Goal: Task Accomplishment & Management: Manage account settings

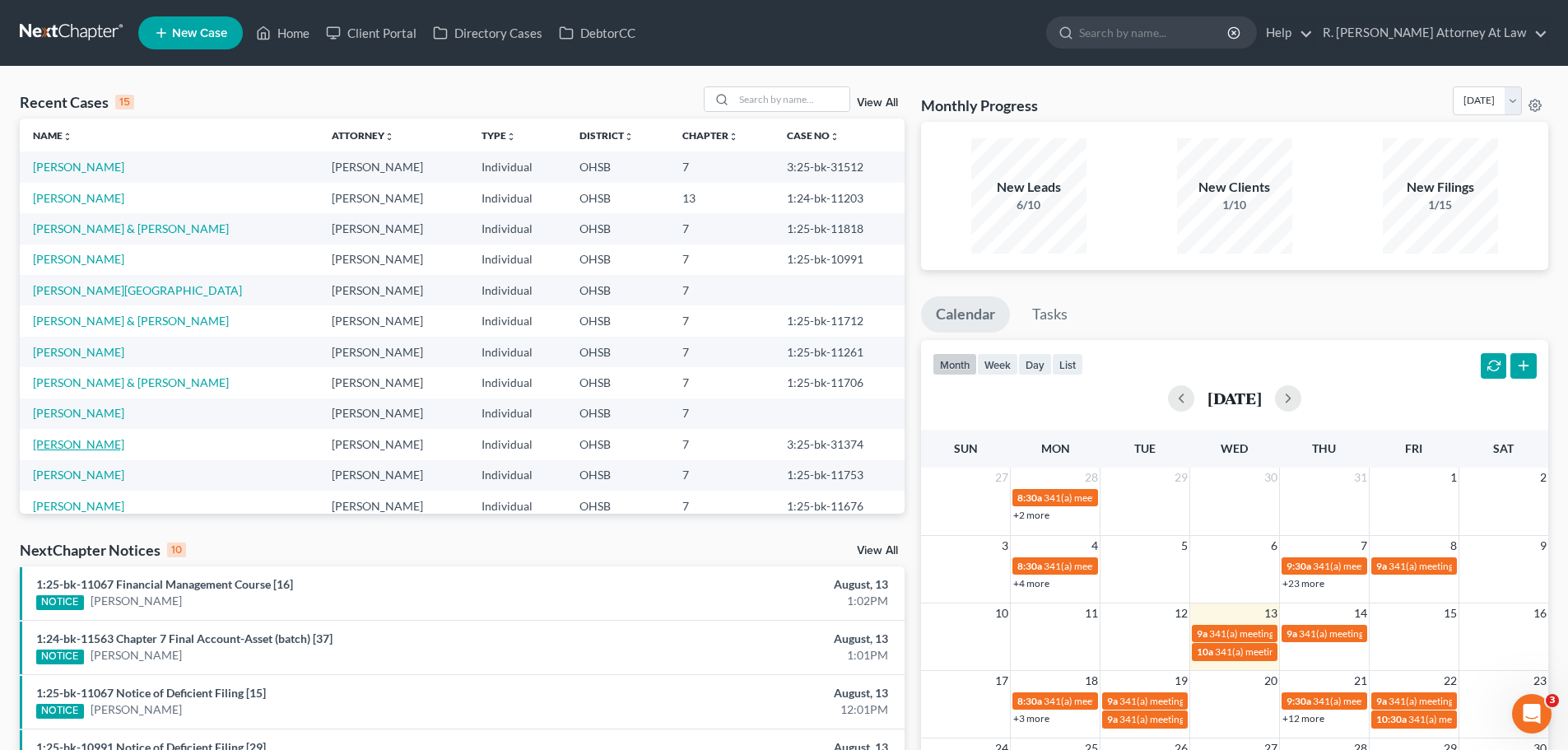
click at [92, 443] on link "[PERSON_NAME]" at bounding box center [78, 444] width 92 height 14
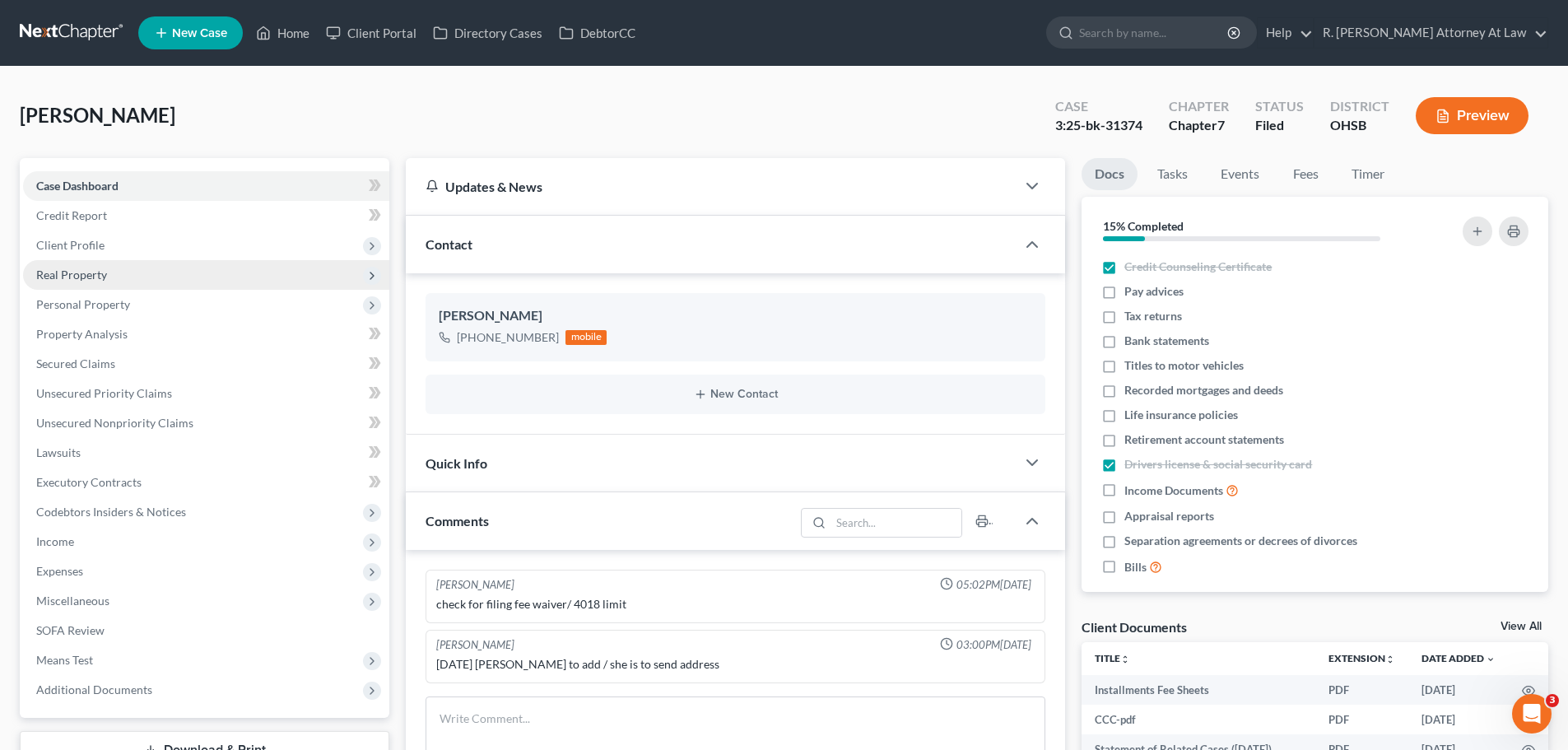
drag, startPoint x: 79, startPoint y: 276, endPoint x: 105, endPoint y: 289, distance: 29.1
click at [79, 277] on span "Real Property" at bounding box center [71, 275] width 71 height 14
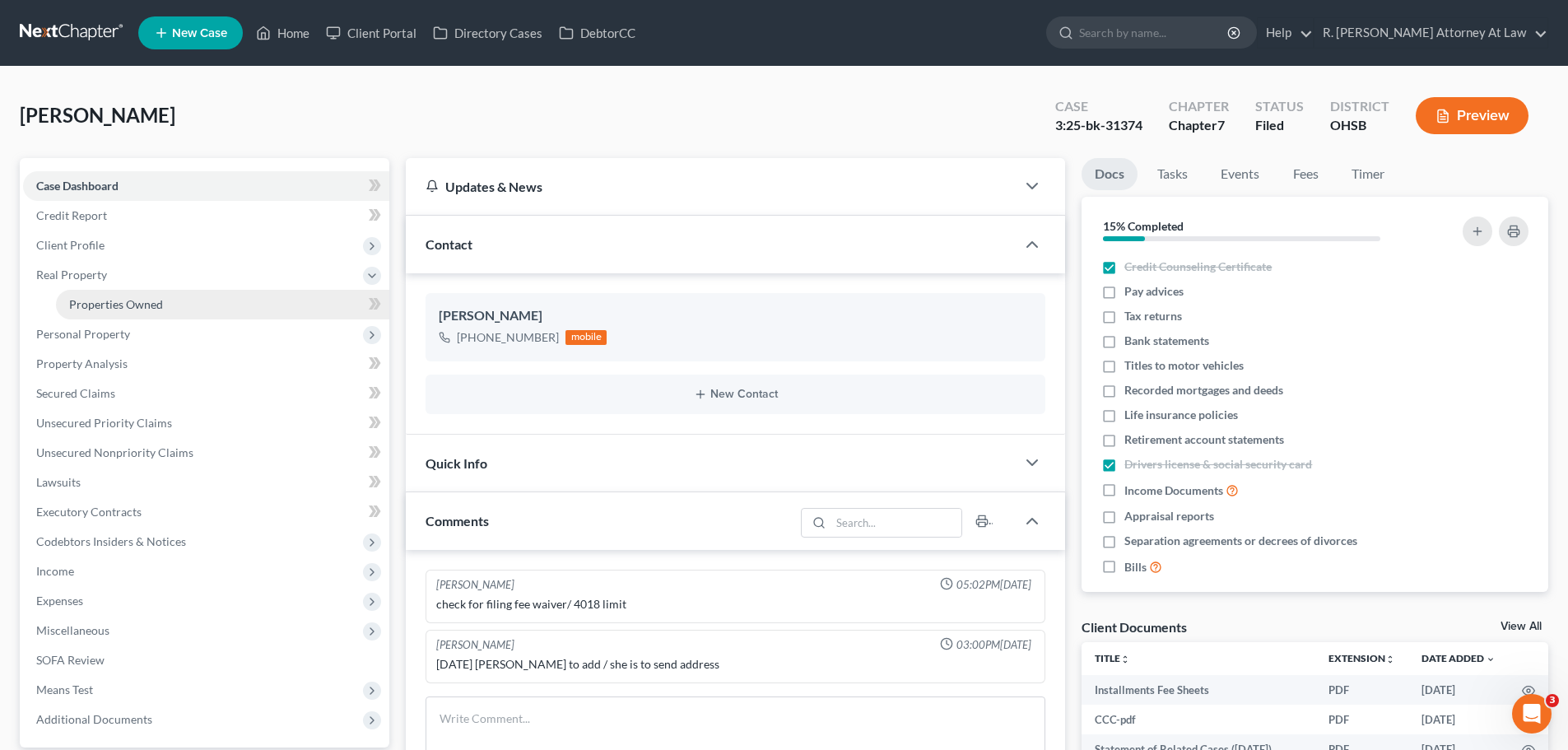
click at [103, 312] on link "Properties Owned" at bounding box center [223, 305] width 334 height 30
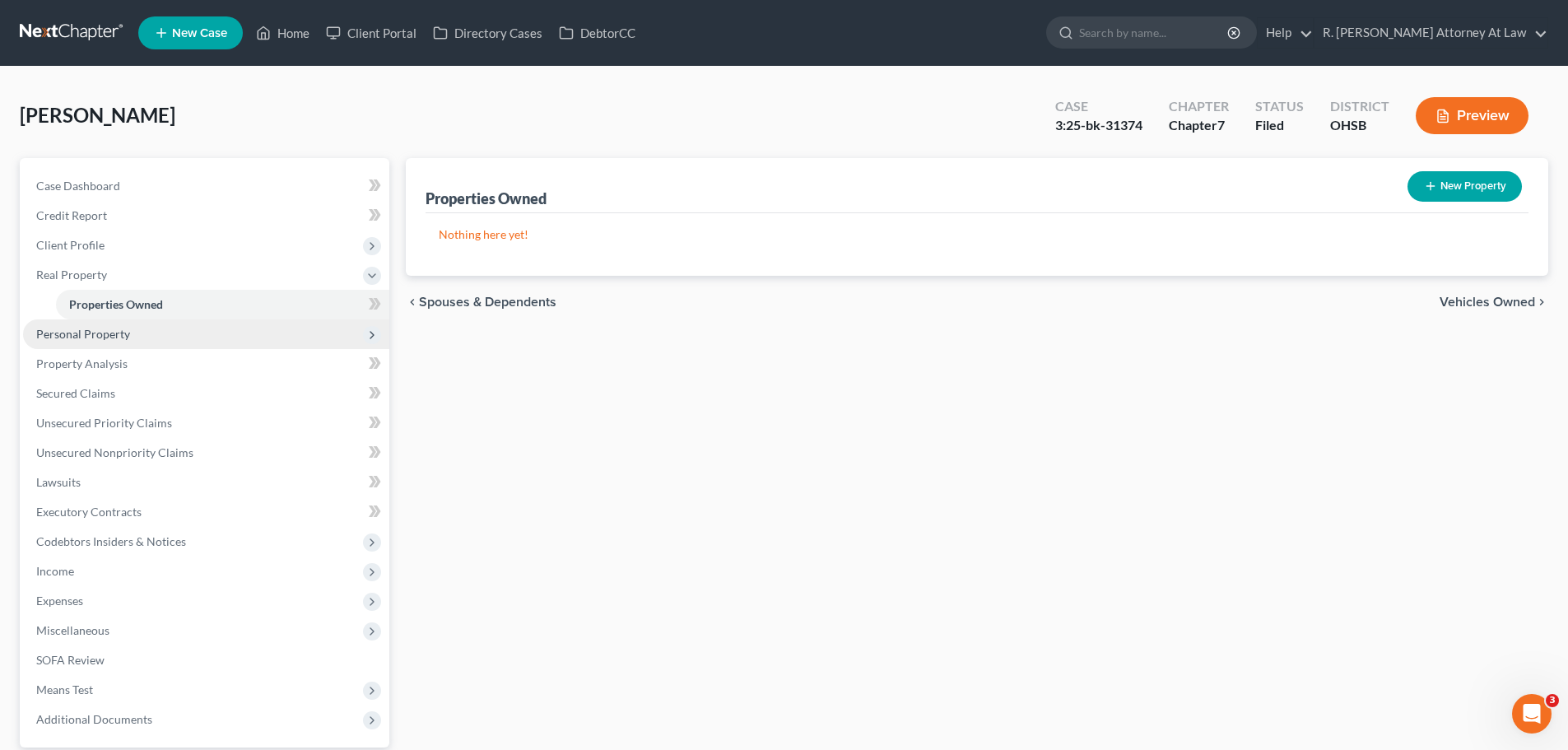
click at [78, 328] on span "Personal Property" at bounding box center [83, 334] width 94 height 14
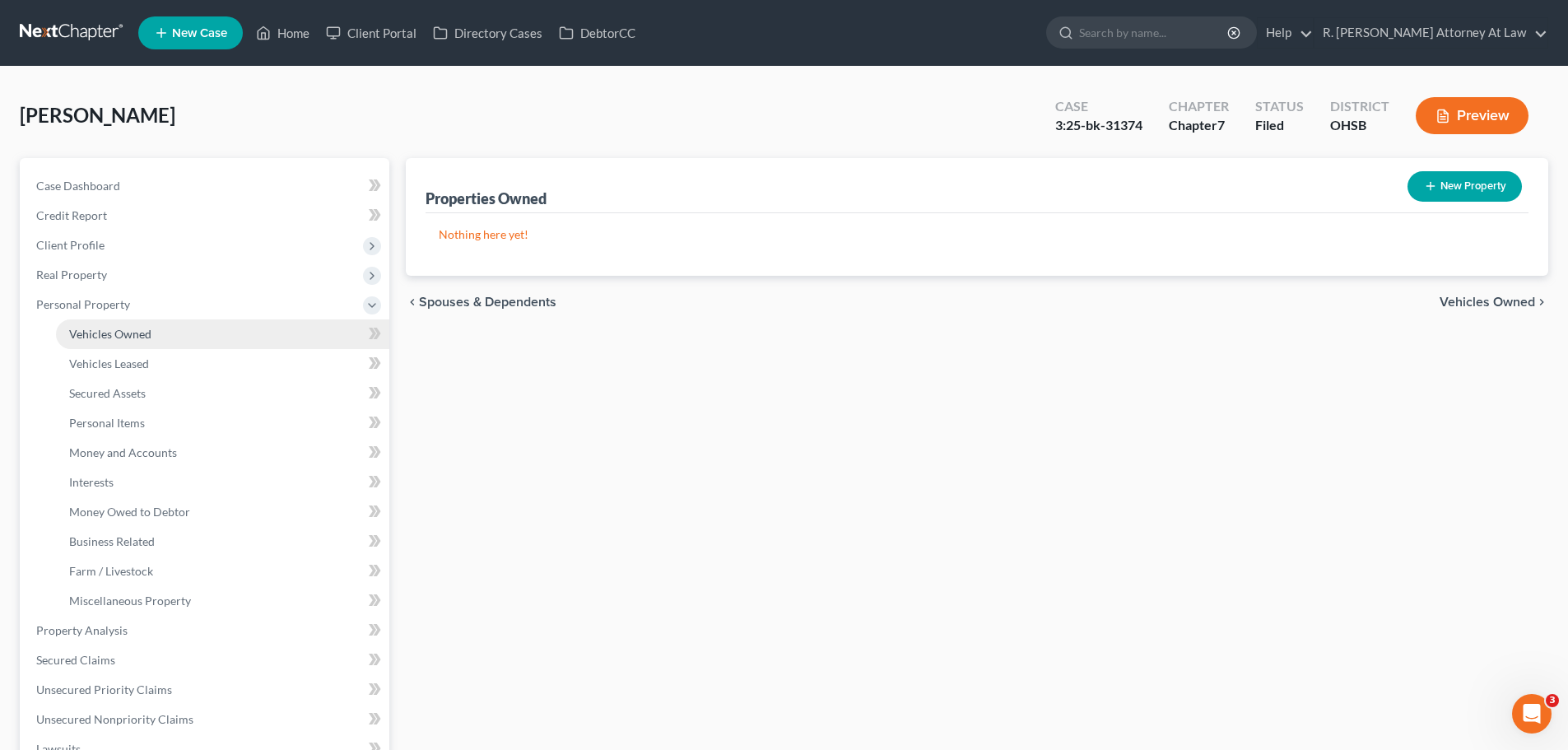
click at [107, 336] on span "Vehicles Owned" at bounding box center [110, 334] width 82 height 14
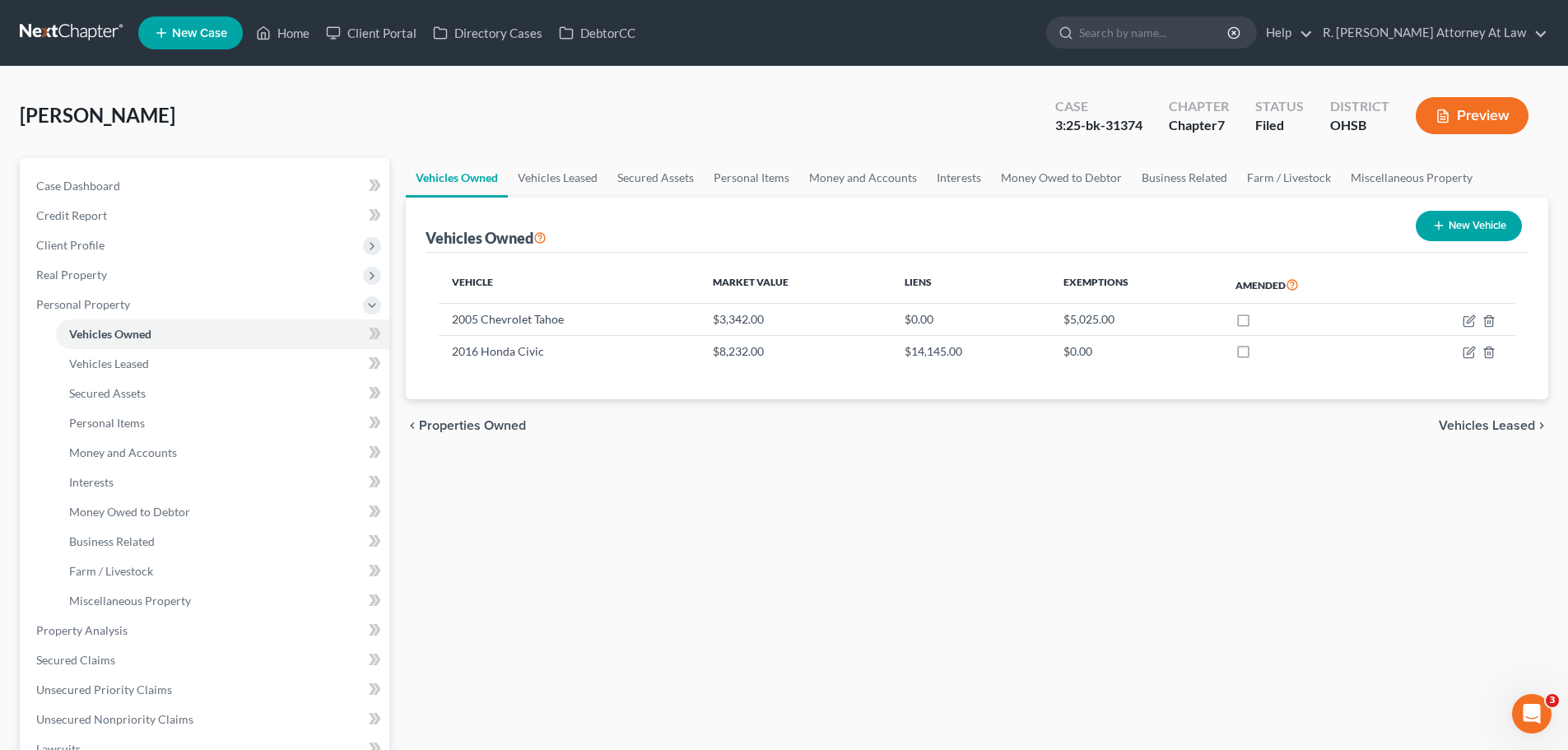
click at [560, 479] on div "Vehicles Owned Vehicles Leased Secured Assets Personal Items Money and Accounts…" at bounding box center [977, 634] width 1159 height 951
click at [1464, 356] on icon "button" at bounding box center [1469, 354] width 10 height 10
select select "0"
select select "10"
select select "2"
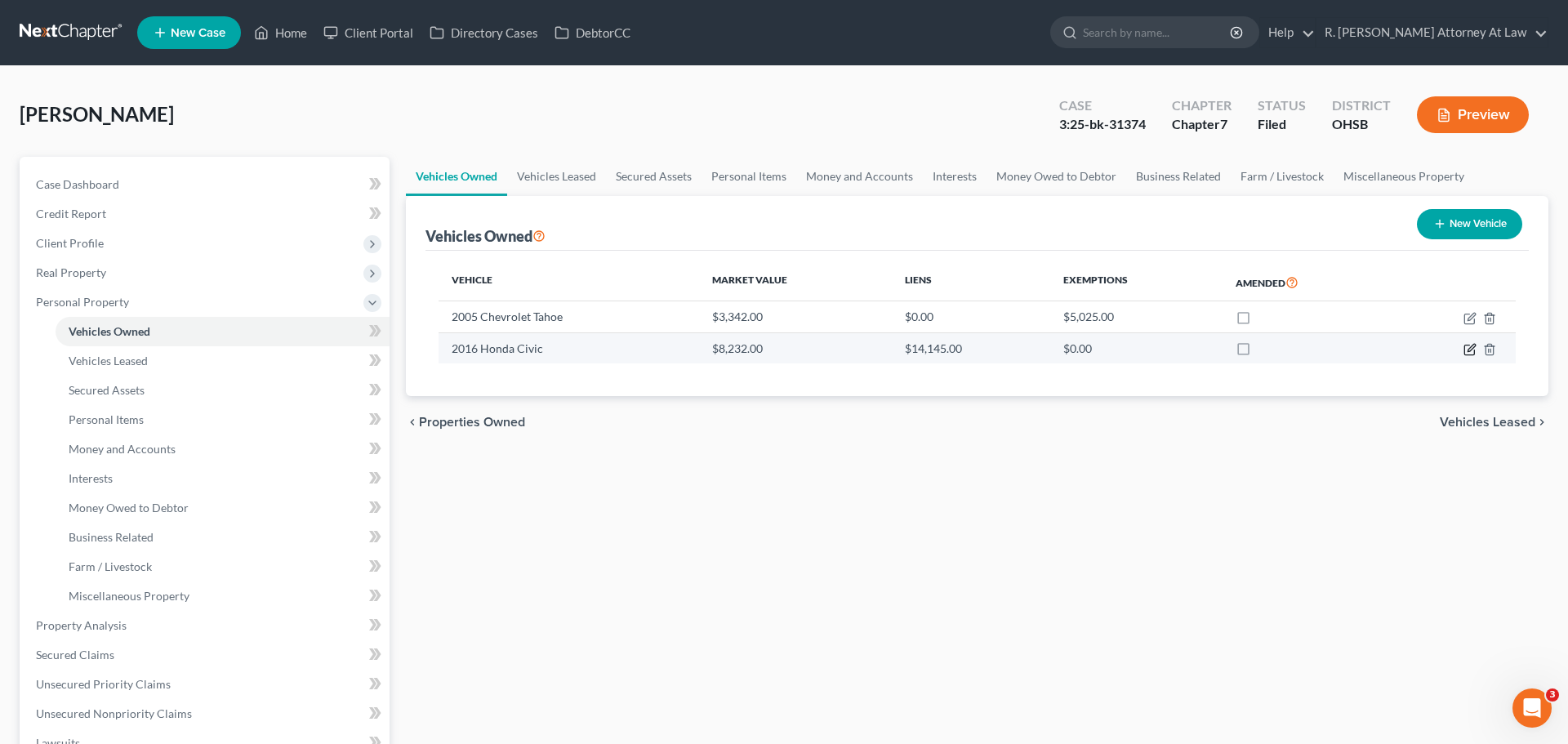
select select "3"
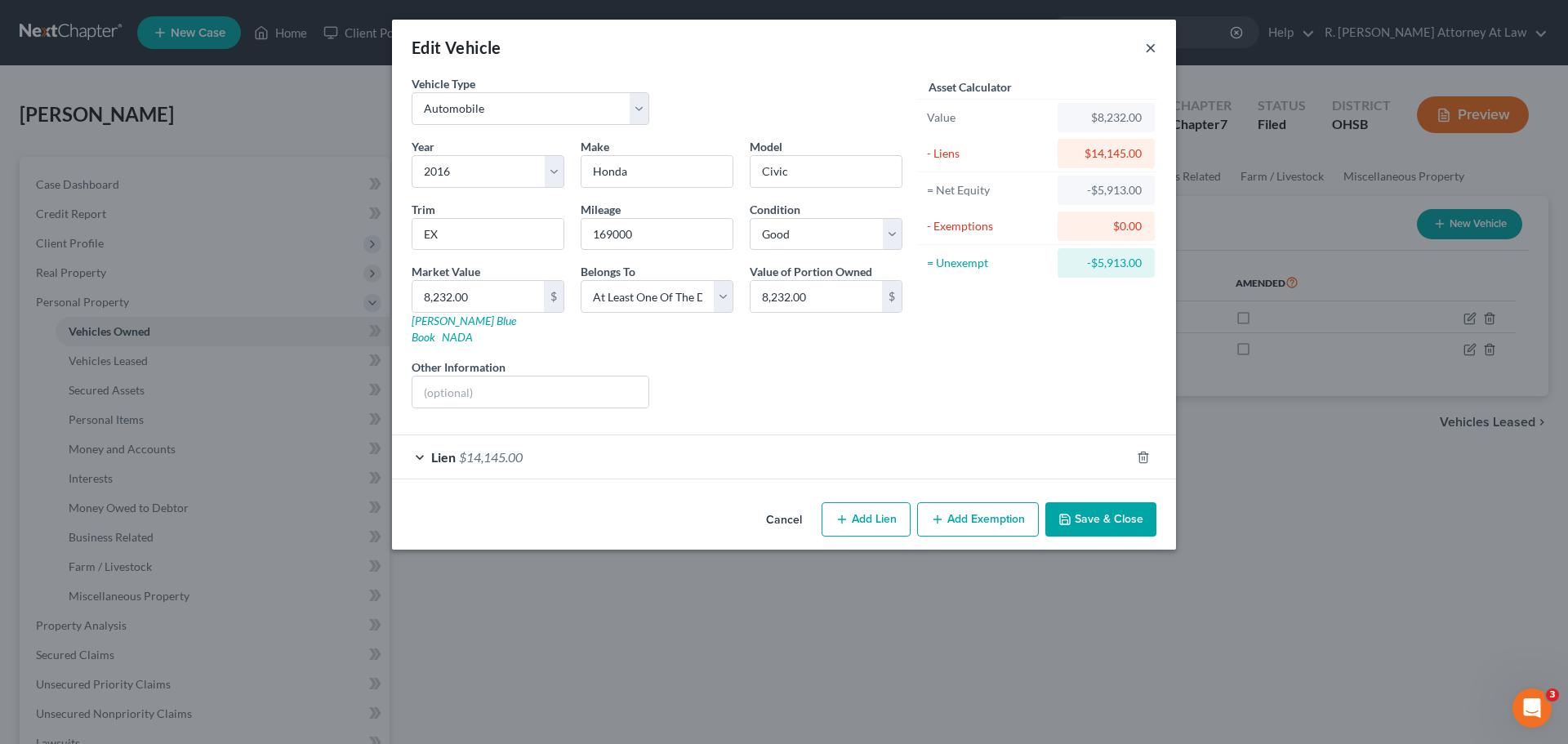
click at [1151, 48] on button "×" at bounding box center [1150, 47] width 11 height 20
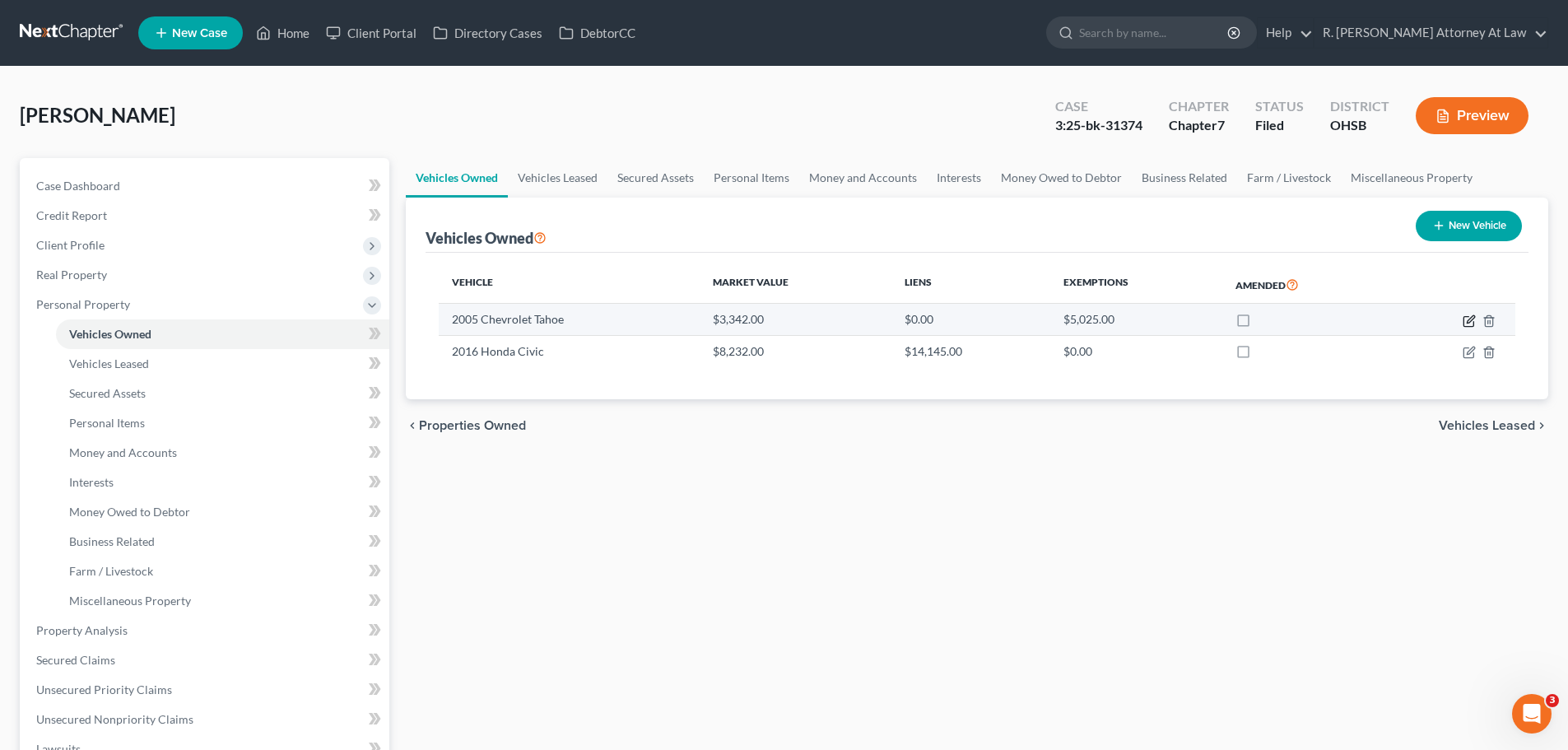
click at [1465, 317] on icon "button" at bounding box center [1469, 320] width 13 height 13
select select "0"
select select "21"
select select "2"
select select "0"
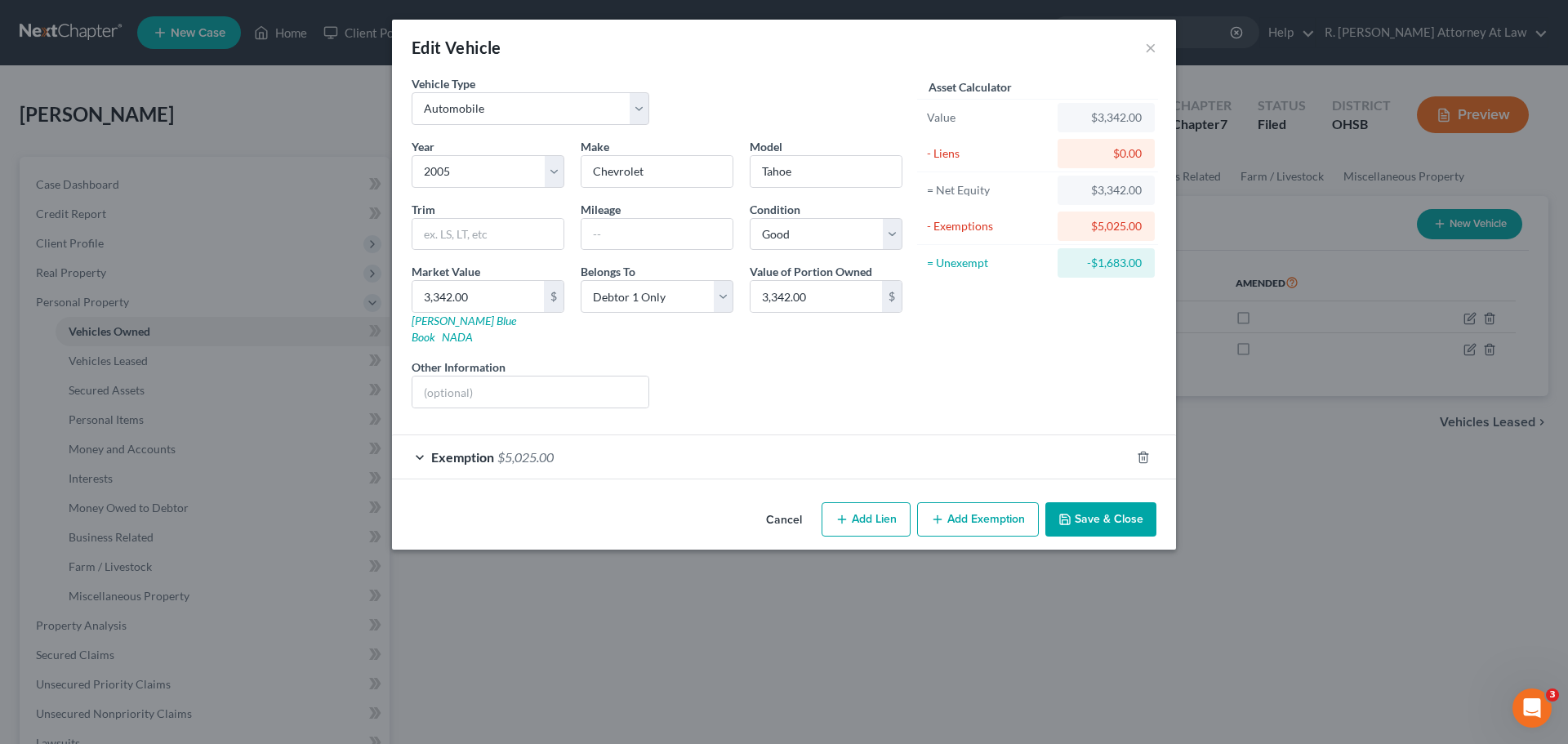
click at [1144, 49] on div "Edit Vehicle ×" at bounding box center [784, 47] width 784 height 55
click at [1153, 51] on button "×" at bounding box center [1150, 47] width 11 height 20
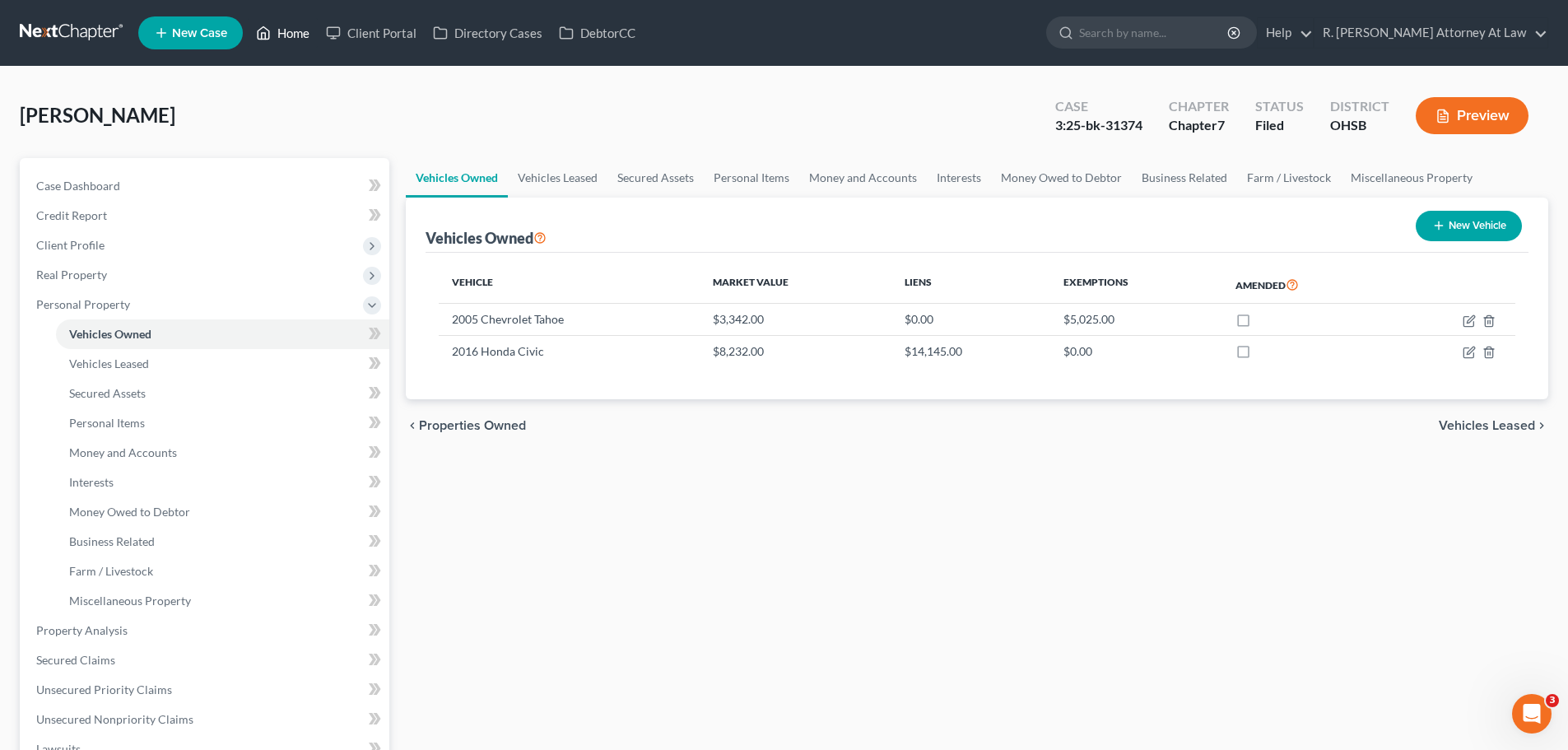
click at [282, 33] on link "Home" at bounding box center [283, 33] width 70 height 30
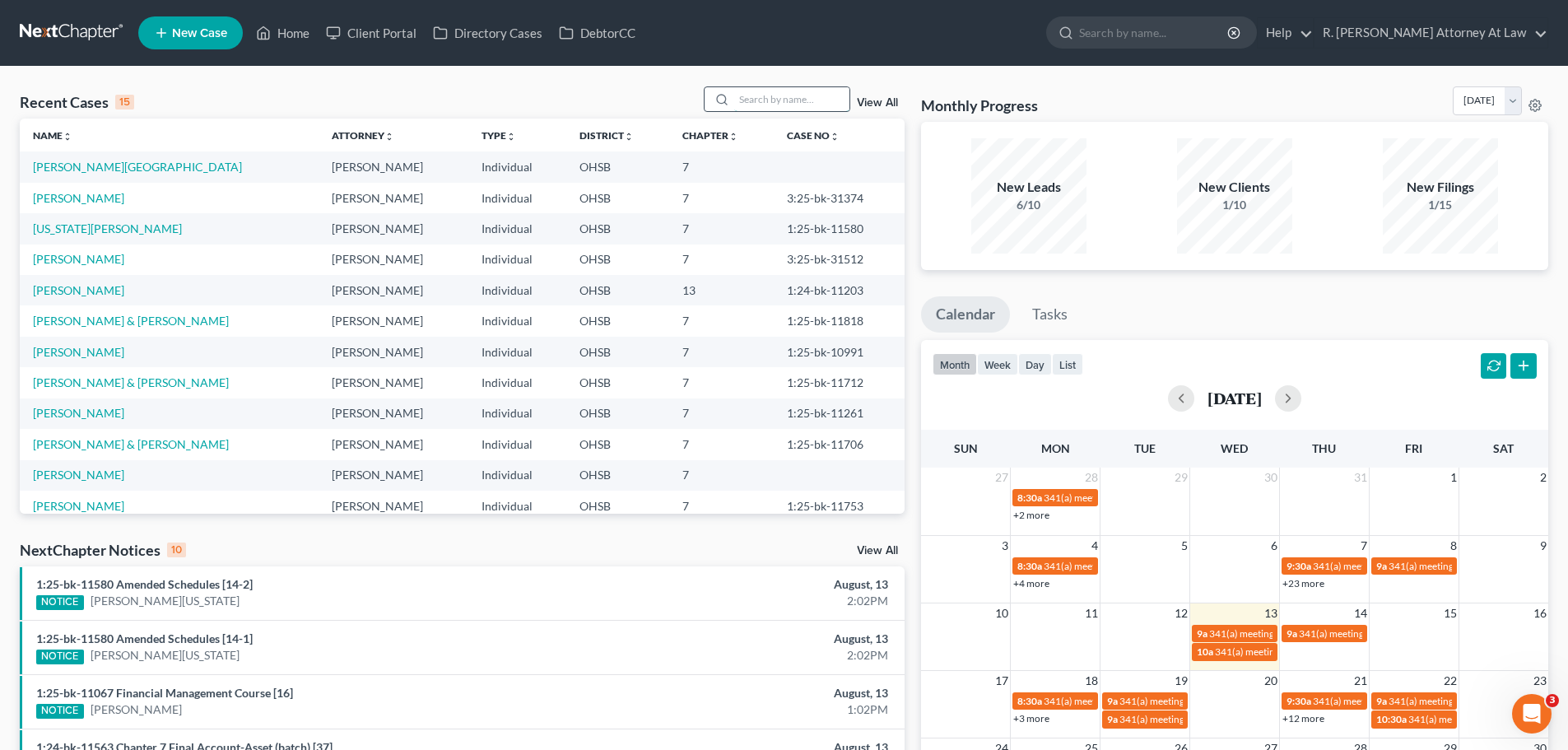
click at [820, 97] on input "search" at bounding box center [792, 99] width 116 height 24
type input "o"
type input "s"
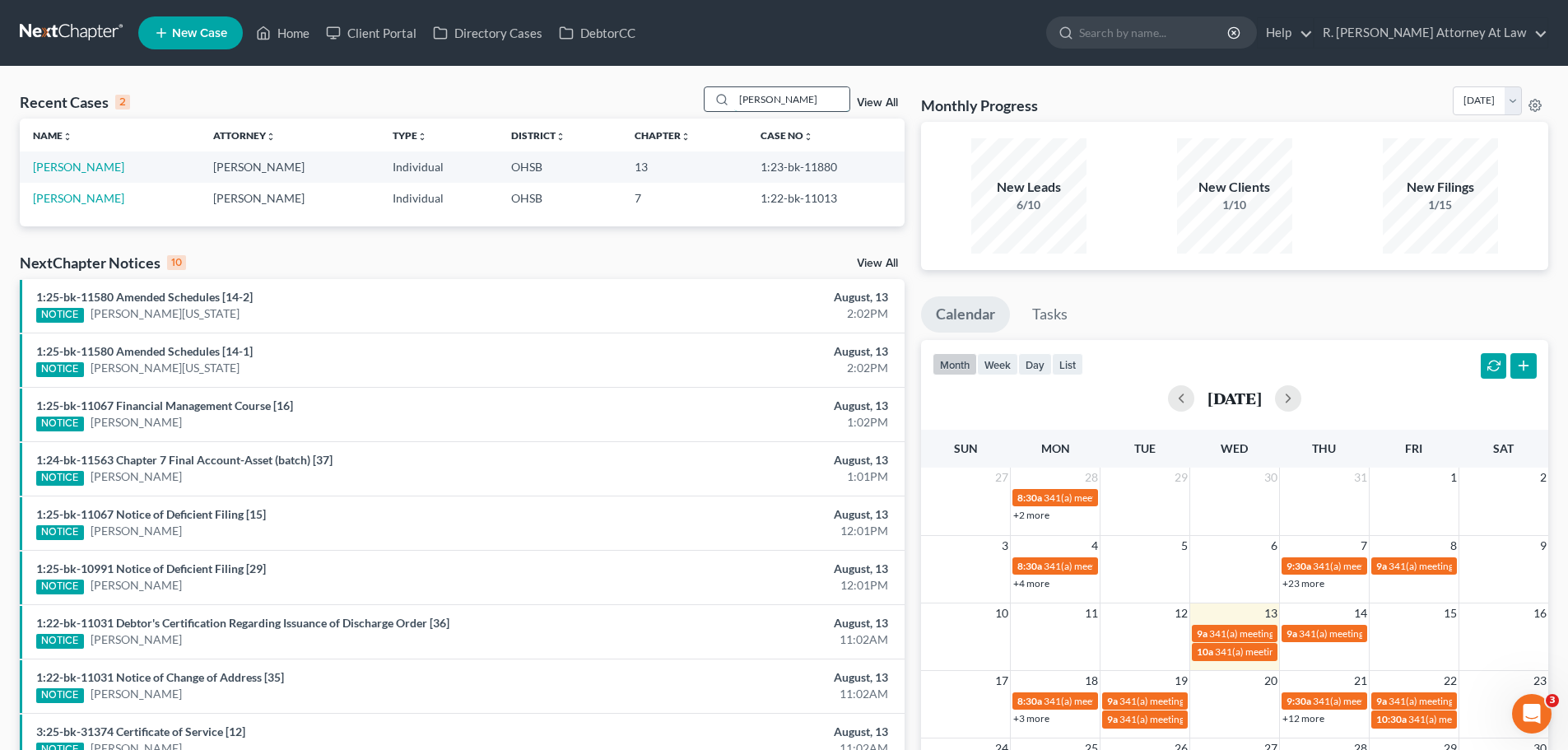
drag, startPoint x: 789, startPoint y: 105, endPoint x: 730, endPoint y: 105, distance: 59.0
click at [732, 105] on div "candice" at bounding box center [776, 99] width 146 height 26
type input "candace"
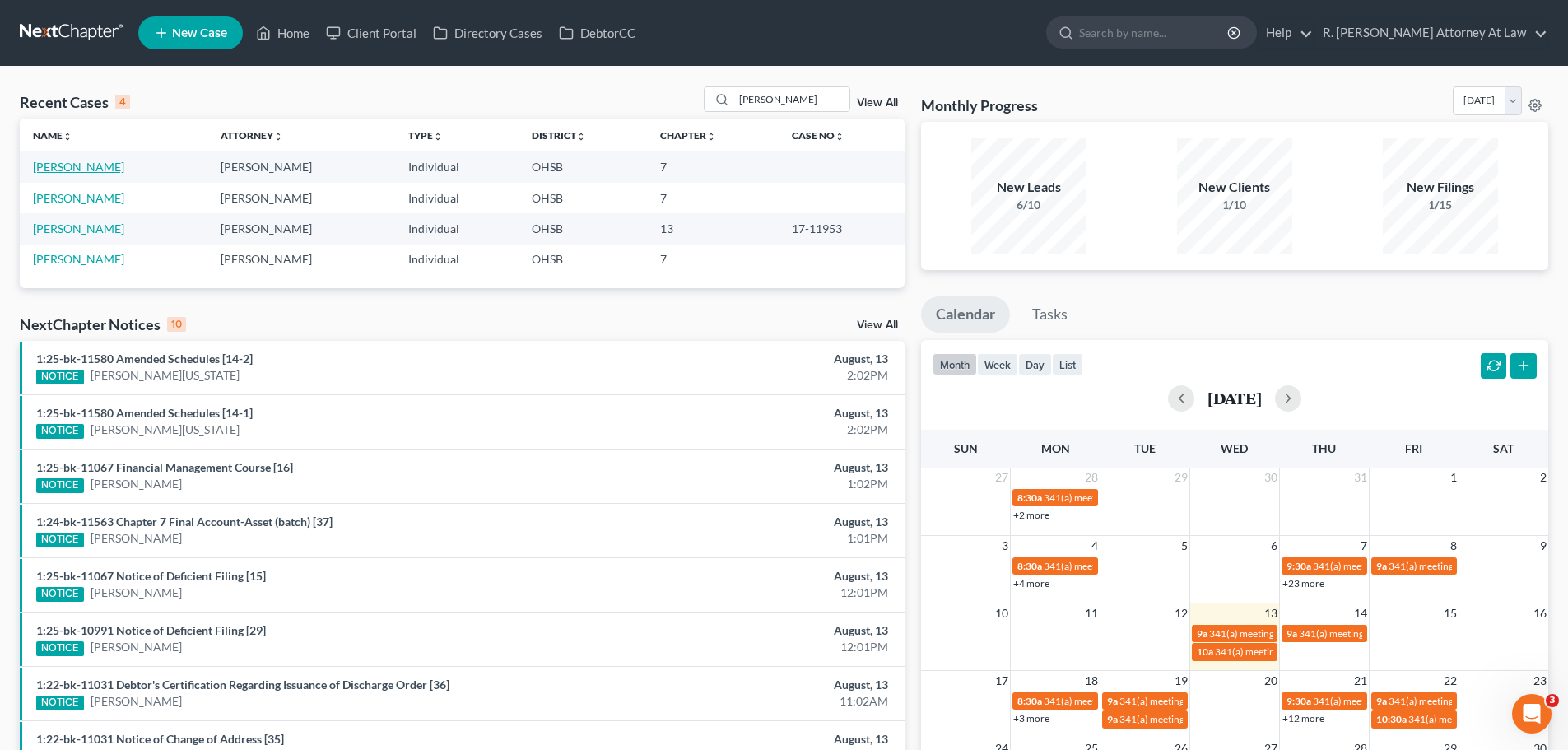
click at [92, 165] on link "[PERSON_NAME]" at bounding box center [78, 167] width 92 height 14
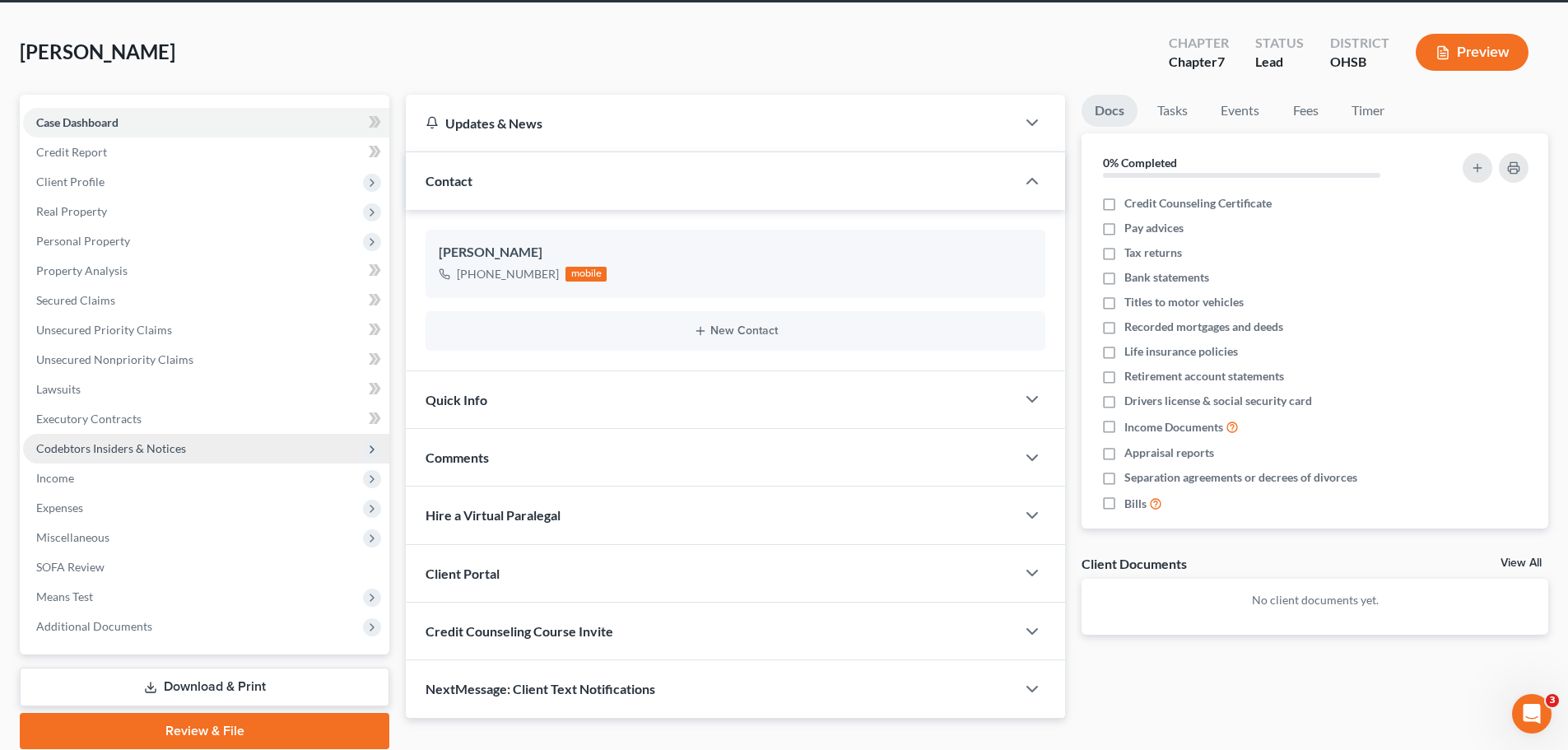
scroll to position [82, 0]
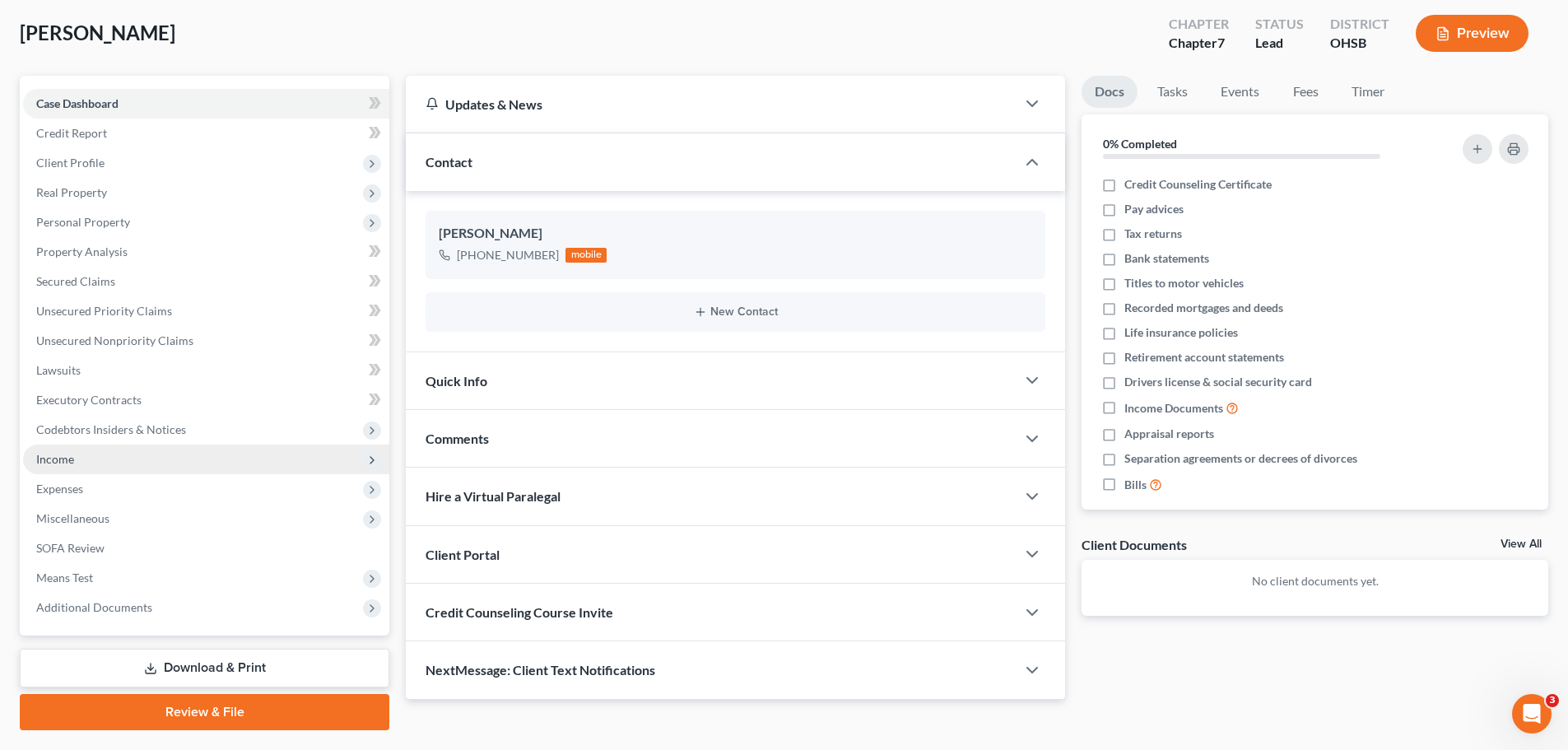
click at [55, 458] on span "Income" at bounding box center [55, 459] width 38 height 14
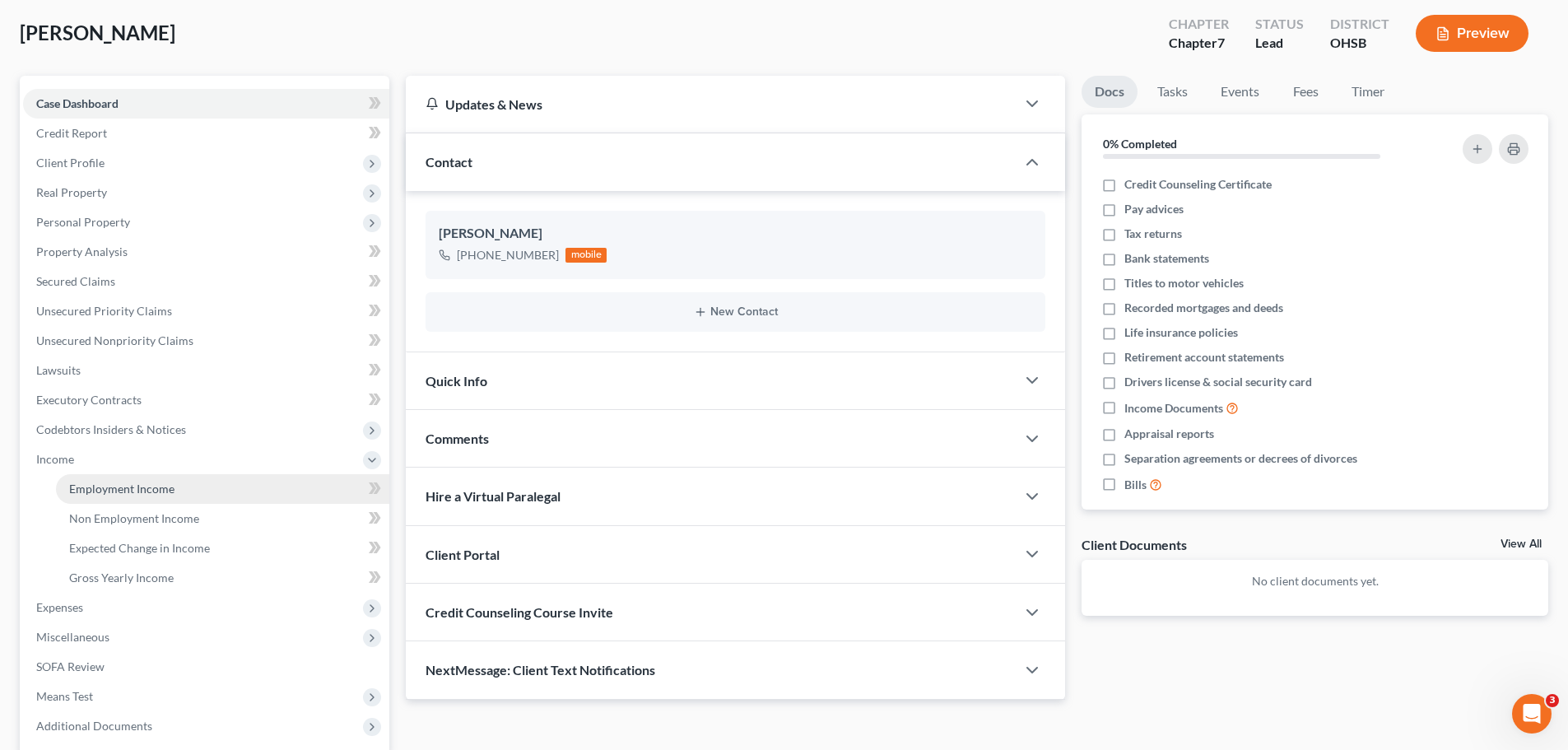
click at [111, 496] on link "Employment Income" at bounding box center [223, 489] width 334 height 30
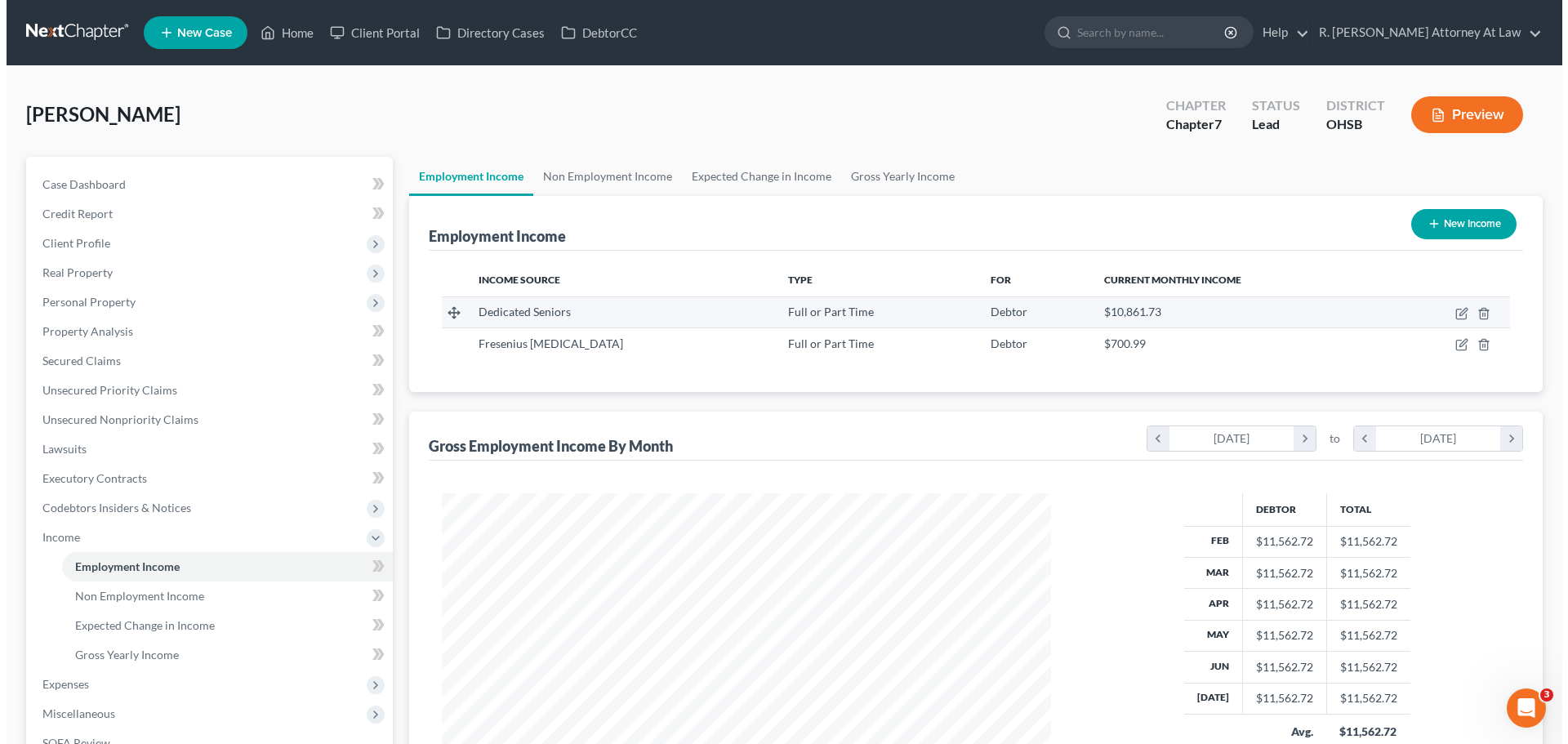
scroll to position [305, 642]
click at [1448, 313] on icon "button" at bounding box center [1454, 313] width 13 height 13
select select "0"
select select "36"
select select "0"
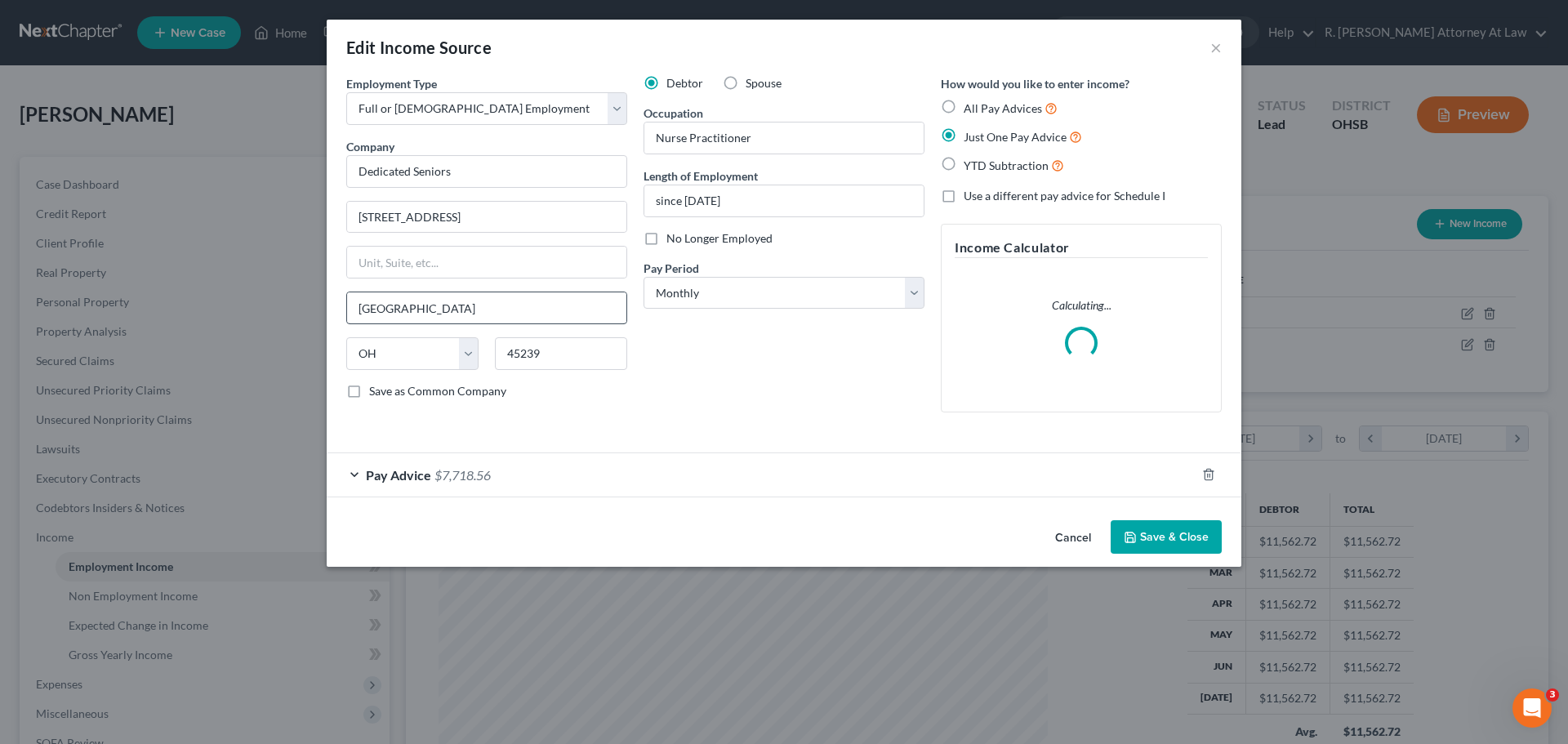
scroll to position [307, 648]
drag, startPoint x: 431, startPoint y: 493, endPoint x: 441, endPoint y: 472, distance: 23.3
click at [431, 491] on div "Pay Advice $7,718.56" at bounding box center [761, 475] width 868 height 43
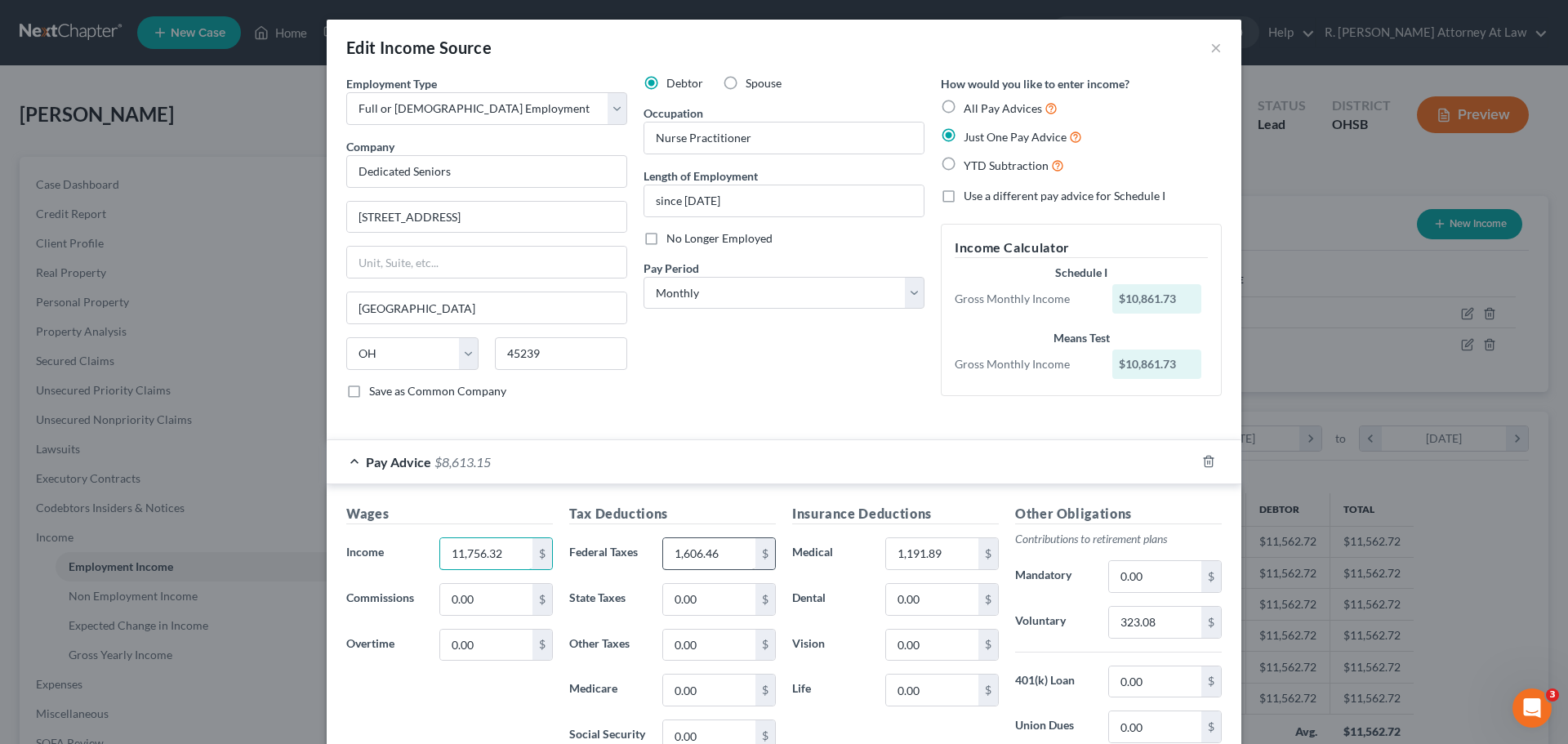
type input "11,756.32"
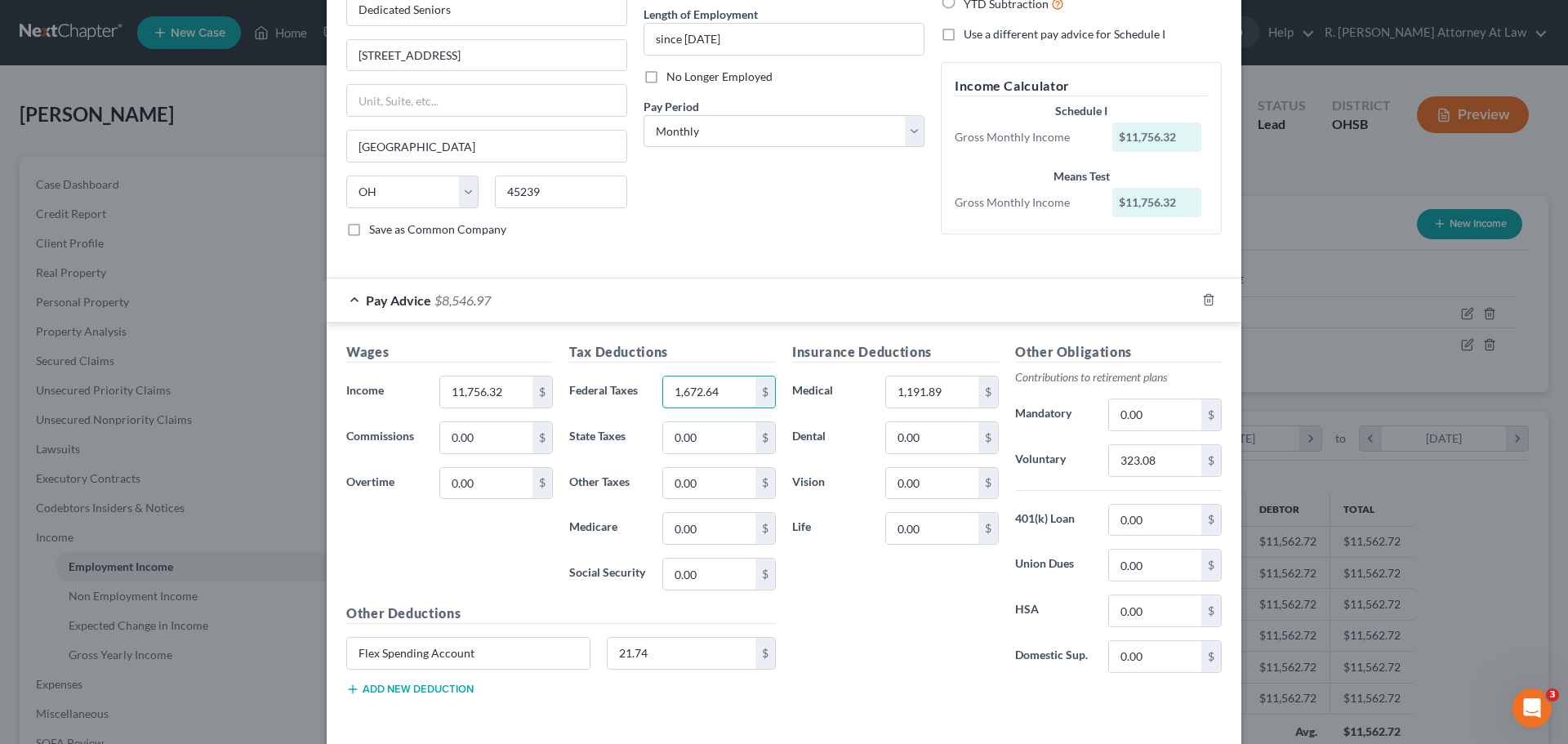
scroll to position [163, 0]
type input "1,672.64"
type input "1,406.23"
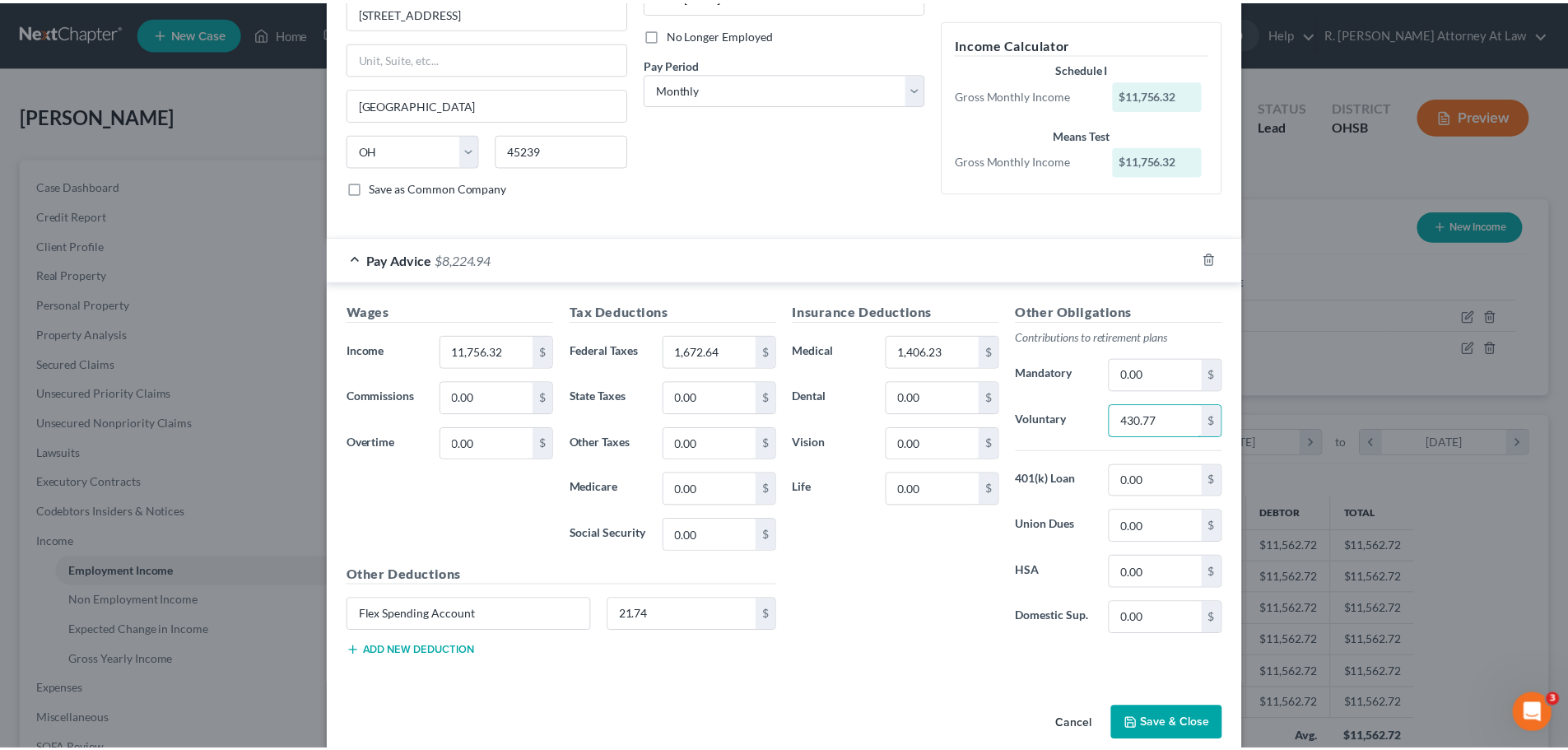
scroll to position [230, 0]
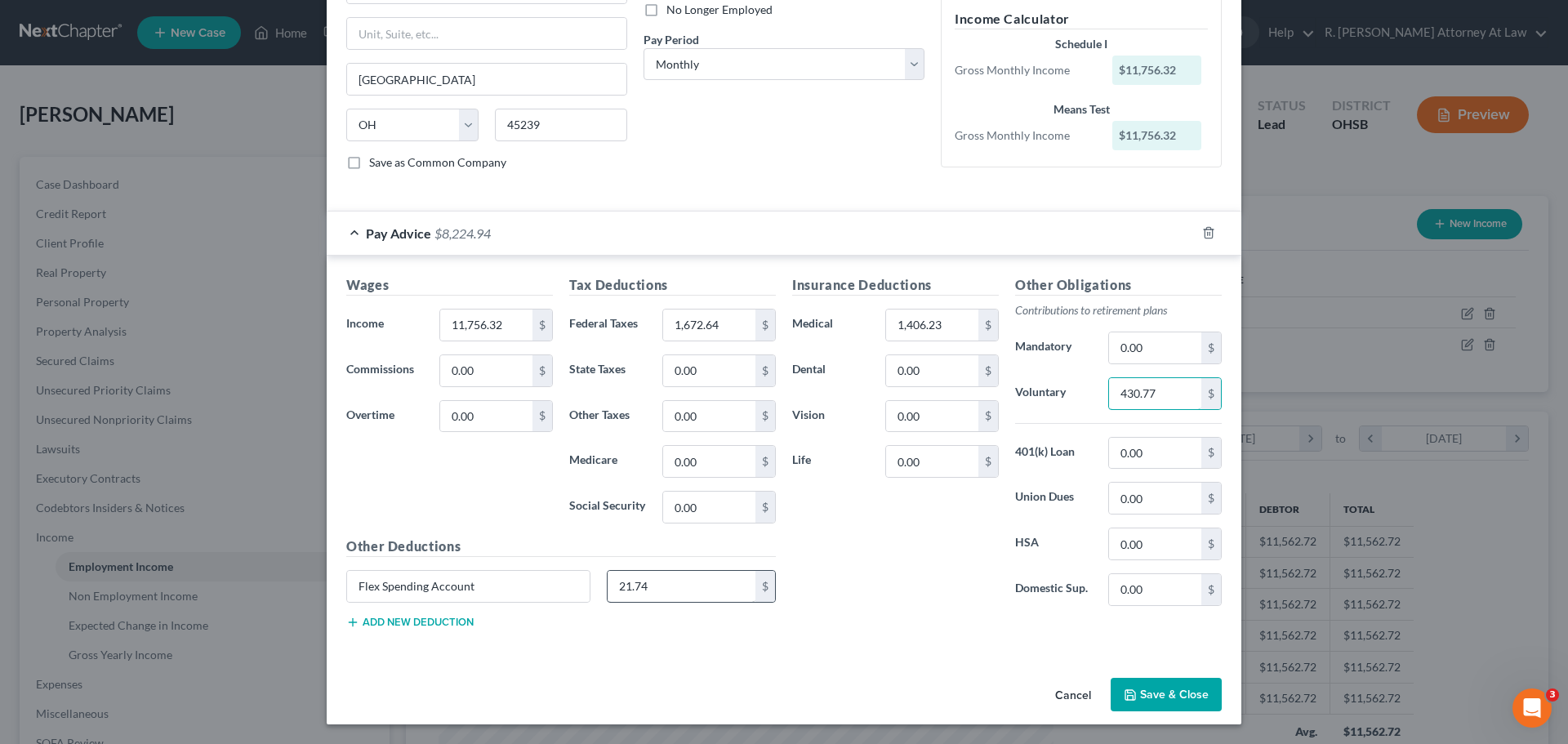
type input "430.77"
type input "39.86"
click at [1175, 674] on div "Cancel Save & Close" at bounding box center [784, 698] width 914 height 54
click at [1165, 693] on button "Save & Close" at bounding box center [1166, 695] width 111 height 34
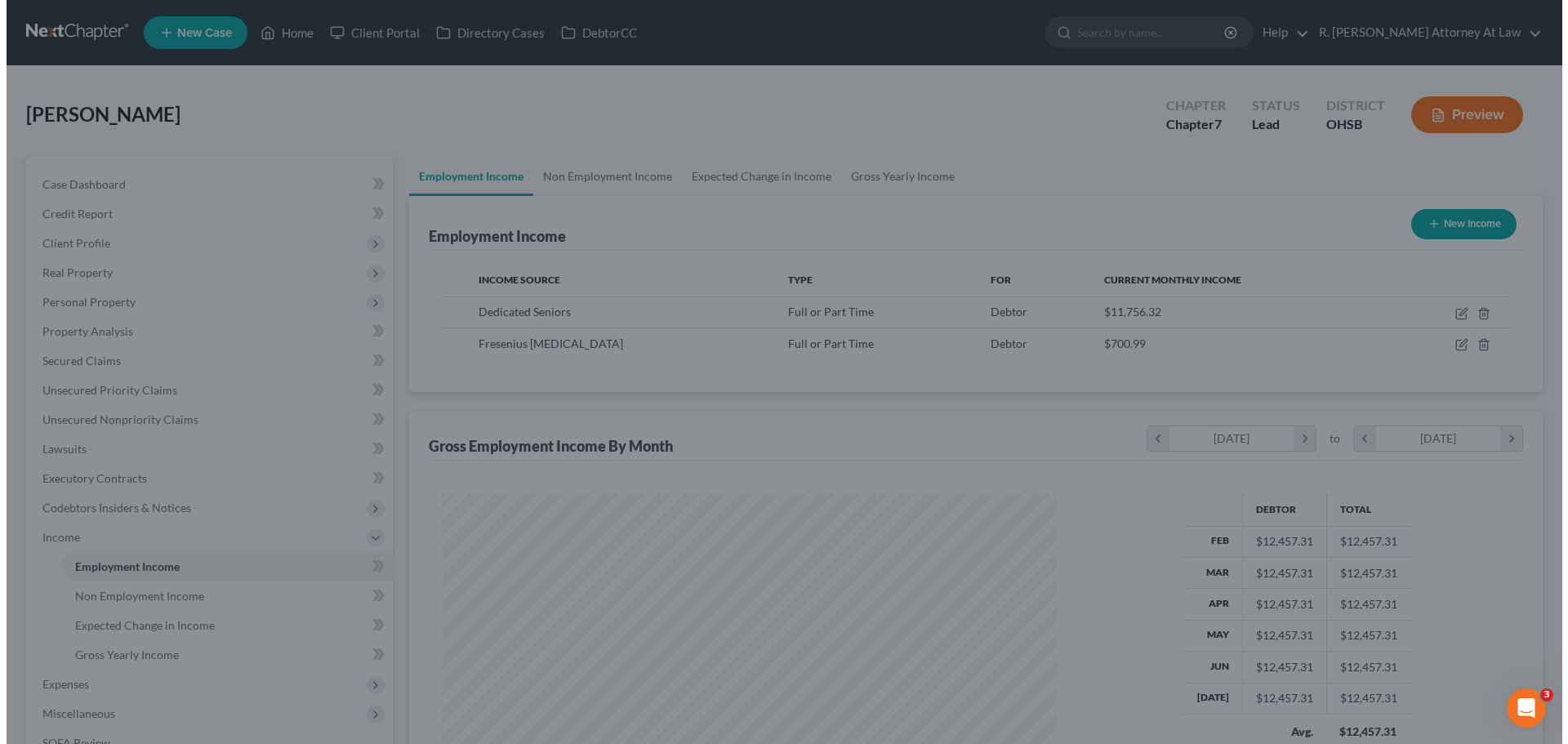
scroll to position [816663, 815970]
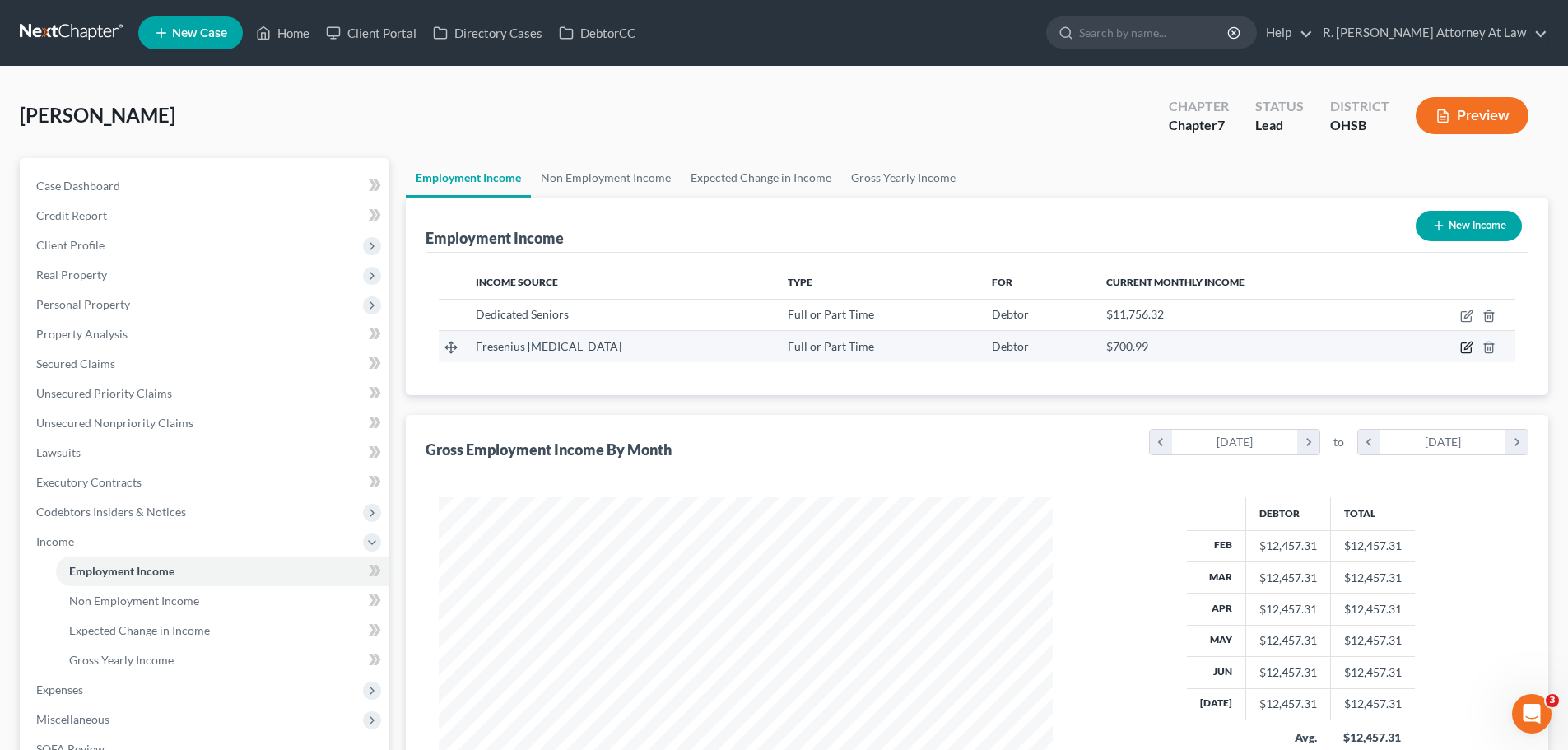
click at [1467, 347] on icon "button" at bounding box center [1468, 346] width 8 height 8
select select "0"
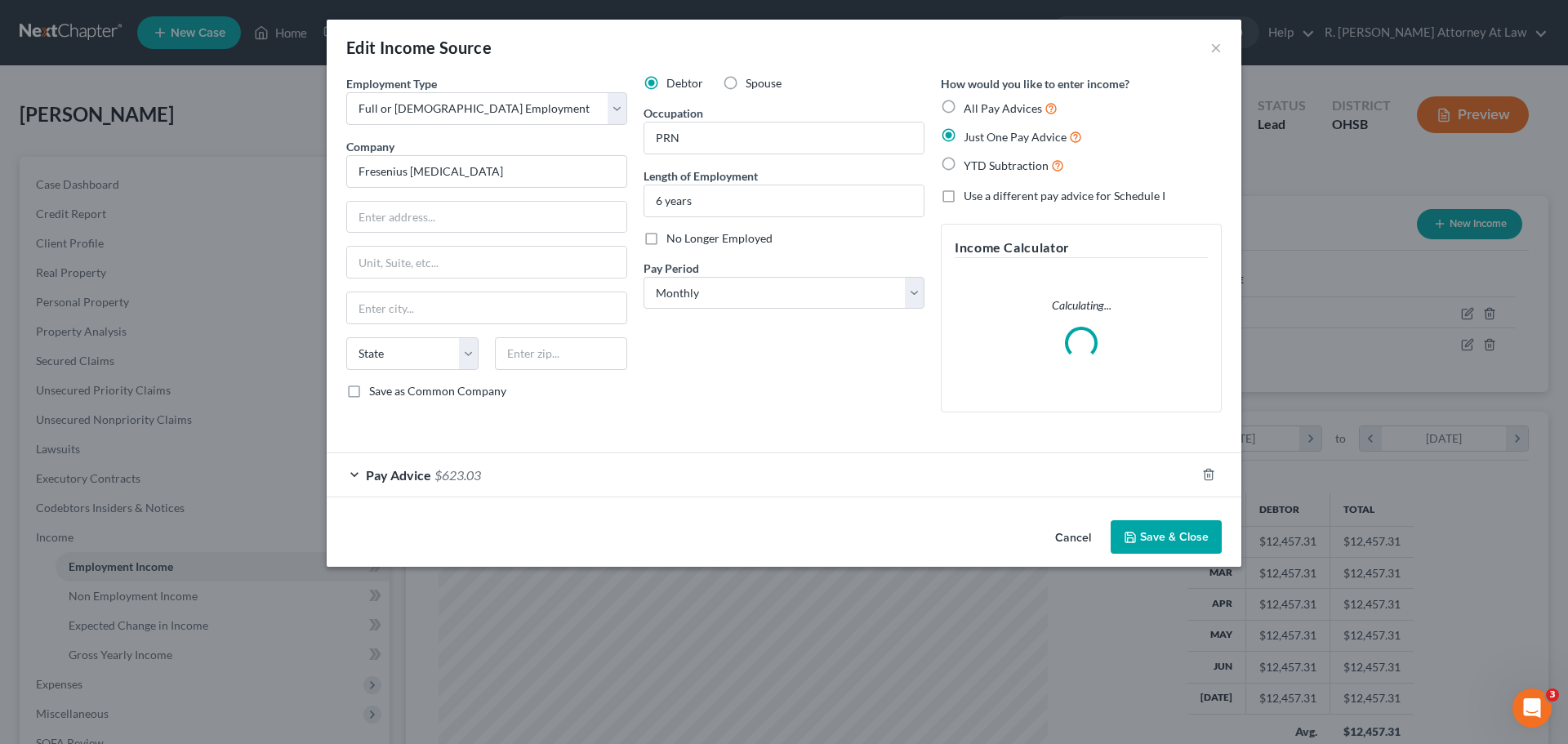
scroll to position [307, 648]
drag, startPoint x: 499, startPoint y: 482, endPoint x: 512, endPoint y: 458, distance: 27.3
click at [497, 482] on div "Pay Advice $623.03" at bounding box center [761, 475] width 868 height 43
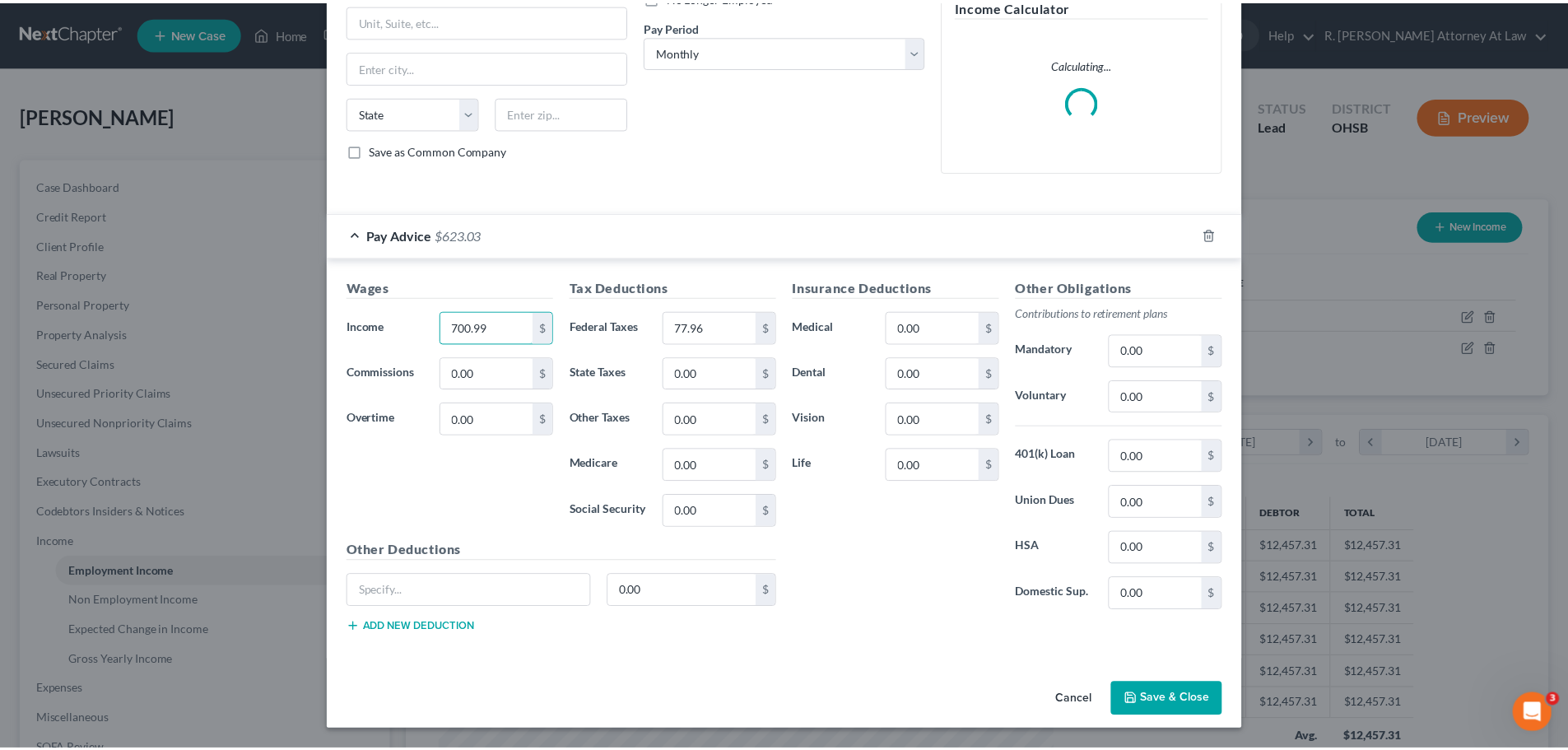
scroll to position [230, 0]
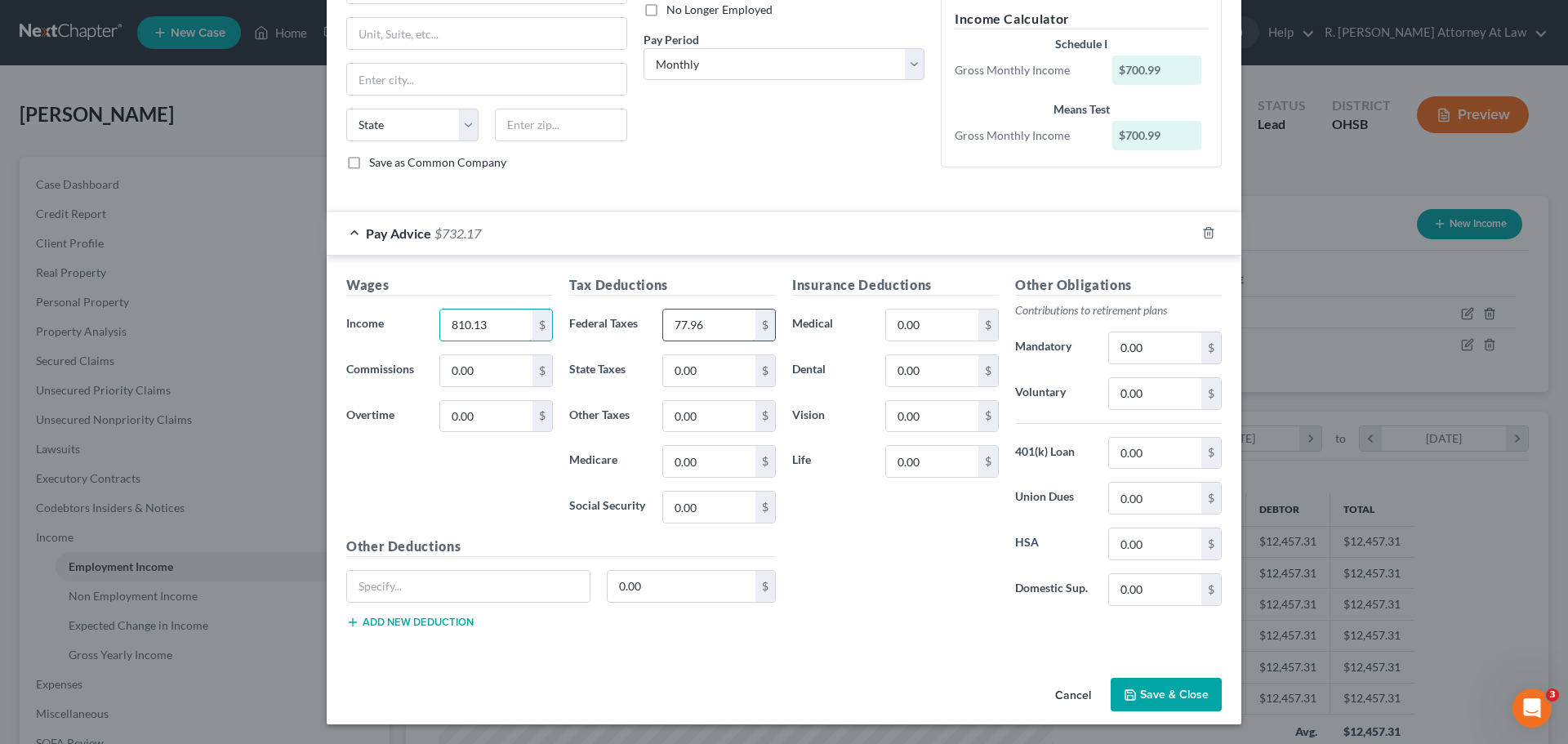
type input "810.13"
type input "89.86"
click at [1169, 690] on button "Save & Close" at bounding box center [1166, 695] width 111 height 34
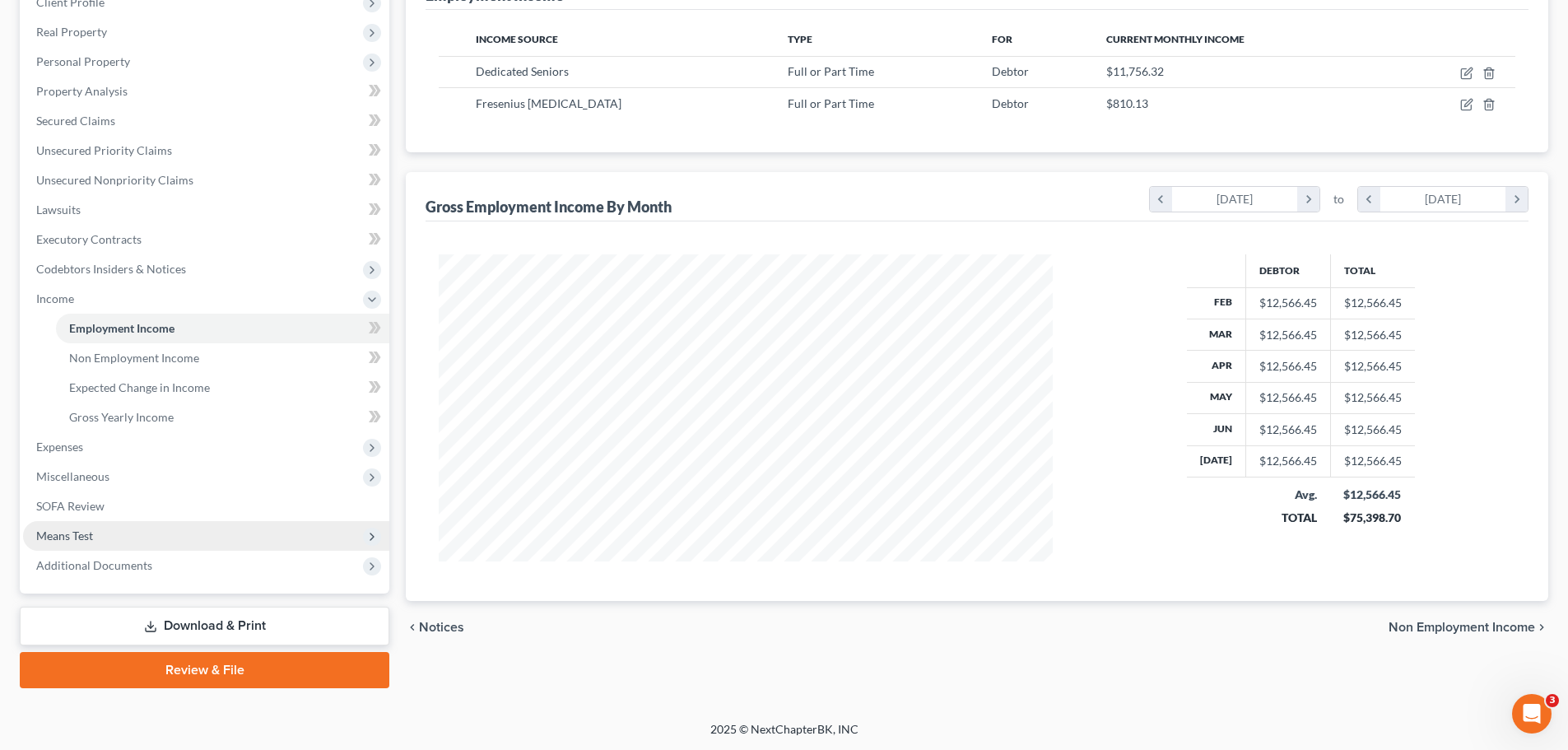
scroll to position [244, 0]
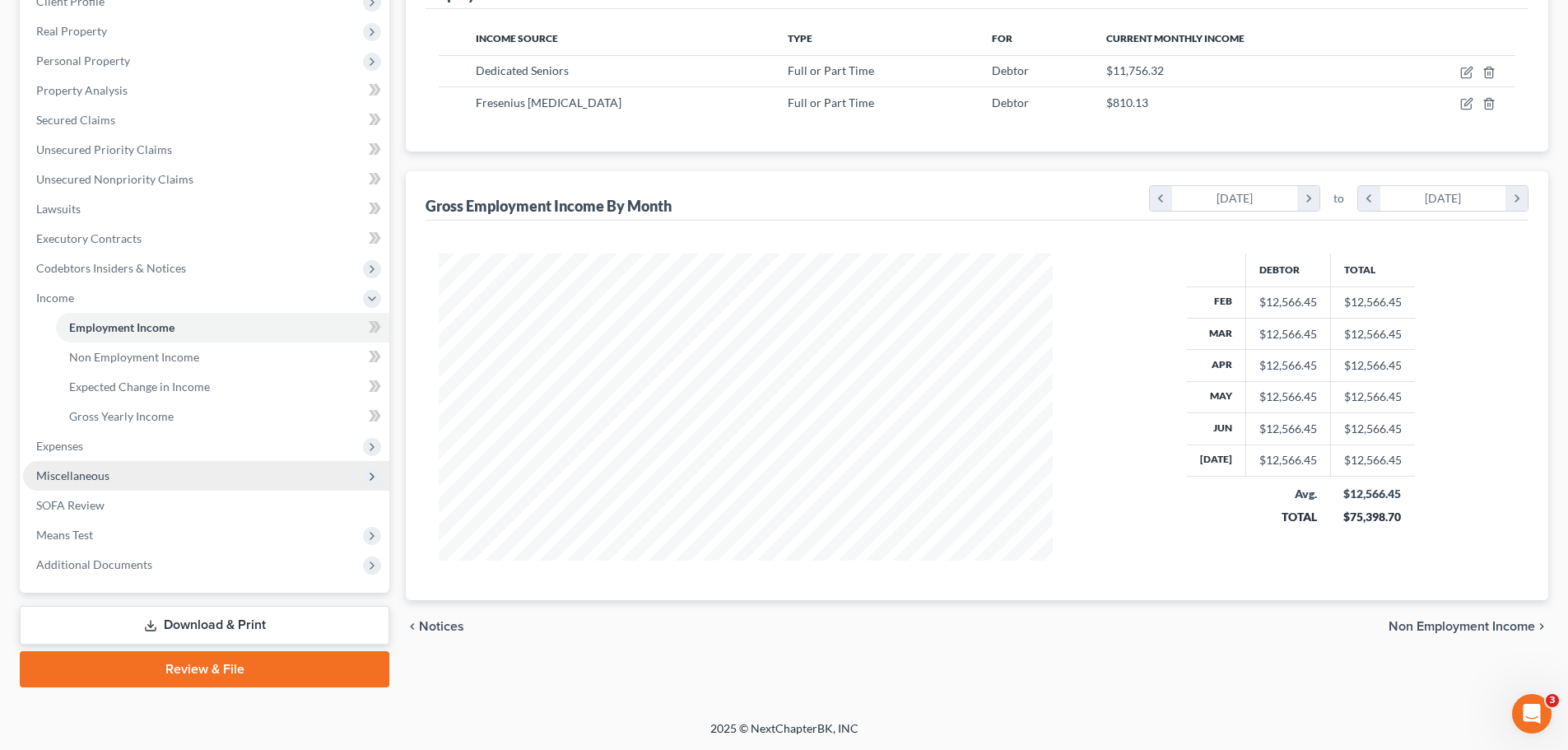
click at [65, 478] on span "Miscellaneous" at bounding box center [73, 475] width 74 height 14
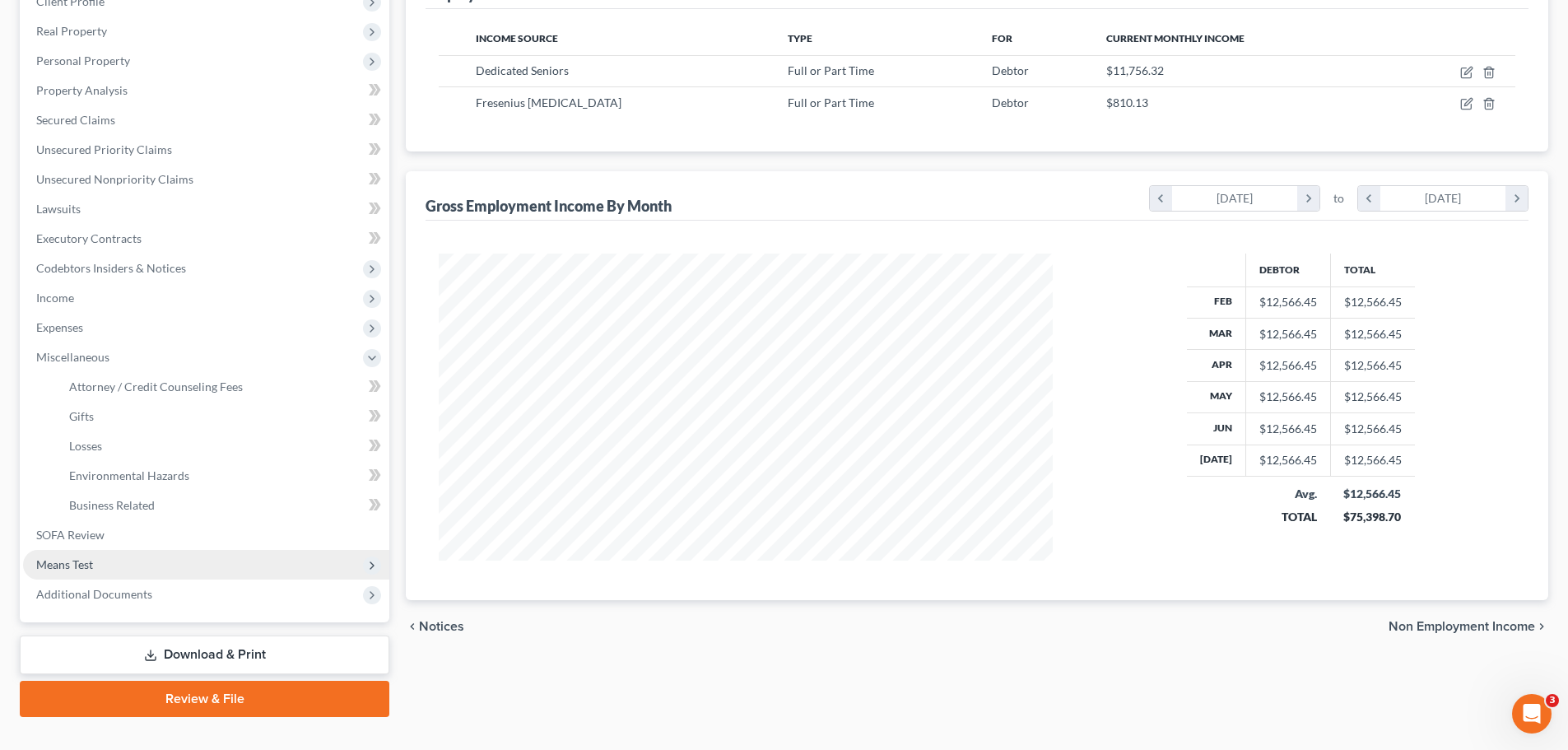
click at [70, 559] on span "Means Test" at bounding box center [64, 564] width 56 height 14
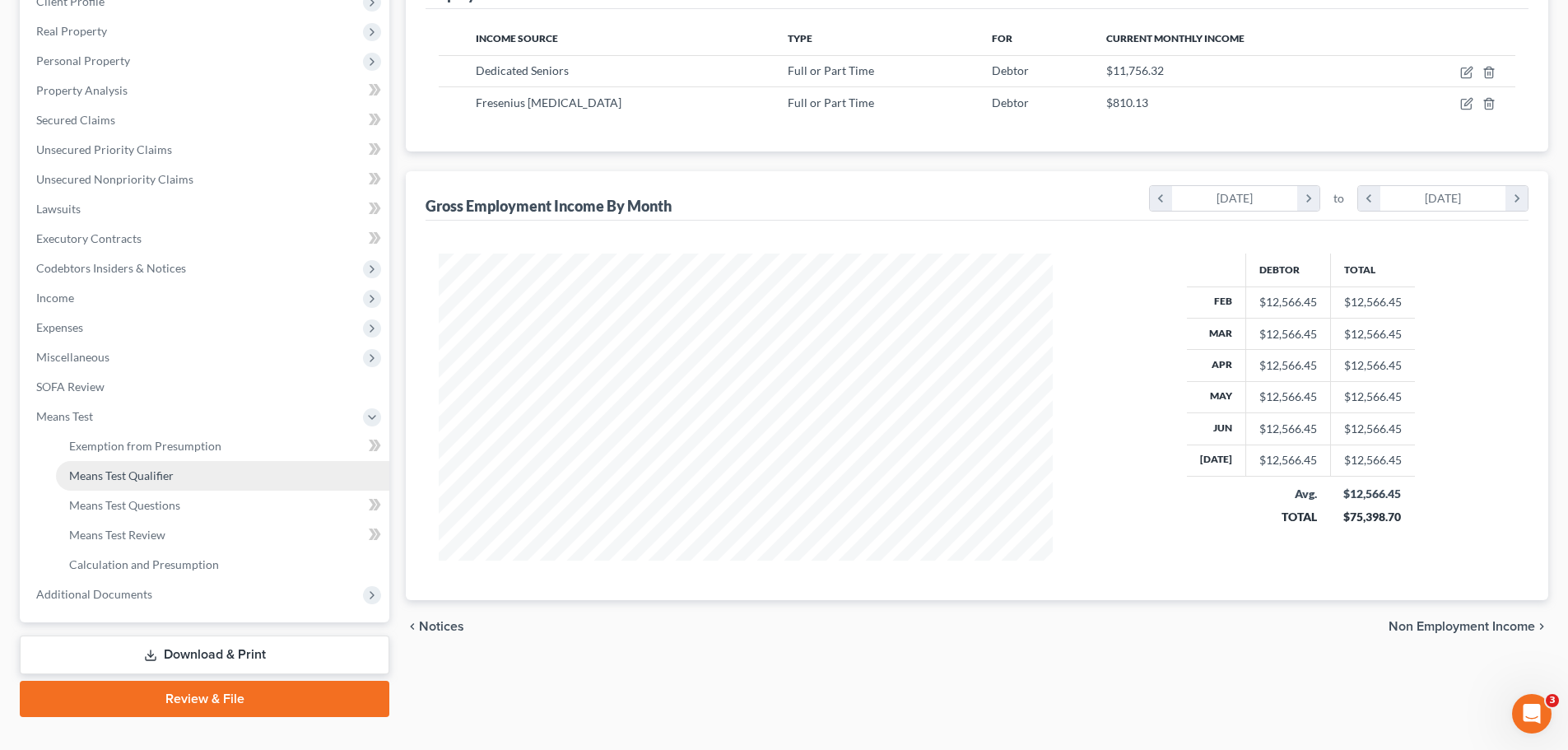
click at [120, 479] on span "Means Test Qualifier" at bounding box center [122, 475] width 104 height 14
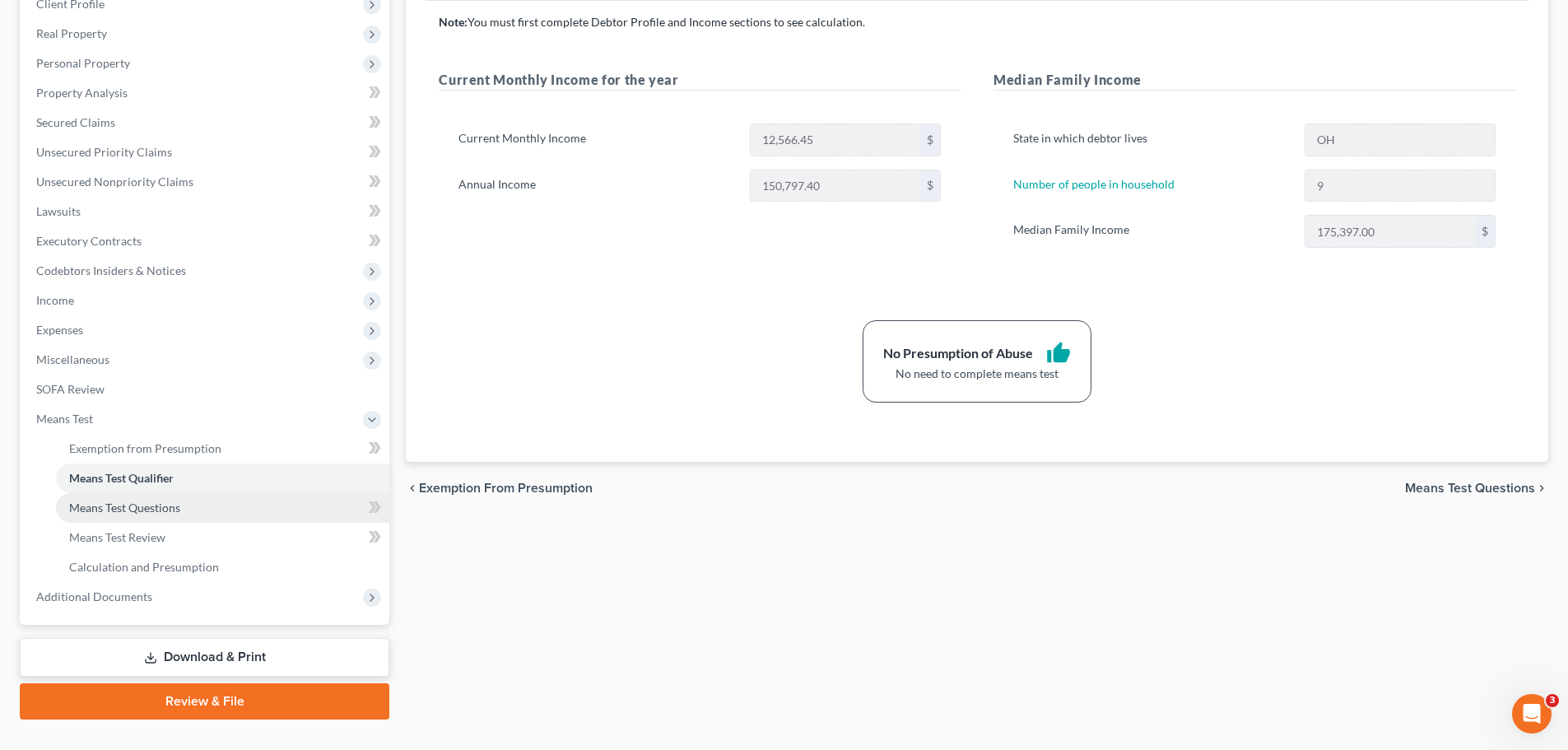
scroll to position [247, 0]
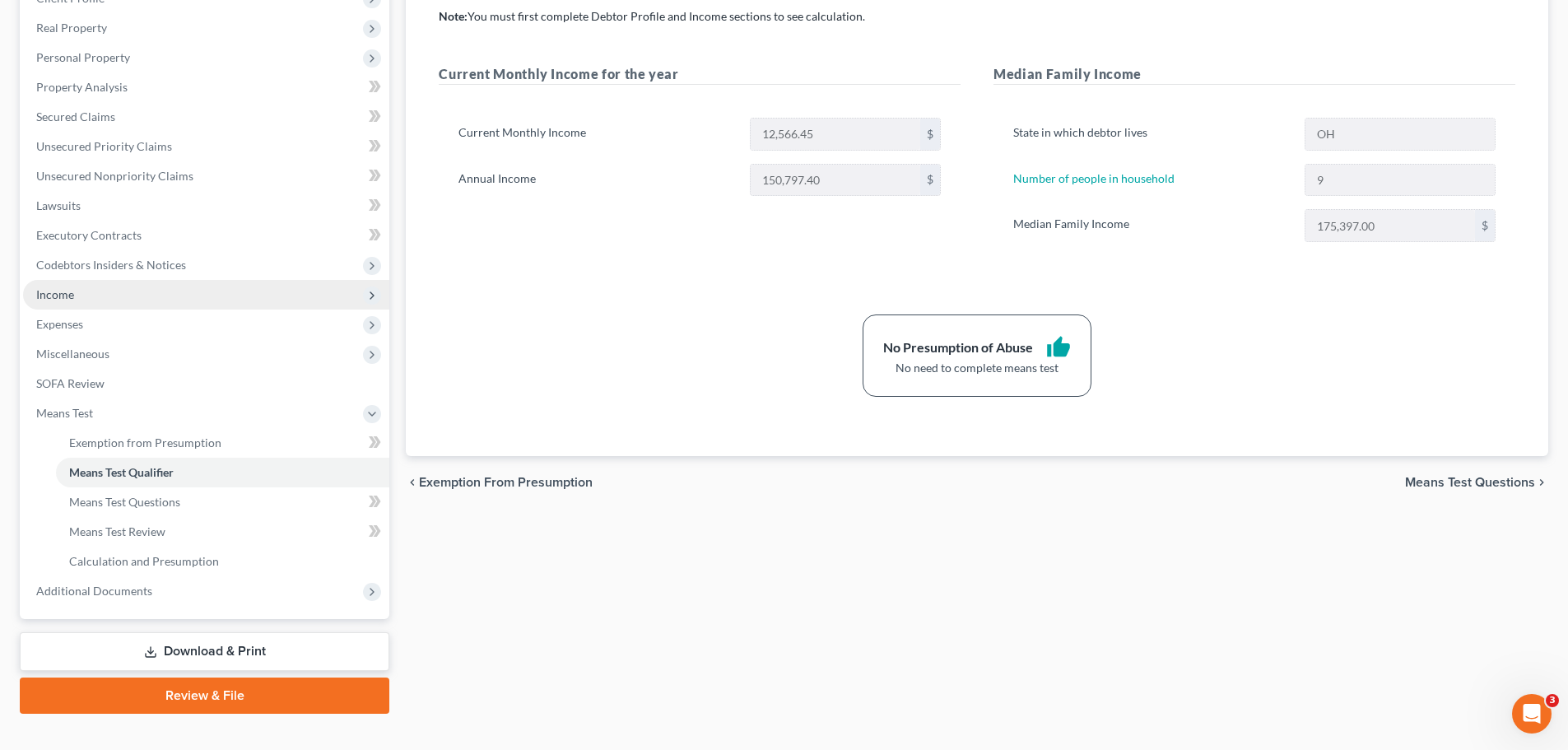
click at [43, 307] on span "Income" at bounding box center [206, 295] width 366 height 30
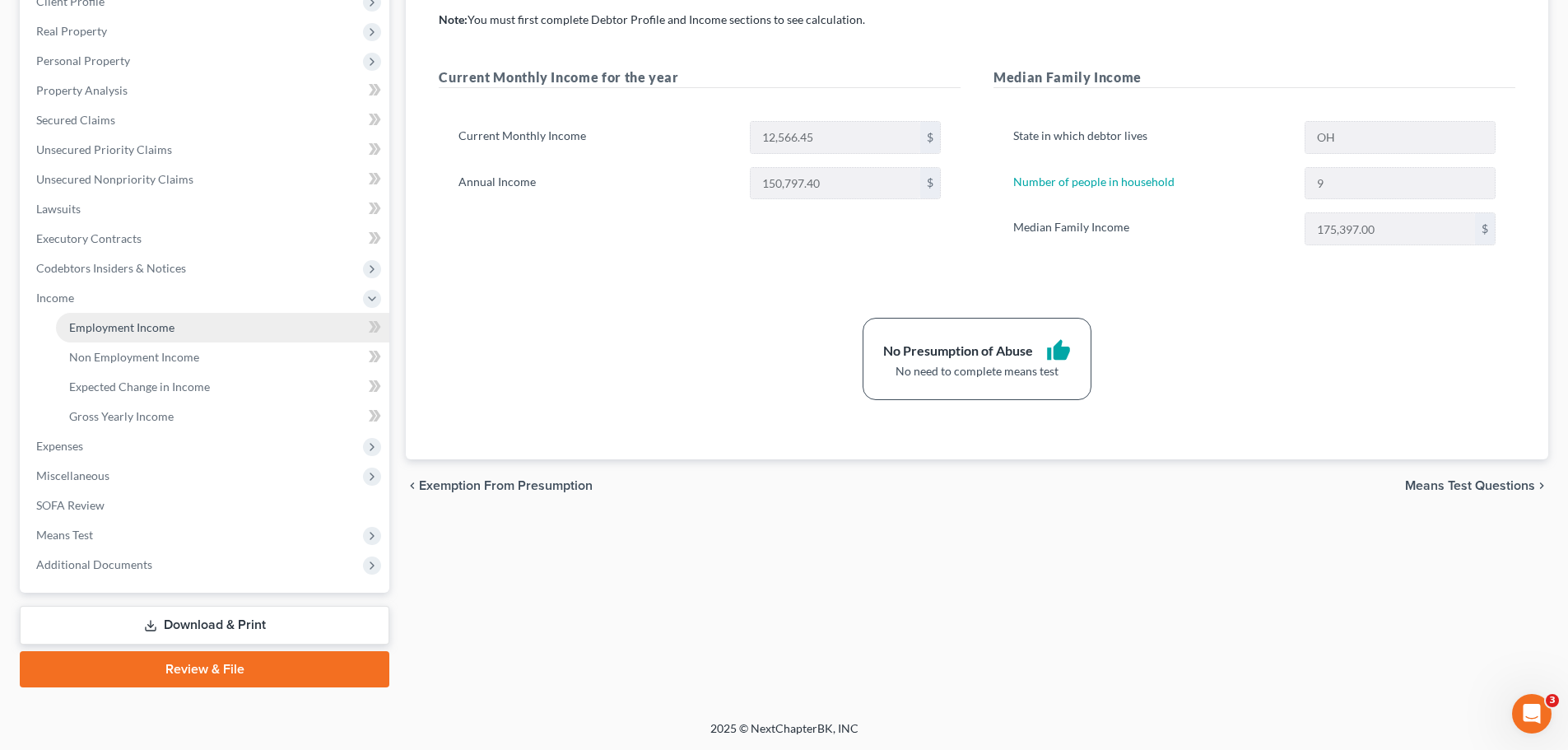
click at [72, 326] on span "Employment Income" at bounding box center [122, 327] width 105 height 14
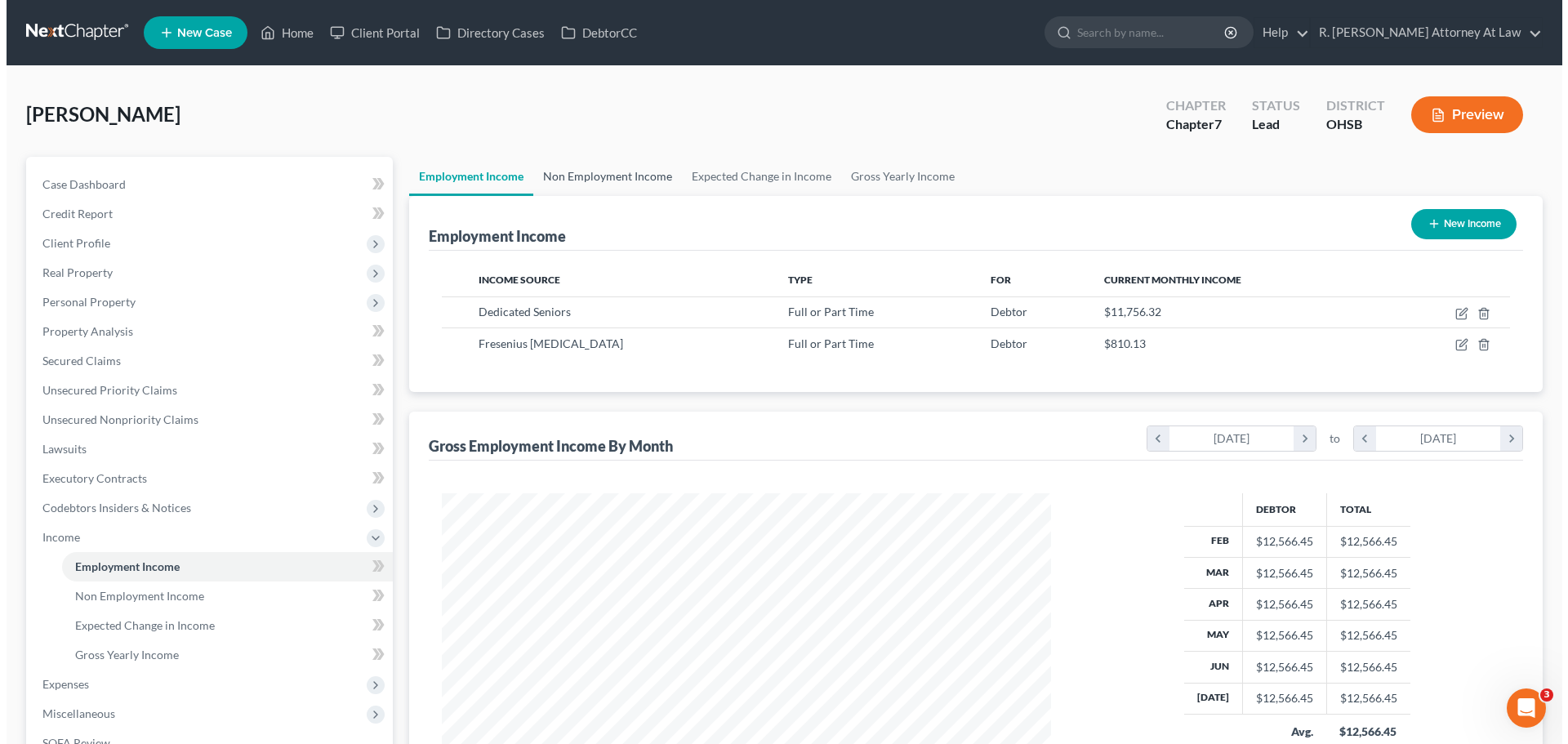
scroll to position [305, 642]
click at [595, 166] on link "Non Employment Income" at bounding box center [600, 177] width 149 height 39
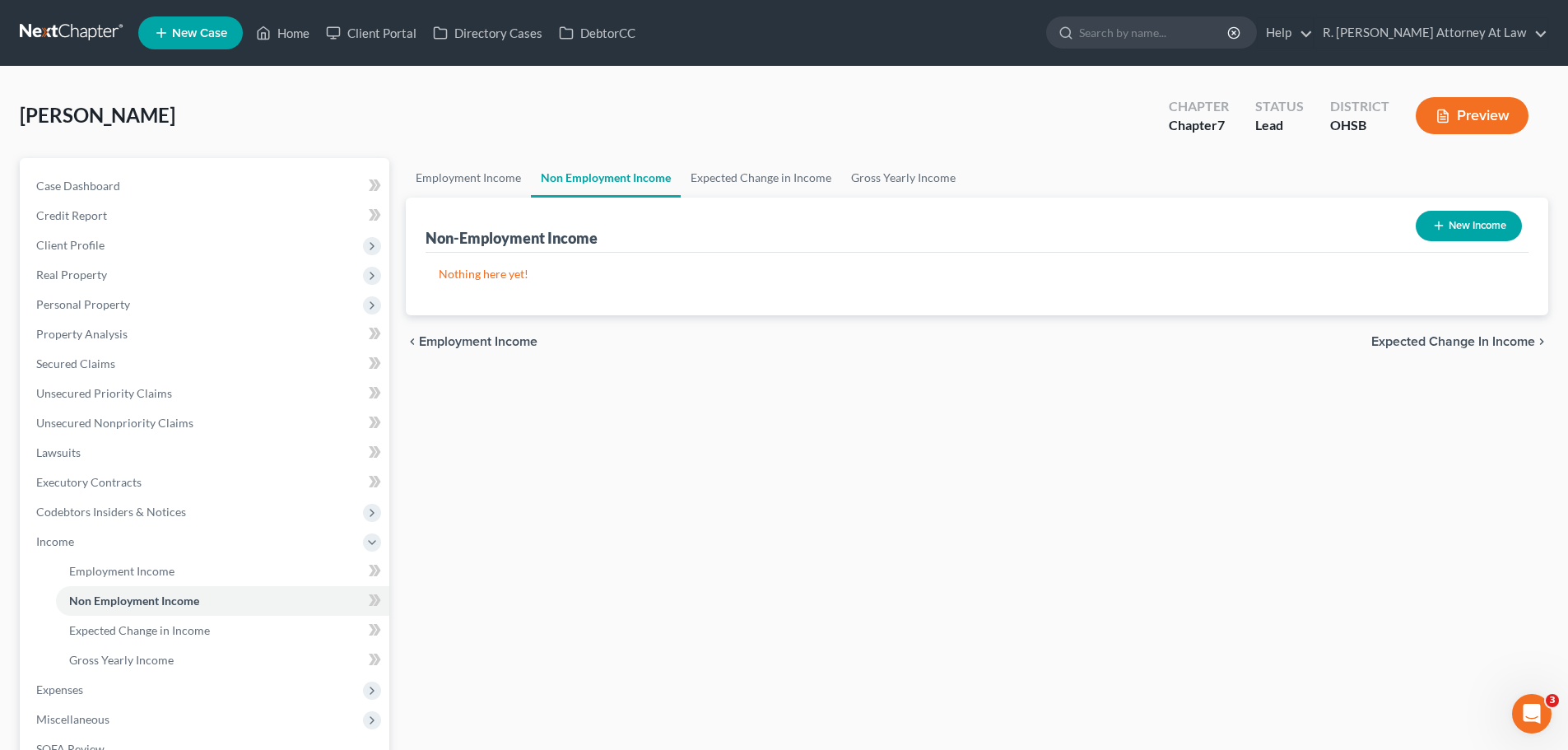
click at [1433, 224] on icon "button" at bounding box center [1439, 225] width 13 height 13
select select "0"
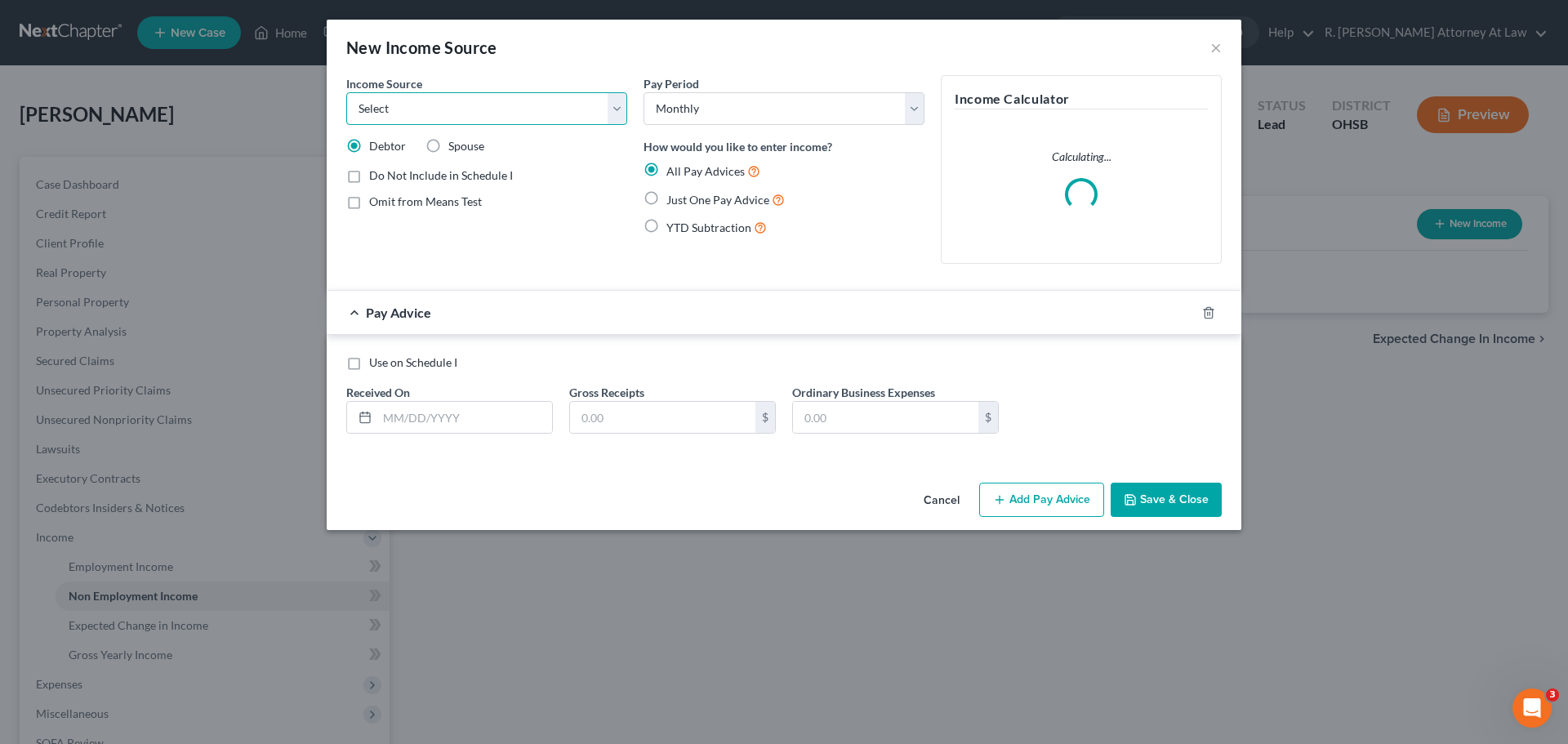
click at [403, 118] on select "Select Unemployment Disability (from employer) Pension Retirement Social Securi…" at bounding box center [486, 109] width 281 height 32
select select "7"
click at [346, 93] on select "Select Unemployment Disability (from employer) Pension Retirement Social Securi…" at bounding box center [486, 109] width 281 height 32
drag, startPoint x: 654, startPoint y: 194, endPoint x: 478, endPoint y: 405, distance: 274.8
click at [666, 194] on label "Just One Pay Advice" at bounding box center [725, 200] width 118 height 19
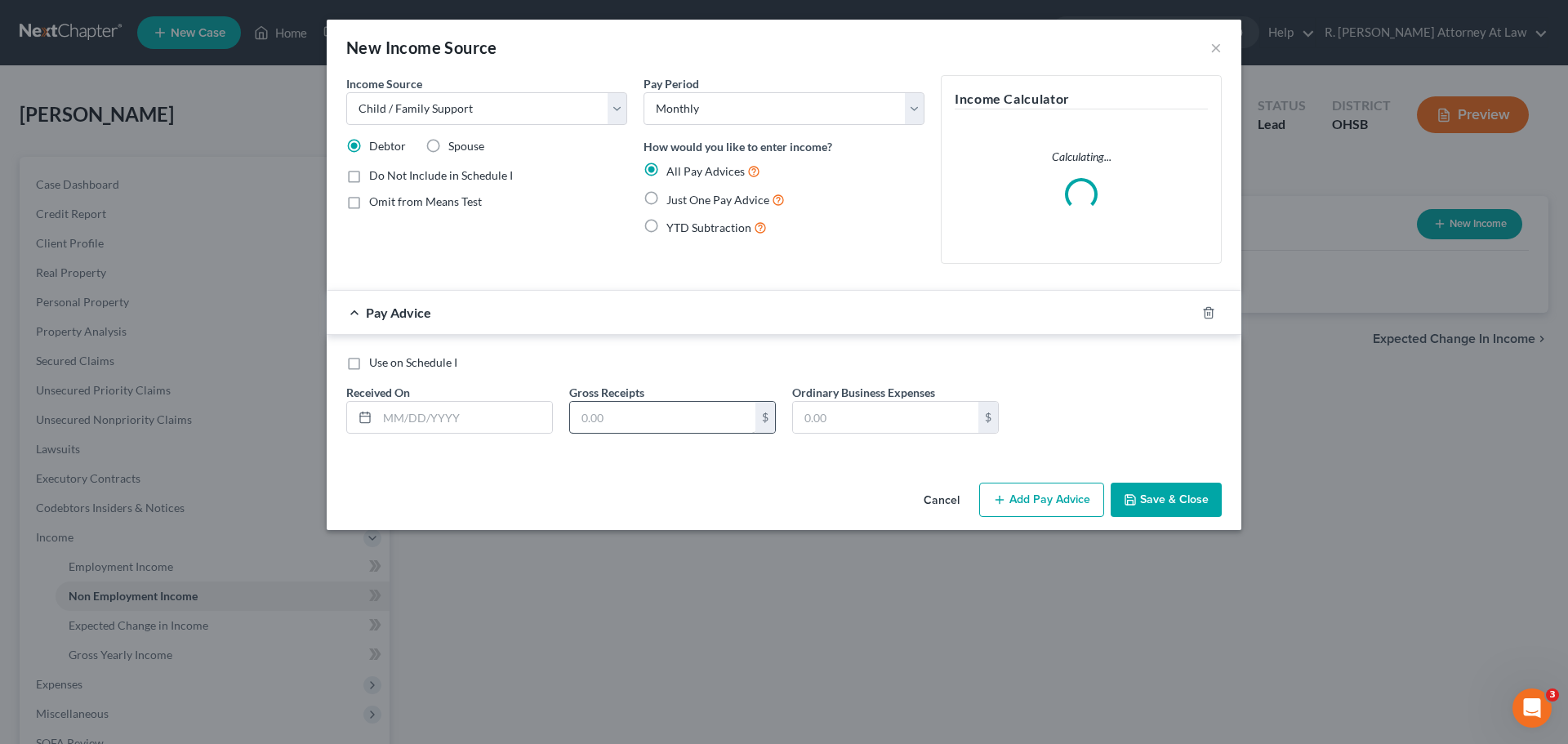
click at [673, 194] on input "Just One Pay Advice" at bounding box center [678, 195] width 11 height 11
radio input "true"
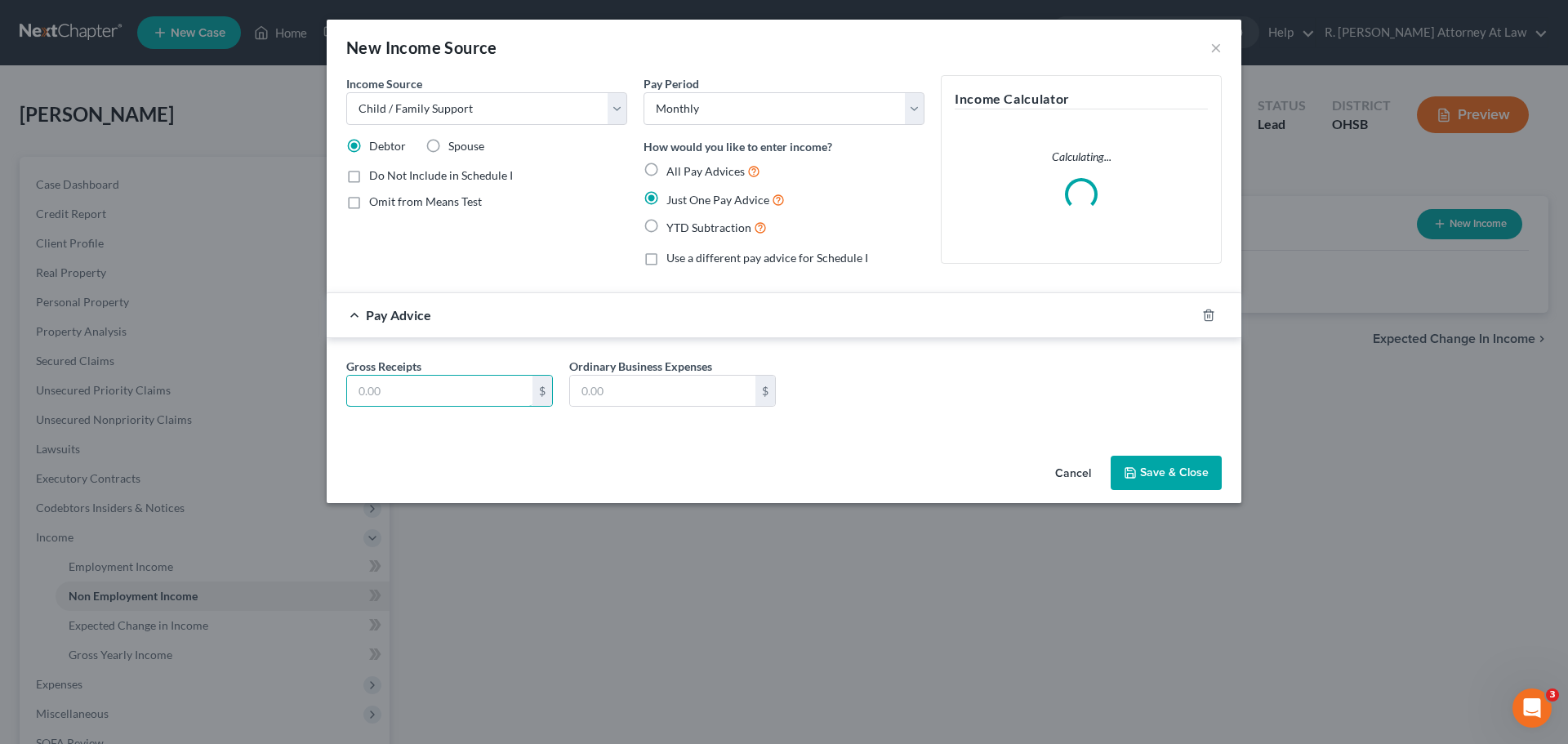
drag, startPoint x: 432, startPoint y: 386, endPoint x: 461, endPoint y: 352, distance: 44.7
click at [432, 386] on input "text" at bounding box center [440, 391] width 185 height 31
type input "235.65"
click at [1169, 476] on button "Save & Close" at bounding box center [1166, 473] width 111 height 34
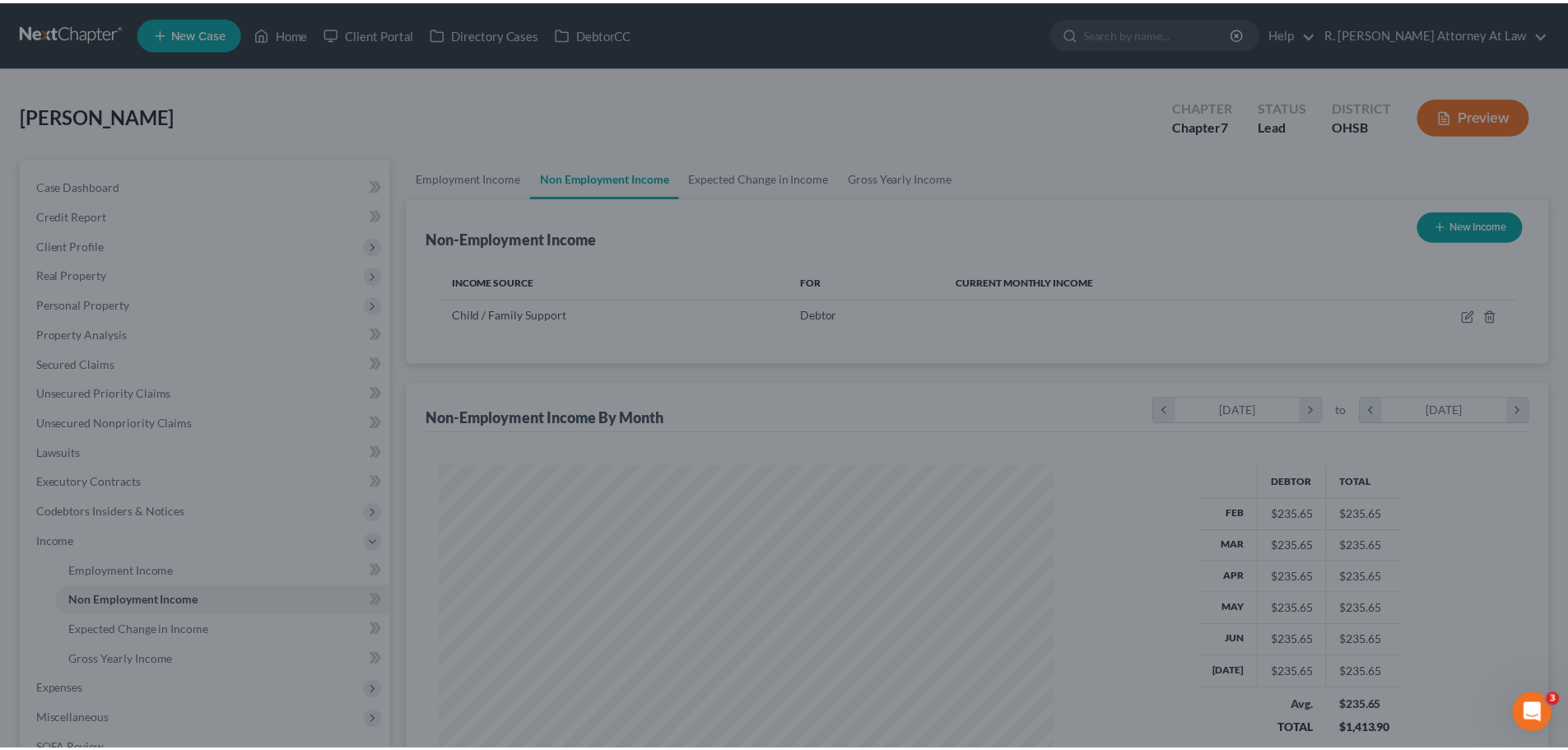
scroll to position [307, 647]
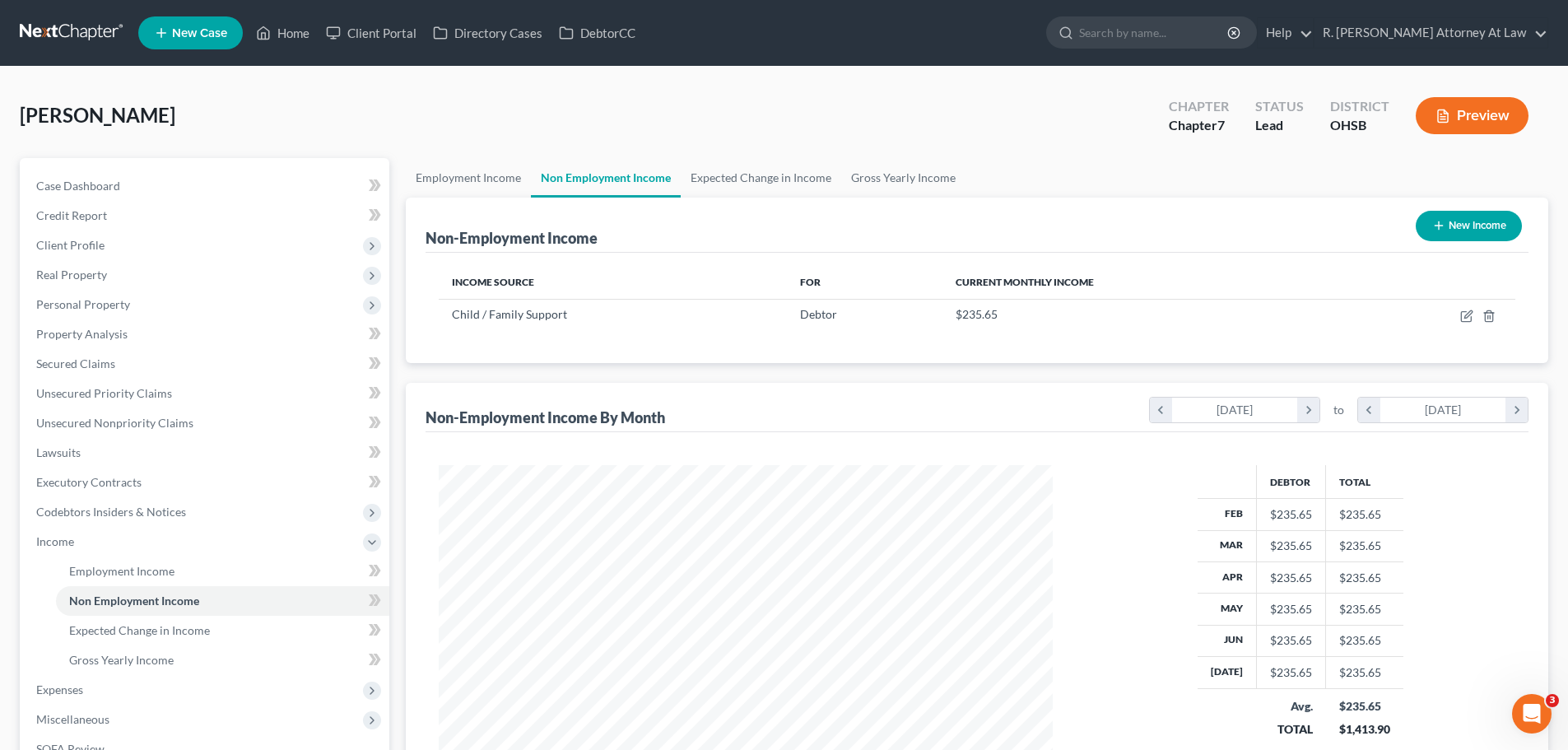
drag, startPoint x: 790, startPoint y: 104, endPoint x: 788, endPoint y: 122, distance: 18.1
click at [790, 104] on div "Solomon, Candace Upgraded Chapter Chapter 7 Status Lead District OHSB Preview" at bounding box center [784, 122] width 1529 height 72
click at [96, 309] on span "Personal Property" at bounding box center [83, 304] width 94 height 14
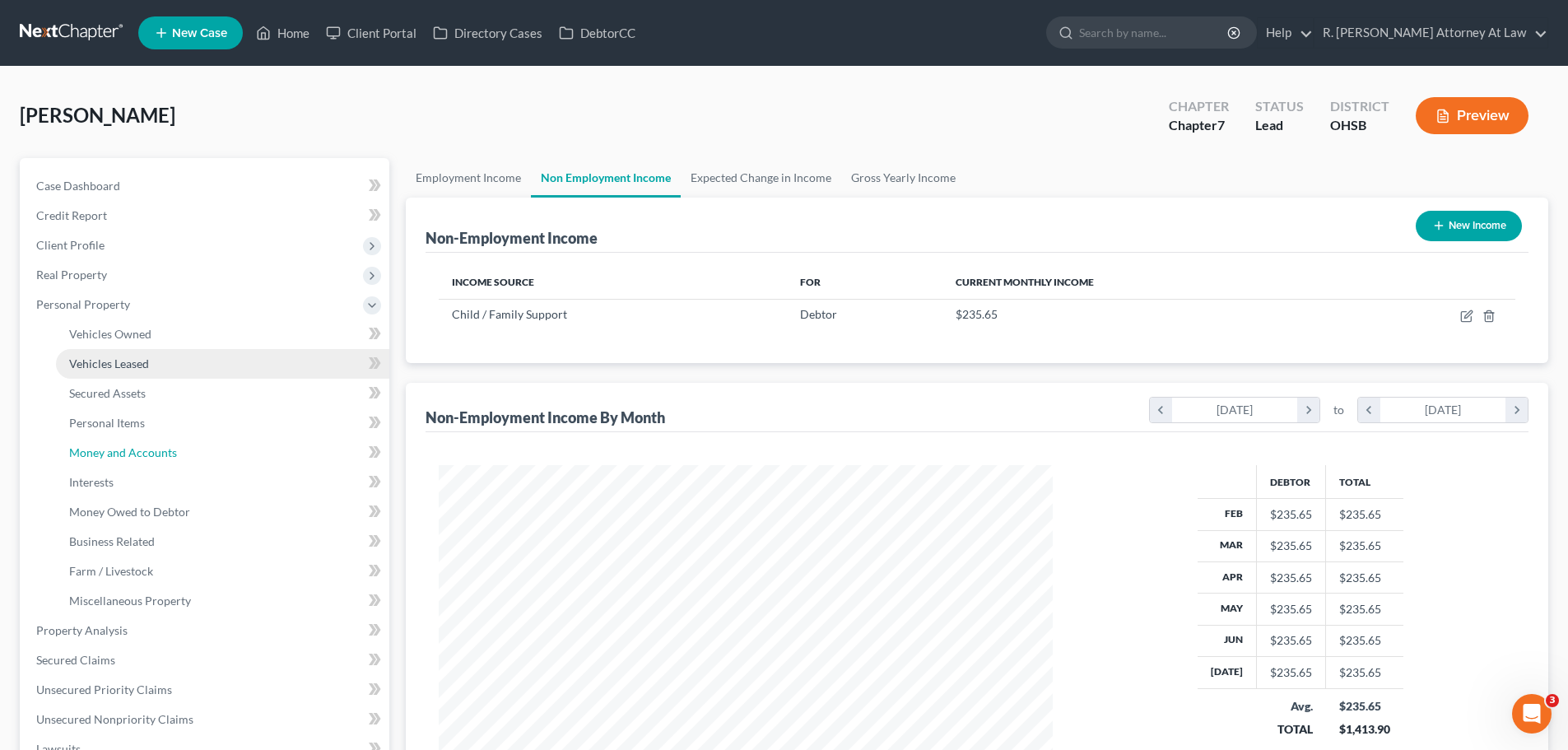
drag, startPoint x: 159, startPoint y: 445, endPoint x: 342, endPoint y: 348, distance: 207.1
click at [160, 445] on span "Money and Accounts" at bounding box center [123, 452] width 108 height 14
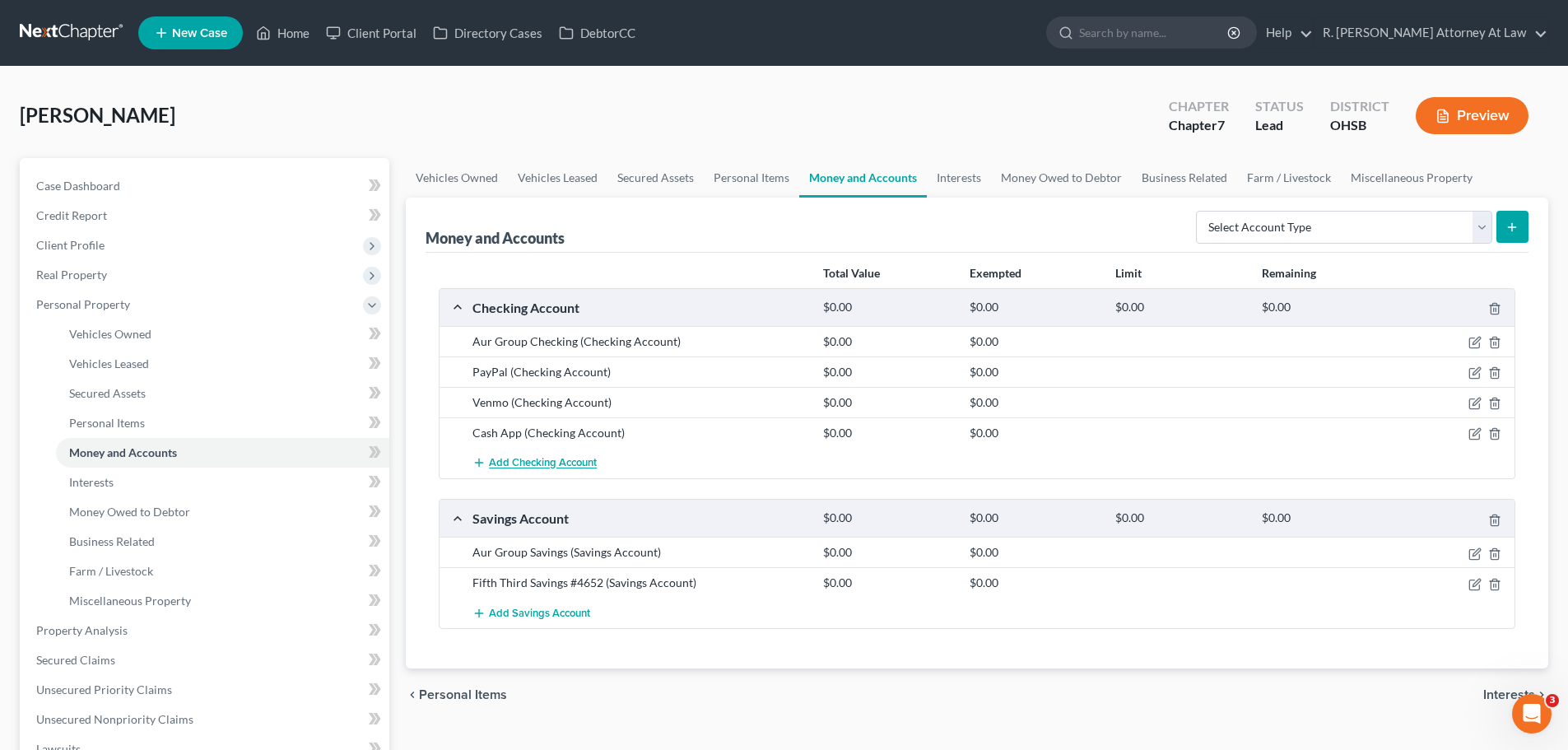
click at [500, 457] on span "Add Checking Account" at bounding box center [543, 463] width 108 height 13
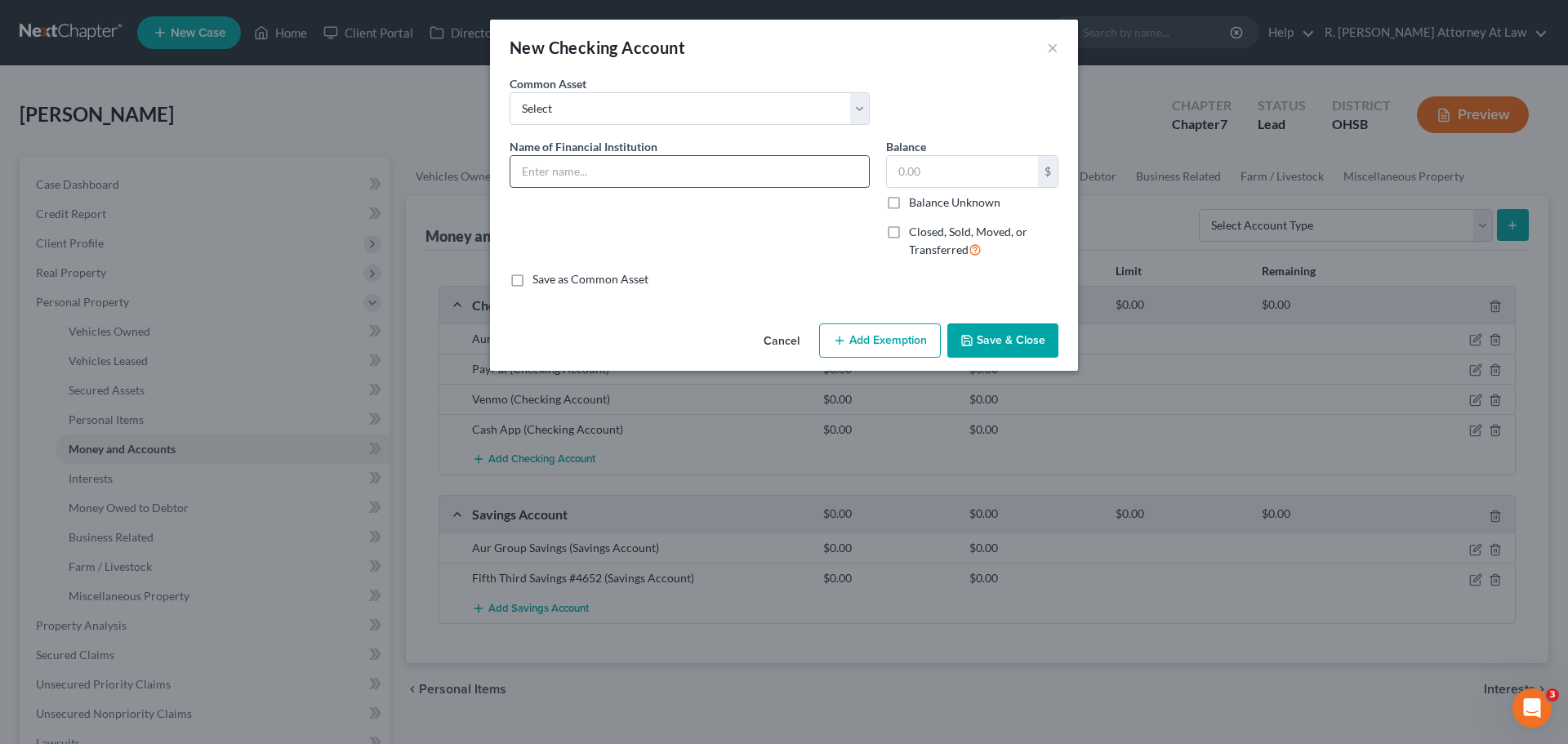
click at [580, 173] on input "text" at bounding box center [689, 172] width 358 height 31
type input "Fifth Third Checking joint with husband #3152"
drag, startPoint x: 992, startPoint y: 353, endPoint x: 1254, endPoint y: 336, distance: 262.6
click at [992, 352] on button "Save & Close" at bounding box center [1003, 341] width 111 height 34
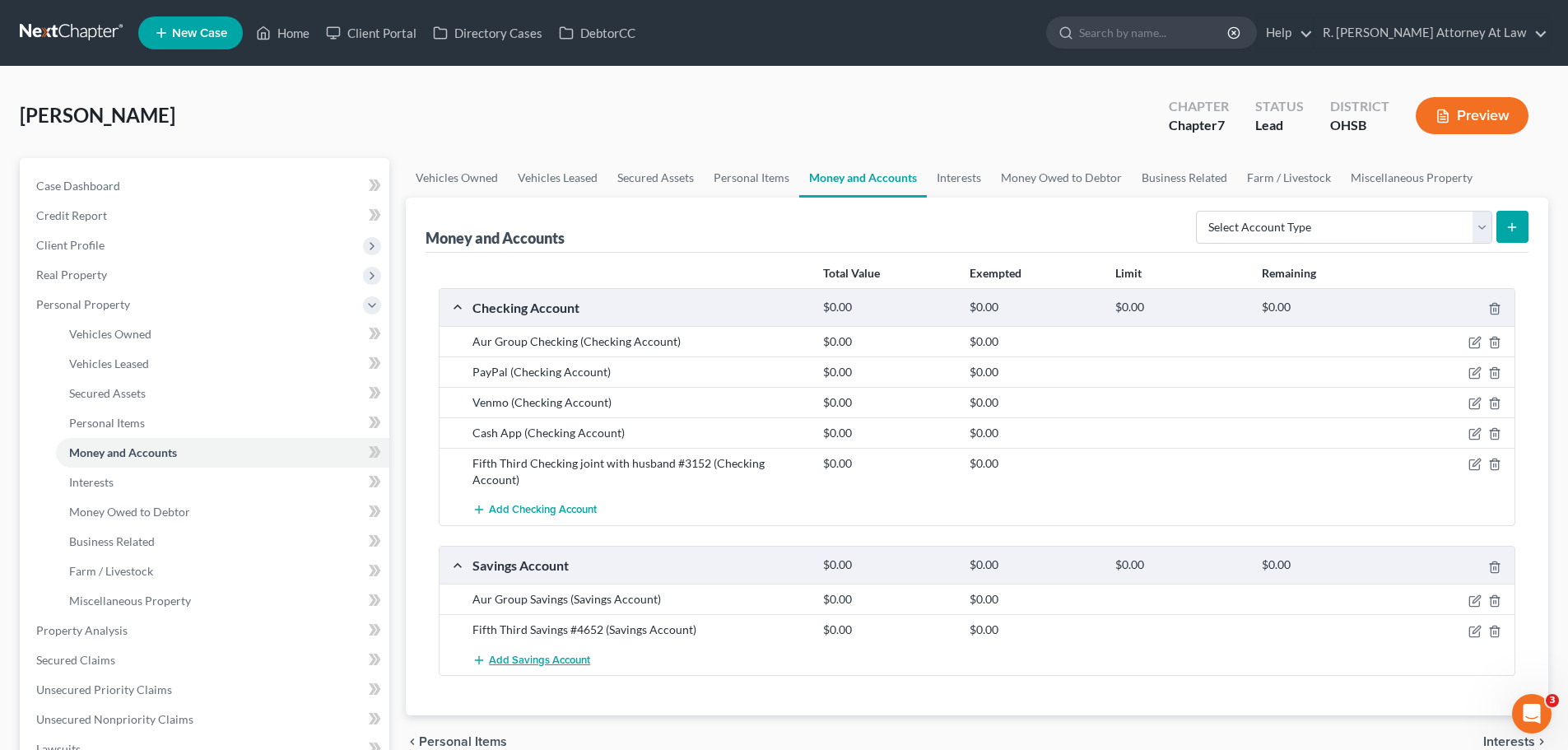
click at [528, 654] on span "Add Savings Account" at bounding box center [539, 660] width 101 height 13
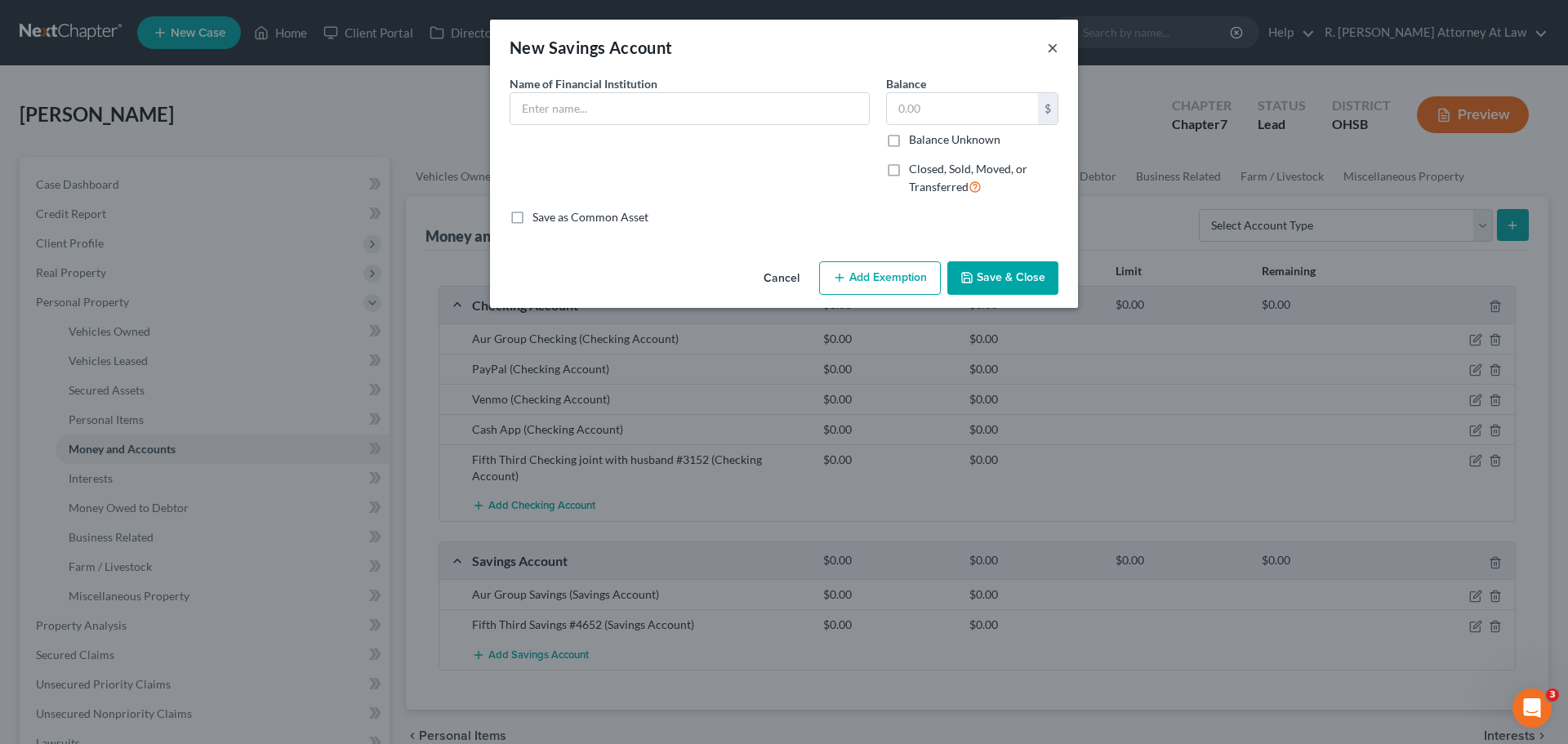
click at [1048, 52] on button "×" at bounding box center [1052, 47] width 11 height 20
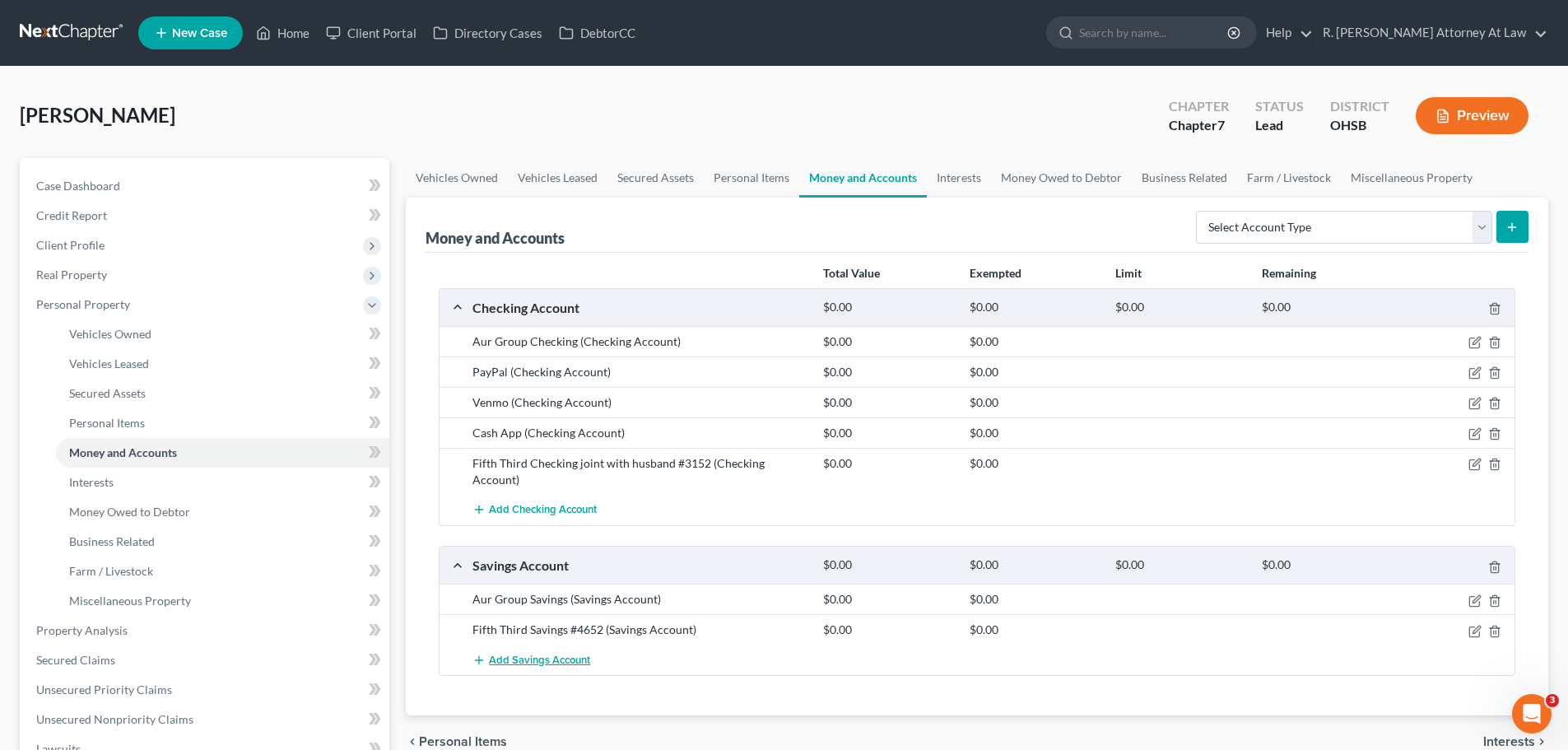
click at [529, 654] on span "Add Savings Account" at bounding box center [539, 660] width 101 height 13
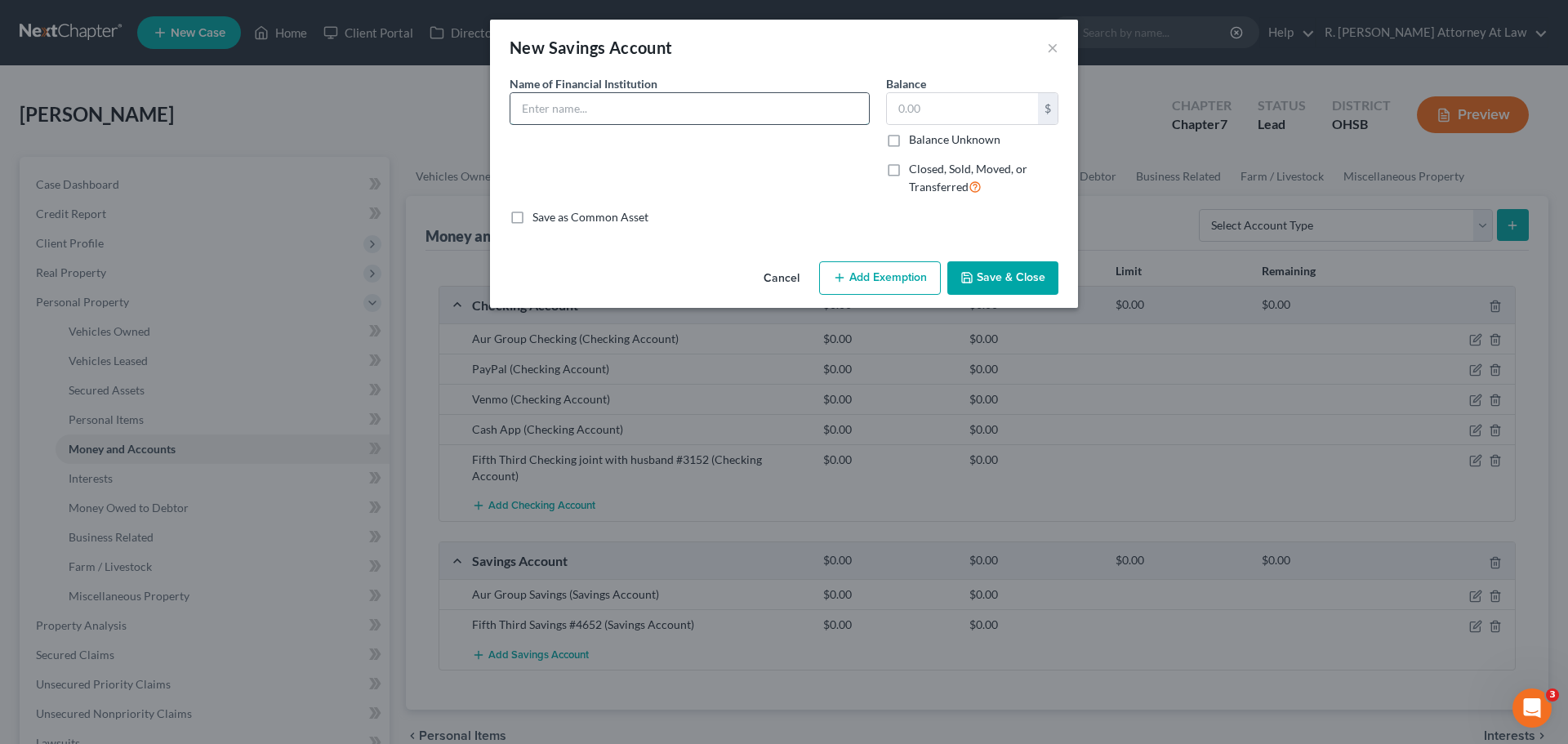
click at [628, 119] on input "text" at bounding box center [689, 109] width 358 height 31
type input "Fifth Third with child #9820"
drag, startPoint x: 972, startPoint y: 275, endPoint x: 1357, endPoint y: 139, distance: 408.3
click at [973, 275] on icon "button" at bounding box center [966, 277] width 13 height 13
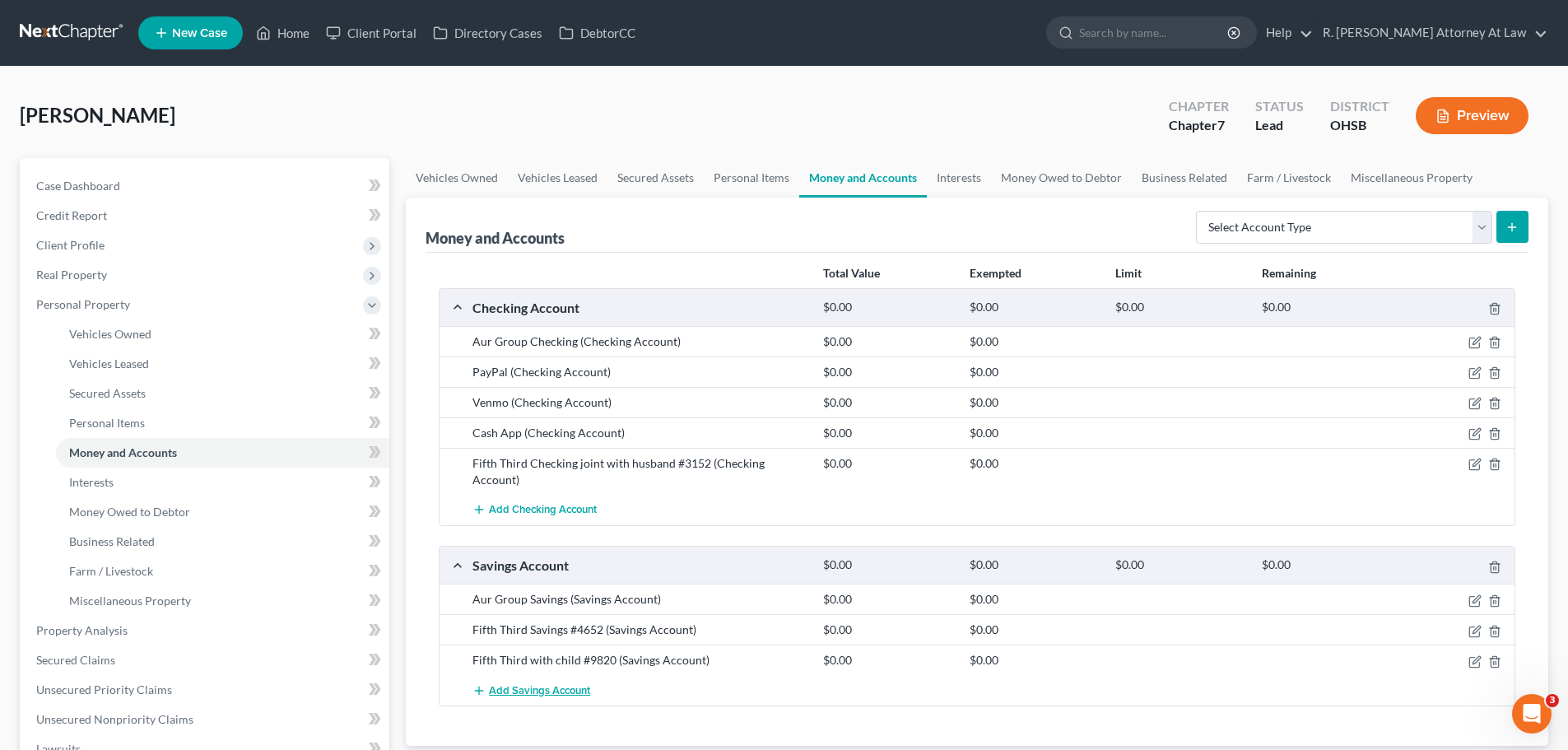
click at [541, 684] on span "Add Savings Account" at bounding box center [539, 690] width 101 height 13
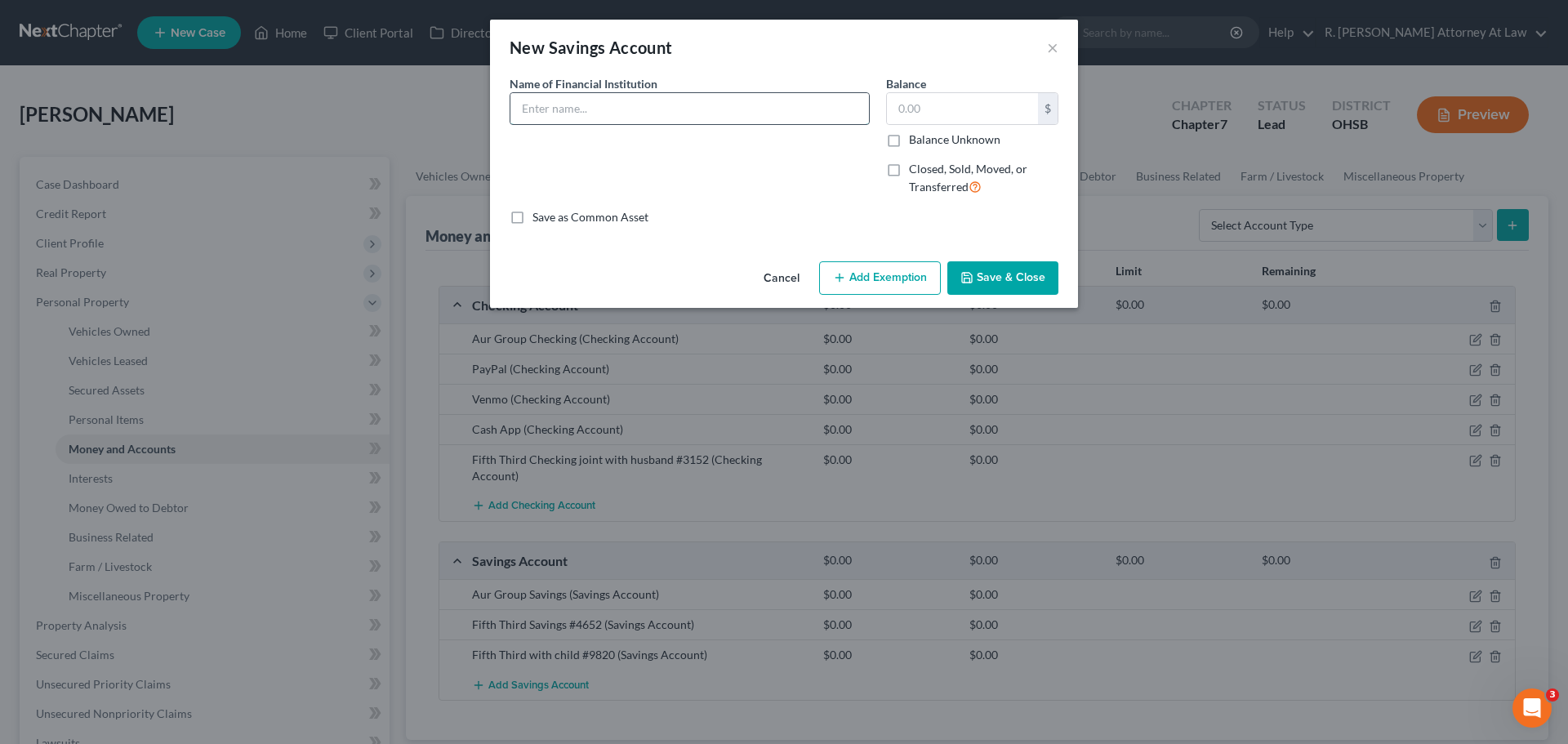
click at [638, 123] on input "text" at bounding box center [689, 109] width 358 height 31
type input "Fifth Third Savings #4652"
click at [1050, 49] on button "×" at bounding box center [1052, 47] width 11 height 20
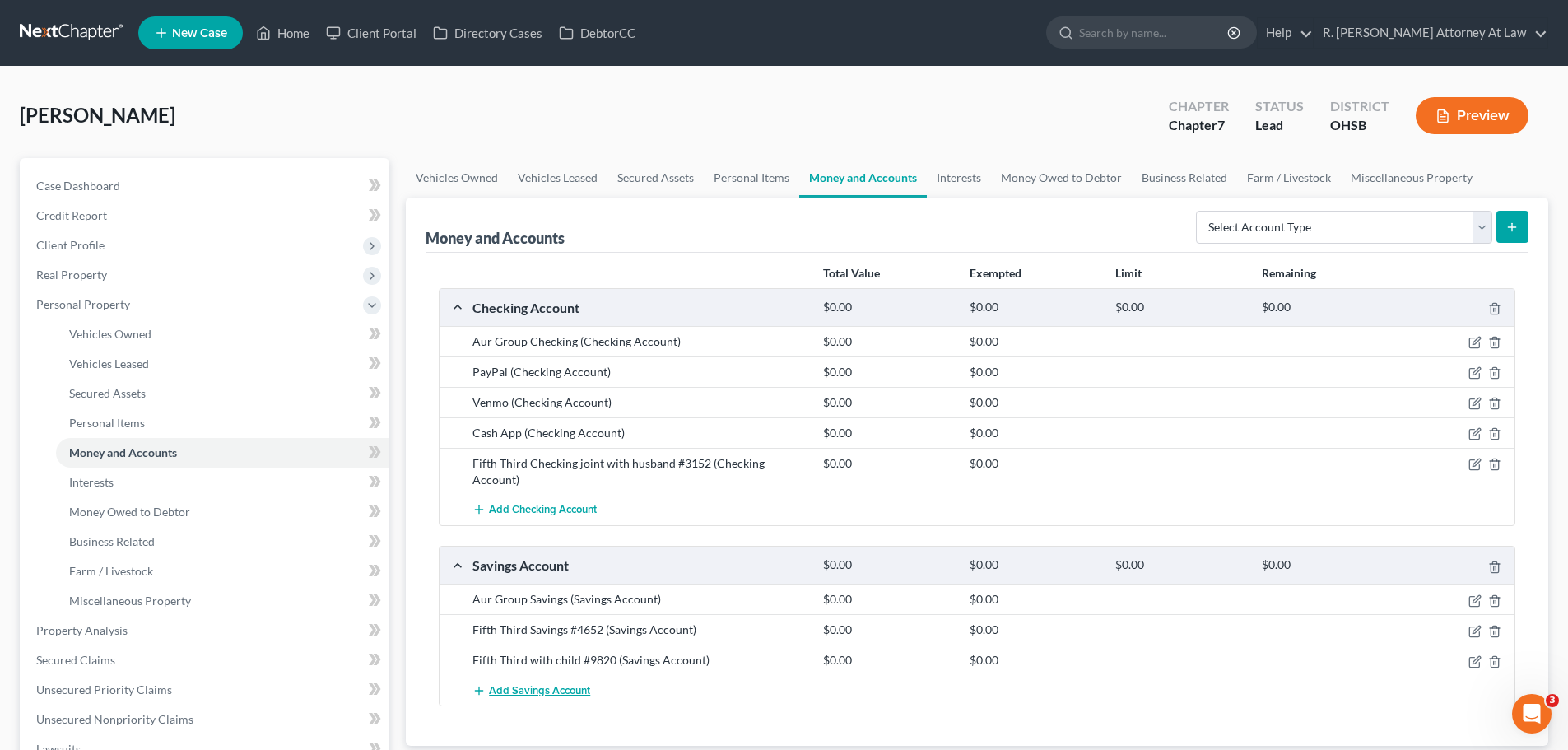
click at [537, 676] on button "Add Savings Account" at bounding box center [532, 691] width 118 height 31
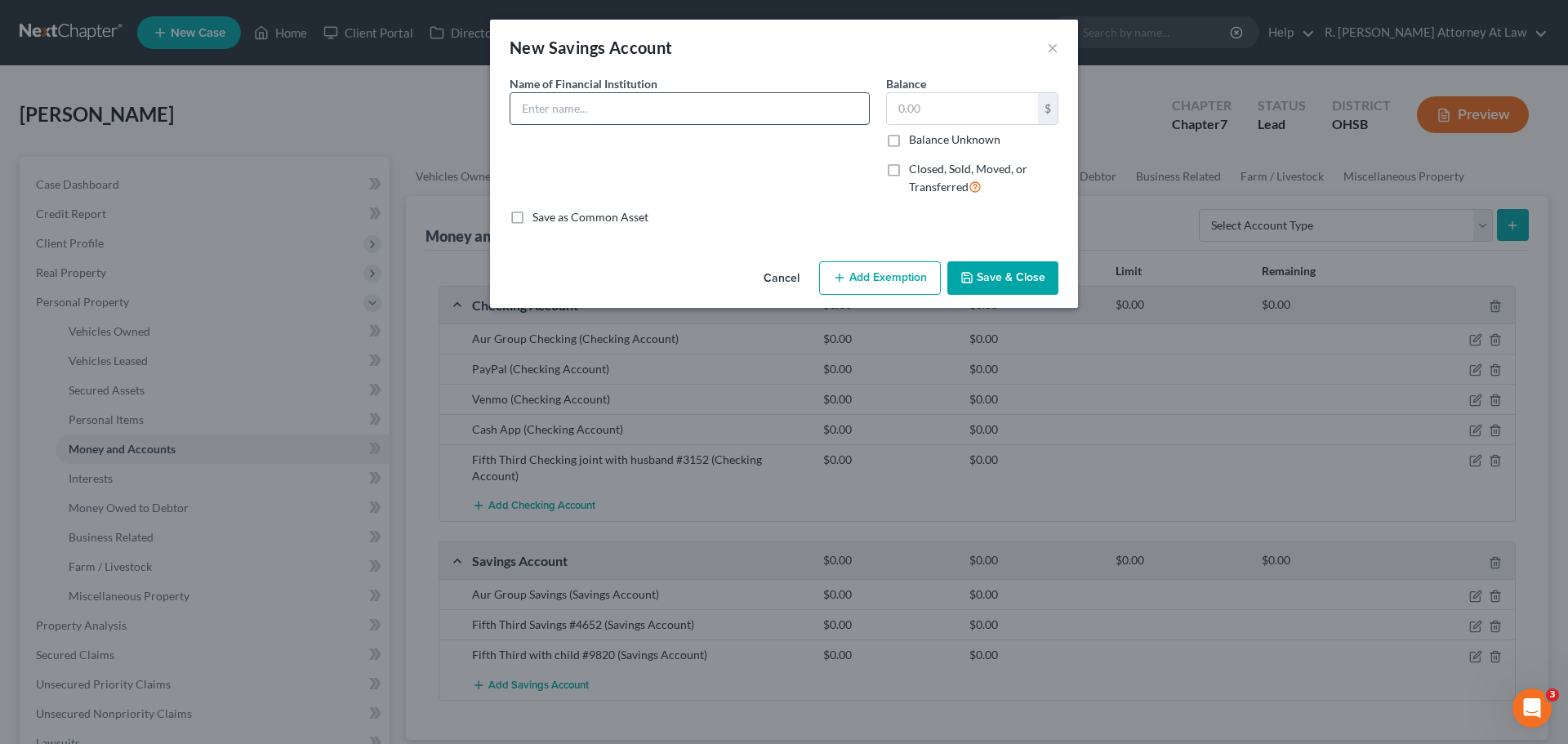
click at [610, 119] on input "text" at bounding box center [689, 109] width 358 height 31
type input "Fifth Third joint with child #5451"
drag, startPoint x: 994, startPoint y: 270, endPoint x: 1538, endPoint y: 163, distance: 554.4
click at [995, 269] on button "Save & Close" at bounding box center [1003, 279] width 111 height 34
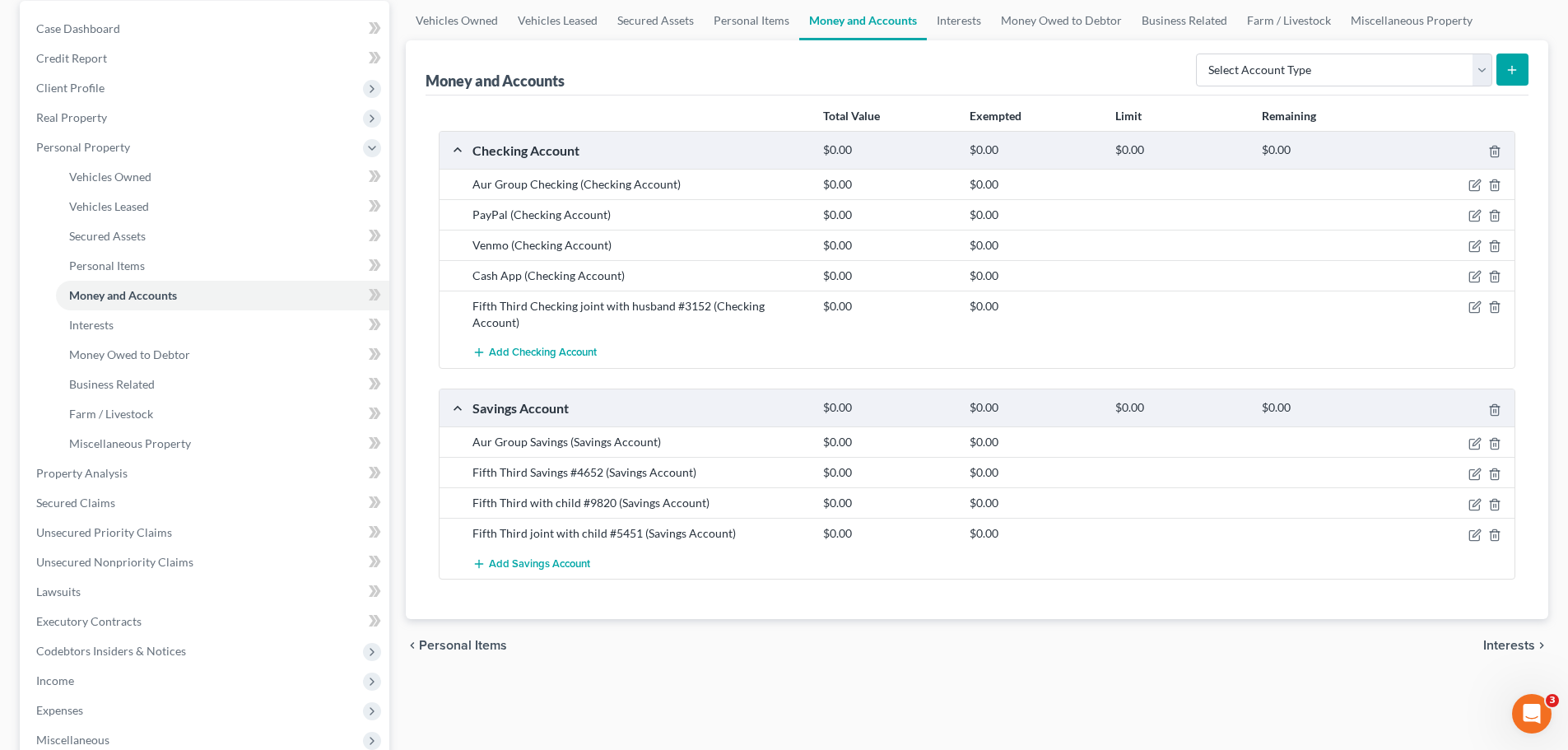
scroll to position [164, 0]
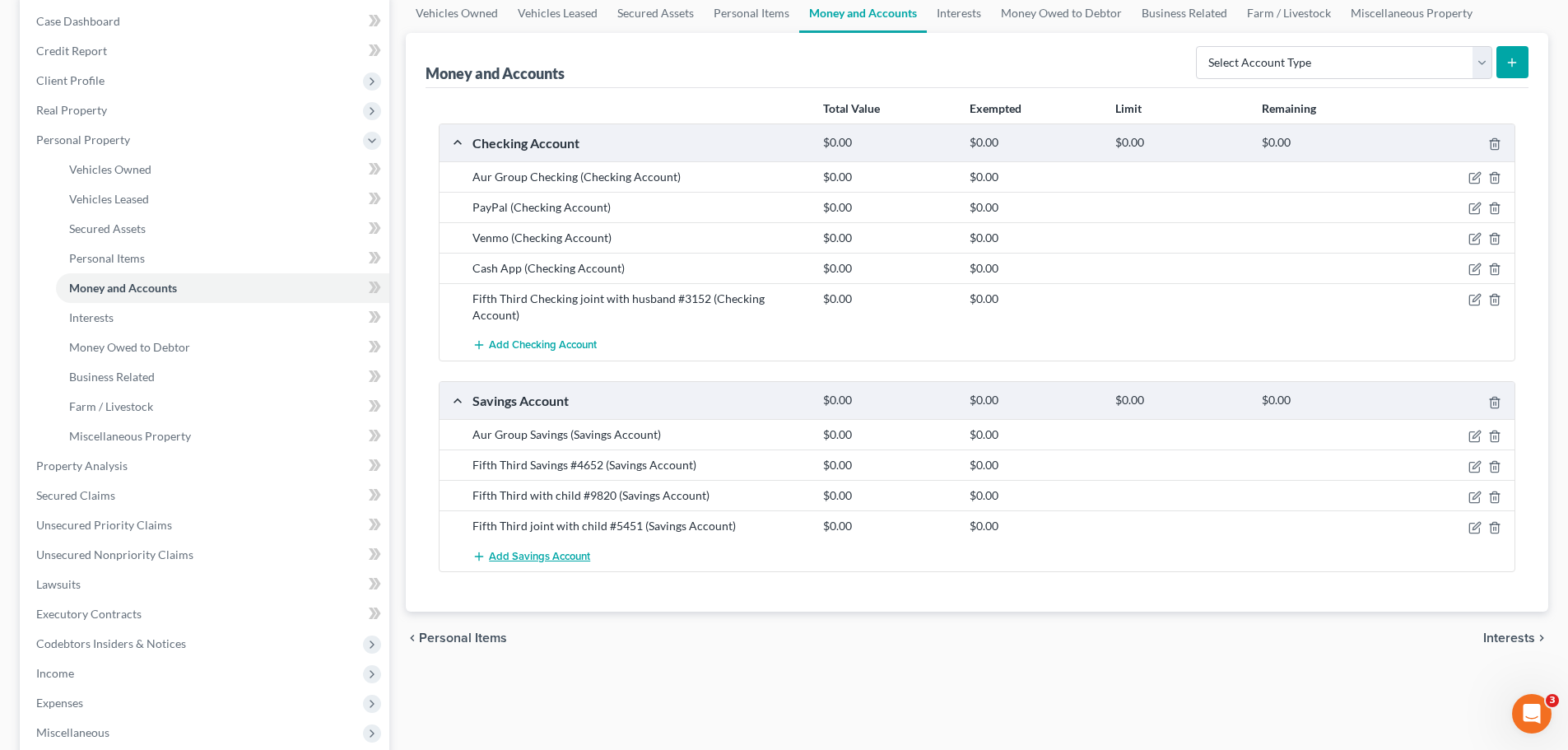
click at [513, 551] on span "Add Savings Account" at bounding box center [539, 557] width 101 height 13
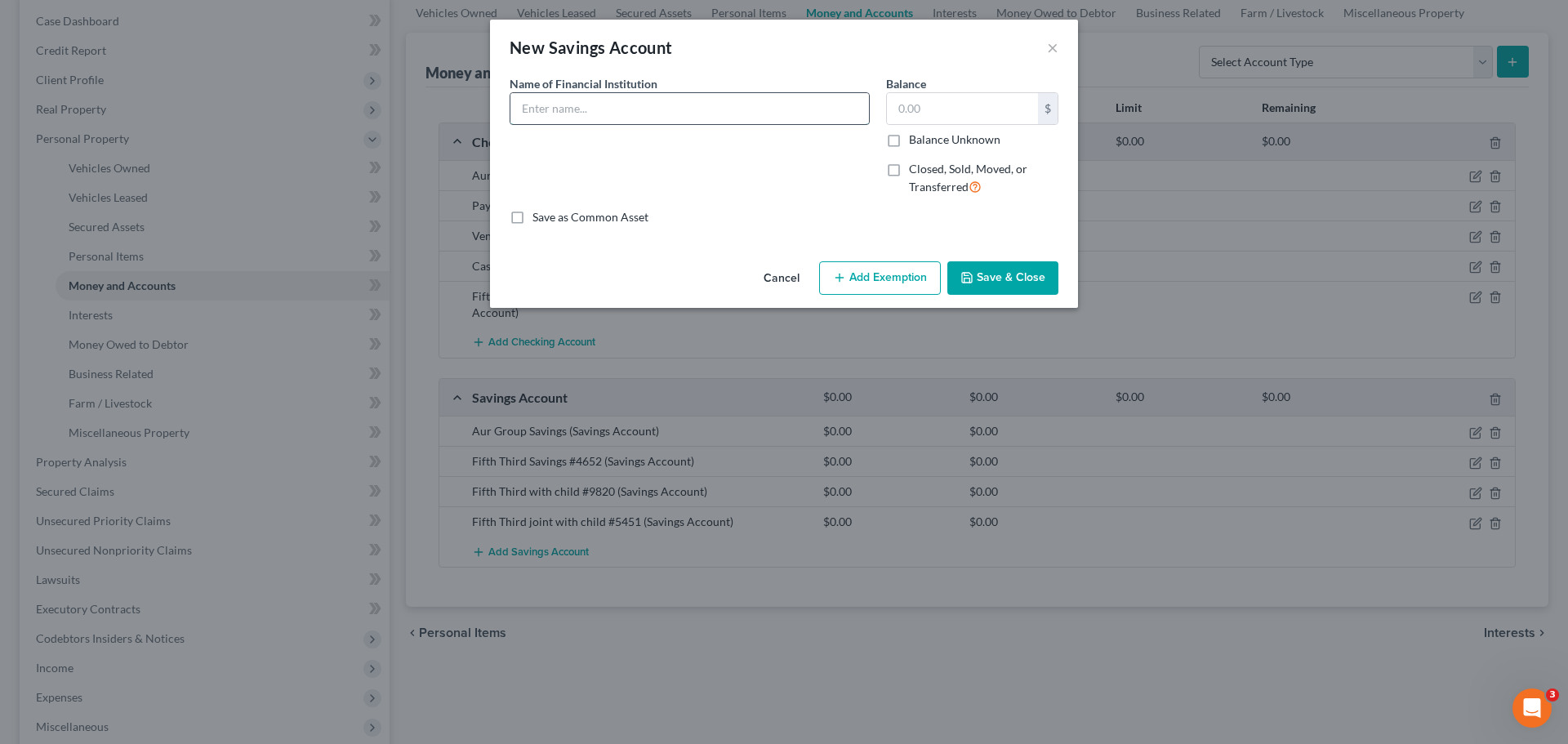
click at [615, 103] on input "text" at bounding box center [689, 109] width 358 height 31
type input "Fifth Third with Child #0987"
click at [983, 278] on button "Save & Close" at bounding box center [1003, 279] width 111 height 34
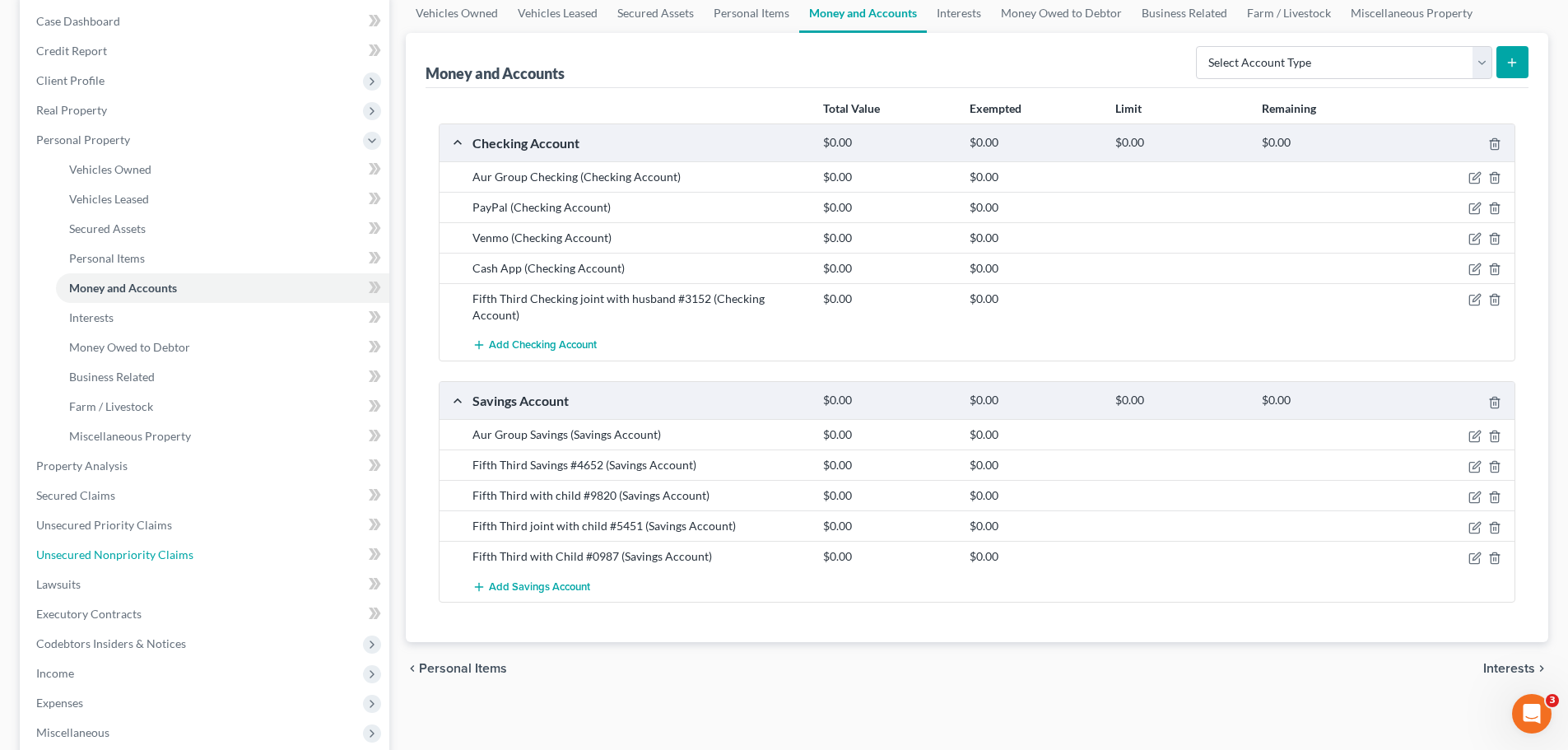
drag, startPoint x: 113, startPoint y: 552, endPoint x: 476, endPoint y: 374, distance: 404.3
click at [113, 552] on span "Unsecured Nonpriority Claims" at bounding box center [115, 555] width 157 height 14
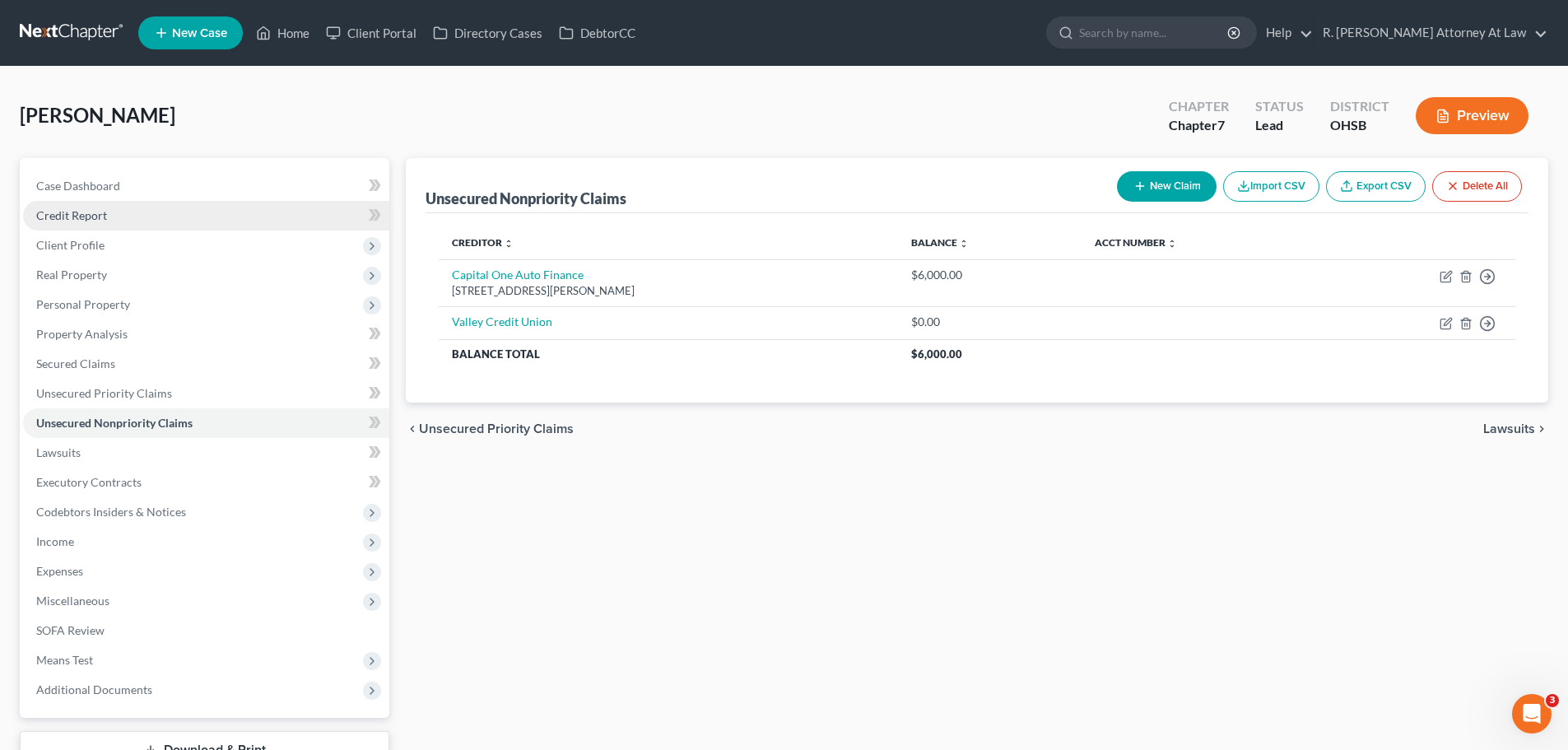
click at [81, 221] on span "Credit Report" at bounding box center [71, 215] width 71 height 14
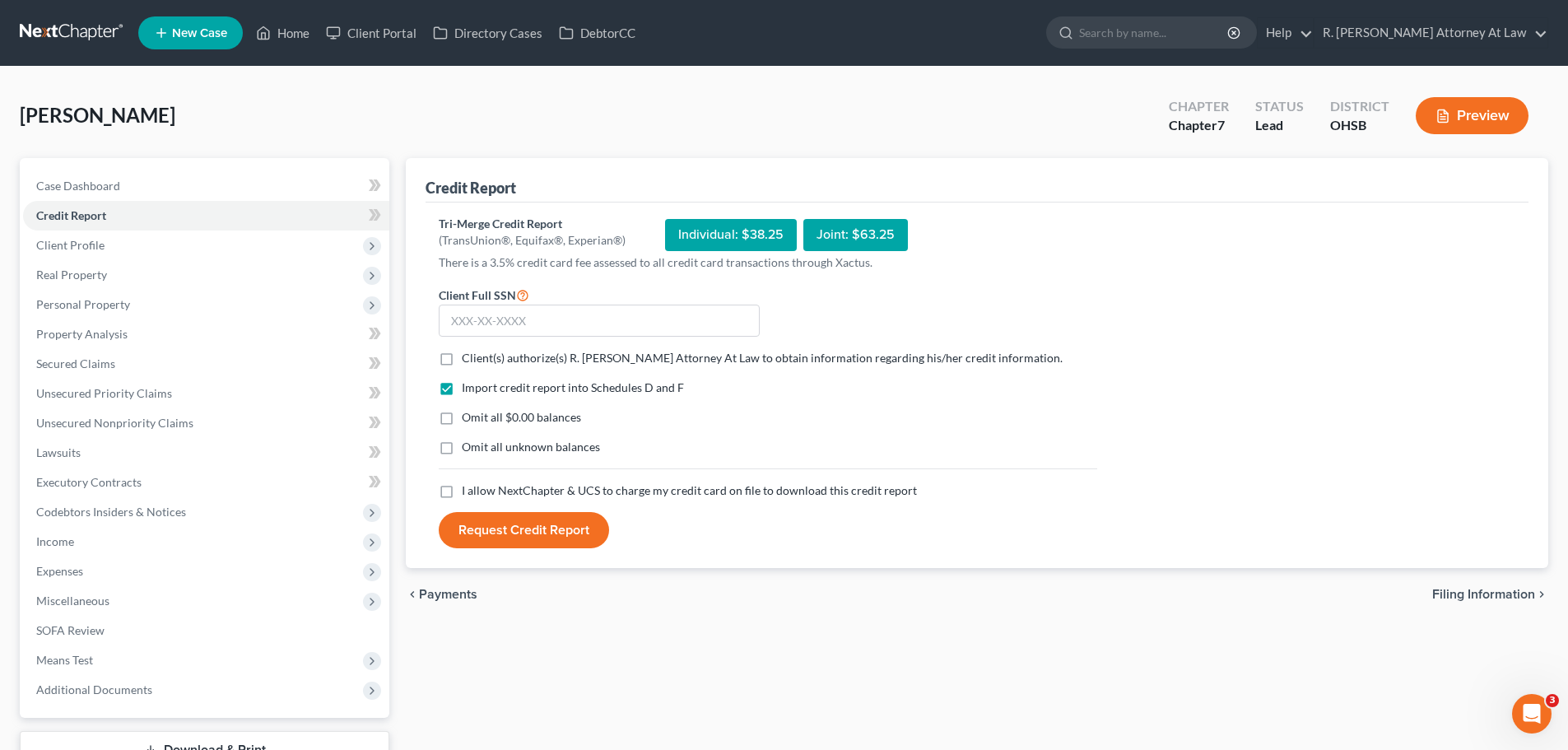
drag, startPoint x: 445, startPoint y: 361, endPoint x: 442, endPoint y: 467, distance: 106.0
click at [462, 362] on label "Client(s) authorize(s) R. Dean Snyder Attorney At Law to obtain information reg…" at bounding box center [763, 358] width 601 height 16
click at [468, 360] on input "Client(s) authorize(s) R. Dean Snyder Attorney At Law to obtain information reg…" at bounding box center [473, 355] width 11 height 11
checkbox input "true"
click at [462, 485] on label "I allow NextChapter & UCS to charge my credit card on file to download this cre…" at bounding box center [690, 491] width 455 height 16
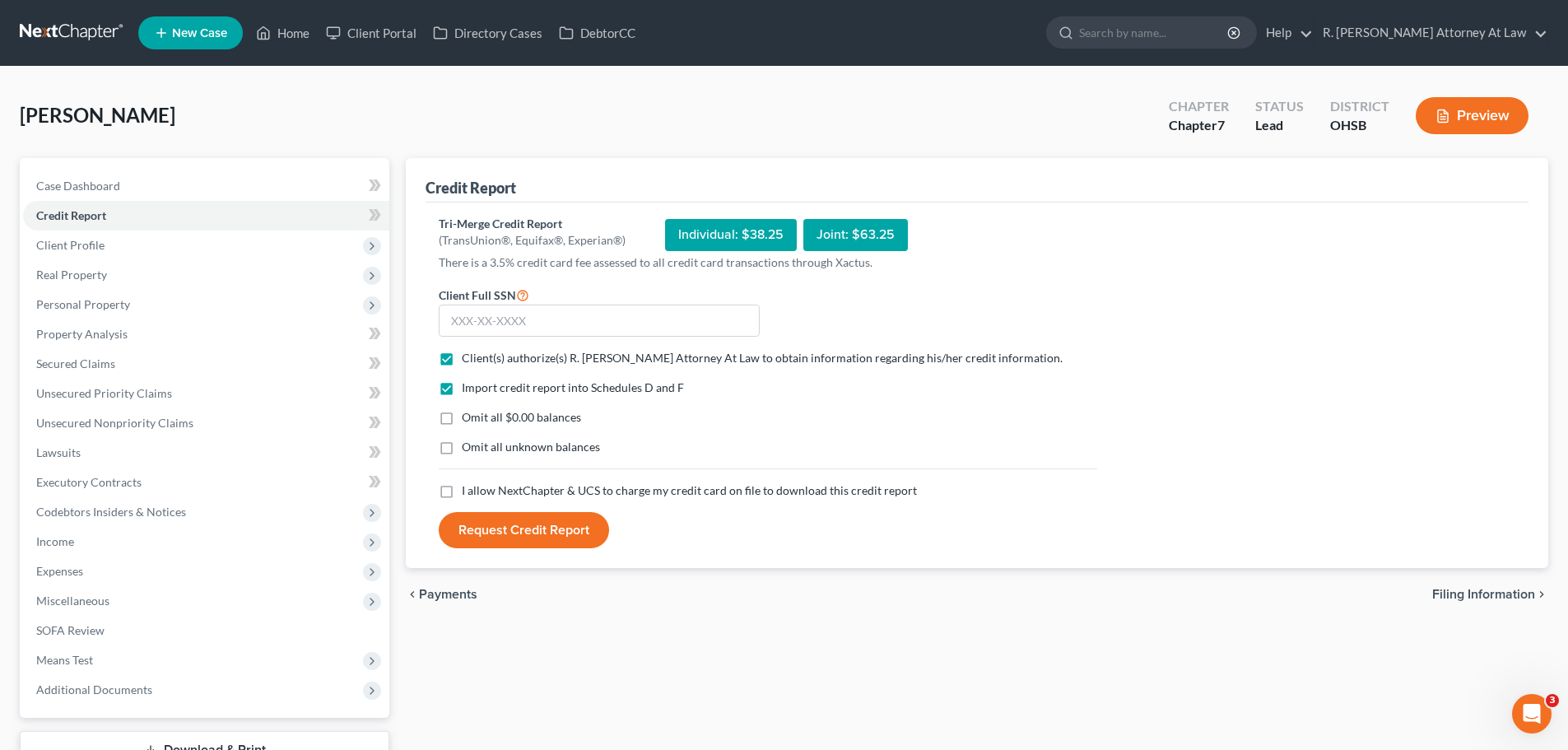
drag, startPoint x: 449, startPoint y: 495, endPoint x: 599, endPoint y: 521, distance: 152.2
click at [462, 495] on label "I allow NextChapter & UCS to charge my credit card on file to download this cre…" at bounding box center [690, 491] width 455 height 16
click at [468, 493] on input "I allow NextChapter & UCS to charge my credit card on file to download this cre…" at bounding box center [473, 488] width 11 height 11
checkbox input "true"
click at [499, 322] on input "text" at bounding box center [599, 321] width 321 height 33
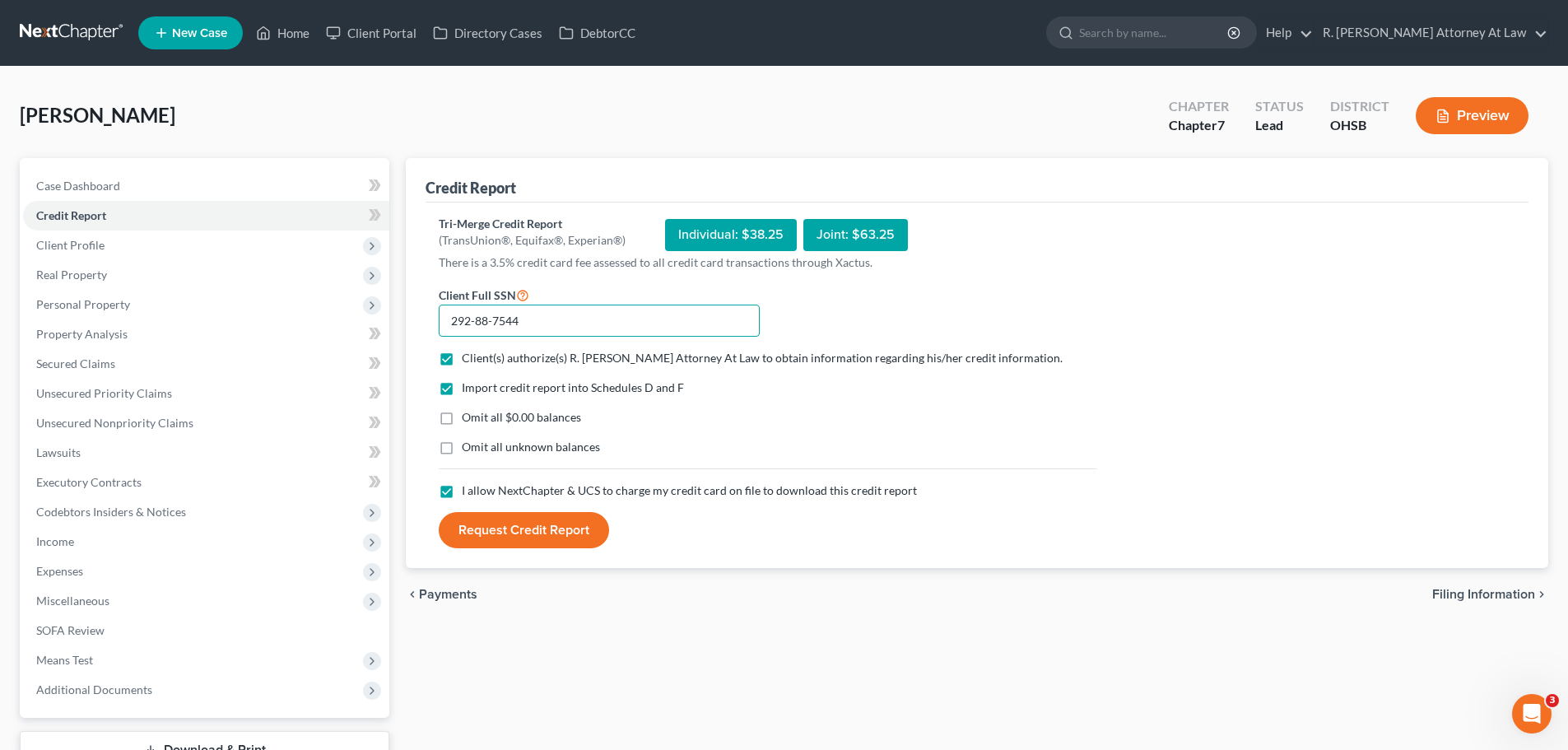
type input "292-88-7544"
click at [570, 531] on button "Request Credit Report" at bounding box center [524, 530] width 170 height 36
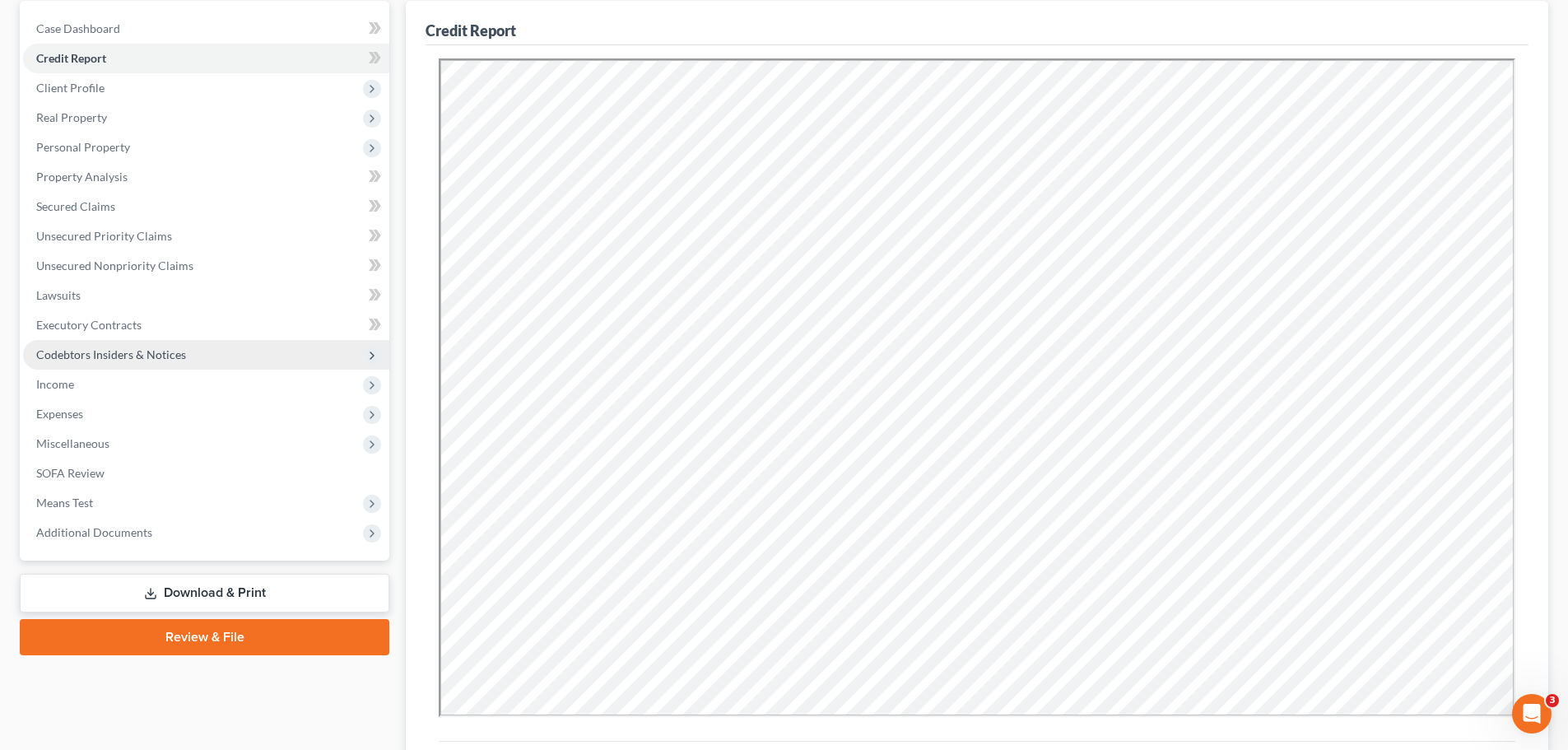
scroll to position [164, 0]
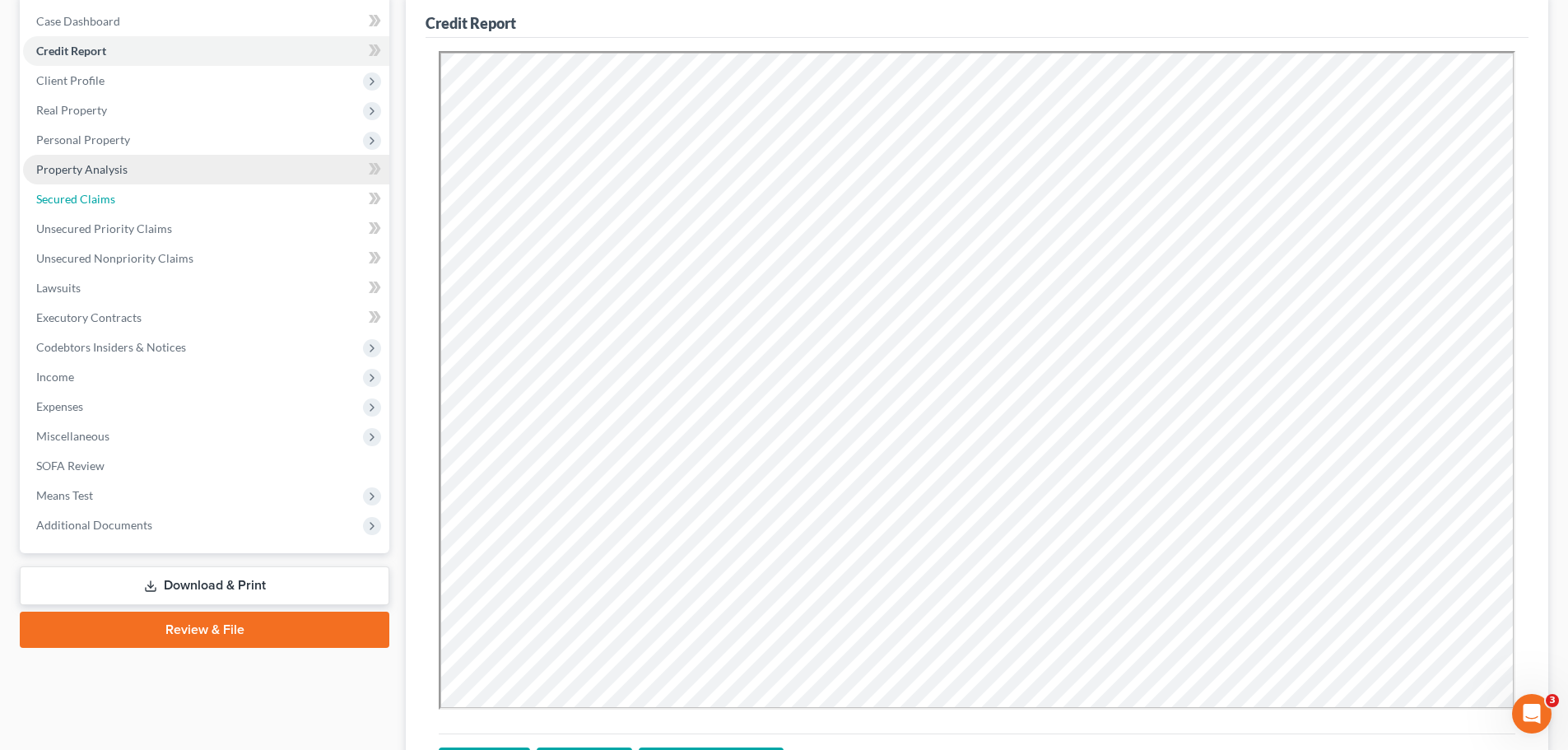
click at [82, 193] on span "Secured Claims" at bounding box center [75, 199] width 79 height 14
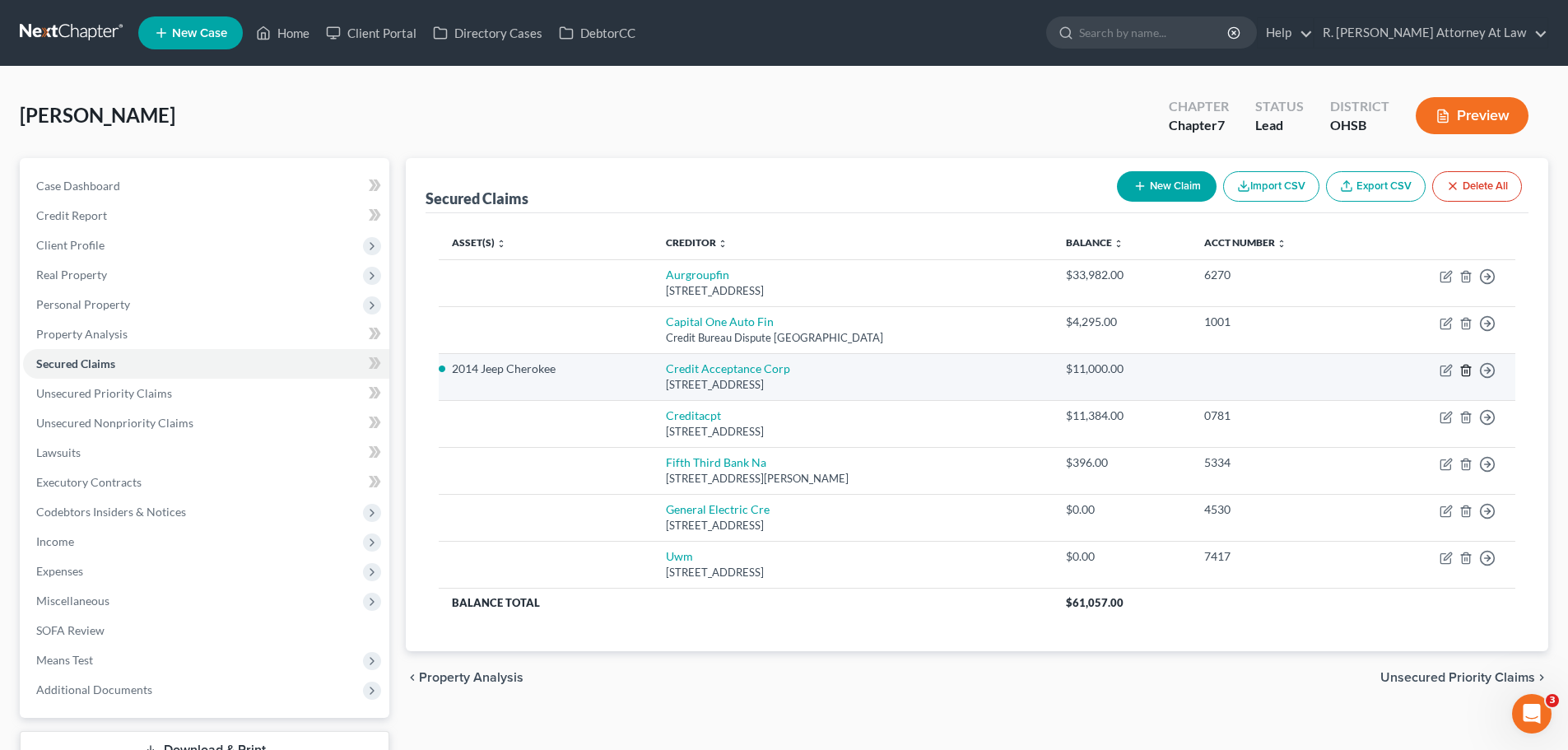
click at [1467, 371] on line "button" at bounding box center [1467, 372] width 0 height 3
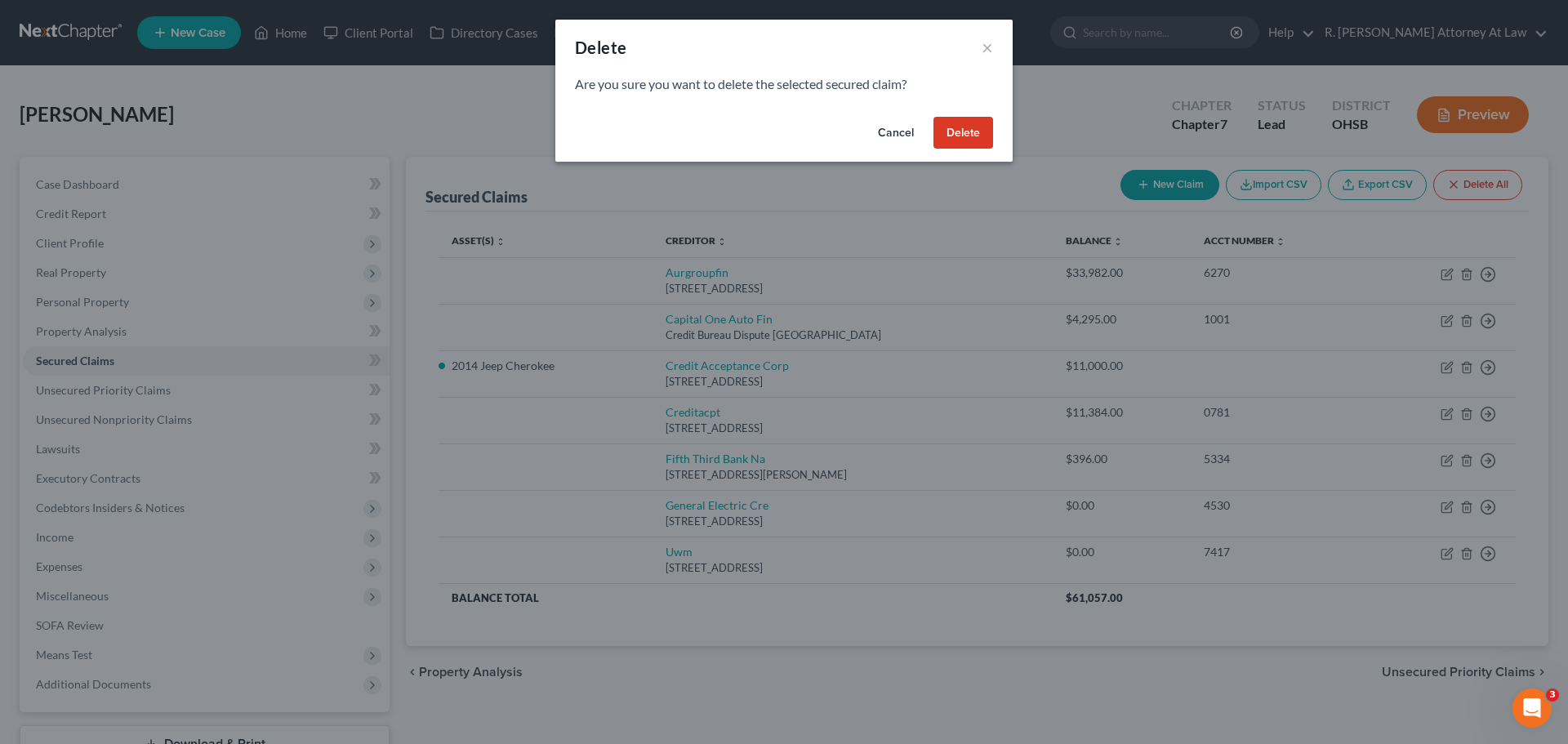
click at [969, 137] on button "Delete" at bounding box center [963, 133] width 59 height 32
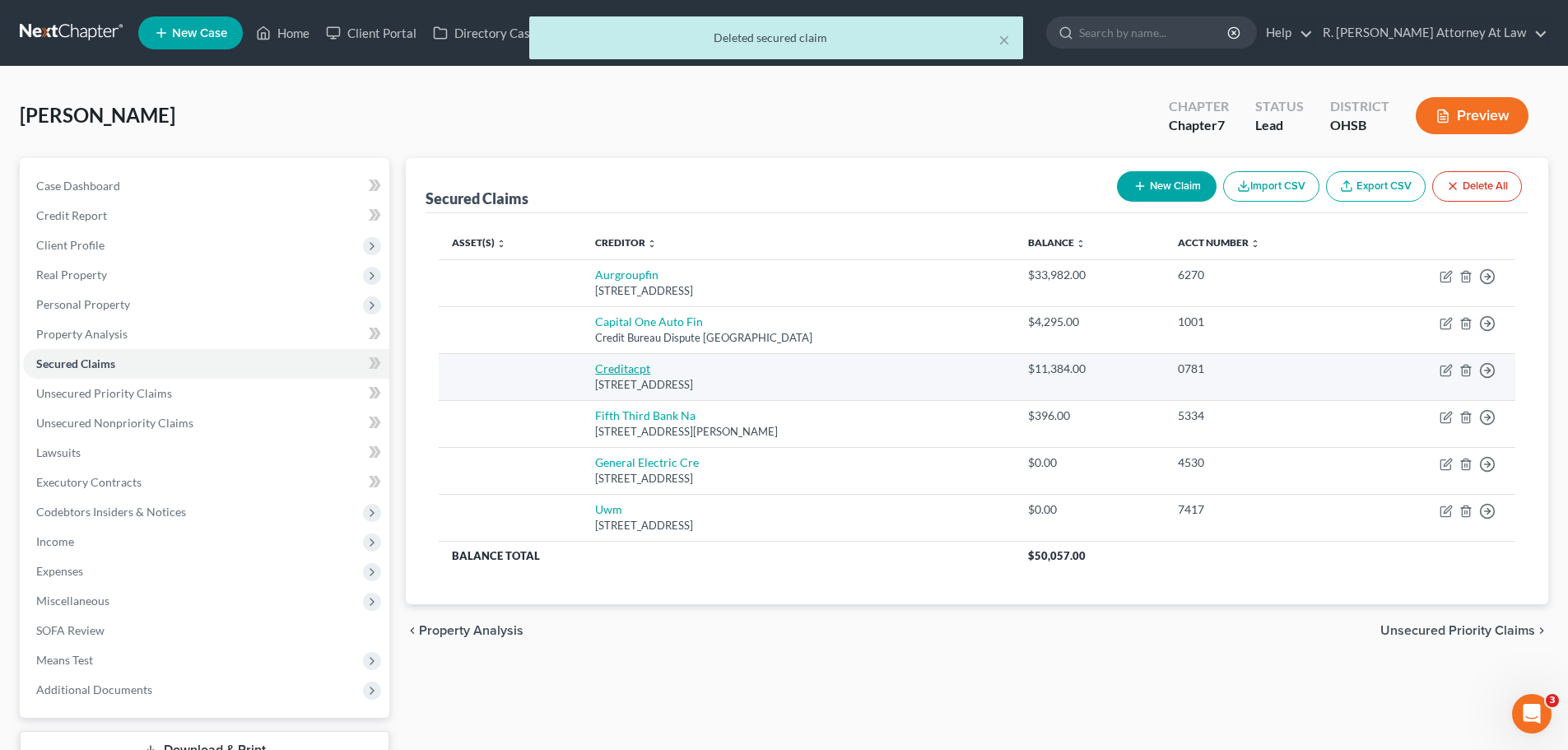
click at [638, 366] on link "Creditacpt" at bounding box center [622, 368] width 55 height 14
select select "23"
select select "0"
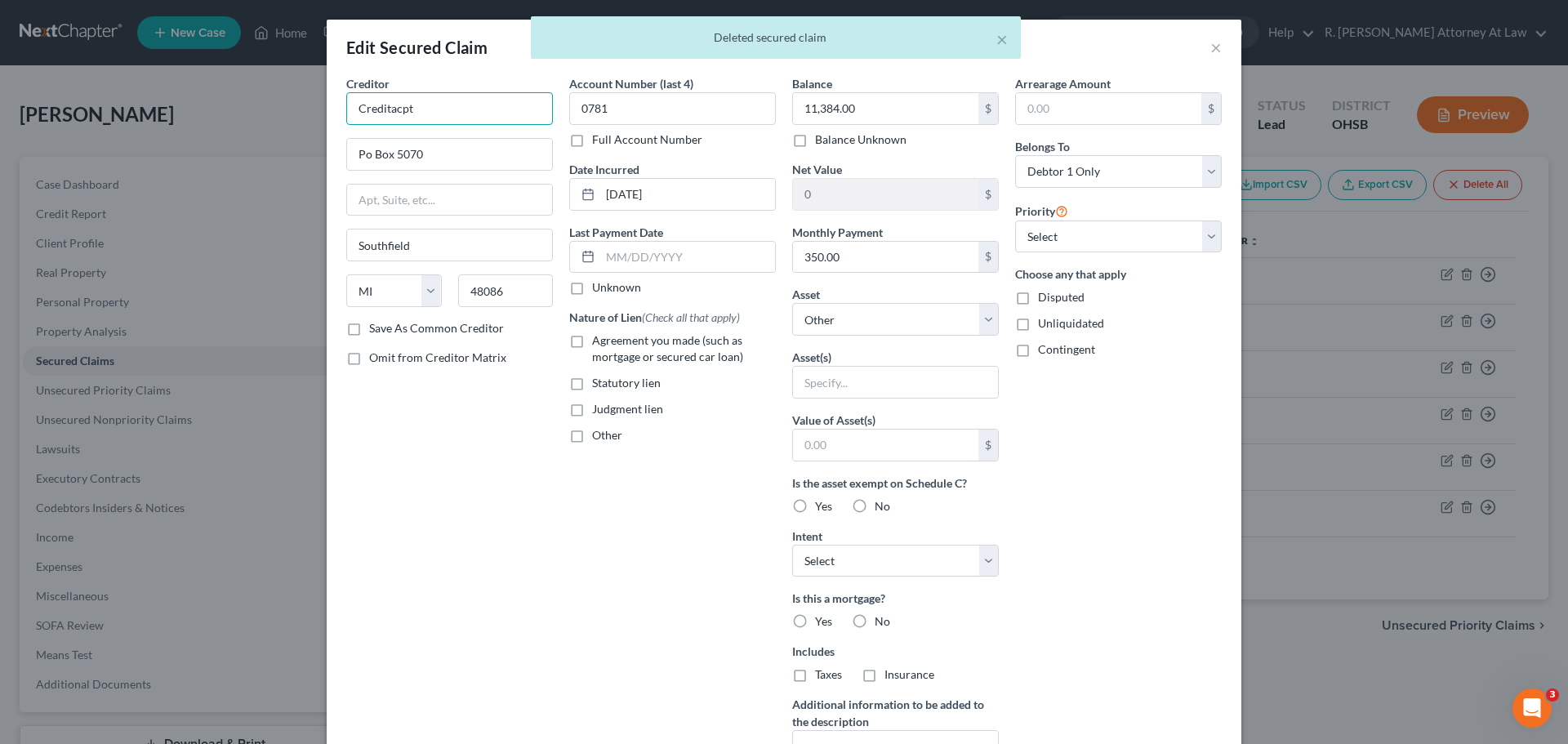
drag, startPoint x: 472, startPoint y: 106, endPoint x: 490, endPoint y: 40, distance: 68.4
click at [163, 103] on div "Edit Secured Claim × Creditor * Creditacpt Po Box 5070 Southfield State AL AK A…" at bounding box center [784, 372] width 1568 height 744
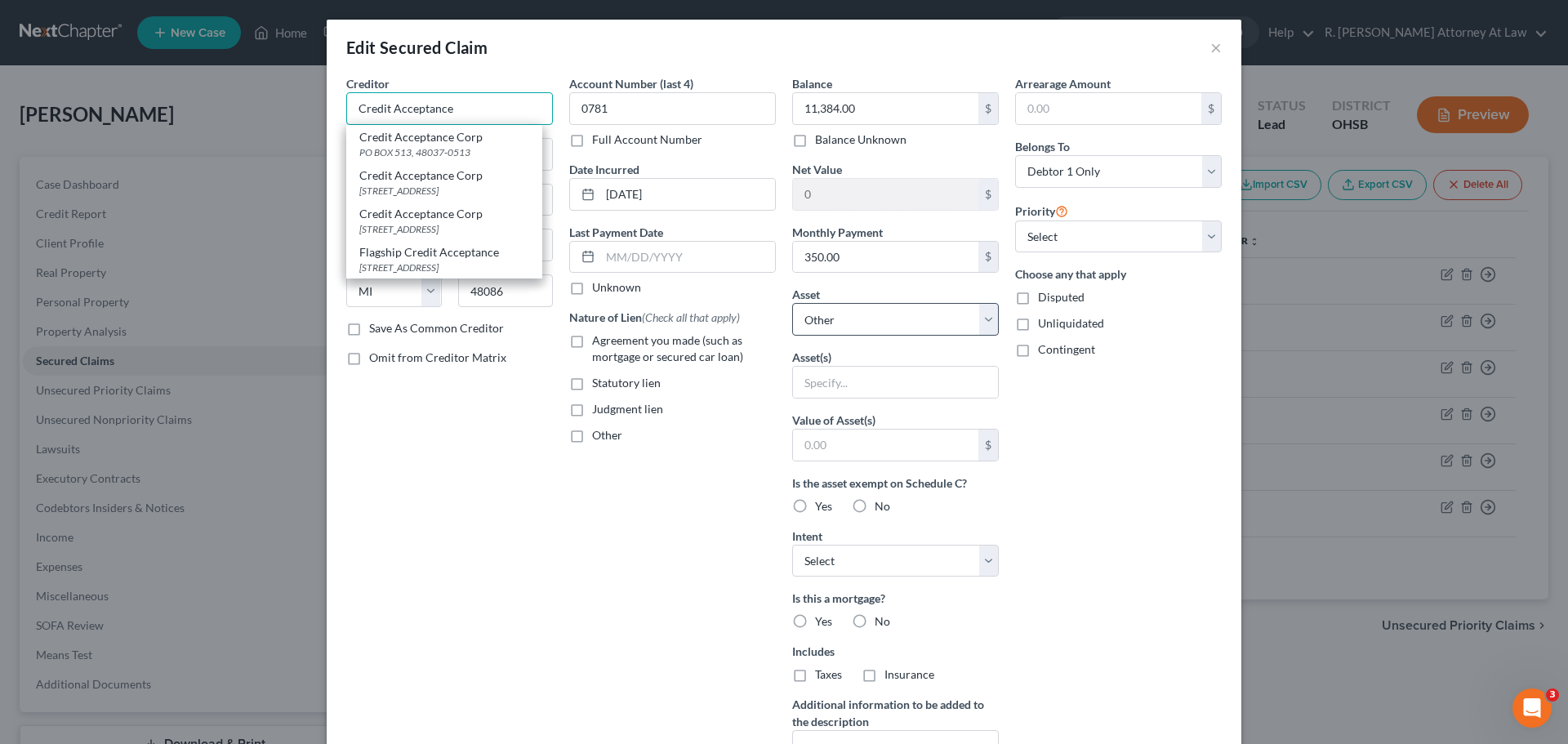
type input "Credit Acceptance"
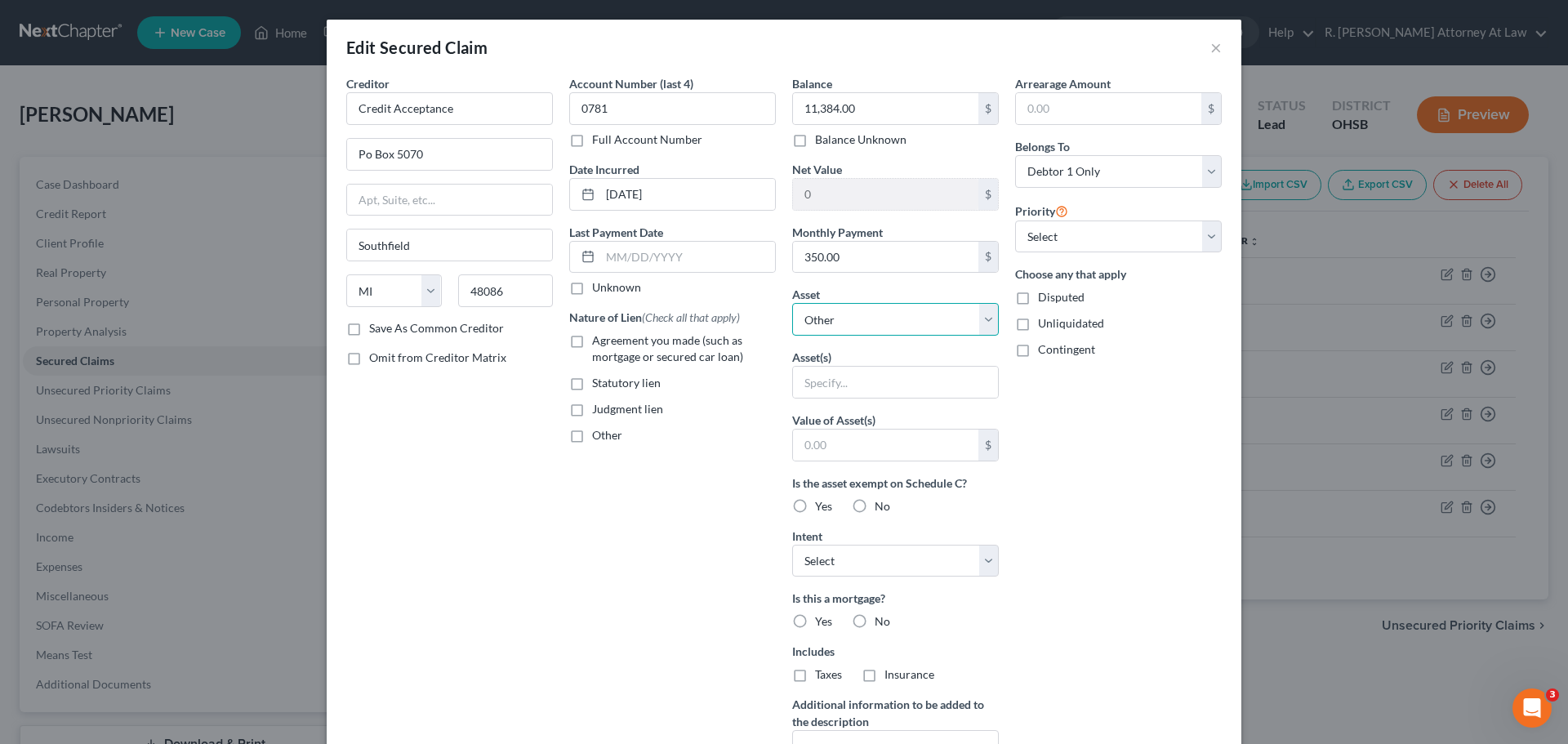
click at [847, 322] on select "Select Other Multiple Assets 780 Townsen Place - $254040.0 2014 Jeep Cherokee -…" at bounding box center [895, 319] width 206 height 32
select select "3"
click at [792, 303] on select "Select Other Multiple Assets 780 Townsen Place - $254040.0 2014 Jeep Cherokee -…" at bounding box center [895, 319] width 206 height 32
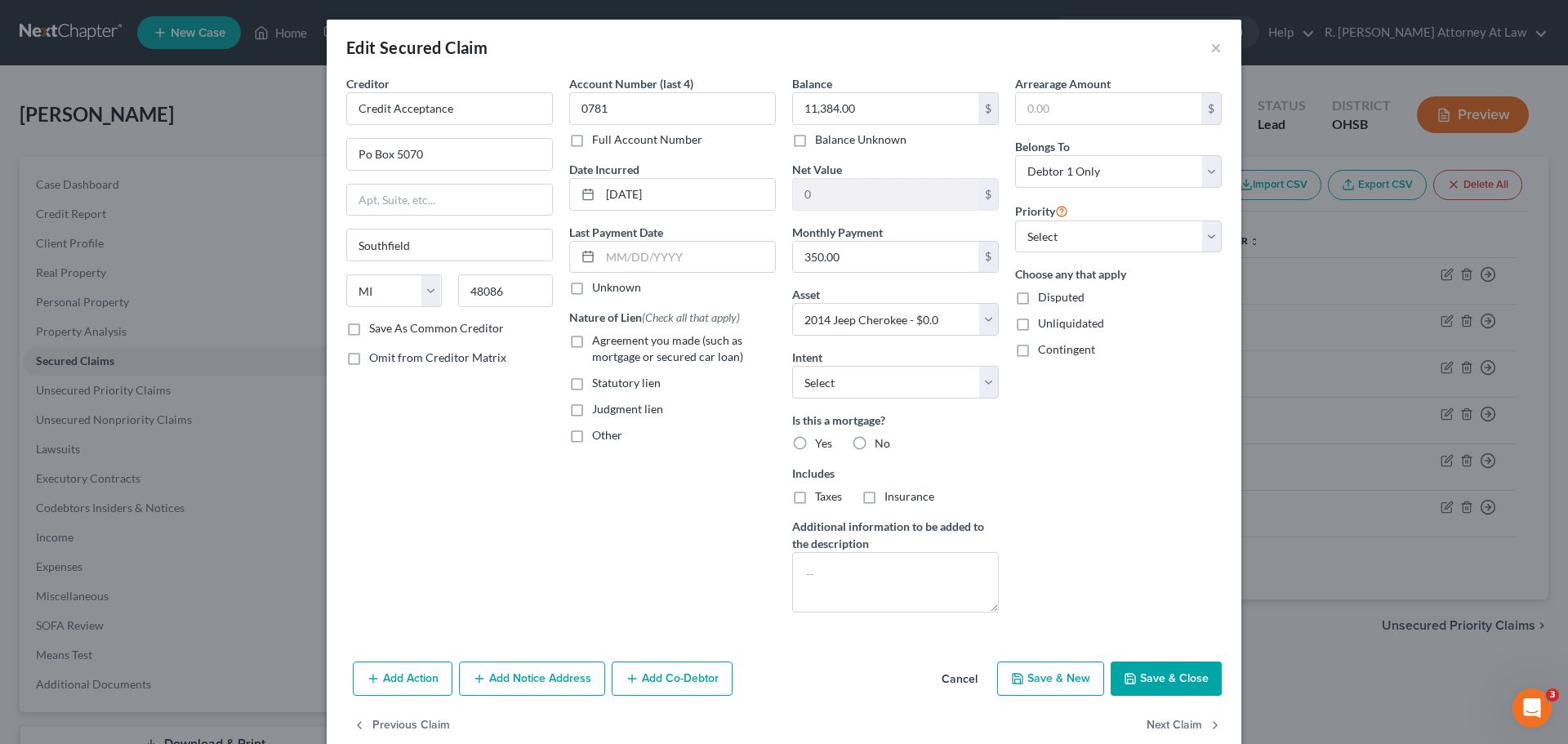
click at [1152, 673] on button "Save & Close" at bounding box center [1166, 679] width 111 height 34
select select
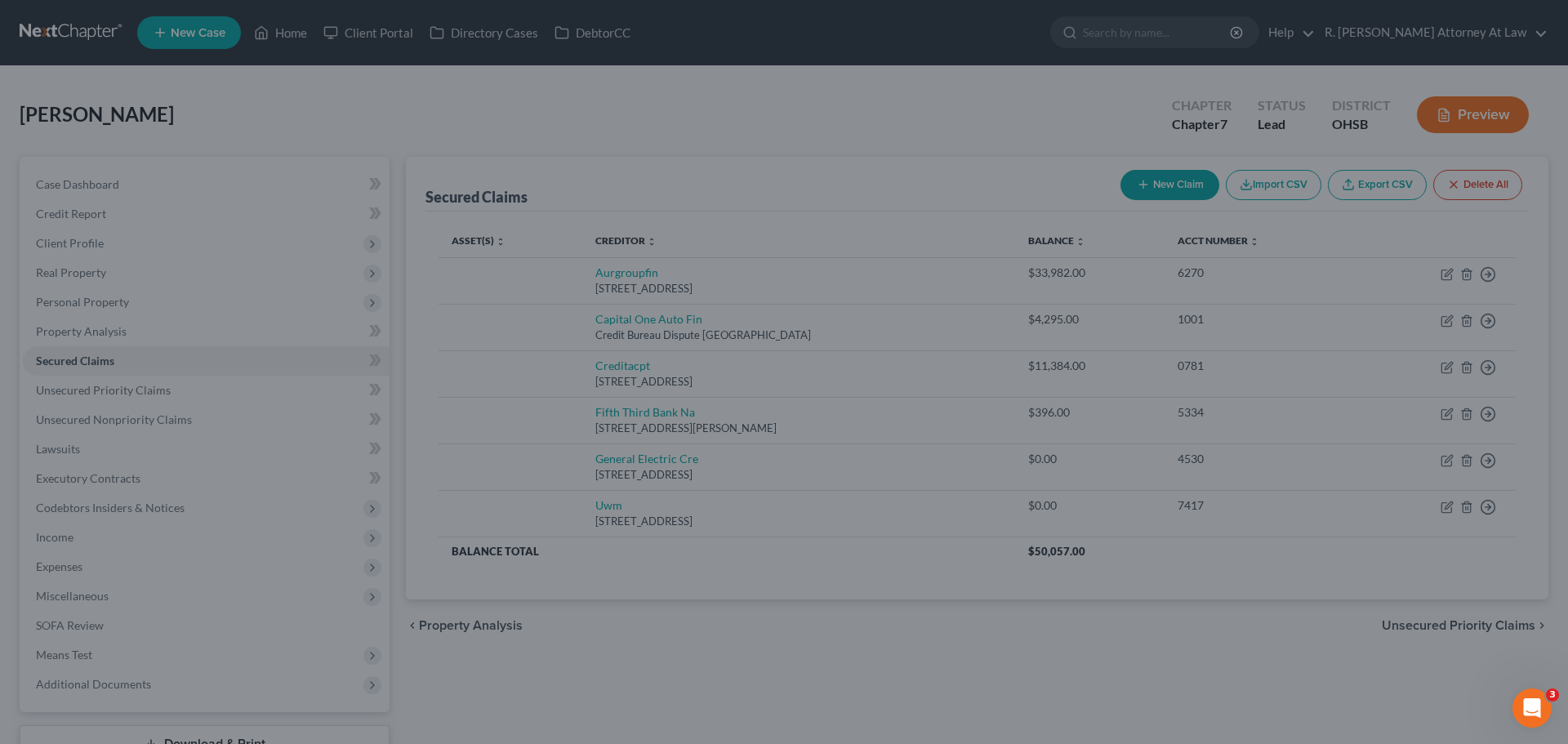
type input "-11,384.00"
select select "3"
type input "0"
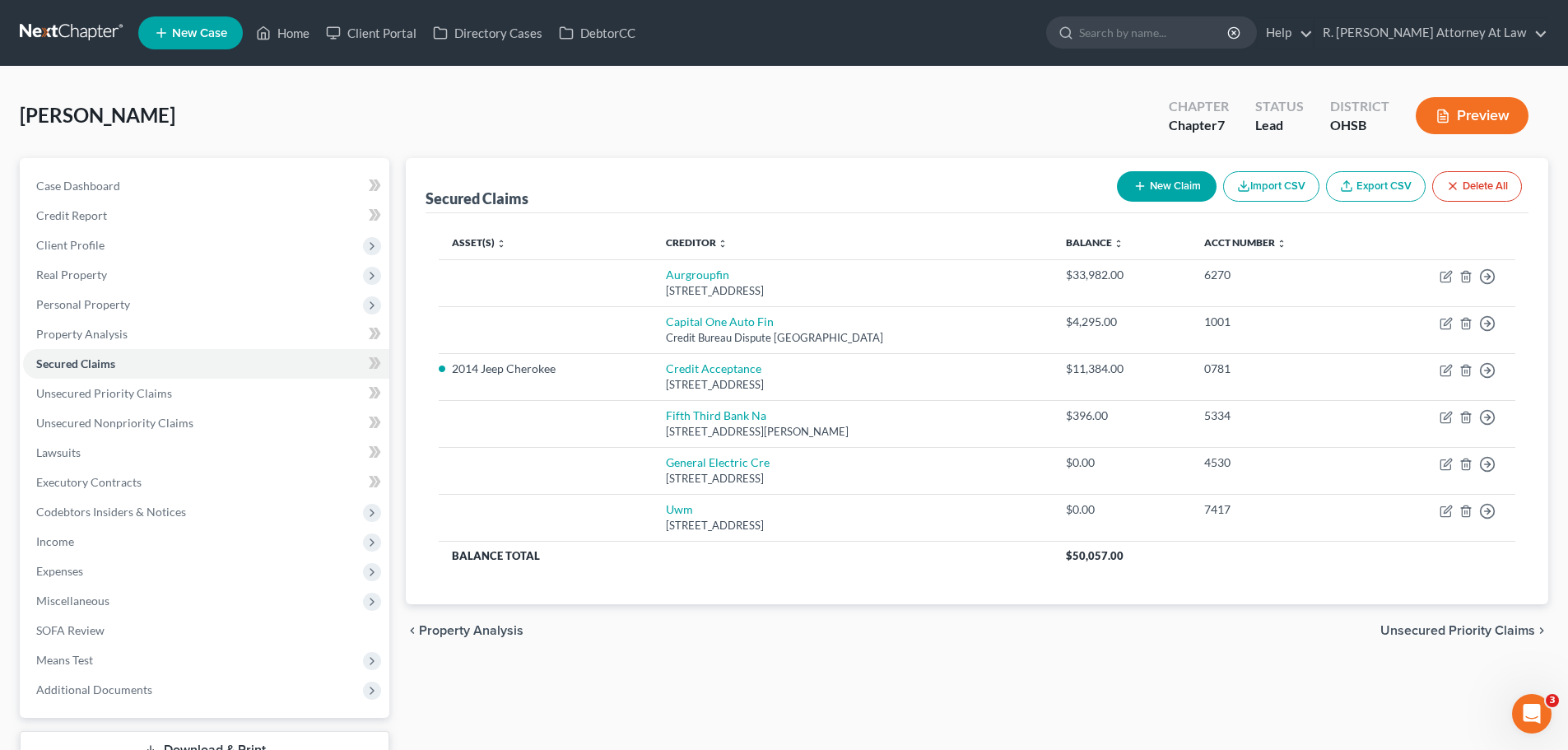
click at [941, 102] on div "Solomon, Candace Upgraded Chapter Chapter 7 Status Lead District OHSB Preview" at bounding box center [784, 122] width 1529 height 72
click at [797, 94] on div "Solomon, Candace Upgraded Chapter Chapter 7 Status Lead District OHSB Preview" at bounding box center [784, 122] width 1529 height 72
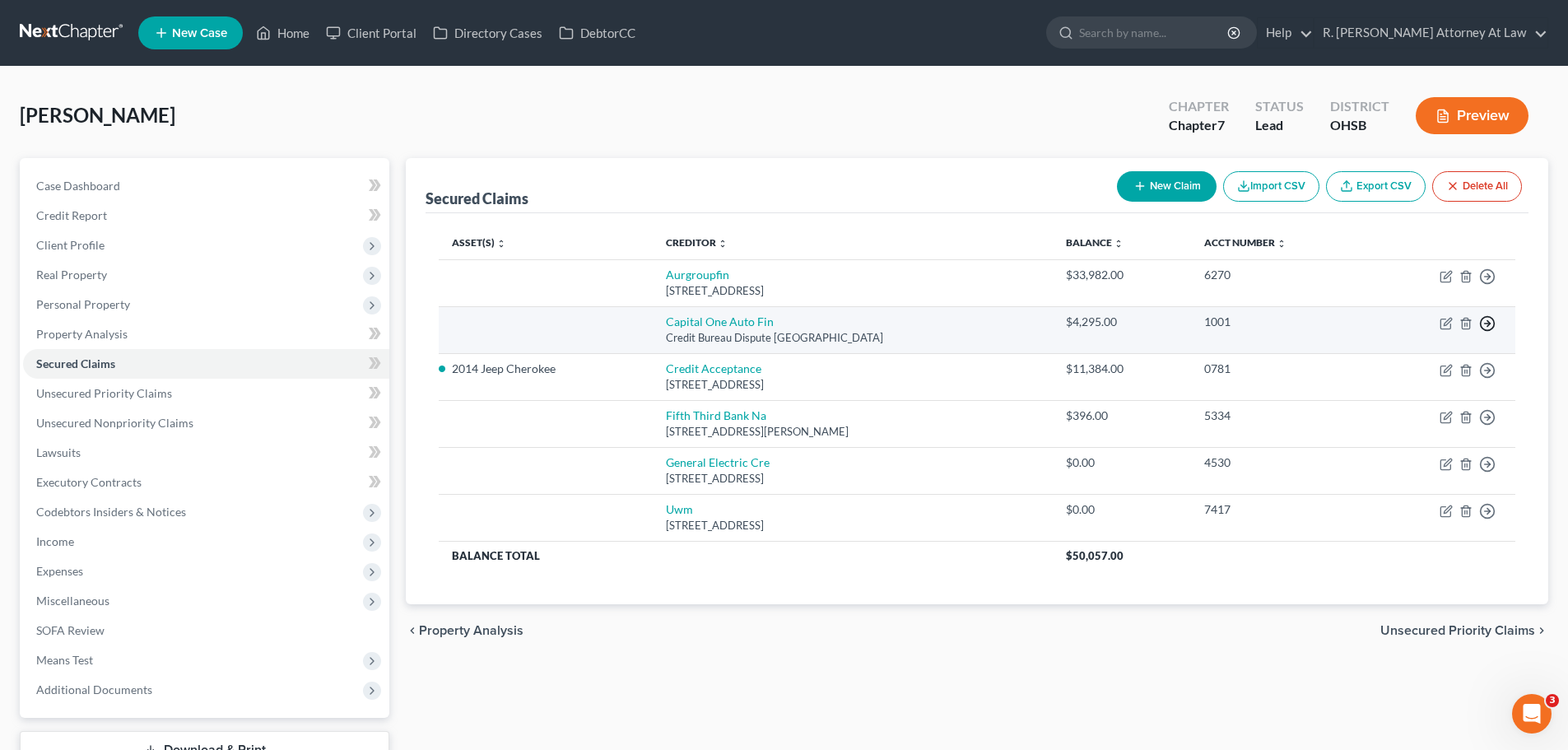
click at [1488, 280] on polyline "button" at bounding box center [1488, 277] width 3 height 6
click at [1409, 365] on link "Move to F" at bounding box center [1412, 363] width 138 height 28
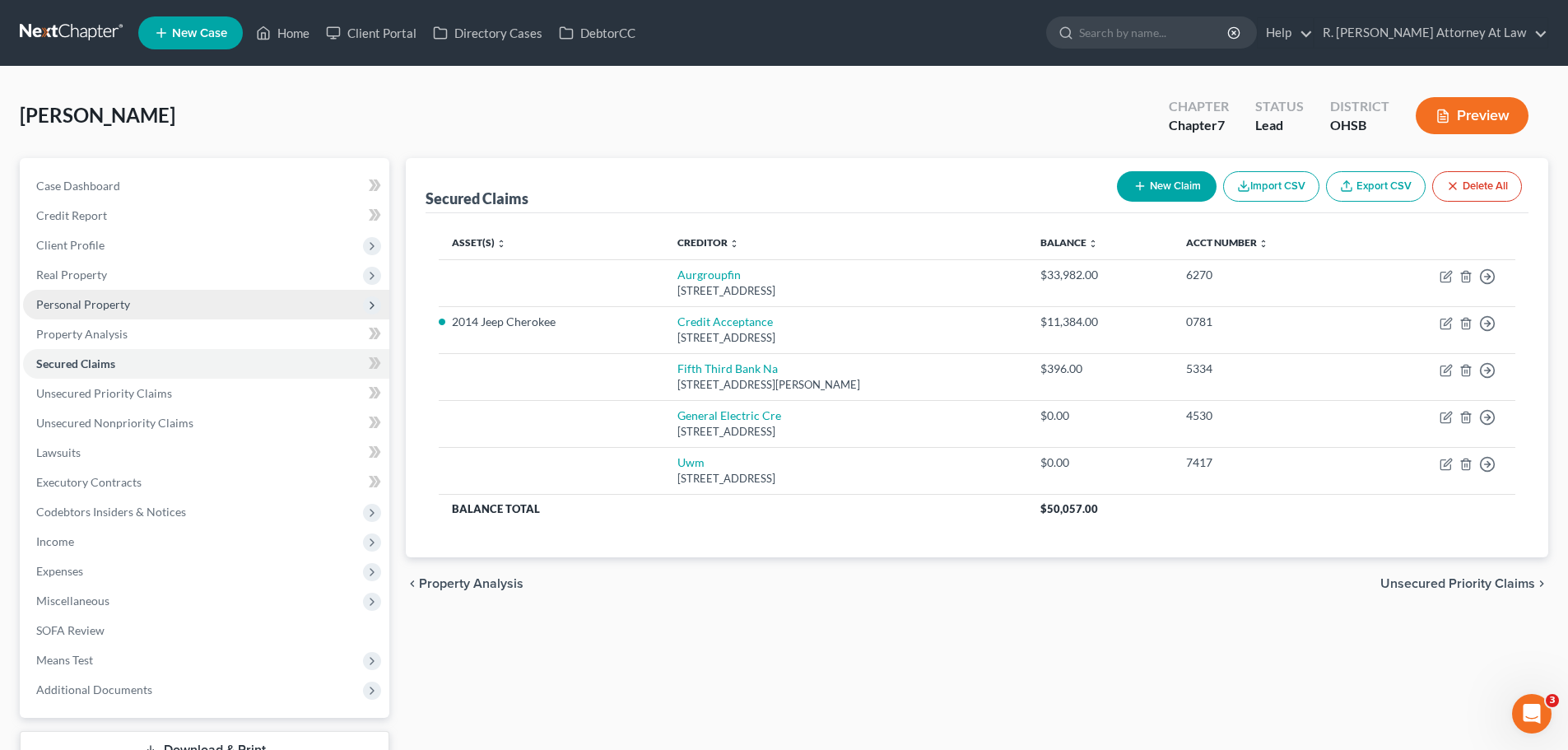
click at [46, 305] on span "Personal Property" at bounding box center [83, 304] width 94 height 14
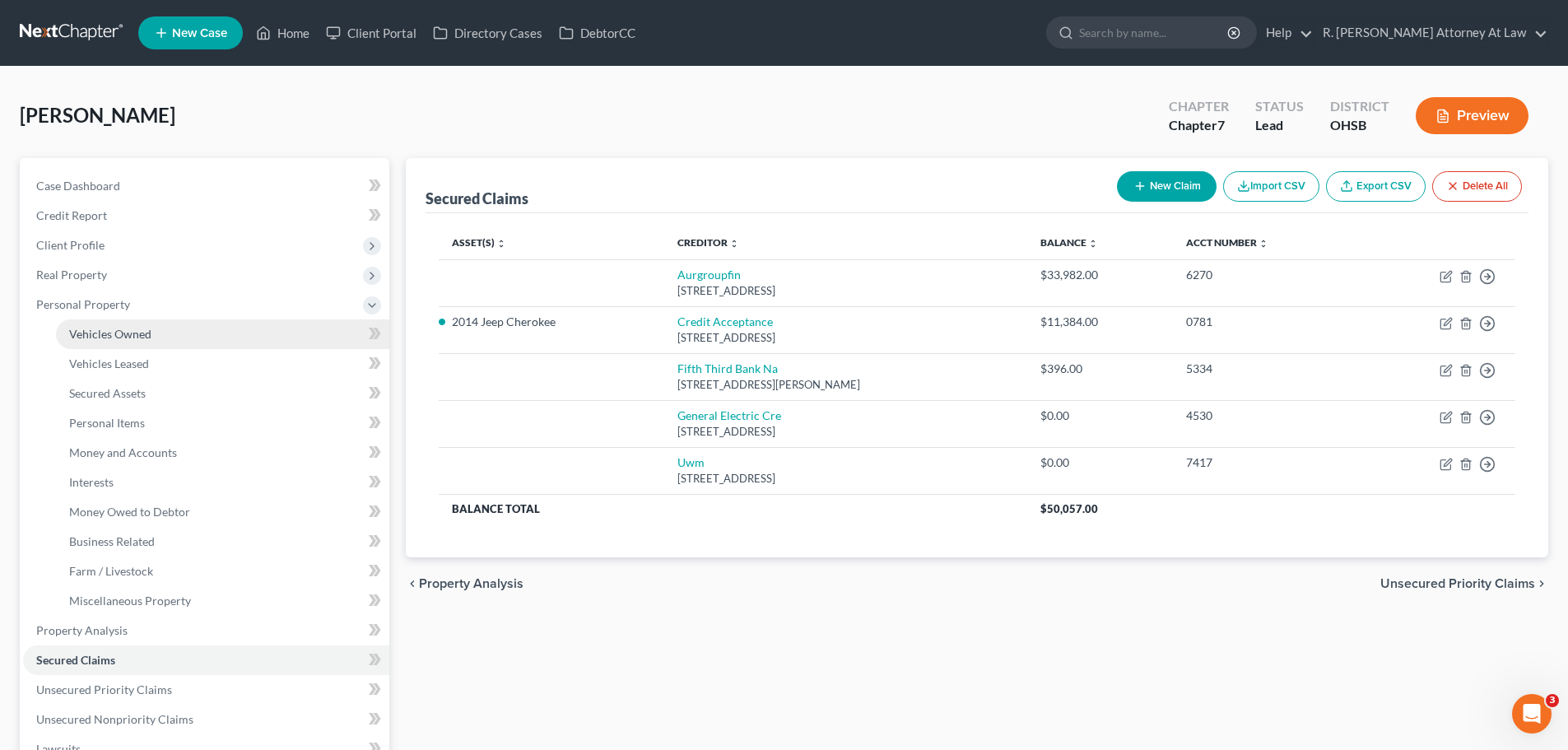
click at [117, 336] on span "Vehicles Owned" at bounding box center [110, 334] width 82 height 14
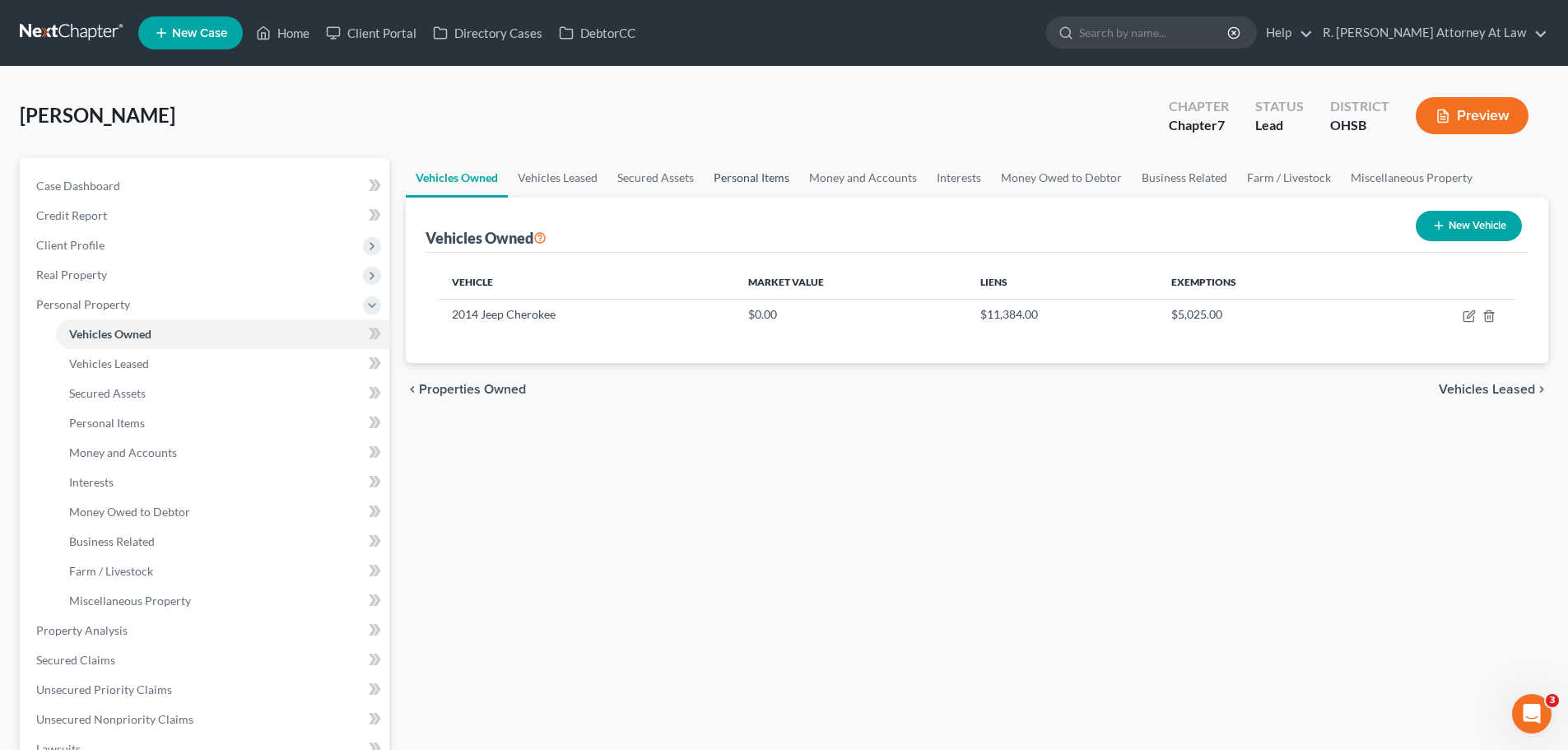
click at [784, 177] on link "Personal Items" at bounding box center [751, 178] width 96 height 39
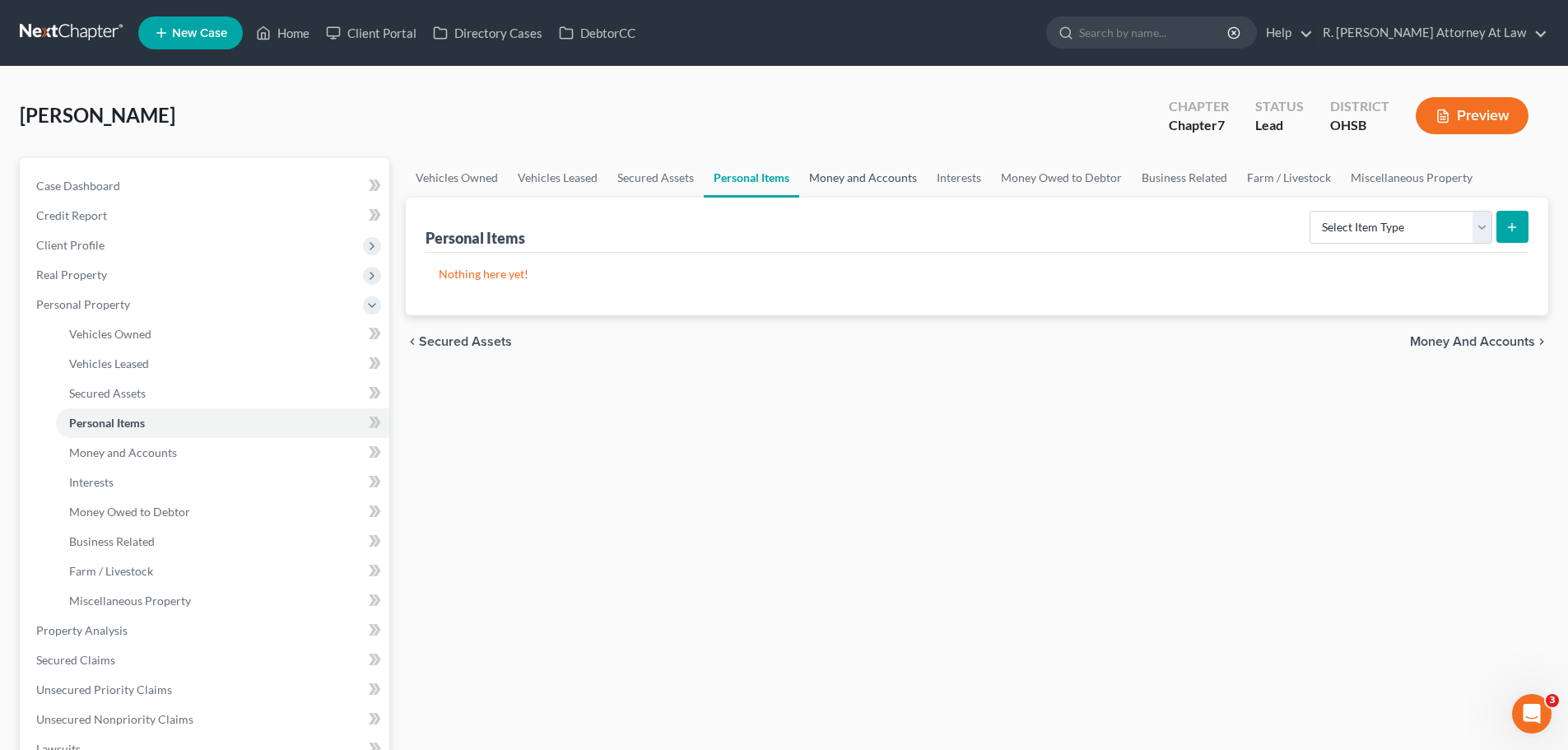
click at [818, 177] on link "Money and Accounts" at bounding box center [863, 178] width 128 height 39
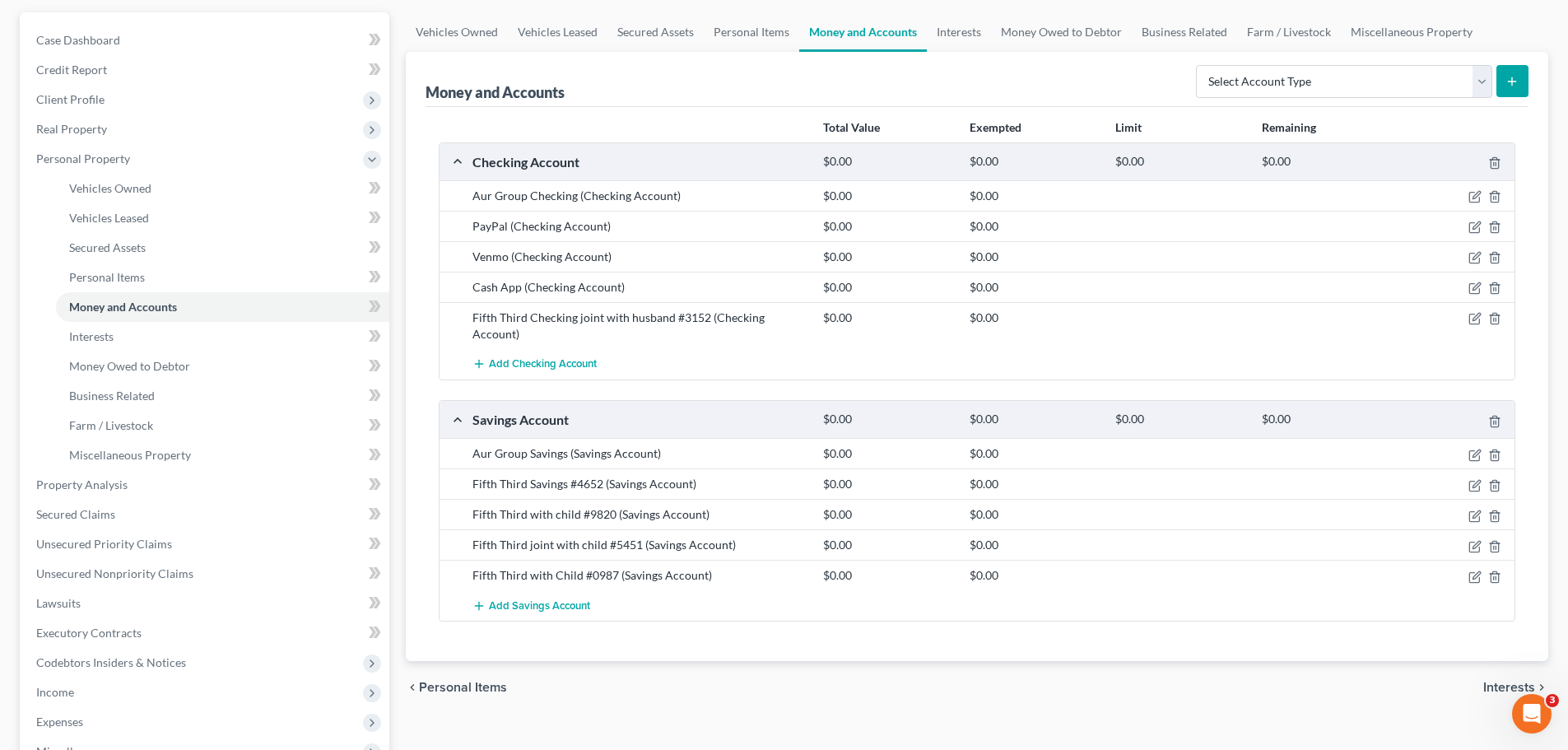
scroll to position [330, 0]
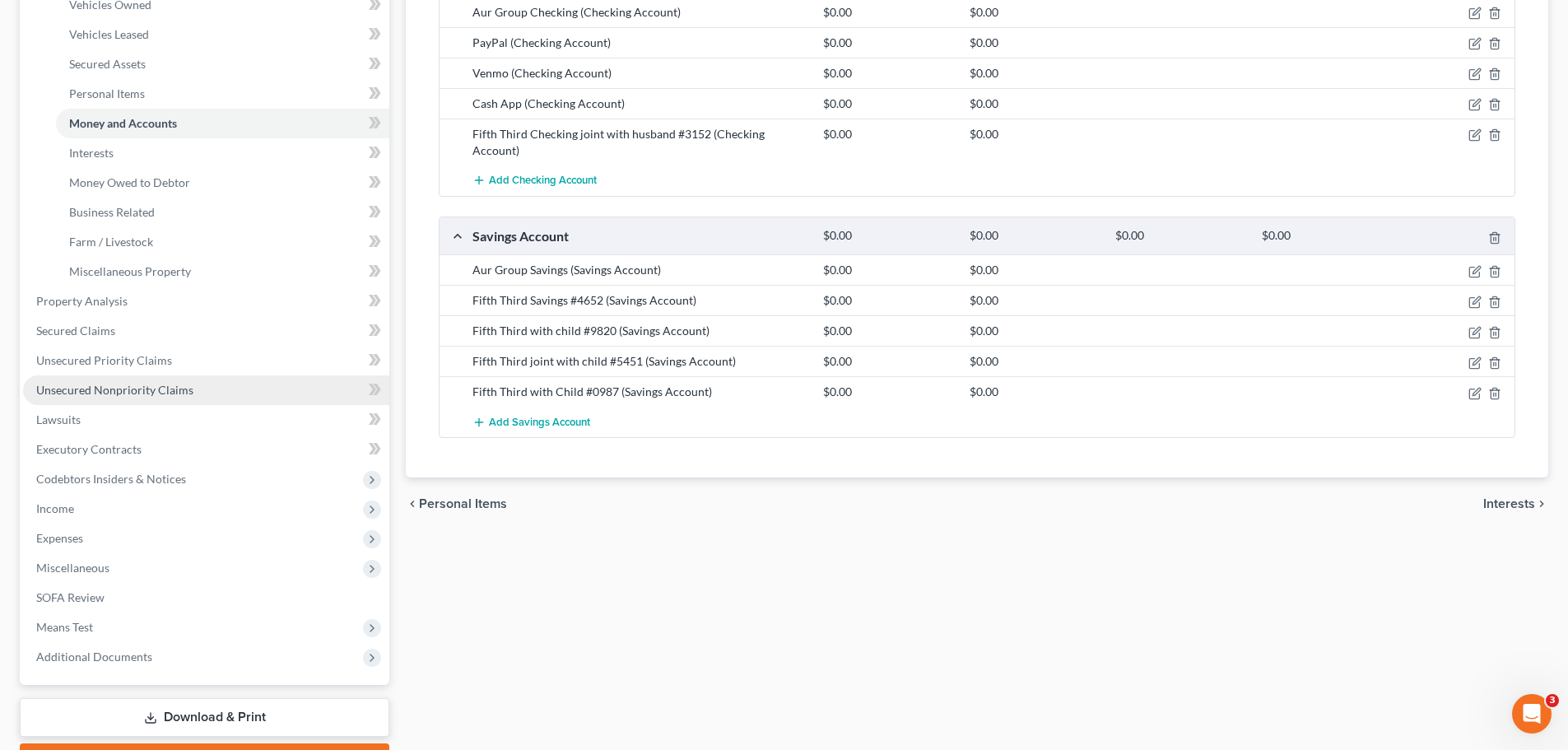
click at [116, 390] on span "Unsecured Nonpriority Claims" at bounding box center [115, 390] width 157 height 14
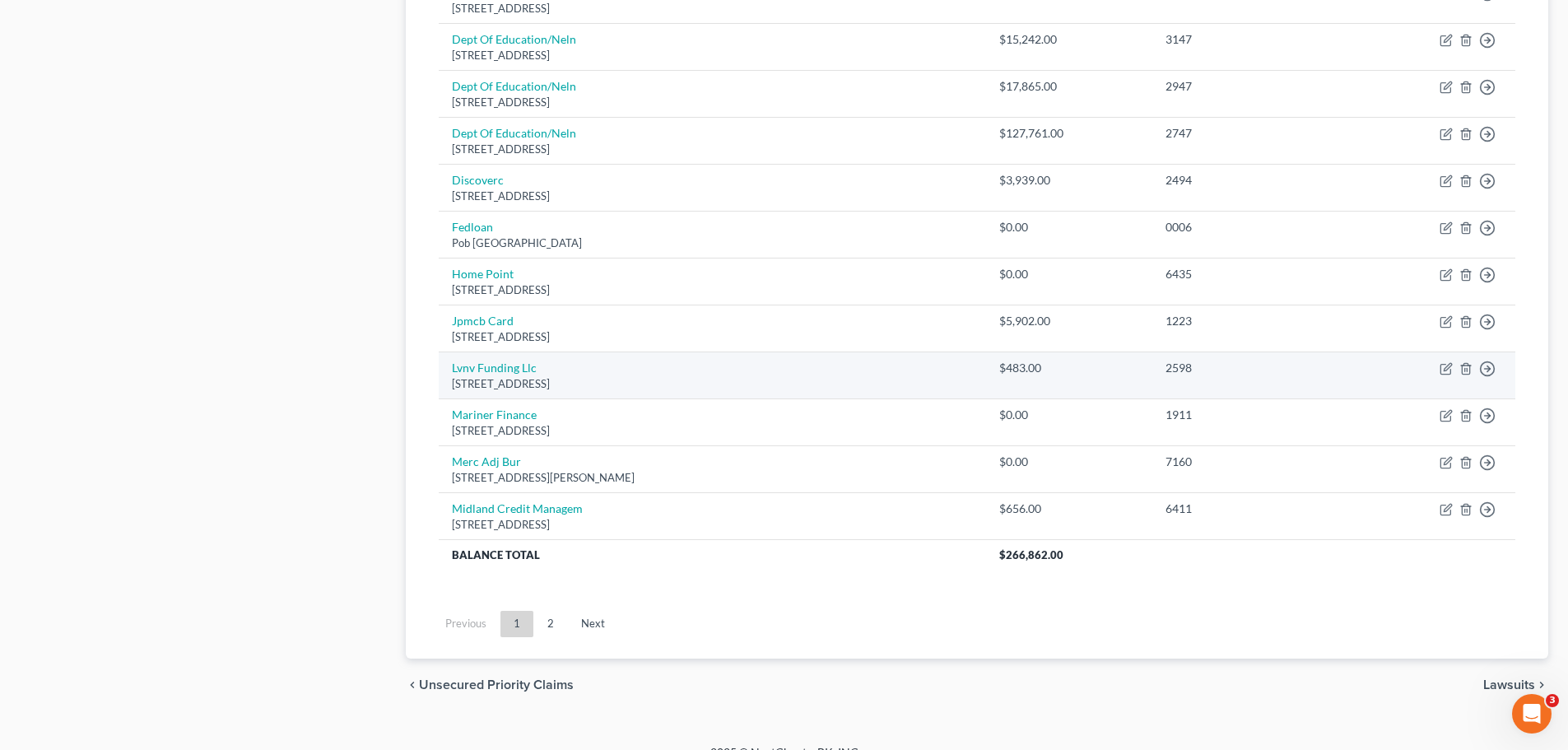
scroll to position [1152, 0]
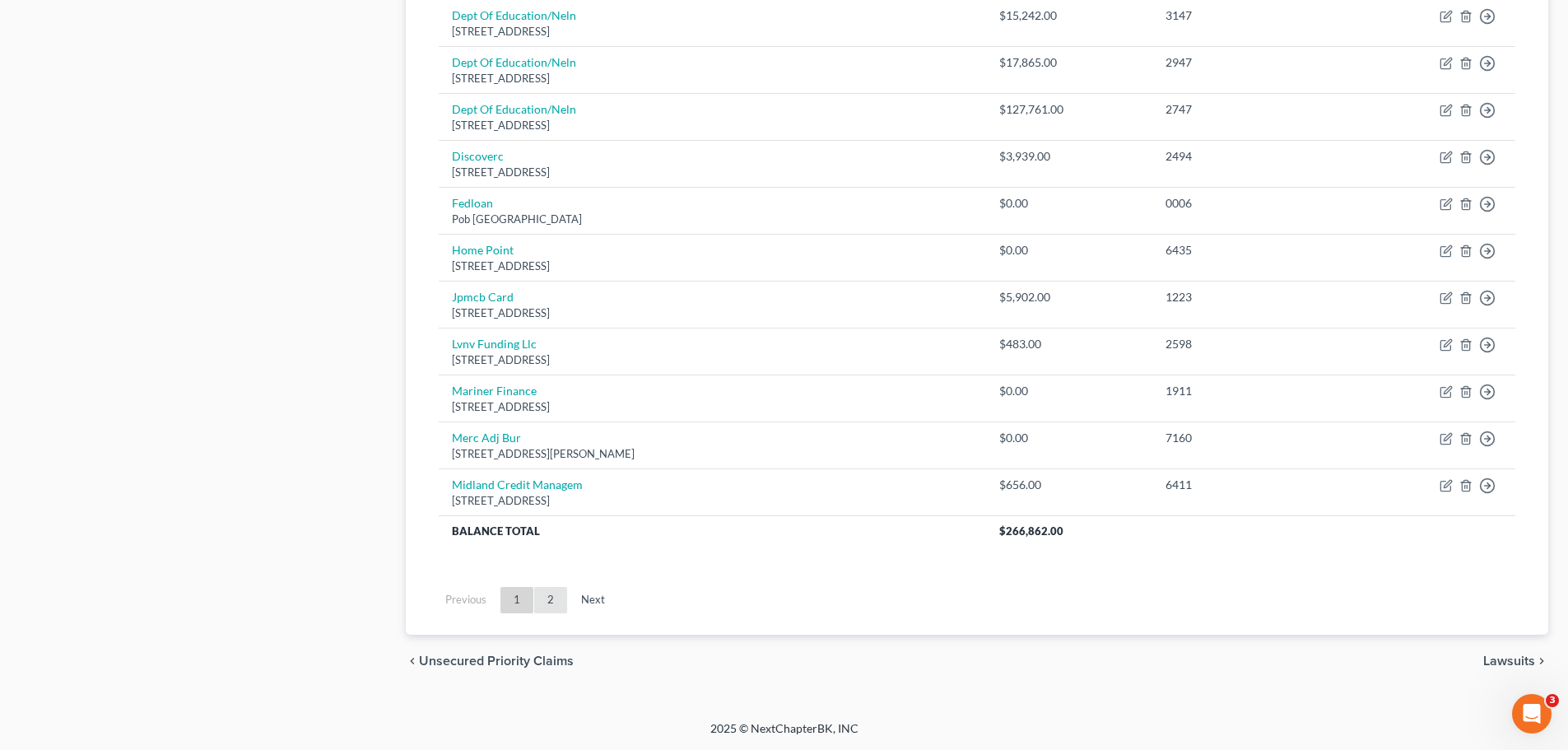
click at [549, 598] on link "2" at bounding box center [550, 600] width 33 height 27
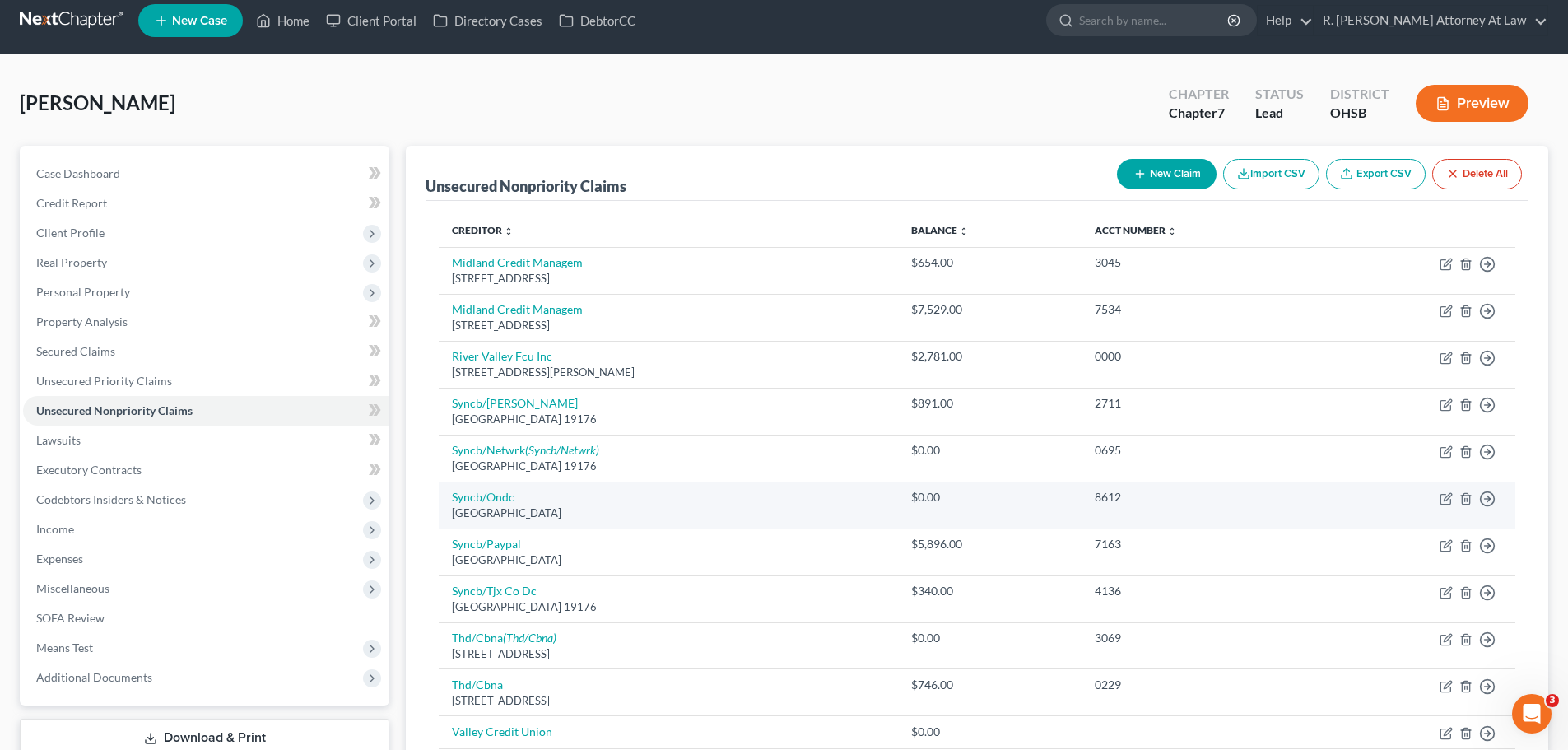
scroll to position [0, 0]
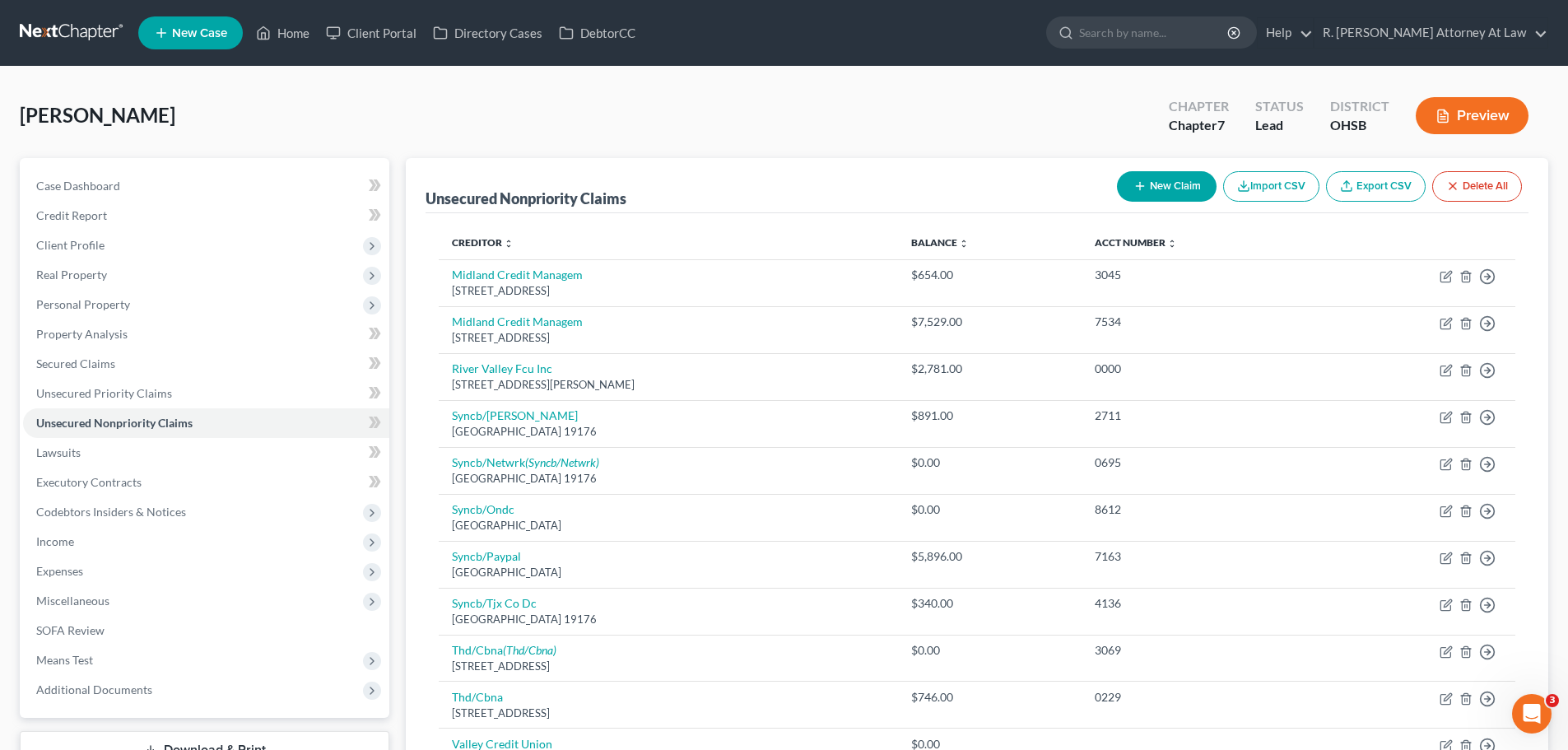
click at [1152, 185] on button "New Claim" at bounding box center [1167, 187] width 99 height 31
select select "0"
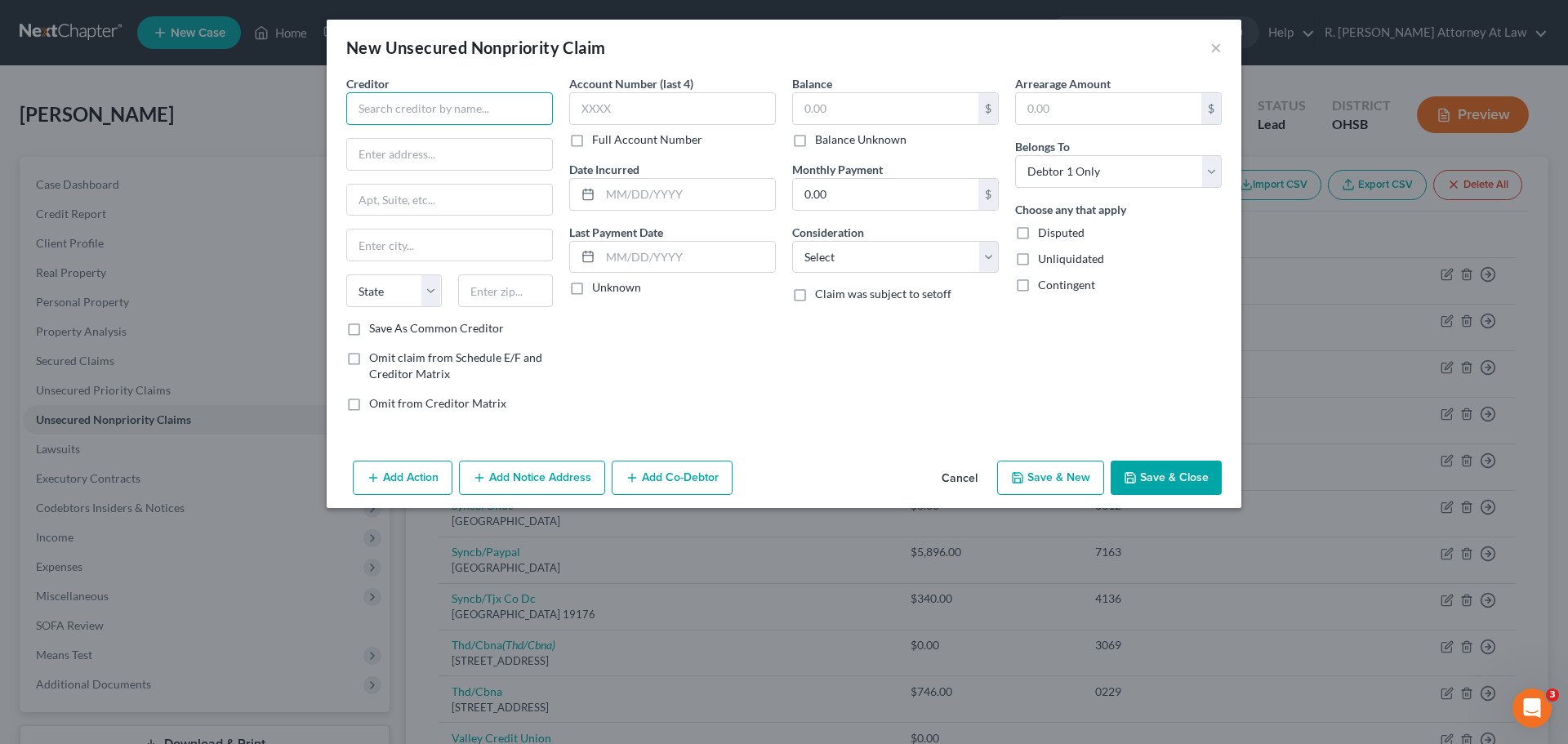
click at [402, 121] on input "text" at bounding box center [449, 109] width 206 height 32
type input "Cincinnati Children's"
type input "PO Box 981028"
type input "02298"
click at [866, 264] on select "Select Cable / Satellite Services Collection Agency Credit Card Debt Debt Couns…" at bounding box center [895, 257] width 206 height 32
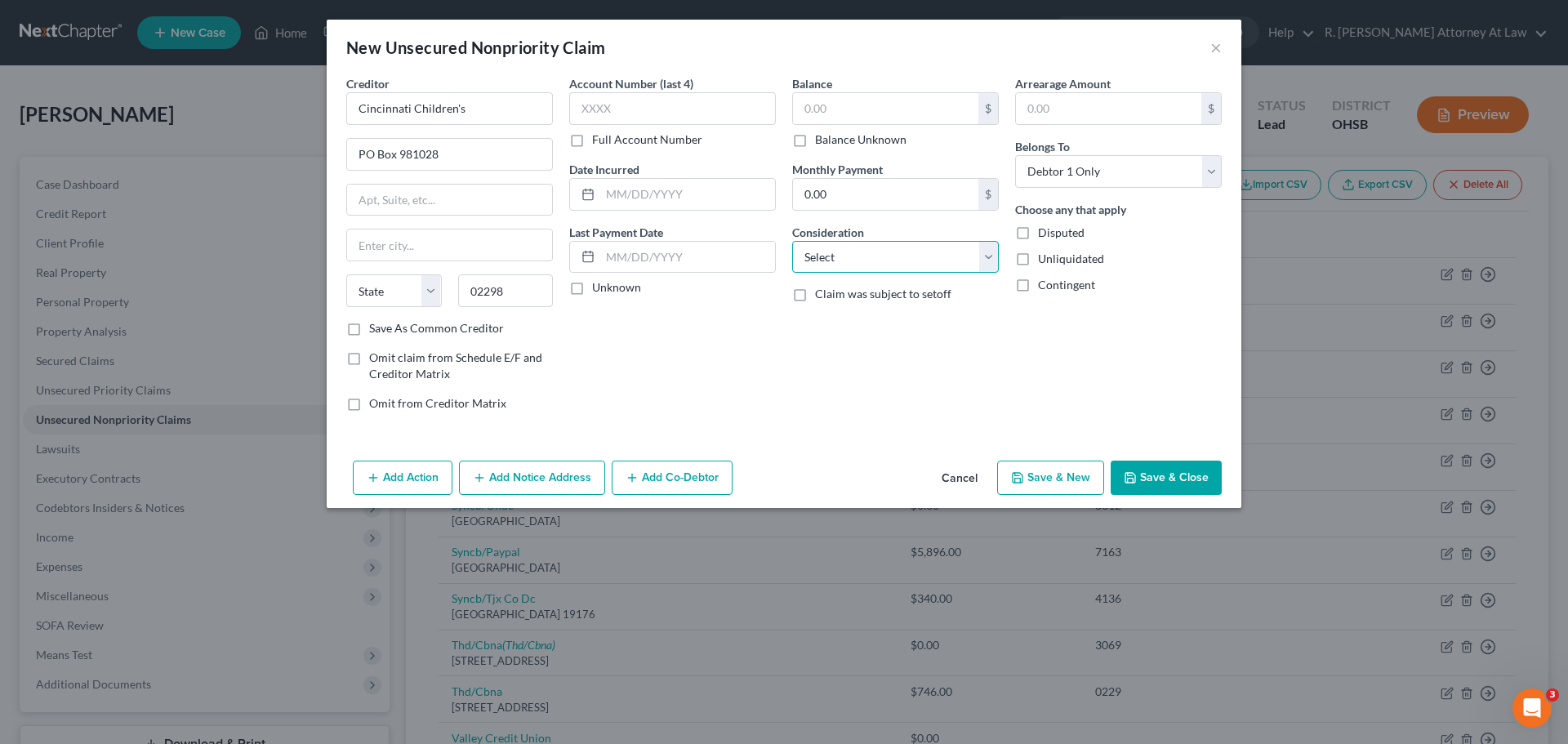
select select "9"
click at [792, 241] on select "Select Cable / Satellite Services Collection Agency Credit Card Debt Debt Couns…" at bounding box center [895, 257] width 206 height 32
drag, startPoint x: 823, startPoint y: 111, endPoint x: 784, endPoint y: 118, distance: 39.6
click at [784, 118] on div "Balance $ Balance Unknown Balance Undetermined $ Balance Unknown Monthly Paymen…" at bounding box center [895, 250] width 223 height 350
click at [1183, 475] on button "Save & Close" at bounding box center [1166, 478] width 111 height 34
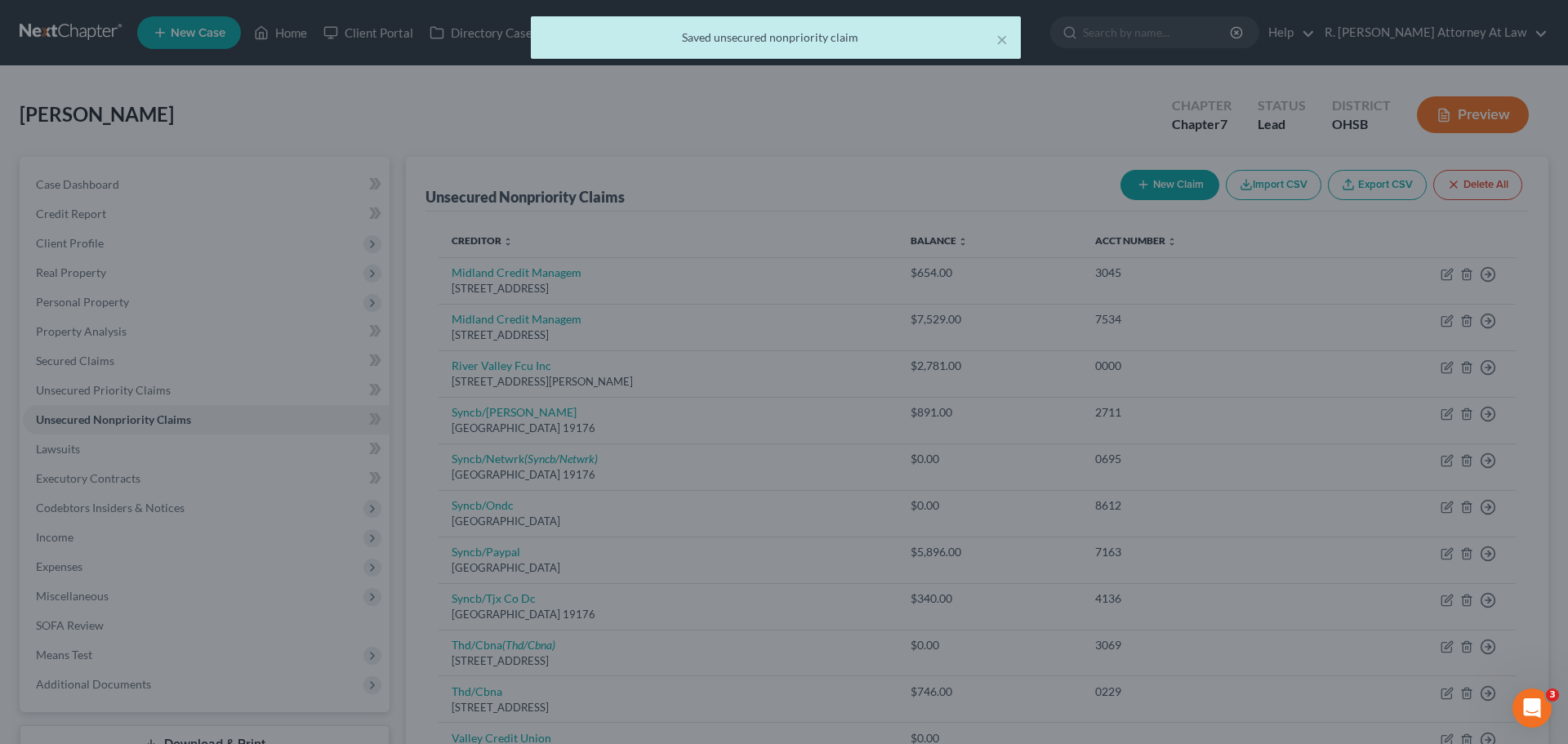
type input "50.00"
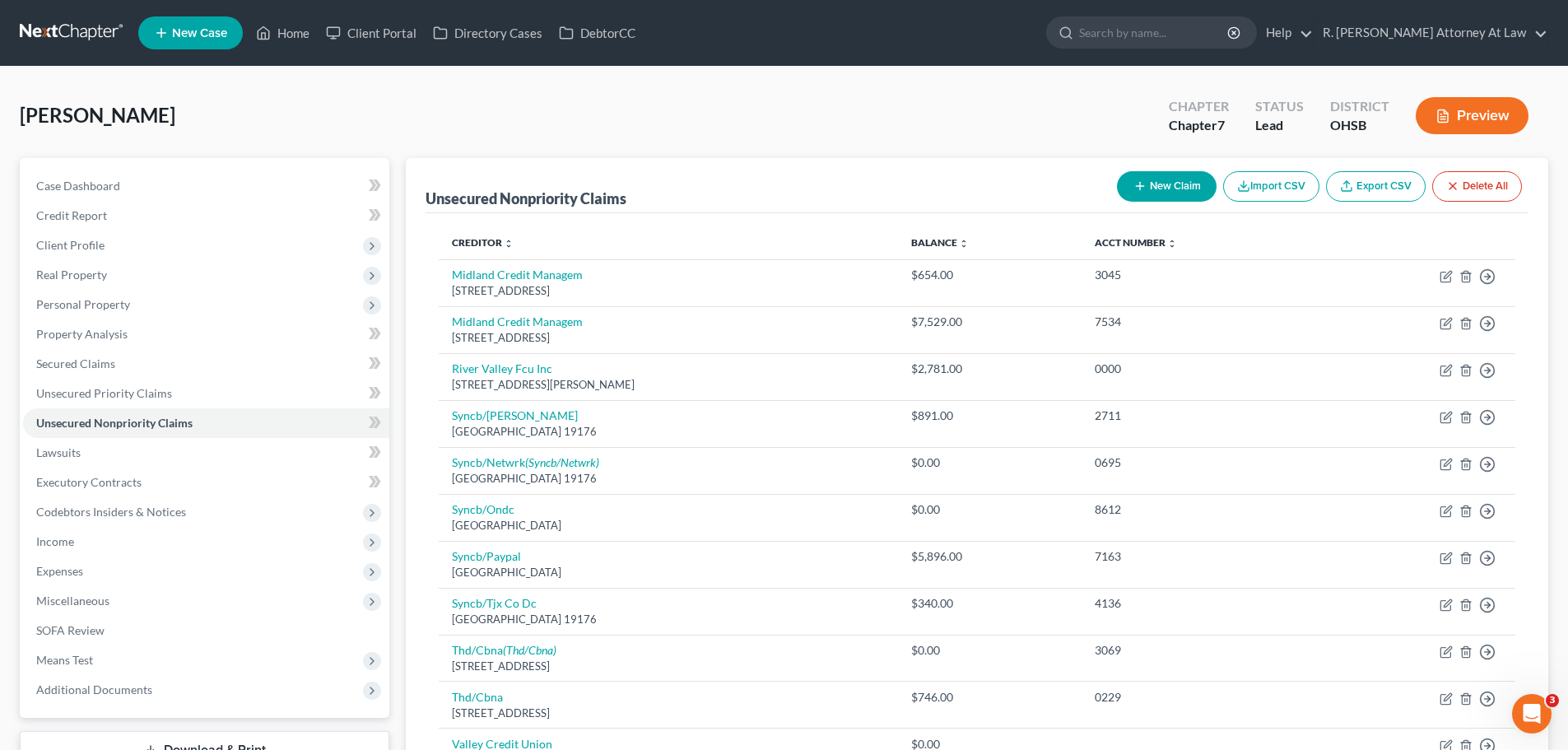
drag, startPoint x: 1153, startPoint y: 202, endPoint x: 696, endPoint y: 108, distance: 466.6
click at [1153, 202] on div "New Claim Import CSV Export CSV Delete All" at bounding box center [1320, 186] width 419 height 44
click at [1155, 182] on button "New Claim" at bounding box center [1167, 187] width 99 height 31
select select "0"
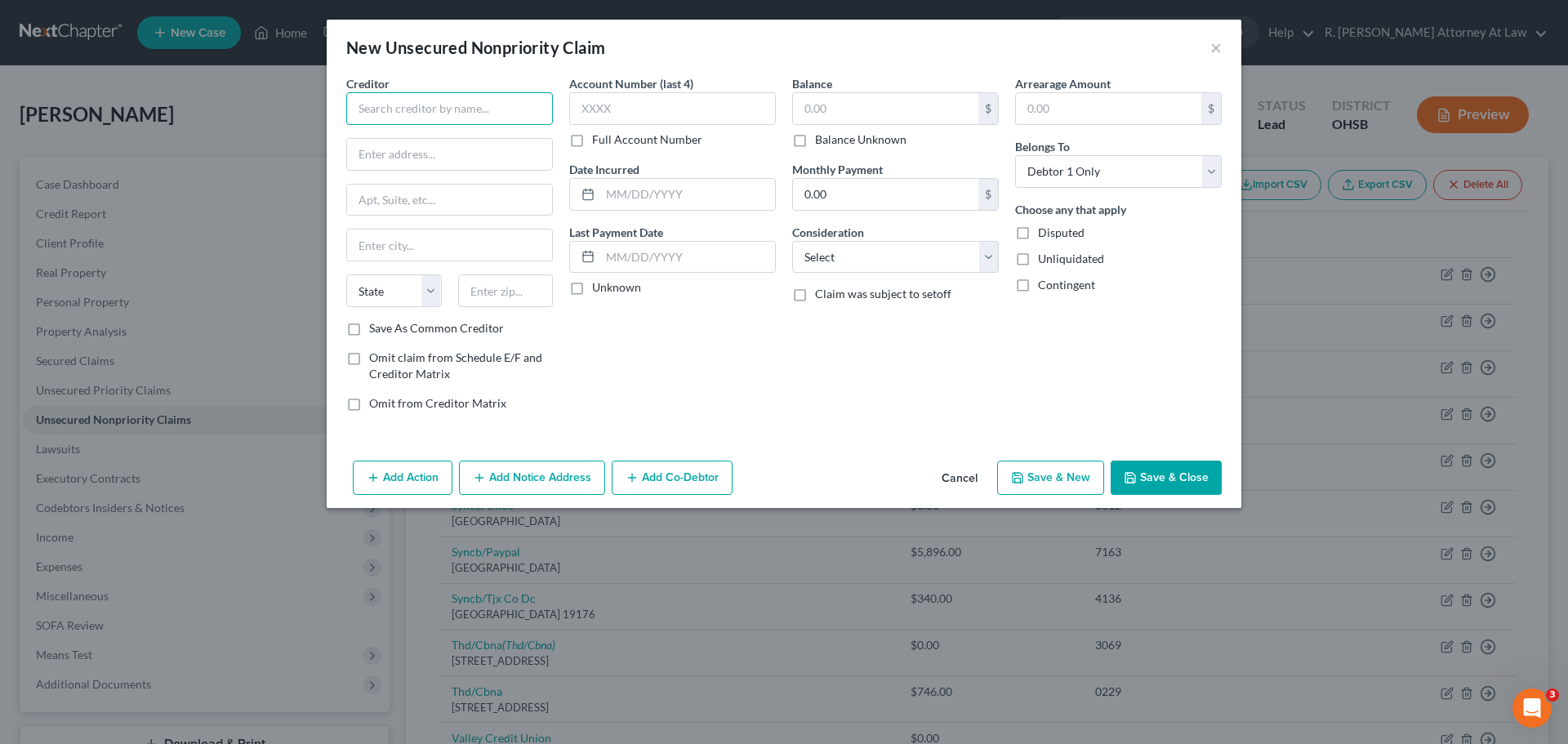
click at [419, 119] on input "text" at bounding box center [449, 109] width 206 height 32
type input "Laboratory Corporation of America"
type input "PO Box 2240"
type input "27216"
type input "Burlington"
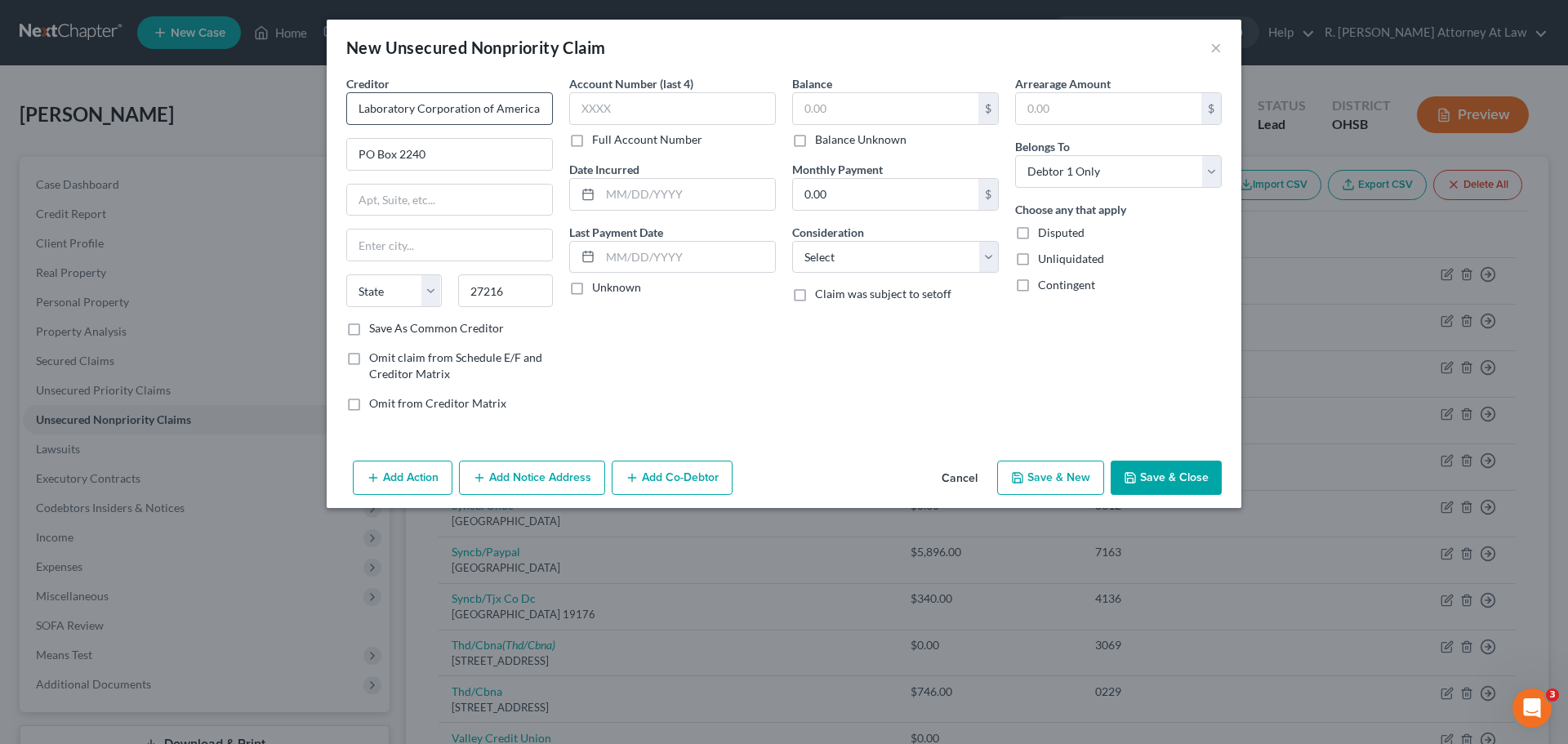
select select "28"
click at [864, 85] on div "Balance $ Balance Unknown Balance Undetermined $ Balance Unknown" at bounding box center [895, 111] width 206 height 73
drag, startPoint x: 862, startPoint y: 94, endPoint x: 852, endPoint y: 109, distance: 18.0
click at [862, 95] on input "text" at bounding box center [885, 109] width 185 height 31
drag, startPoint x: 852, startPoint y: 109, endPoint x: 878, endPoint y: 99, distance: 27.9
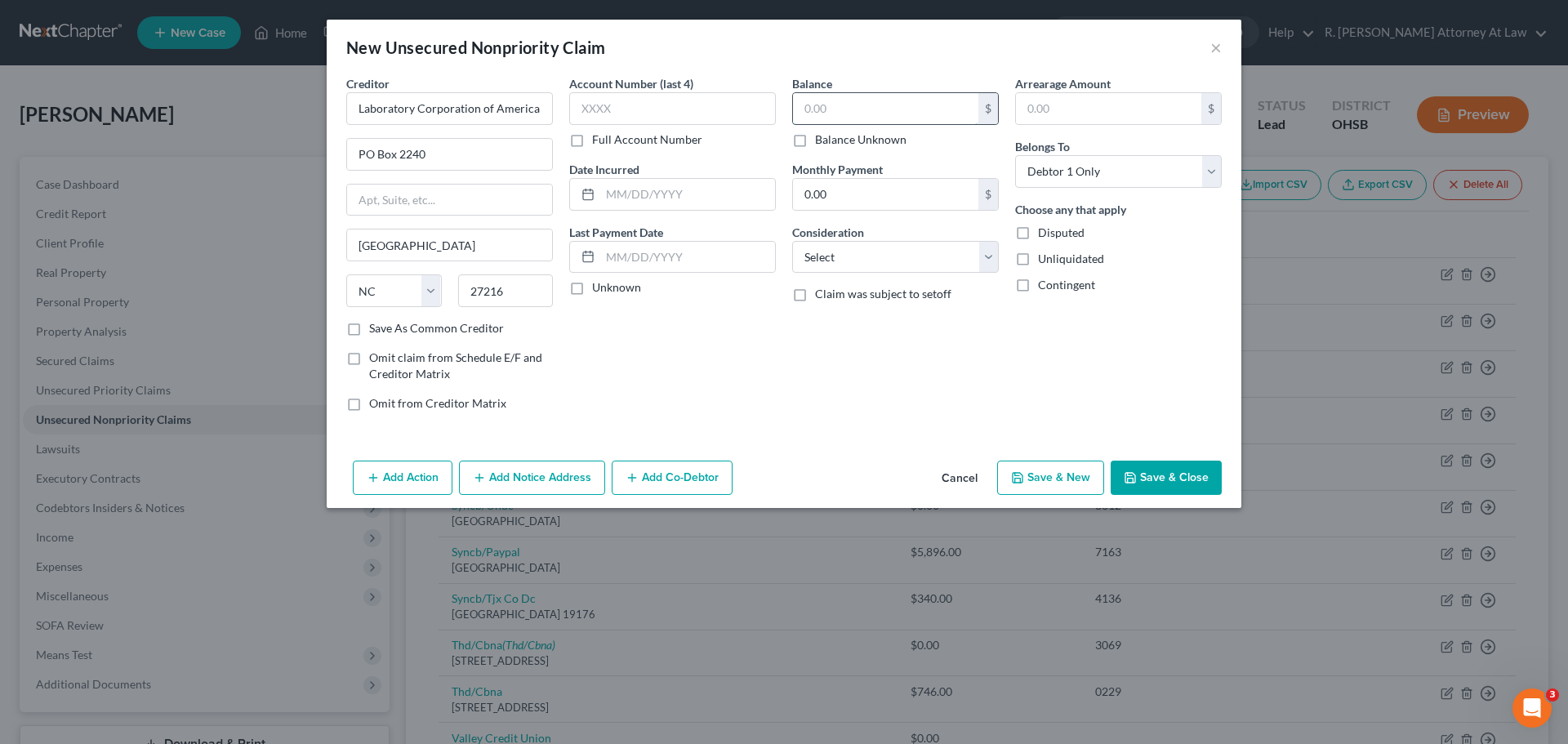
click at [851, 109] on input "text" at bounding box center [885, 109] width 185 height 31
type input "104"
click at [882, 265] on select "Select Cable / Satellite Services Collection Agency Credit Card Debt Debt Couns…" at bounding box center [895, 257] width 206 height 32
click at [792, 241] on select "Select Cable / Satellite Services Collection Agency Credit Card Debt Debt Couns…" at bounding box center [895, 257] width 206 height 32
click at [880, 267] on select "Select Cable / Satellite Services Collection Agency Credit Card Debt Debt Couns…" at bounding box center [895, 257] width 206 height 32
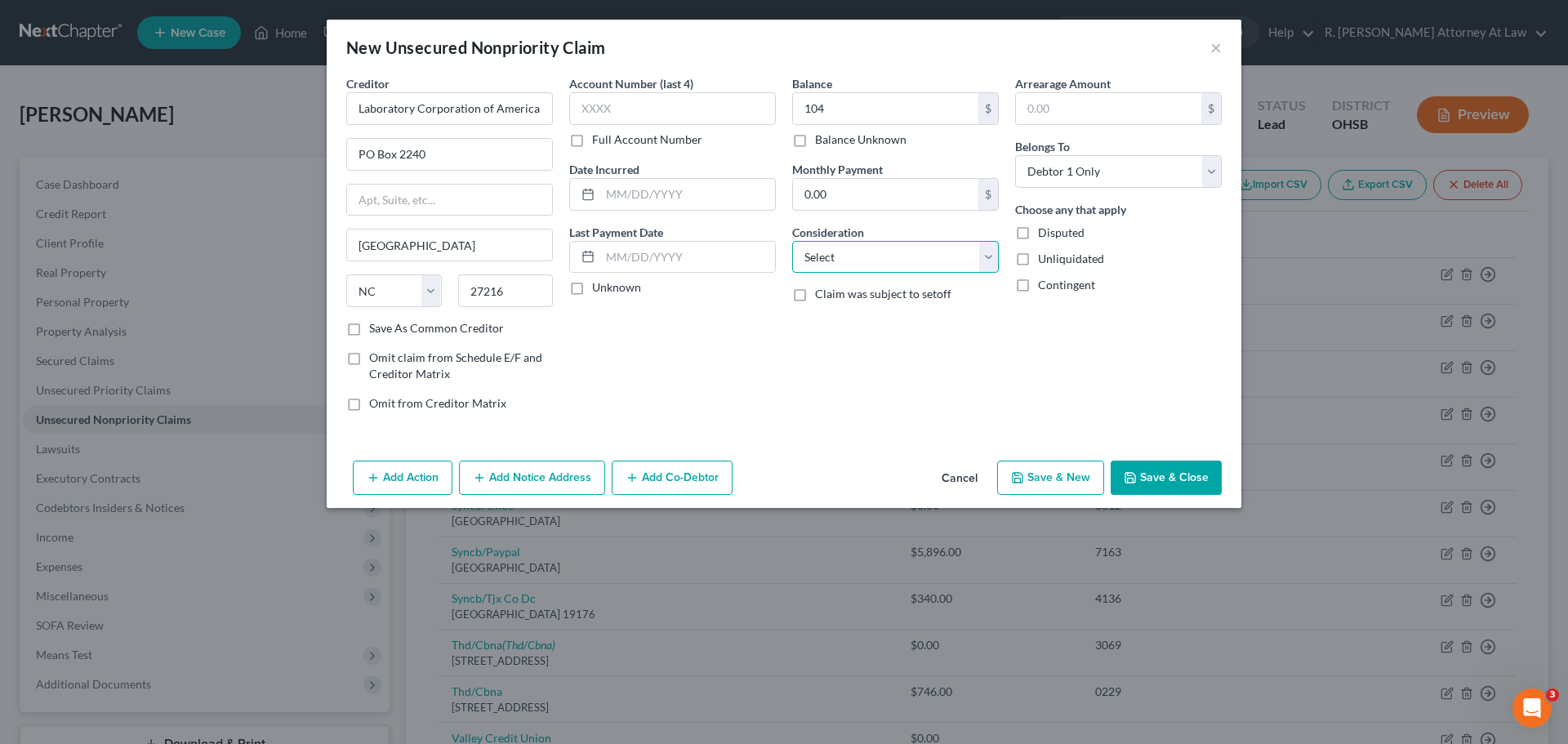
select select "9"
click at [792, 241] on select "Select Cable / Satellite Services Collection Agency Credit Card Debt Debt Couns…" at bounding box center [895, 257] width 206 height 32
click at [733, 211] on div "Account Number (last 4) Full Account Number Date Incurred Last Payment Date Unk…" at bounding box center [672, 250] width 223 height 350
click at [723, 194] on input "text" at bounding box center [688, 194] width 175 height 31
type input "03/2025"
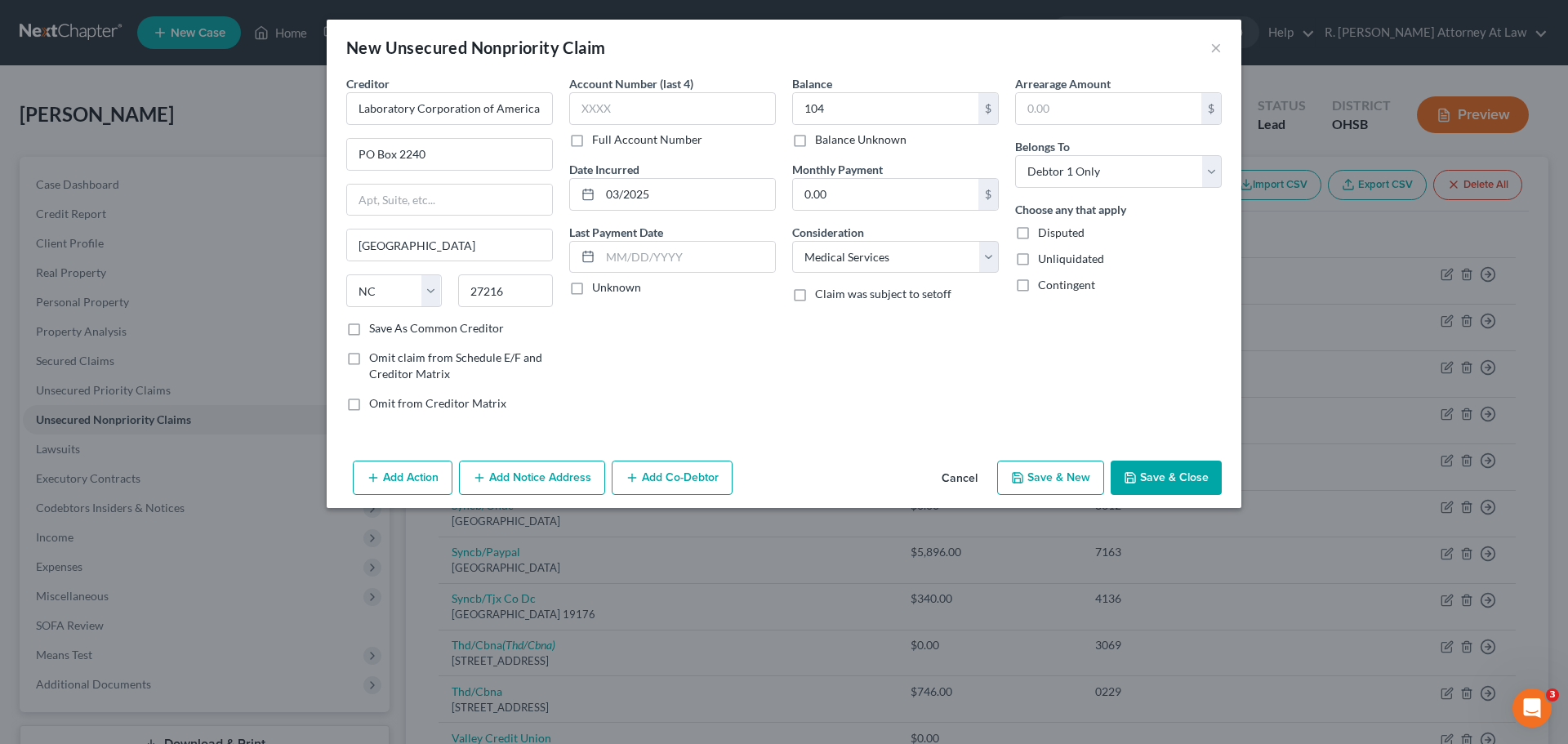
click at [1189, 490] on button "Save & Close" at bounding box center [1166, 478] width 111 height 34
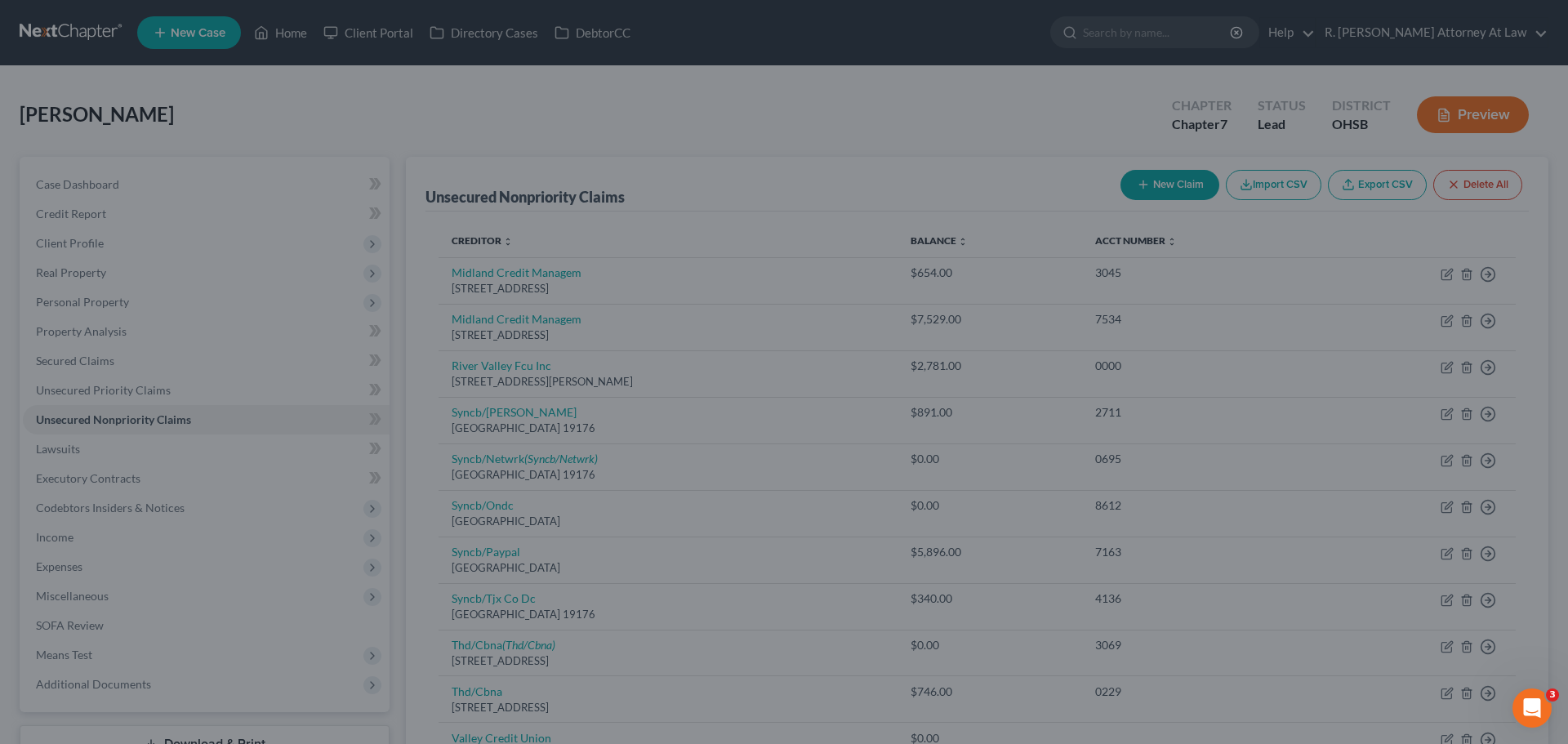
type input "104.00"
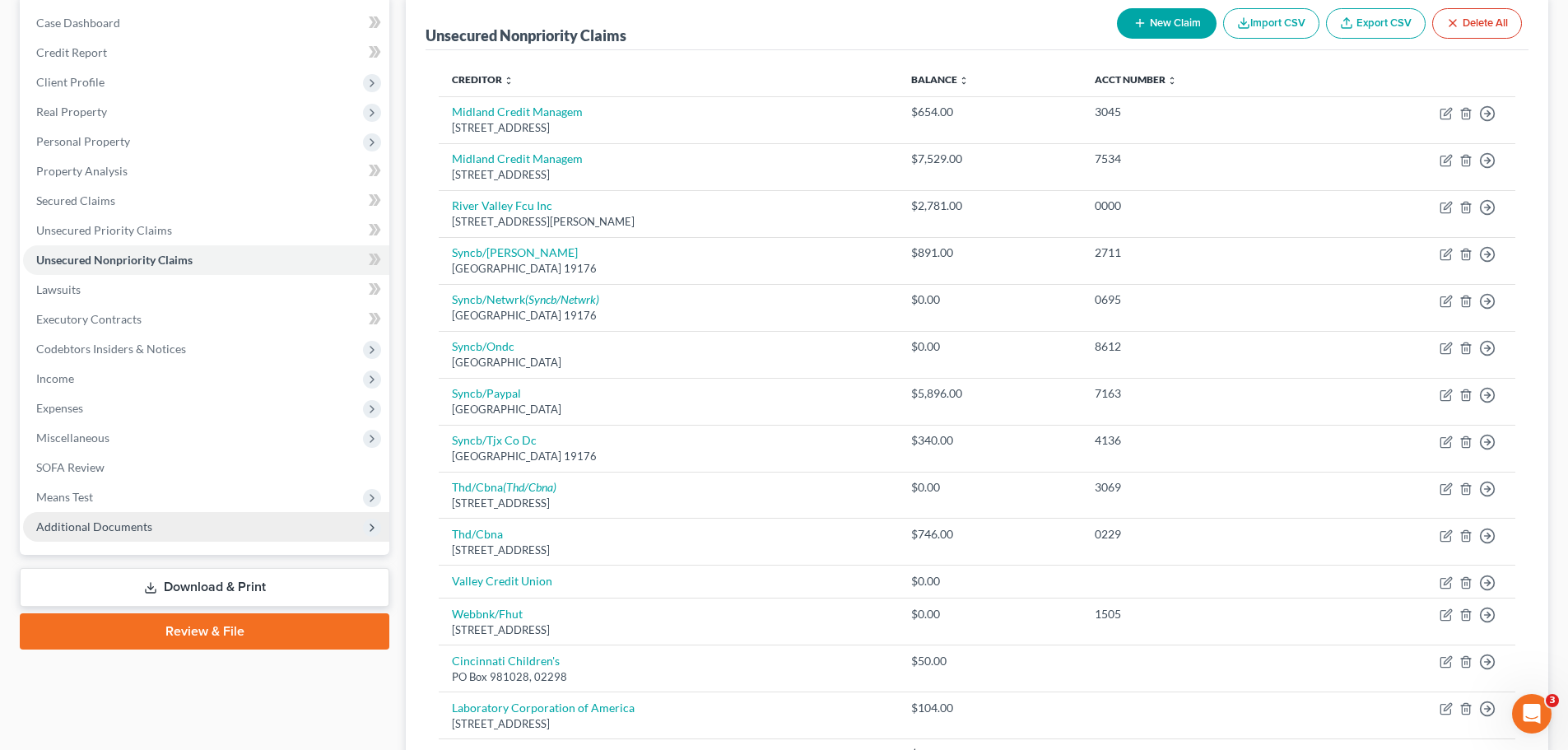
scroll to position [164, 0]
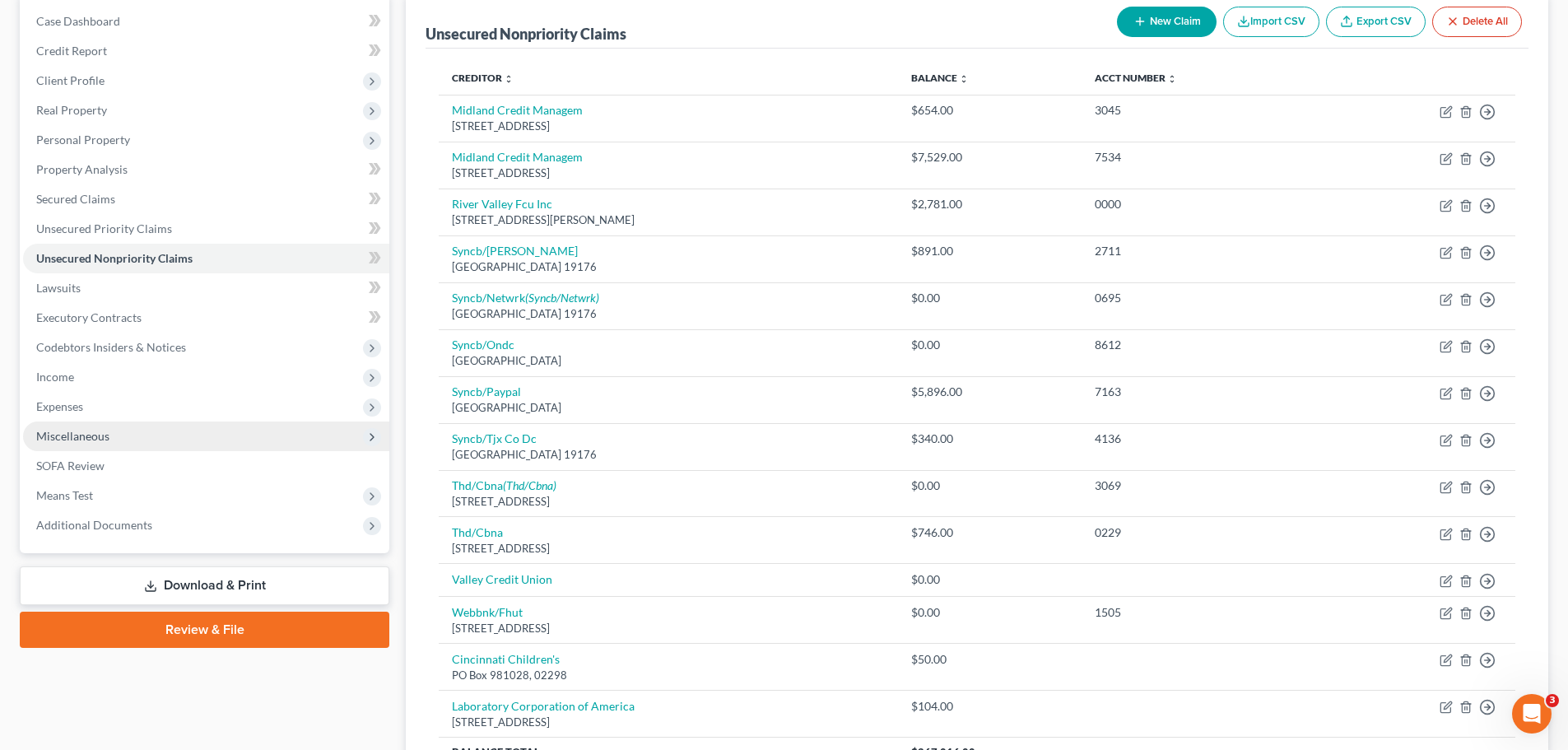
drag, startPoint x: 50, startPoint y: 400, endPoint x: 98, endPoint y: 427, distance: 55.1
click at [50, 400] on span "Expenses" at bounding box center [59, 407] width 47 height 14
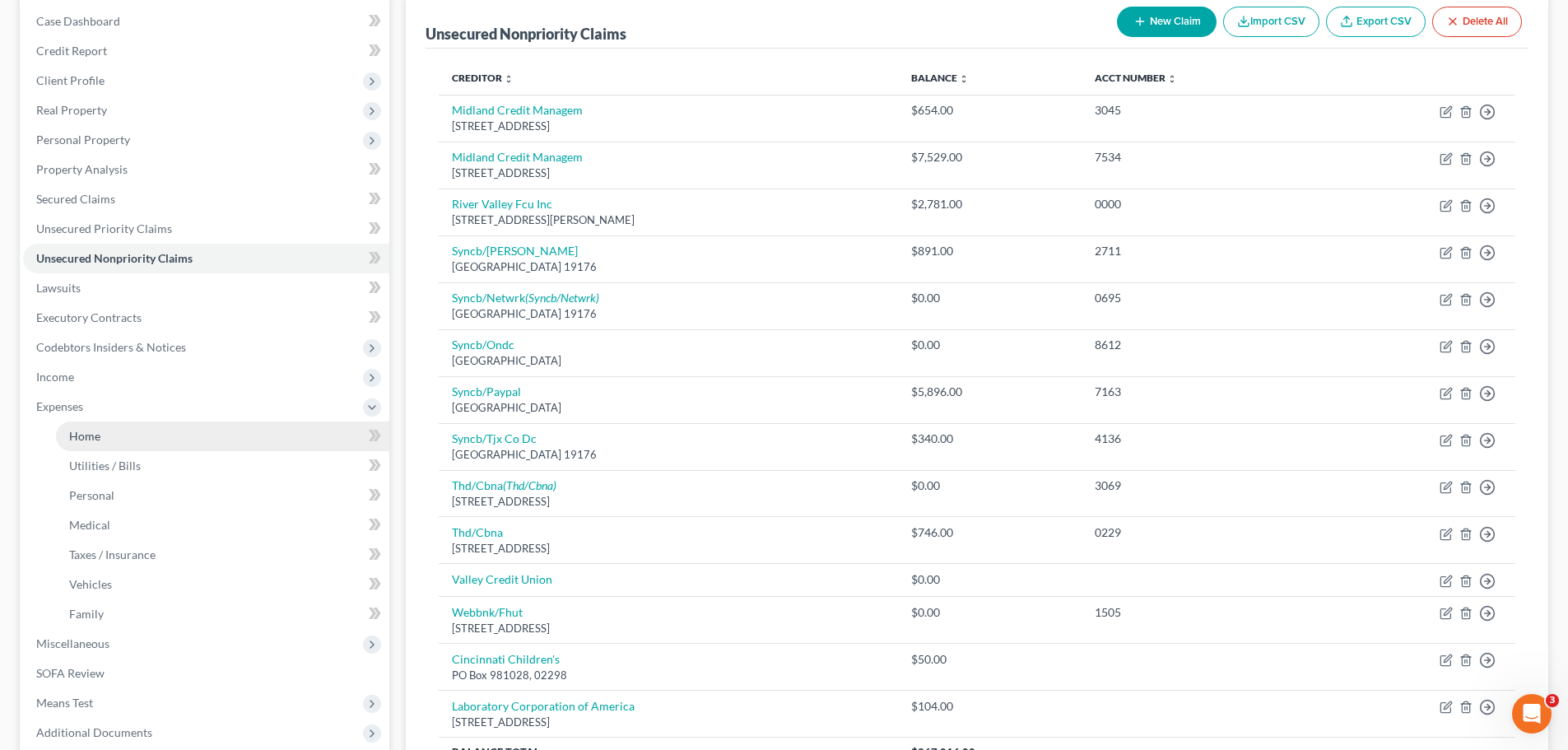
click at [100, 429] on link "Home" at bounding box center [223, 437] width 334 height 30
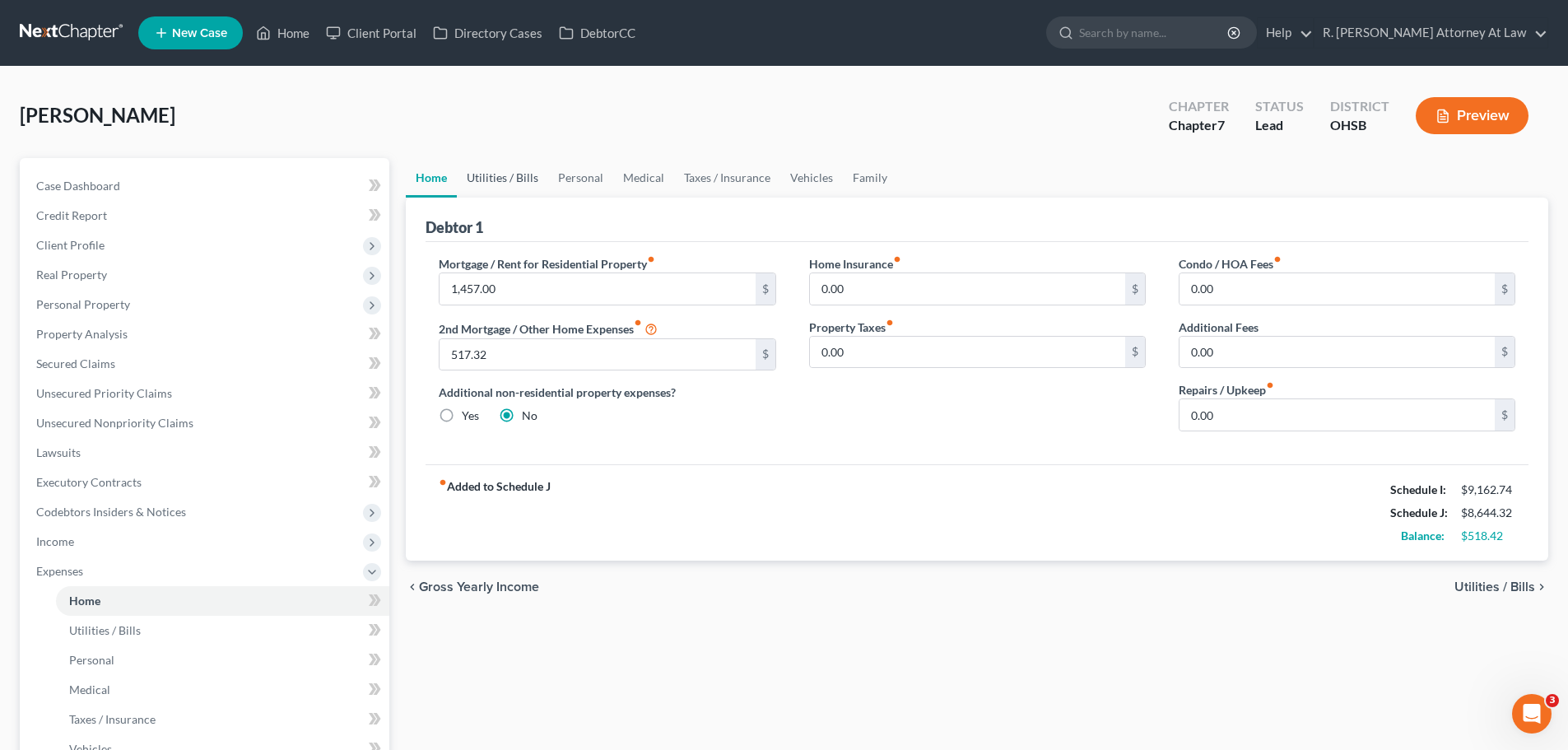
click at [496, 184] on link "Utilities / Bills" at bounding box center [502, 178] width 92 height 39
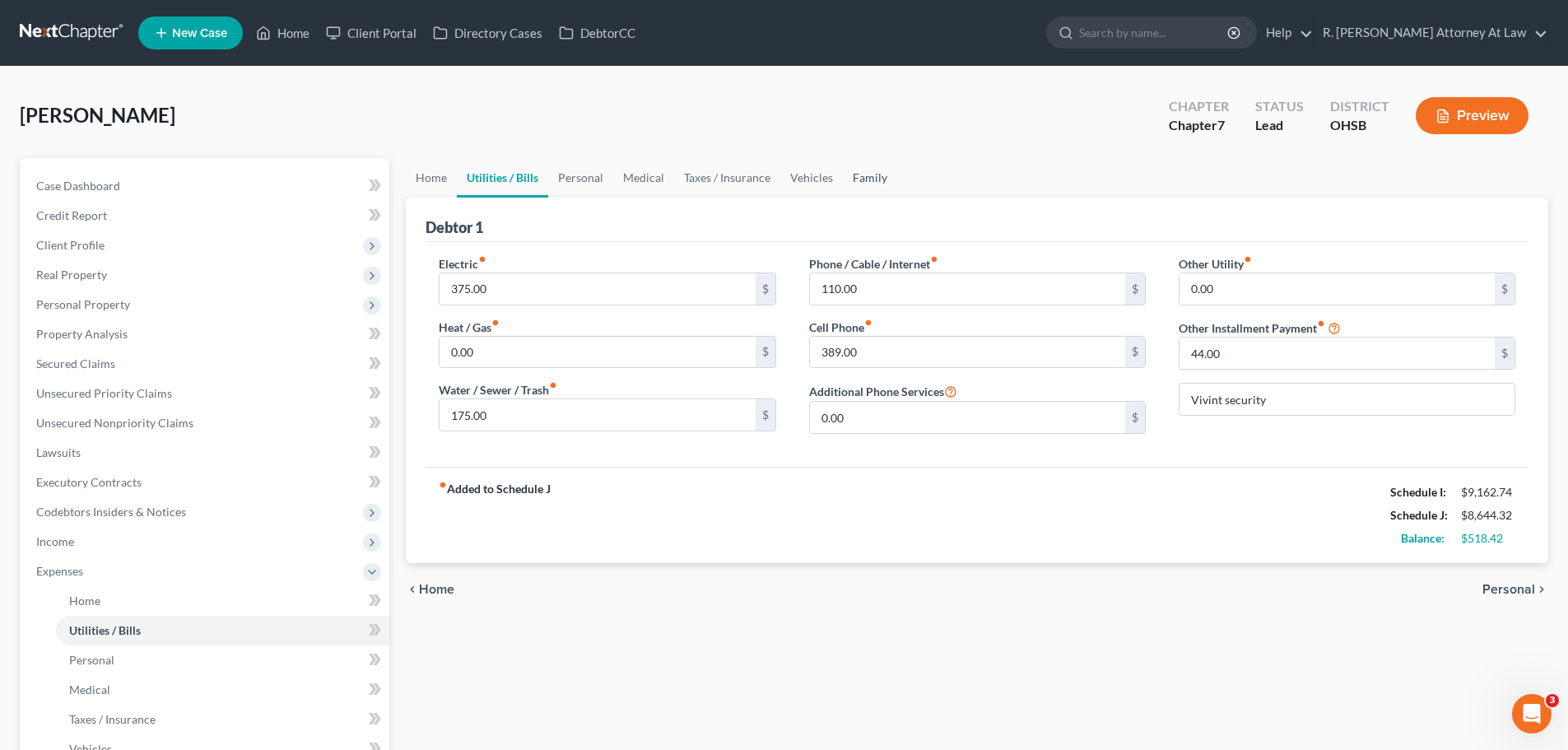
click at [858, 178] on link "Family" at bounding box center [870, 178] width 54 height 39
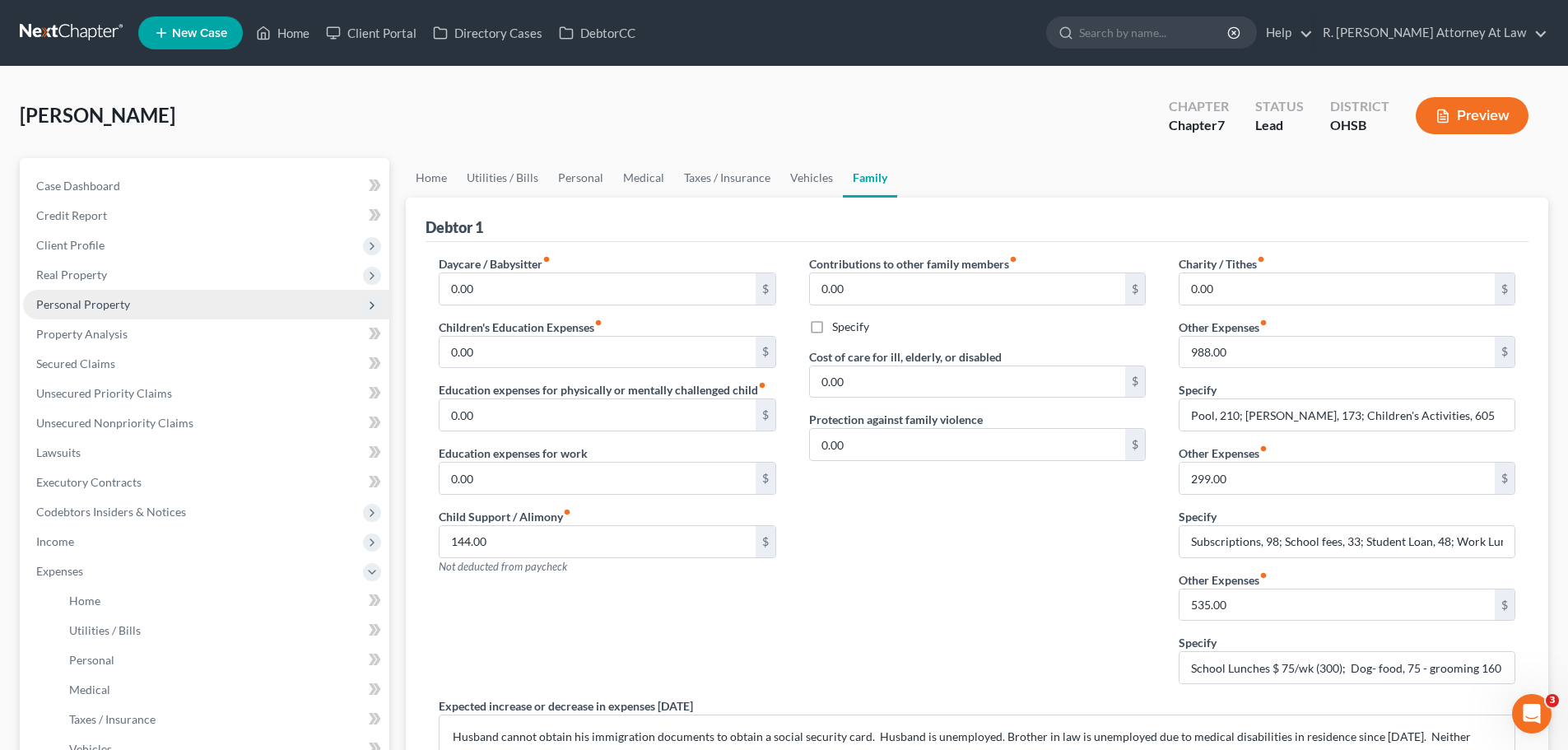
click at [62, 314] on span "Personal Property" at bounding box center [206, 305] width 366 height 30
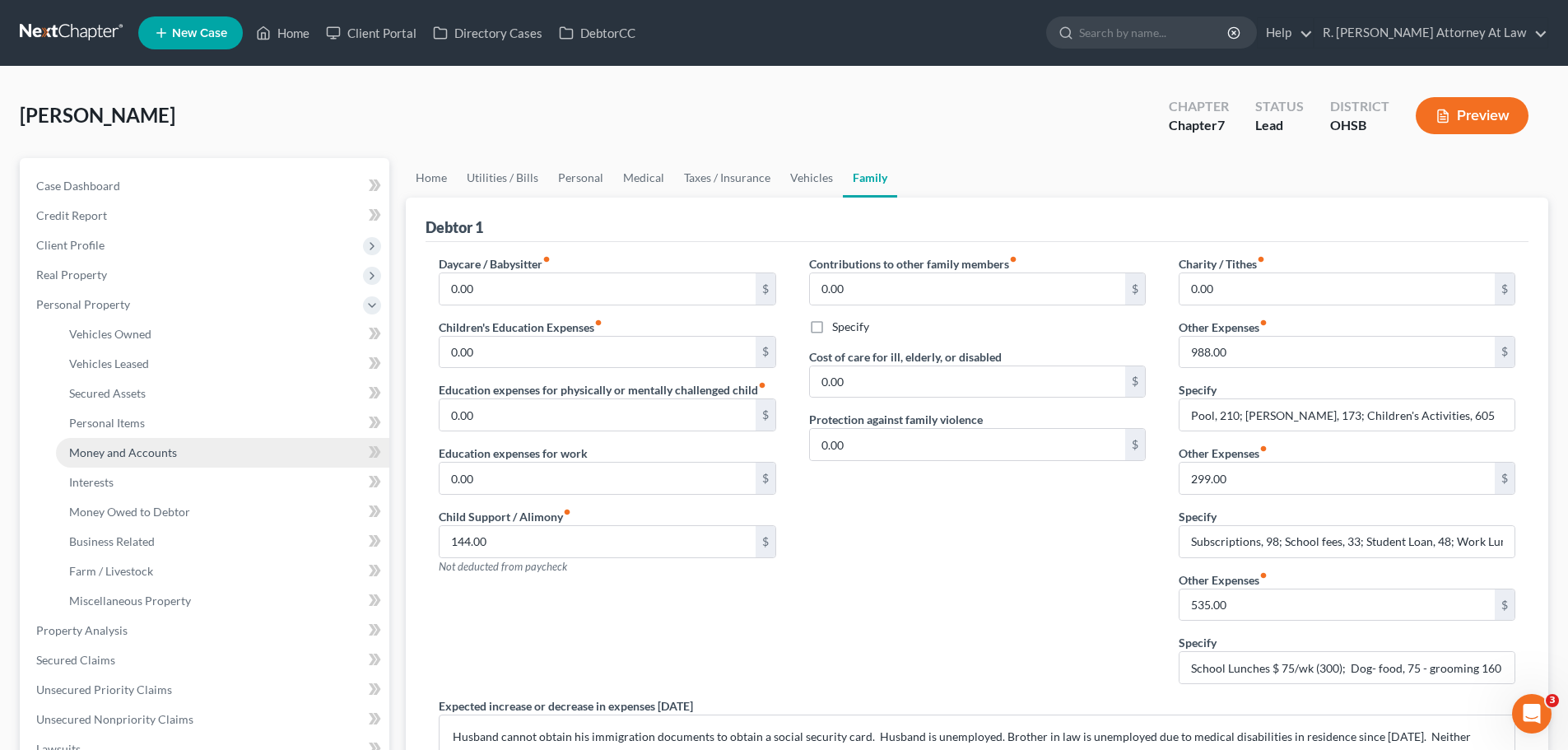
click at [140, 452] on span "Money and Accounts" at bounding box center [123, 452] width 108 height 14
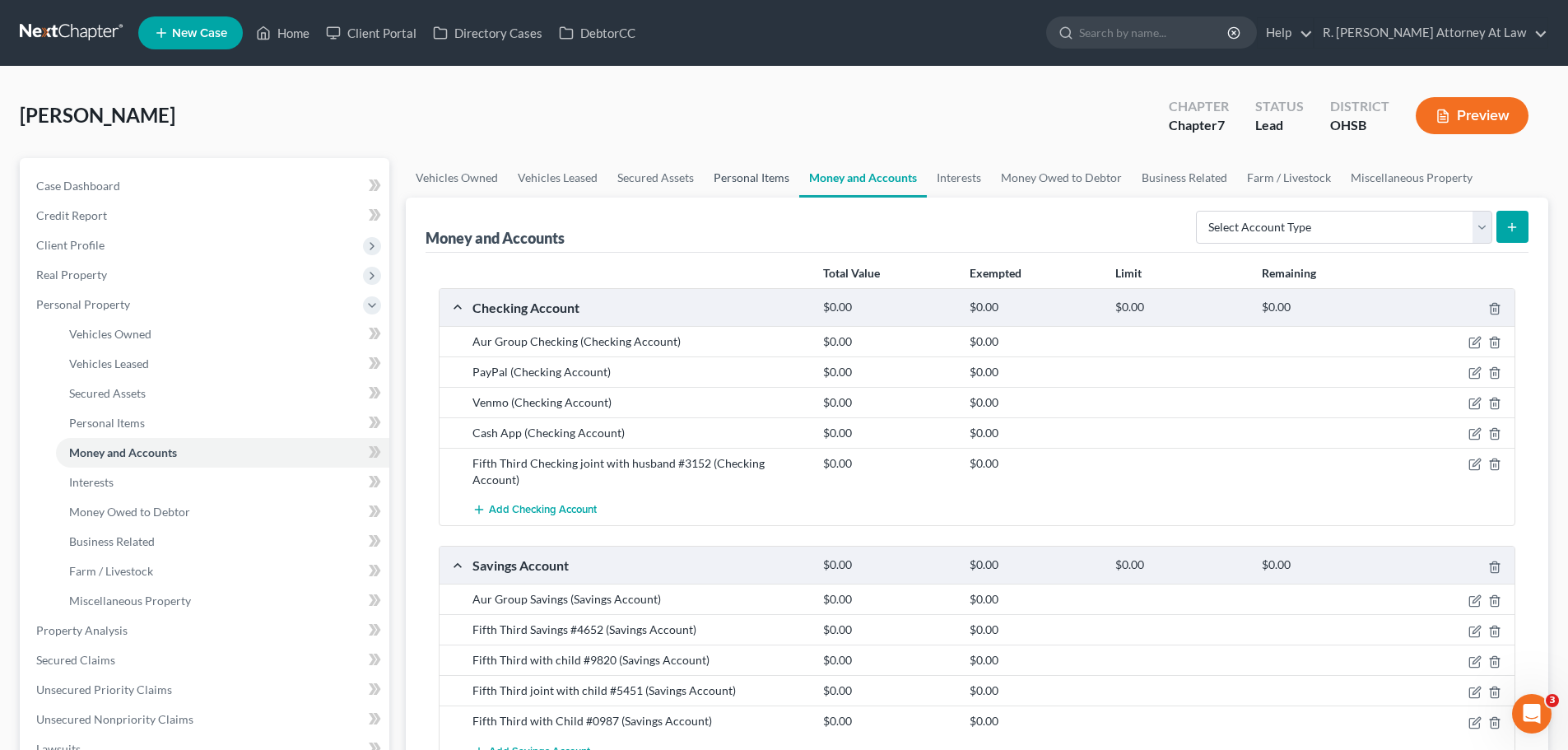
click at [732, 174] on link "Personal Items" at bounding box center [751, 178] width 96 height 39
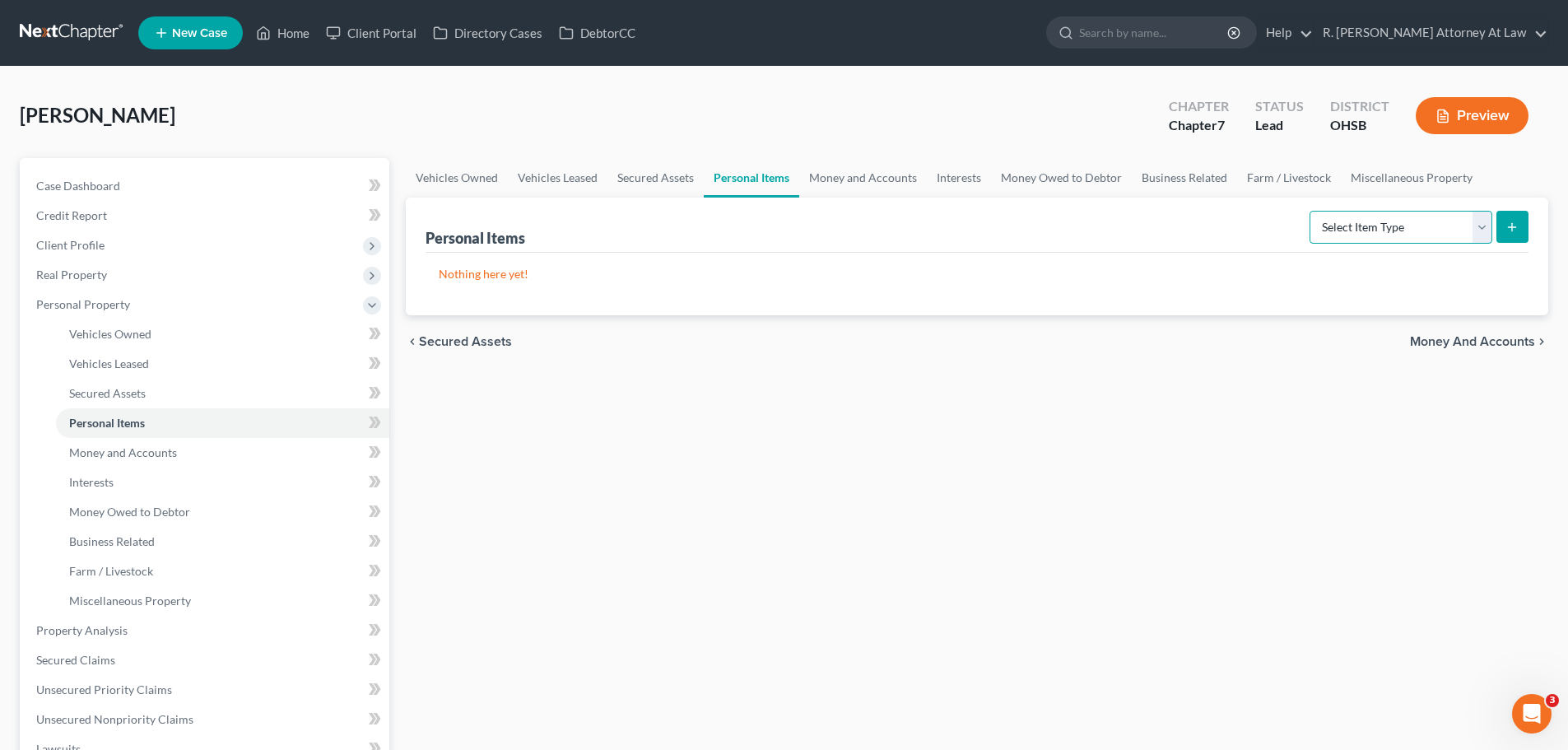
drag, startPoint x: 1333, startPoint y: 229, endPoint x: 1334, endPoint y: 242, distance: 13.0
click at [1333, 229] on select "Select Item Type Clothing Collectibles Of Value Electronics Firearms Household …" at bounding box center [1401, 227] width 183 height 33
select select "household_goods"
click at [1311, 211] on select "Select Item Type Clothing Collectibles Of Value Electronics Firearms Household …" at bounding box center [1401, 227] width 183 height 33
click at [1501, 241] on button "submit" at bounding box center [1513, 227] width 33 height 33
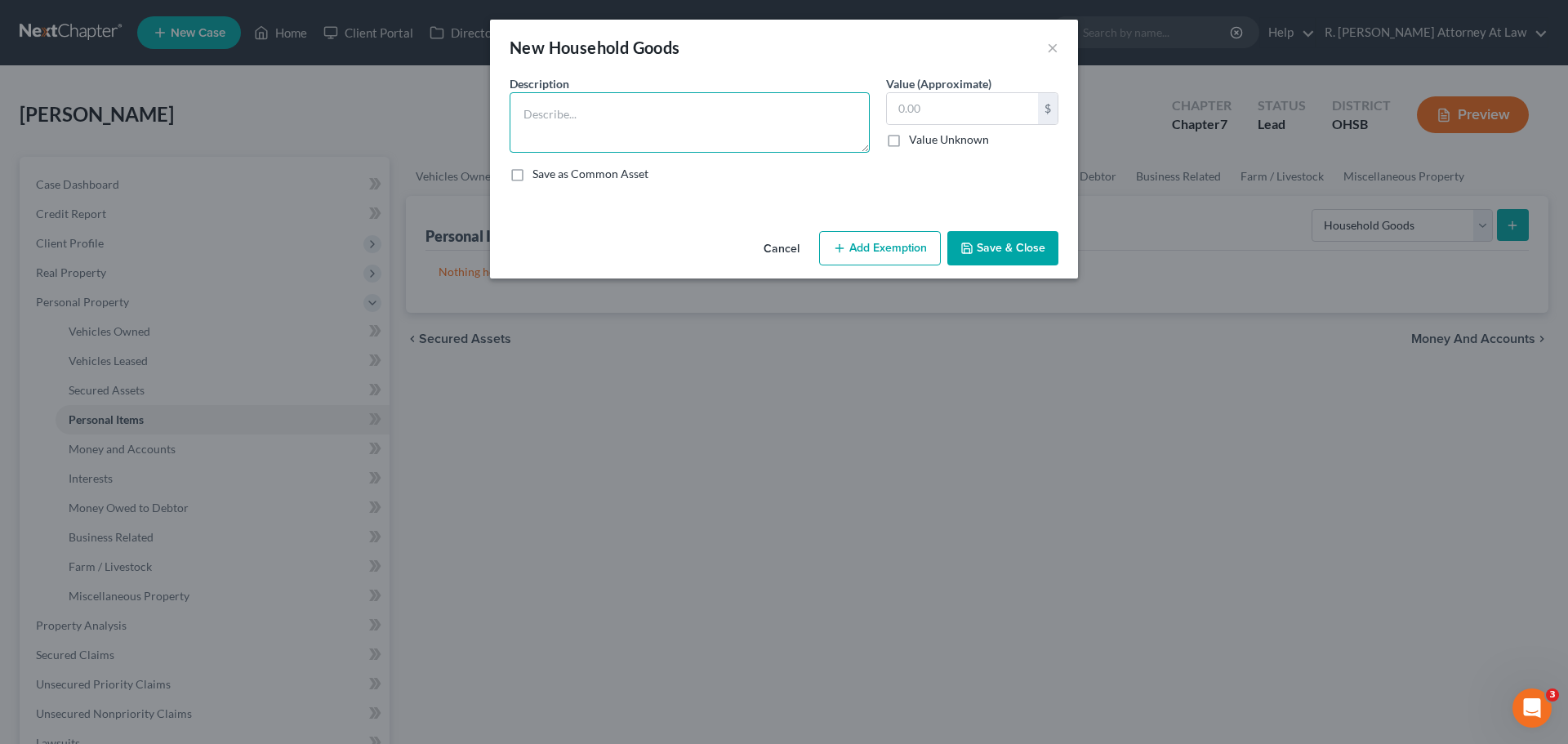
click at [632, 118] on textarea at bounding box center [689, 122] width 360 height 60
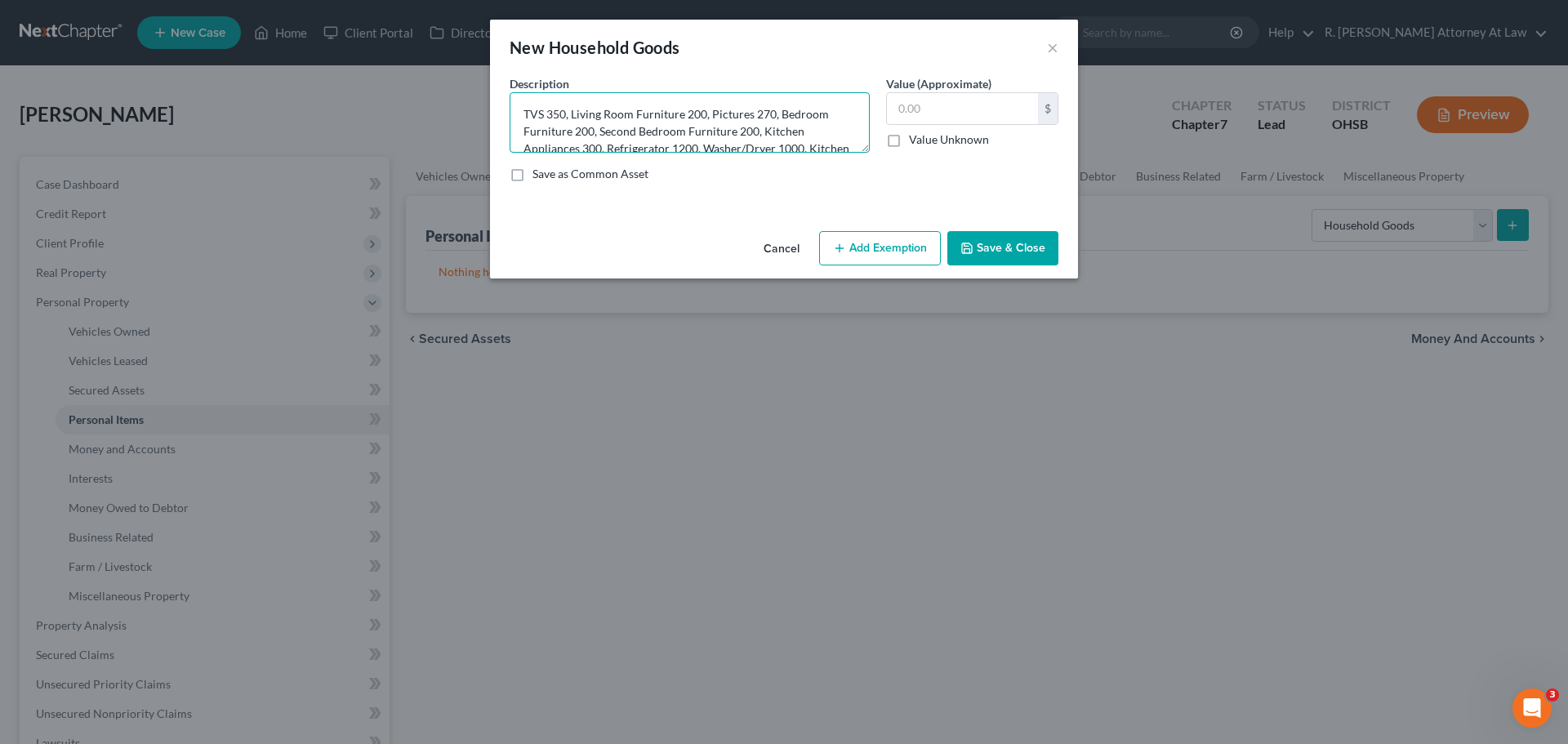
click at [614, 143] on textarea "TVS 350, Living Room Furniture 200, Pictures 270, Bedroom Furniture 200, Second…" at bounding box center [689, 122] width 360 height 60
type textarea "TVS 350, Living Room Furniture 200, Pictures 270, Bedroom Furniture 200, Second…"
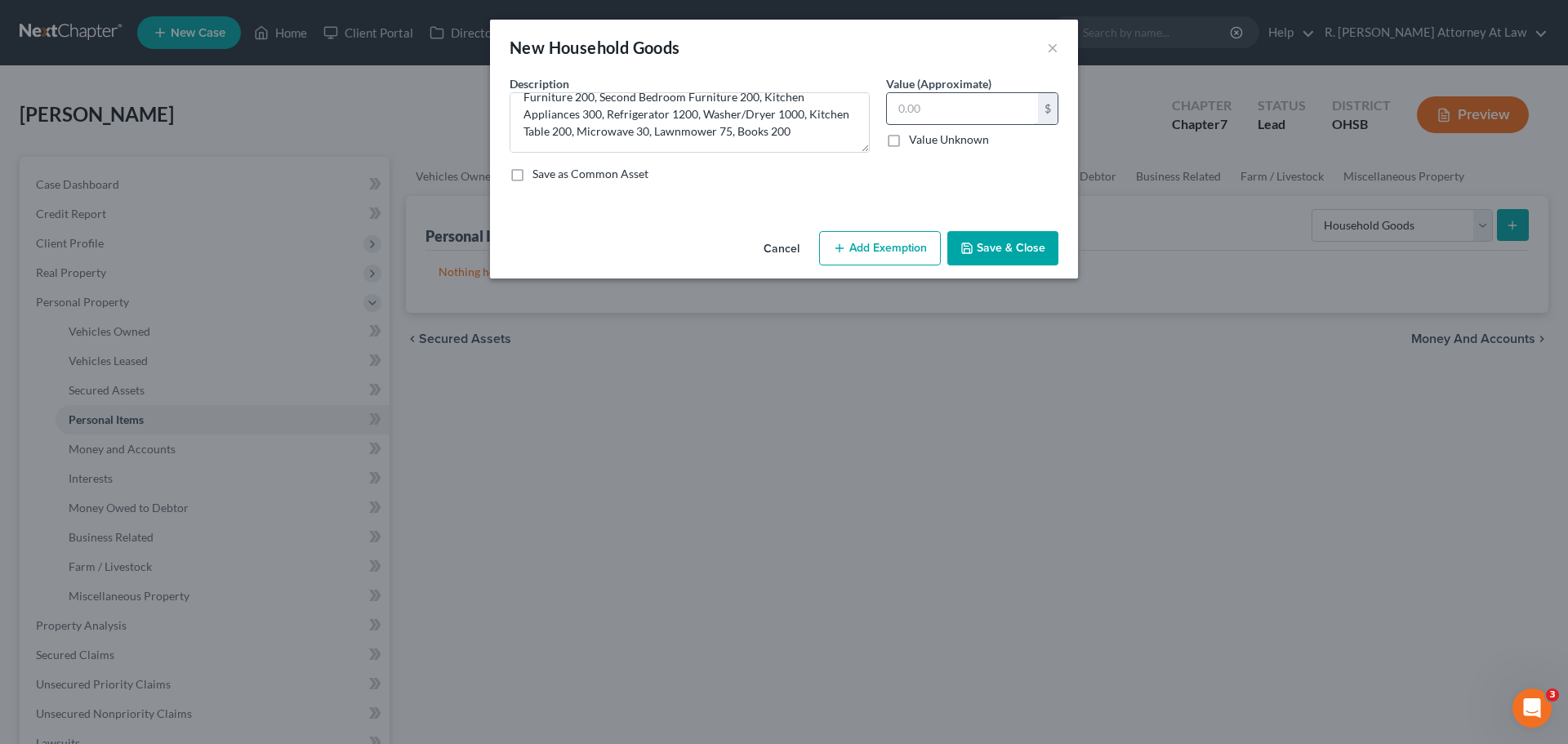
click at [956, 121] on input "text" at bounding box center [963, 109] width 151 height 31
type input "4,225"
click at [869, 253] on button "Add Exemption" at bounding box center [880, 248] width 121 height 34
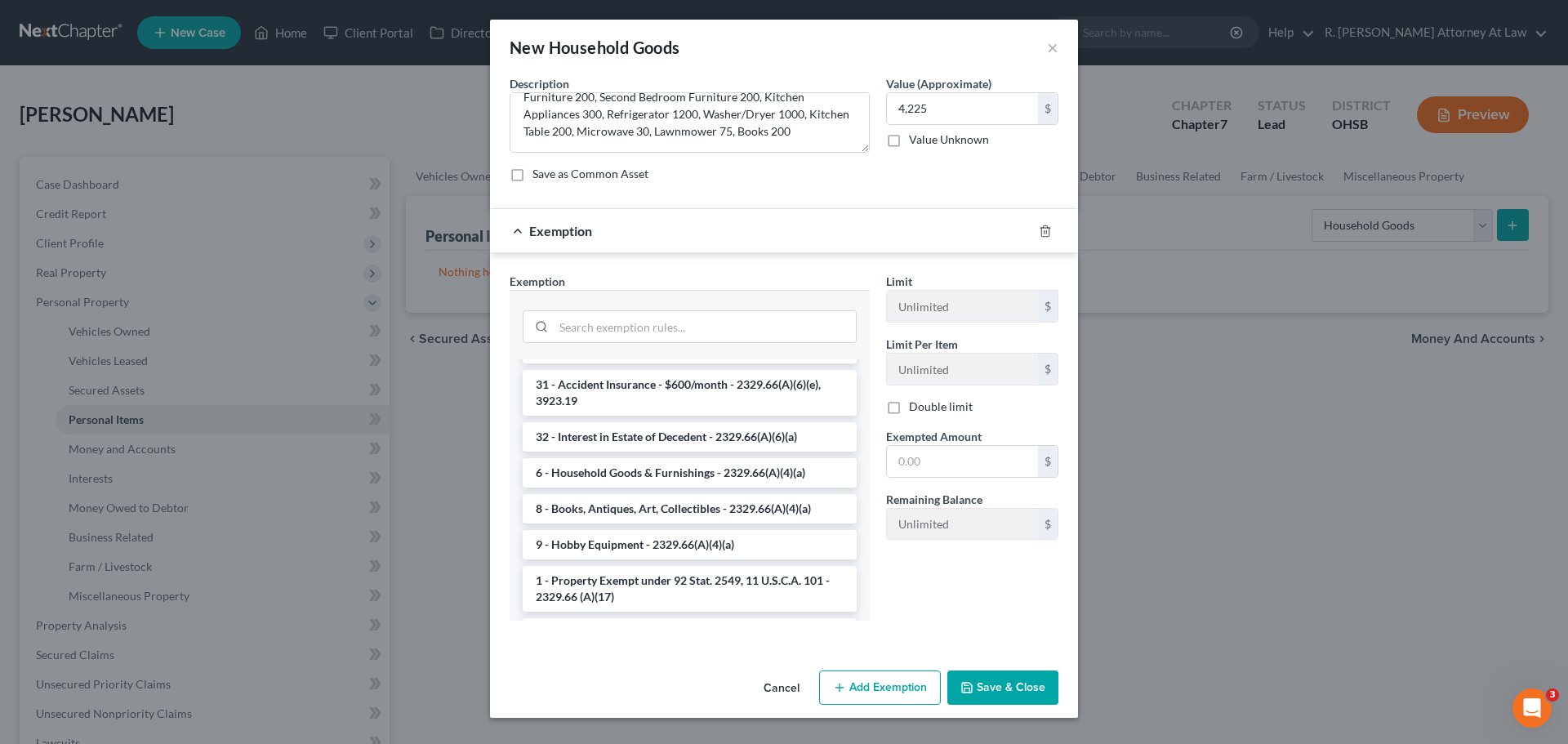
scroll to position [327, 0]
click at [615, 460] on li "6 - Household Goods & Furnishings - 2329.66(A)(4)(a)" at bounding box center [689, 472] width 334 height 30
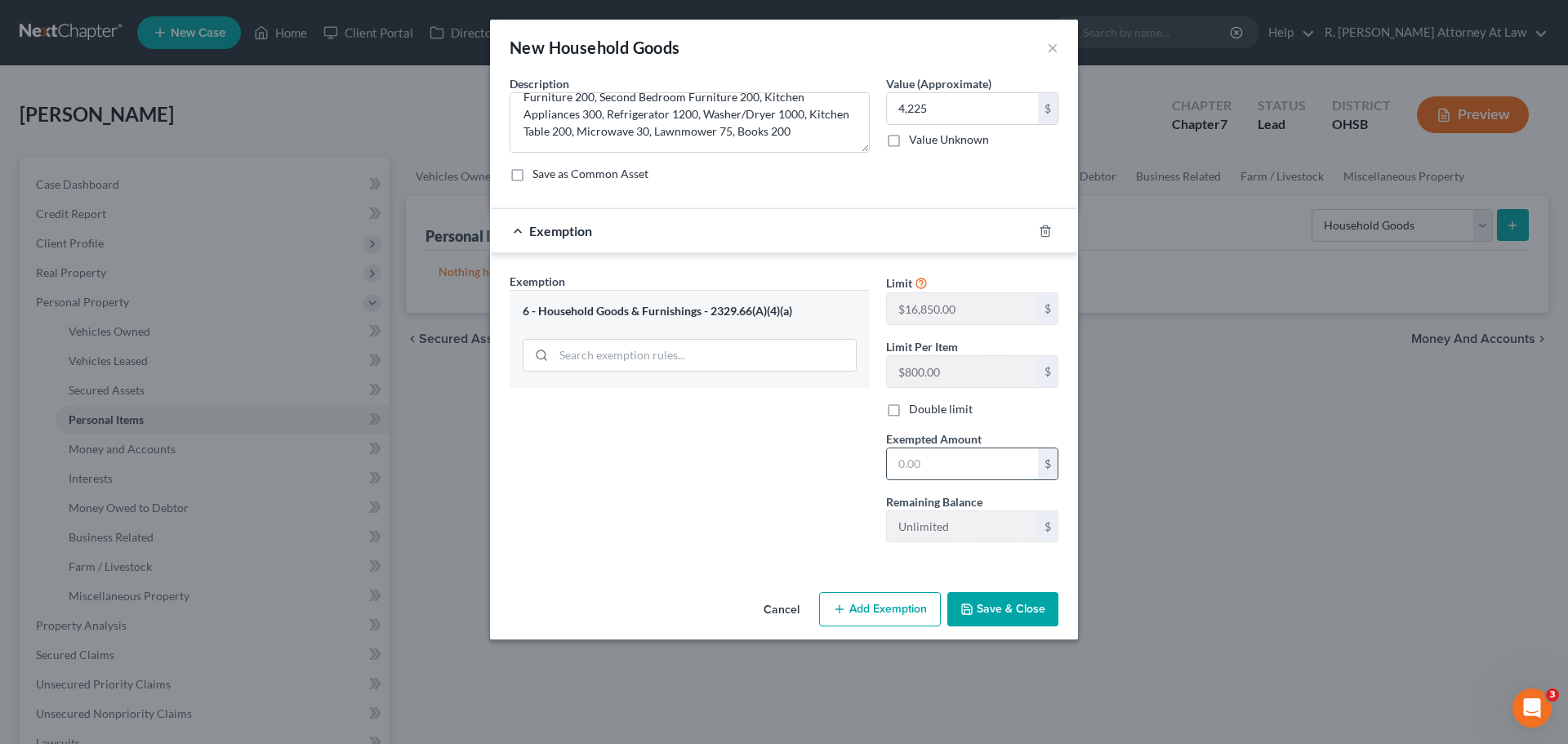
drag, startPoint x: 950, startPoint y: 473, endPoint x: 939, endPoint y: 471, distance: 11.2
click at [950, 473] on input "text" at bounding box center [963, 464] width 151 height 31
type input "4,225"
click at [1007, 600] on button "Save & Close" at bounding box center [1003, 609] width 111 height 34
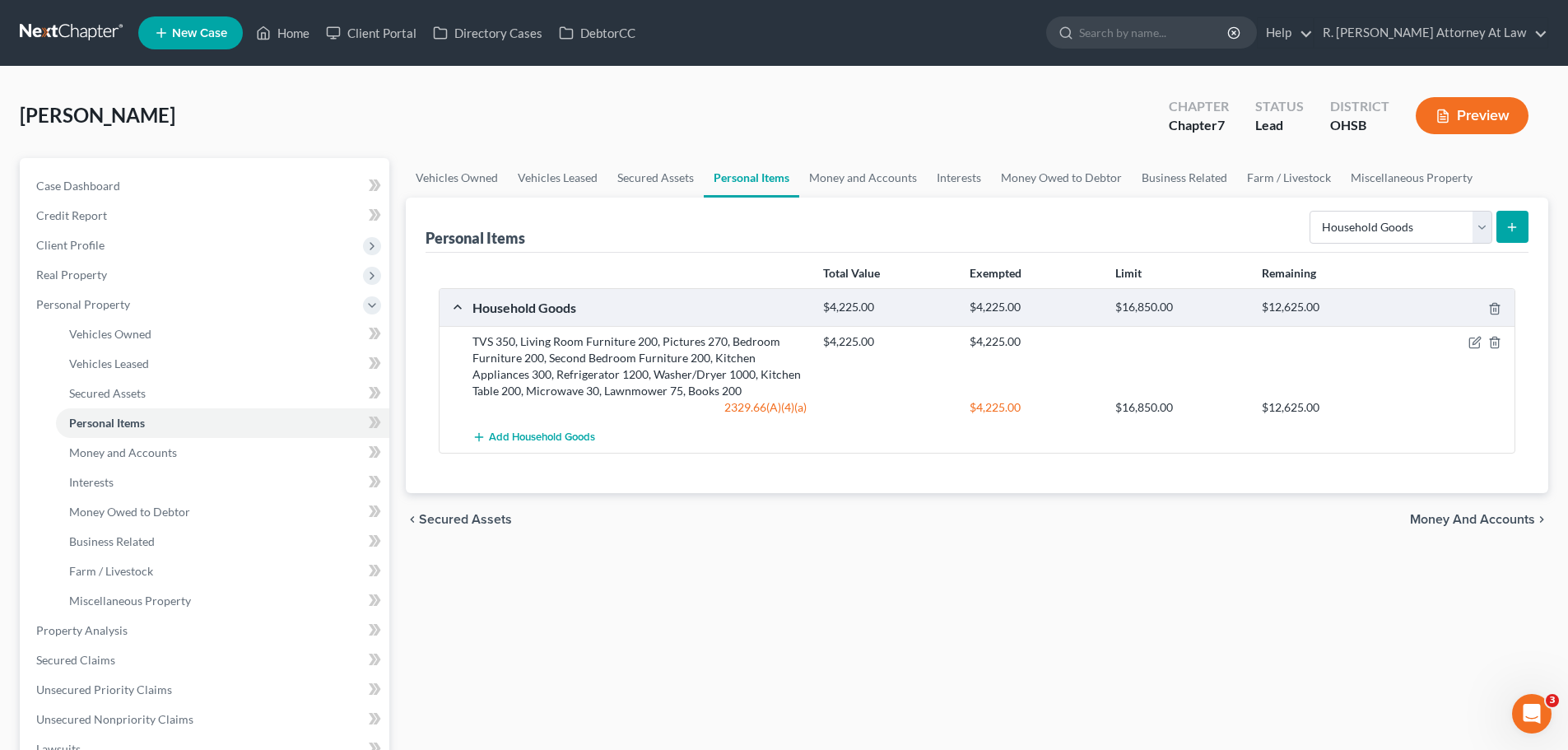
click at [1467, 343] on div at bounding box center [1458, 342] width 117 height 16
click at [1472, 342] on icon "button" at bounding box center [1475, 342] width 13 height 13
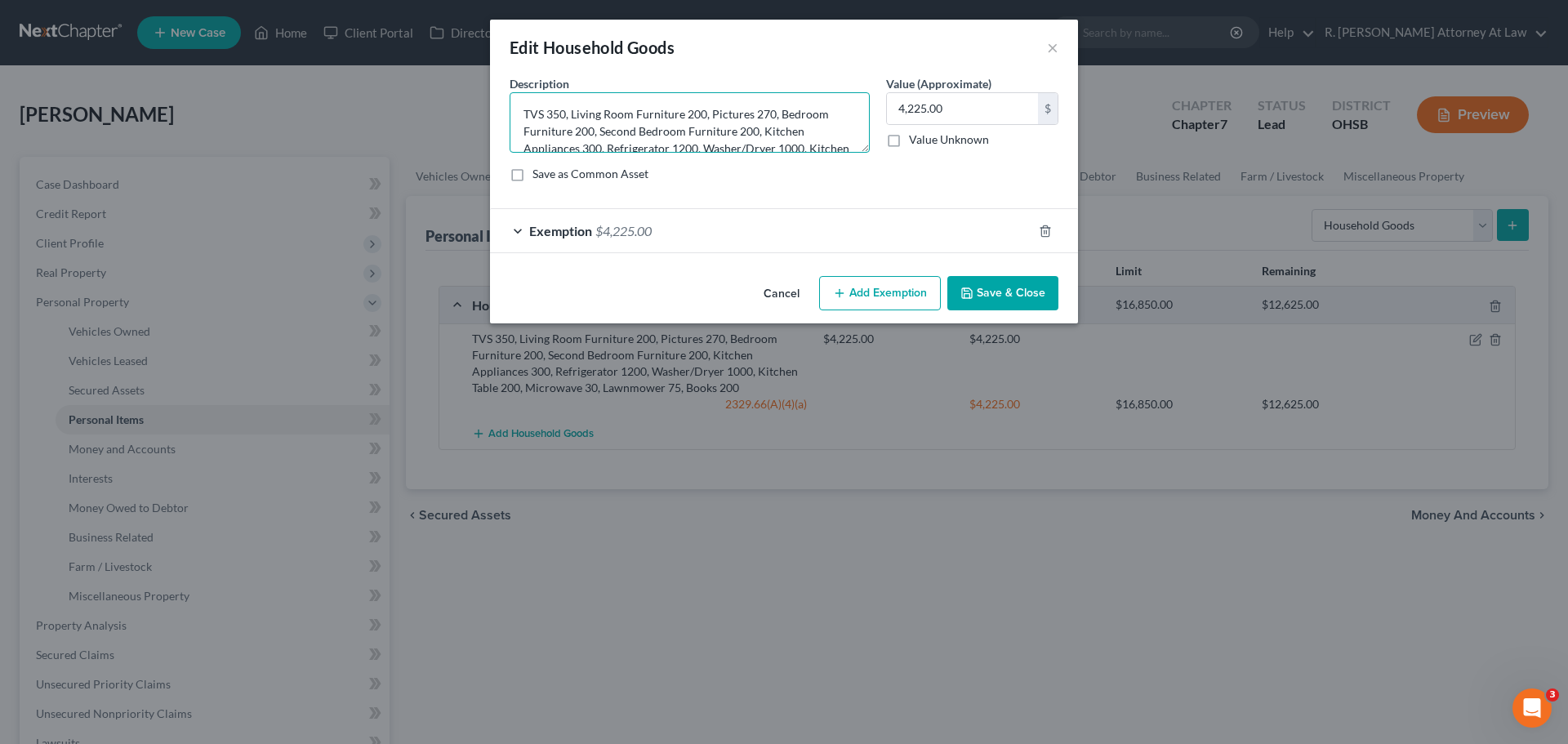
click at [762, 131] on textarea "TVS 350, Living Room Furniture 200, Pictures 270, Bedroom Furniture 200, Second…" at bounding box center [689, 122] width 360 height 60
type textarea "TVS 350, Living Room Furniture 200, Pictures 270, Bedroom Furniture 200, Second…"
type input "5,325"
click at [1048, 229] on icon "button" at bounding box center [1044, 230] width 8 height 11
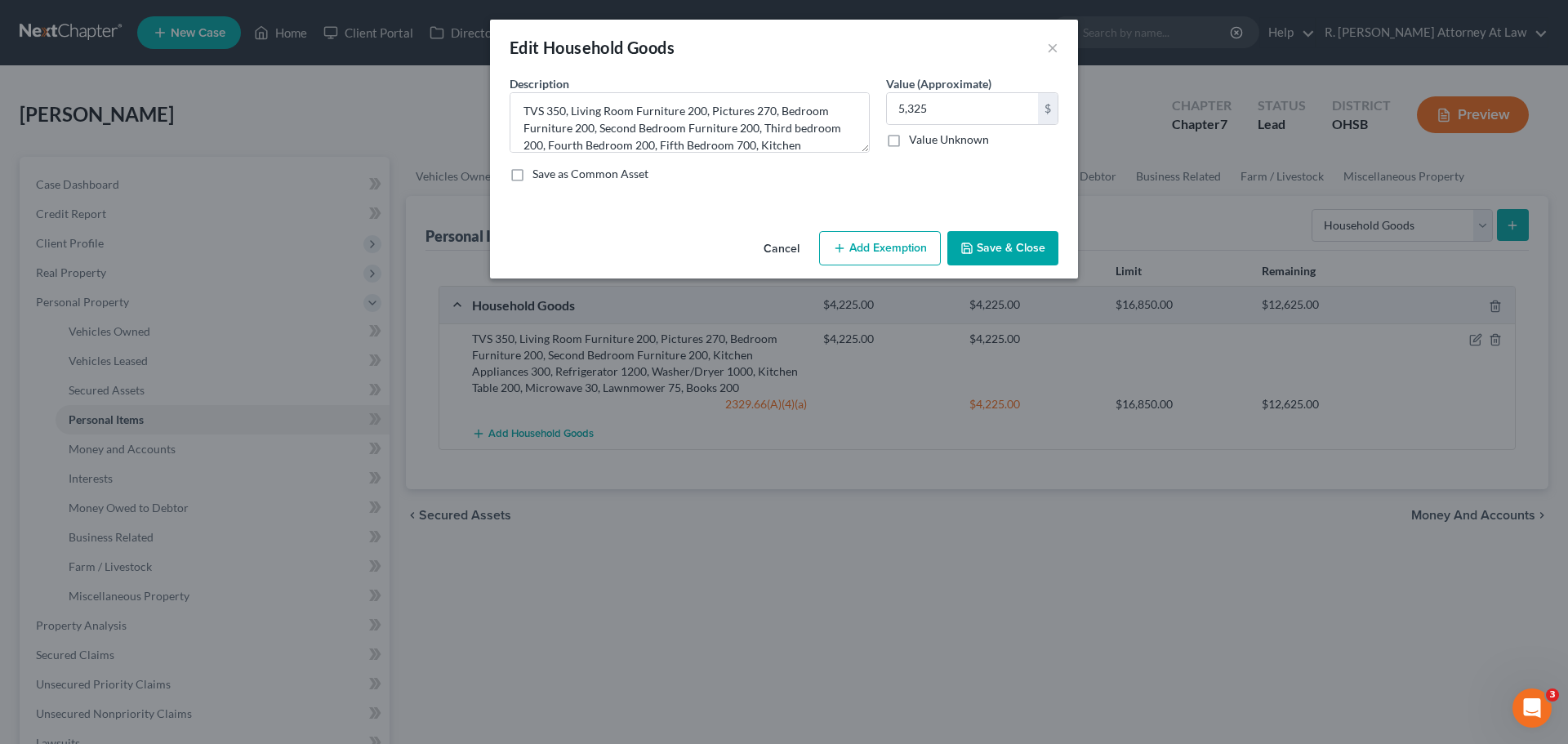
drag, startPoint x: 885, startPoint y: 267, endPoint x: 883, endPoint y: 258, distance: 9.2
click at [885, 266] on div "Cancel Add Exemption Save & Close" at bounding box center [784, 251] width 588 height 54
drag, startPoint x: 883, startPoint y: 256, endPoint x: 631, endPoint y: 482, distance: 338.5
click at [880, 256] on button "Add Exemption" at bounding box center [880, 248] width 121 height 34
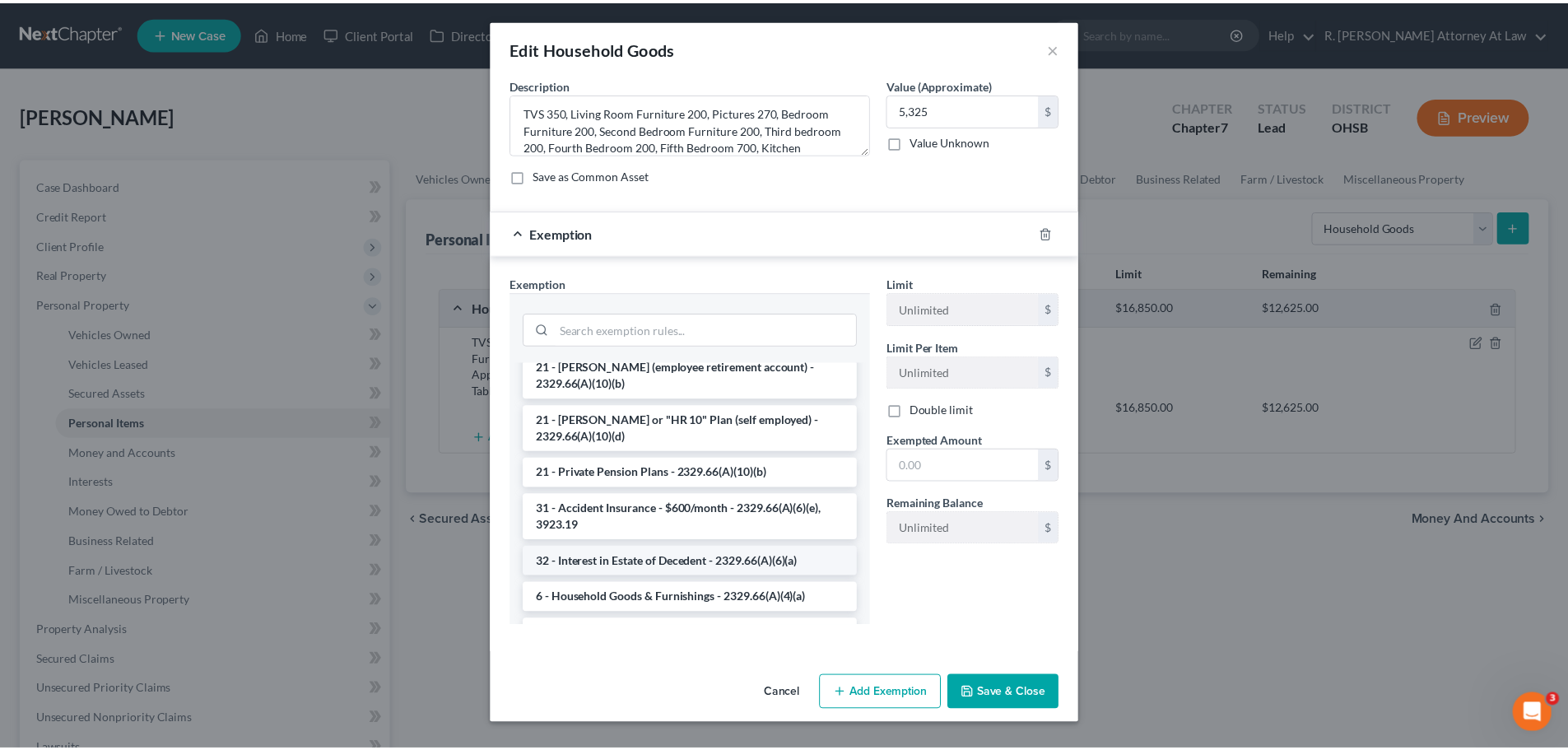
scroll to position [247, 0]
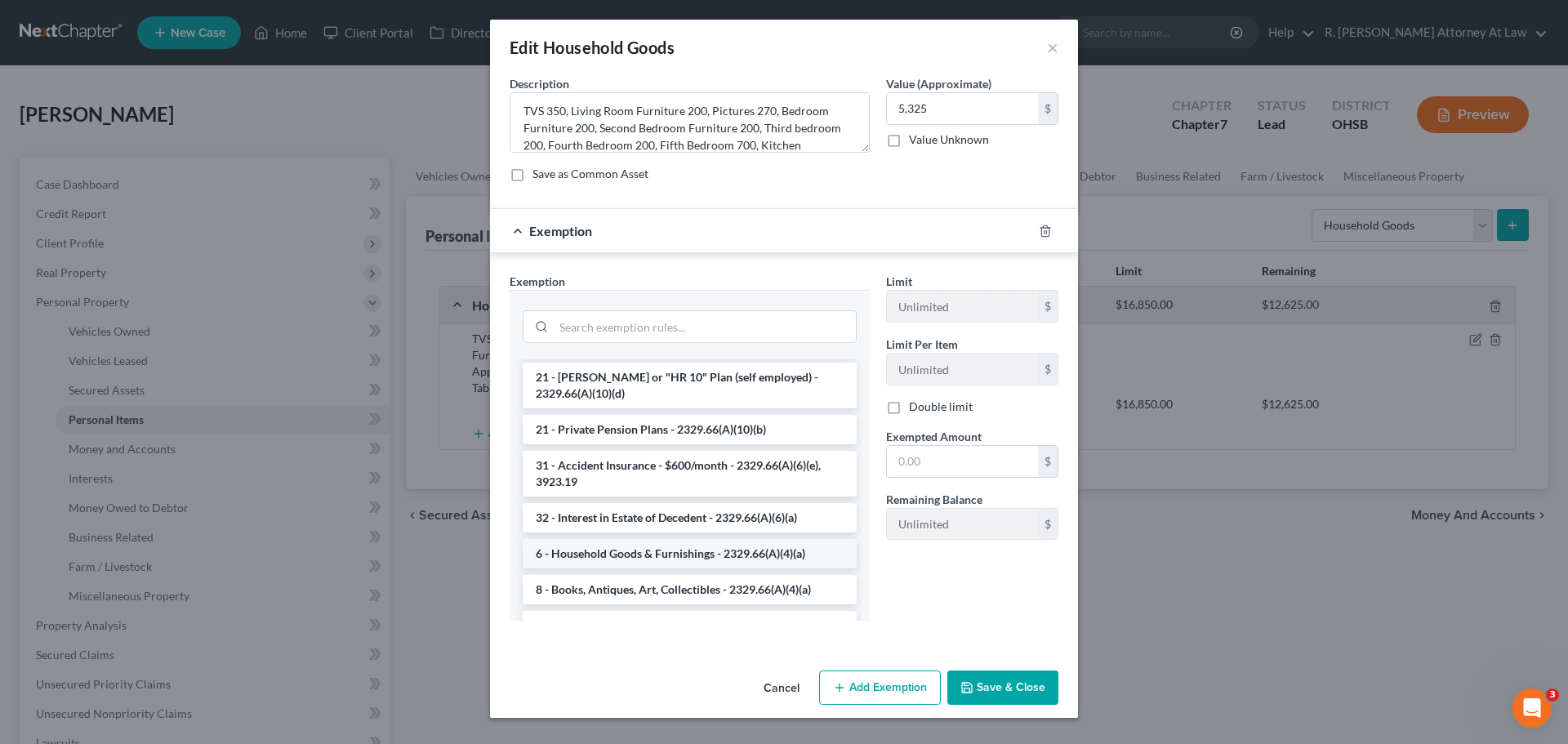
click at [600, 539] on li "6 - Household Goods & Furnishings - 2329.66(A)(4)(a)" at bounding box center [689, 554] width 334 height 30
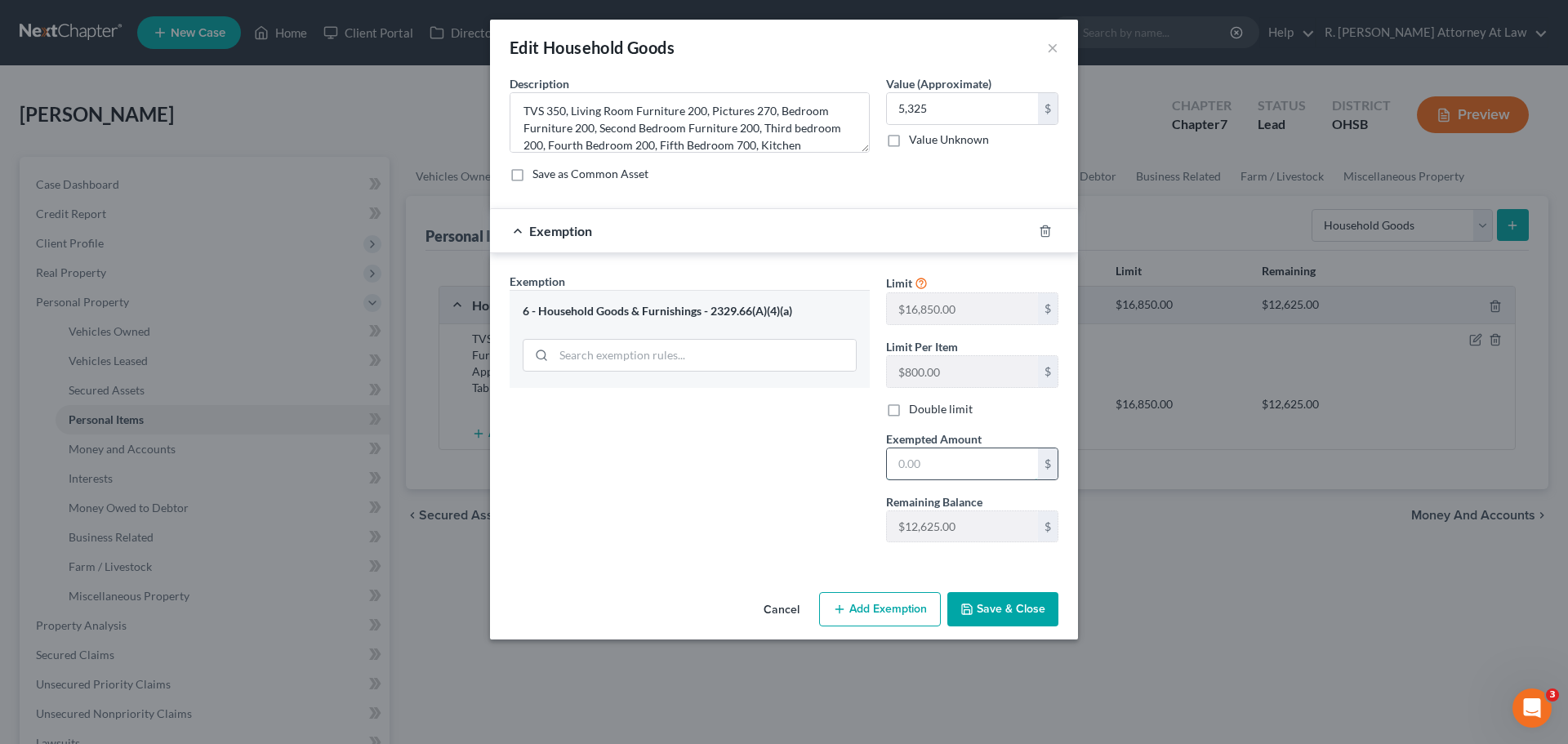
click at [920, 468] on input "text" at bounding box center [963, 464] width 151 height 31
type input "5,325"
drag, startPoint x: 976, startPoint y: 608, endPoint x: 956, endPoint y: 571, distance: 42.1
click at [976, 609] on button "Save & Close" at bounding box center [1003, 609] width 111 height 34
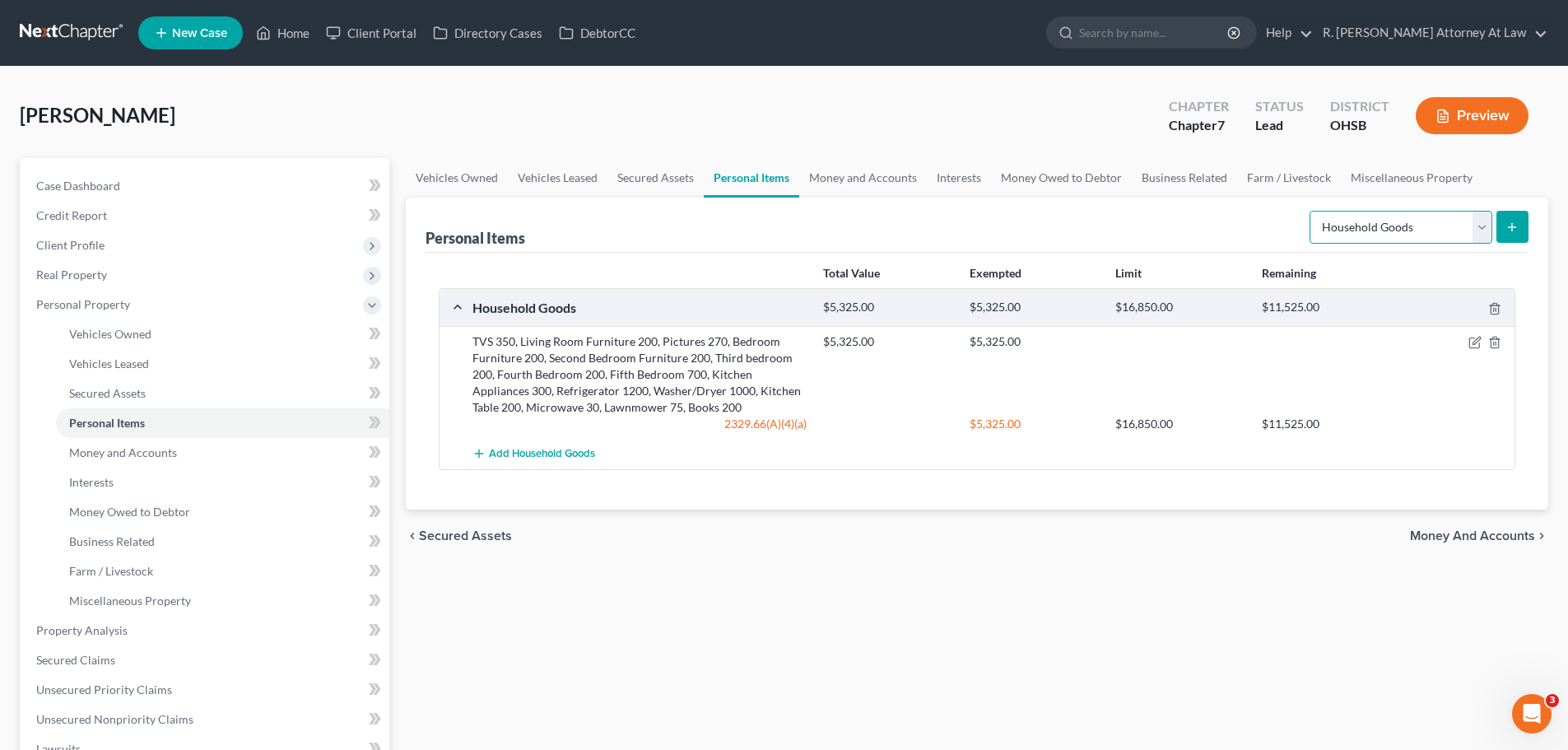
drag, startPoint x: 1364, startPoint y: 216, endPoint x: 1365, endPoint y: 240, distance: 24.0
click at [1364, 216] on select "Select Item Type Clothing Collectibles Of Value Electronics Firearms Household …" at bounding box center [1401, 227] width 183 height 33
select select "clothing"
click at [1311, 211] on select "Select Item Type Clothing Collectibles Of Value Electronics Firearms Household …" at bounding box center [1401, 227] width 183 height 33
click at [1507, 219] on button "submit" at bounding box center [1513, 227] width 33 height 33
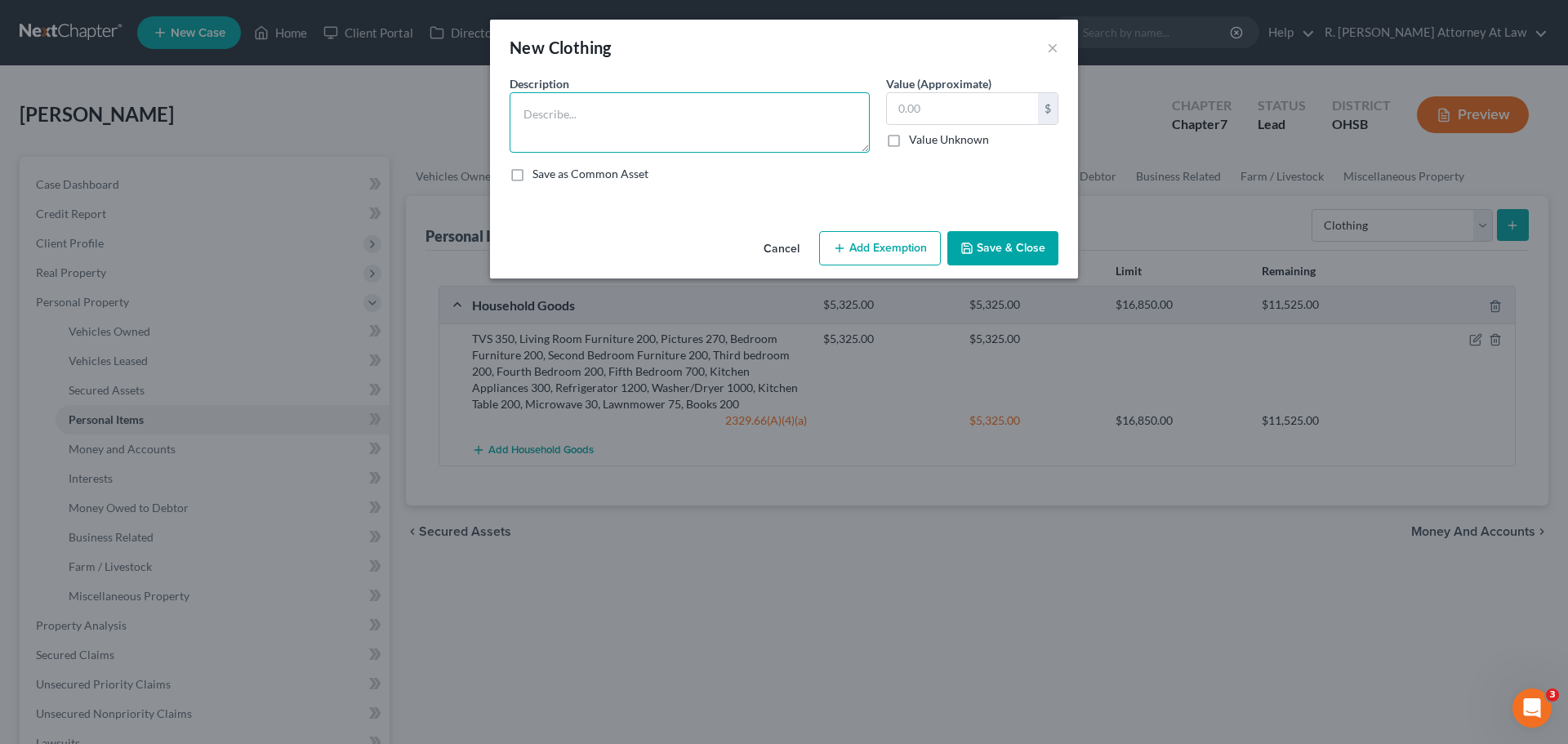
click at [688, 122] on textarea at bounding box center [689, 122] width 360 height 60
type textarea "Clothing 3000"
type input "3,000"
click at [875, 248] on button "Add Exemption" at bounding box center [880, 248] width 121 height 34
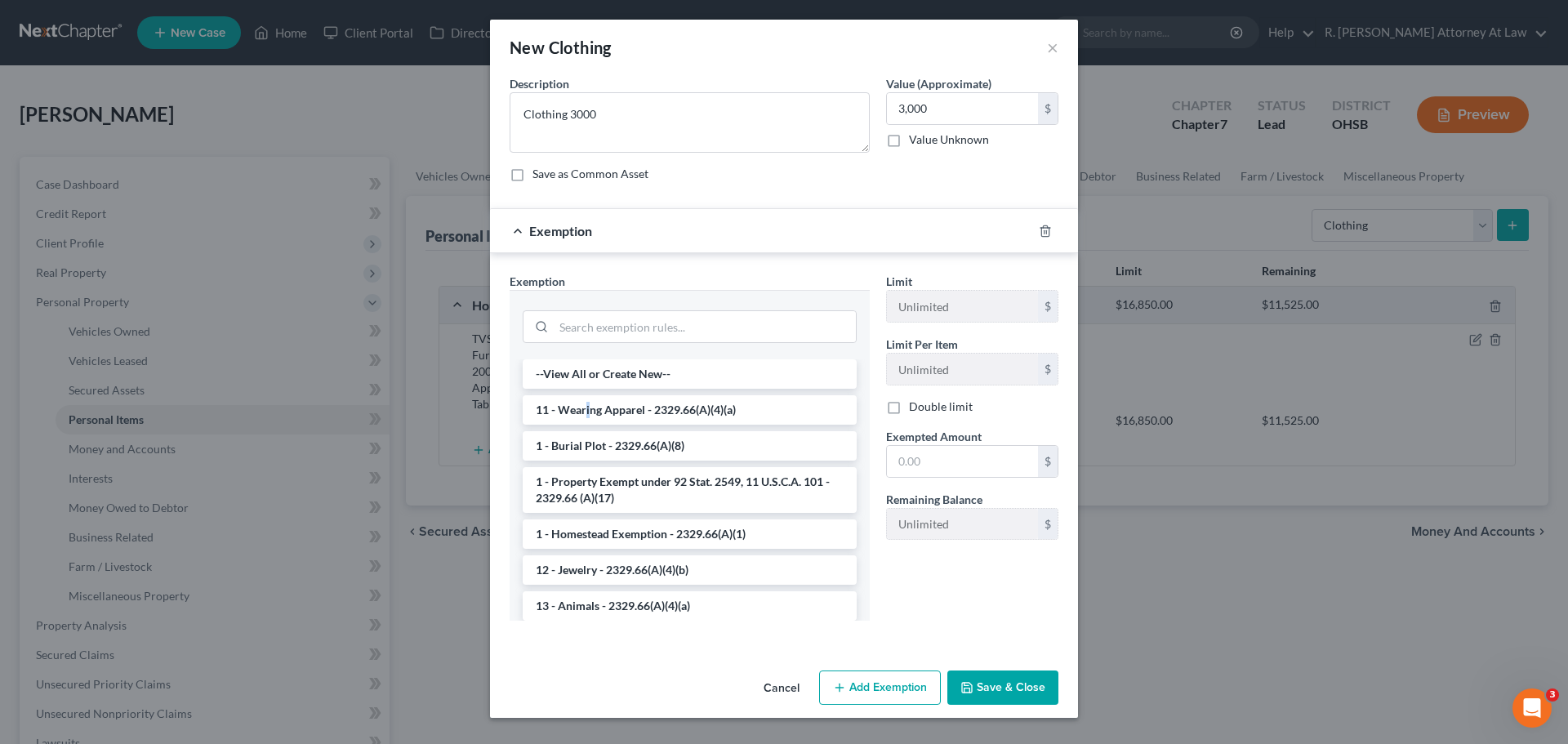
drag, startPoint x: 587, startPoint y: 417, endPoint x: 834, endPoint y: 439, distance: 248.0
click at [590, 416] on li "11 - Wearing Apparel - 2329.66(A)(4)(a)" at bounding box center [689, 410] width 334 height 30
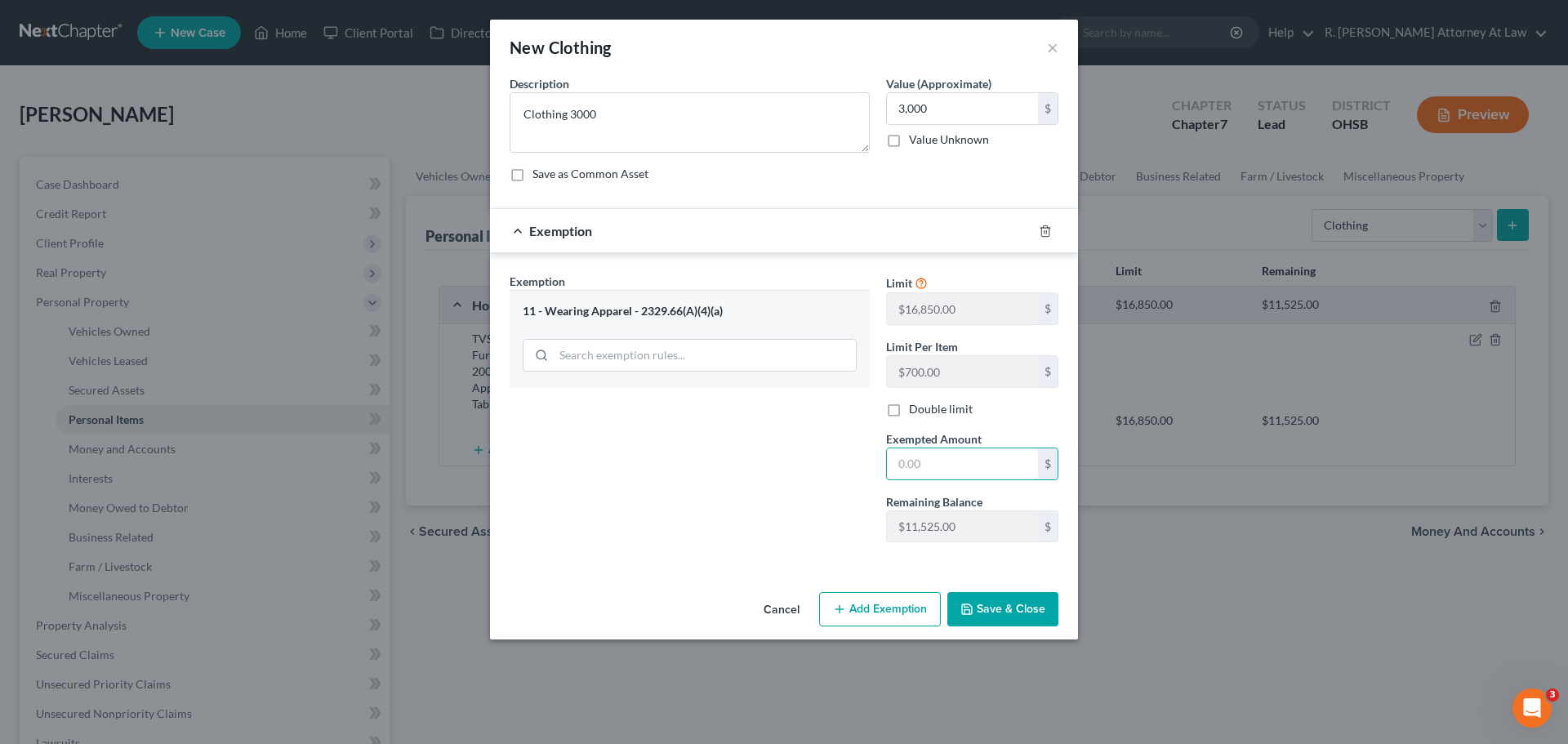
drag, startPoint x: 976, startPoint y: 452, endPoint x: 957, endPoint y: 440, distance: 22.5
click at [976, 450] on input "text" at bounding box center [963, 464] width 151 height 31
type input "3,000"
click at [996, 603] on button "Save & Close" at bounding box center [1003, 609] width 111 height 34
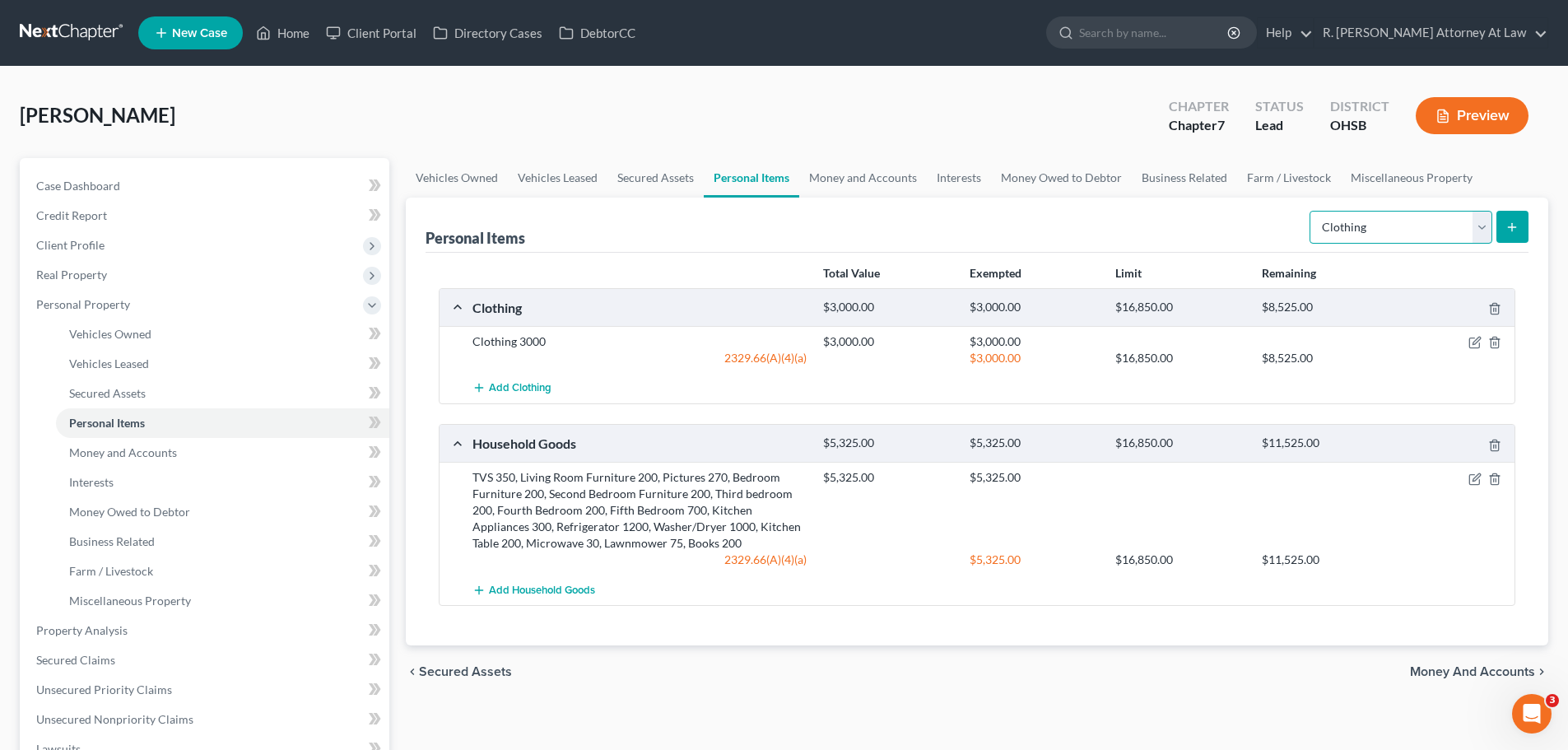
click at [1379, 232] on select "Select Item Type Clothing Collectibles Of Value Electronics Firearms Household …" at bounding box center [1401, 227] width 183 height 33
select select "sports_and_hobby_equipment"
click at [1311, 211] on select "Select Item Type Clothing Collectibles Of Value Electronics Firearms Household …" at bounding box center [1401, 227] width 183 height 33
drag, startPoint x: 1488, startPoint y: 231, endPoint x: 1505, endPoint y: 229, distance: 17.1
click at [1492, 231] on select "Select Item Type Clothing Collectibles Of Value Electronics Firearms Household …" at bounding box center [1401, 227] width 183 height 33
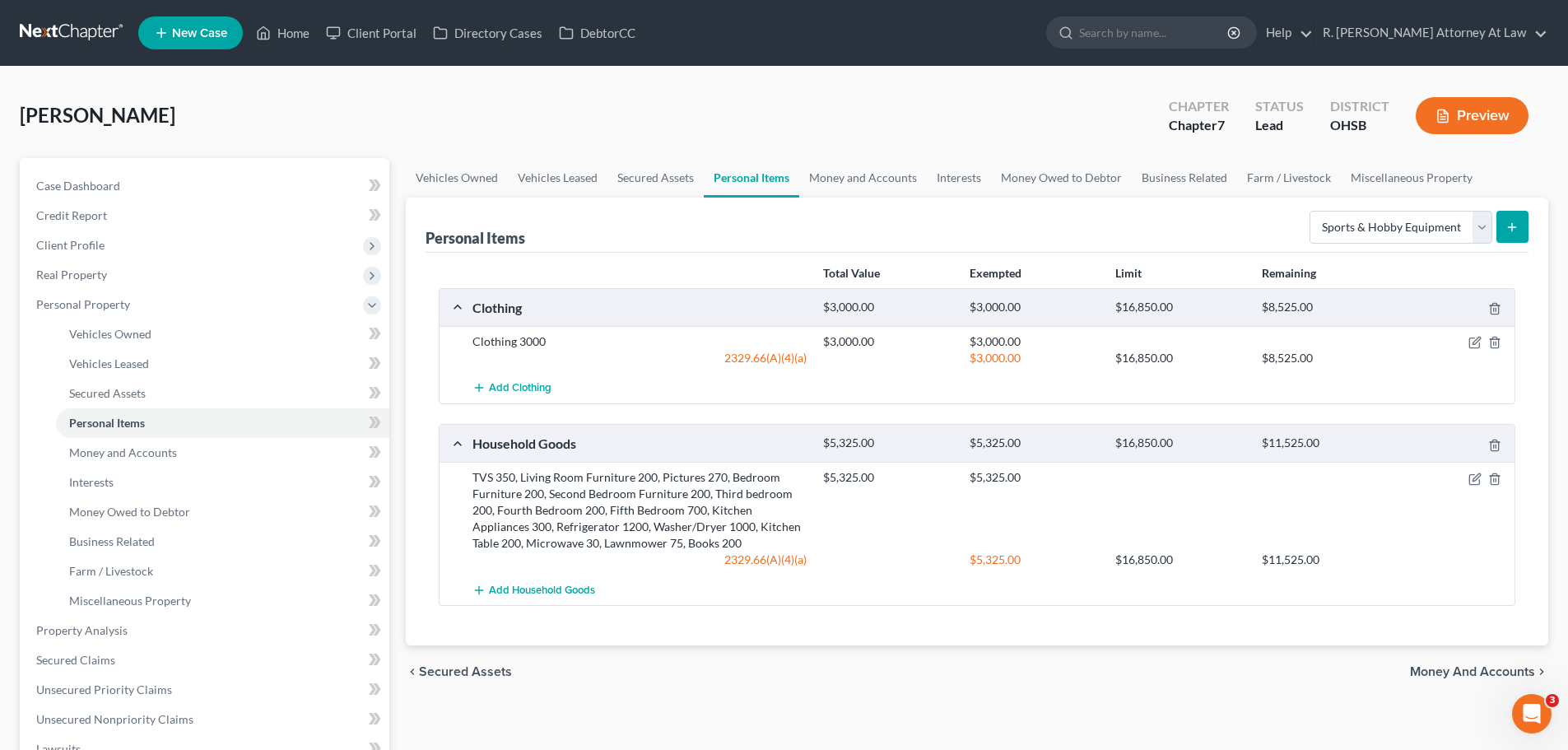
click at [1505, 229] on button "submit" at bounding box center [1513, 227] width 33 height 33
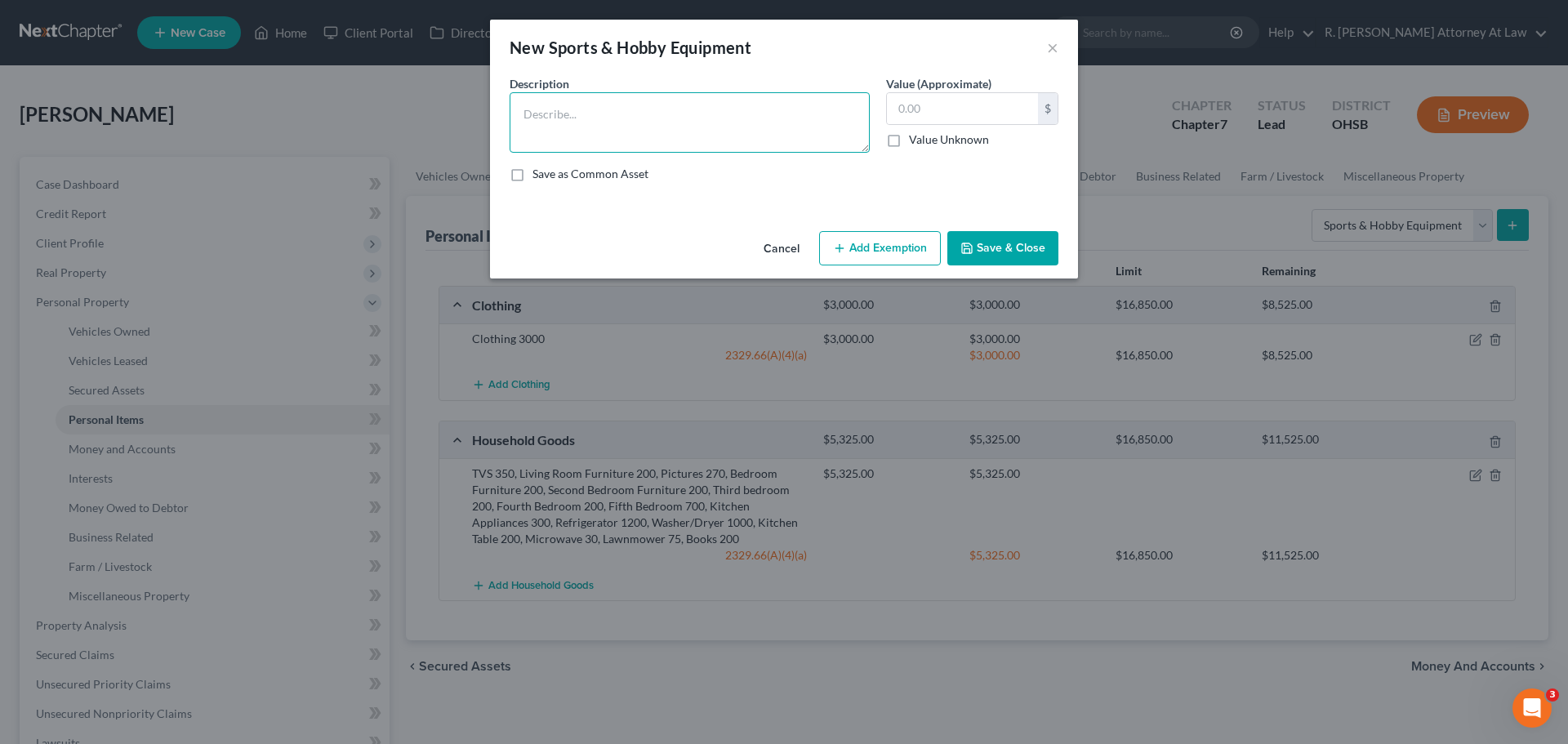
click at [683, 110] on textarea at bounding box center [689, 122] width 360 height 60
type textarea "Piano 550"
type input "5"
click at [683, 110] on textarea "Piano 550" at bounding box center [689, 122] width 360 height 60
type textarea "Piano 550, Exercise Equipment 100"
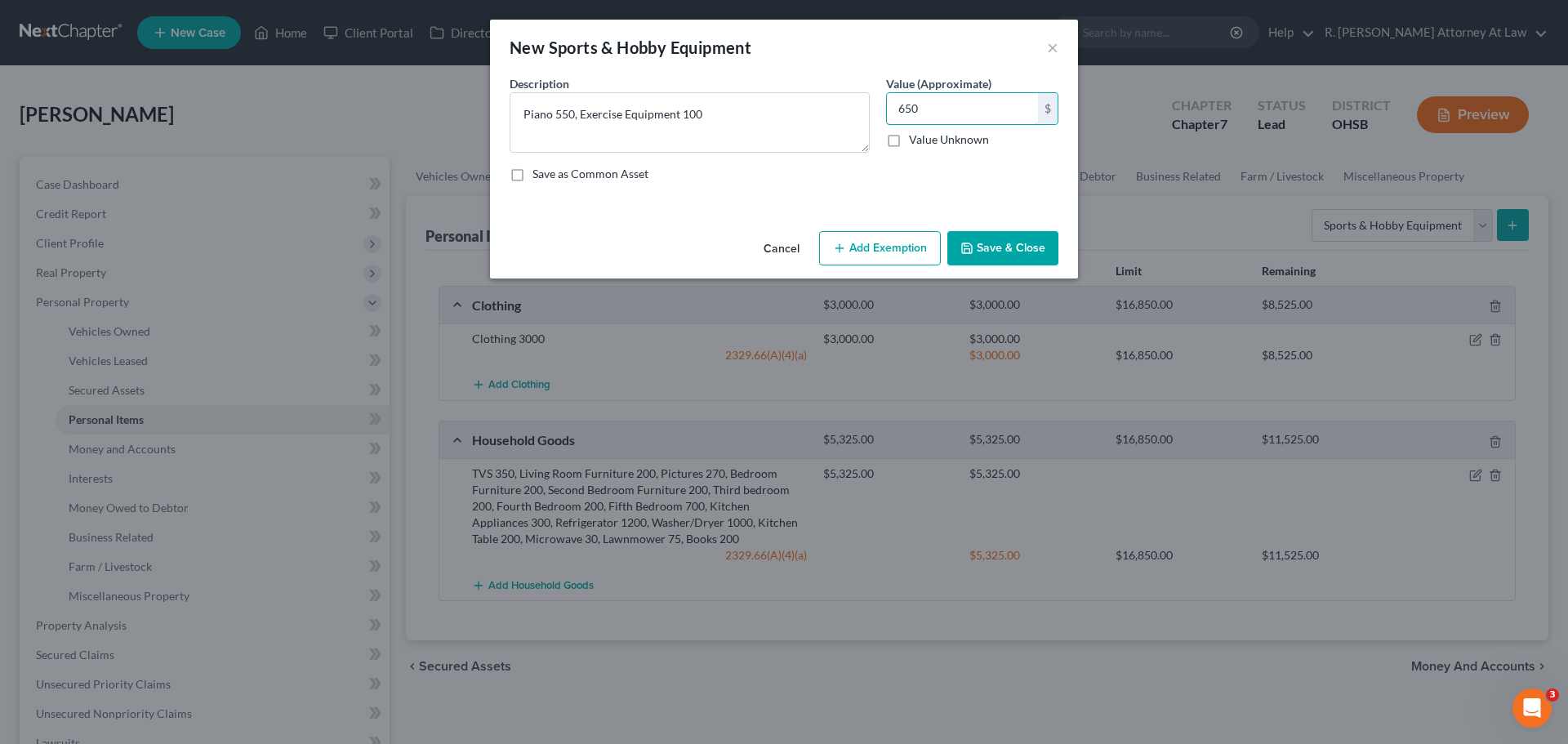
type input "650"
drag, startPoint x: 889, startPoint y: 253, endPoint x: 851, endPoint y: 311, distance: 69.3
click at [887, 253] on button "Add Exemption" at bounding box center [880, 248] width 121 height 34
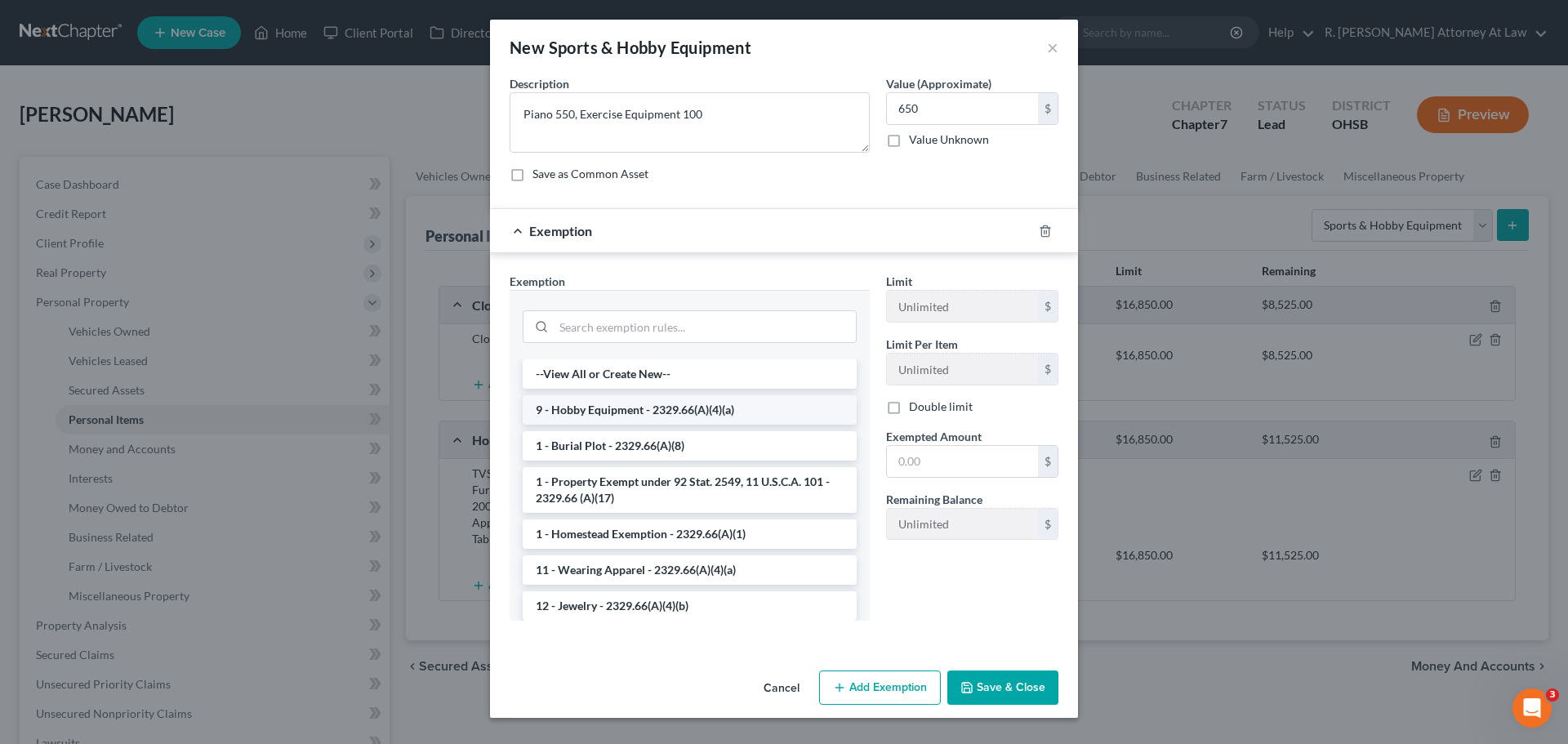
click at [599, 409] on li "9 - Hobby Equipment - 2329.66(A)(4)(a)" at bounding box center [689, 410] width 334 height 30
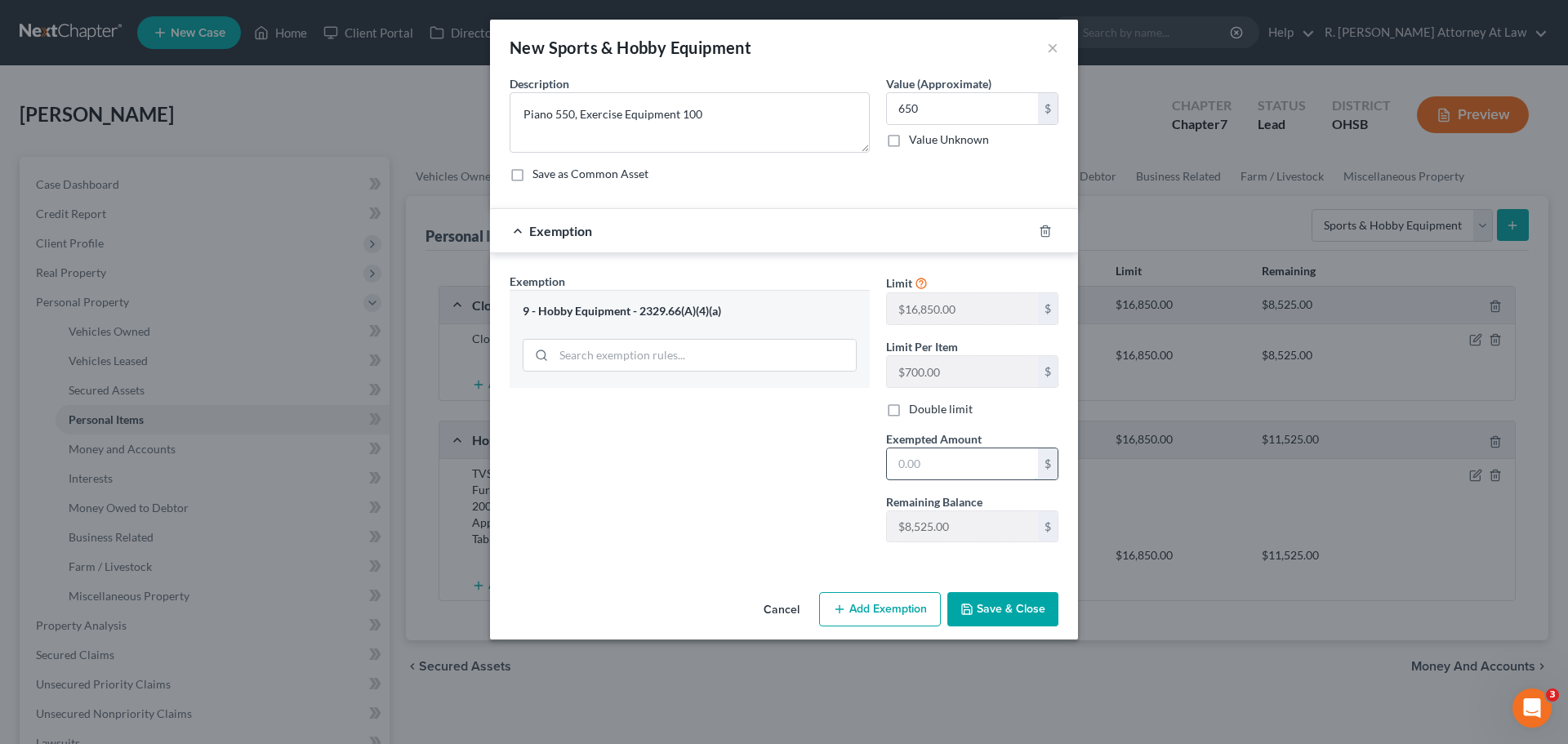
click at [967, 455] on input "text" at bounding box center [963, 464] width 151 height 31
type input "650"
click at [1030, 603] on button "Save & Close" at bounding box center [1003, 609] width 111 height 34
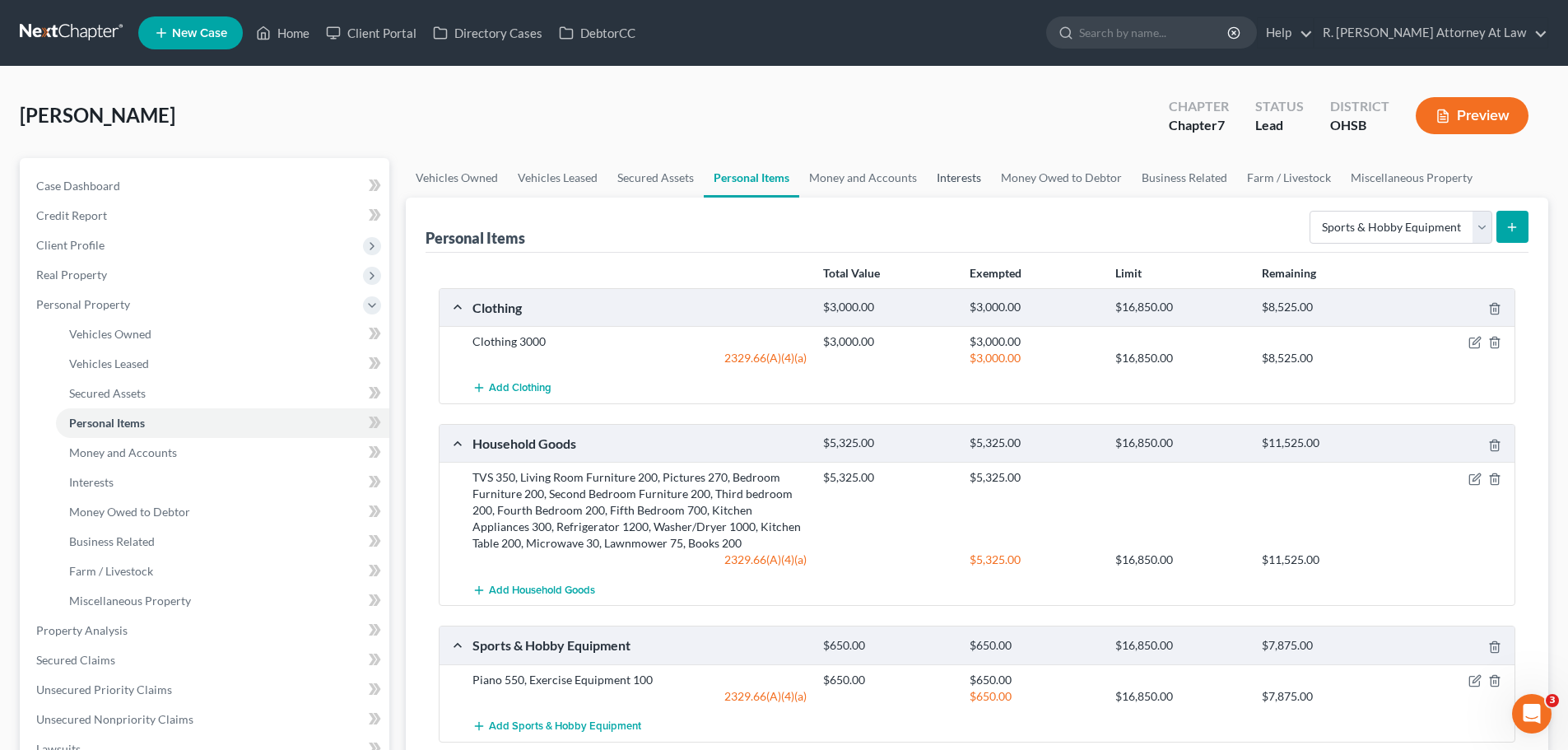
click at [945, 189] on link "Interests" at bounding box center [959, 178] width 64 height 39
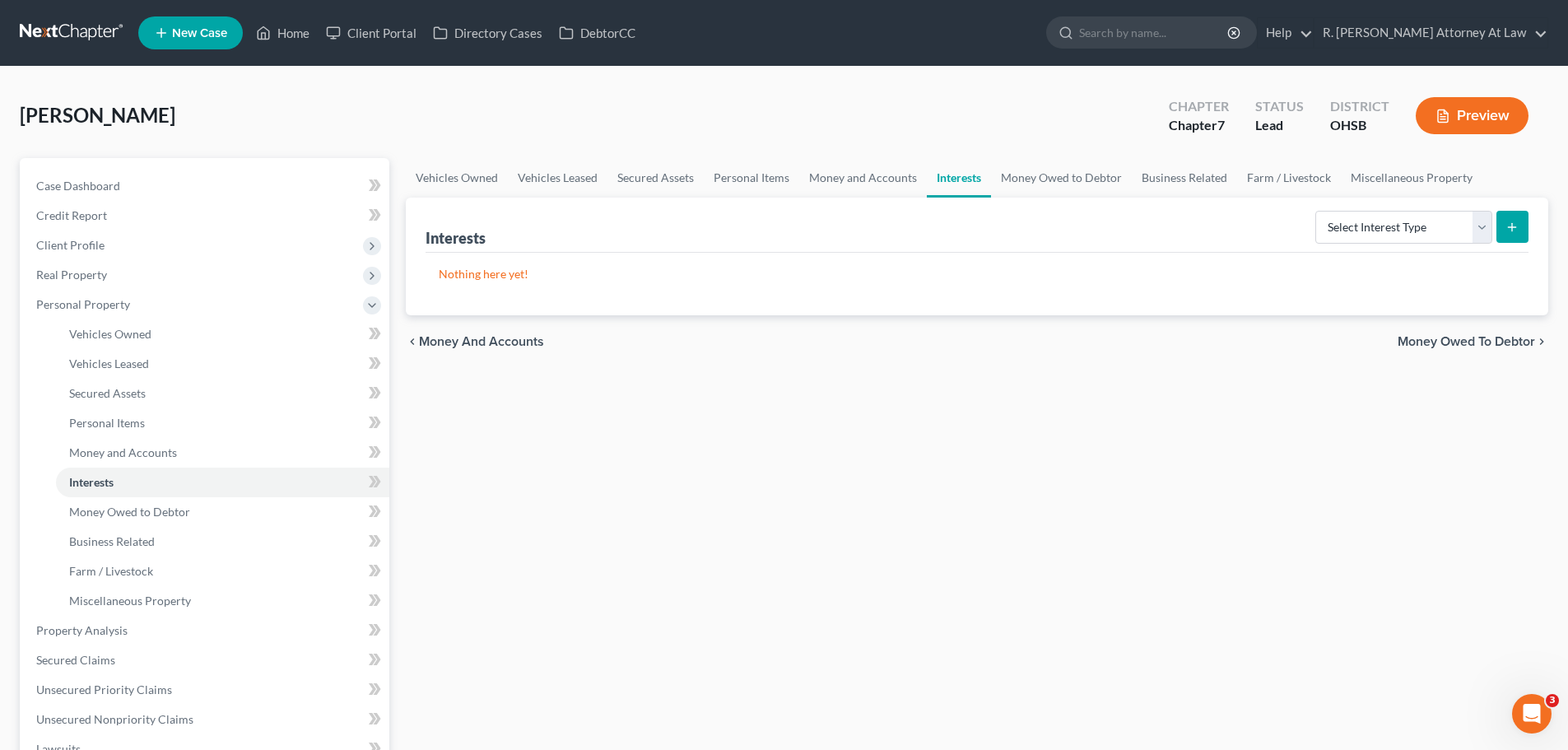
drag, startPoint x: 555, startPoint y: 417, endPoint x: 475, endPoint y: 410, distance: 80.3
click at [555, 417] on div "Vehicles Owned Vehicles Leased Secured Assets Personal Items Money and Accounts…" at bounding box center [977, 634] width 1159 height 951
click at [886, 181] on link "Money and Accounts" at bounding box center [863, 178] width 128 height 39
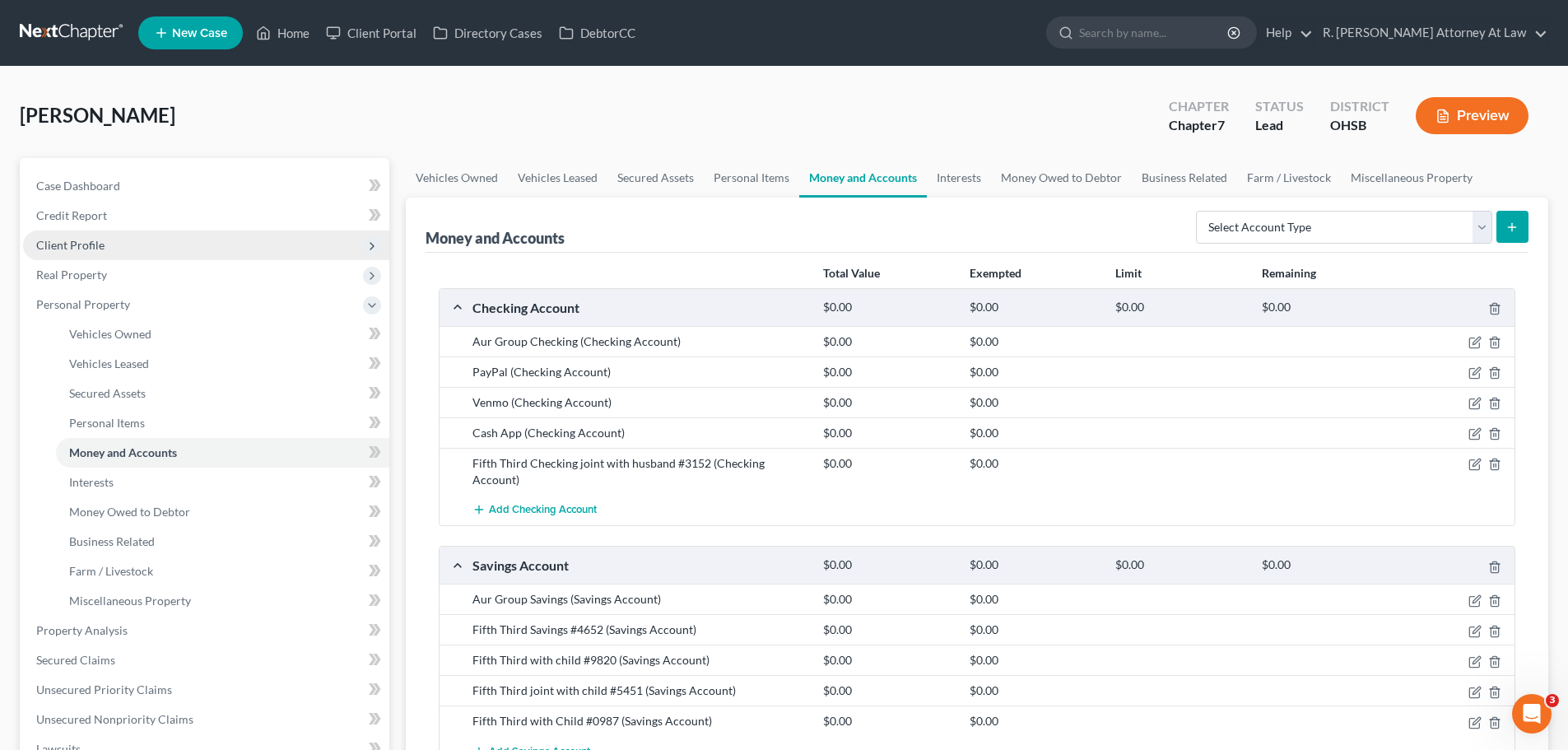
click at [87, 240] on span "Client Profile" at bounding box center [70, 245] width 68 height 14
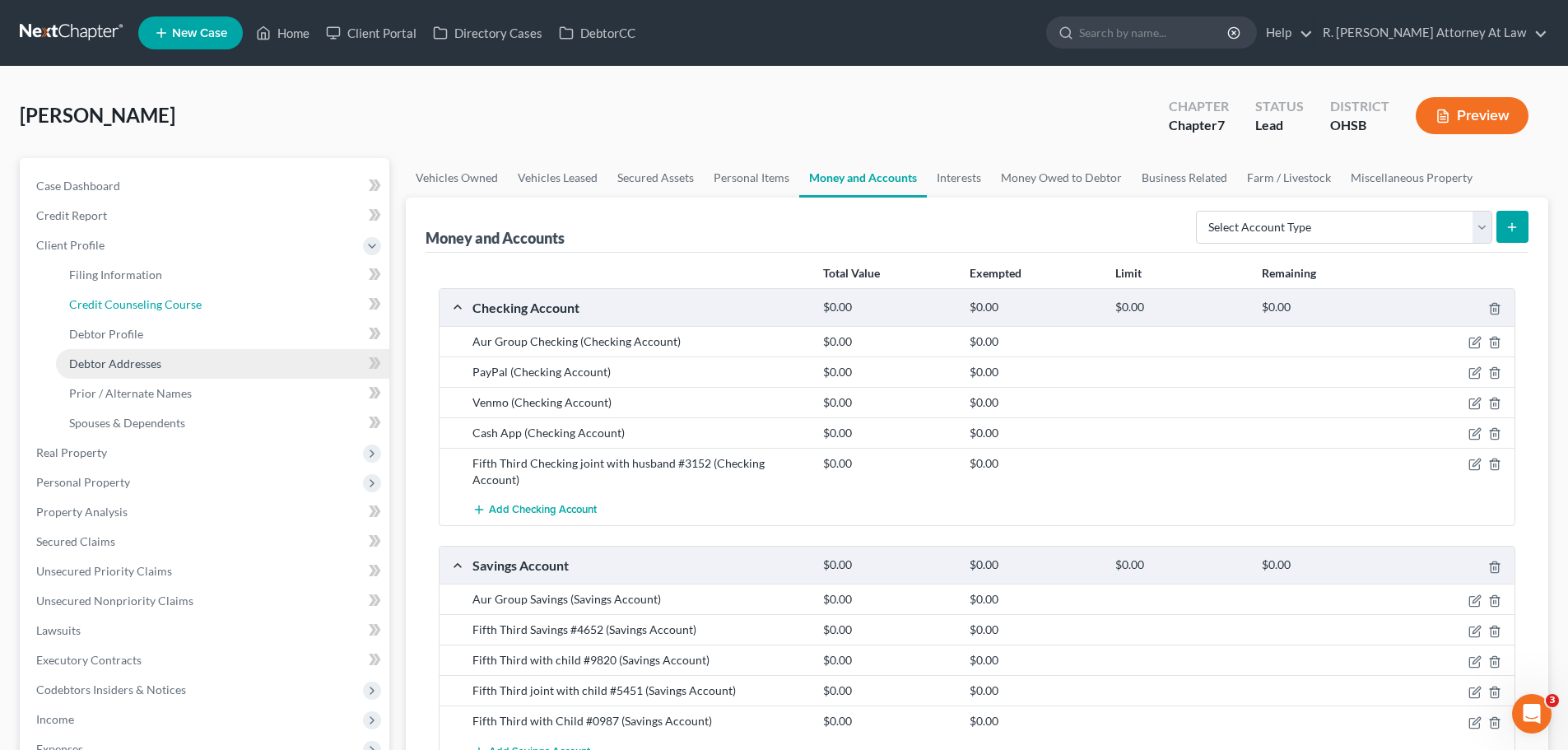
drag, startPoint x: 118, startPoint y: 307, endPoint x: 331, endPoint y: 348, distance: 216.9
click at [119, 307] on span "Credit Counseling Course" at bounding box center [135, 304] width 133 height 14
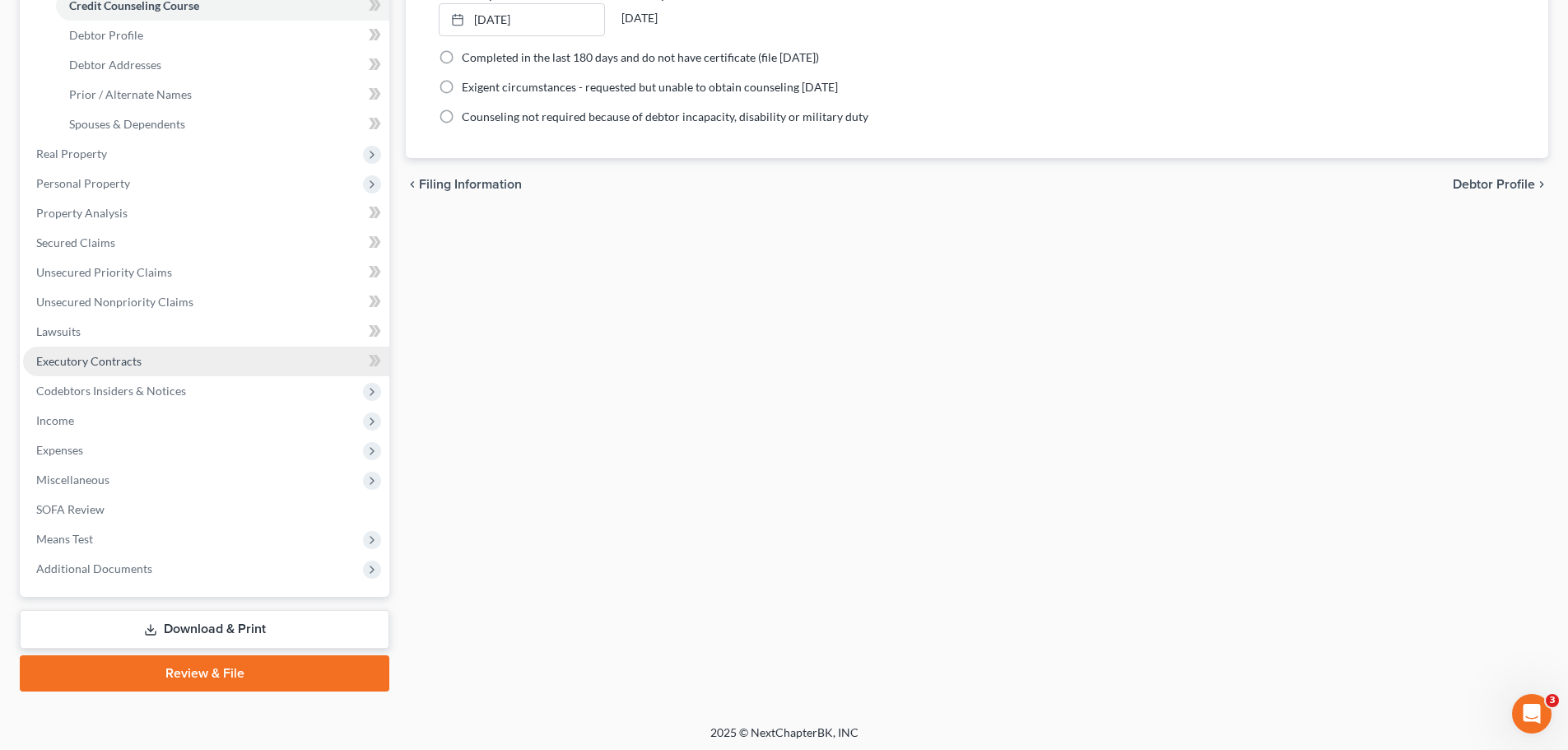
scroll to position [303, 0]
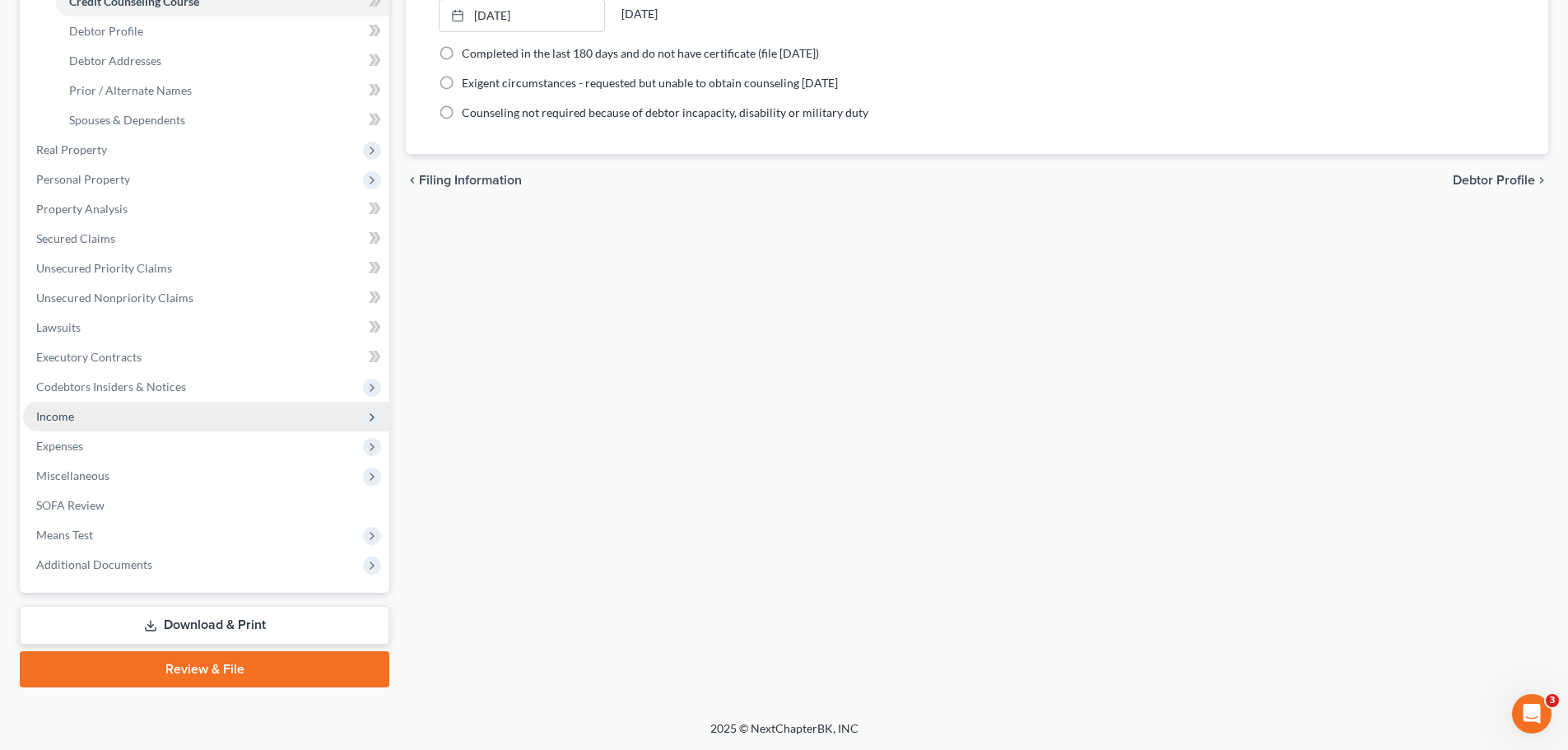
drag, startPoint x: 70, startPoint y: 415, endPoint x: 97, endPoint y: 430, distance: 30.9
click at [70, 415] on span "Income" at bounding box center [55, 416] width 38 height 14
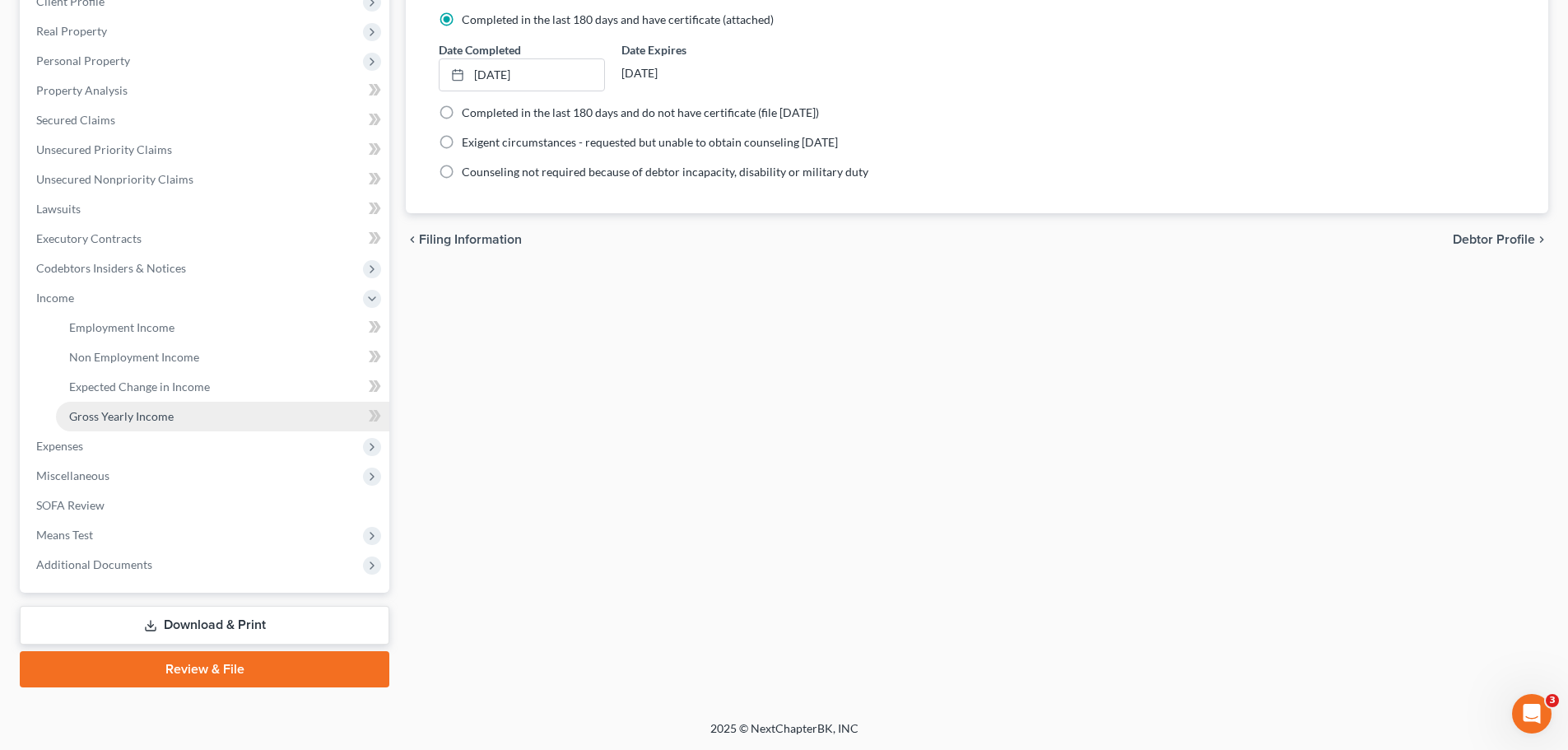
click at [135, 412] on span "Gross Yearly Income" at bounding box center [122, 416] width 104 height 14
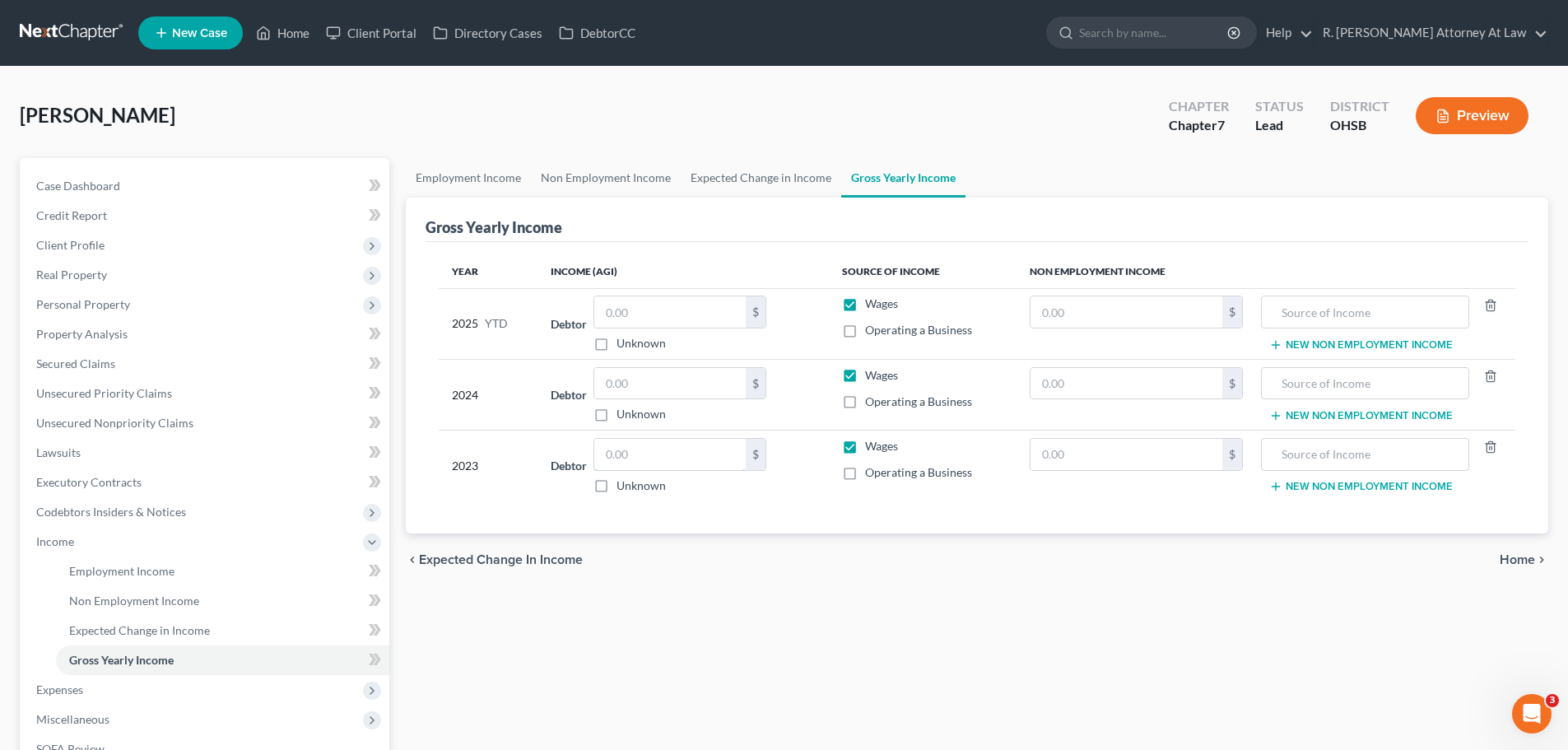
drag, startPoint x: 648, startPoint y: 448, endPoint x: 873, endPoint y: 433, distance: 225.5
click at [649, 447] on input "text" at bounding box center [670, 455] width 151 height 32
type input "90,565.00"
click at [1087, 383] on input "text" at bounding box center [1126, 384] width 192 height 32
type input "9,730.00"
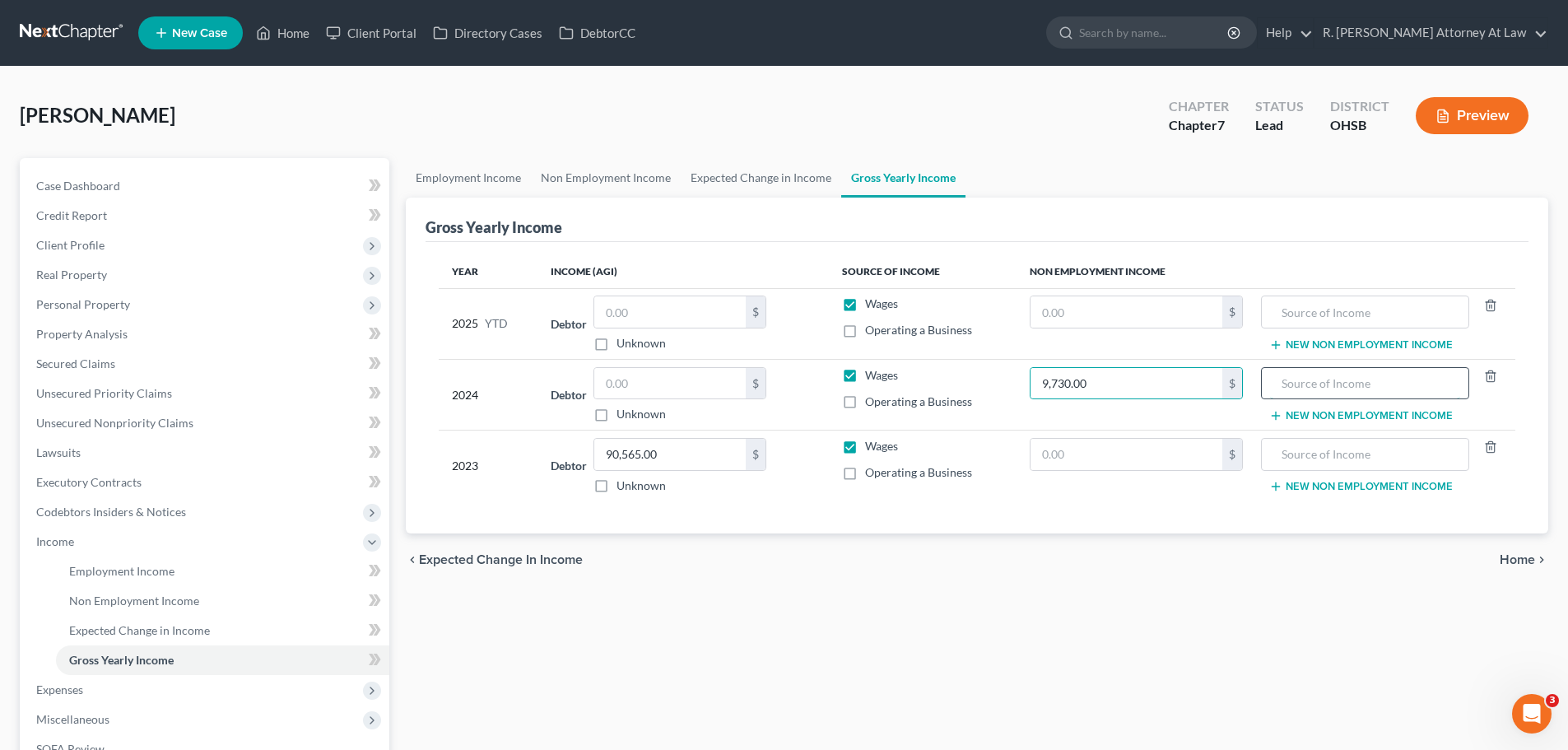
click at [1327, 369] on input "text" at bounding box center [1364, 384] width 189 height 32
type input "2023 Federal Refund"
drag, startPoint x: 668, startPoint y: 390, endPoint x: 657, endPoint y: 383, distance: 13.0
click at [668, 390] on input "text" at bounding box center [670, 384] width 151 height 32
type input "99,938.00"
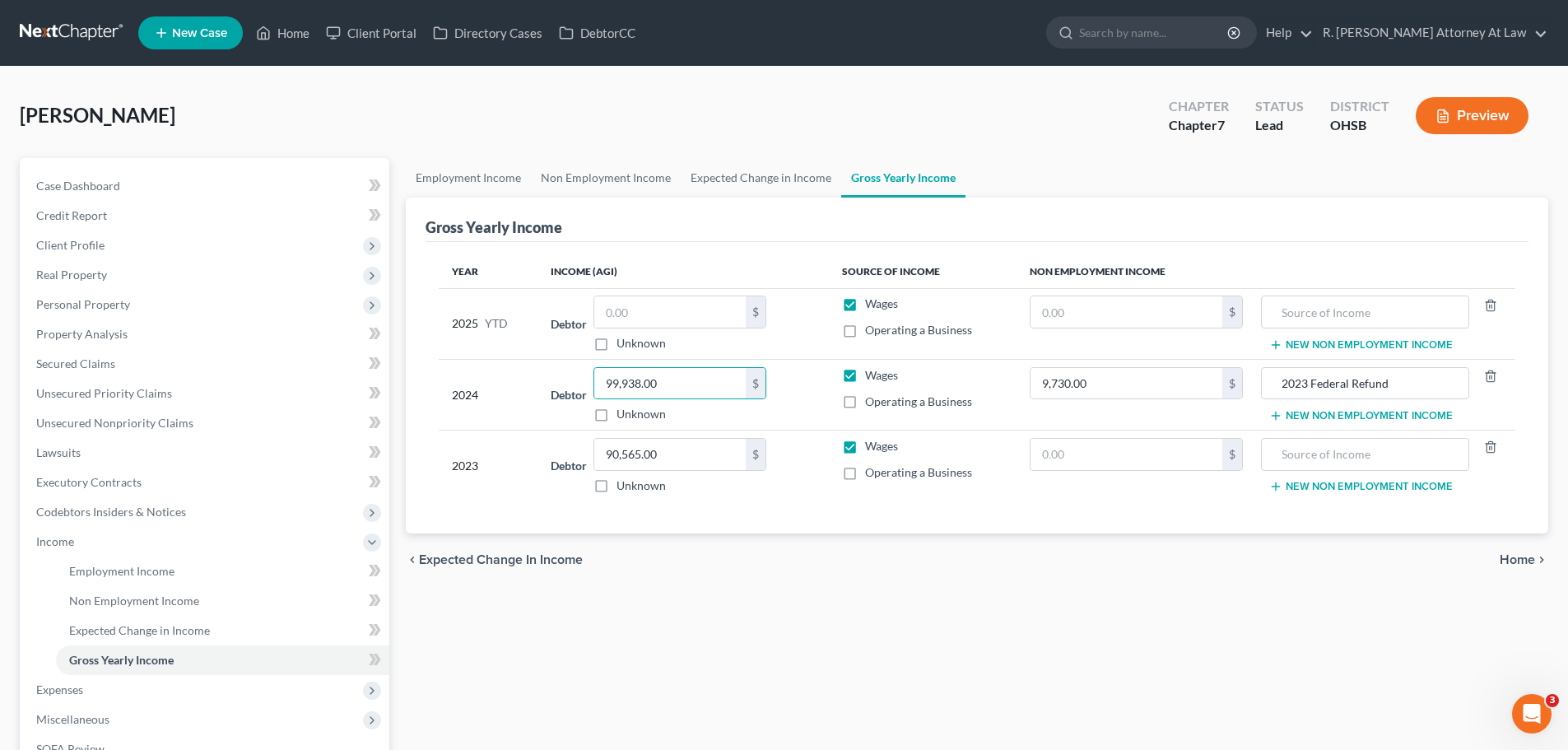
click at [1096, 330] on td "$" at bounding box center [1137, 324] width 240 height 71
click at [1076, 318] on input "text" at bounding box center [1126, 312] width 192 height 32
type input "1,272.00"
click at [1327, 307] on input "text" at bounding box center [1364, 312] width 189 height 32
type input "1"
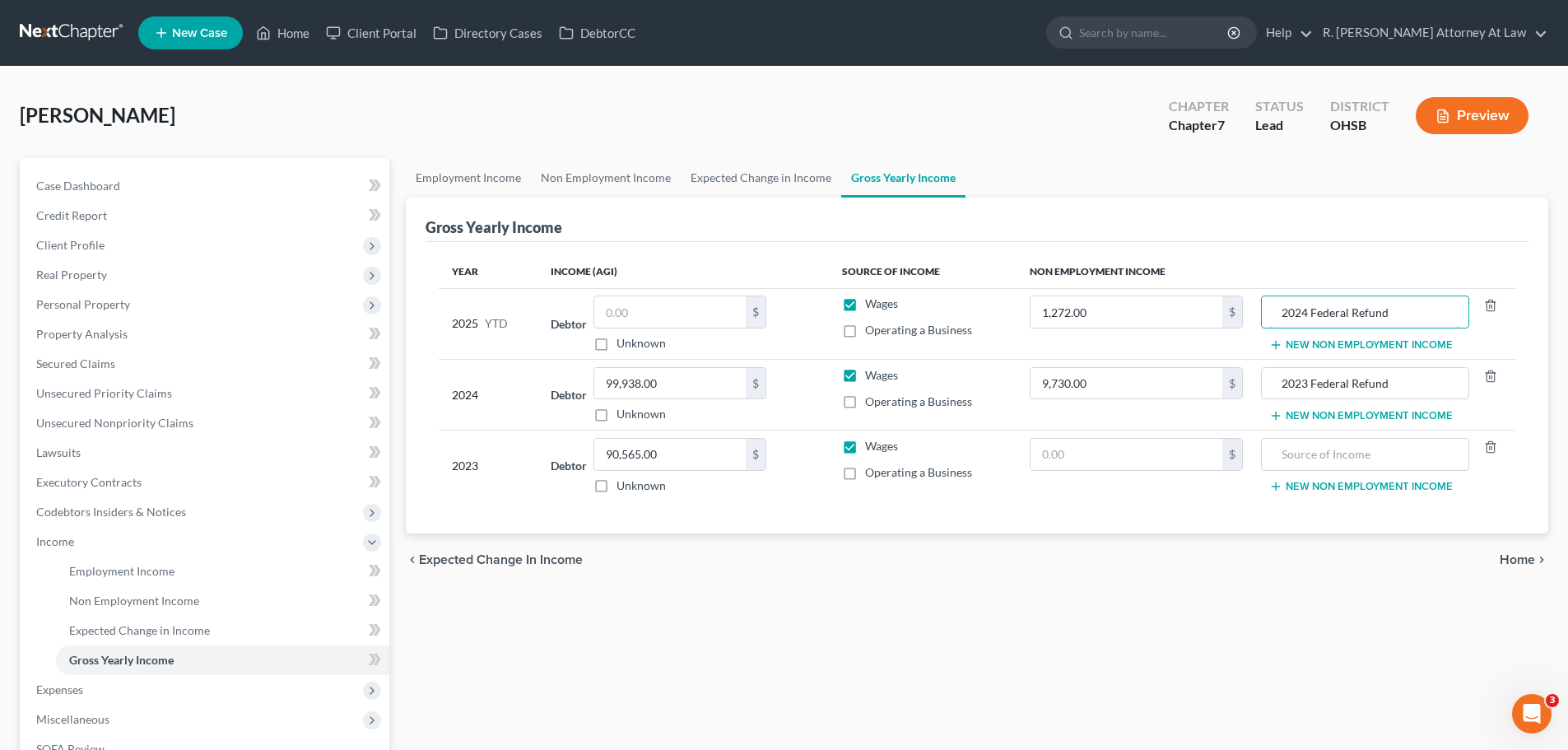
type input "2024 Federal Refund"
click at [1327, 410] on button "New Non Employment Income" at bounding box center [1361, 415] width 184 height 13
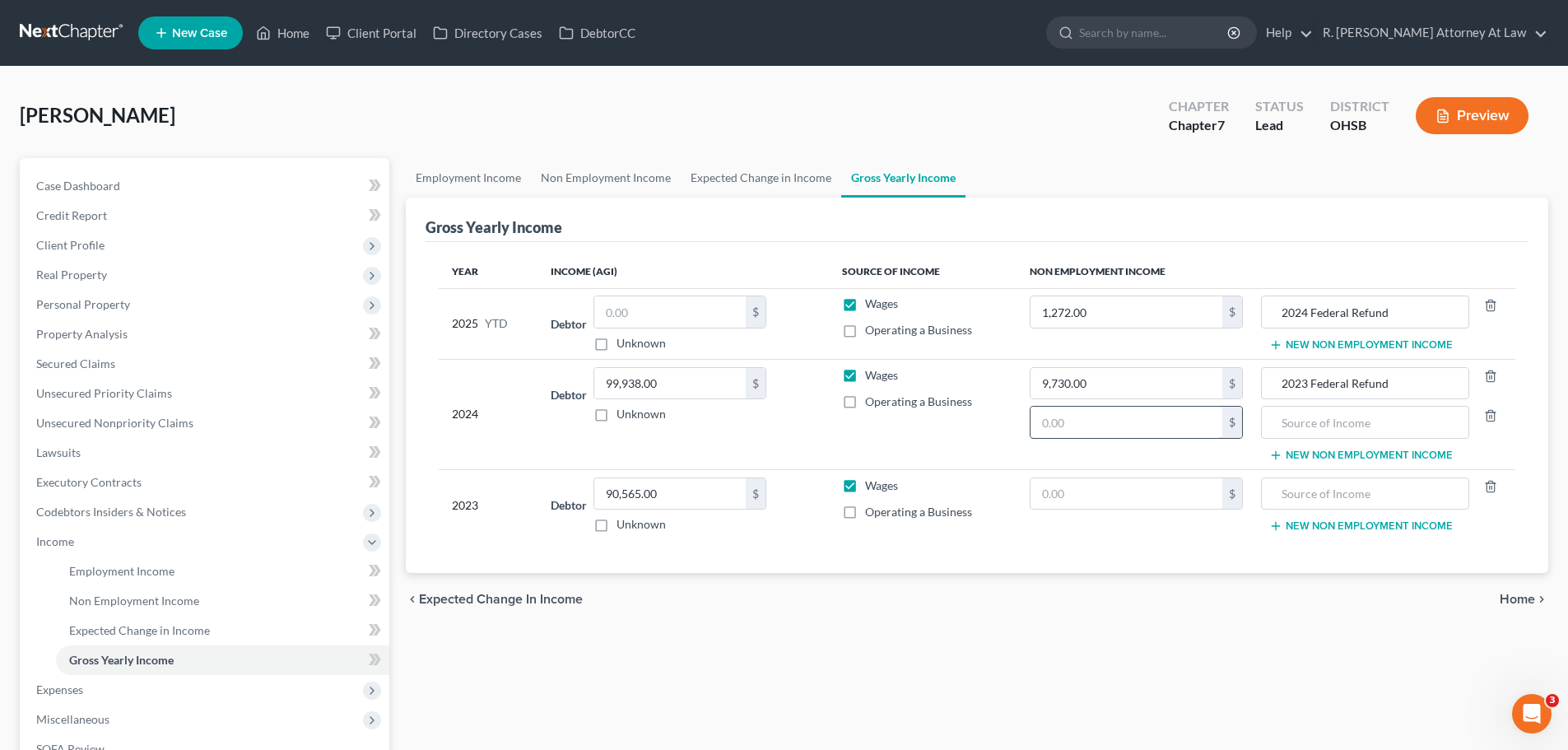
drag, startPoint x: 1101, startPoint y: 425, endPoint x: 1093, endPoint y: 419, distance: 10.0
click at [1101, 426] on input "text" at bounding box center [1126, 422] width 192 height 32
type input "1,081.00"
click at [1321, 430] on input "text" at bounding box center [1364, 422] width 189 height 32
type input "2023 State Refund"
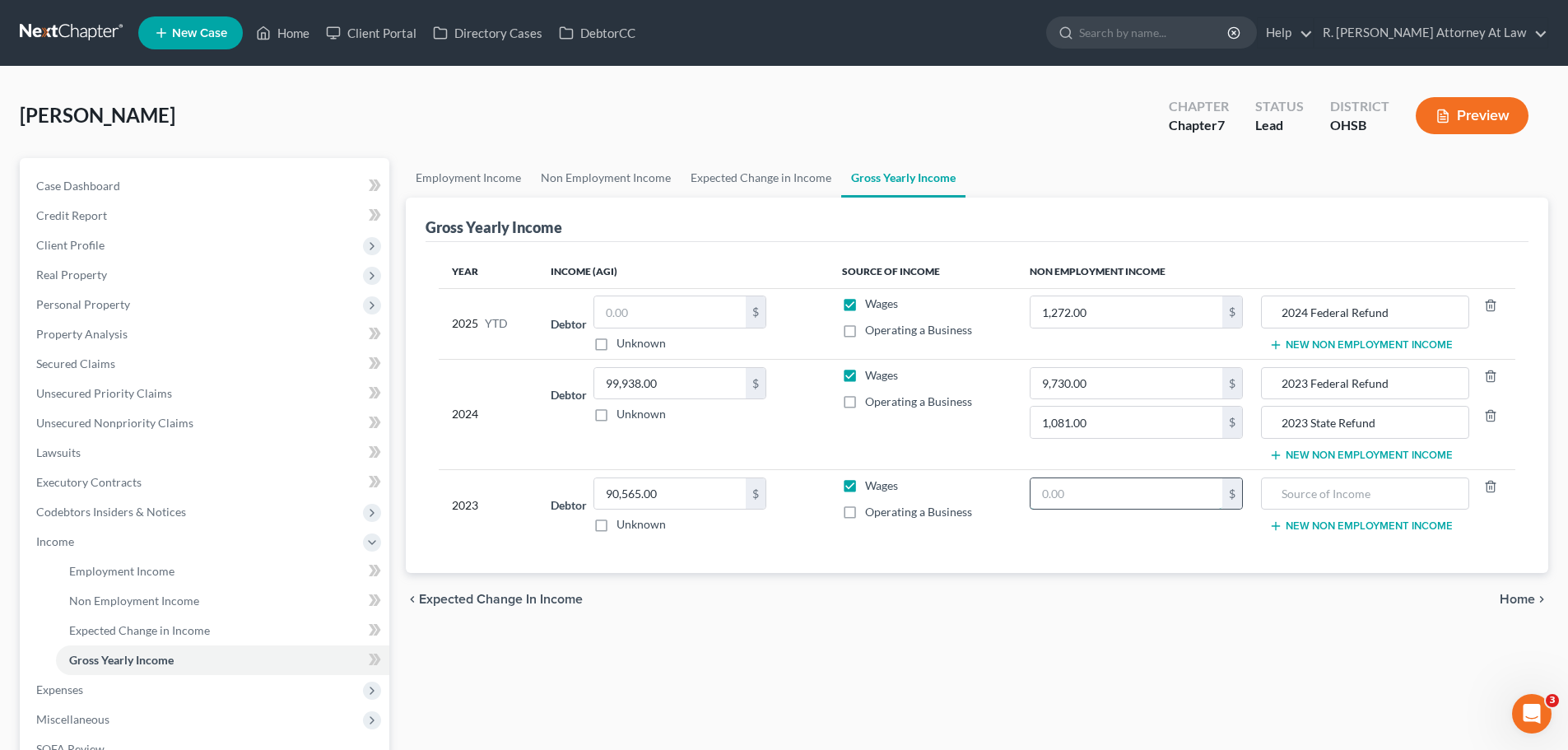
drag, startPoint x: 1195, startPoint y: 496, endPoint x: 1196, endPoint y: 486, distance: 10.0
click at [1194, 492] on input "text" at bounding box center [1126, 494] width 192 height 32
type input "10,875.00"
click at [1286, 502] on input "text" at bounding box center [1364, 494] width 189 height 32
type input "2022 Federal Refund"
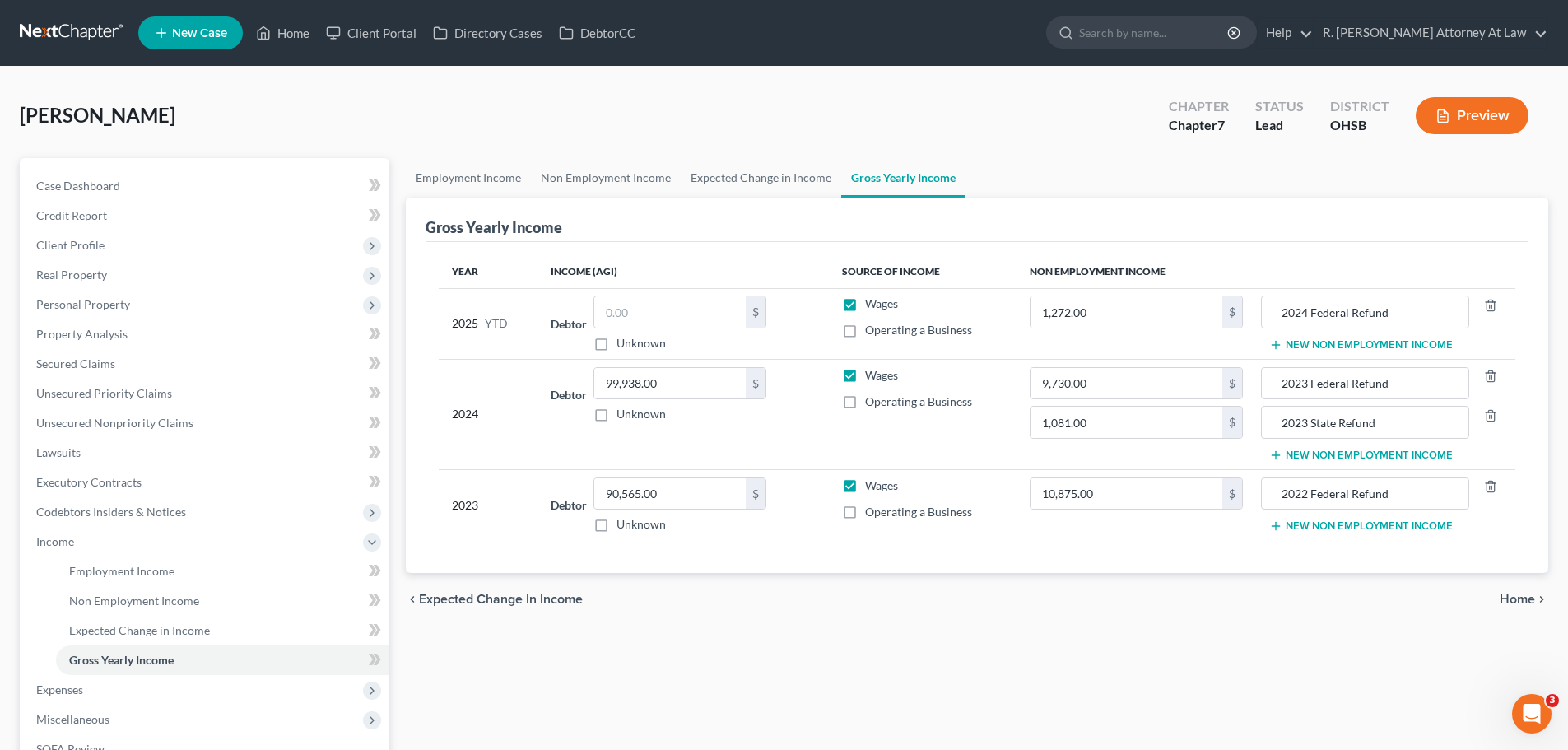
drag, startPoint x: 1342, startPoint y: 523, endPoint x: 1070, endPoint y: 514, distance: 272.1
click at [1342, 523] on button "New Non Employment Income" at bounding box center [1361, 526] width 184 height 13
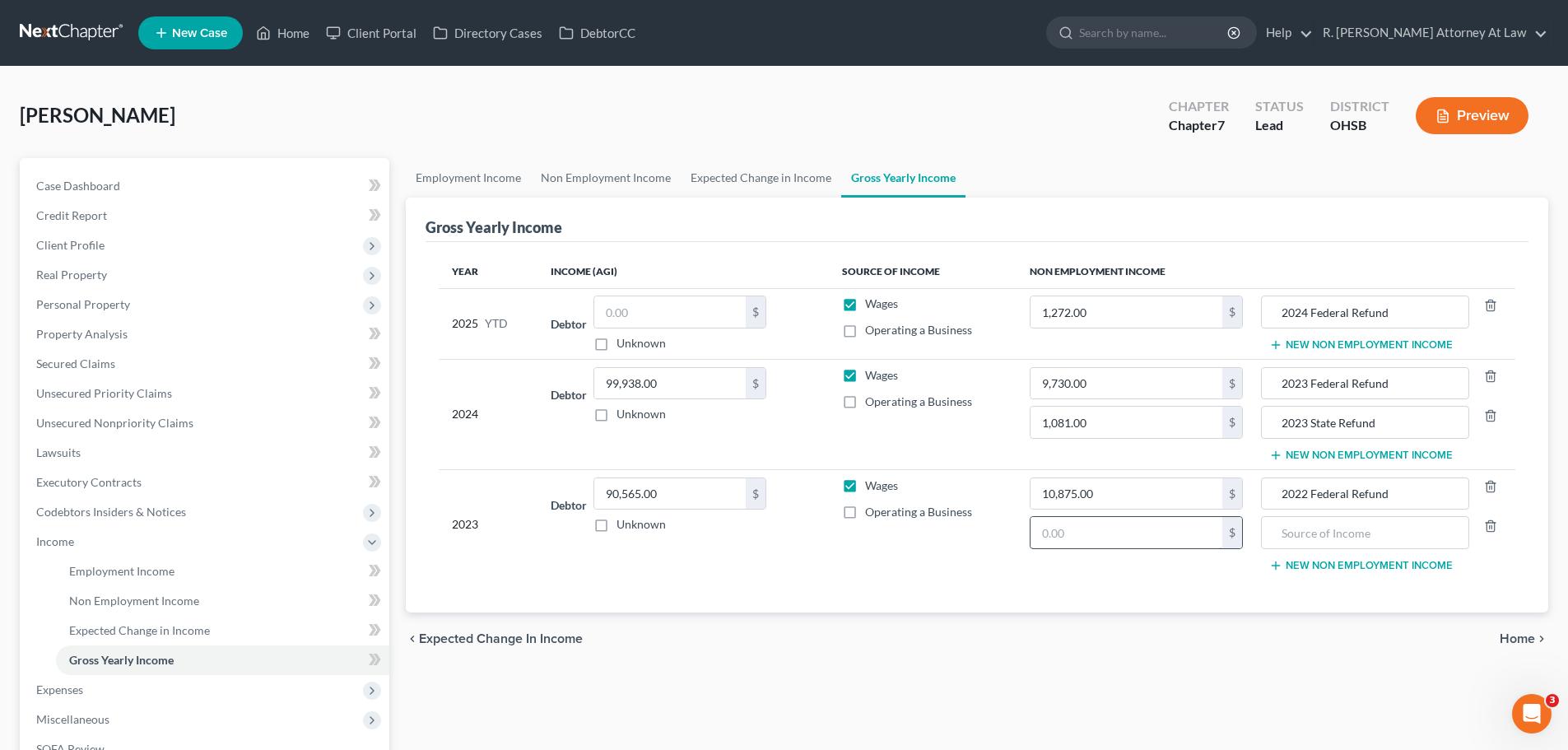
click at [1086, 526] on input "text" at bounding box center [1126, 533] width 192 height 32
type input "828.00"
click at [1268, 551] on td "2022 Federal Refund New Non Employment Income" at bounding box center [1386, 524] width 259 height 110
click at [1293, 539] on input "text" at bounding box center [1364, 533] width 189 height 32
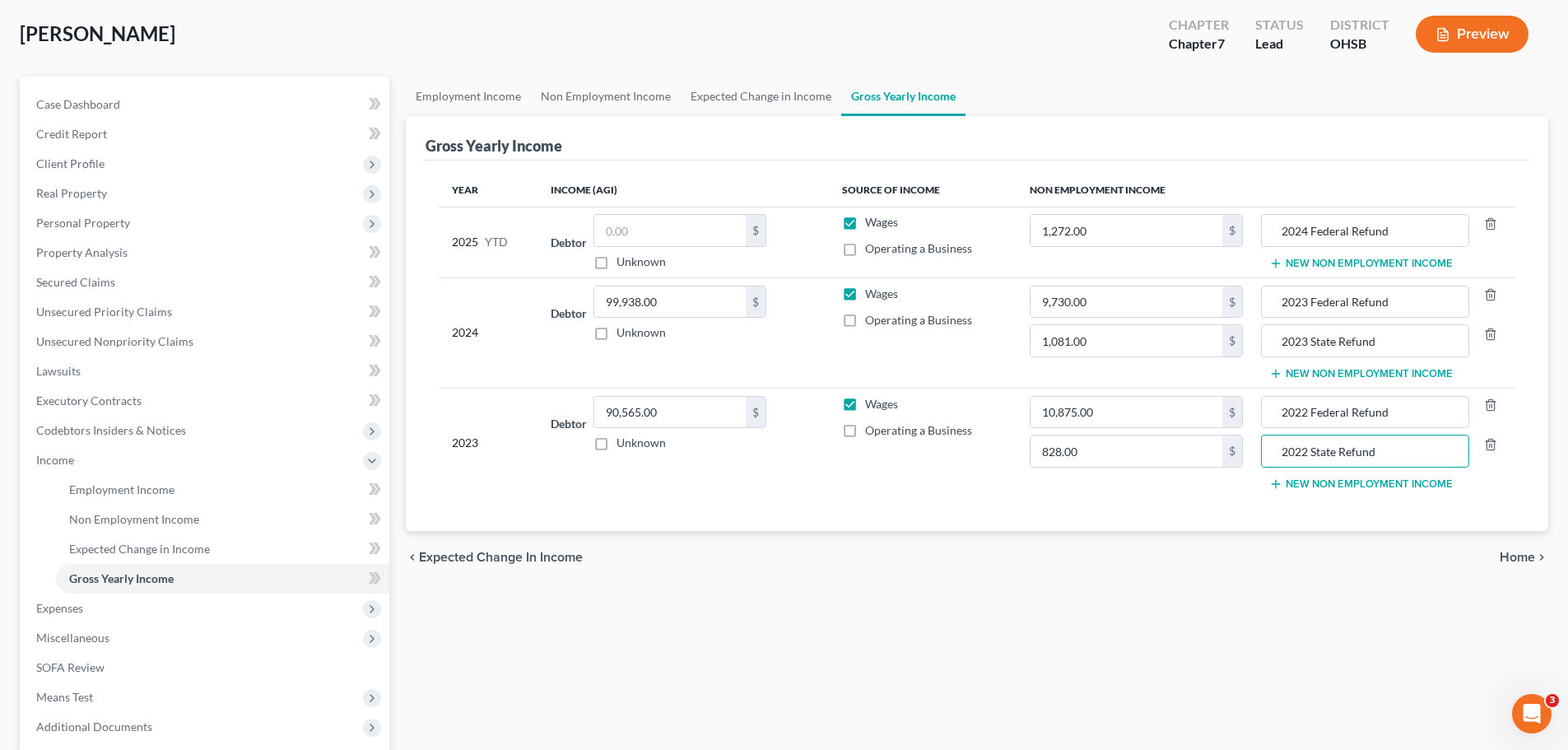
scroll to position [82, 0]
type input "2022 State Refund"
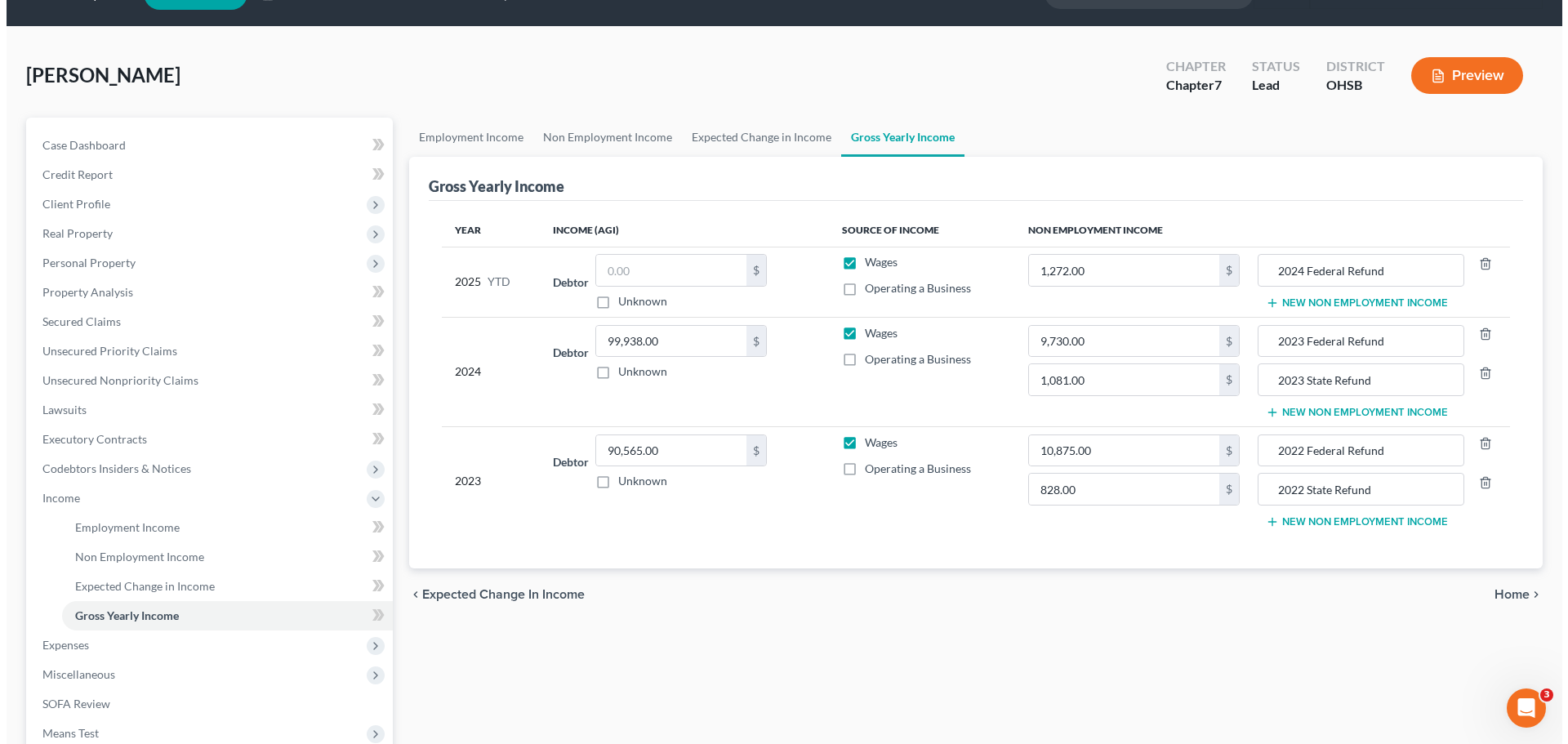
scroll to position [0, 0]
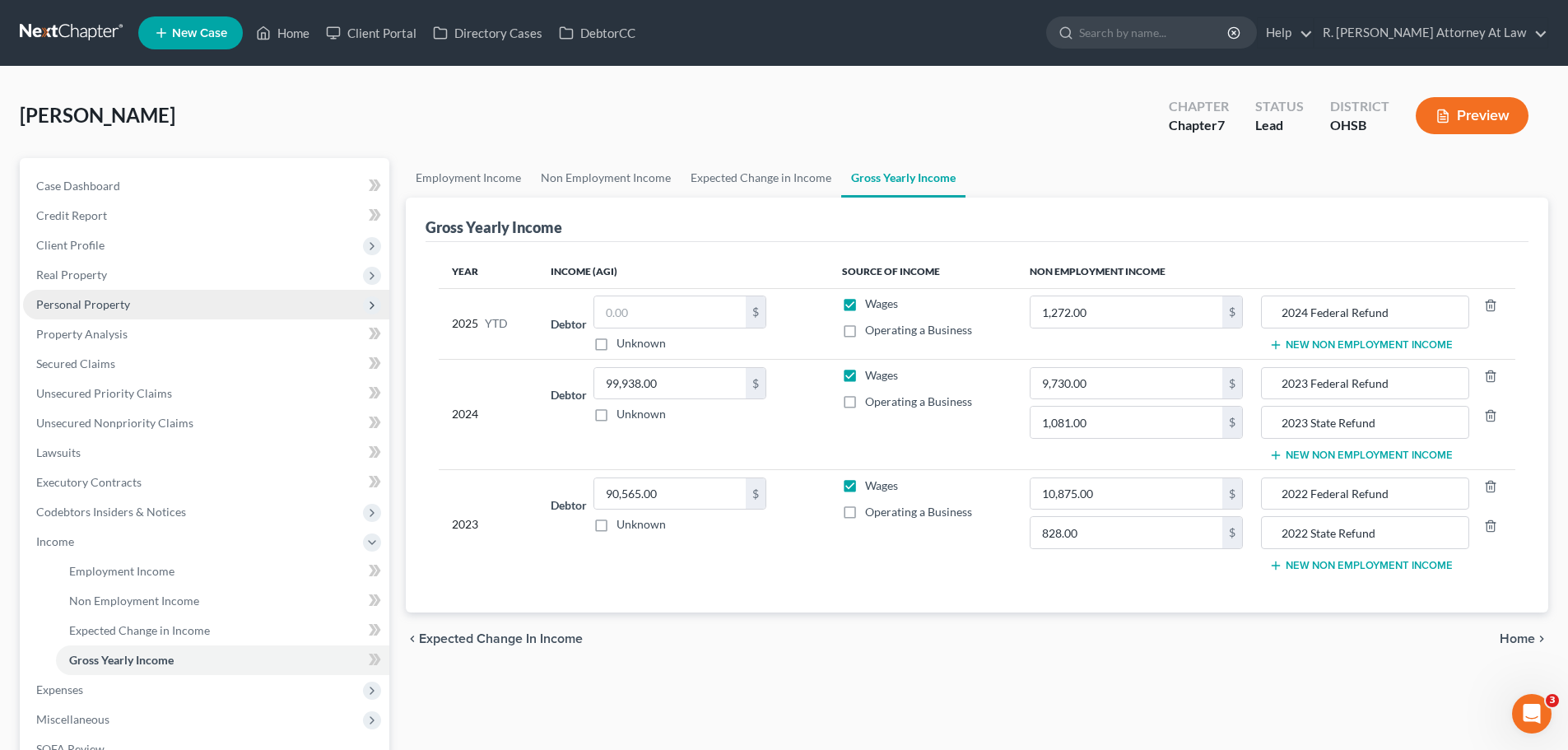
click at [89, 307] on span "Personal Property" at bounding box center [83, 304] width 94 height 14
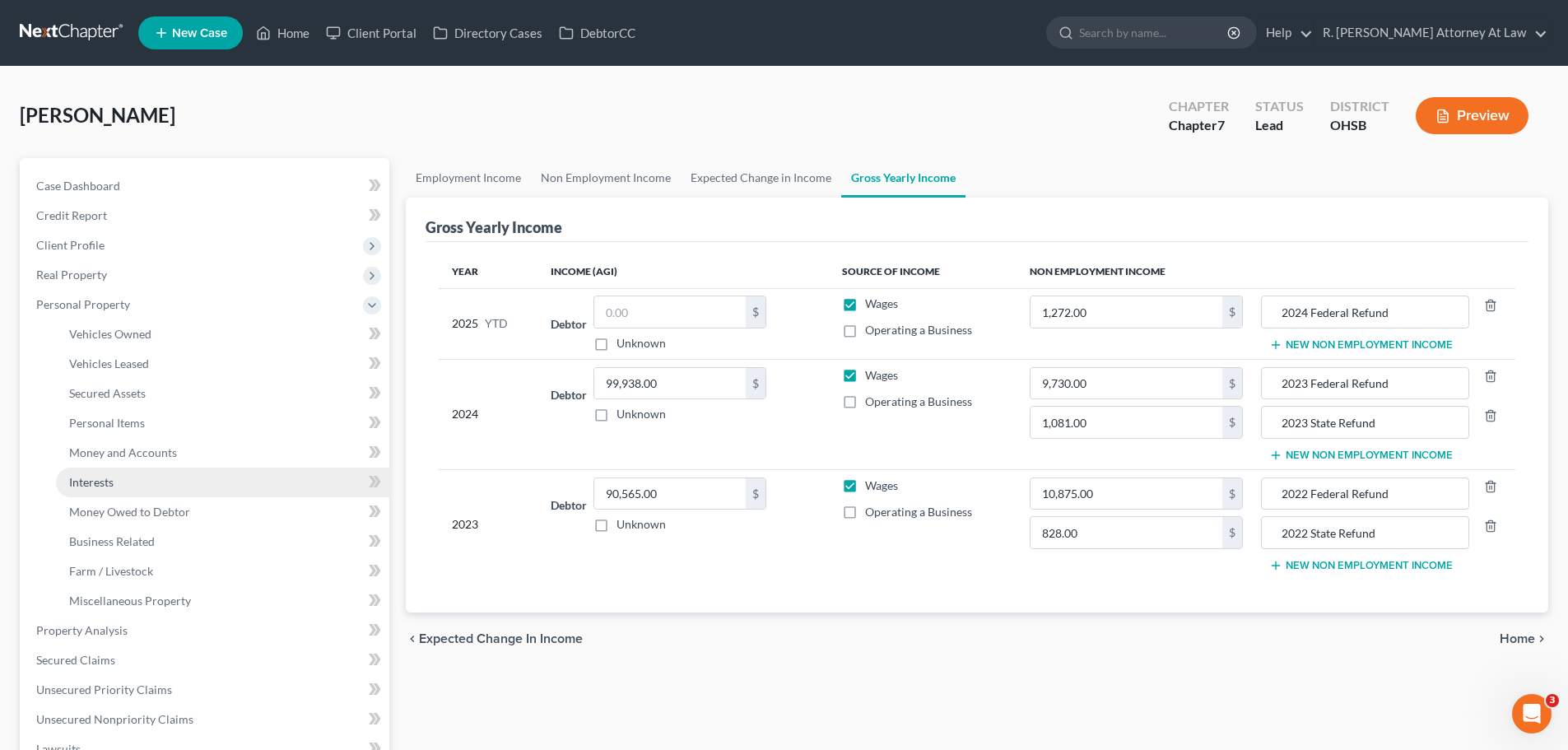
click at [144, 468] on link "Interests" at bounding box center [223, 482] width 334 height 30
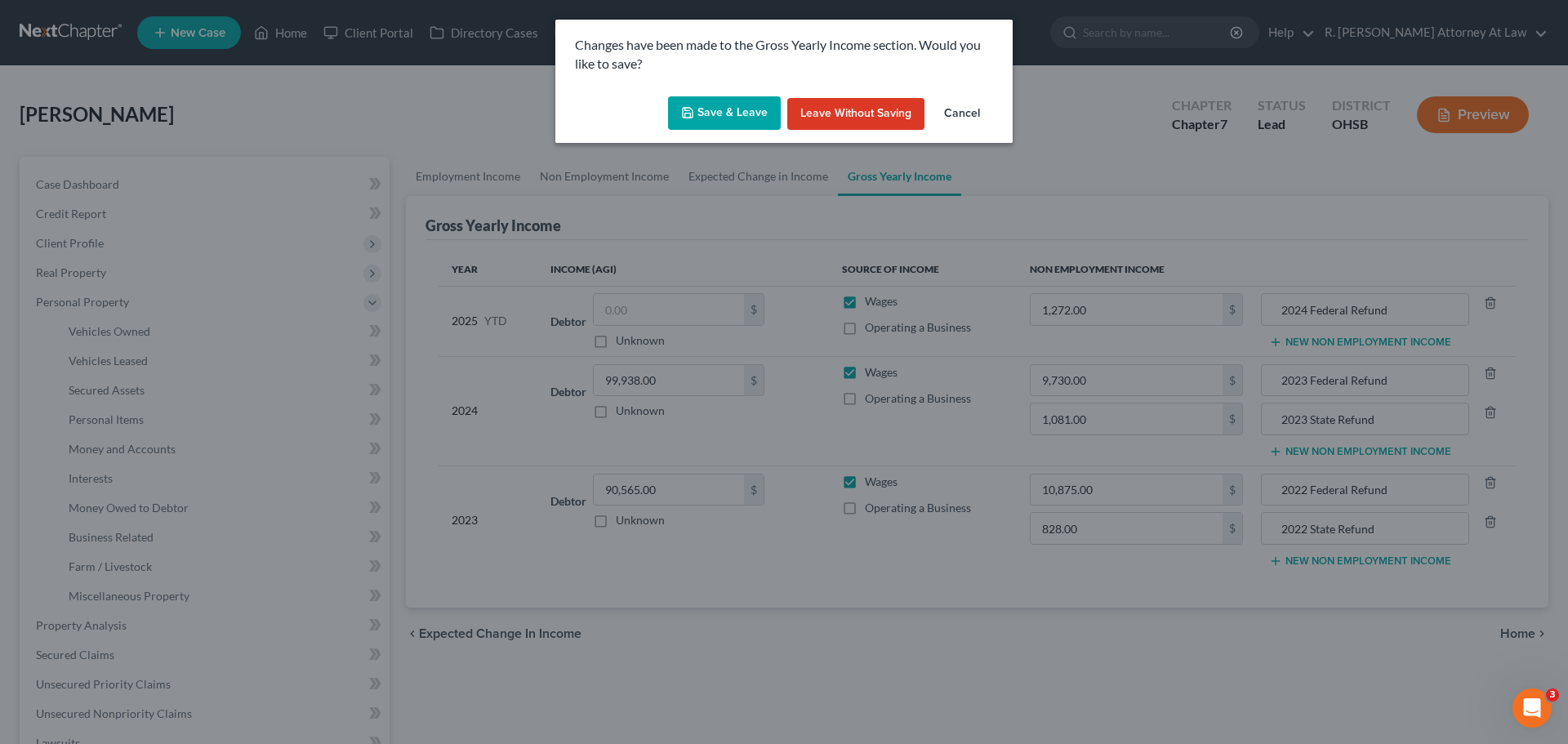
drag, startPoint x: 662, startPoint y: 139, endPoint x: 697, endPoint y: 130, distance: 36.1
click at [672, 139] on div "Save & Leave Leave without Saving Cancel" at bounding box center [784, 116] width 458 height 54
click at [697, 130] on button "Save & Leave" at bounding box center [724, 114] width 113 height 34
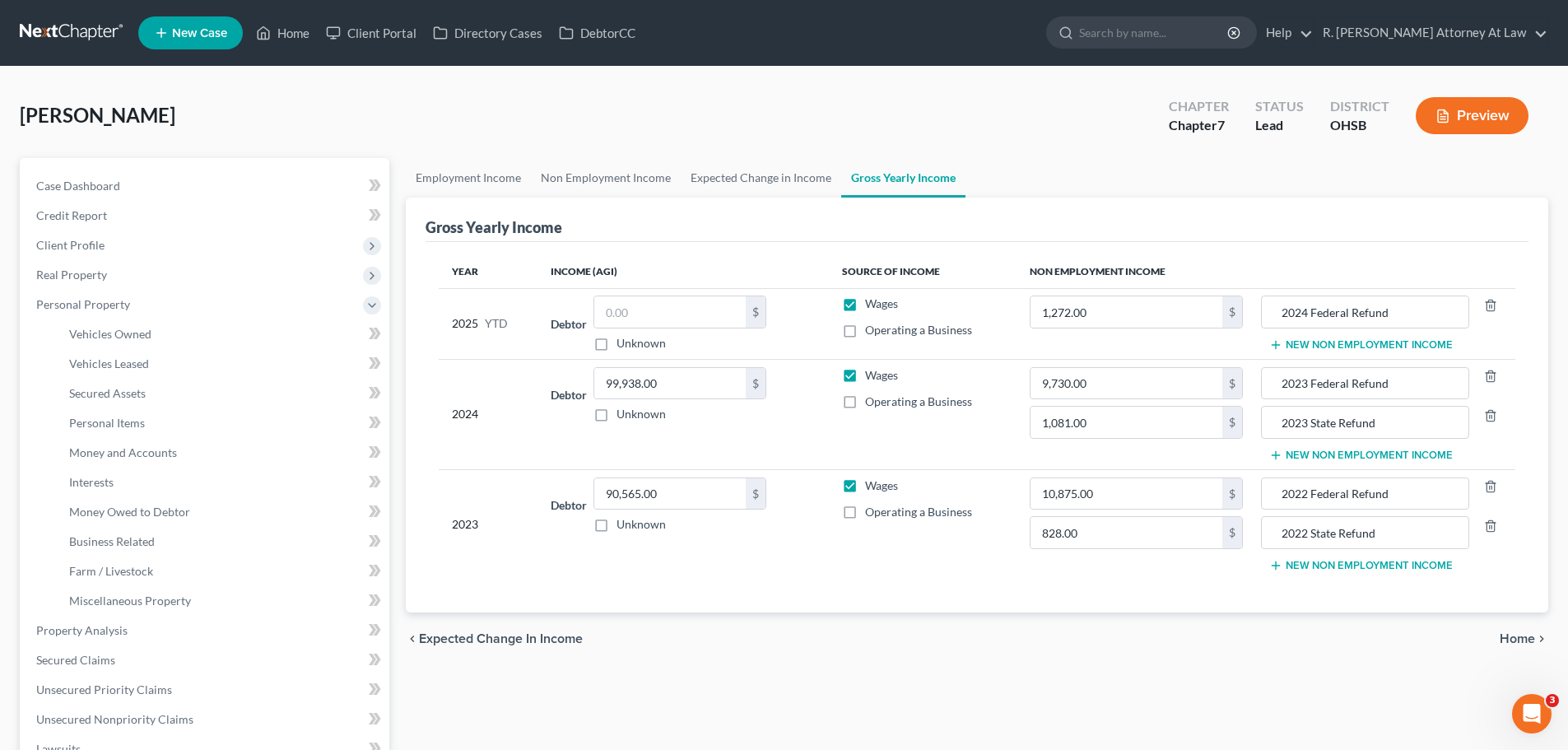
type input "828.00"
type input "2022 State Refund"
type input "1,081.00"
type input "2023 State Refund"
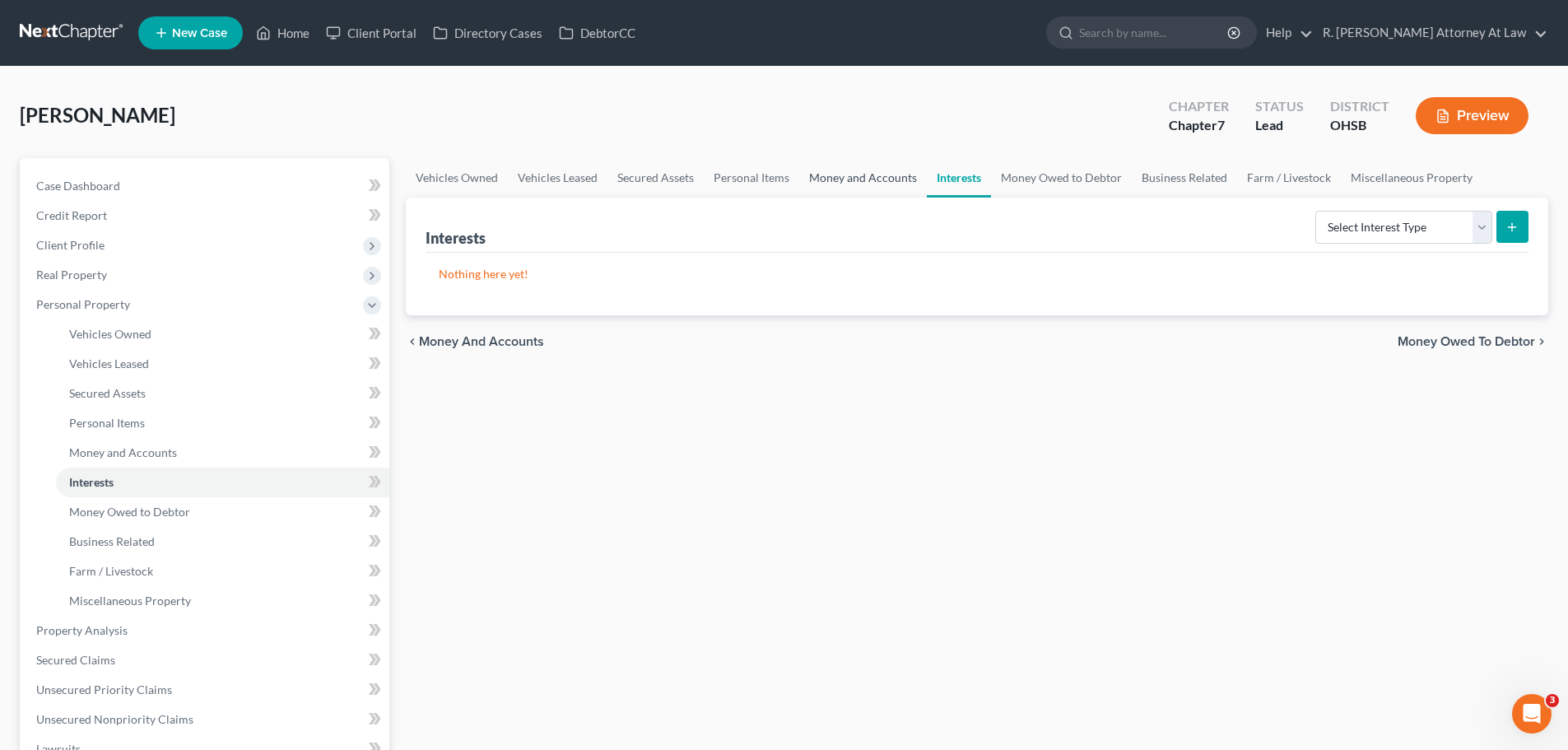
click at [868, 171] on link "Money and Accounts" at bounding box center [863, 178] width 128 height 39
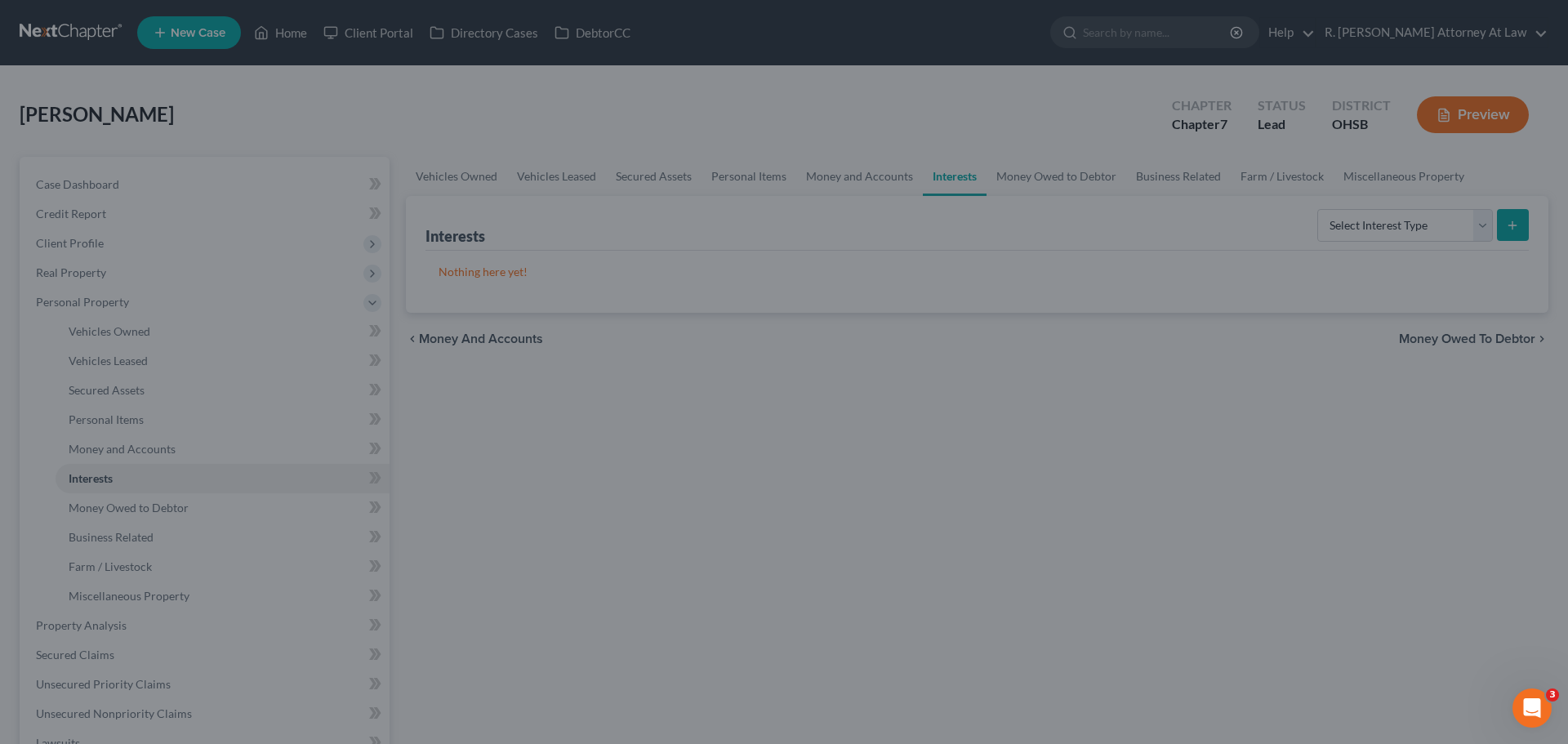
click at [873, 177] on div at bounding box center [784, 372] width 1568 height 744
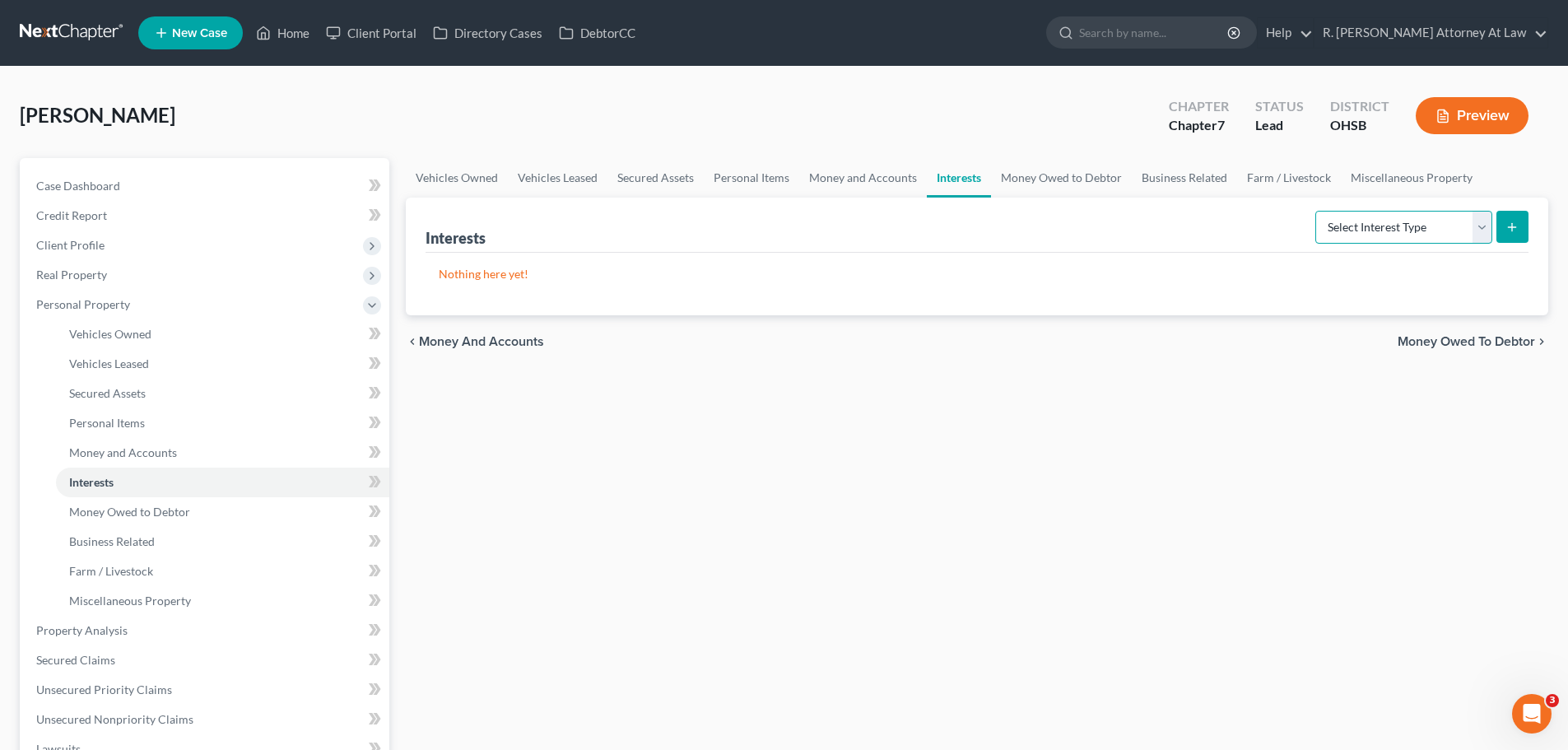
drag, startPoint x: 1328, startPoint y: 226, endPoint x: 1343, endPoint y: 240, distance: 20.5
click at [1329, 226] on select "Select Interest Type 401K Annuity Bond Education IRA Government Bond Government…" at bounding box center [1404, 227] width 177 height 33
click at [1317, 211] on select "Select Interest Type 401K Annuity Bond Education IRA Government Bond Government…" at bounding box center [1404, 227] width 177 height 33
click at [1416, 220] on select "Select Interest Type 401K Annuity Bond Education IRA Government Bond Government…" at bounding box center [1404, 227] width 177 height 33
select select "term_life_insurance"
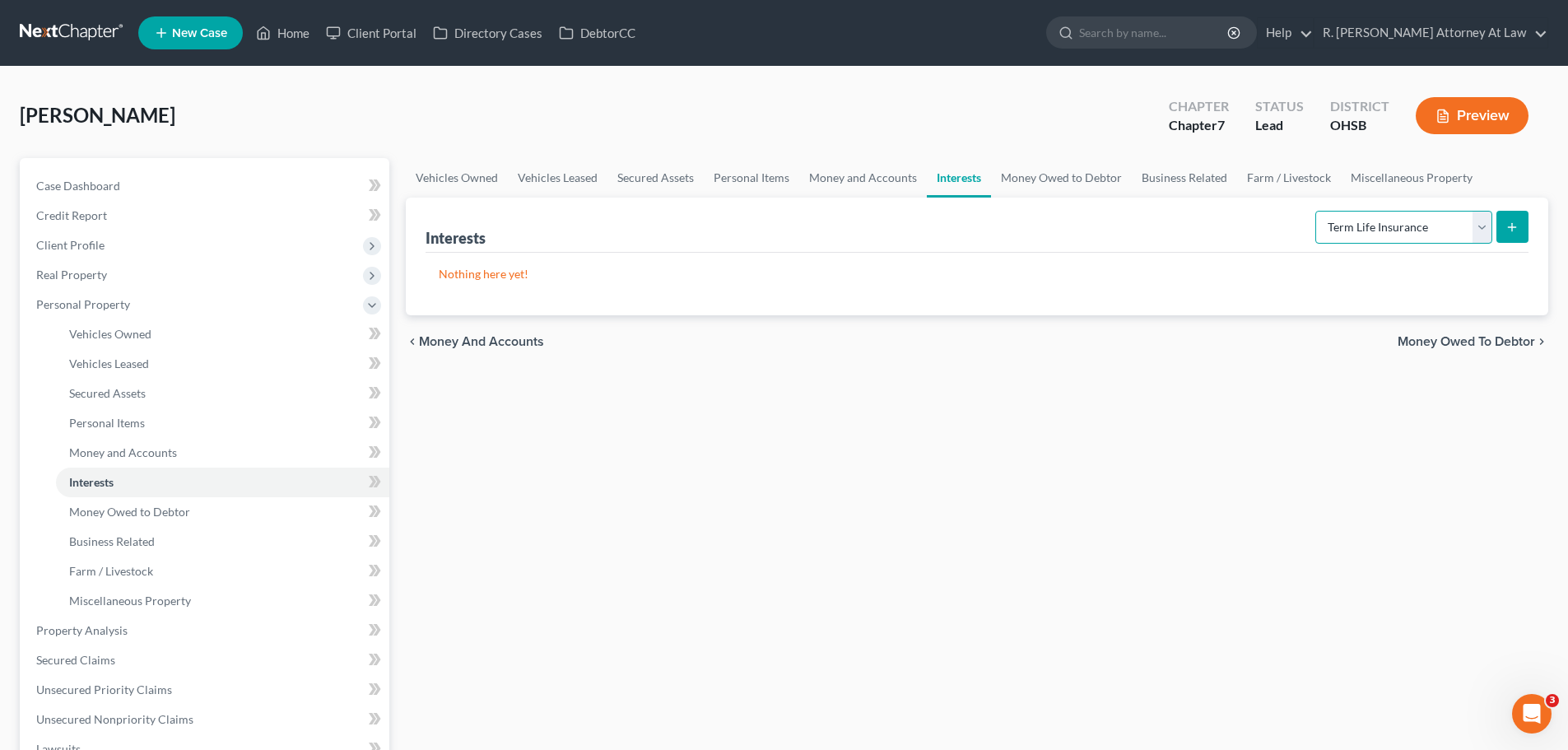
click at [1317, 211] on select "Select Interest Type 401K Annuity Bond Education IRA Government Bond Government…" at bounding box center [1404, 227] width 177 height 33
click at [1517, 230] on icon "submit" at bounding box center [1512, 227] width 13 height 13
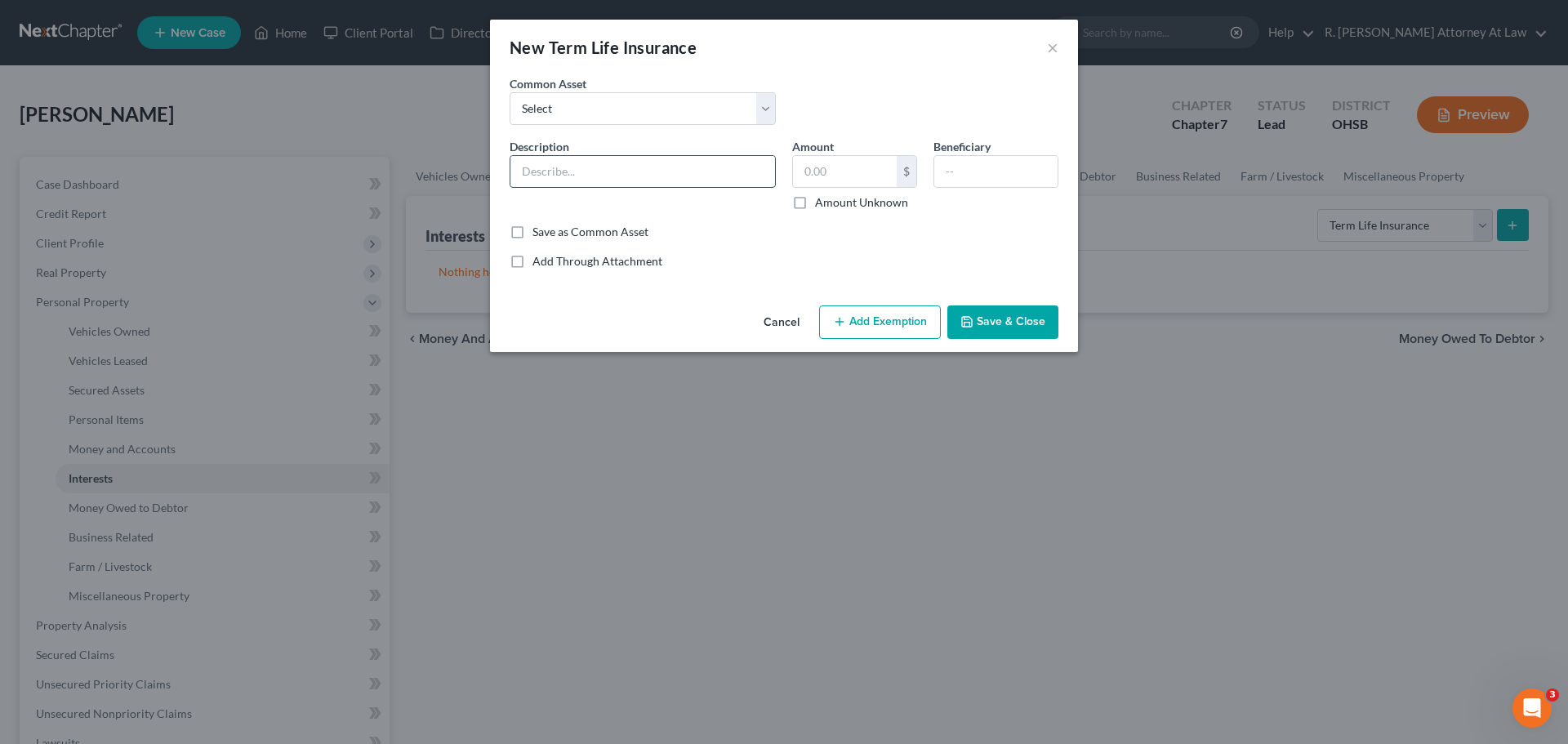
click at [612, 169] on input "text" at bounding box center [643, 172] width 265 height 31
type input "American Family Insurance 94352"
click at [1009, 323] on button "Save & Close" at bounding box center [1003, 323] width 111 height 34
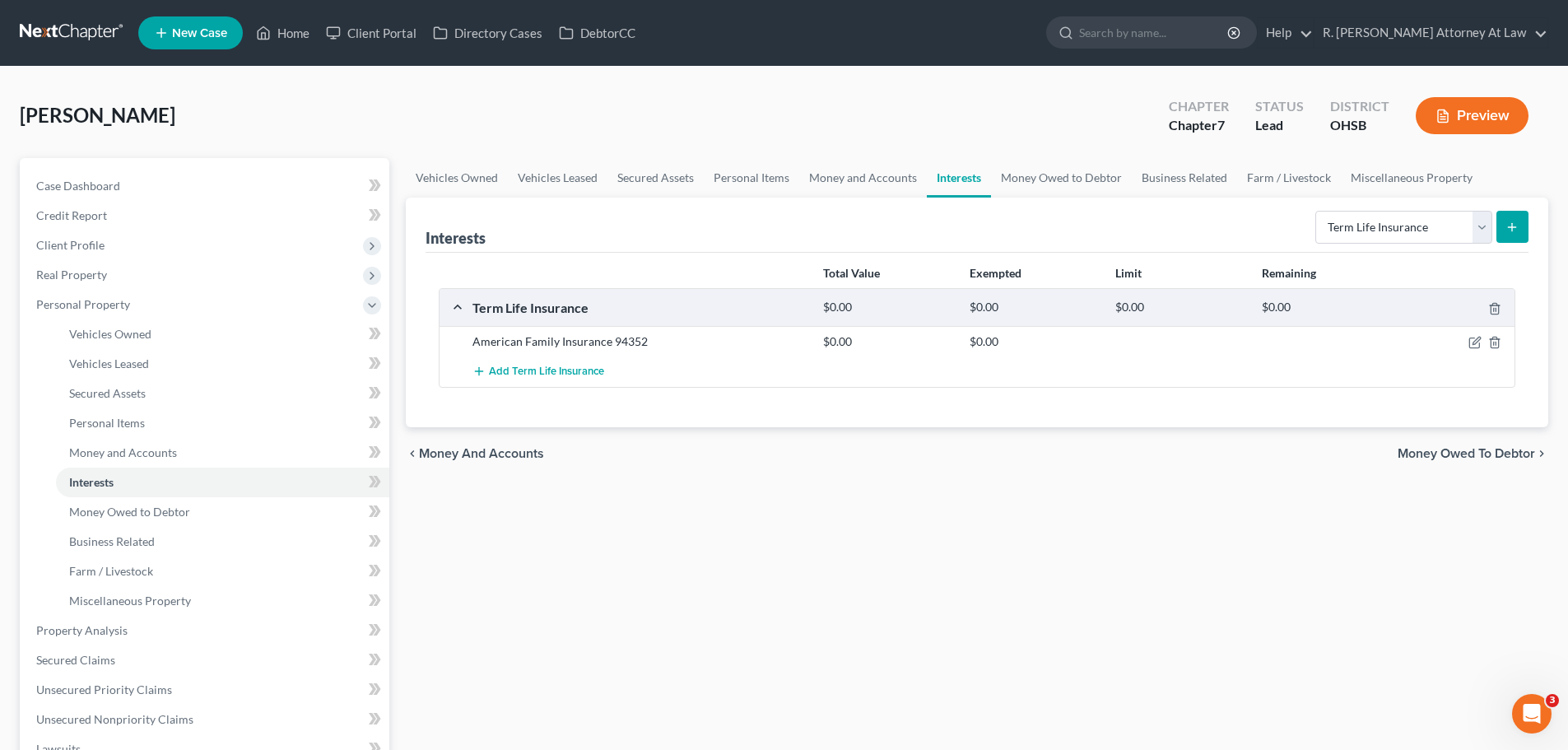
click at [1516, 226] on icon "submit" at bounding box center [1512, 227] width 13 height 13
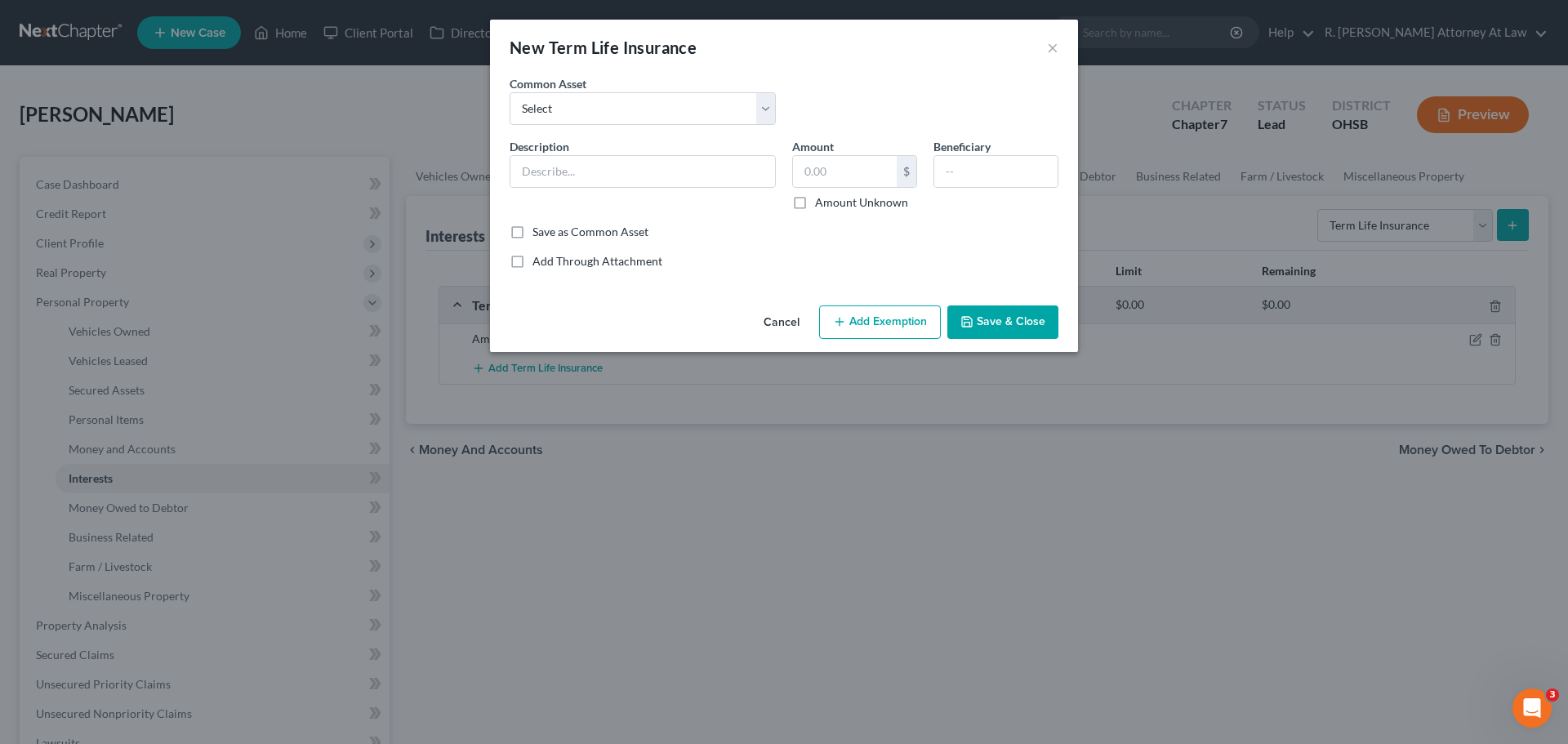
click at [1065, 43] on div "New Term Life Insurance ×" at bounding box center [784, 47] width 588 height 55
click at [1049, 49] on button "×" at bounding box center [1052, 47] width 11 height 20
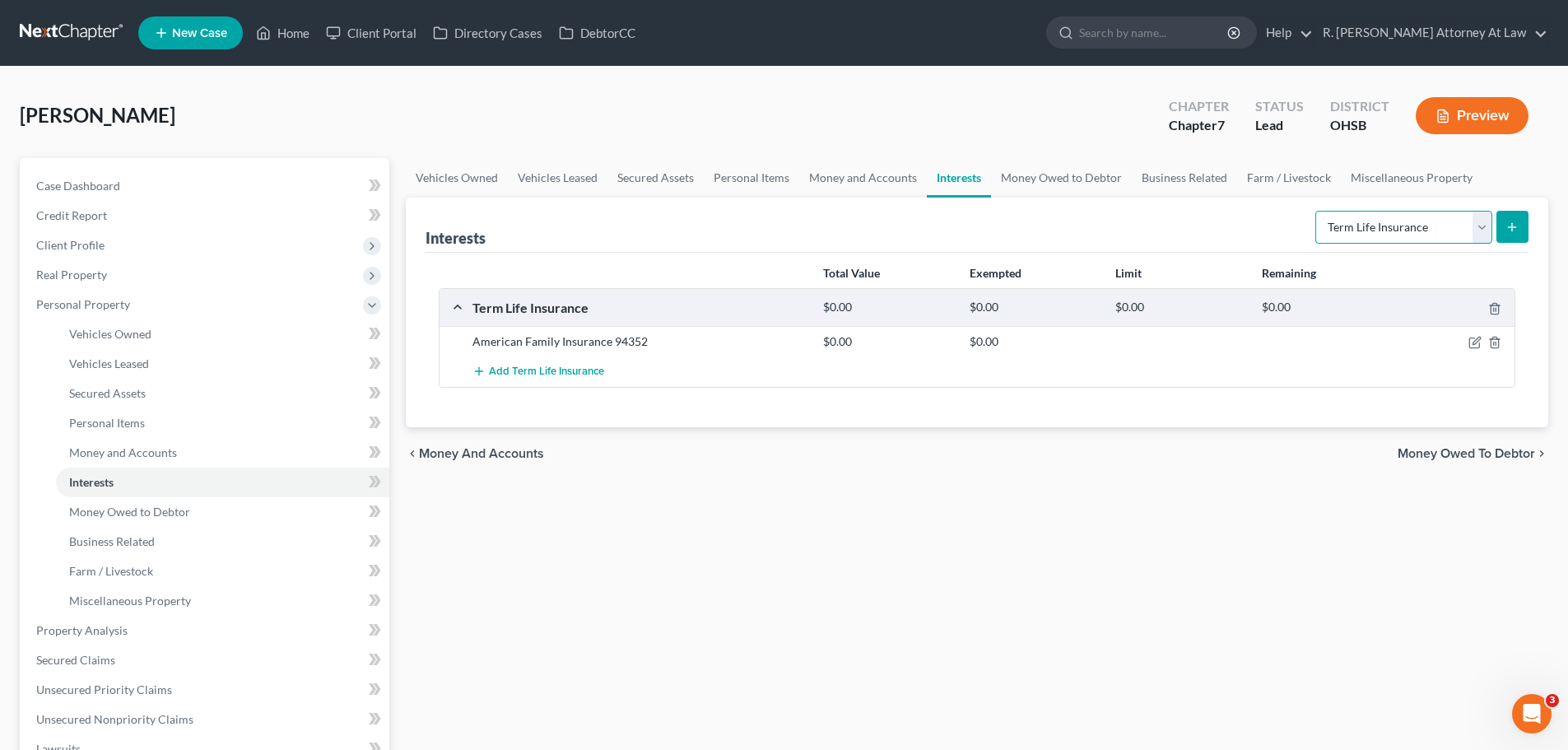
click at [1435, 240] on select "Select Interest Type 401K Annuity Bond Education IRA Government Bond Government…" at bounding box center [1404, 227] width 177 height 33
click at [1482, 236] on select "Select Interest Type 401K Annuity Bond Education IRA Government Bond Government…" at bounding box center [1404, 227] width 177 height 33
click at [1502, 228] on button "submit" at bounding box center [1513, 227] width 33 height 33
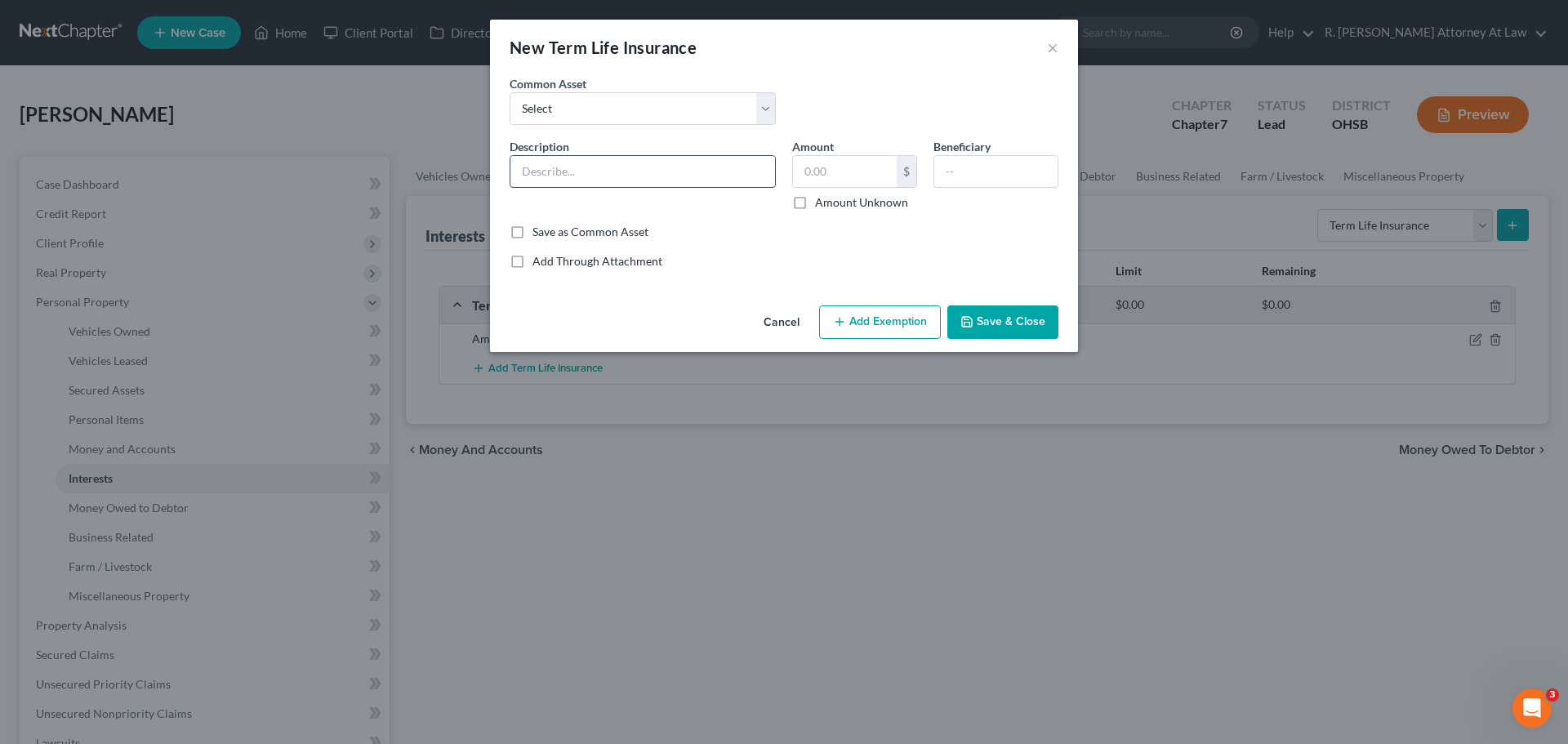
click at [568, 185] on input "text" at bounding box center [643, 172] width 265 height 31
click at [576, 171] on input "text" at bounding box center [643, 172] width 265 height 31
type input "Chen Med"
click at [1029, 317] on button "Save & Close" at bounding box center [1003, 323] width 111 height 34
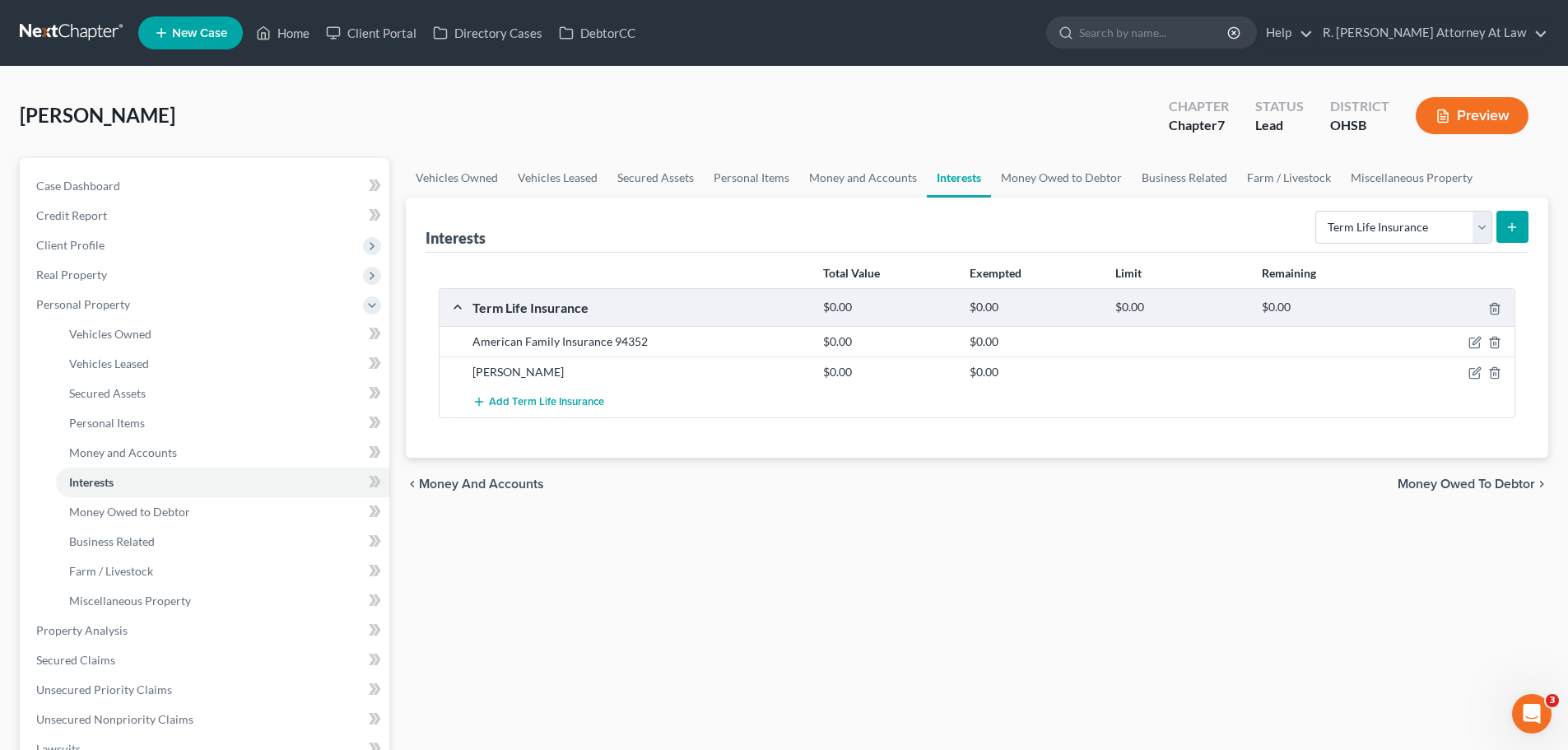
click at [1533, 220] on div "Interests Select Interest Type 401K Annuity Bond Education IRA Government Bond …" at bounding box center [977, 328] width 1143 height 260
click at [1516, 227] on line "submit" at bounding box center [1512, 227] width 8 height 0
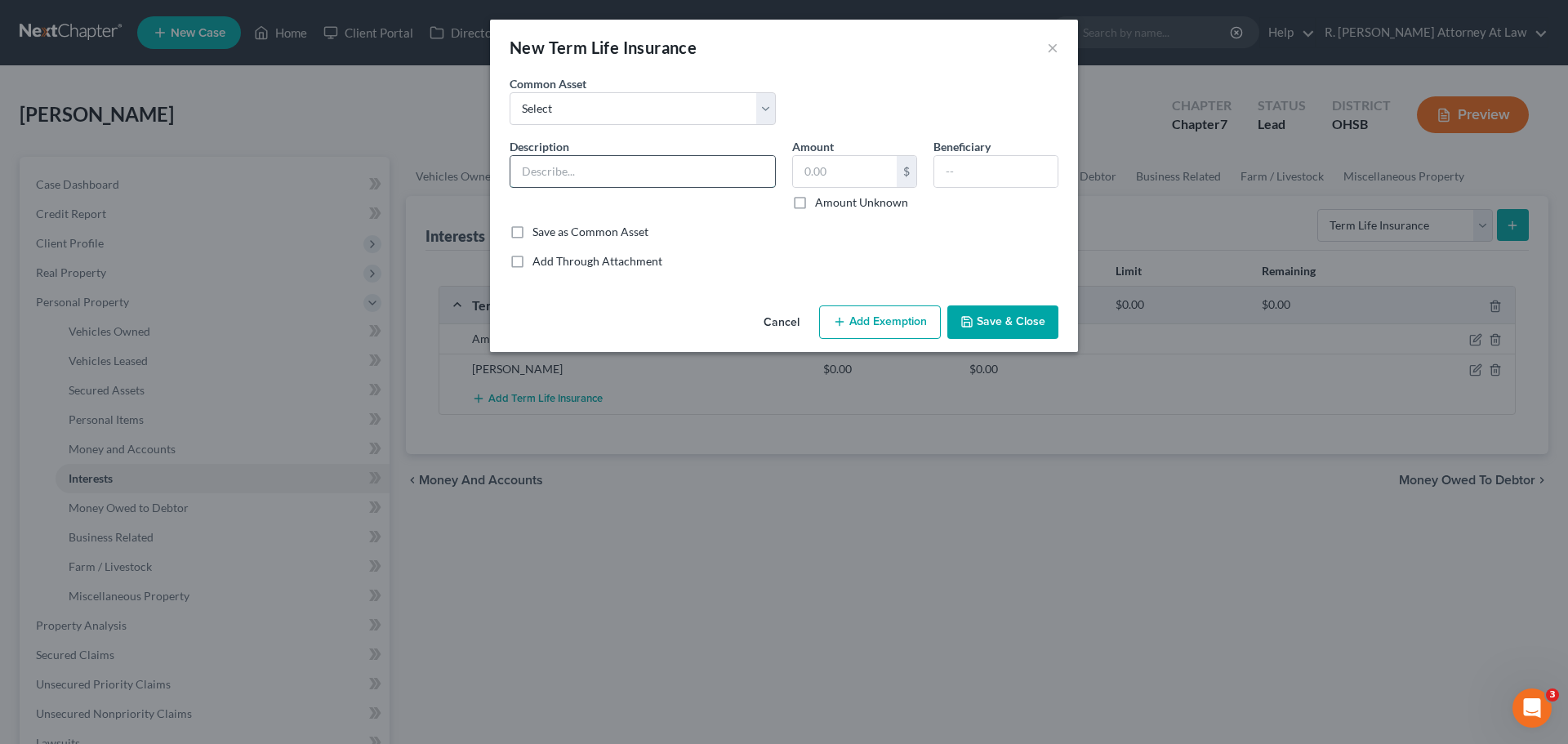
click at [625, 165] on input "text" at bounding box center [643, 172] width 265 height 31
type input "Fidelity 6987"
click at [1009, 309] on button "Save & Close" at bounding box center [1003, 323] width 111 height 34
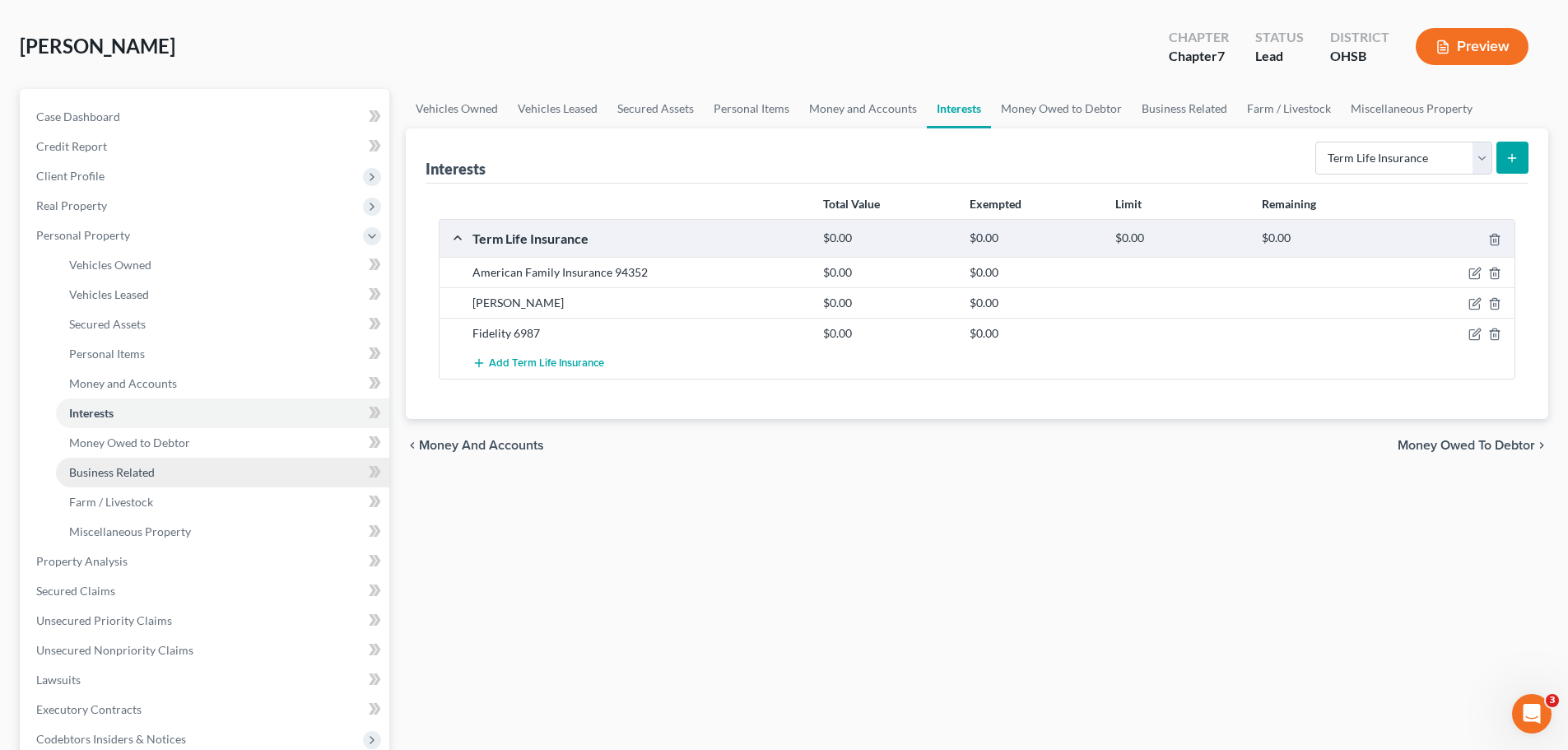
scroll to position [164, 0]
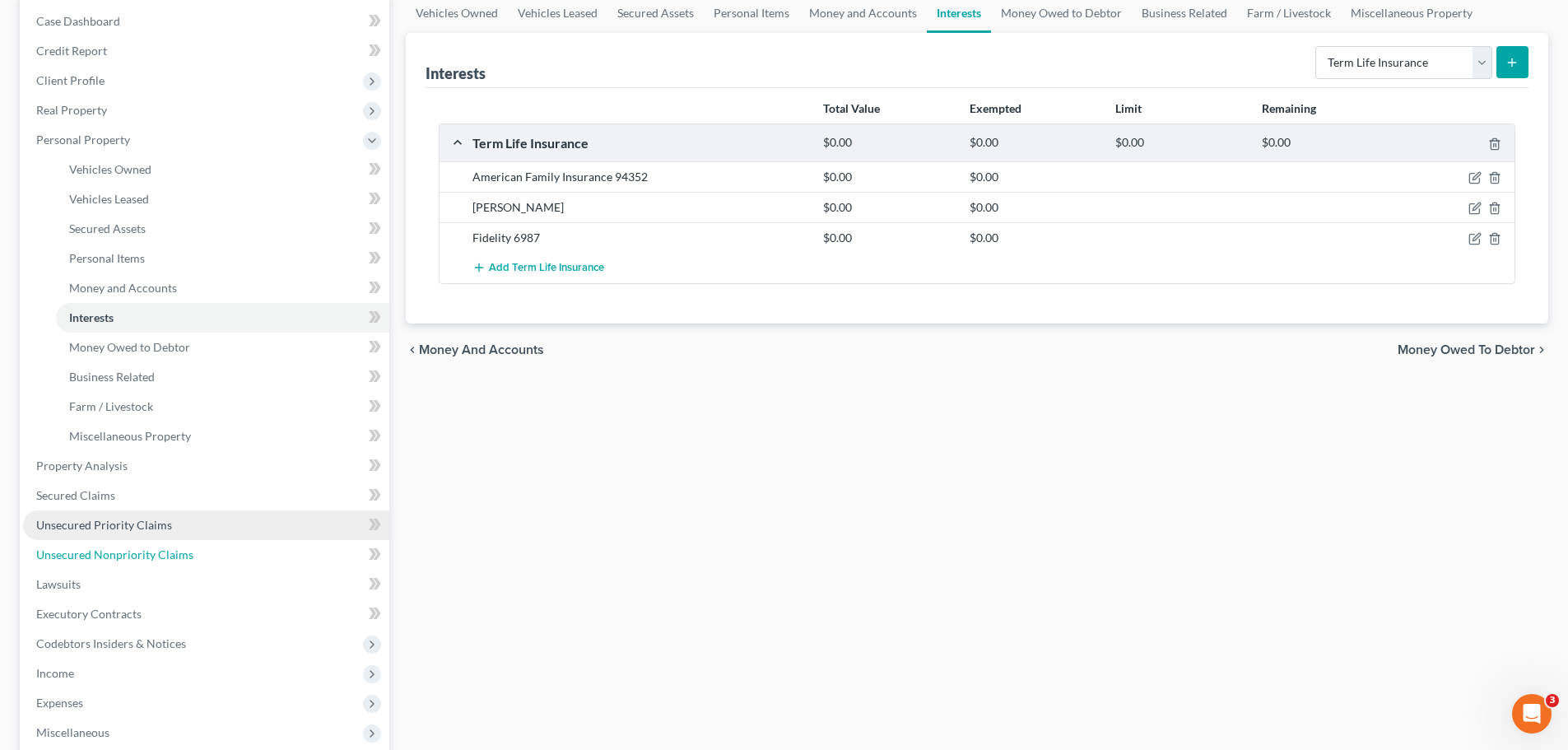
drag, startPoint x: 104, startPoint y: 545, endPoint x: 128, endPoint y: 536, distance: 25.6
click at [104, 545] on link "Unsecured Nonpriority Claims" at bounding box center [206, 555] width 366 height 30
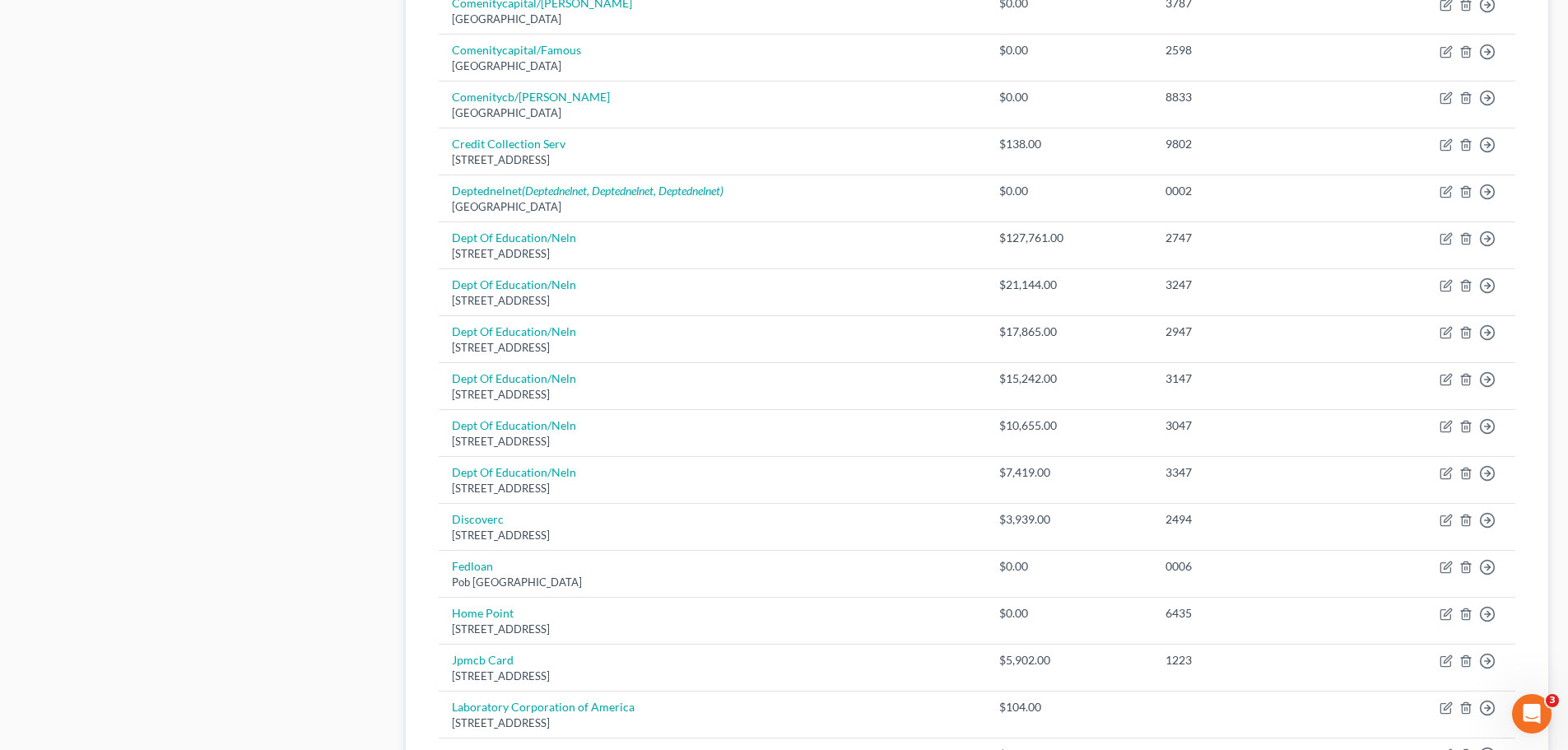
scroll to position [1152, 0]
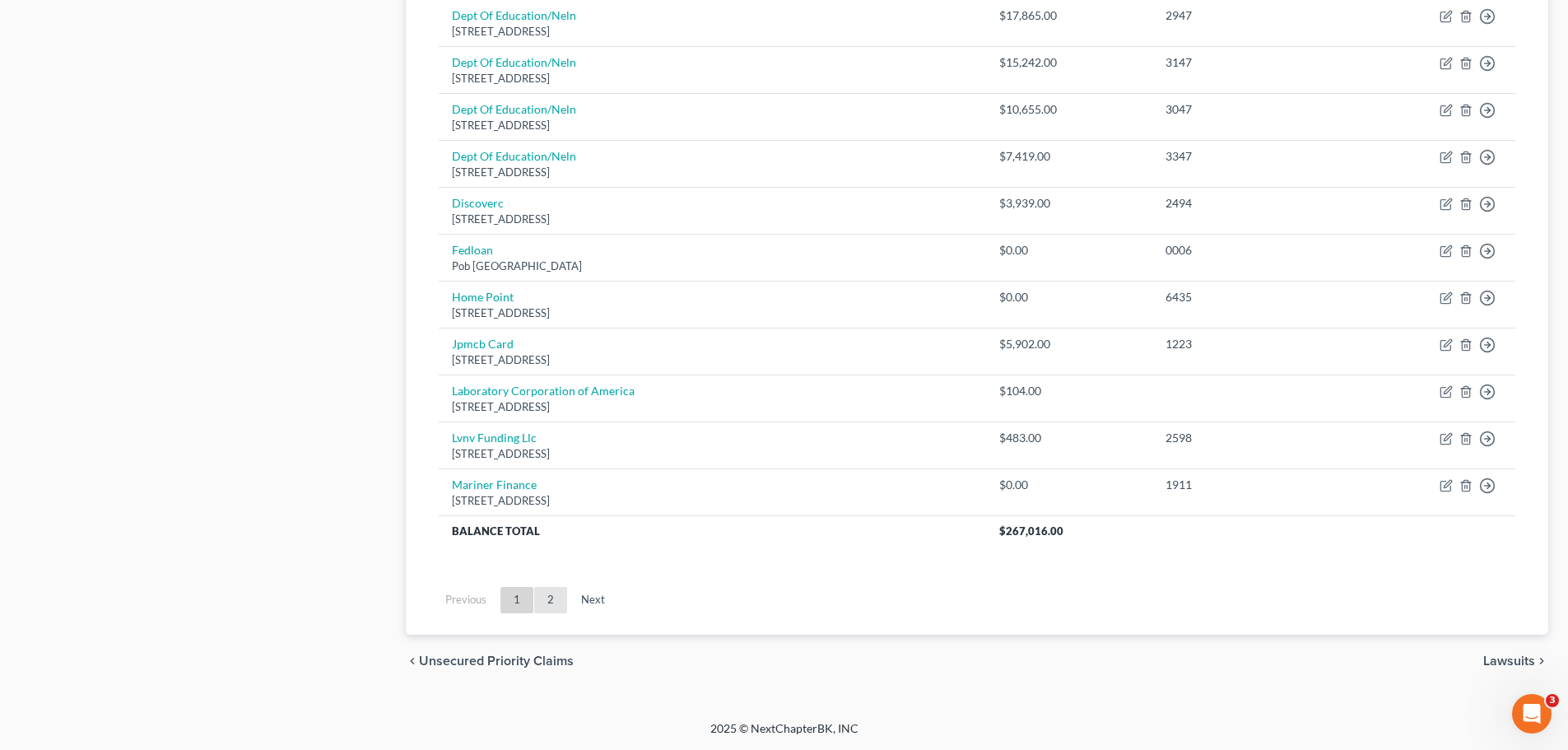
click at [553, 599] on link "2" at bounding box center [550, 600] width 33 height 27
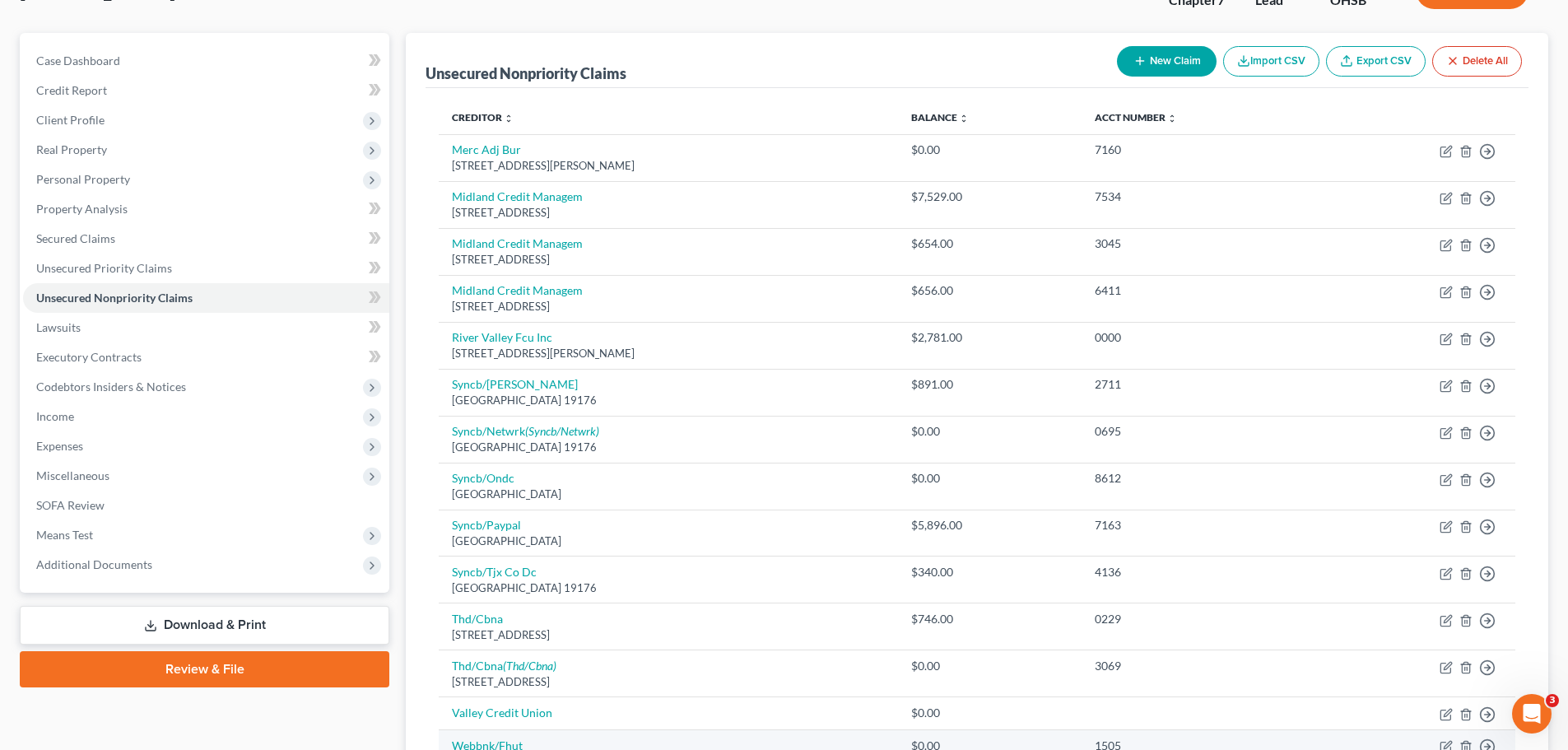
scroll to position [386, 0]
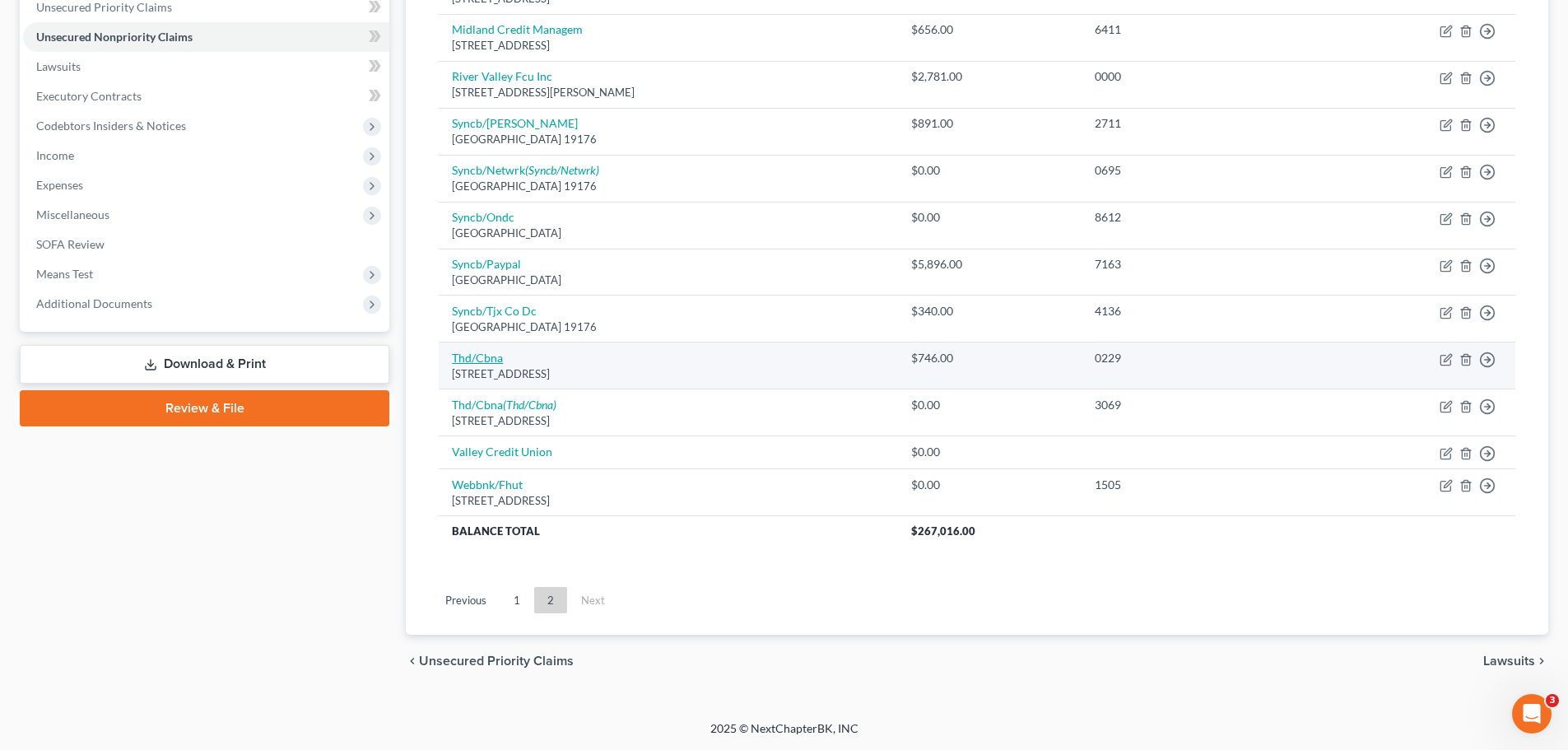
click at [492, 359] on link "Thd/Cbna" at bounding box center [478, 358] width 51 height 14
select select "43"
select select "2"
select select "0"
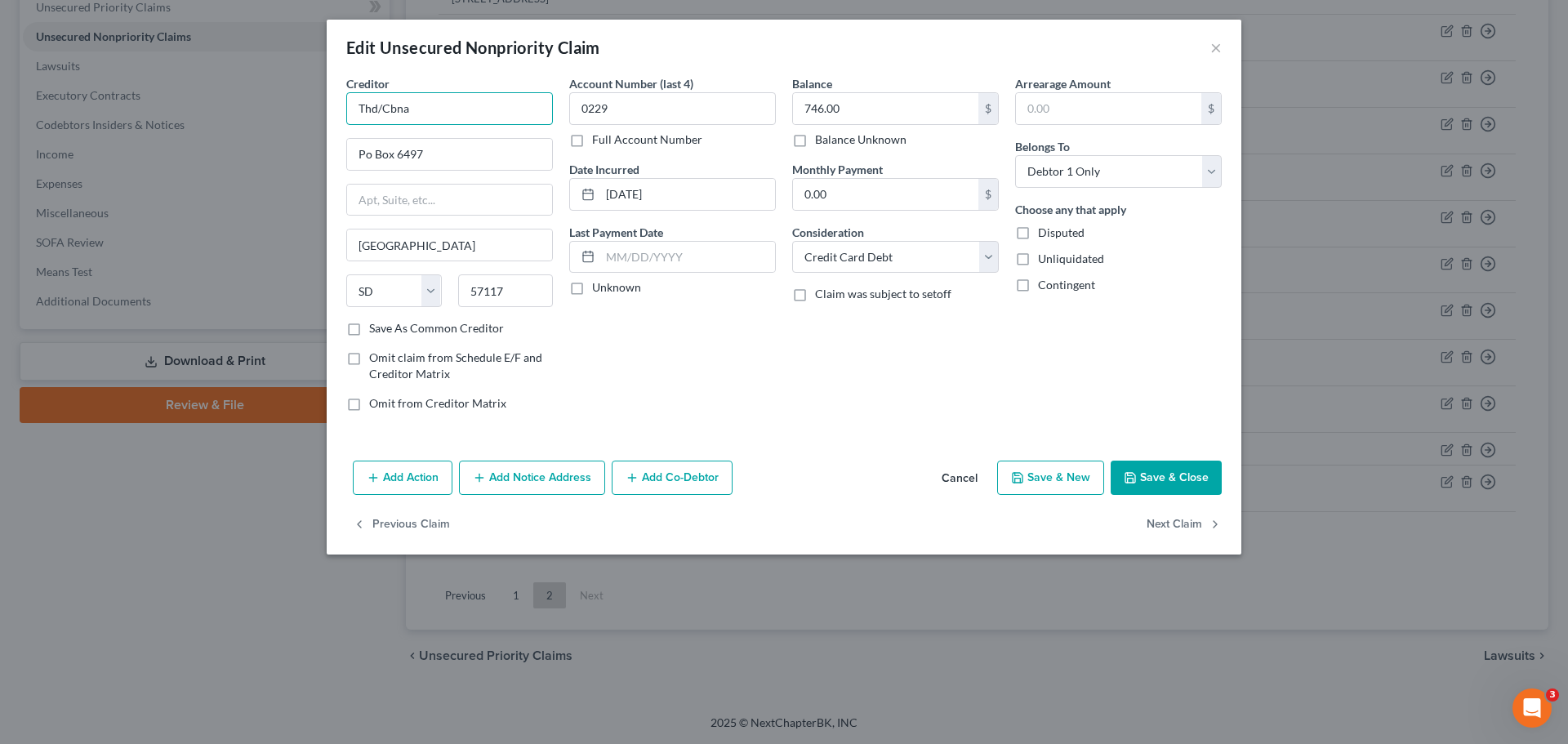
click at [378, 108] on input "Thd/Cbna" at bounding box center [449, 109] width 206 height 32
type input "The Home Depot /Cbna"
click at [1172, 481] on button "Save & Close" at bounding box center [1166, 478] width 111 height 34
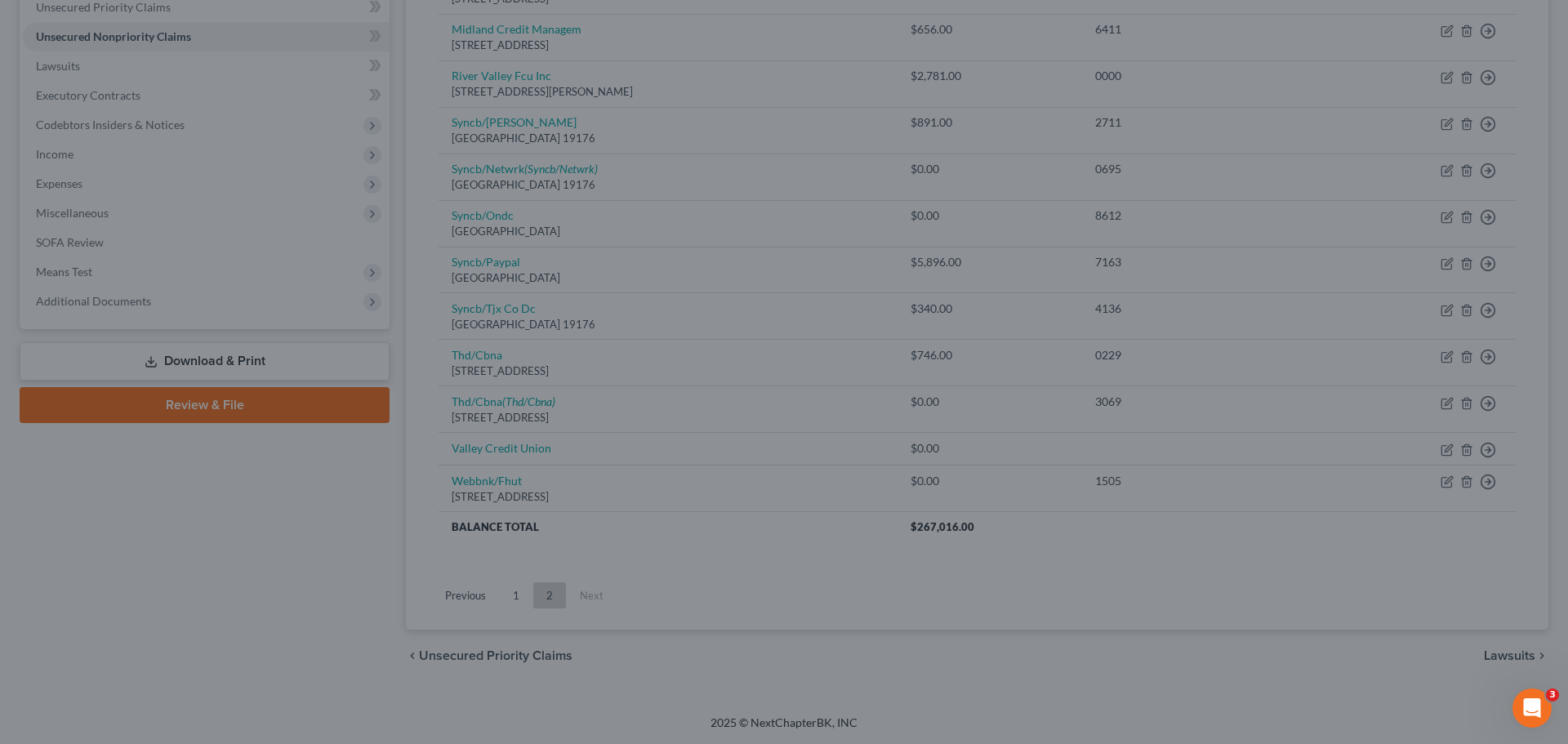
type input "0"
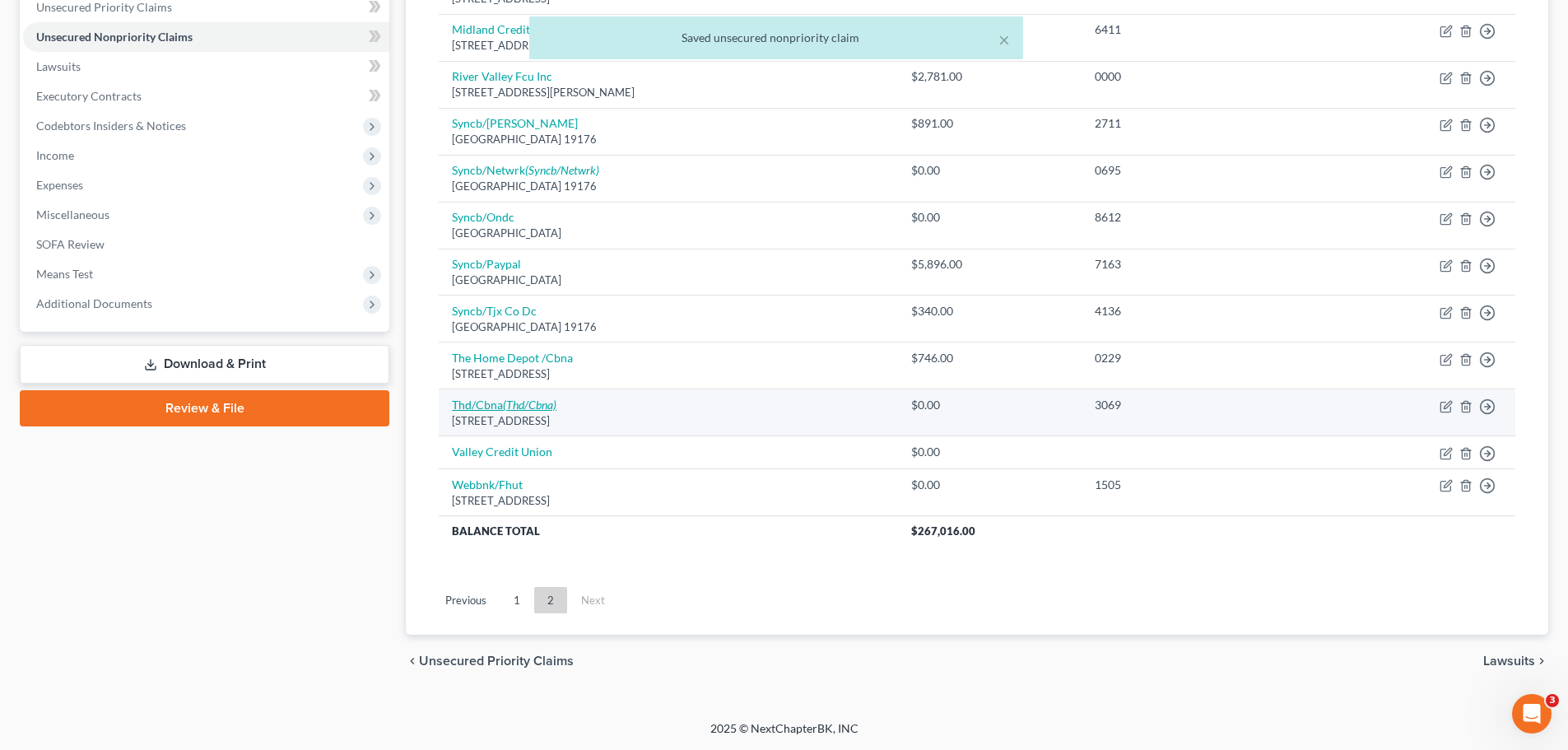
click at [507, 405] on icon "(Thd/Cbna)" at bounding box center [530, 405] width 54 height 14
select select "43"
select select "2"
select select "0"
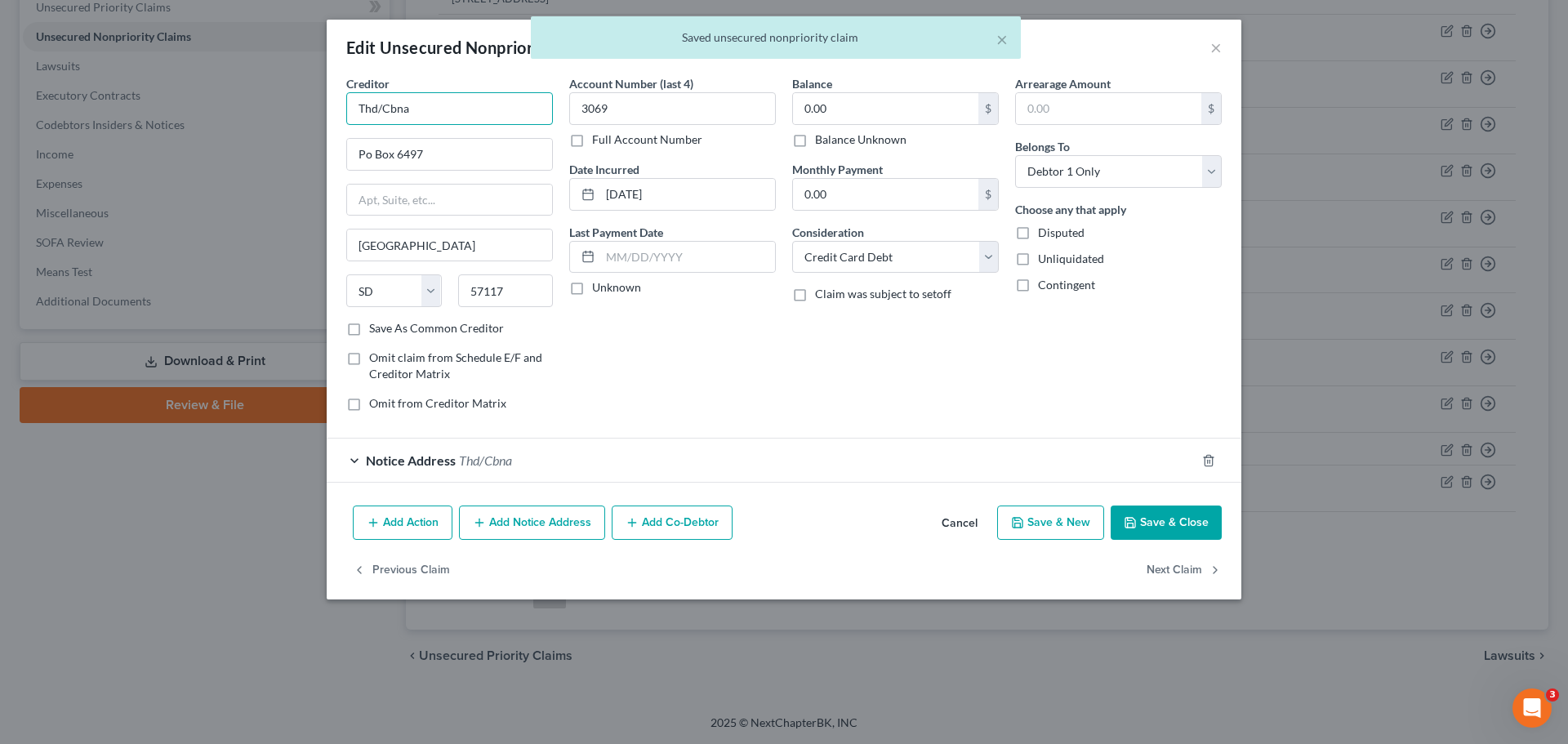
click at [376, 110] on input "Thd/Cbna" at bounding box center [449, 109] width 206 height 32
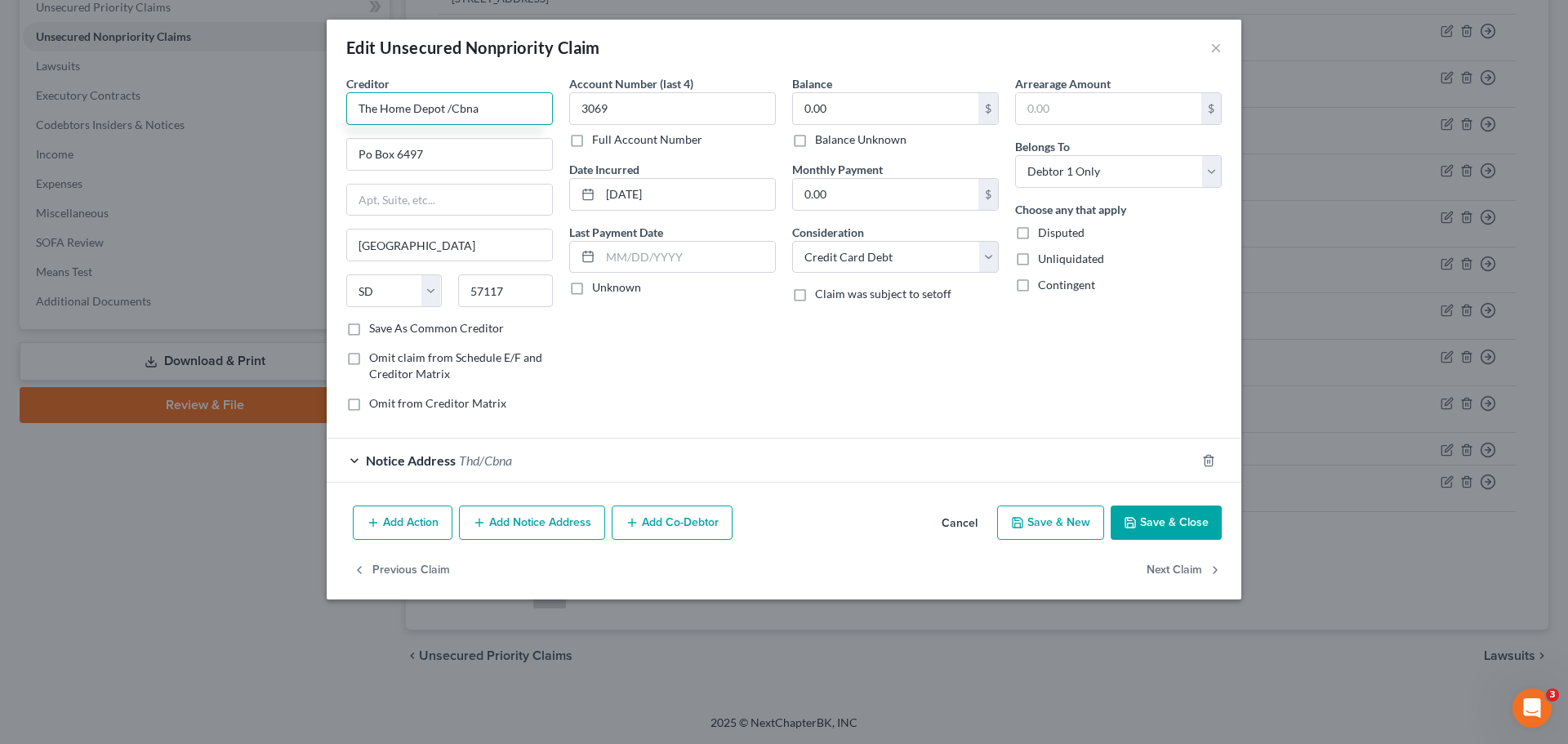
type input "The Home Depot /Cbna"
click at [1150, 520] on button "Save & Close" at bounding box center [1166, 522] width 111 height 34
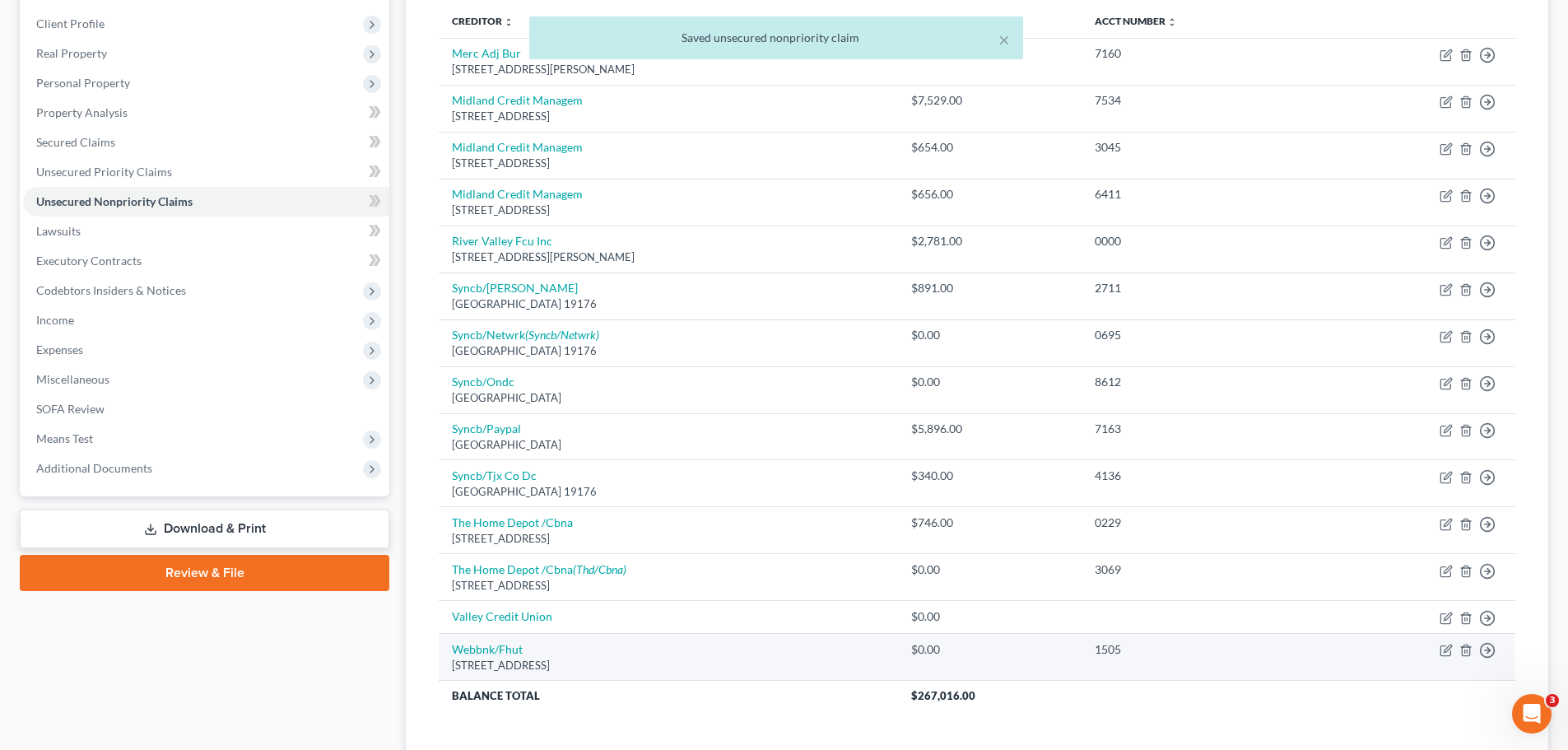
scroll to position [140, 0]
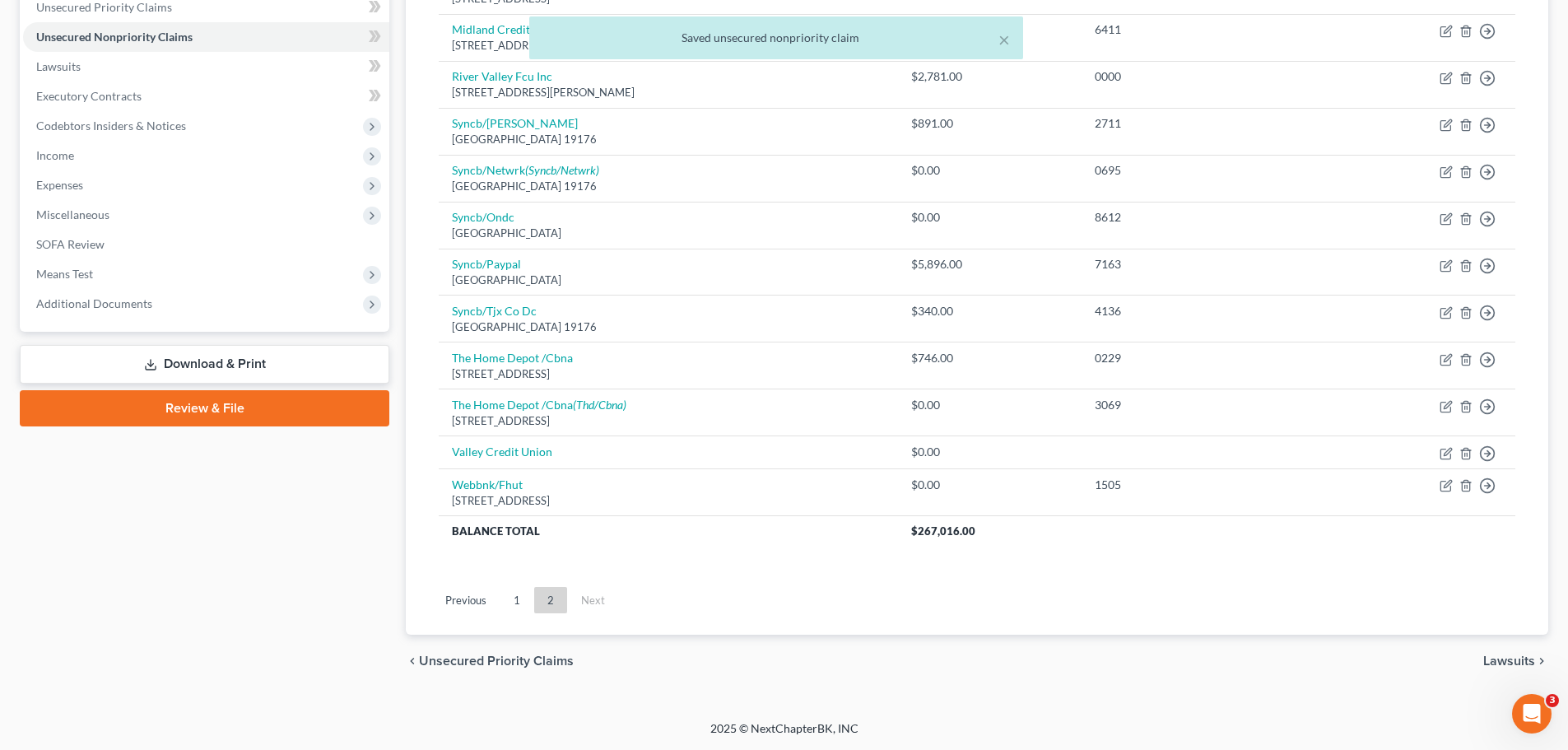
click at [507, 597] on link "1" at bounding box center [517, 600] width 33 height 27
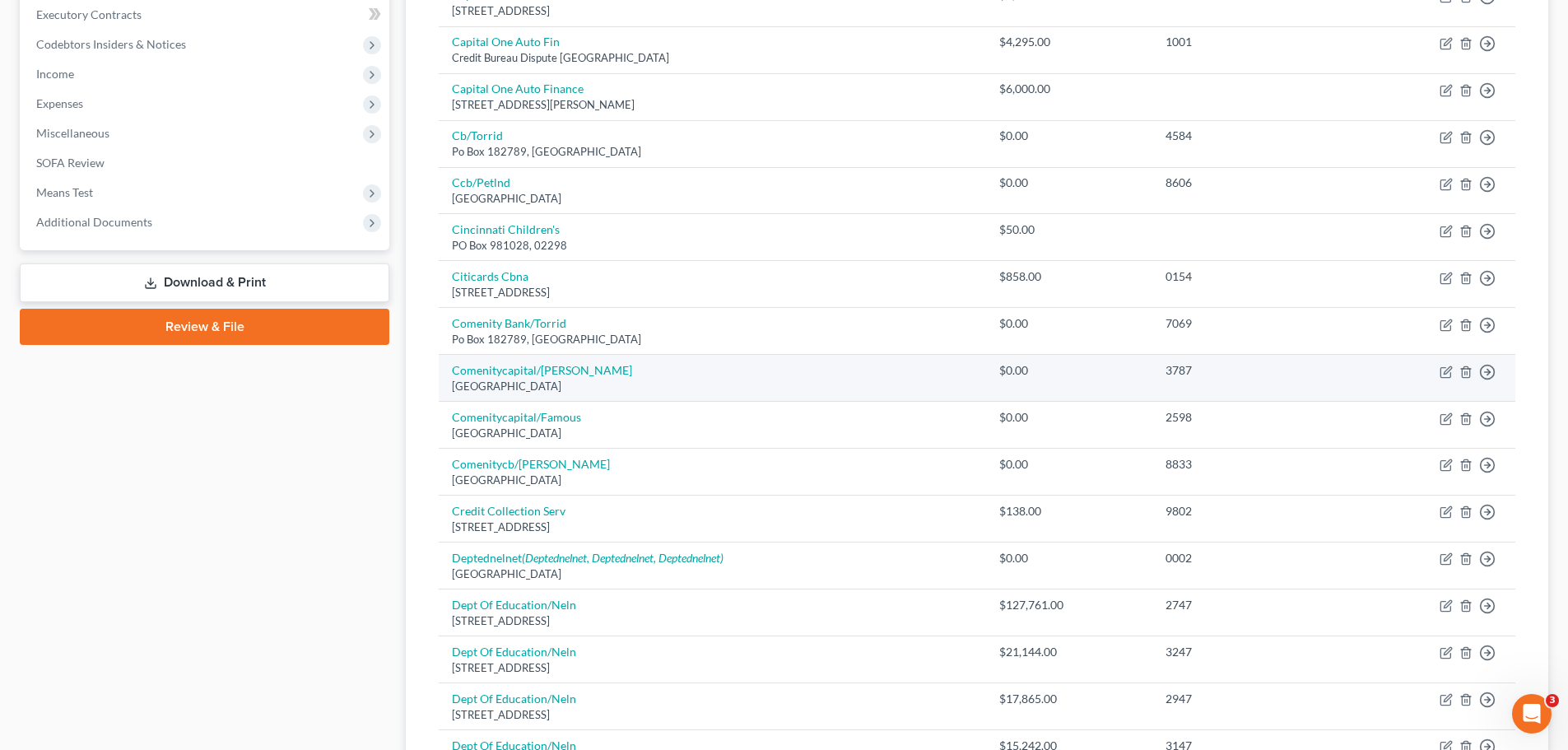
scroll to position [468, 0]
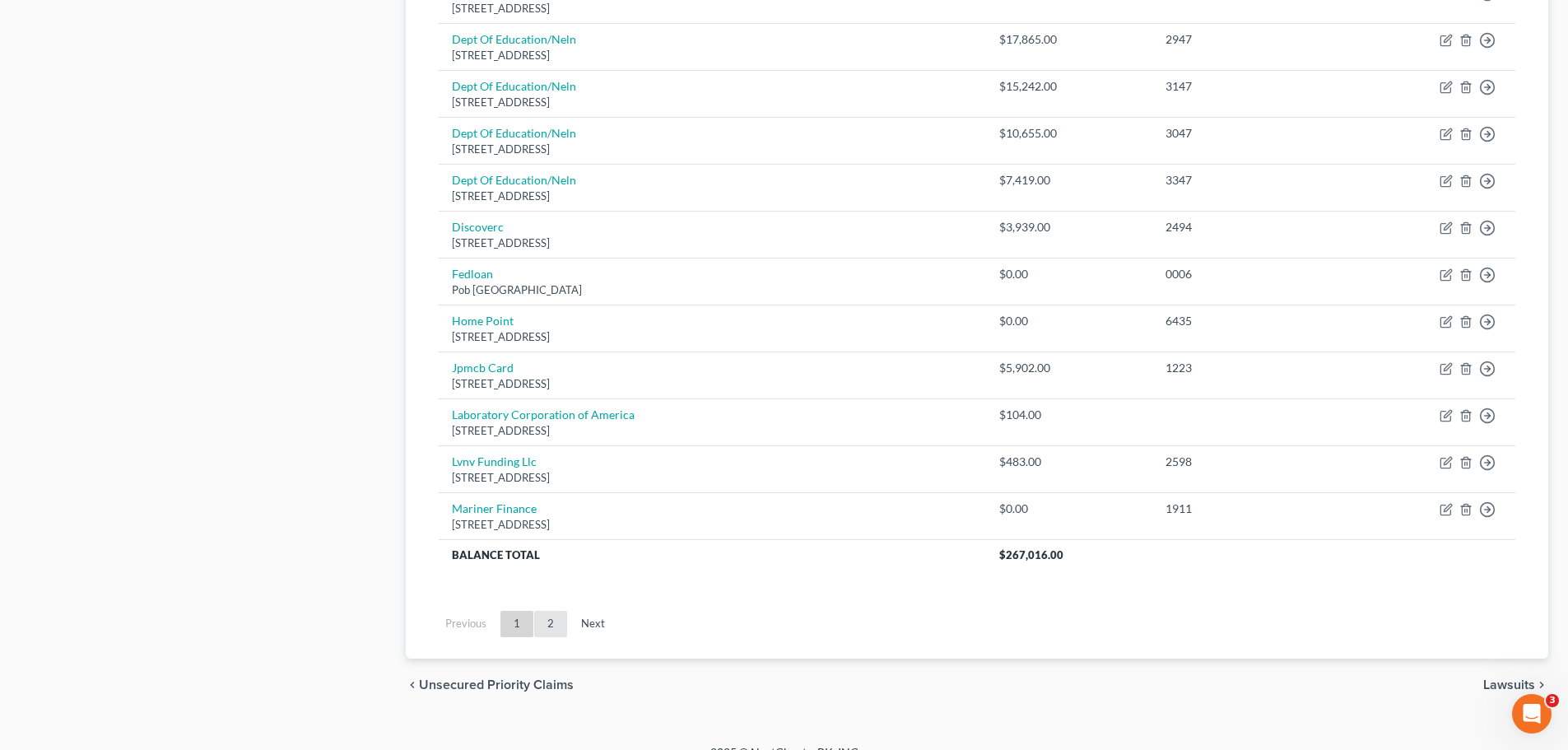
click at [557, 618] on link "2" at bounding box center [550, 624] width 33 height 27
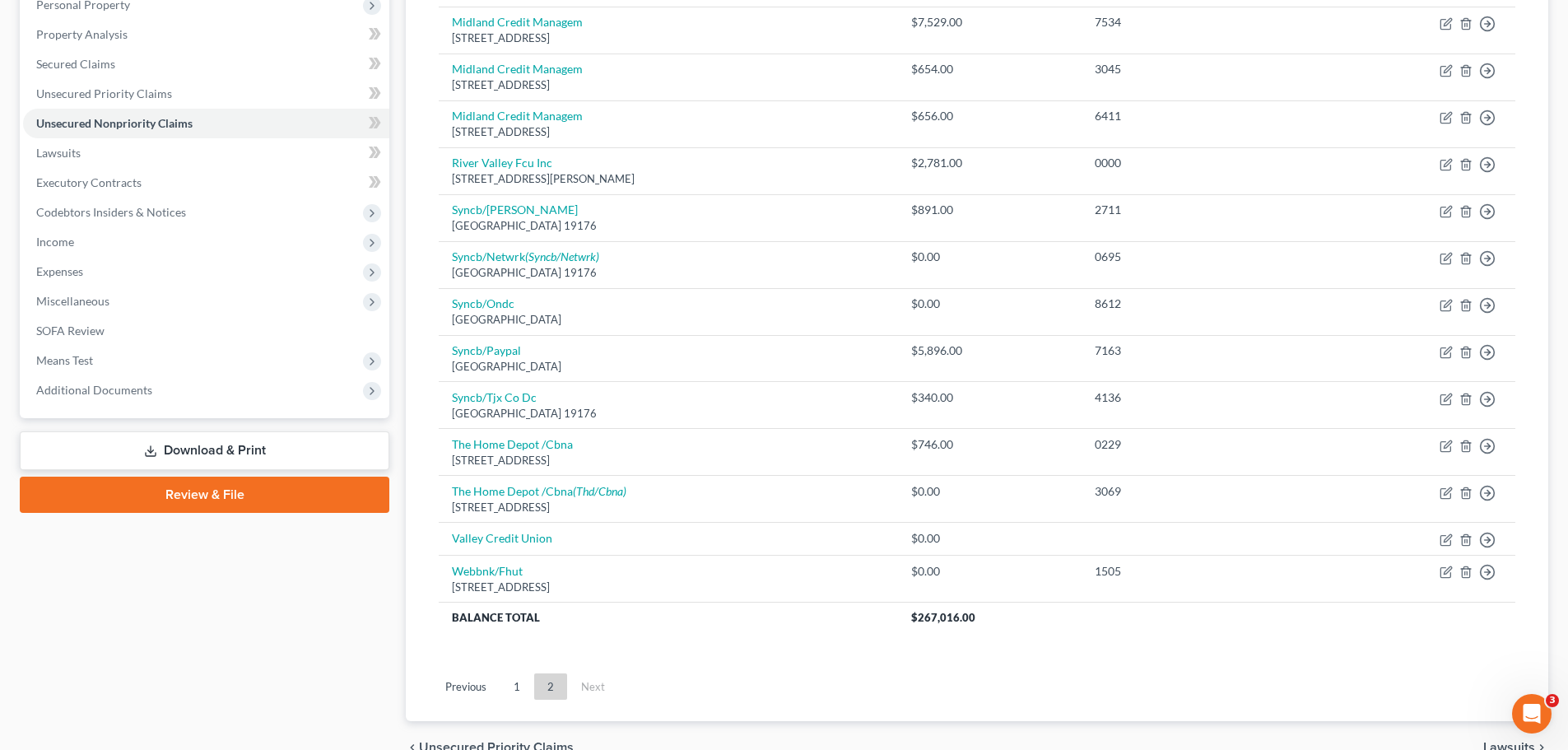
scroll to position [386, 0]
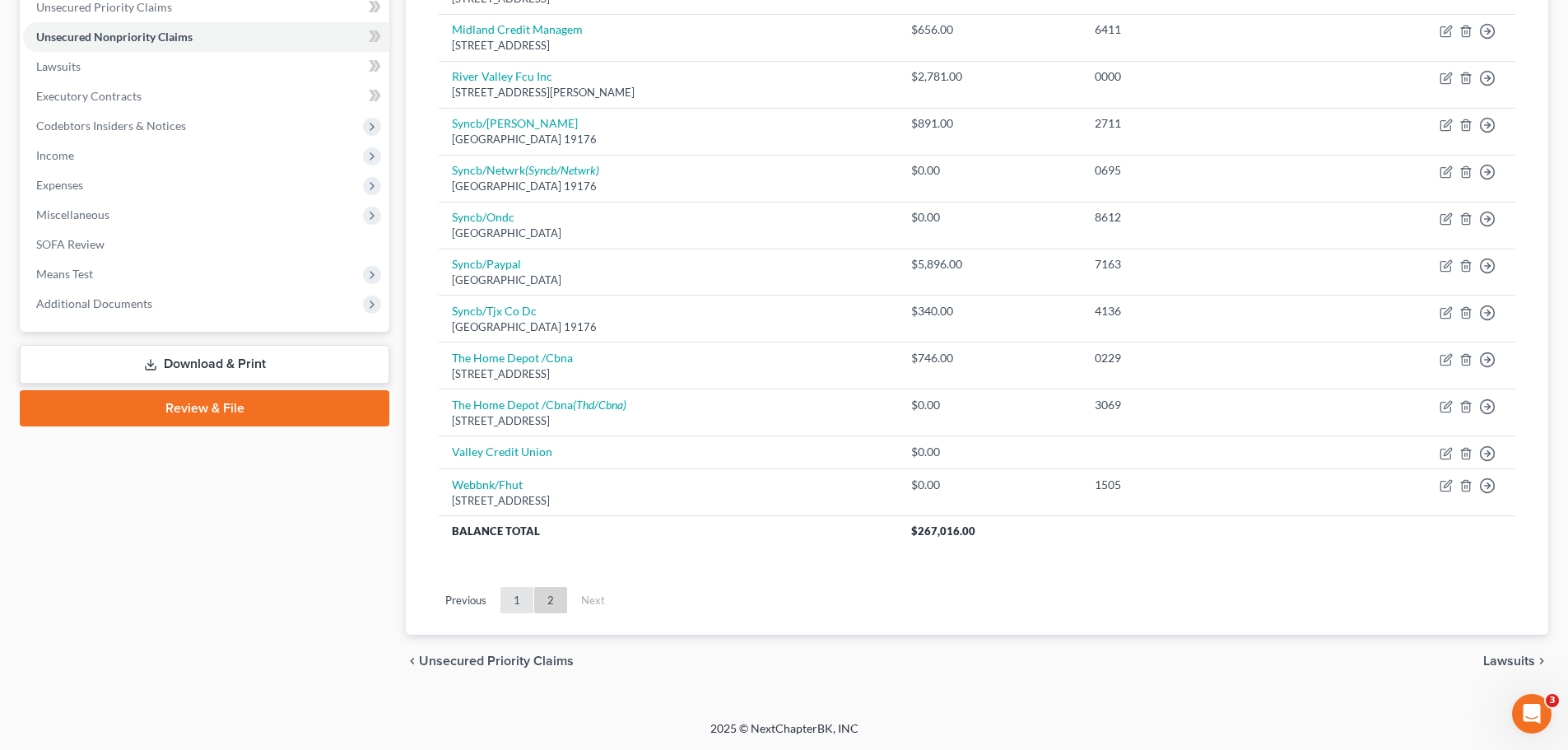
click at [512, 603] on link "1" at bounding box center [517, 600] width 33 height 27
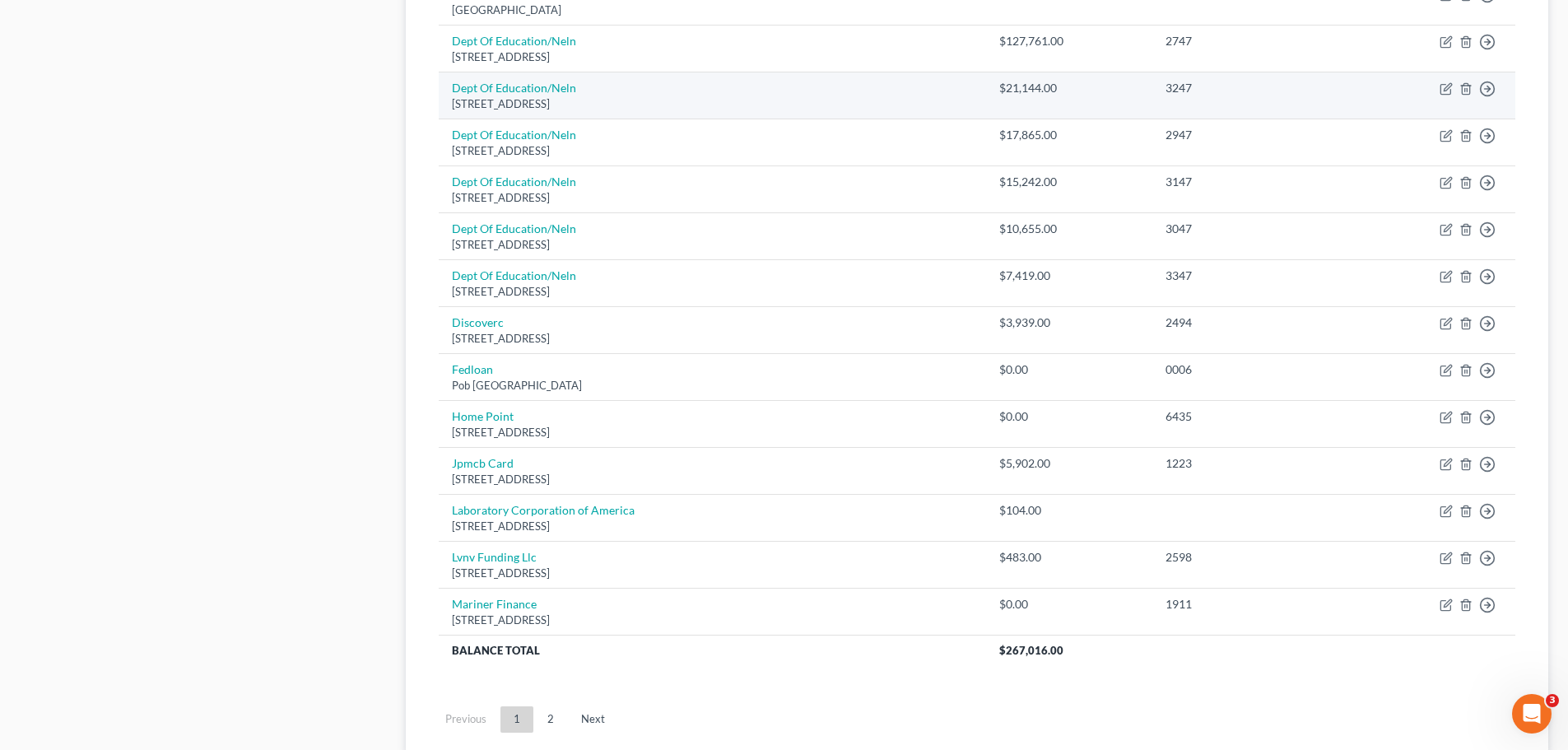
scroll to position [1128, 0]
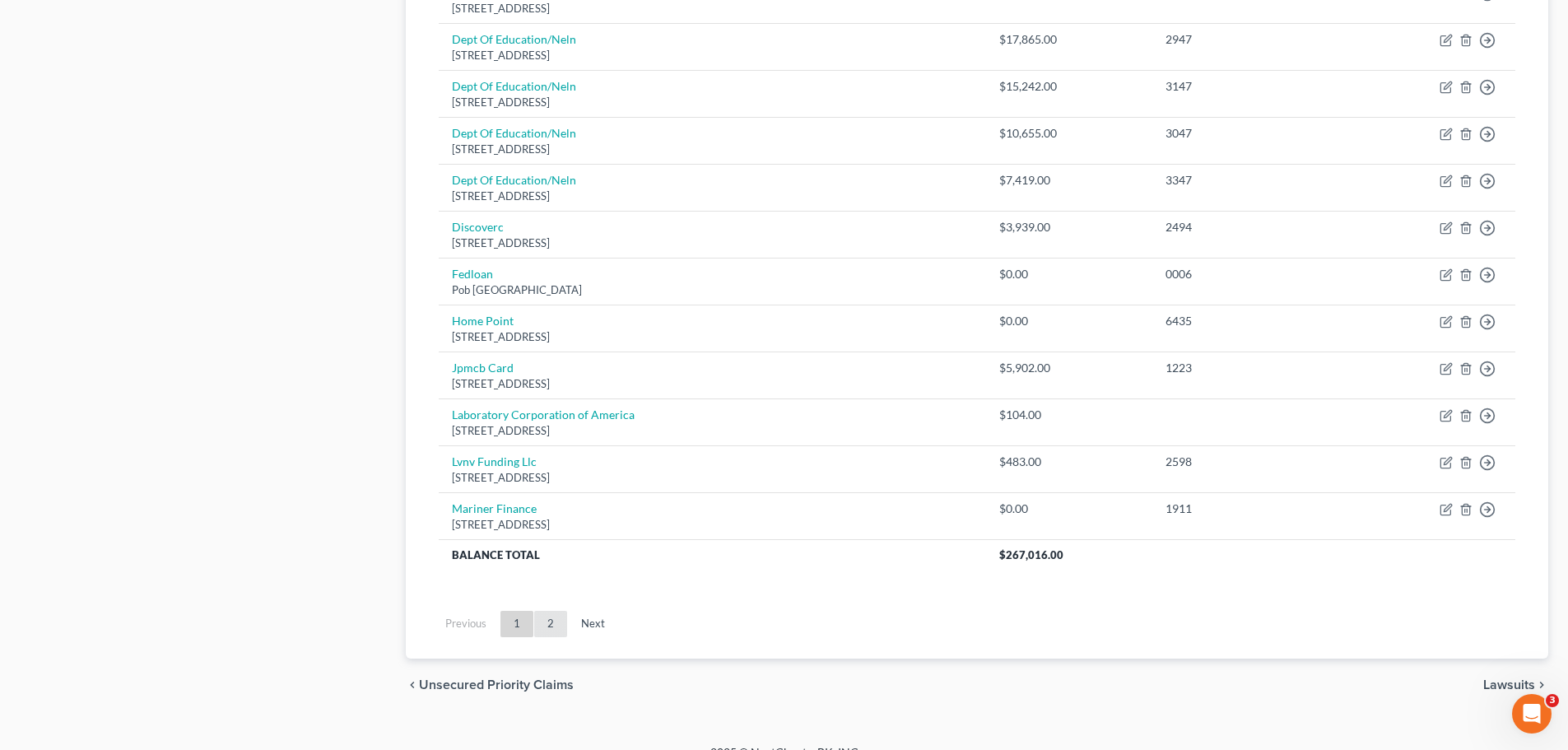
click at [544, 617] on link "2" at bounding box center [550, 624] width 33 height 27
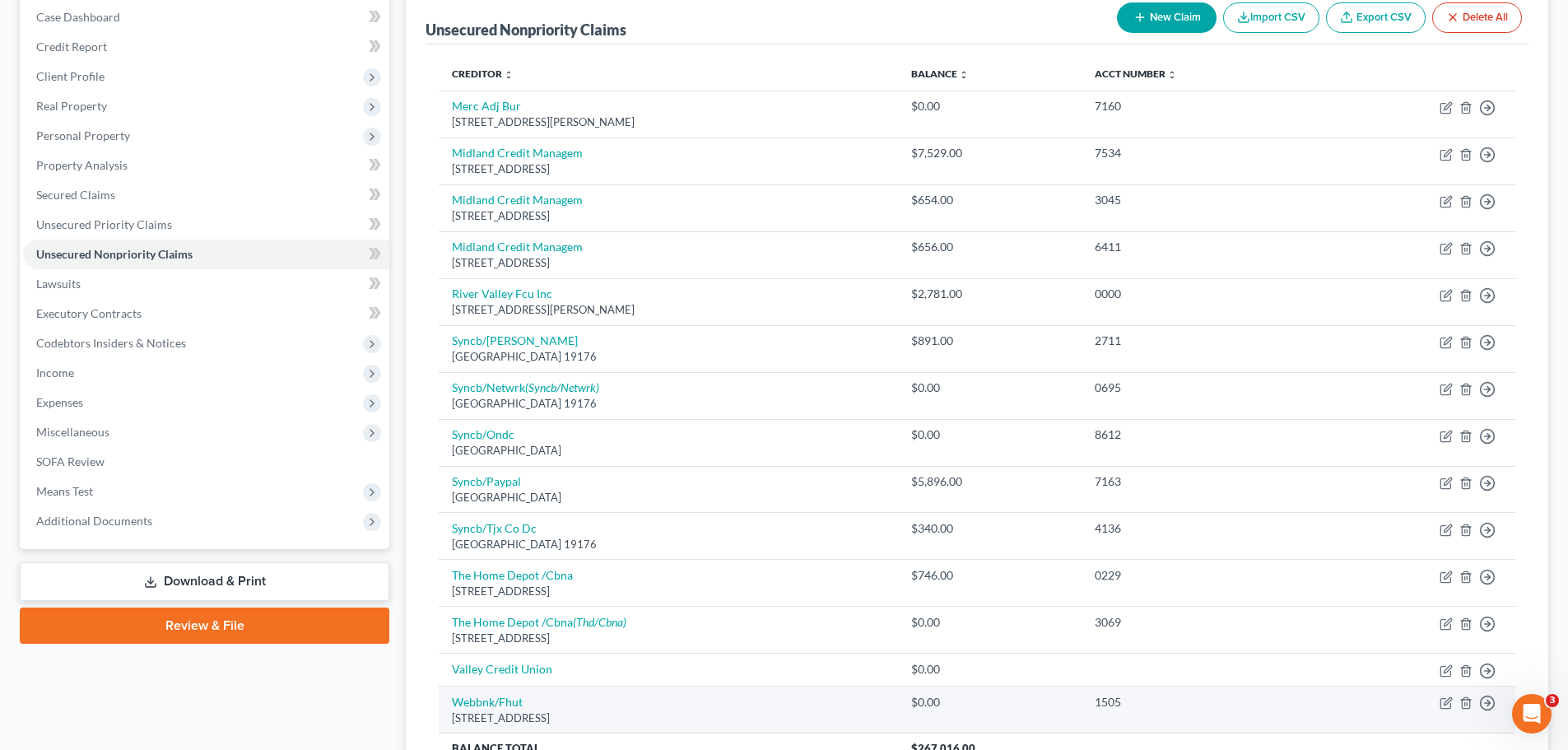
scroll to position [140, 0]
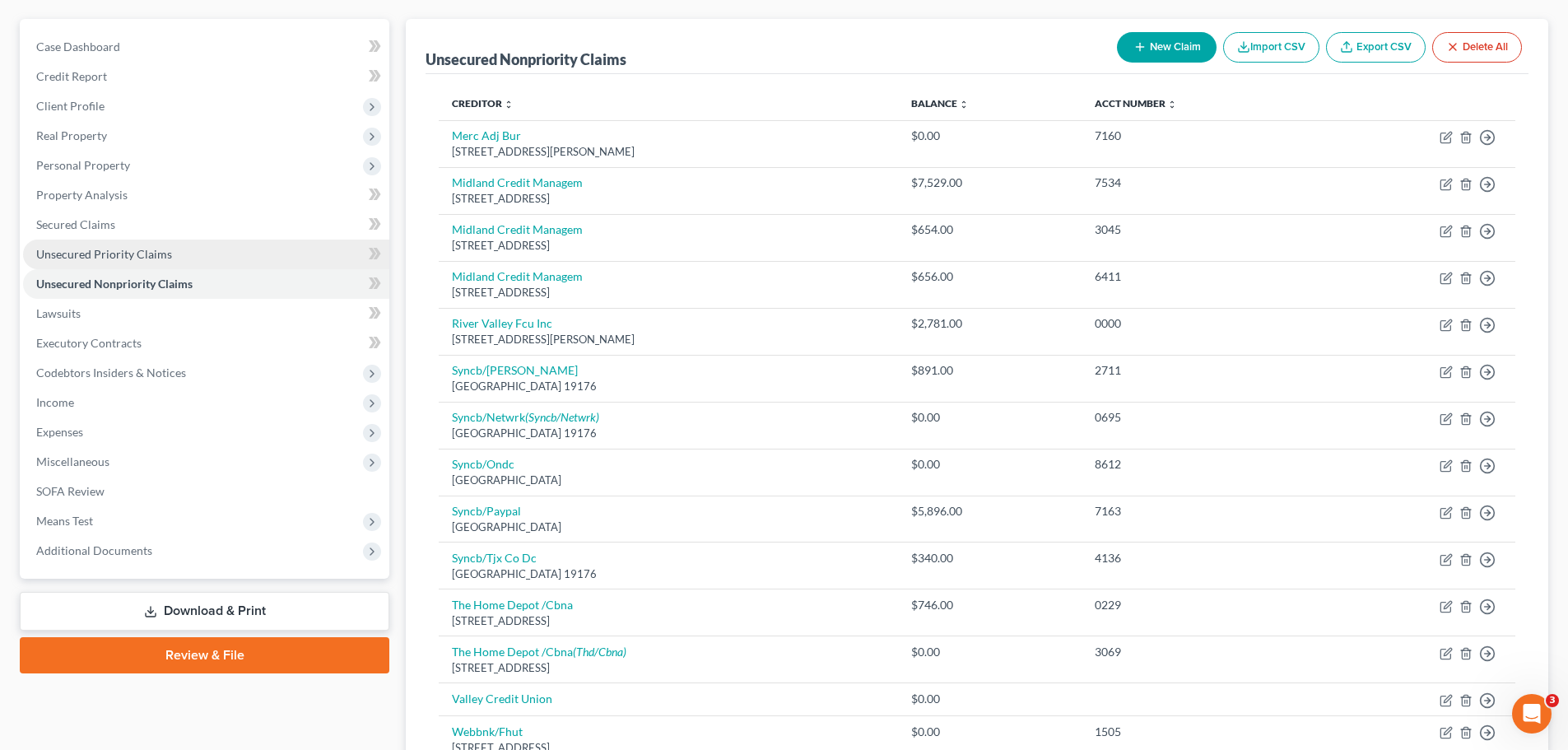
click at [84, 257] on span "Unsecured Priority Claims" at bounding box center [104, 254] width 136 height 14
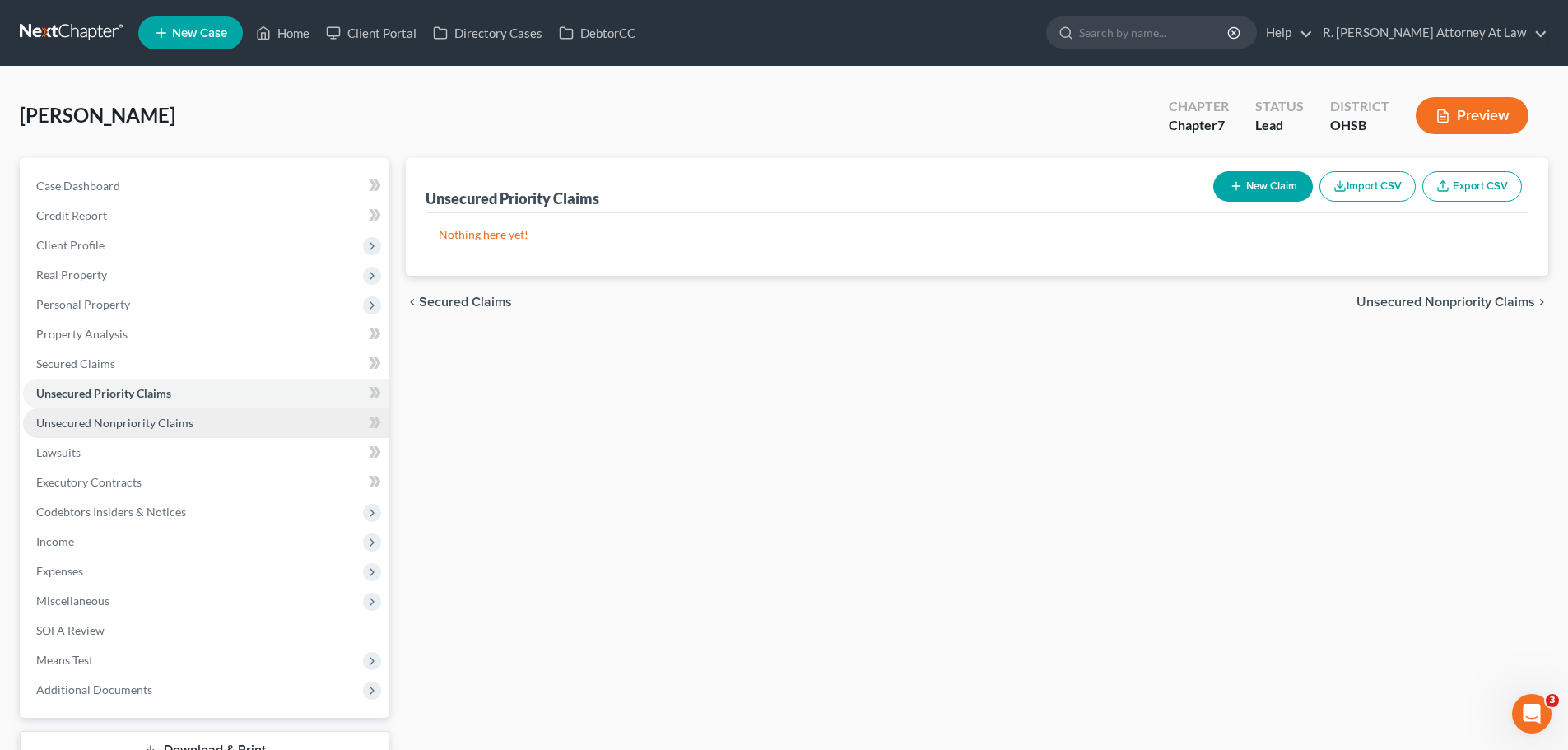
click at [101, 424] on span "Unsecured Nonpriority Claims" at bounding box center [115, 423] width 157 height 14
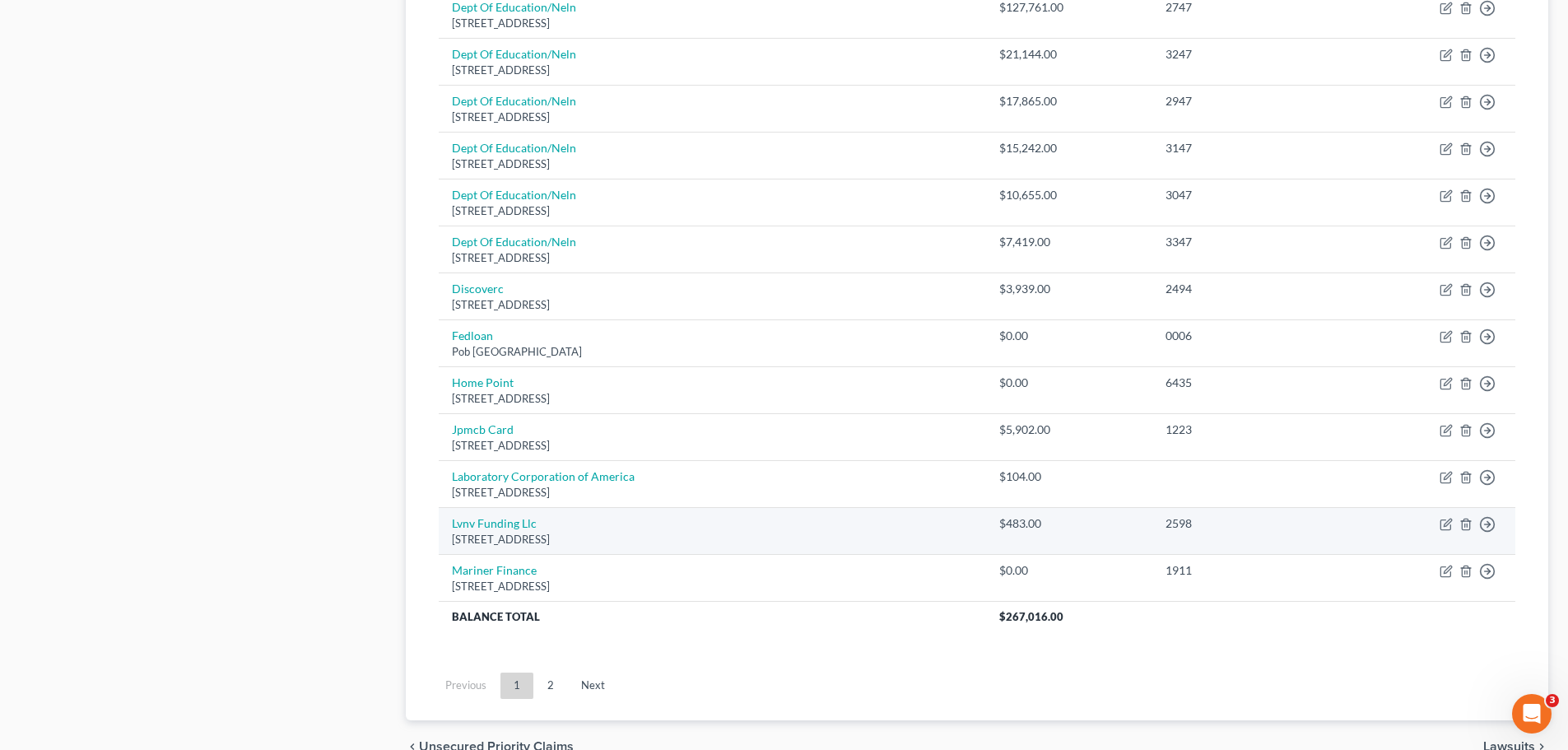
scroll to position [1152, 0]
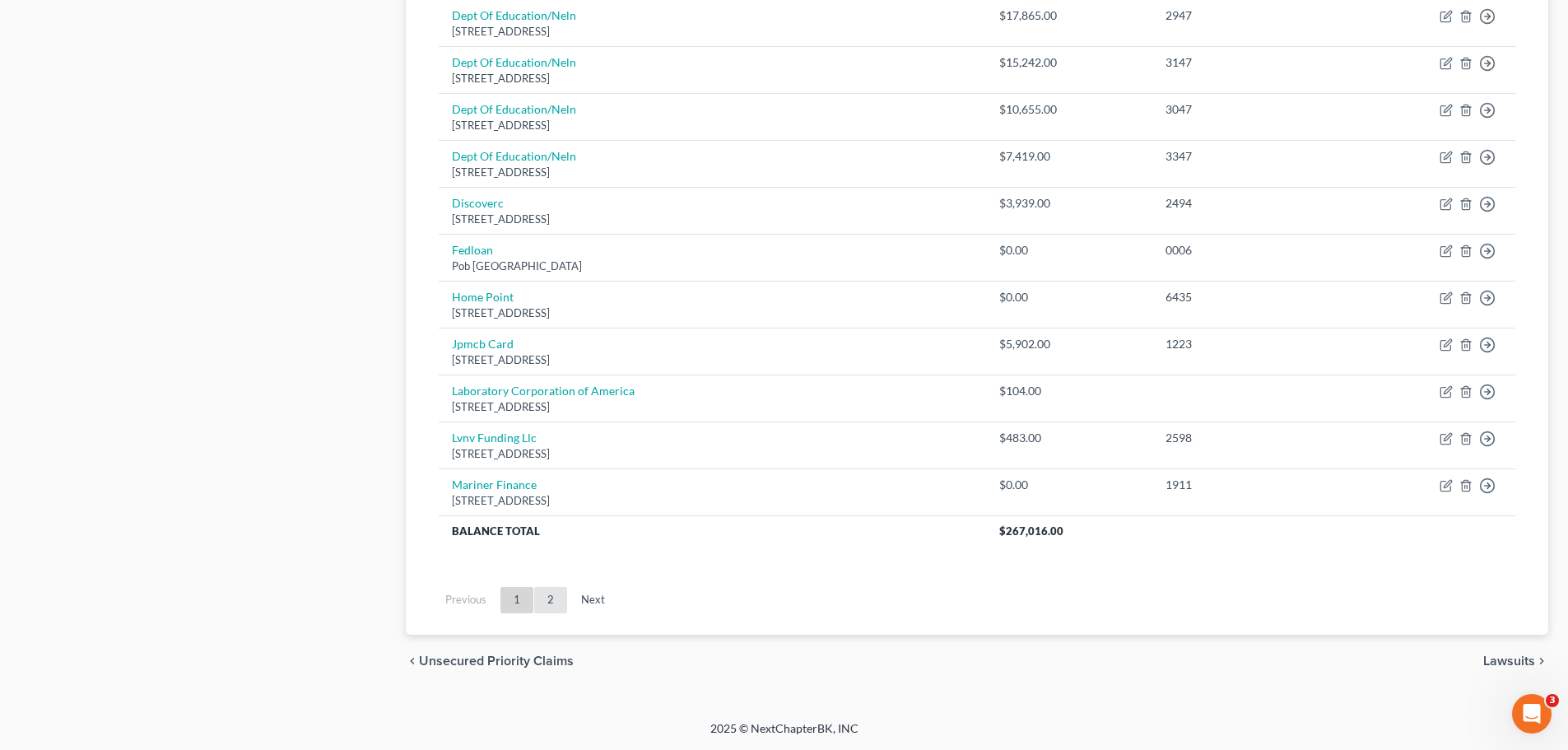
click at [556, 591] on link "2" at bounding box center [550, 600] width 33 height 27
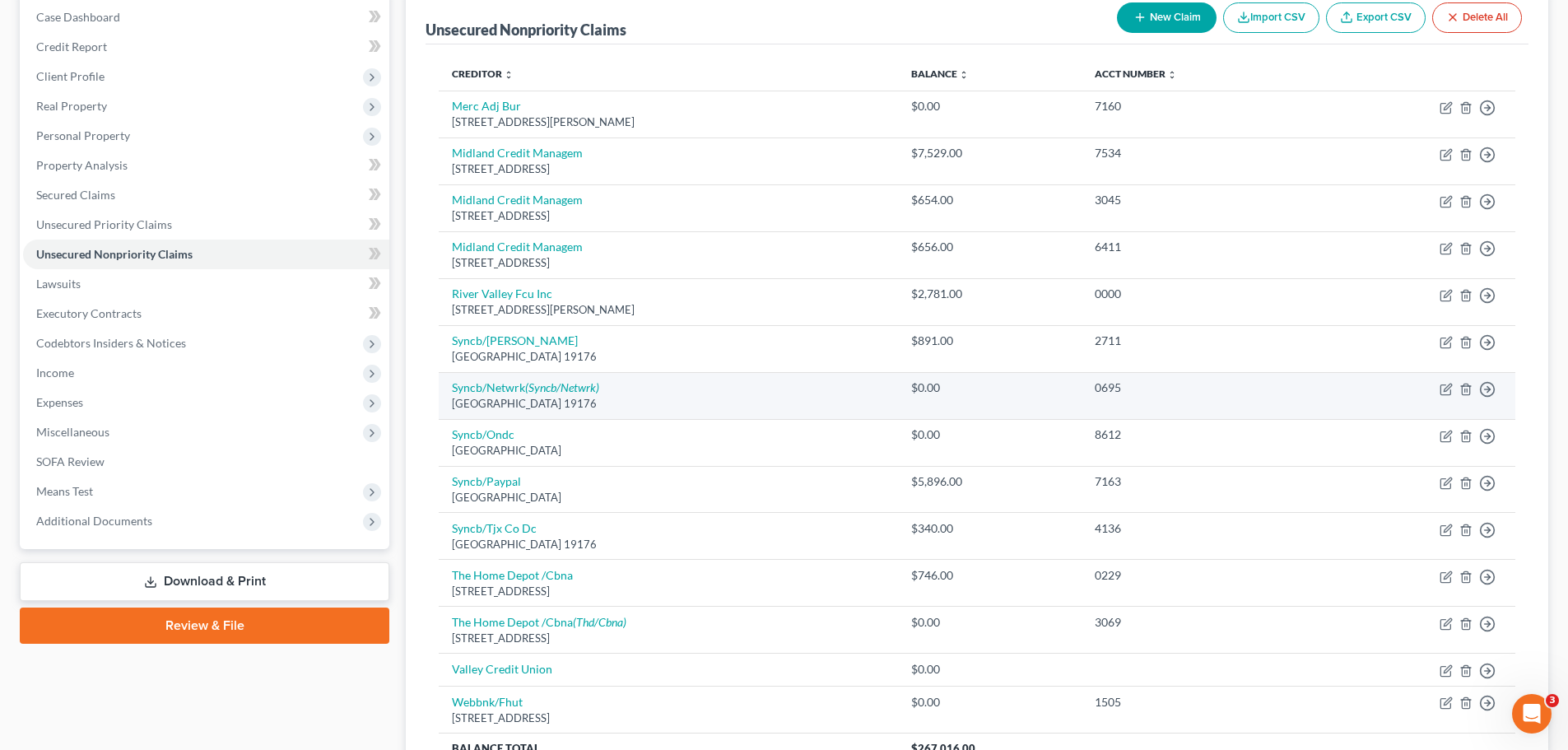
scroll to position [140, 0]
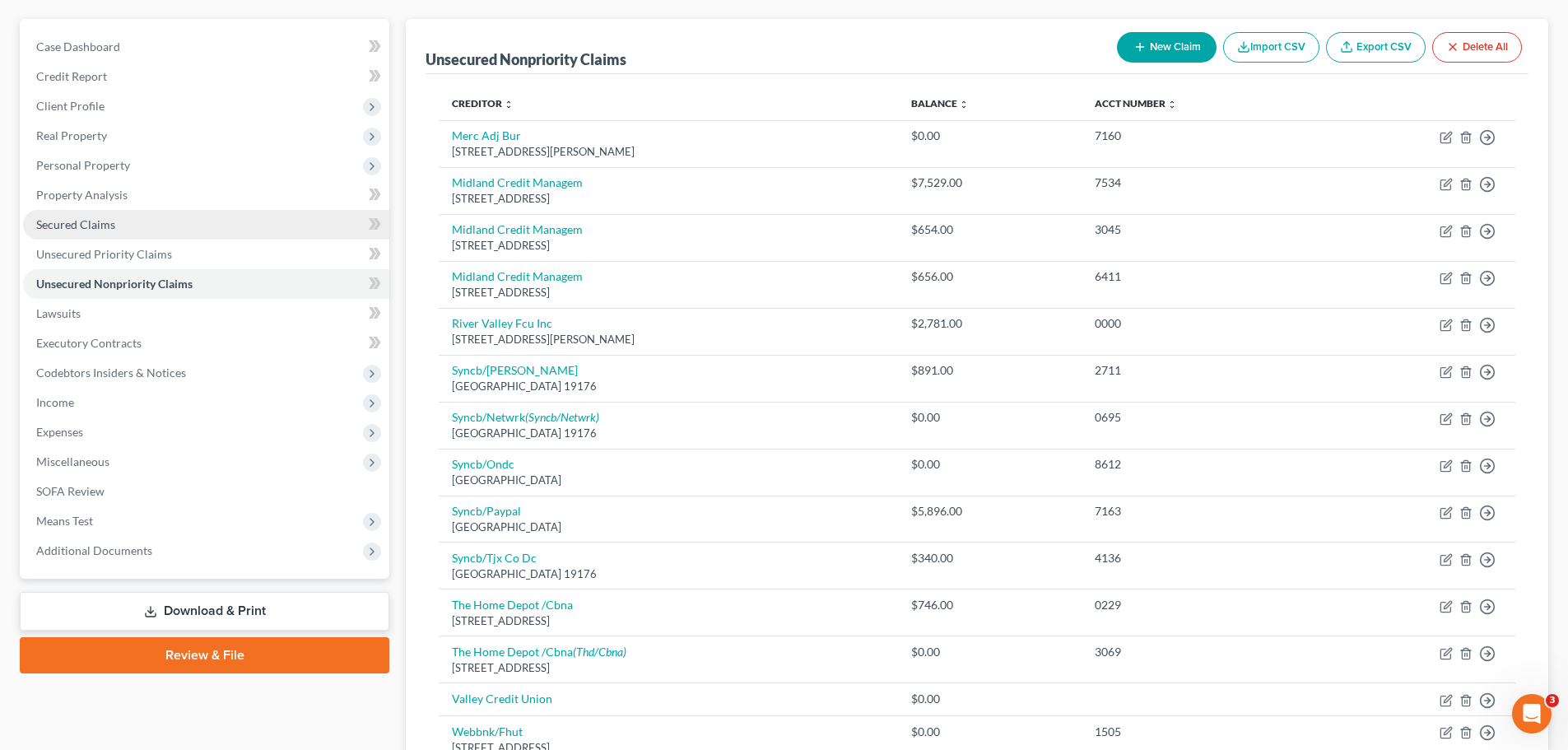
click at [95, 225] on span "Secured Claims" at bounding box center [75, 224] width 79 height 14
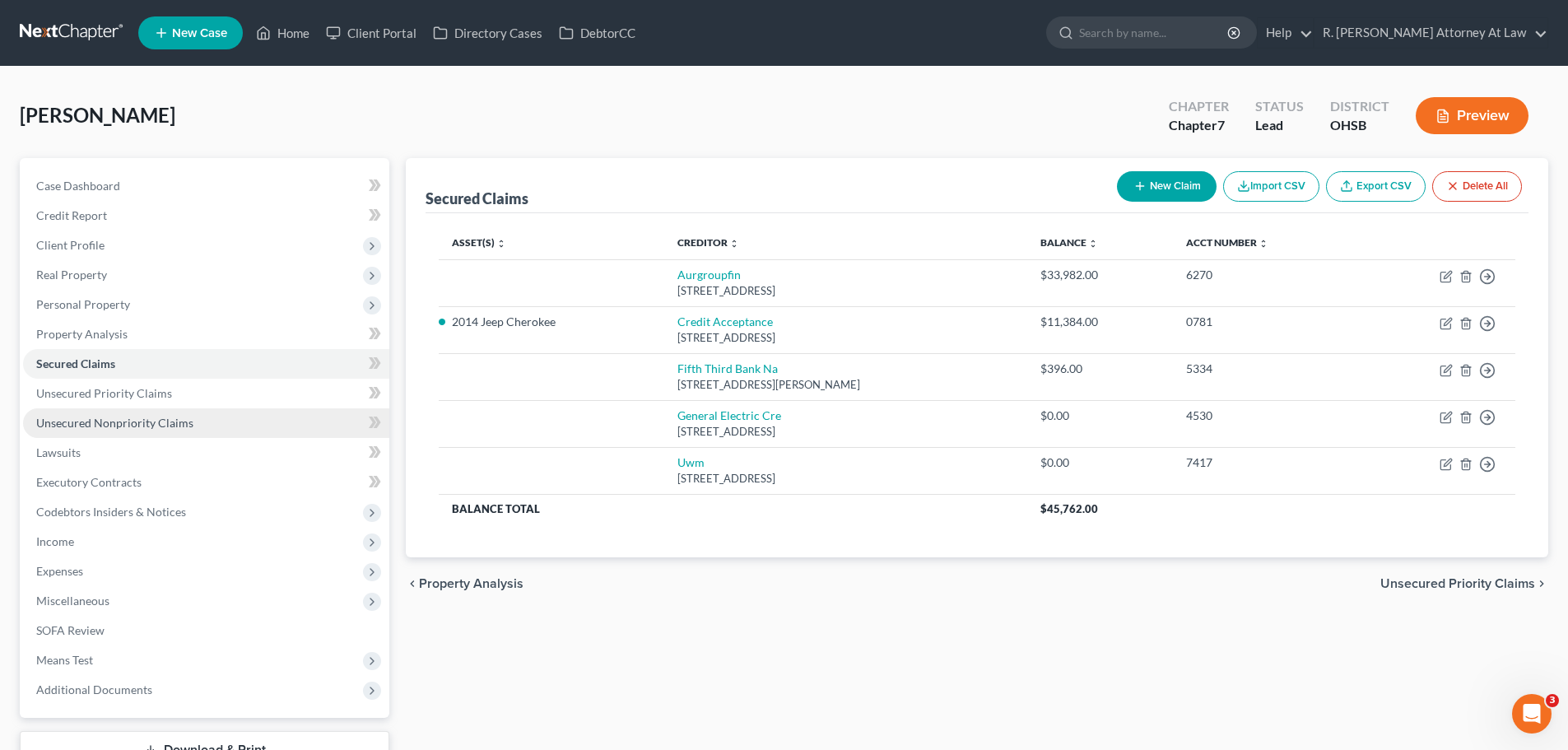
click at [91, 423] on span "Unsecured Nonpriority Claims" at bounding box center [115, 423] width 157 height 14
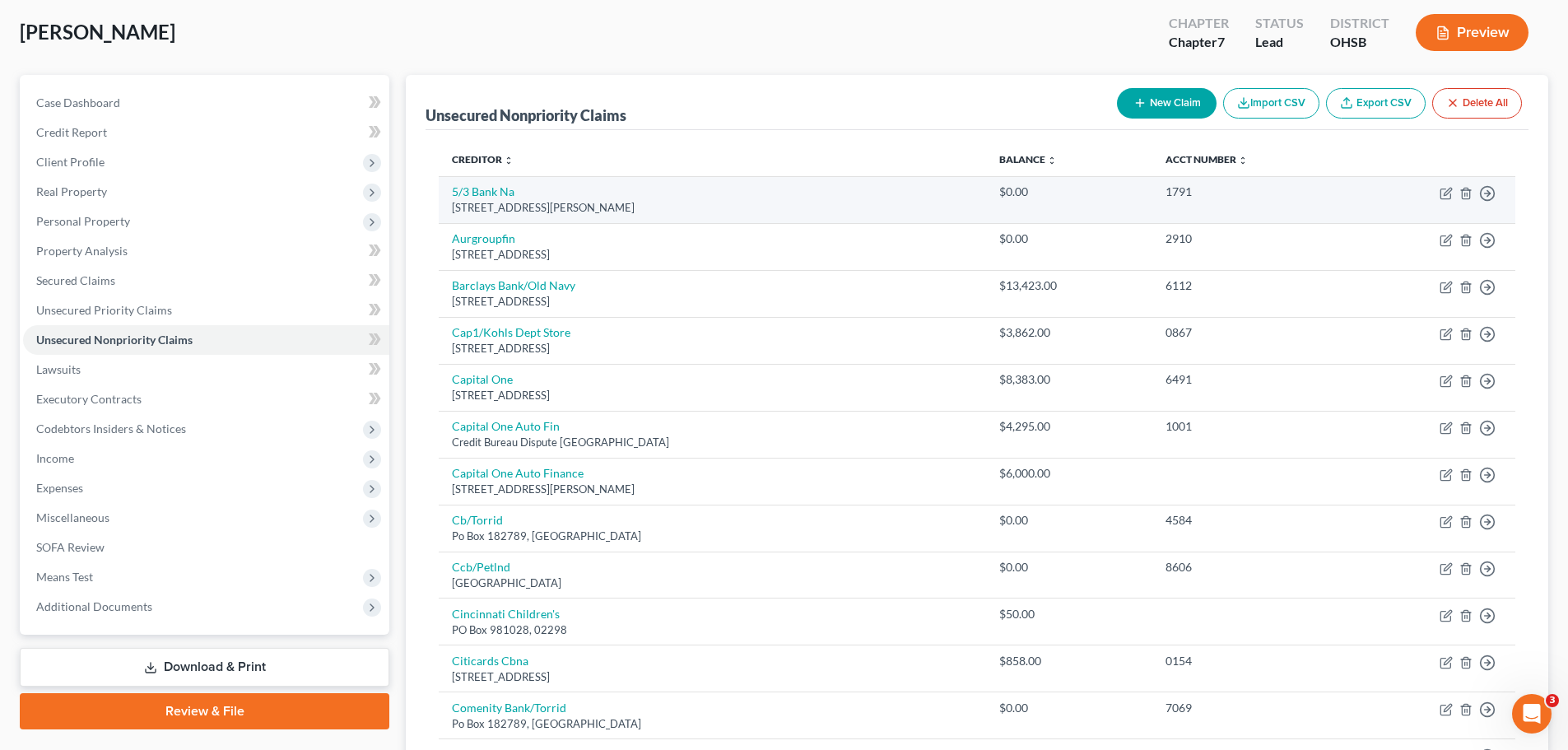
scroll to position [82, 0]
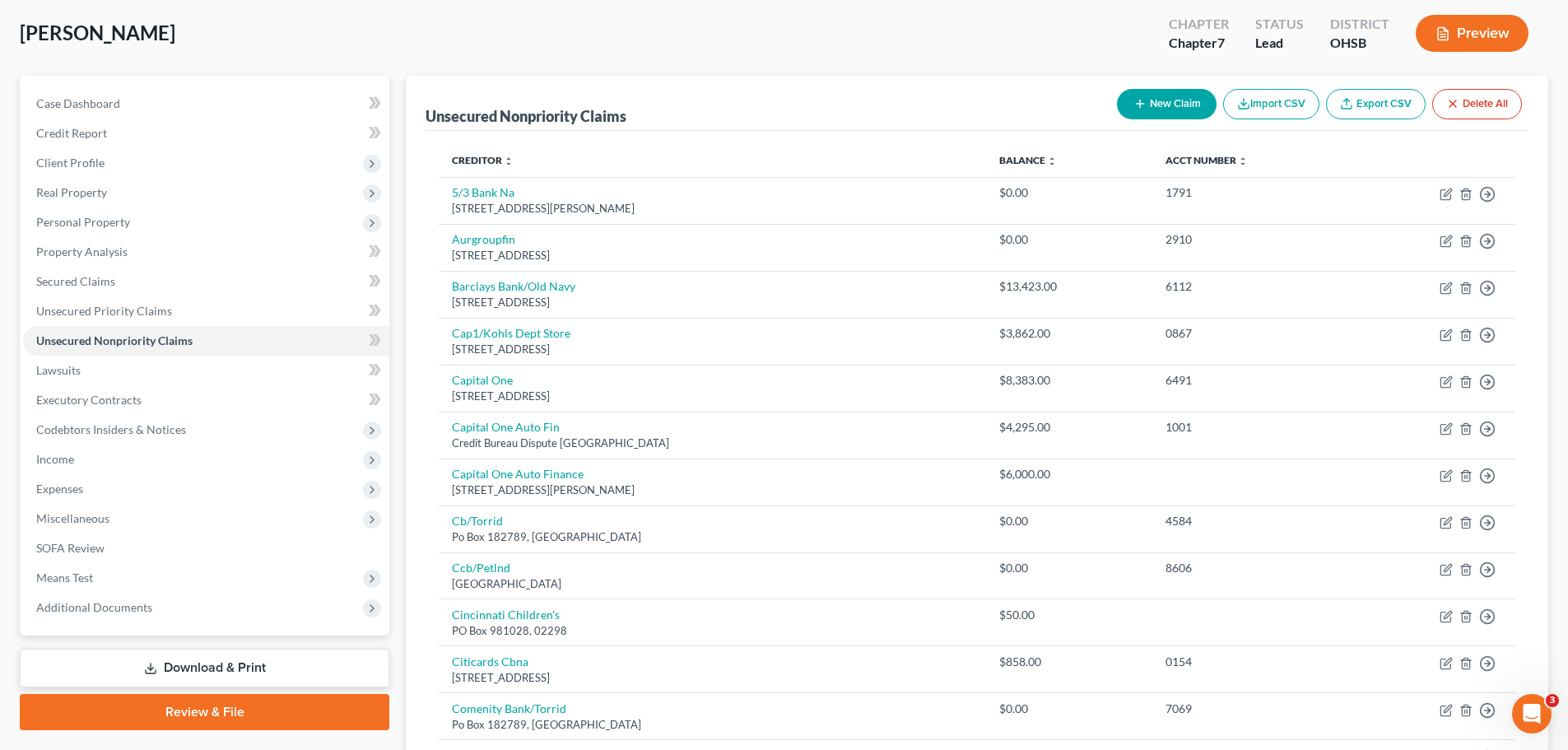
click at [1135, 103] on icon "button" at bounding box center [1140, 104] width 13 height 13
select select "0"
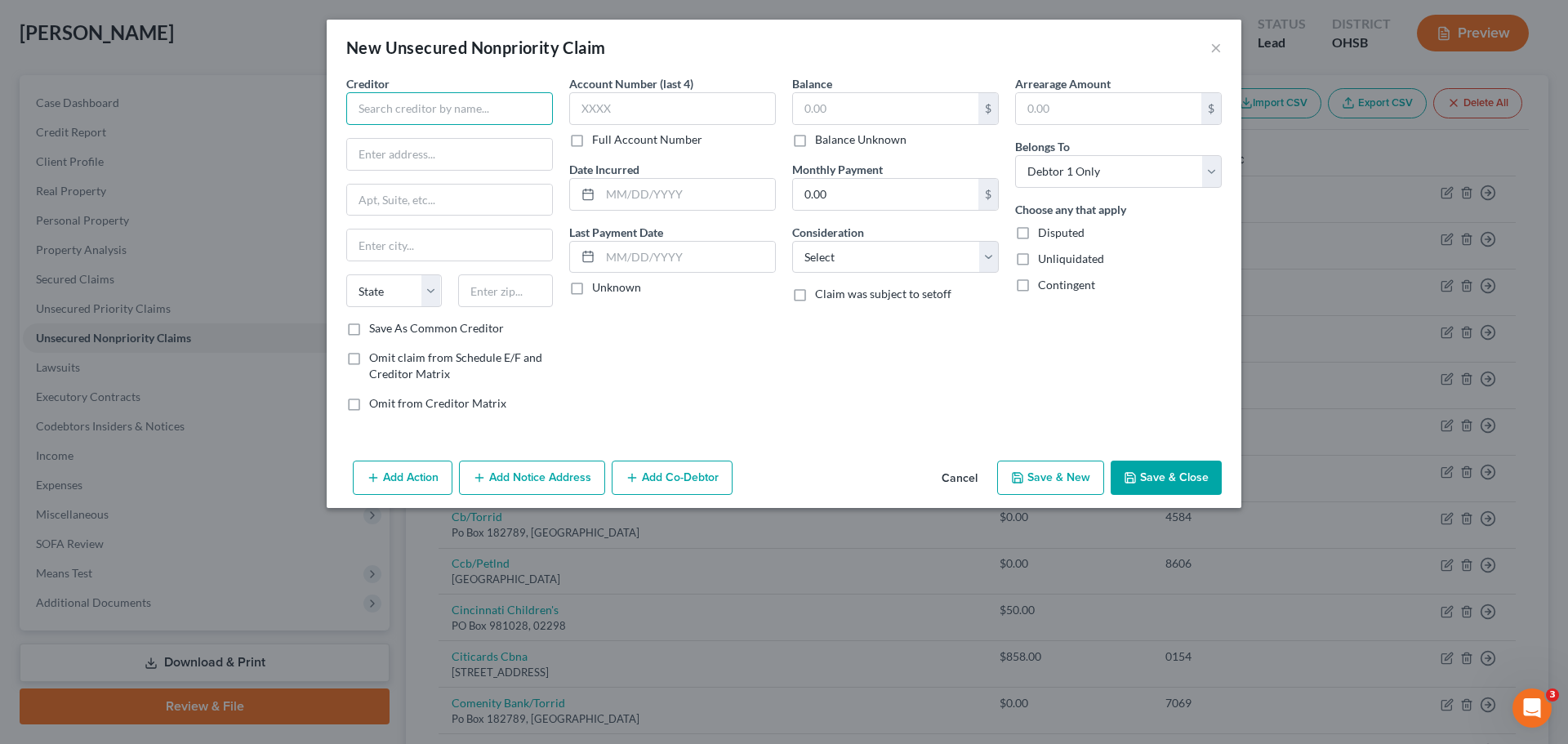
click at [423, 116] on input "text" at bounding box center [449, 109] width 206 height 32
type input "Comprehensive Urgent Care"
type input "PO Box 644836"
type input "15264"
type input "Pittsburgh"
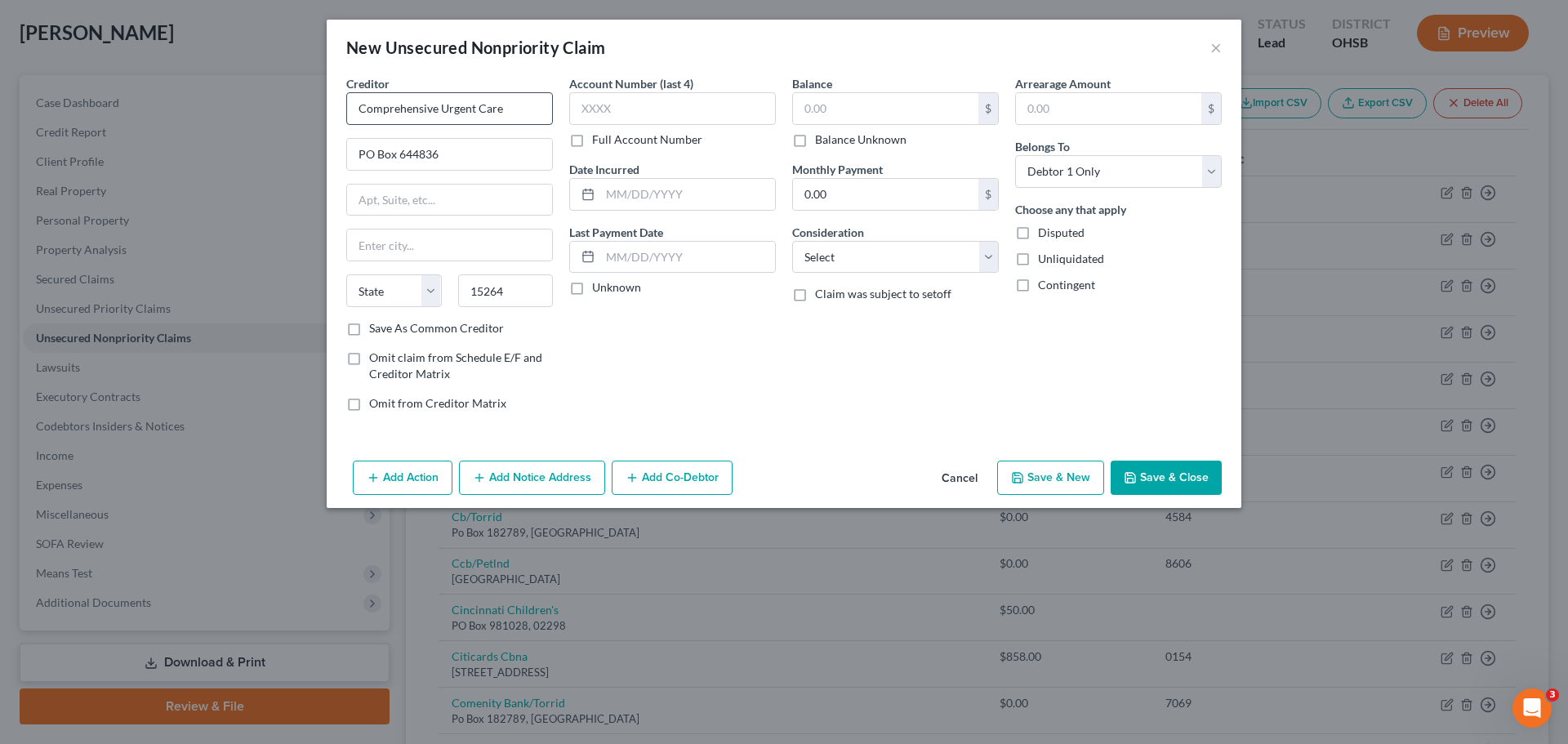
select select "39"
drag, startPoint x: 654, startPoint y: 213, endPoint x: 675, endPoint y: 189, distance: 31.9
click at [650, 213] on div "Account Number (last 4) Full Account Number Date Incurred Last Payment Date Unk…" at bounding box center [672, 250] width 223 height 350
click at [674, 189] on input "text" at bounding box center [688, 194] width 175 height 31
type input "2024"
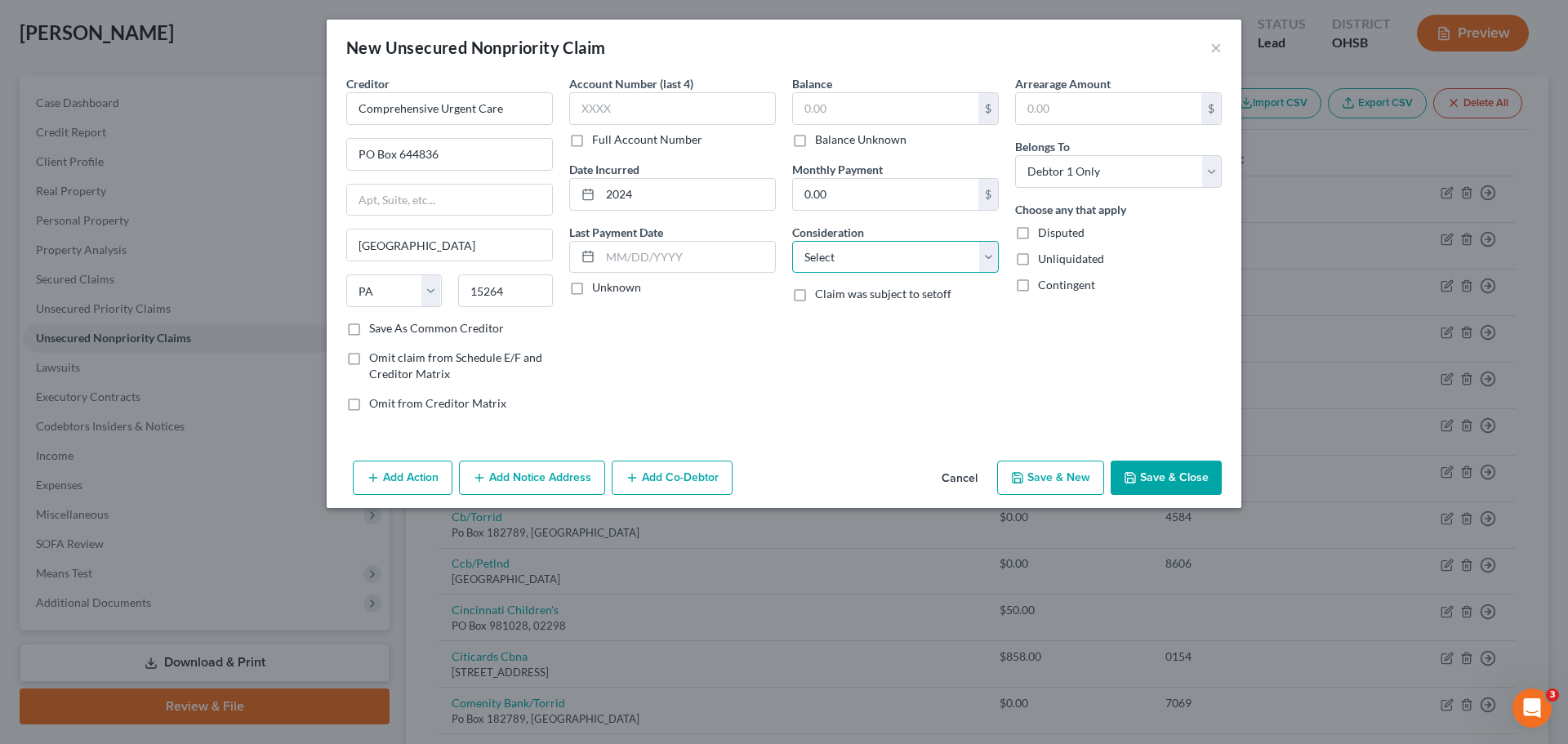
click at [874, 261] on select "Select Cable / Satellite Services Collection Agency Credit Card Debt Debt Couns…" at bounding box center [895, 257] width 206 height 32
select select "9"
click at [792, 241] on select "Select Cable / Satellite Services Collection Agency Credit Card Debt Debt Couns…" at bounding box center [895, 257] width 206 height 32
click at [868, 121] on input "text" at bounding box center [885, 109] width 185 height 31
type input "30.00"
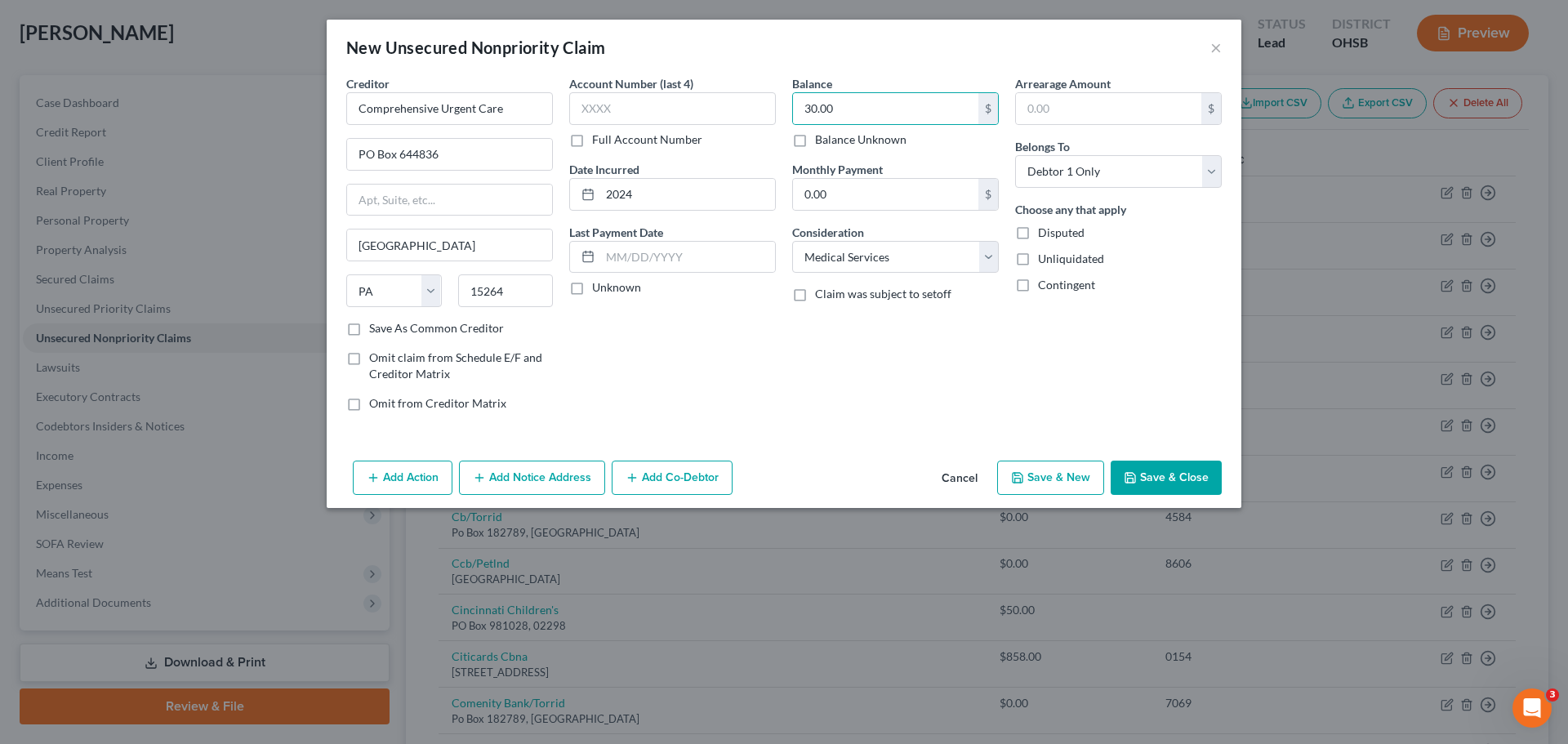
drag, startPoint x: 1148, startPoint y: 462, endPoint x: 1151, endPoint y: 471, distance: 9.5
click at [1149, 466] on button "Save & Close" at bounding box center [1166, 478] width 111 height 34
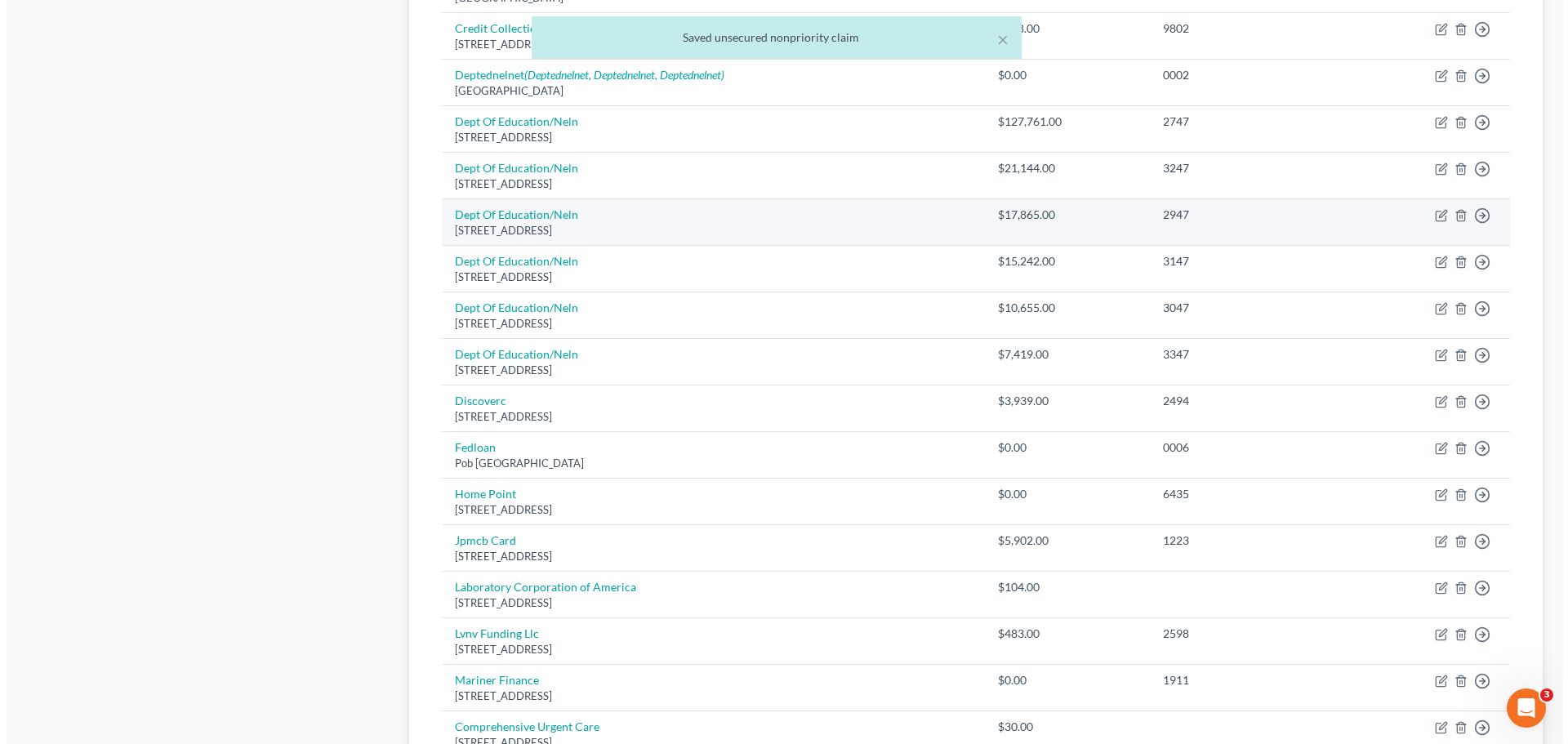
scroll to position [980, 0]
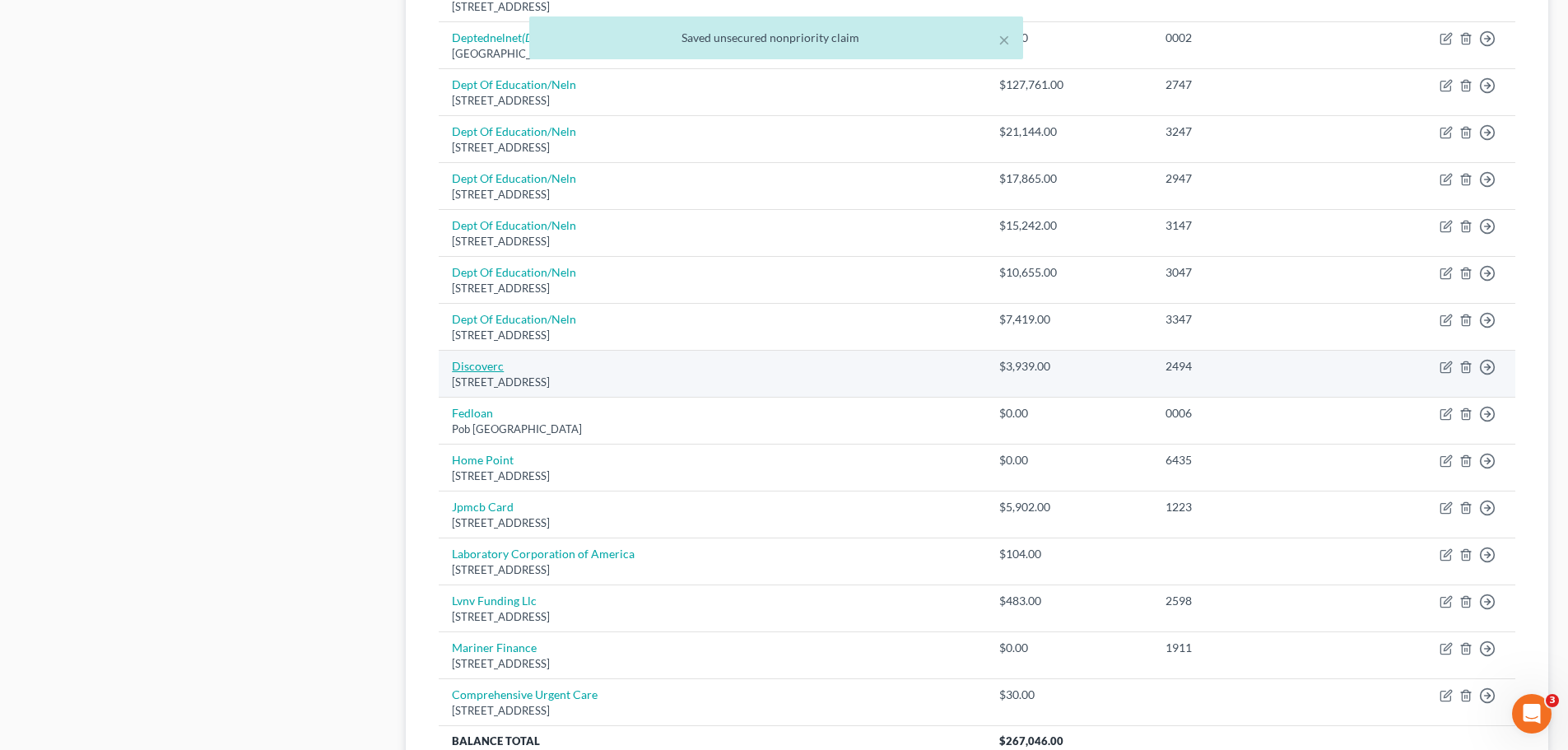
click at [484, 366] on link "Discoverc" at bounding box center [478, 366] width 52 height 14
select select "46"
select select "2"
select select "0"
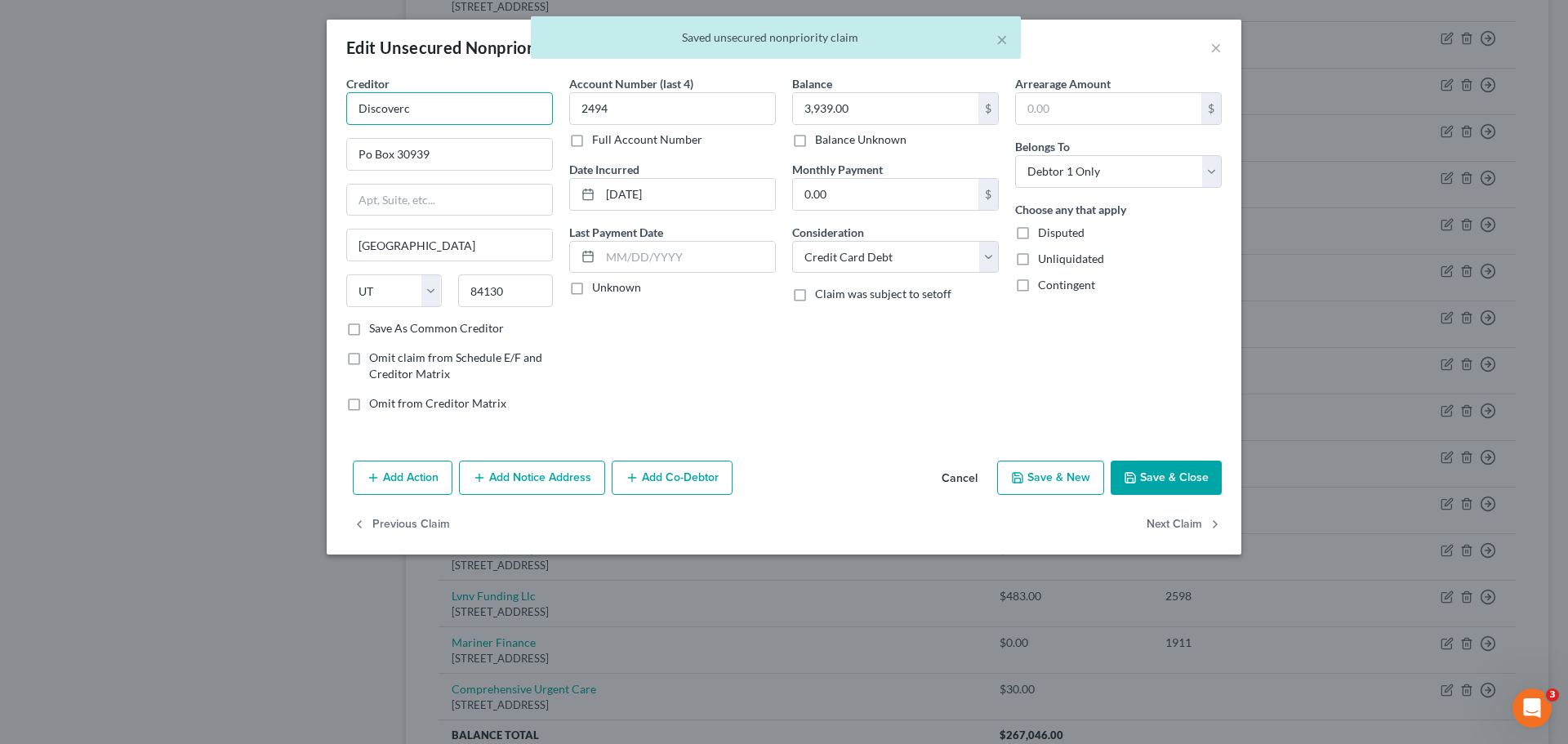
click at [452, 100] on input "Discoverc" at bounding box center [449, 109] width 206 height 32
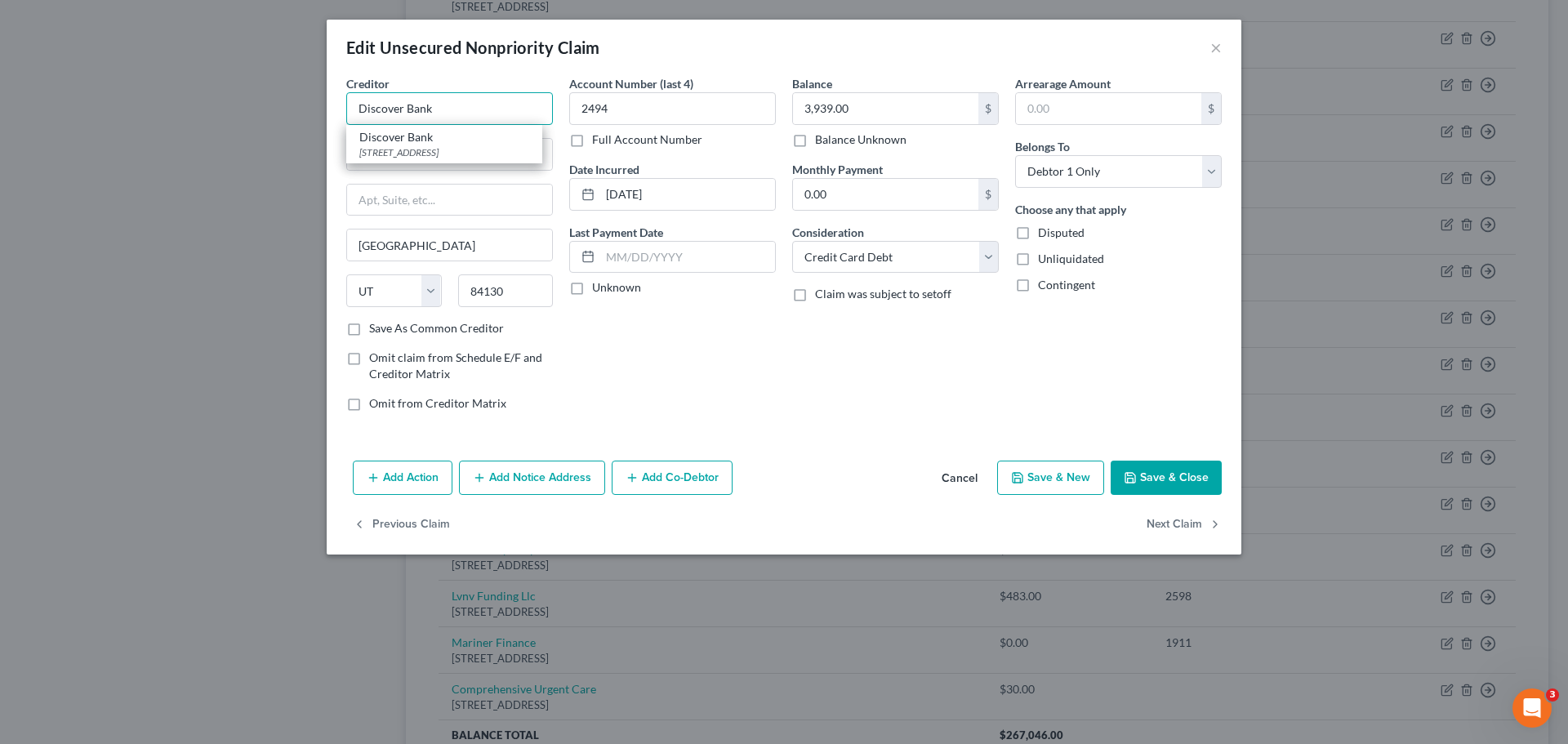
type input "Discover Bank"
click at [548, 482] on button "Add Notice Address" at bounding box center [532, 478] width 146 height 34
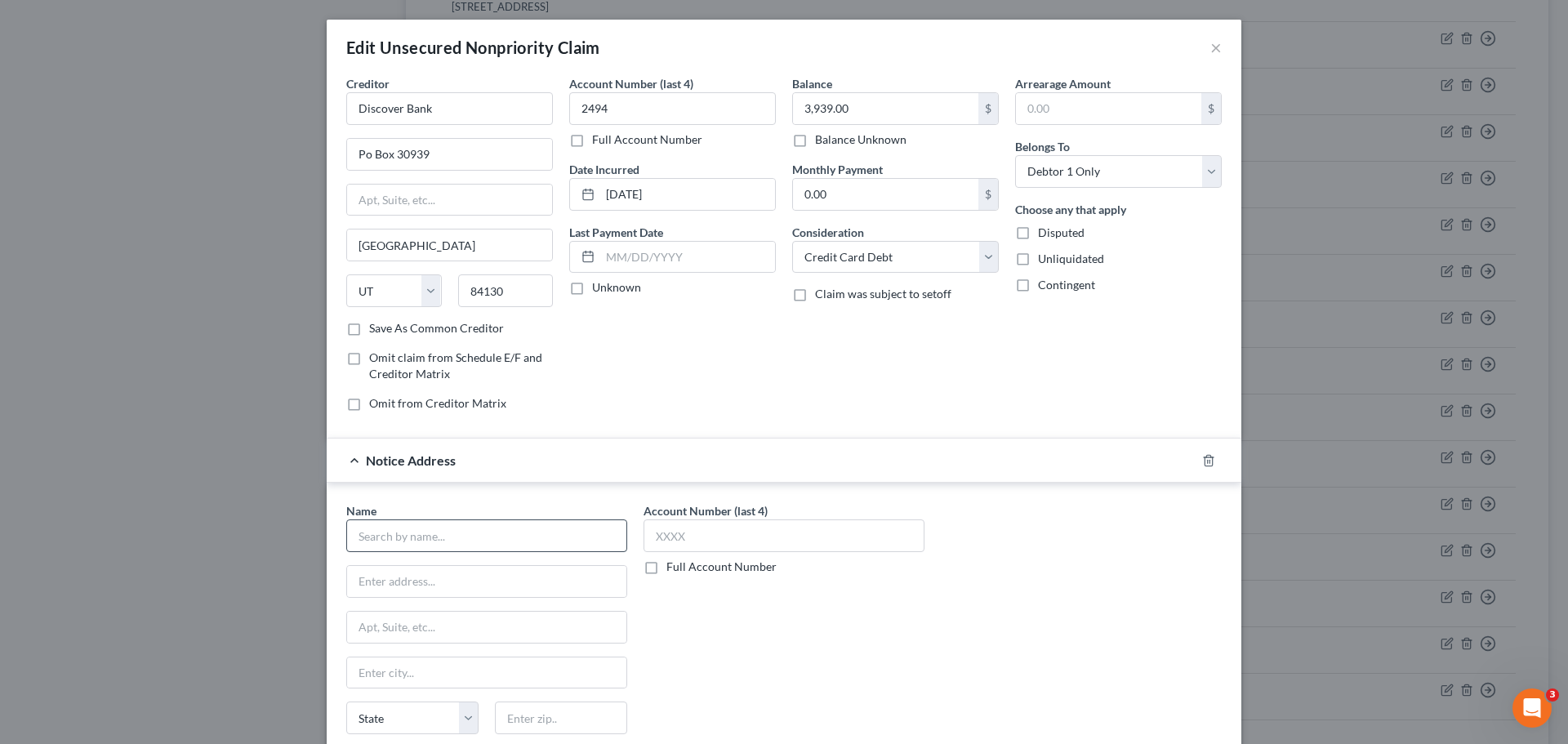
drag, startPoint x: 402, startPoint y: 553, endPoint x: 404, endPoint y: 544, distance: 9.2
click at [403, 549] on div "Name * State [US_STATE] AK AR AZ CA CO CT DE DC [GEOGRAPHIC_DATA] [GEOGRAPHIC_D…" at bounding box center [486, 634] width 281 height 262
click at [404, 544] on input "text" at bounding box center [486, 536] width 281 height 32
type input "Capital Management Services"
type input "698 1/2 South Ogden Street"
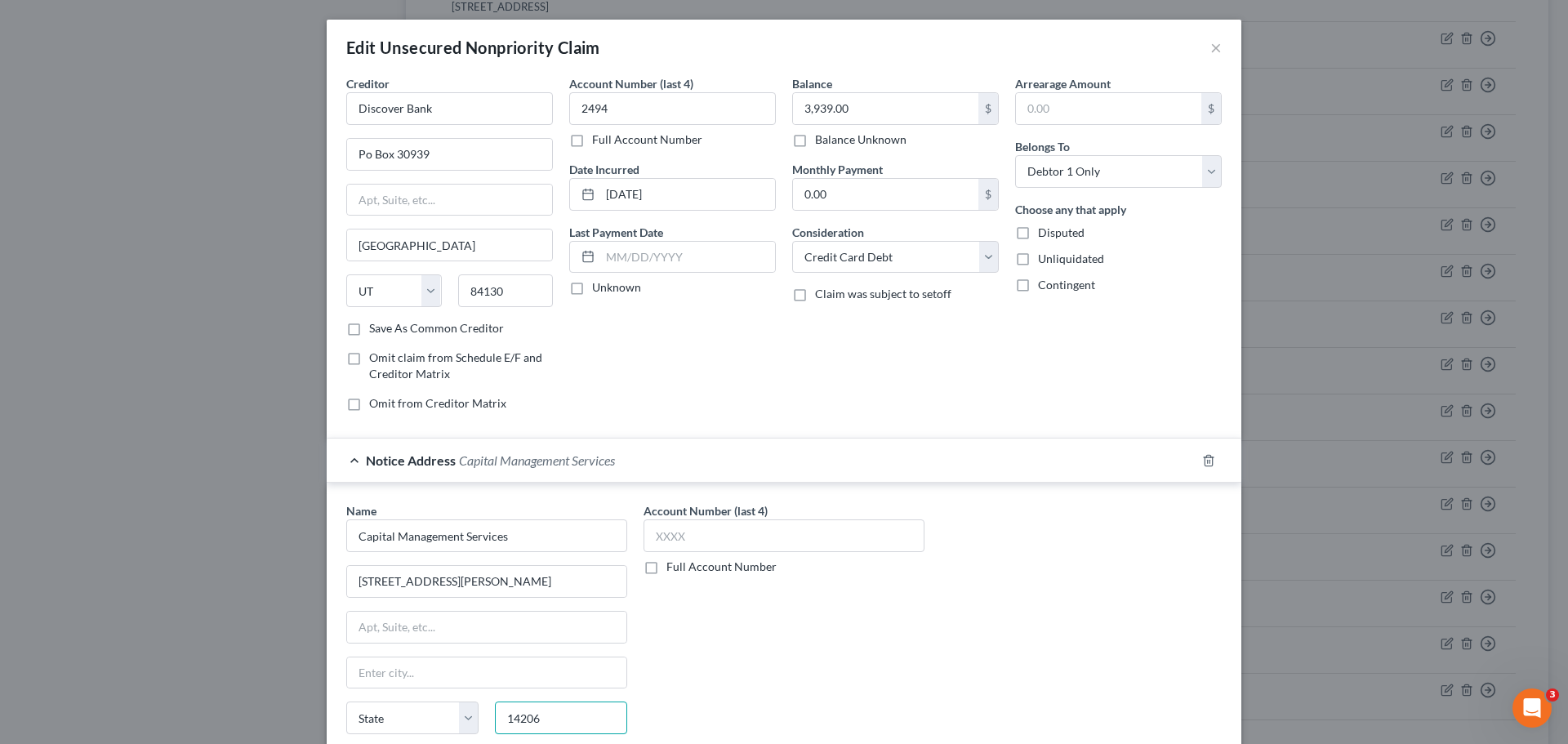
type input "14206"
type input "Buffalo"
select select "35"
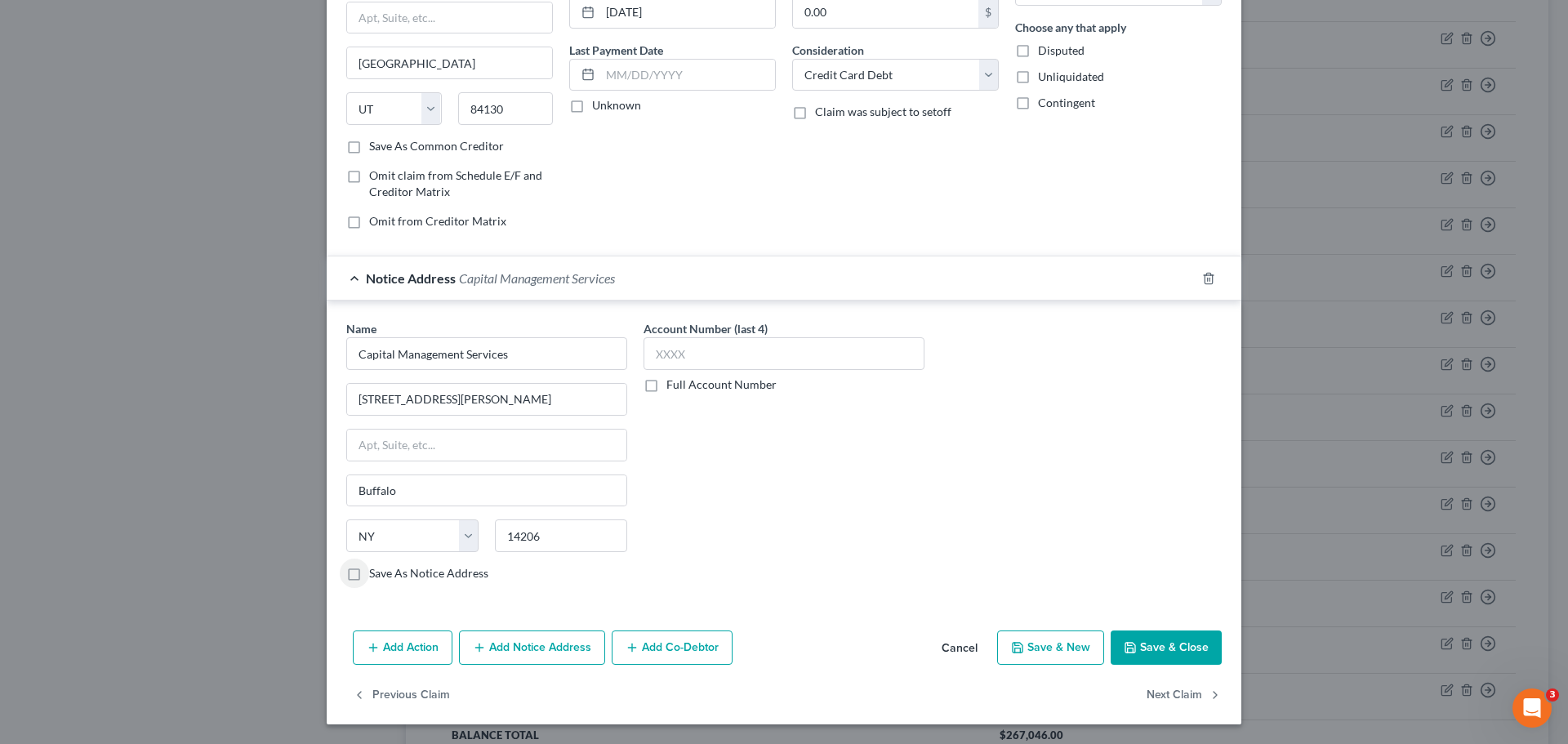
click at [525, 650] on button "Add Notice Address" at bounding box center [532, 648] width 146 height 34
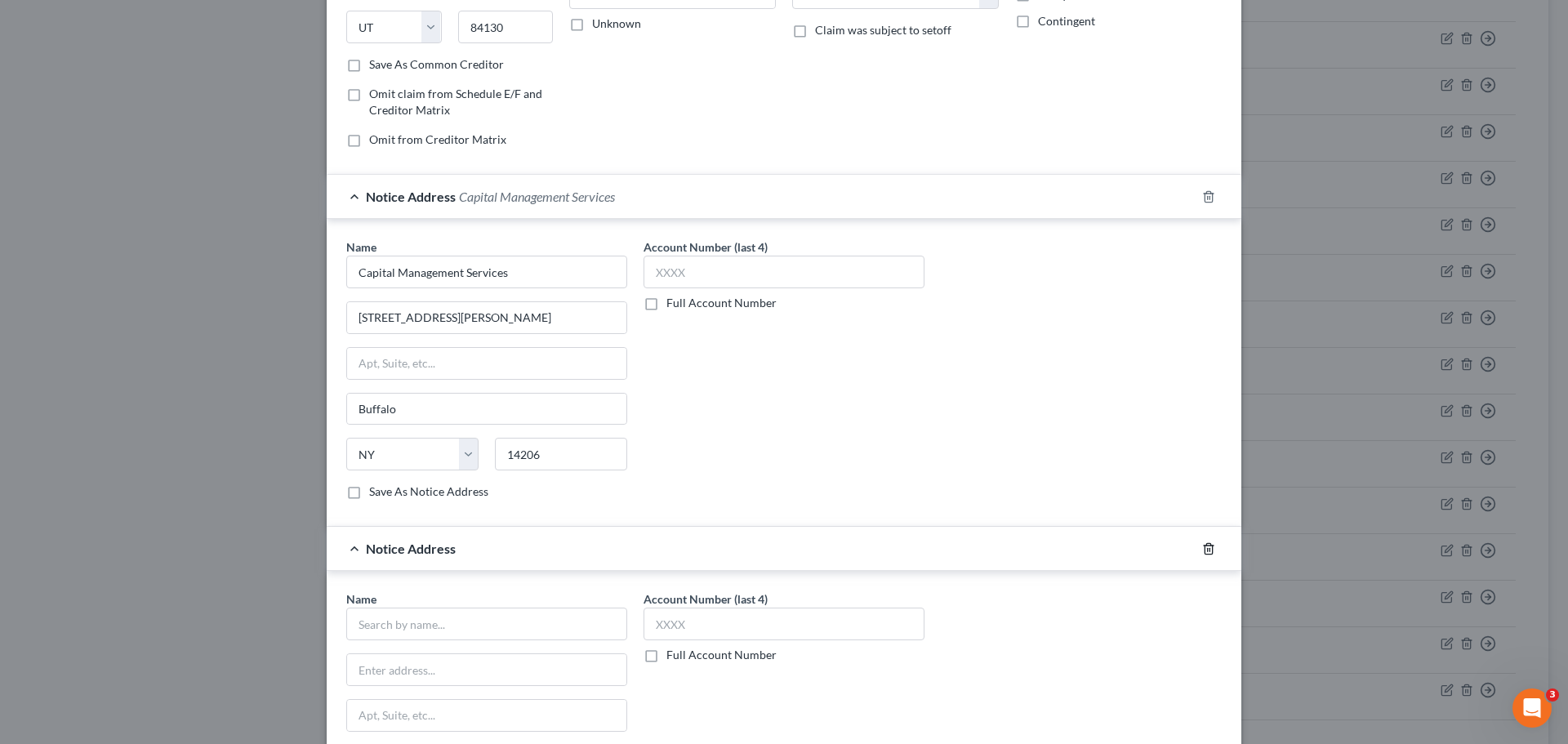
drag, startPoint x: 1206, startPoint y: 550, endPoint x: 1150, endPoint y: 517, distance: 65.0
click at [1204, 550] on icon "button" at bounding box center [1208, 549] width 13 height 13
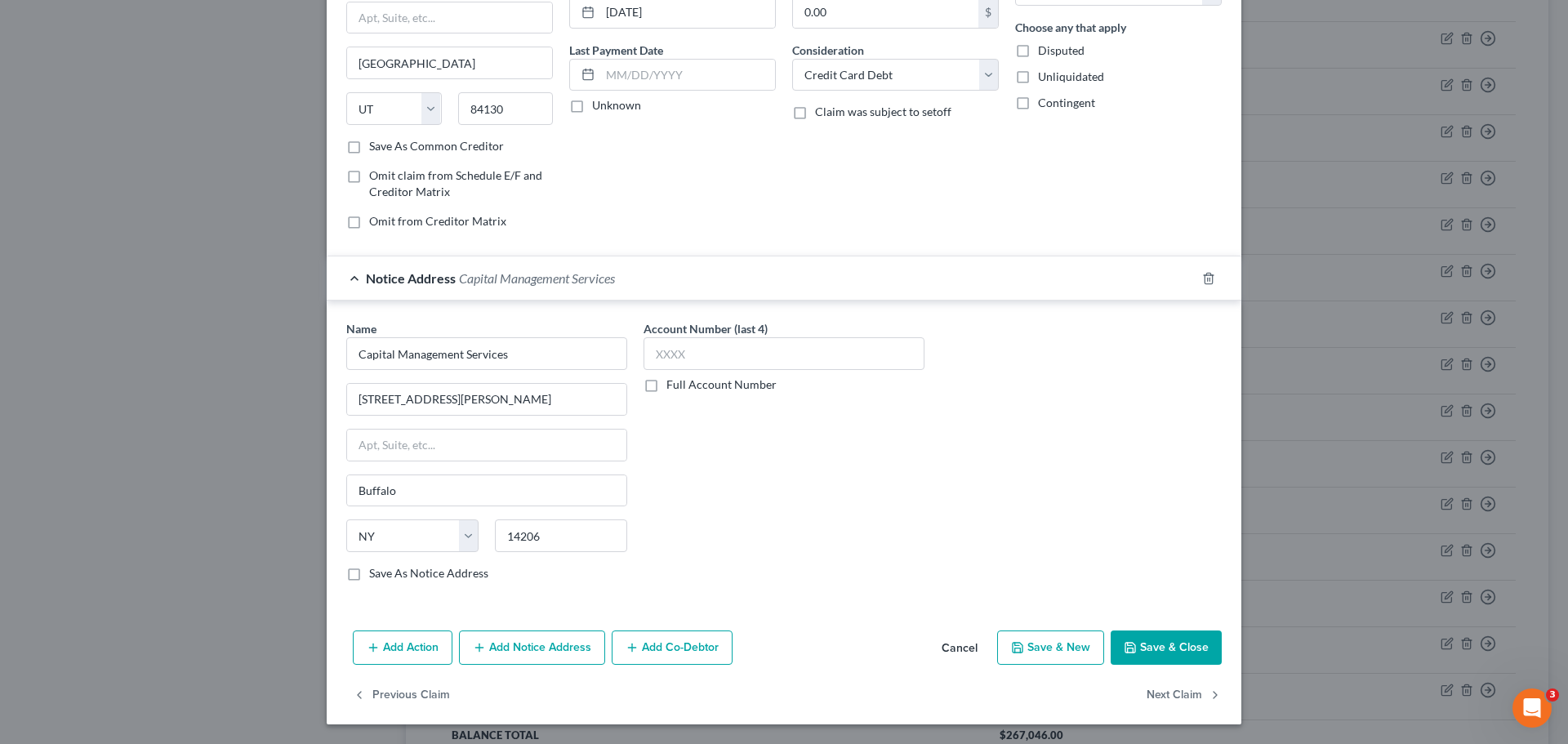
click at [358, 581] on div "Save As Notice Address" at bounding box center [486, 573] width 281 height 16
click at [369, 575] on label "Save As Notice Address" at bounding box center [429, 573] width 119 height 16
click at [375, 575] on input "Save As Notice Address" at bounding box center [380, 571] width 11 height 11
click at [1161, 653] on button "Save & Close" at bounding box center [1166, 648] width 111 height 34
checkbox input "false"
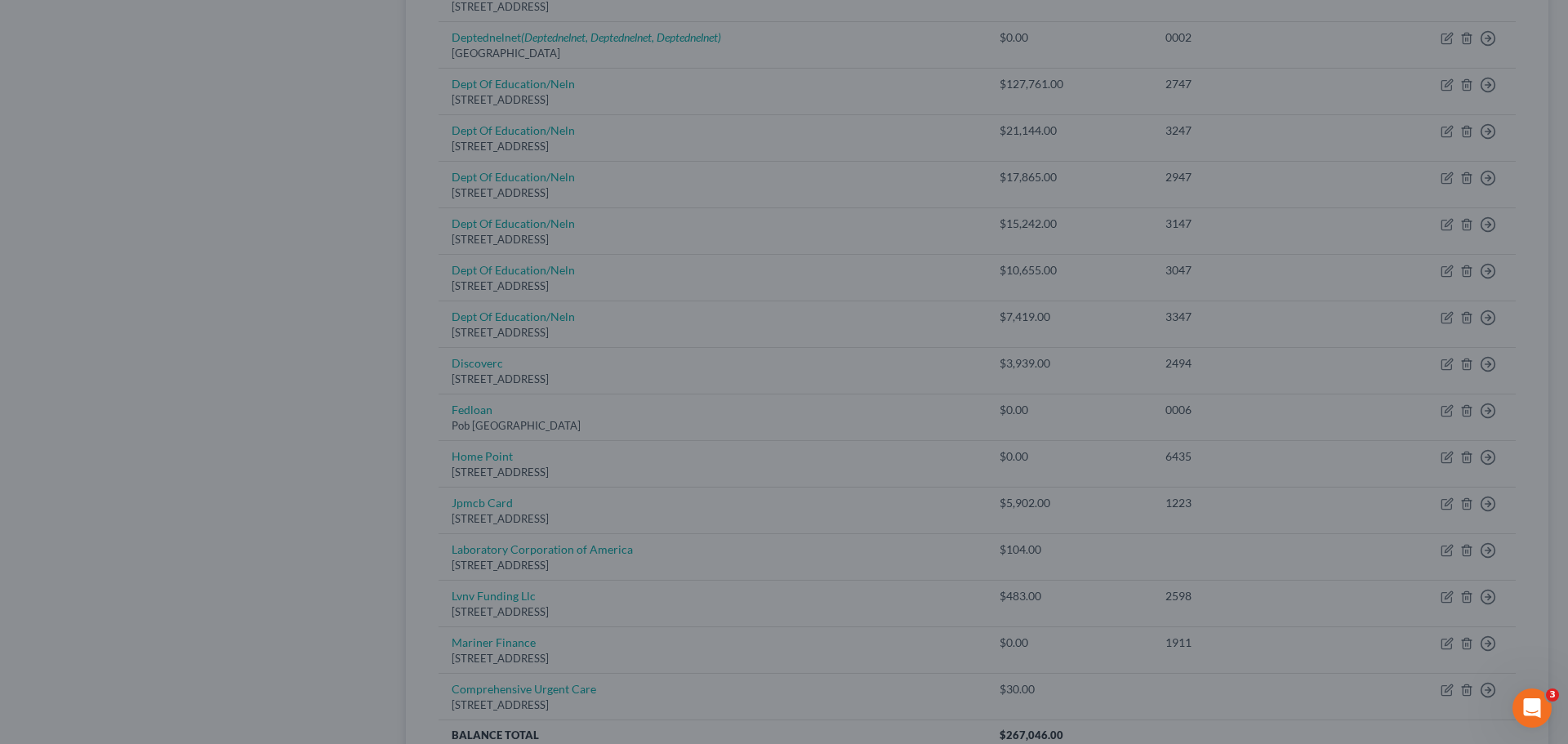
type input "0"
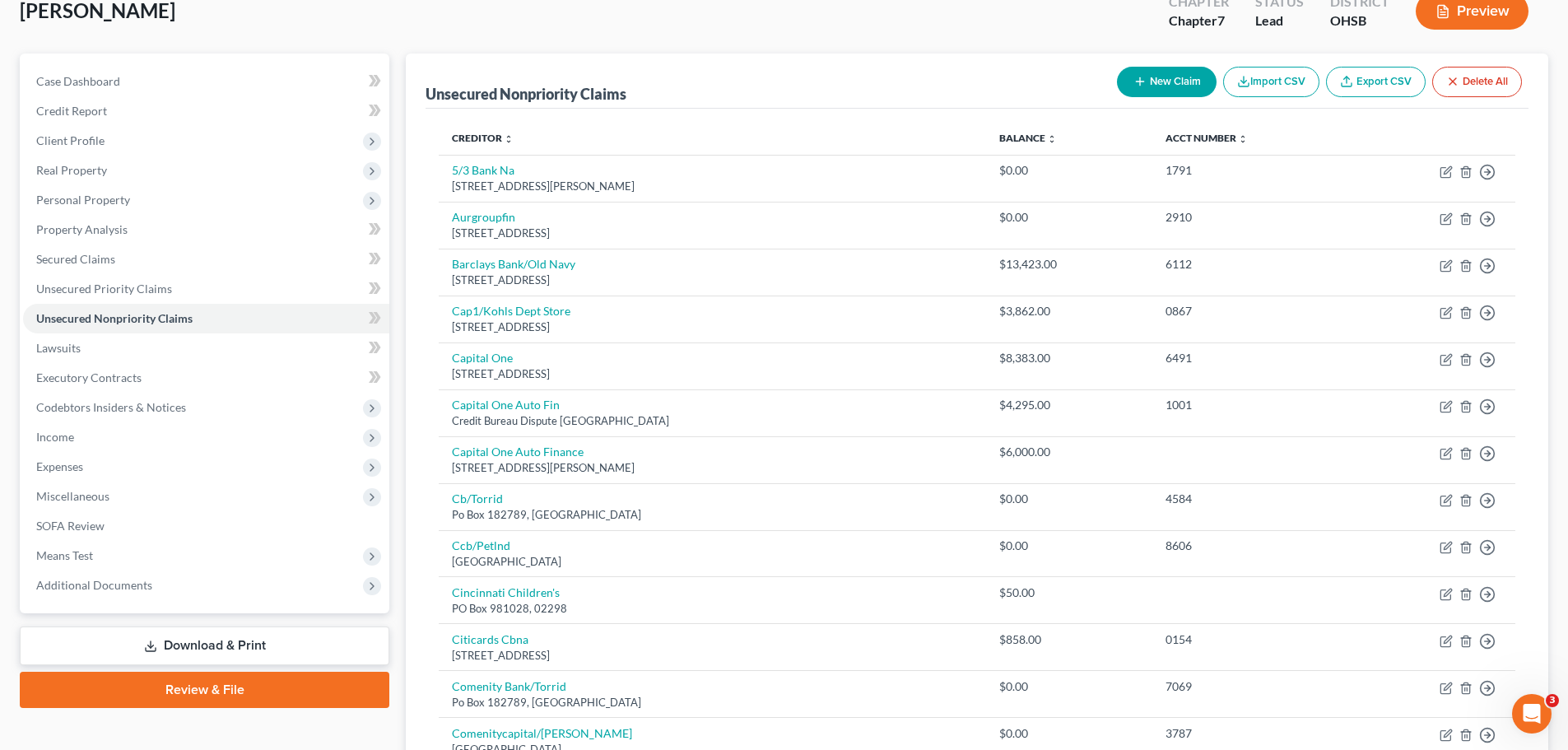
scroll to position [0, 0]
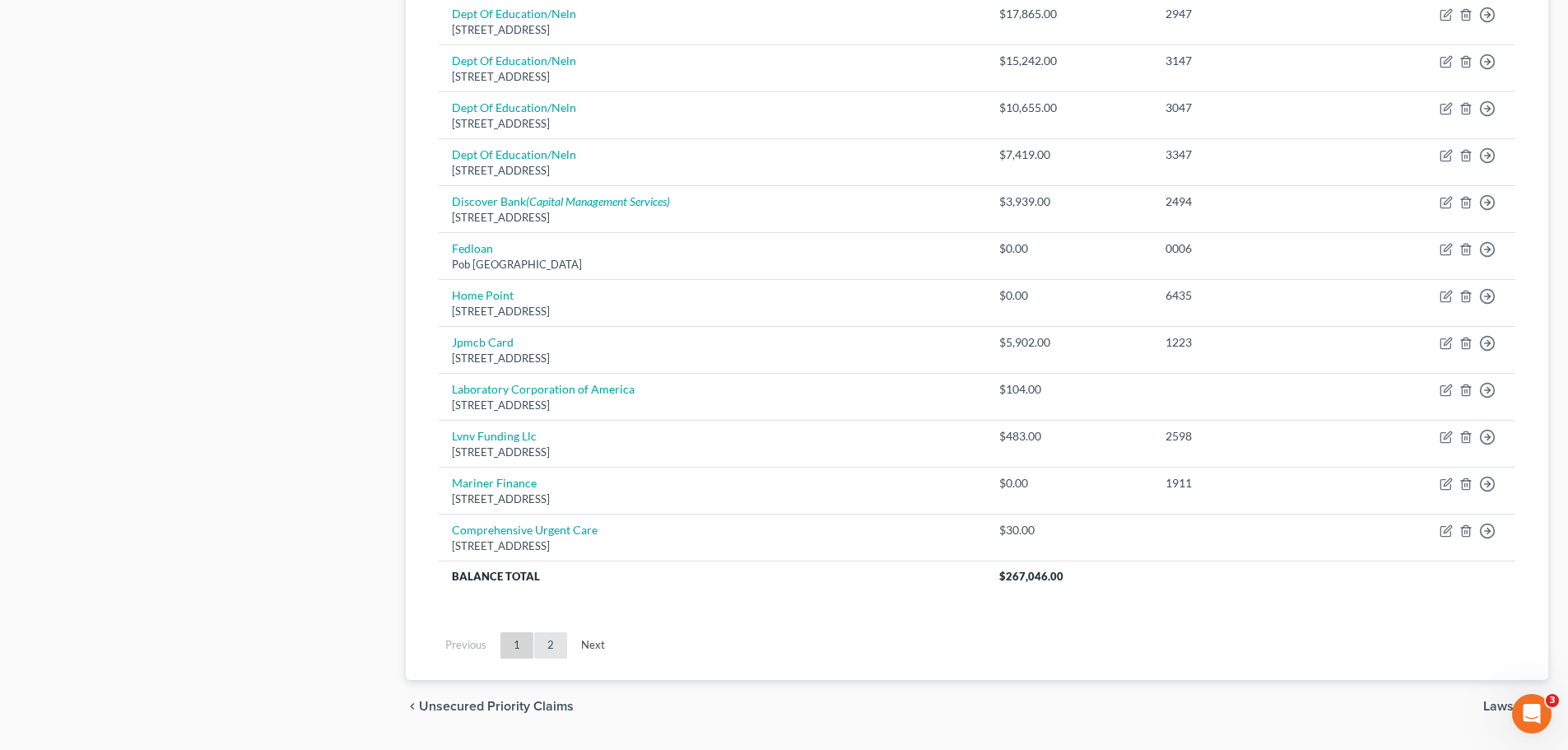
click at [551, 640] on link "2" at bounding box center [550, 646] width 33 height 27
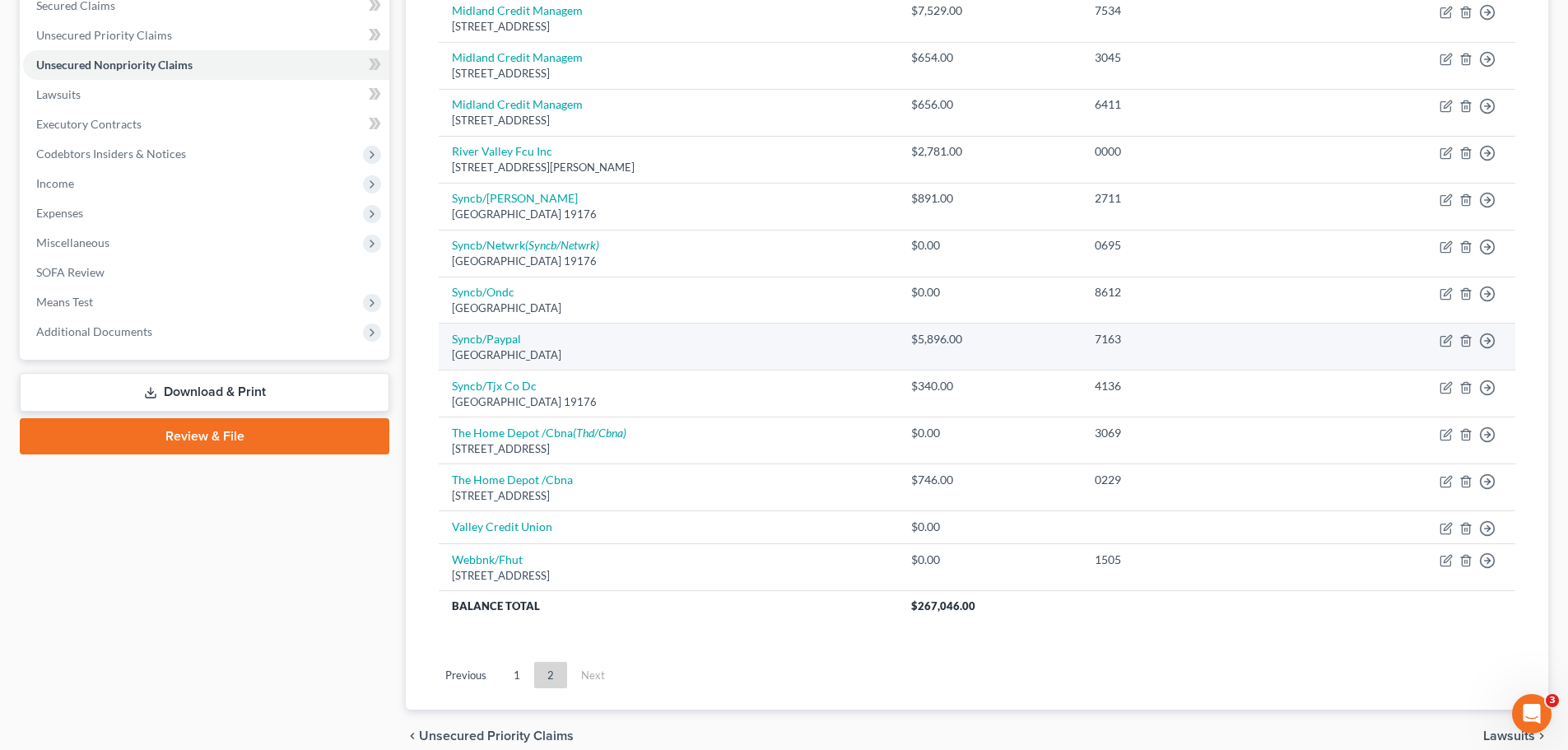
scroll to position [21, 0]
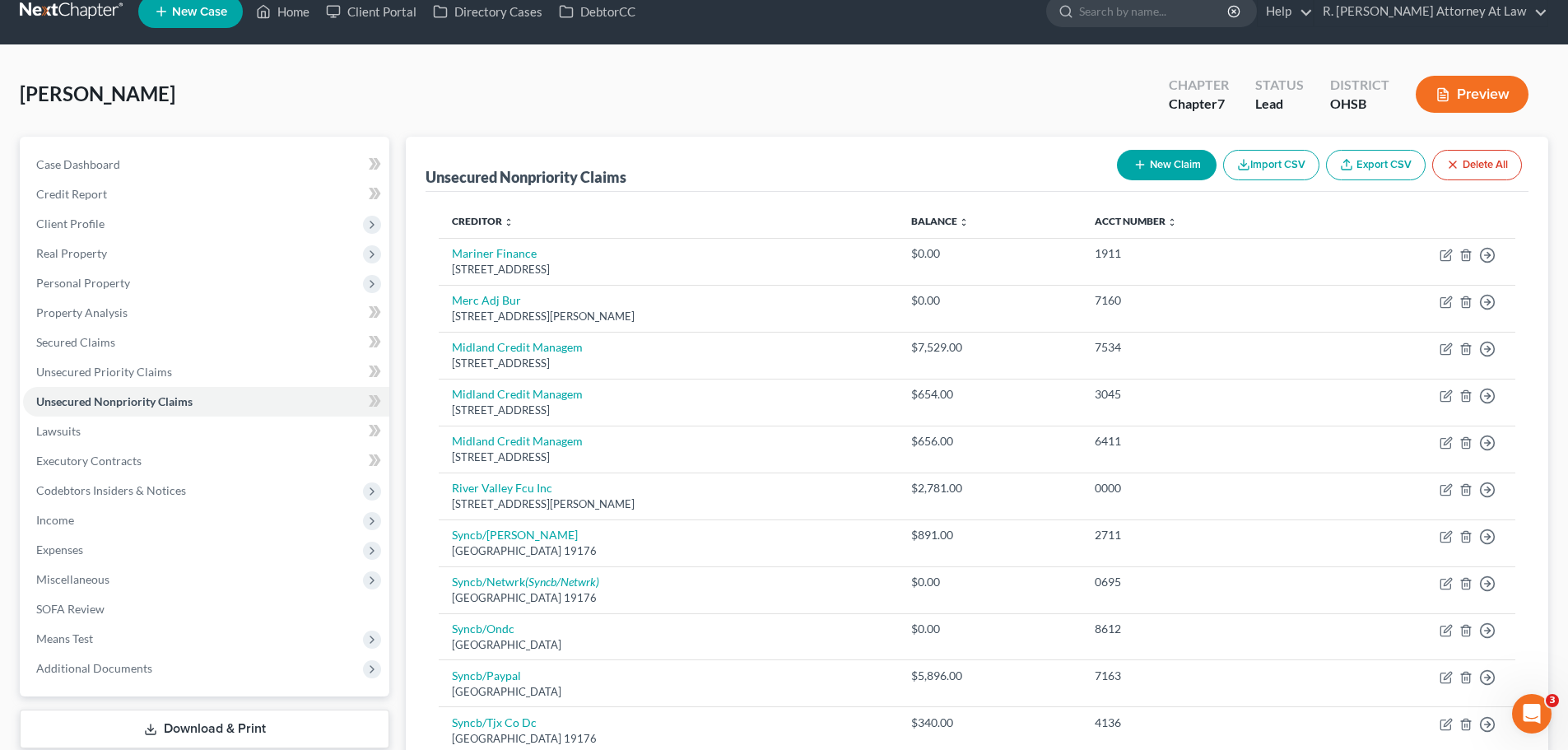
click at [1185, 172] on button "New Claim" at bounding box center [1167, 165] width 99 height 31
select select "0"
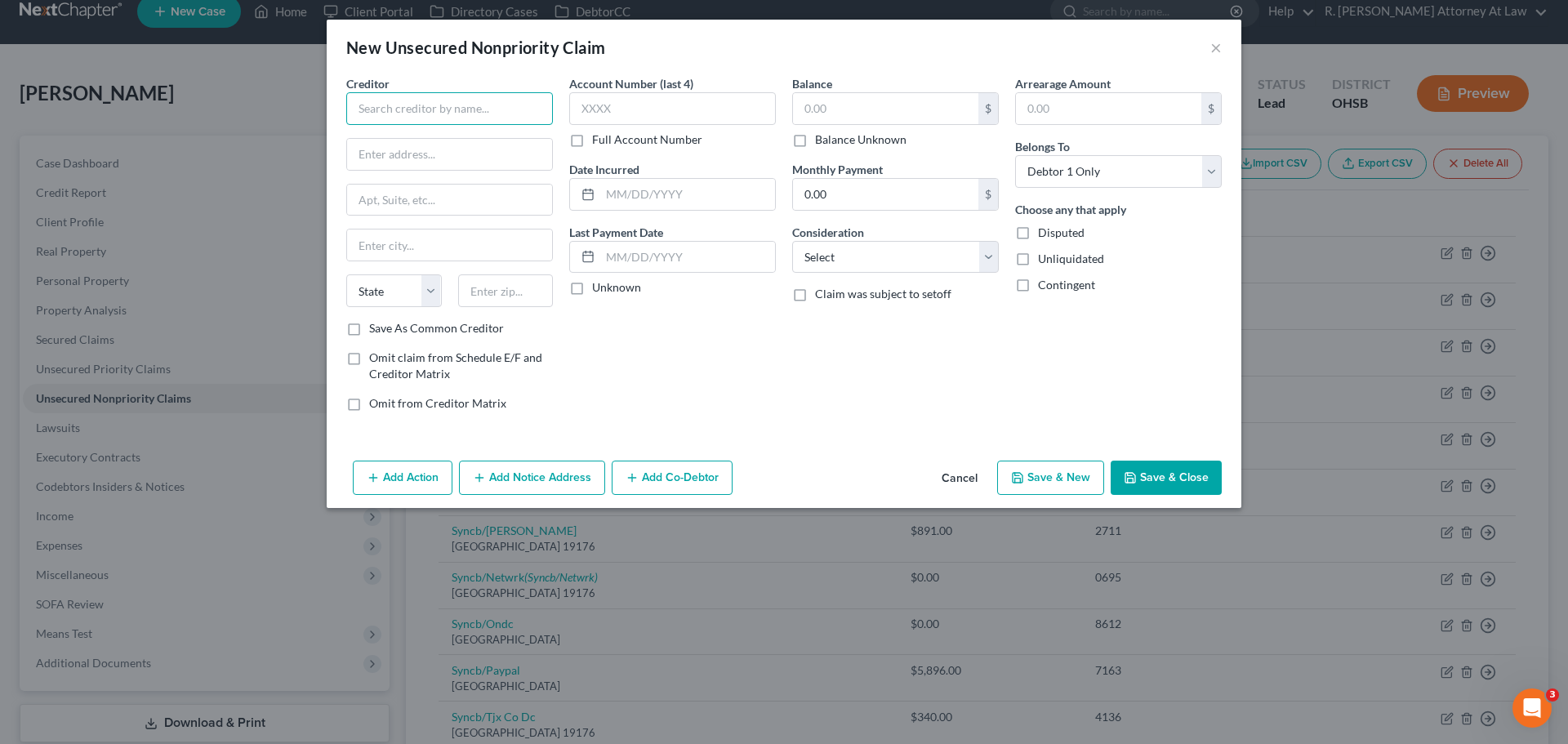
click at [468, 112] on input "text" at bounding box center [449, 109] width 206 height 32
type input "Mel's Auto Glass"
type input "11775 Reading Road"
type input "45241"
type input "[GEOGRAPHIC_DATA]"
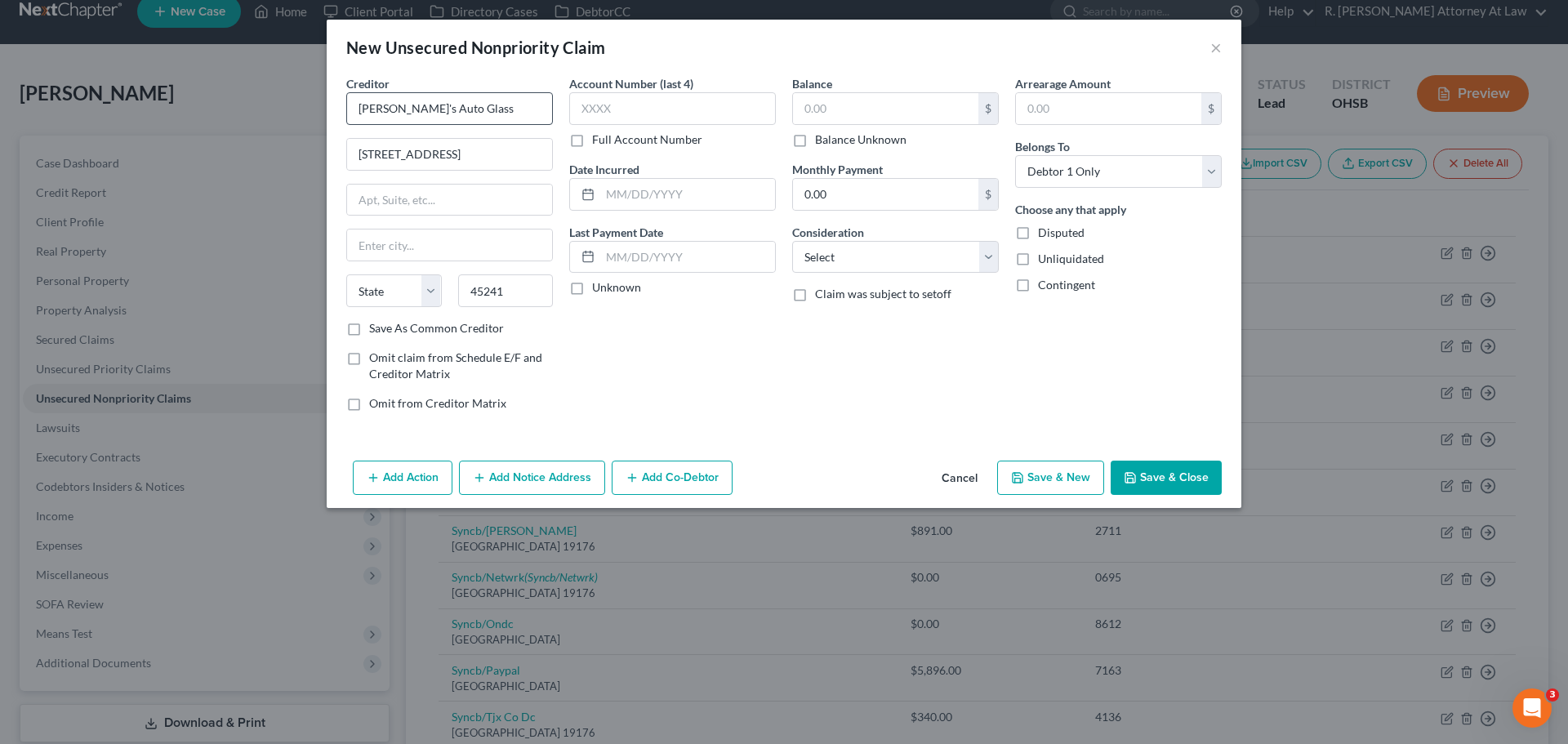
select select "36"
click at [859, 115] on input "text" at bounding box center [885, 109] width 185 height 31
type input "455"
click at [1137, 476] on icon "button" at bounding box center [1130, 477] width 13 height 13
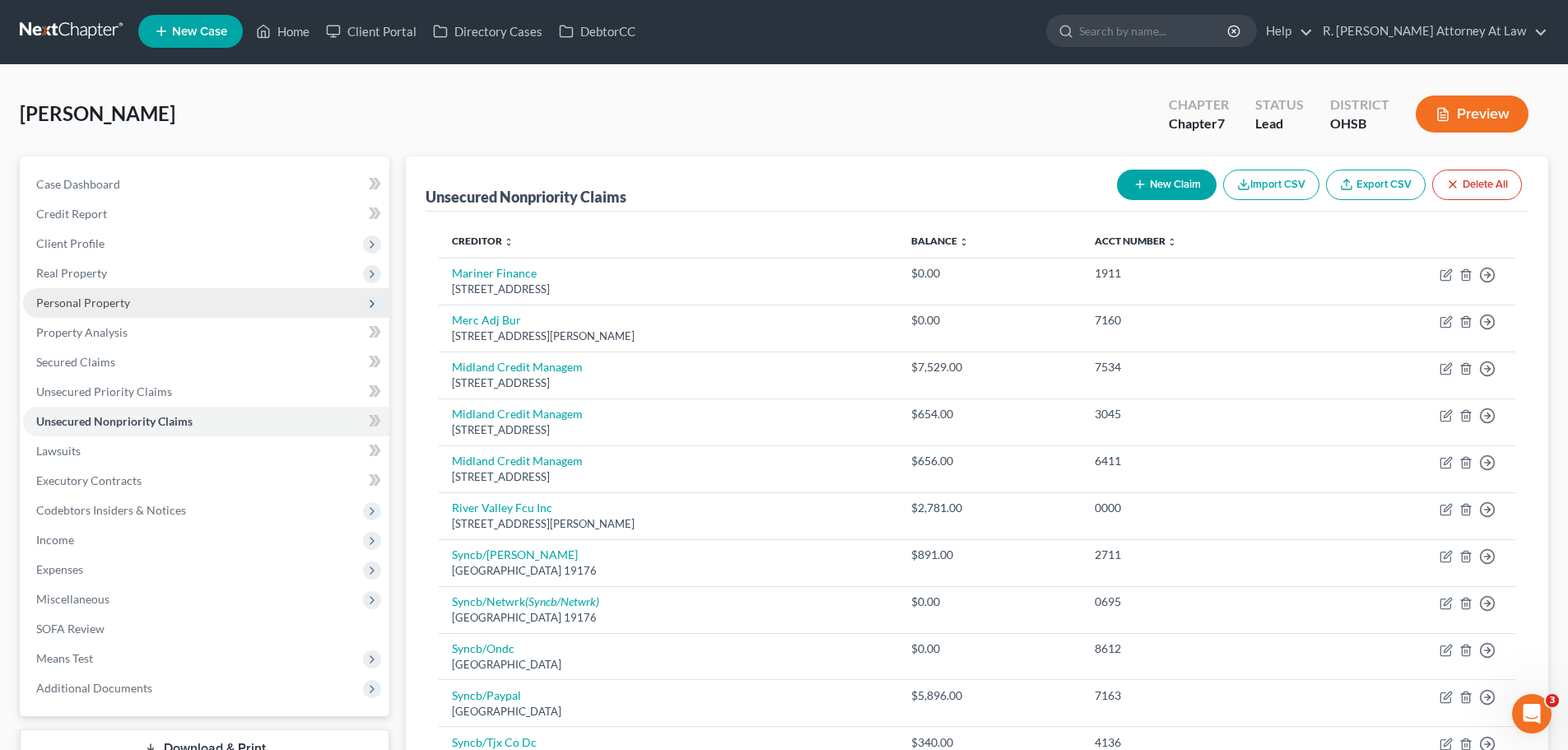
scroll to position [0, 0]
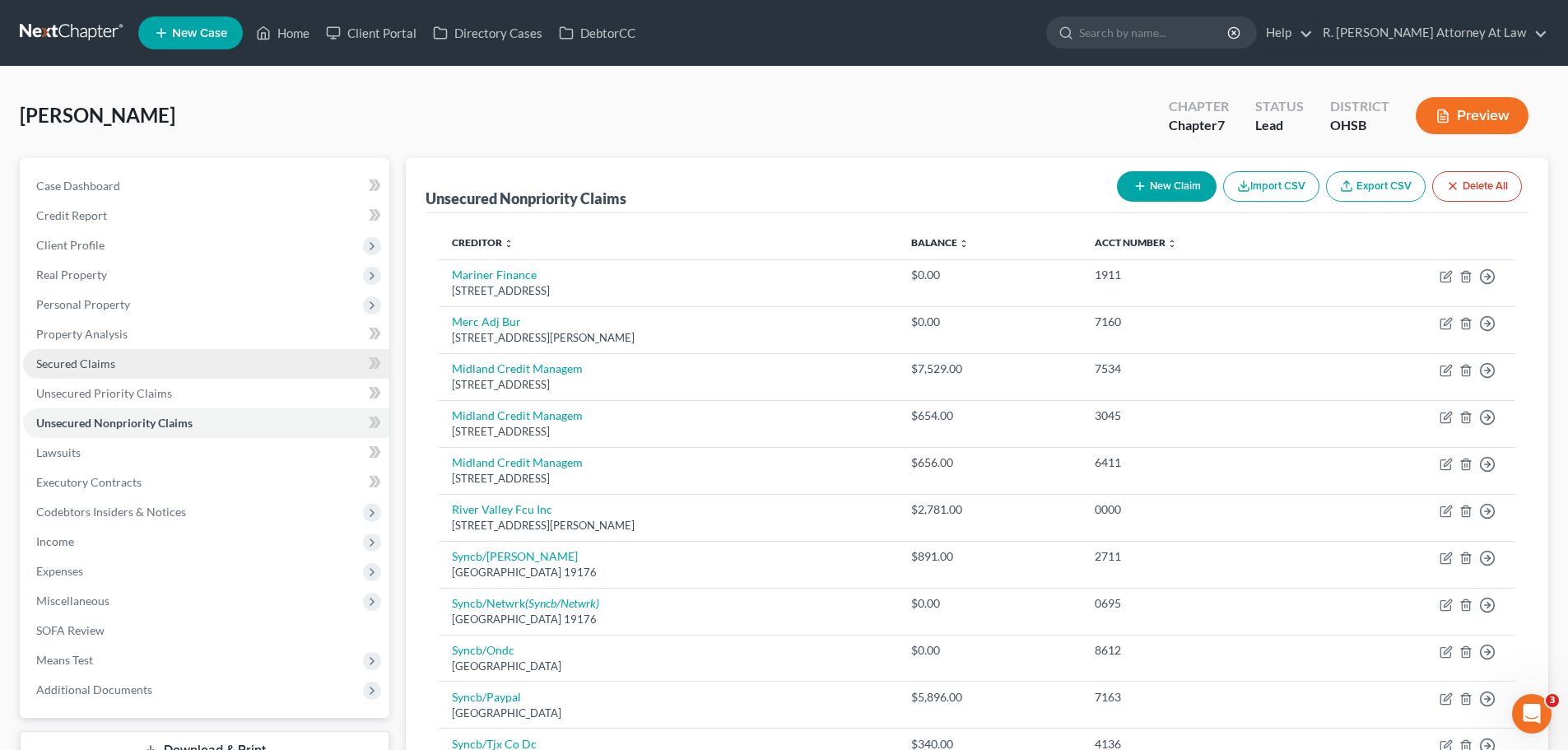
click at [86, 364] on span "Secured Claims" at bounding box center [75, 364] width 79 height 14
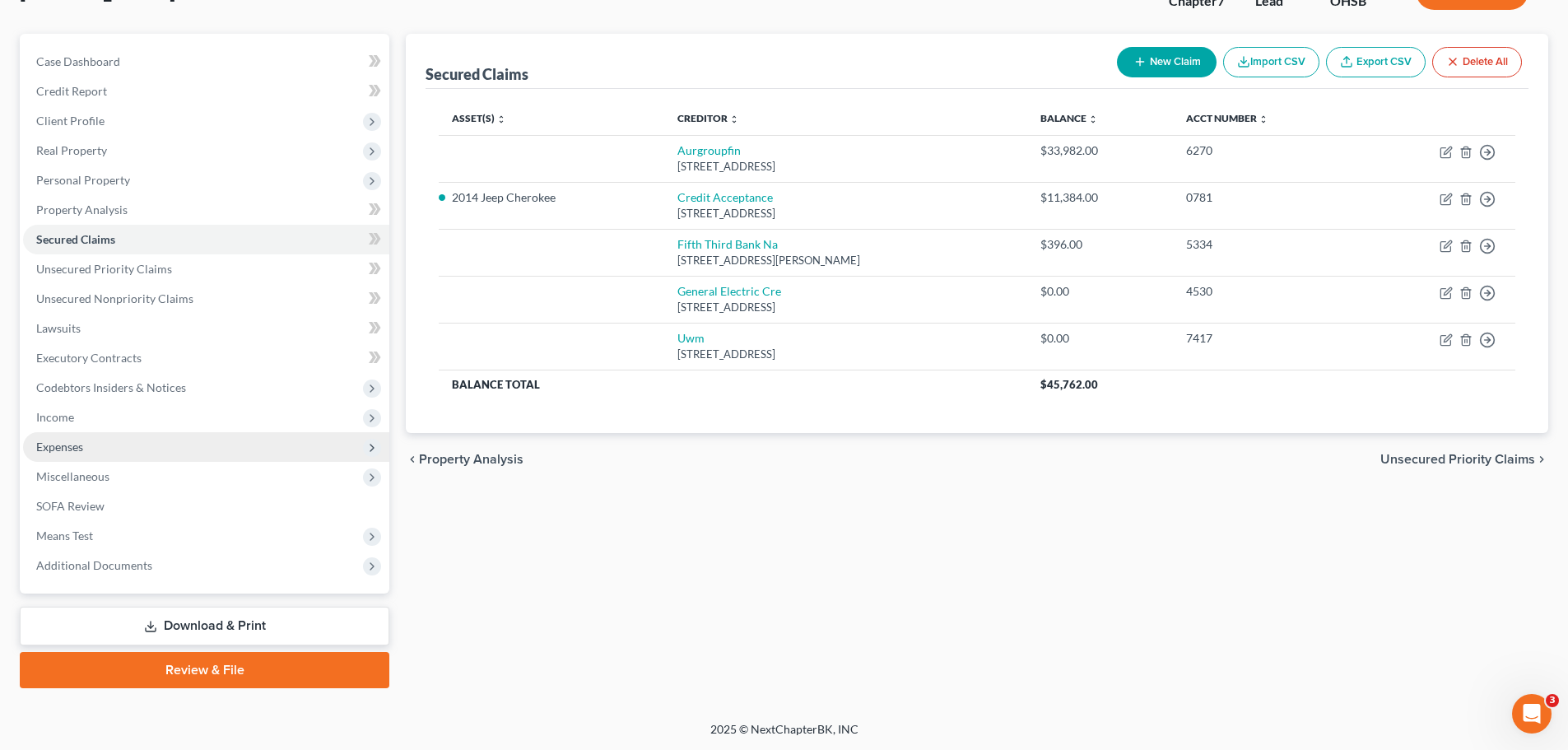
scroll to position [125, 0]
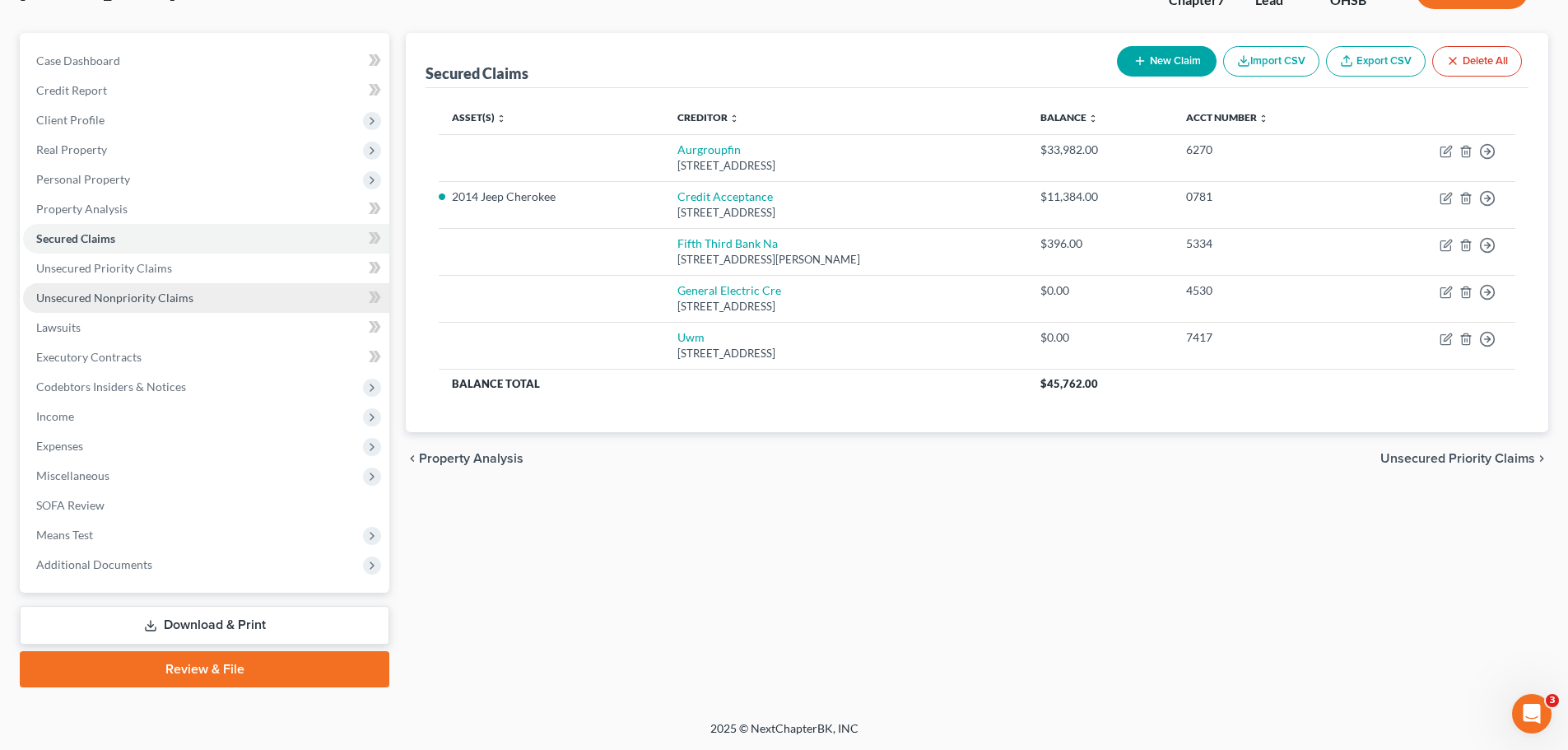
click at [98, 301] on span "Unsecured Nonpriority Claims" at bounding box center [115, 298] width 157 height 14
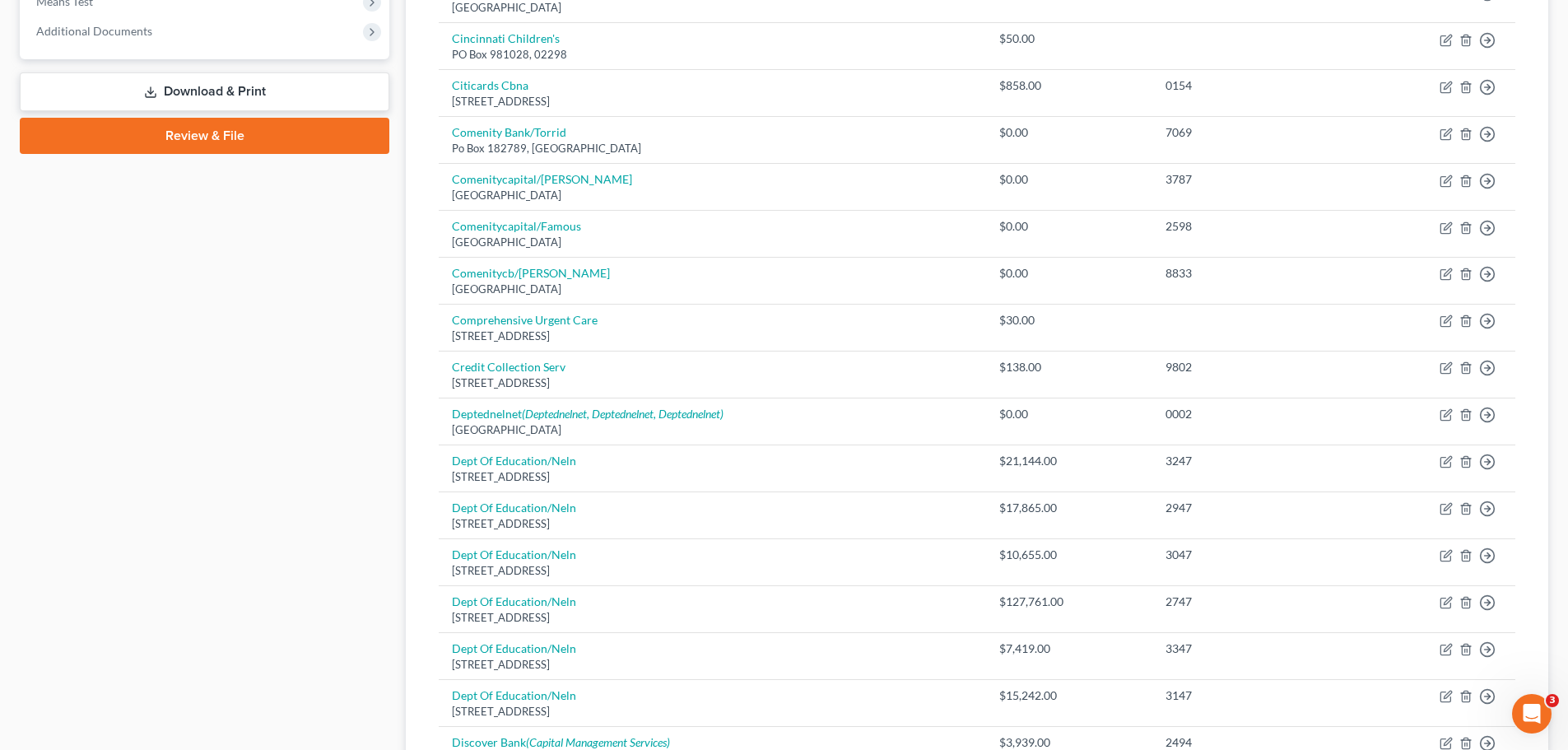
scroll to position [1152, 0]
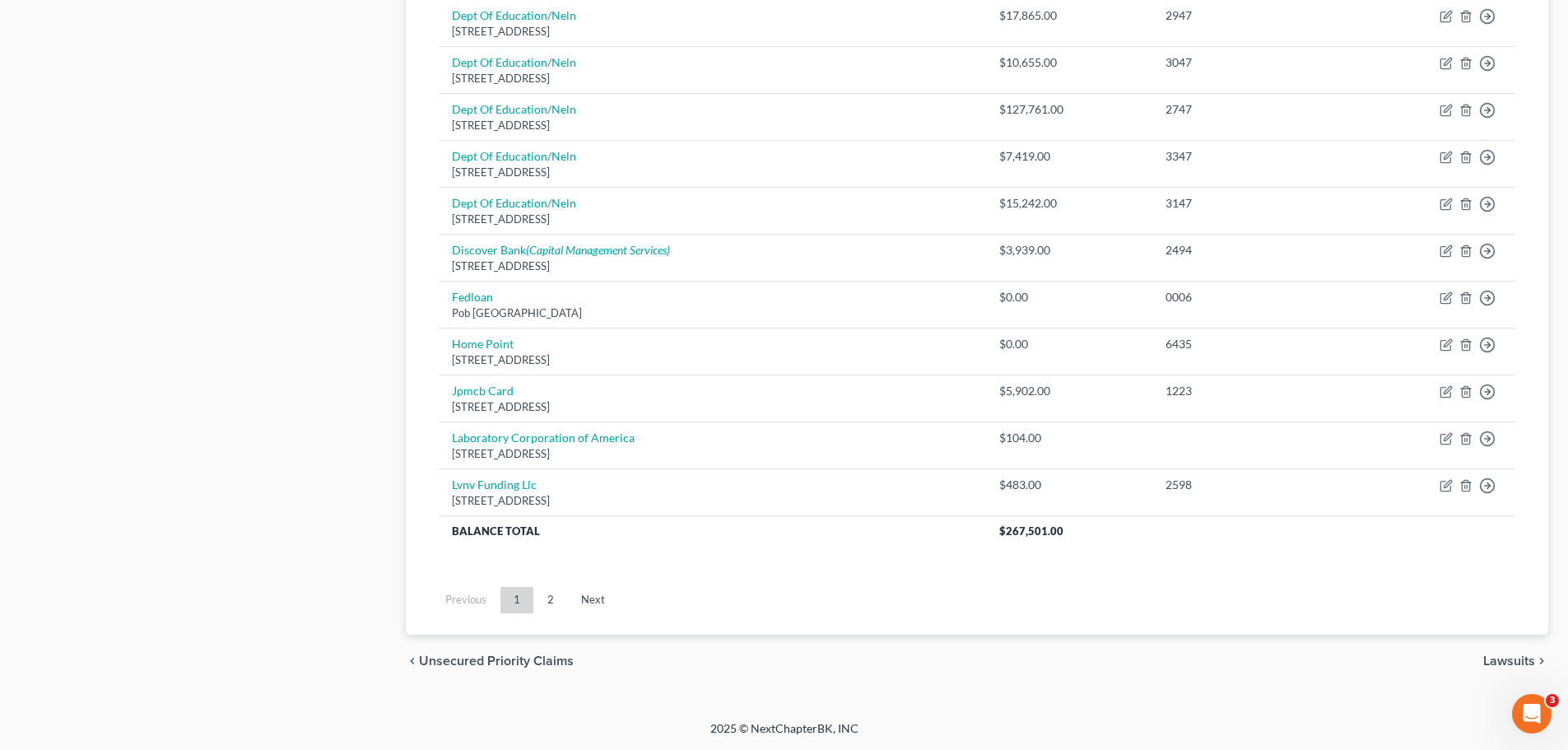
click at [557, 587] on link "2" at bounding box center [550, 600] width 33 height 27
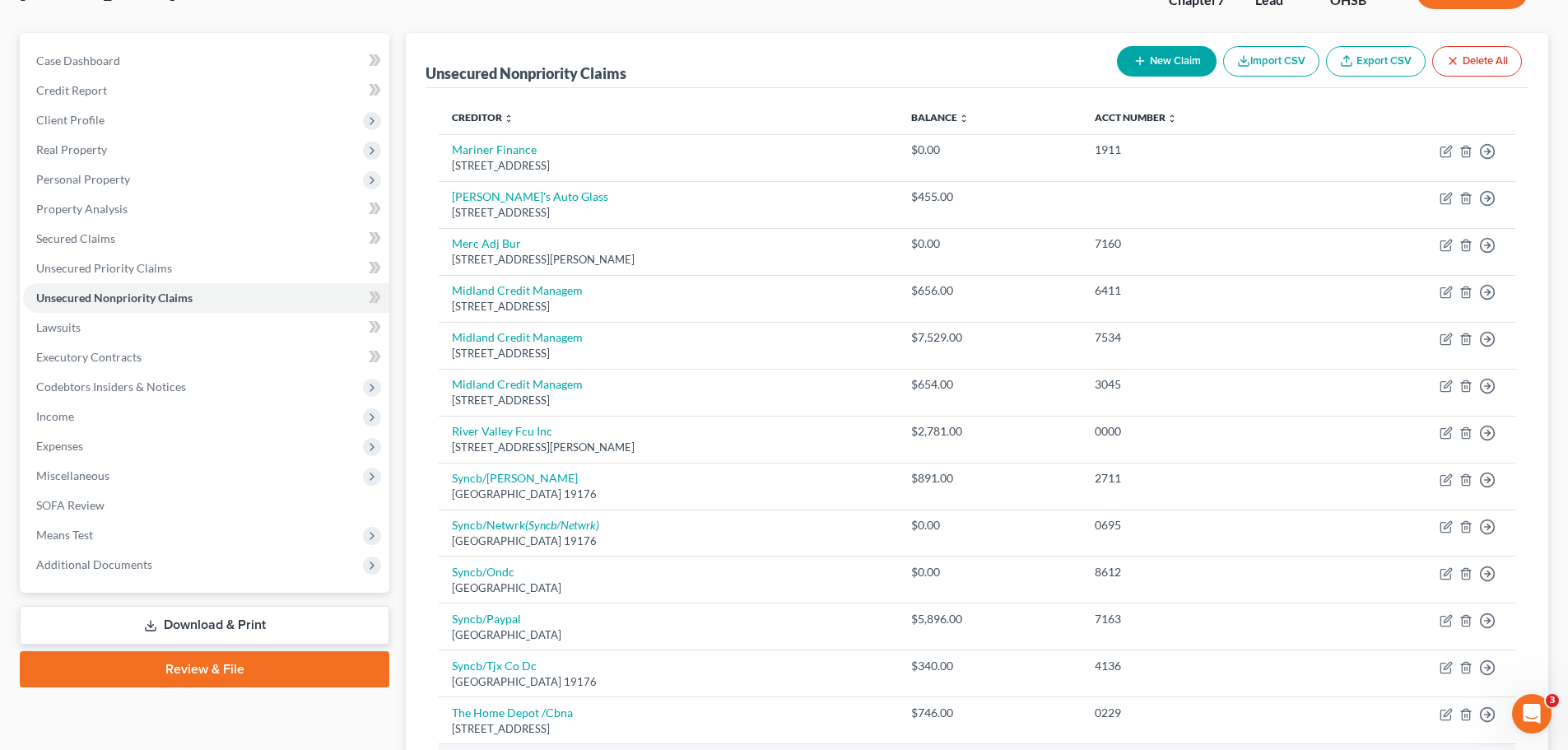
scroll to position [480, 0]
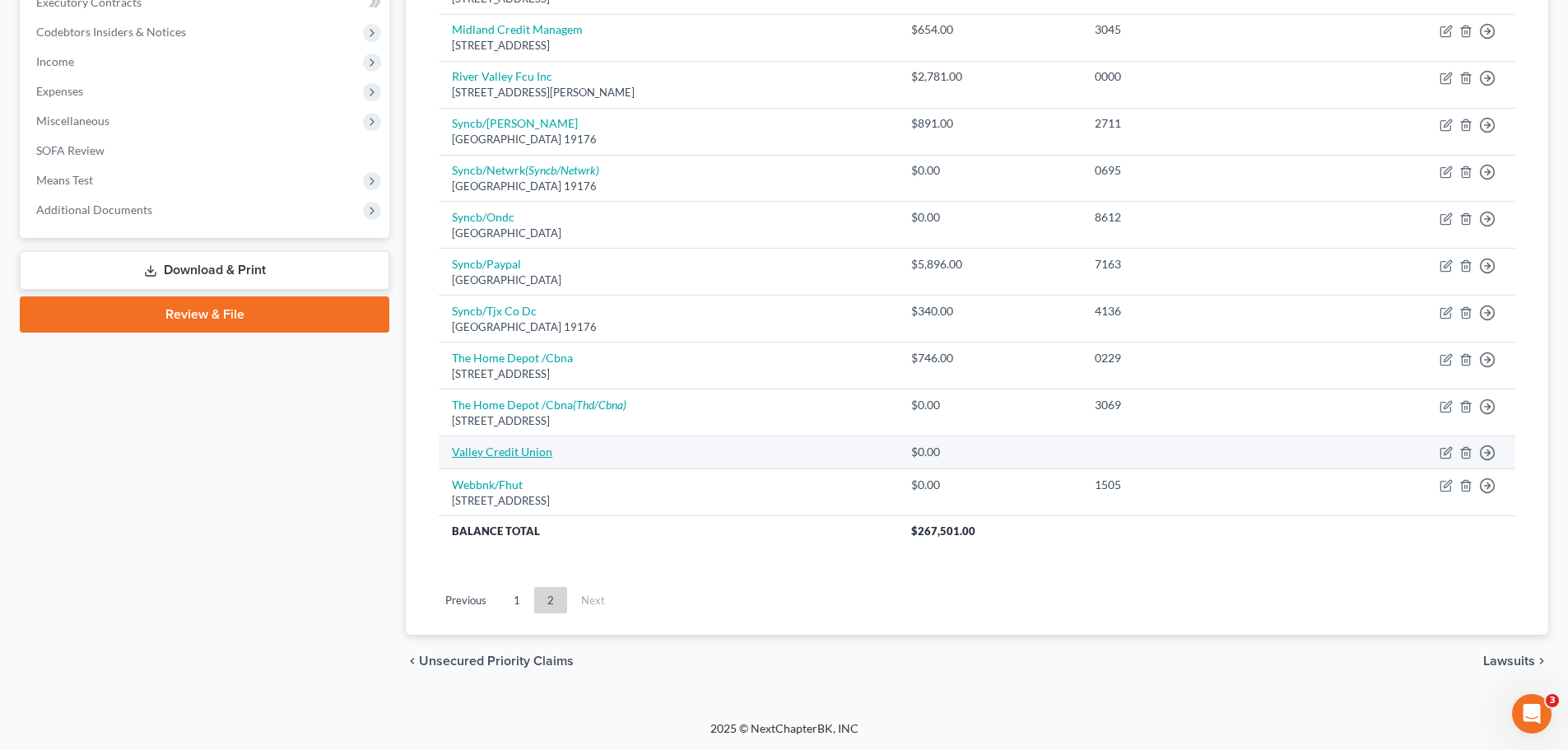
click at [506, 449] on link "Valley Credit Union" at bounding box center [502, 451] width 100 height 14
select select "14"
select select "0"
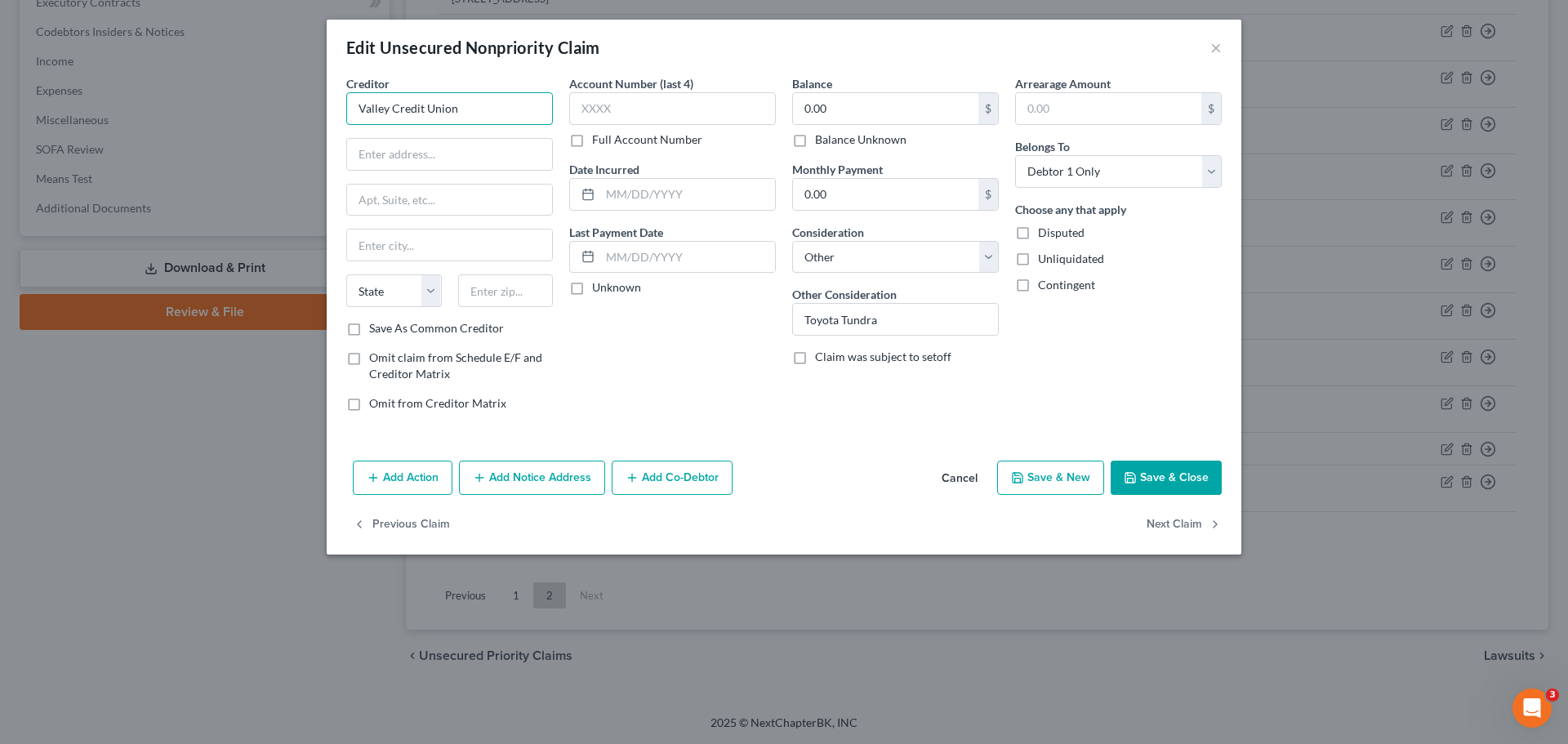
click at [493, 112] on input "Valley Credit Union" at bounding box center [449, 109] width 206 height 32
type input "River Valley Credit Union"
type input "505 Earl Blvd"
type input "45342"
type input "Miamisburg"
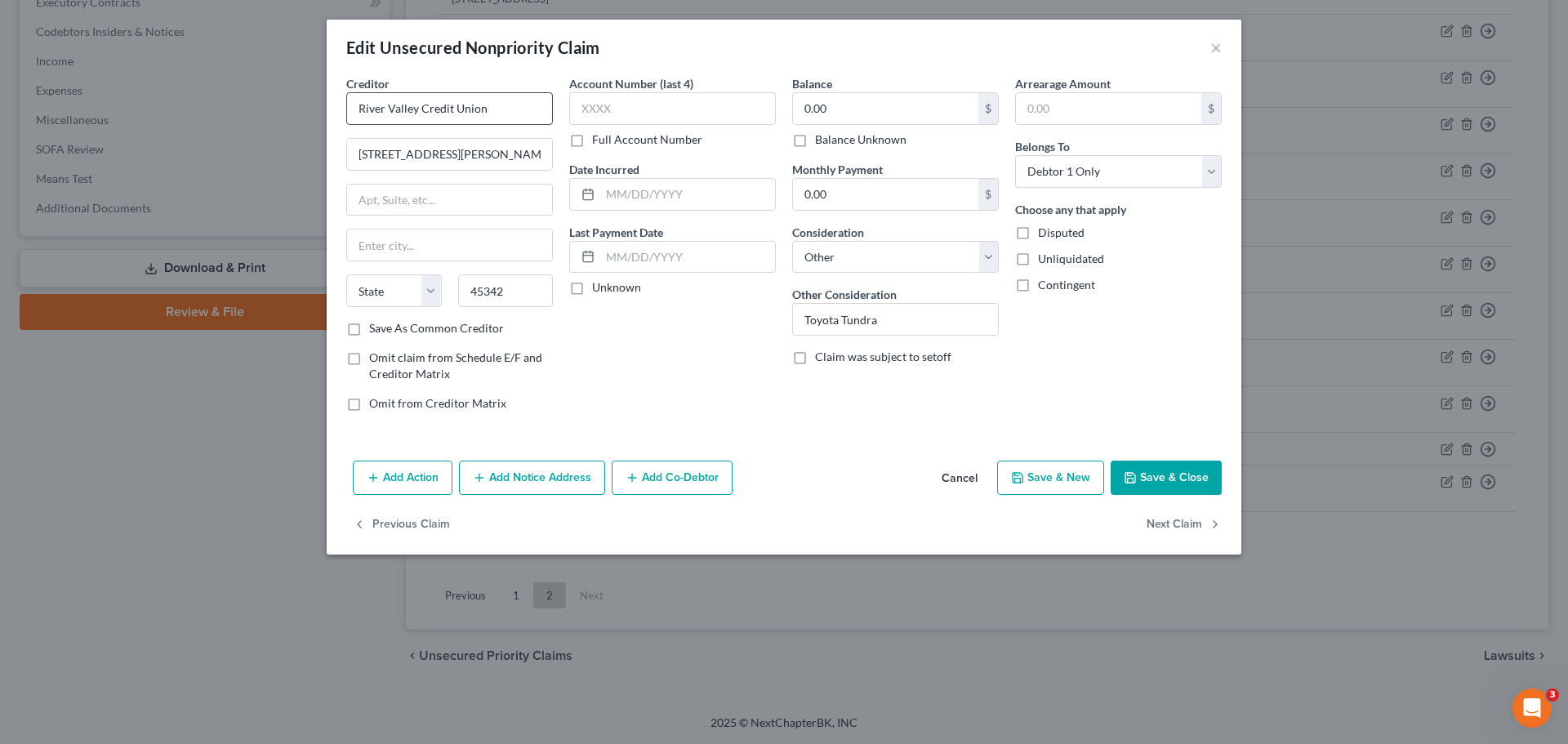
select select "36"
click at [936, 98] on input "0.00" at bounding box center [885, 109] width 185 height 31
click at [1133, 482] on icon "button" at bounding box center [1130, 477] width 13 height 13
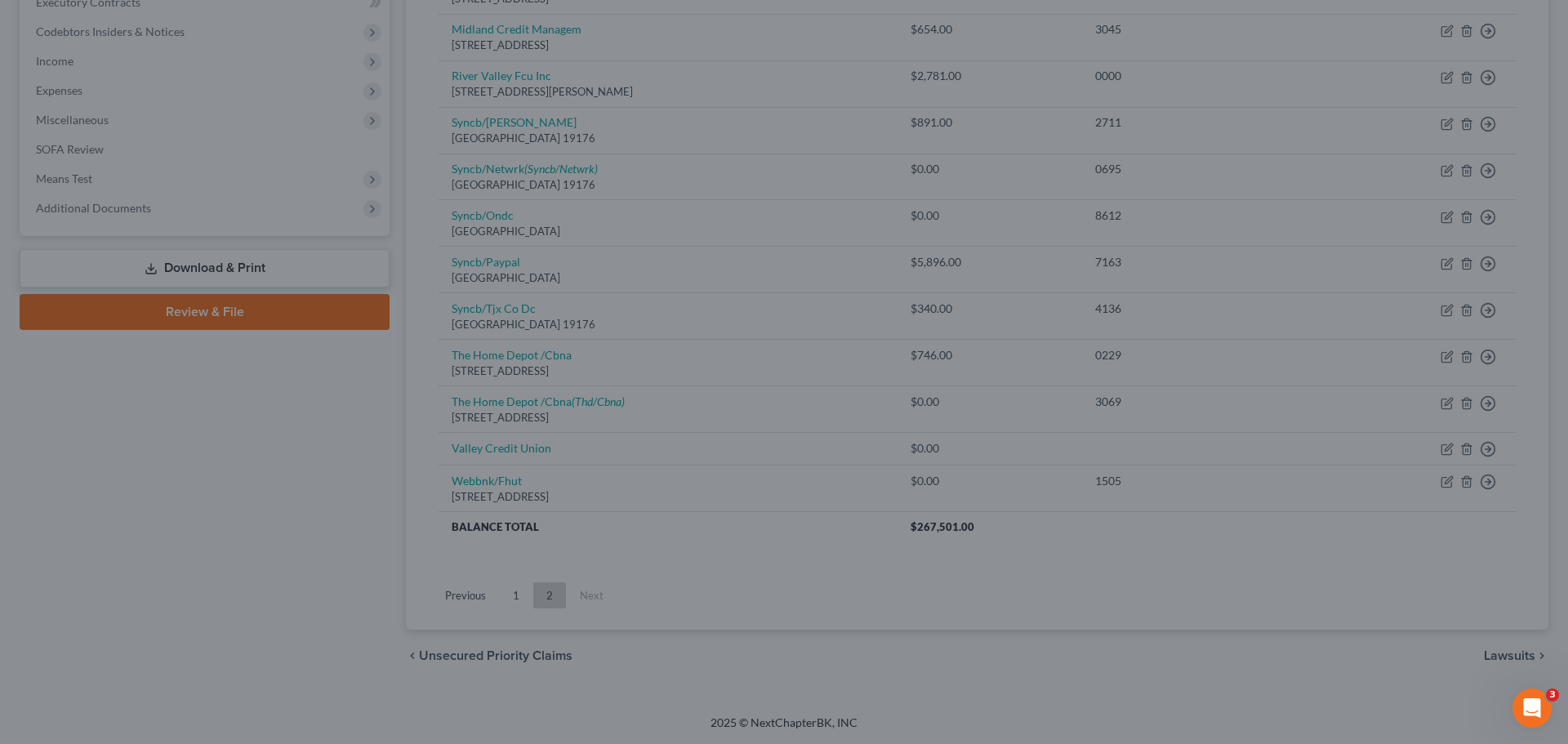
type input "3,090.00"
type input "0"
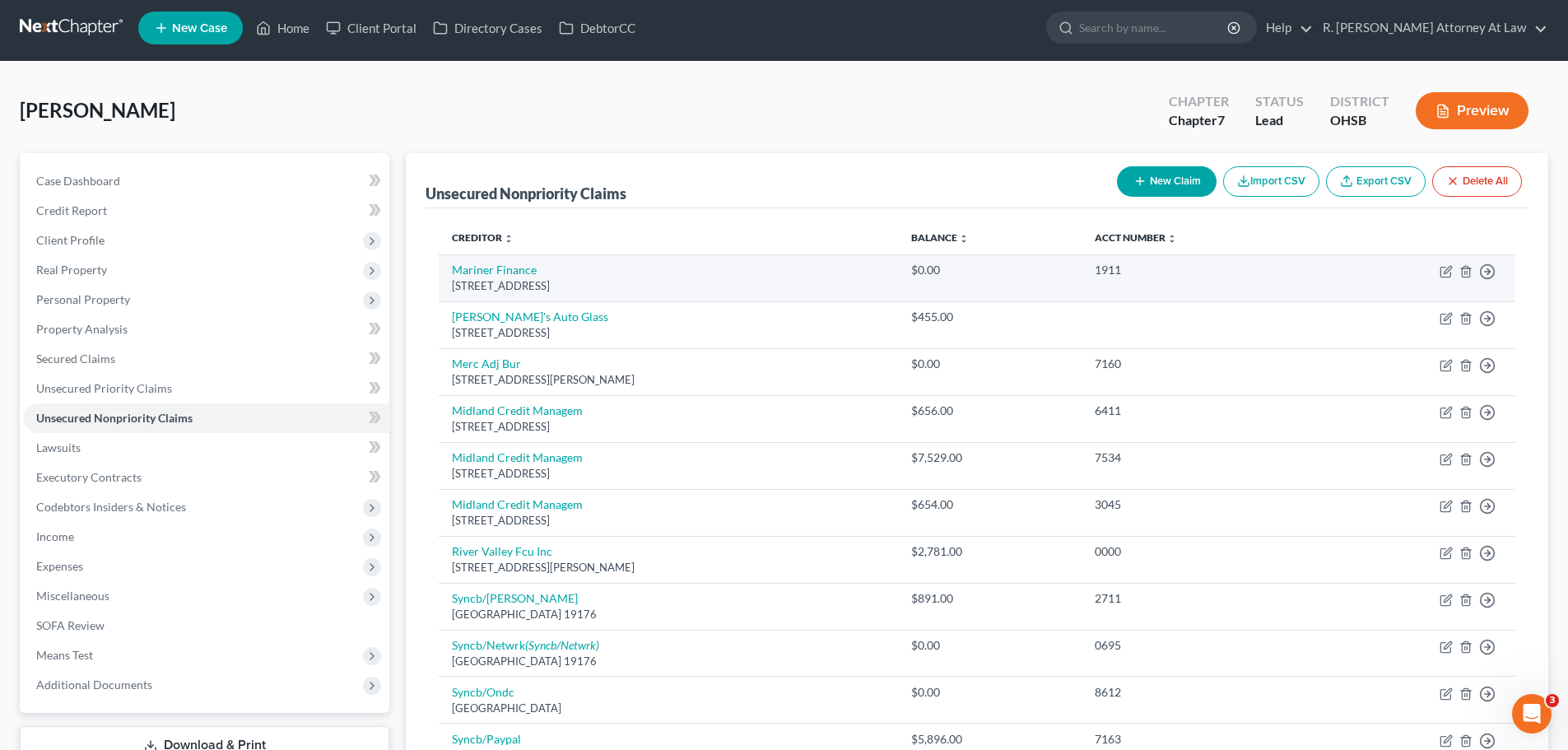
scroll to position [0, 0]
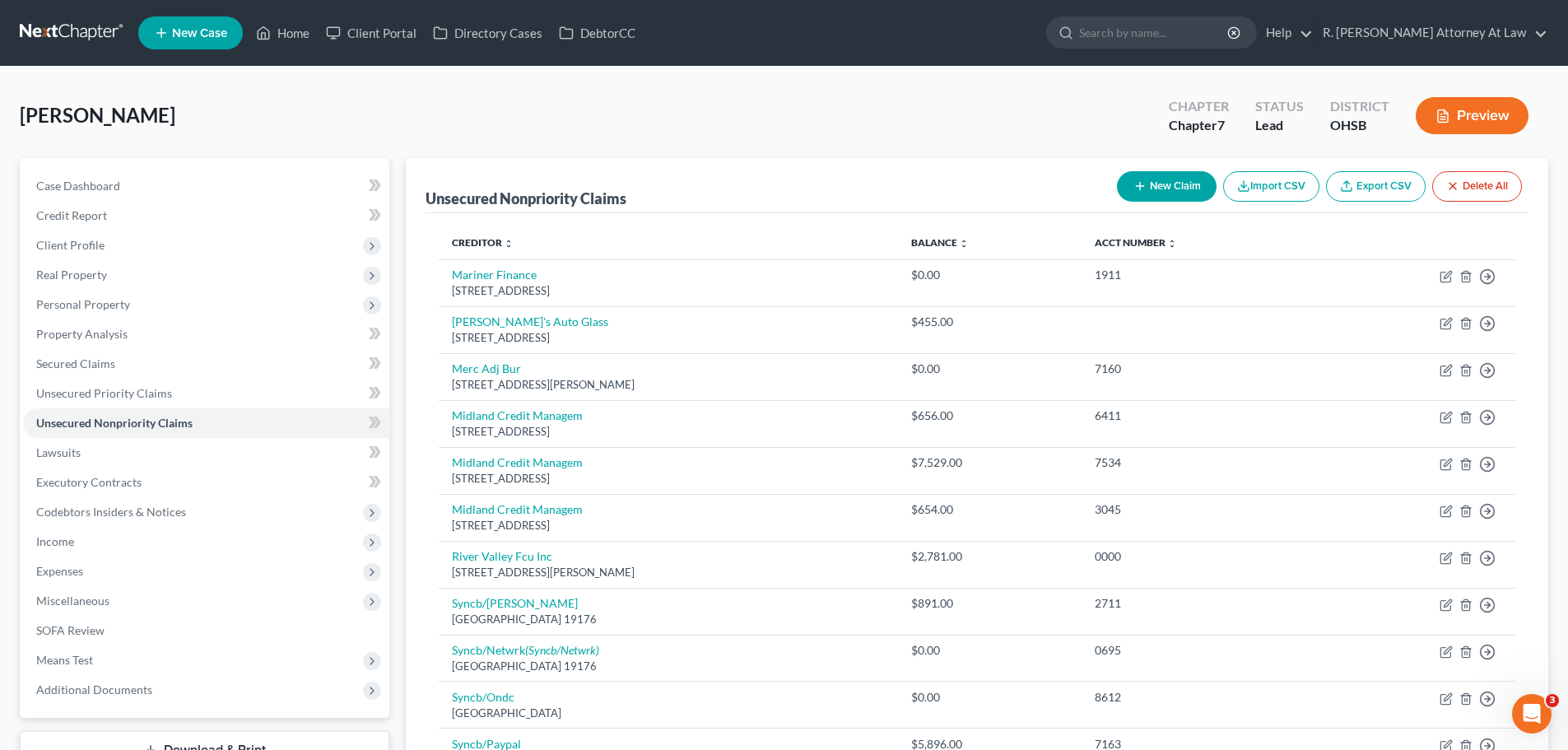
click at [1173, 185] on button "New Claim" at bounding box center [1167, 187] width 99 height 31
select select "0"
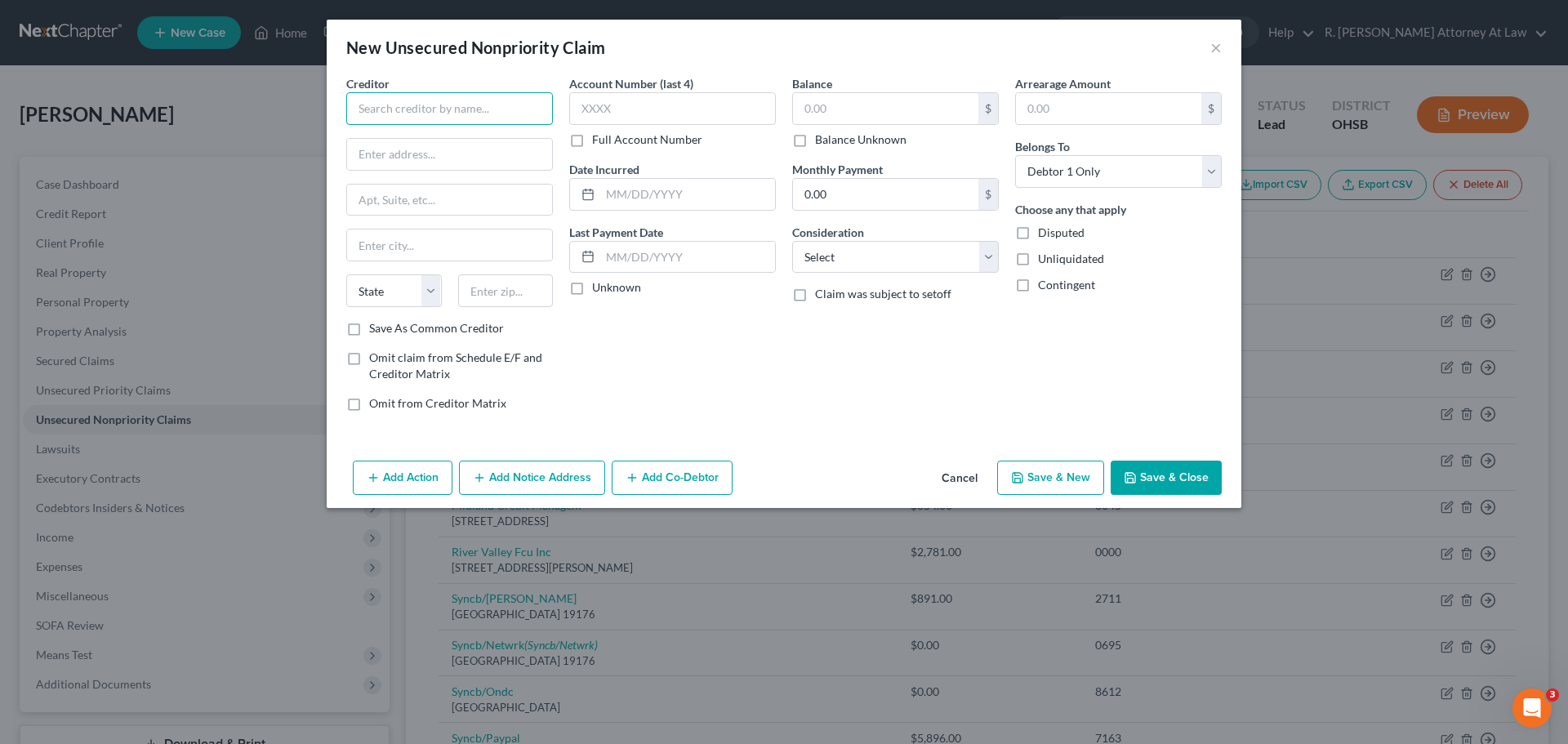
click at [414, 104] on input "text" at bounding box center [449, 109] width 206 height 32
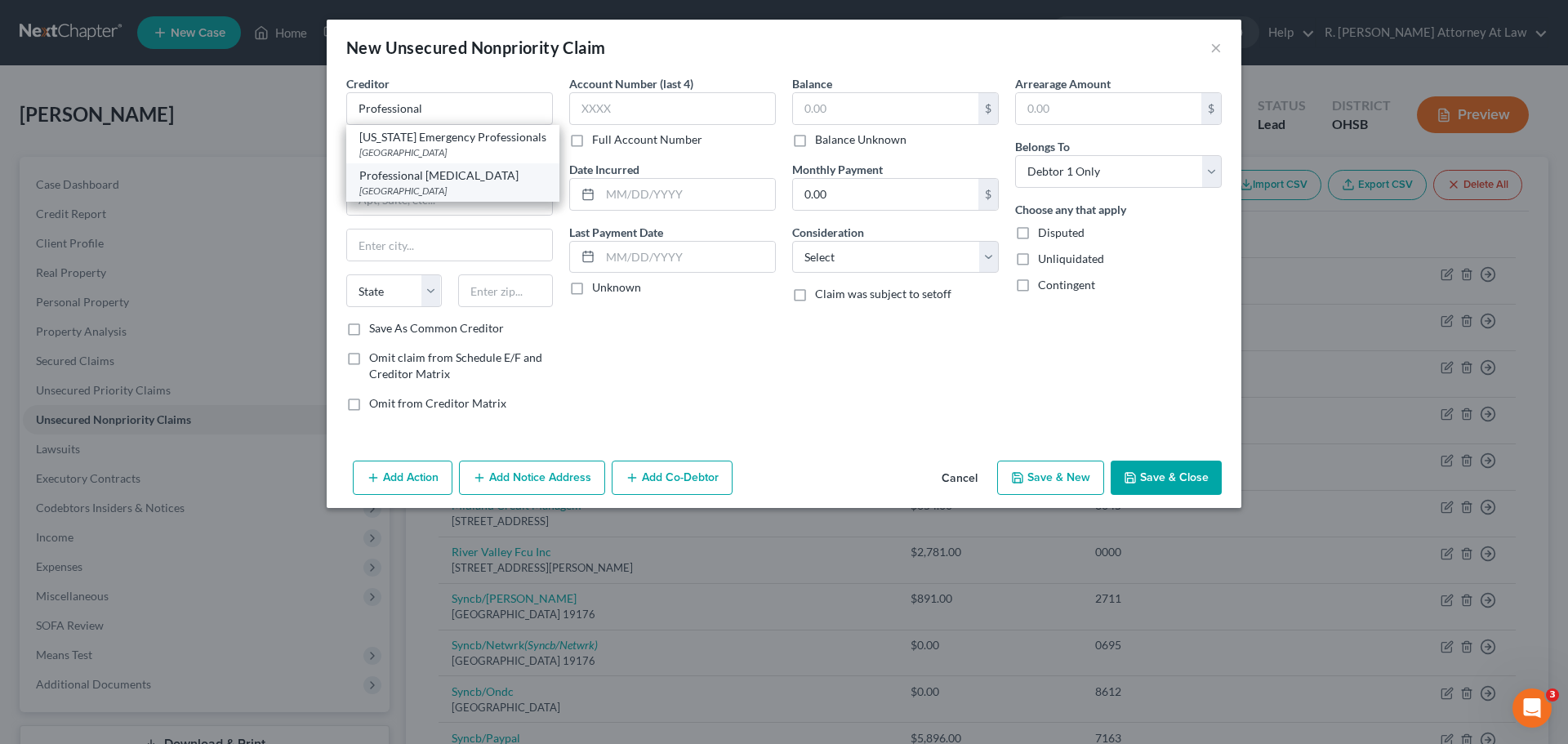
click at [444, 178] on div "Professional Radiology" at bounding box center [452, 175] width 187 height 16
type input "Professional Radiology"
type input "PO Box 630110"
type input "[GEOGRAPHIC_DATA]"
select select "36"
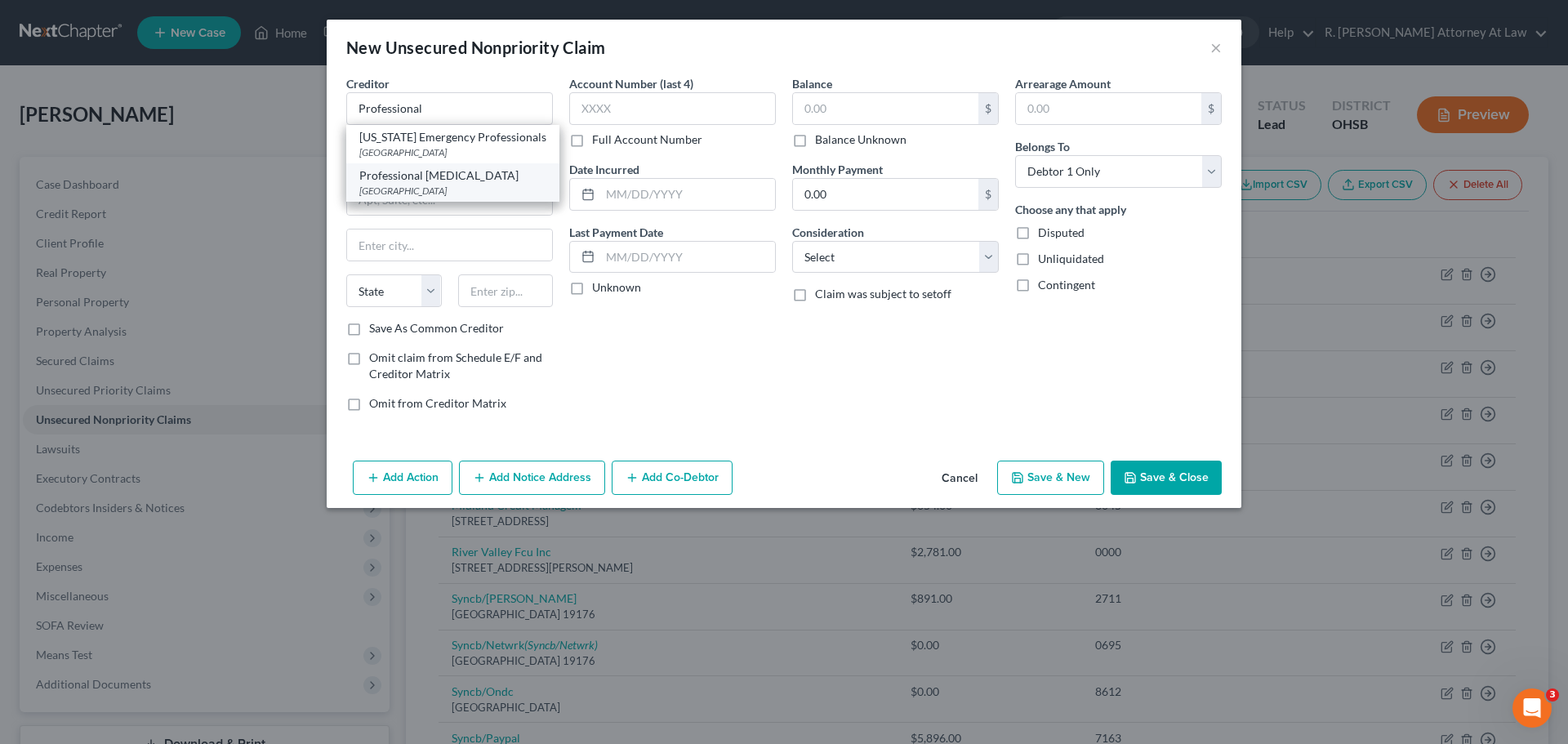
type input "45263"
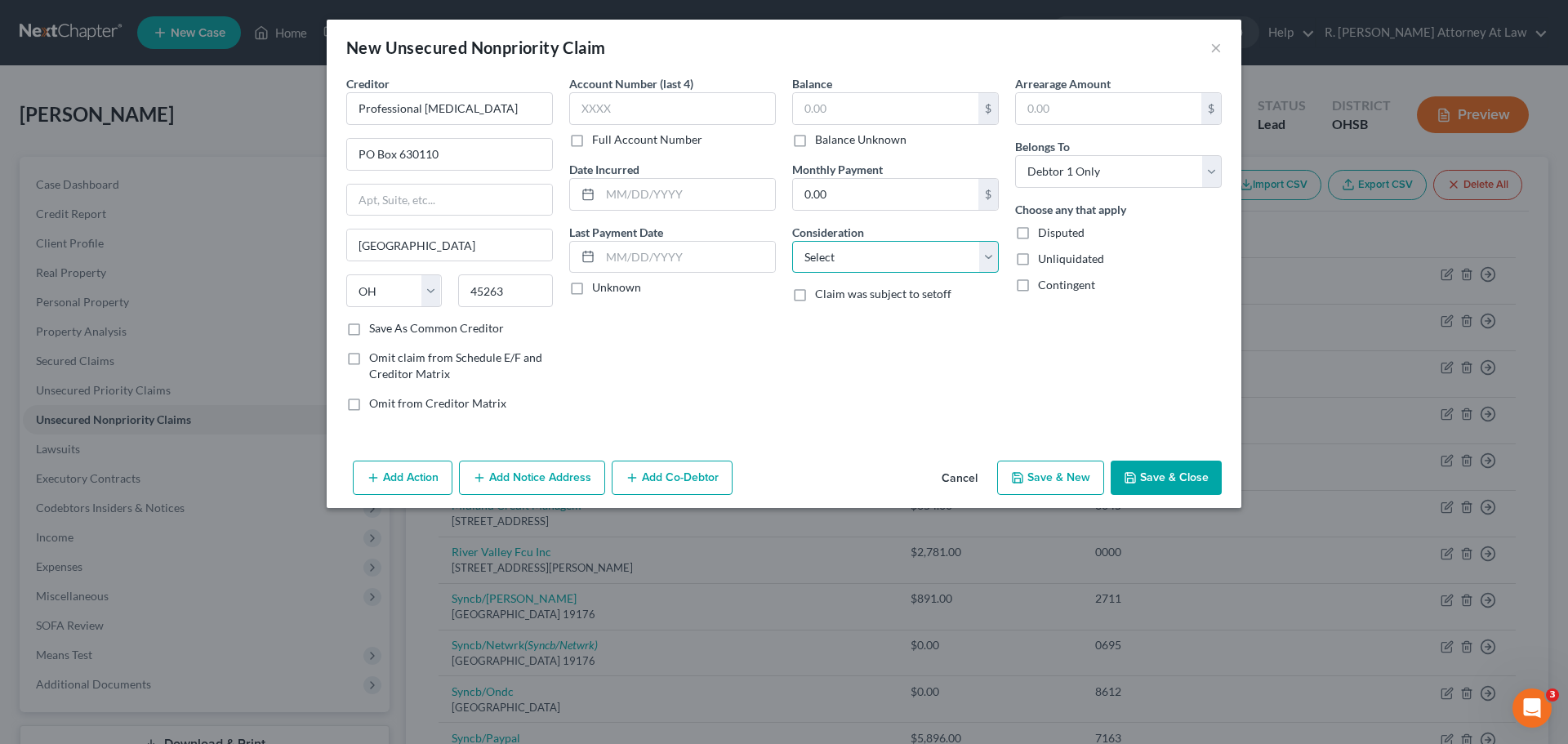
click at [841, 257] on select "Select Cable / Satellite Services Collection Agency Credit Card Debt Debt Couns…" at bounding box center [895, 257] width 206 height 32
select select "9"
click at [792, 241] on select "Select Cable / Satellite Services Collection Agency Credit Card Debt Debt Couns…" at bounding box center [895, 257] width 206 height 32
click at [634, 193] on input "text" at bounding box center [688, 194] width 175 height 31
type input "2022"
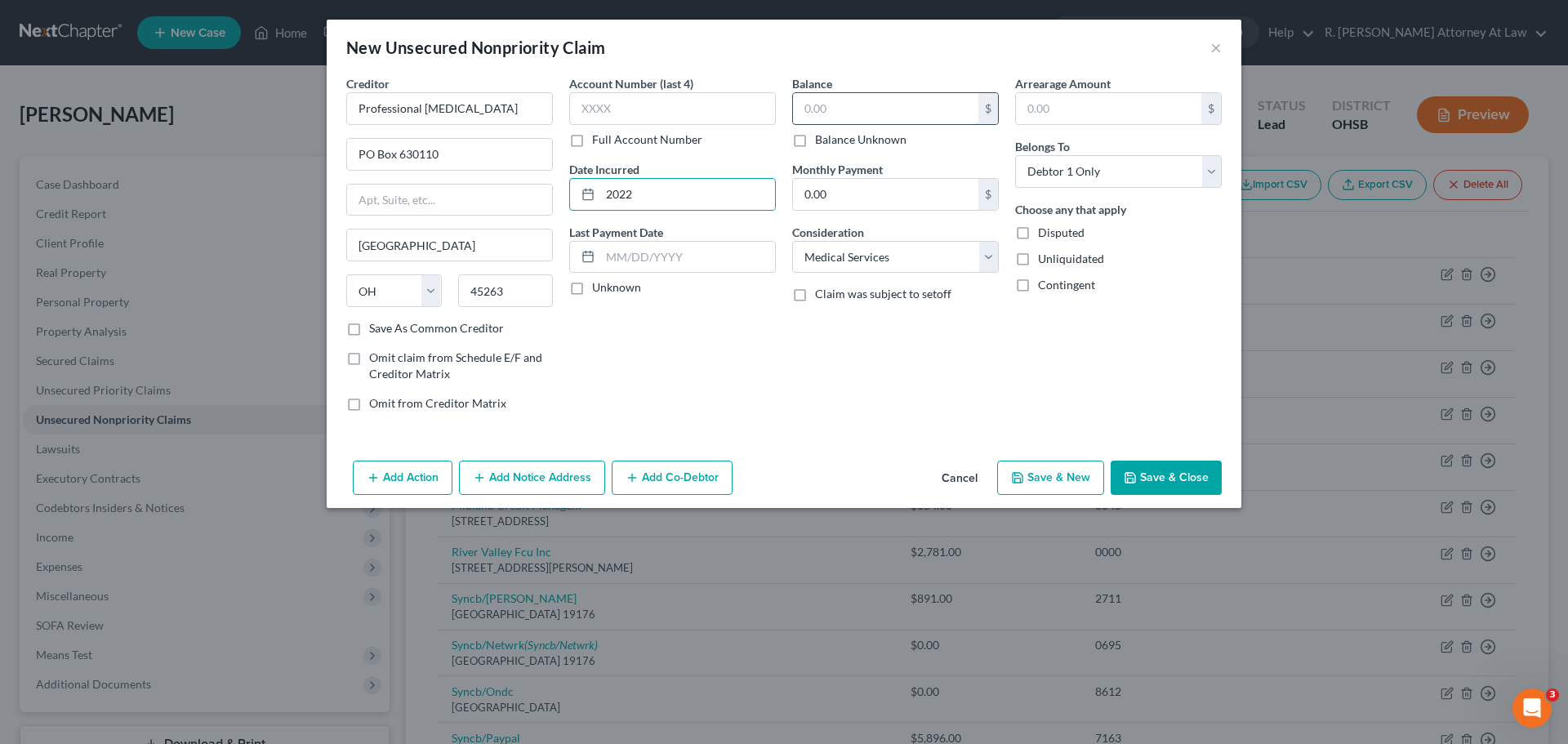
click at [829, 123] on input "text" at bounding box center [885, 109] width 185 height 31
type input "30.00"
click at [1170, 500] on div "Add Action Add Notice Address Add Co-Debtor Cancel Save & New Save & Close" at bounding box center [784, 481] width 914 height 54
click at [1048, 474] on button "Save & New" at bounding box center [1050, 478] width 107 height 34
select select "0"
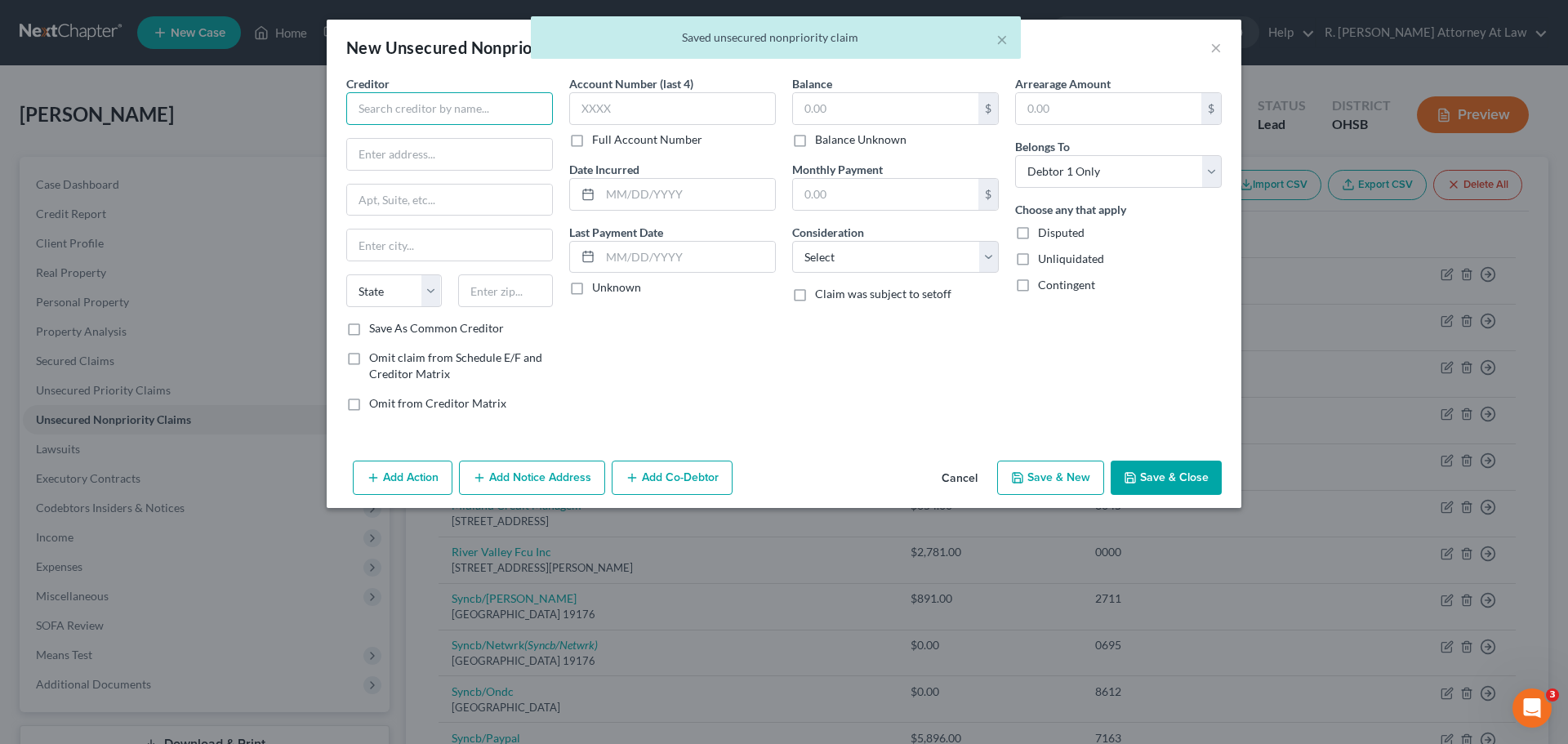
click at [434, 104] on input "text" at bounding box center [449, 109] width 206 height 32
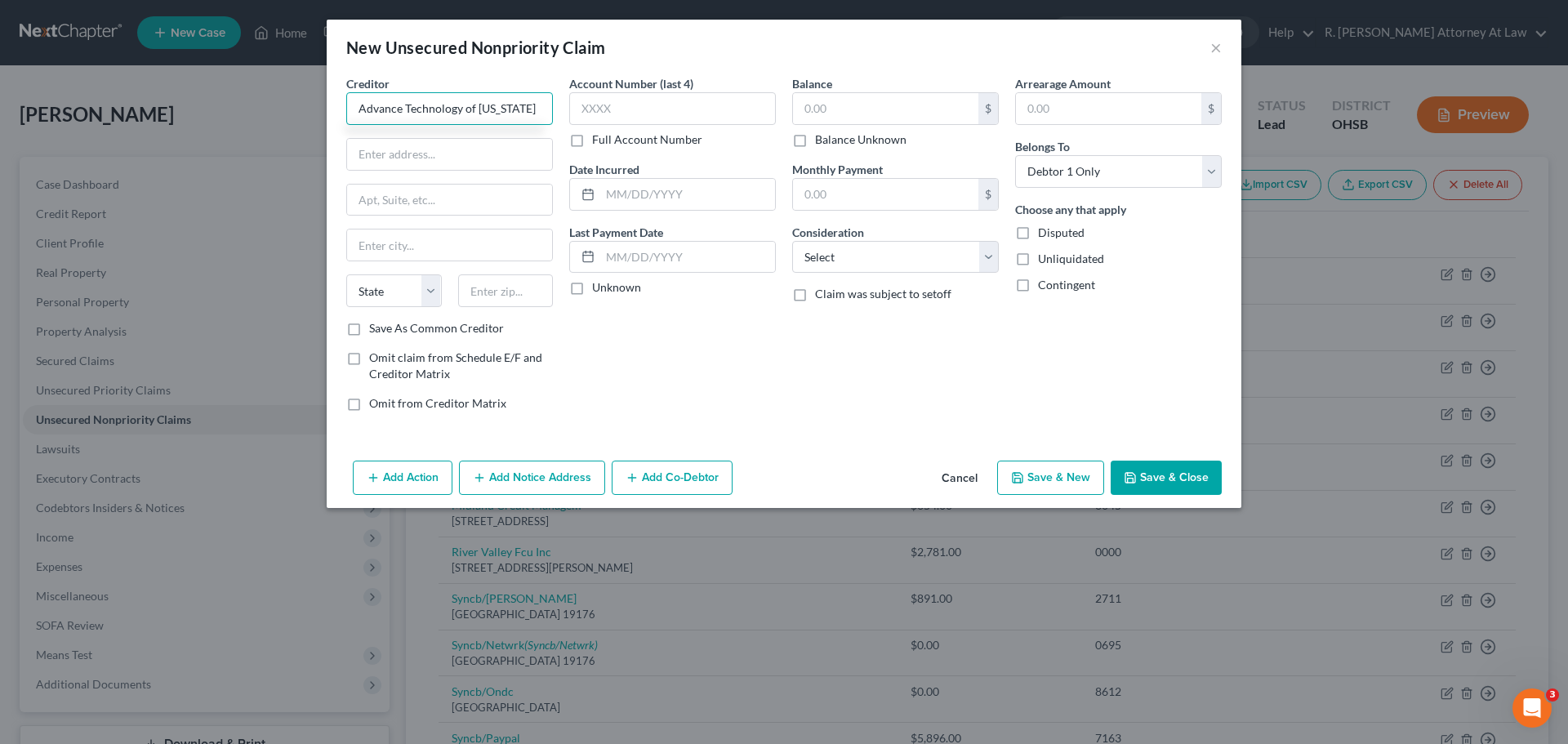
type input "Advance Technology of Kentucky"
type input "7570 US Hwy 42"
type input "41042"
type input "Florence"
select select "18"
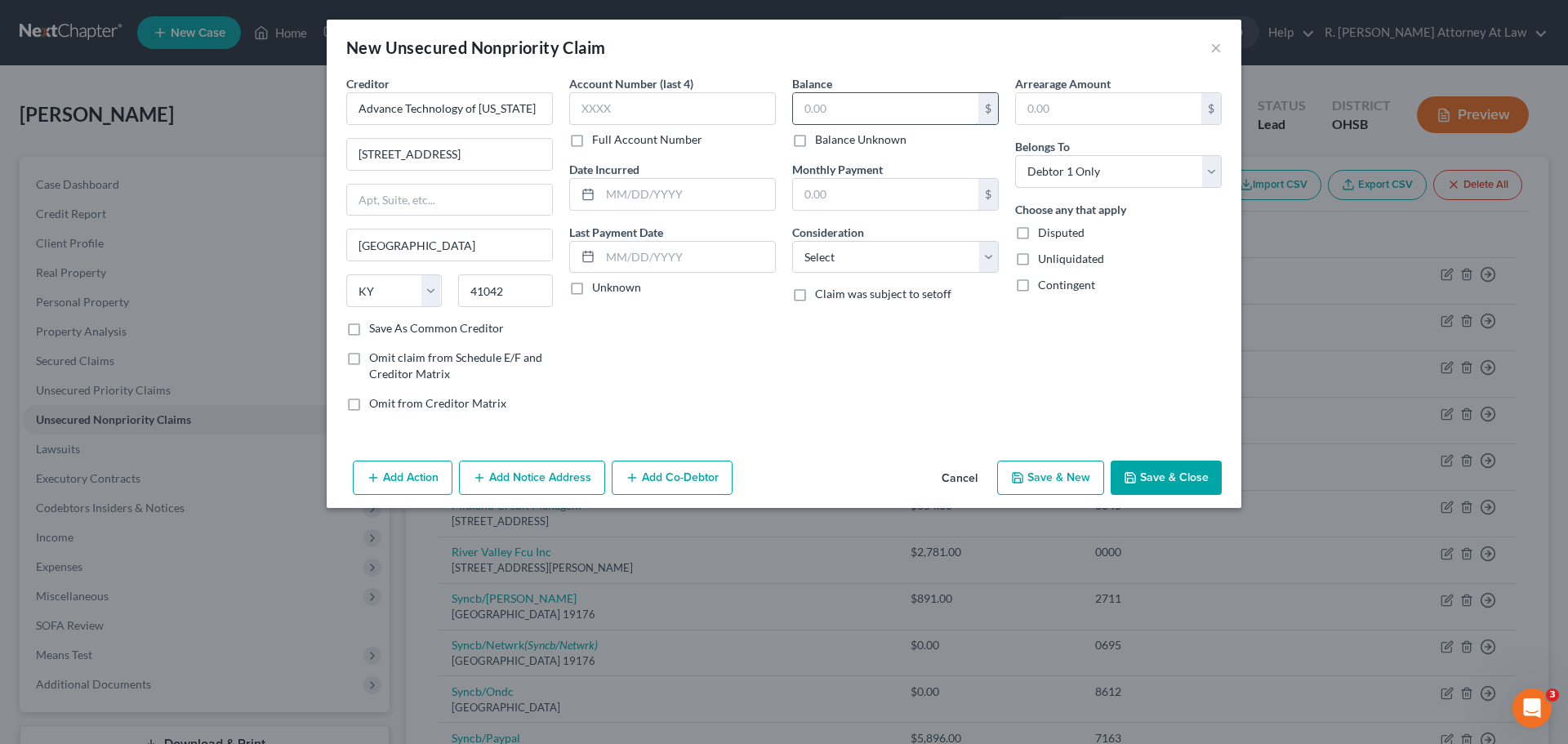
drag, startPoint x: 856, startPoint y: 105, endPoint x: 847, endPoint y: 96, distance: 12.7
click at [852, 101] on input "text" at bounding box center [885, 109] width 185 height 31
type input "35.00"
click at [1032, 481] on button "Save & New" at bounding box center [1050, 478] width 107 height 34
select select "0"
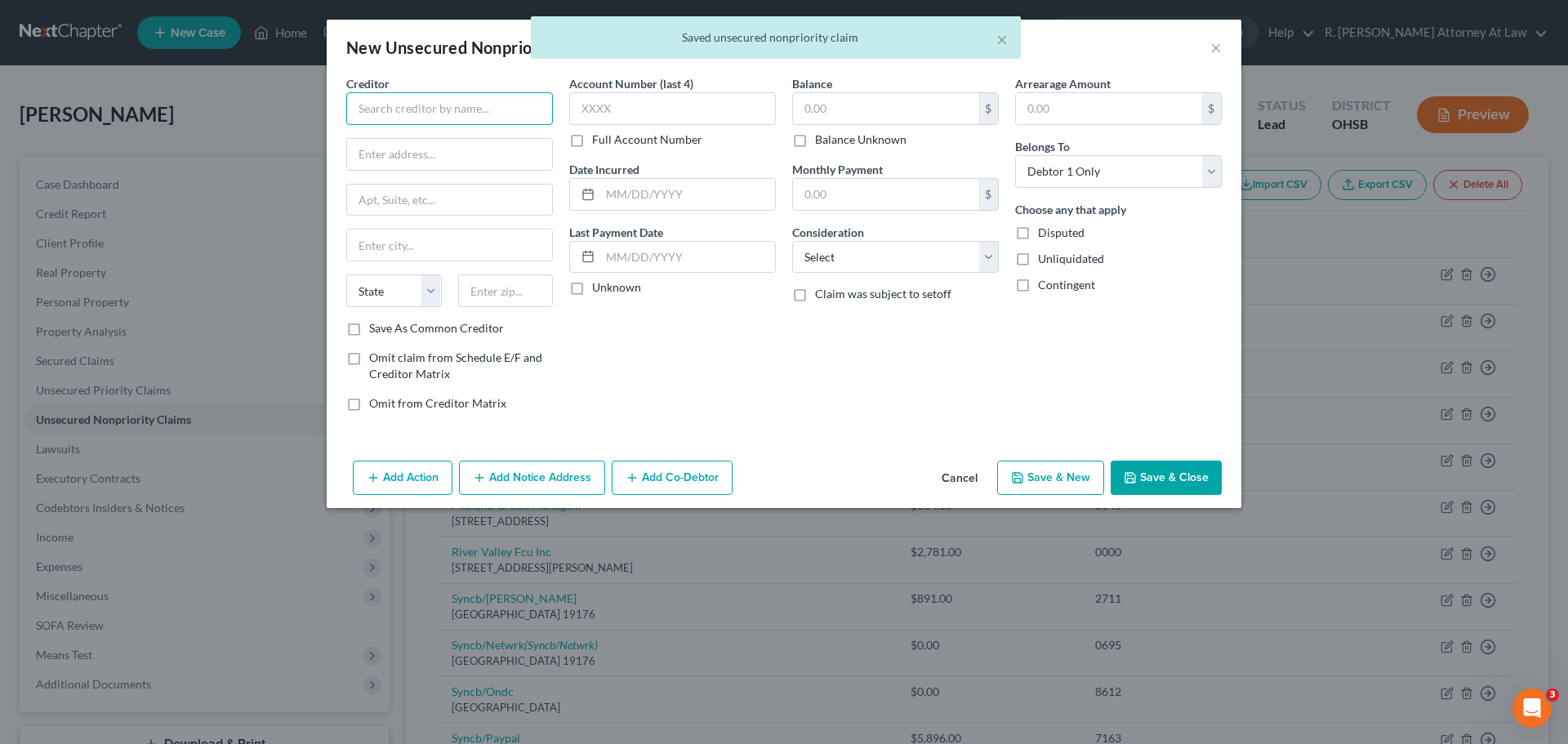
click at [402, 104] on input "text" at bounding box center [449, 109] width 206 height 32
type input "Primary Health Solutions"
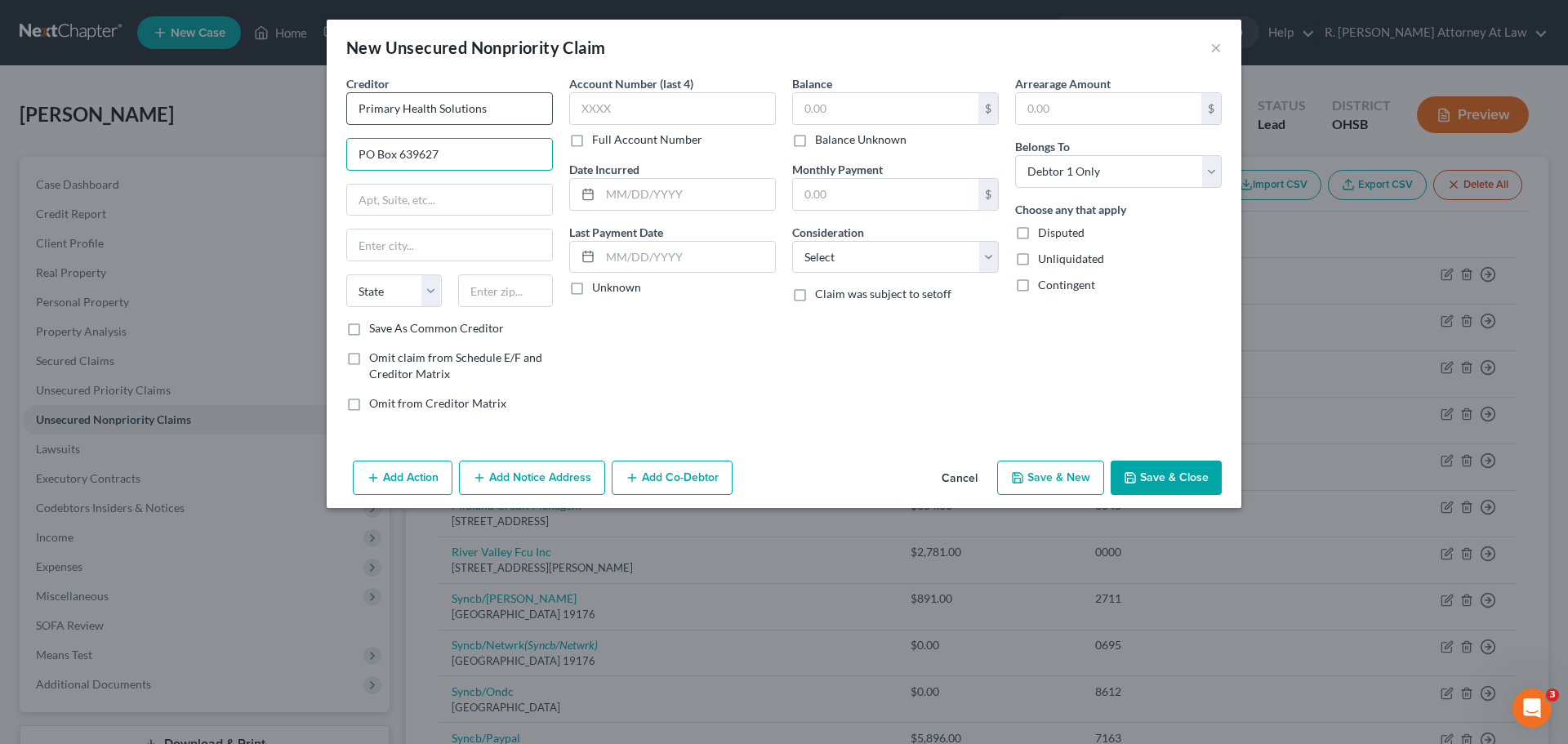
type input "PO Box 639627"
type input "45263"
type input "[GEOGRAPHIC_DATA]"
select select "36"
click at [854, 227] on label "Consideration" at bounding box center [828, 233] width 72 height 17
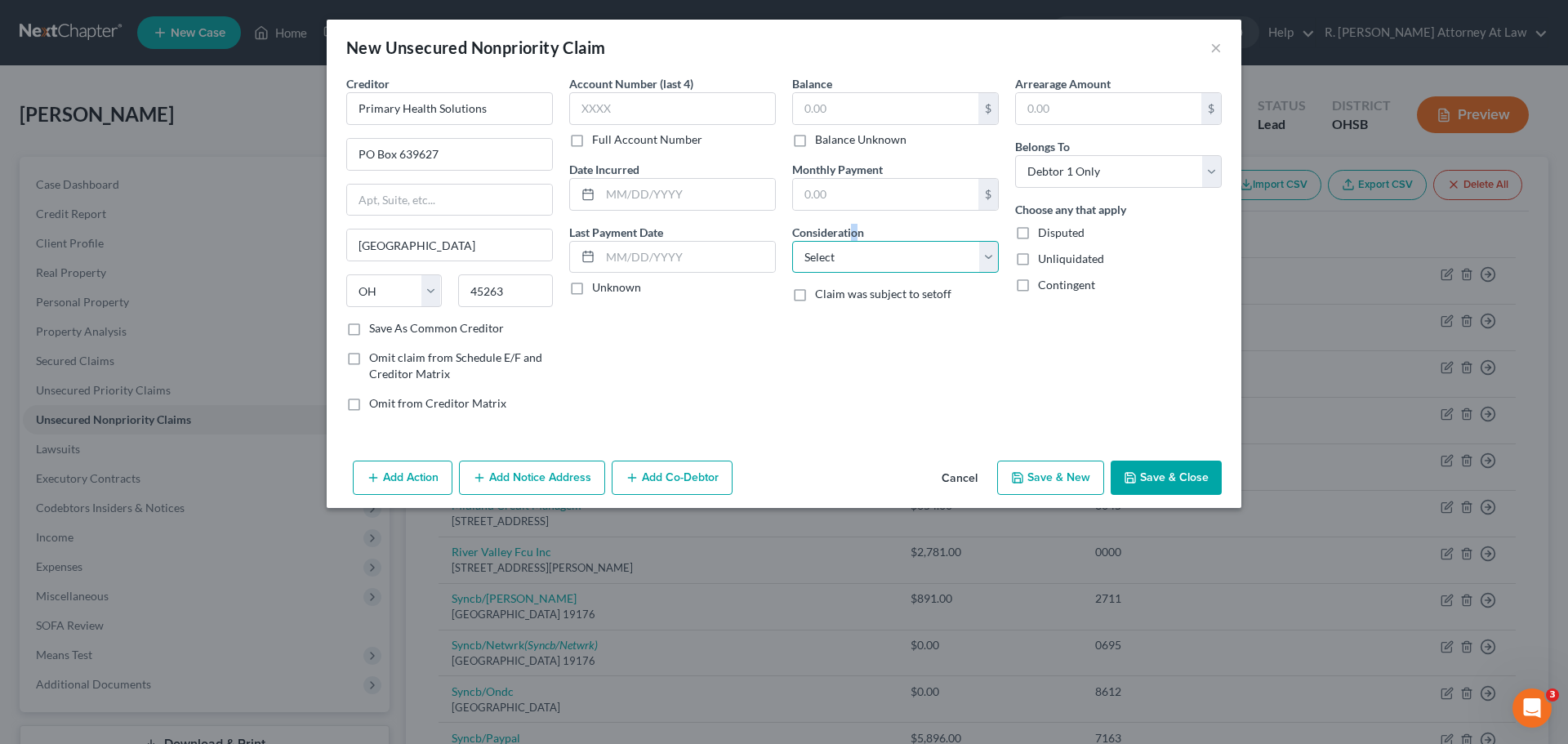
click at [862, 261] on select "Select Cable / Satellite Services Collection Agency Credit Card Debt Debt Couns…" at bounding box center [895, 257] width 206 height 32
select select "9"
click at [792, 241] on select "Select Cable / Satellite Services Collection Agency Credit Card Debt Debt Couns…" at bounding box center [895, 257] width 206 height 32
click at [879, 119] on input "text" at bounding box center [885, 109] width 185 height 31
type input "25.00"
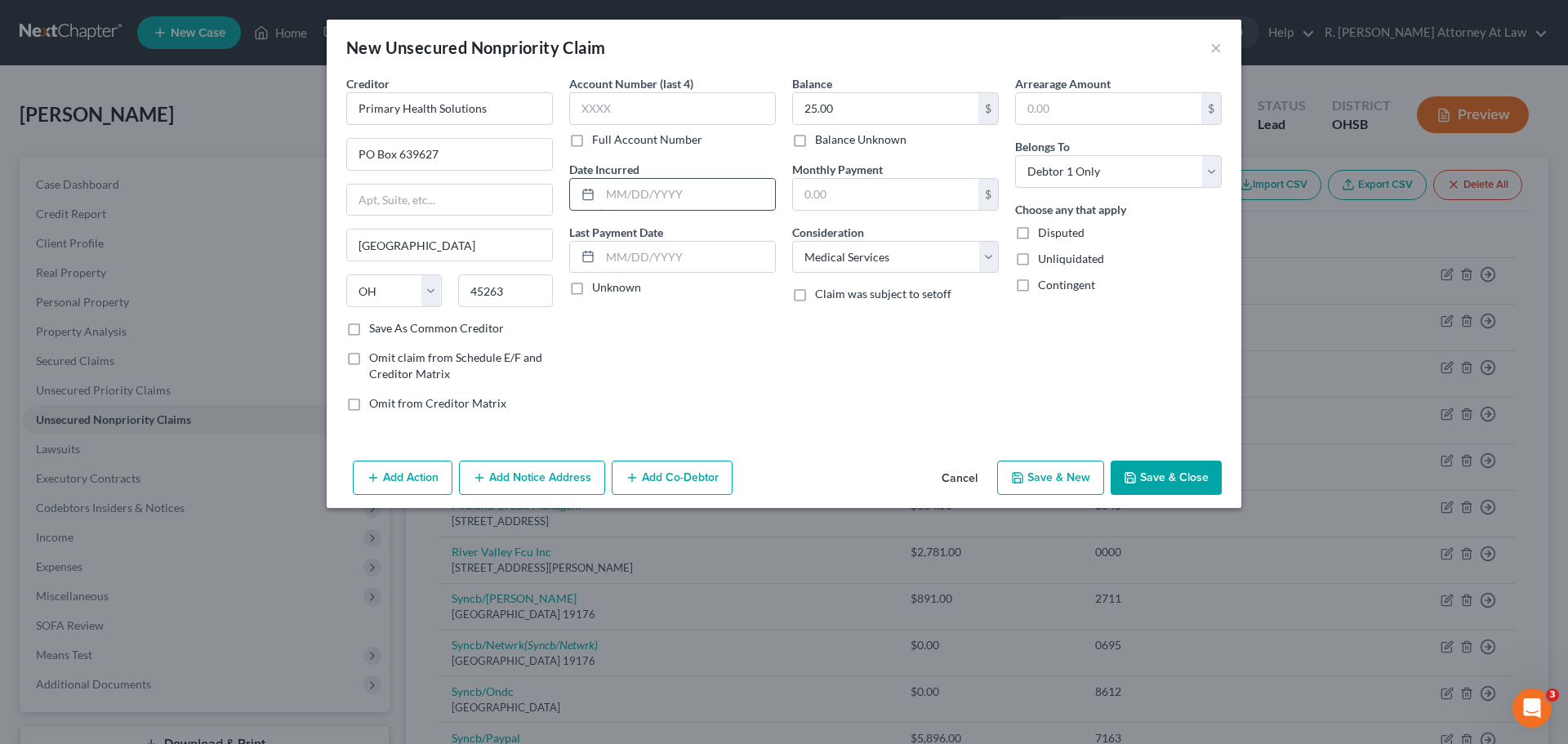
click at [695, 189] on input "text" at bounding box center [688, 194] width 175 height 31
type input "2022"
click at [1172, 470] on button "Save & Close" at bounding box center [1166, 478] width 111 height 34
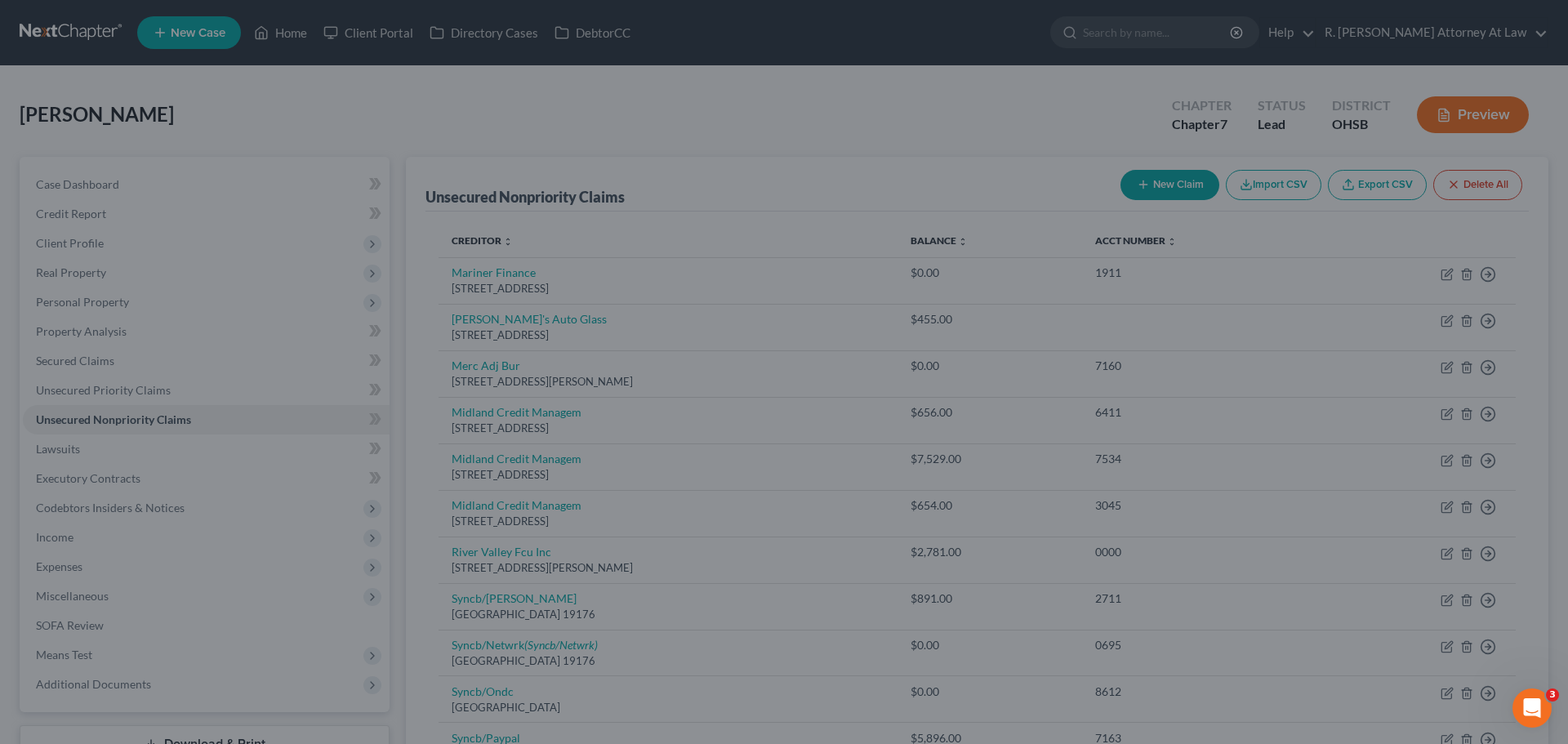
type input "0.00"
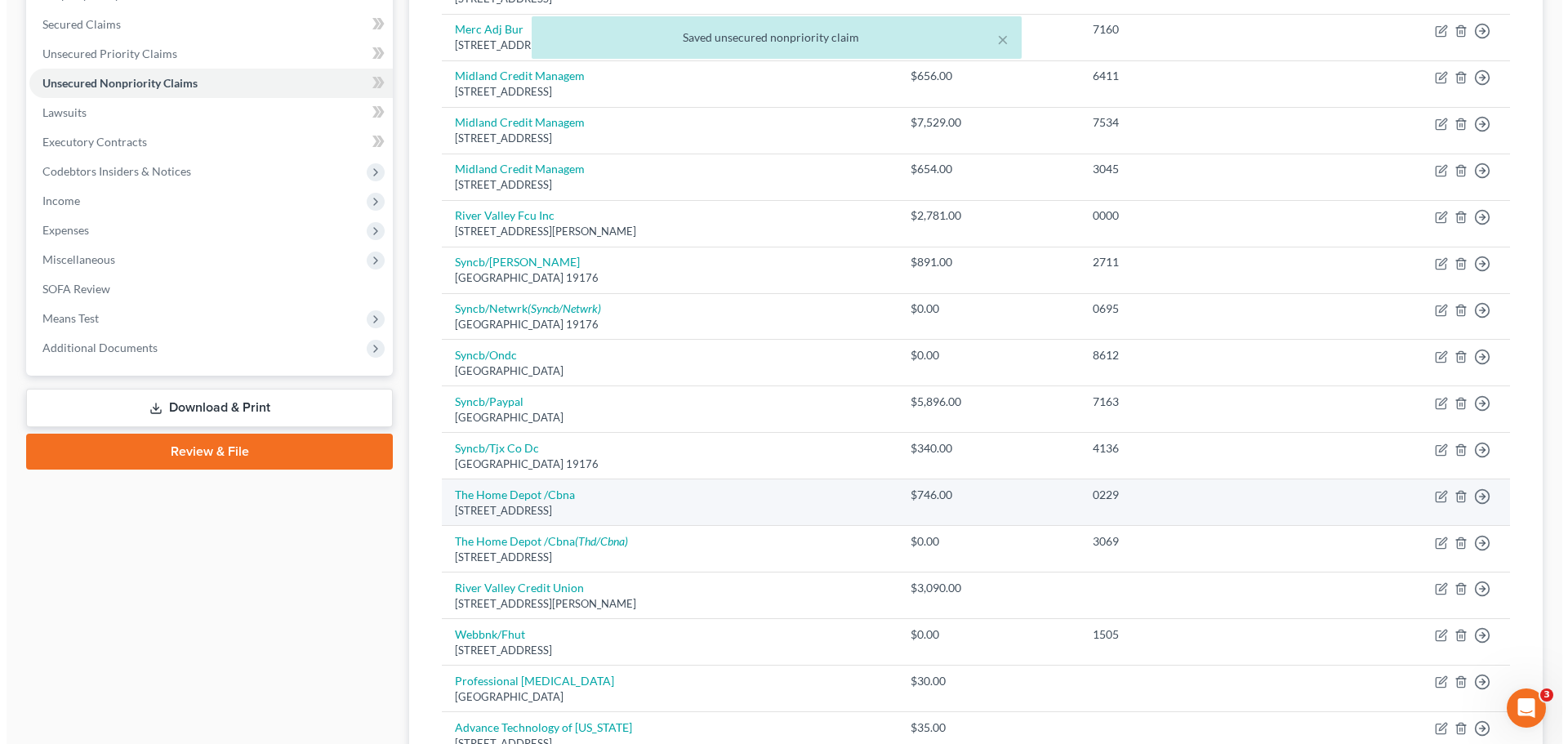
scroll to position [630, 0]
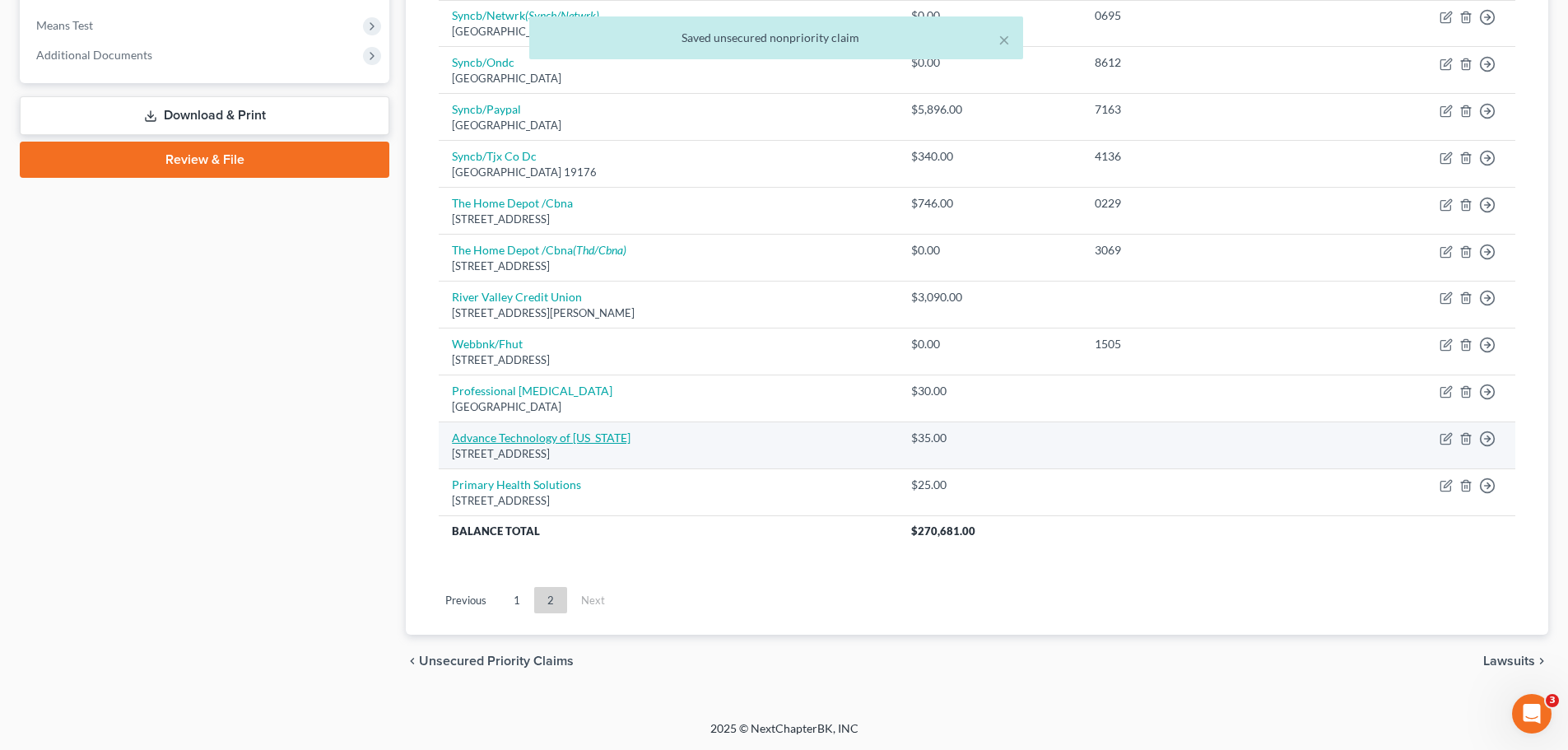
click at [509, 435] on link "Advance Technology of Kentucky" at bounding box center [541, 438] width 179 height 14
select select "18"
select select "0"
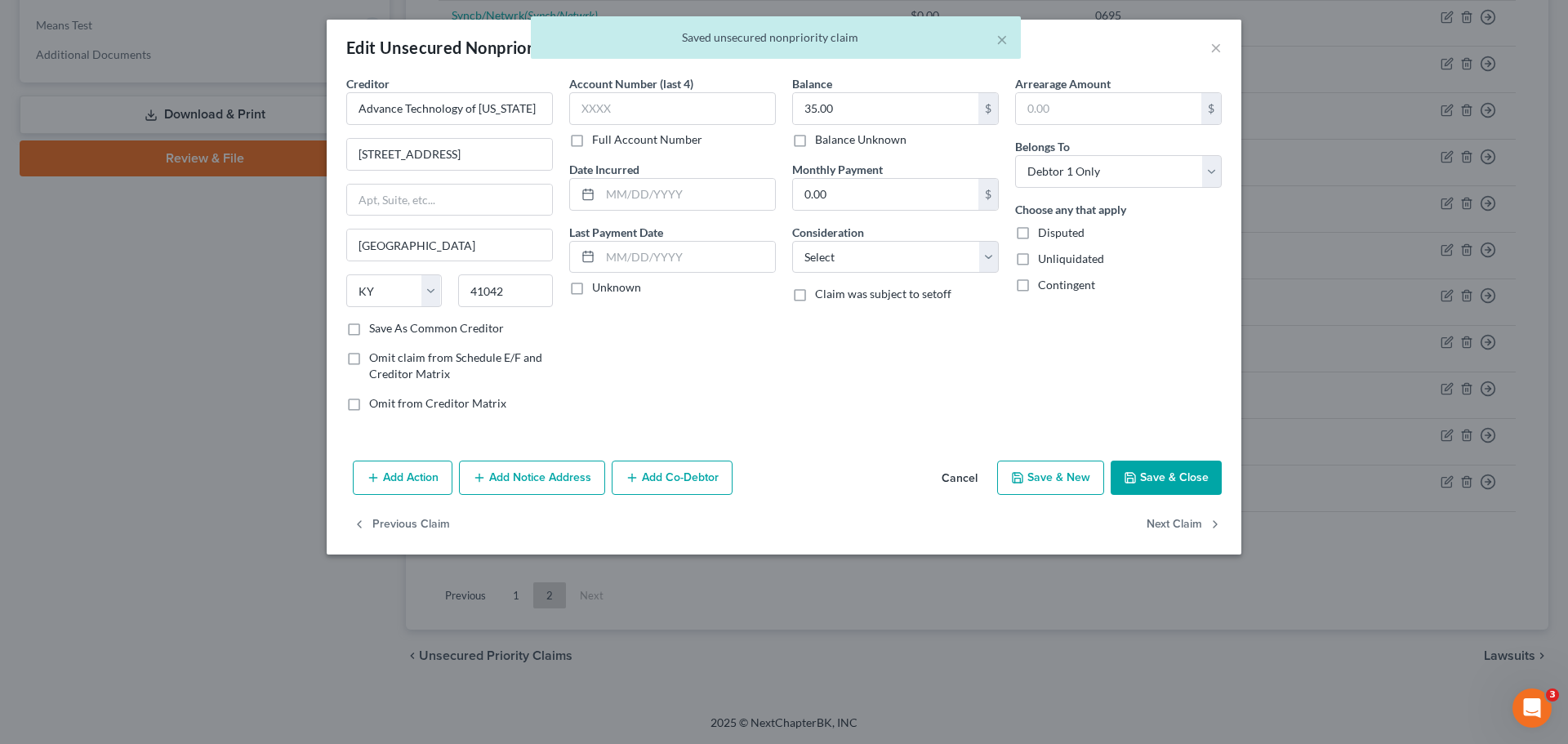
click at [527, 465] on button "Add Notice Address" at bounding box center [532, 478] width 146 height 34
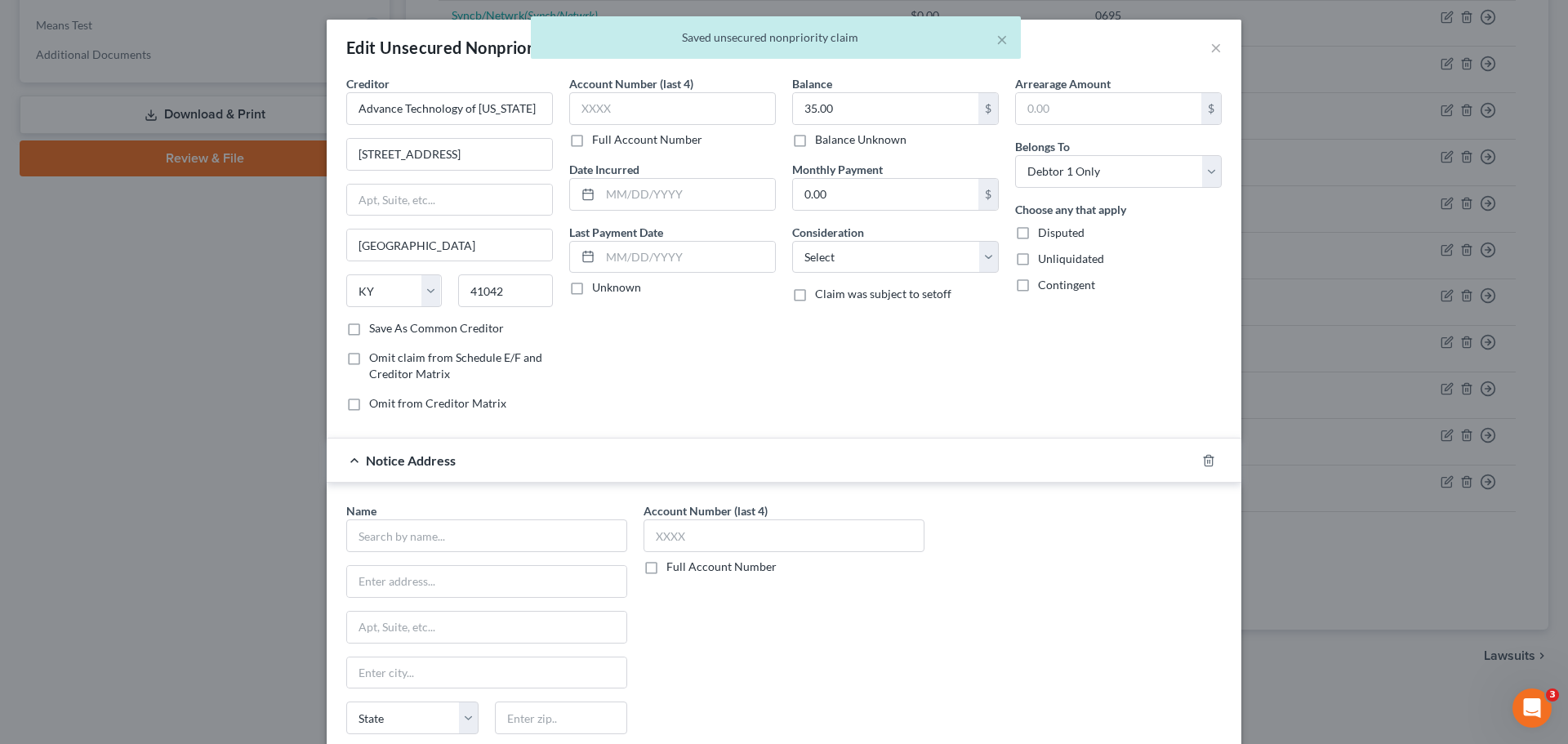
click at [447, 517] on div "Name *" at bounding box center [486, 527] width 281 height 50
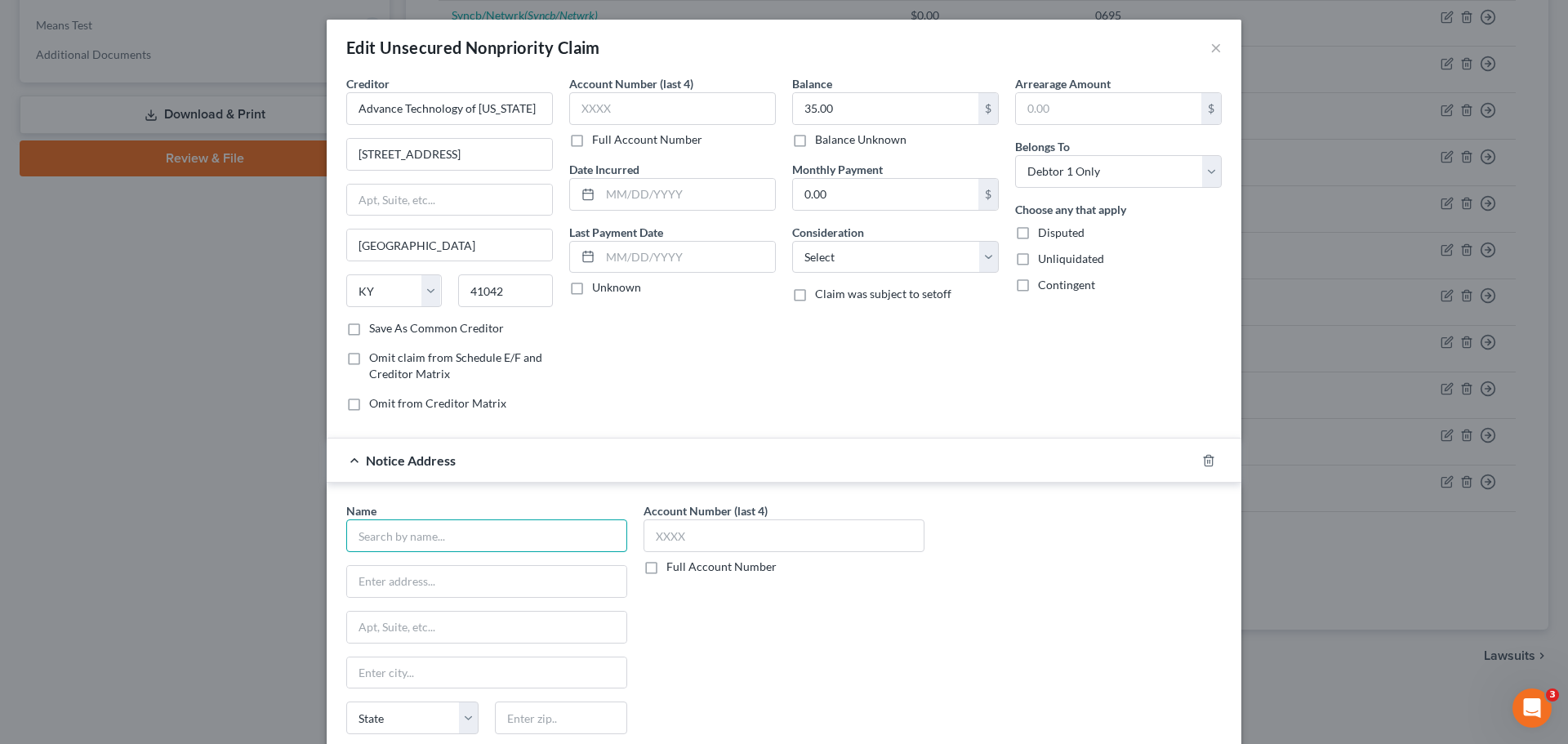
click at [503, 544] on input "text" at bounding box center [486, 536] width 281 height 32
type input "SIMM Associates Inc"
type input "PO Box 7526"
type input "19714"
type input "Newark"
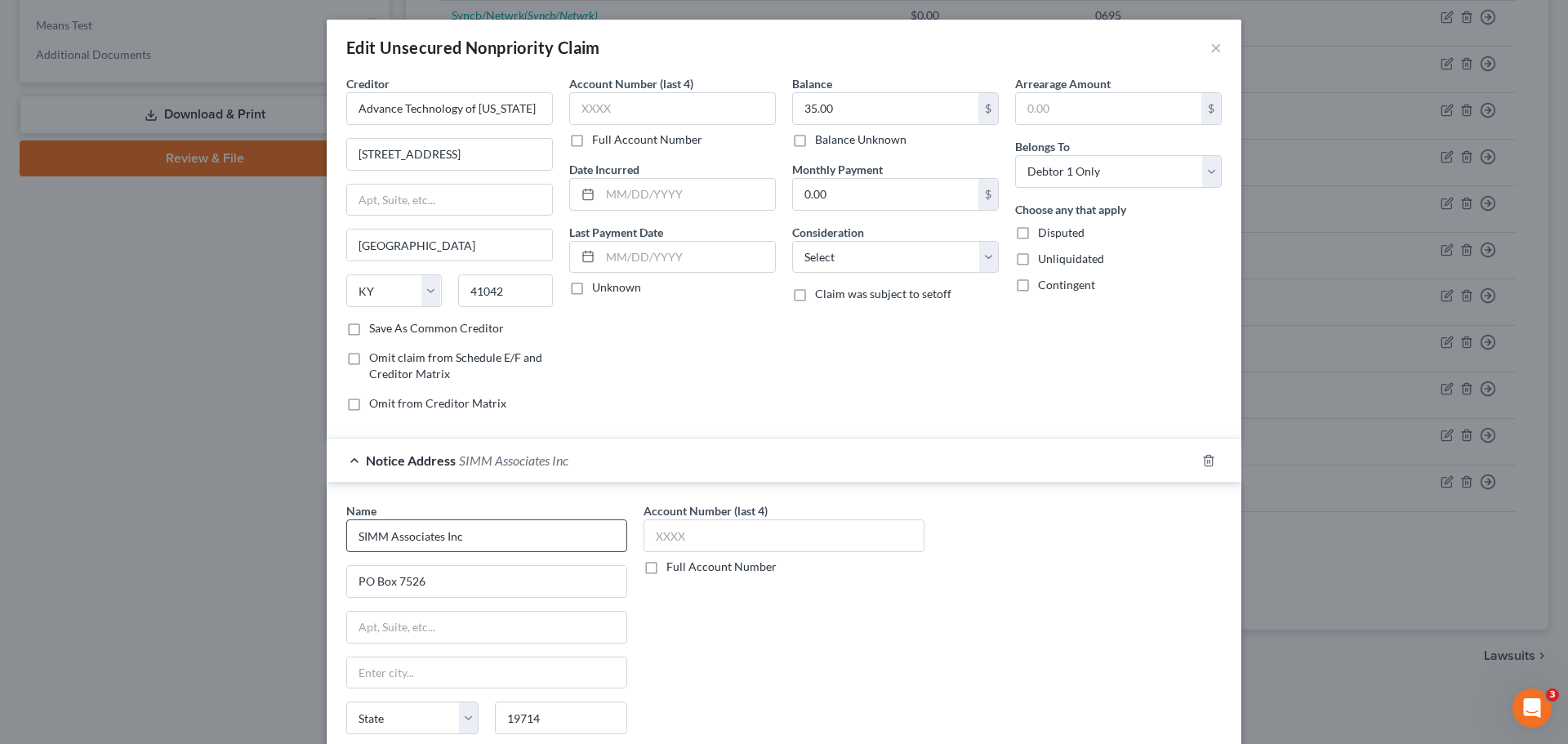
select select "7"
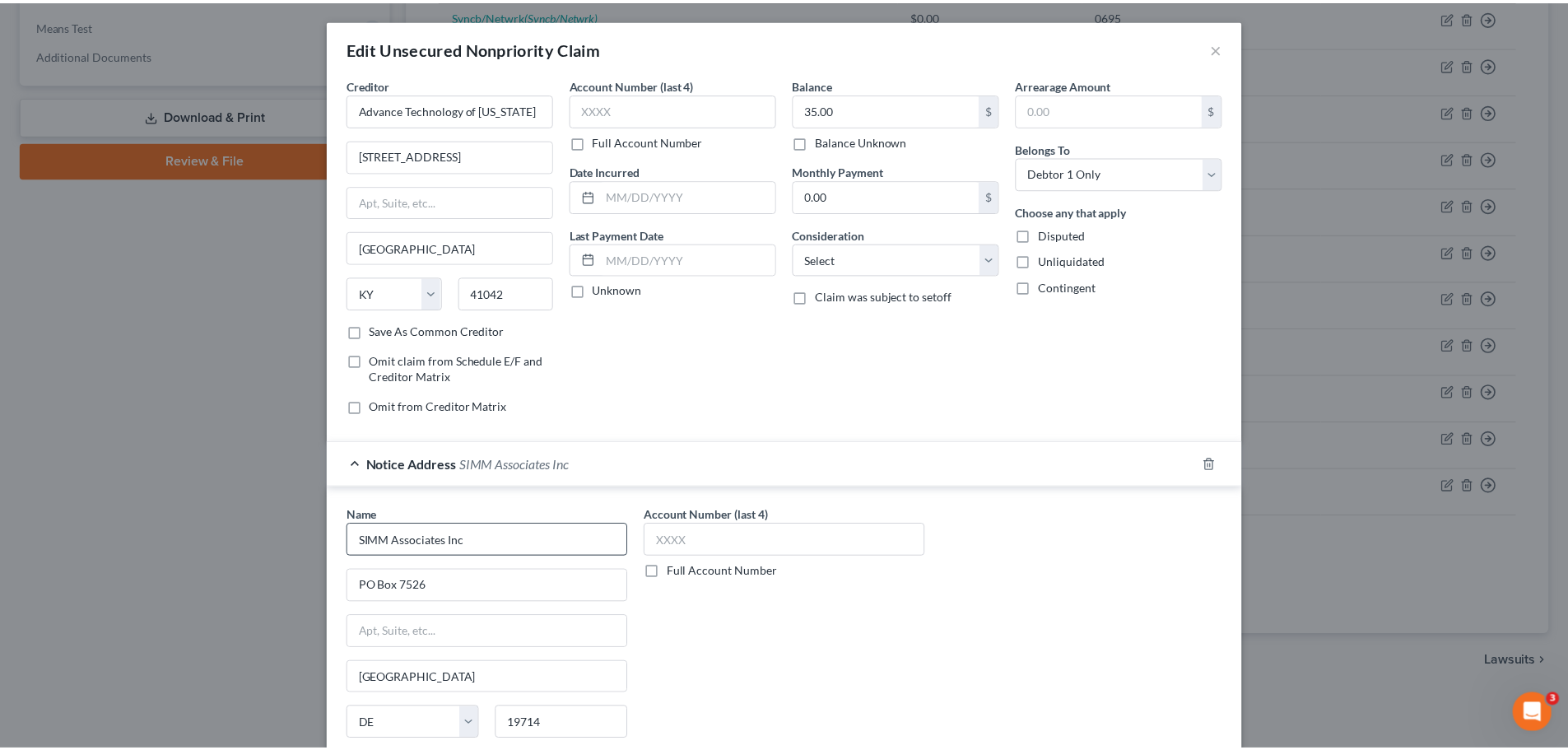
scroll to position [184, 0]
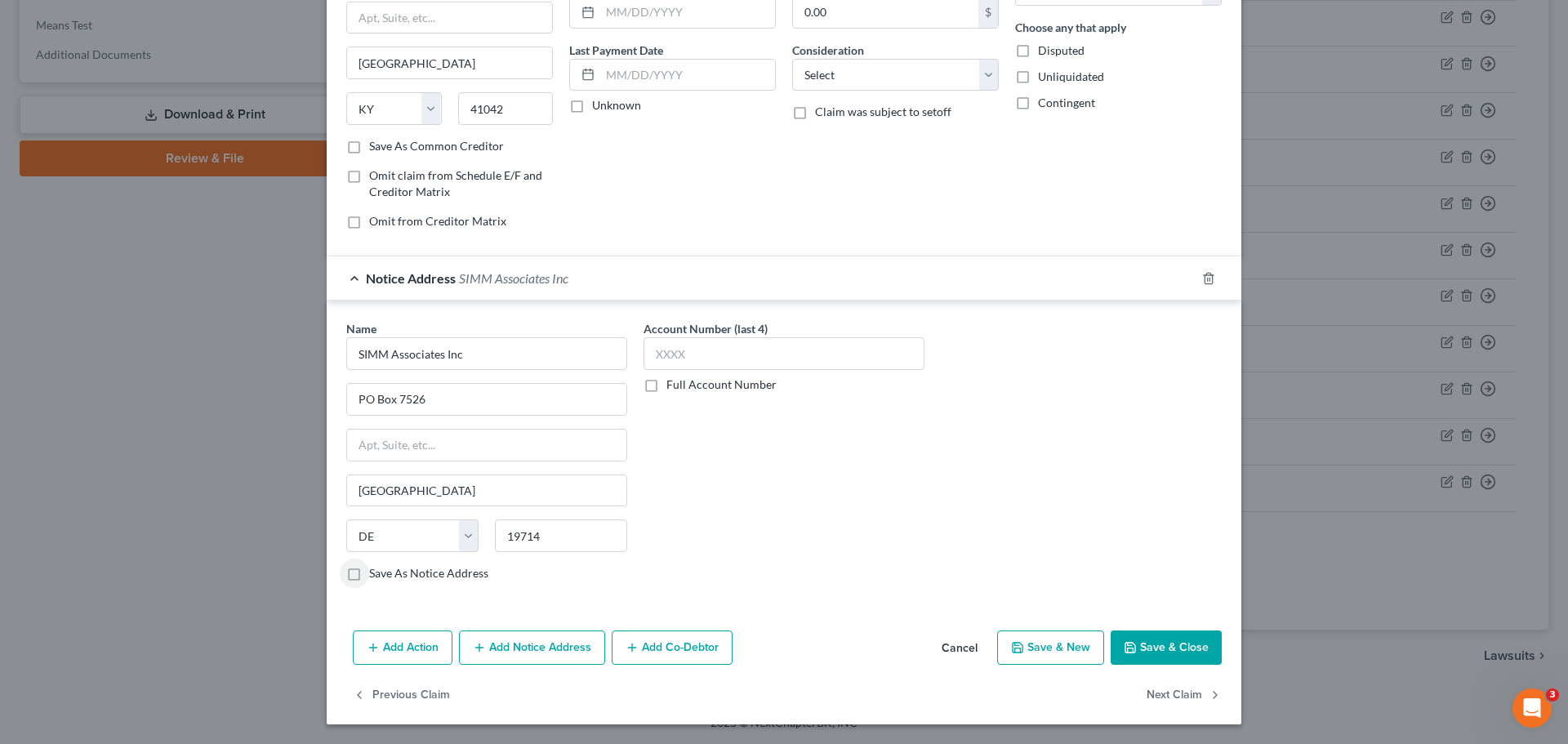
click at [1141, 655] on button "Save & Close" at bounding box center [1166, 648] width 111 height 34
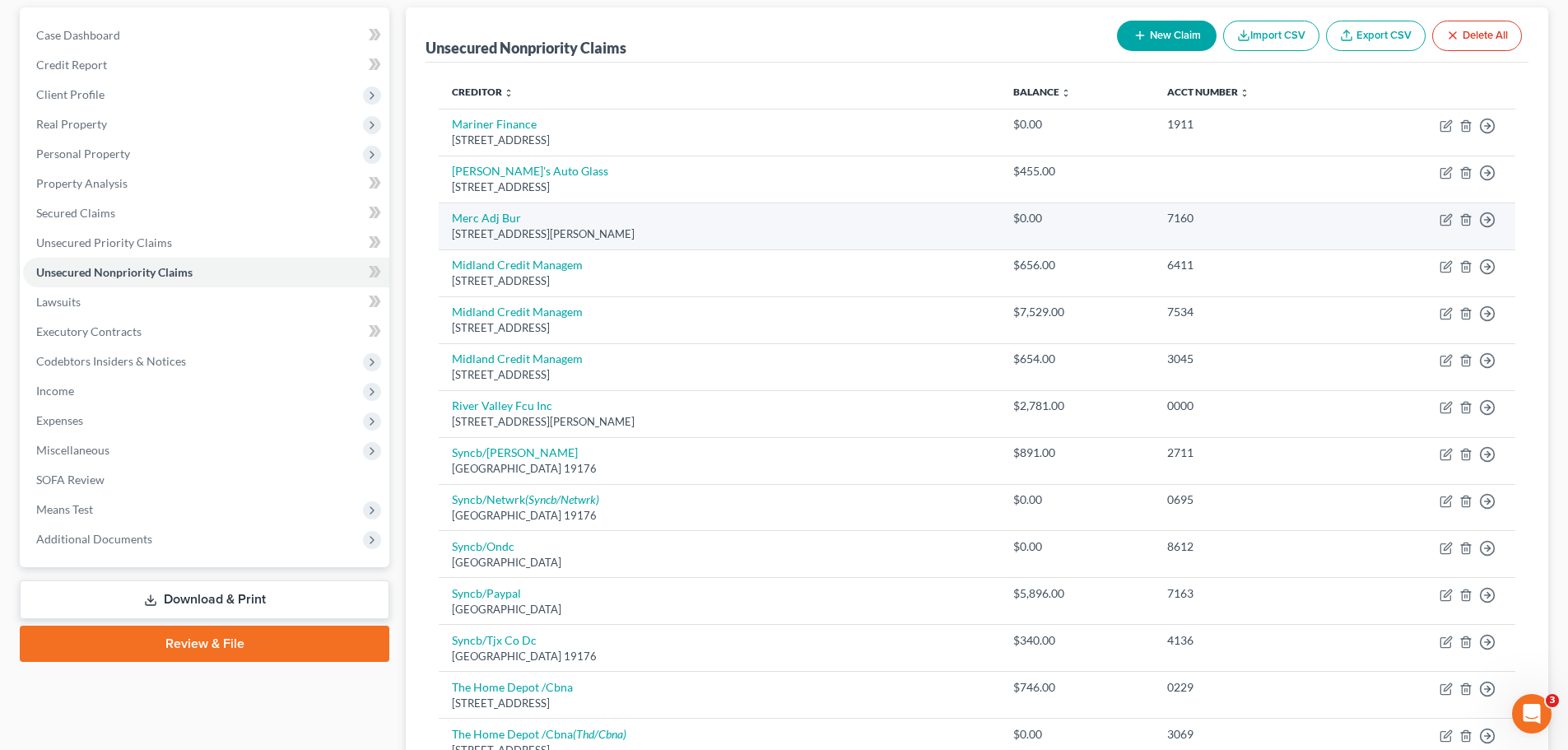
scroll to position [0, 0]
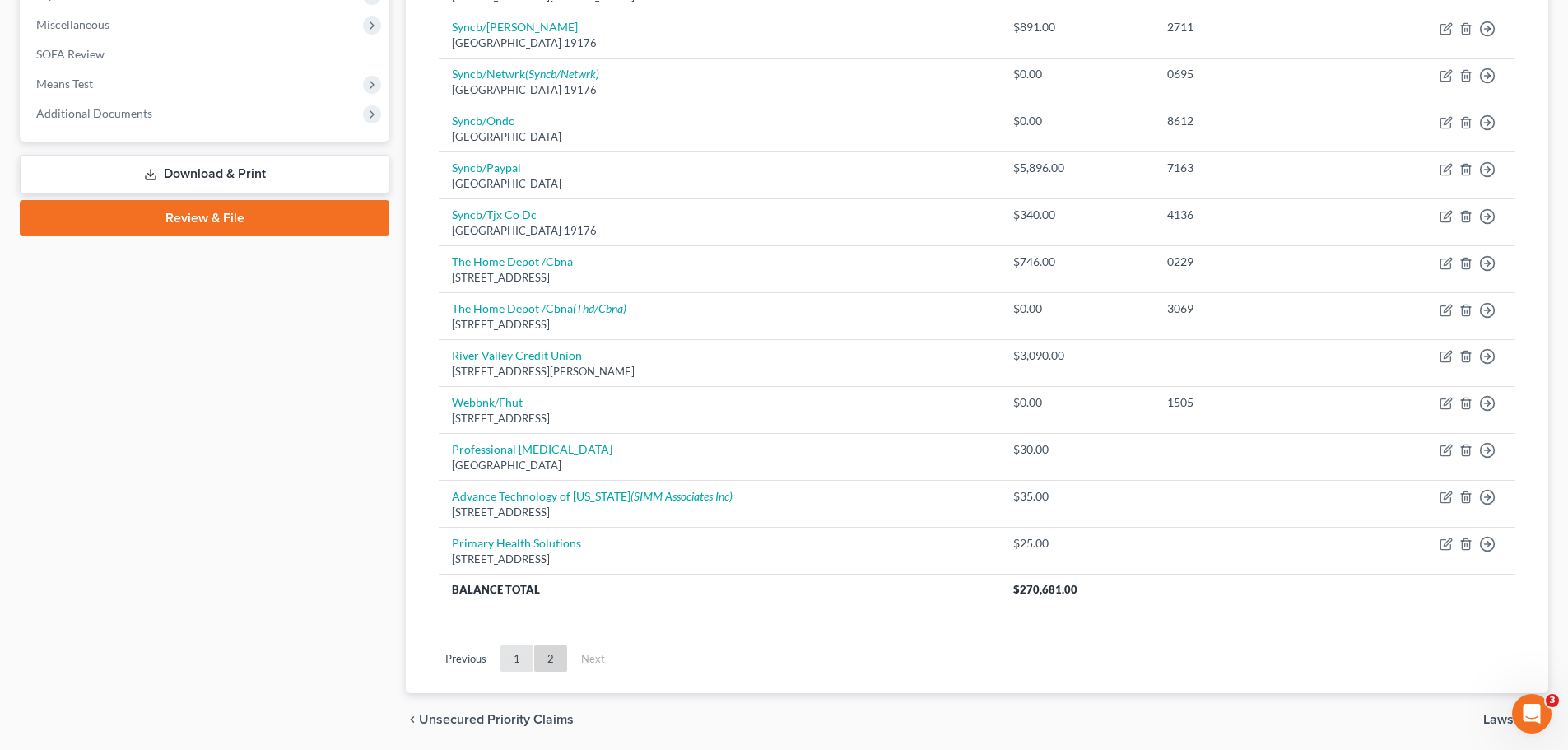
click at [515, 659] on link "1" at bounding box center [517, 658] width 33 height 27
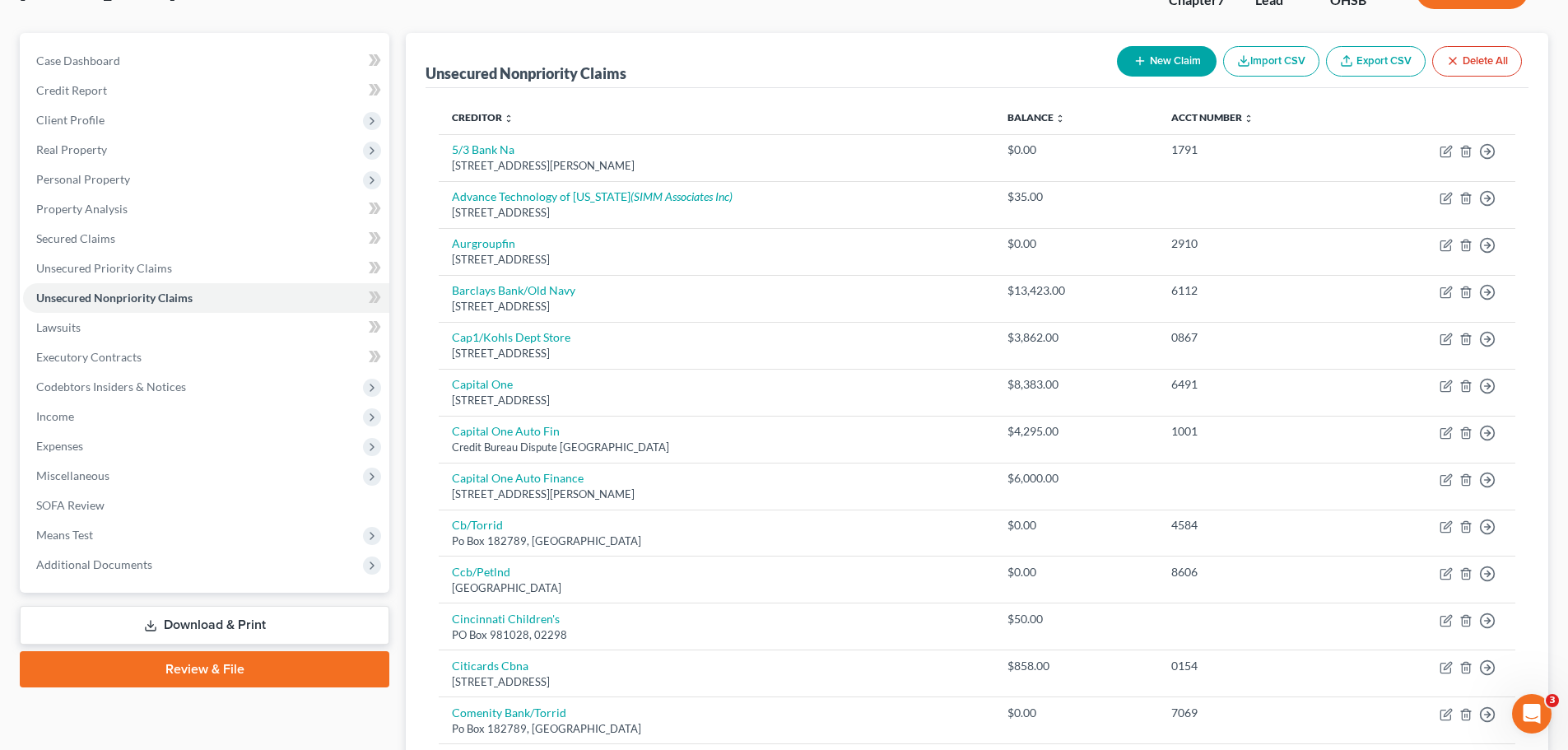
scroll to position [576, 0]
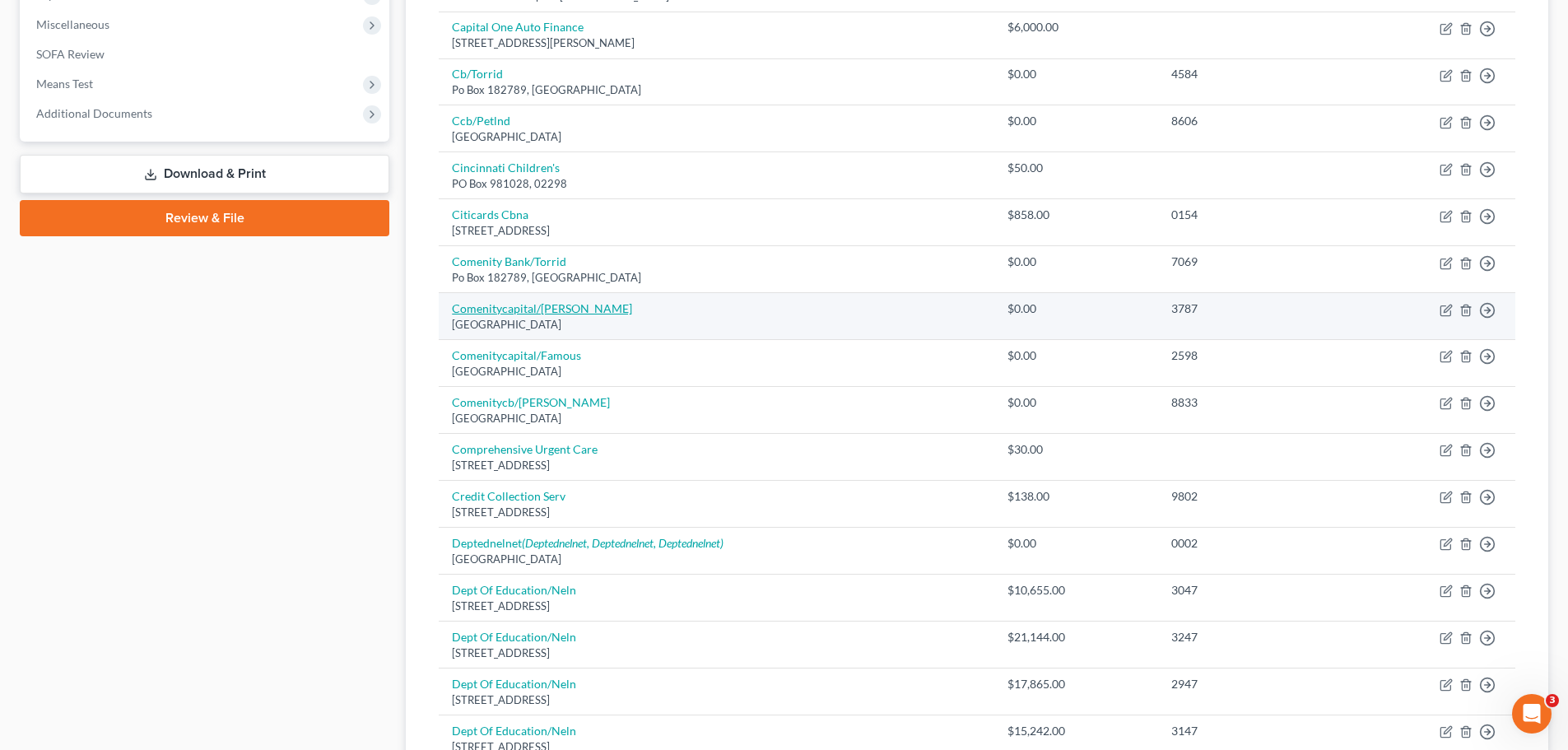
click at [530, 315] on link "Comenitycapital/Burlin" at bounding box center [542, 308] width 181 height 14
select select "36"
select select "2"
select select "0"
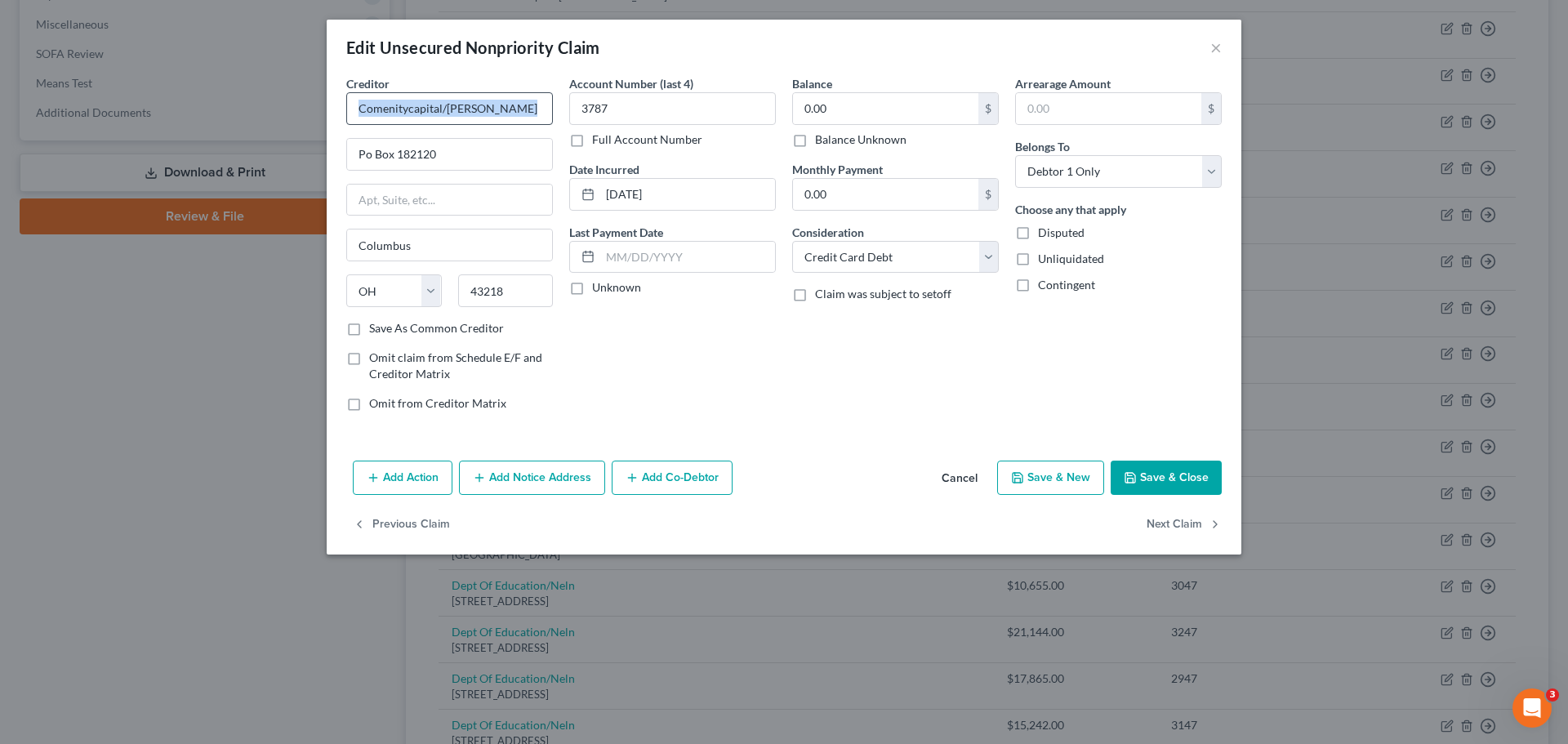
drag, startPoint x: 504, startPoint y: 125, endPoint x: 508, endPoint y: 116, distance: 9.8
click at [508, 119] on div "Creditor * Comenitycapital/Burlin Po Box 182120 Columbus State AL AK AR AZ CA C…" at bounding box center [449, 197] width 206 height 245
click at [508, 116] on input "Comenitycapital/Burlin" at bounding box center [449, 109] width 206 height 32
click at [1166, 484] on button "Save & Close" at bounding box center [1166, 478] width 111 height 34
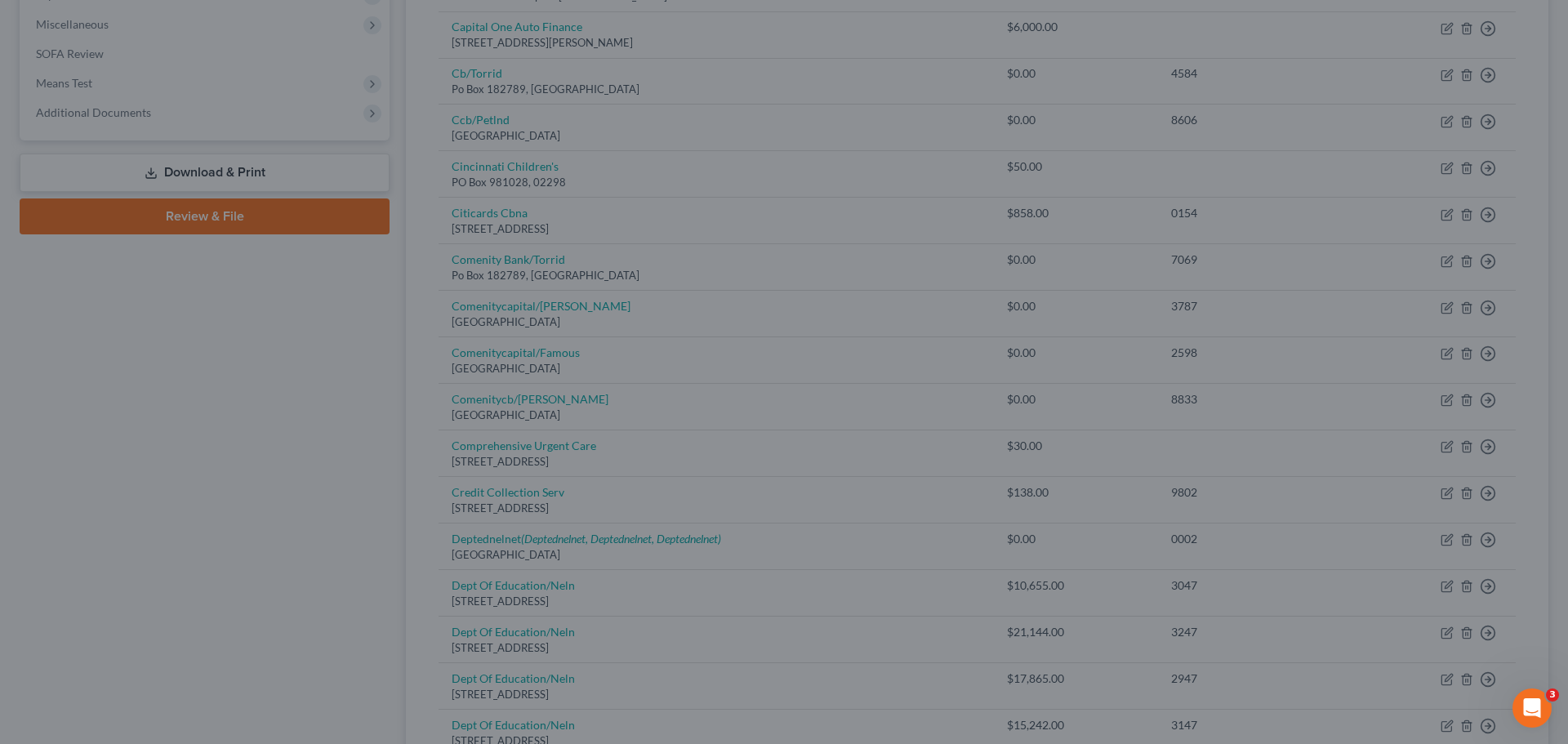
type input "Comenitycapital/Burlington"
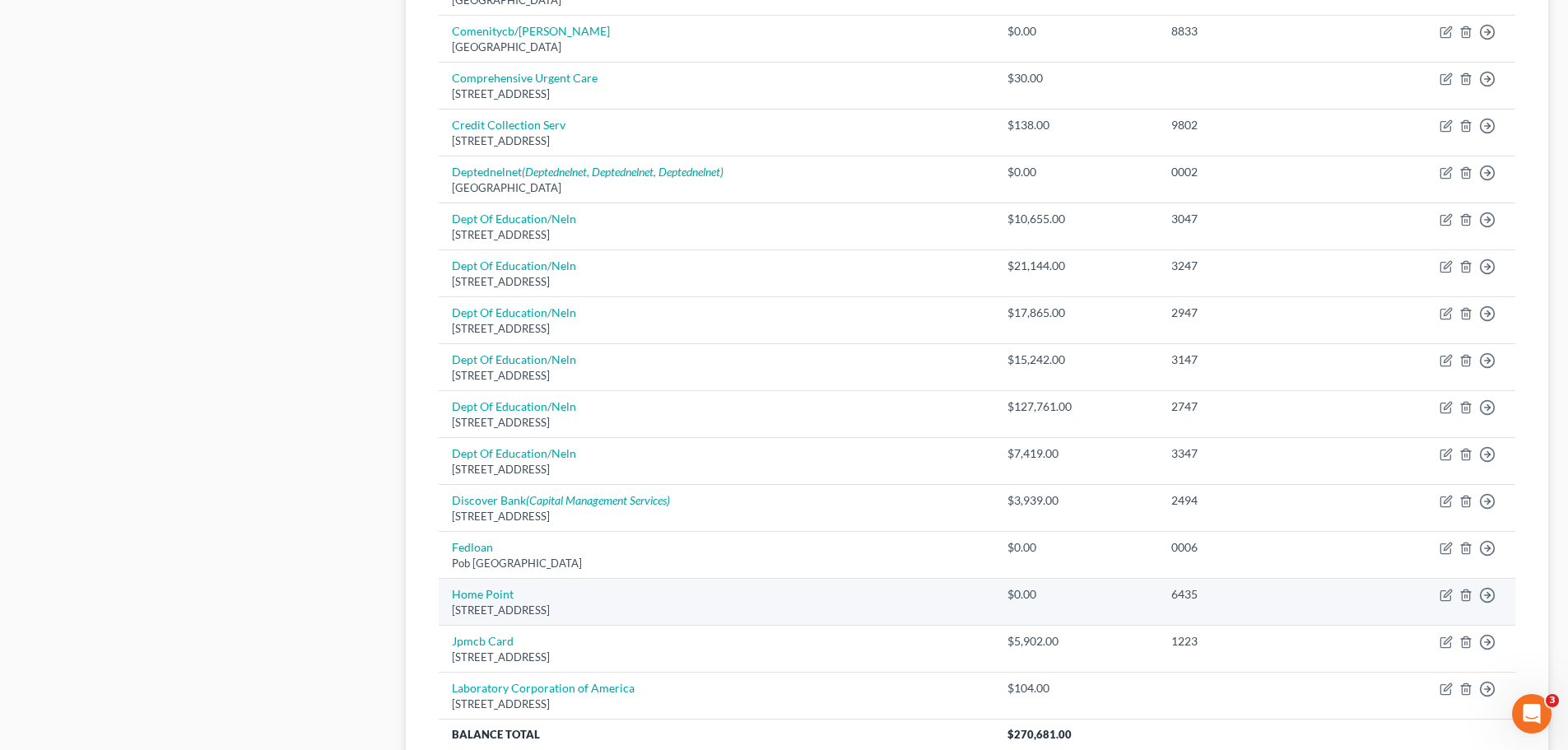
scroll to position [988, 0]
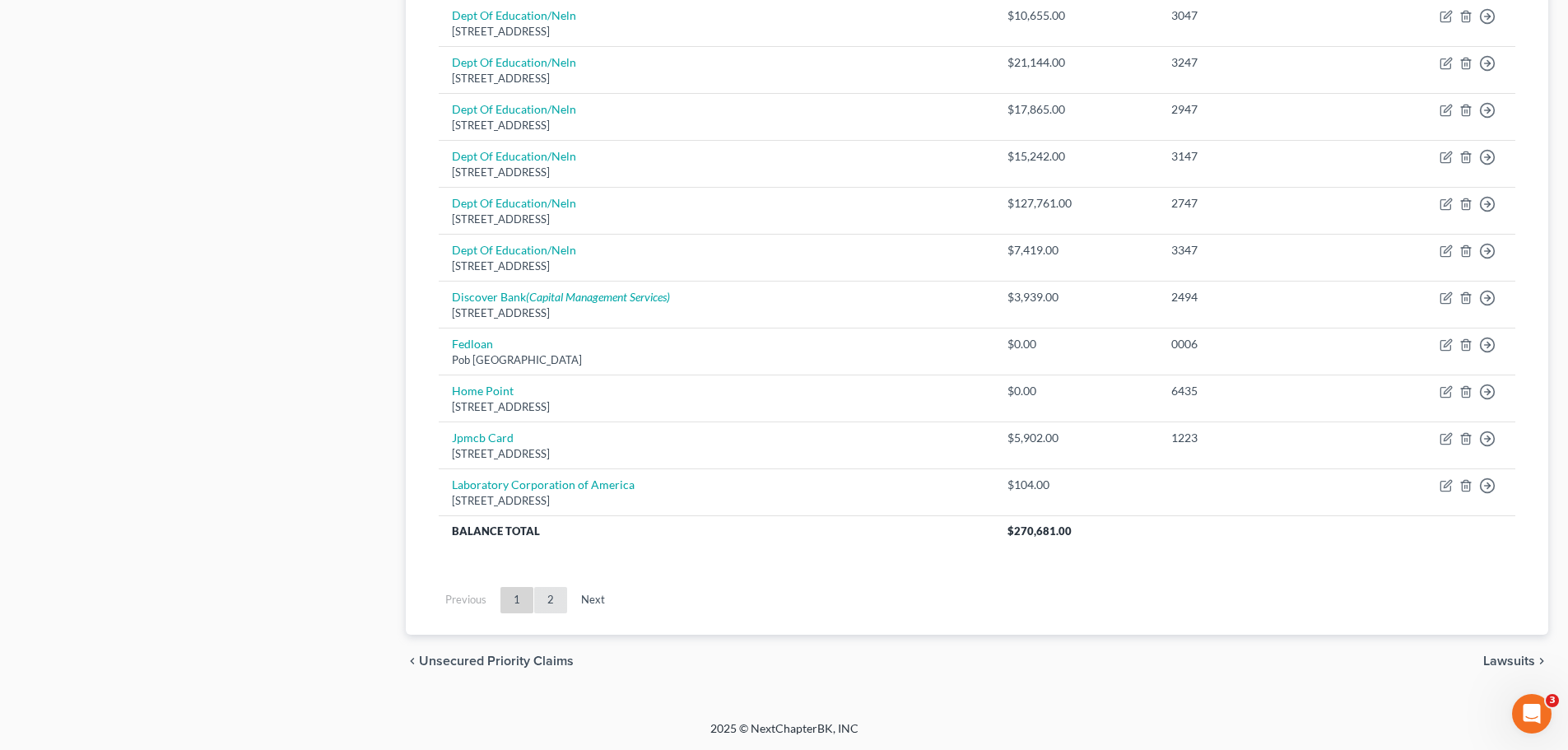
click at [559, 598] on link "2" at bounding box center [550, 600] width 33 height 27
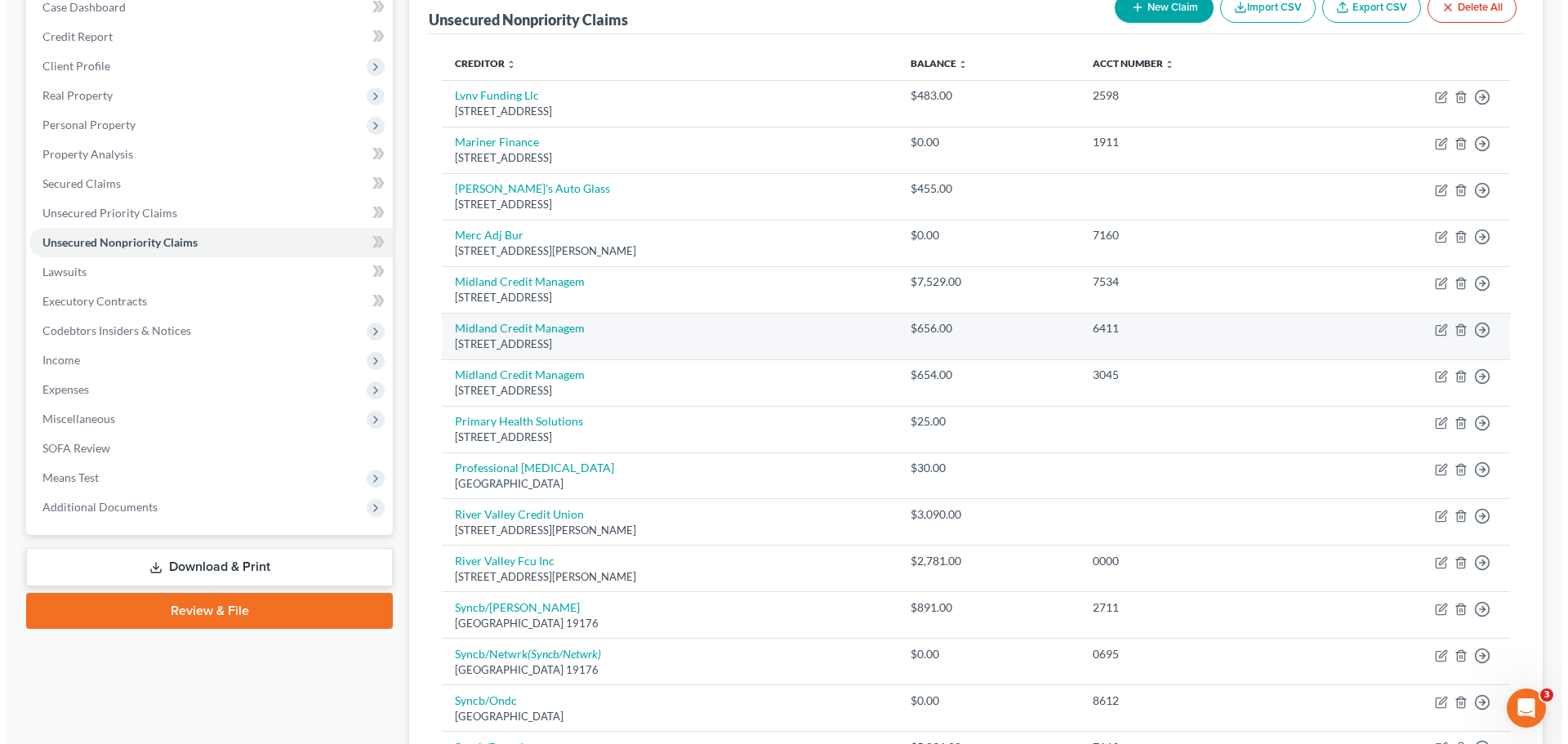
scroll to position [139, 0]
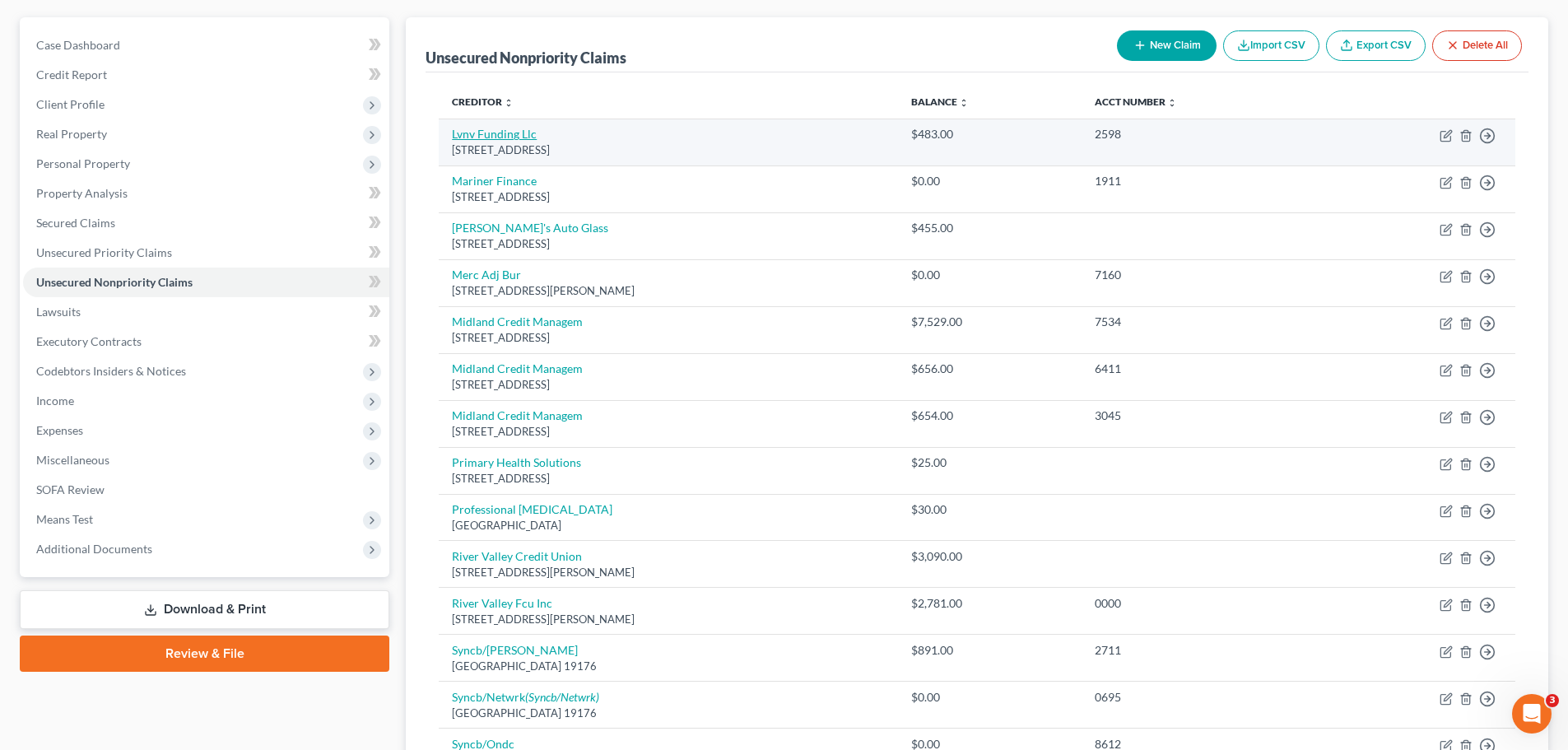
click at [484, 132] on link "Lvnv Funding Llc" at bounding box center [494, 134] width 85 height 14
select select "42"
select select "0"
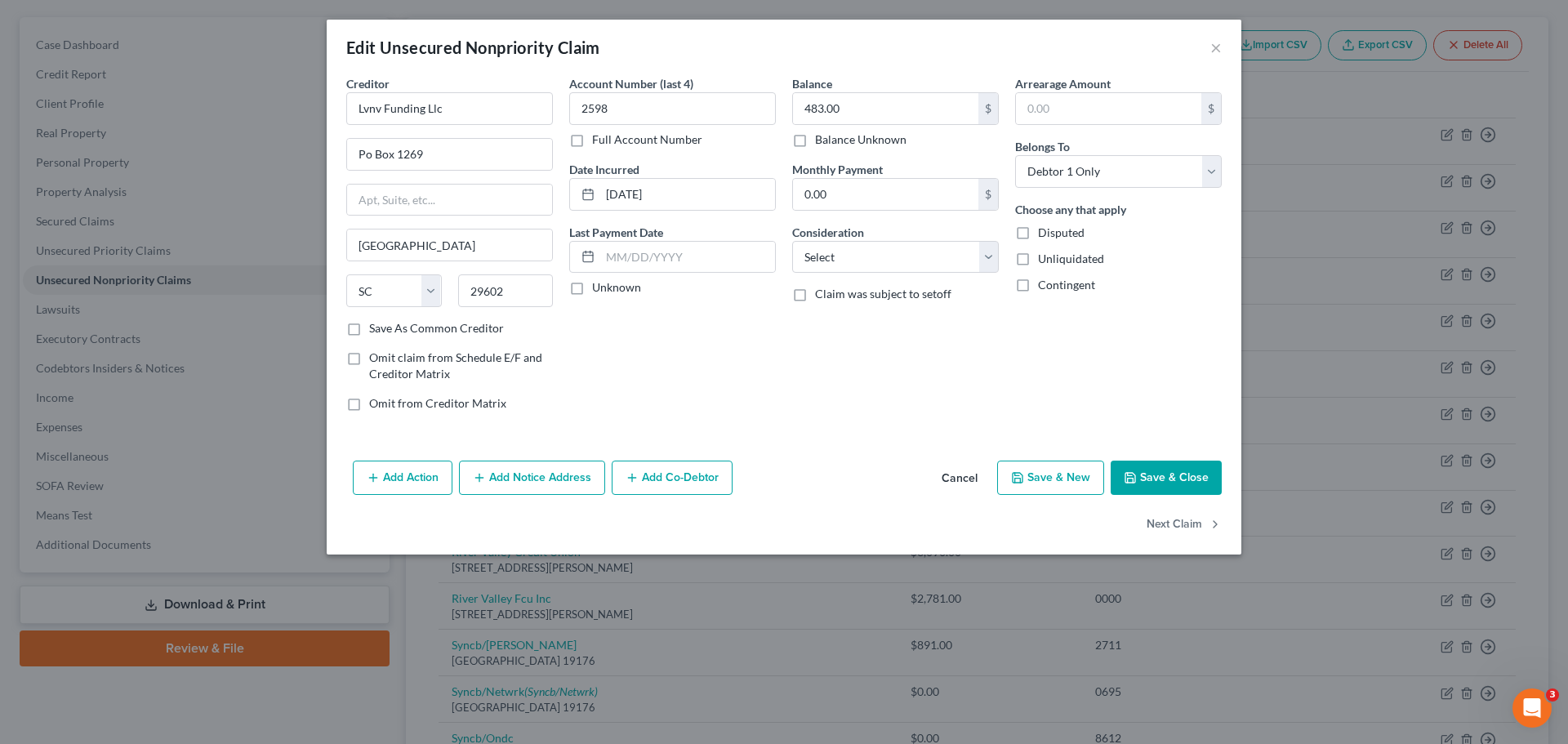
click at [532, 482] on button "Add Notice Address" at bounding box center [532, 478] width 146 height 34
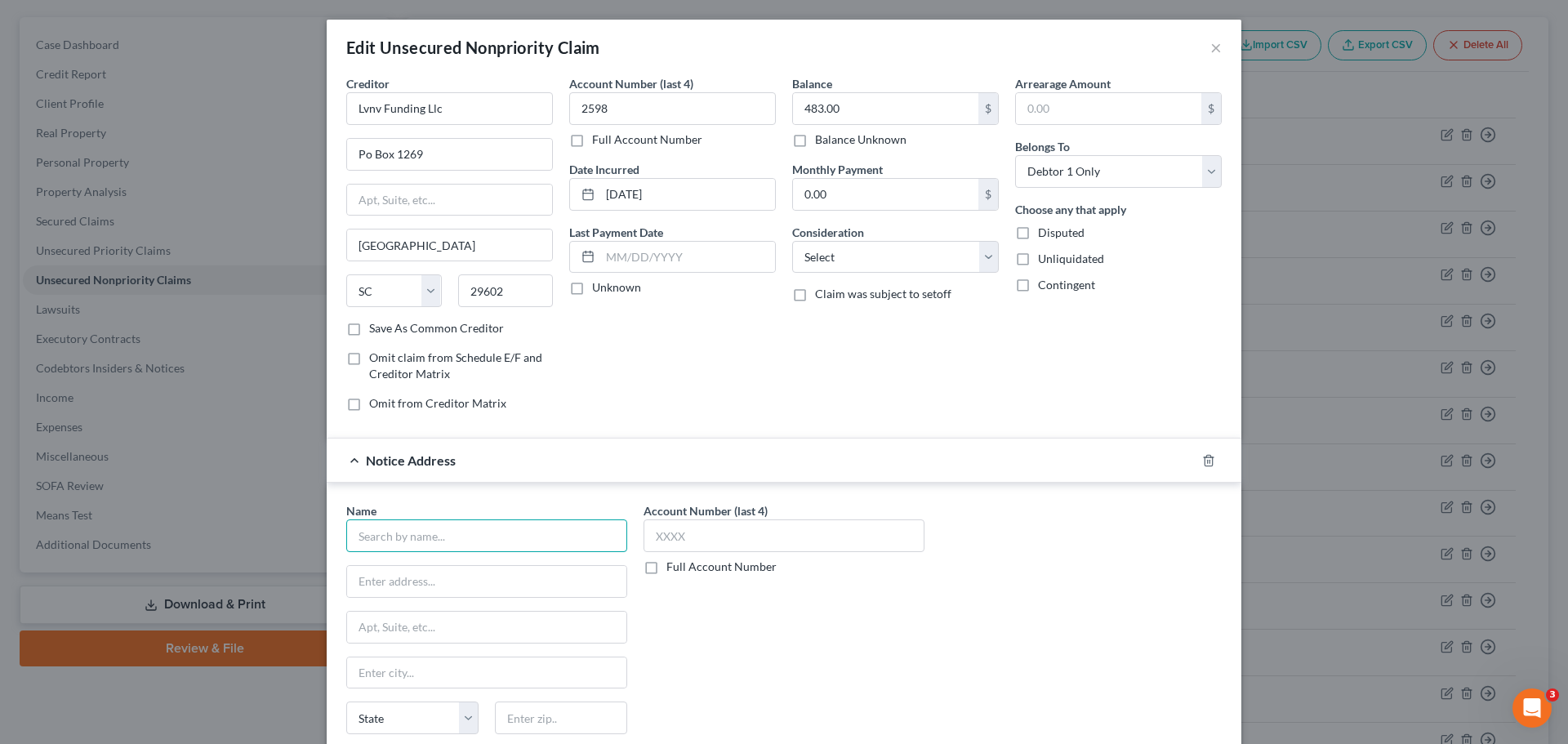
click at [415, 536] on input "text" at bounding box center [486, 536] width 281 height 32
click at [432, 579] on div "PO Box 10497, Greenville, SC 29603" at bounding box center [444, 579] width 170 height 14
type input "Resurgent Capital Services"
type input "PO Box 10497"
type input "Greenville"
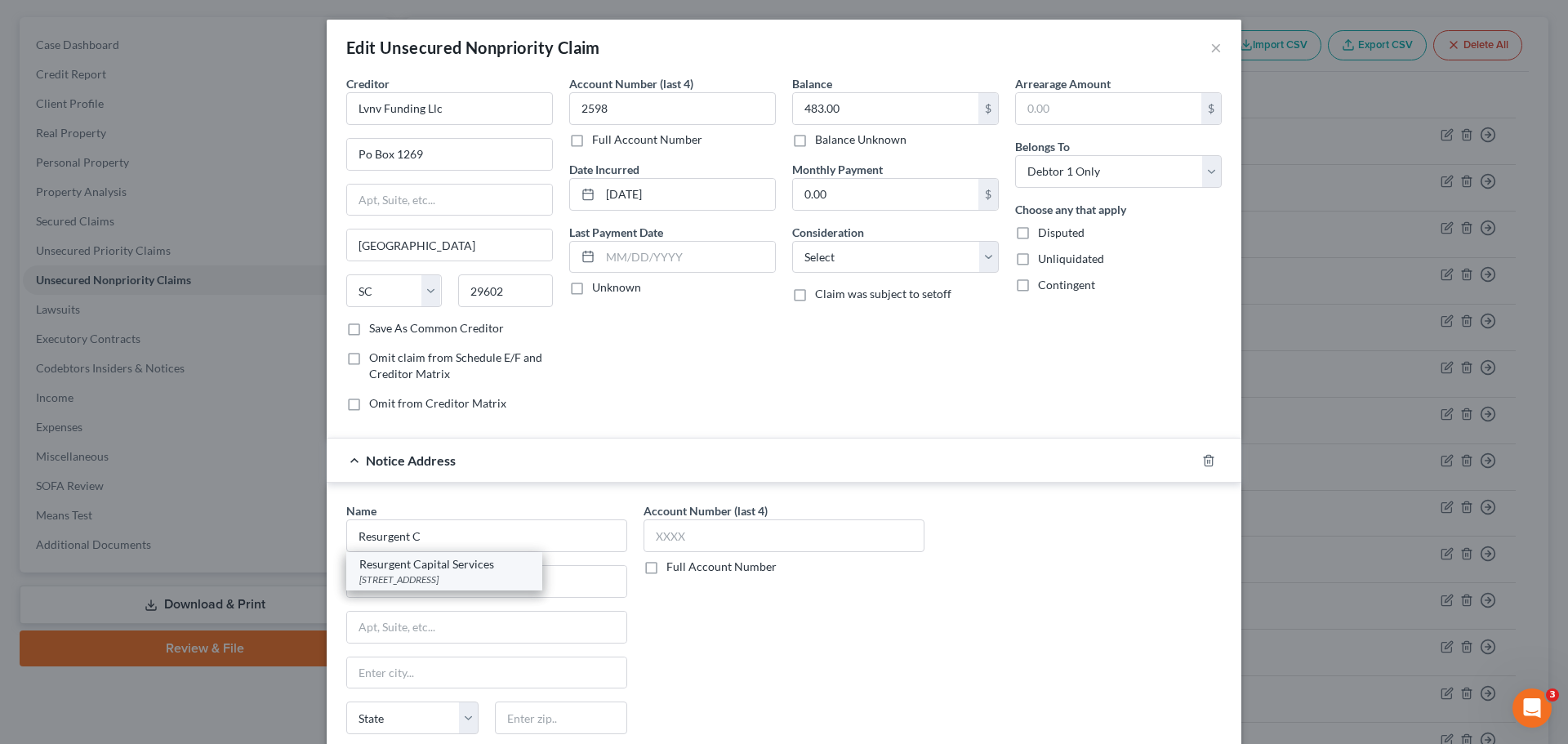
select select "42"
type input "29603"
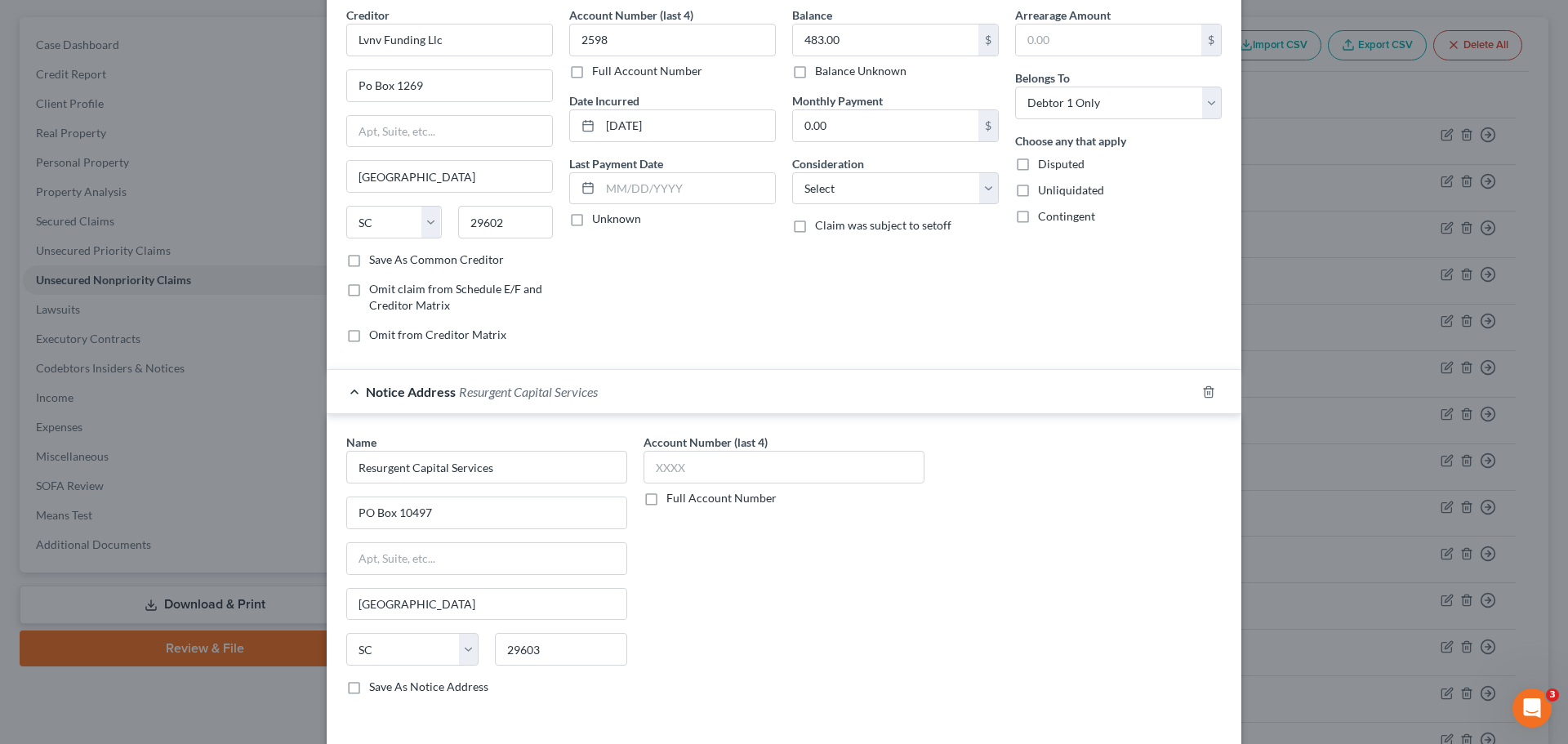
scroll to position [163, 0]
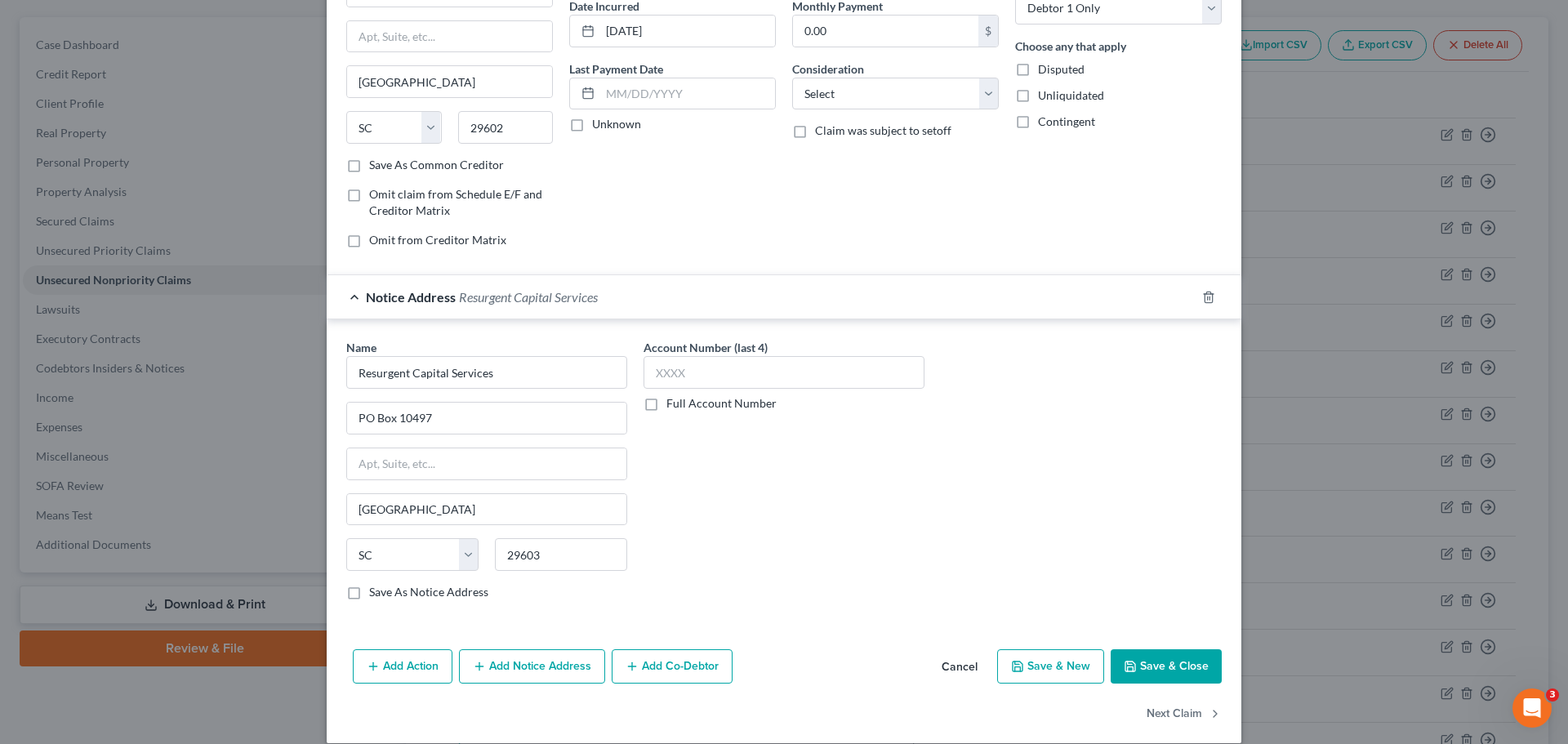
click at [1189, 670] on button "Save & Close" at bounding box center [1166, 667] width 111 height 34
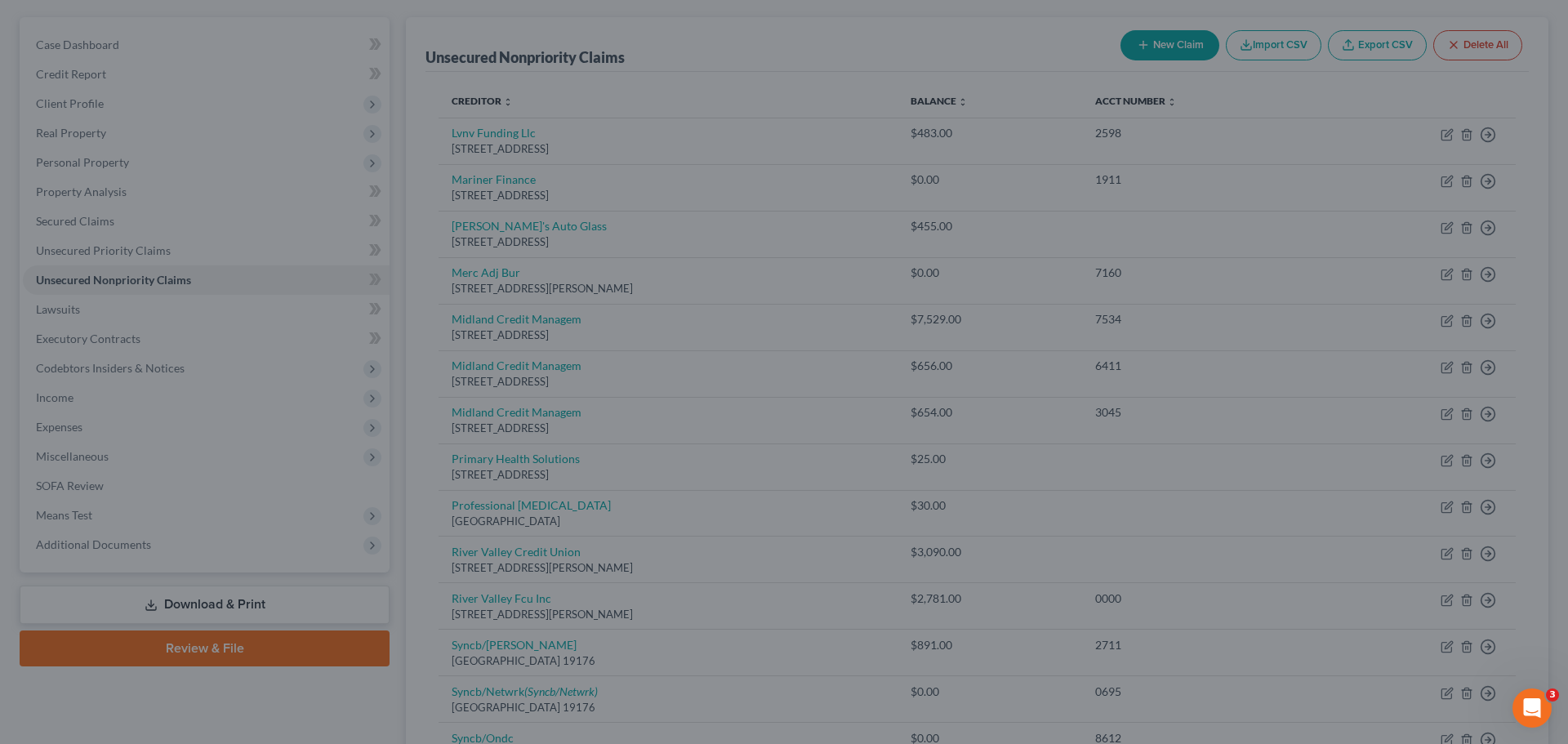
type input "0"
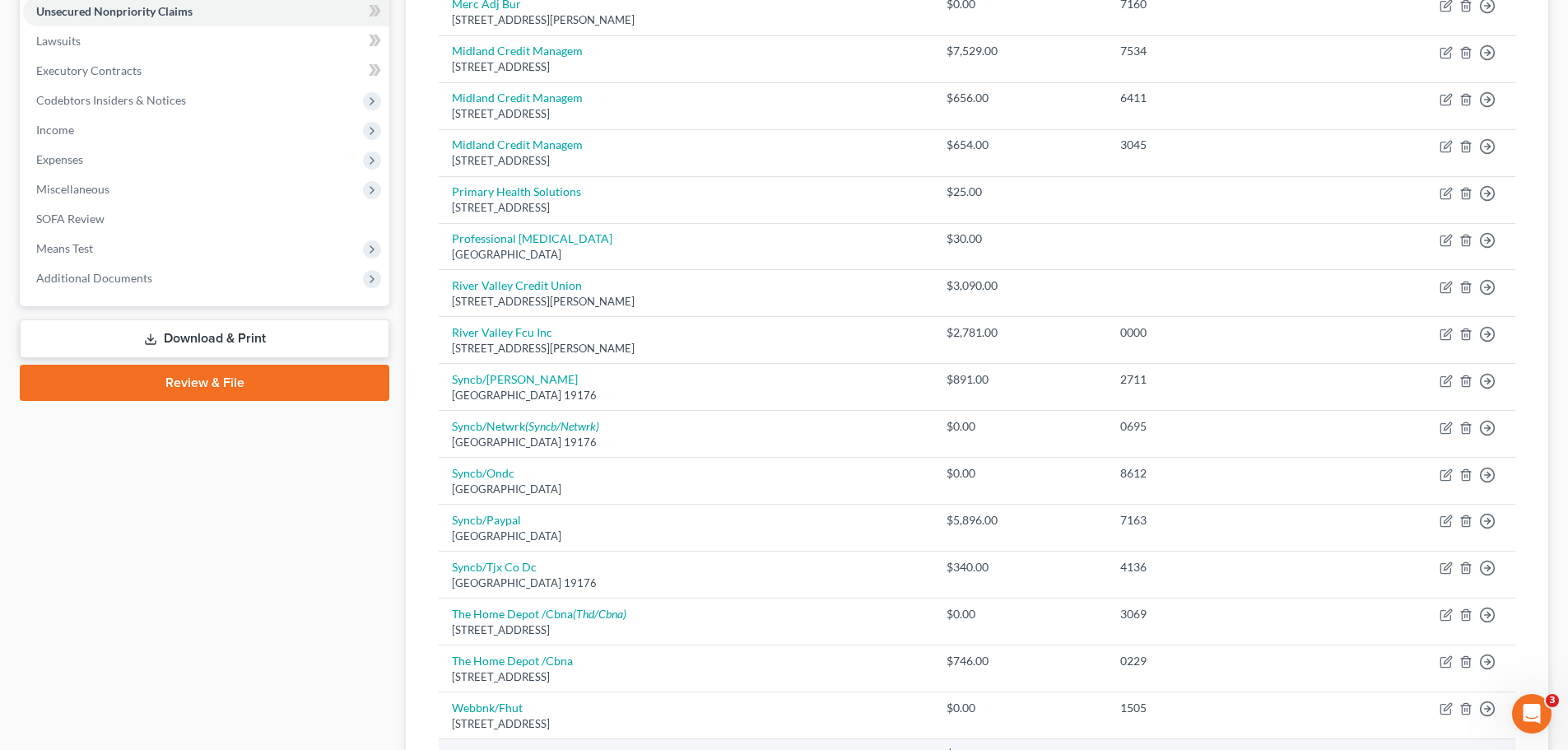
scroll to position [635, 0]
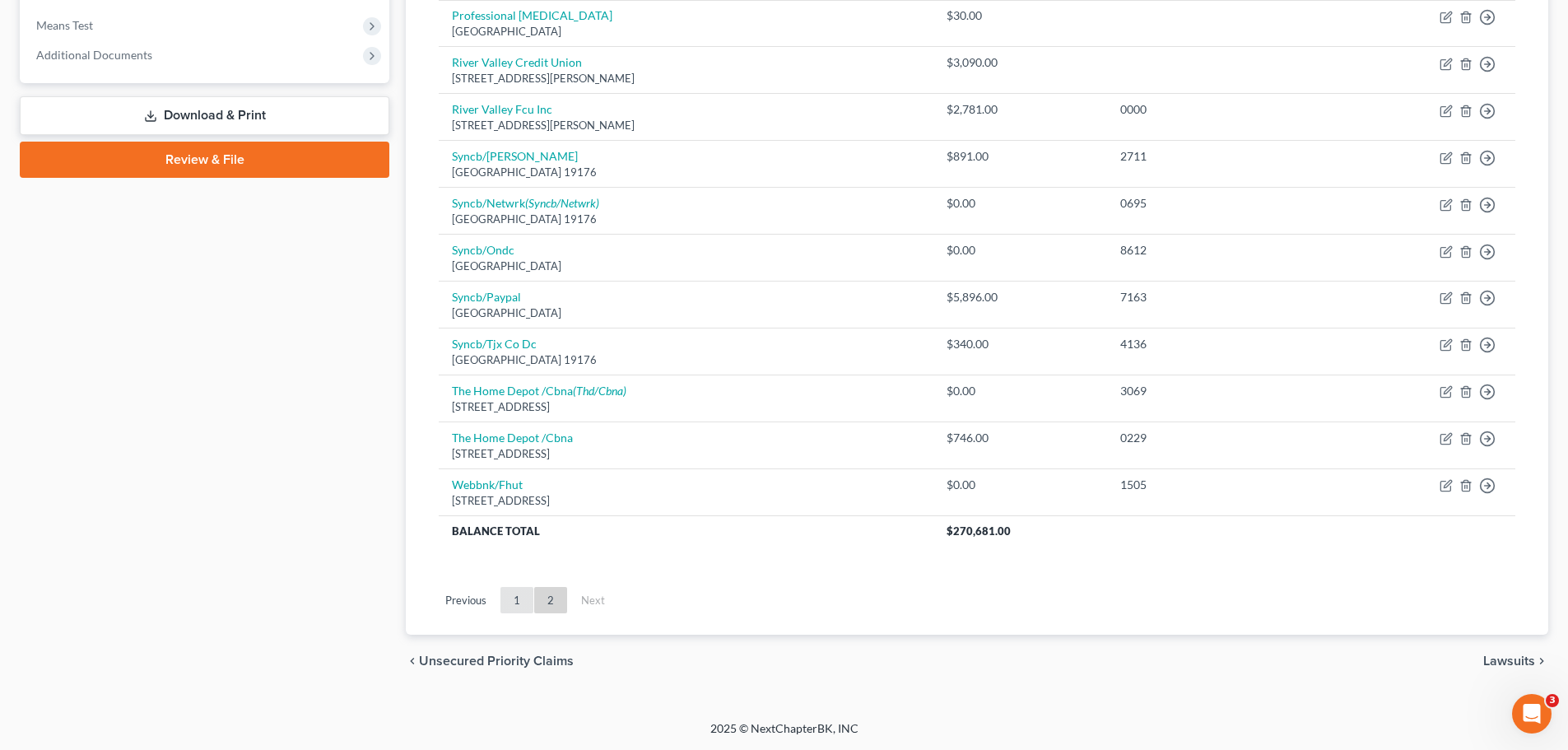
click at [518, 599] on link "1" at bounding box center [517, 600] width 33 height 27
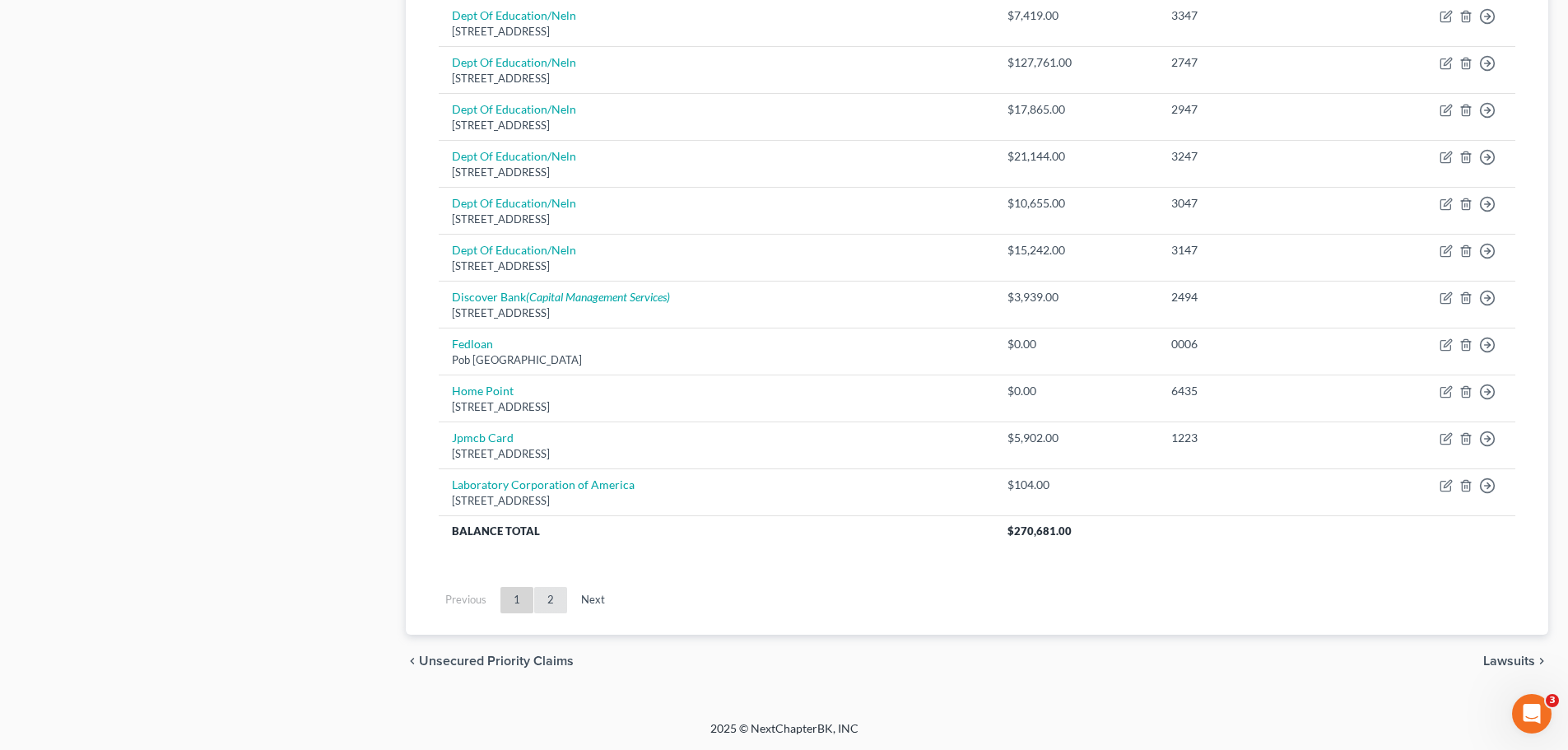
click at [556, 593] on link "2" at bounding box center [550, 600] width 33 height 27
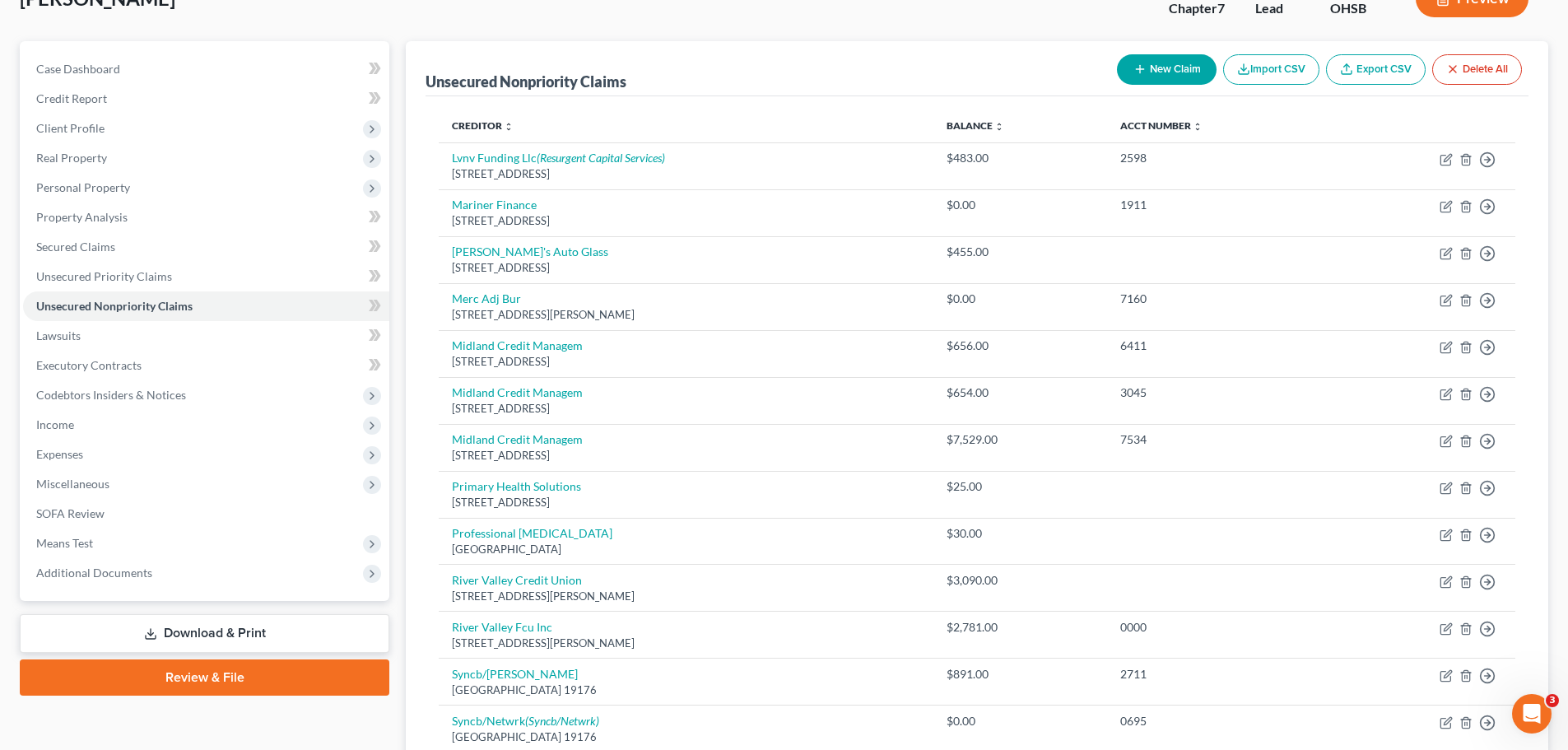
scroll to position [0, 0]
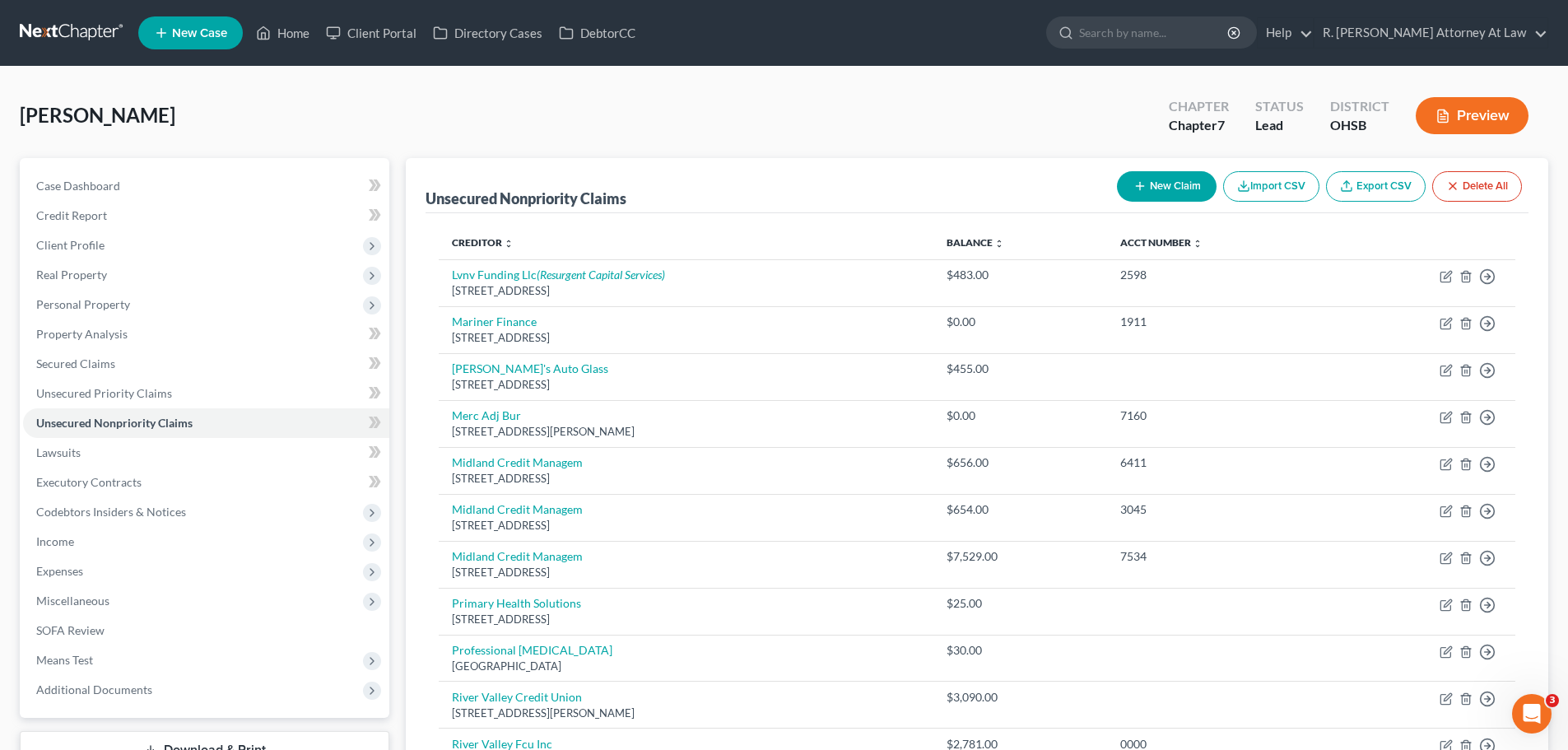
click at [1143, 196] on button "New Claim" at bounding box center [1167, 187] width 99 height 31
select select "0"
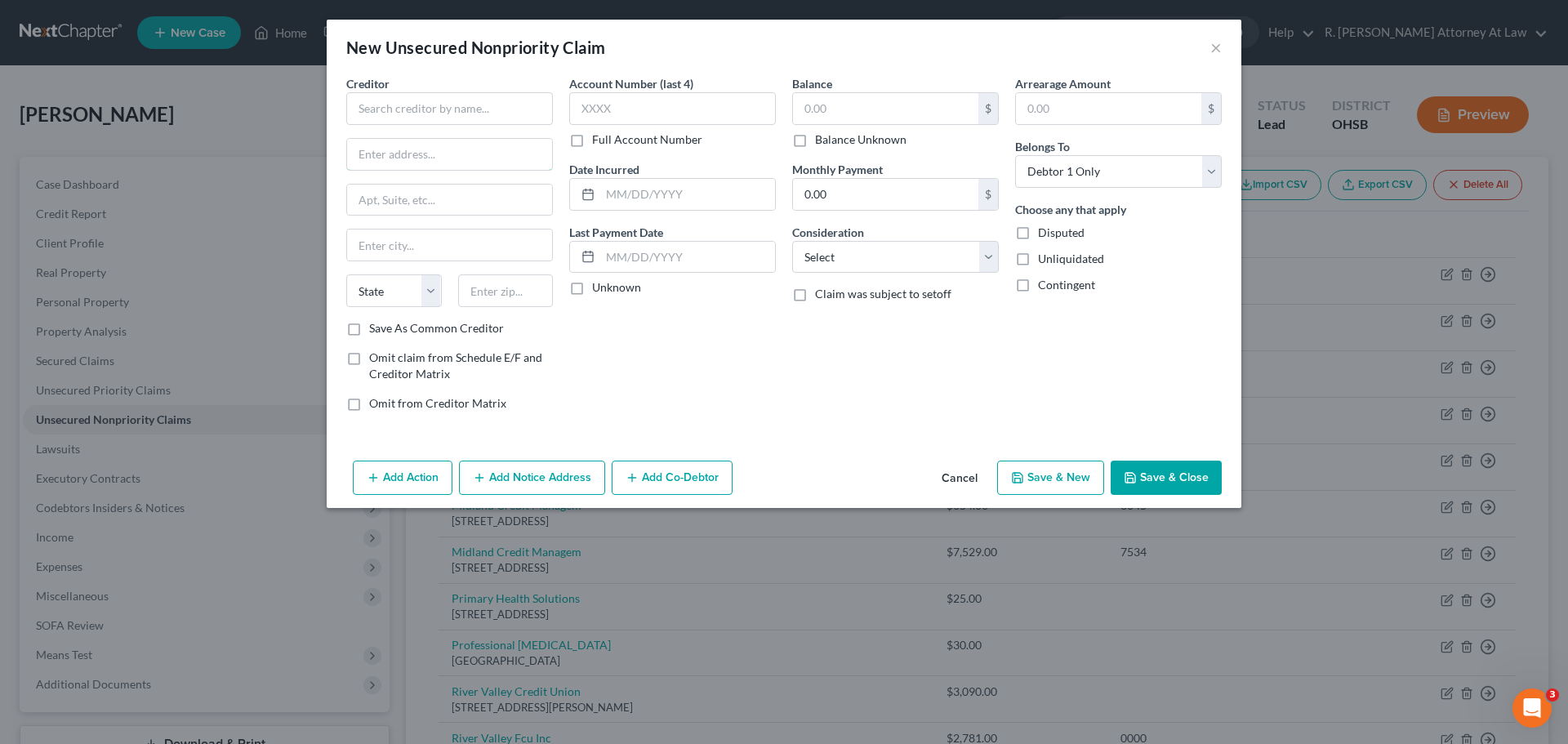
click at [362, 134] on div "Creditor * State [US_STATE] AK AR AZ CA CO [GEOGRAPHIC_DATA] DE DC [GEOGRAPHIC_…" at bounding box center [449, 197] width 206 height 245
click at [375, 119] on input "text" at bounding box center [449, 109] width 206 height 32
type input "Mercy Health Urgent Care"
type input "PO Box 1259"
type input "19456"
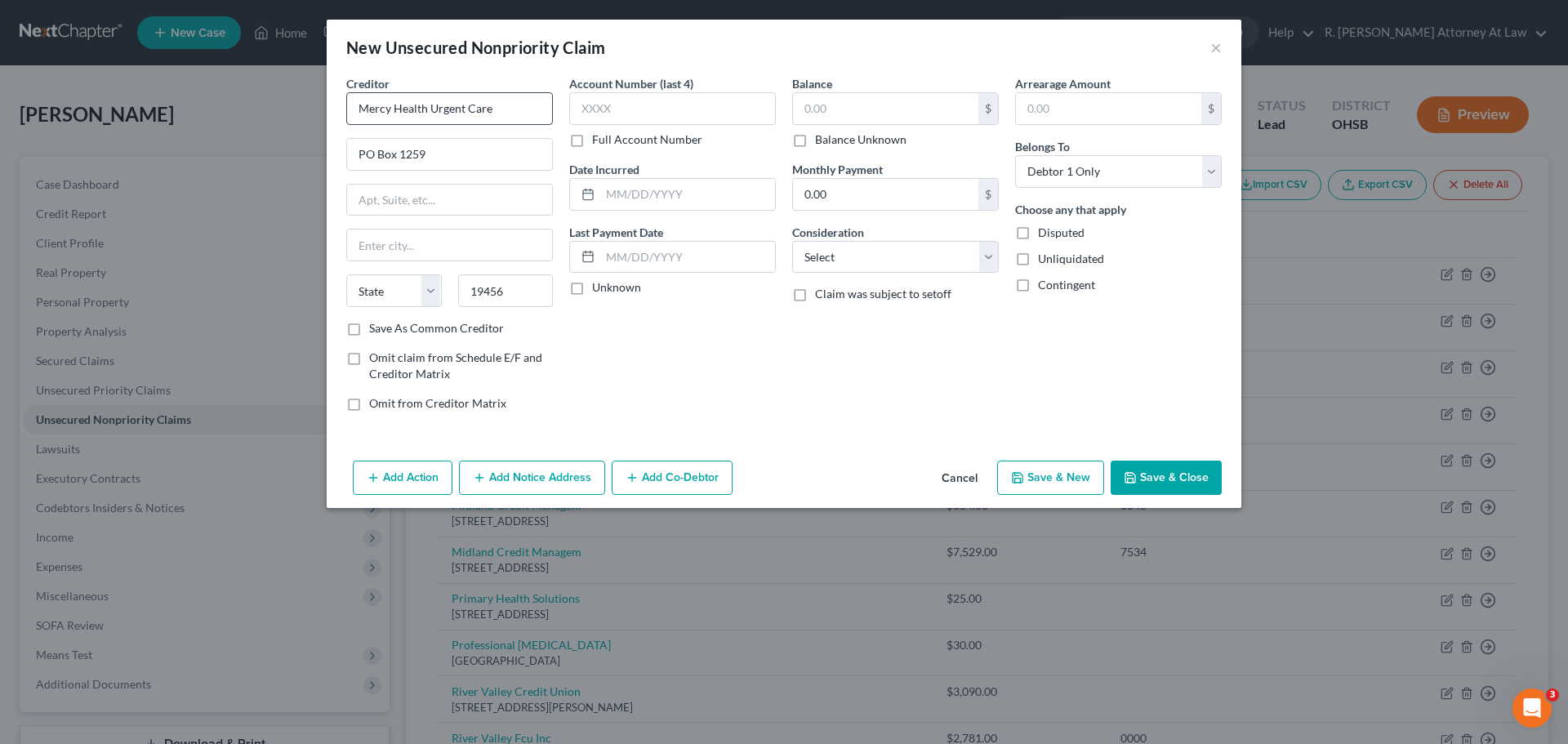
type input "Oaks"
select select "39"
click at [876, 104] on input "text" at bounding box center [885, 109] width 185 height 31
type input "45"
click at [915, 244] on select "Select Cable / Satellite Services Collection Agency Credit Card Debt Debt Couns…" at bounding box center [895, 257] width 206 height 32
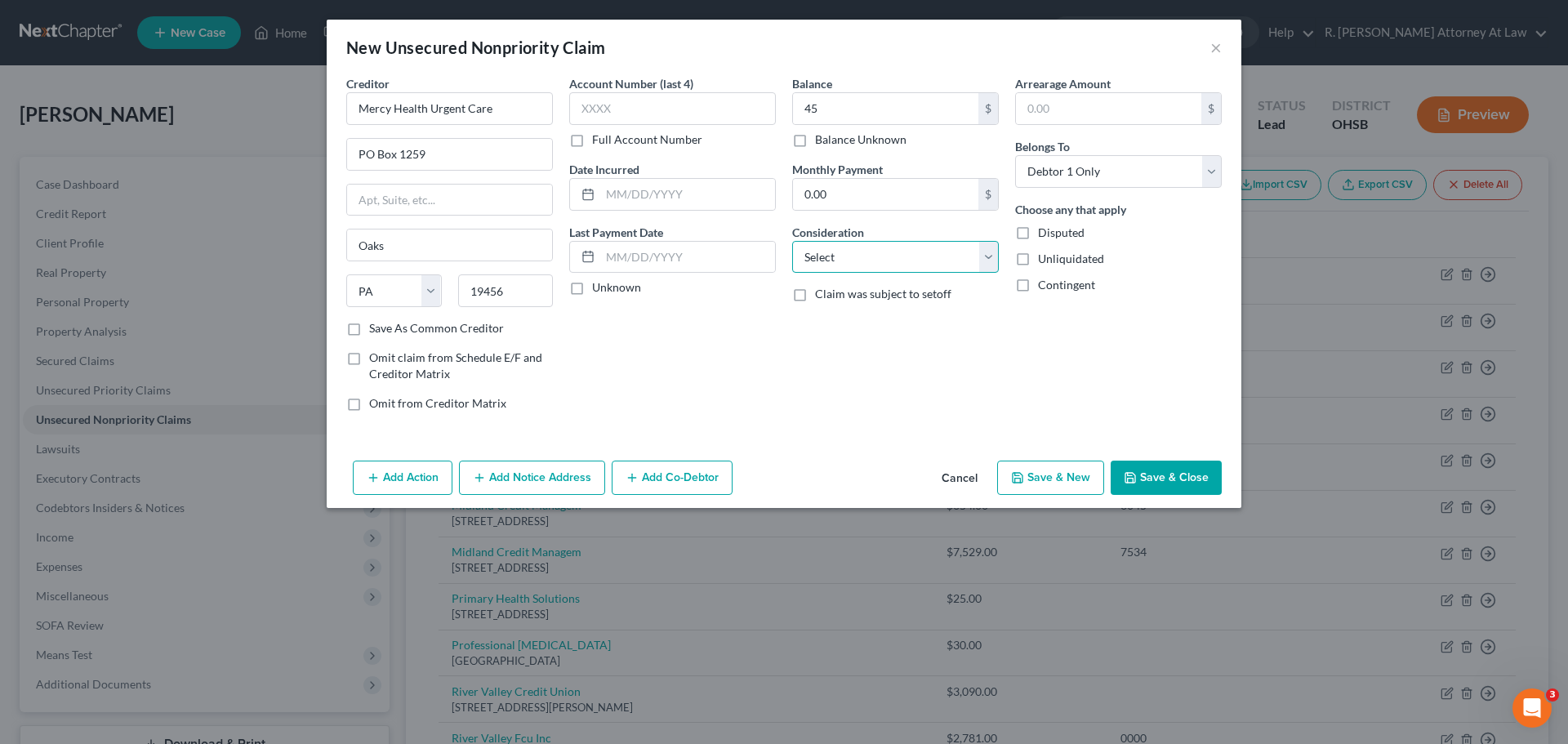
select select "9"
click at [792, 241] on select "Select Cable / Satellite Services Collection Agency Credit Card Debt Debt Couns…" at bounding box center [895, 257] width 206 height 32
click at [567, 487] on button "Add Notice Address" at bounding box center [532, 478] width 146 height 34
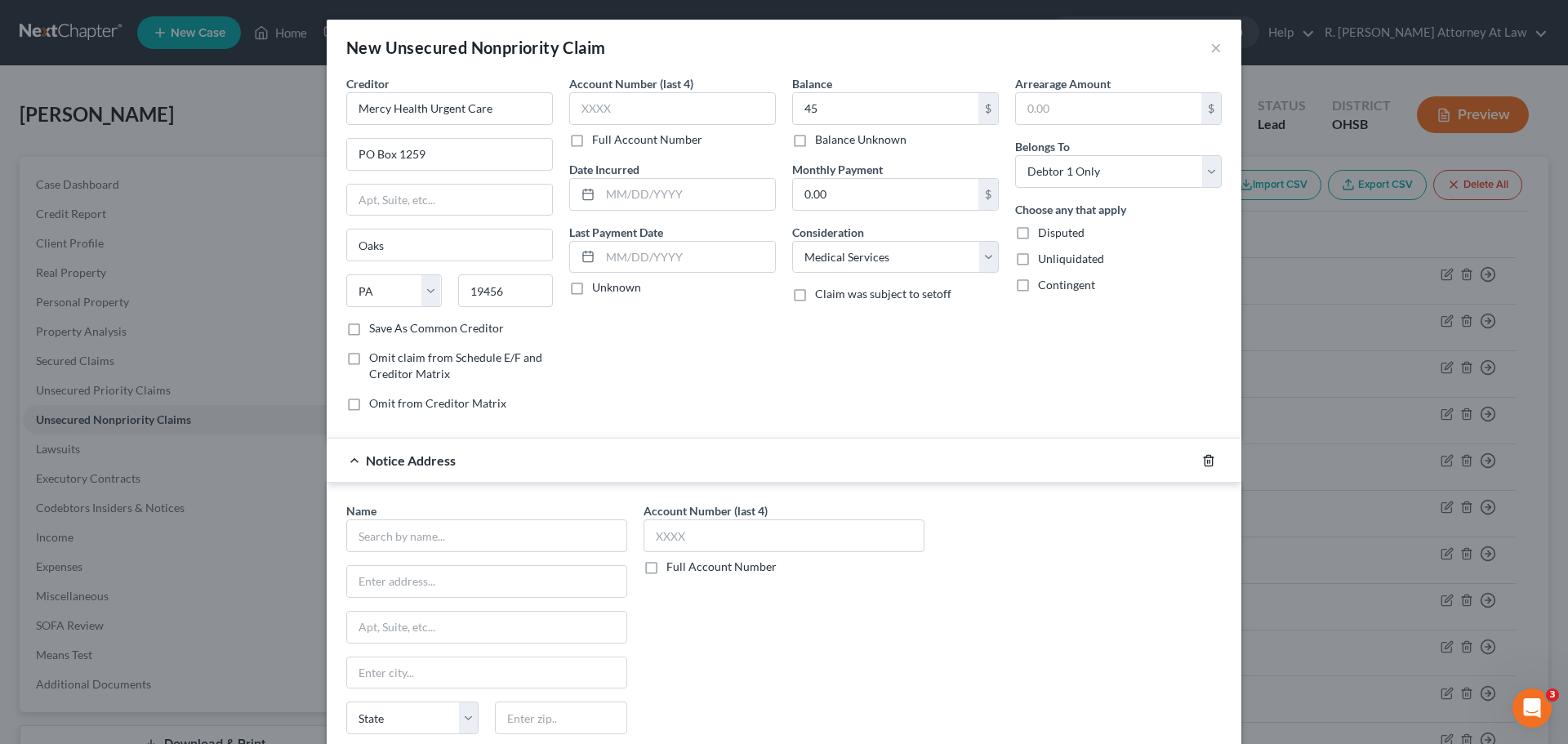
click at [1204, 458] on polyline "button" at bounding box center [1209, 458] width 10 height 0
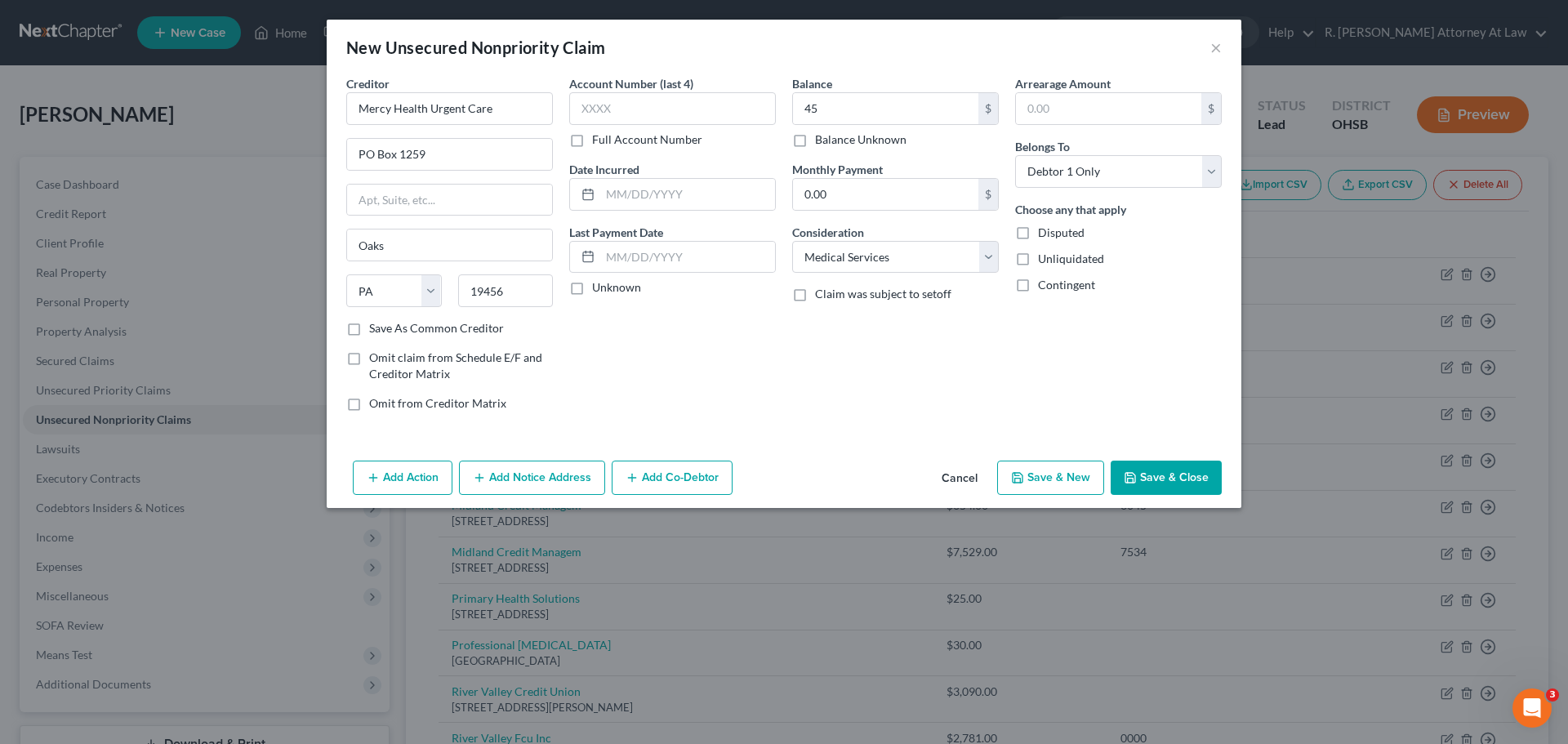
click at [1186, 480] on button "Save & Close" at bounding box center [1166, 478] width 111 height 34
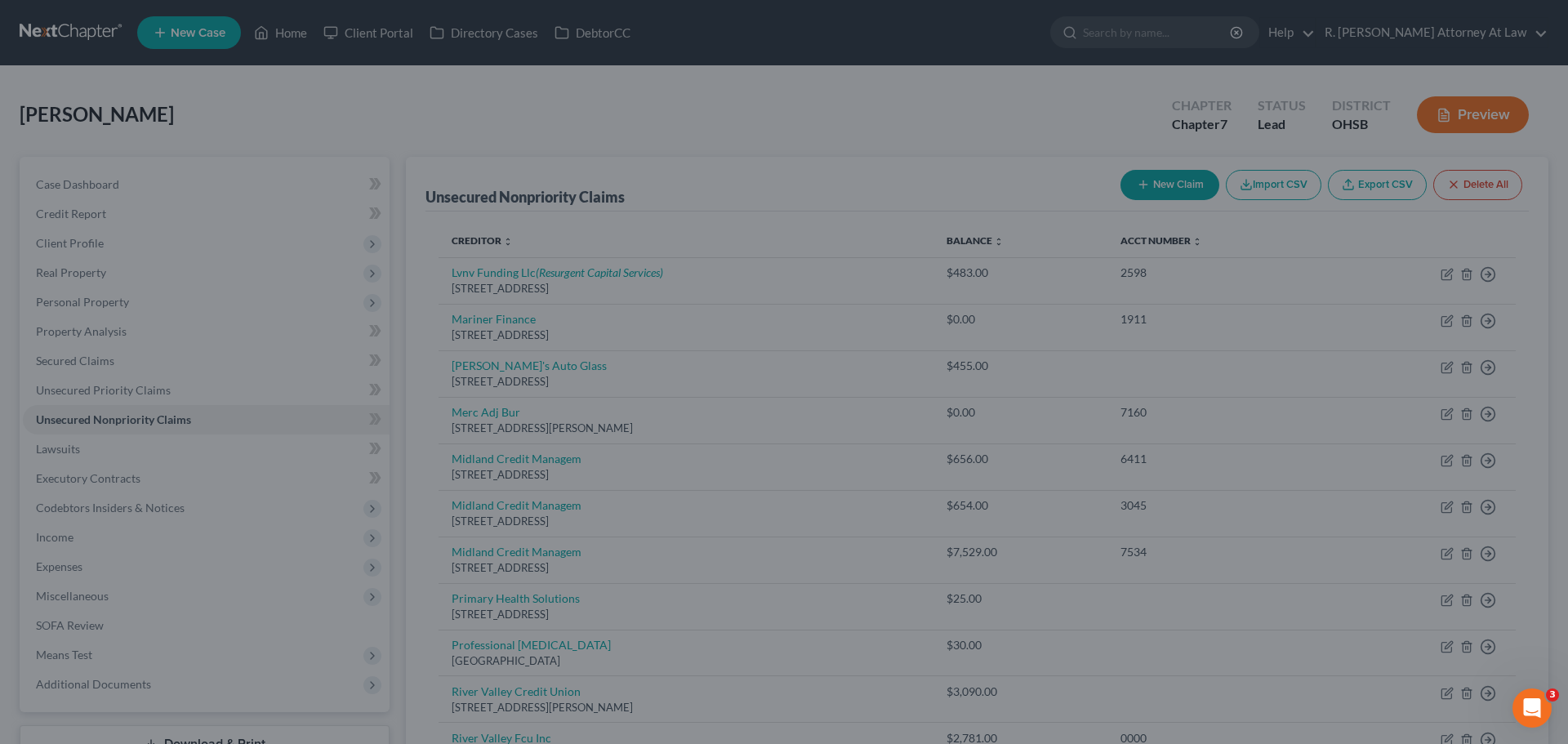
type input "45.00"
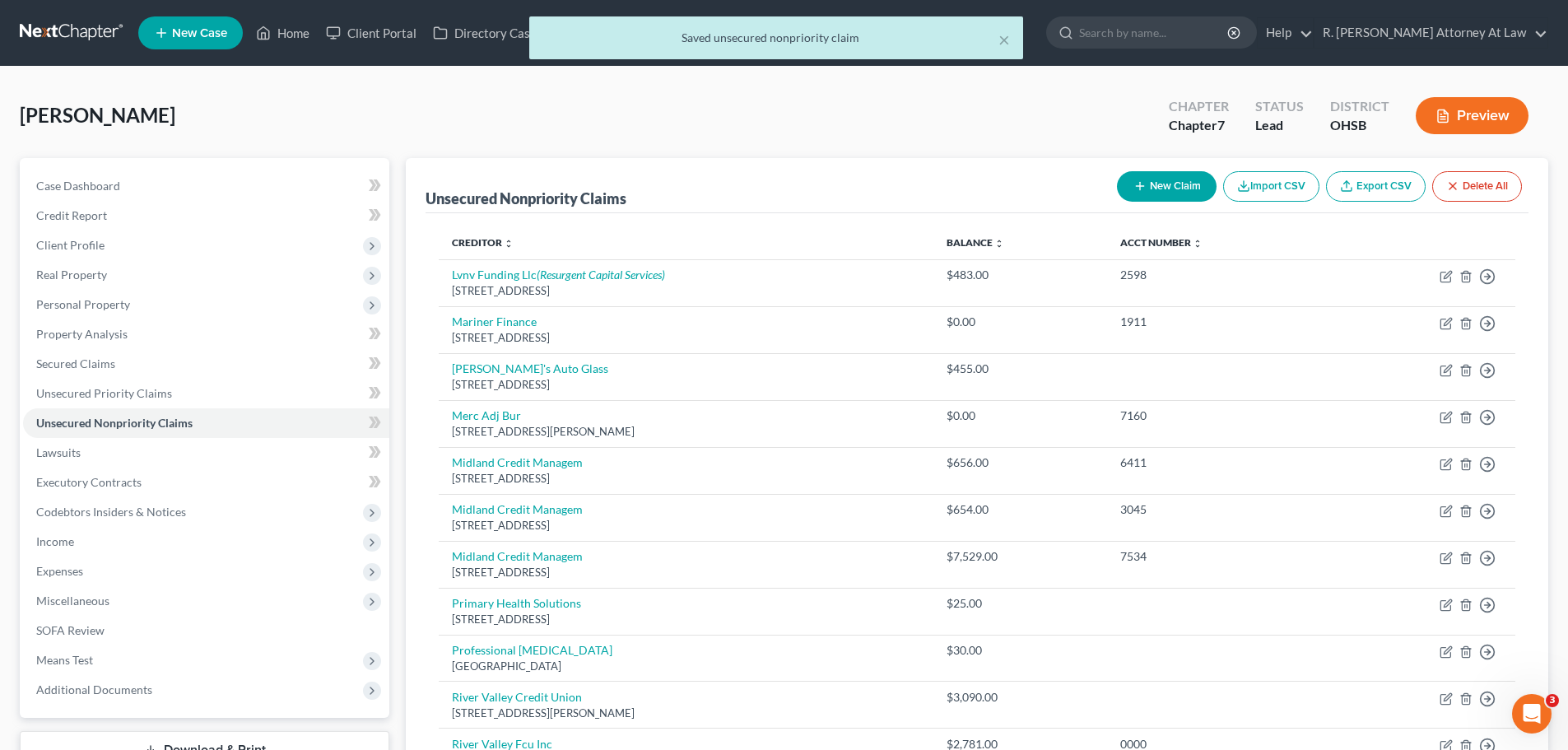
click at [1168, 188] on button "New Claim" at bounding box center [1167, 187] width 99 height 31
select select "0"
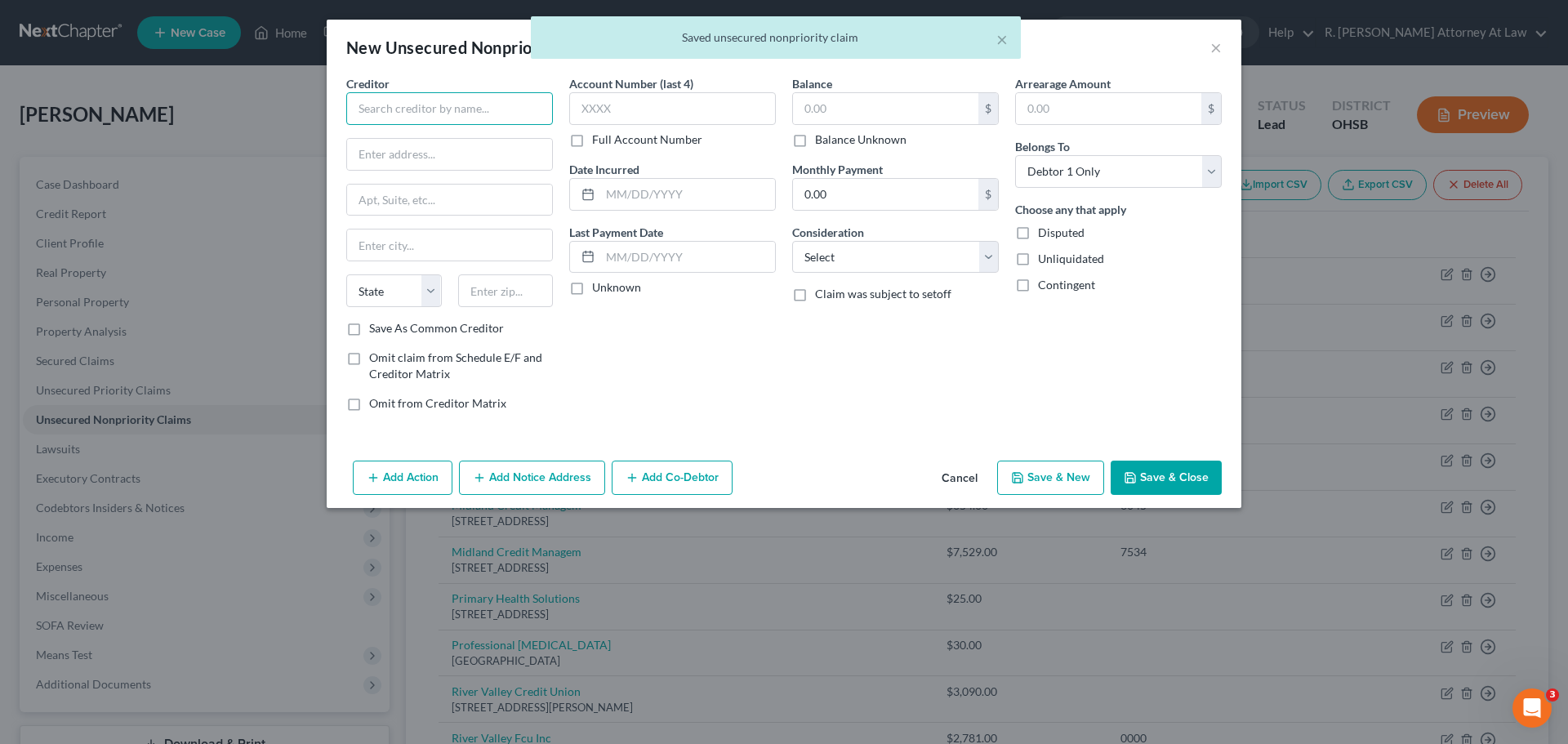
click at [457, 110] on input "text" at bounding box center [449, 109] width 206 height 32
type input "UC Health"
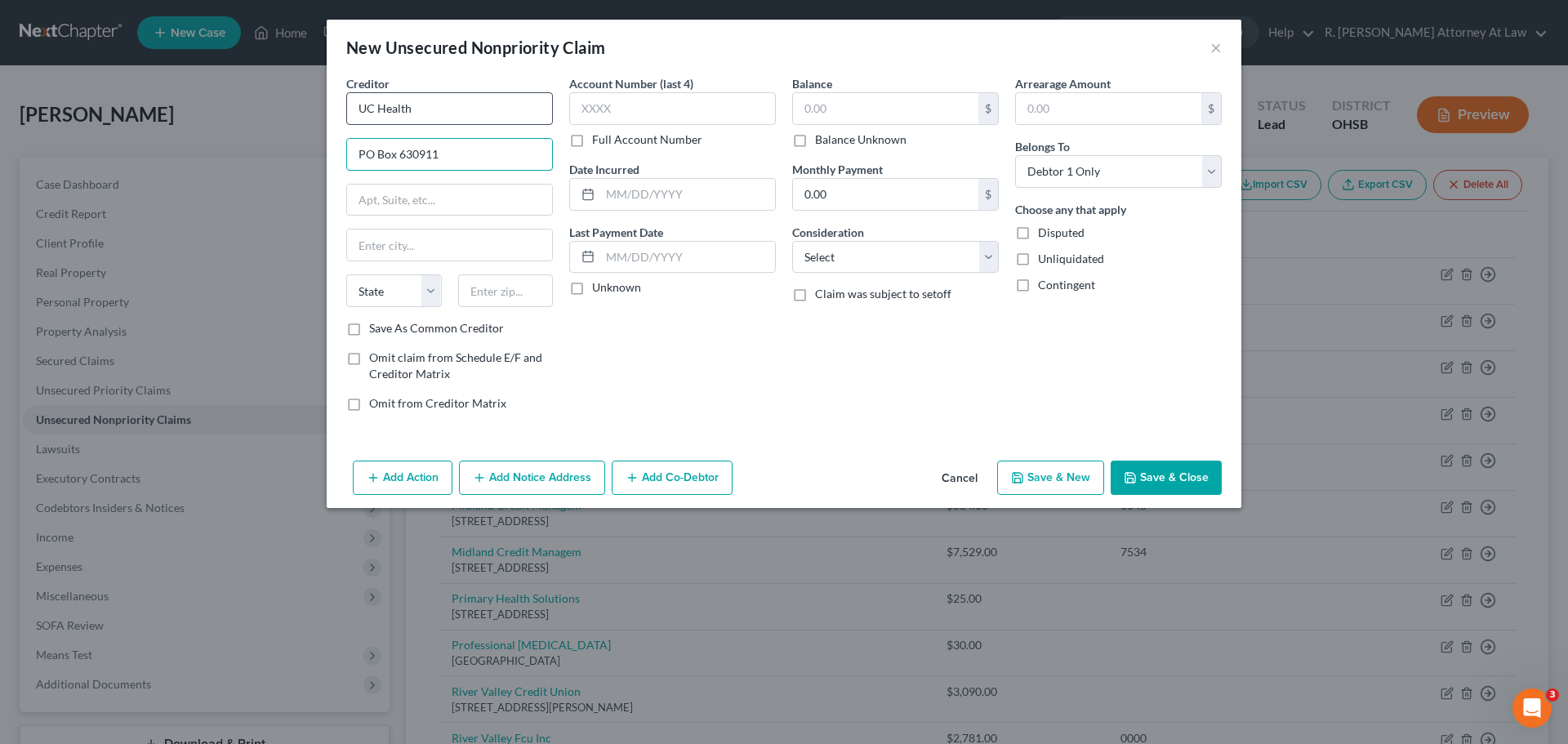
type input "PO Box 630911"
type input "45263"
type input "[GEOGRAPHIC_DATA]"
select select "36"
click at [703, 206] on input "text" at bounding box center [688, 194] width 175 height 31
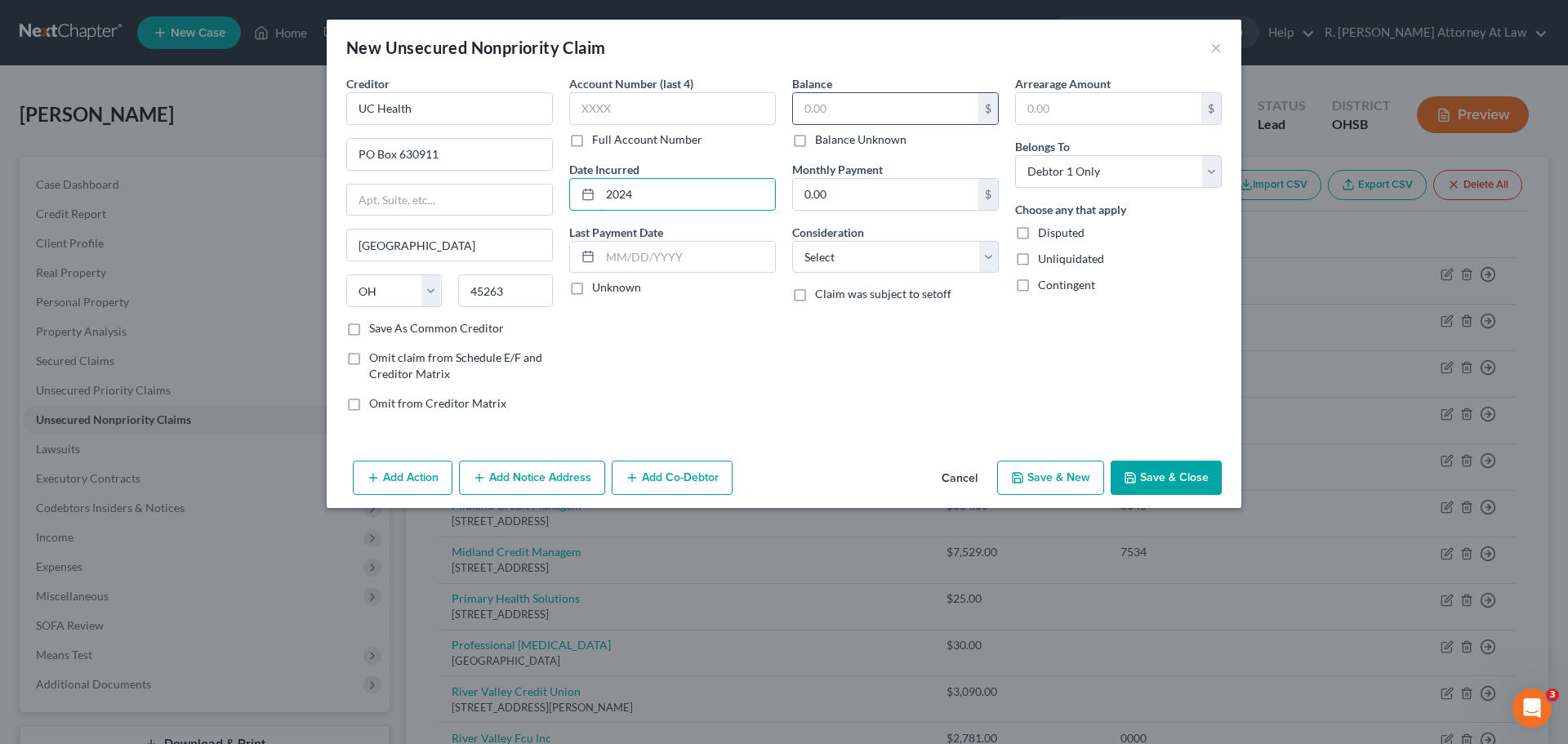
type input "2024"
click at [919, 121] on input "text" at bounding box center [885, 109] width 185 height 31
drag, startPoint x: 873, startPoint y: 112, endPoint x: 772, endPoint y: 112, distance: 101.0
click at [772, 112] on div "Creditor * UC Health PO Box 630911 Cincinnati State AL AK AR AZ CA CO CT DE DC …" at bounding box center [784, 250] width 891 height 350
type input "773.51"
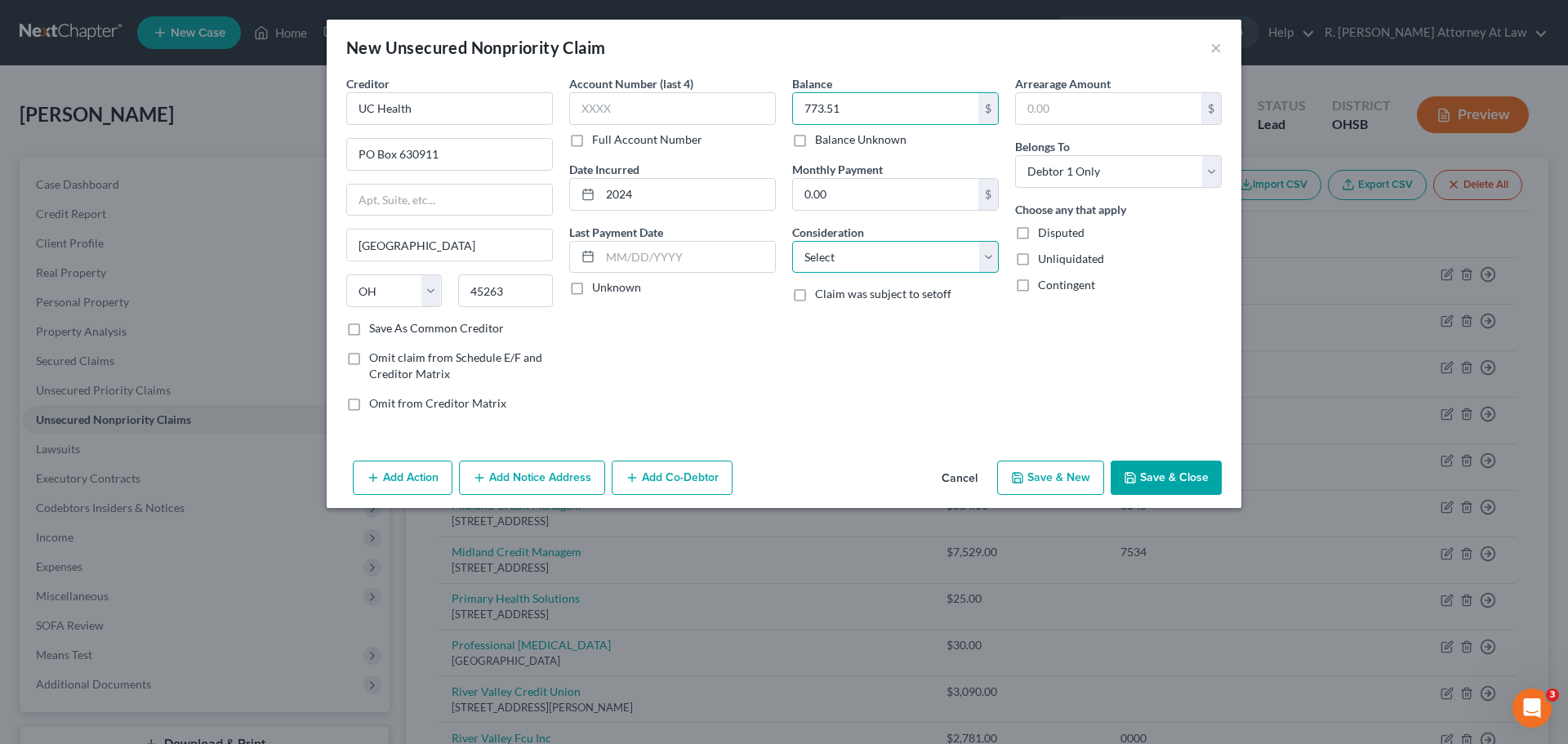
click at [835, 264] on select "Select Cable / Satellite Services Collection Agency Credit Card Debt Debt Couns…" at bounding box center [895, 257] width 206 height 32
select select "9"
click at [792, 241] on select "Select Cable / Satellite Services Collection Agency Credit Card Debt Debt Couns…" at bounding box center [895, 257] width 206 height 32
click at [1045, 476] on button "Save & New" at bounding box center [1050, 478] width 107 height 34
select select "0"
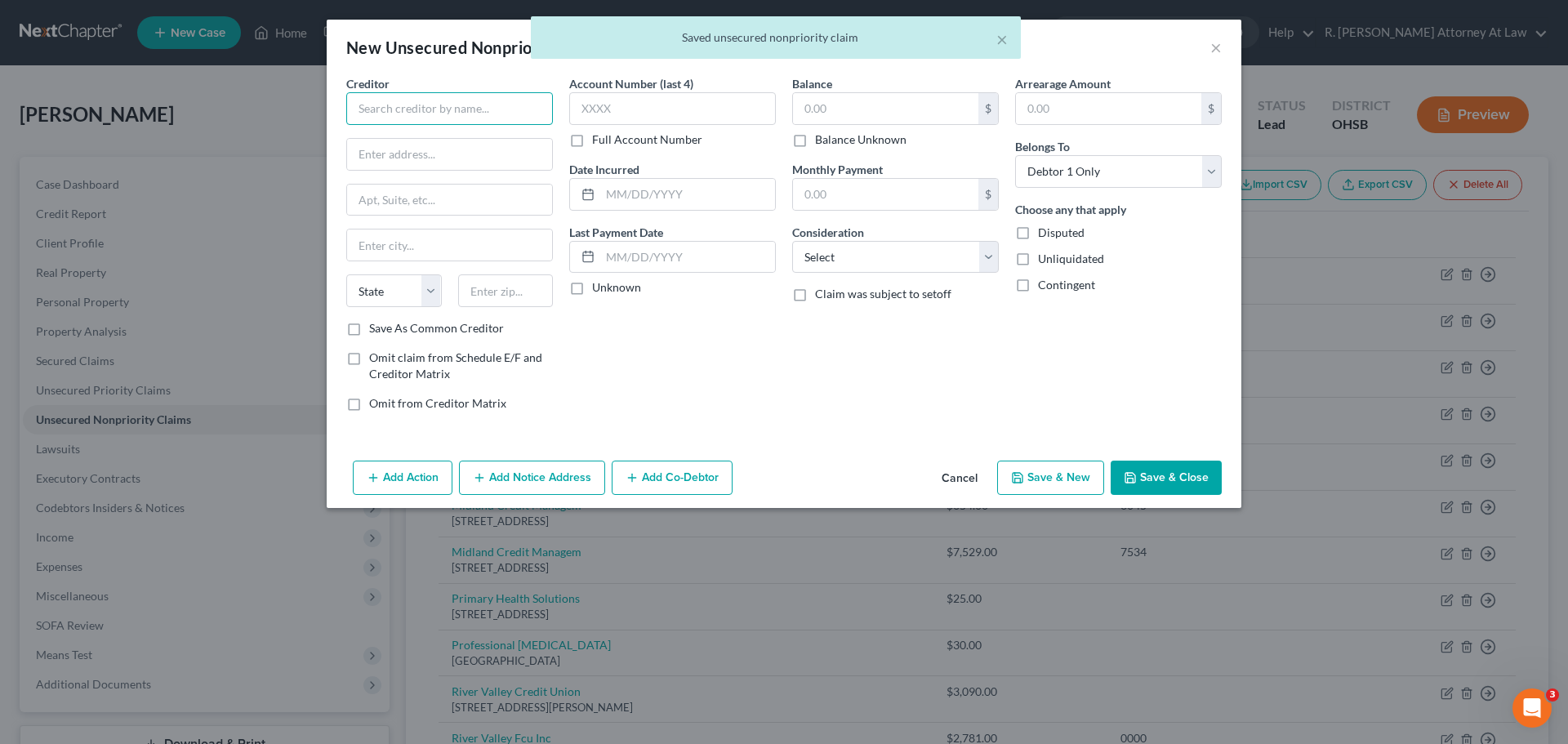
click at [397, 118] on input "text" at bounding box center [449, 109] width 206 height 32
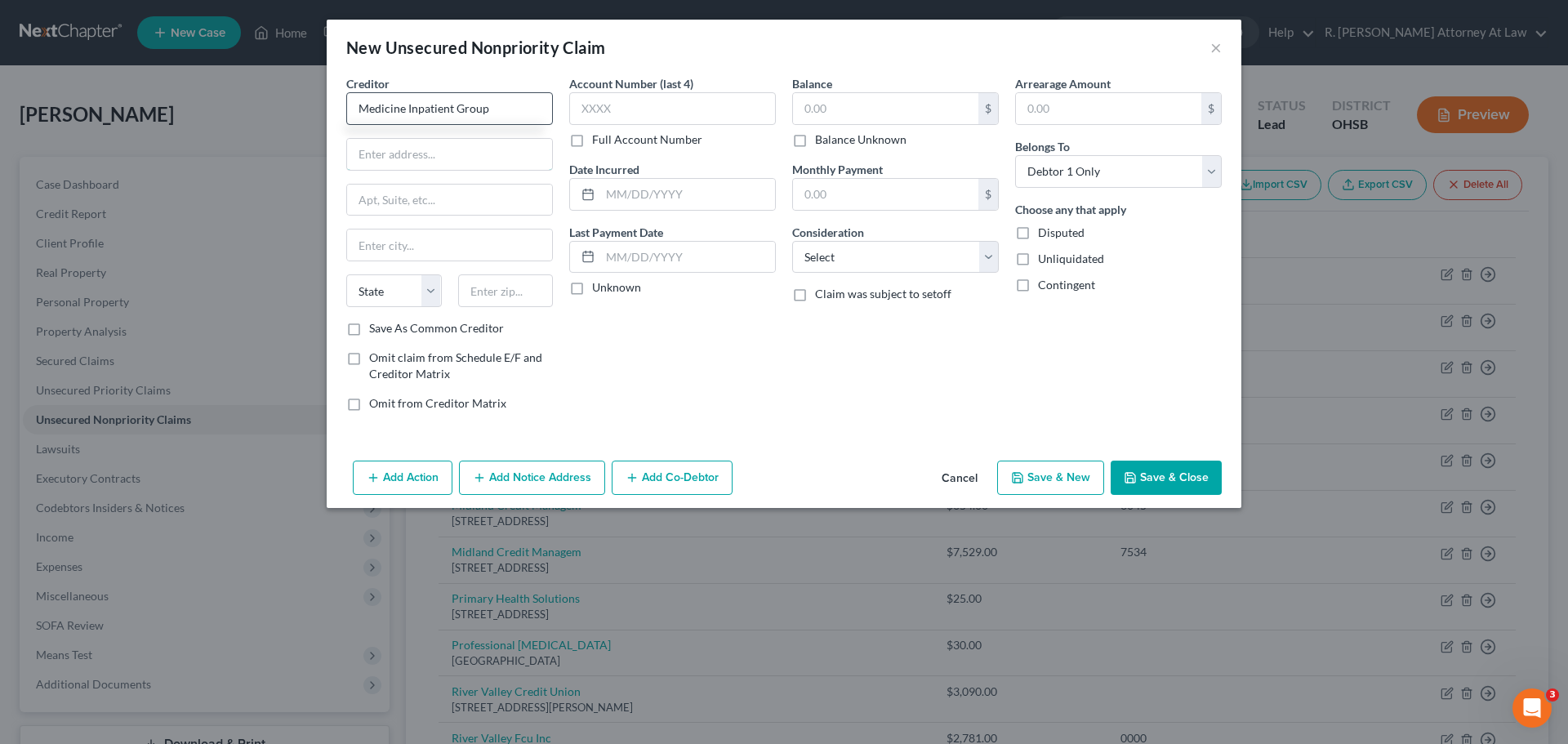
type input "Medicine Inpatient Group"
type input "PO Box 229"
drag, startPoint x: 503, startPoint y: 295, endPoint x: 440, endPoint y: 297, distance: 63.0
click at [440, 297] on div "State AL AK AR AZ CA CO CT DE DC FL GA GU HI ID IL IN IA KS KY LA ME MD MA MI M…" at bounding box center [449, 297] width 223 height 46
type input "45343"
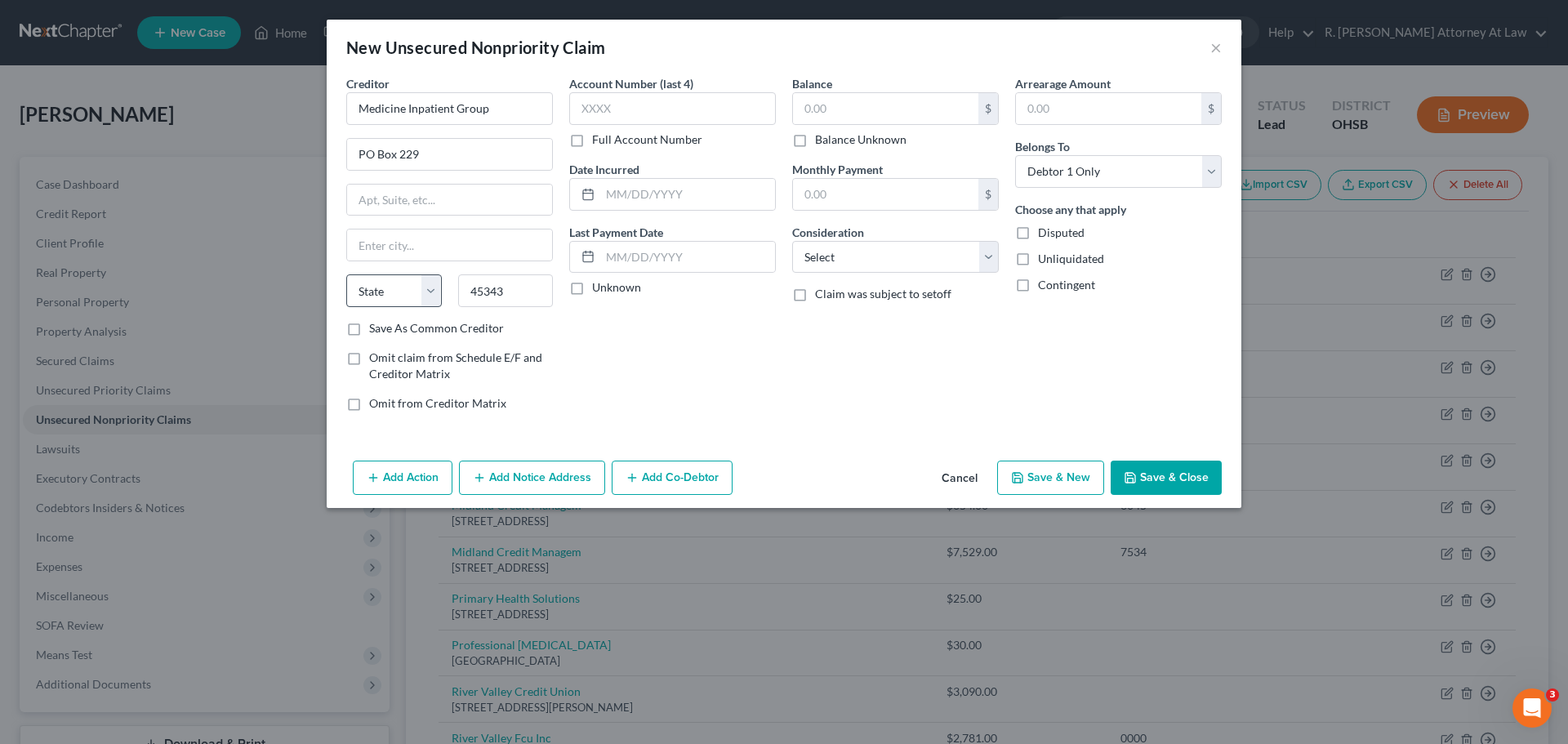
type input "Miamisburg"
select select "36"
click at [830, 96] on input "text" at bounding box center [885, 109] width 185 height 31
type input "349.81"
click at [837, 245] on select "Select Cable / Satellite Services Collection Agency Credit Card Debt Debt Couns…" at bounding box center [895, 257] width 206 height 32
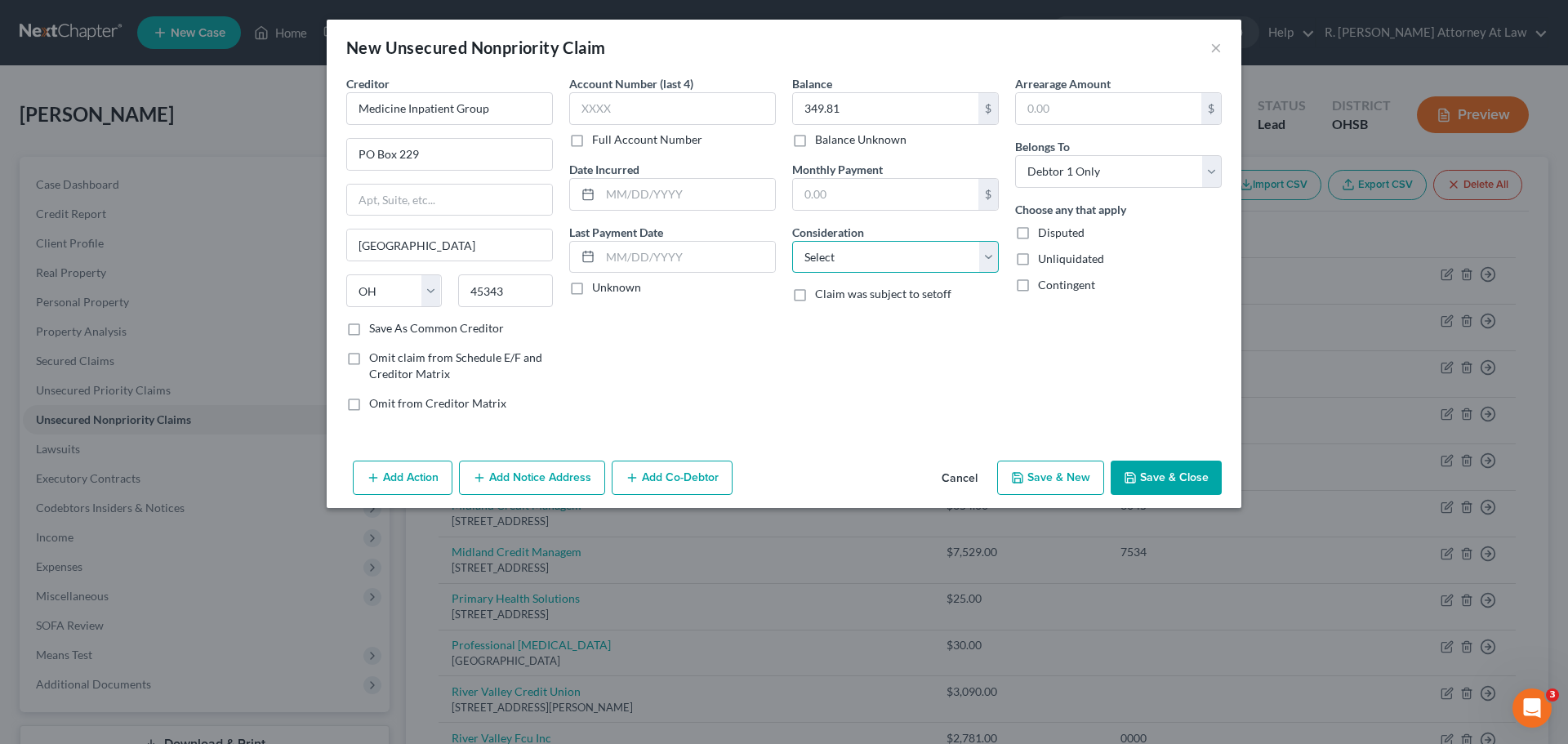
select select "9"
click at [792, 241] on select "Select Cable / Satellite Services Collection Agency Credit Card Debt Debt Couns…" at bounding box center [895, 257] width 206 height 32
click at [1170, 473] on button "Save & Close" at bounding box center [1166, 478] width 111 height 34
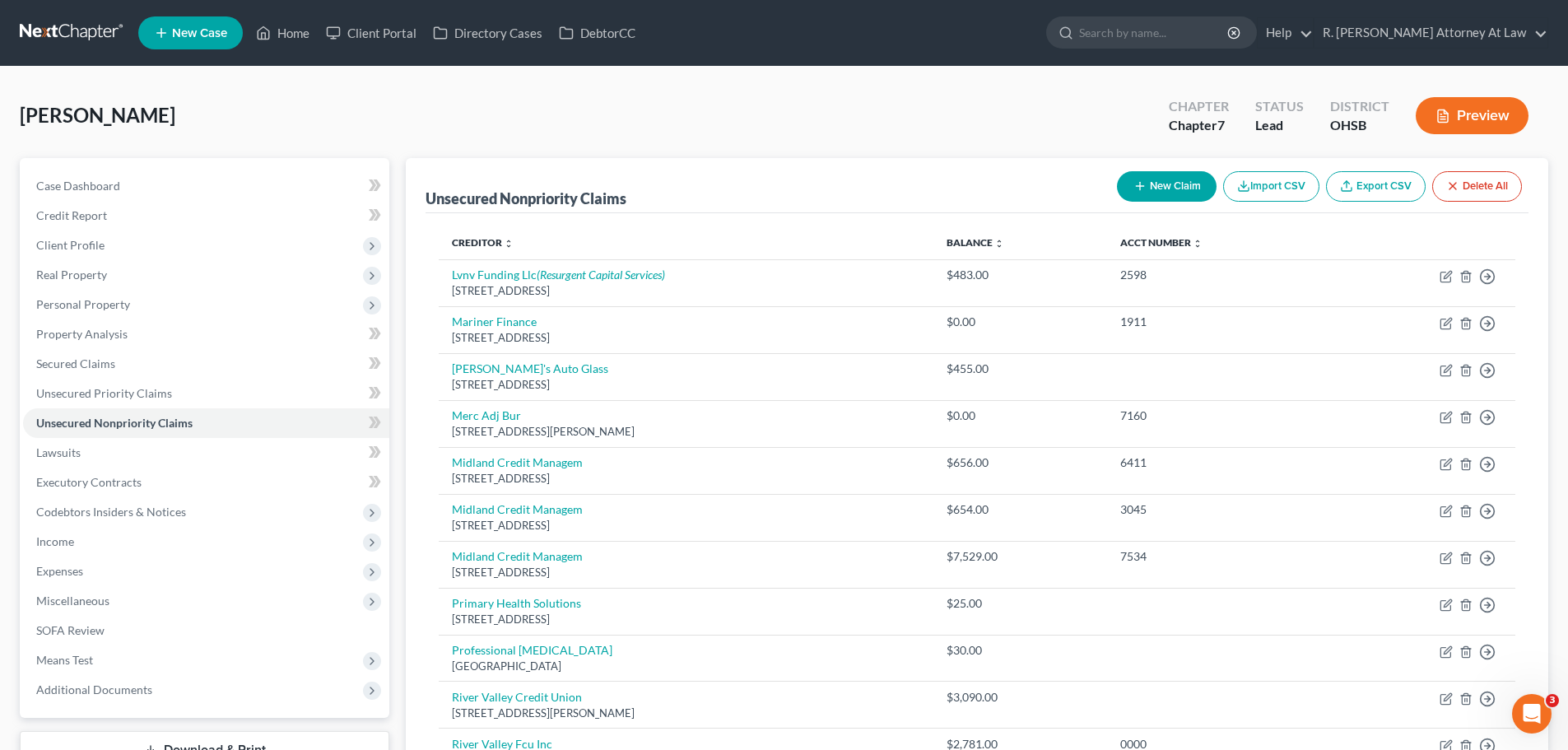
drag, startPoint x: 904, startPoint y: 111, endPoint x: 809, endPoint y: 184, distance: 119.8
click at [904, 111] on div "Solomon, Candace Upgraded Chapter Chapter 7 Status Lead District OHSB Preview" at bounding box center [784, 122] width 1529 height 72
click at [68, 451] on span "Lawsuits" at bounding box center [58, 452] width 45 height 14
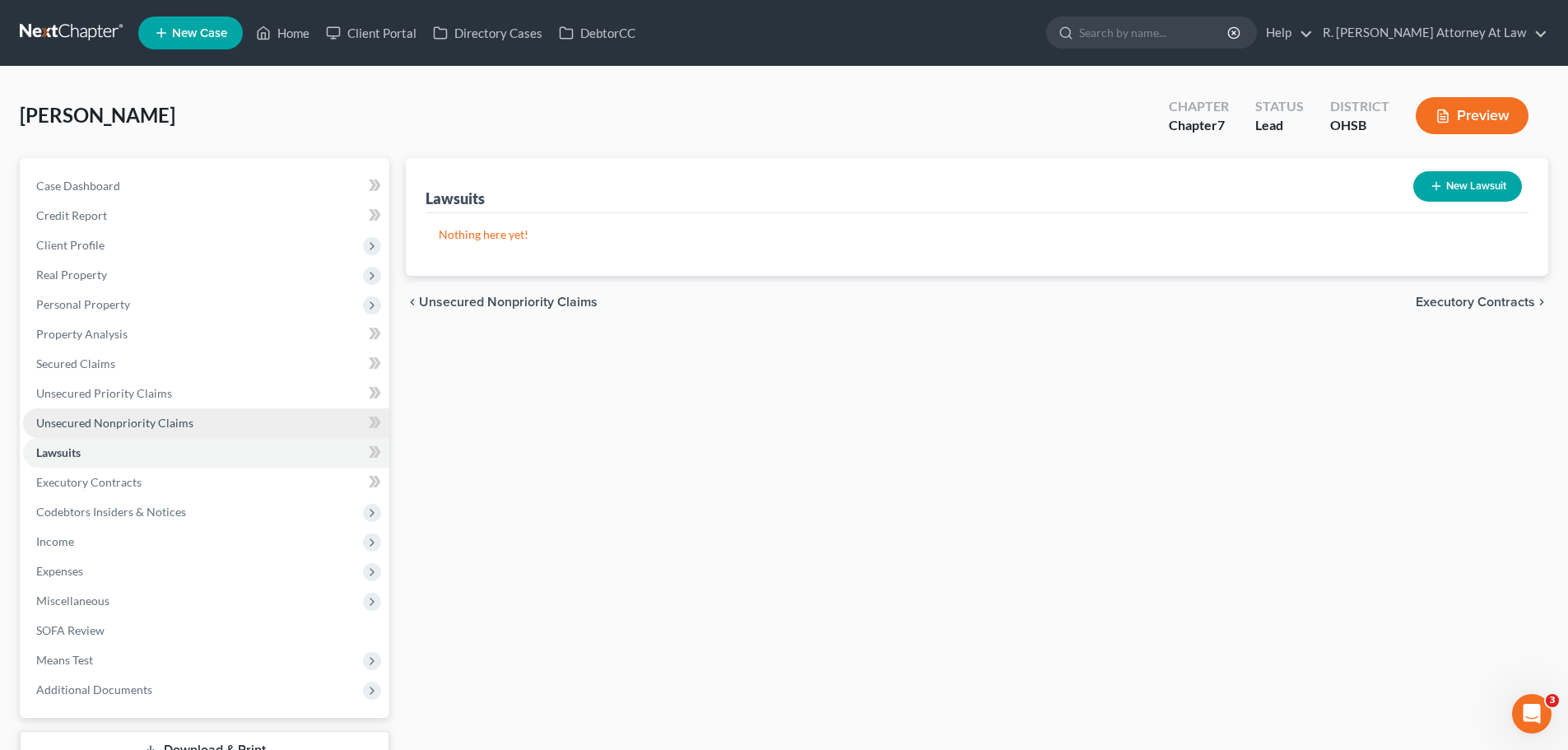
click at [100, 426] on span "Unsecured Nonpriority Claims" at bounding box center [115, 423] width 157 height 14
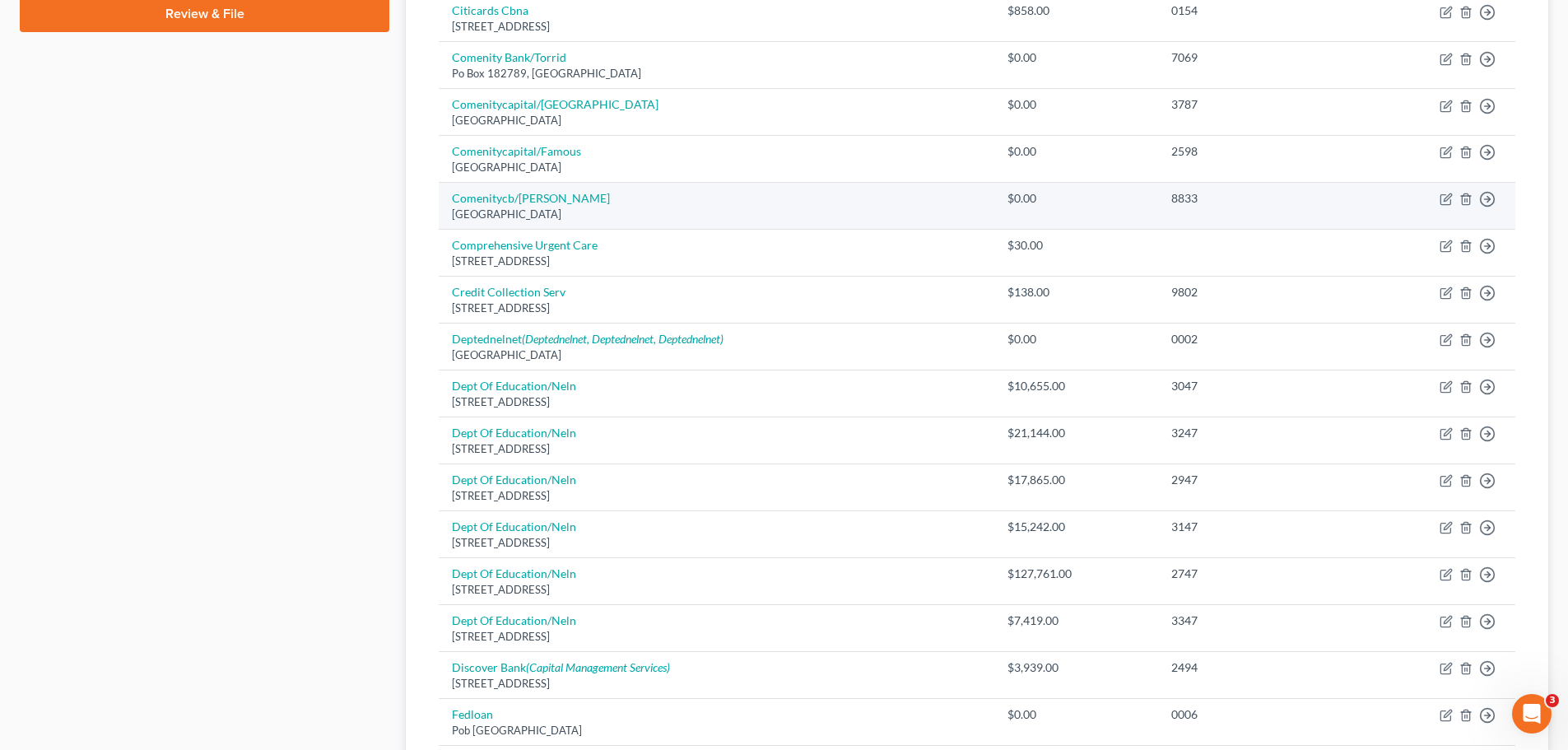
scroll to position [1152, 0]
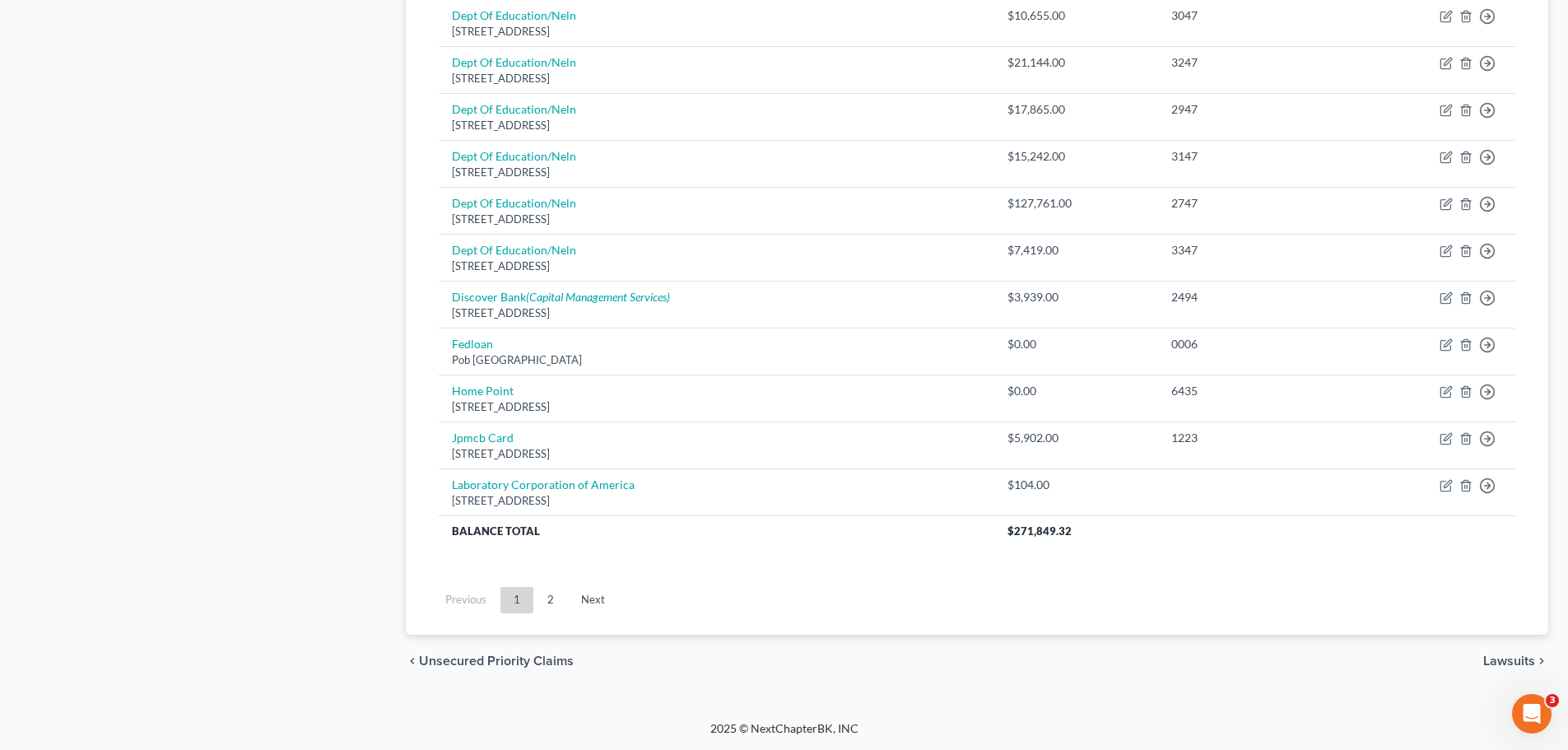
click at [551, 586] on ul "Previous 1 2 Next" at bounding box center [977, 600] width 1103 height 43
click at [555, 595] on link "2" at bounding box center [550, 600] width 33 height 27
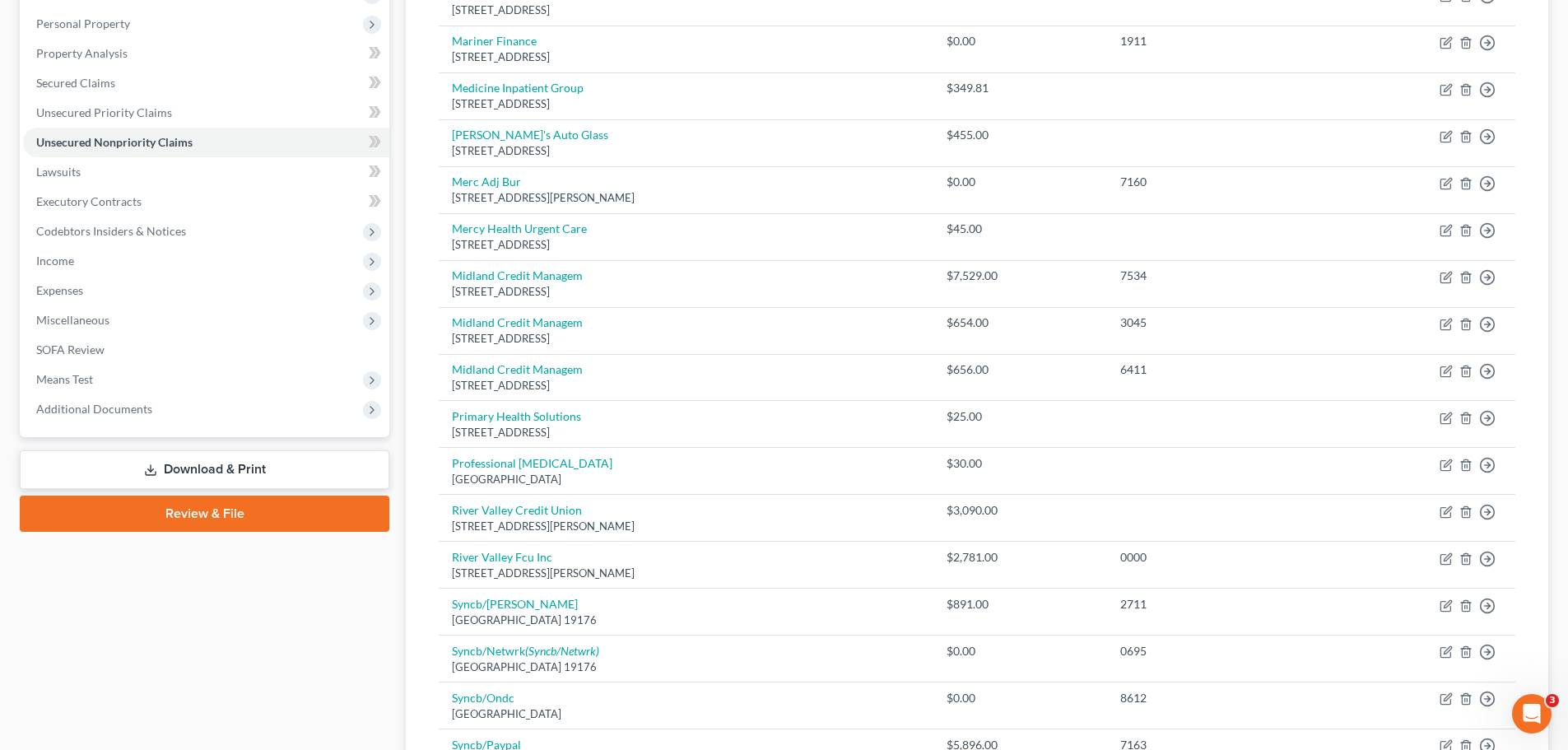
scroll to position [0, 0]
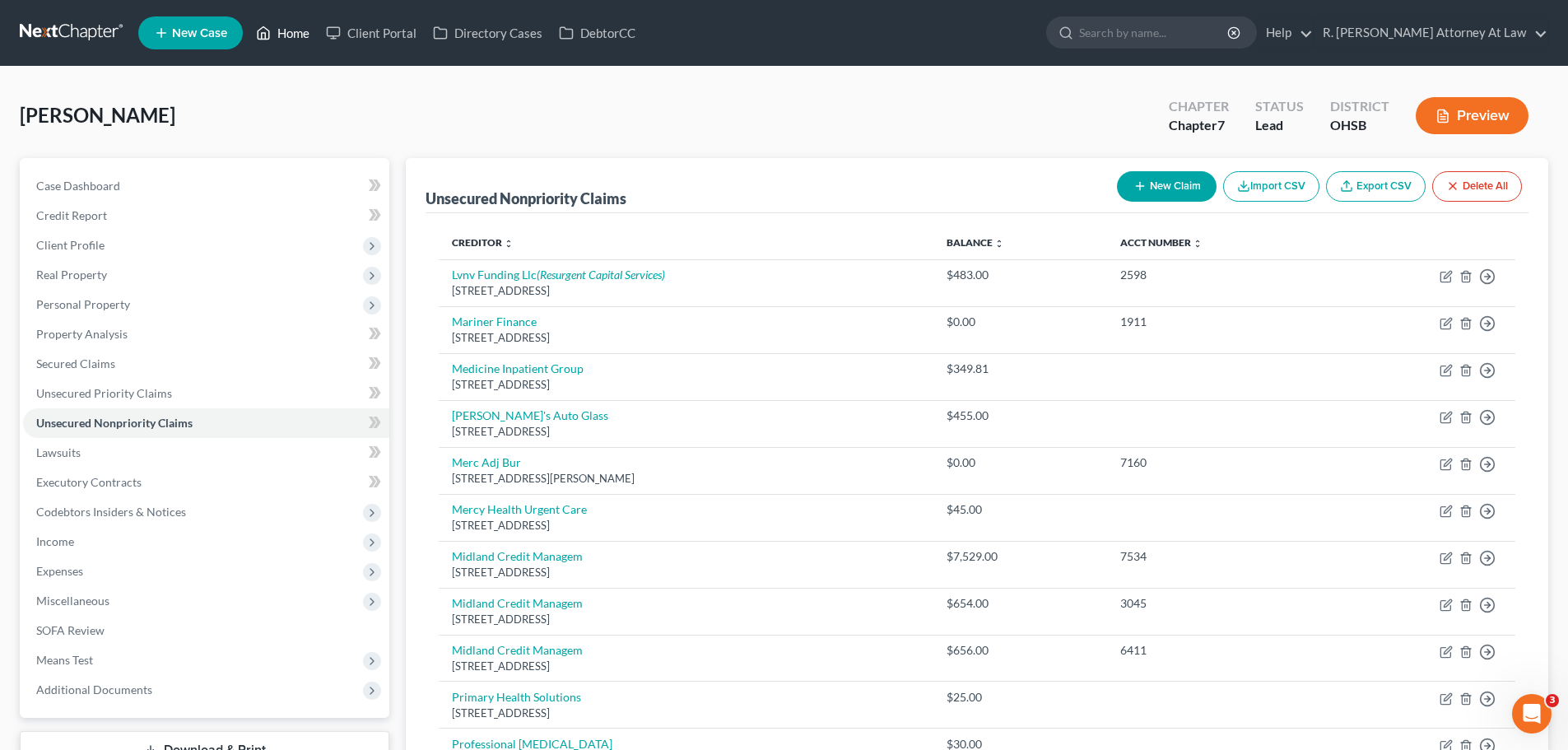
click at [278, 31] on link "Home" at bounding box center [283, 33] width 70 height 30
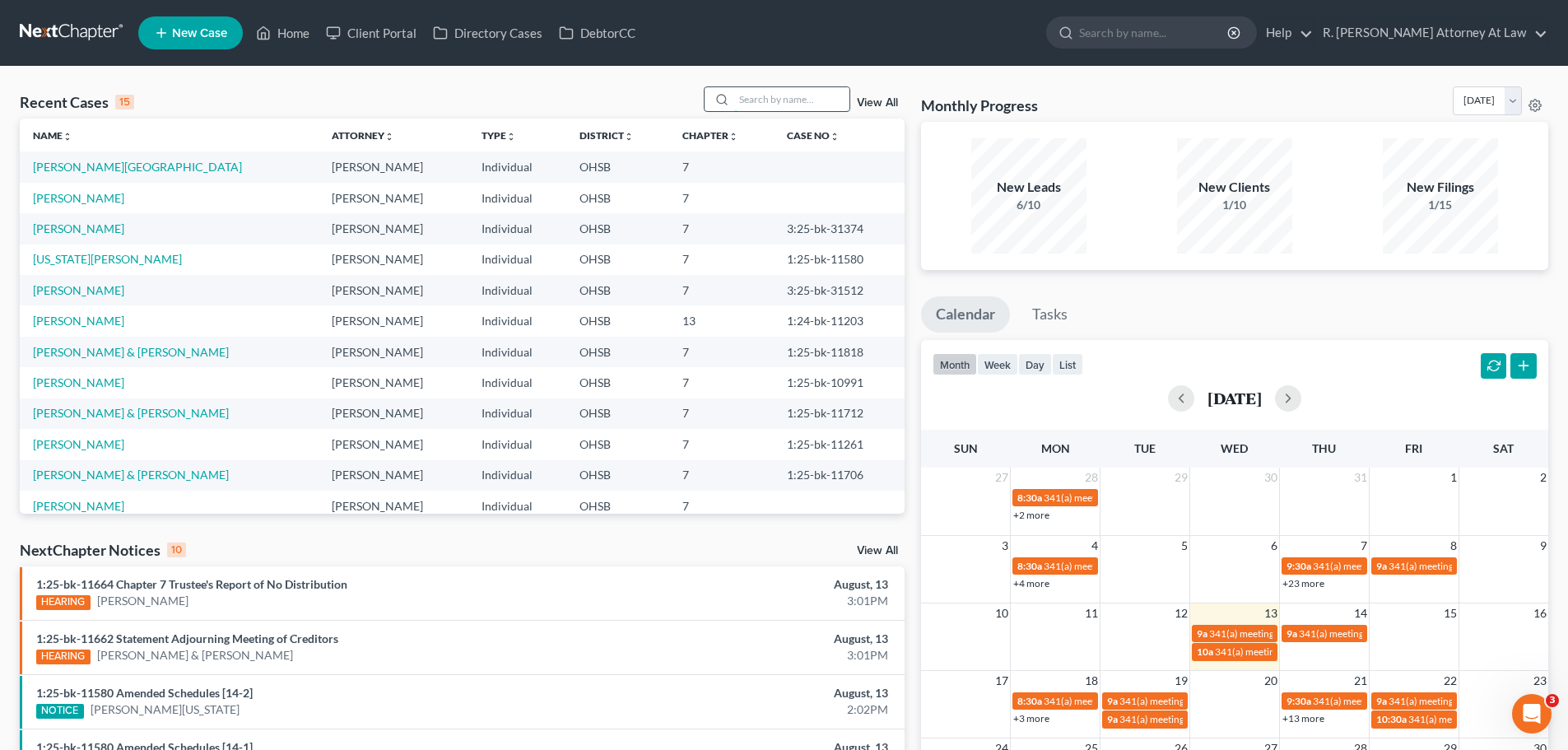
click at [763, 98] on input "search" at bounding box center [792, 99] width 116 height 24
type input "sarah"
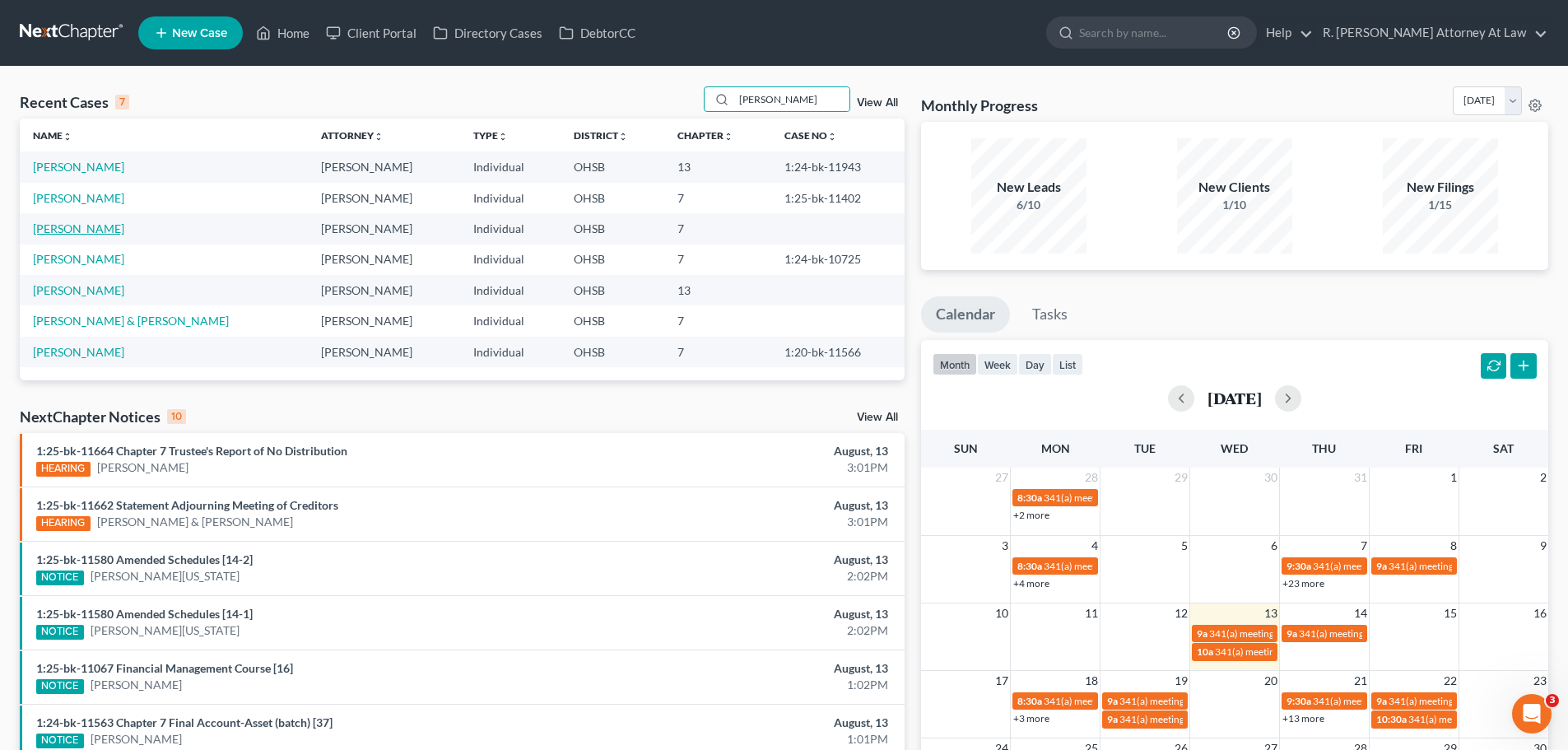
click at [83, 227] on link "White, Sarah" at bounding box center [78, 229] width 92 height 14
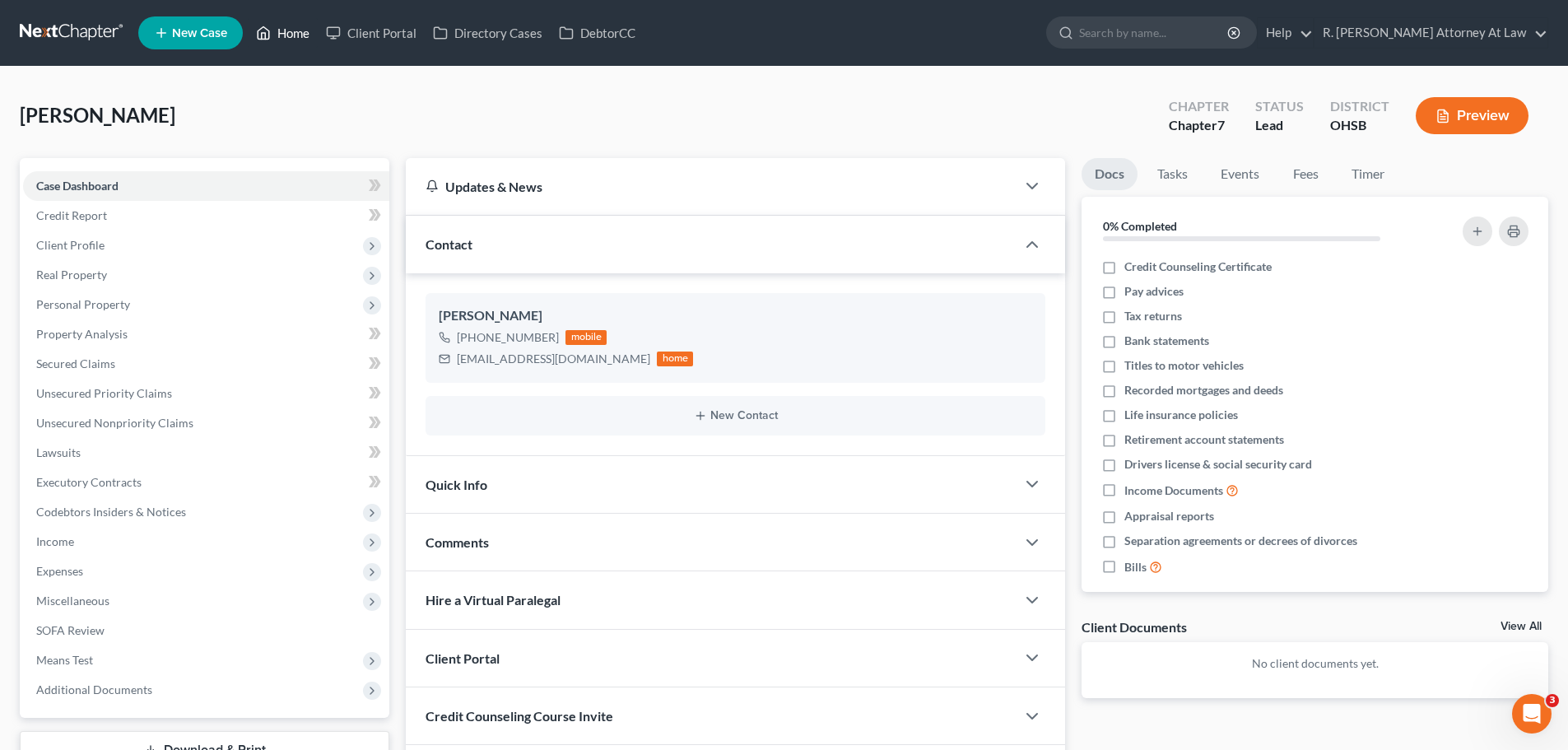
click at [297, 39] on link "Home" at bounding box center [283, 33] width 70 height 30
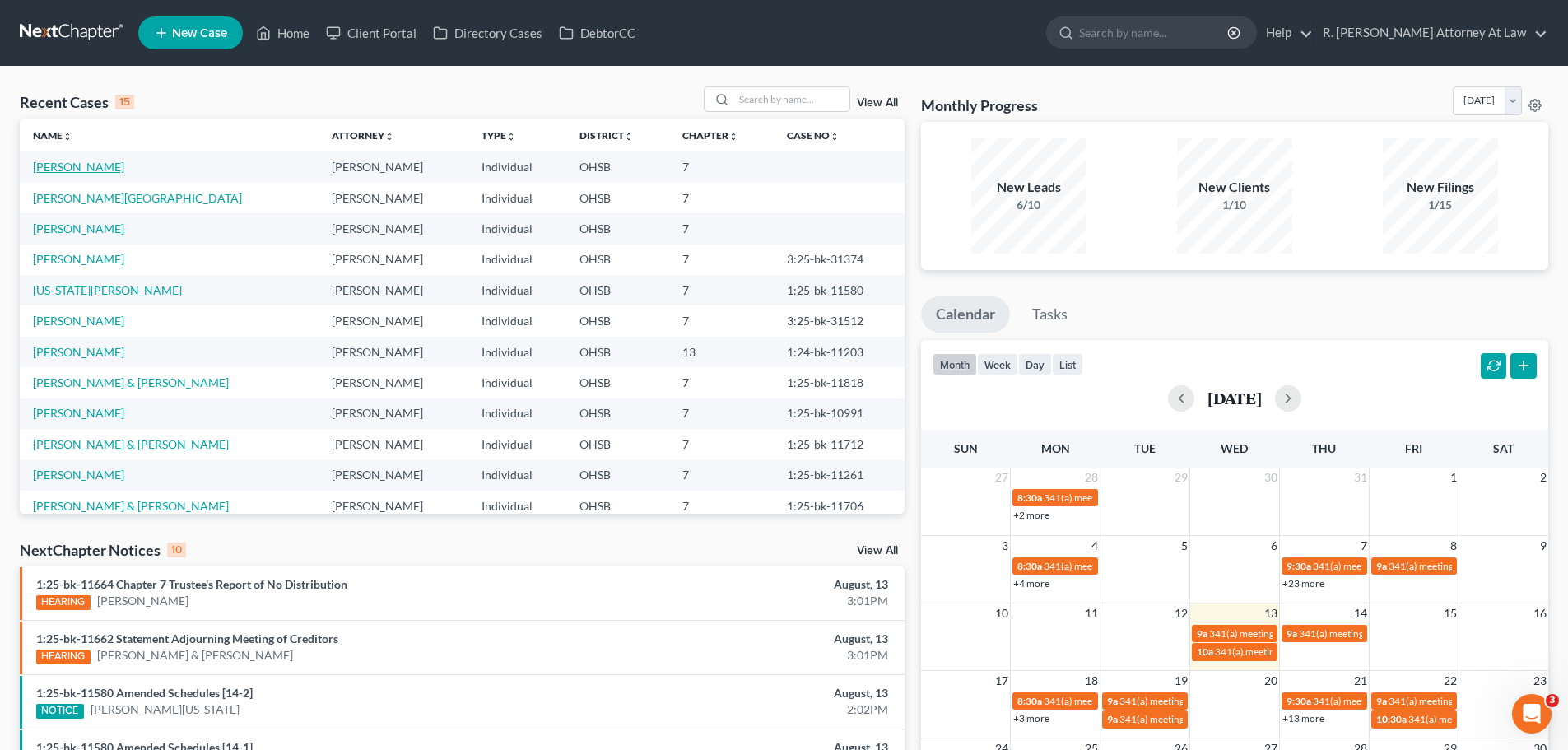
click at [80, 164] on link "White, Sarah" at bounding box center [78, 167] width 92 height 14
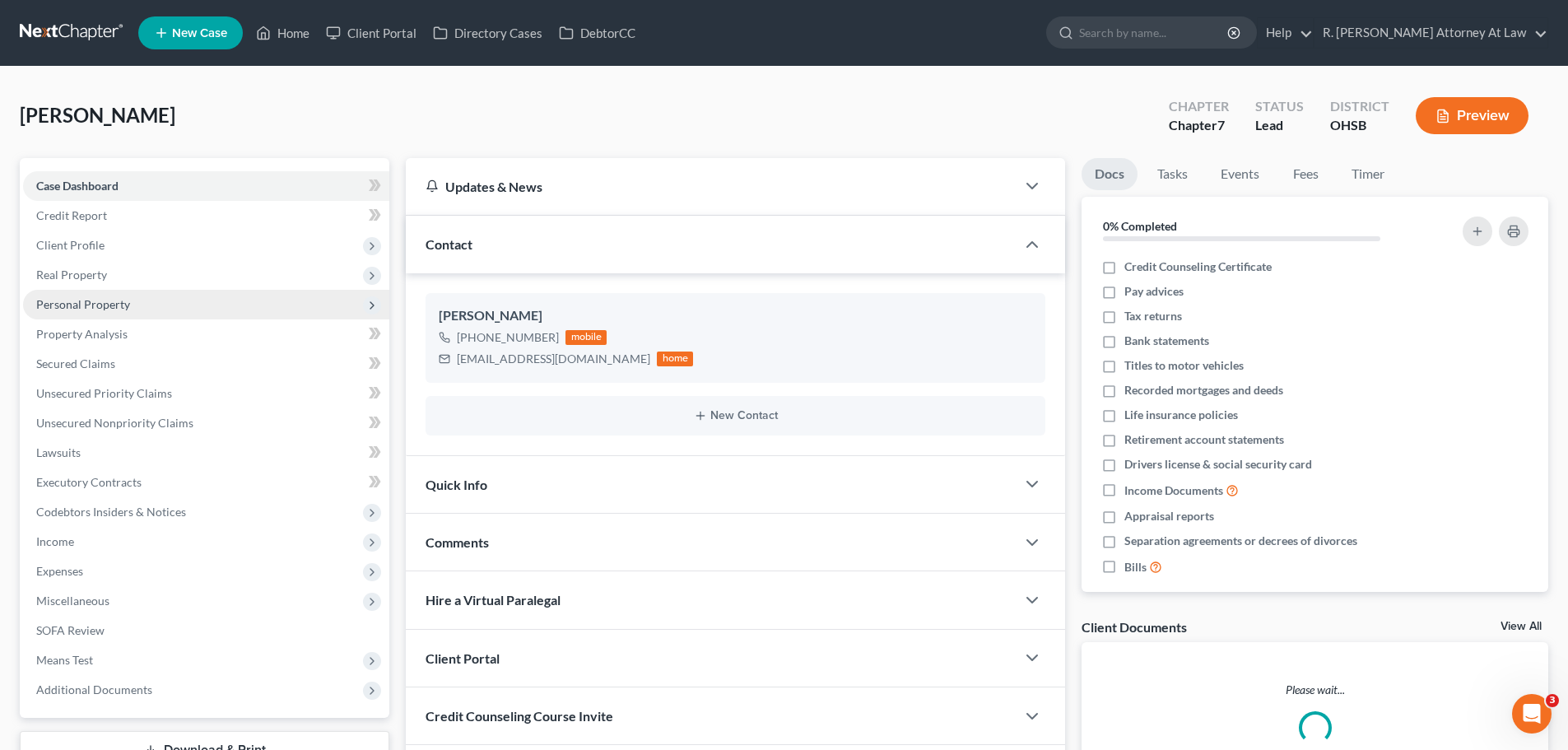
click at [62, 310] on span "Personal Property" at bounding box center [83, 304] width 94 height 14
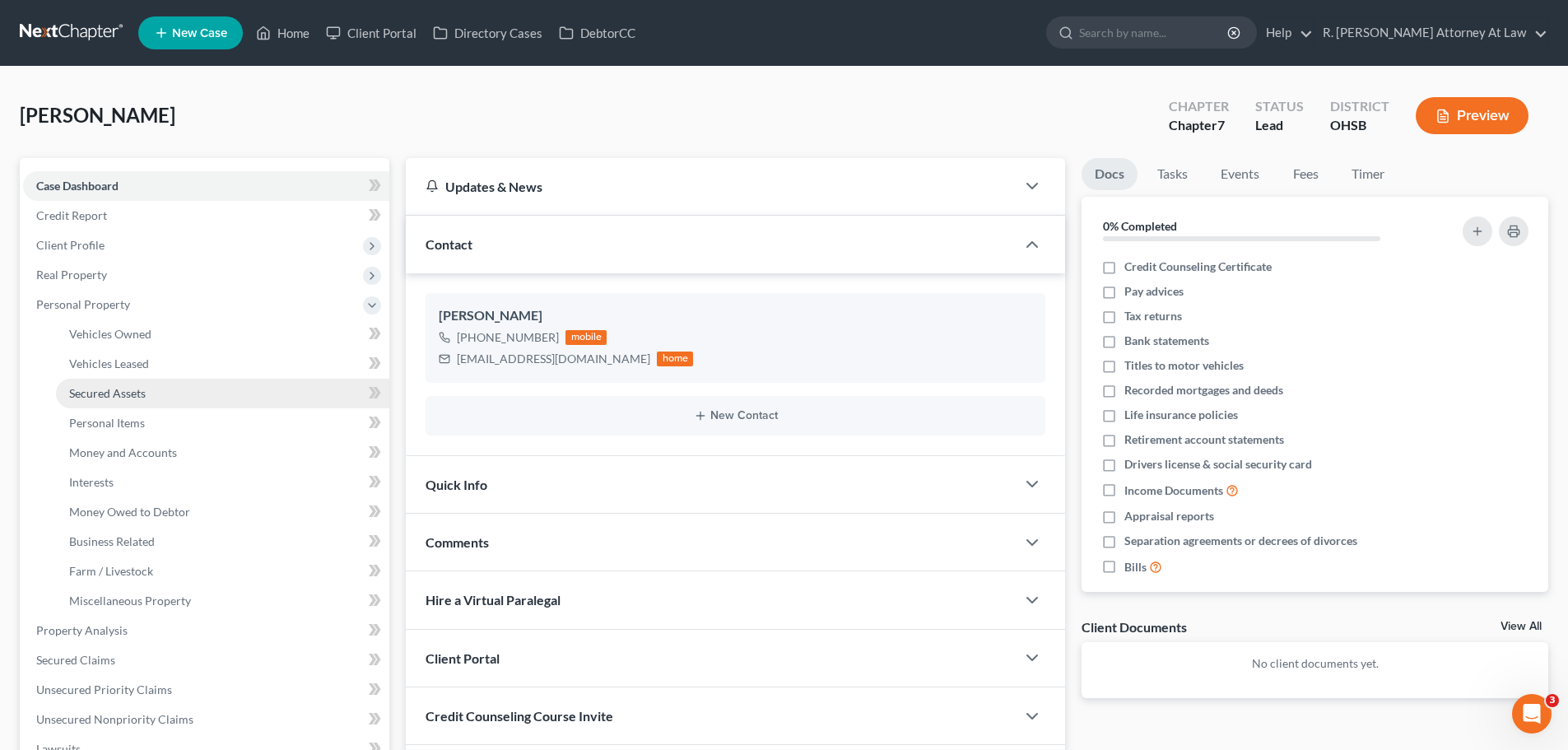
click at [140, 384] on link "Secured Assets" at bounding box center [223, 393] width 334 height 30
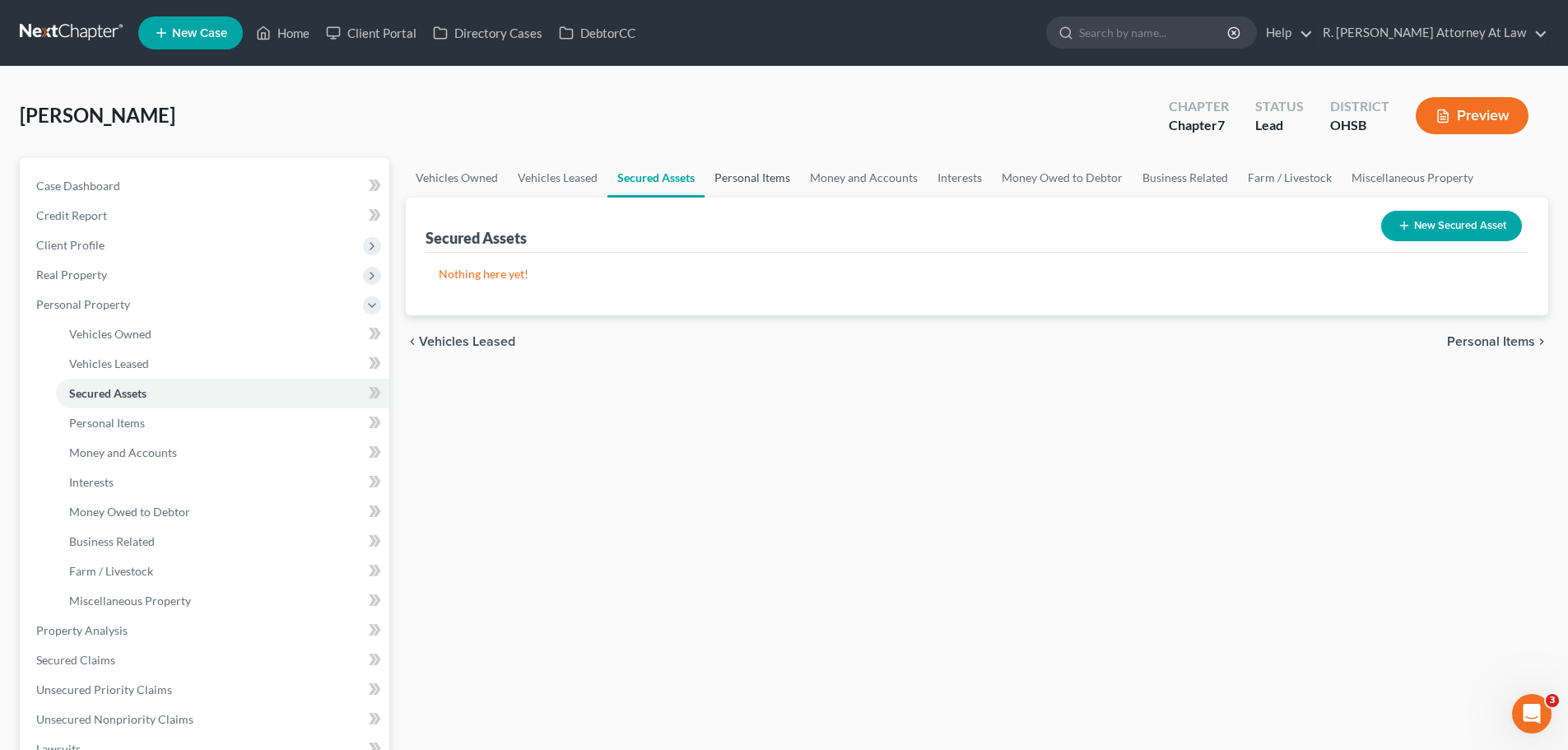
click at [773, 182] on link "Personal Items" at bounding box center [752, 178] width 96 height 39
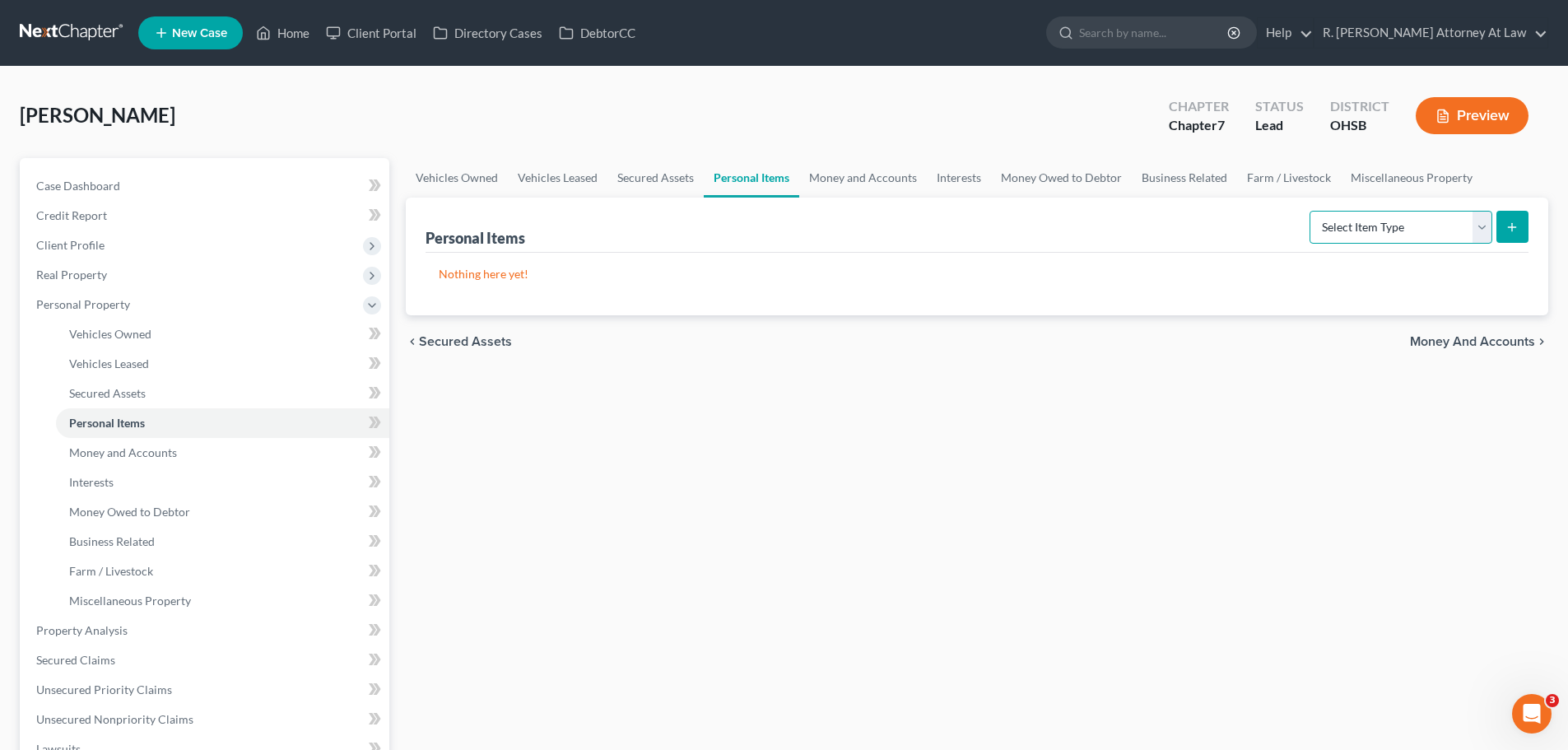
click at [1389, 235] on select "Select Item Type Clothing Collectibles Of Value Electronics Firearms Household …" at bounding box center [1401, 227] width 183 height 33
click at [858, 174] on link "Money and Accounts" at bounding box center [863, 178] width 128 height 39
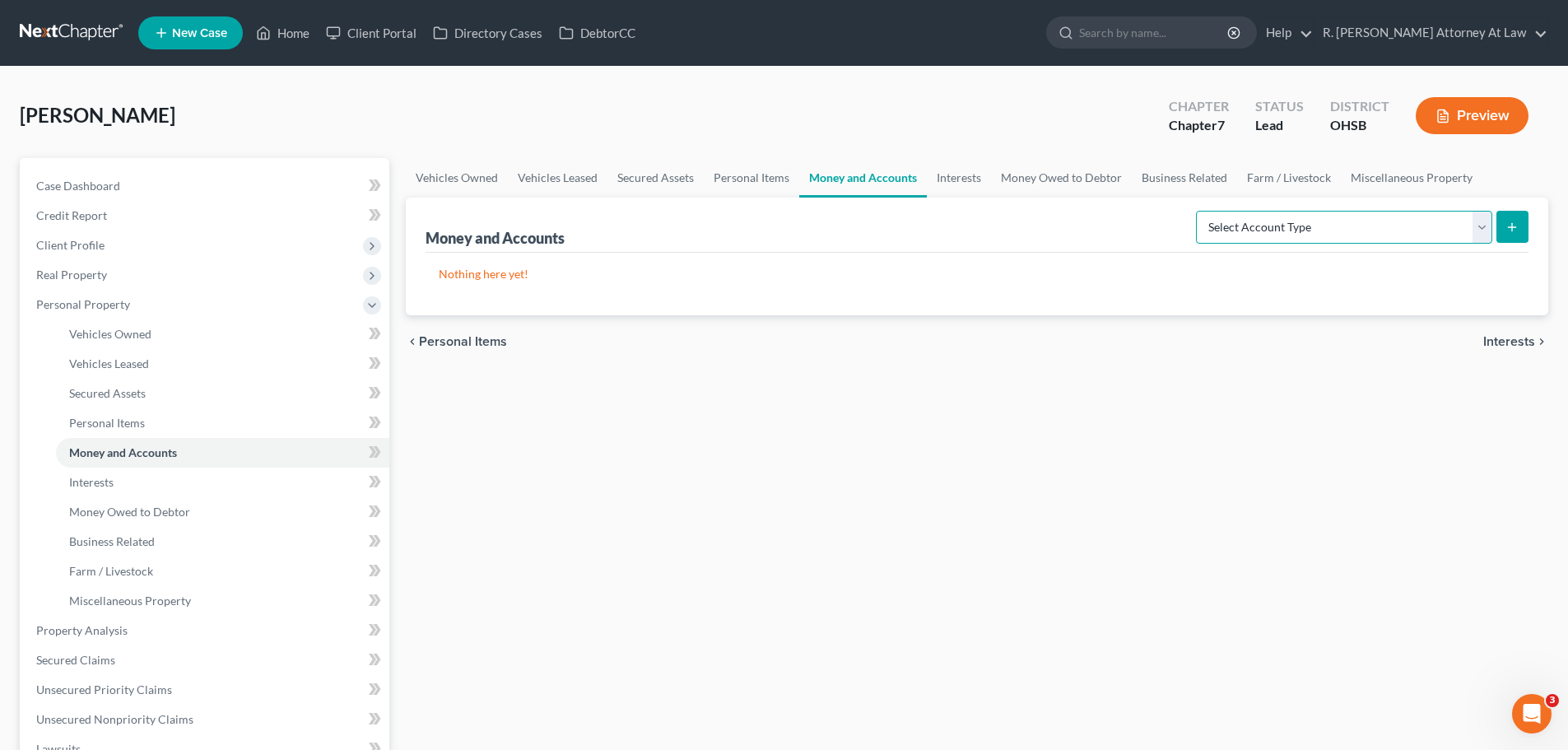
click at [1299, 238] on select "Select Account Type Brokerage Cash on Hand Certificates of Deposit Checking Acc…" at bounding box center [1345, 227] width 296 height 33
select select "checking"
click at [1200, 211] on select "Select Account Type Brokerage Cash on Hand Certificates of Deposit Checking Acc…" at bounding box center [1345, 227] width 296 height 33
drag, startPoint x: 1494, startPoint y: 226, endPoint x: 1508, endPoint y: 225, distance: 14.0
click at [1496, 226] on form "Select Account Type Brokerage Cash on Hand Certificates of Deposit Checking Acc…" at bounding box center [1363, 227] width 333 height 33
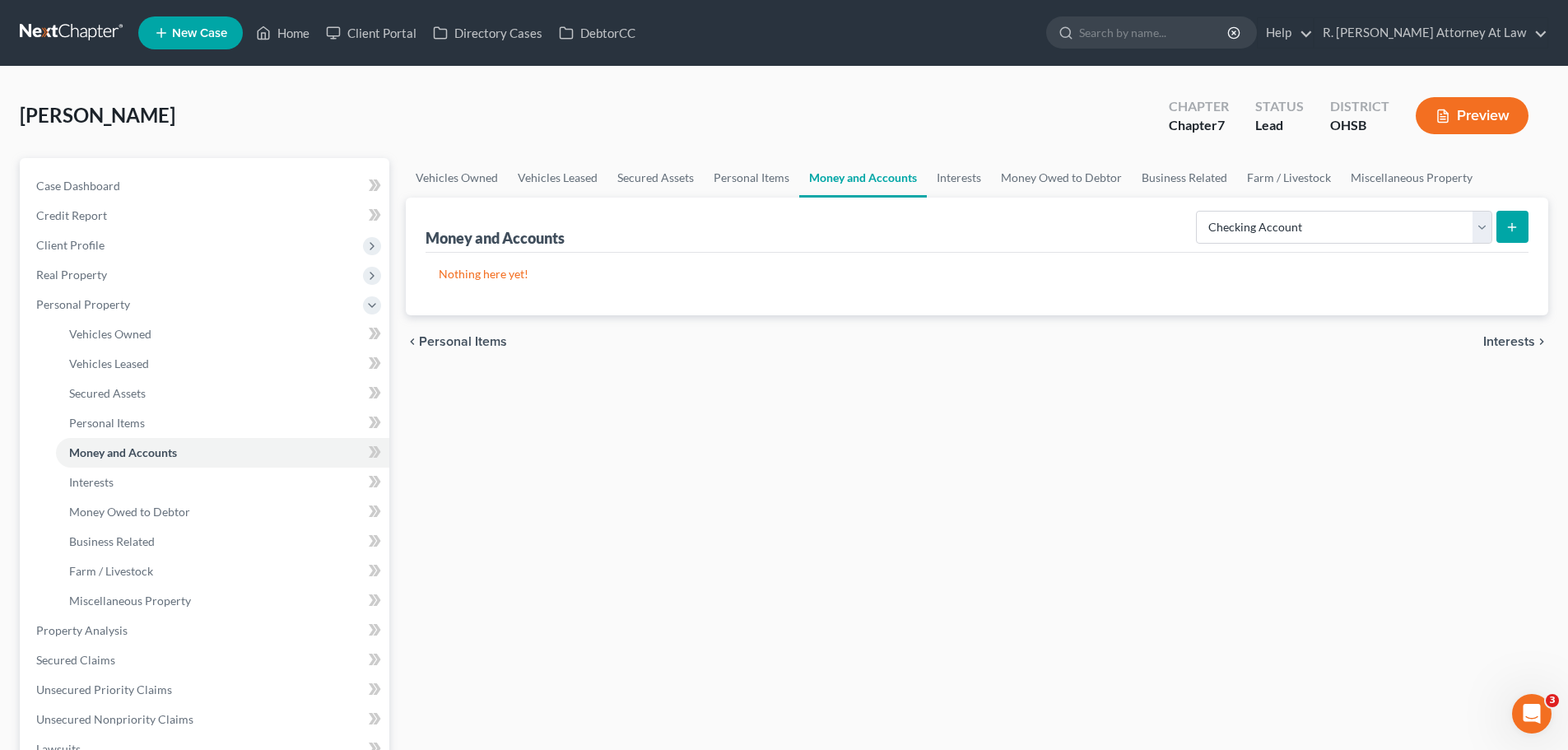
click at [1521, 222] on button "submit" at bounding box center [1513, 227] width 33 height 33
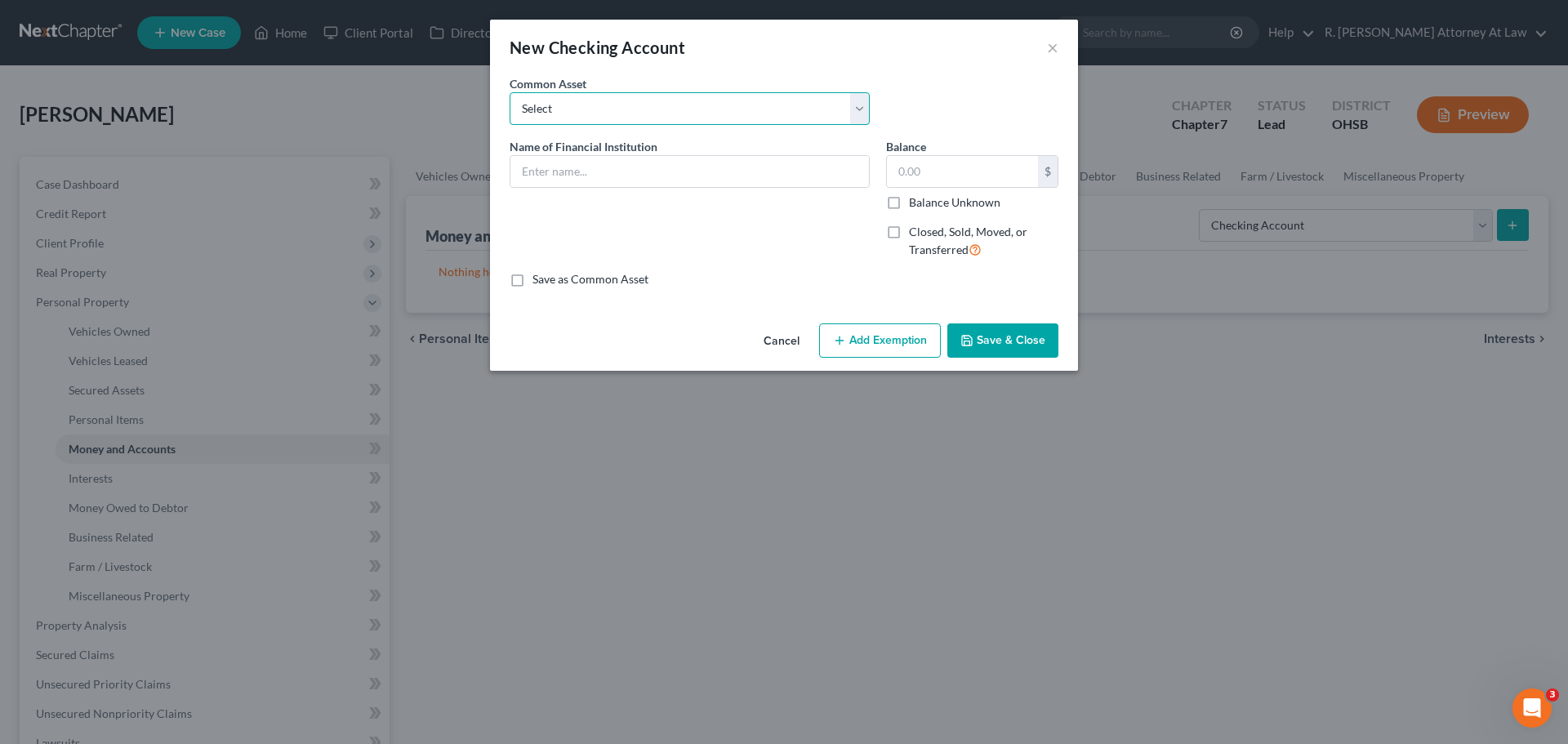
click at [664, 121] on select "Select Kemba Credit Union Checking" at bounding box center [689, 109] width 360 height 32
select select "0"
click at [509, 93] on select "Select Kemba Credit Union Checking" at bounding box center [689, 109] width 360 height 32
type input "Kemba Credit Union Checking"
click at [593, 118] on select "Select Kemba Credit Union Checking" at bounding box center [689, 109] width 360 height 32
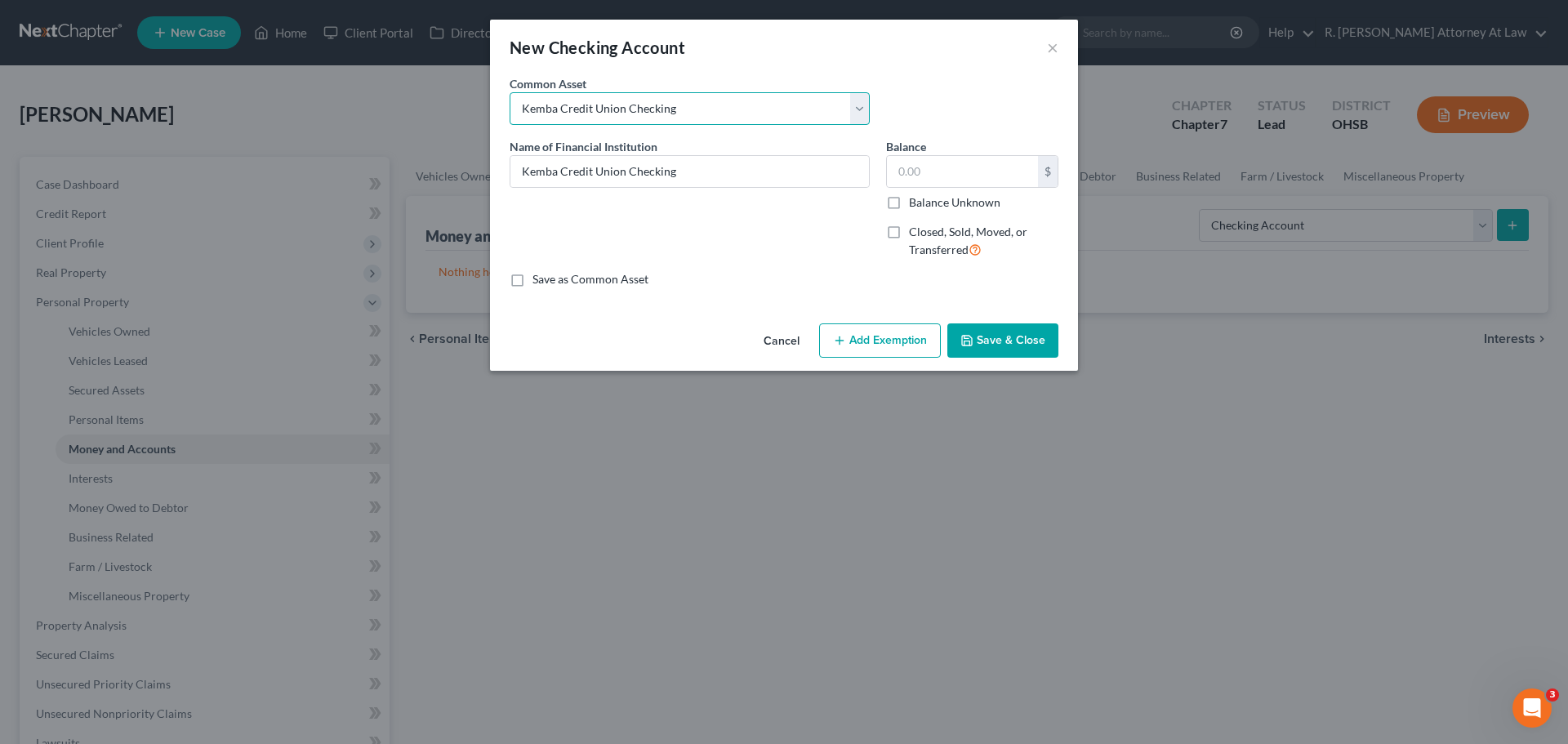
select select
click at [509, 93] on select "Select Kemba Credit Union Checking" at bounding box center [689, 109] width 360 height 32
click at [576, 161] on input "text" at bounding box center [689, 172] width 358 height 31
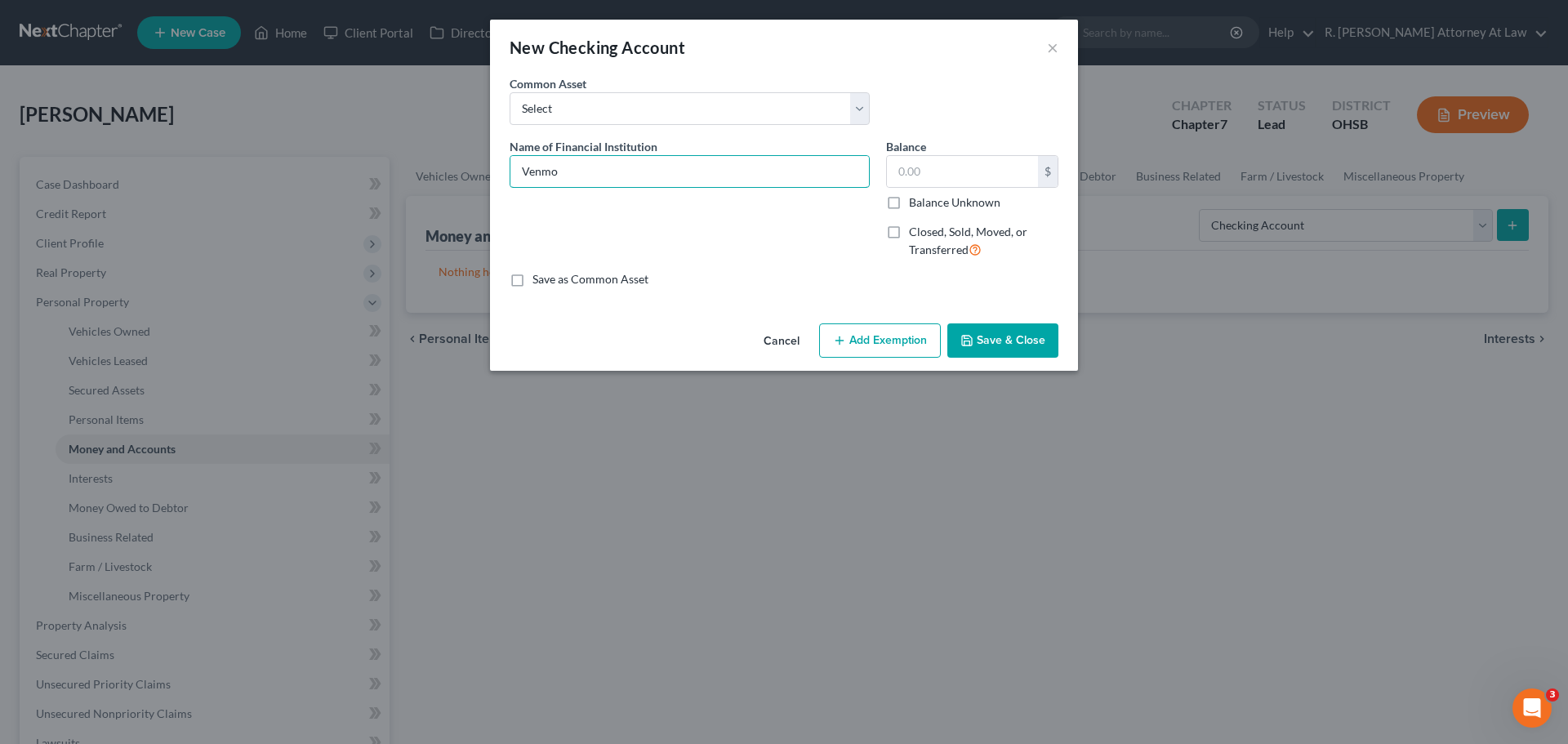
type input "Venmo"
click at [1040, 350] on button "Save & Close" at bounding box center [1003, 341] width 111 height 34
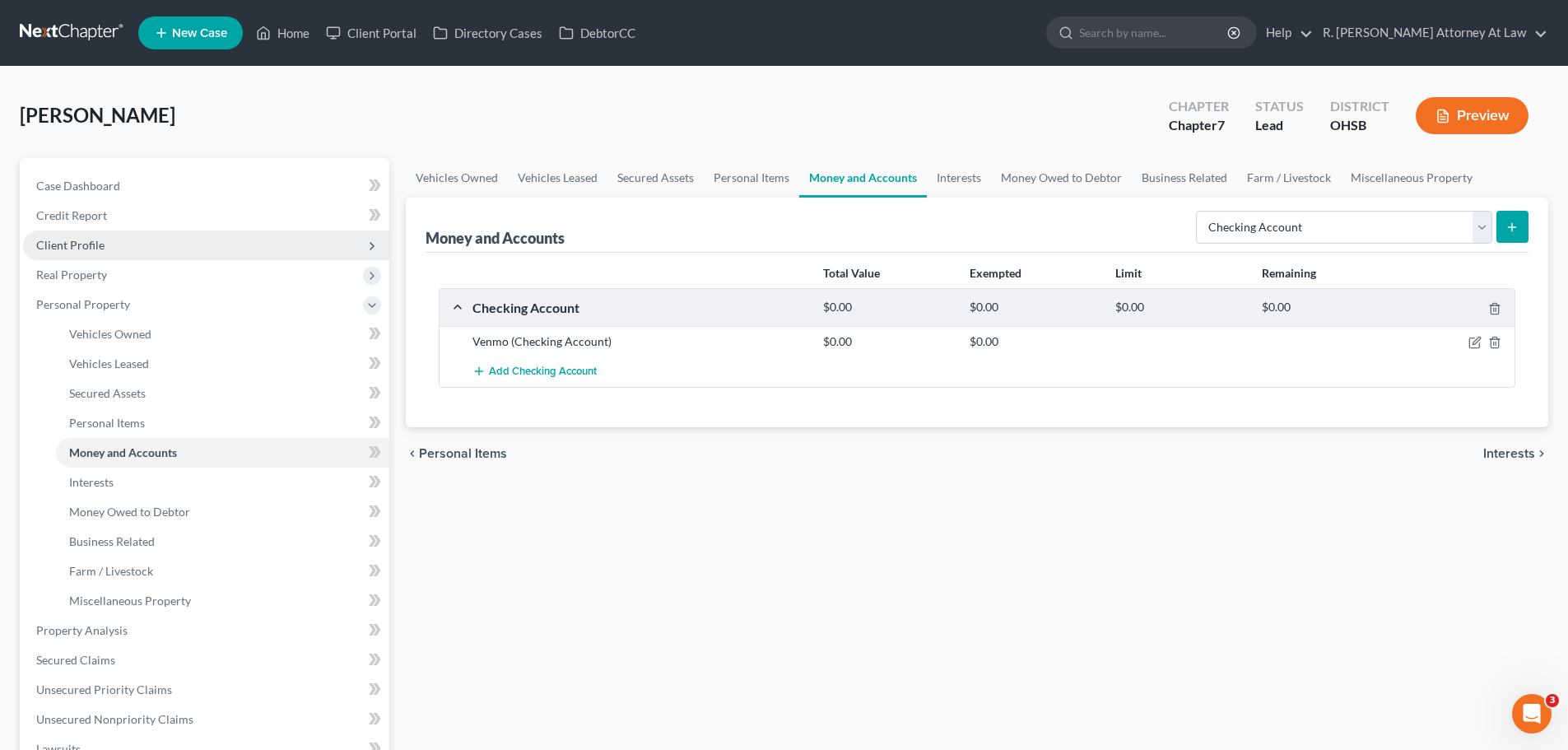
click at [68, 240] on span "Client Profile" at bounding box center [70, 245] width 68 height 14
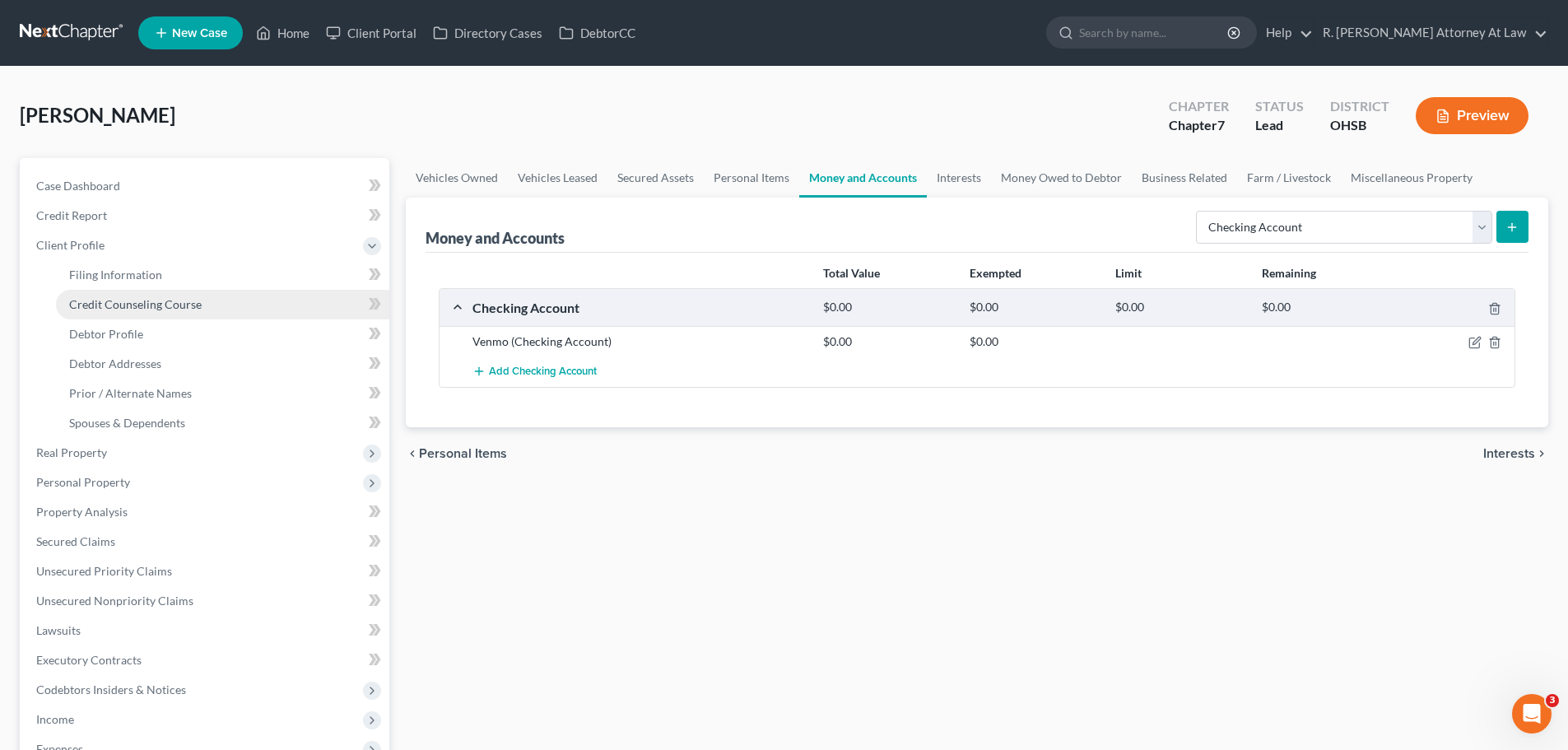
drag, startPoint x: 100, startPoint y: 308, endPoint x: 116, endPoint y: 303, distance: 16.8
click at [101, 308] on span "Credit Counseling Course" at bounding box center [135, 304] width 133 height 14
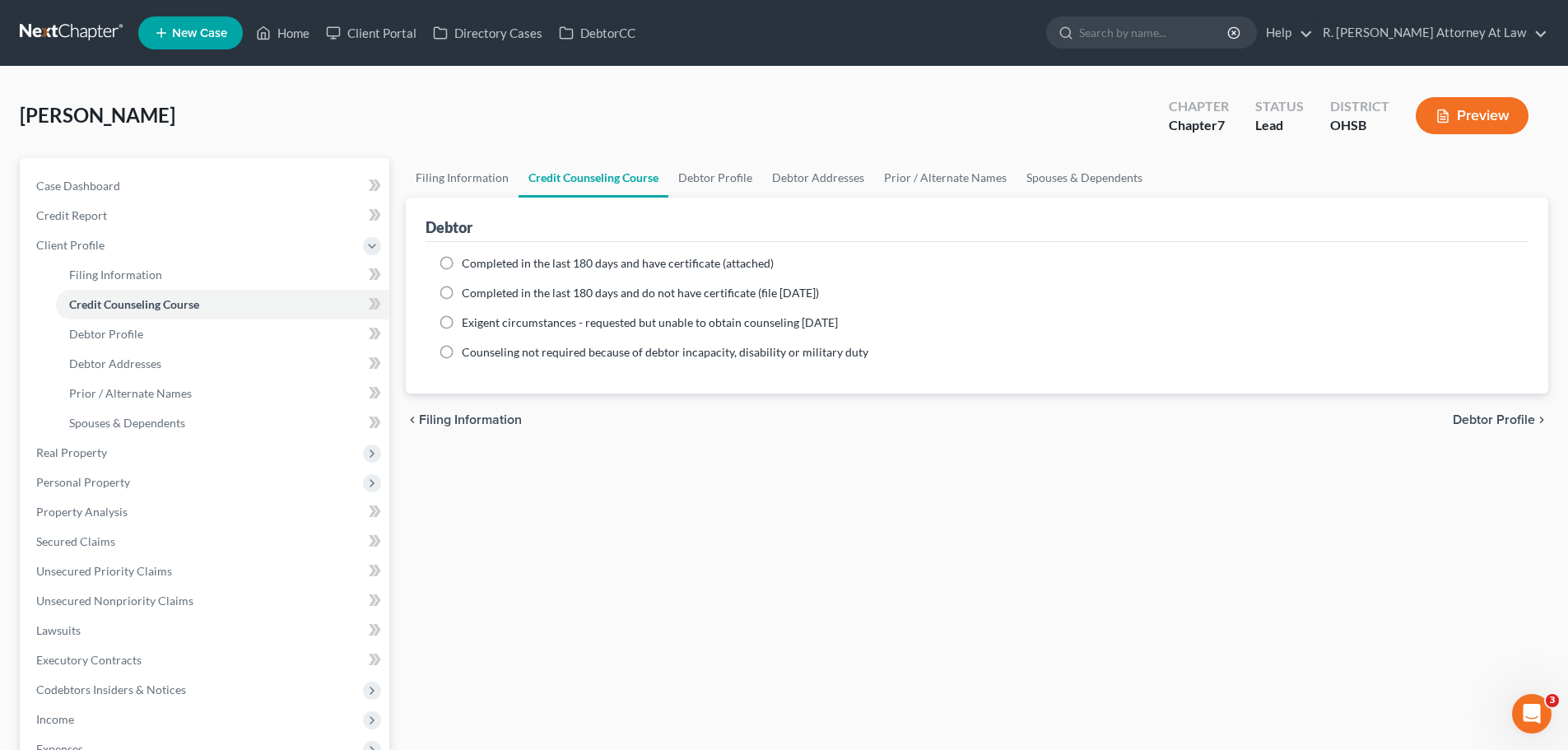
click at [462, 255] on label "Completed in the last 180 days and have certificate (attached)" at bounding box center [618, 263] width 312 height 16
click at [468, 255] on input "Completed in the last 180 days and have certificate (attached)" at bounding box center [473, 260] width 11 height 11
radio input "true"
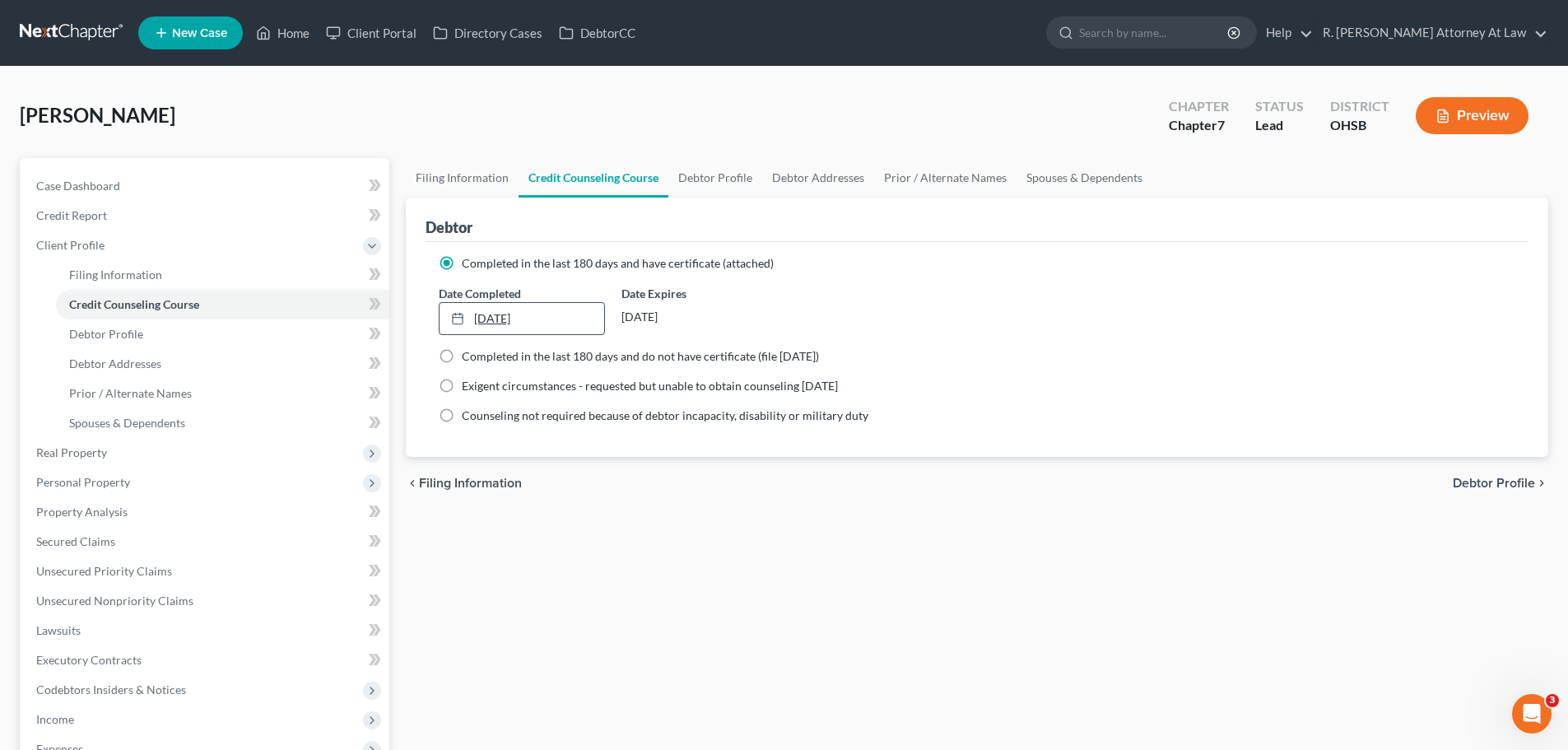
drag, startPoint x: 478, startPoint y: 318, endPoint x: 501, endPoint y: 329, distance: 25.5
click at [479, 318] on link "8/13/2025" at bounding box center [521, 318] width 163 height 32
click at [724, 183] on link "Debtor Profile" at bounding box center [716, 178] width 94 height 39
select select "0"
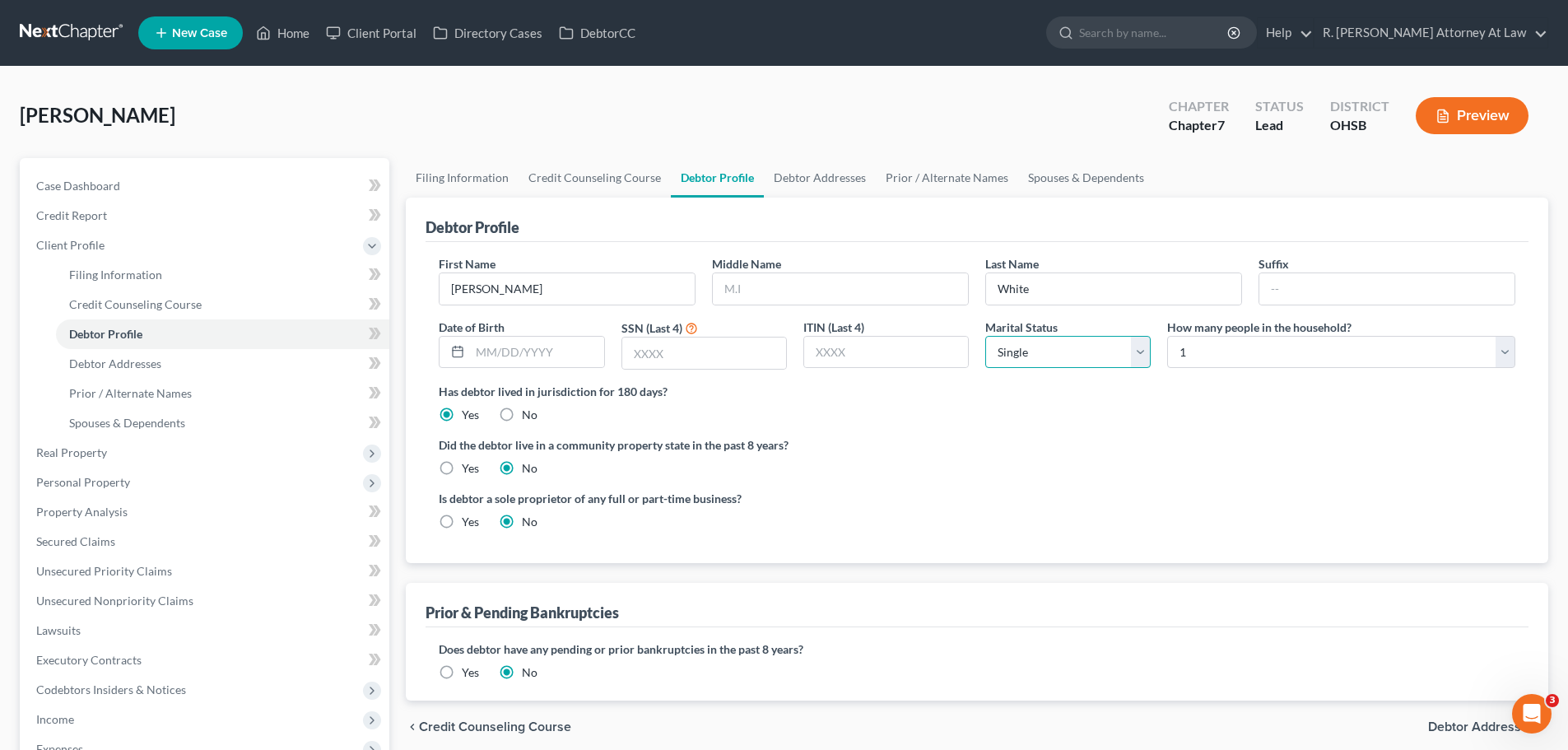
drag, startPoint x: 1025, startPoint y: 349, endPoint x: 1016, endPoint y: 366, distance: 19.2
click at [1025, 350] on select "Select Single Married Separated Divorced Widowed" at bounding box center [1067, 352] width 165 height 33
select select "1"
click at [985, 336] on select "Select Single Married Separated Divorced Widowed" at bounding box center [1067, 352] width 165 height 33
click at [480, 175] on link "Filing Information" at bounding box center [462, 178] width 113 height 39
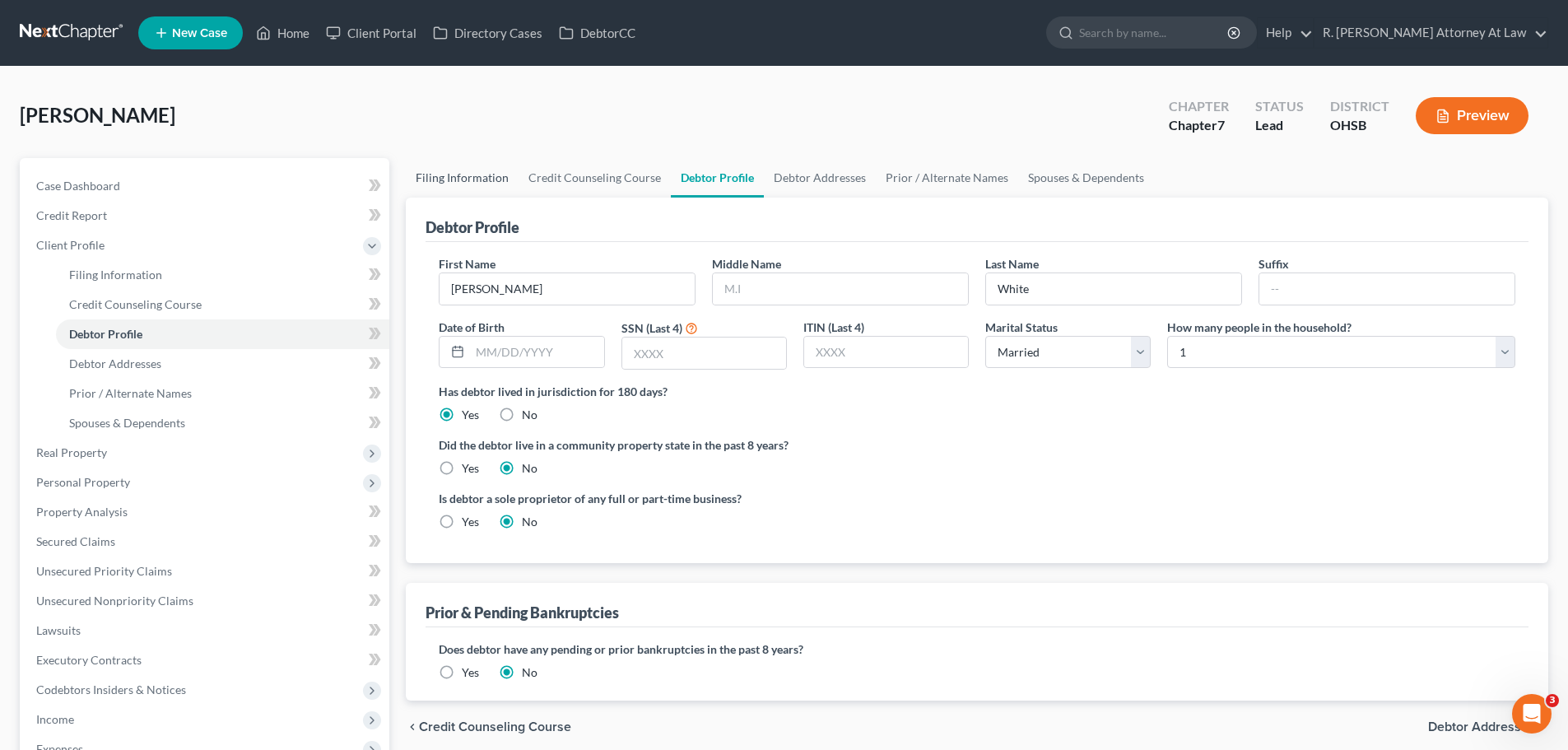
select select "1"
select select "0"
select select "36"
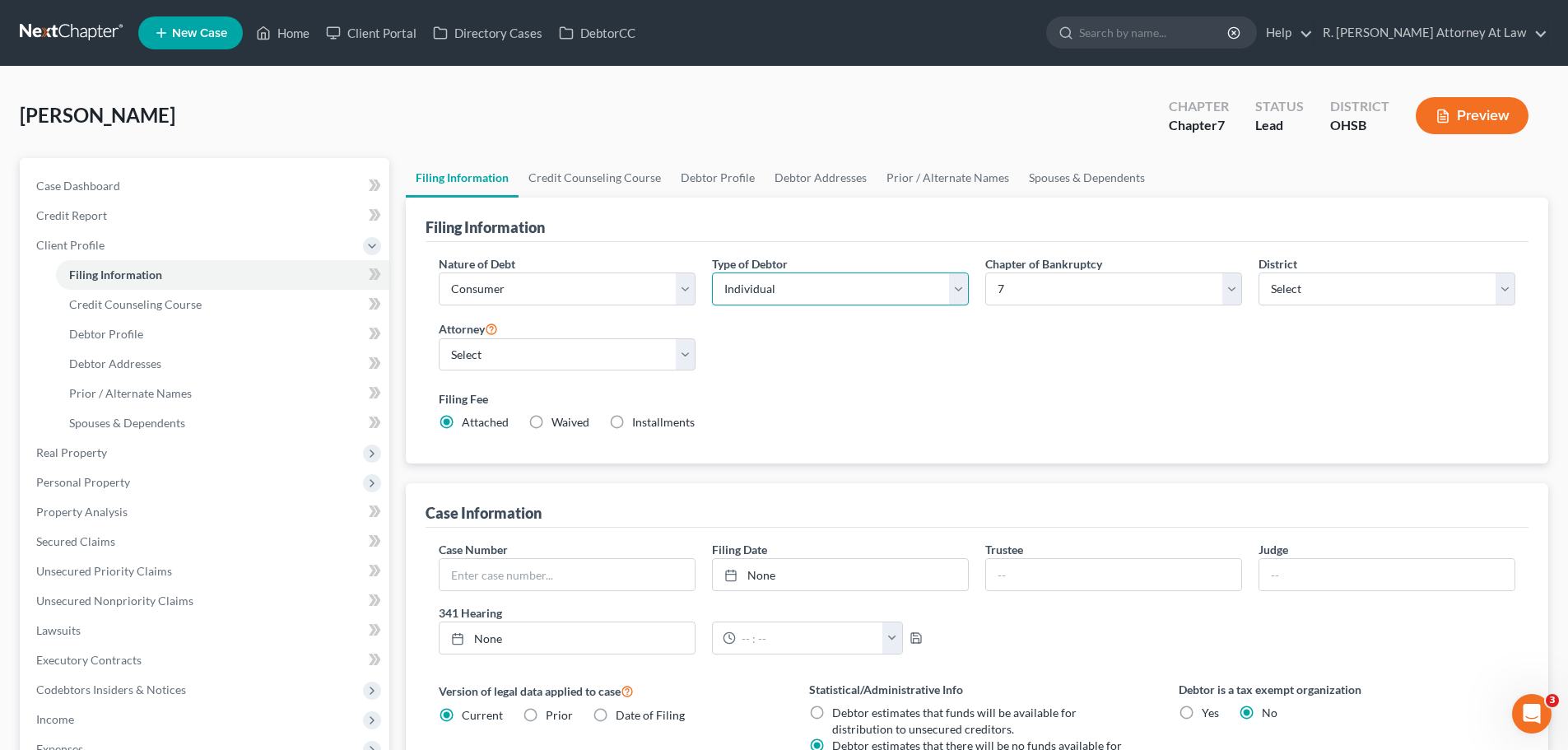
click at [770, 291] on select "Select Individual Joint" at bounding box center [840, 289] width 257 height 33
select select "1"
click at [712, 272] on select "Select Individual Joint" at bounding box center [840, 289] width 257 height 33
click at [706, 182] on link "Debtor Profile" at bounding box center [718, 178] width 94 height 39
select select "1"
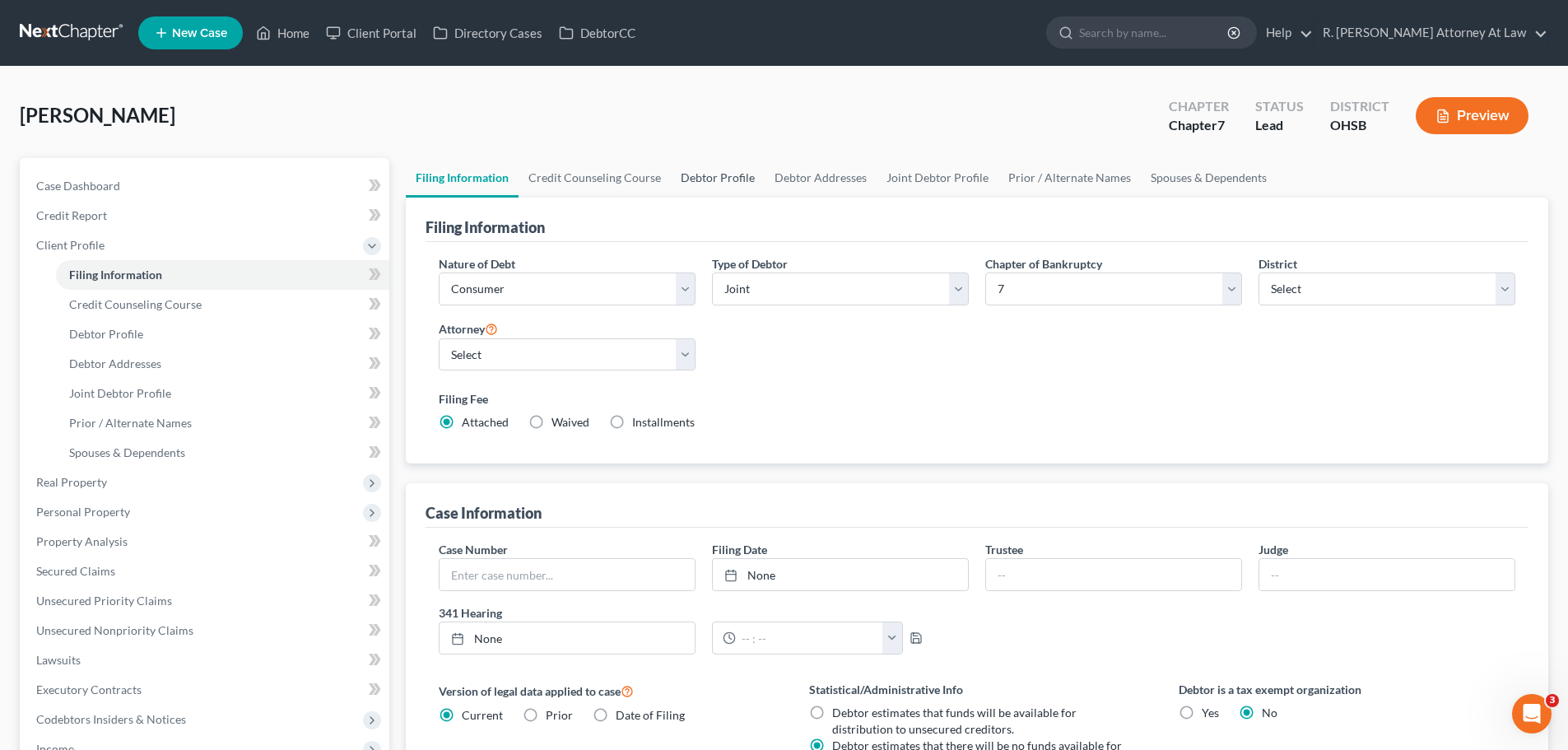
select select "0"
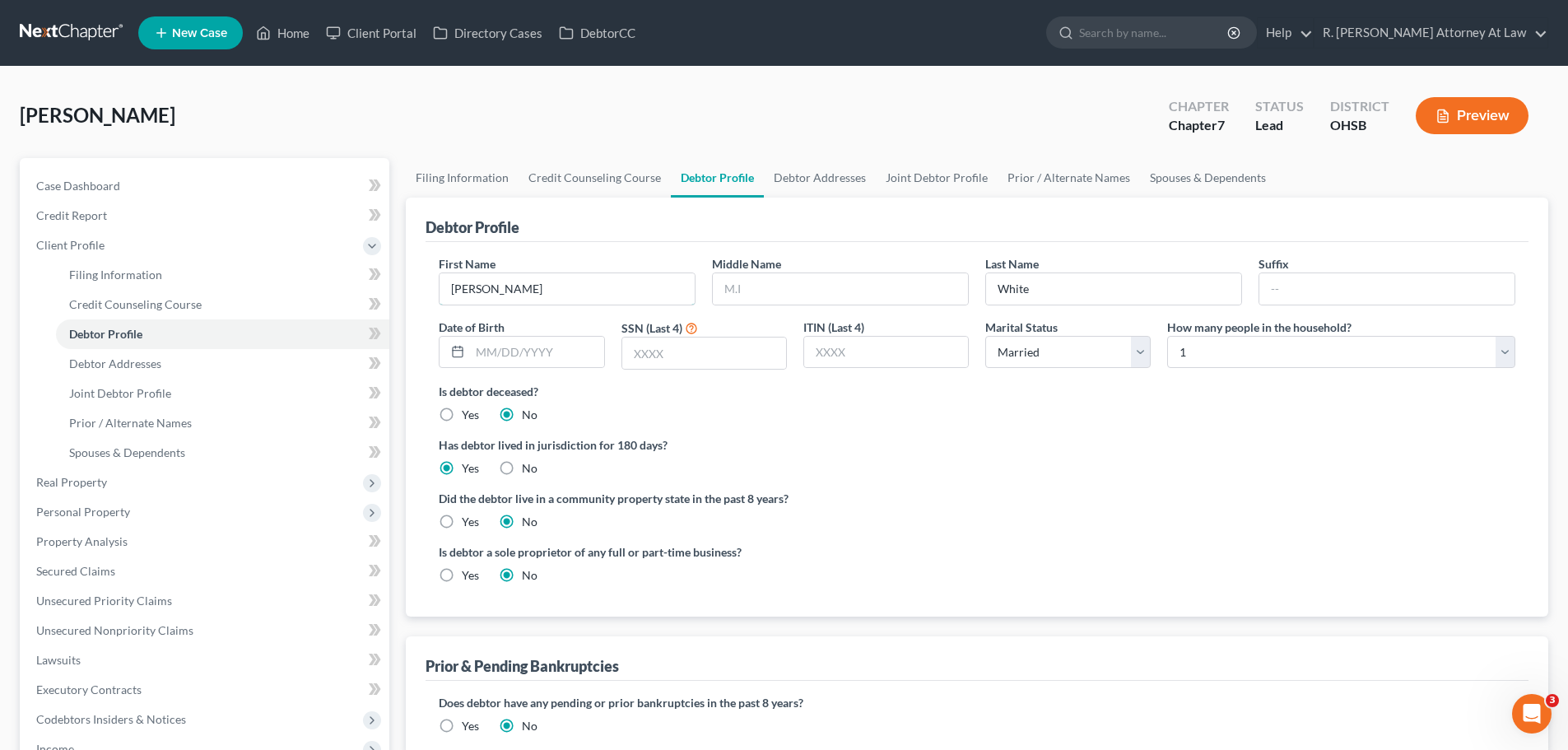
drag, startPoint x: 446, startPoint y: 284, endPoint x: 435, endPoint y: 284, distance: 11.0
click at [435, 284] on div "First Name Sarah" at bounding box center [567, 280] width 273 height 51
type input "[PERSON_NAME]"
click at [930, 162] on link "Joint Debtor Profile" at bounding box center [936, 178] width 122 height 39
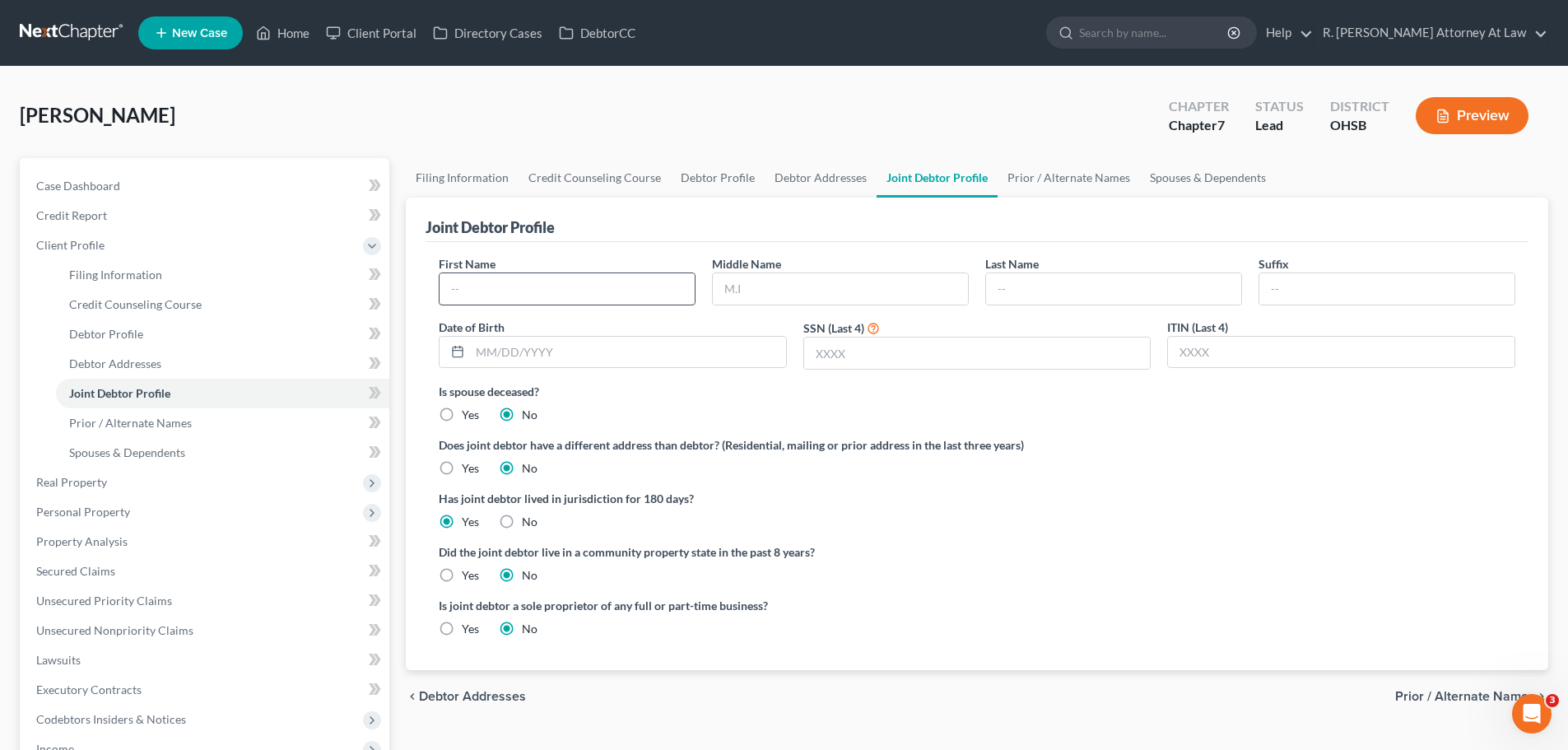
click at [490, 303] on input "text" at bounding box center [567, 289] width 255 height 32
type input "Sarah"
type input "White"
click at [1077, 177] on link "Prior / Alternate Names" at bounding box center [1069, 178] width 142 height 39
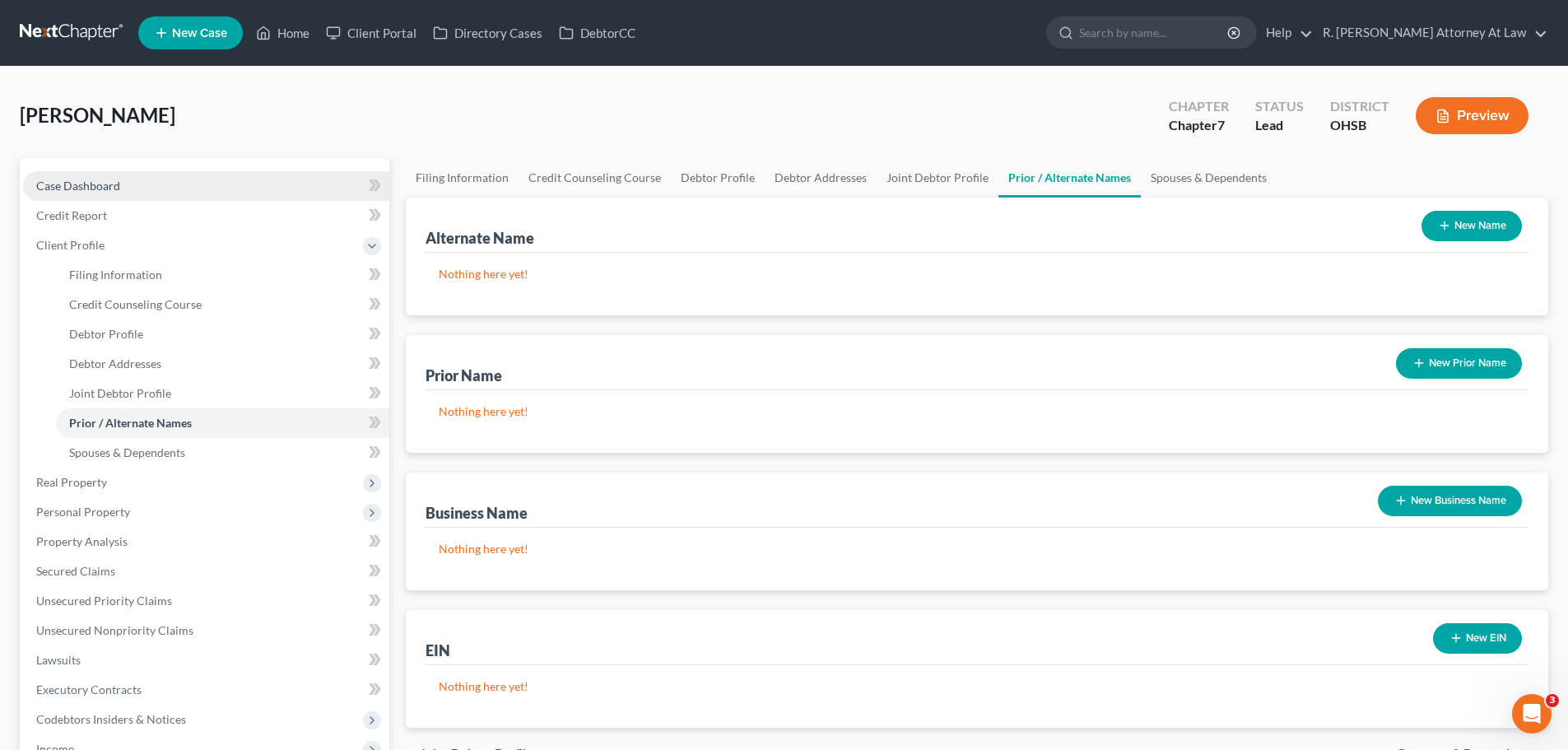
drag, startPoint x: 66, startPoint y: 193, endPoint x: 98, endPoint y: 199, distance: 32.6
click at [66, 193] on link "Case Dashboard" at bounding box center [206, 186] width 366 height 30
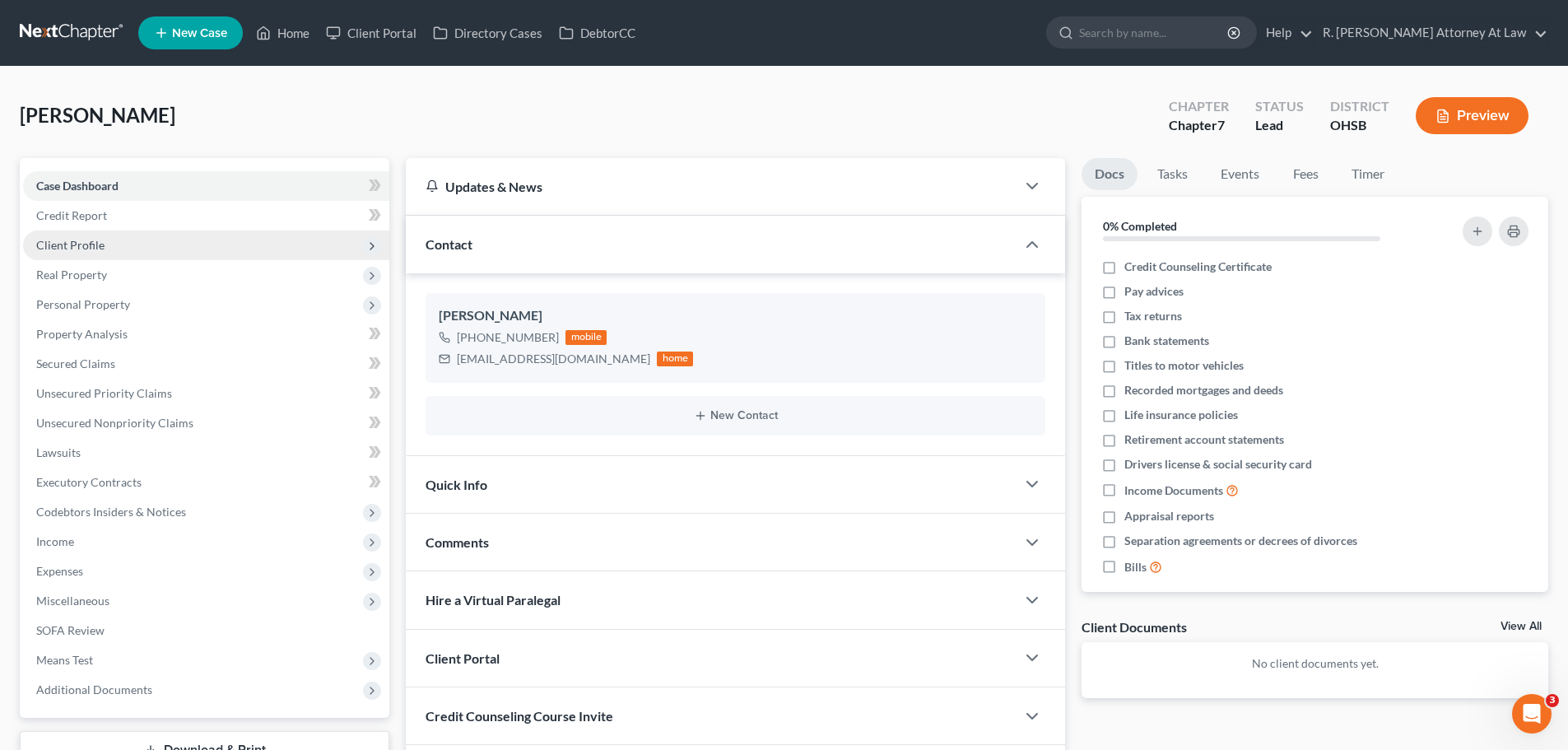
click at [79, 244] on span "Client Profile" at bounding box center [70, 245] width 68 height 14
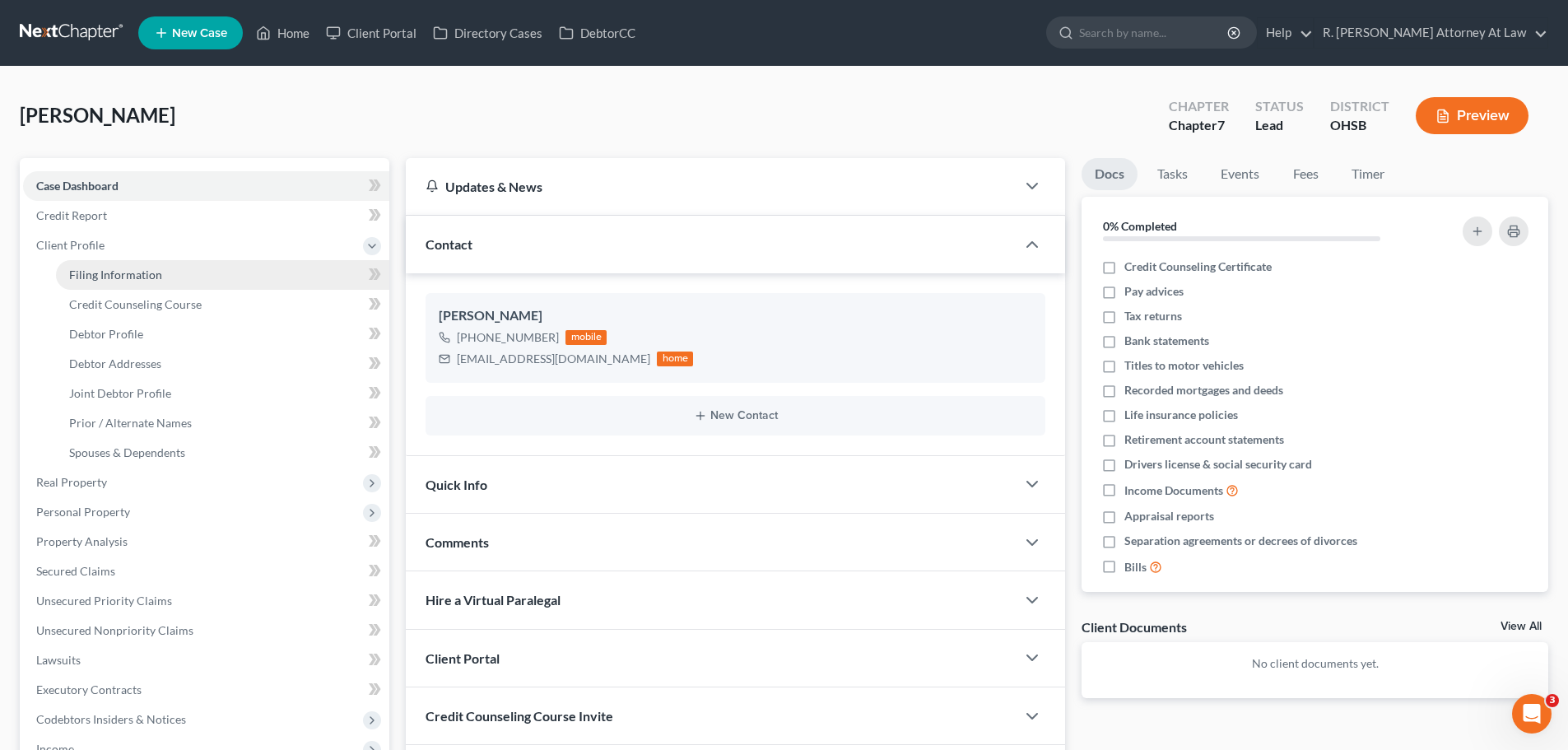
click at [124, 277] on span "Filing Information" at bounding box center [116, 275] width 93 height 14
select select "1"
select select "0"
select select "62"
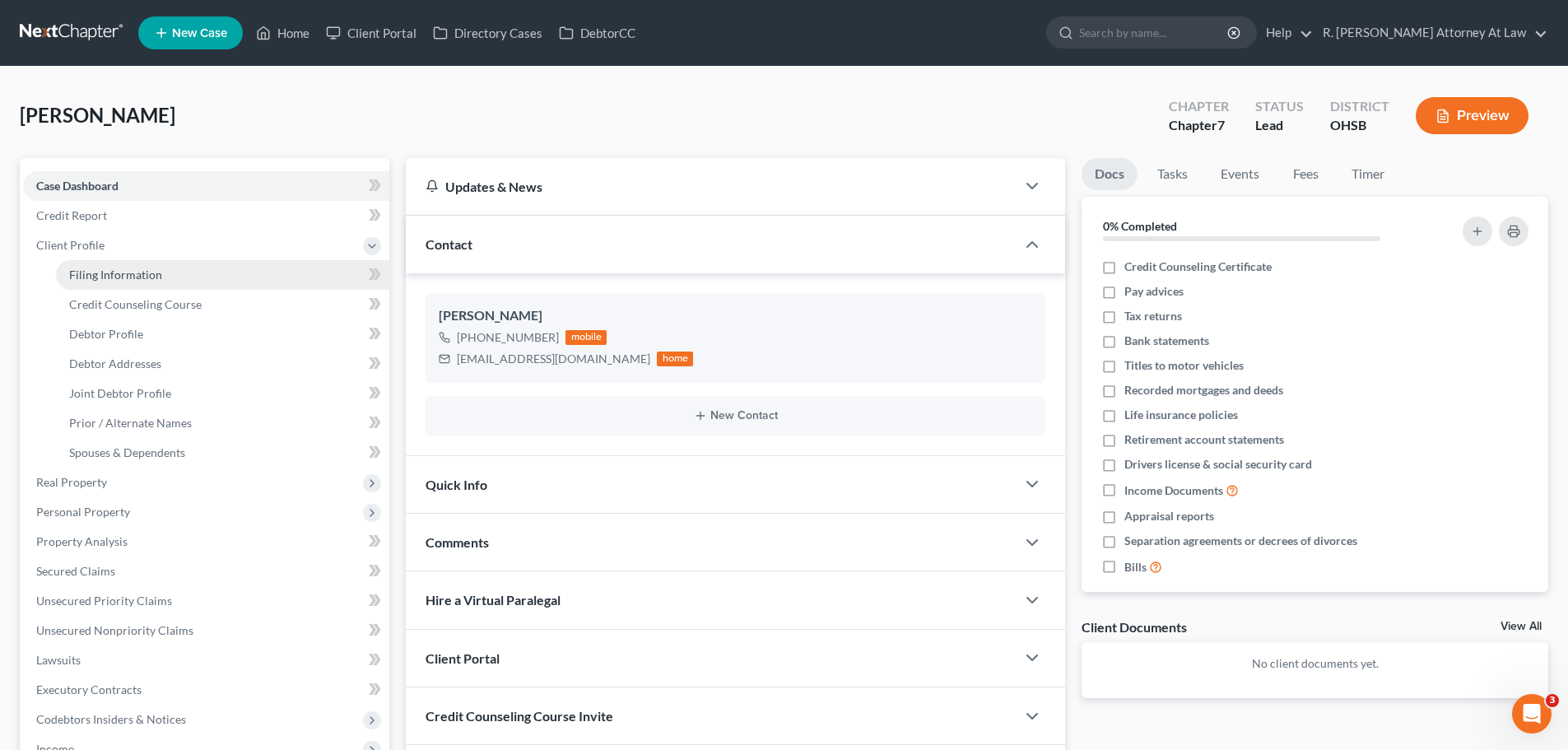
select select "0"
select select "36"
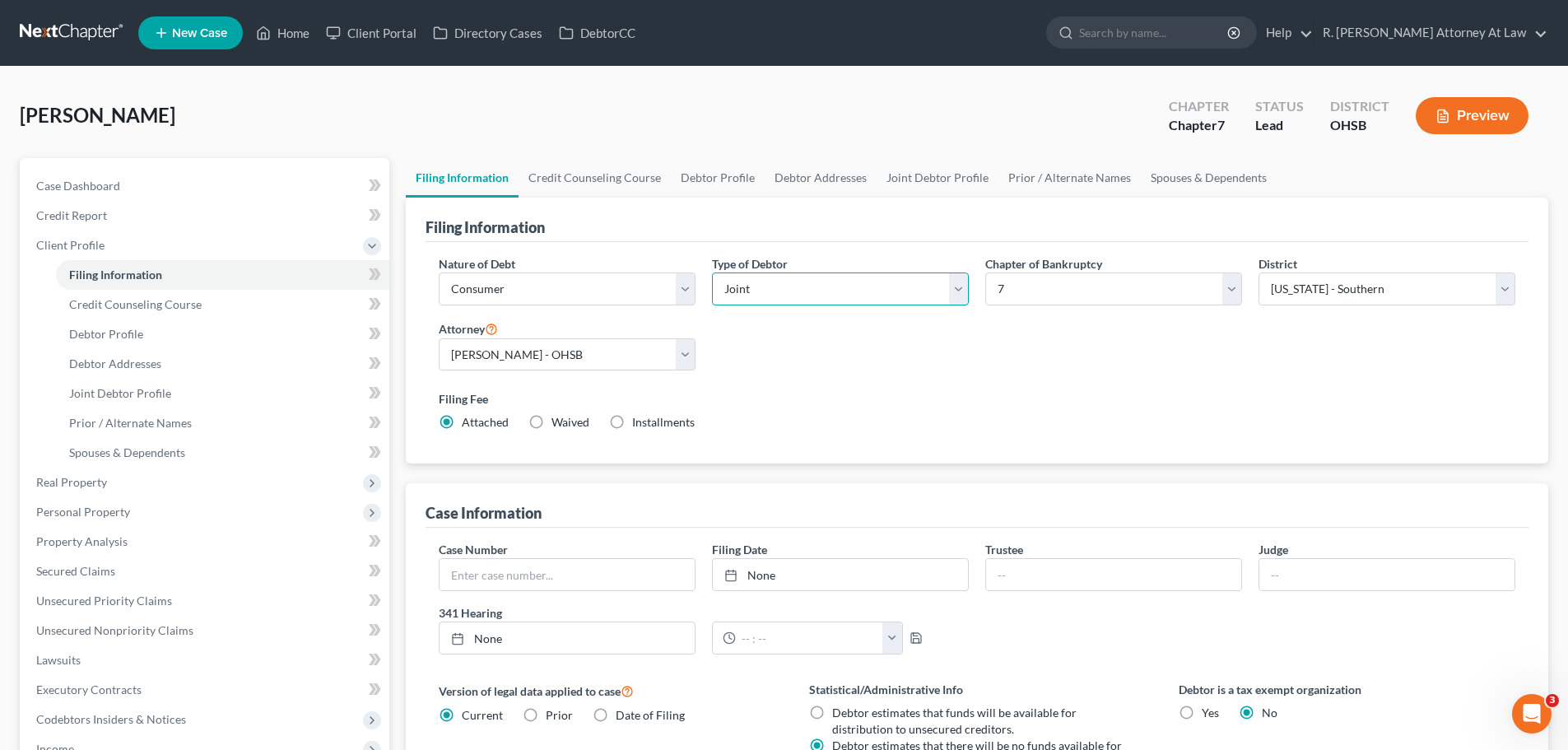
click at [774, 301] on select "Select Individual Joint" at bounding box center [840, 289] width 257 height 33
click at [1156, 292] on select "Select 7 11 12 13" at bounding box center [1114, 289] width 257 height 33
select select "3"
click at [985, 272] on select "Select 7 11 12 13" at bounding box center [1114, 289] width 257 height 33
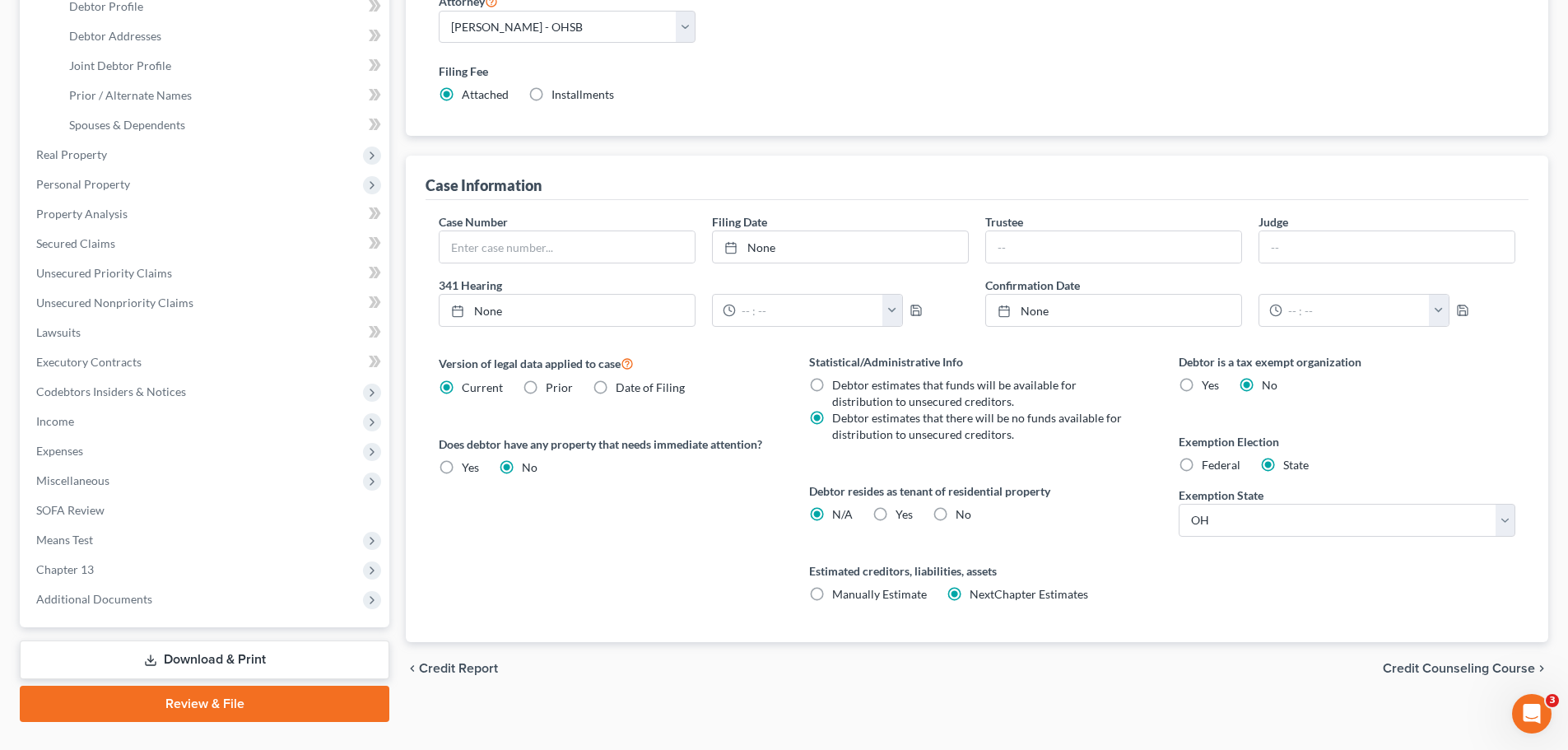
scroll to position [330, 0]
click at [832, 388] on label "Debtor estimates that funds will be available for distribution to unsecured cre…" at bounding box center [978, 392] width 294 height 33
click at [839, 386] on input "Debtor estimates that funds will be available for distribution to unsecured cre…" at bounding box center [844, 381] width 11 height 11
radio input "true"
radio input "false"
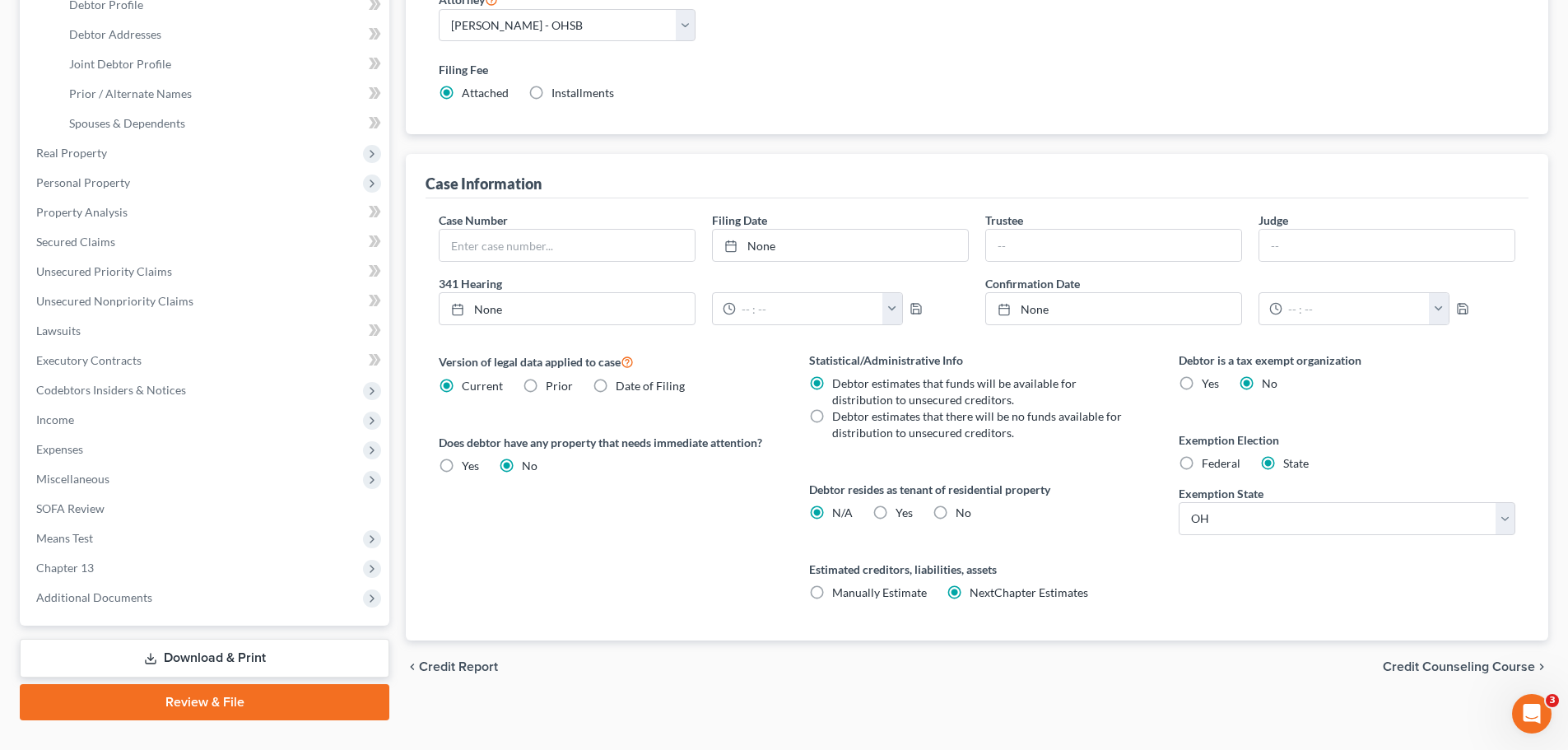
click at [896, 510] on label "Yes Yes" at bounding box center [905, 513] width 17 height 16
click at [902, 510] on input "Yes Yes" at bounding box center [907, 510] width 11 height 11
radio input "true"
radio input "false"
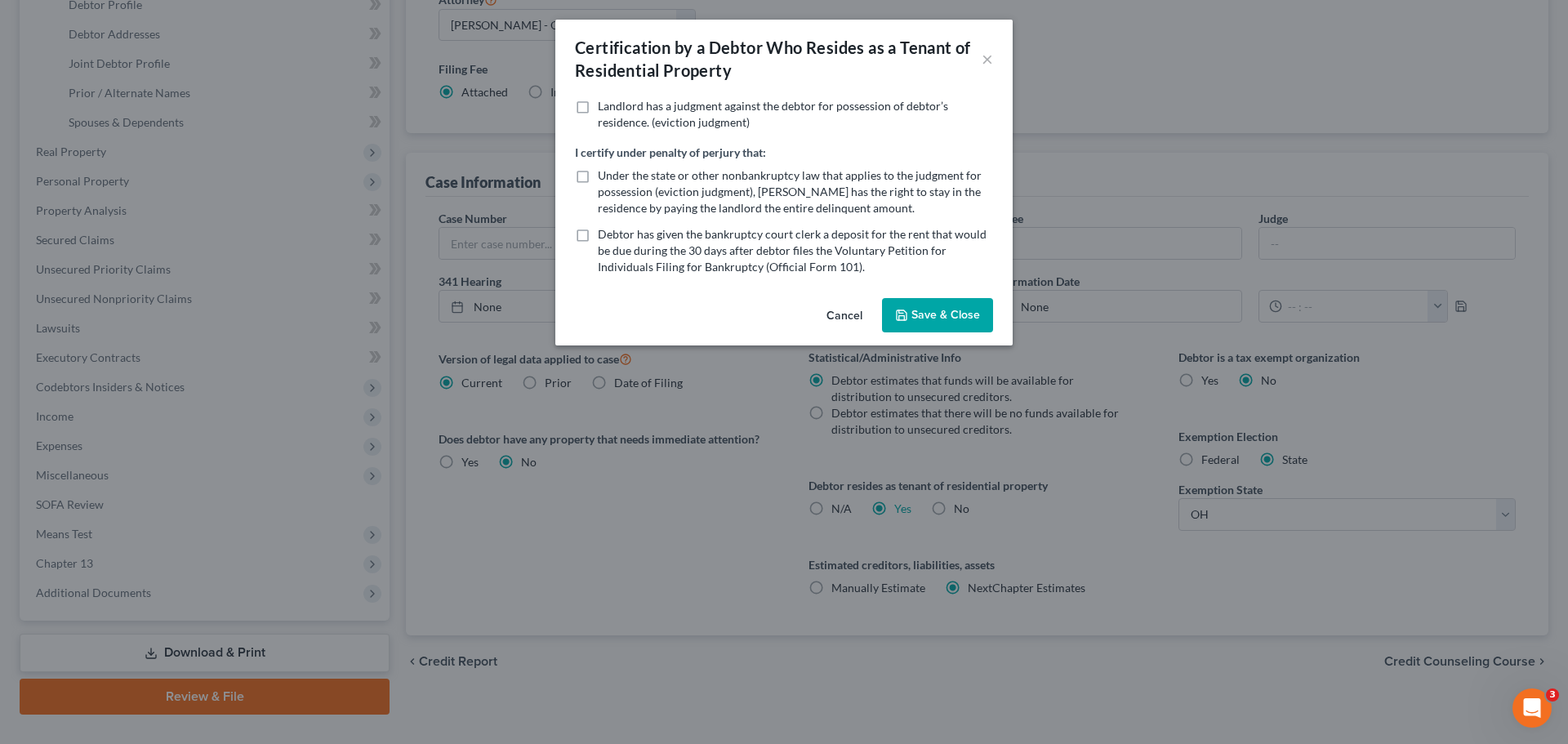
click at [910, 324] on button "Save & Close" at bounding box center [937, 315] width 111 height 34
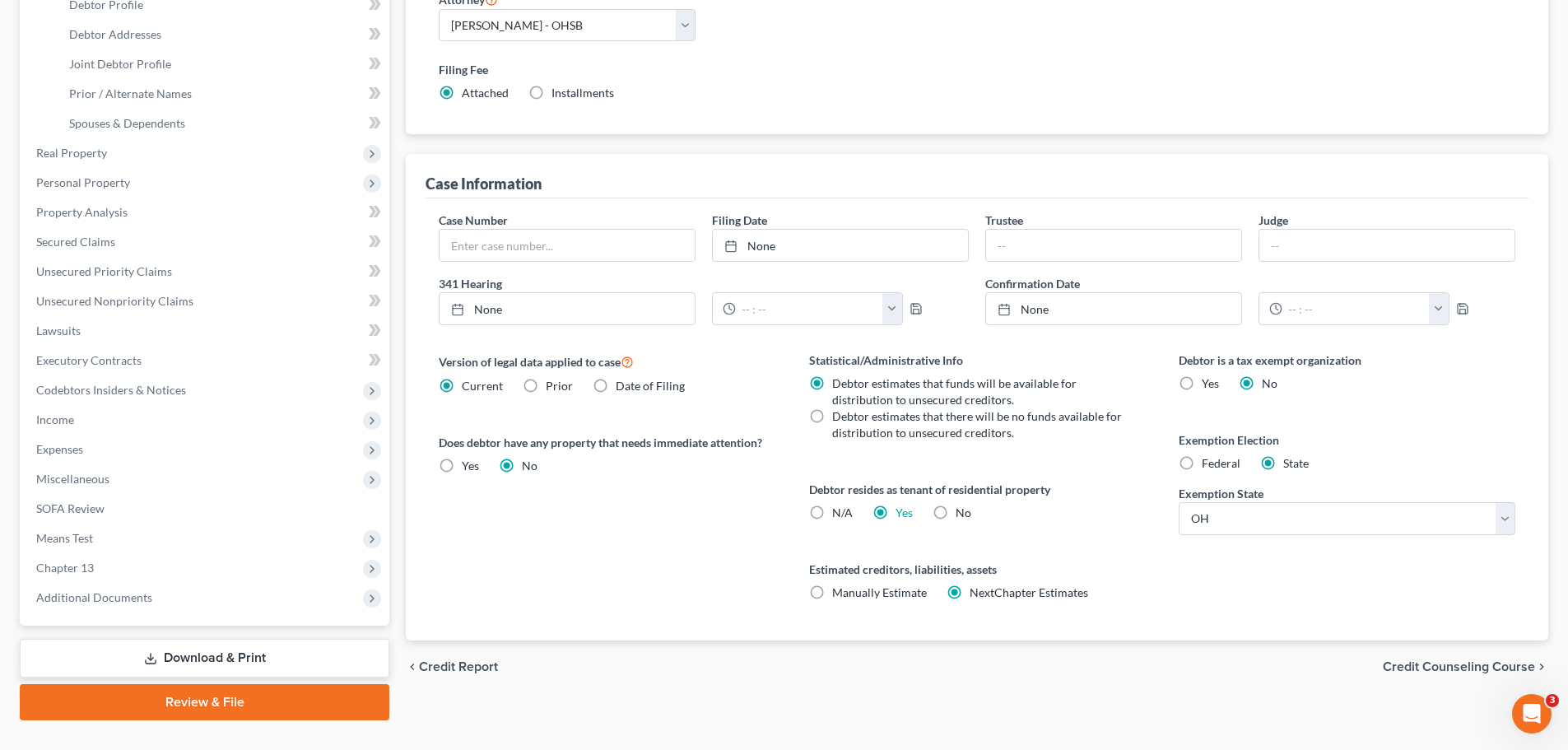
scroll to position [0, 0]
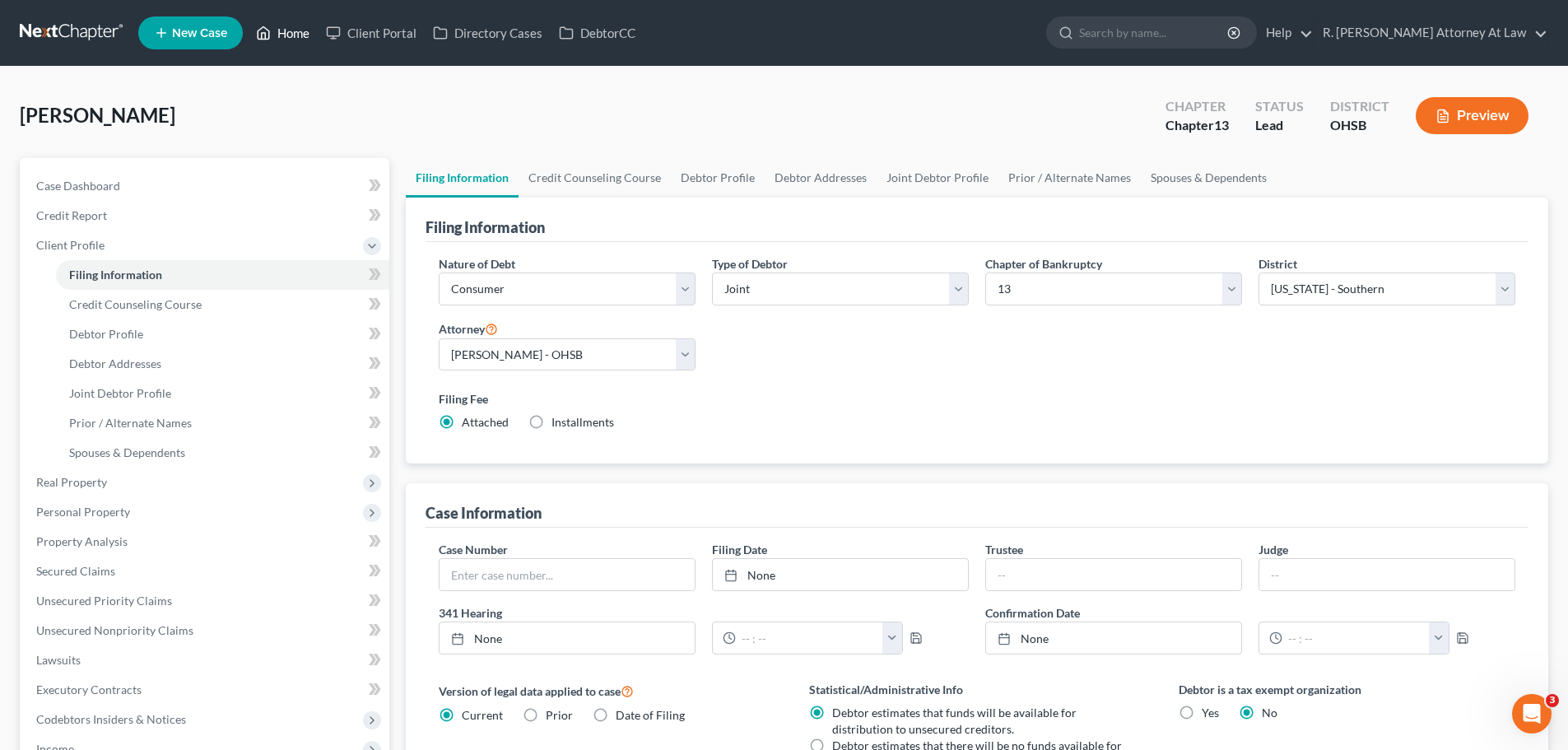
click at [280, 38] on link "Home" at bounding box center [283, 33] width 70 height 30
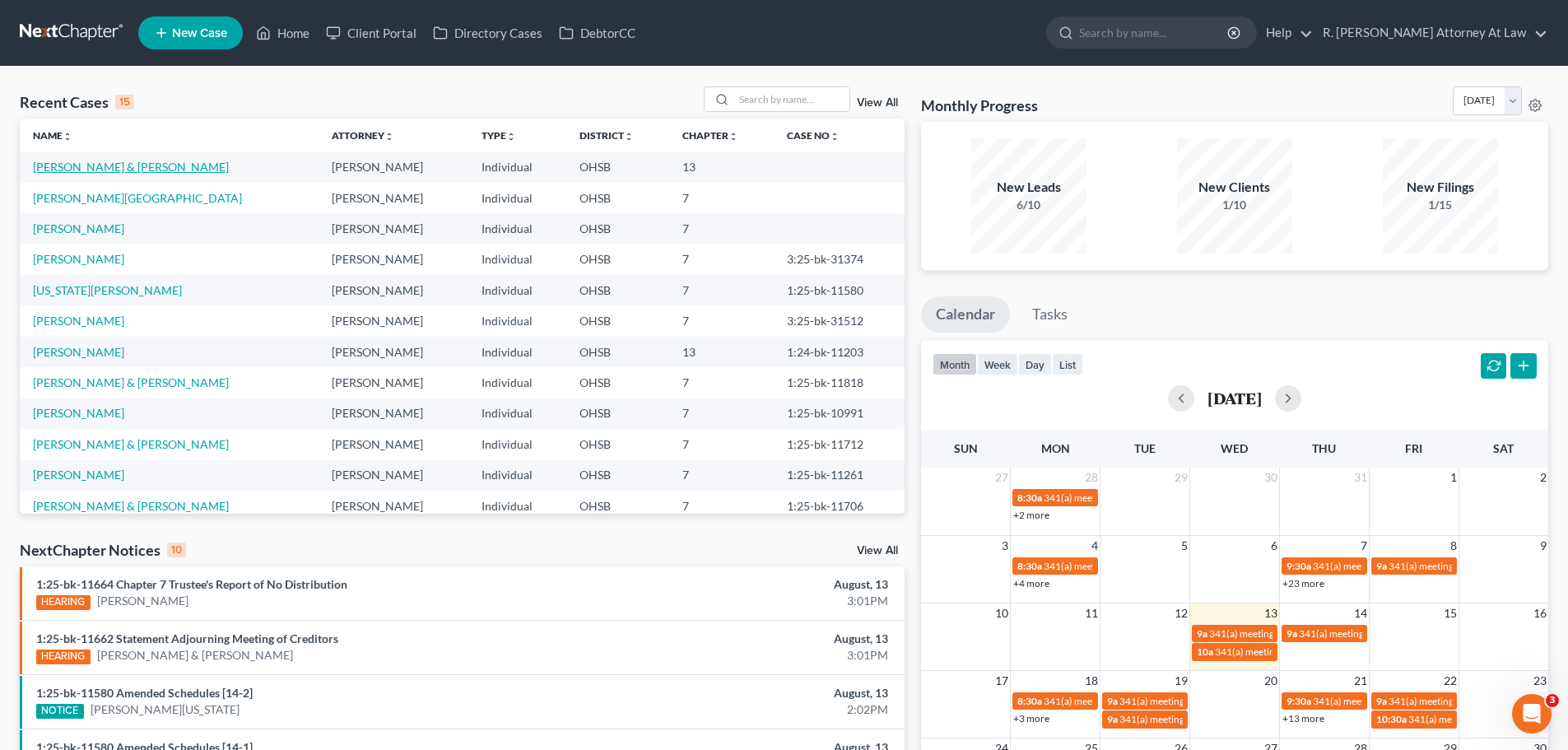
click at [127, 170] on link "[PERSON_NAME] & [PERSON_NAME]" at bounding box center [130, 167] width 196 height 14
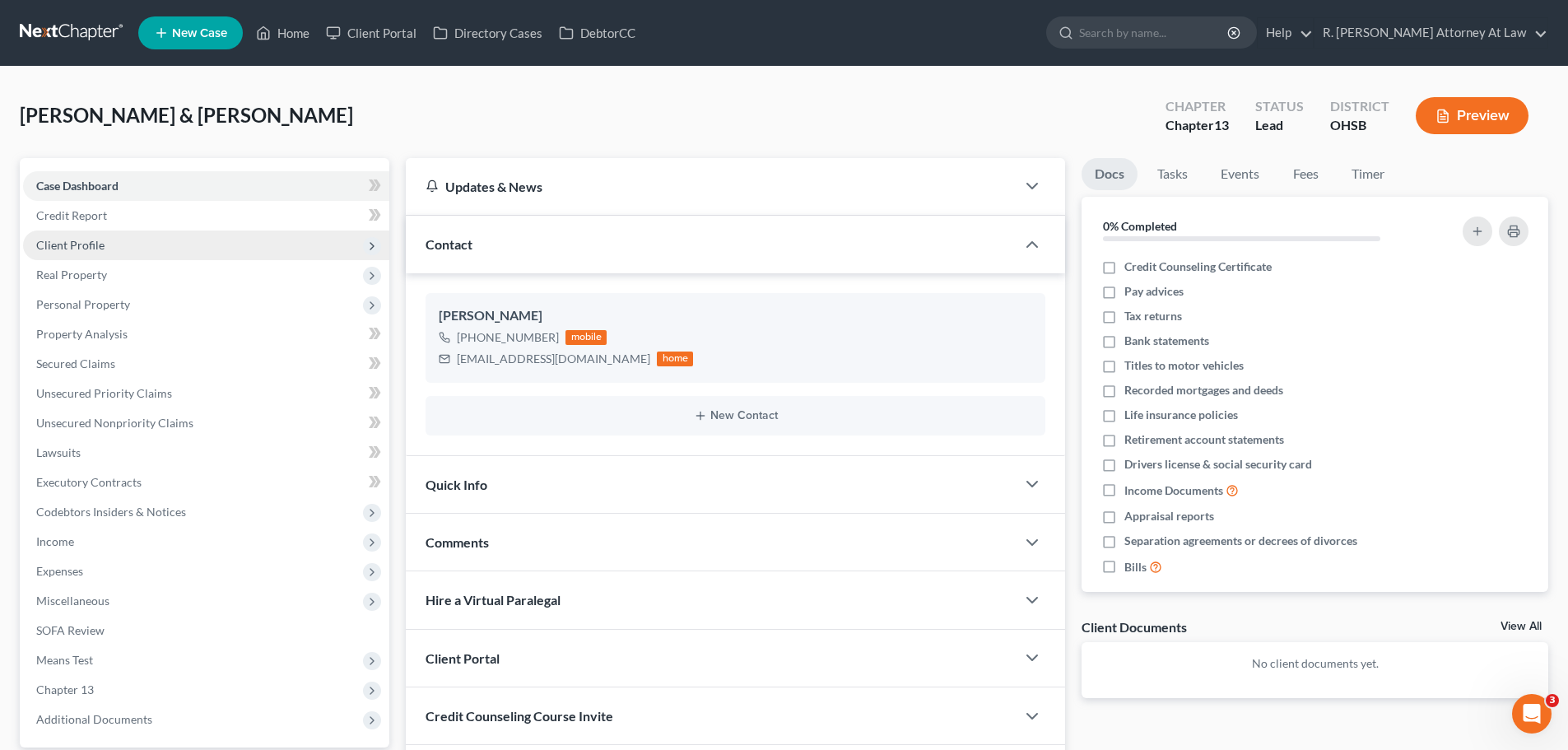
click at [76, 249] on span "Client Profile" at bounding box center [70, 245] width 68 height 14
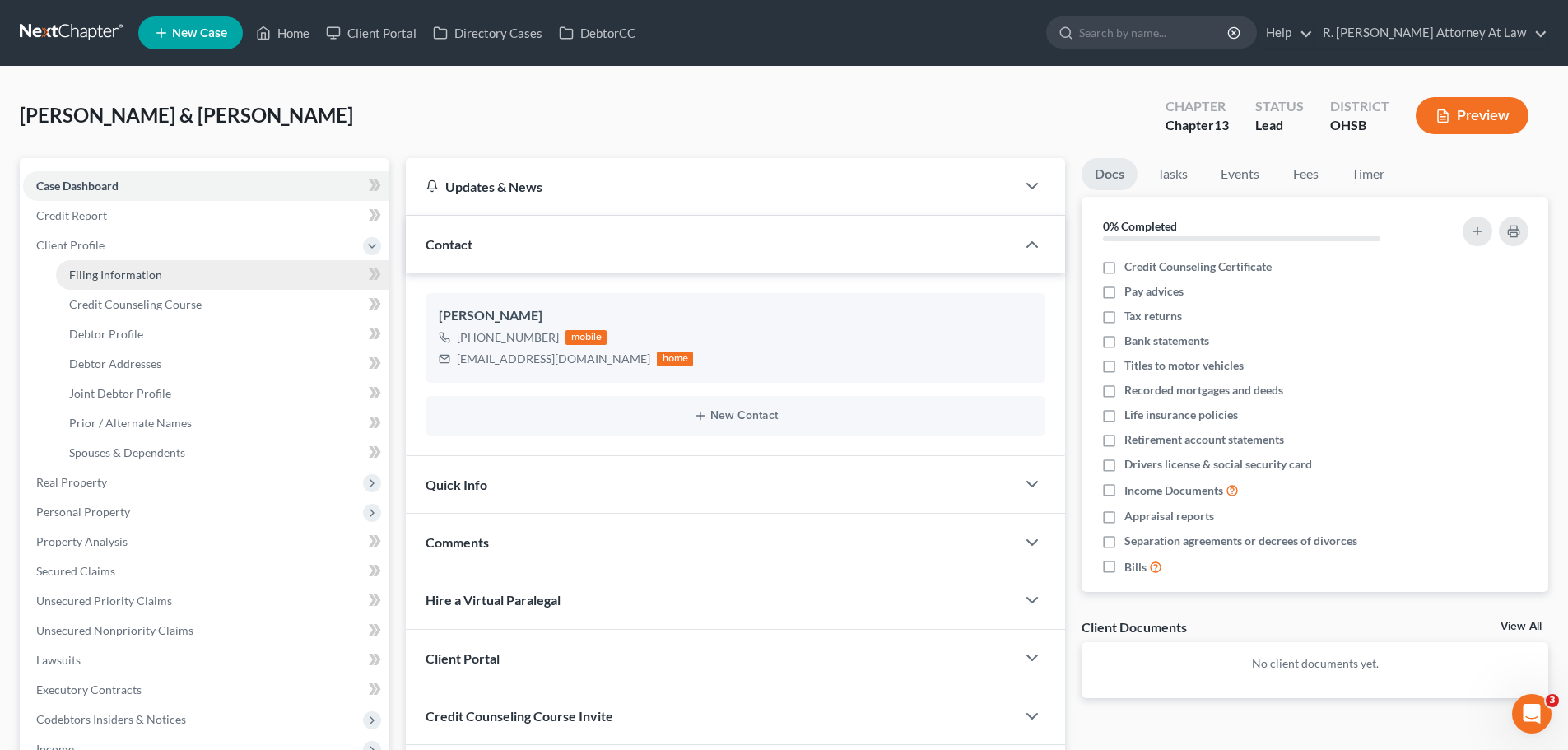
drag, startPoint x: 95, startPoint y: 271, endPoint x: 159, endPoint y: 261, distance: 64.8
click at [96, 271] on span "Filing Information" at bounding box center [116, 275] width 93 height 14
select select "1"
select select "3"
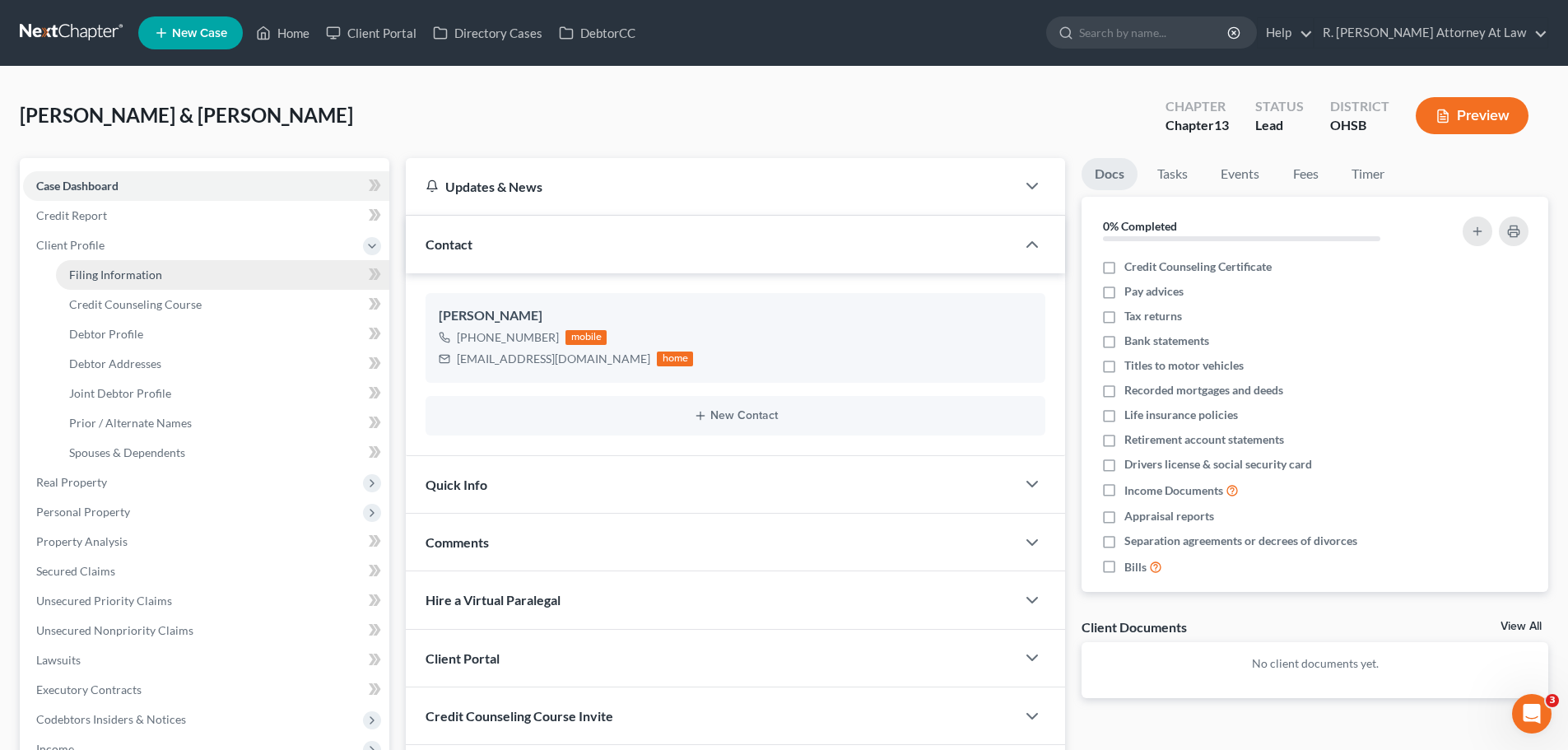
select select "62"
select select "0"
select select "36"
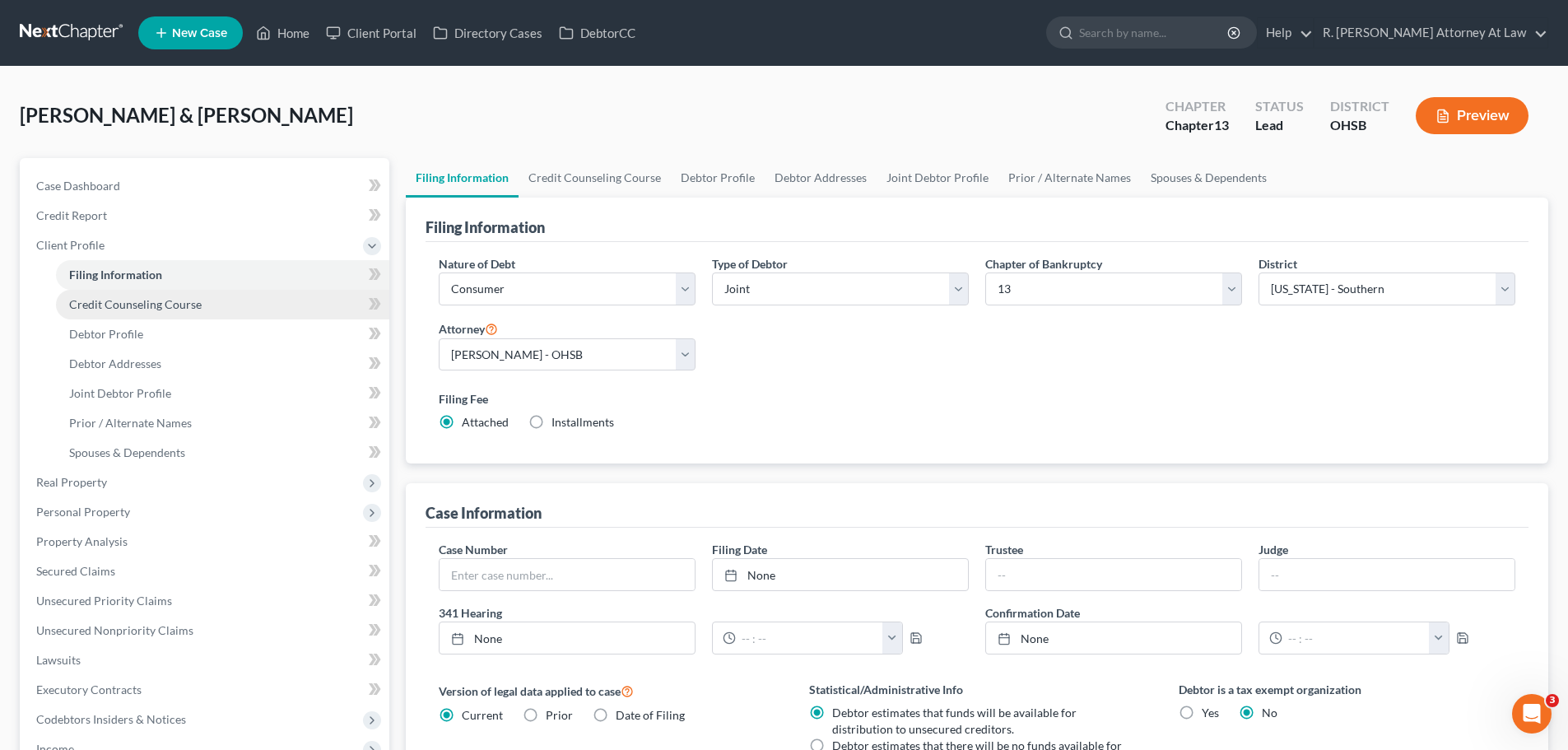
click at [150, 315] on link "Credit Counseling Course" at bounding box center [223, 305] width 334 height 30
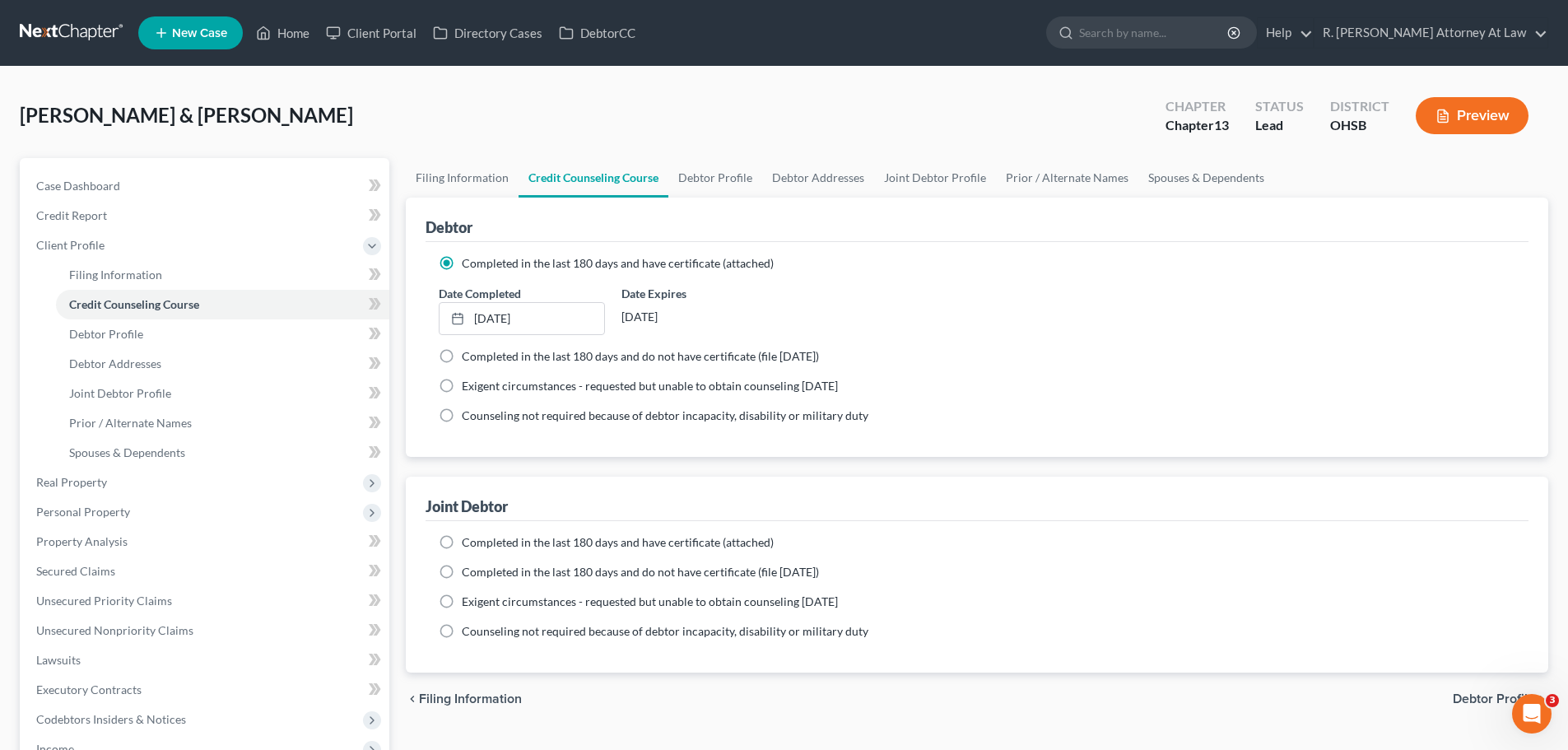
click at [462, 544] on label "Completed in the last 180 days and have certificate (attached)" at bounding box center [618, 542] width 312 height 16
click at [468, 544] on input "Completed in the last 180 days and have certificate (attached)" at bounding box center [473, 539] width 11 height 11
radio input "true"
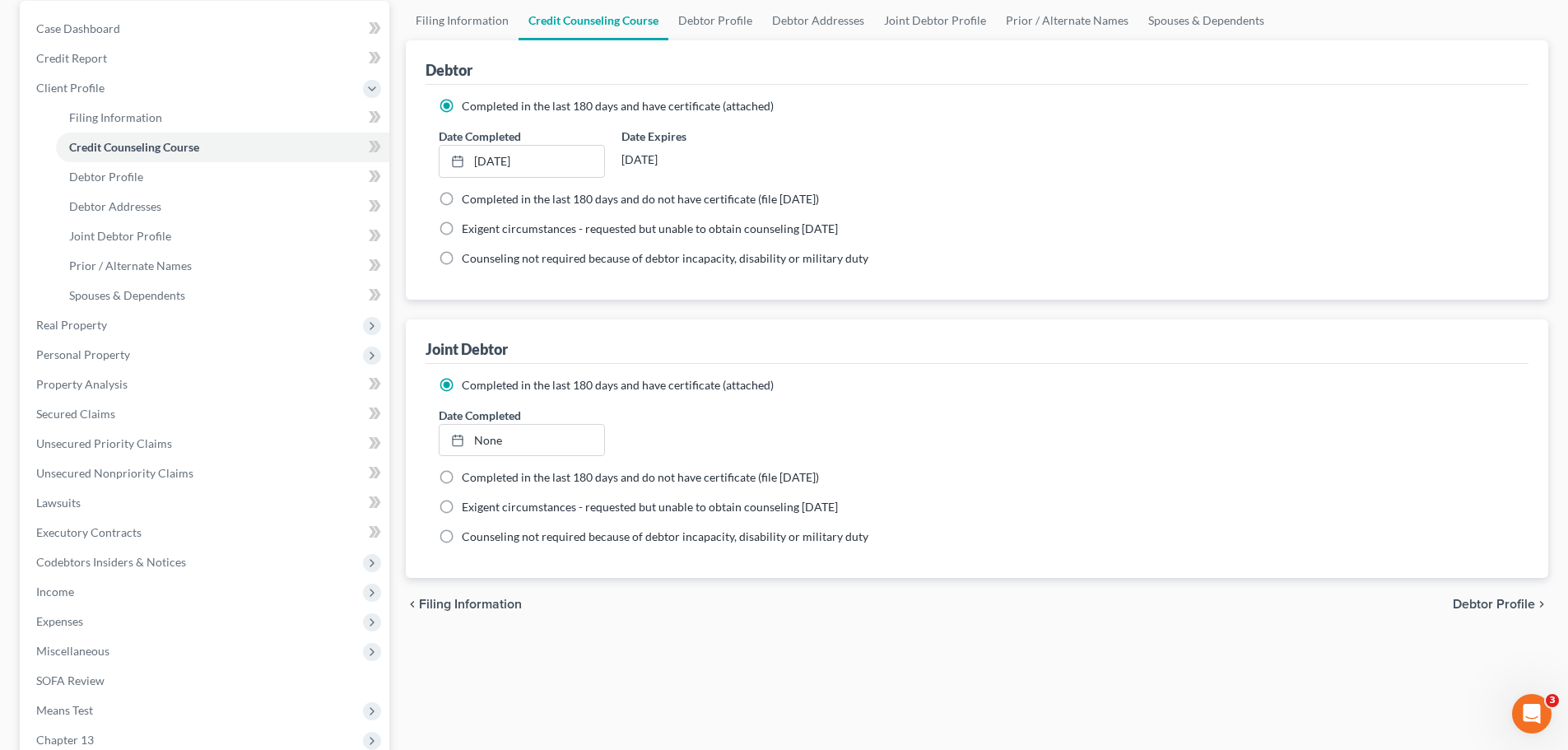
scroll to position [164, 0]
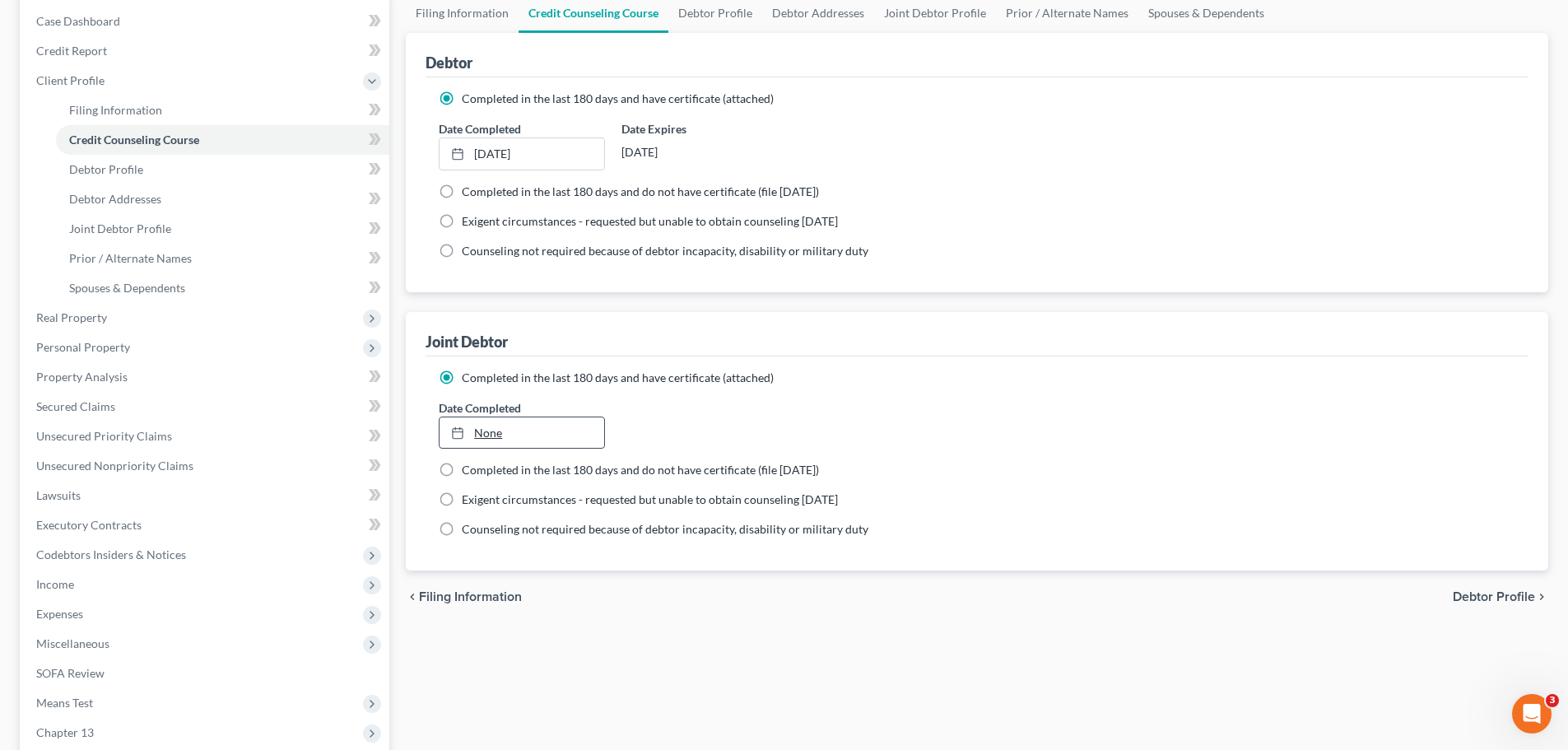
type input "8/13/2025"
click at [494, 438] on link "None" at bounding box center [521, 433] width 163 height 32
click at [721, 17] on link "Debtor Profile" at bounding box center [716, 13] width 94 height 39
select select "1"
select select "0"
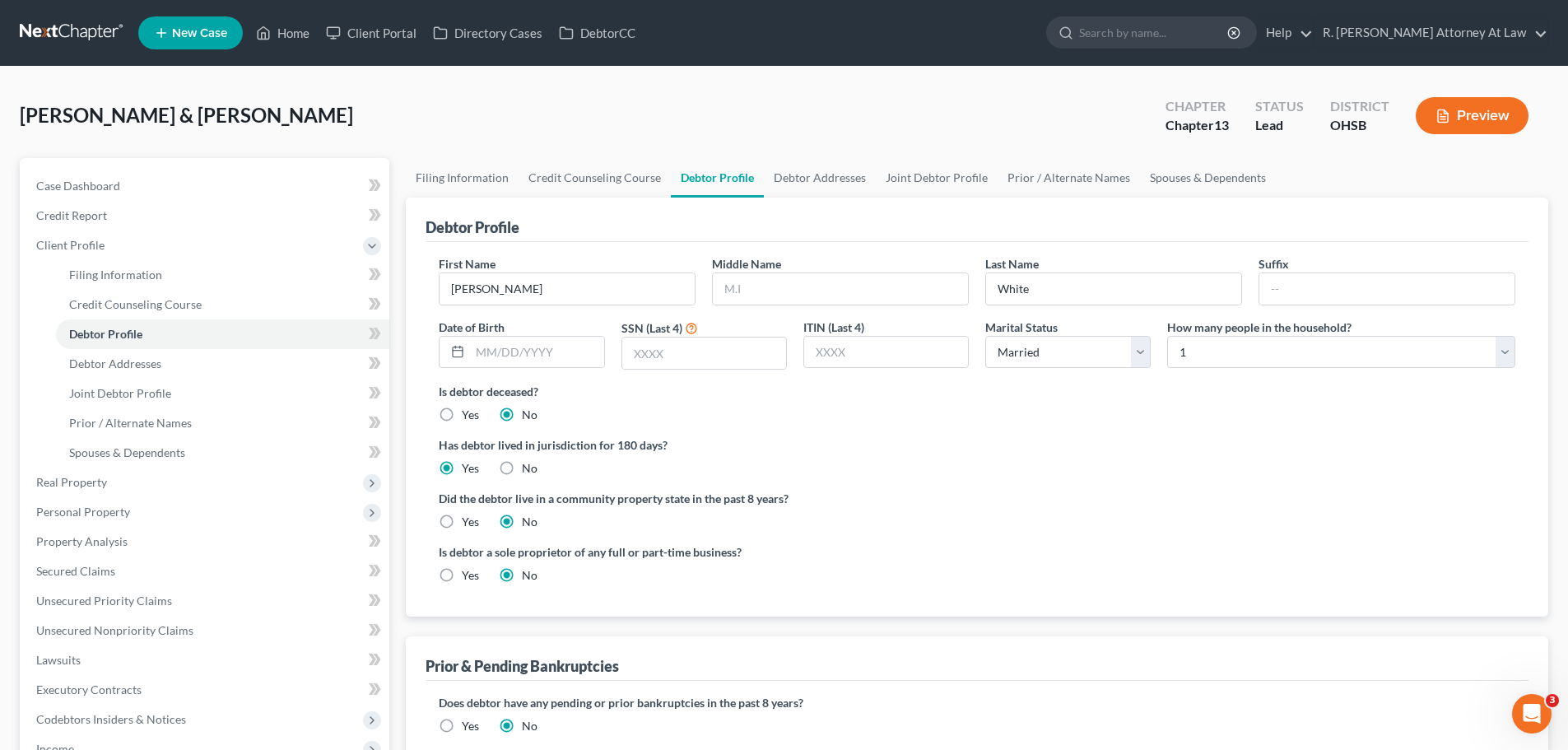
click at [591, 128] on div "White, Daniel & Sarah Upgraded Chapter Chapter 13 Status Lead District OHSB Pre…" at bounding box center [784, 122] width 1529 height 72
click at [739, 293] on input "text" at bounding box center [840, 289] width 255 height 32
drag, startPoint x: 958, startPoint y: 182, endPoint x: 943, endPoint y: 193, distance: 18.6
click at [958, 181] on link "Joint Debtor Profile" at bounding box center [936, 178] width 122 height 39
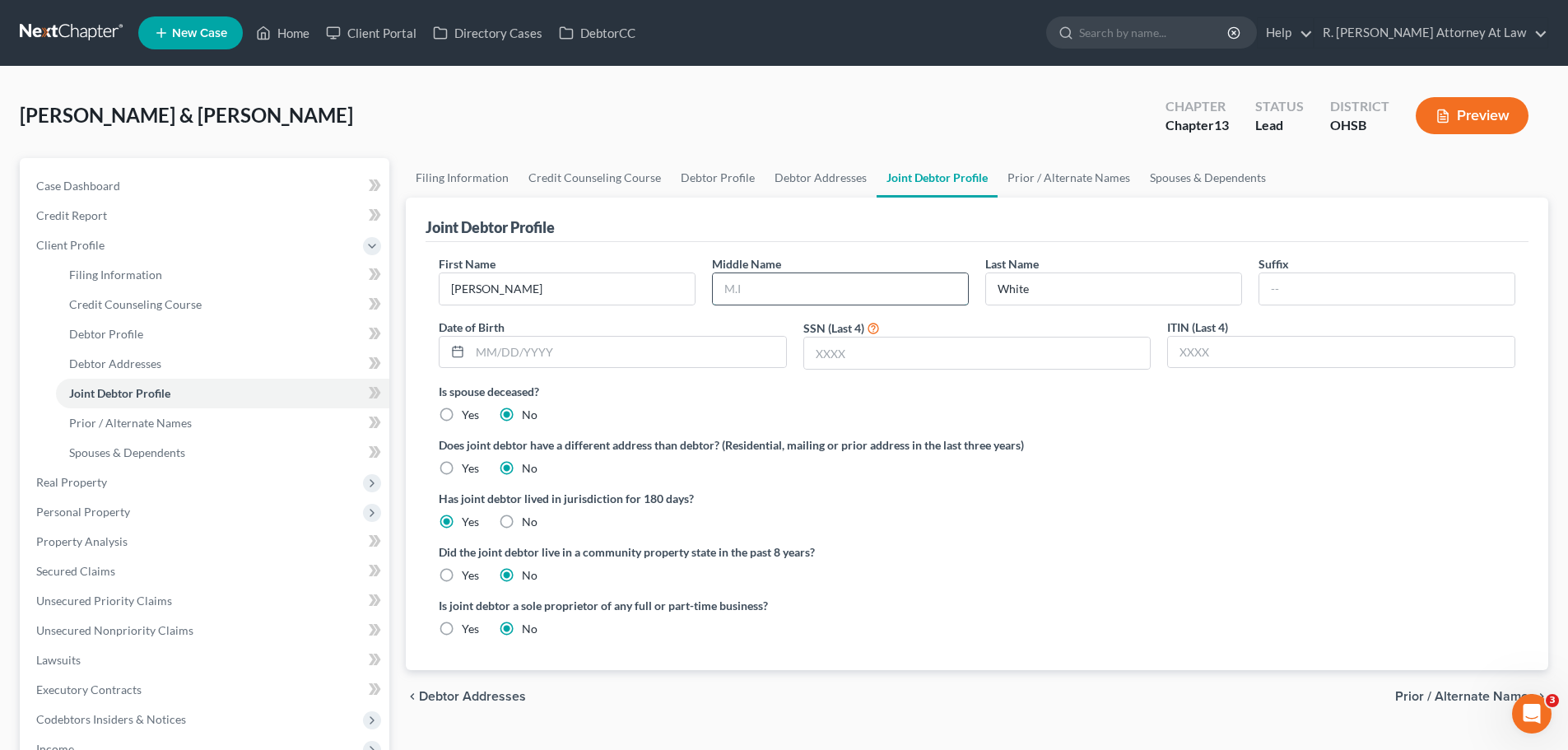
click at [742, 295] on input "text" at bounding box center [840, 289] width 255 height 32
type input "P"
click at [680, 177] on link "Debtor Profile" at bounding box center [718, 178] width 94 height 39
select select "1"
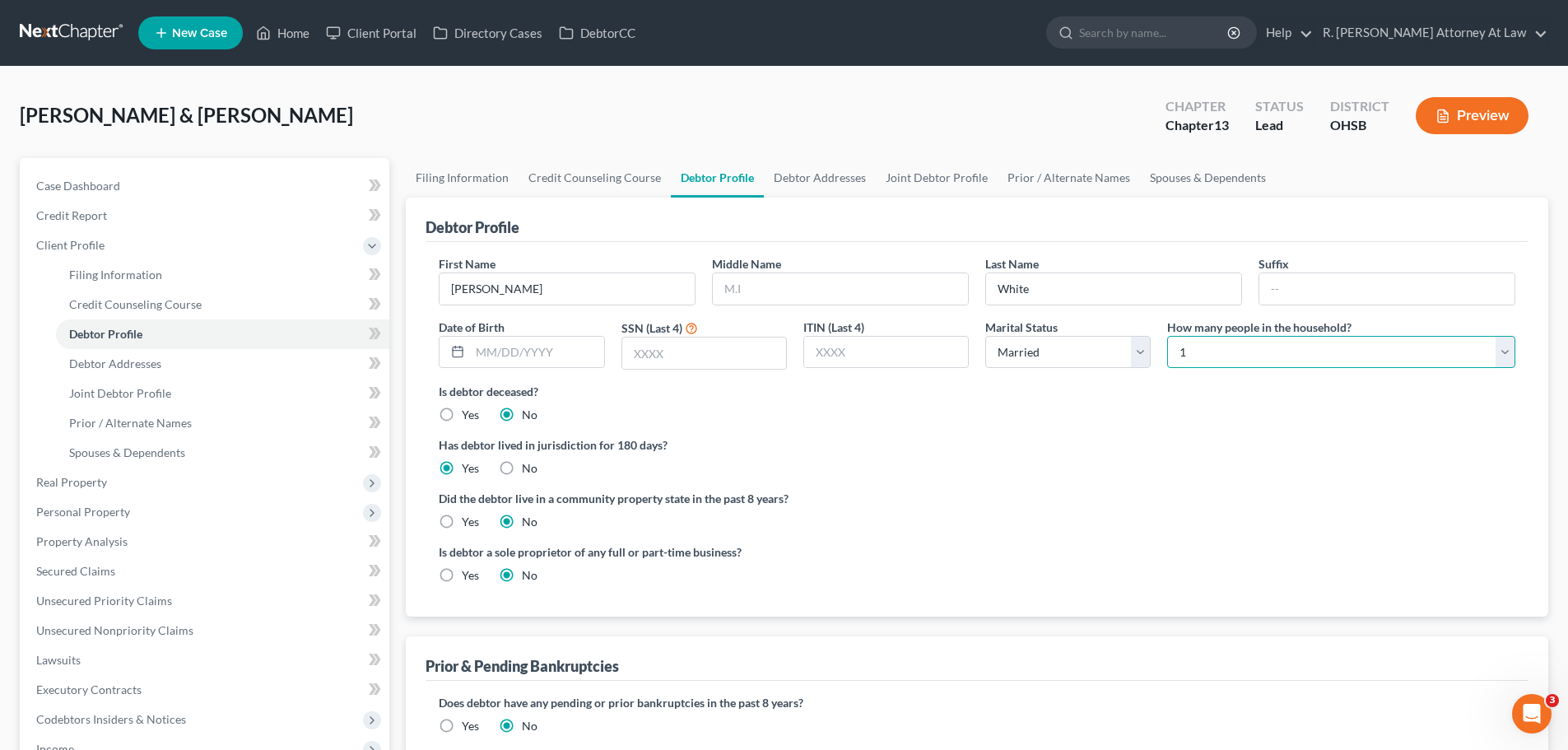
drag, startPoint x: 1280, startPoint y: 354, endPoint x: 1183, endPoint y: 339, distance: 98.2
click at [1279, 354] on select "Select 1 2 3 4 5 6 7 8 9 10 11 12 13 14 15 16 17 18 19 20" at bounding box center [1341, 352] width 348 height 33
select select "1"
click at [1167, 336] on select "Select 1 2 3 4 5 6 7 8 9 10 11 12 13 14 15 16 17 18 19 20" at bounding box center [1341, 352] width 348 height 33
click at [703, 73] on div "White, Daniel & Sarah Upgraded Chapter Chapter 13 Status Lead District OHSB Pre…" at bounding box center [784, 574] width 1568 height 1016
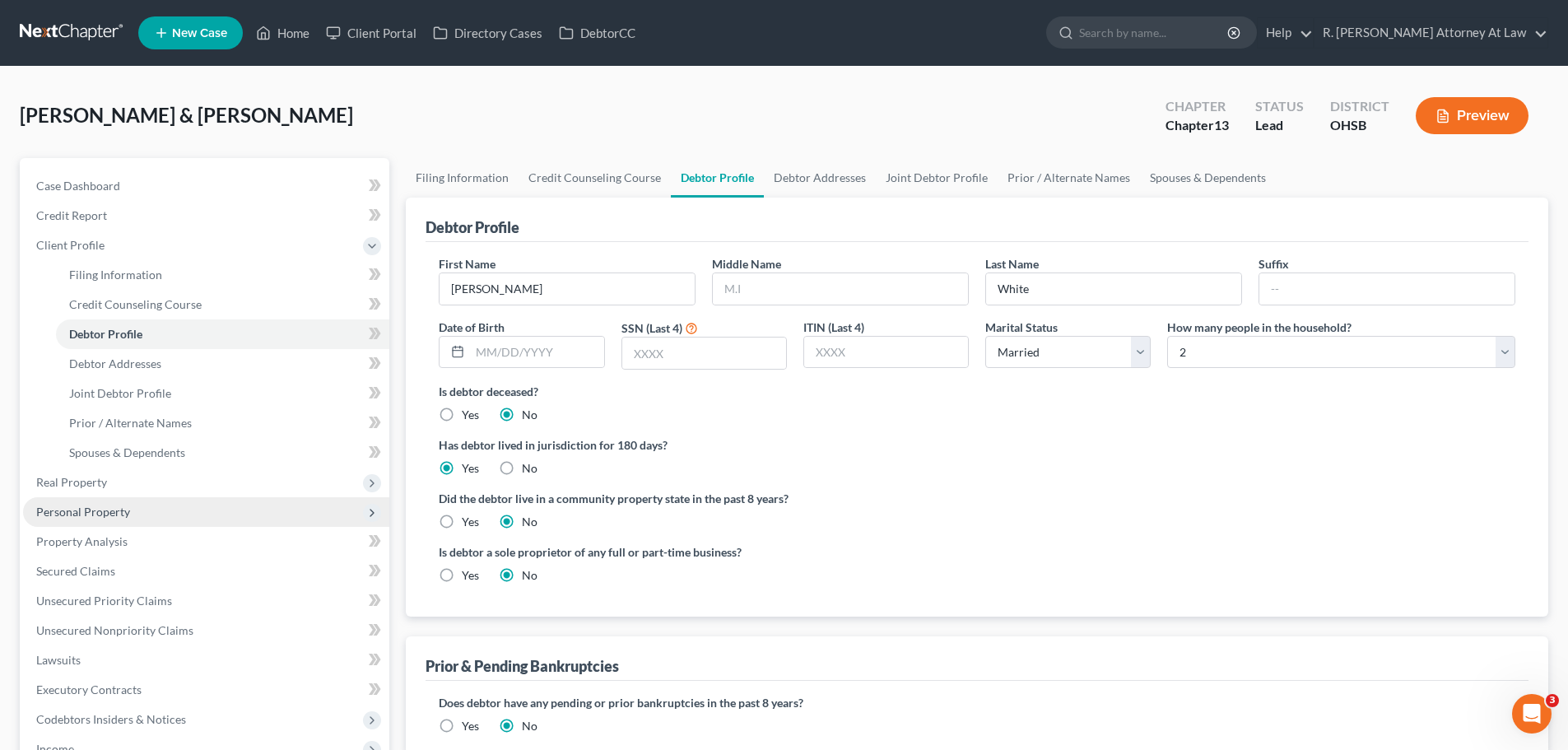
click at [106, 512] on span "Personal Property" at bounding box center [83, 512] width 94 height 14
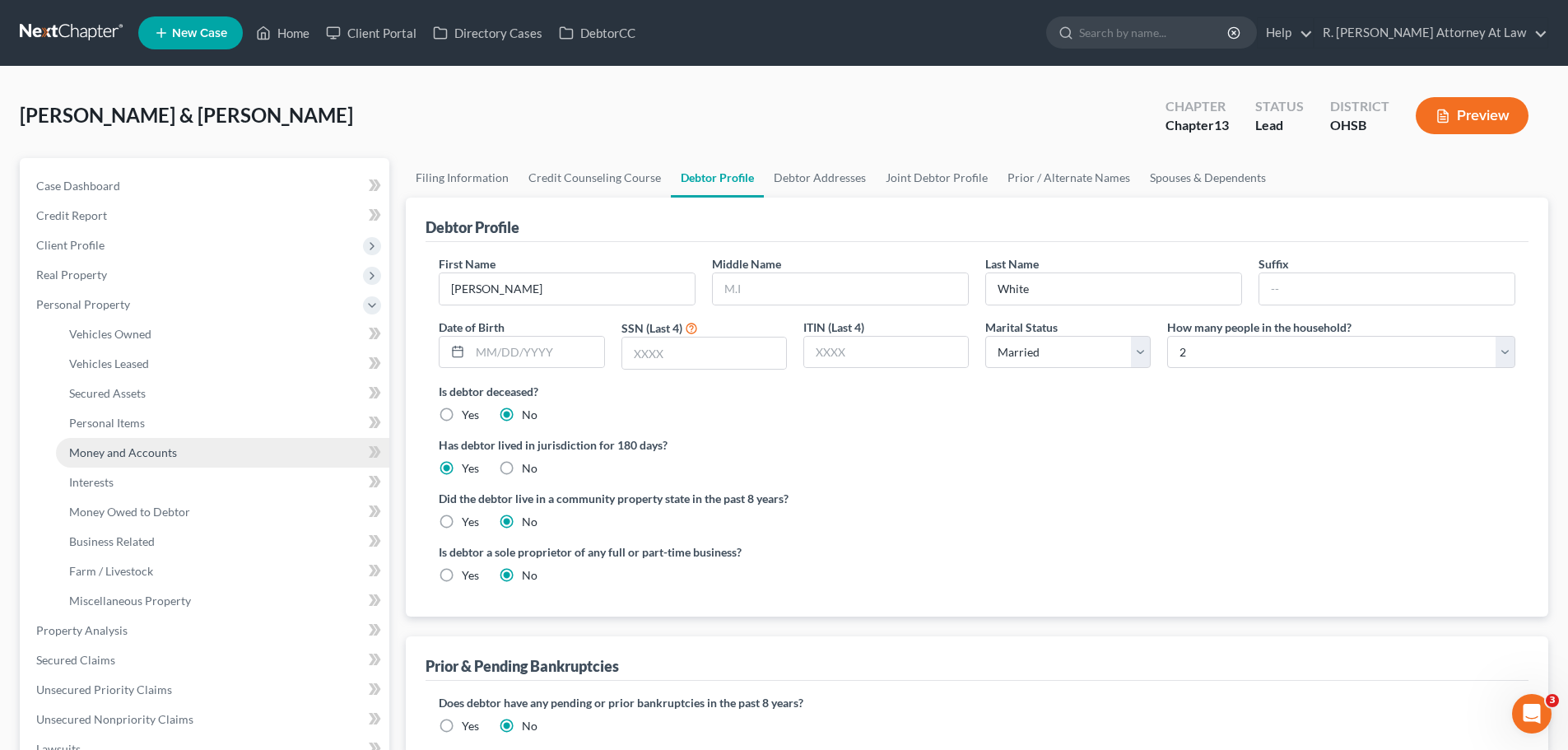
click at [156, 438] on link "Money and Accounts" at bounding box center [223, 453] width 334 height 30
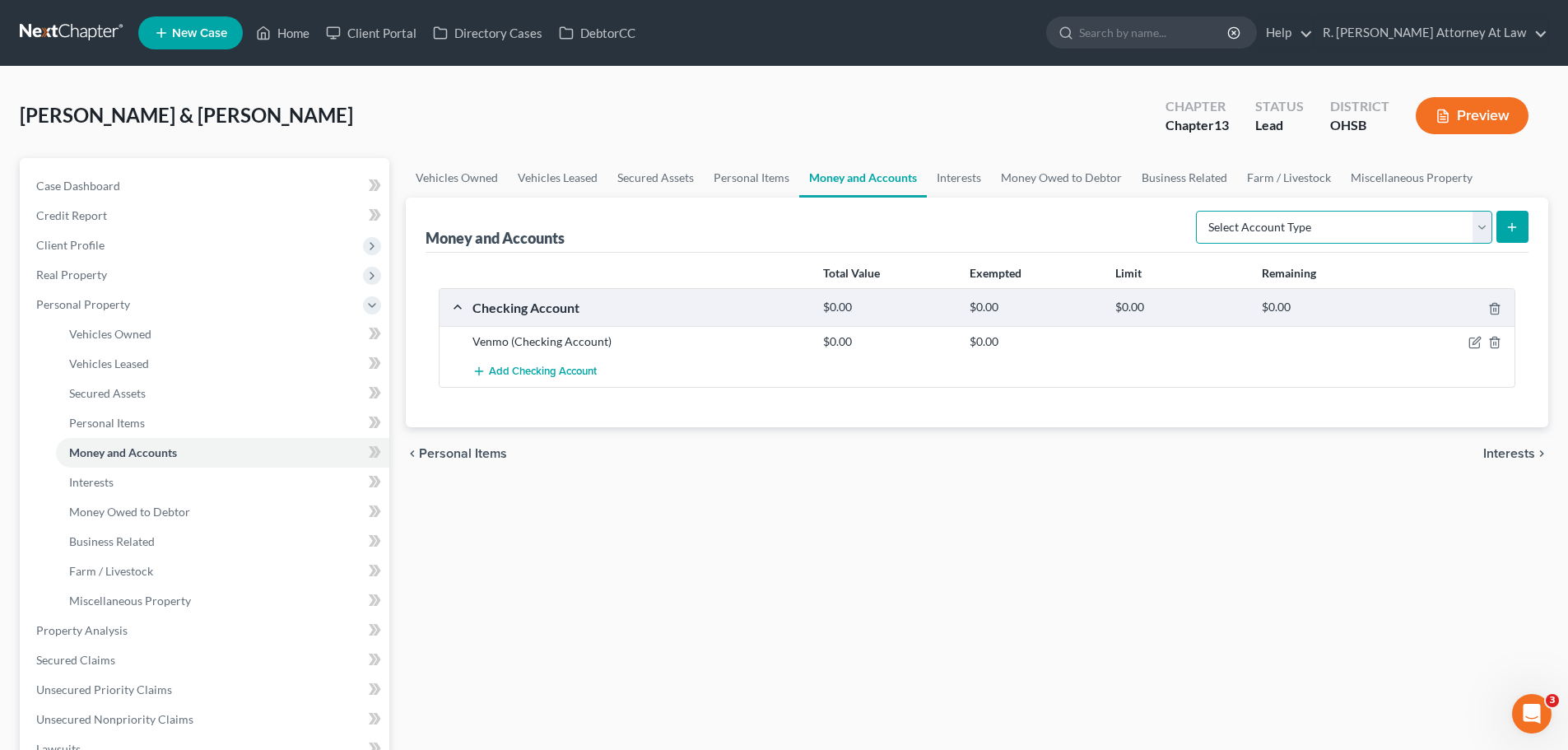
click at [1276, 211] on select "Select Account Type Brokerage Cash on Hand Certificates of Deposit Checking Acc…" at bounding box center [1345, 227] width 296 height 33
select select "checking"
click at [1200, 211] on select "Select Account Type Brokerage Cash on Hand Certificates of Deposit Checking Acc…" at bounding box center [1345, 227] width 296 height 33
click at [1524, 221] on button "submit" at bounding box center [1513, 227] width 33 height 33
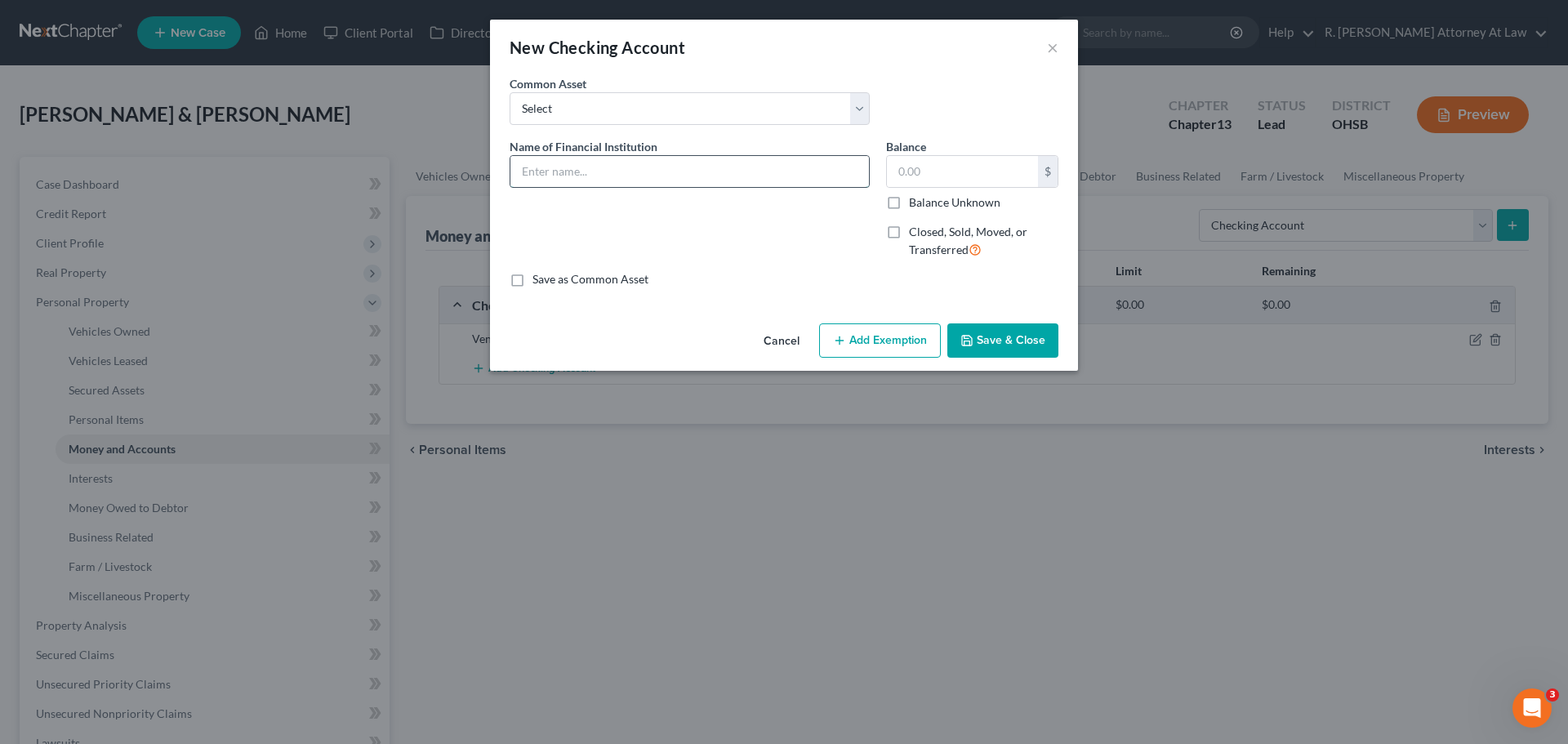
click at [574, 169] on input "text" at bounding box center [689, 172] width 358 height 31
type input "Capital One #6067"
click at [982, 347] on button "Save & Close" at bounding box center [1003, 341] width 111 height 34
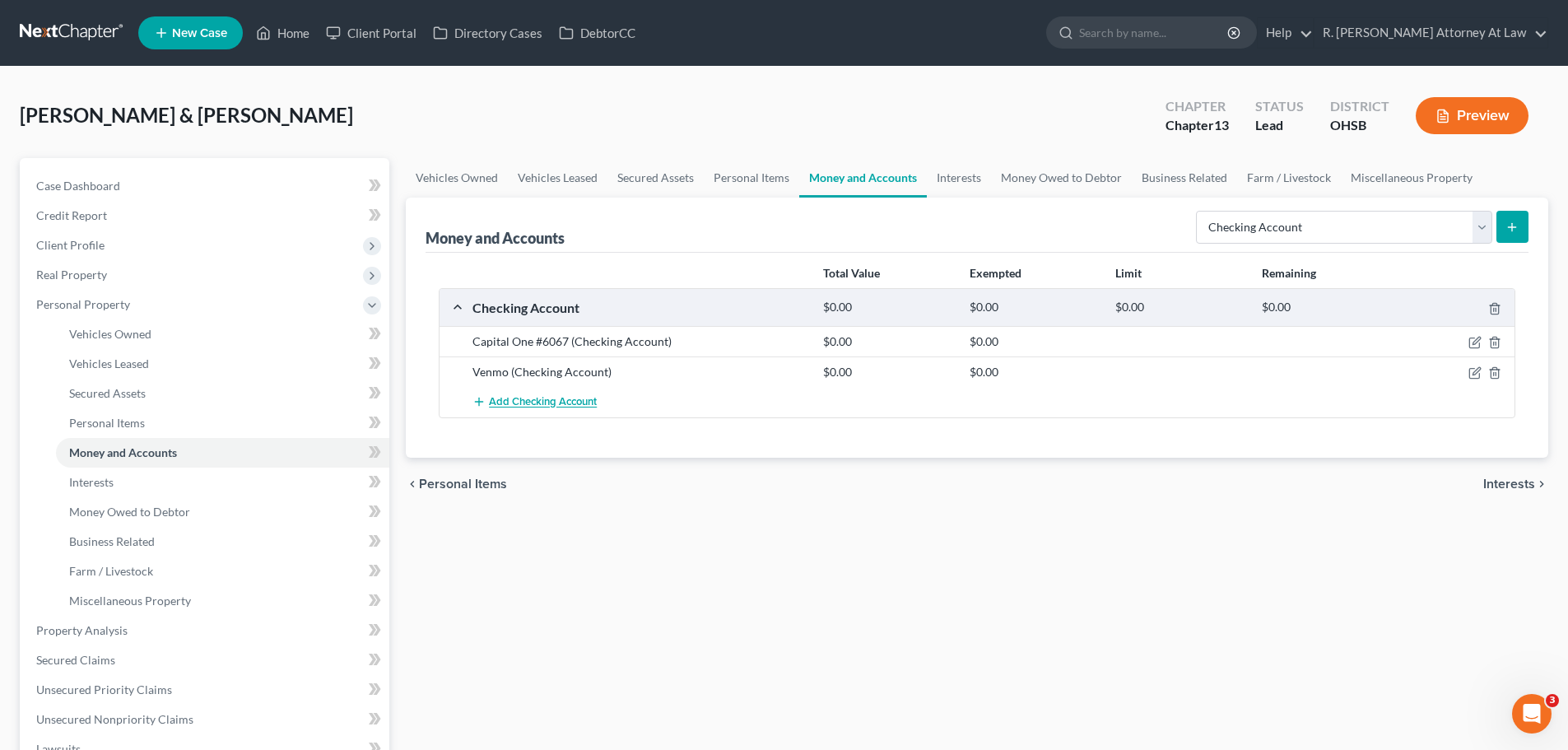
click at [520, 406] on span "Add Checking Account" at bounding box center [543, 402] width 108 height 13
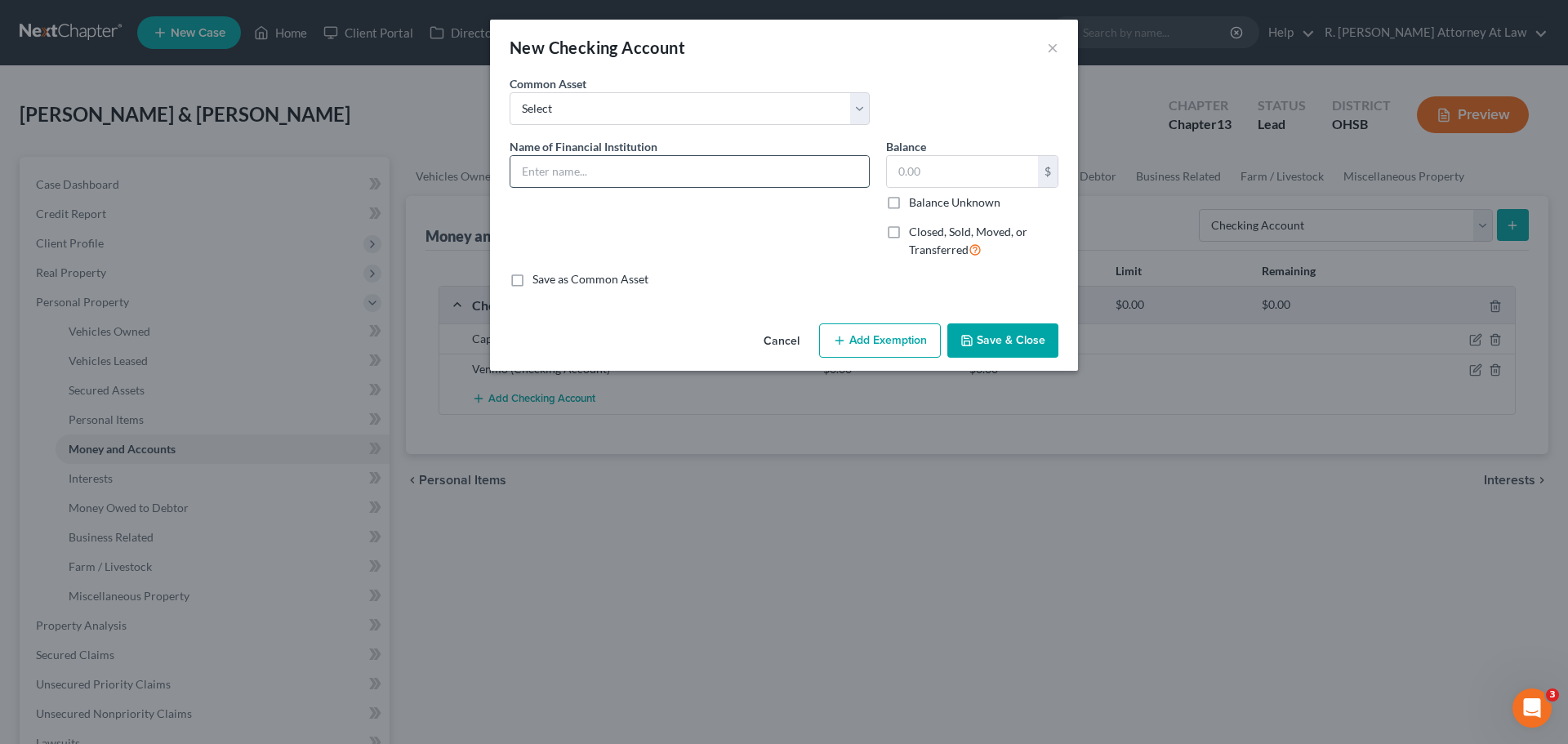
click at [581, 172] on input "text" at bounding box center [689, 172] width 358 height 31
type input "Capital One #4023"
click at [1007, 347] on button "Save & Close" at bounding box center [1003, 341] width 111 height 34
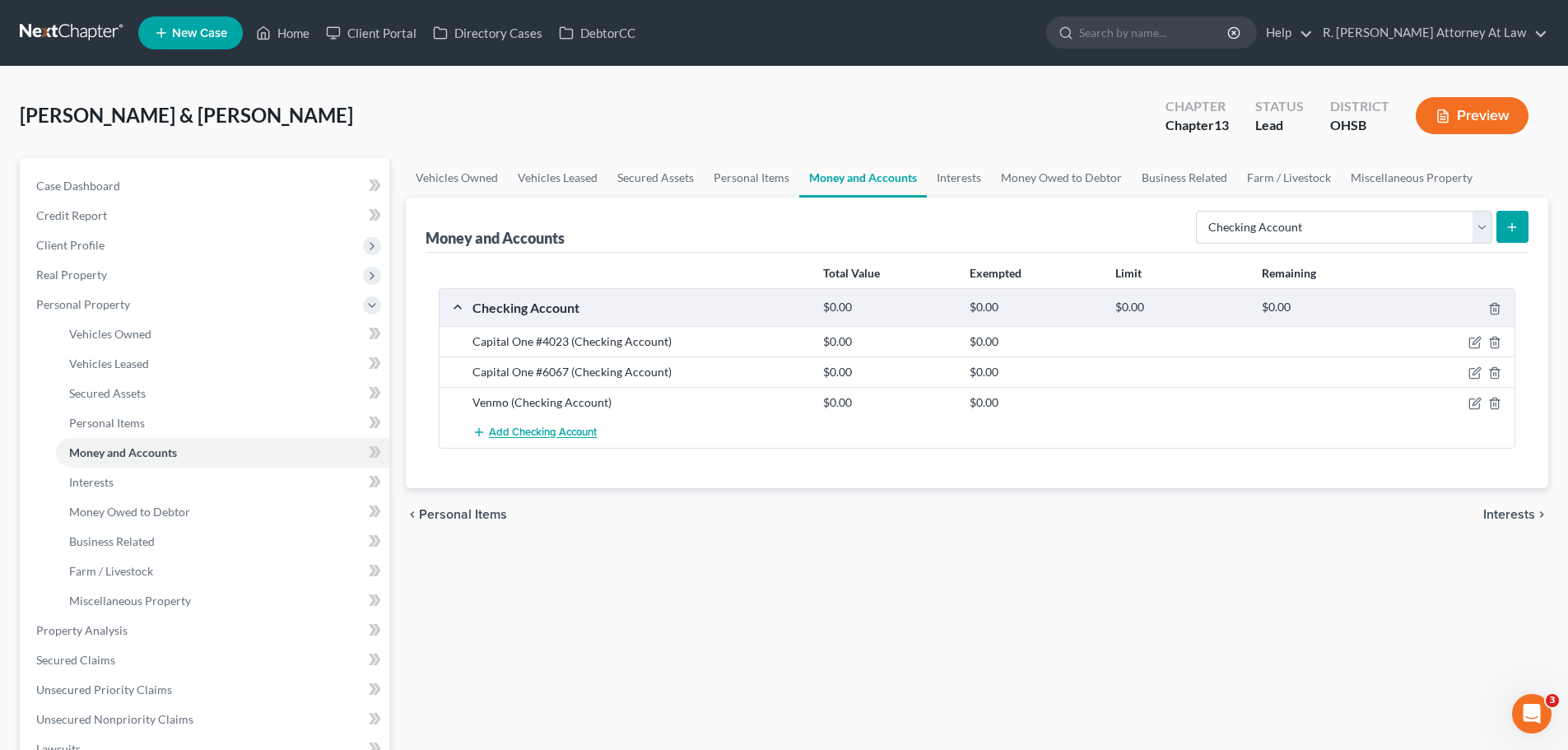
click at [549, 431] on span "Add Checking Account" at bounding box center [543, 432] width 108 height 13
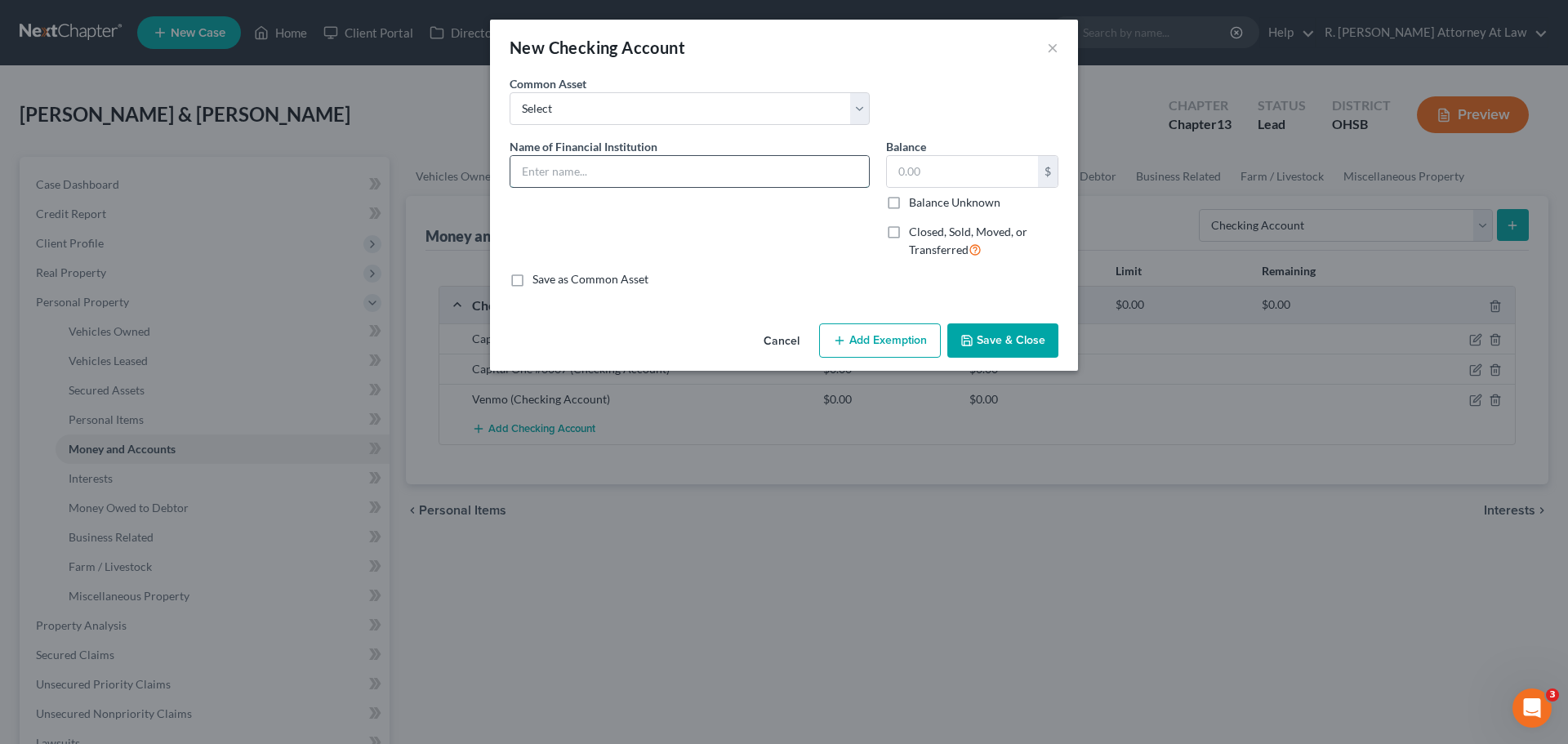
click at [638, 172] on input "text" at bounding box center [689, 172] width 358 height 31
type input "Capital One #1081"
click at [969, 327] on button "Save & Close" at bounding box center [1003, 341] width 111 height 34
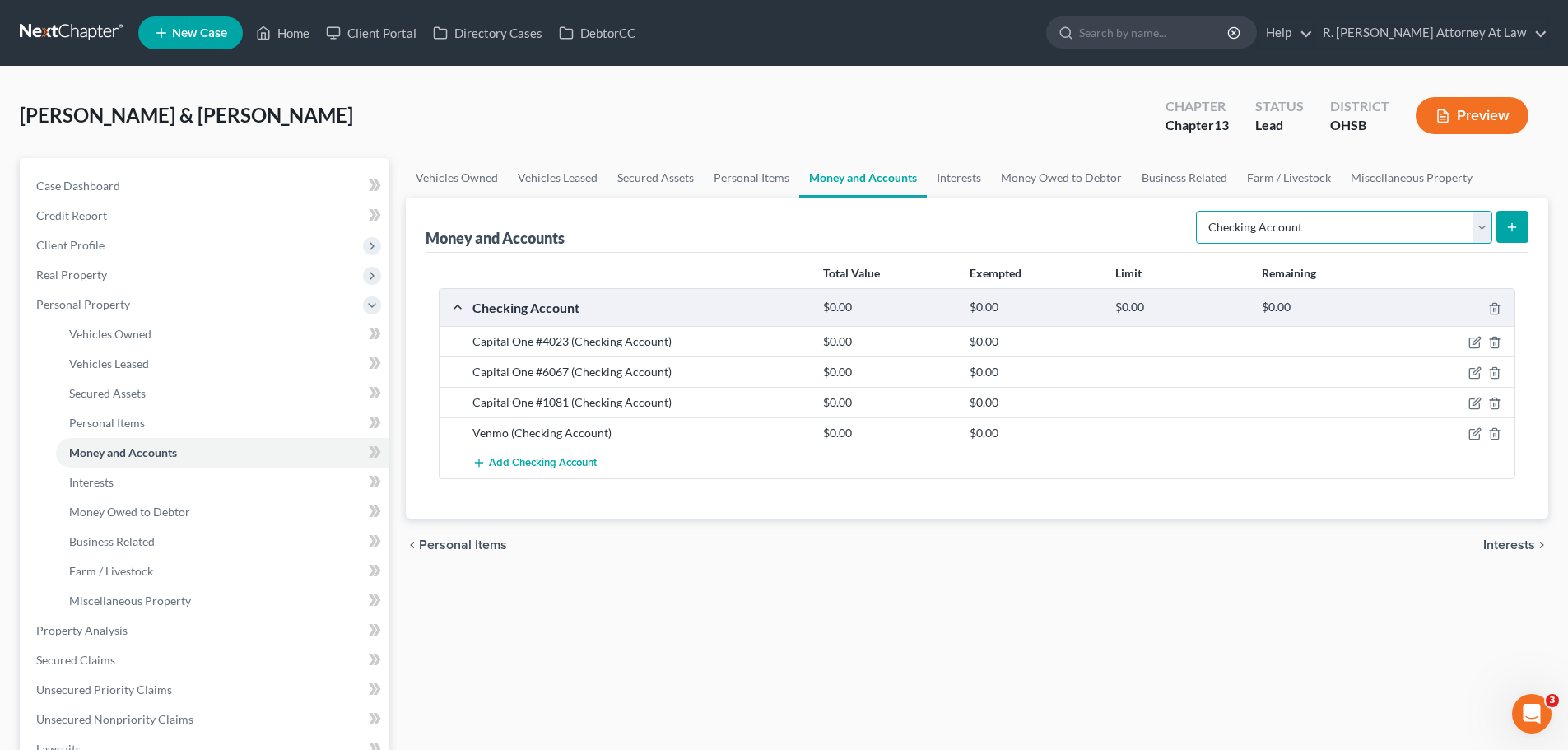
drag, startPoint x: 1300, startPoint y: 227, endPoint x: 1294, endPoint y: 240, distance: 14.3
click at [1300, 227] on select "Select Account Type Brokerage Cash on Hand Certificates of Deposit Checking Acc…" at bounding box center [1345, 227] width 296 height 33
select select "savings"
click at [1200, 211] on select "Select Account Type Brokerage Cash on Hand Certificates of Deposit Checking Acc…" at bounding box center [1345, 227] width 296 height 33
click at [1506, 229] on icon "submit" at bounding box center [1512, 227] width 13 height 13
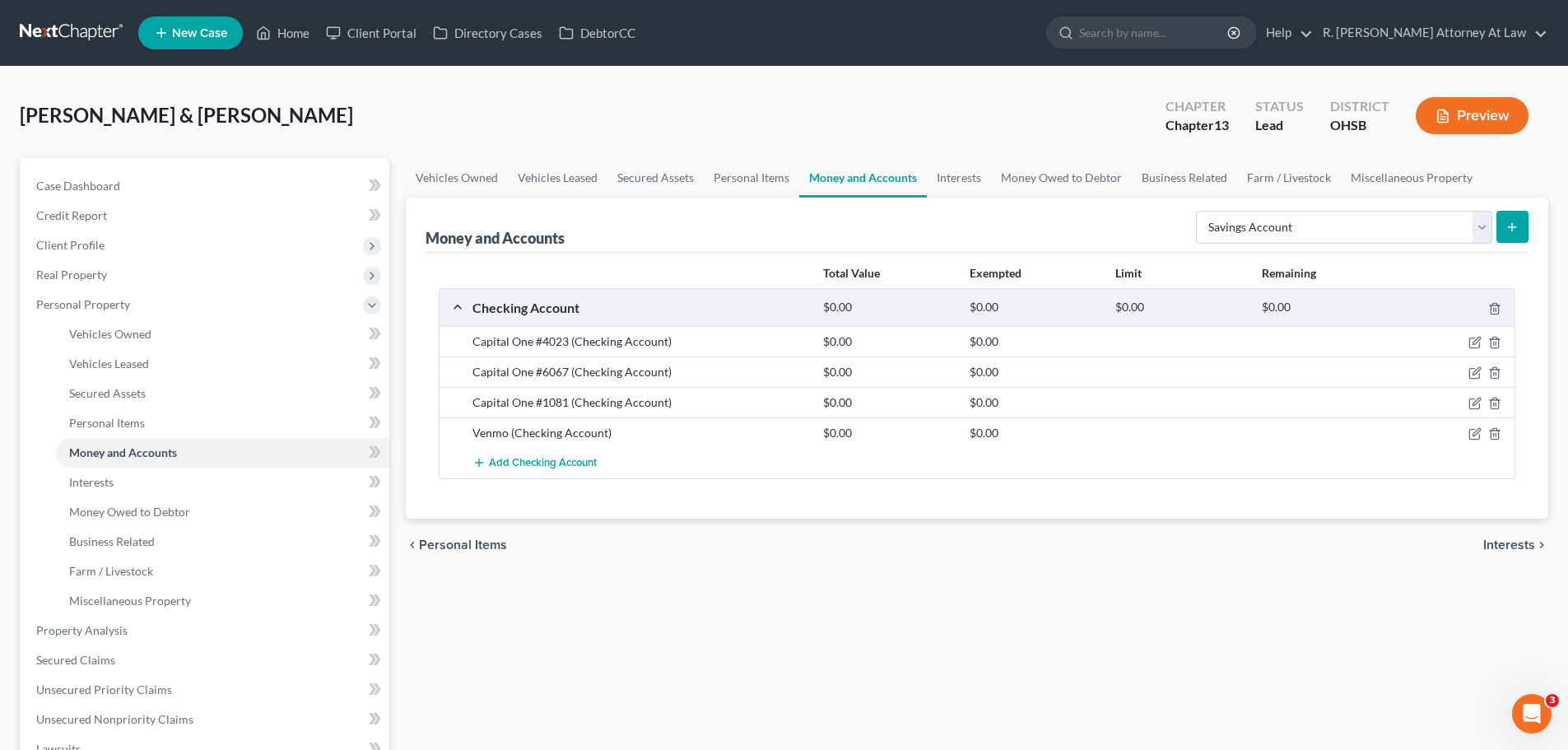
click at [1518, 226] on icon "submit" at bounding box center [1512, 227] width 13 height 13
click at [675, 177] on link "Secured Assets" at bounding box center [656, 178] width 97 height 39
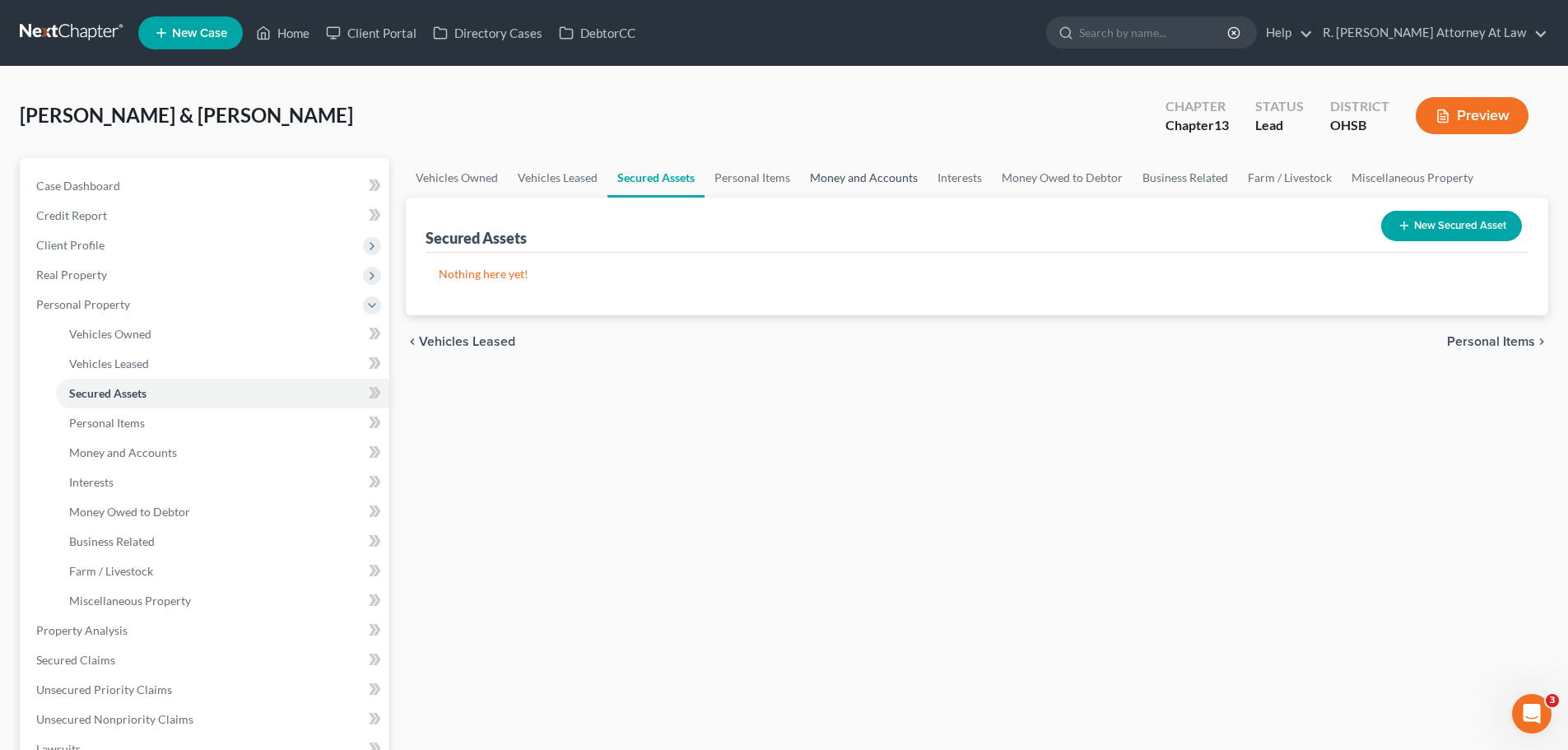
click at [854, 182] on link "Money and Accounts" at bounding box center [864, 178] width 128 height 39
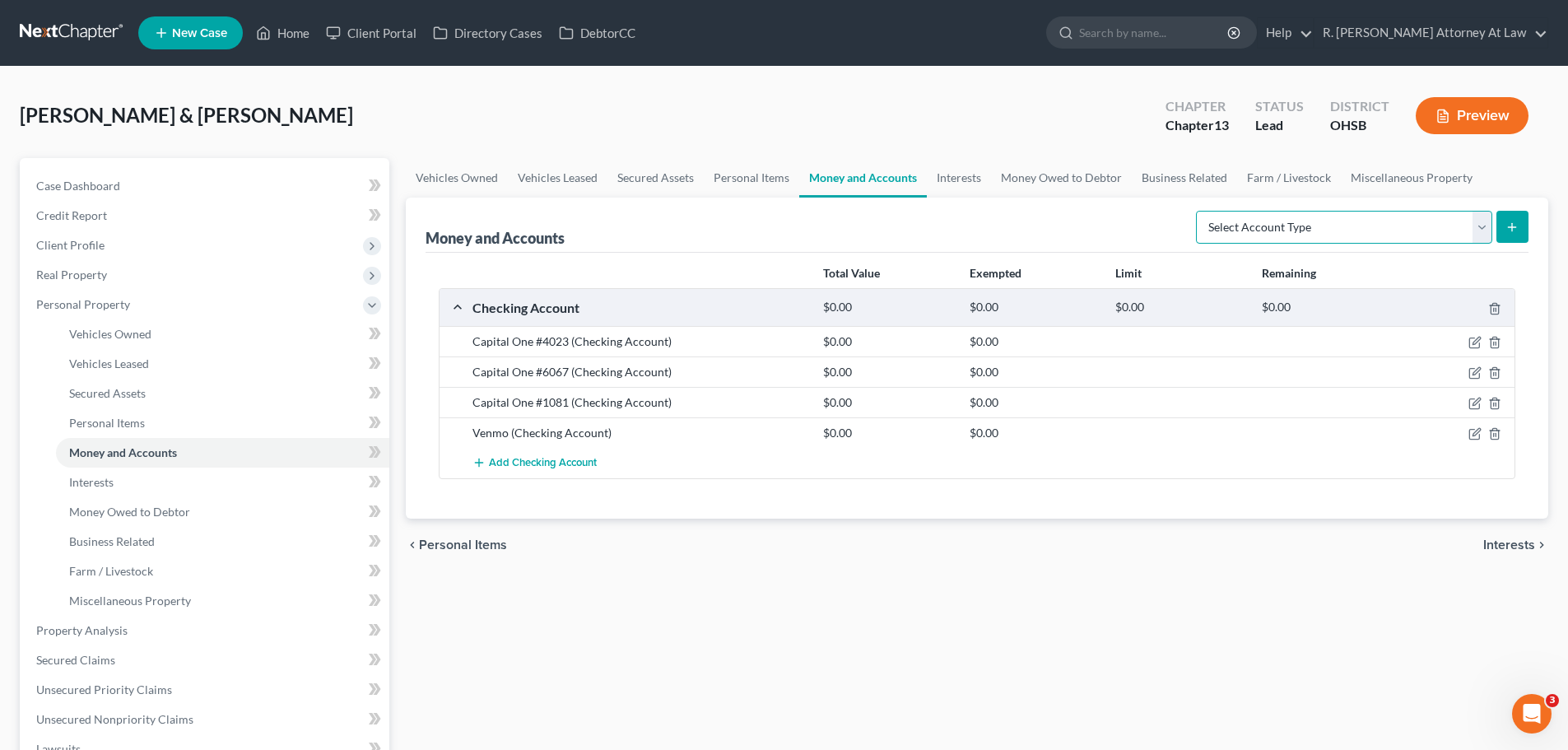
drag, startPoint x: 1330, startPoint y: 233, endPoint x: 1327, endPoint y: 243, distance: 10.4
click at [1330, 235] on select "Select Account Type Brokerage Cash on Hand Certificates of Deposit Checking Acc…" at bounding box center [1345, 227] width 296 height 33
select select "savings"
click at [1200, 211] on select "Select Account Type Brokerage Cash on Hand Certificates of Deposit Checking Acc…" at bounding box center [1345, 227] width 296 height 33
click at [1502, 229] on button "submit" at bounding box center [1513, 227] width 33 height 33
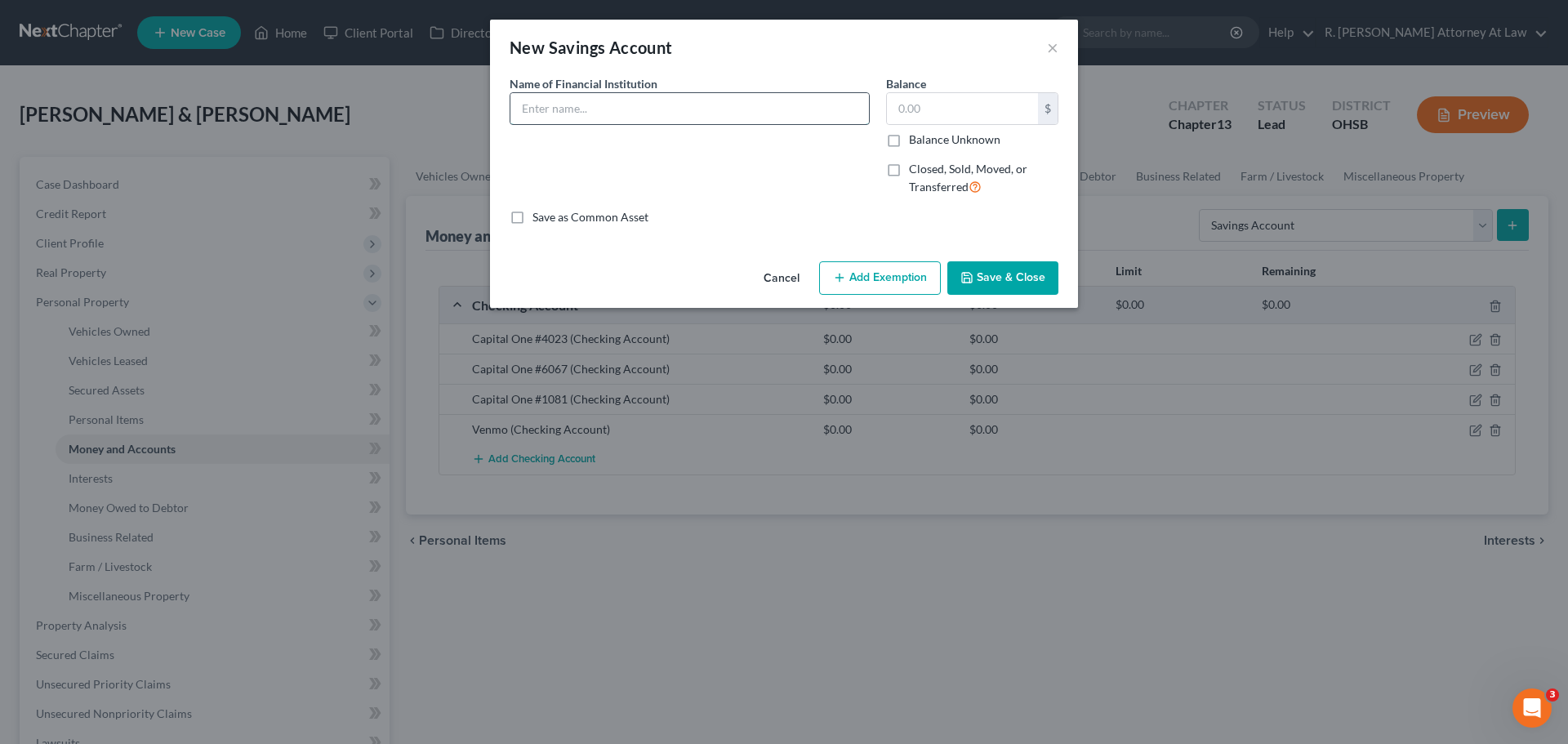
click at [594, 118] on input "text" at bounding box center [689, 109] width 358 height 31
type input "Capital One #4861"
click at [1001, 285] on button "Save & Close" at bounding box center [1003, 279] width 111 height 34
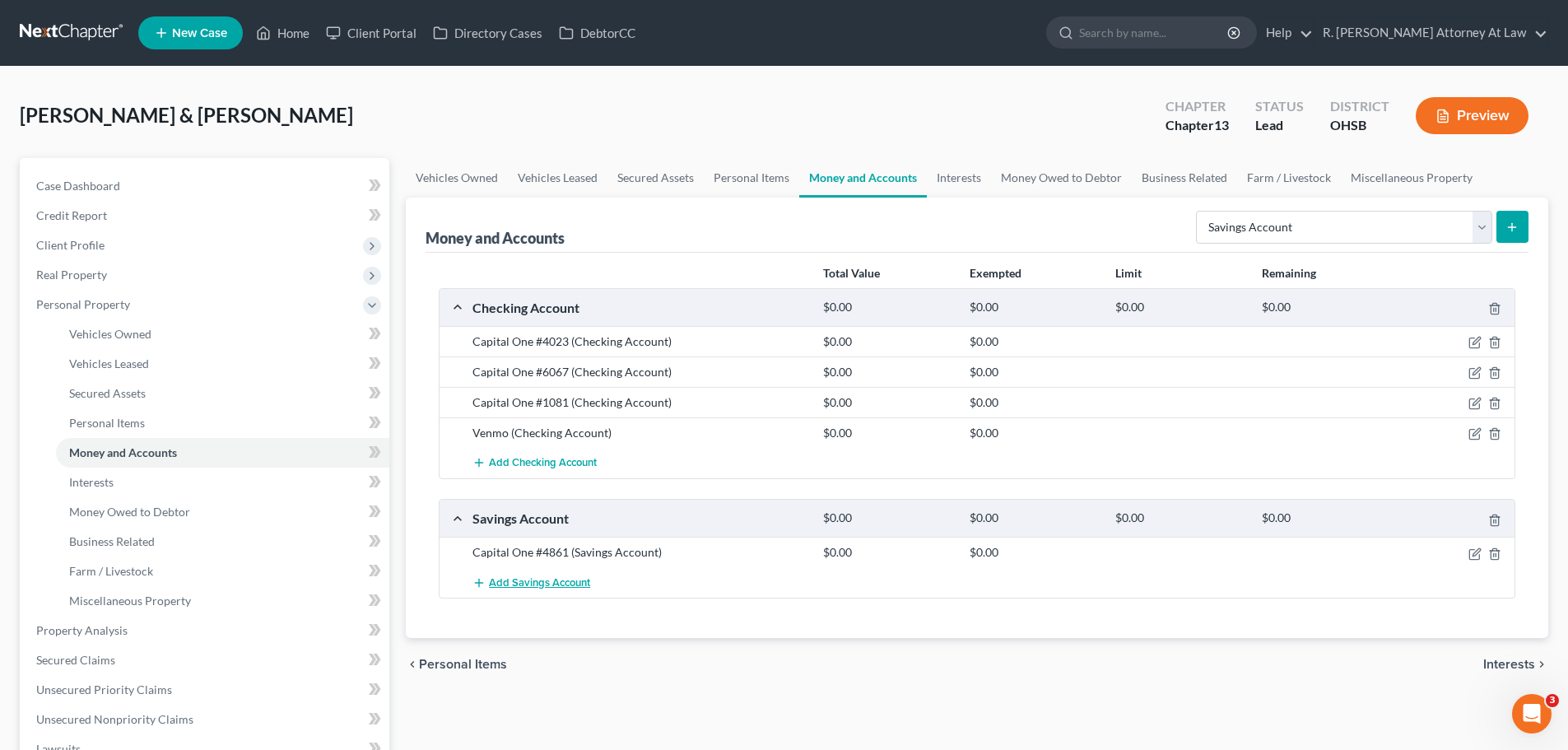
click at [500, 586] on span "Add Savings Account" at bounding box center [539, 582] width 101 height 13
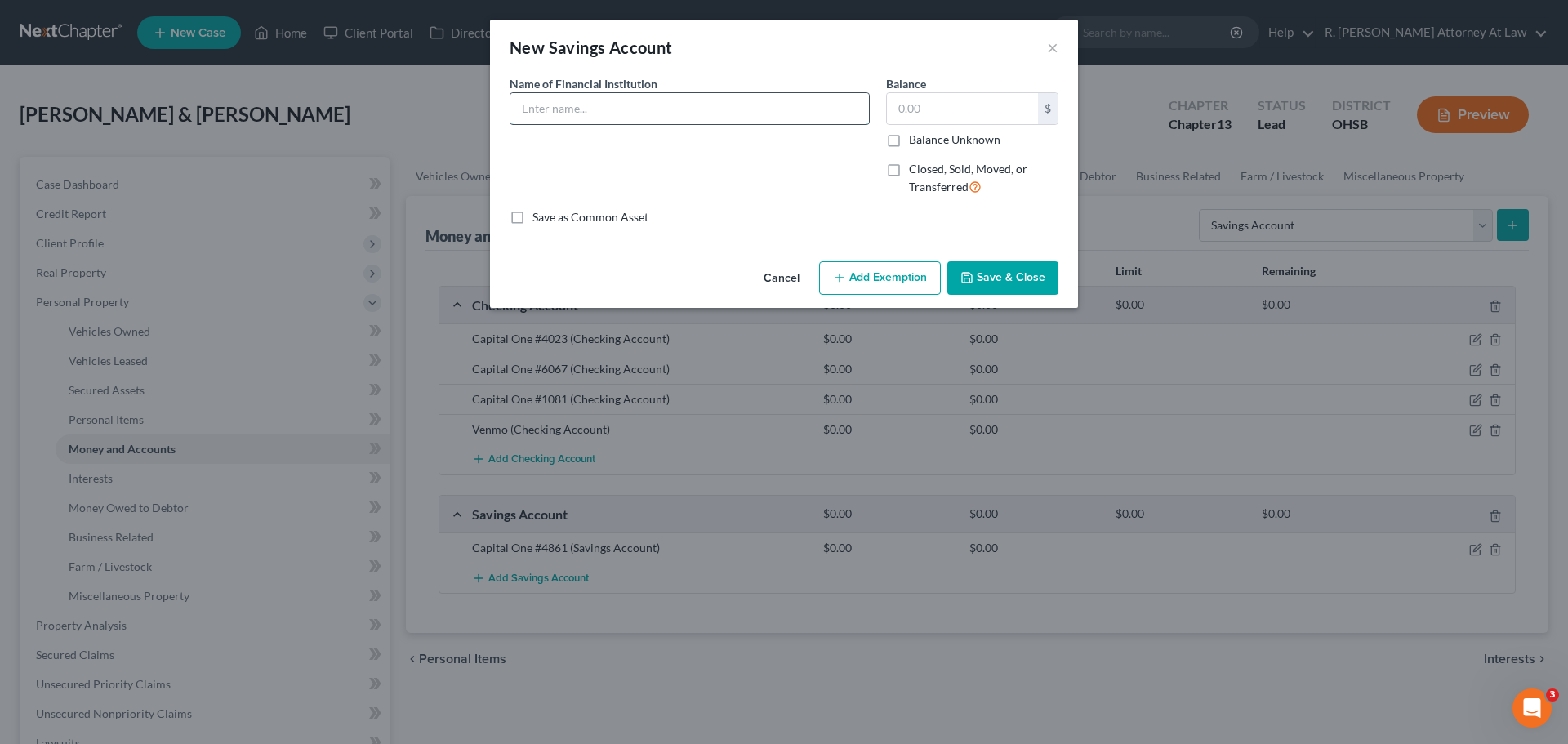
click at [593, 121] on input "text" at bounding box center [689, 109] width 358 height 31
type input "Capital One #3767"
click at [1047, 292] on button "Save & Close" at bounding box center [1003, 279] width 111 height 34
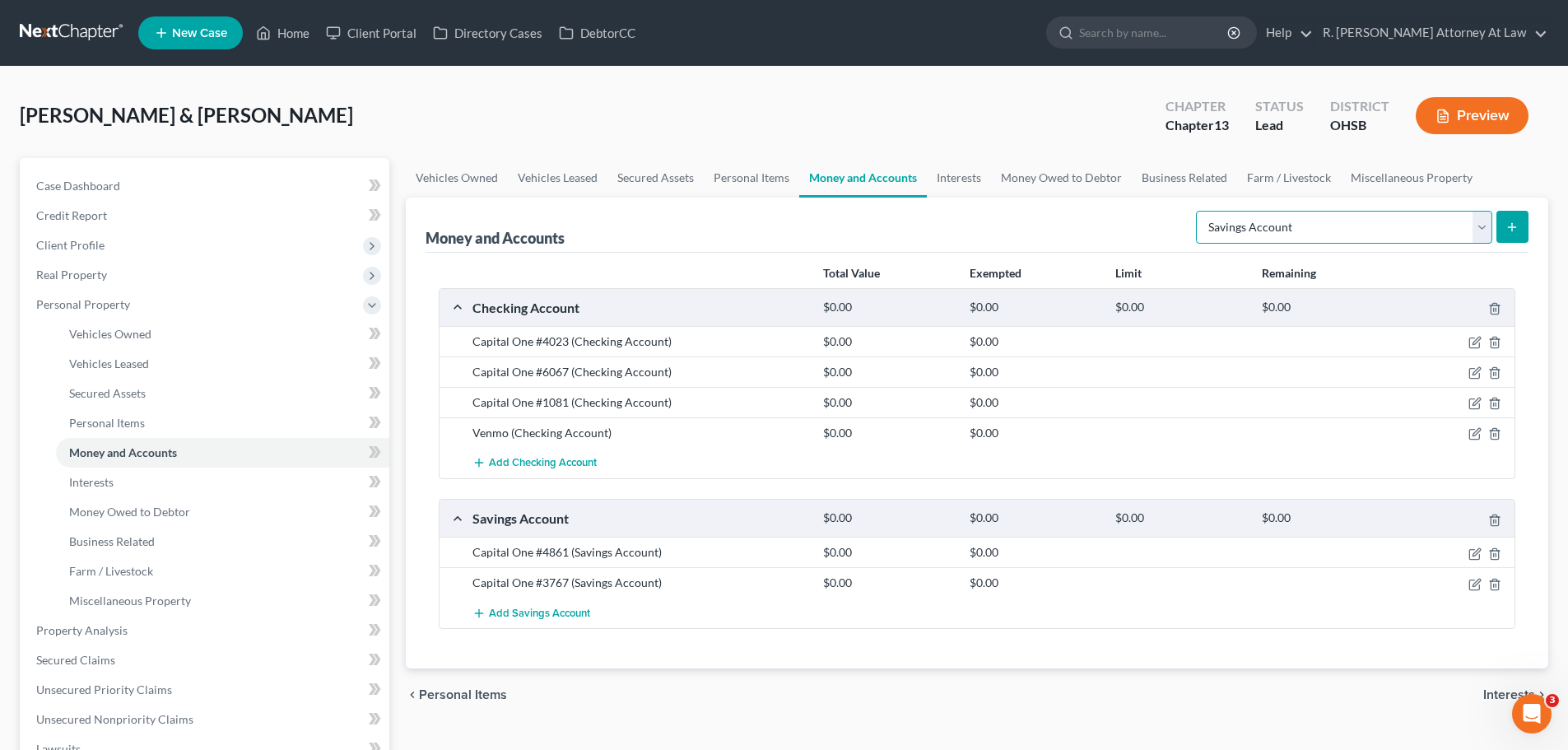
click at [1294, 235] on select "Select Account Type Brokerage Cash on Hand Certificates of Deposit Checking Acc…" at bounding box center [1345, 227] width 296 height 33
select select "checking"
click at [1200, 211] on select "Select Account Type Brokerage Cash on Hand Certificates of Deposit Checking Acc…" at bounding box center [1345, 227] width 296 height 33
drag, startPoint x: 1515, startPoint y: 222, endPoint x: 906, endPoint y: 174, distance: 610.9
click at [1514, 222] on icon "submit" at bounding box center [1512, 227] width 13 height 13
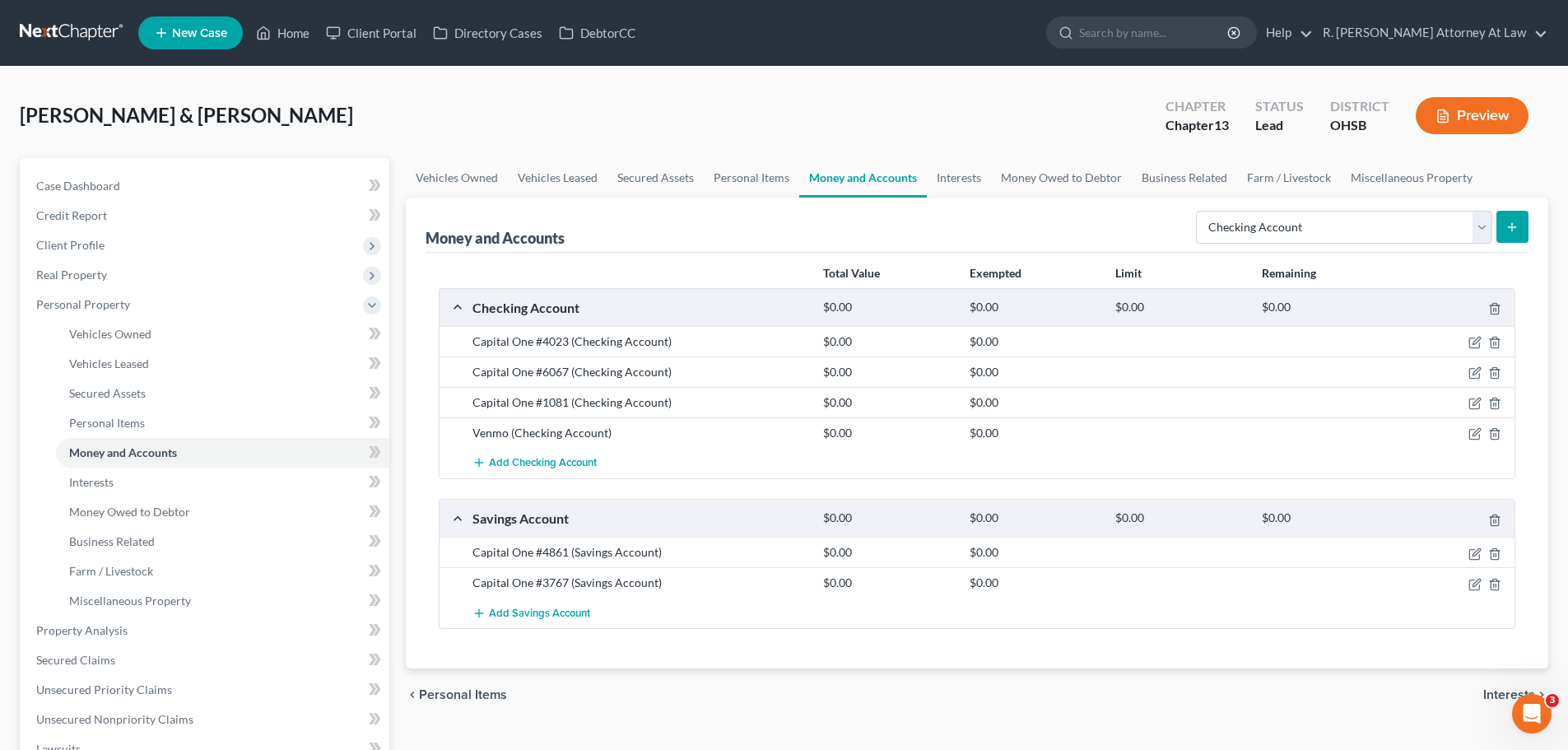
click at [712, 135] on div "White, Daniel & Sarah Upgraded Chapter Chapter 13 Status Lead District OHSB Pre…" at bounding box center [784, 122] width 1529 height 72
click at [526, 463] on span "Add Checking Account" at bounding box center [543, 463] width 108 height 13
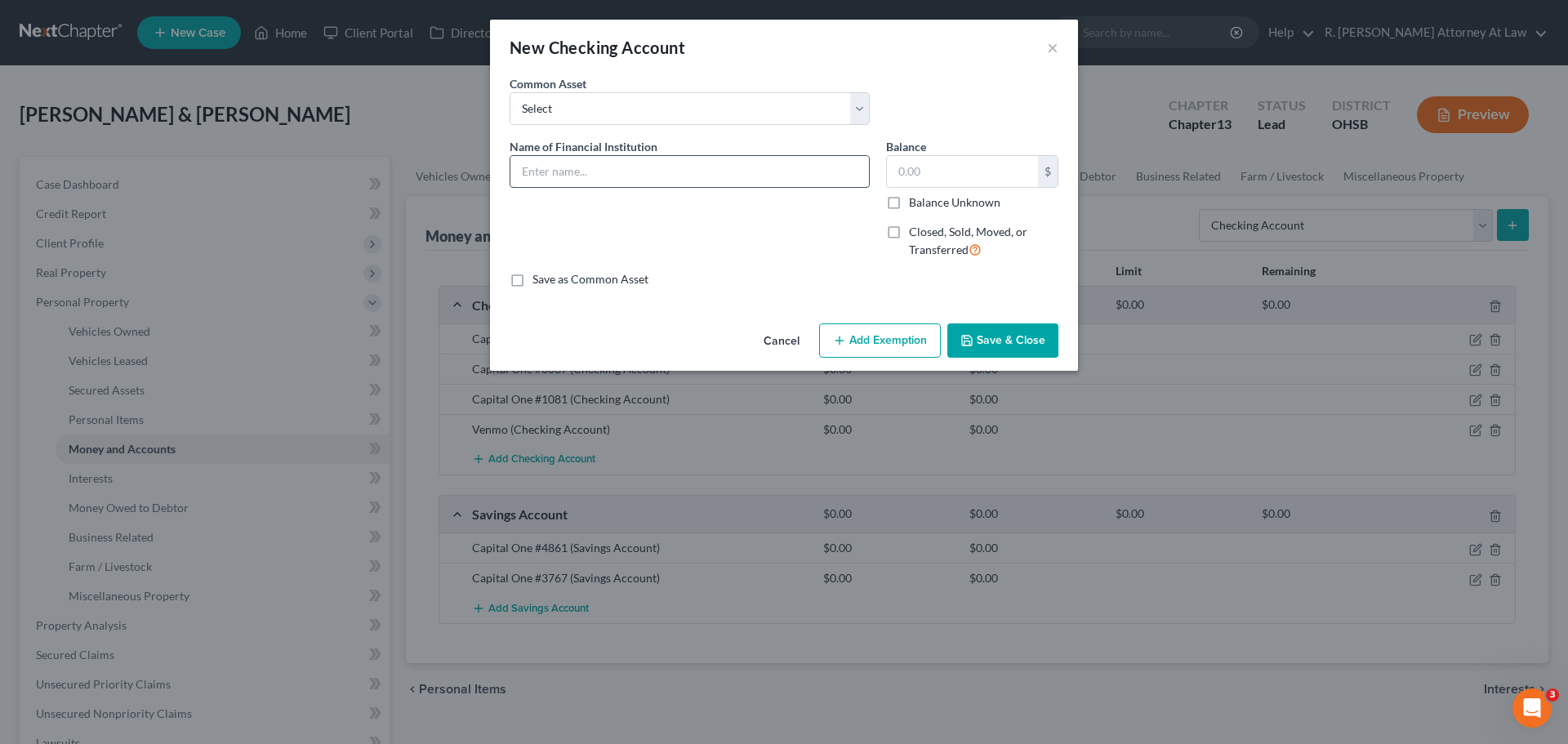
click at [564, 186] on input "text" at bounding box center [689, 172] width 358 height 31
type input "AfterPay"
click at [974, 340] on icon "button" at bounding box center [966, 340] width 13 height 13
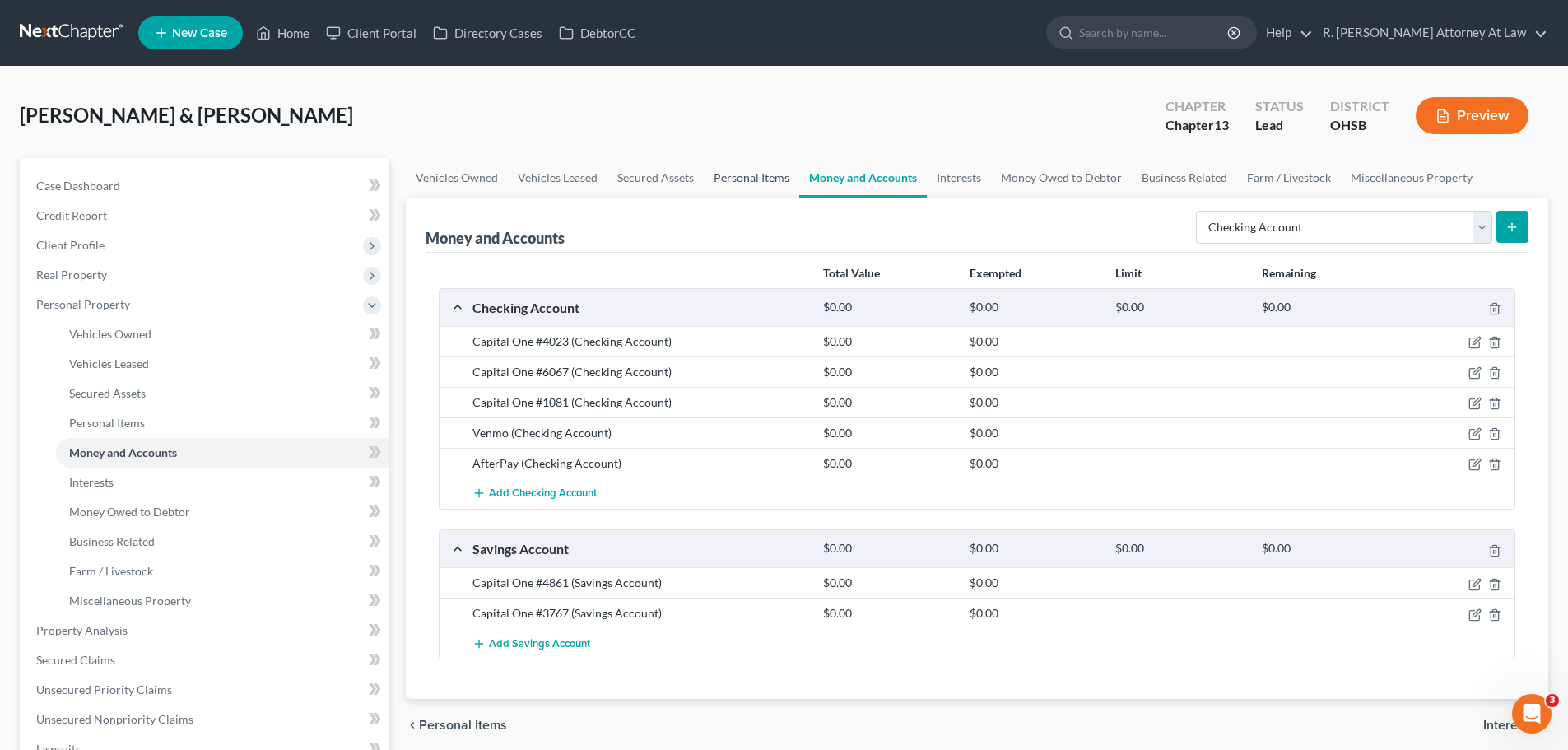
drag, startPoint x: 733, startPoint y: 188, endPoint x: 784, endPoint y: 185, distance: 51.1
click at [734, 188] on link "Personal Items" at bounding box center [751, 178] width 96 height 39
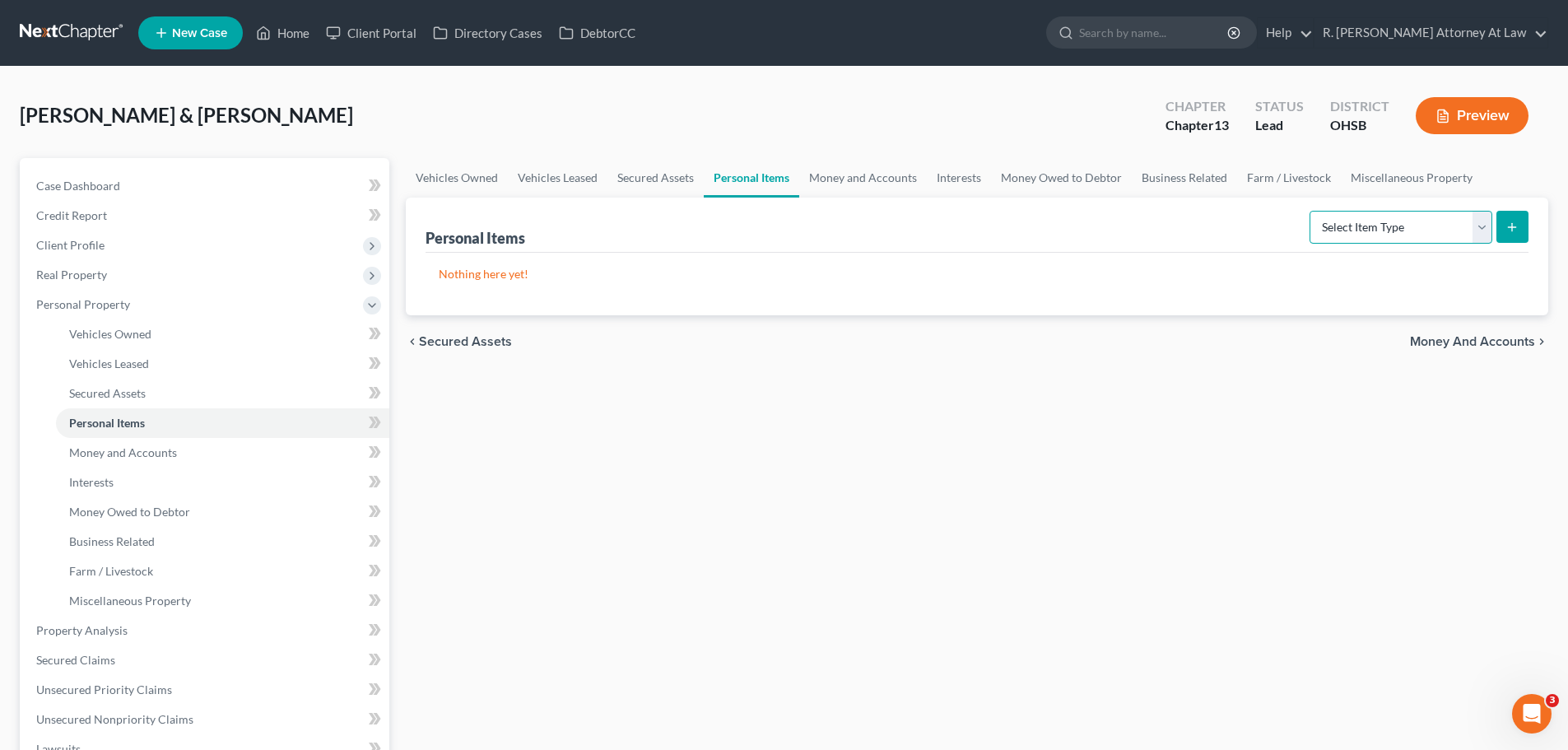
click at [1337, 228] on select "Select Item Type Clothing Collectibles Of Value Electronics Firearms Household …" at bounding box center [1401, 227] width 183 height 33
select select "household_goods"
click at [1311, 211] on select "Select Item Type Clothing Collectibles Of Value Electronics Firearms Household …" at bounding box center [1401, 227] width 183 height 33
click at [1500, 225] on button "submit" at bounding box center [1513, 227] width 33 height 33
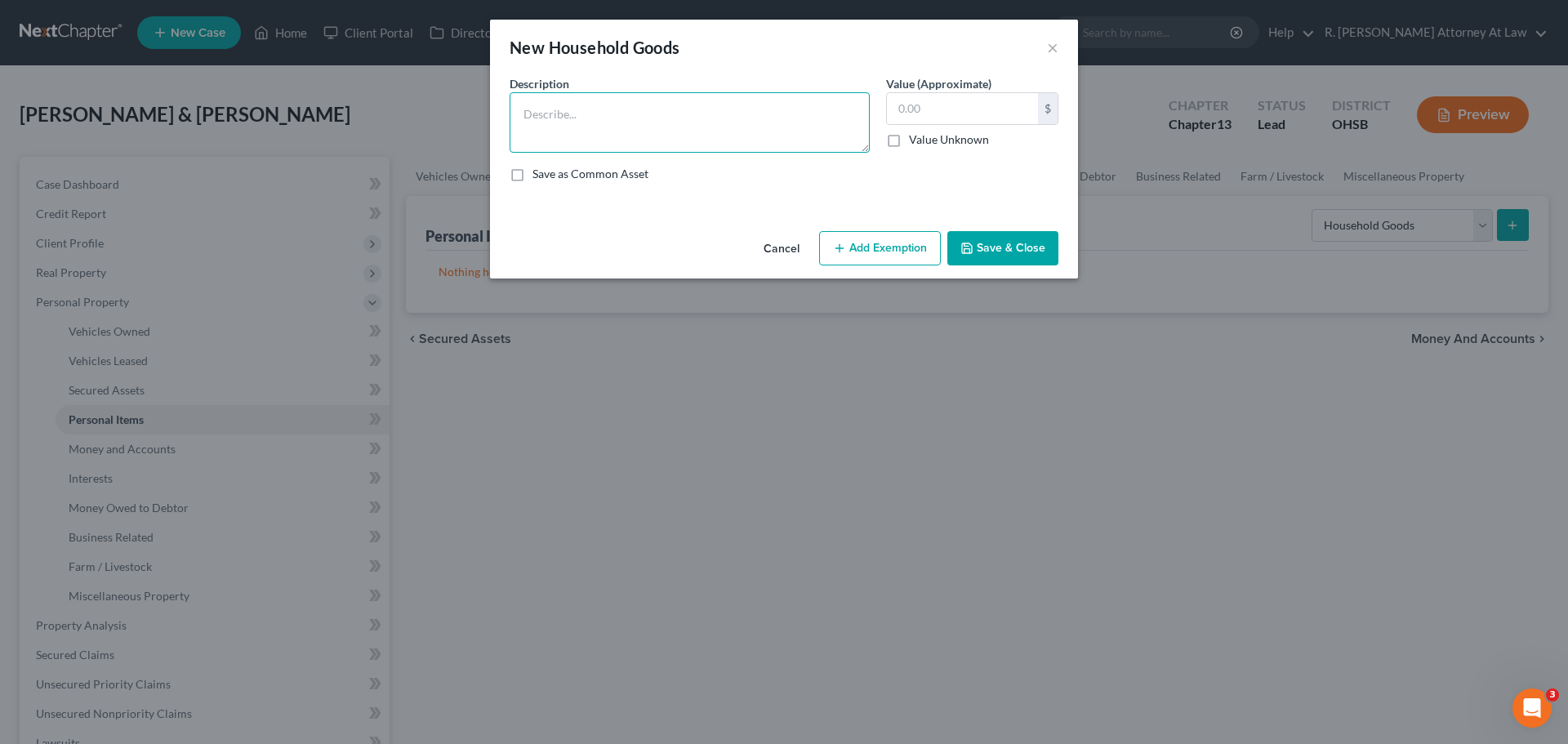
click at [659, 111] on textarea at bounding box center [689, 122] width 360 height 60
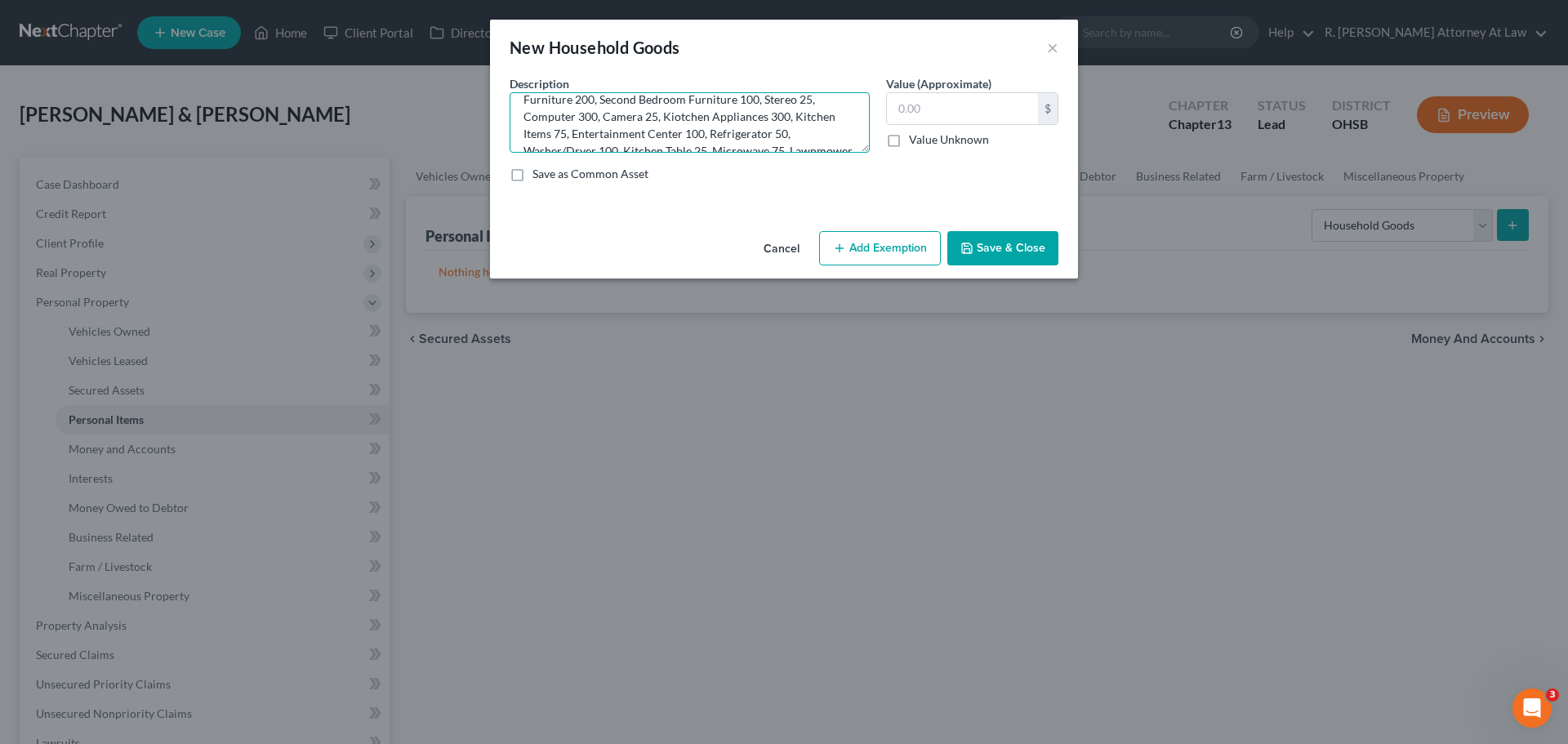
scroll to position [32, 0]
click at [675, 121] on textarea "TV 300, Dining Room Furniture 50, Pictures 50, Bedroom Furniture 200, Second Be…" at bounding box center [689, 122] width 360 height 60
click at [595, 147] on textarea "TV 300, Dining Room Furniture 50, Pictures 50, Bedroom Furniture 200, Second Be…" at bounding box center [689, 122] width 360 height 60
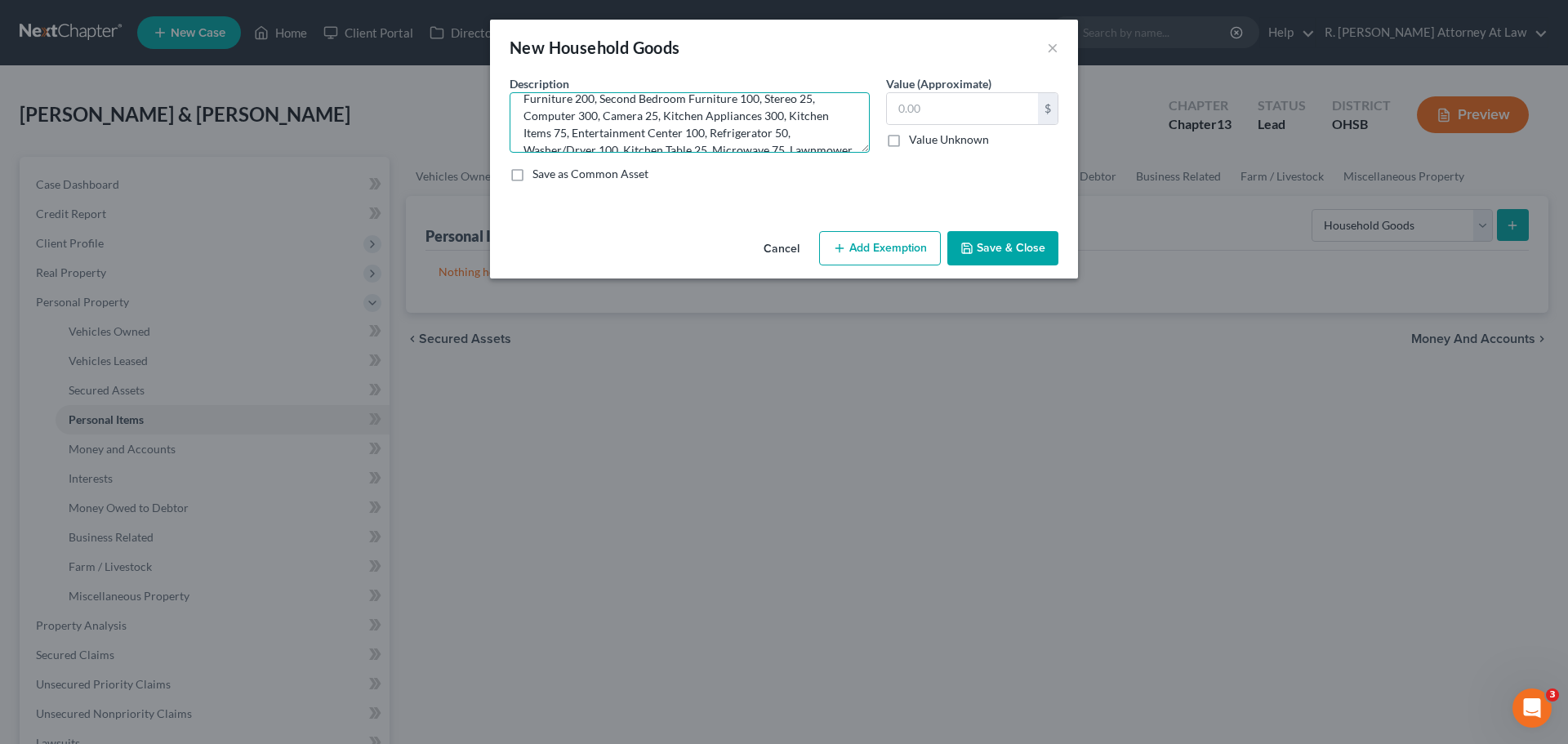
click at [565, 134] on textarea "TV 300, Dining Room Furniture 50, Pictures 50, Bedroom Furniture 200, Second Be…" at bounding box center [689, 122] width 360 height 60
click at [750, 151] on textarea "TV 300, Dining Room Furniture 50, Pictures 50, Bedroom Furniture 200, Second Be…" at bounding box center [689, 122] width 360 height 60
type textarea "TV 300, Dining Room Furniture 50, Pictures 50, Bedroom Furniture 200, Second Be…"
click at [980, 118] on input "text" at bounding box center [963, 109] width 151 height 31
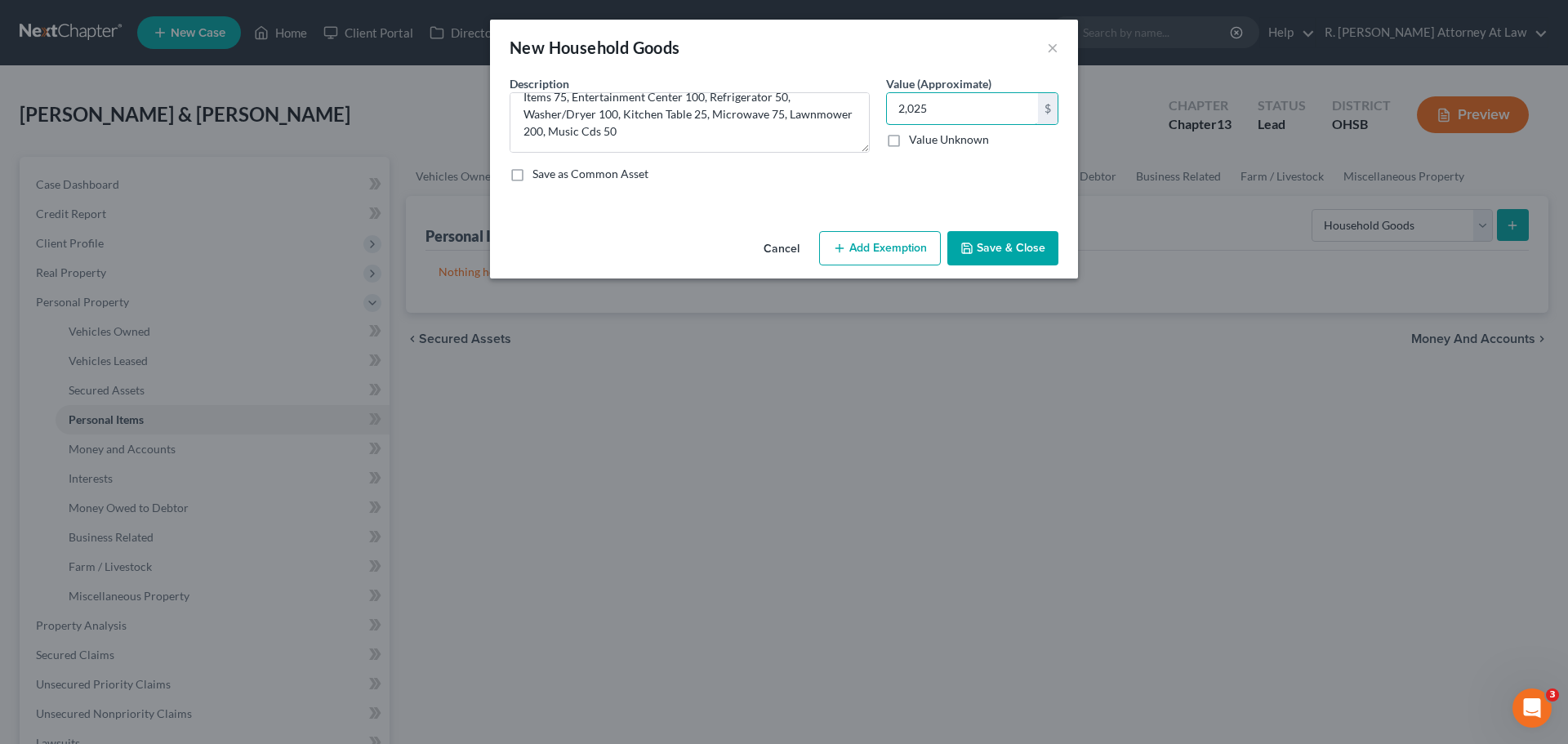
type input "2,025"
drag, startPoint x: 912, startPoint y: 223, endPoint x: 890, endPoint y: 246, distance: 31.8
click at [908, 224] on div "An exemption set must first be selected from the Filing Information section. Co…" at bounding box center [784, 149] width 588 height 149
click at [889, 246] on button "Add Exemption" at bounding box center [880, 248] width 121 height 34
select select "2"
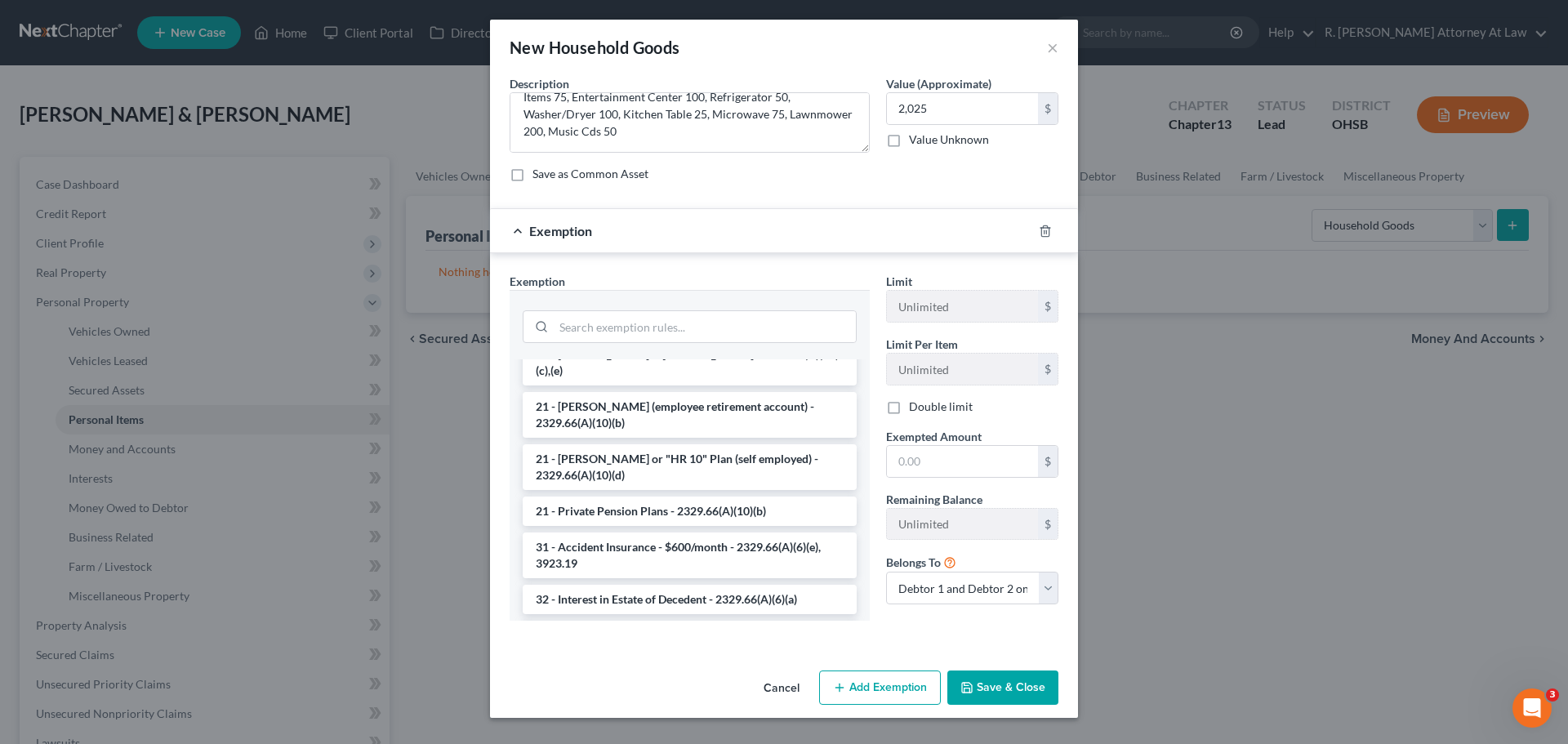
scroll to position [327, 0]
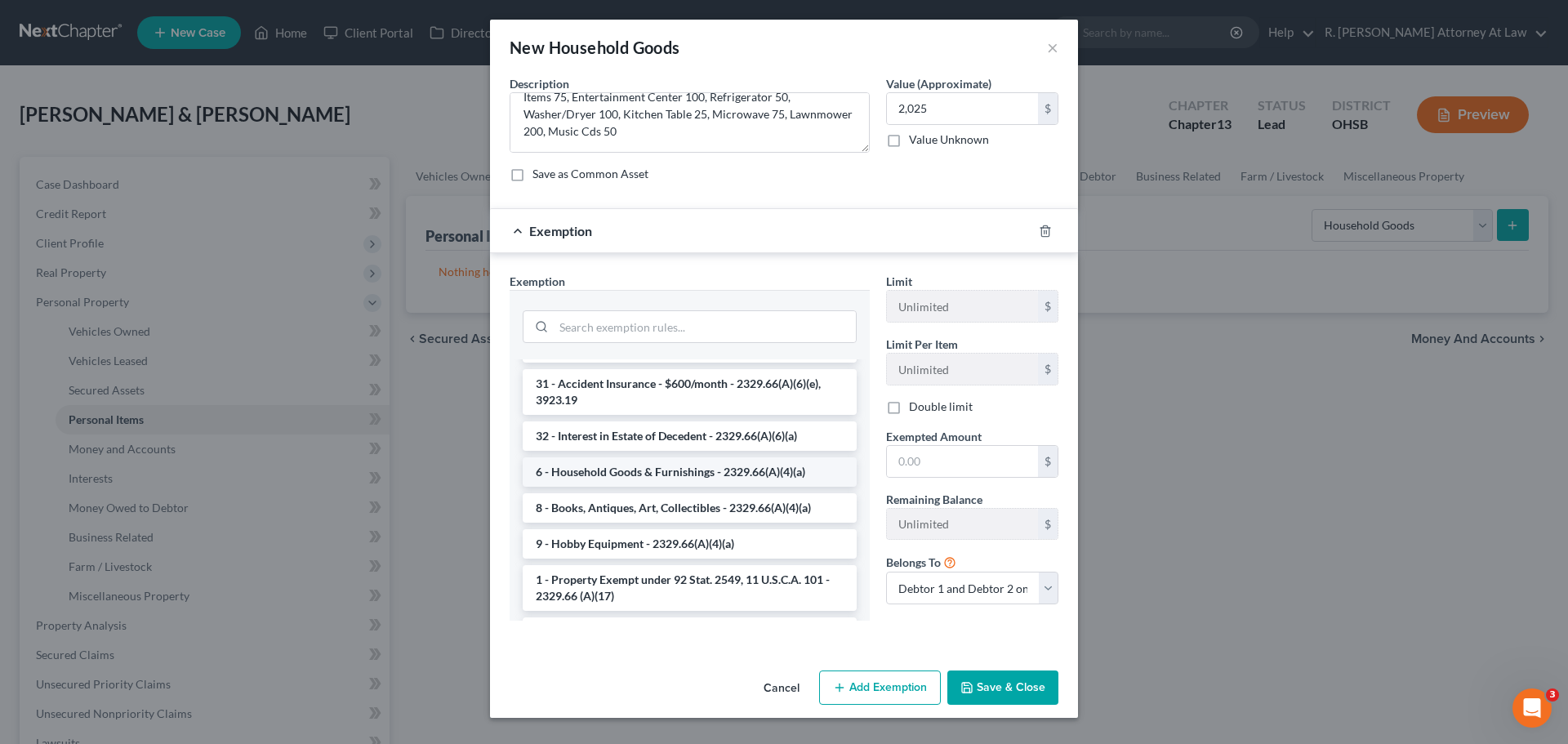
click at [586, 459] on li "6 - Household Goods & Furnishings - 2329.66(A)(4)(a)" at bounding box center [689, 472] width 334 height 30
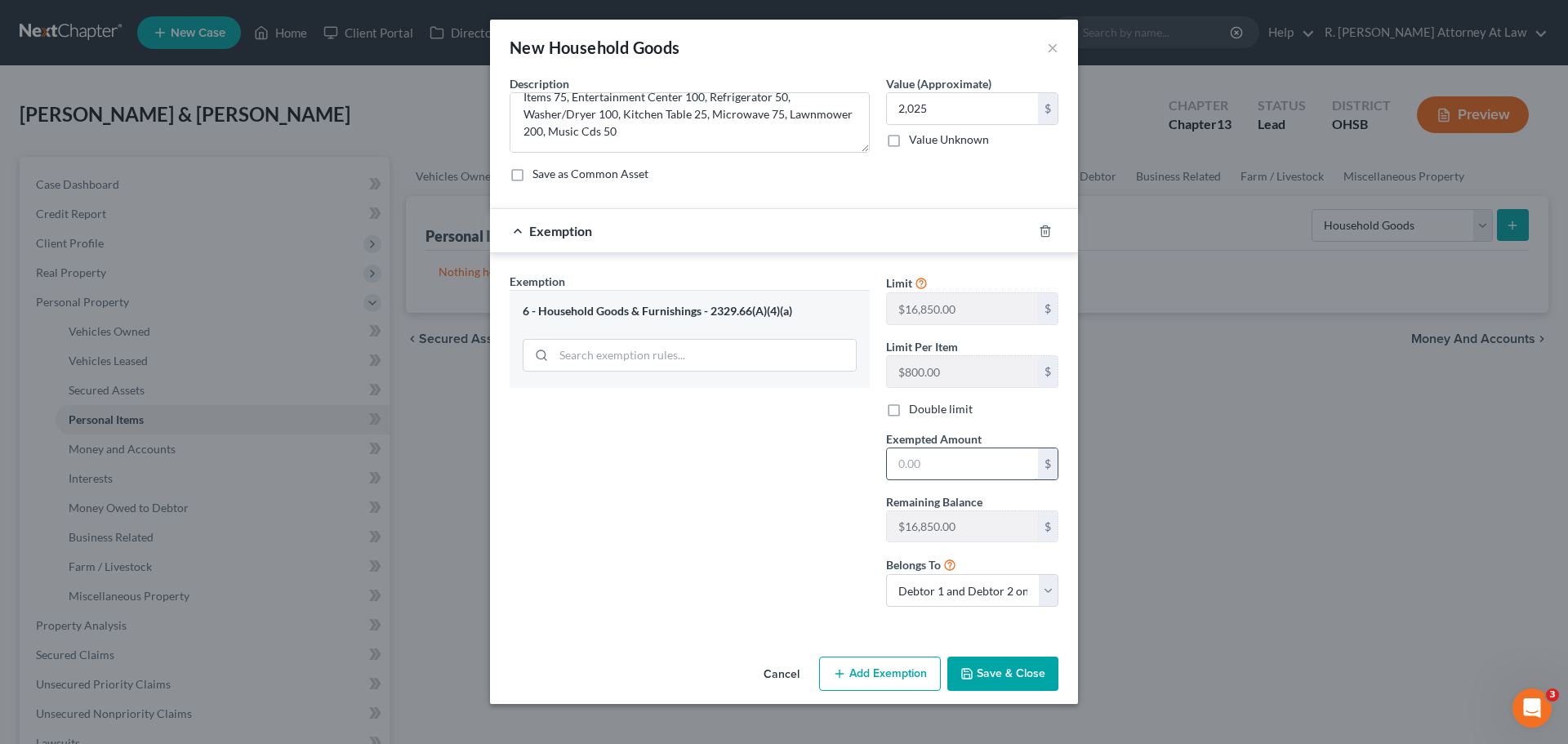
click at [952, 462] on input "text" at bounding box center [963, 464] width 151 height 31
type input "2,025"
click at [1003, 675] on button "Save & Close" at bounding box center [1003, 674] width 111 height 34
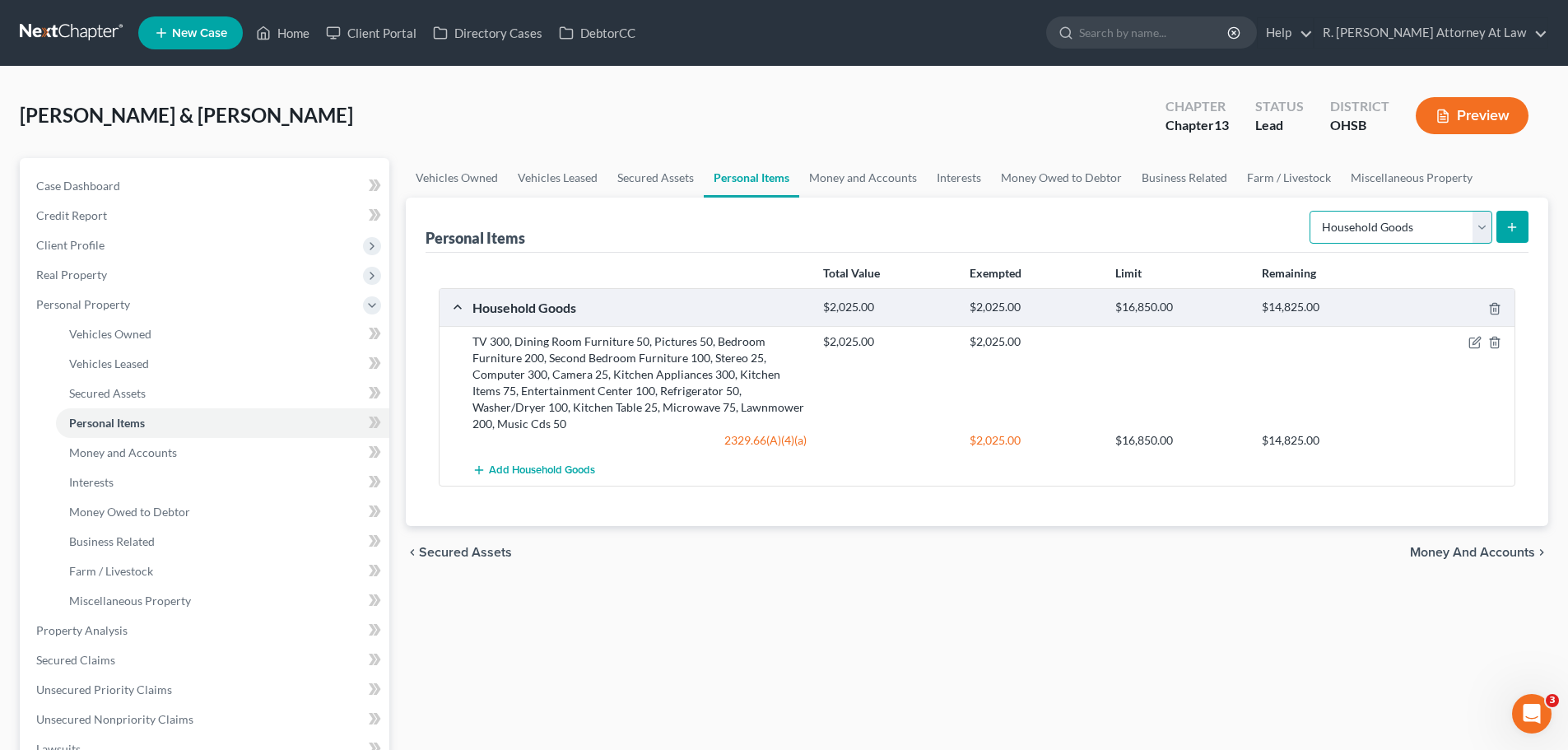
click at [1345, 226] on select "Select Item Type Clothing Collectibles Of Value Electronics Firearms Household …" at bounding box center [1401, 227] width 183 height 33
select select "clothing"
click at [1311, 211] on select "Select Item Type Clothing Collectibles Of Value Electronics Firearms Household …" at bounding box center [1401, 227] width 183 height 33
drag, startPoint x: 1495, startPoint y: 227, endPoint x: 1491, endPoint y: 219, distance: 8.9
click at [1493, 228] on form "Select Item Type Clothing Collectibles Of Value Electronics Firearms Household …" at bounding box center [1419, 227] width 219 height 33
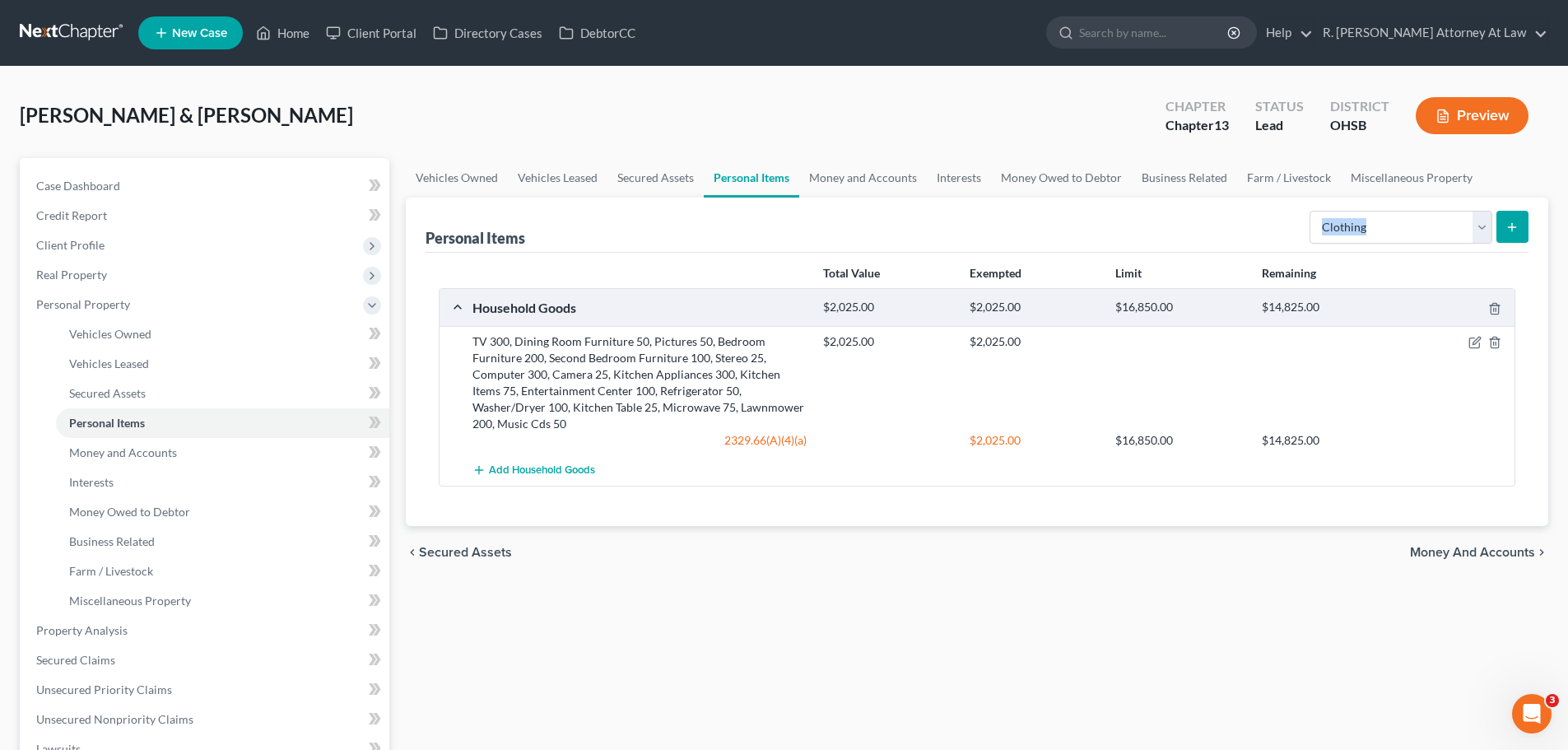
click at [1523, 228] on button "submit" at bounding box center [1513, 227] width 33 height 33
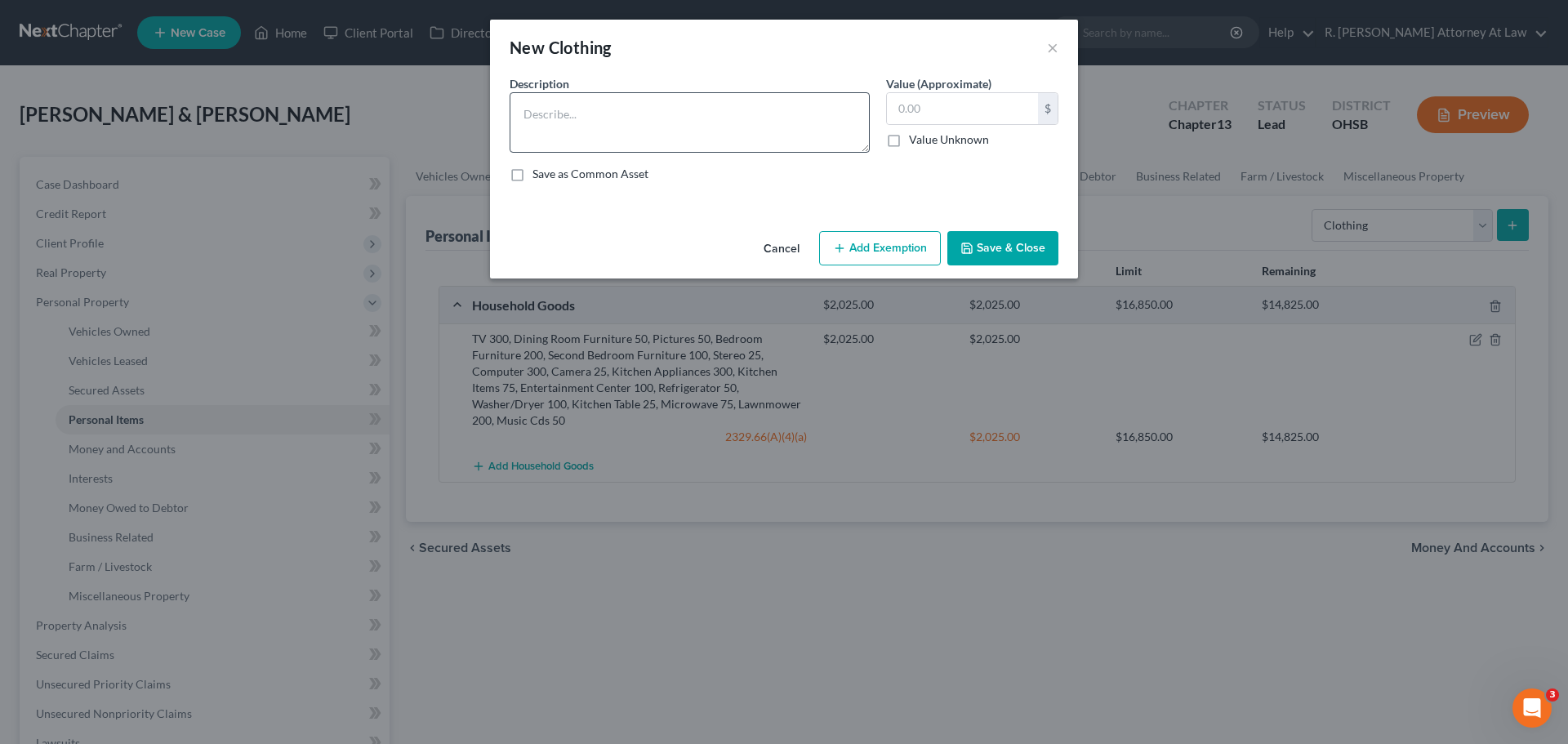
click at [697, 161] on div "Description * Value (Approximate) $ Value Unknown Balance Undetermined $ Value …" at bounding box center [784, 134] width 565 height 120
drag, startPoint x: 688, startPoint y: 144, endPoint x: 702, endPoint y: 138, distance: 15.2
click at [694, 141] on textarea at bounding box center [689, 122] width 360 height 60
type textarea "Clothing 100"
type input "100"
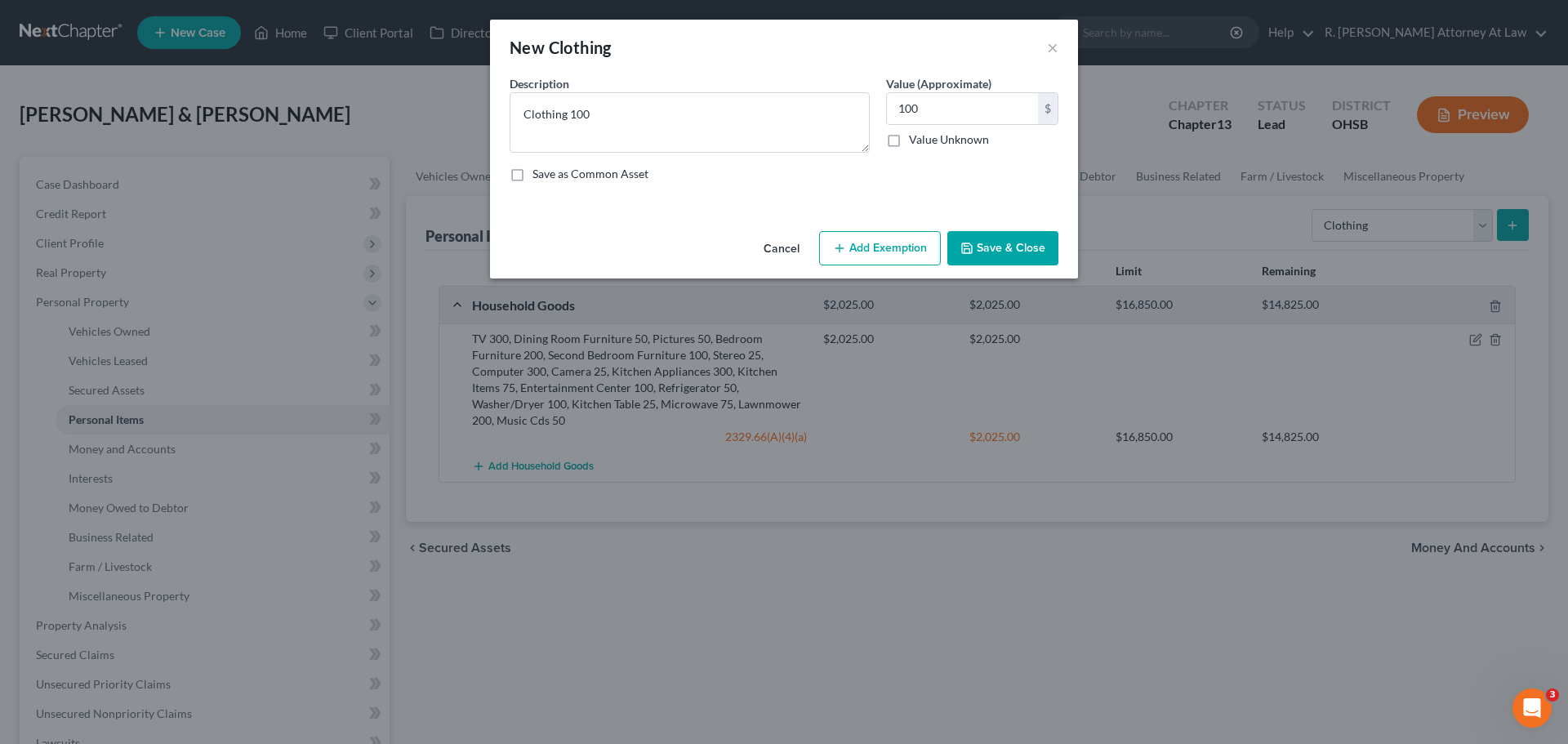
click at [890, 241] on button "Add Exemption" at bounding box center [880, 248] width 121 height 34
select select "2"
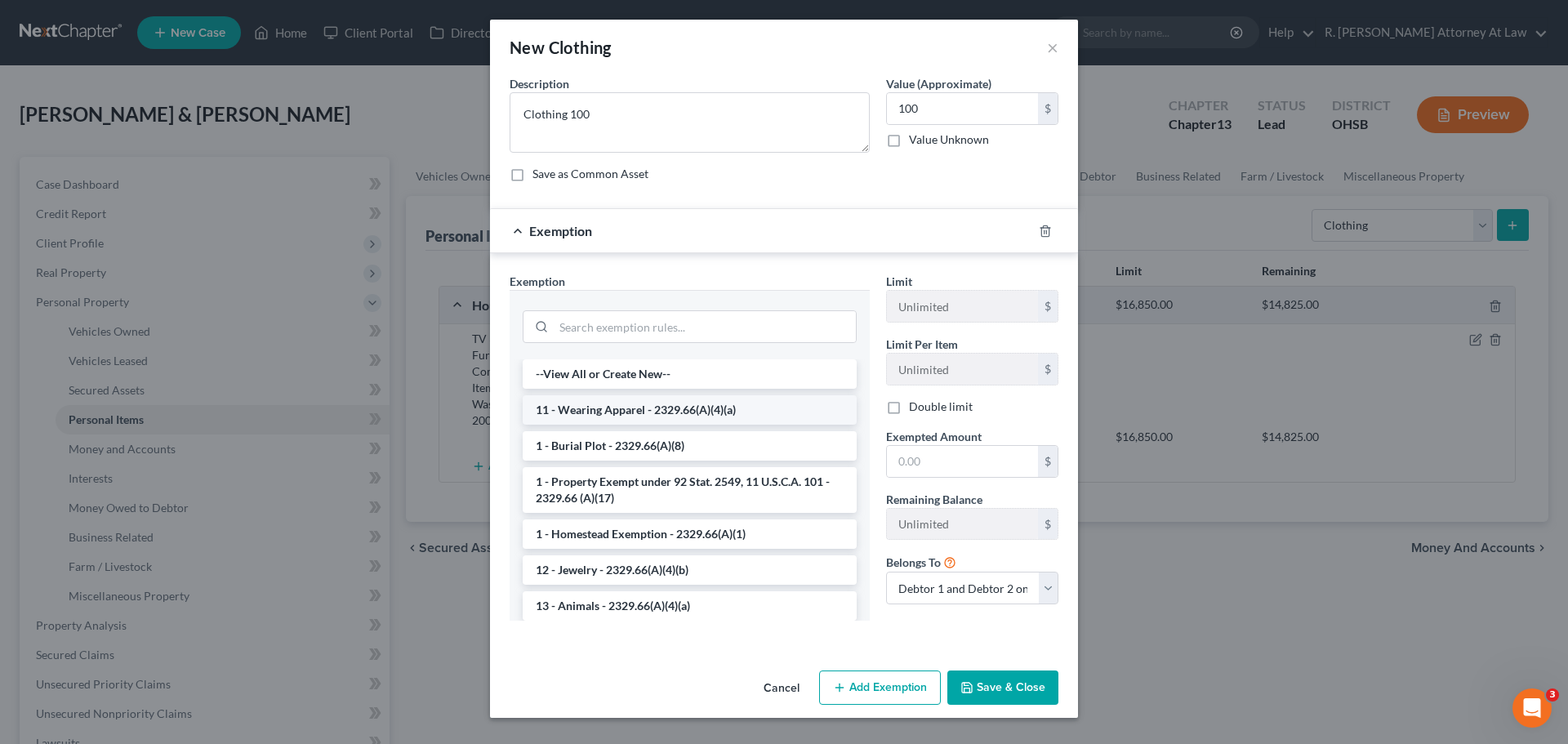
drag, startPoint x: 565, startPoint y: 414, endPoint x: 627, endPoint y: 405, distance: 62.6
click at [567, 414] on li "11 - Wearing Apparel - 2329.66(A)(4)(a)" at bounding box center [689, 410] width 334 height 30
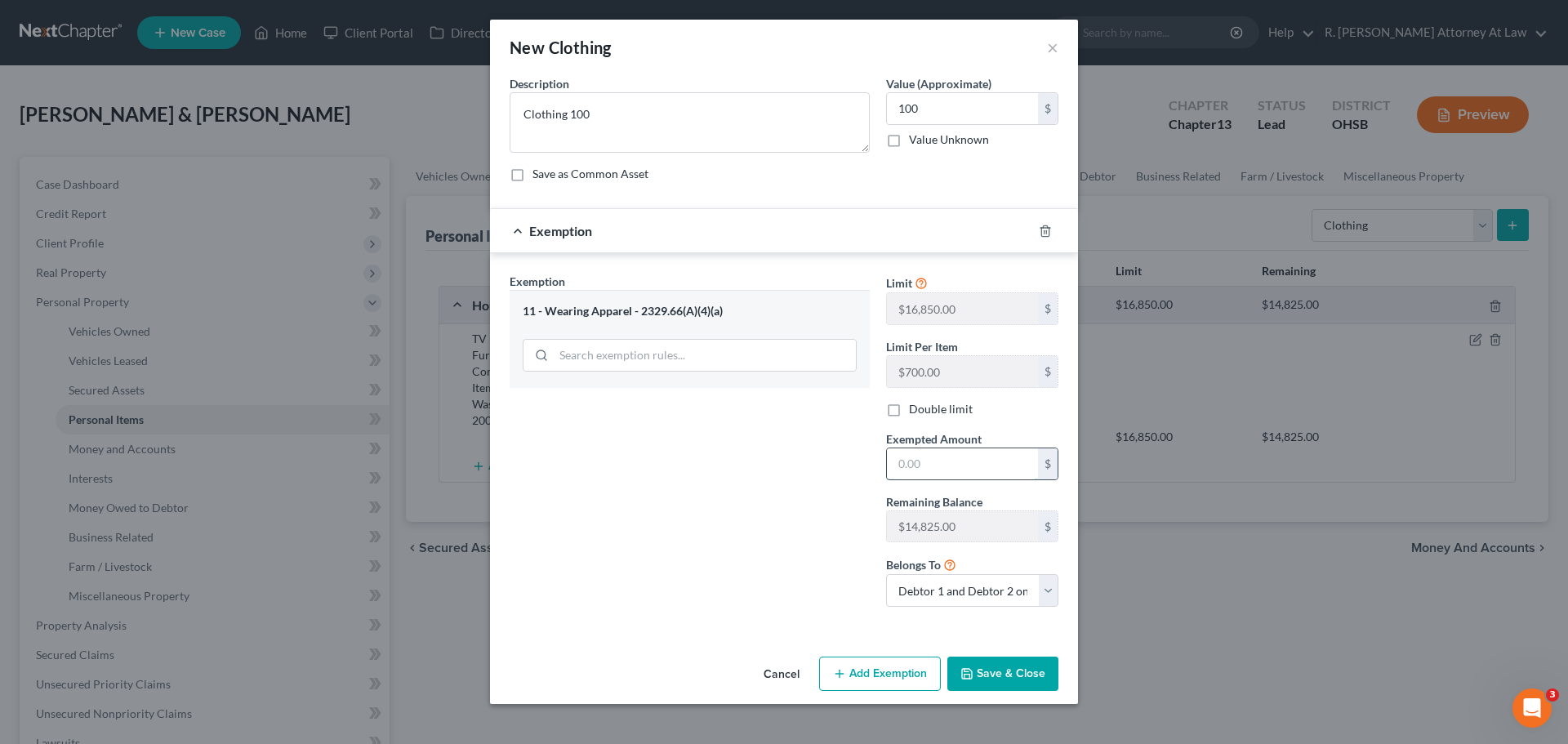
click at [904, 460] on input "text" at bounding box center [963, 464] width 151 height 31
type input "100"
drag, startPoint x: 832, startPoint y: 471, endPoint x: 885, endPoint y: 493, distance: 57.4
click at [833, 471] on div "Exemption Set must be selected for CA. Exemption * 11 - Wearing Apparel - 2329.…" at bounding box center [689, 446] width 376 height 347
drag, startPoint x: 1009, startPoint y: 688, endPoint x: 1007, endPoint y: 678, distance: 10.2
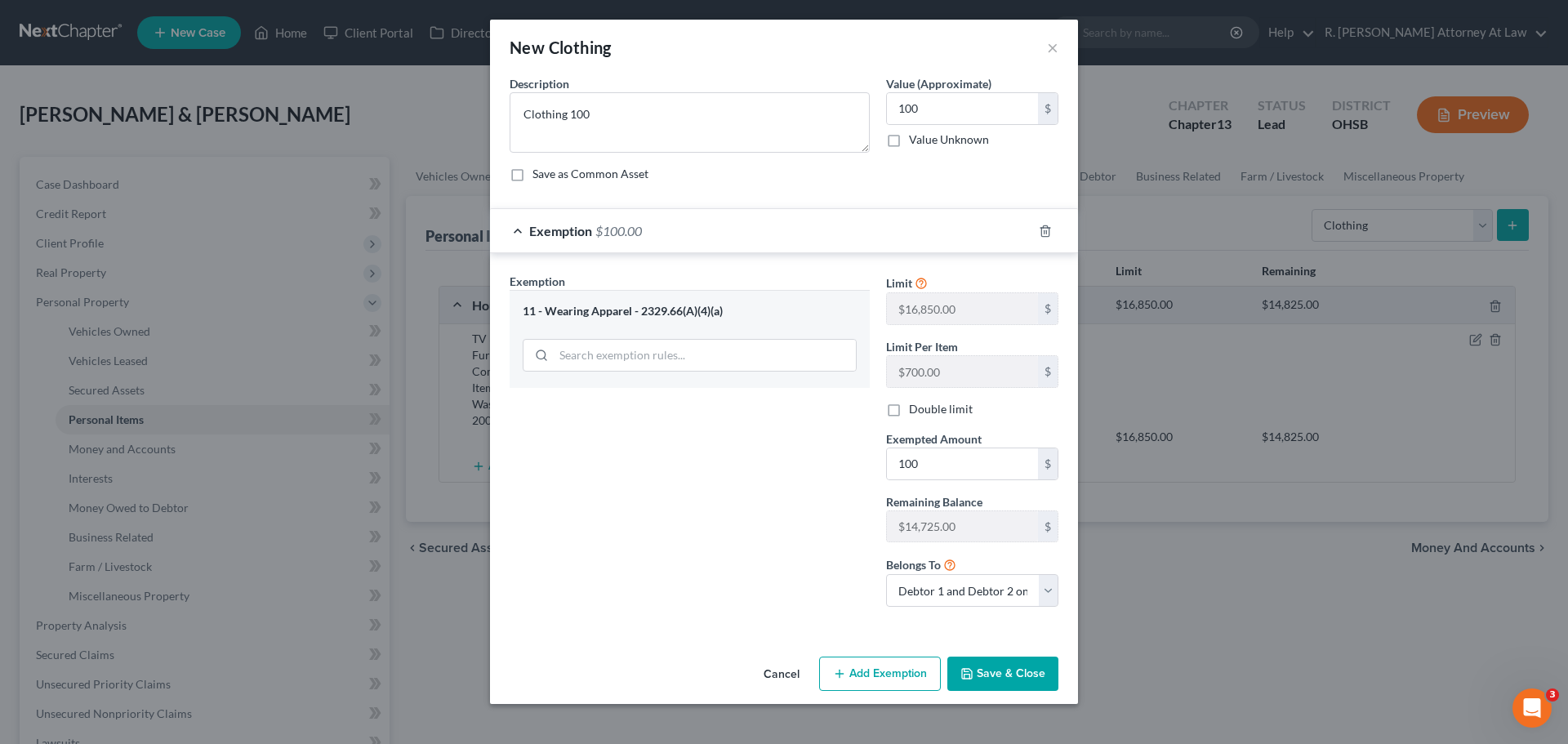
click at [1009, 687] on button "Save & Close" at bounding box center [1003, 674] width 111 height 34
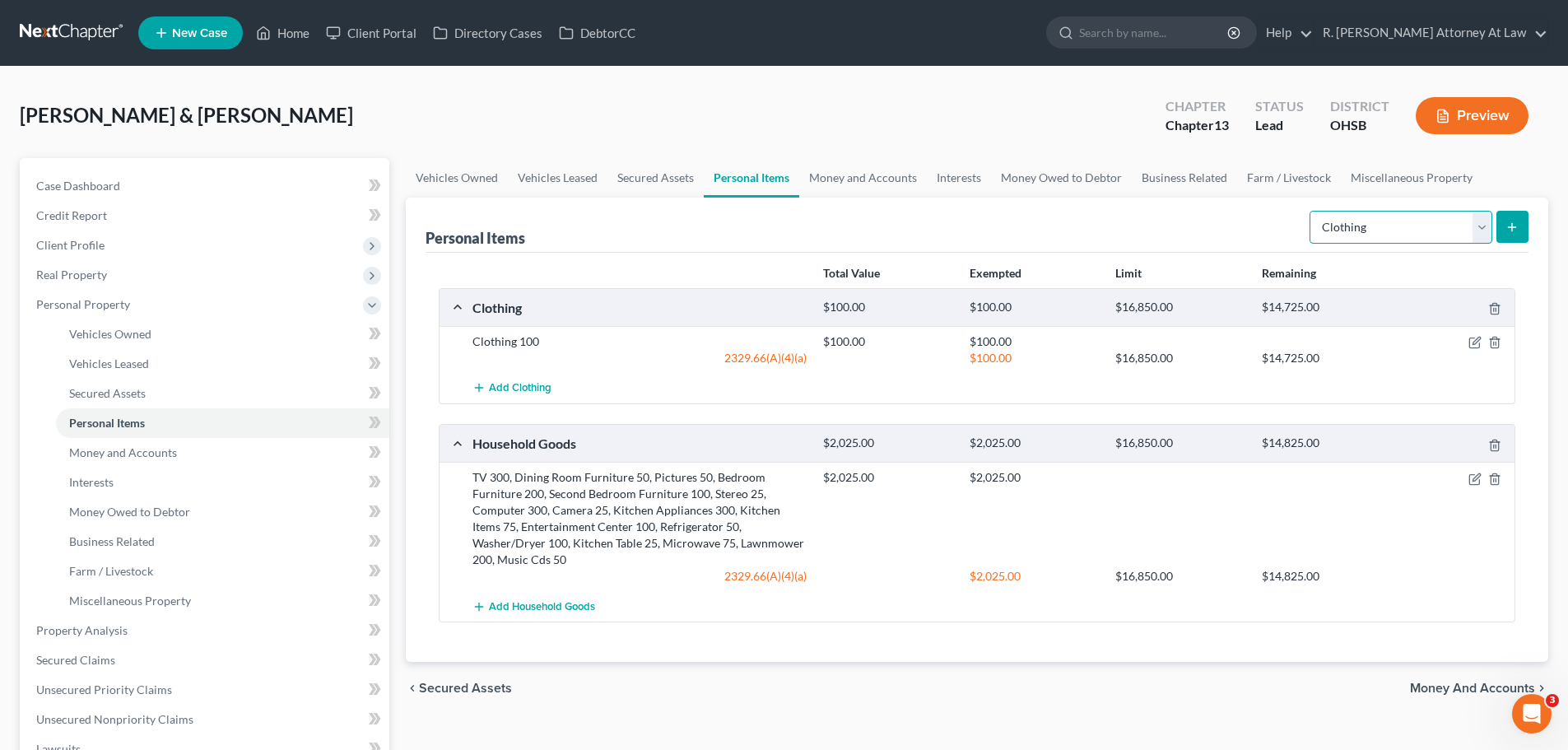
click at [1364, 227] on select "Select Item Type Clothing Collectibles Of Value Electronics Firearms Household …" at bounding box center [1401, 227] width 183 height 33
select select "jewelry"
click at [1311, 211] on select "Select Item Type Clothing Collectibles Of Value Electronics Firearms Household …" at bounding box center [1401, 227] width 183 height 33
click at [1501, 228] on button "submit" at bounding box center [1513, 227] width 33 height 33
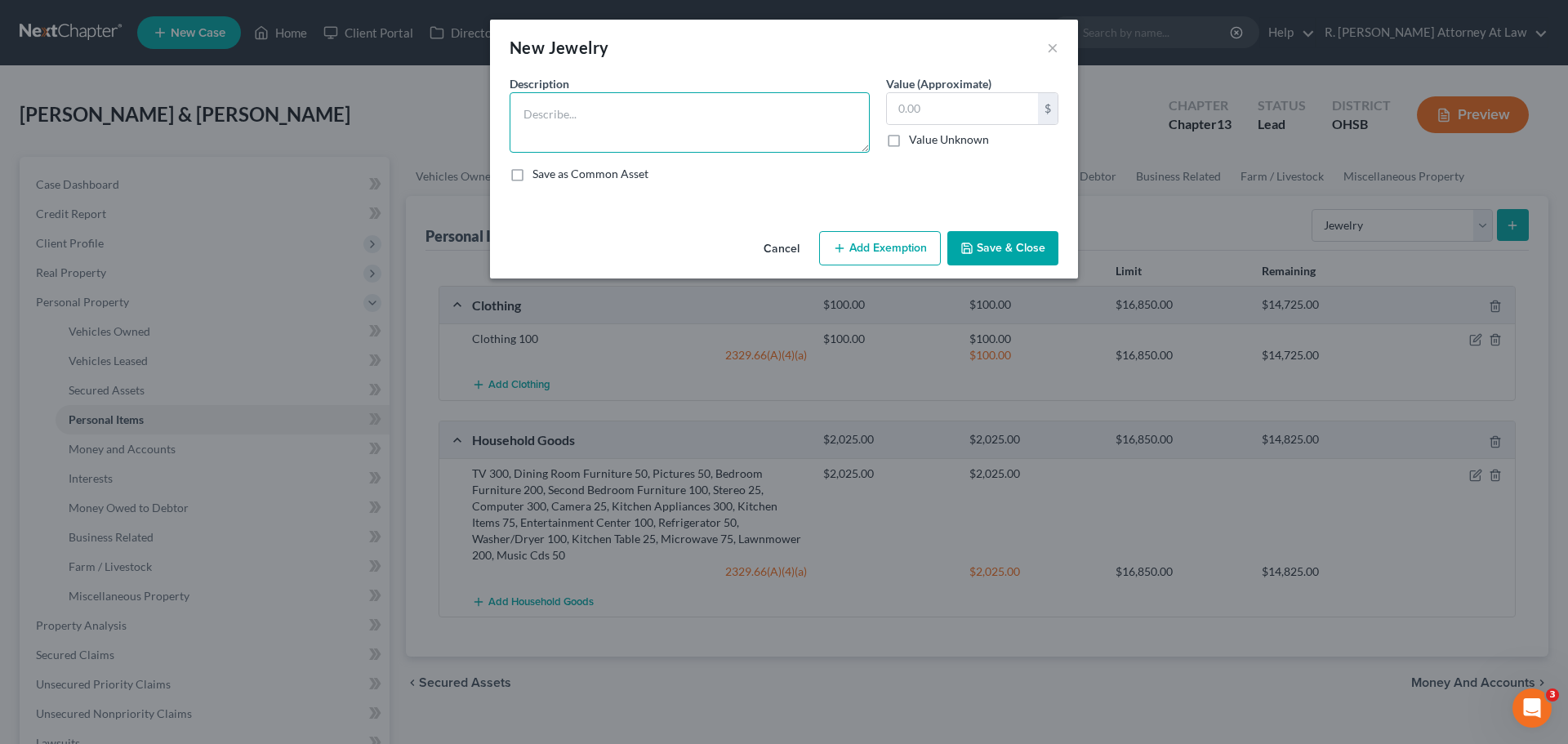
click at [661, 108] on textarea at bounding box center [689, 122] width 360 height 60
click at [666, 116] on textarea "Watch 100, Wedding Jewerlry 500, Costume Jewelry 25" at bounding box center [689, 122] width 360 height 60
type textarea "Watch 100, Wedding Jewelry 500, Costume Jewelry 25"
click at [950, 120] on input "text" at bounding box center [963, 109] width 151 height 31
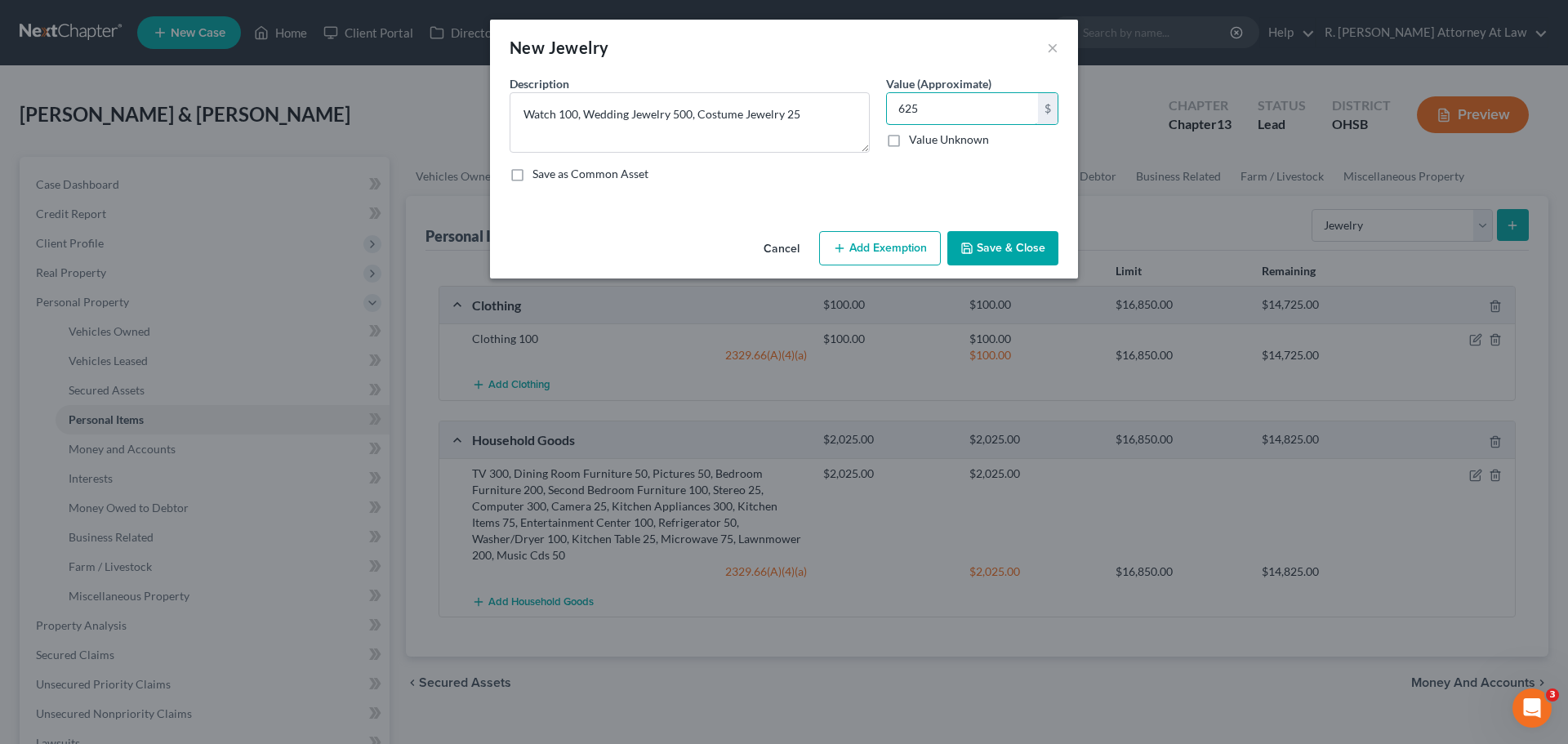
type input "625"
click at [876, 242] on button "Add Exemption" at bounding box center [880, 248] width 121 height 34
select select "2"
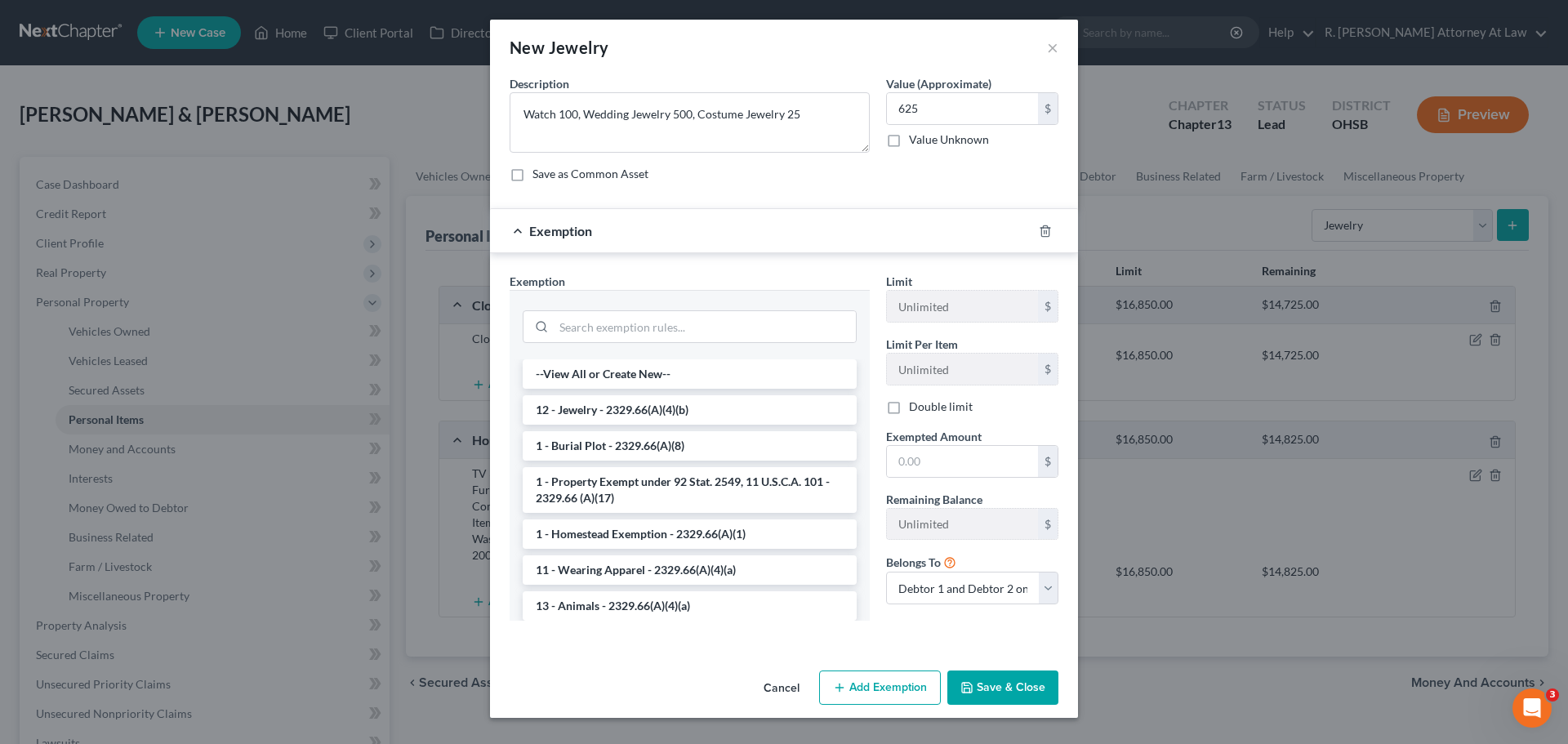
click at [609, 407] on li "12 - Jewelry - 2329.66(A)(4)(b)" at bounding box center [689, 410] width 334 height 30
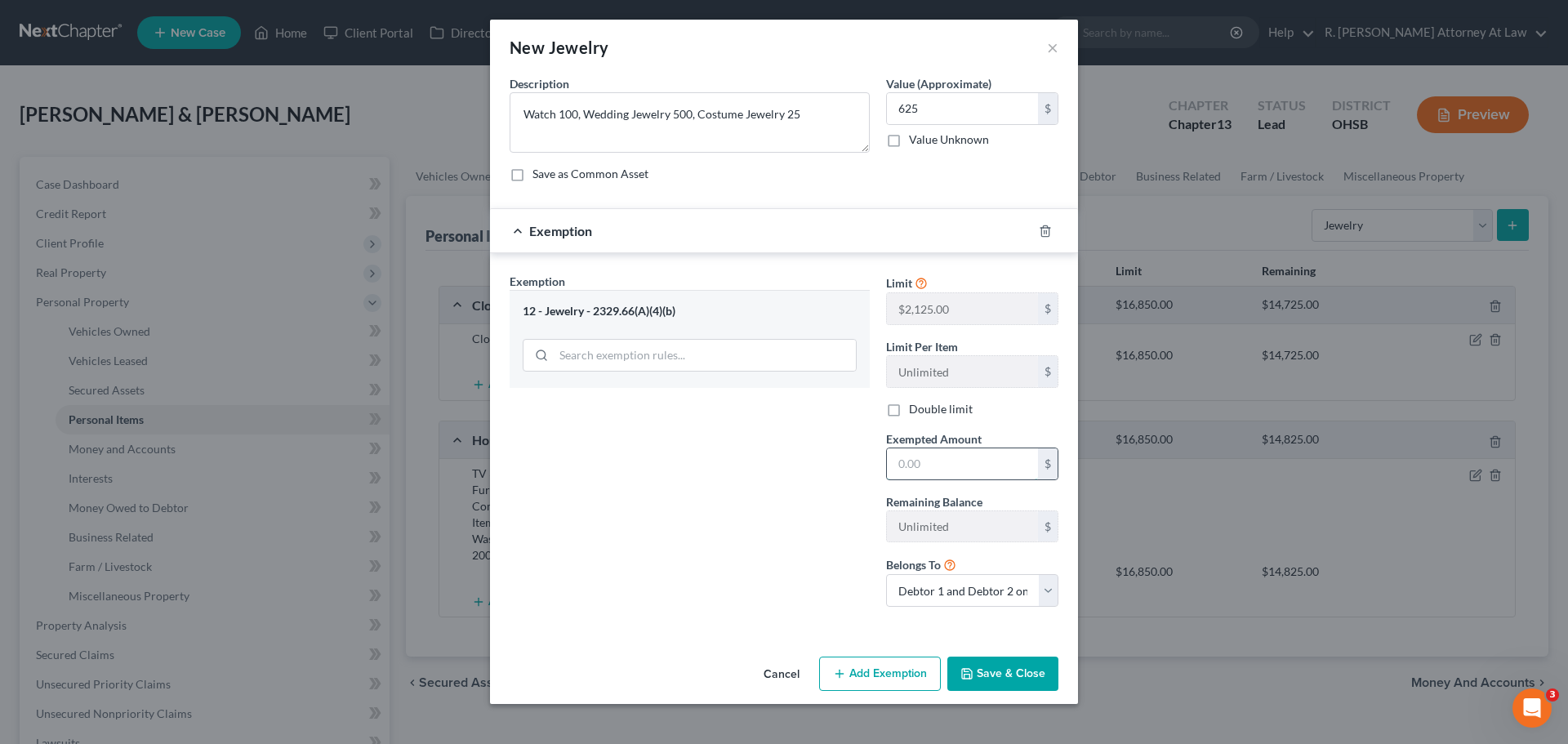
click at [917, 455] on input "text" at bounding box center [963, 464] width 151 height 31
type input "625"
drag, startPoint x: 993, startPoint y: 676, endPoint x: 993, endPoint y: 660, distance: 16.0
click at [992, 676] on button "Save & Close" at bounding box center [1003, 674] width 111 height 34
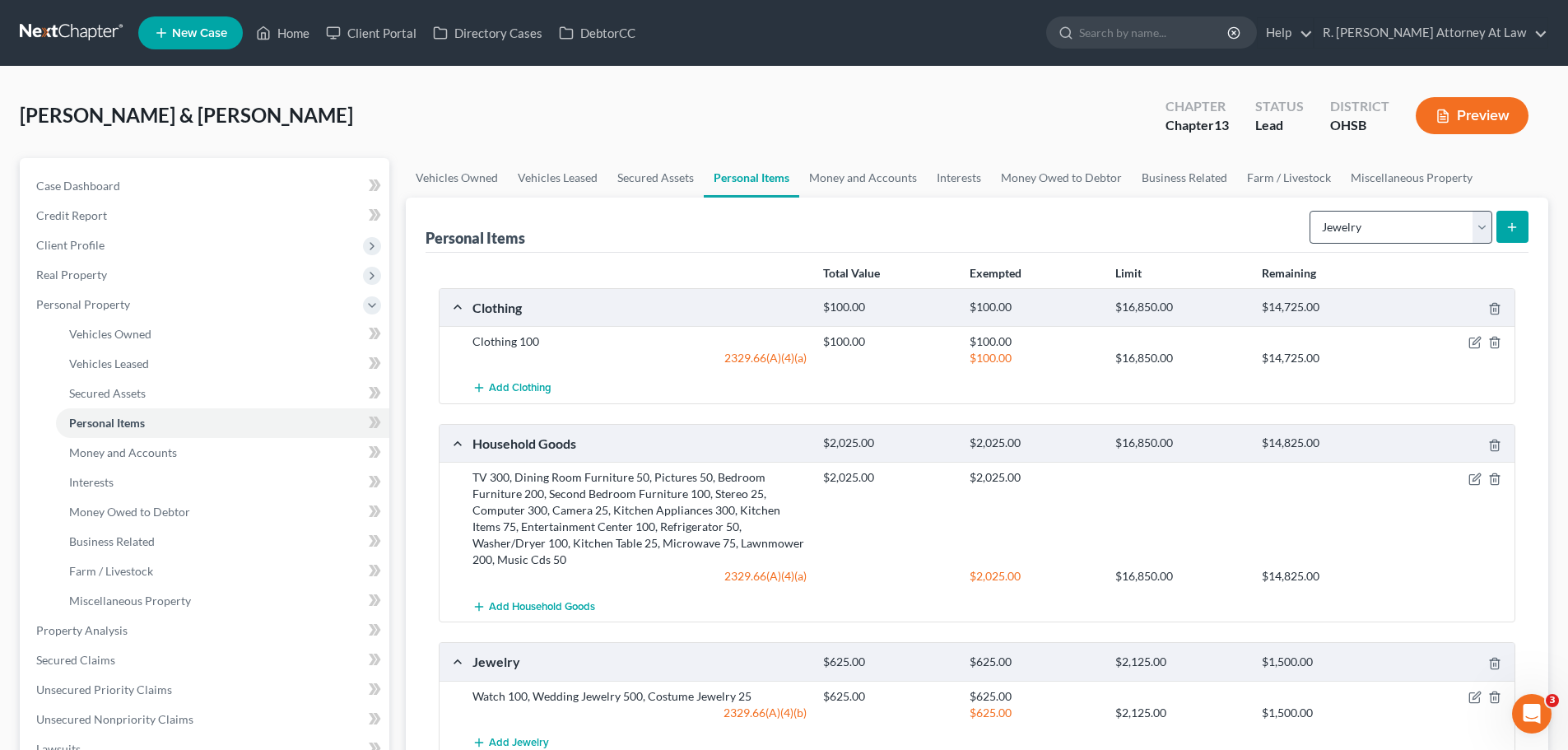
drag, startPoint x: 1368, startPoint y: 258, endPoint x: 1375, endPoint y: 239, distance: 20.2
click at [1372, 253] on div "Total Value Exempted Limit Remaining Clothing $100.00 $100.00 $16,850.00 $14,72…" at bounding box center [977, 526] width 1103 height 546
click at [1375, 239] on select "Select Item Type Clothing Collectibles Of Value Electronics Firearms Household …" at bounding box center [1401, 227] width 183 height 33
click at [1311, 211] on select "Select Item Type Clothing Collectibles Of Value Electronics Firearms Household …" at bounding box center [1401, 227] width 183 height 33
click at [1376, 244] on form "Select Item Type Clothing Collectibles Of Value Electronics Firearms Household …" at bounding box center [1419, 227] width 219 height 33
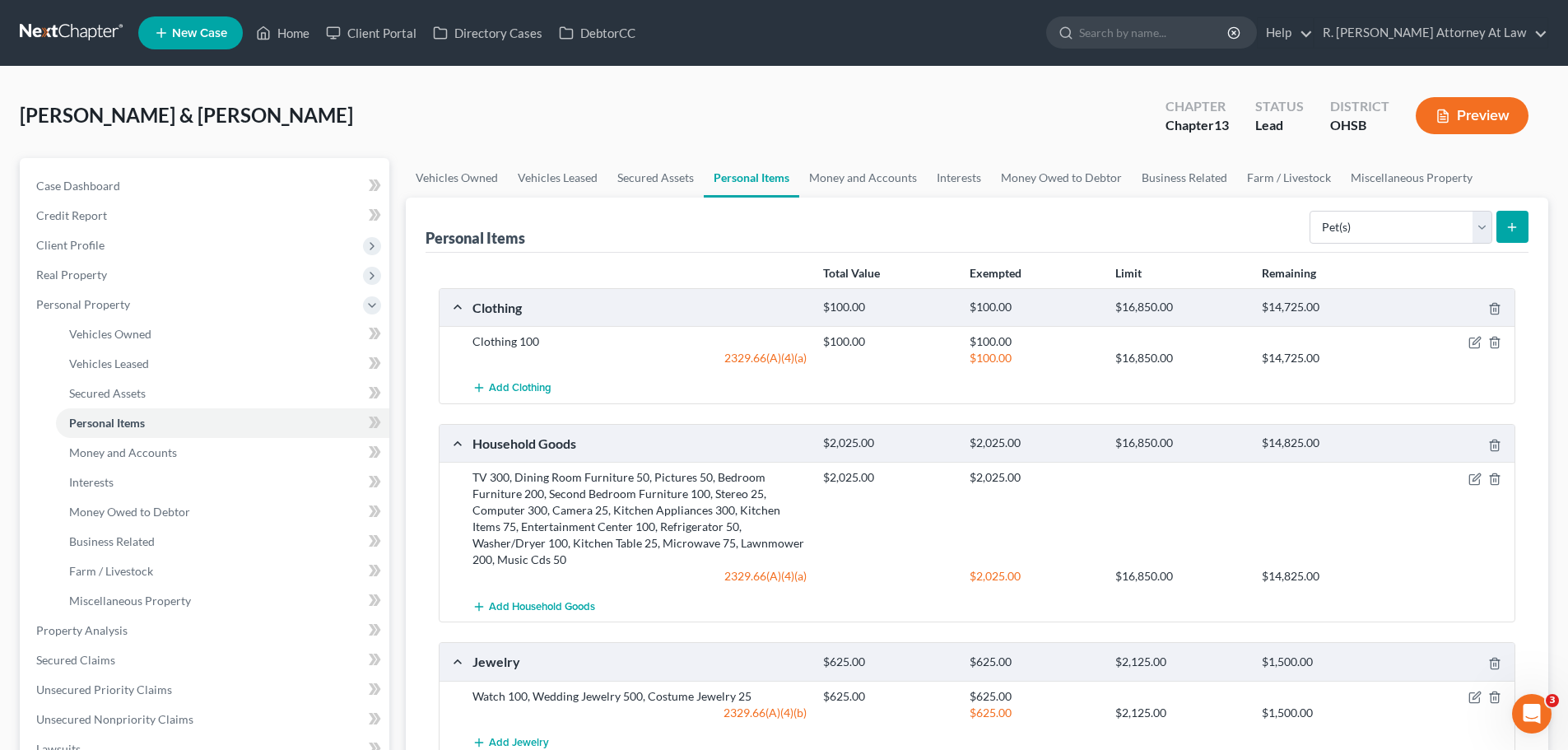
click at [1387, 431] on div "Household Goods $2,025.00 $2,025.00 $16,850.00 $14,825.00" at bounding box center [974, 443] width 1069 height 37
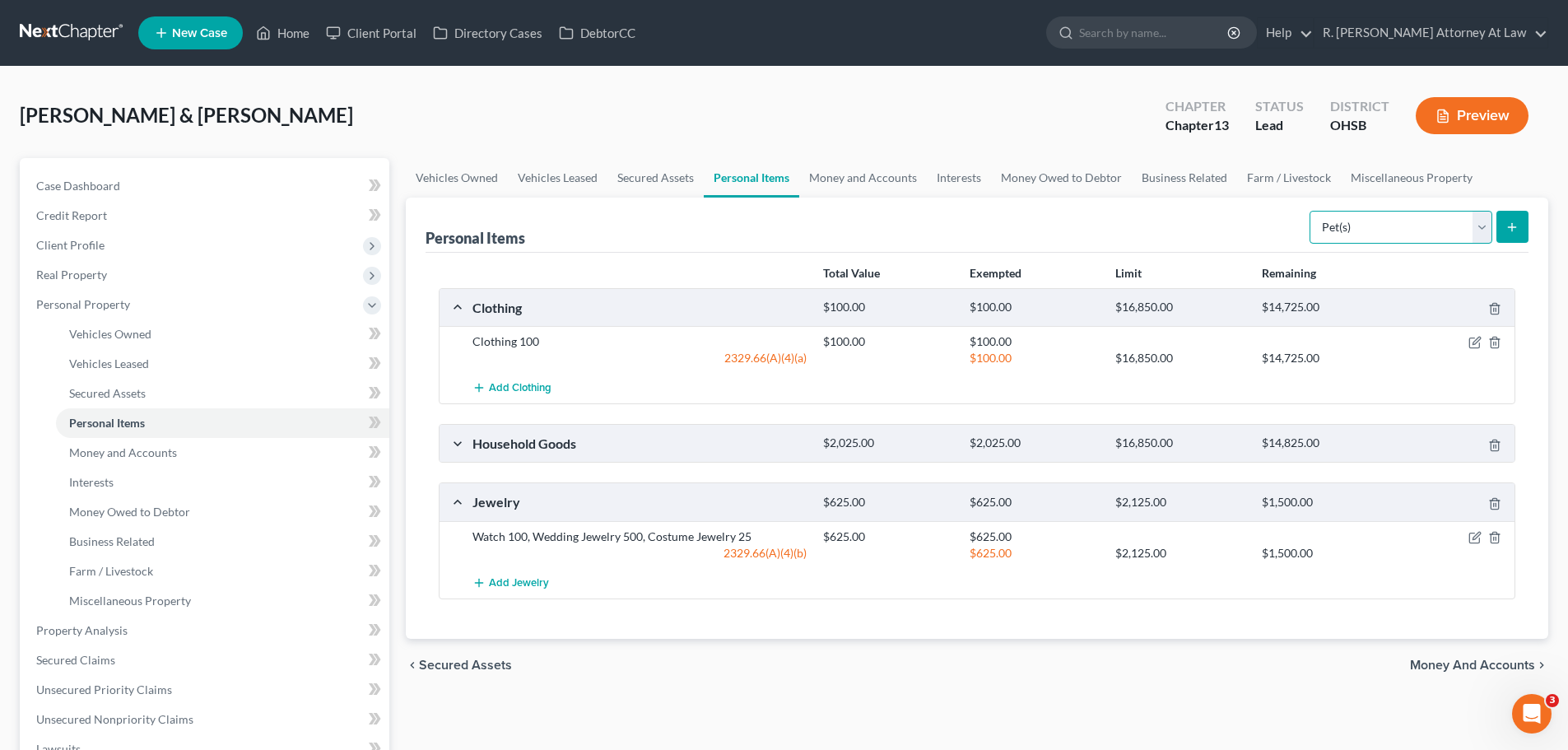
click at [1369, 226] on select "Select Item Type Clothing Collectibles Of Value Electronics Firearms Household …" at bounding box center [1401, 227] width 183 height 33
select select "sports_and_hobby_equipment"
click at [1311, 211] on select "Select Item Type Clothing Collectibles Of Value Electronics Firearms Household …" at bounding box center [1401, 227] width 183 height 33
click at [460, 446] on div "Household Goods $2,025.00 $2,025.00 $16,850.00 $14,825.00" at bounding box center [974, 443] width 1069 height 37
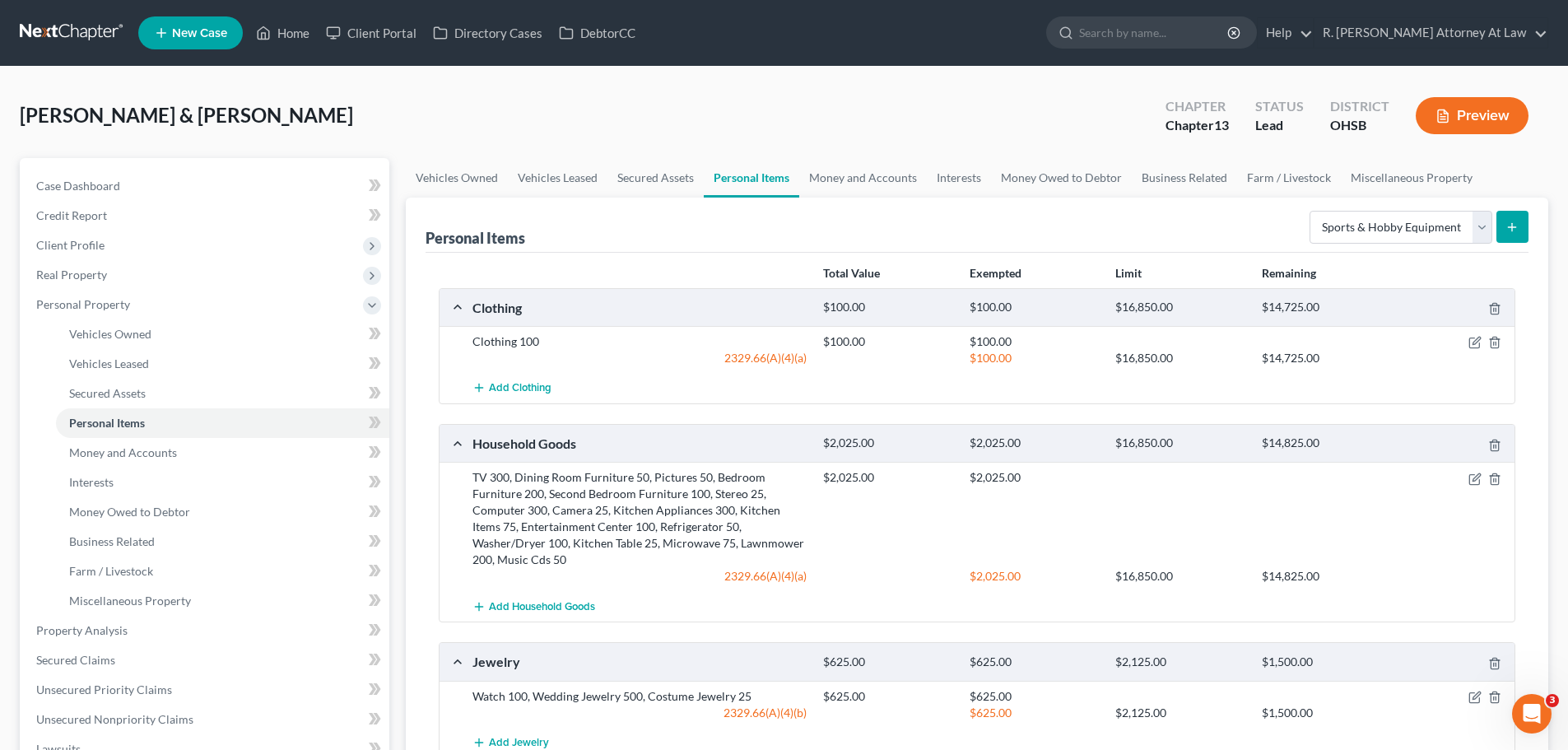
click at [1509, 227] on icon "submit" at bounding box center [1512, 227] width 13 height 13
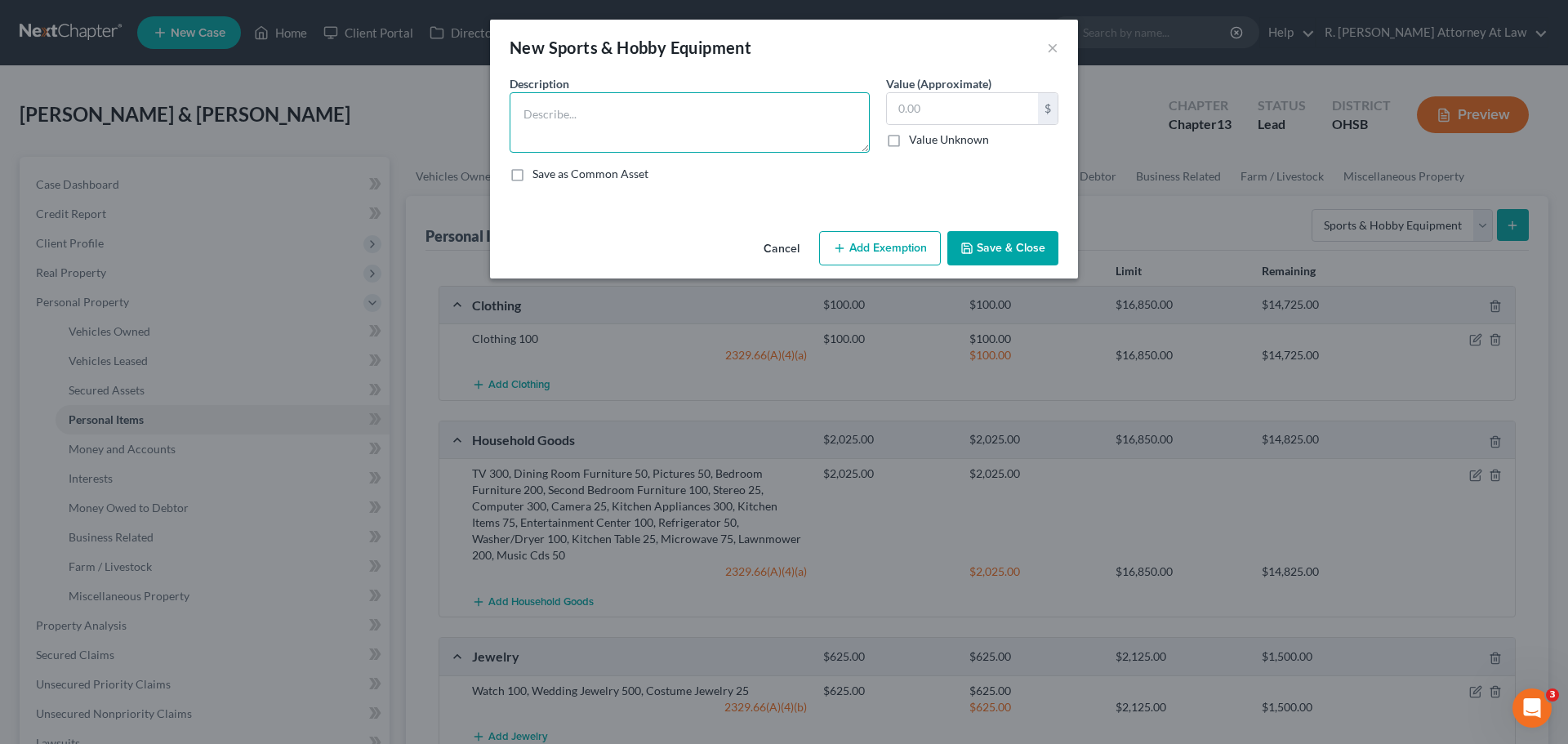
click at [650, 134] on textarea at bounding box center [689, 122] width 360 height 60
click at [738, 114] on textarea "Sports Equipment, Musical Instrument" at bounding box center [689, 122] width 360 height 60
click at [609, 118] on textarea "Sports Equipment, Musical Instrument 300, Video Games 200" at bounding box center [689, 122] width 360 height 60
type textarea "Sports Equipment 25, Musical Instrument 300, Video Games 200"
click at [965, 104] on input "text" at bounding box center [963, 109] width 151 height 31
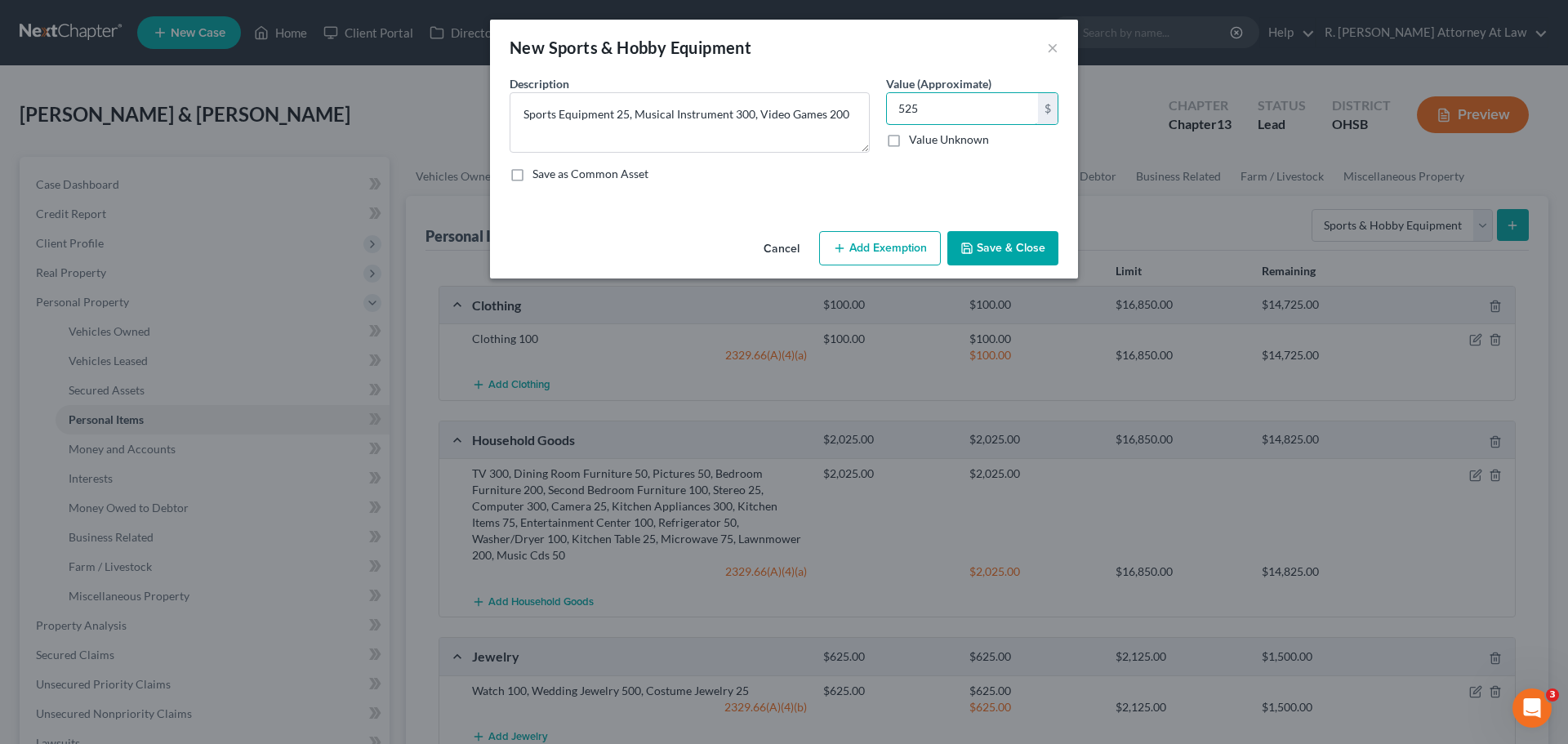
type input "525"
click at [896, 263] on button "Add Exemption" at bounding box center [880, 248] width 121 height 34
select select "2"
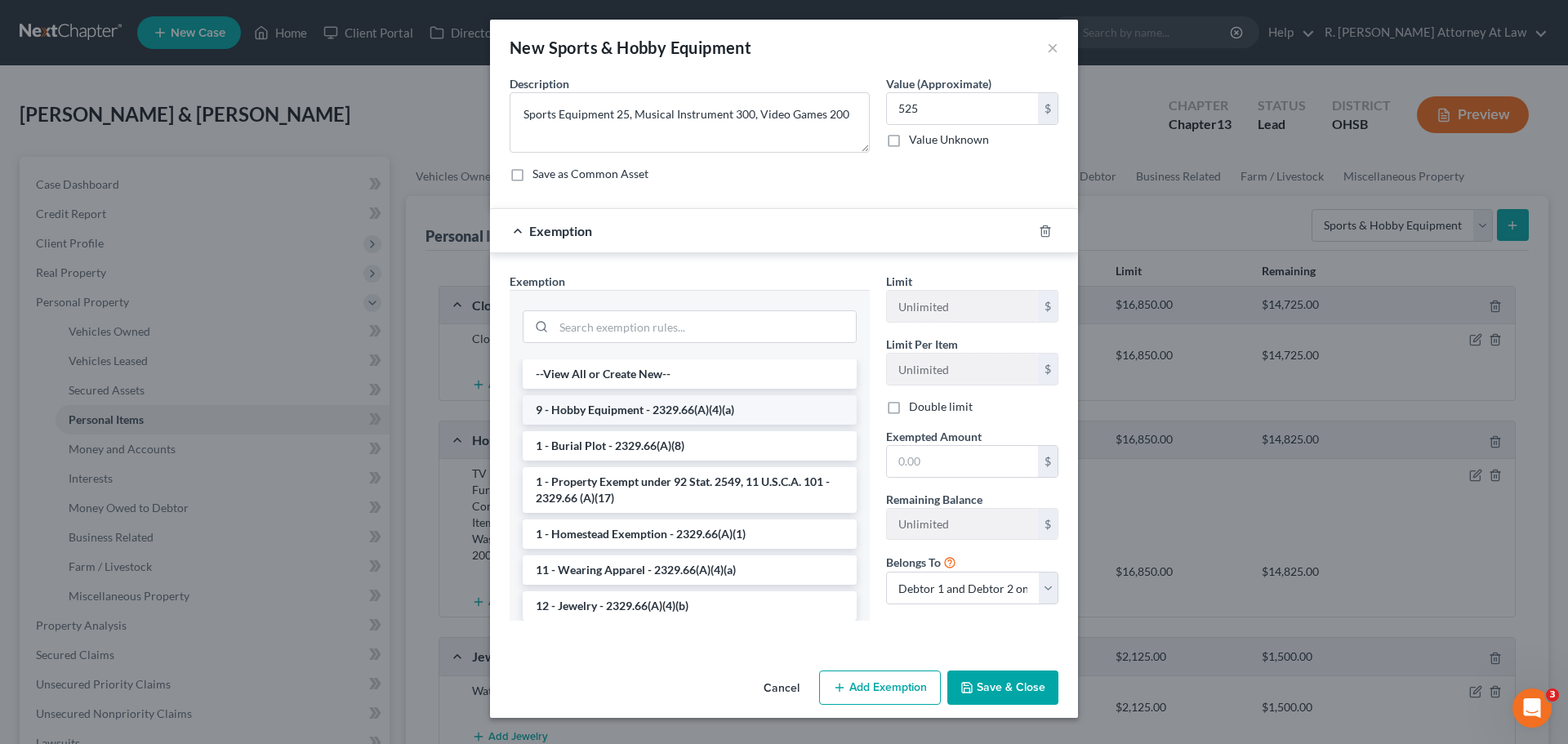
drag, startPoint x: 581, startPoint y: 411, endPoint x: 746, endPoint y: 412, distance: 165.0
click at [582, 411] on li "9 - Hobby Equipment - 2329.66(A)(4)(a)" at bounding box center [689, 410] width 334 height 30
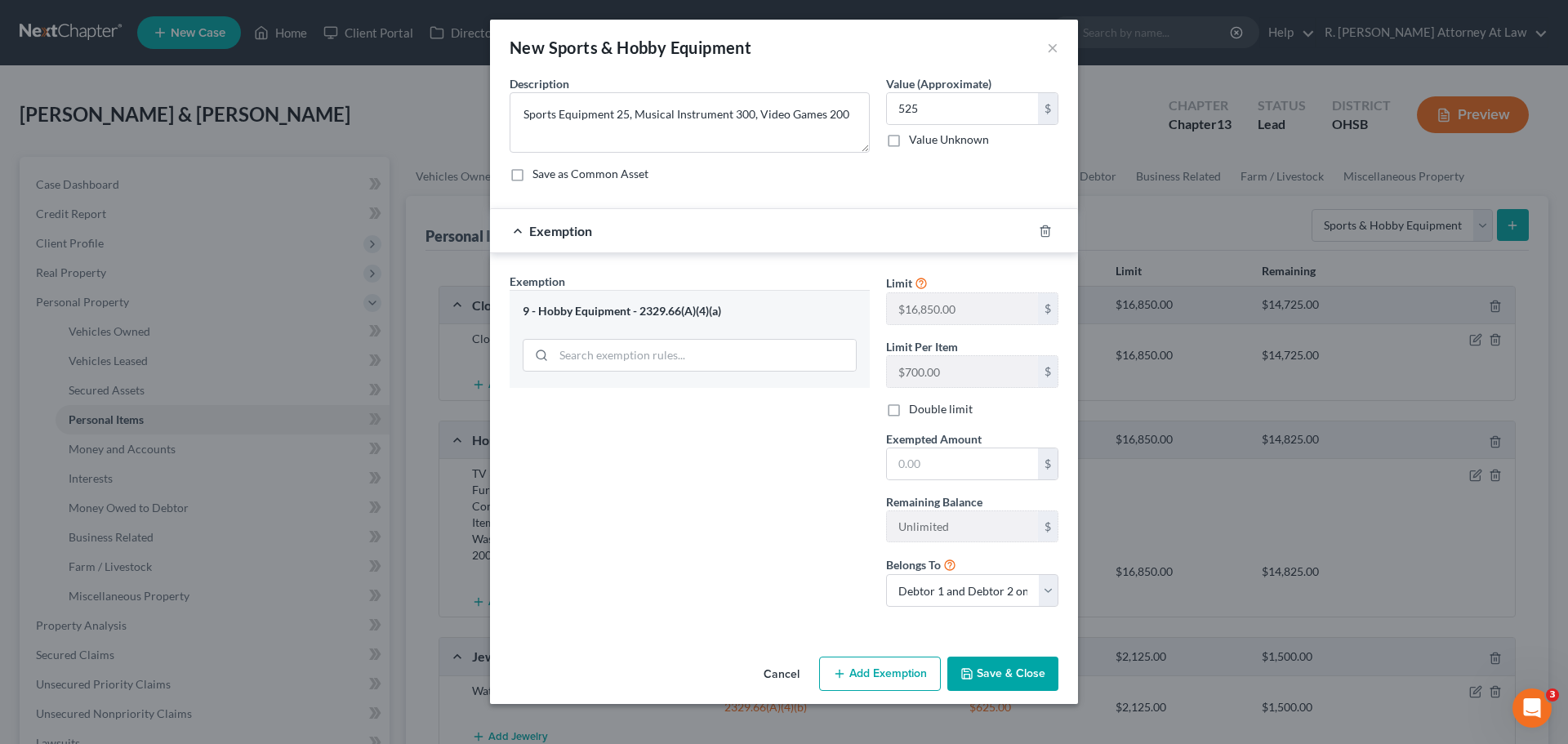
drag, startPoint x: 891, startPoint y: 438, endPoint x: 898, endPoint y: 442, distance: 8.1
click at [891, 440] on span "Exempted Amount" at bounding box center [934, 439] width 96 height 14
click at [916, 452] on input "text" at bounding box center [963, 464] width 151 height 31
type input "525"
drag, startPoint x: 790, startPoint y: 481, endPoint x: 939, endPoint y: 558, distance: 167.7
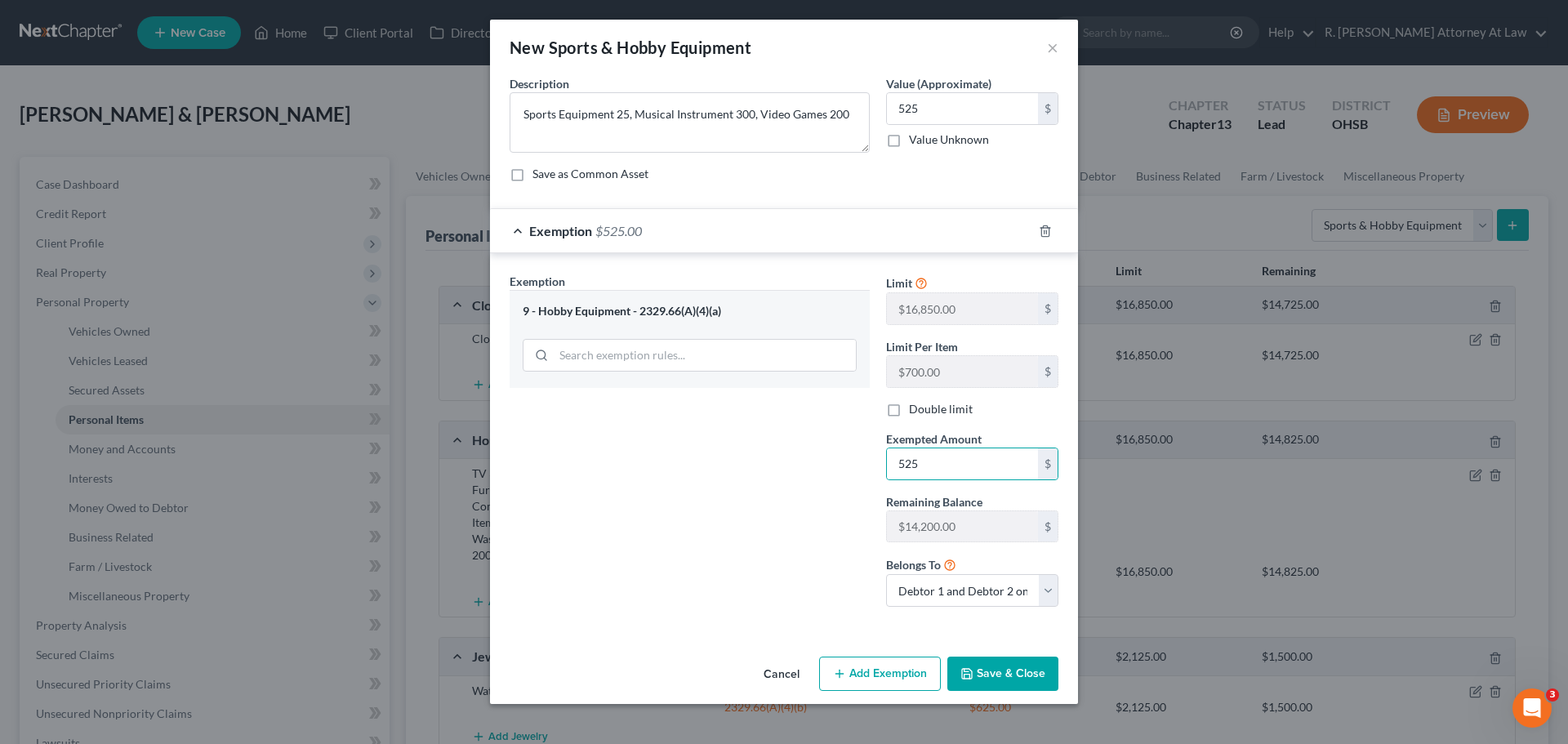
click at [791, 481] on div "Exemption Set must be selected for CA. Exemption * 9 - Hobby Equipment - 2329.6…" at bounding box center [689, 446] width 376 height 347
click at [1016, 687] on button "Save & Close" at bounding box center [1003, 674] width 111 height 34
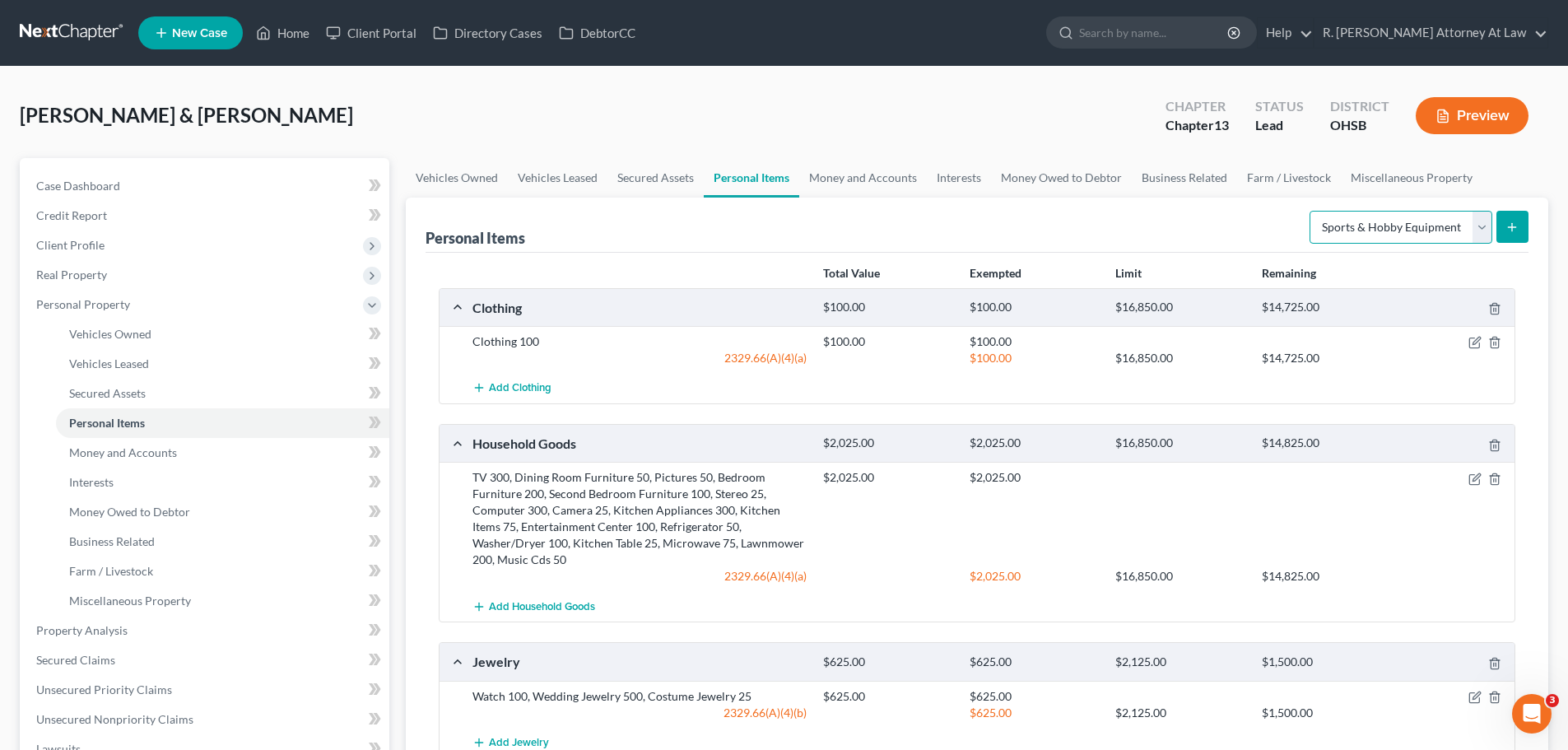
drag, startPoint x: 1411, startPoint y: 218, endPoint x: 1412, endPoint y: 239, distance: 21.0
click at [1411, 219] on select "Select Item Type Clothing Collectibles Of Value Electronics Firearms Household …" at bounding box center [1401, 227] width 183 height 33
select select "other"
click at [1311, 211] on select "Select Item Type Clothing Collectibles Of Value Electronics Firearms Household …" at bounding box center [1401, 227] width 183 height 33
click at [1514, 238] on button "submit" at bounding box center [1513, 227] width 33 height 33
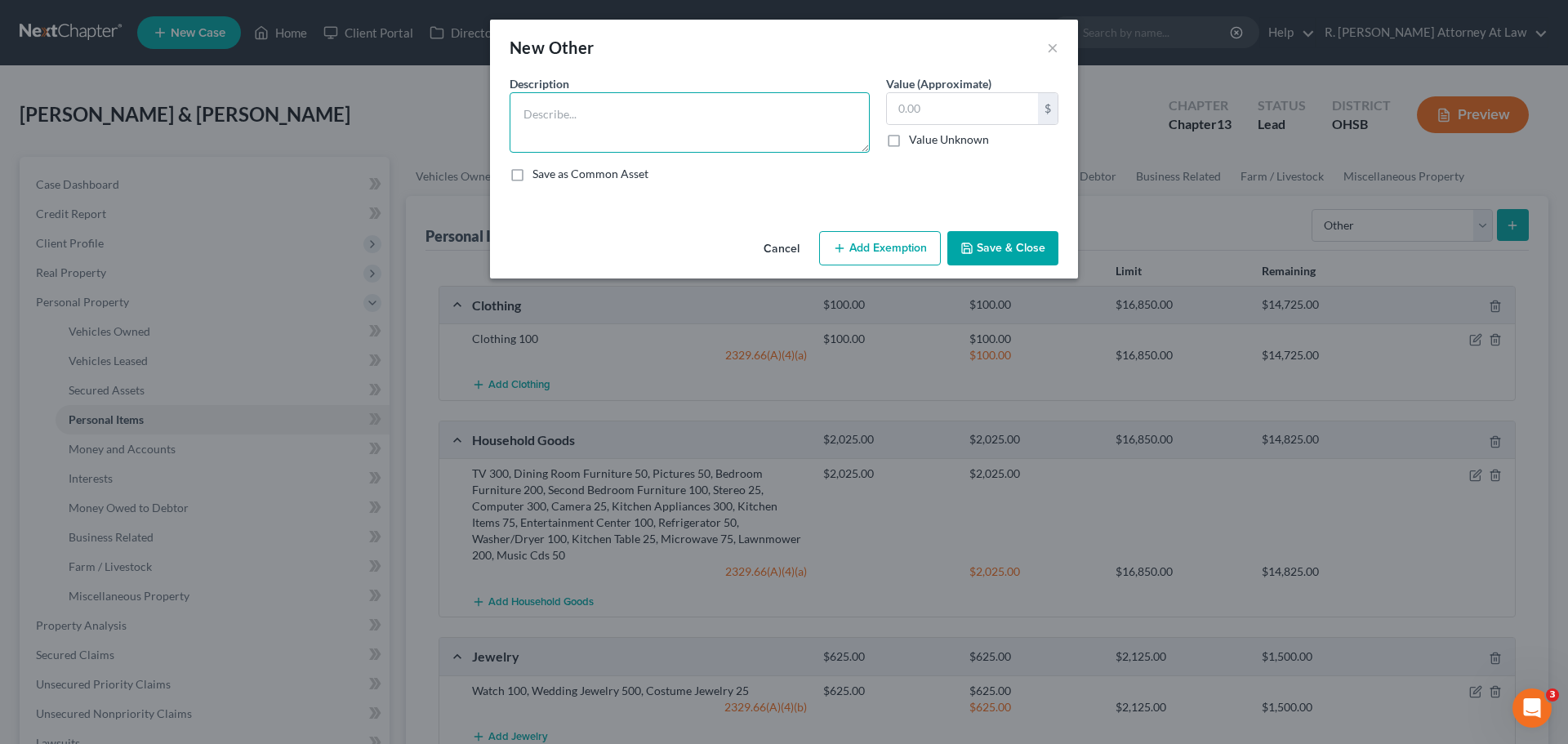
click at [562, 125] on textarea at bounding box center [689, 122] width 360 height 60
type textarea "Hand & Garden Tools 75, Trade Tools 500"
type input "575"
click at [885, 256] on button "Add Exemption" at bounding box center [880, 248] width 121 height 34
select select "2"
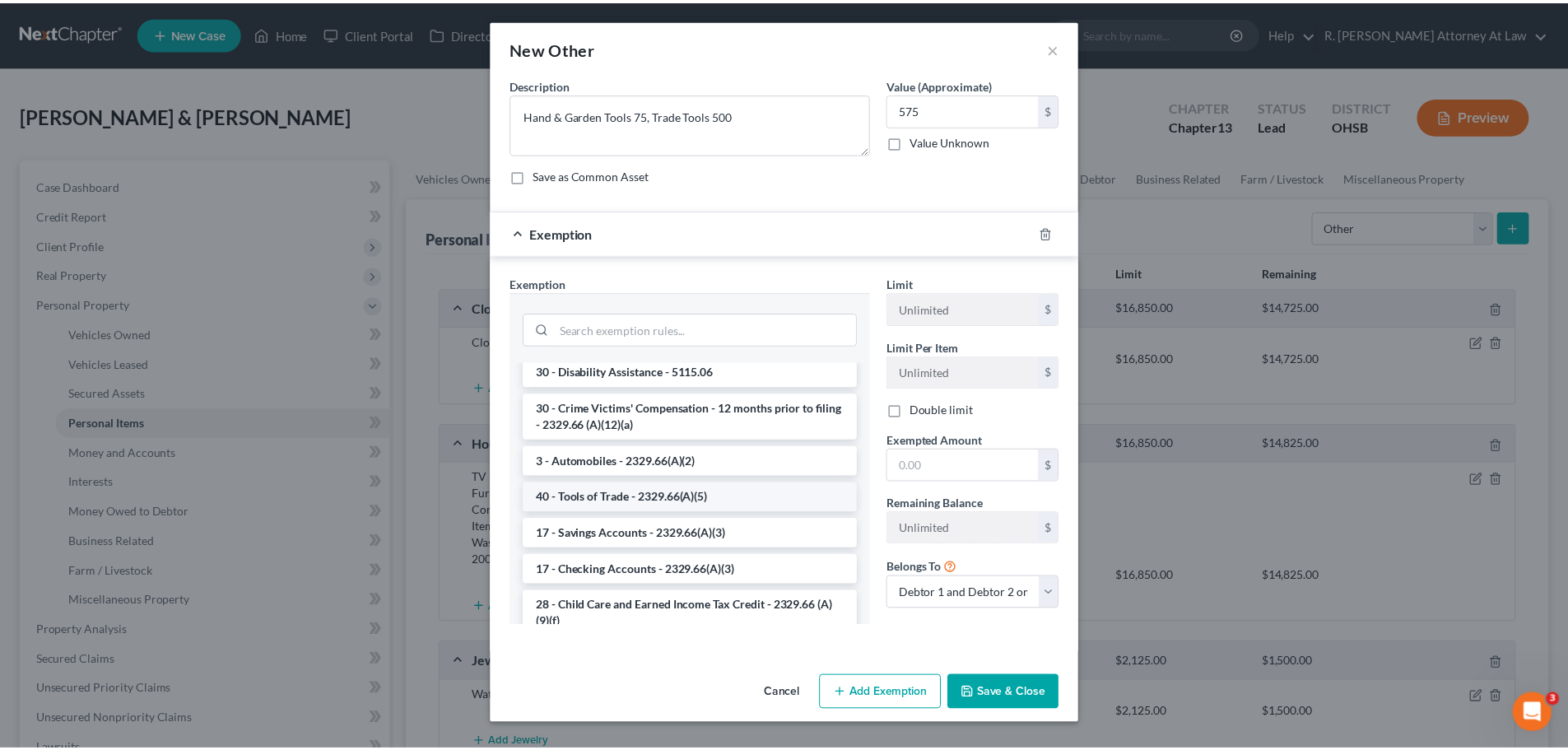
scroll to position [1812, 0]
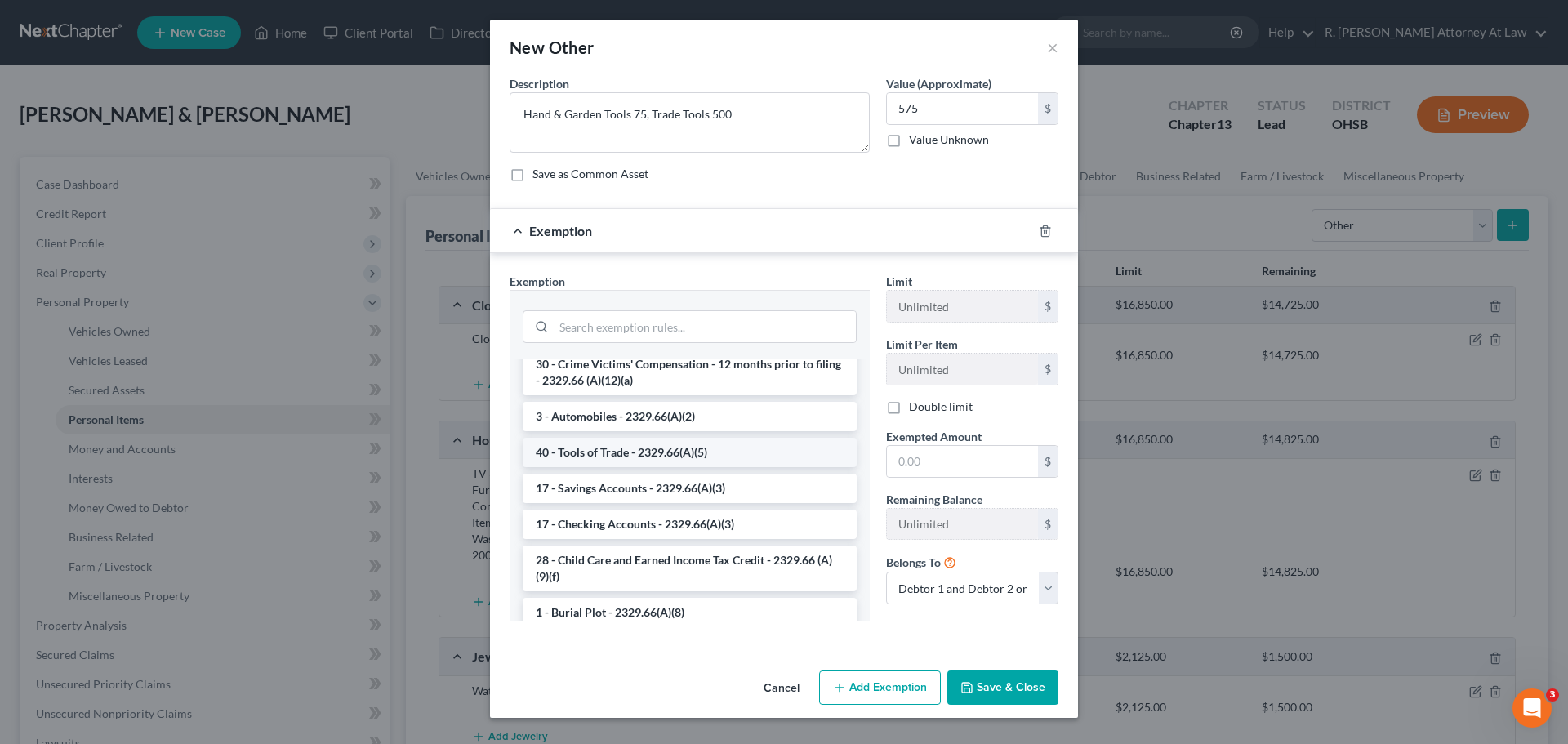
click at [593, 467] on li "40 - Tools of Trade - 2329.66(A)(5)" at bounding box center [689, 453] width 334 height 30
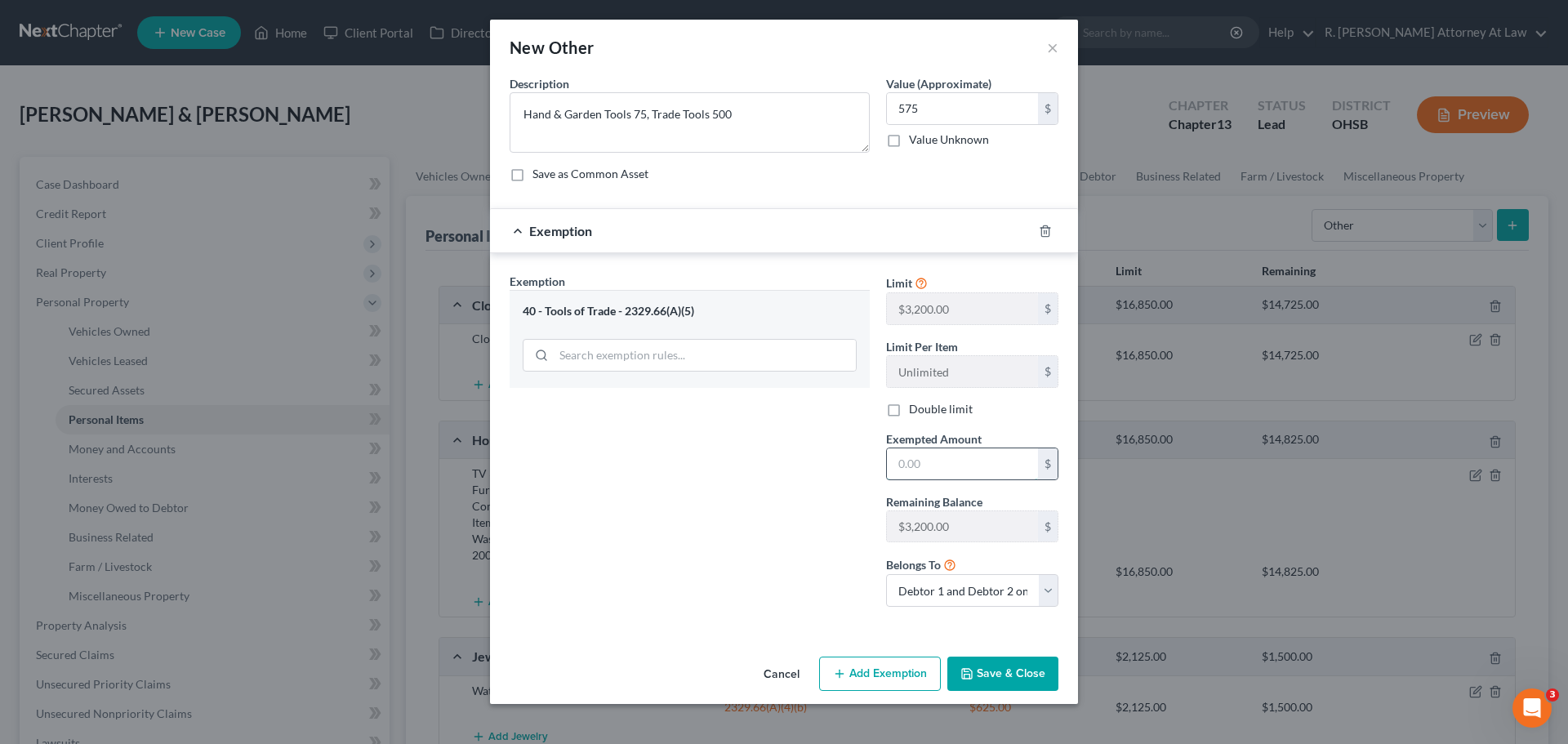
click at [911, 463] on input "text" at bounding box center [963, 464] width 151 height 31
type input "575"
click at [997, 675] on button "Save & Close" at bounding box center [1003, 674] width 111 height 34
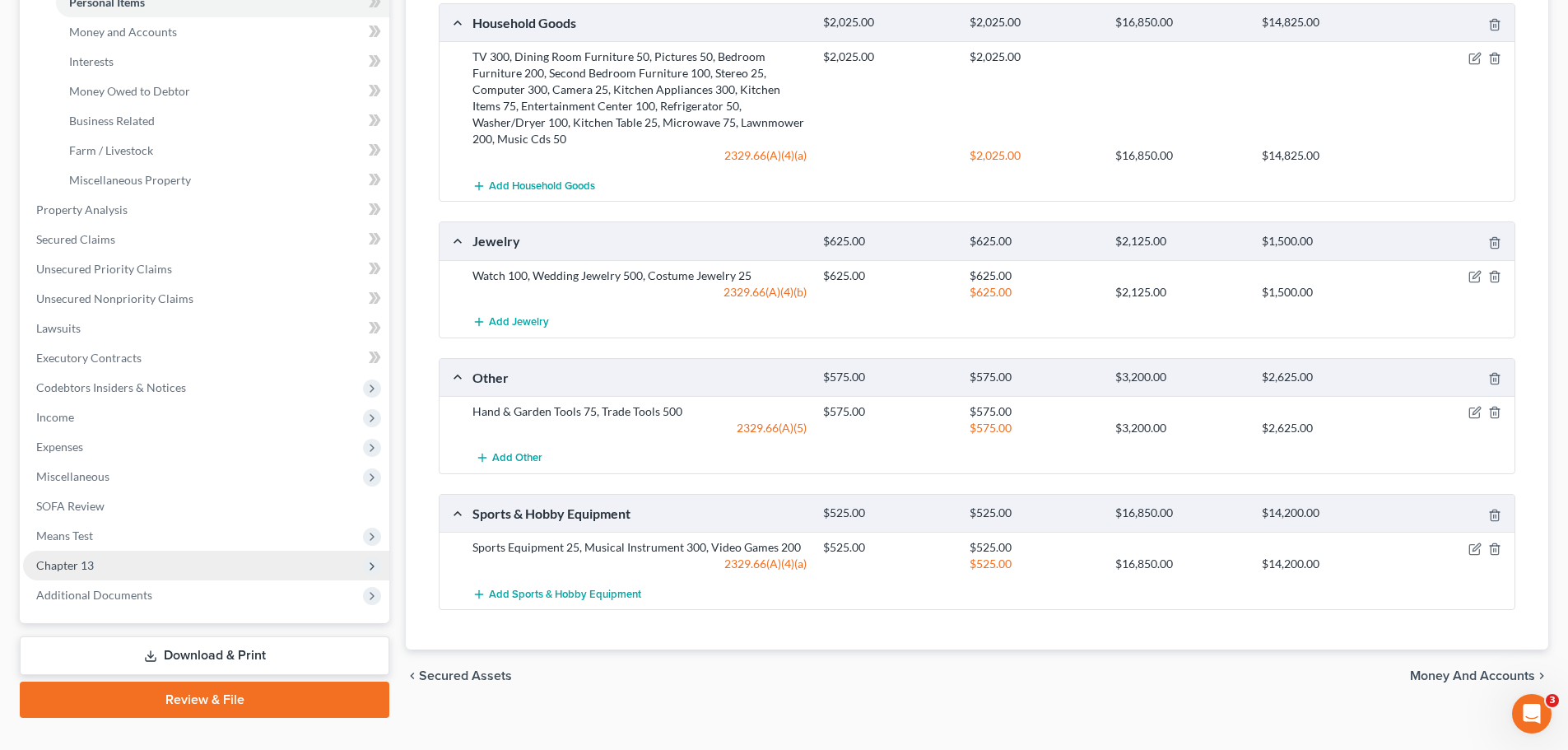
scroll to position [451, 0]
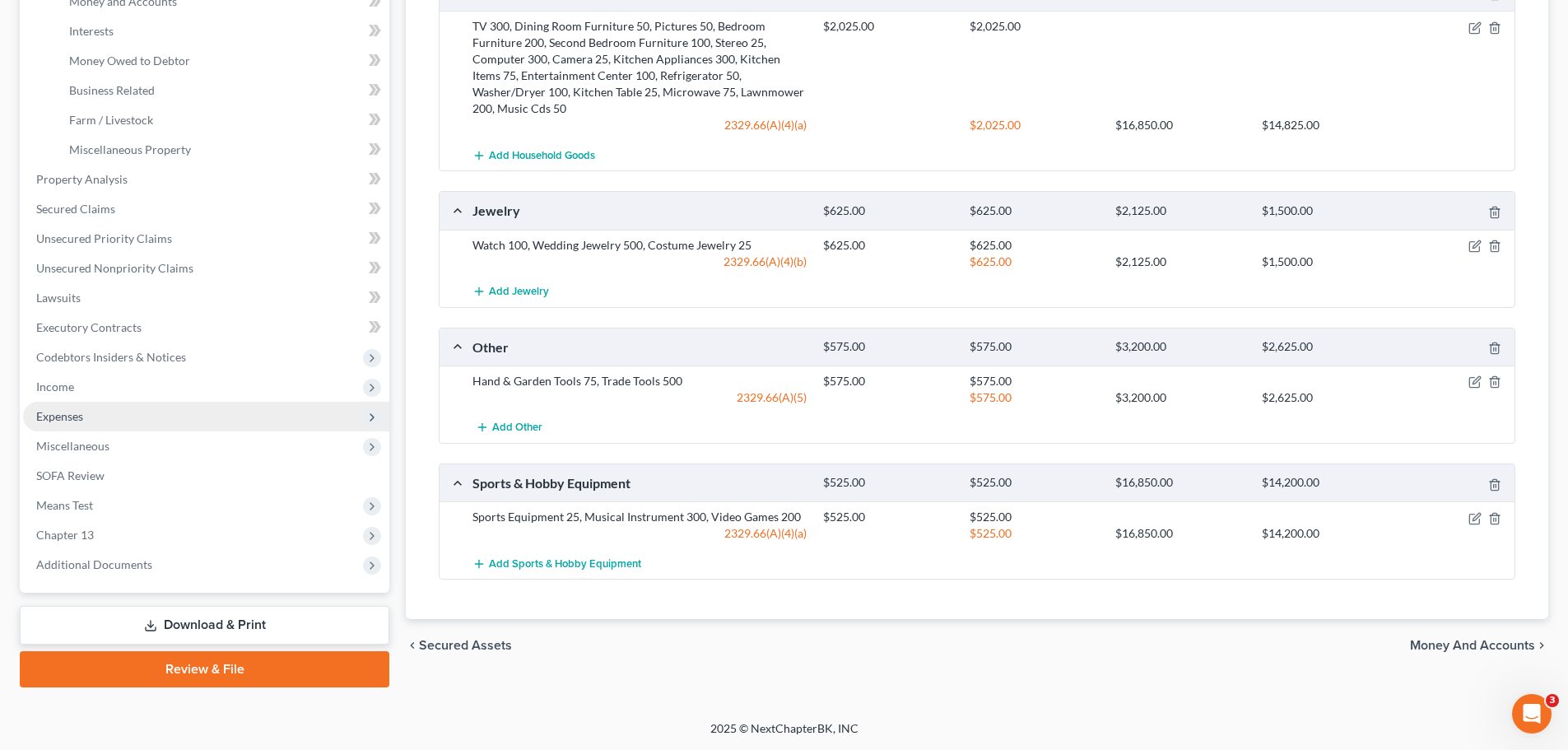
click at [70, 409] on span "Expenses" at bounding box center [59, 416] width 47 height 14
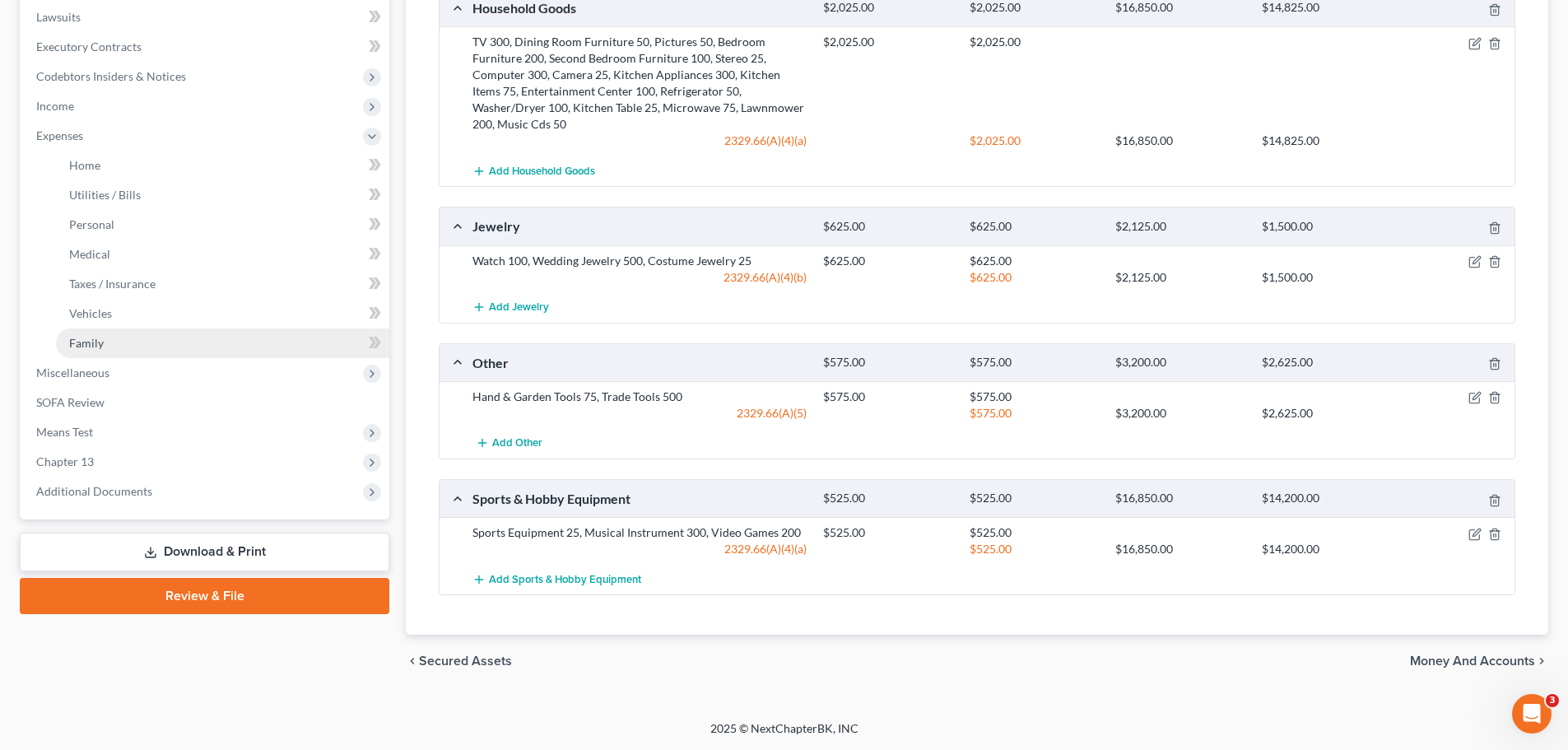
scroll to position [362, 0]
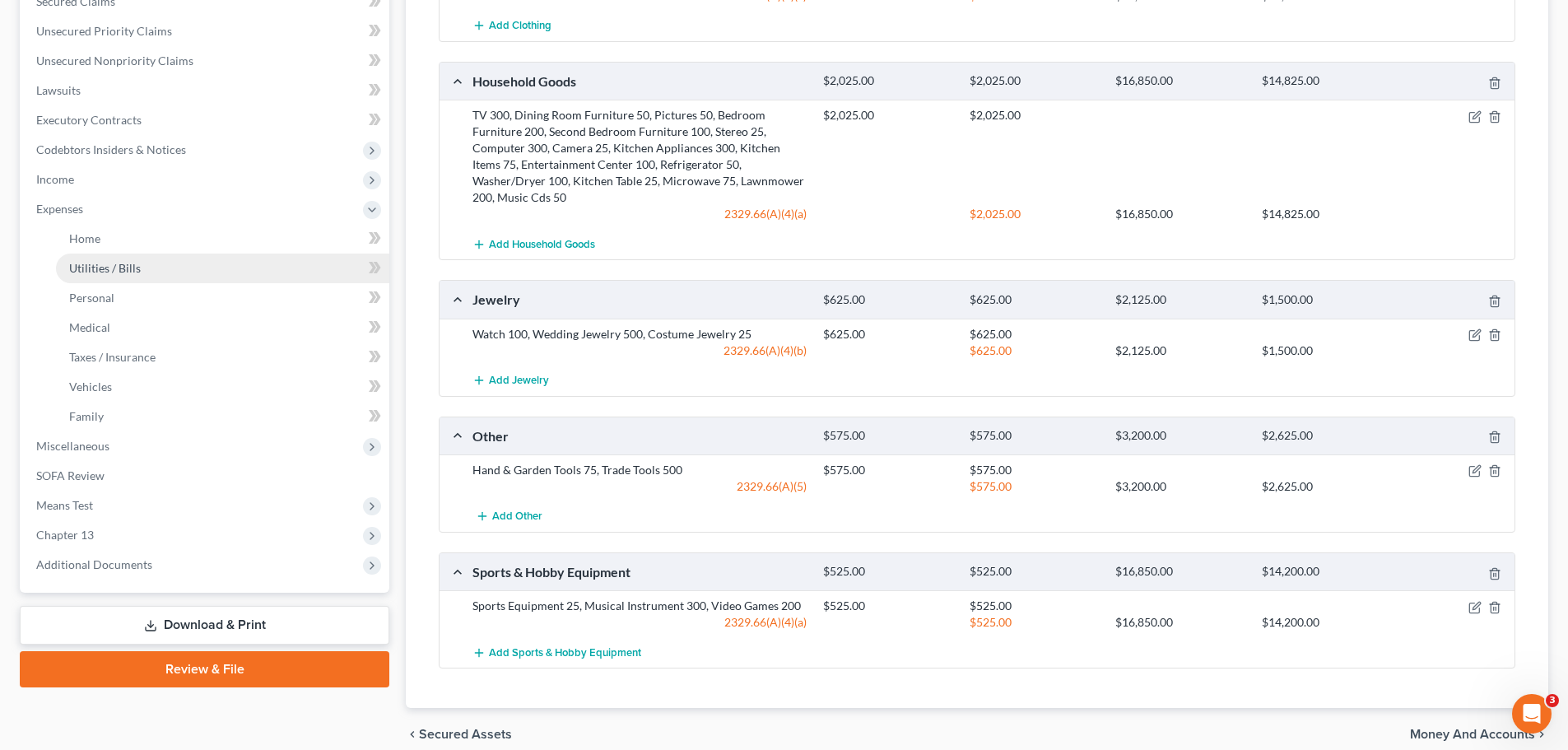
click at [80, 255] on link "Utilities / Bills" at bounding box center [223, 268] width 334 height 30
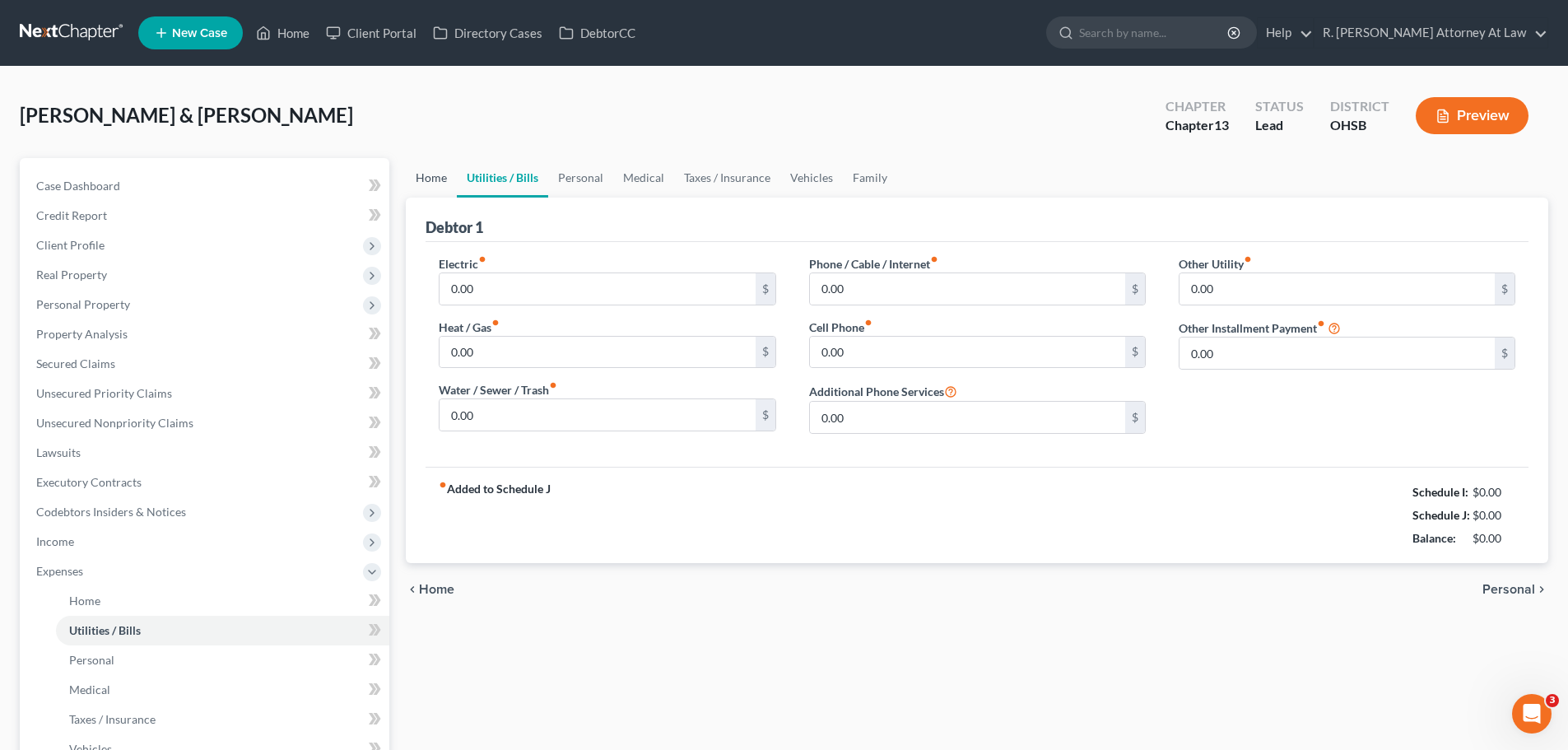
click at [447, 171] on link "Home" at bounding box center [431, 178] width 51 height 39
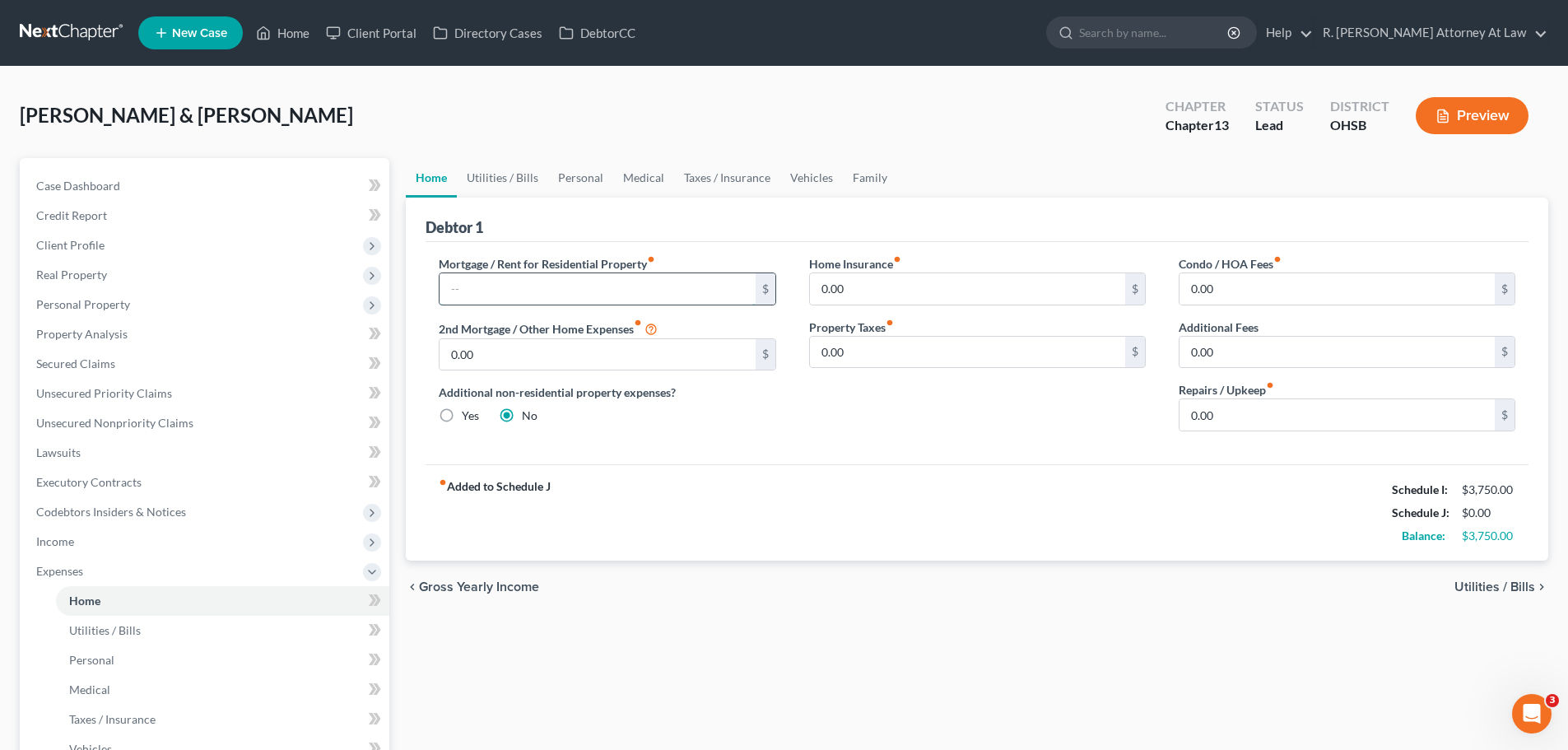
drag, startPoint x: 508, startPoint y: 279, endPoint x: 529, endPoint y: 281, distance: 21.1
click at [508, 279] on input "text" at bounding box center [597, 289] width 315 height 32
type input "1,600"
click at [511, 164] on link "Utilities / Bills" at bounding box center [502, 178] width 92 height 39
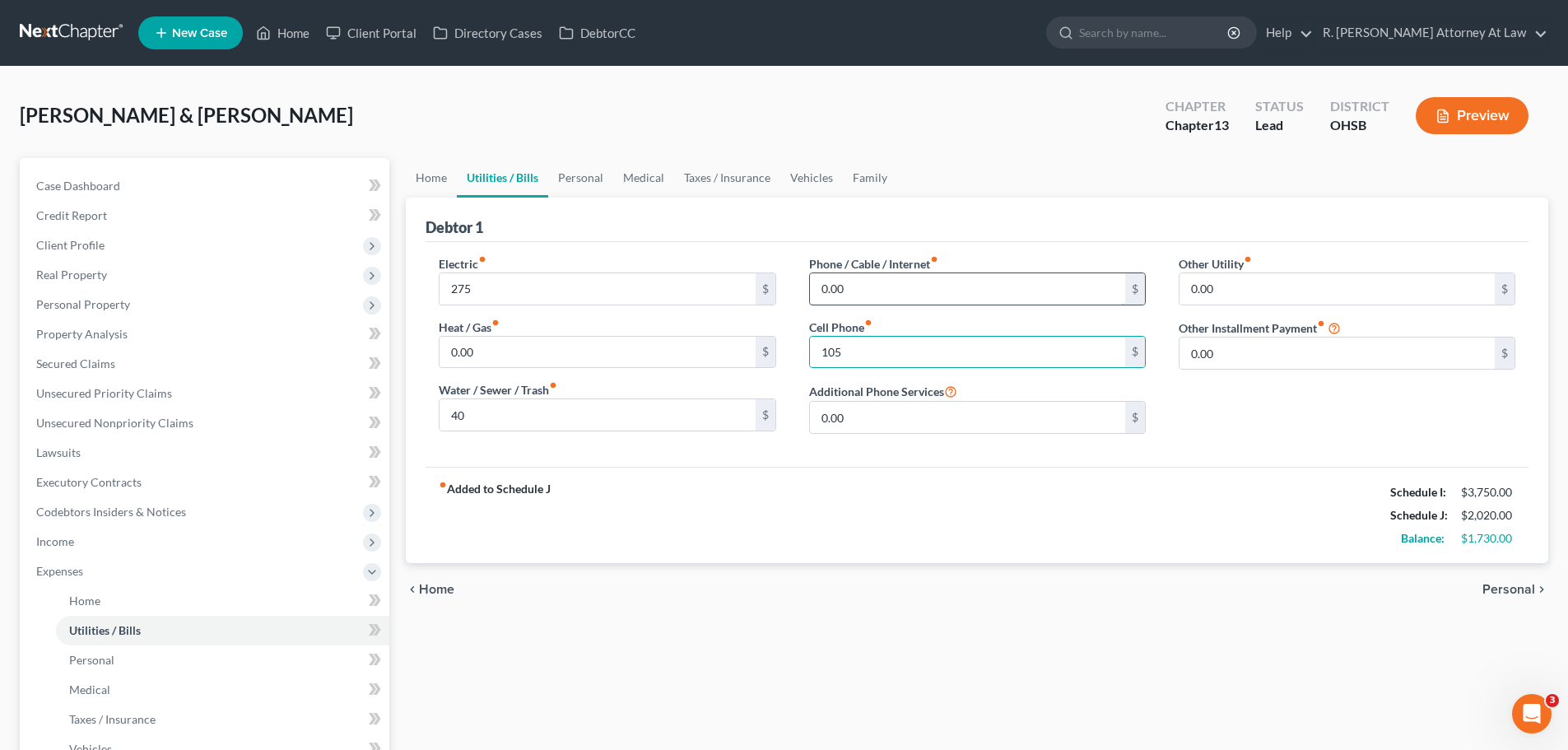
click at [901, 283] on input "0.00" at bounding box center [968, 289] width 315 height 32
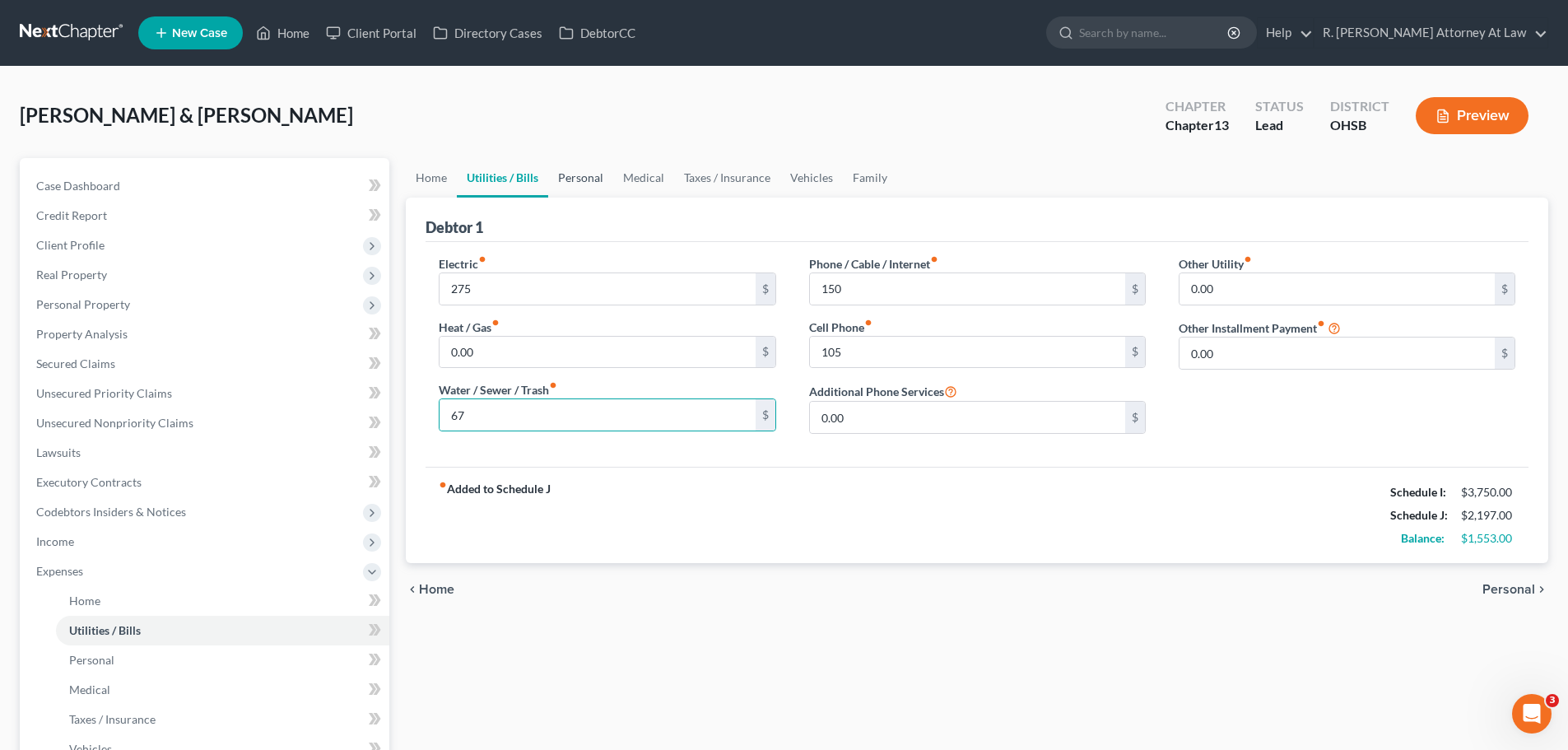
click at [591, 182] on link "Personal" at bounding box center [581, 178] width 65 height 39
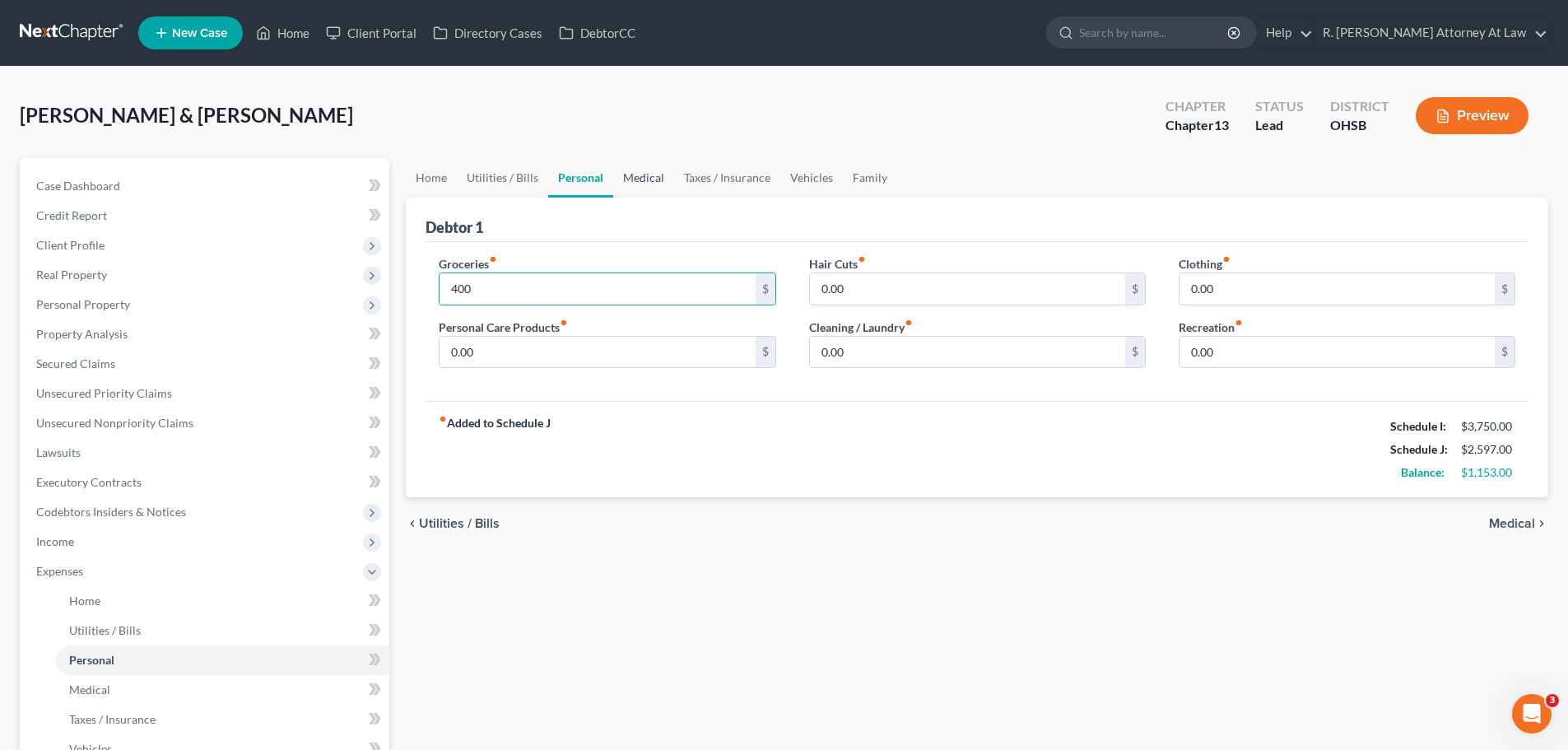
click at [644, 193] on link "Medical" at bounding box center [644, 178] width 61 height 39
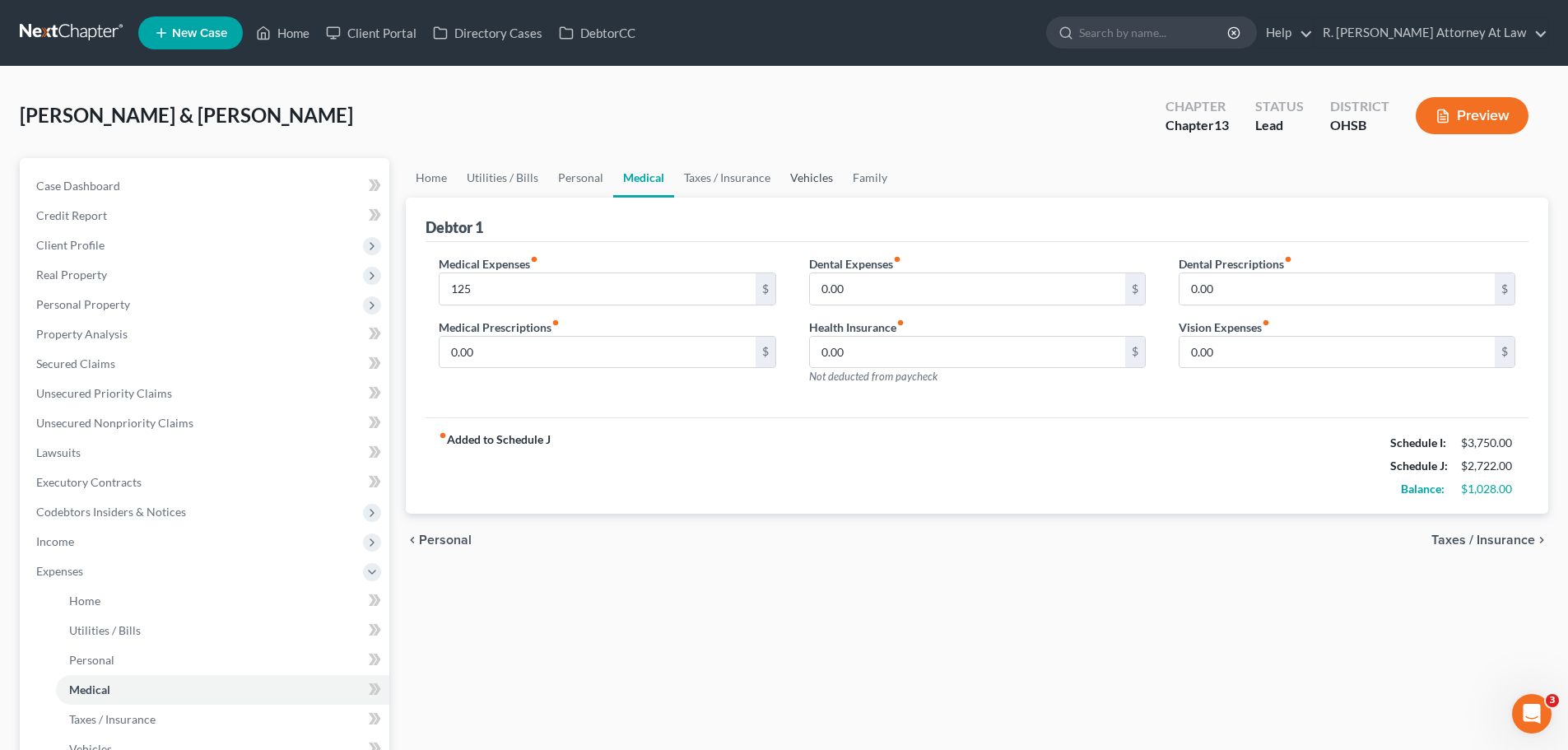
click at [793, 184] on link "Vehicles" at bounding box center [811, 178] width 62 height 39
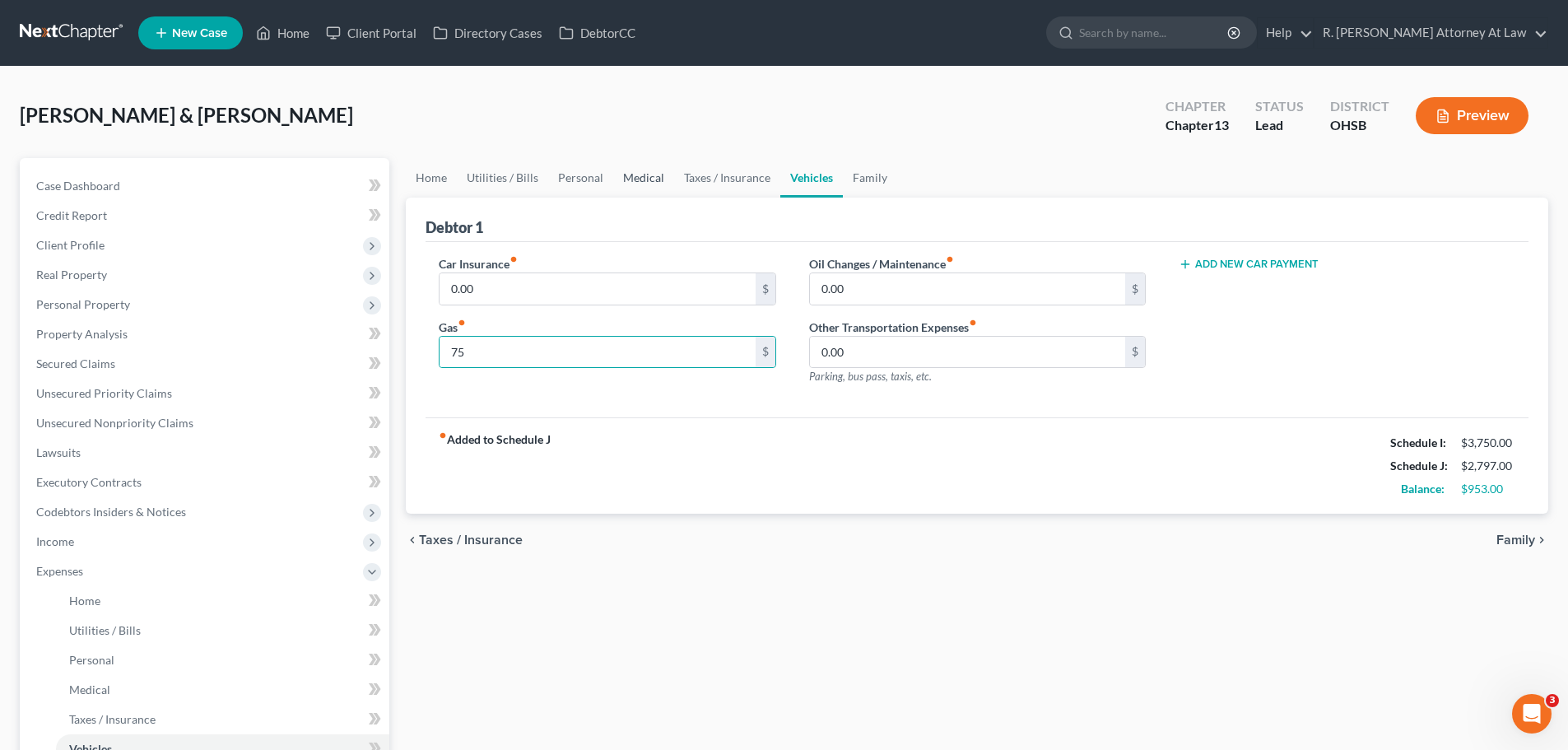
drag, startPoint x: 631, startPoint y: 181, endPoint x: 624, endPoint y: 193, distance: 13.9
click at [631, 181] on link "Medical" at bounding box center [644, 178] width 61 height 39
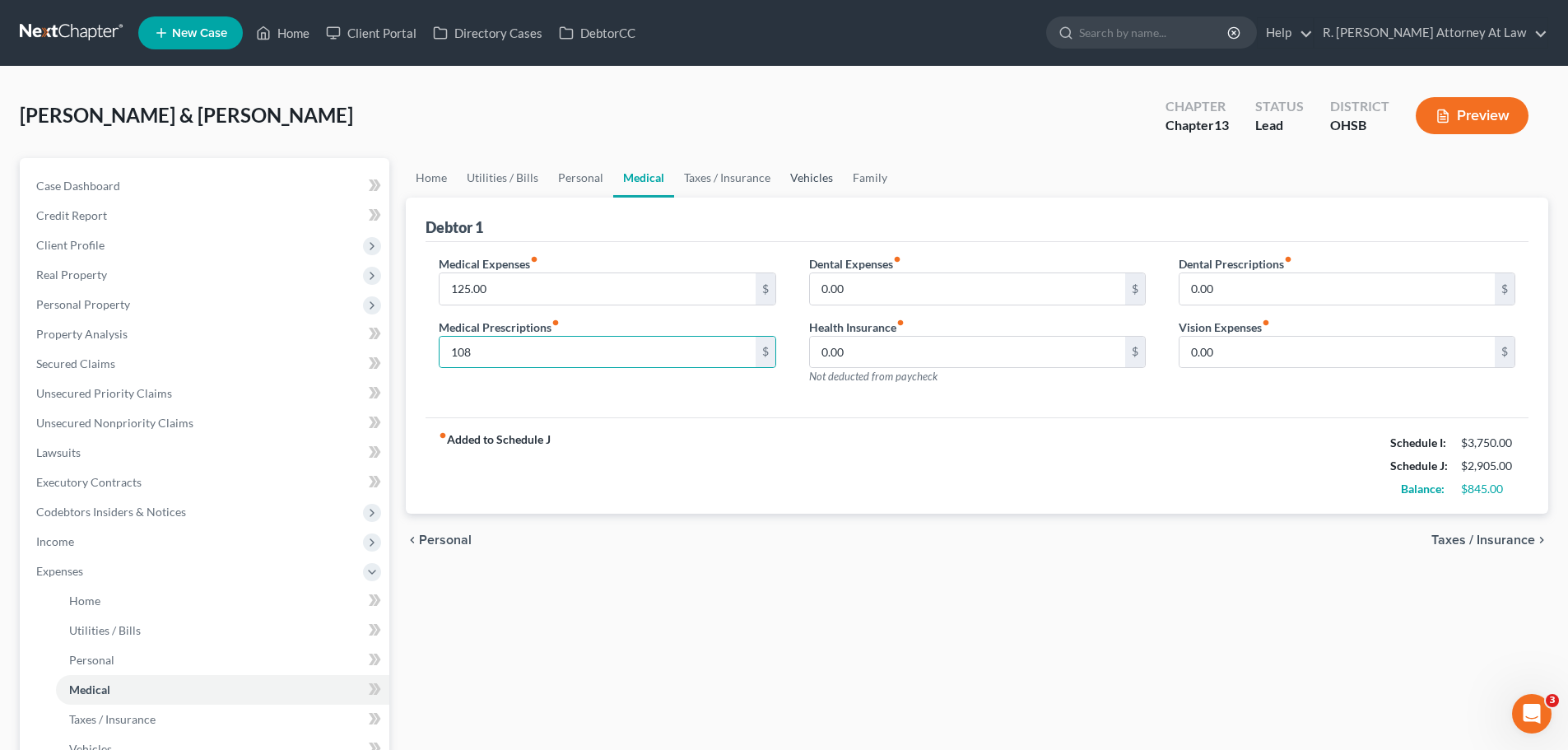
click at [808, 176] on link "Vehicles" at bounding box center [811, 178] width 62 height 39
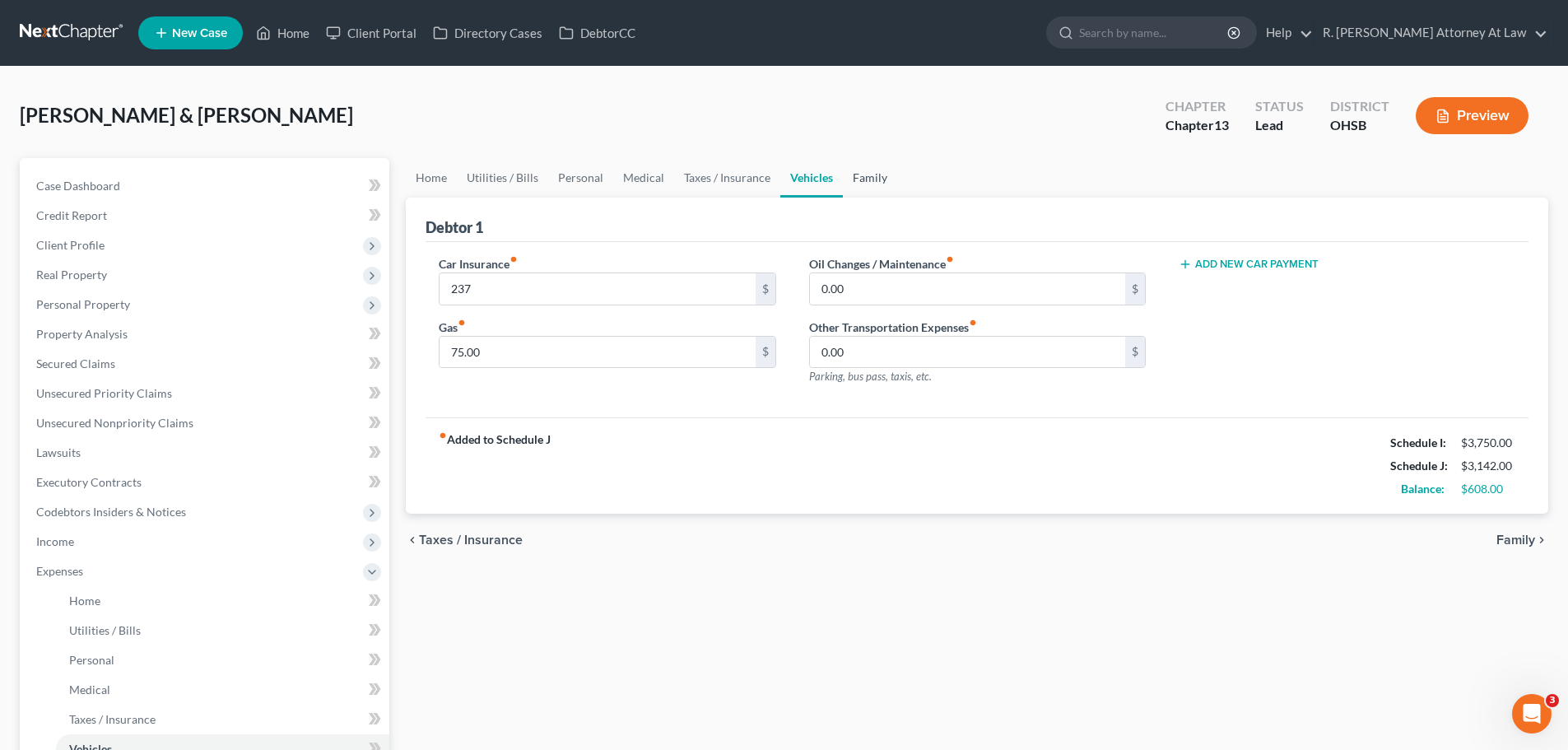
drag, startPoint x: 846, startPoint y: 169, endPoint x: 892, endPoint y: 188, distance: 49.8
click at [848, 169] on link "Family" at bounding box center [870, 178] width 54 height 39
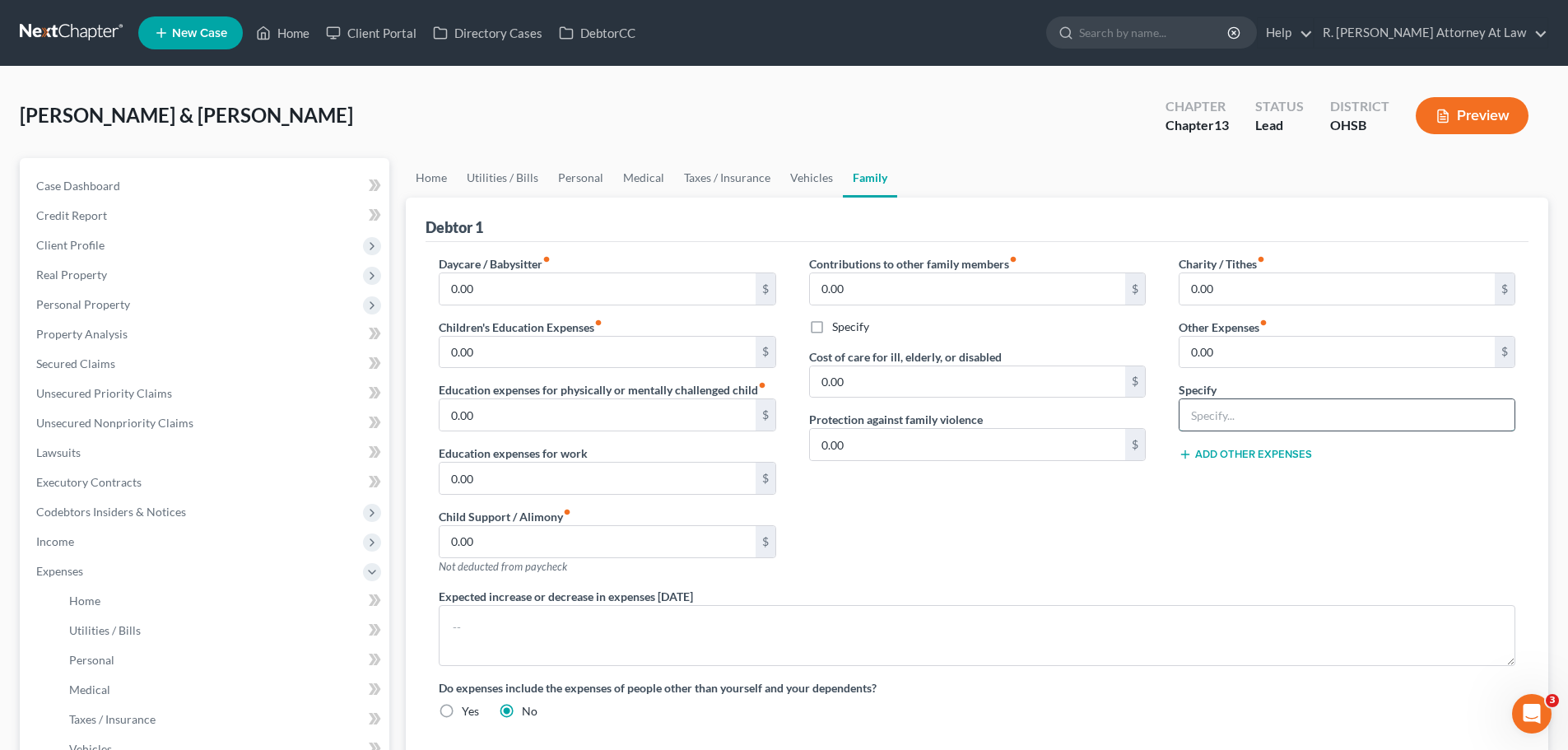
drag, startPoint x: 1233, startPoint y: 410, endPoint x: 1245, endPoint y: 417, distance: 13.9
click at [1245, 416] on input "text" at bounding box center [1346, 415] width 335 height 32
click at [1231, 362] on input "0.00" at bounding box center [1337, 352] width 315 height 32
click at [90, 297] on span "Personal Property" at bounding box center [83, 304] width 94 height 14
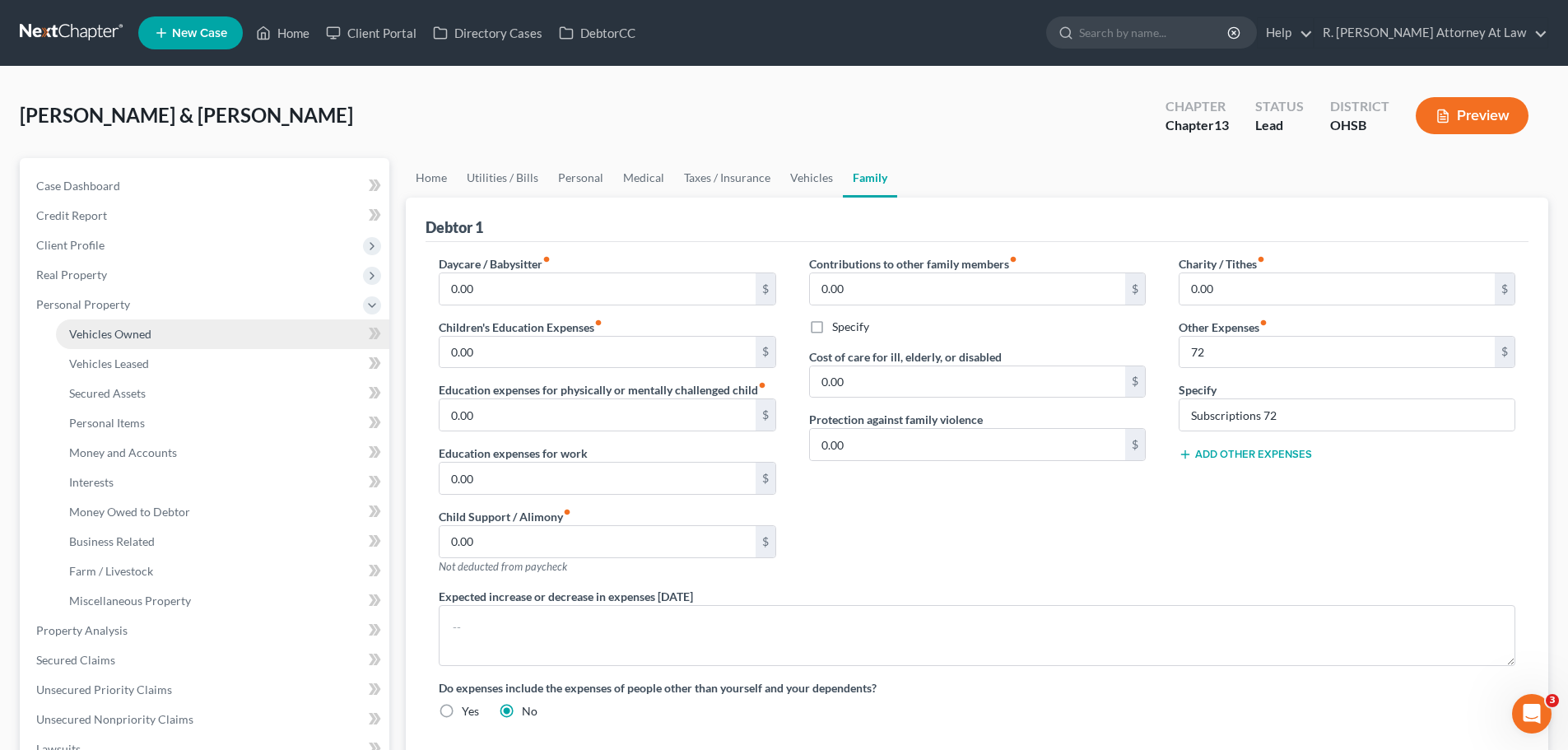
drag, startPoint x: 119, startPoint y: 334, endPoint x: 128, endPoint y: 330, distance: 9.8
click at [119, 334] on span "Vehicles Owned" at bounding box center [110, 334] width 82 height 14
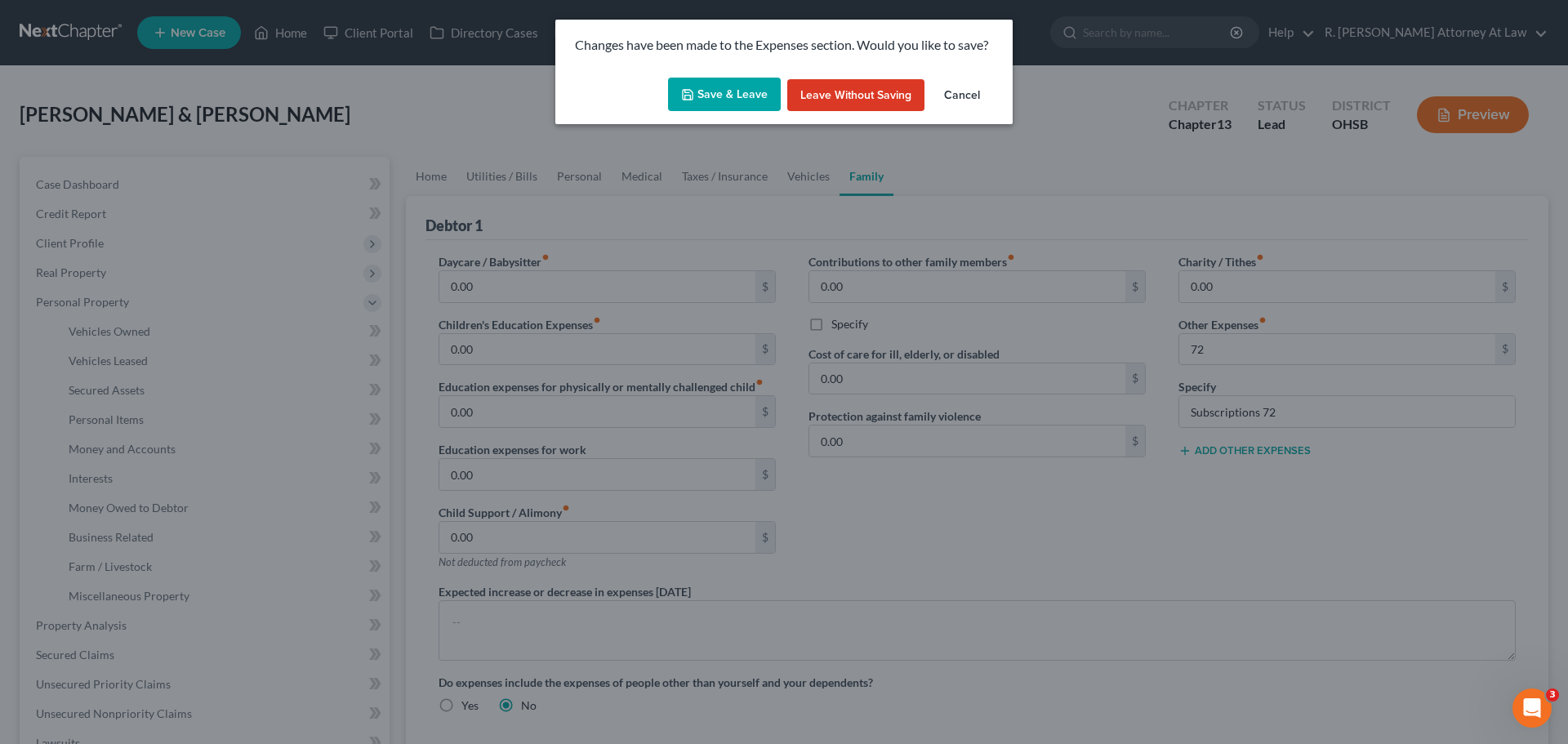
click at [719, 99] on button "Save & Leave" at bounding box center [724, 94] width 113 height 34
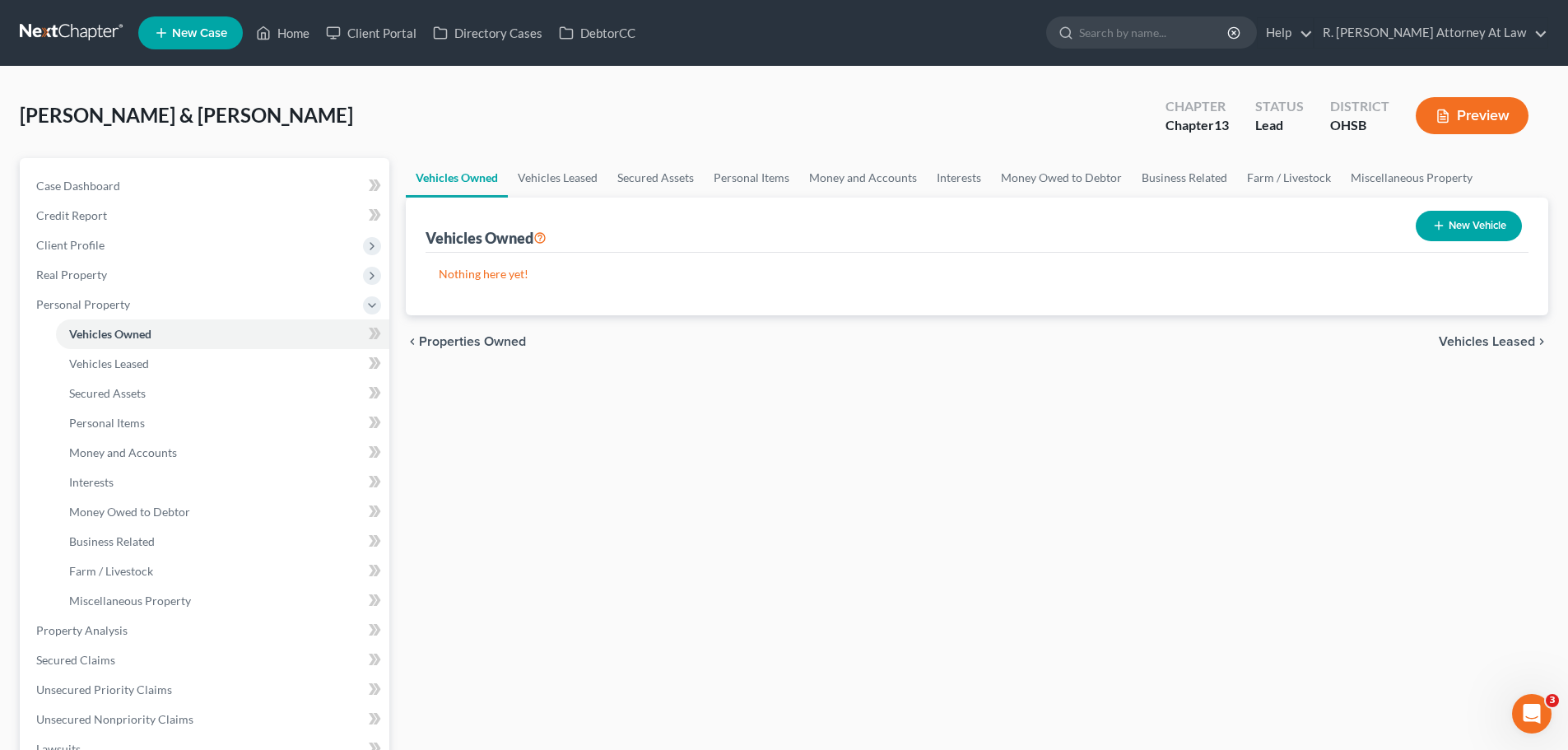
drag, startPoint x: 517, startPoint y: 117, endPoint x: 621, endPoint y: 225, distance: 149.9
click at [520, 122] on div "White, Daniel & Sarah Upgraded Chapter Chapter 13 Status Lead District OHSB Pre…" at bounding box center [784, 122] width 1529 height 72
click at [1478, 233] on button "New Vehicle" at bounding box center [1469, 226] width 106 height 31
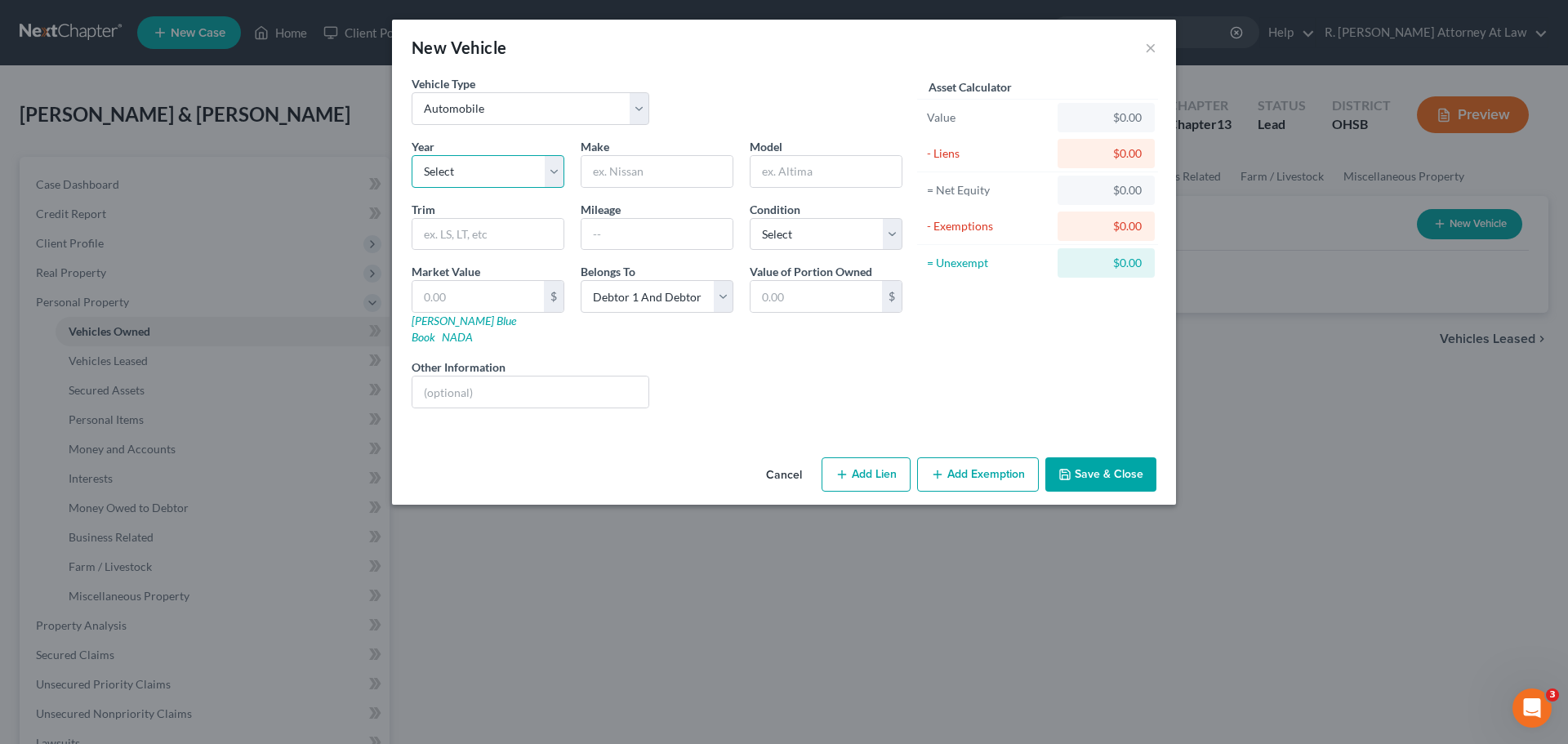
click at [519, 187] on select "Select 2026 2025 2024 2023 2022 2021 2020 2019 2018 2017 2016 2015 2014 2013 20…" at bounding box center [488, 172] width 153 height 32
click at [412, 155] on select "Select 2026 2025 2024 2023 2022 2021 2020 2019 2018 2017 2016 2015 2014 2013 20…" at bounding box center [488, 172] width 153 height 32
click at [622, 162] on input "text" at bounding box center [657, 172] width 151 height 31
click at [1099, 463] on button "Save & Close" at bounding box center [1100, 475] width 111 height 34
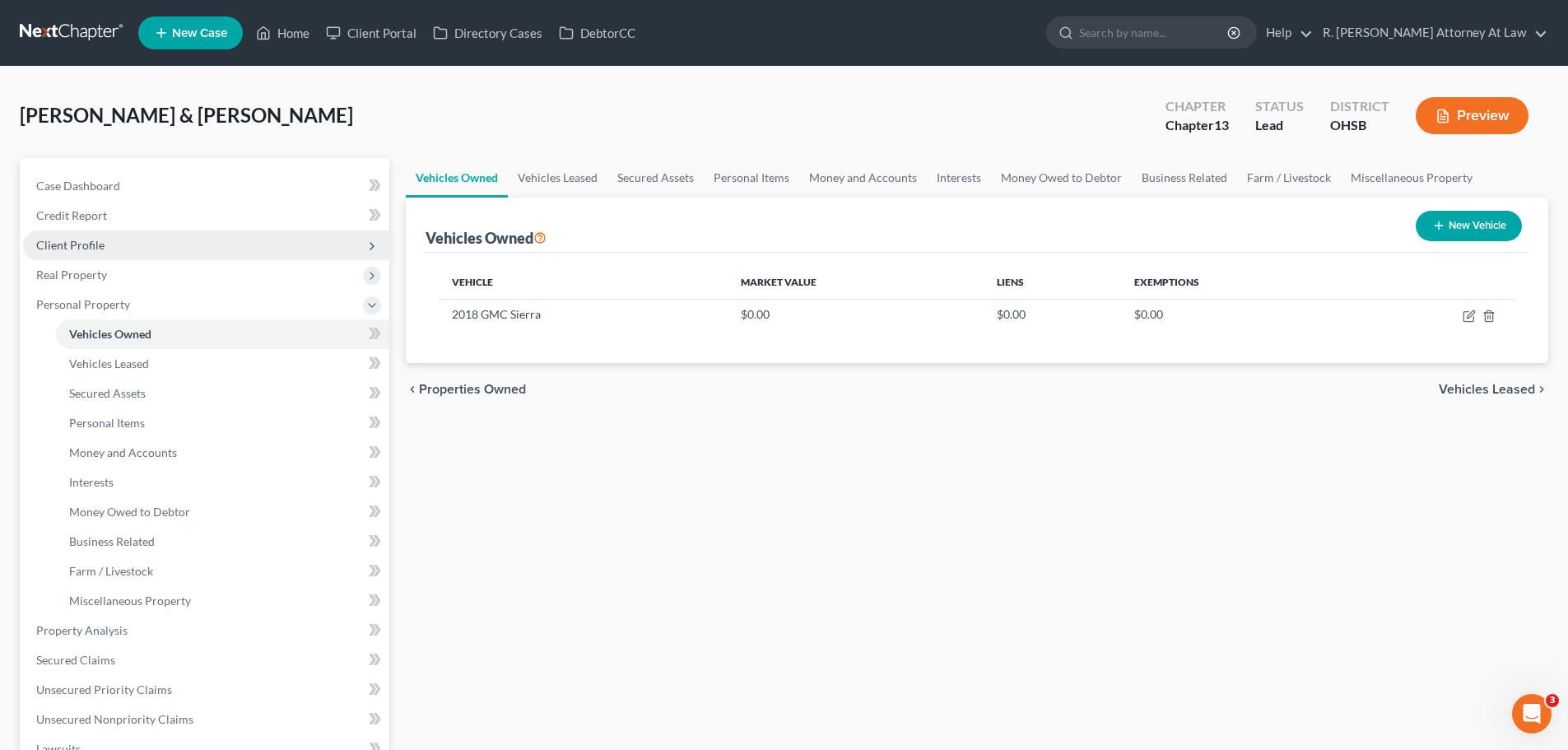
click at [62, 245] on span "Client Profile" at bounding box center [70, 245] width 68 height 14
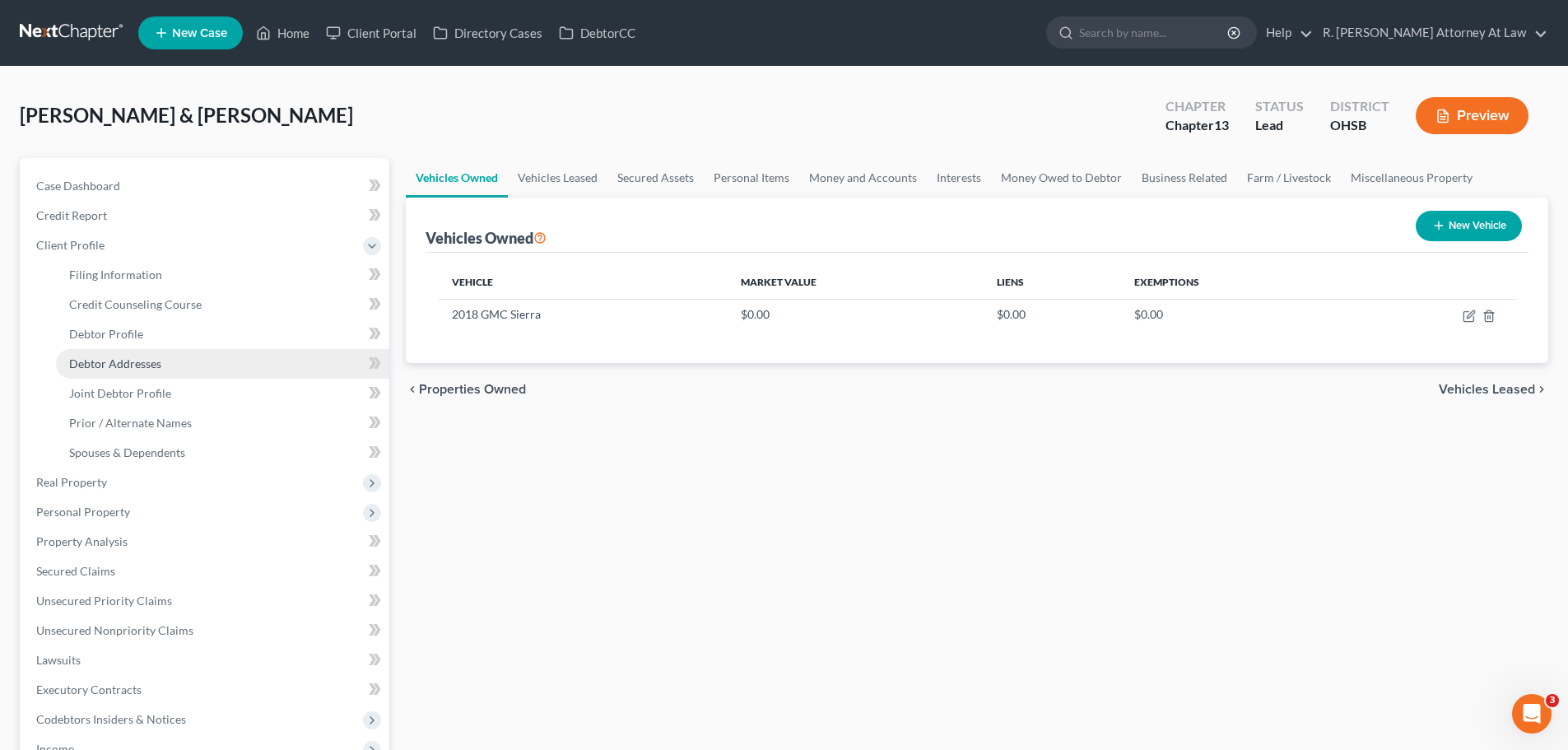
click at [138, 360] on span "Debtor Addresses" at bounding box center [116, 364] width 92 height 14
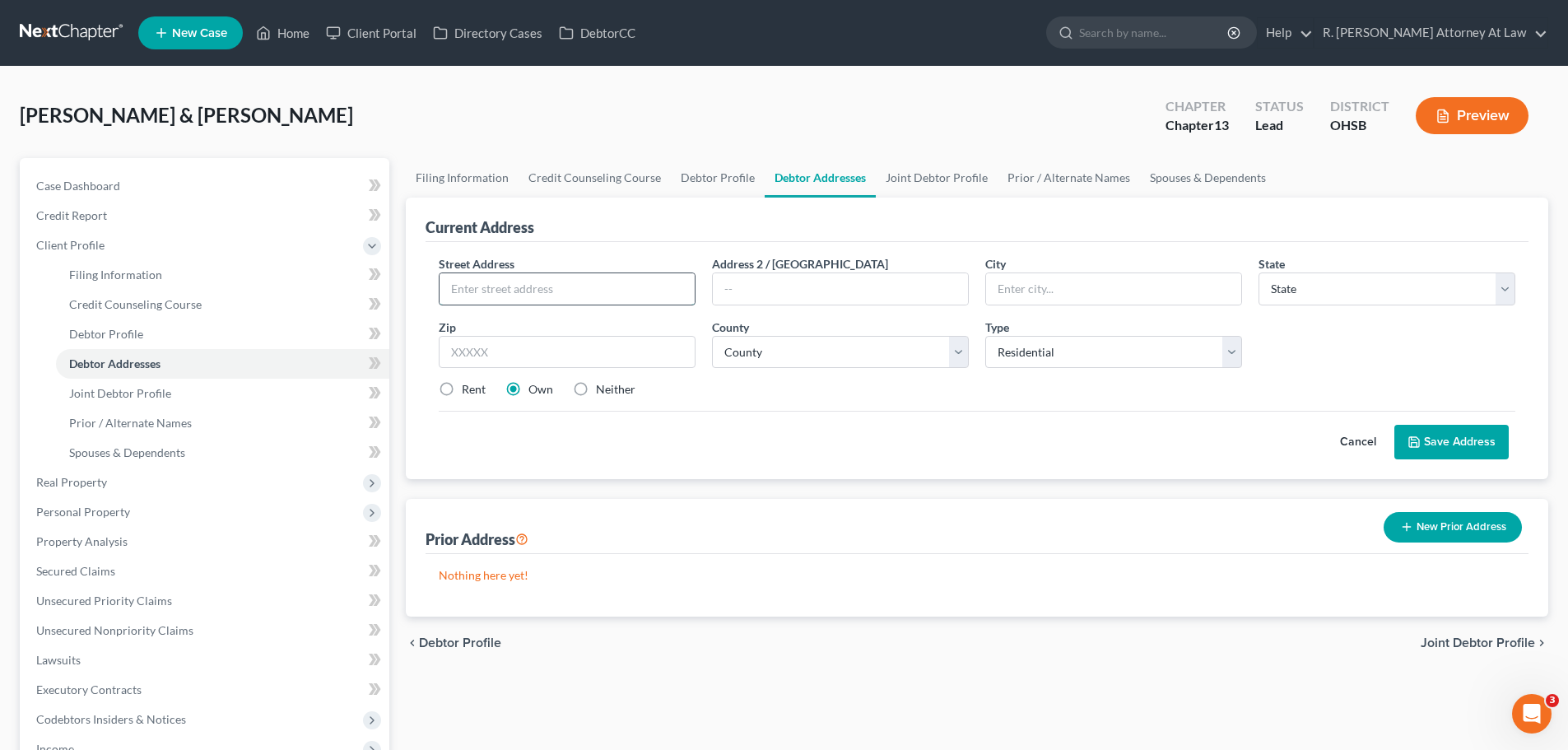
drag, startPoint x: 571, startPoint y: 282, endPoint x: 644, endPoint y: 281, distance: 73.0
click at [578, 283] on input "text" at bounding box center [567, 289] width 255 height 32
click at [1434, 433] on button "Save Address" at bounding box center [1452, 442] width 115 height 34
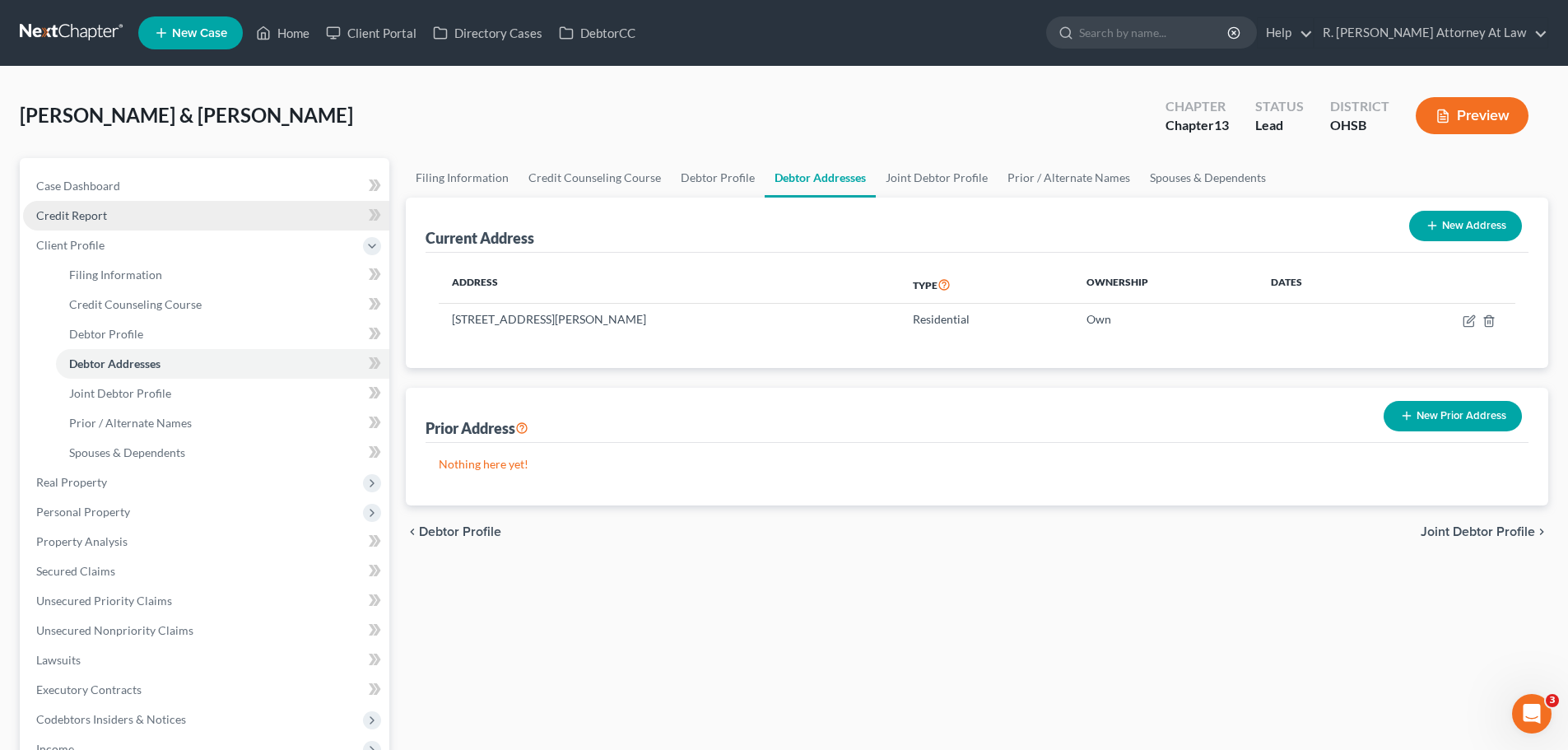
click at [73, 218] on span "Credit Report" at bounding box center [71, 215] width 71 height 14
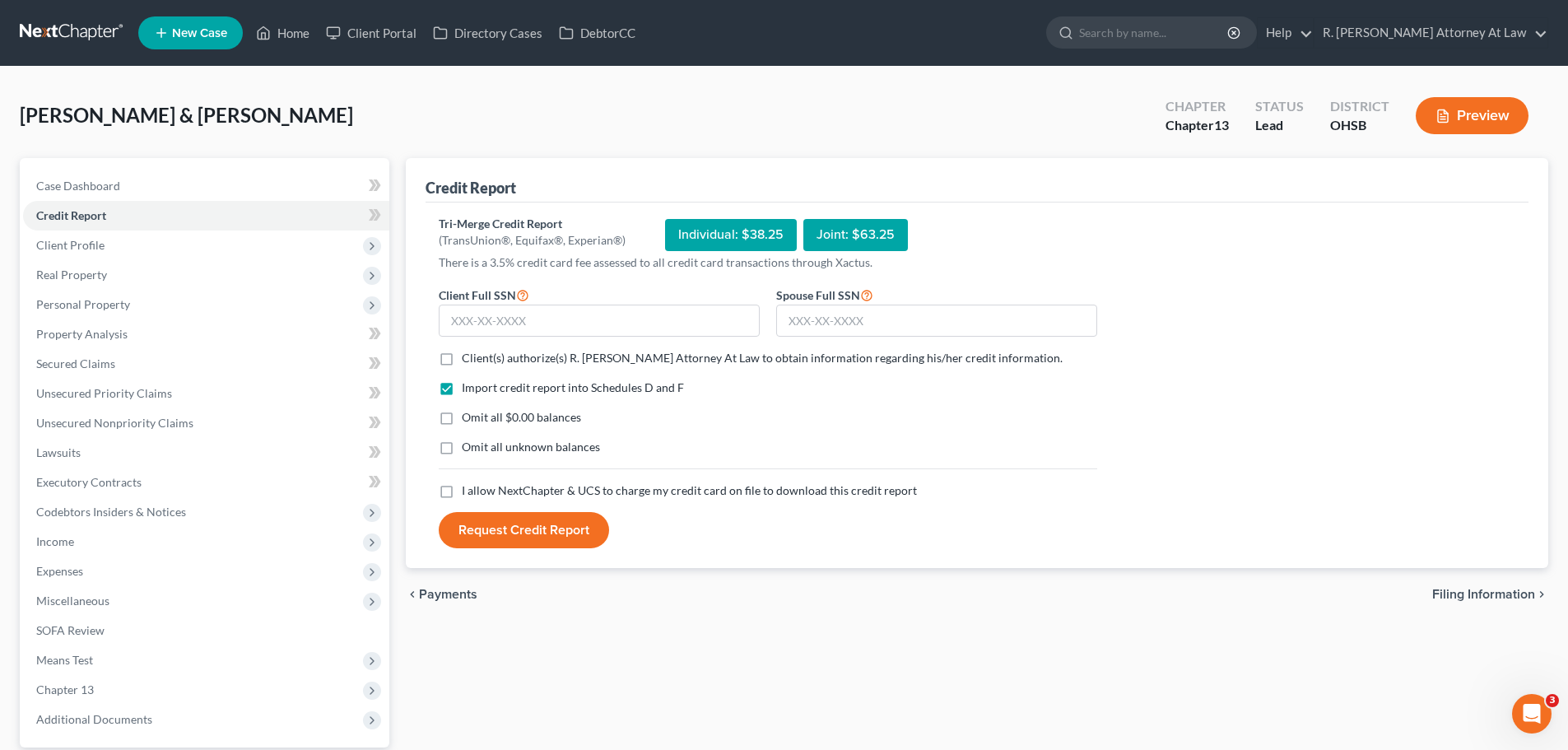
click at [462, 357] on label "Client(s) authorize(s) R. Dean Snyder Attorney At Law to obtain information reg…" at bounding box center [763, 358] width 601 height 16
click at [468, 357] on input "Client(s) authorize(s) R. Dean Snyder Attorney At Law to obtain information reg…" at bounding box center [473, 355] width 11 height 11
drag, startPoint x: 446, startPoint y: 489, endPoint x: 496, endPoint y: 369, distance: 130.0
click at [462, 490] on label "I allow NextChapter & UCS to charge my credit card on file to download this cre…" at bounding box center [690, 491] width 455 height 16
click at [468, 490] on input "I allow NextChapter & UCS to charge my credit card on file to download this cre…" at bounding box center [473, 488] width 11 height 11
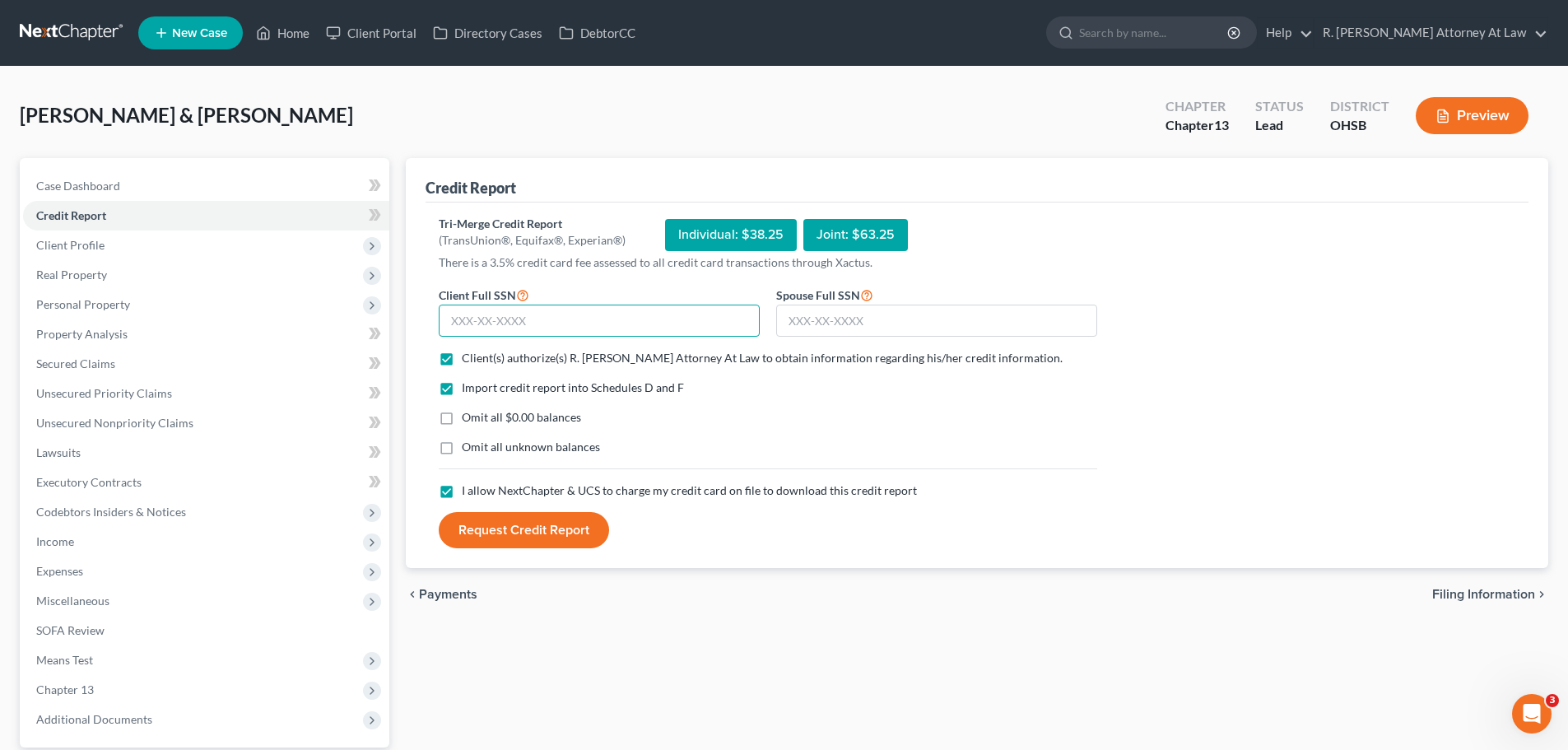
drag, startPoint x: 498, startPoint y: 325, endPoint x: 532, endPoint y: 320, distance: 34.4
click at [500, 324] on input "text" at bounding box center [599, 321] width 321 height 33
click at [794, 335] on input "text" at bounding box center [936, 321] width 321 height 33
drag, startPoint x: 542, startPoint y: 511, endPoint x: 536, endPoint y: 521, distance: 11.7
click at [540, 512] on form "Client Full SSN * 278-68-1653 Spouse Full SSN * 295-60-8063 Client(s) authorize…" at bounding box center [768, 417] width 675 height 265
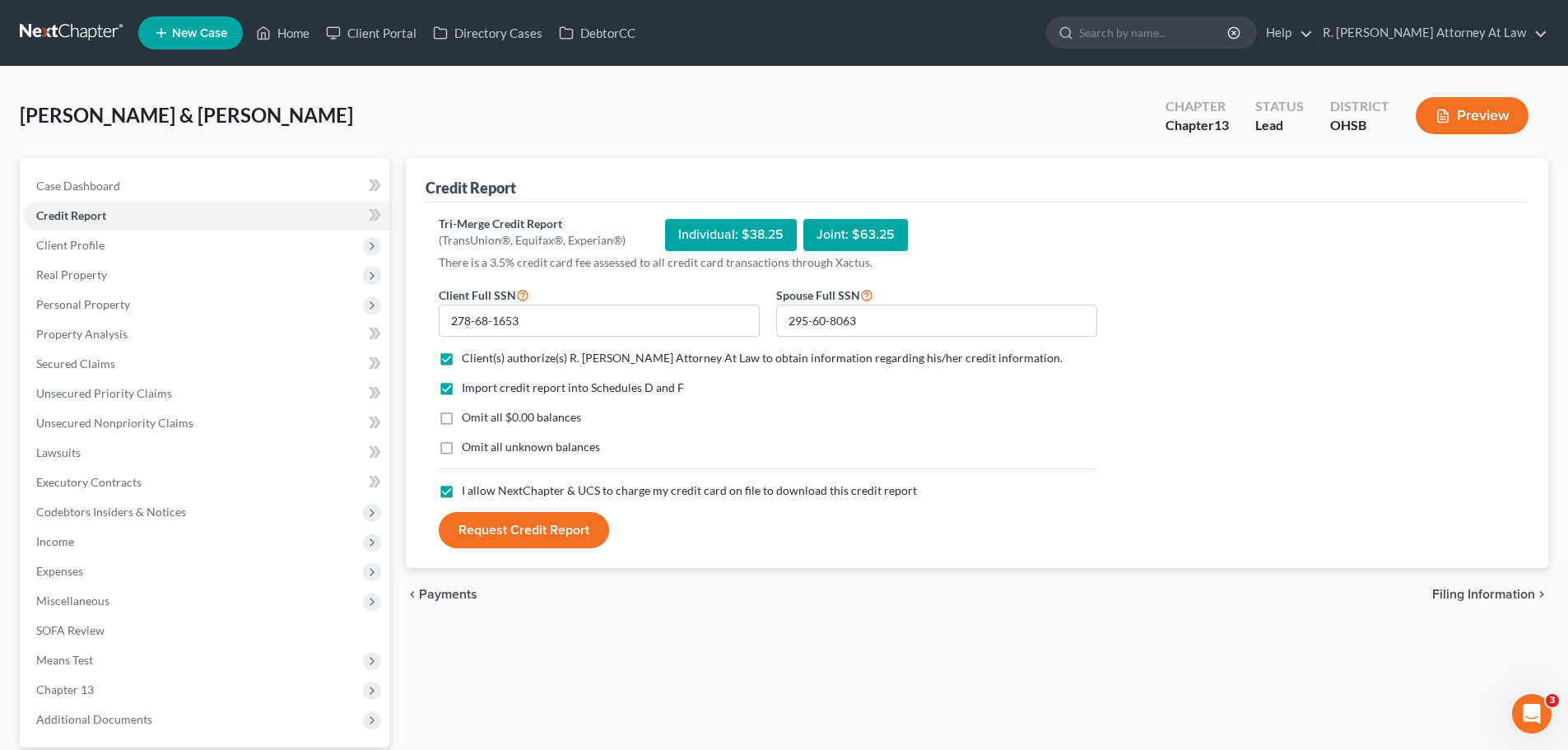
click at [532, 530] on button "Request Credit Report" at bounding box center [524, 530] width 170 height 36
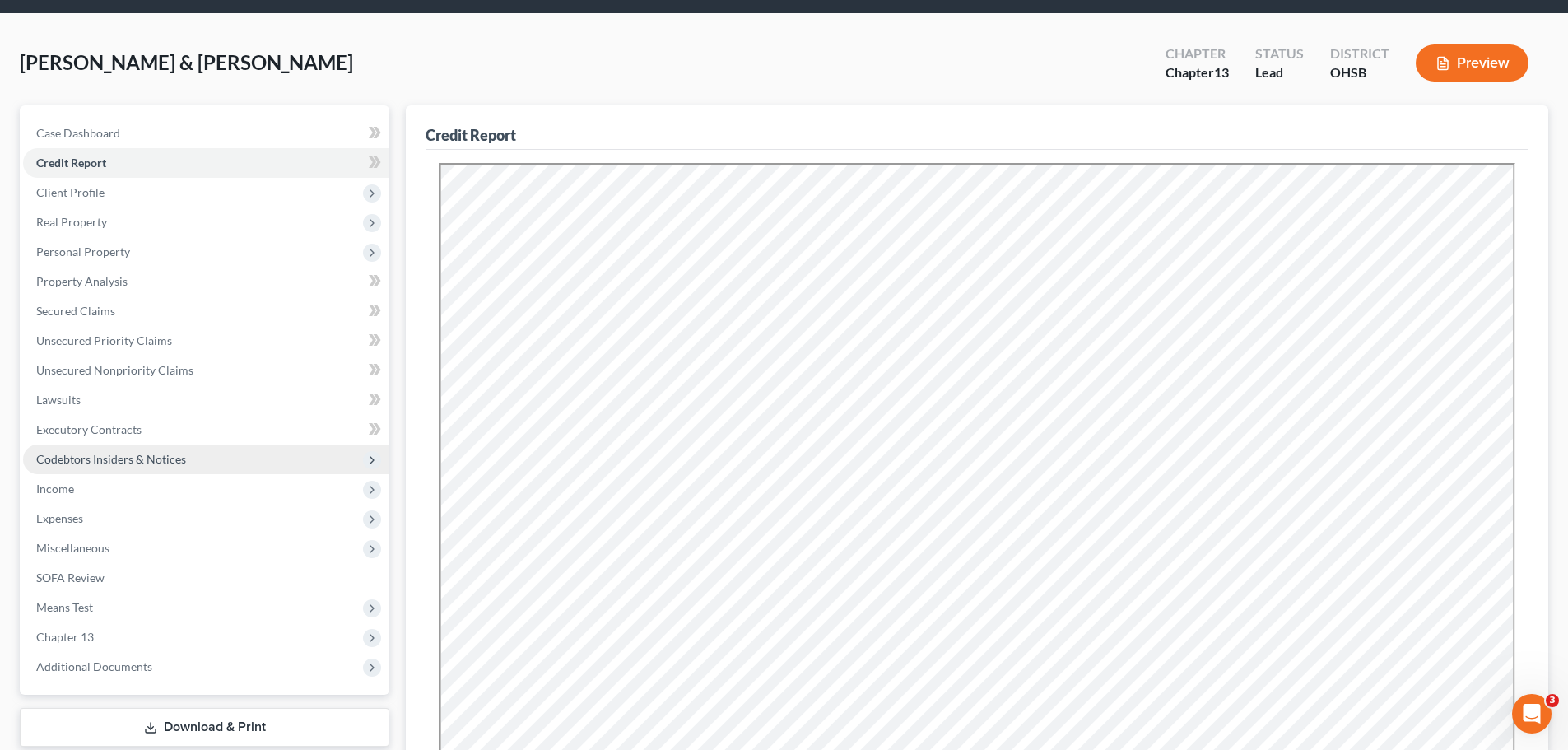
scroll to position [82, 0]
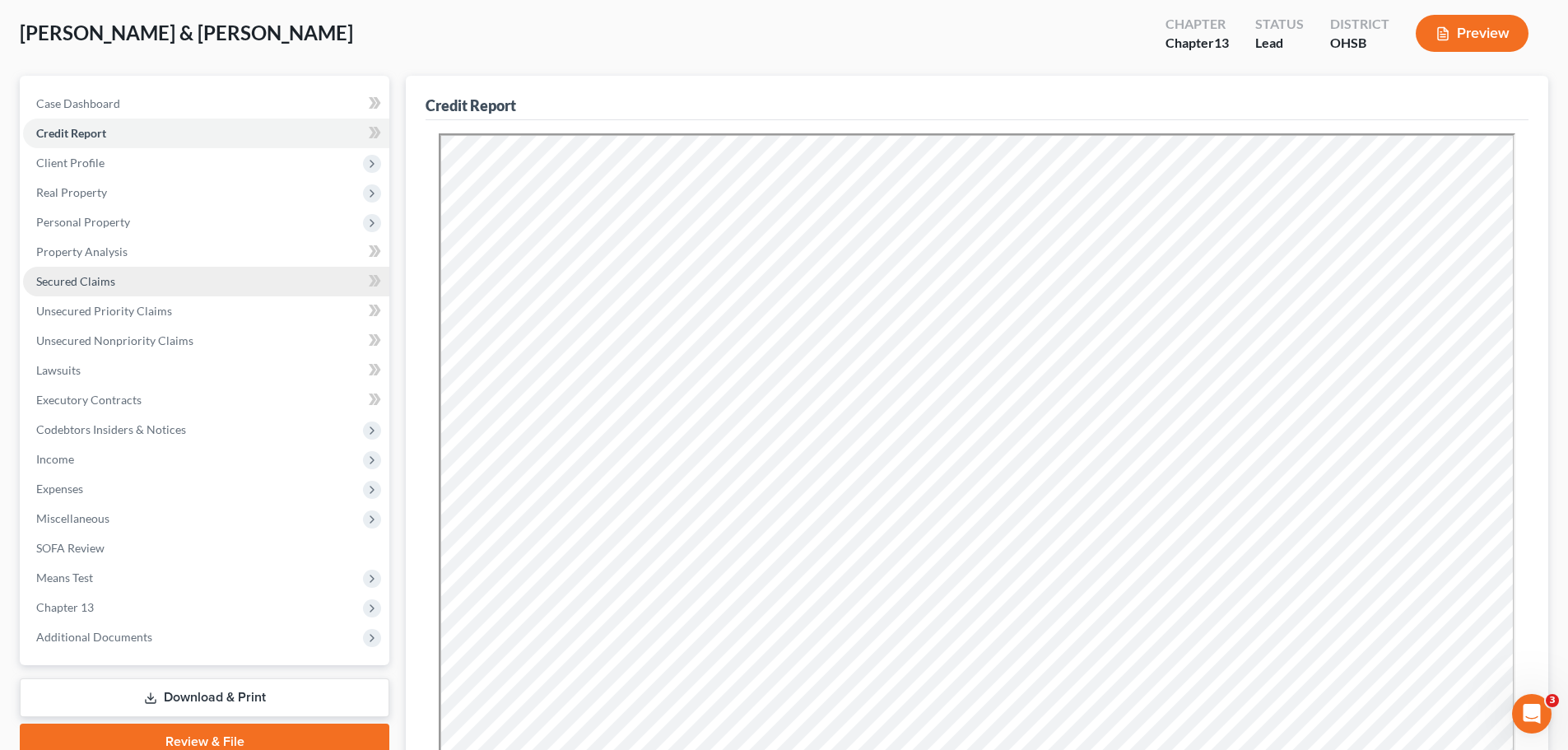
drag, startPoint x: 60, startPoint y: 282, endPoint x: 125, endPoint y: 274, distance: 65.5
click at [60, 282] on span "Secured Claims" at bounding box center [75, 281] width 79 height 14
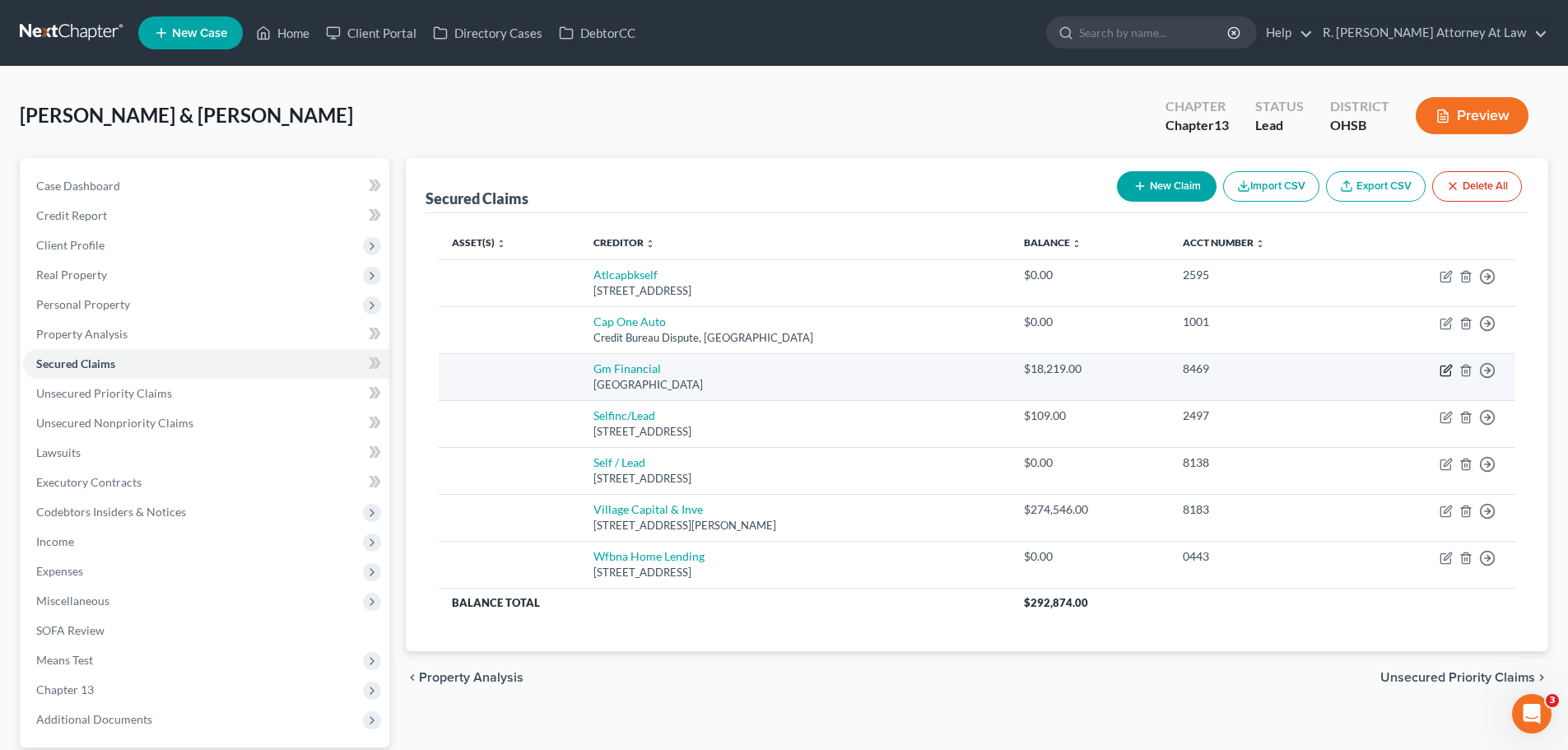
click at [1450, 373] on icon "button" at bounding box center [1446, 370] width 13 height 13
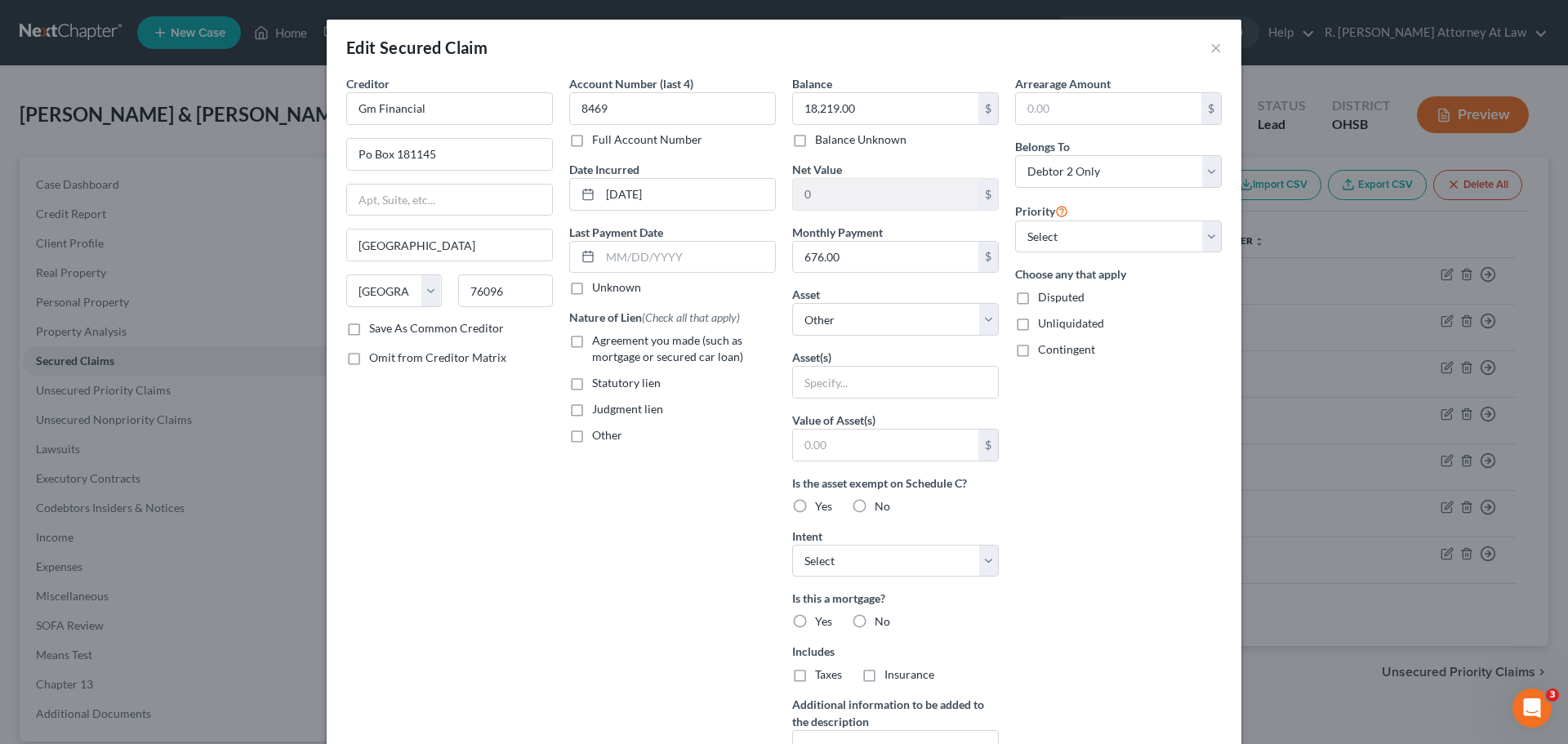
click at [839, 339] on div "Balance 18,219.00 $ Balance Unknown Balance Undetermined 18,219.00 $ Balance Un…" at bounding box center [895, 439] width 223 height 729
click at [837, 330] on select "Select Other Multiple Assets Other - Hand & Garden Tools 75, Trade Tools 500 - …" at bounding box center [895, 319] width 206 height 32
click at [792, 303] on select "Select Other Multiple Assets Other - Hand & Garden Tools 75, Trade Tools 500 - …" at bounding box center [895, 319] width 206 height 32
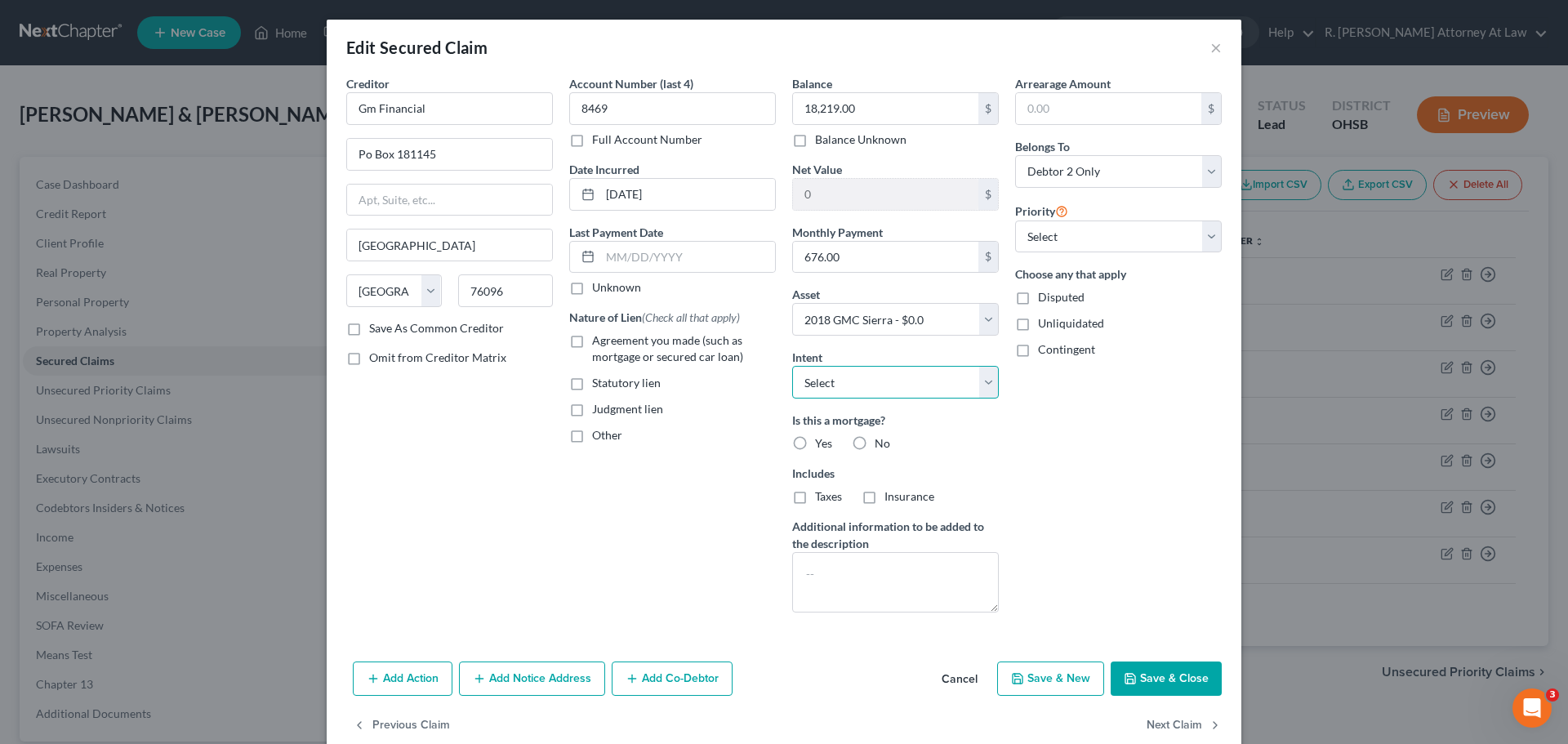
drag, startPoint x: 814, startPoint y: 377, endPoint x: 814, endPoint y: 388, distance: 11.0
click at [814, 377] on select "Select Surrender Redeem Reaffirm Avoid Other" at bounding box center [895, 382] width 206 height 32
click at [720, 389] on div "Statutory lien" at bounding box center [672, 383] width 206 height 16
click at [874, 440] on label "No" at bounding box center [882, 443] width 15 height 16
click at [881, 440] on input "No" at bounding box center [886, 441] width 11 height 11
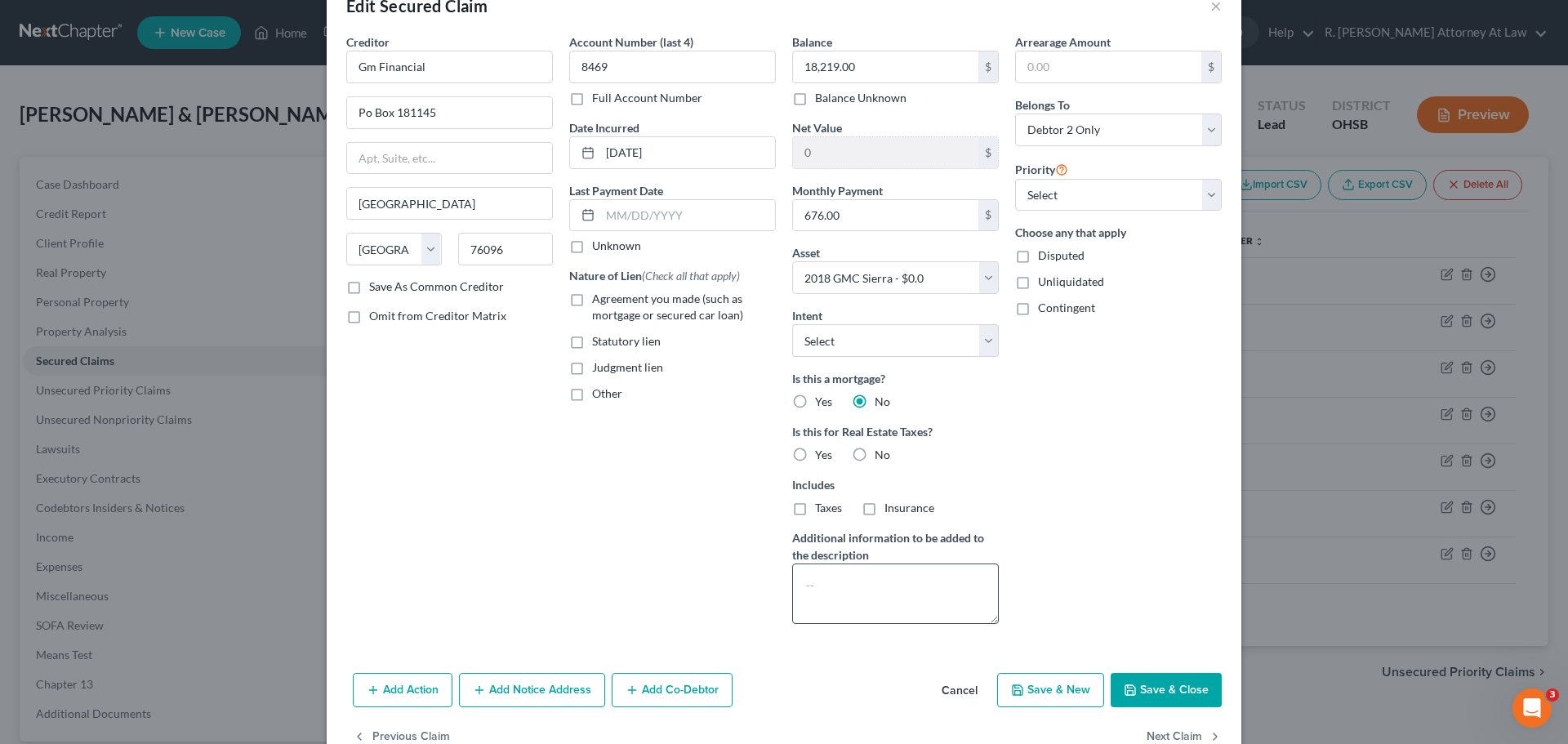
scroll to position [82, 0]
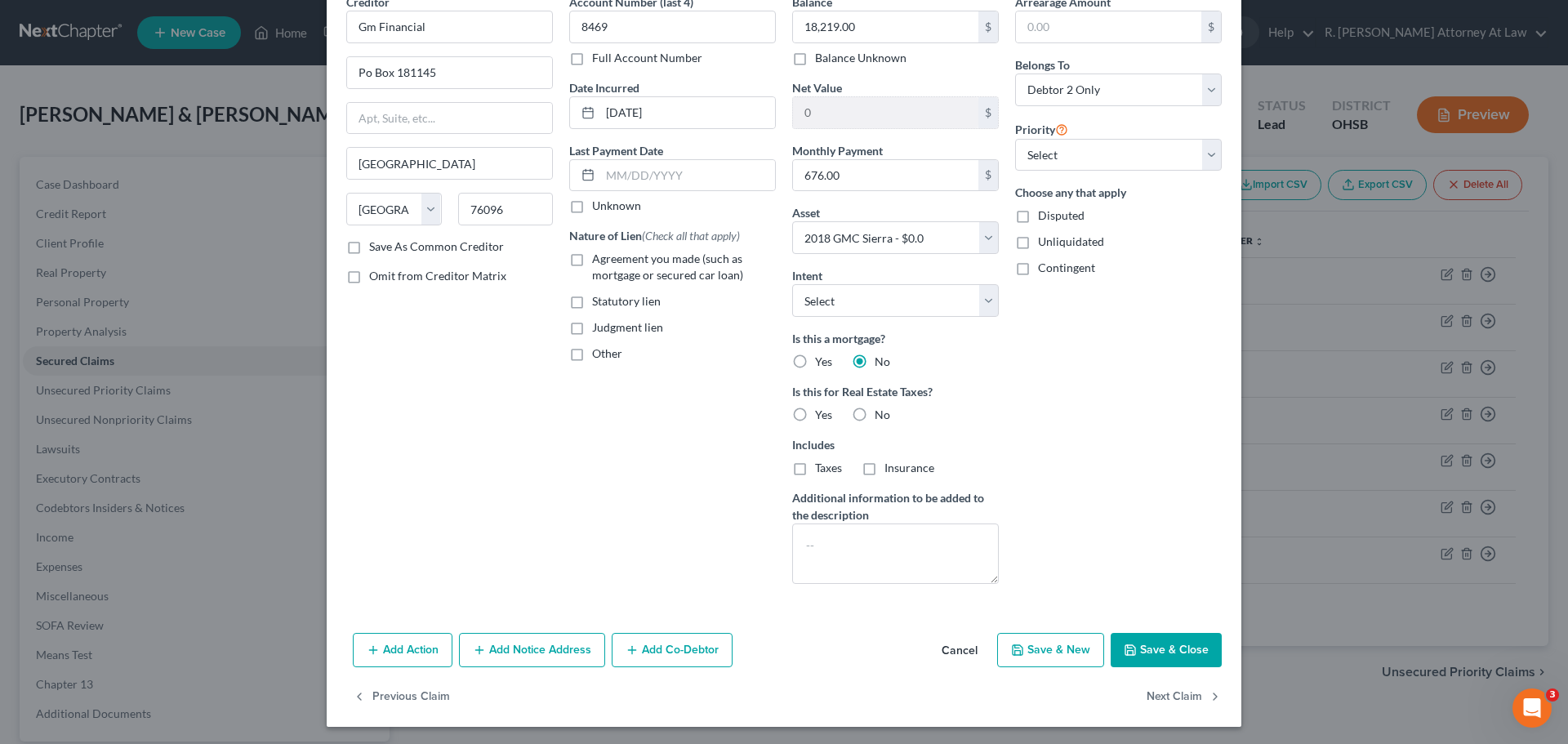
click at [874, 415] on label "No" at bounding box center [882, 414] width 15 height 16
click at [881, 415] on input "No" at bounding box center [886, 412] width 11 height 11
drag, startPoint x: 1132, startPoint y: 651, endPoint x: 975, endPoint y: 467, distance: 241.9
click at [1131, 650] on button "Save & Close" at bounding box center [1166, 650] width 111 height 34
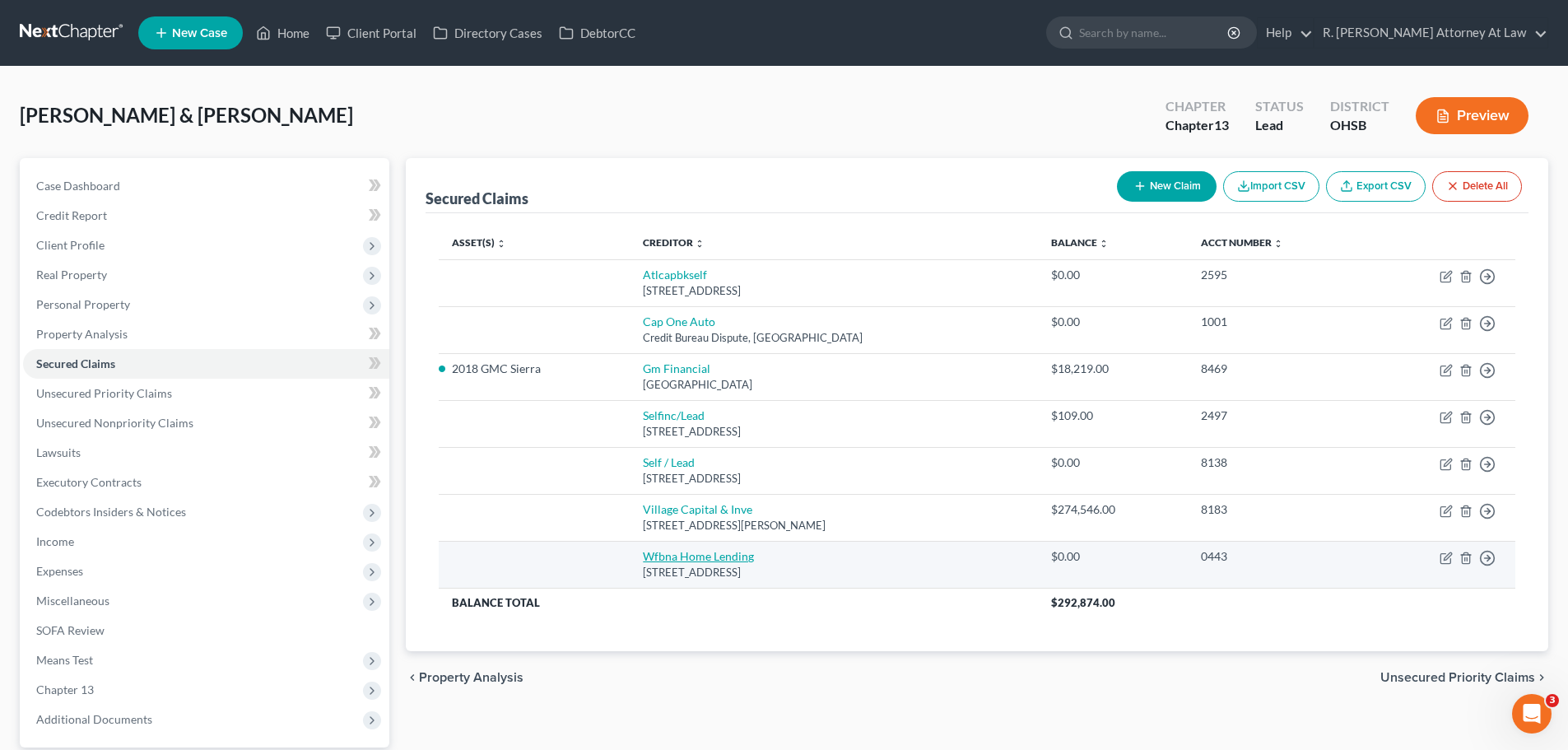
click at [708, 562] on link "Wfbna Home Lending" at bounding box center [698, 557] width 111 height 14
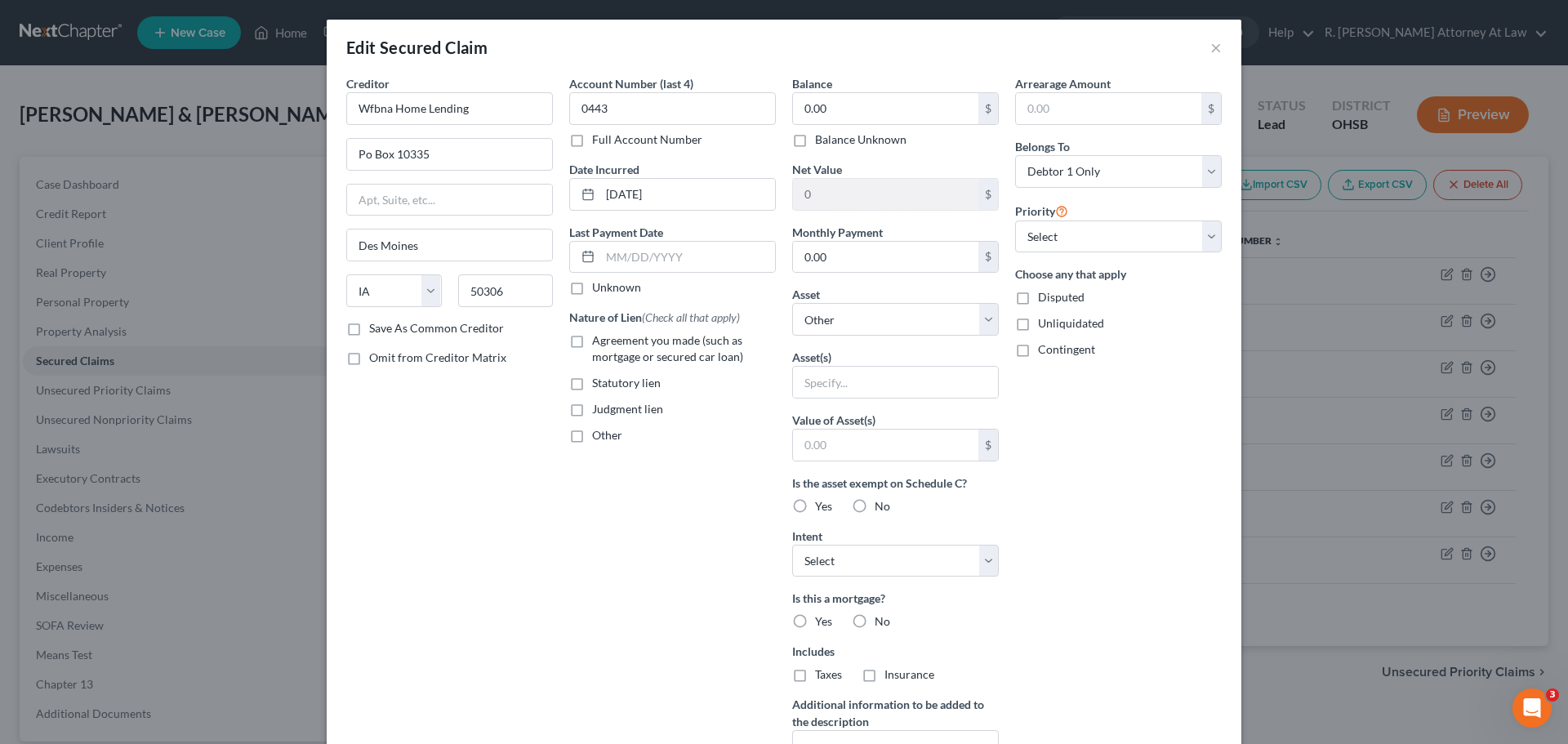
click at [384, 437] on div "Creditor * Wfbna Home Lending Po Box 10335 Des Moines State AL AK AR AZ CA CO C…" at bounding box center [449, 439] width 223 height 729
click at [846, 315] on select "Select Other Multiple Assets Other - Hand & Garden Tools 75, Trade Tools 500 - …" at bounding box center [895, 319] width 206 height 32
click at [792, 303] on select "Select Other Multiple Assets Other - Hand & Garden Tools 75, Trade Tools 500 - …" at bounding box center [895, 319] width 206 height 32
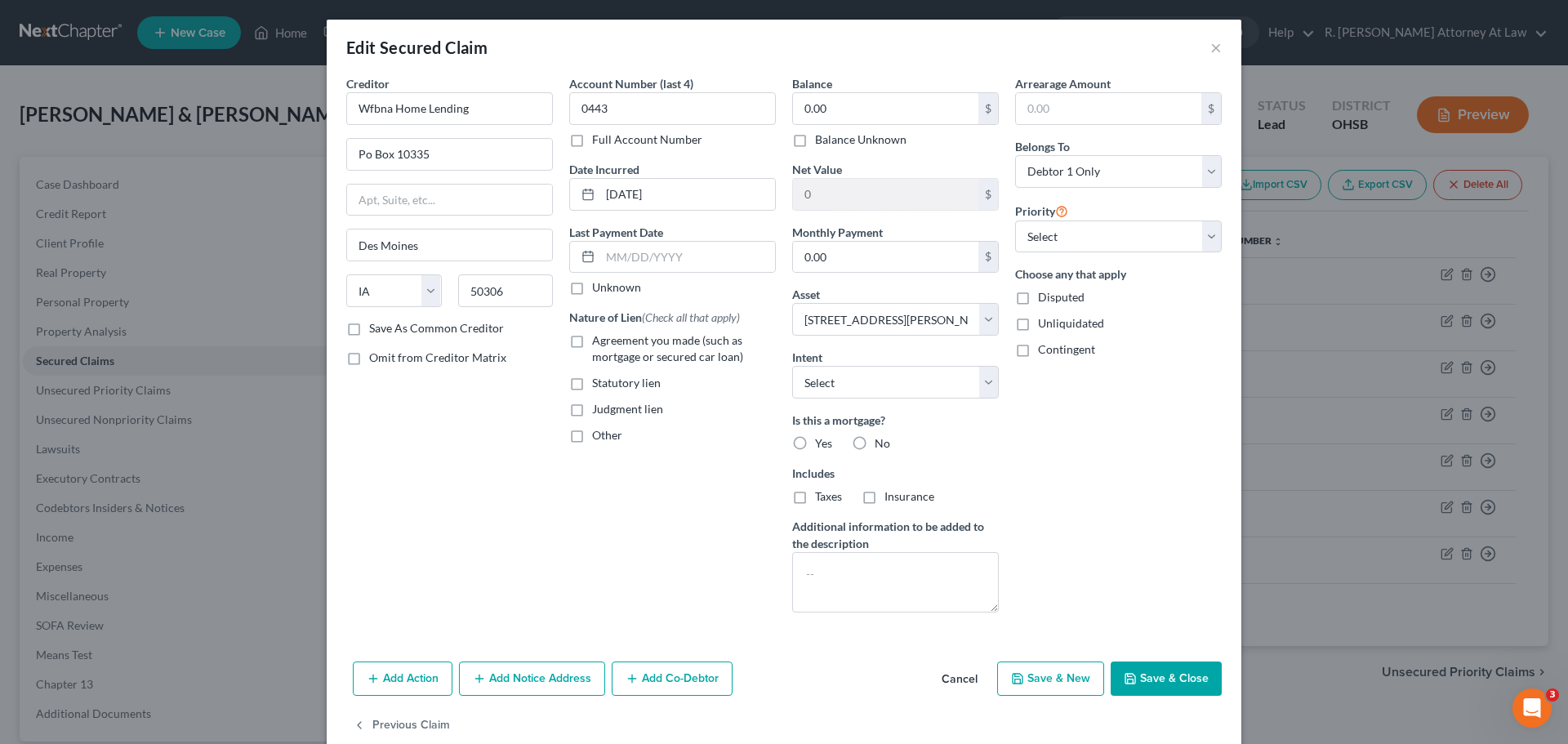
drag, startPoint x: 800, startPoint y: 442, endPoint x: 801, endPoint y: 456, distance: 14.0
click at [815, 442] on label "Yes" at bounding box center [823, 443] width 17 height 16
click at [822, 442] on input "Yes" at bounding box center [827, 441] width 11 height 11
click at [1147, 674] on button "Save & Close" at bounding box center [1166, 679] width 111 height 34
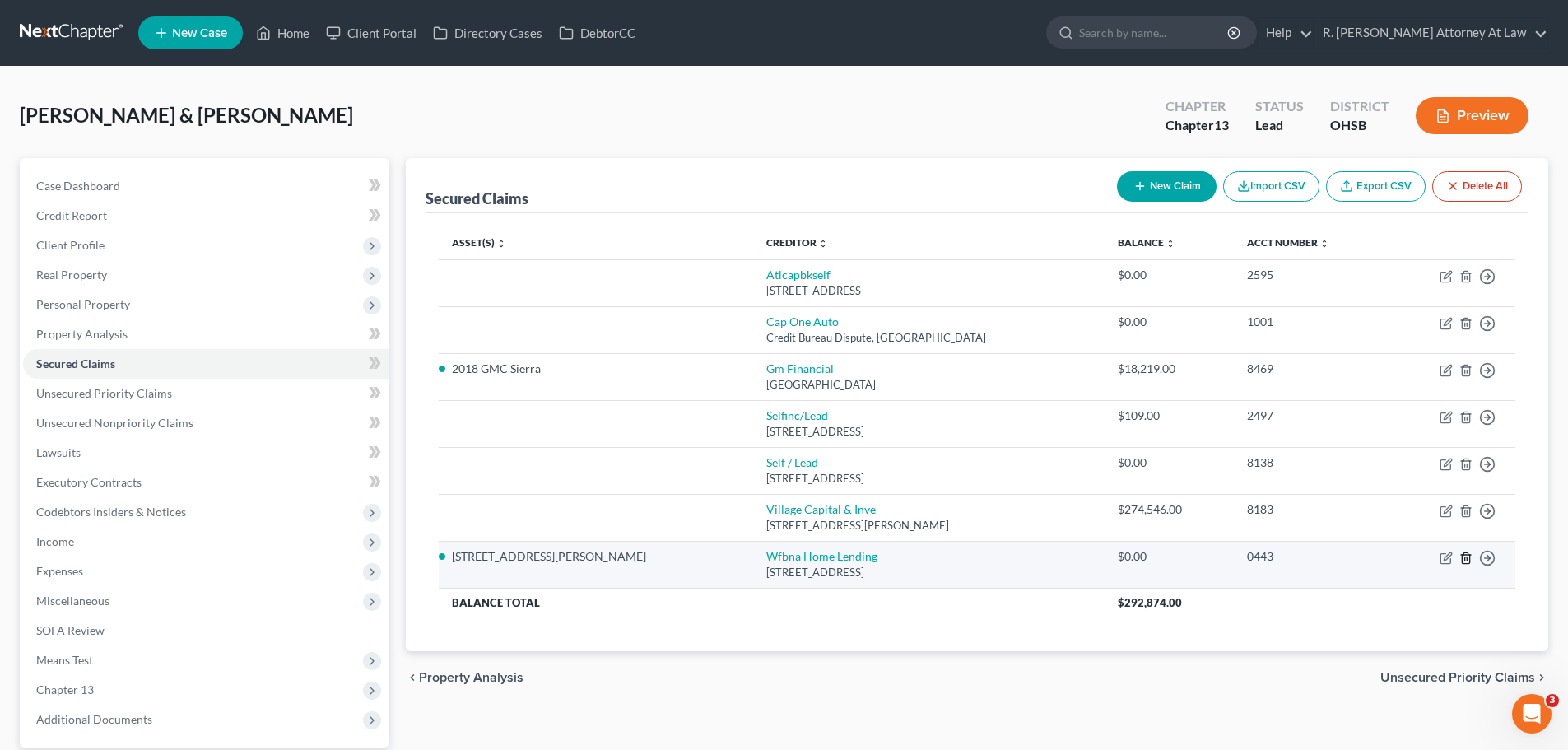
click at [1462, 559] on icon "button" at bounding box center [1465, 557] width 8 height 11
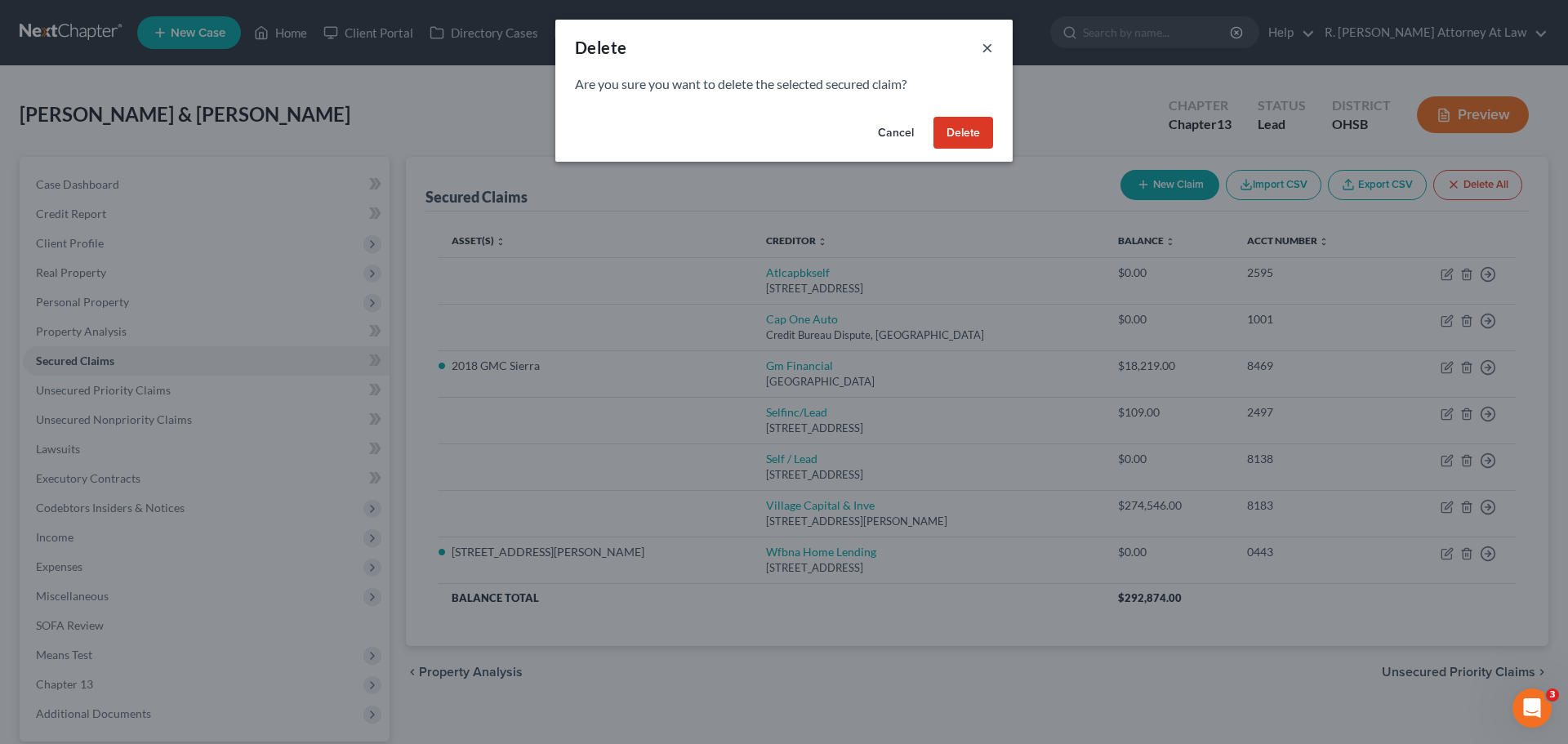
click at [987, 45] on button "×" at bounding box center [986, 47] width 11 height 20
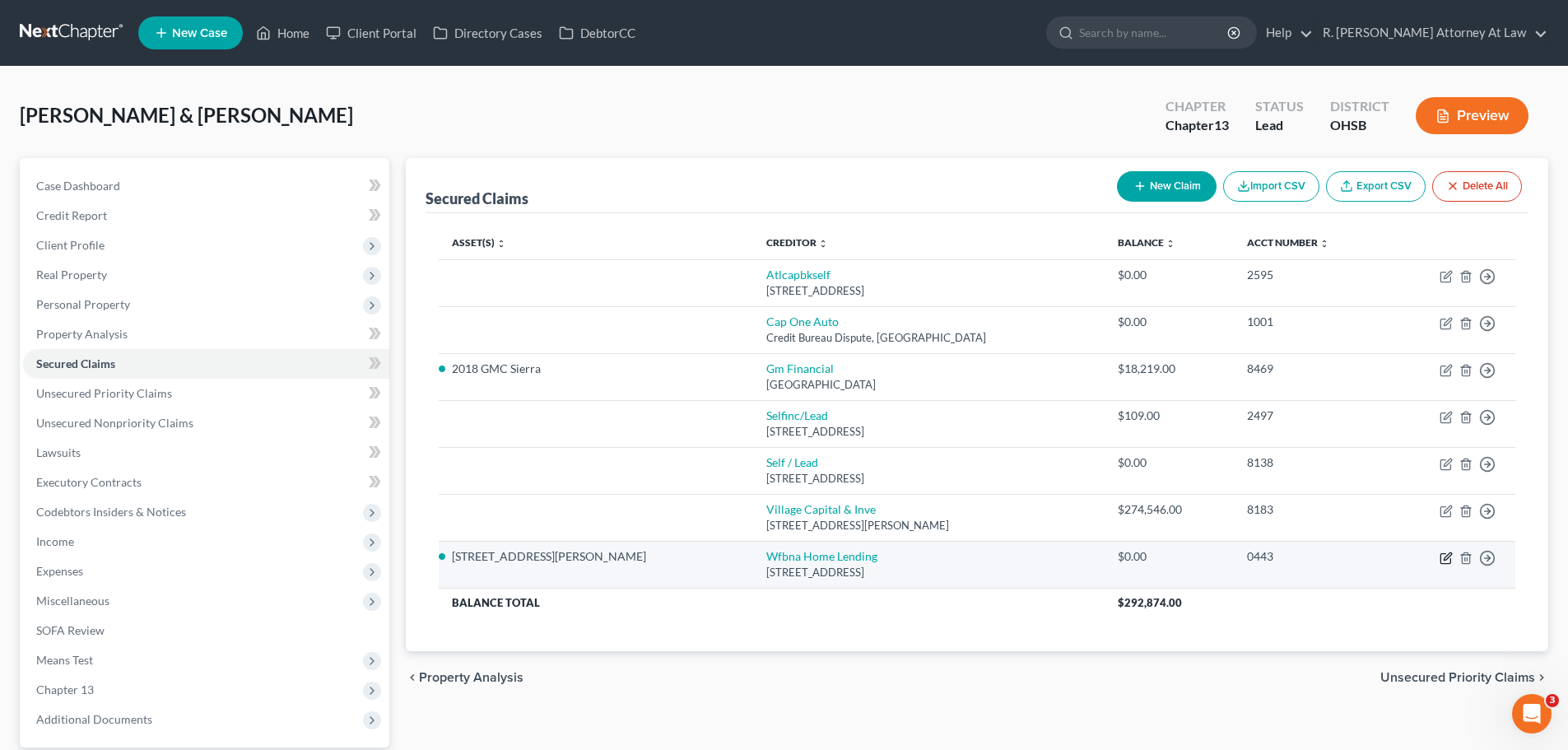
click at [1443, 560] on icon "button" at bounding box center [1446, 557] width 13 height 13
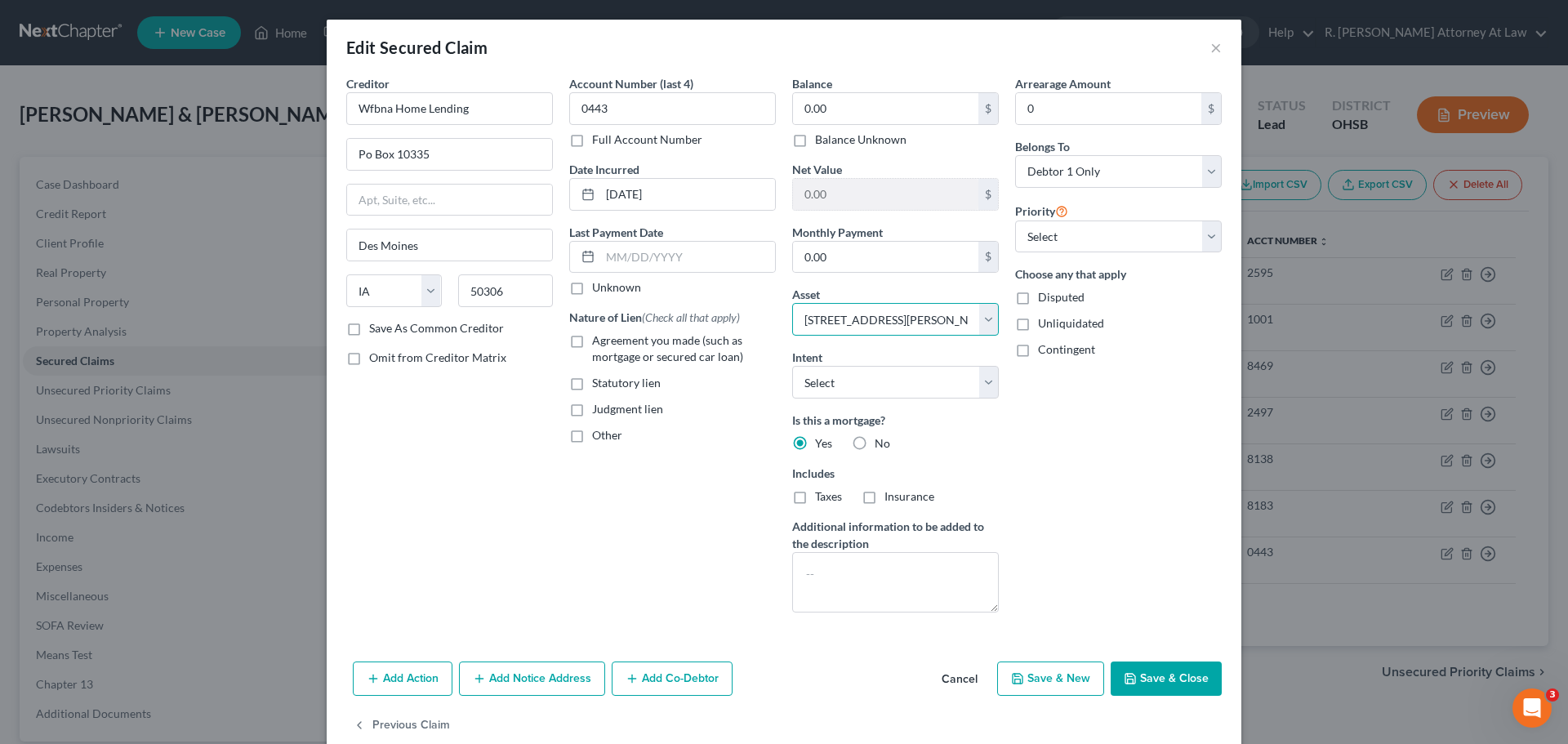
click at [949, 321] on select "Select Other Multiple Assets Other - Hand & Garden Tools 75, Trade Tools 500 - …" at bounding box center [895, 319] width 206 height 32
click at [792, 303] on select "Select Other Multiple Assets Other - Hand & Garden Tools 75, Trade Tools 500 - …" at bounding box center [895, 319] width 206 height 32
click at [1156, 675] on button "Save & Close" at bounding box center [1166, 679] width 111 height 34
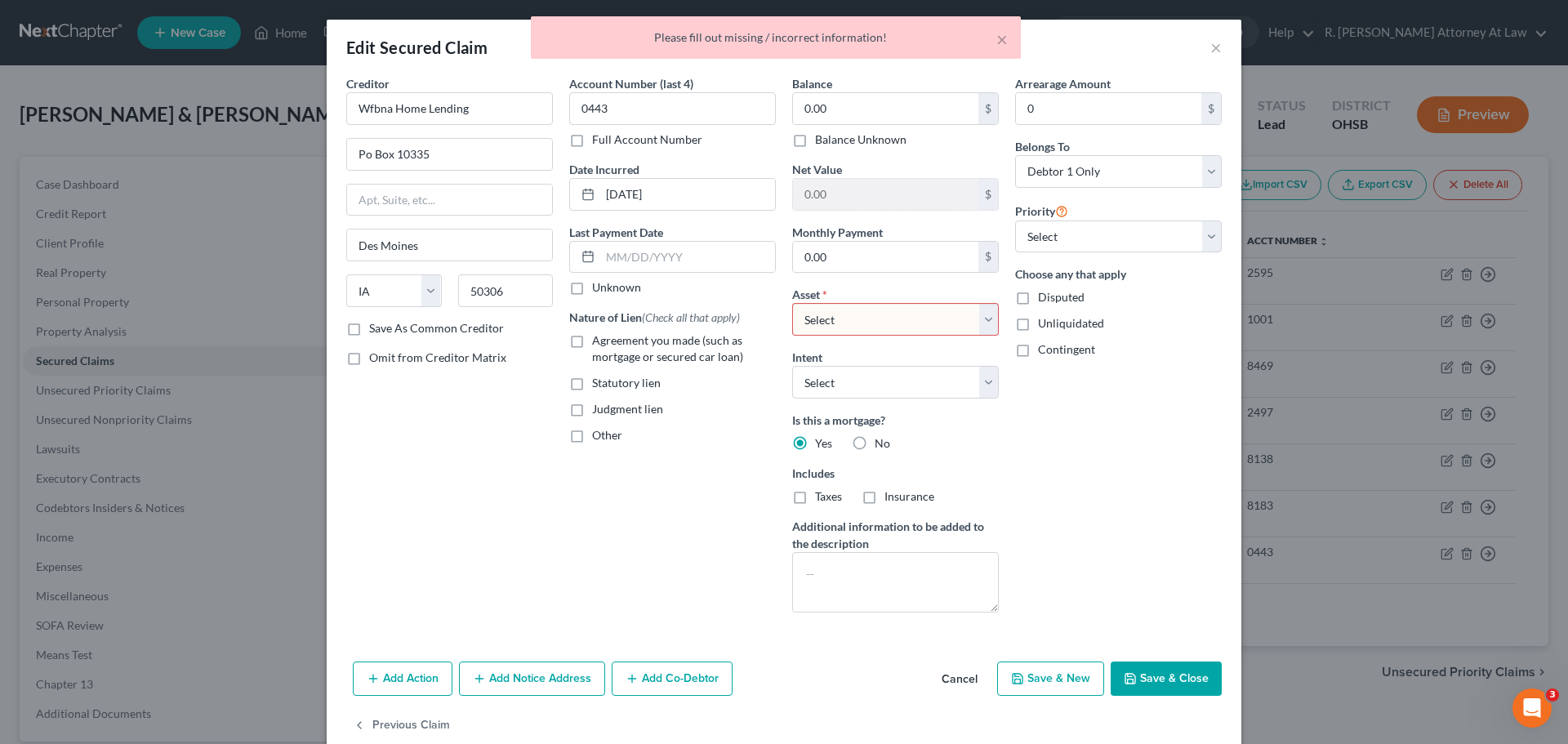
click at [870, 313] on select "Select Other Multiple Assets Other - Hand & Garden Tools 75, Trade Tools 500 - …" at bounding box center [895, 319] width 206 height 32
click at [870, 310] on select "Select Other Multiple Assets Other - Hand & Garden Tools 75, Trade Tools 500 - …" at bounding box center [895, 319] width 206 height 32
click at [873, 284] on div "Balance 0.00 $ Balance Unknown Balance Undetermined 0.00 $ Balance Unknown Net …" at bounding box center [895, 350] width 223 height 550
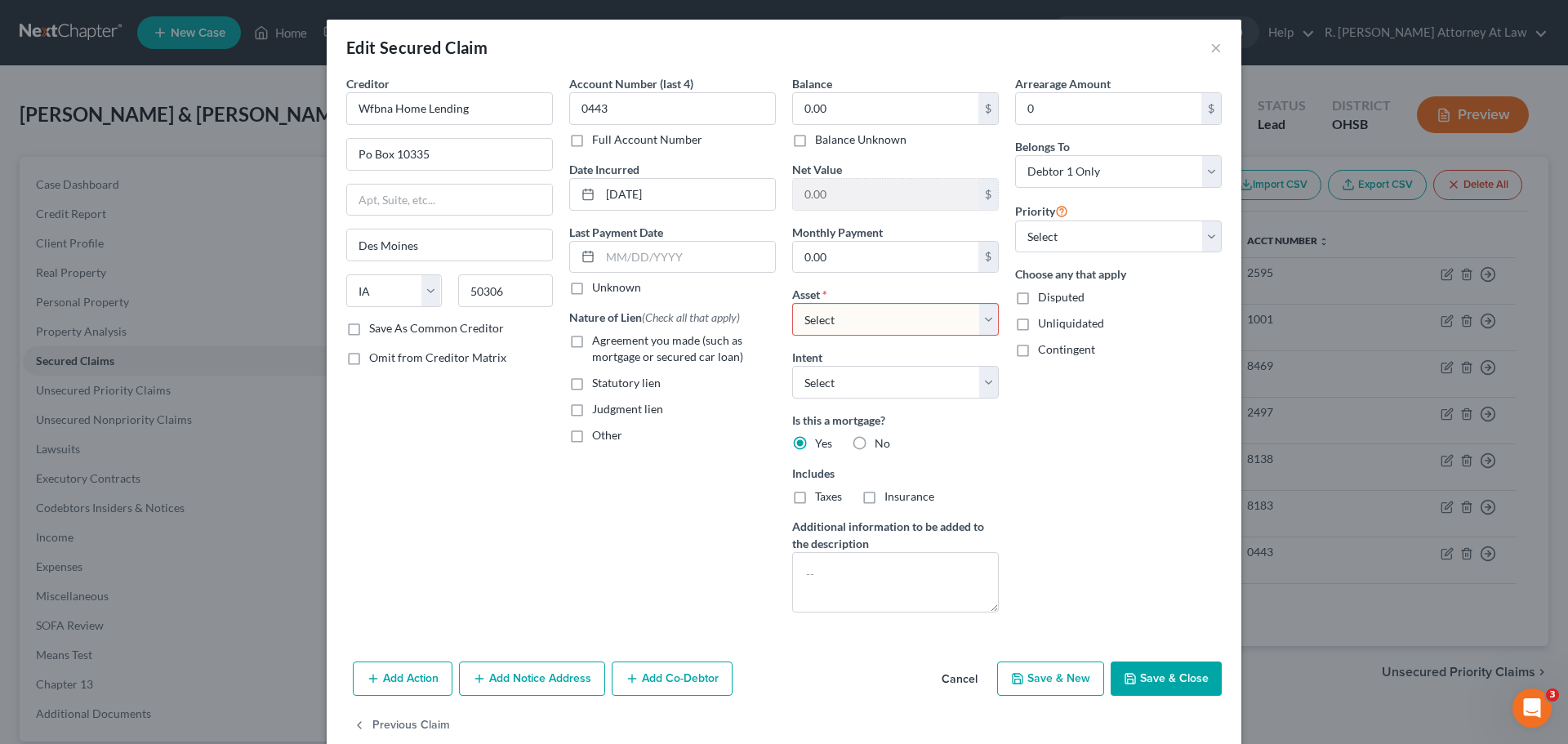
click at [873, 305] on select "Select Other Multiple Assets Other - Hand & Garden Tools 75, Trade Tools 500 - …" at bounding box center [895, 319] width 206 height 32
click at [792, 303] on select "Select Other Multiple Assets Other - Hand & Garden Tools 75, Trade Tools 500 - …" at bounding box center [895, 319] width 206 height 32
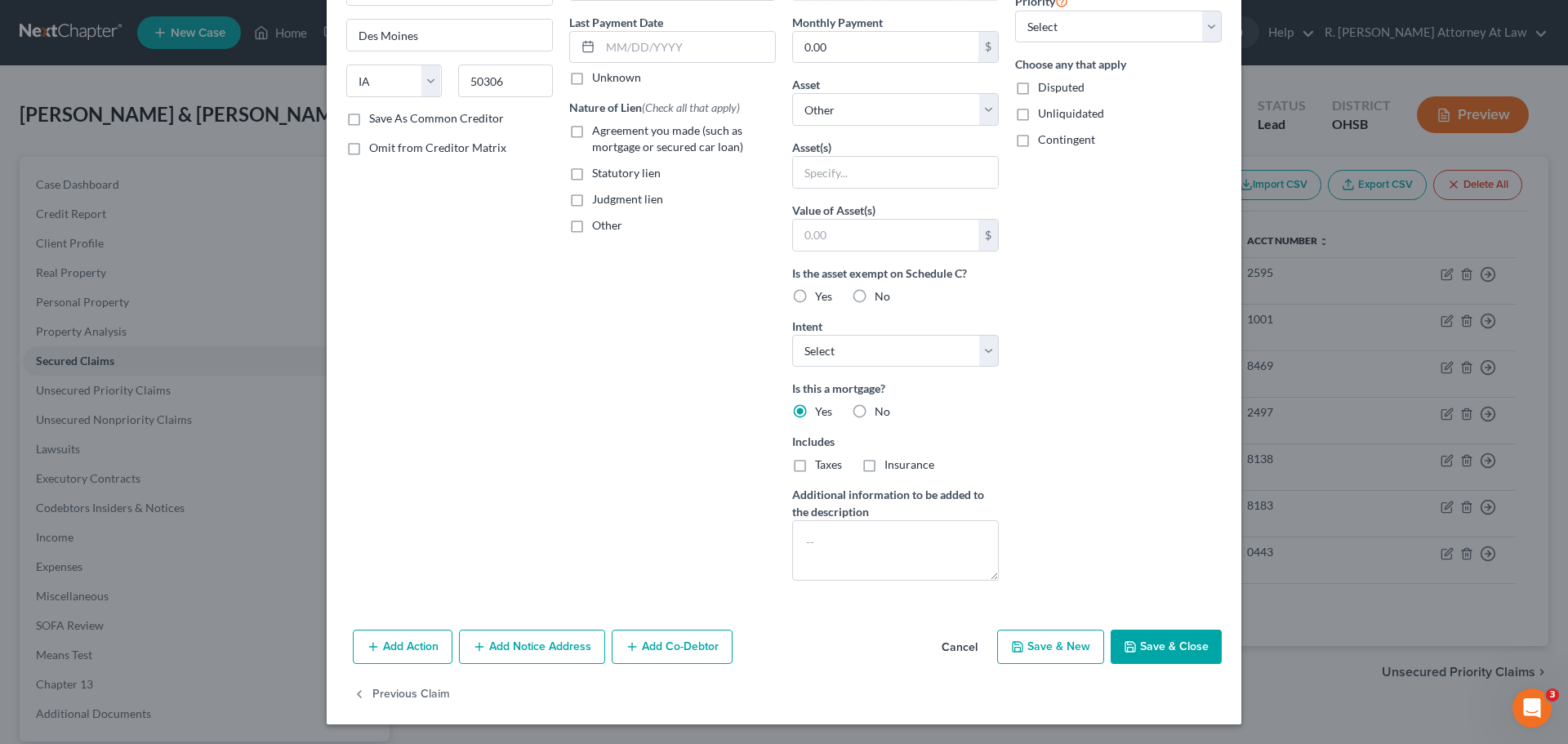
drag, startPoint x: 1159, startPoint y: 654, endPoint x: 1156, endPoint y: 645, distance: 9.5
click at [1161, 657] on button "Save & Close" at bounding box center [1166, 647] width 111 height 34
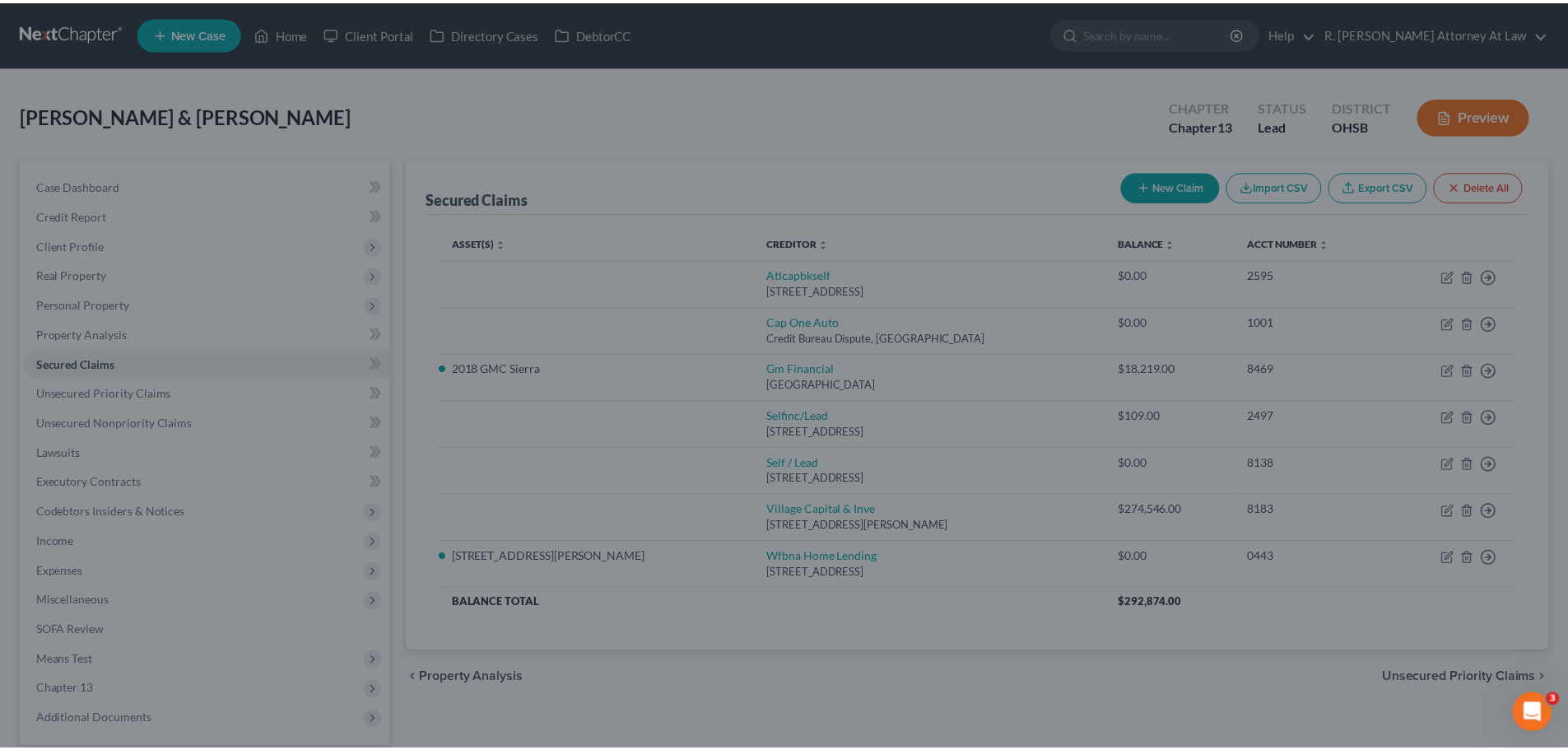
scroll to position [32, 0]
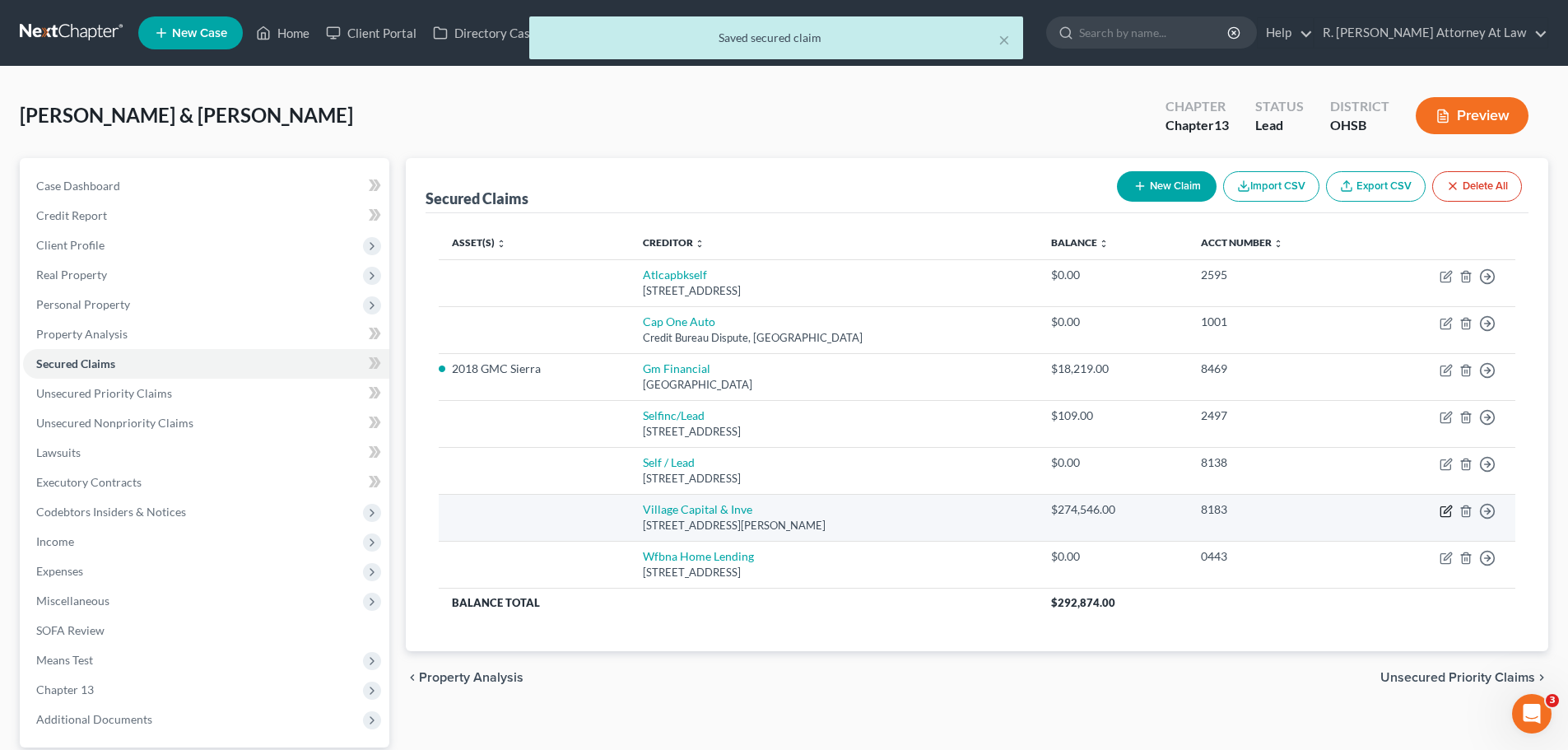
click at [1446, 513] on icon "button" at bounding box center [1447, 509] width 8 height 8
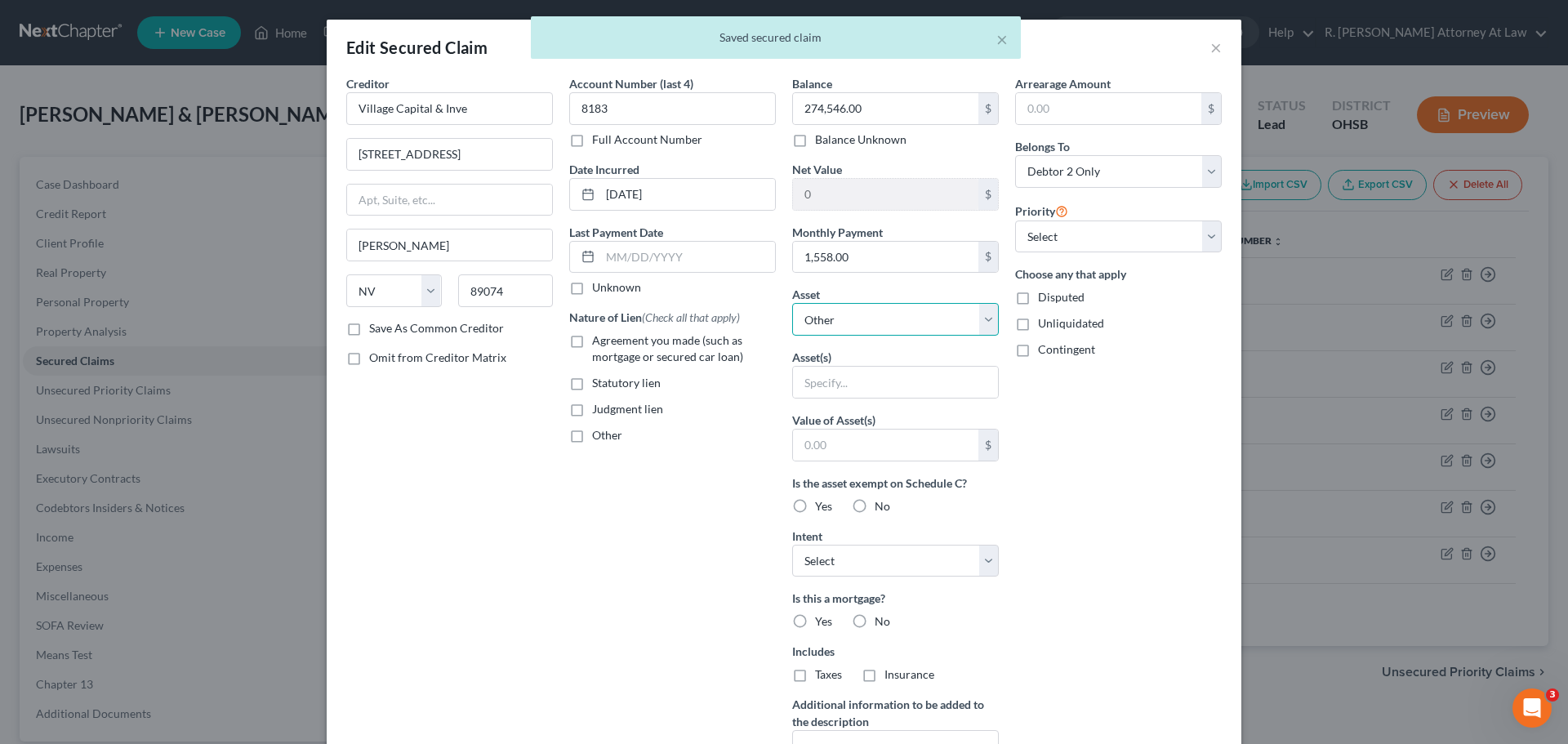
click at [864, 329] on select "Select Other Multiple Assets Other - Hand & Garden Tools 75, Trade Tools 500 - …" at bounding box center [895, 319] width 206 height 32
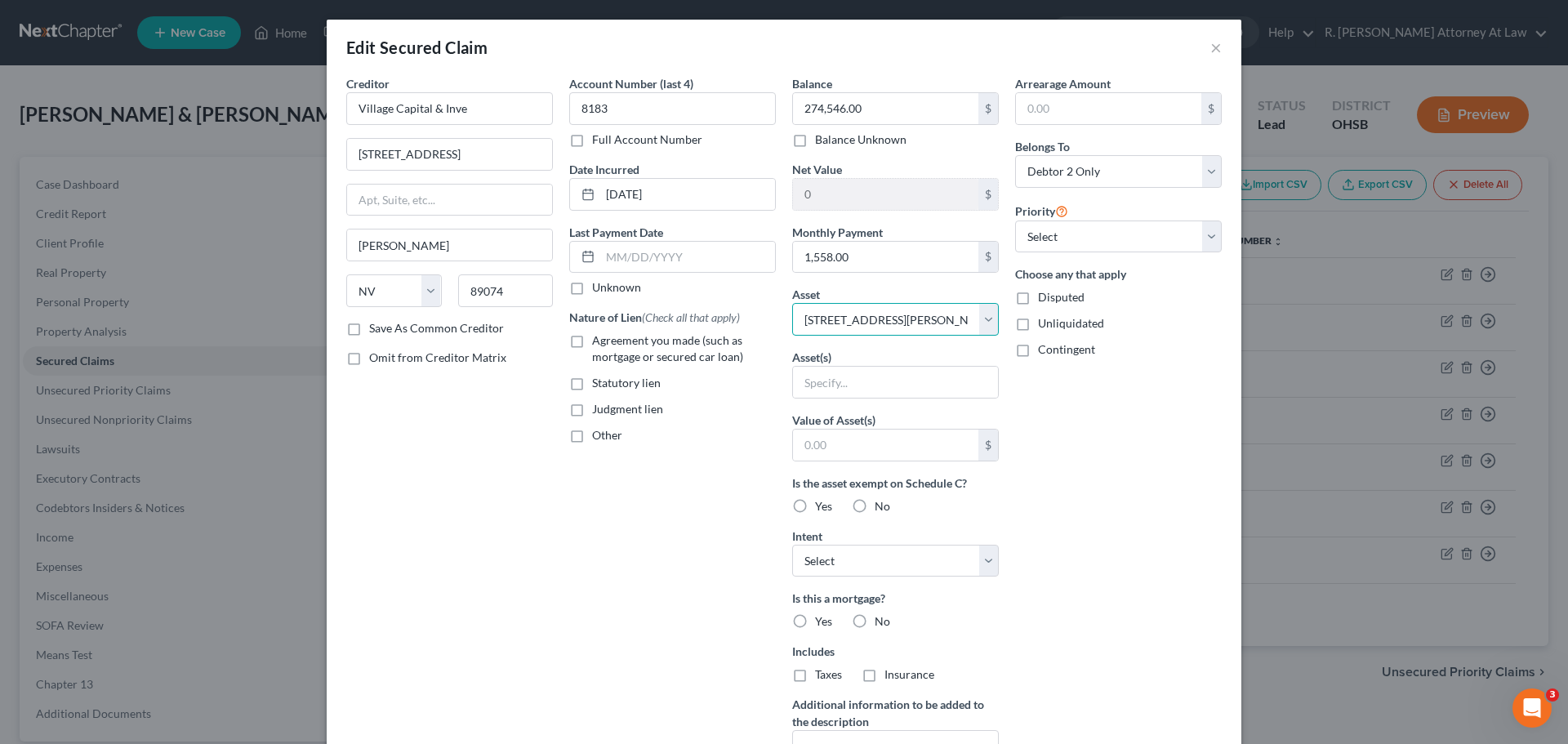
click at [792, 303] on select "Select Other Multiple Assets Other - Hand & Garden Tools 75, Trade Tools 500 - …" at bounding box center [895, 319] width 206 height 32
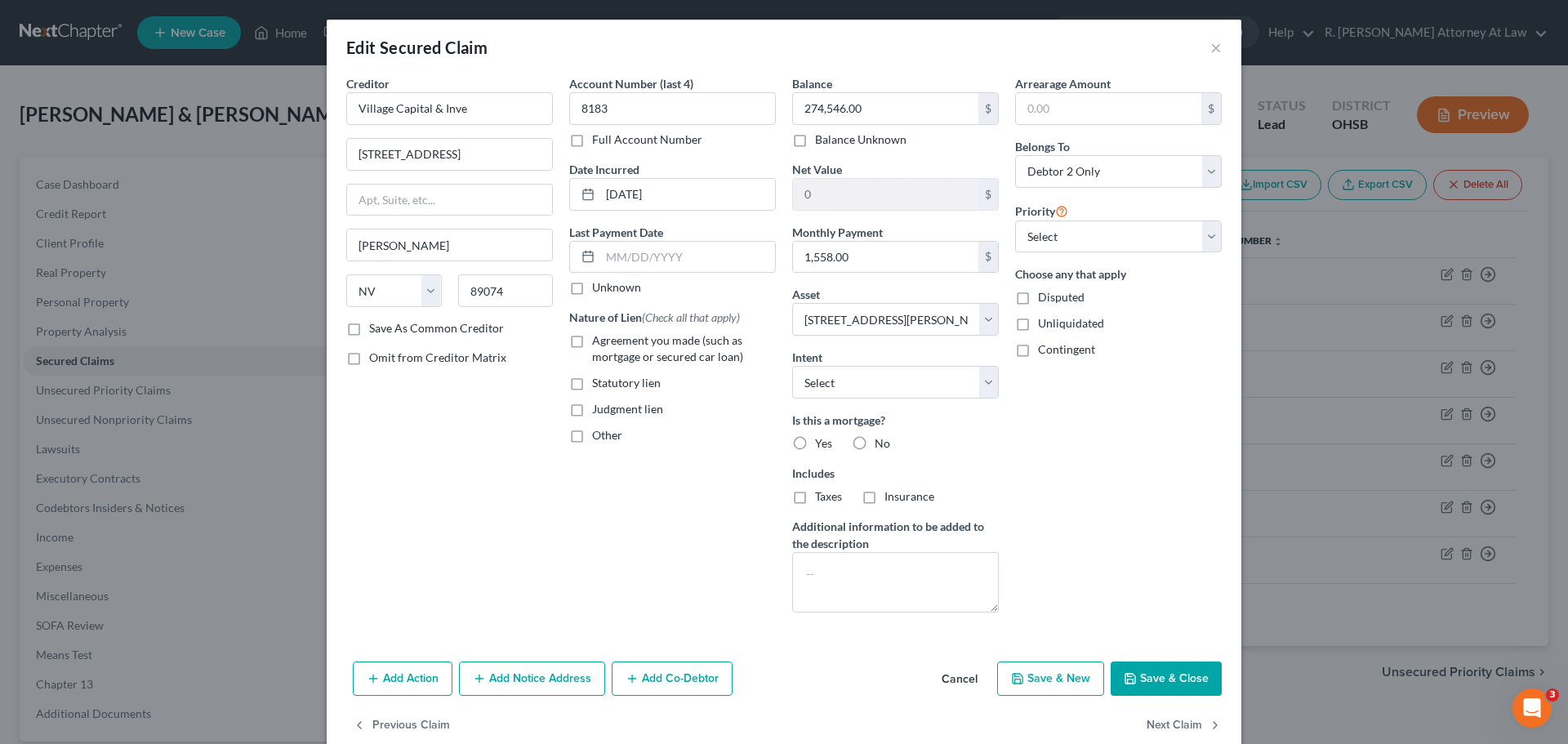
drag, startPoint x: 797, startPoint y: 440, endPoint x: 996, endPoint y: 537, distance: 221.4
click at [815, 442] on label "Yes" at bounding box center [823, 443] width 17 height 16
click at [822, 442] on input "Yes" at bounding box center [827, 441] width 11 height 11
click at [1147, 685] on button "Save & Close" at bounding box center [1166, 679] width 111 height 34
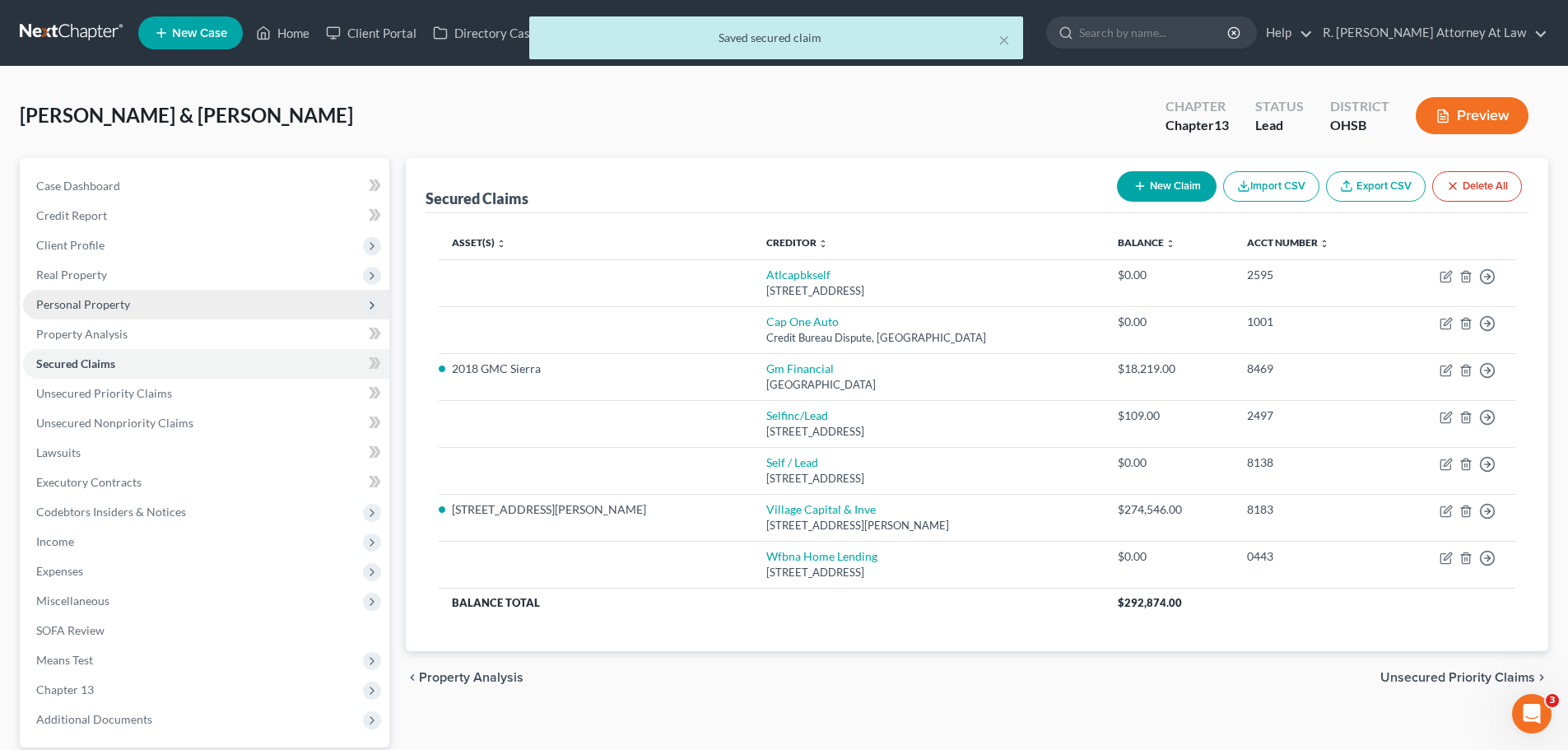
click at [80, 307] on span "Personal Property" at bounding box center [83, 304] width 94 height 14
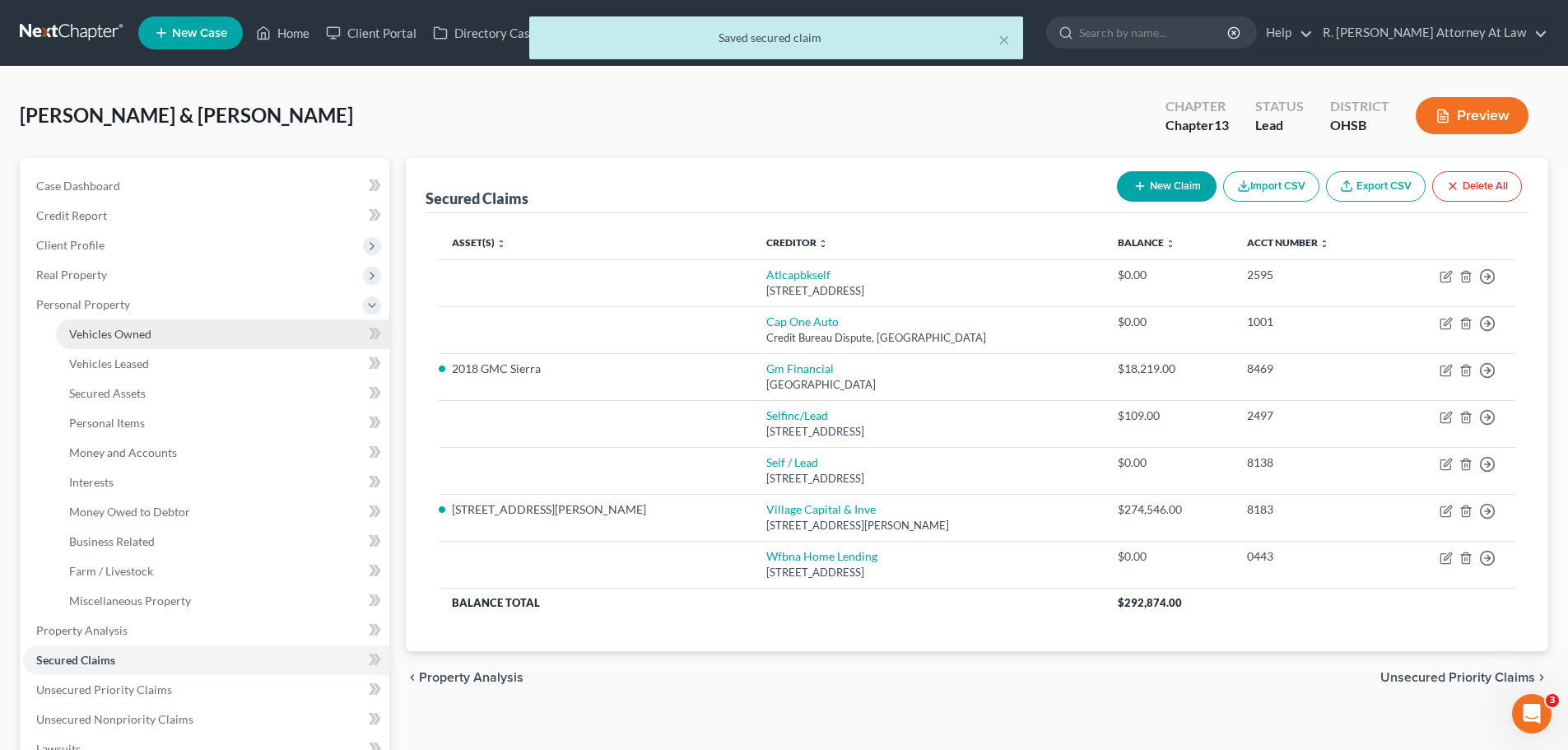
click at [105, 341] on link "Vehicles Owned" at bounding box center [223, 334] width 334 height 30
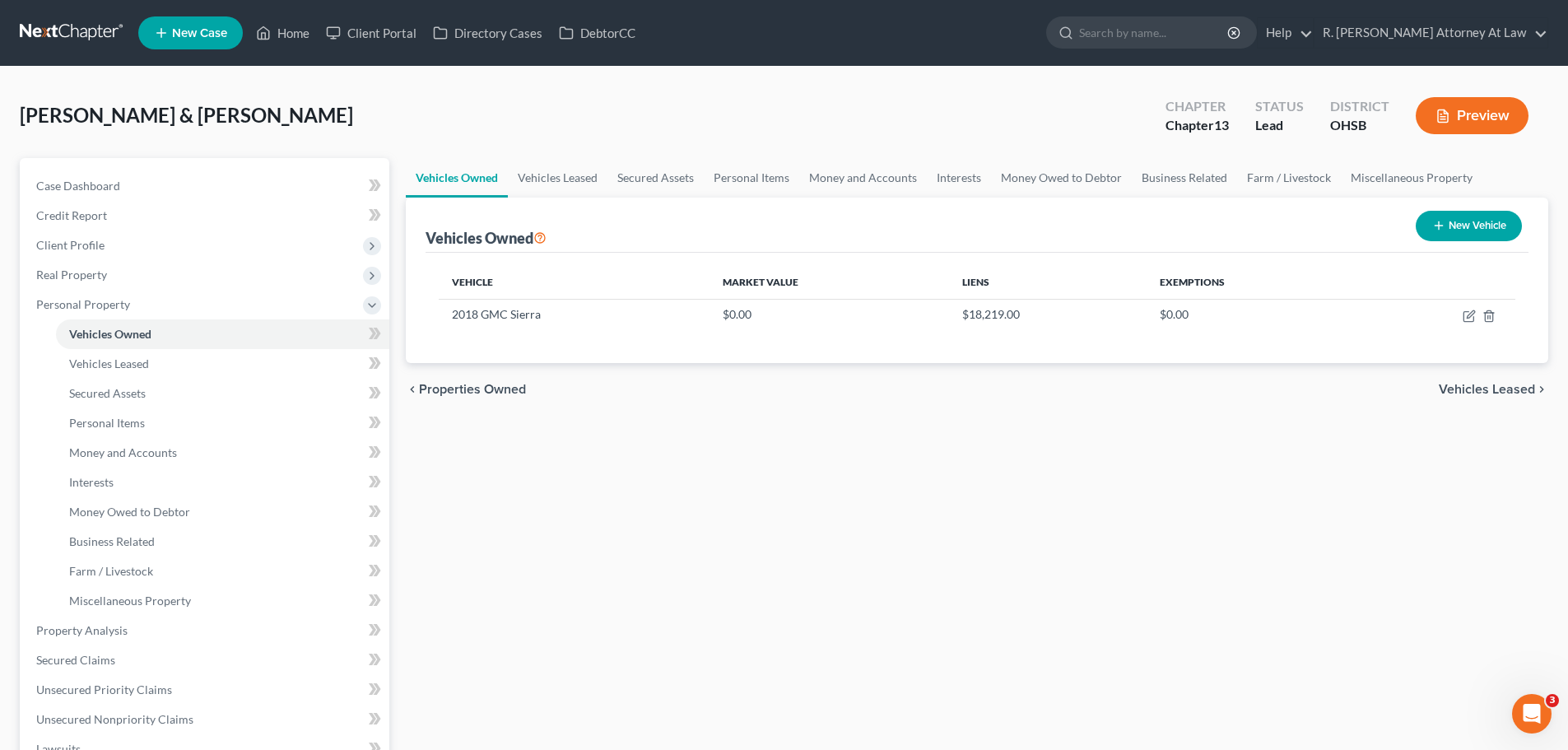
drag, startPoint x: 1405, startPoint y: 223, endPoint x: 1444, endPoint y: 227, distance: 39.2
click at [1411, 223] on div "Vehicles Owned New Vehicle" at bounding box center [977, 225] width 1103 height 55
click at [1460, 227] on button "New Vehicle" at bounding box center [1469, 226] width 106 height 31
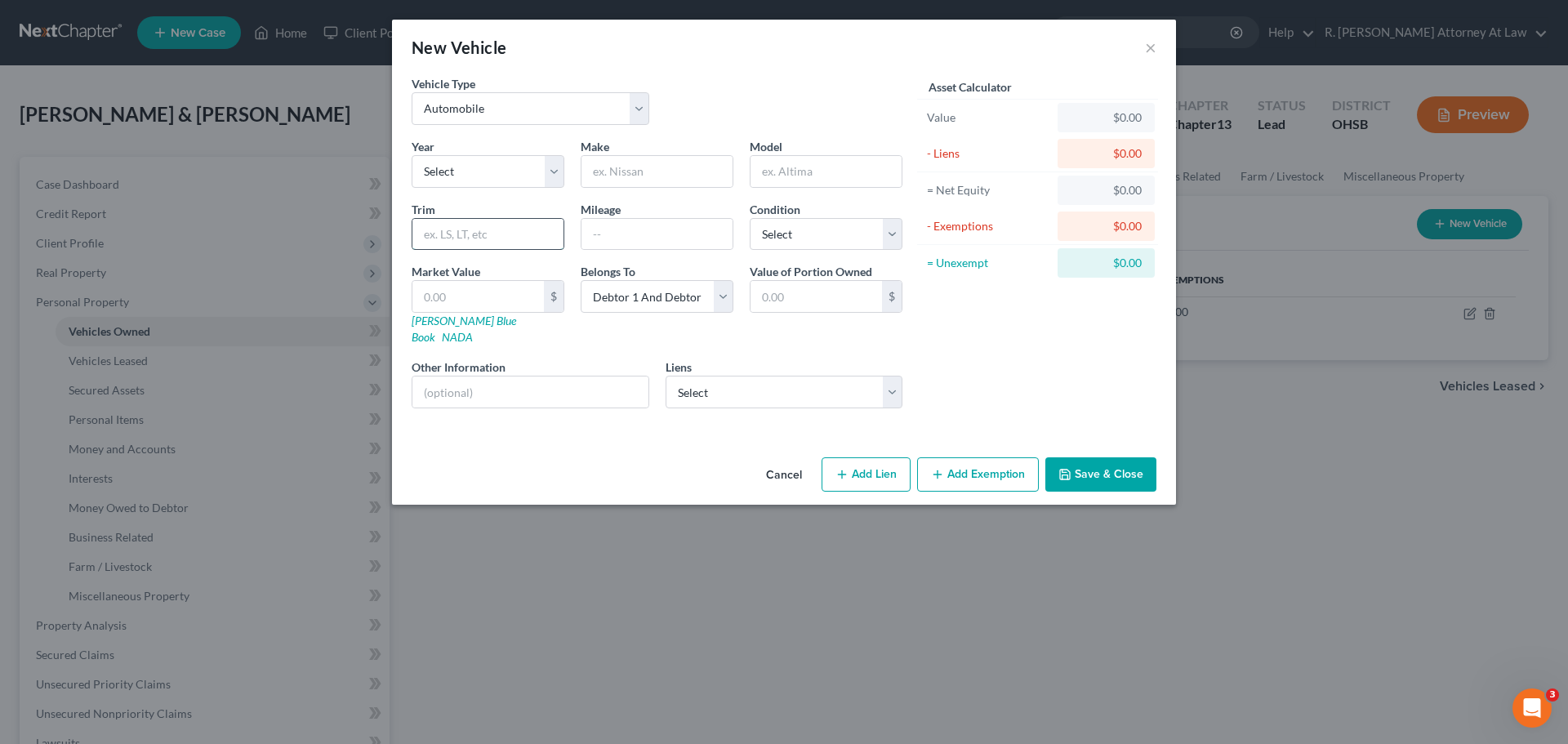
click at [443, 228] on input "text" at bounding box center [488, 234] width 151 height 31
click at [457, 175] on select "Select 2026 2025 2024 2023 2022 2021 2020 2019 2018 2017 2016 2015 2014 2013 20…" at bounding box center [488, 172] width 153 height 32
click at [412, 155] on select "Select 2026 2025 2024 2023 2022 2021 2020 2019 2018 2017 2016 2015 2014 2013 20…" at bounding box center [488, 172] width 153 height 32
click at [653, 182] on input "text" at bounding box center [657, 172] width 151 height 31
click at [1089, 470] on button "Save & Close" at bounding box center [1100, 475] width 111 height 34
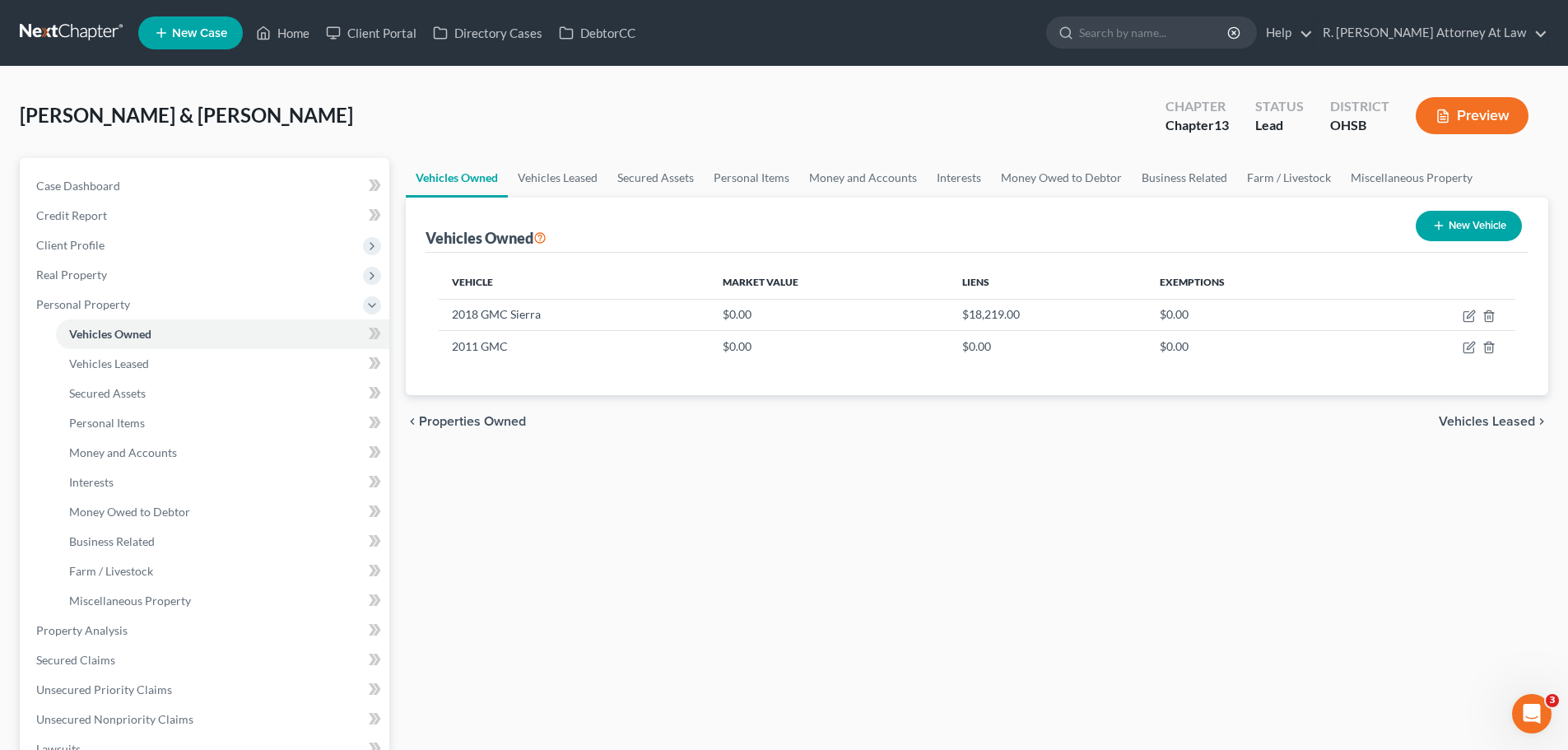
drag, startPoint x: 1027, startPoint y: 124, endPoint x: 1039, endPoint y: 133, distance: 15.0
click at [1026, 124] on div "White, Daniel & Sarah Upgraded Chapter Chapter 13 Status Lead District OHSB Pre…" at bounding box center [784, 122] width 1529 height 72
click at [1473, 227] on button "New Vehicle" at bounding box center [1469, 226] width 106 height 31
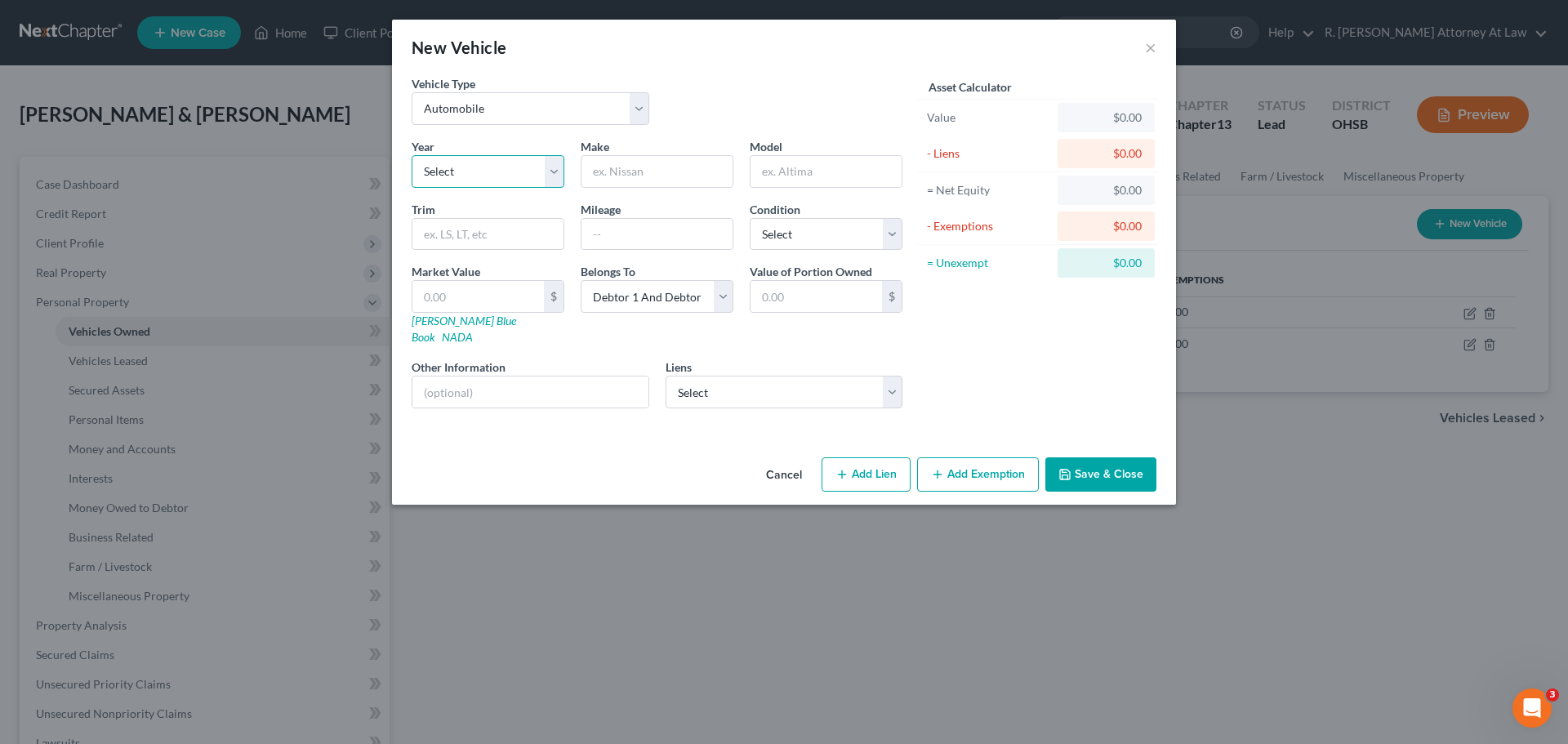
click at [470, 175] on select "Select 2026 2025 2024 2023 2022 2021 2020 2019 2018 2017 2016 2015 2014 2013 20…" at bounding box center [488, 172] width 153 height 32
click at [412, 155] on select "Select 2026 2025 2024 2023 2022 2021 2020 2019 2018 2017 2016 2015 2014 2013 20…" at bounding box center [488, 172] width 153 height 32
drag, startPoint x: 671, startPoint y: 172, endPoint x: 666, endPoint y: 161, distance: 12.1
click at [671, 172] on input "text" at bounding box center [657, 172] width 151 height 31
click at [789, 180] on input "text" at bounding box center [826, 172] width 151 height 31
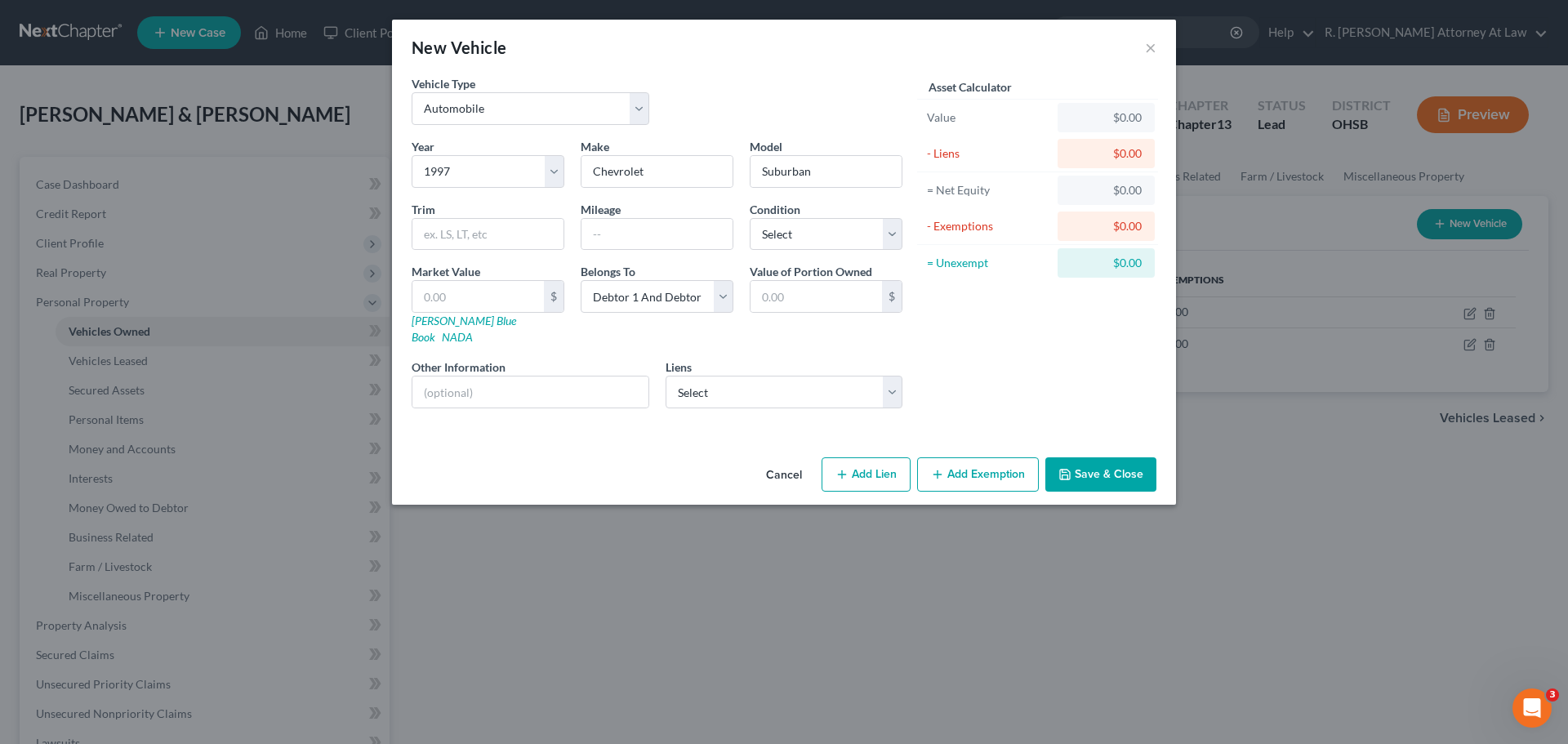
click at [1082, 458] on button "Save & Close" at bounding box center [1100, 475] width 111 height 34
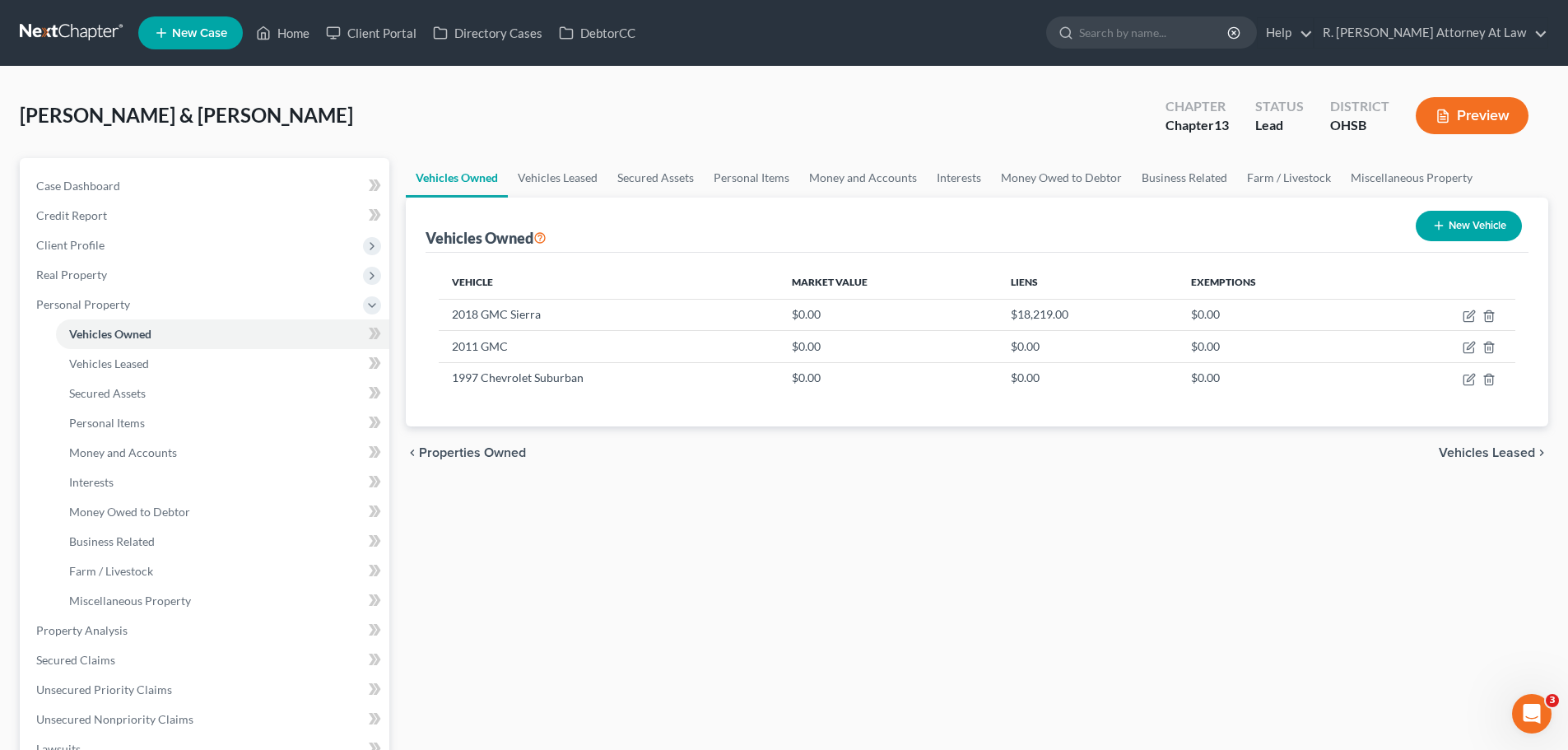
drag, startPoint x: 910, startPoint y: 114, endPoint x: 862, endPoint y: 143, distance: 56.1
click at [906, 114] on div "White, Daniel & Sarah Upgraded Chapter Chapter 13 Status Lead District OHSB Pre…" at bounding box center [784, 122] width 1529 height 72
click at [1415, 239] on div "New Vehicle" at bounding box center [1469, 226] width 119 height 44
click at [1436, 229] on icon "button" at bounding box center [1439, 225] width 13 height 13
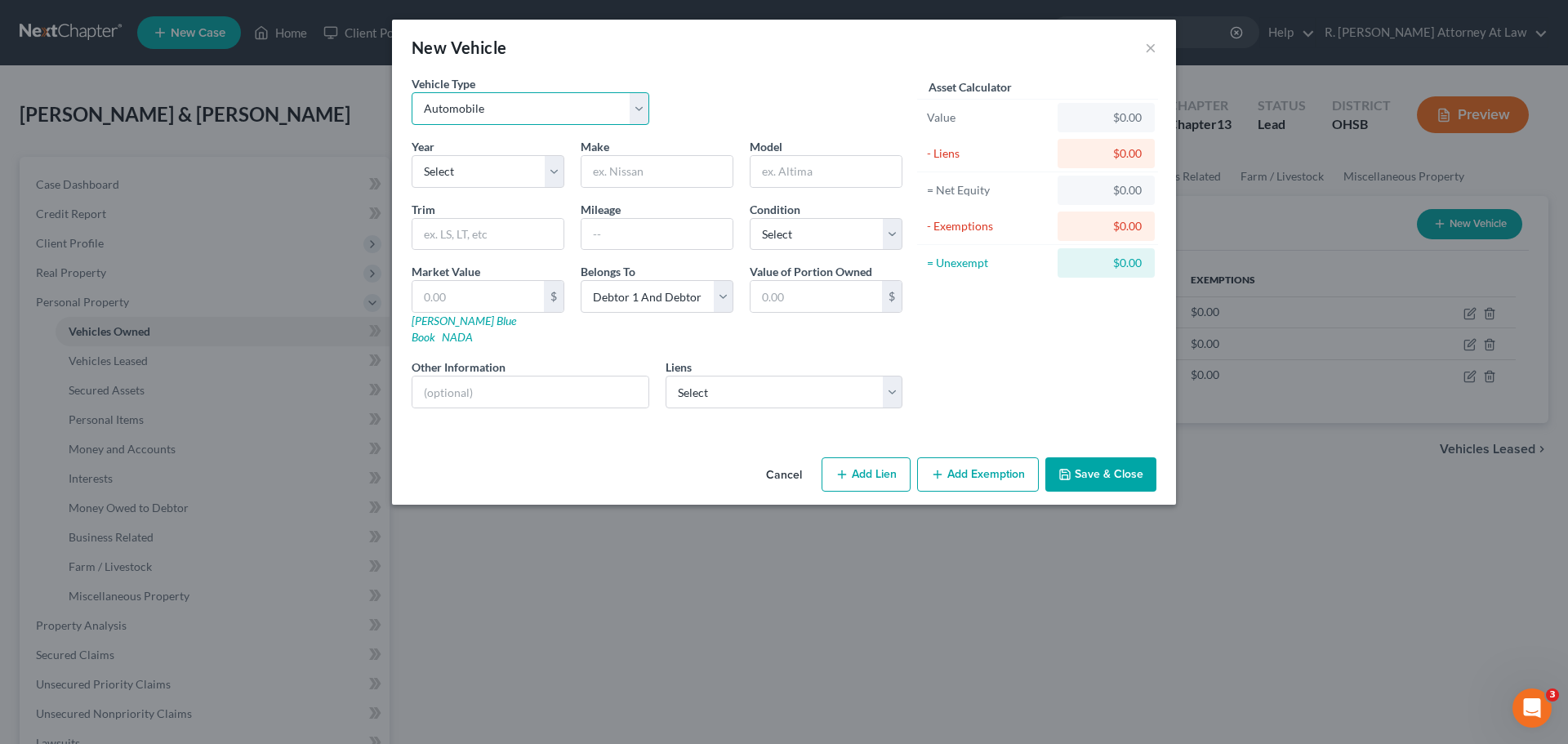
click at [571, 118] on select "Select Automobile Truck Trailer Watercraft Aircraft Motor Home Atv Other Vehicle" at bounding box center [531, 109] width 238 height 32
click at [694, 82] on div "Vehicle Type Select Automobile Truck Trailer Watercraft Aircraft Motor Home Atv…" at bounding box center [656, 106] width 507 height 63
click at [538, 172] on select "Select 2026 2025 2024 2023 2022 2021 2020 2019 2018 2017 2016 2015 2014 2013 20…" at bounding box center [488, 172] width 153 height 32
click at [412, 155] on select "Select 2026 2025 2024 2023 2022 2021 2020 2019 2018 2017 2016 2015 2014 2013 20…" at bounding box center [488, 172] width 153 height 32
click at [650, 182] on input "text" at bounding box center [657, 172] width 151 height 31
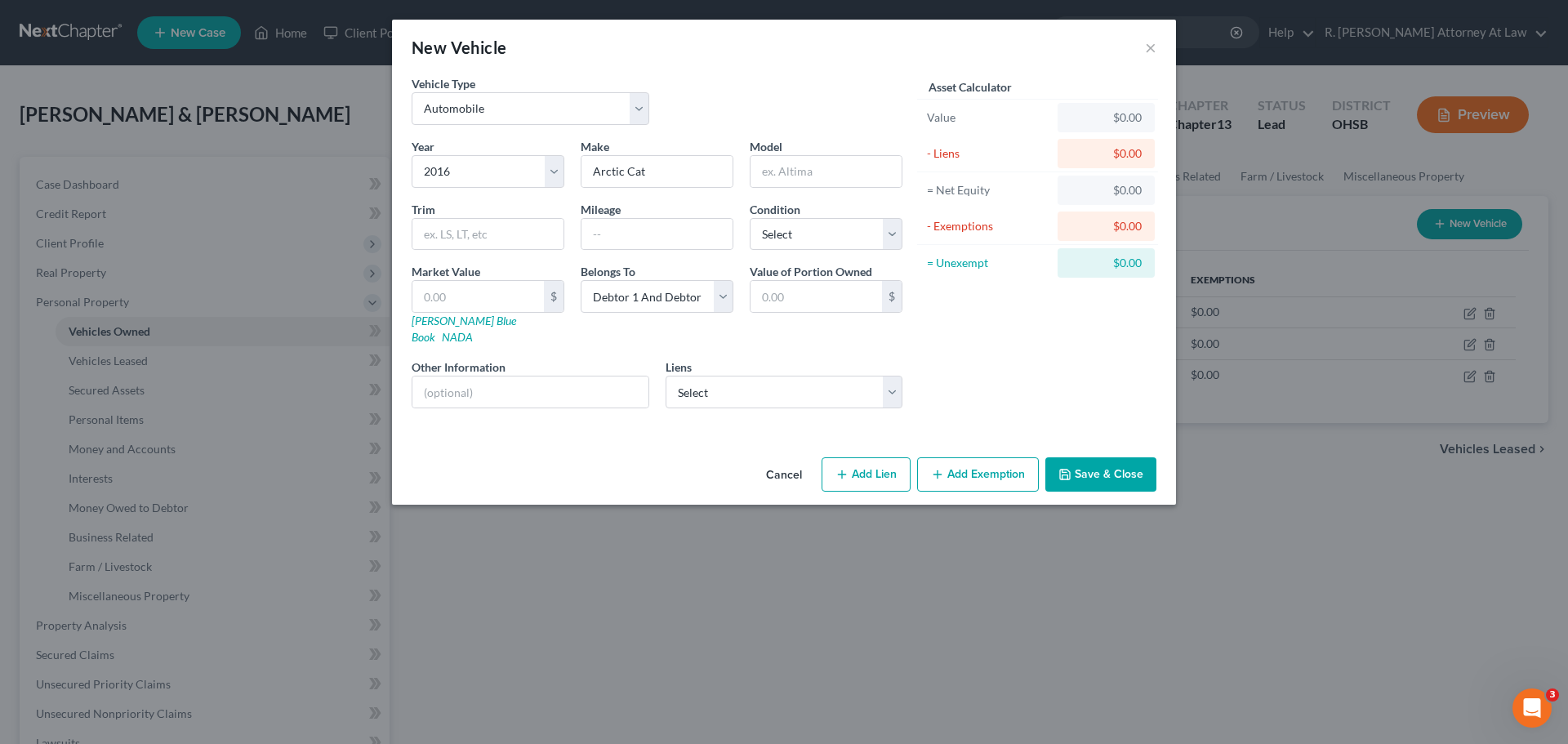
click at [1108, 461] on button "Save & Close" at bounding box center [1100, 475] width 111 height 34
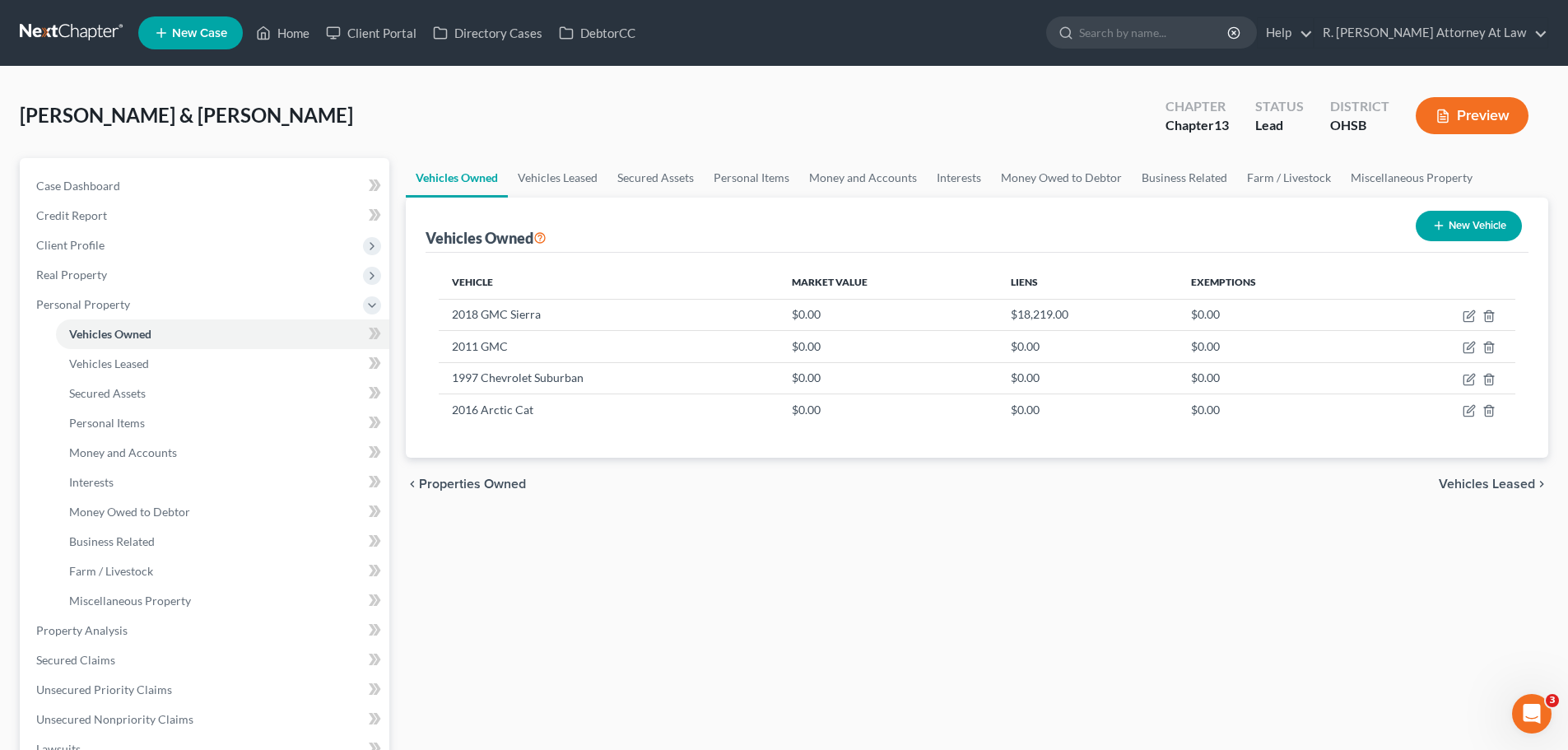
click at [587, 106] on div "White, Daniel & Sarah Upgraded Chapter Chapter 13 Status Lead District OHSB Pre…" at bounding box center [784, 122] width 1529 height 72
click at [1450, 235] on button "New Vehicle" at bounding box center [1469, 226] width 106 height 31
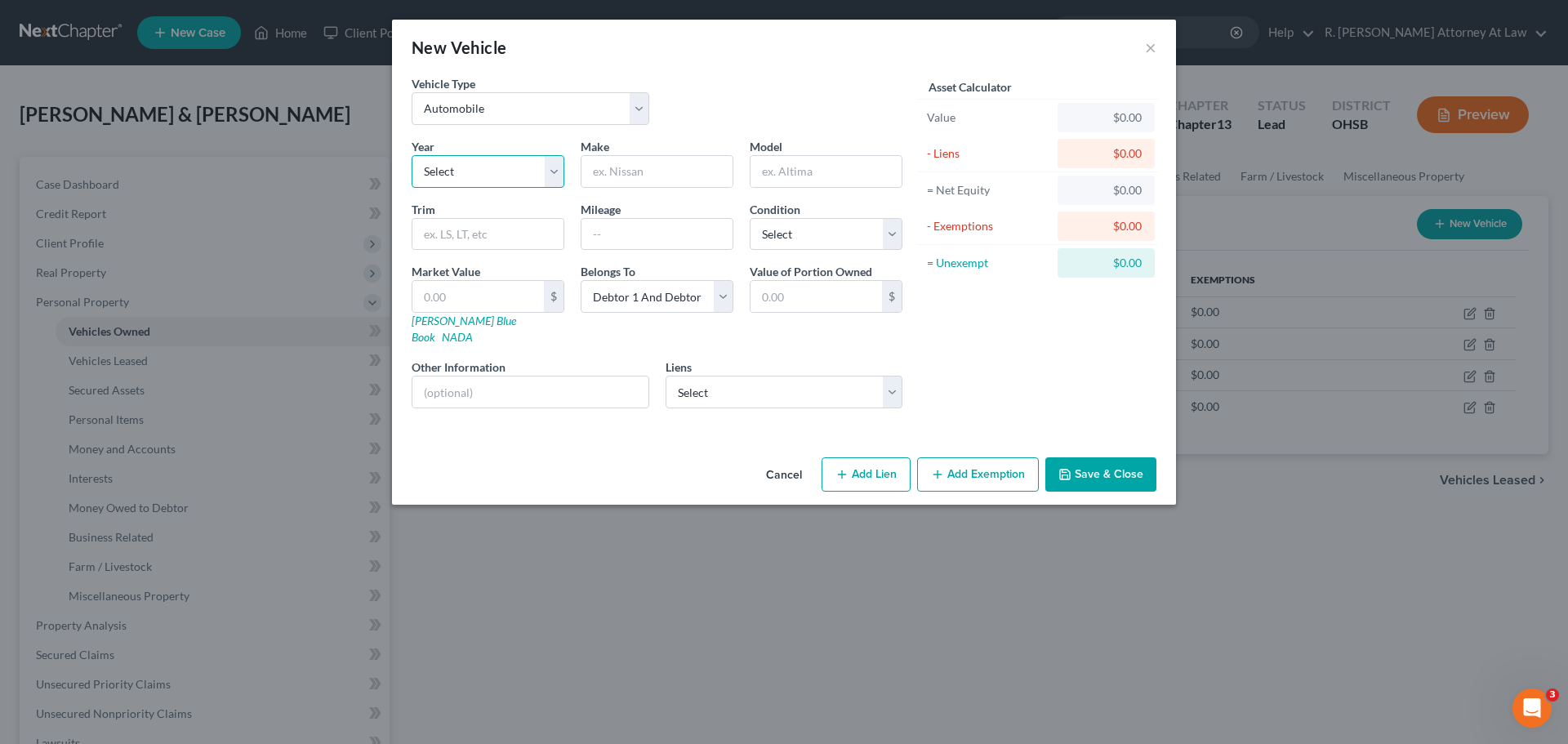
click at [469, 168] on select "Select 2026 2025 2024 2023 2022 2021 2020 2019 2018 2017 2016 2015 2014 2013 20…" at bounding box center [488, 172] width 153 height 32
click at [412, 155] on select "Select 2026 2025 2024 2023 2022 2021 2020 2019 2018 2017 2016 2015 2014 2013 20…" at bounding box center [488, 172] width 153 height 32
drag, startPoint x: 648, startPoint y: 189, endPoint x: 642, endPoint y: 178, distance: 12.5
click at [648, 188] on div "Year Select 2026 2025 2024 2023 2022 2021 2020 2019 2018 2017 2016 2015 2014 20…" at bounding box center [656, 280] width 507 height 284
click at [637, 178] on input "text" at bounding box center [657, 172] width 151 height 31
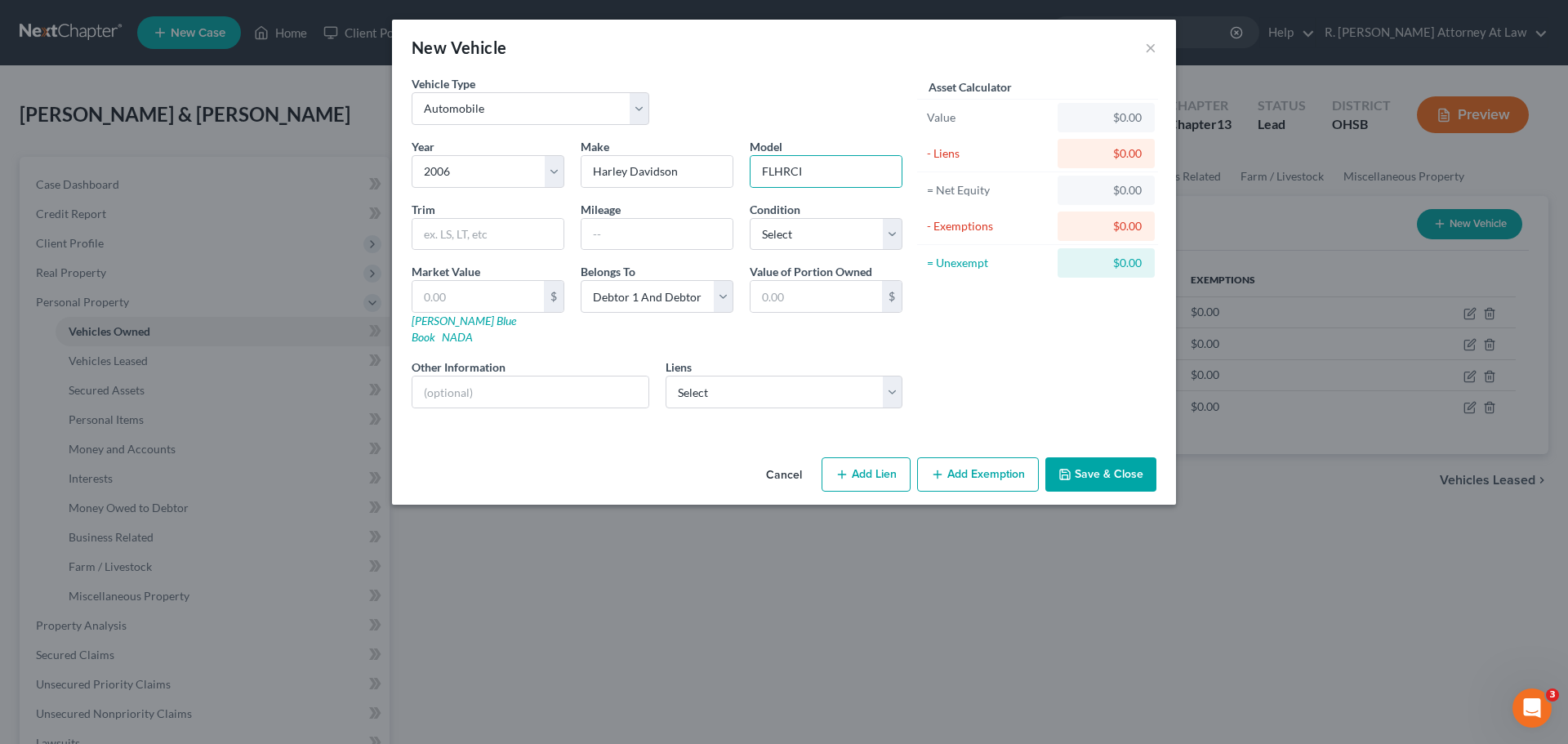
click at [1155, 463] on button "Save & Close" at bounding box center [1100, 475] width 111 height 34
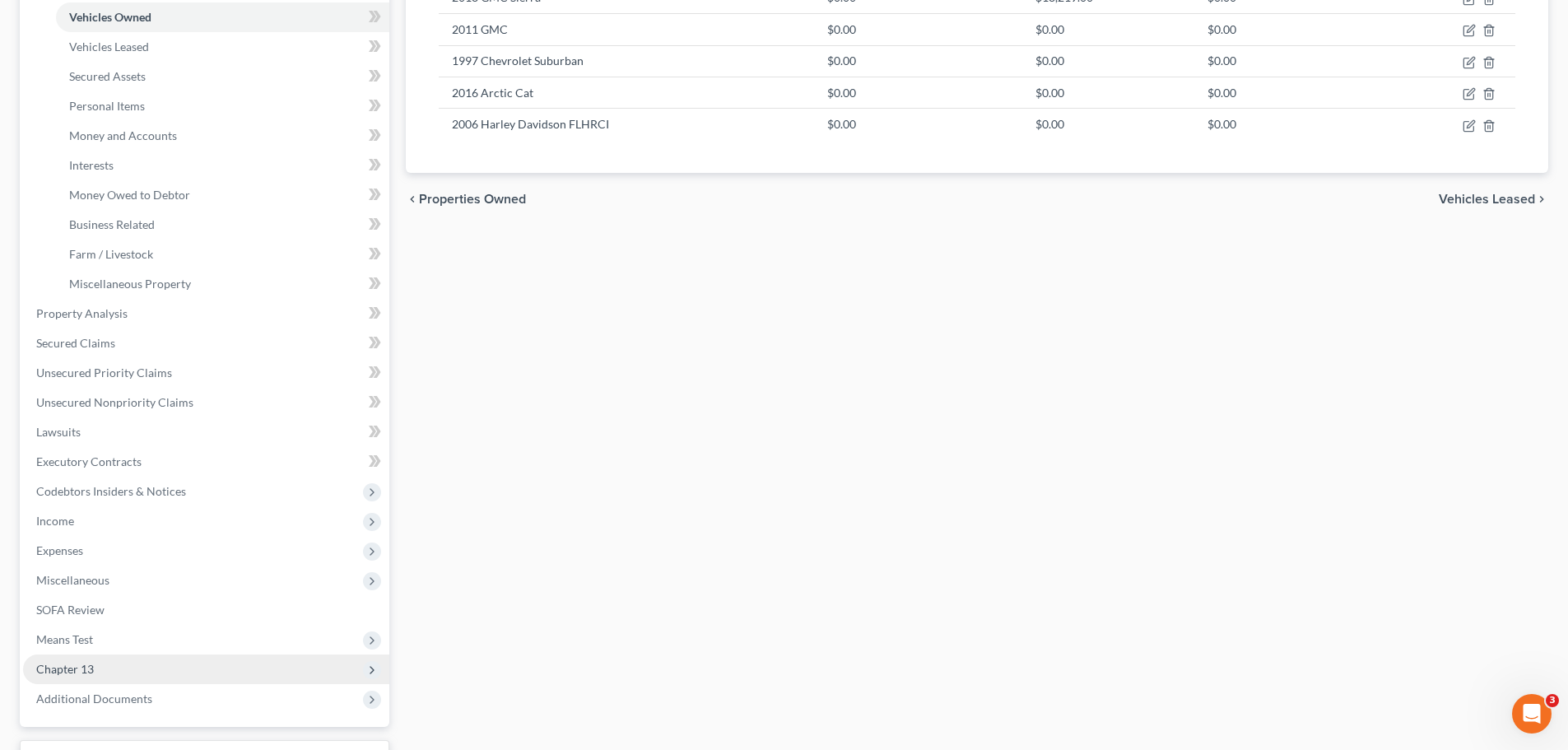
scroll to position [412, 0]
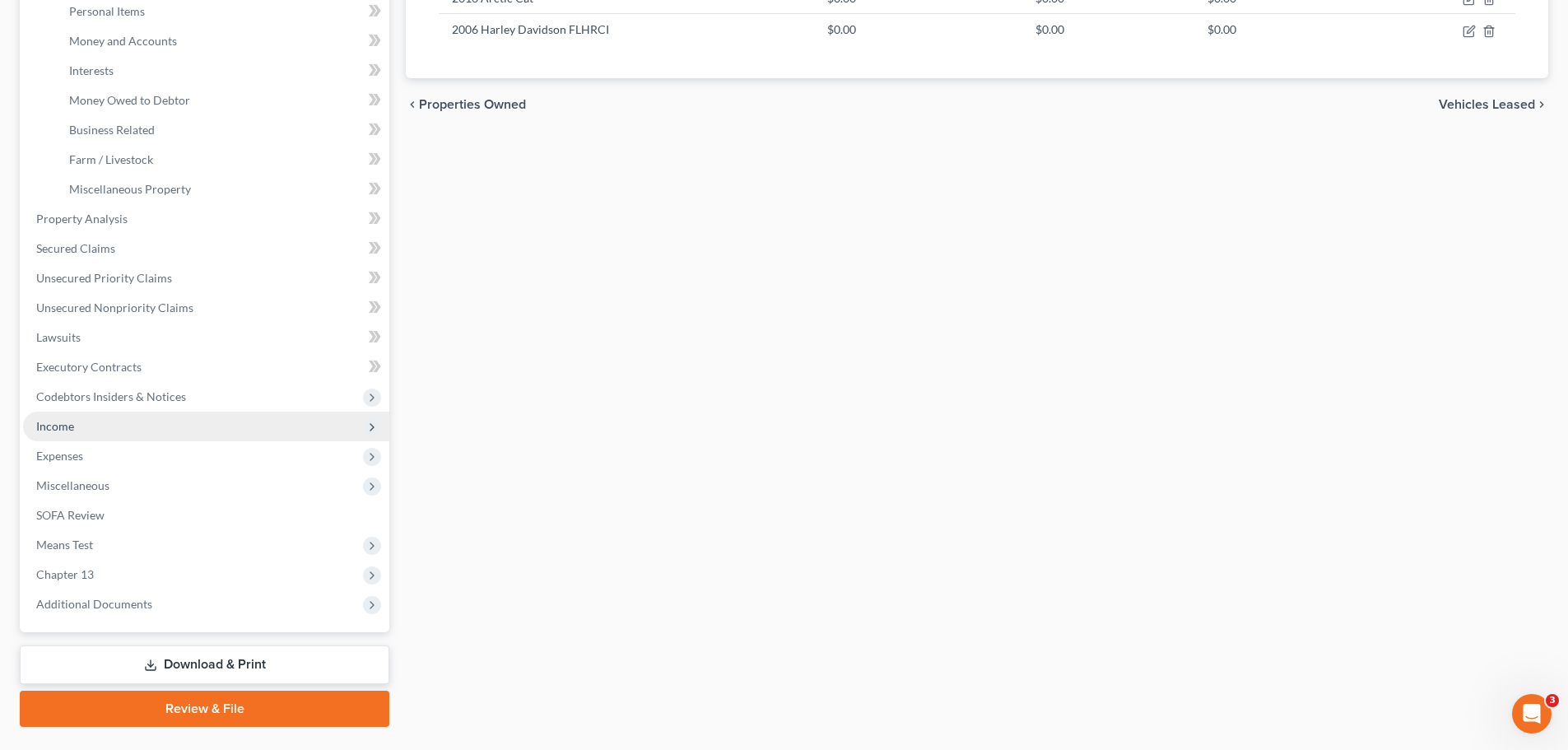
click at [67, 432] on span "Income" at bounding box center [55, 426] width 38 height 14
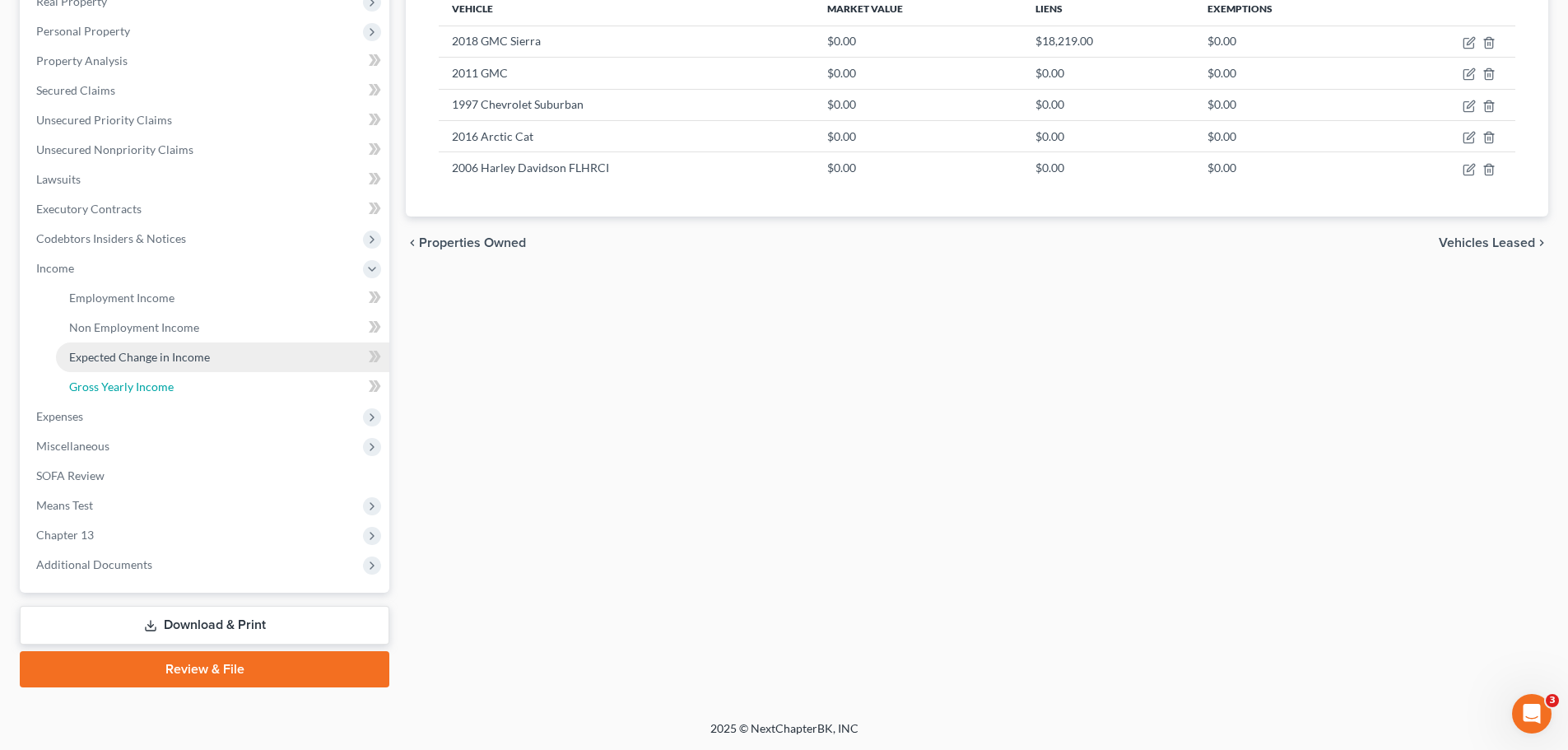
drag, startPoint x: 113, startPoint y: 378, endPoint x: 126, endPoint y: 370, distance: 15.3
click at [112, 379] on span "Gross Yearly Income" at bounding box center [122, 386] width 104 height 14
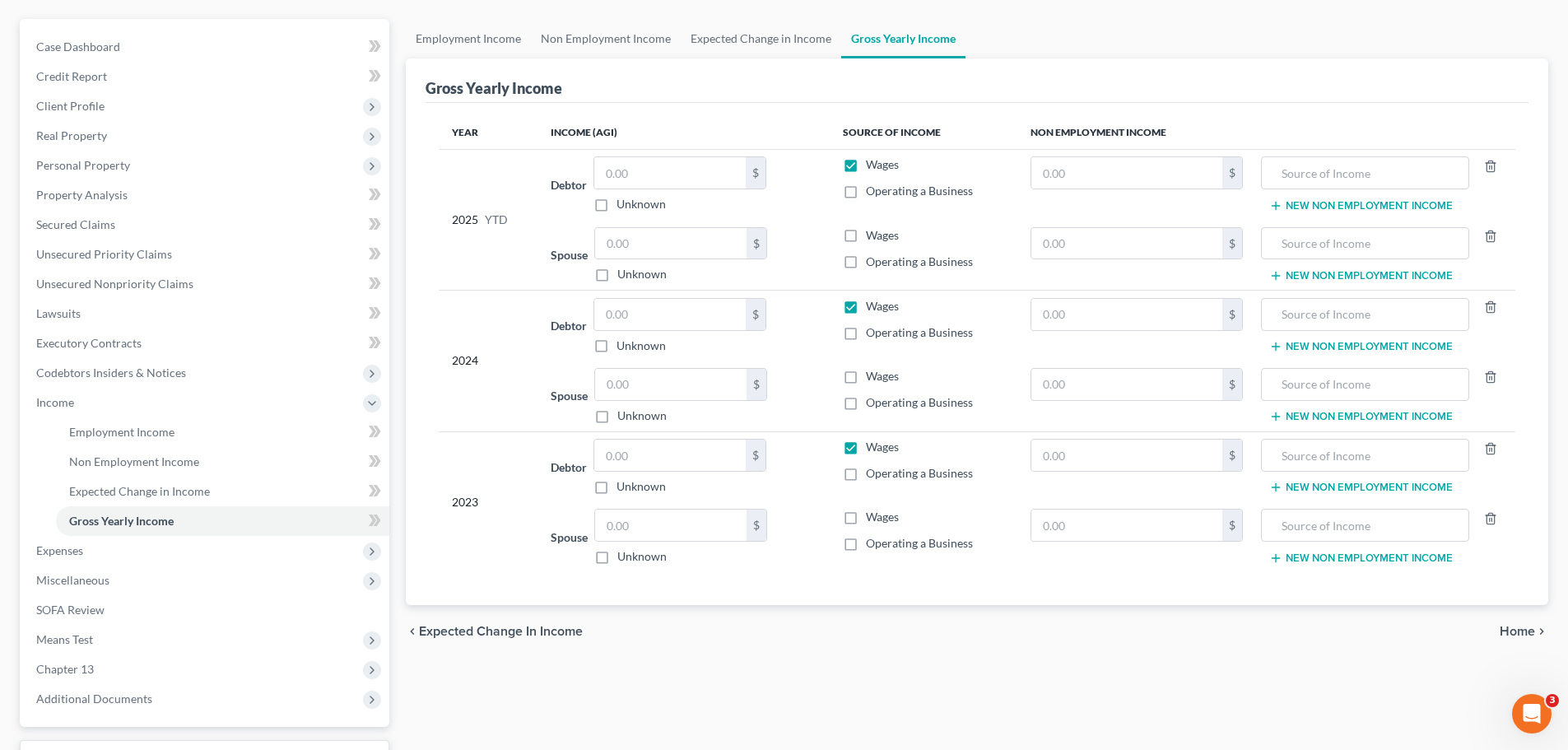
scroll to position [164, 0]
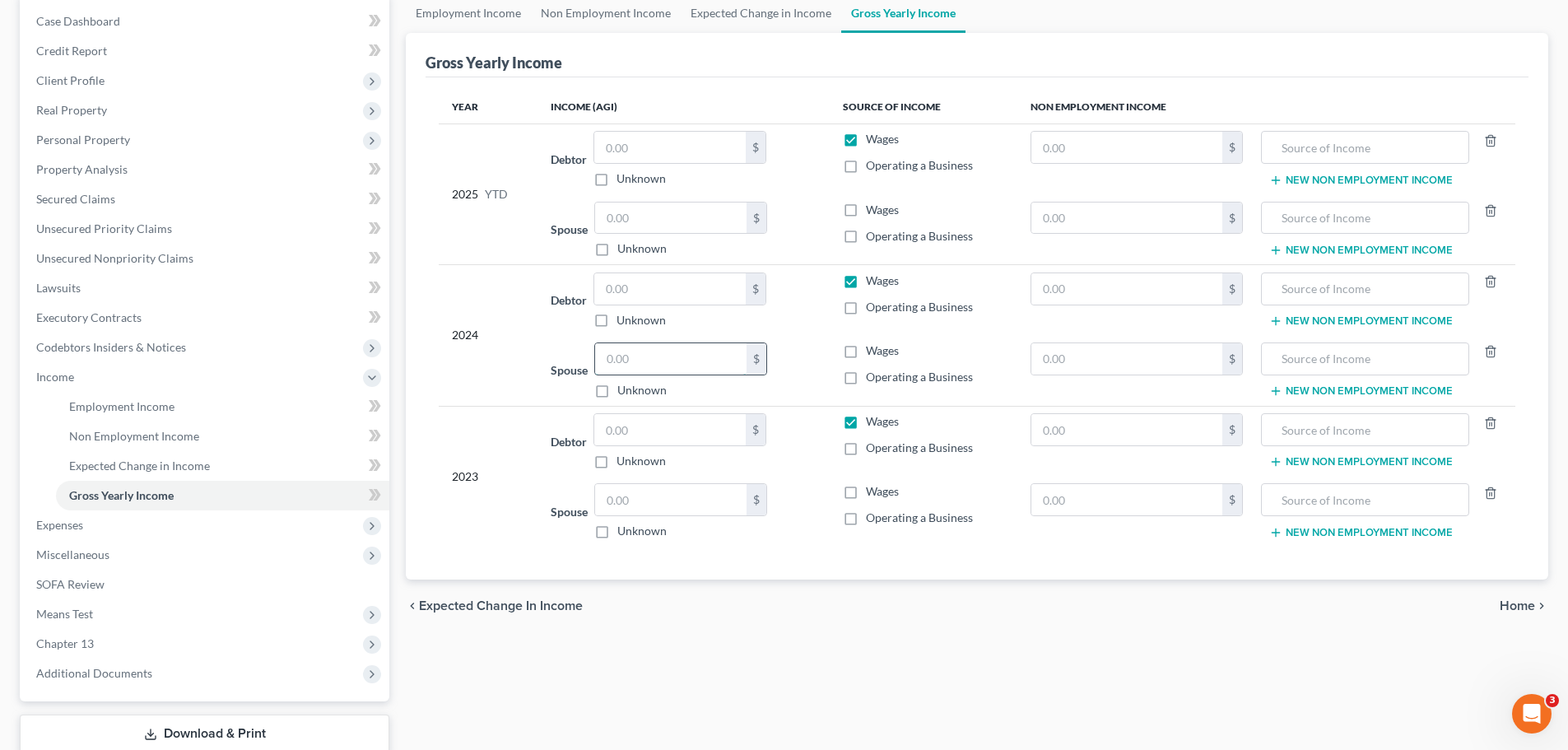
drag, startPoint x: 636, startPoint y: 360, endPoint x: 670, endPoint y: 350, distance: 35.4
click at [636, 360] on input "text" at bounding box center [670, 359] width 151 height 32
click at [1067, 297] on input "text" at bounding box center [1127, 289] width 192 height 32
click at [1339, 273] on input "text" at bounding box center [1364, 289] width 189 height 32
click at [1335, 316] on button "New Non Employment Income" at bounding box center [1361, 320] width 184 height 13
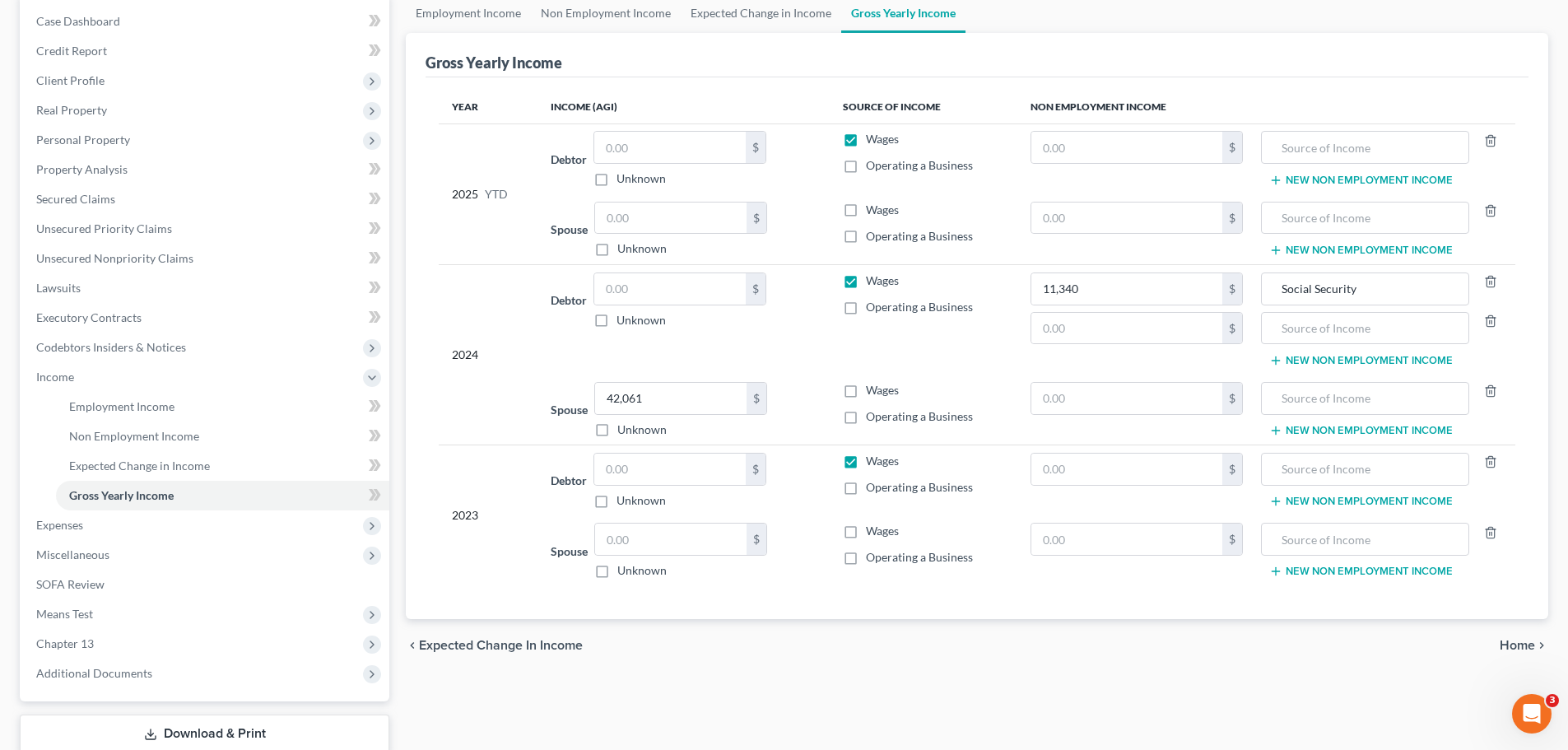
click at [1308, 439] on td "New Non Employment Income" at bounding box center [1386, 410] width 259 height 71
click at [1145, 398] on input "text" at bounding box center [1127, 398] width 192 height 32
drag, startPoint x: 114, startPoint y: 238, endPoint x: 133, endPoint y: 233, distance: 19.6
click at [116, 238] on link "Unsecured Priority Claims" at bounding box center [206, 229] width 366 height 30
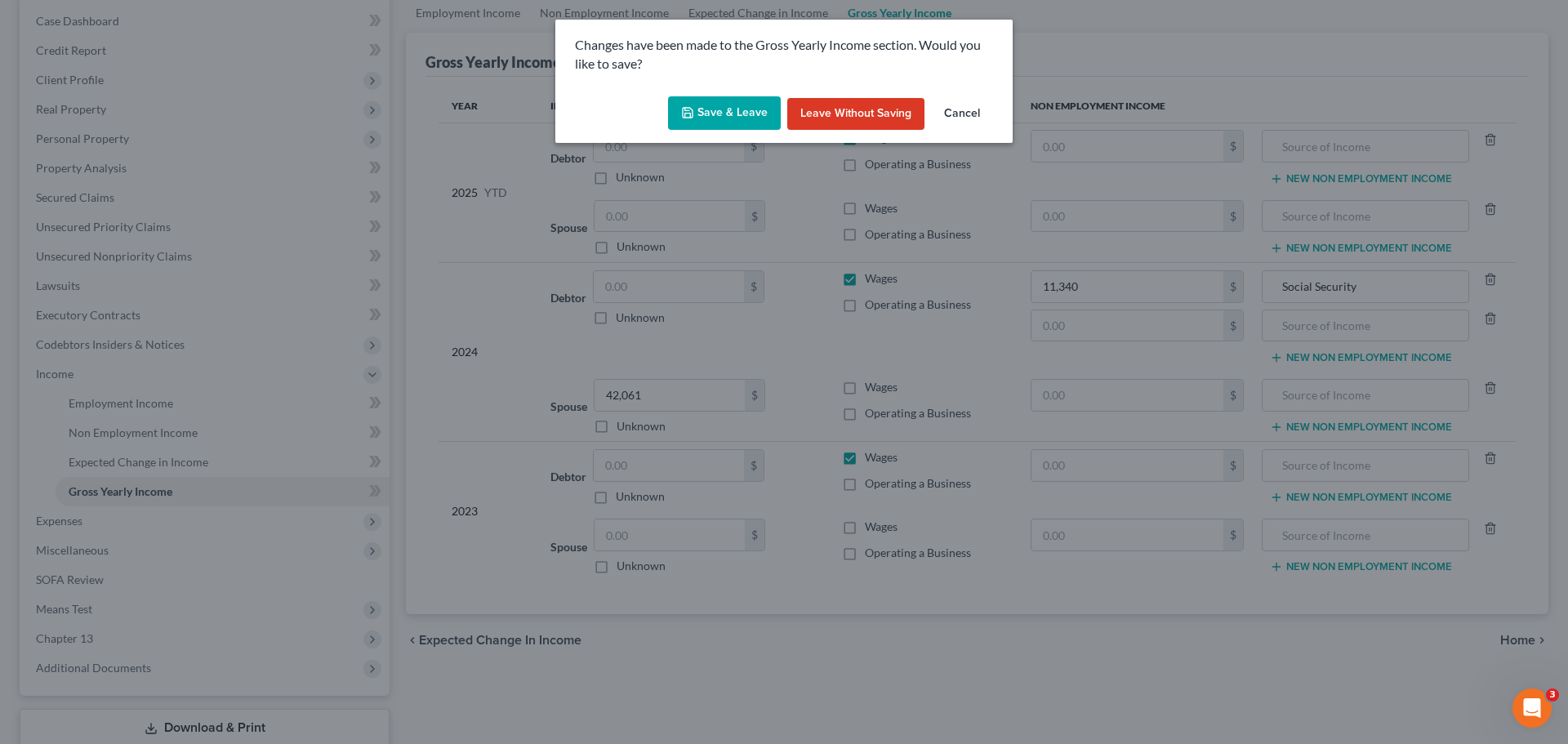
click at [751, 106] on button "Save & Leave" at bounding box center [724, 114] width 113 height 34
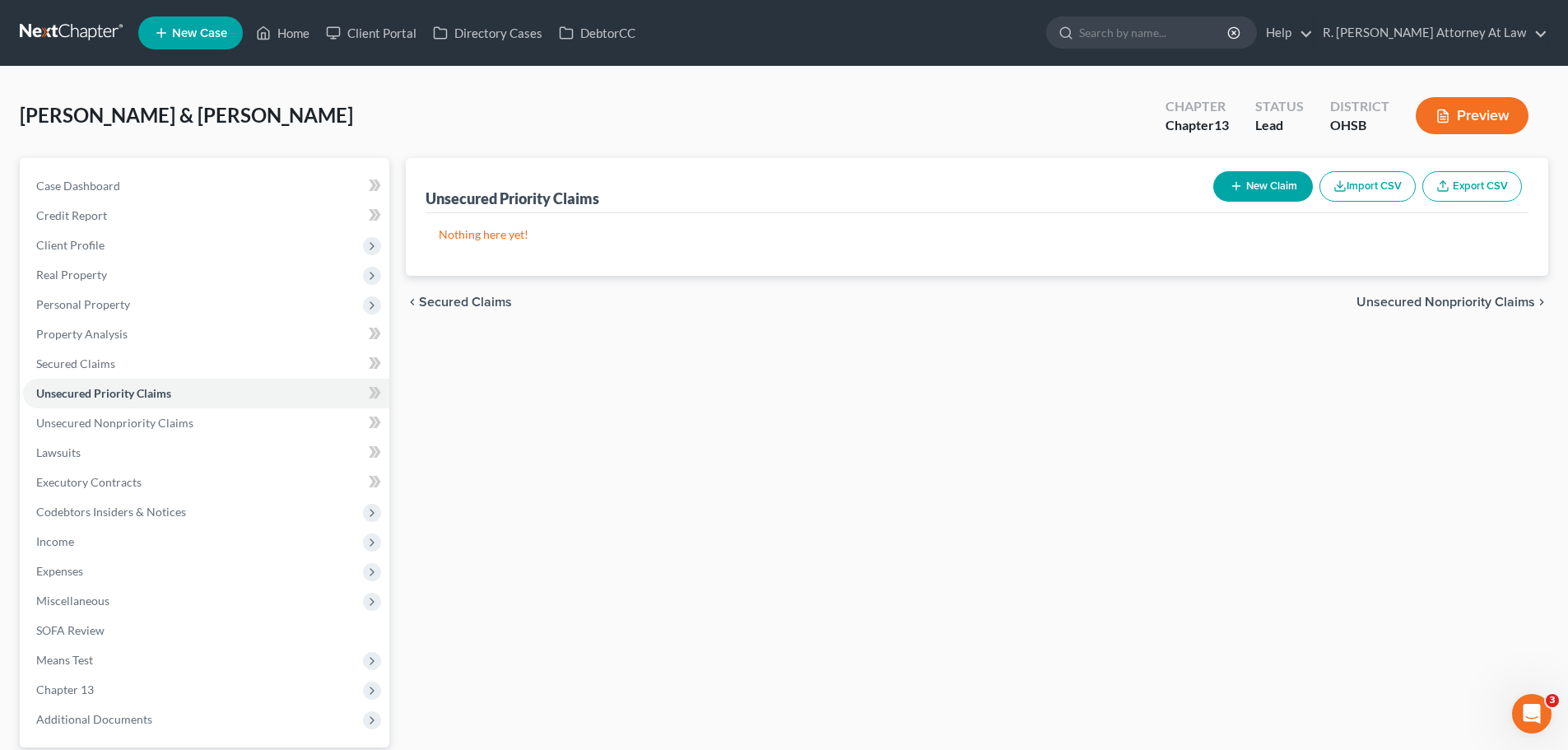
click at [1279, 184] on button "New Claim" at bounding box center [1263, 187] width 99 height 31
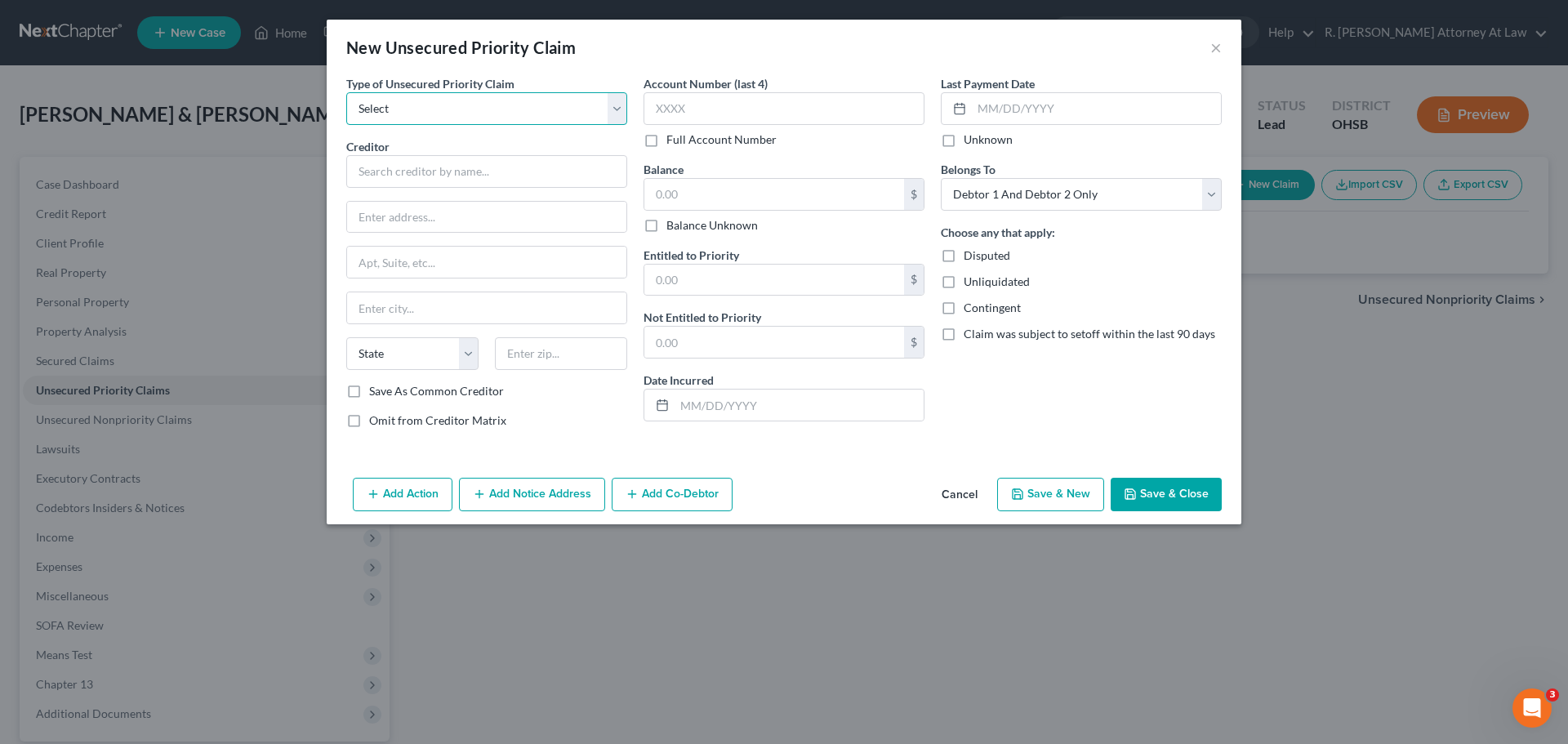
click at [459, 108] on select "Select Taxes & Other Government Units Domestic Support Obligations Extensions o…" at bounding box center [486, 109] width 281 height 32
click at [346, 93] on select "Select Taxes & Other Government Units Domestic Support Obligations Extensions o…" at bounding box center [486, 109] width 281 height 32
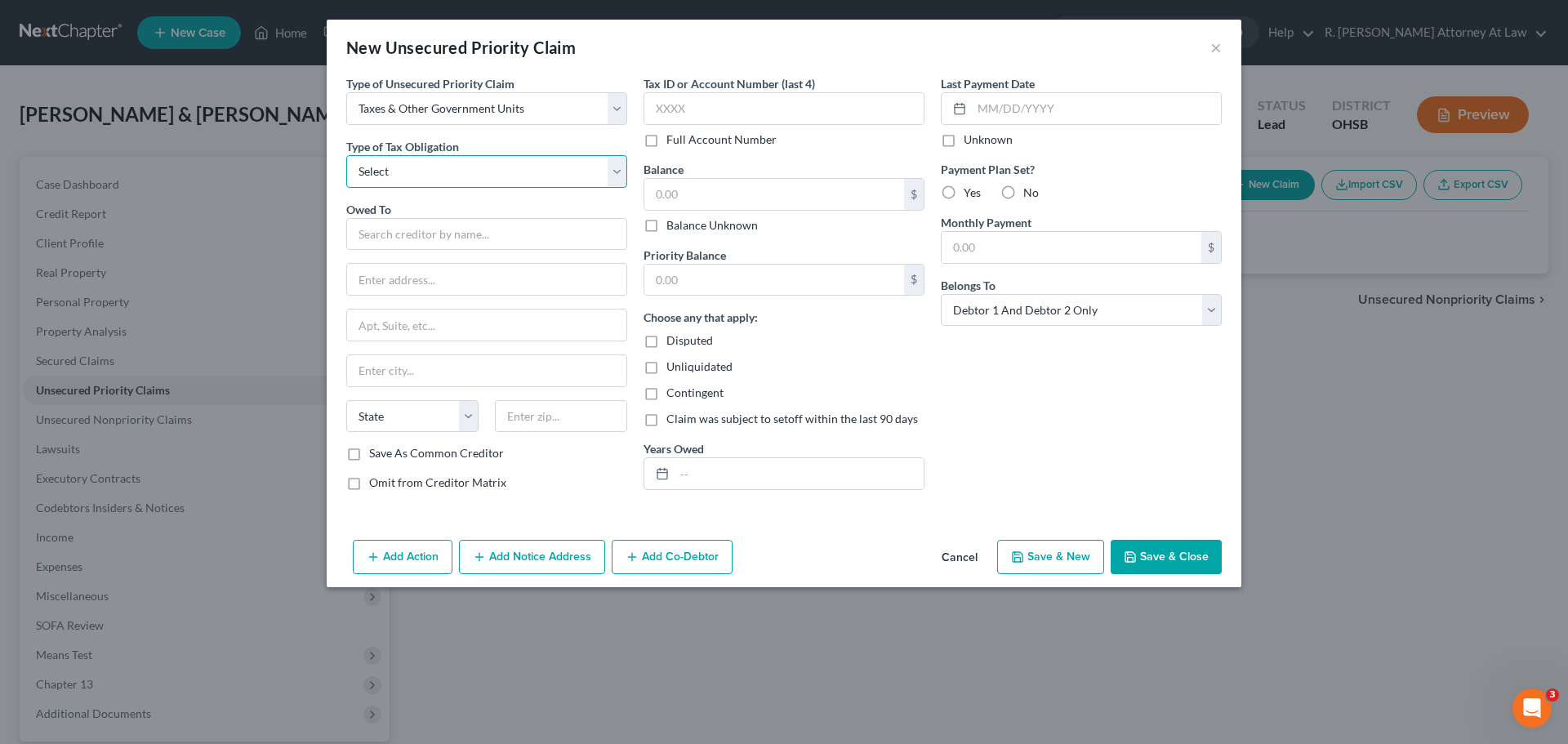
drag, startPoint x: 403, startPoint y: 173, endPoint x: 401, endPoint y: 185, distance: 12.2
click at [402, 173] on select "Select Federal City State Franchise Tax Board Other" at bounding box center [486, 172] width 281 height 32
click at [346, 155] on select "Select Federal City State Franchise Tax Board Other" at bounding box center [486, 172] width 281 height 32
click at [398, 231] on input "text" at bounding box center [486, 234] width 281 height 32
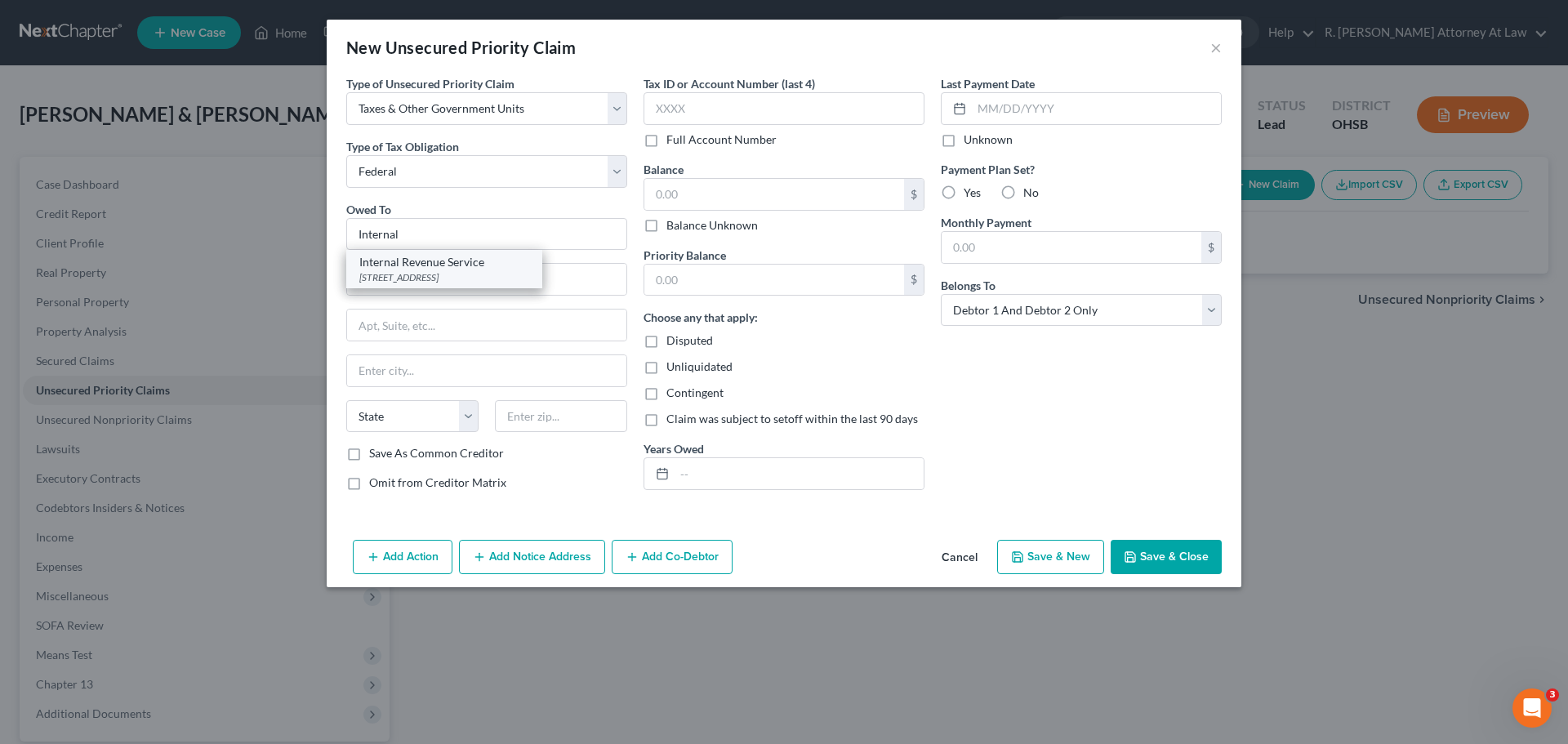
click at [415, 266] on div "Internal Revenue Service" at bounding box center [444, 262] width 170 height 16
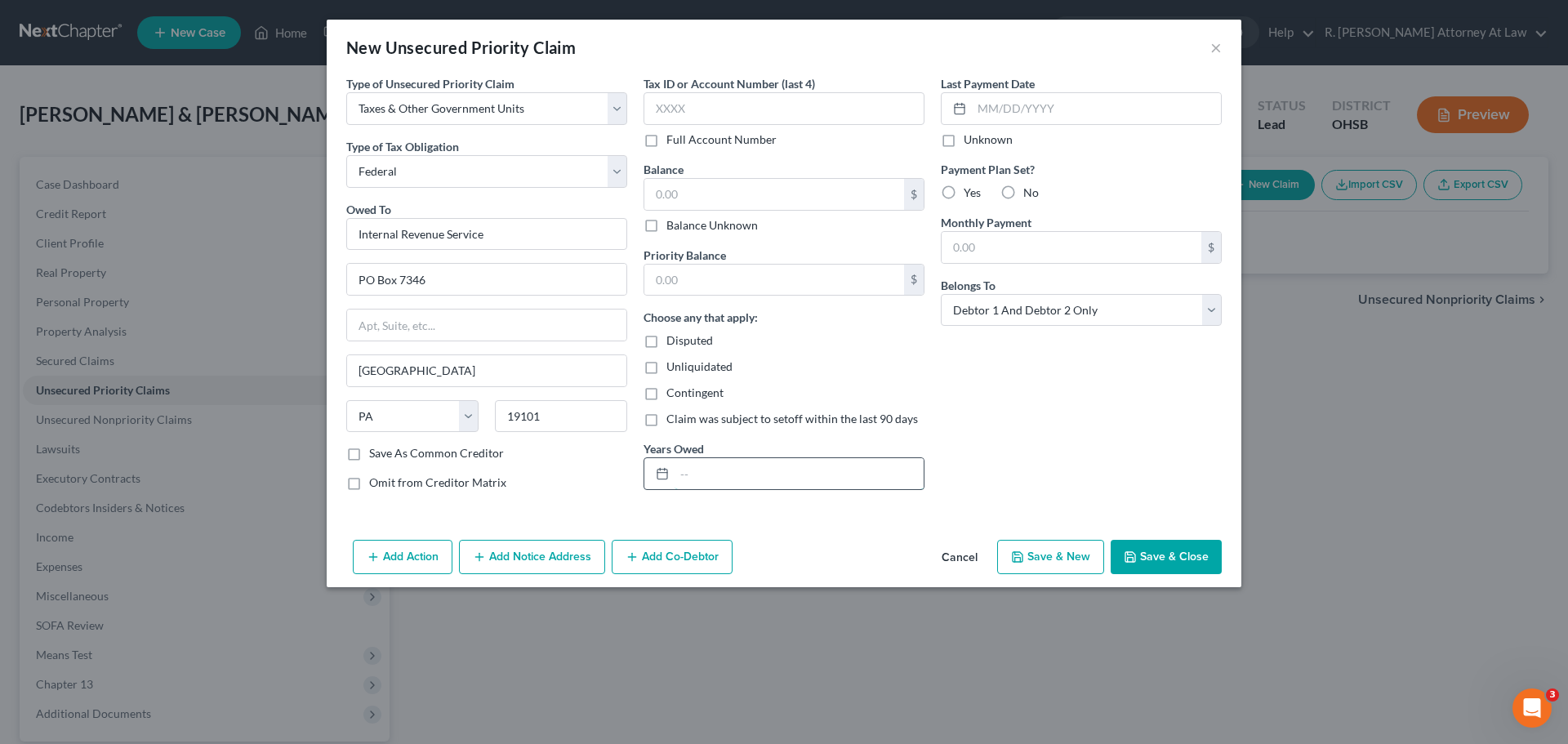
click at [739, 470] on input "text" at bounding box center [799, 474] width 249 height 31
click at [709, 189] on input "text" at bounding box center [774, 194] width 260 height 31
drag, startPoint x: 1195, startPoint y: 561, endPoint x: 825, endPoint y: 450, distance: 386.3
click at [1189, 560] on button "Save & Close" at bounding box center [1166, 557] width 111 height 34
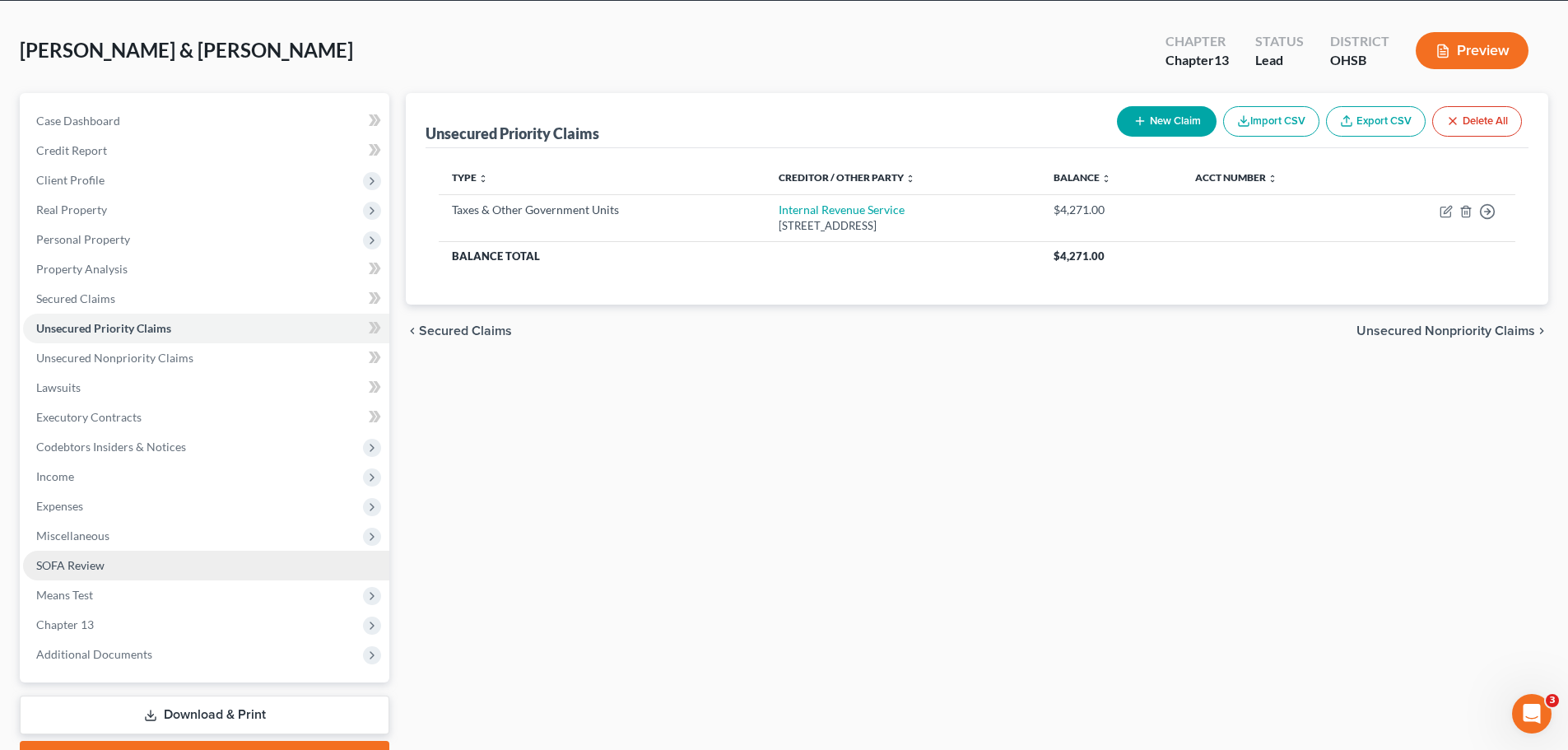
scroll to position [155, 0]
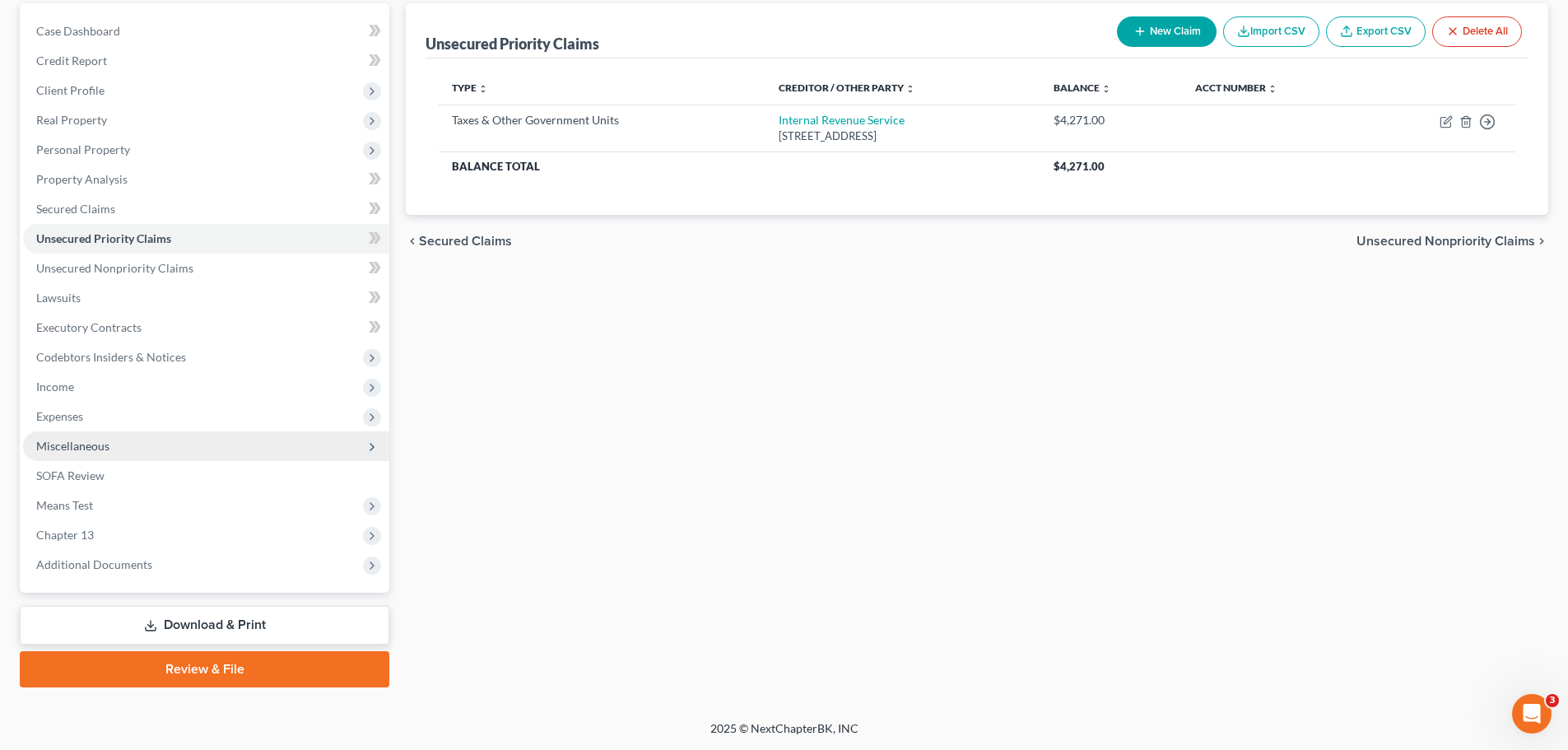
click at [72, 448] on span "Miscellaneous" at bounding box center [73, 446] width 74 height 14
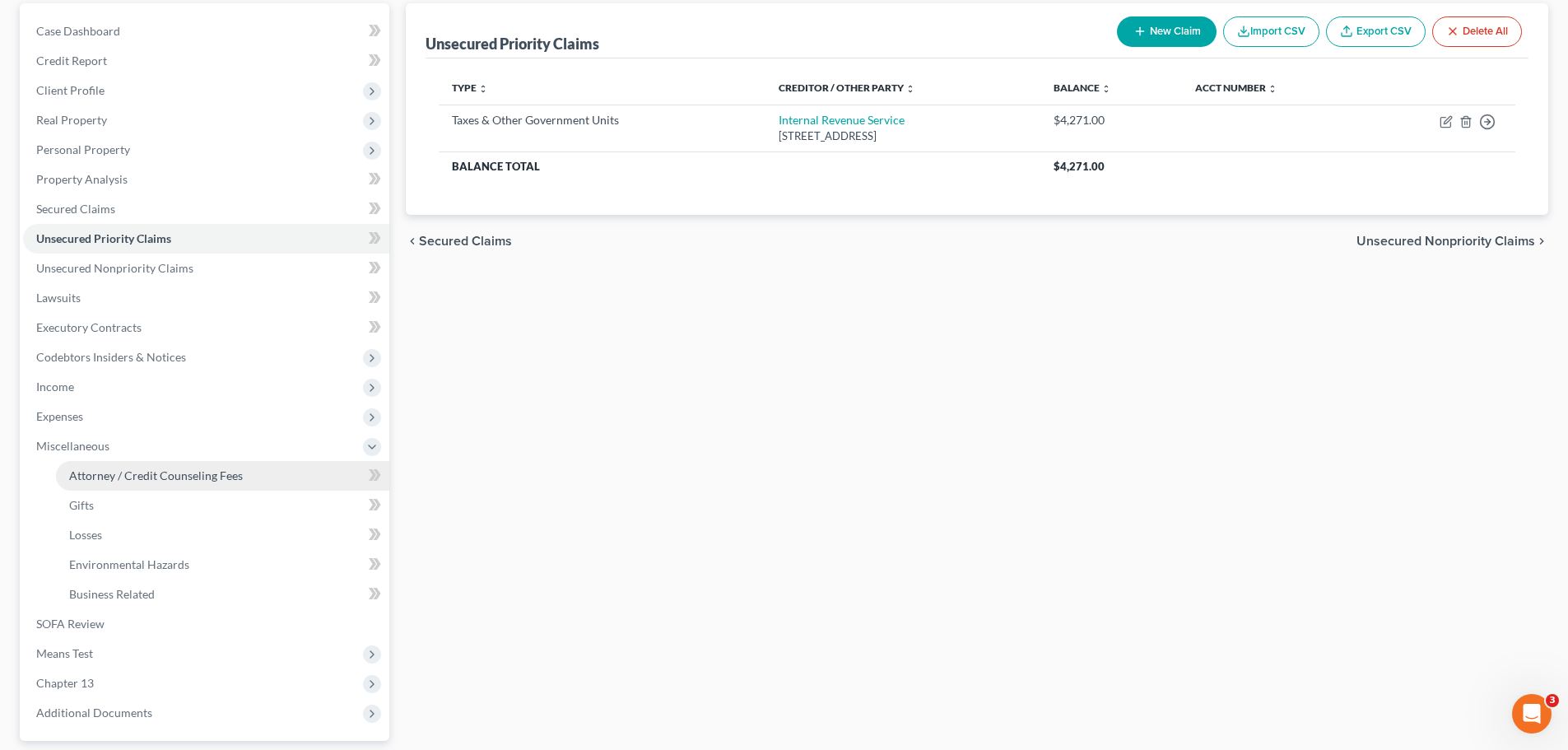
click at [119, 468] on span "Attorney / Credit Counseling Fees" at bounding box center [156, 475] width 174 height 14
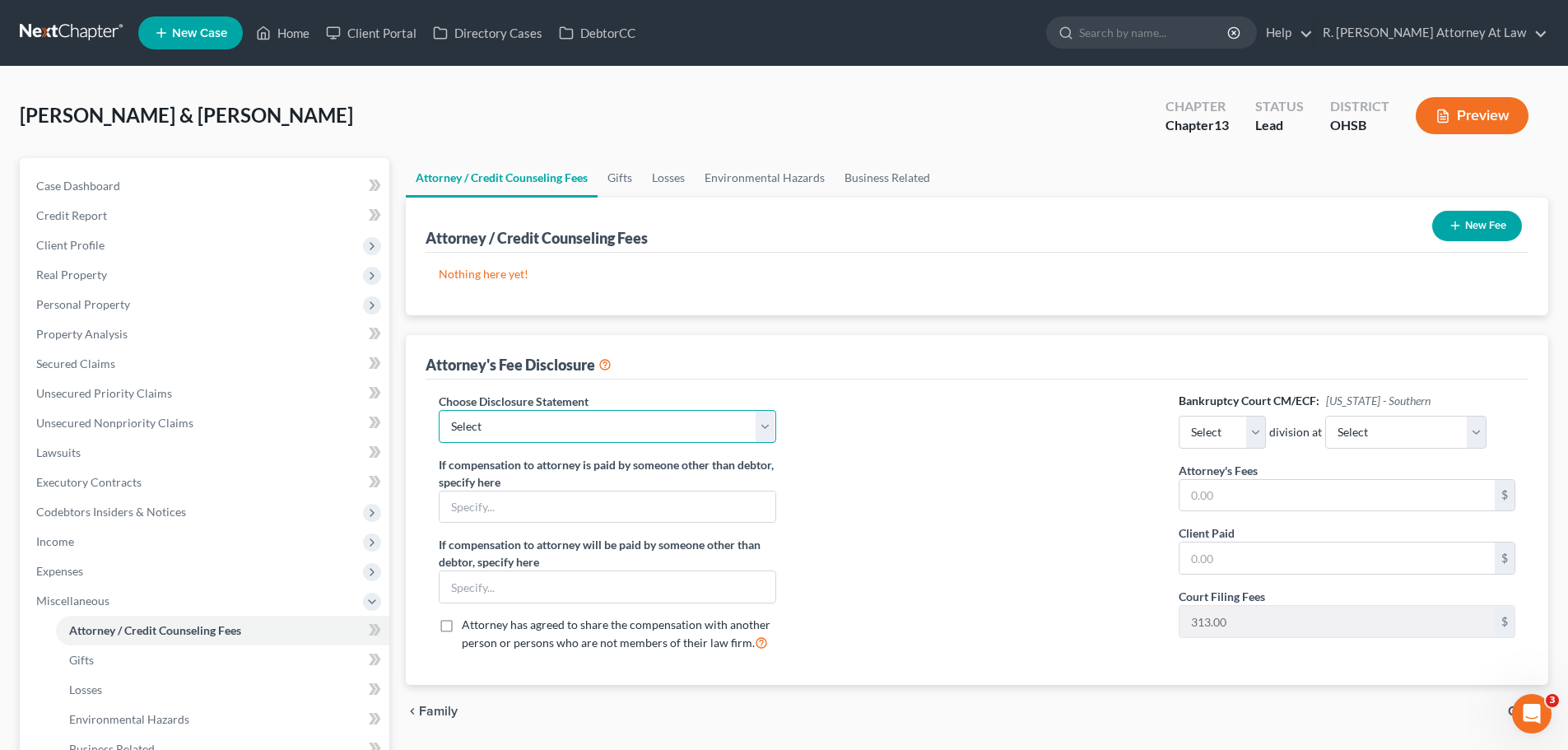
click at [543, 416] on select "Select Hourly Fee Disclosure Disclosure of Compensation of Attorney for Debtor …" at bounding box center [607, 426] width 336 height 33
click at [439, 410] on select "Select Hourly Fee Disclosure Disclosure of Compensation of Attorney for Debtor …" at bounding box center [607, 426] width 336 height 33
click at [1263, 487] on input "text" at bounding box center [1337, 496] width 315 height 32
click at [1469, 227] on button "New Fee" at bounding box center [1477, 226] width 90 height 31
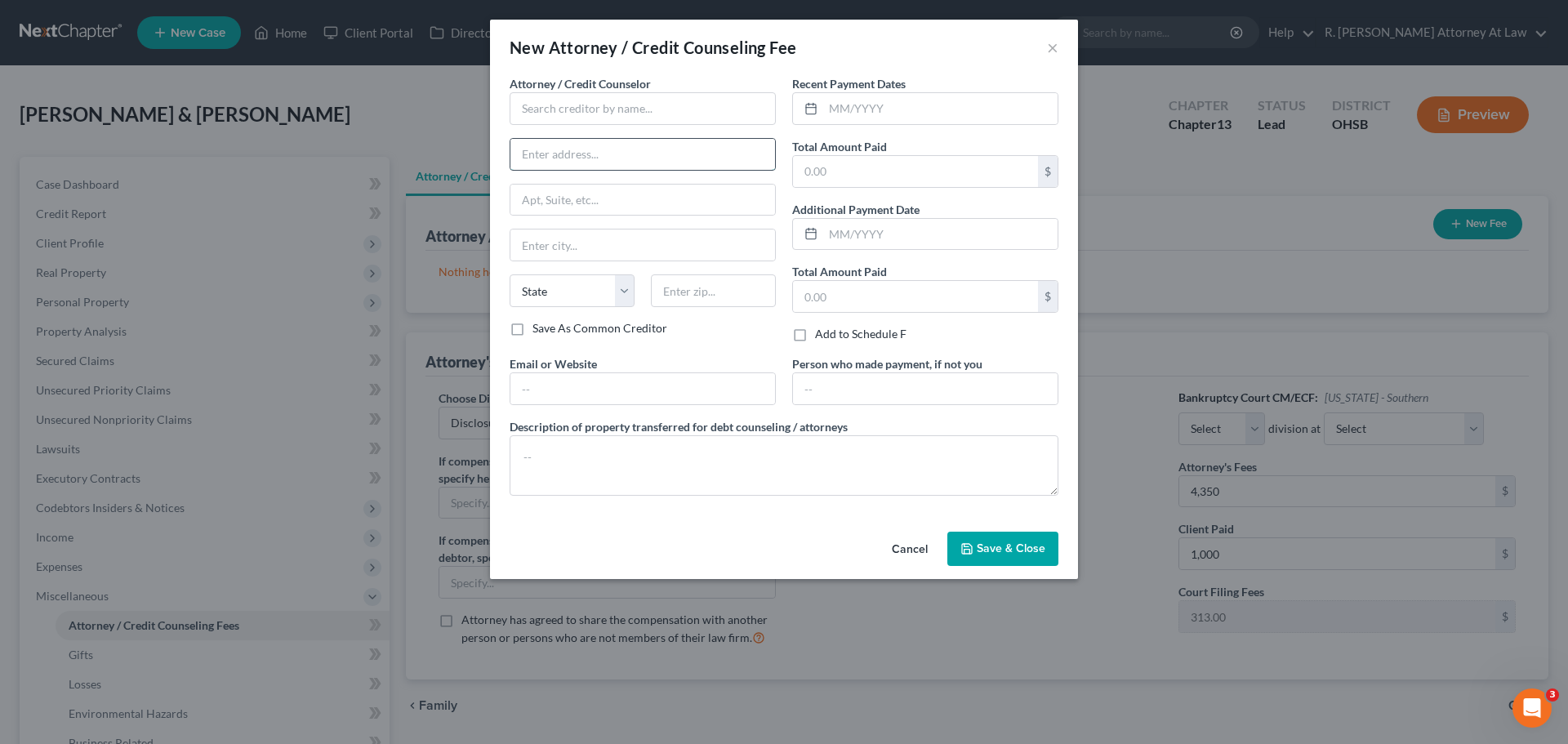
click at [592, 150] on input "text" at bounding box center [643, 155] width 265 height 31
click at [548, 375] on input "text" at bounding box center [643, 389] width 265 height 31
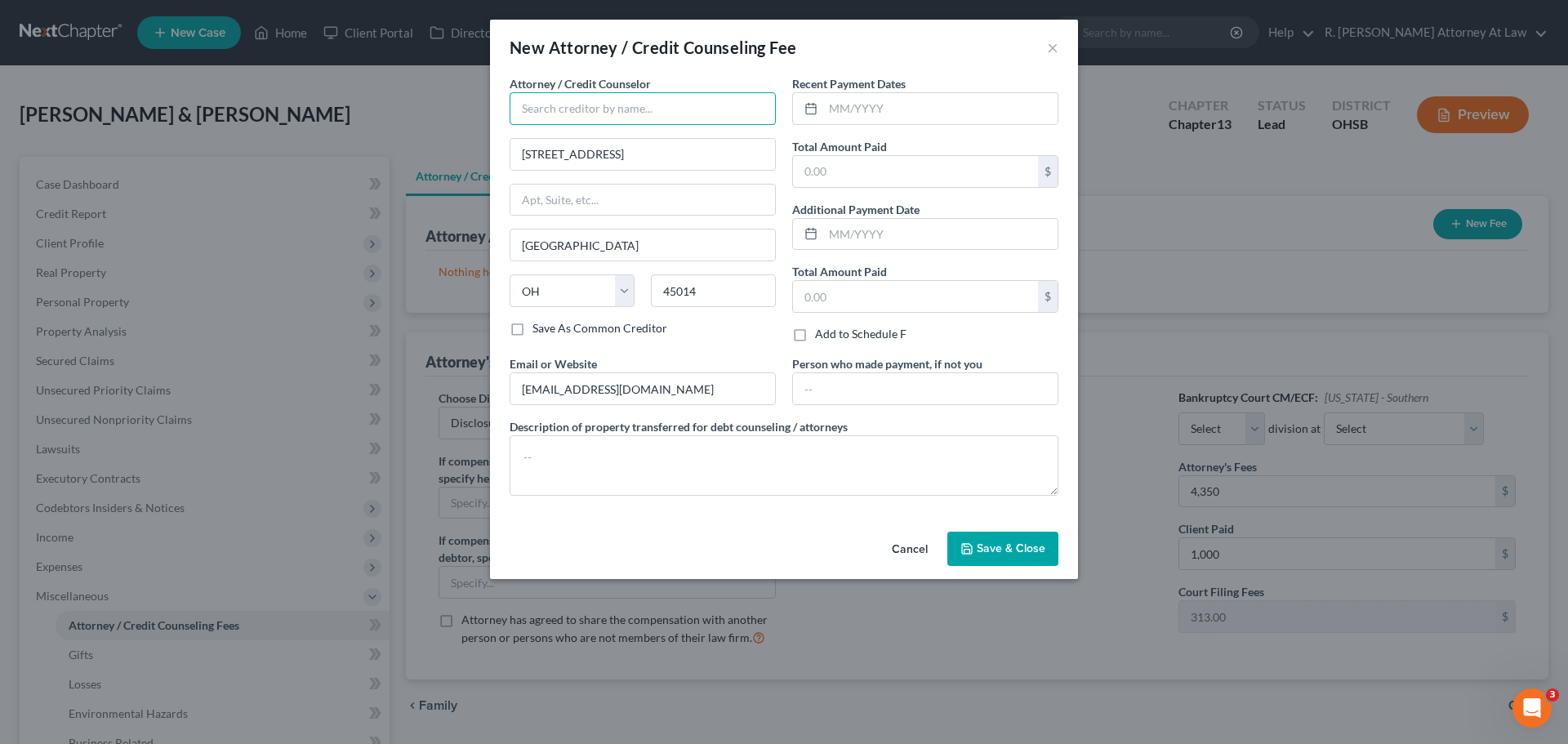
click at [547, 112] on input "text" at bounding box center [643, 109] width 267 height 32
click at [1012, 539] on button "Save & Close" at bounding box center [1003, 549] width 111 height 34
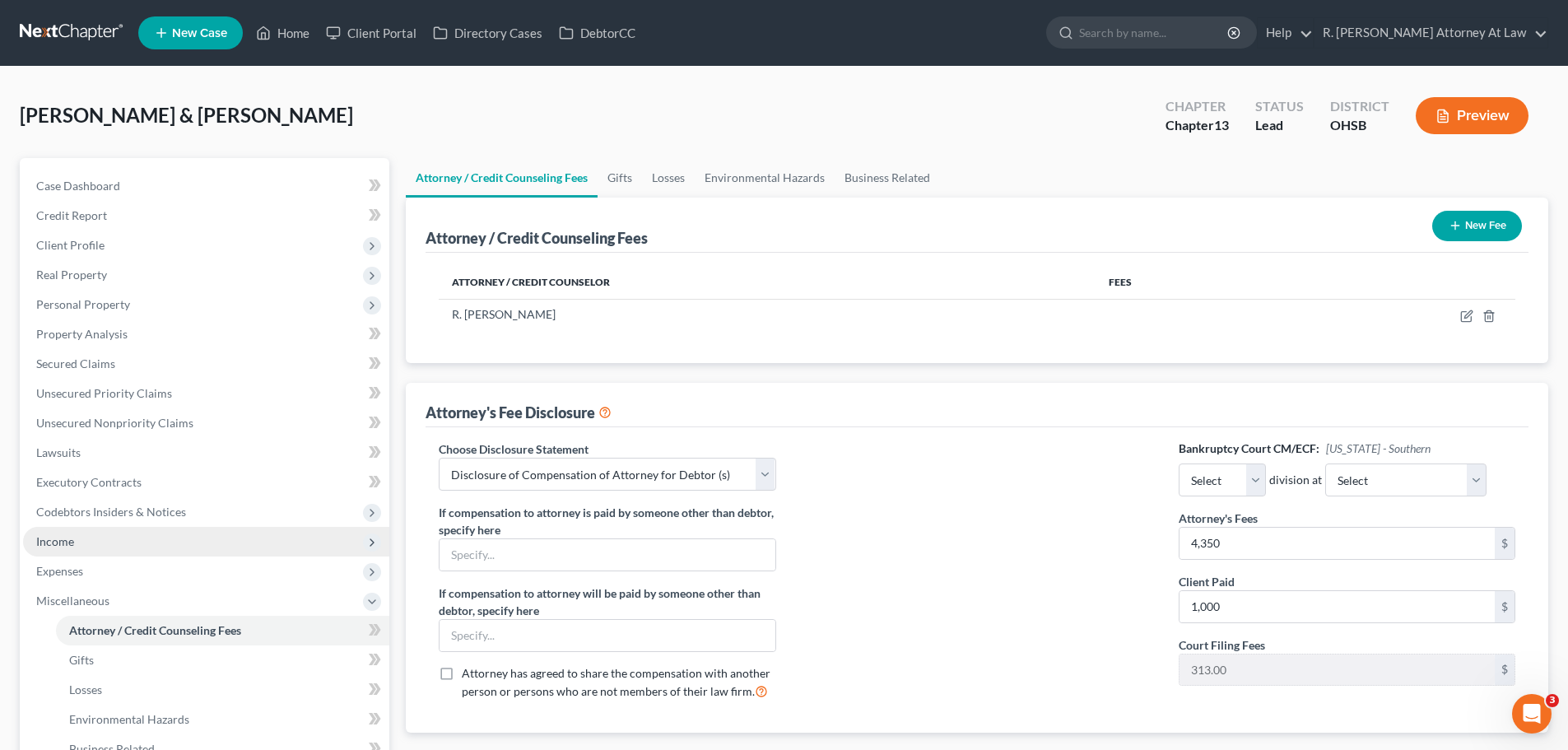
click at [74, 542] on span "Income" at bounding box center [55, 541] width 38 height 14
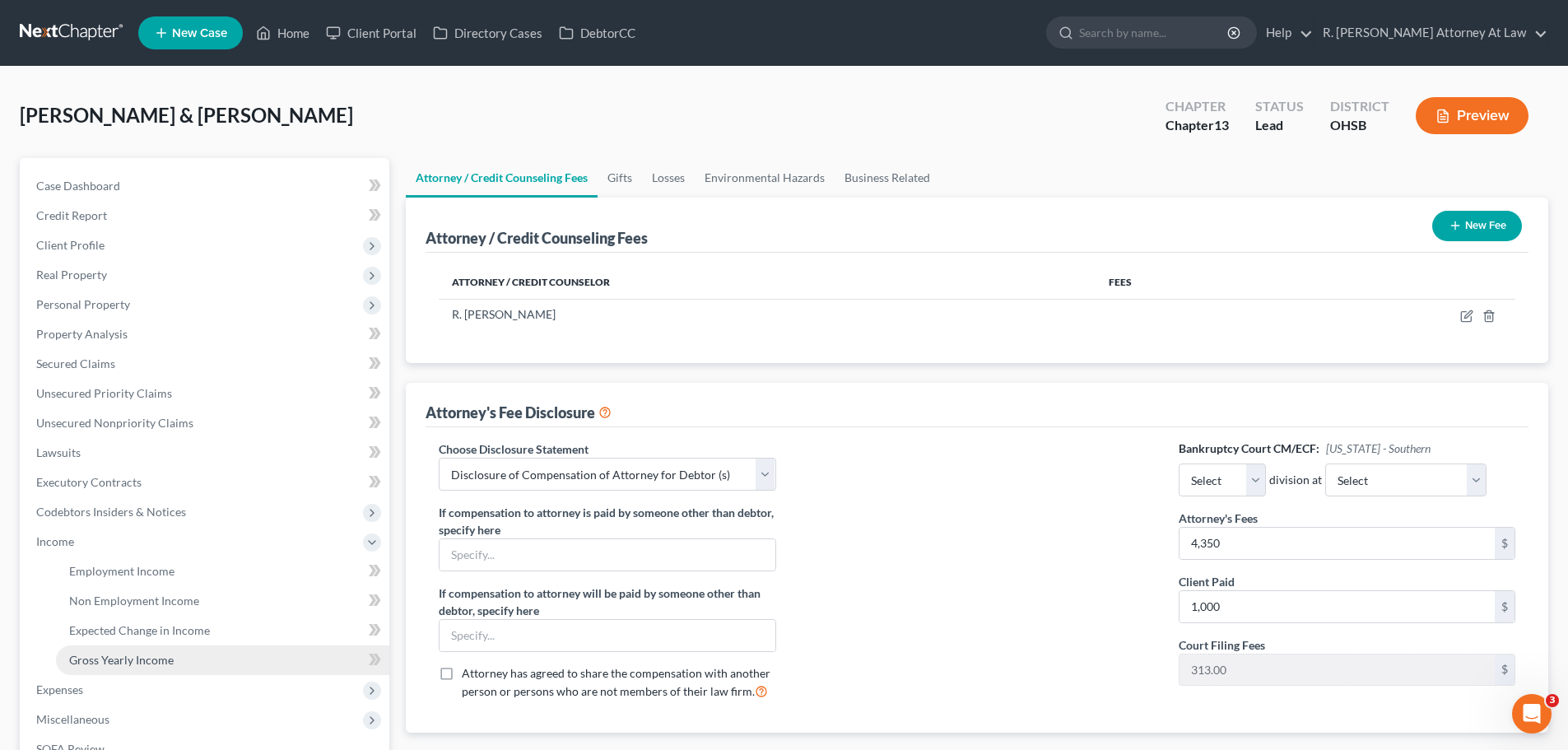
click at [141, 651] on link "Gross Yearly Income" at bounding box center [223, 660] width 334 height 30
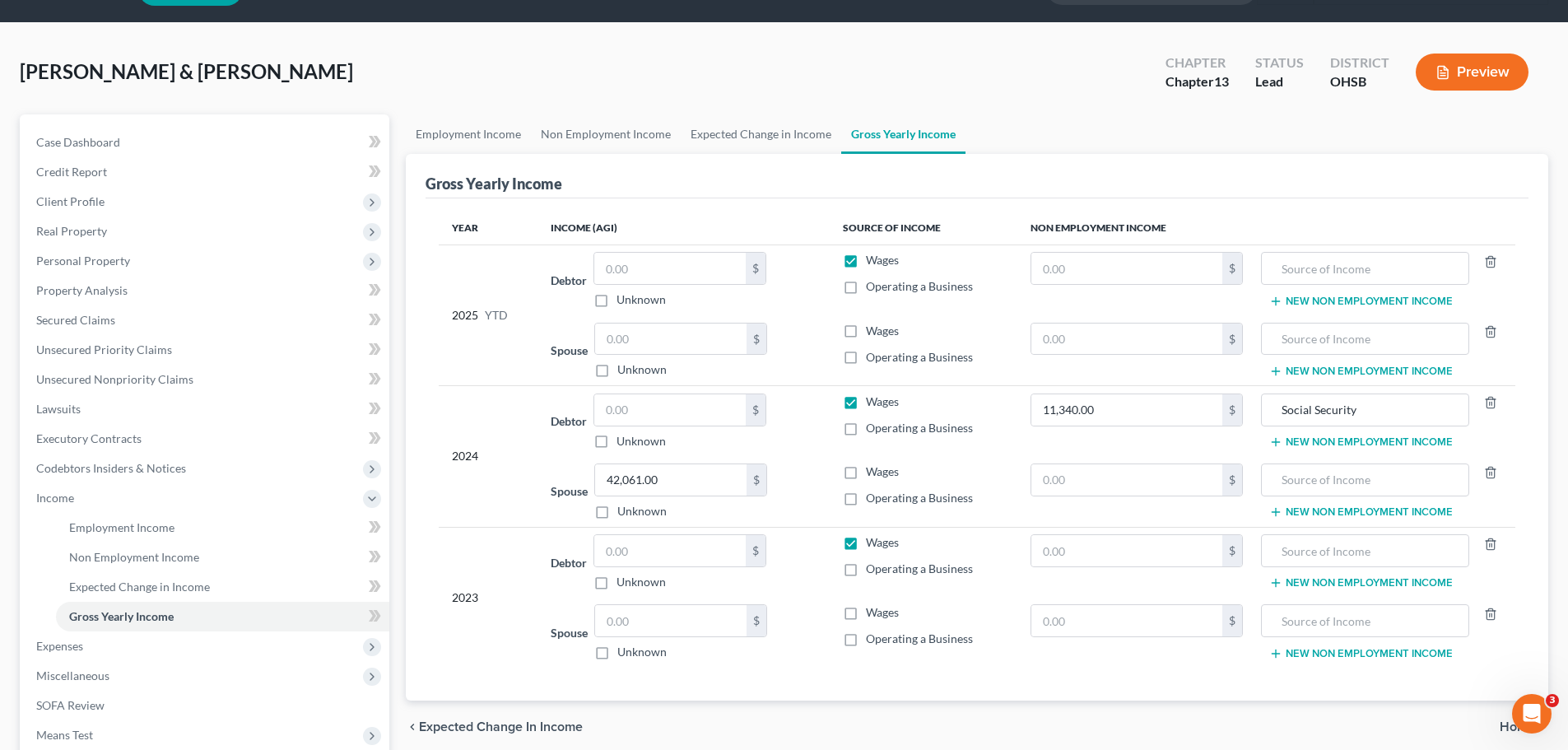
scroll to position [82, 0]
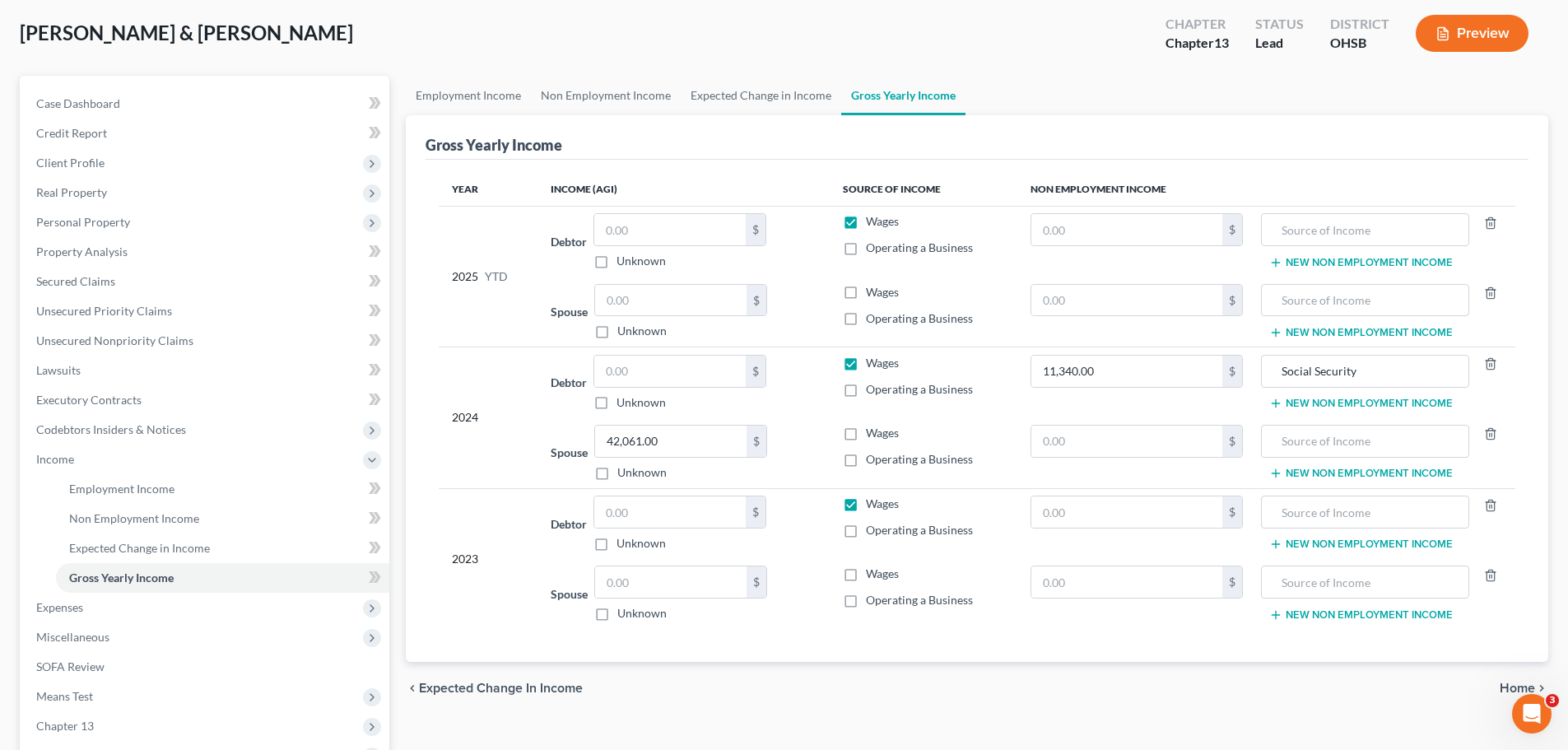
click at [1459, 728] on div "Employment Income Non Employment Income Expected Change in Income Gross Yearly …" at bounding box center [977, 477] width 1159 height 803
drag, startPoint x: 634, startPoint y: 32, endPoint x: 685, endPoint y: 120, distance: 101.7
click at [637, 33] on div "White, Daniel & Sarah Upgraded Chapter Chapter 13 Status Lead District OHSB Pre…" at bounding box center [784, 40] width 1529 height 72
drag, startPoint x: 633, startPoint y: 569, endPoint x: 630, endPoint y: 552, distance: 17.3
click at [624, 568] on input "text" at bounding box center [670, 582] width 151 height 32
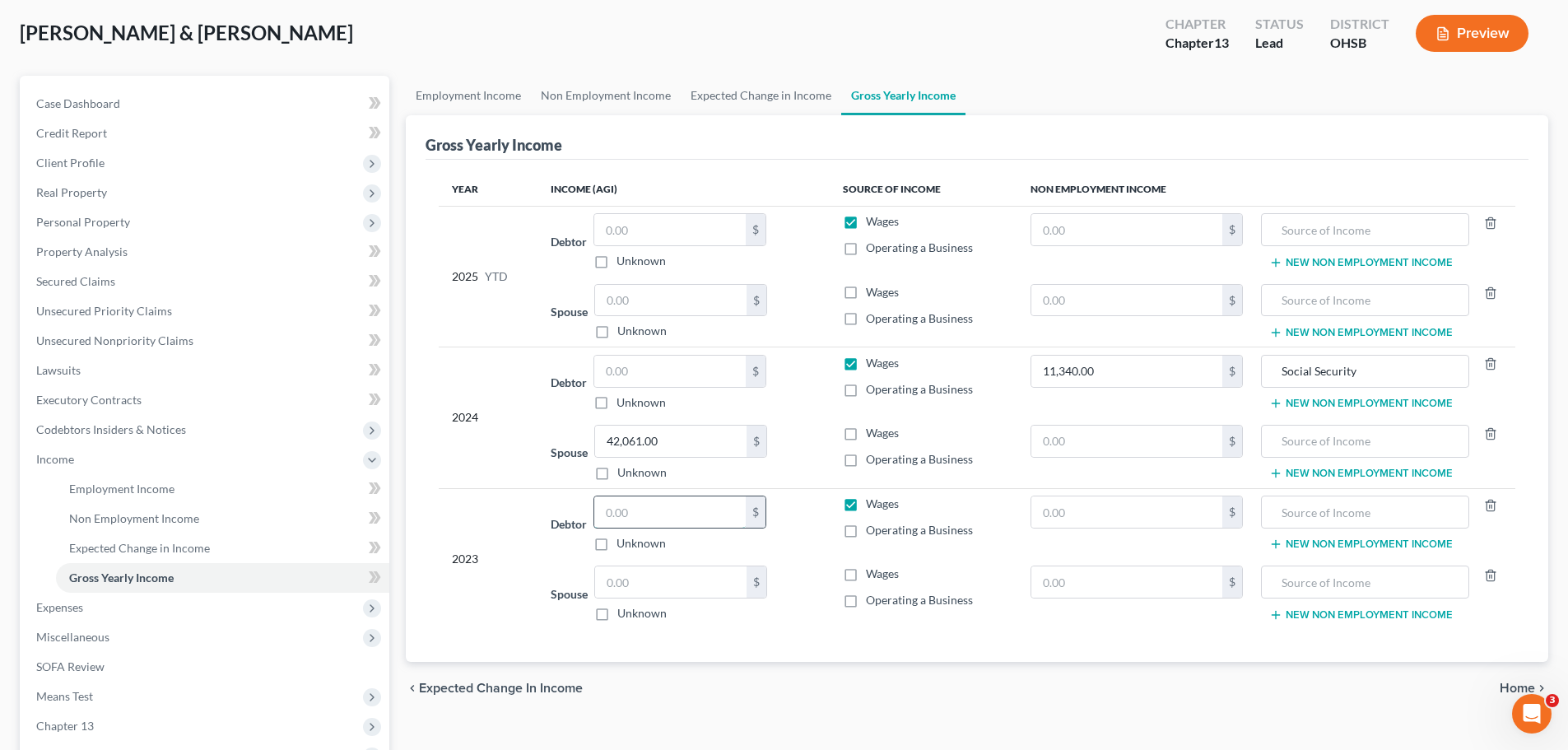
click at [643, 515] on input "text" at bounding box center [670, 512] width 151 height 32
click at [650, 570] on input "text" at bounding box center [670, 582] width 151 height 32
click at [1159, 495] on td "$" at bounding box center [1137, 523] width 240 height 71
click at [1063, 507] on input "text" at bounding box center [1127, 512] width 192 height 32
click at [1322, 517] on input "text" at bounding box center [1364, 512] width 189 height 32
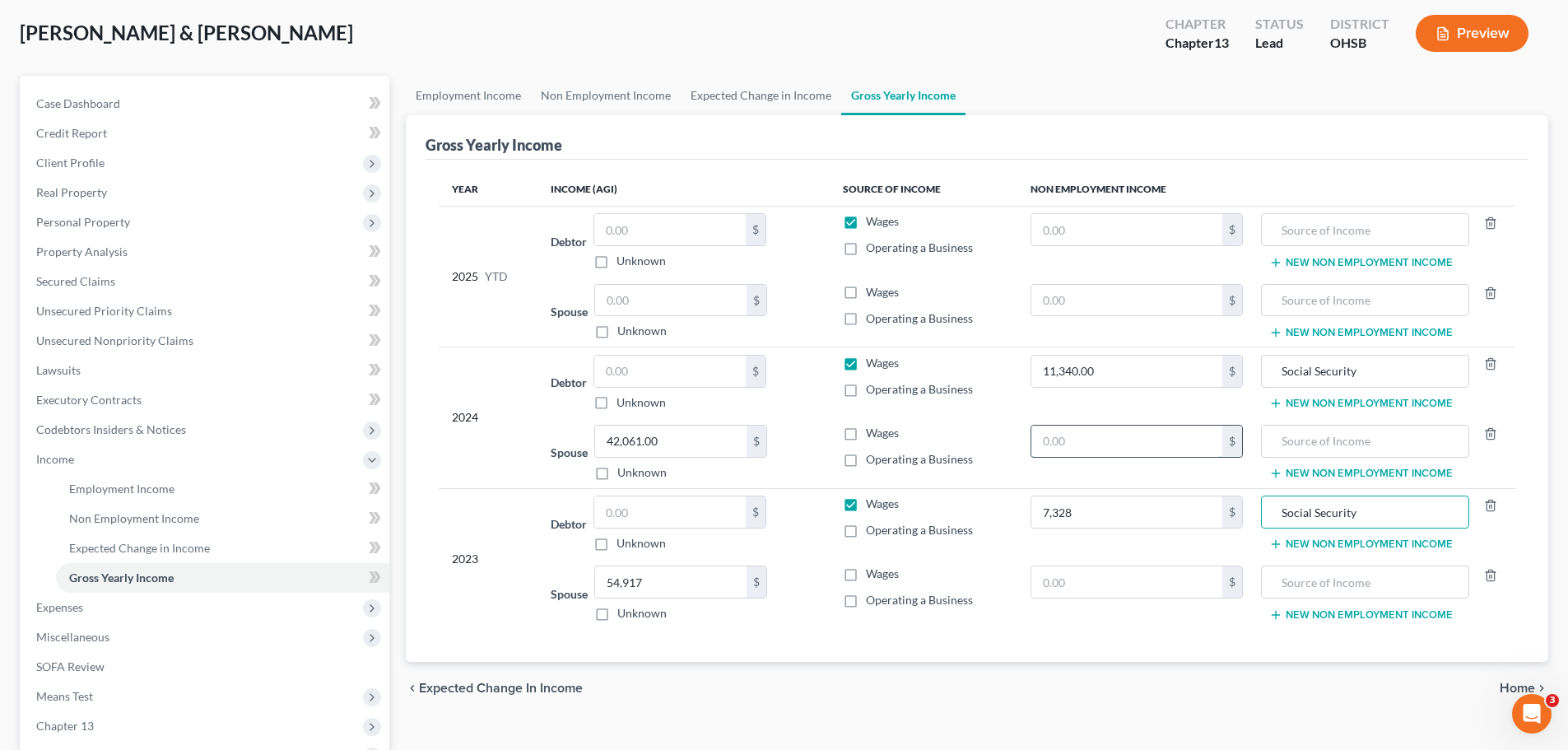
click at [1160, 448] on input "text" at bounding box center [1127, 441] width 192 height 32
click at [1284, 449] on input "text" at bounding box center [1364, 441] width 189 height 32
drag, startPoint x: 74, startPoint y: 181, endPoint x: 81, endPoint y: 188, distance: 9.9
click at [74, 181] on span "Real Property" at bounding box center [206, 193] width 366 height 30
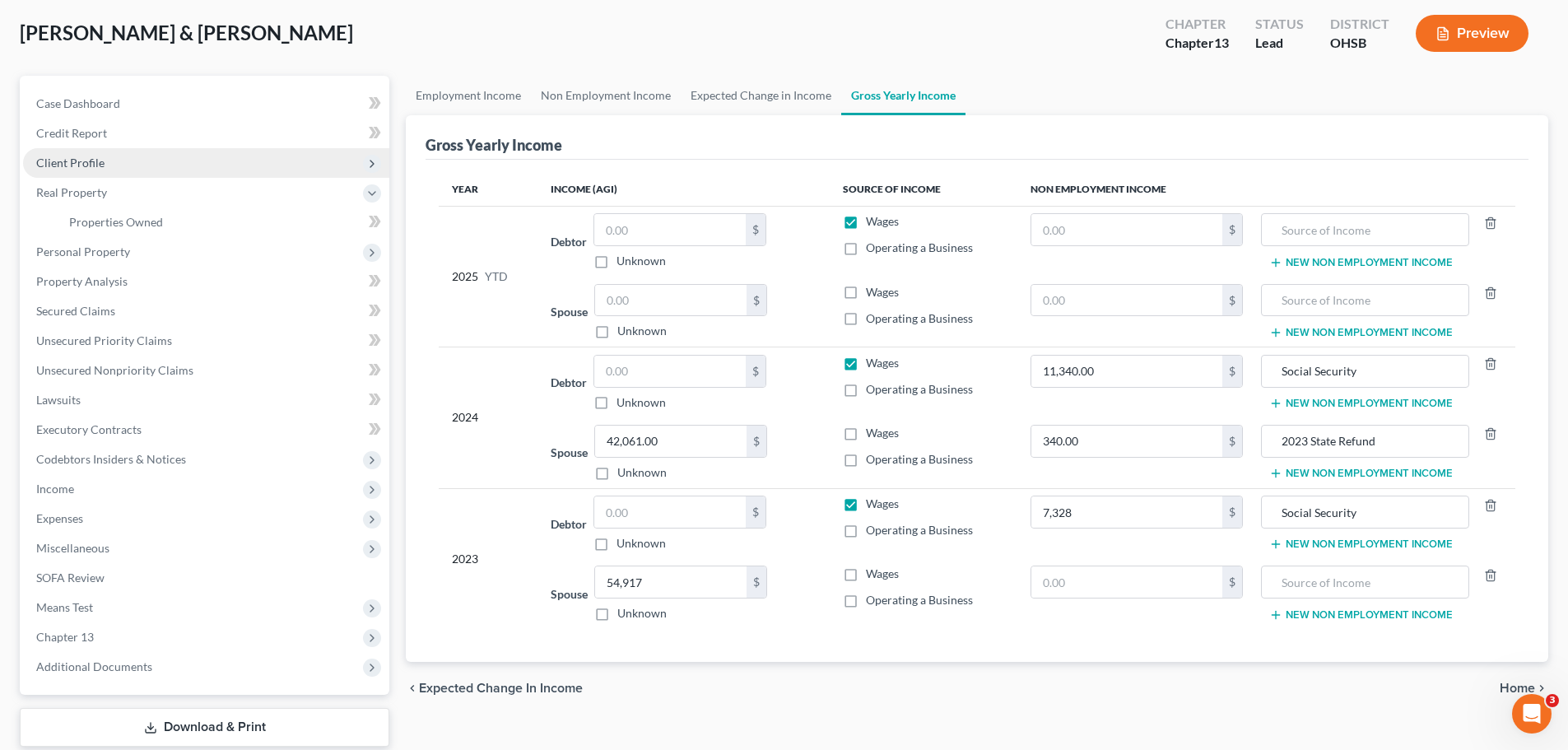
click at [61, 169] on span "Client Profile" at bounding box center [70, 163] width 68 height 14
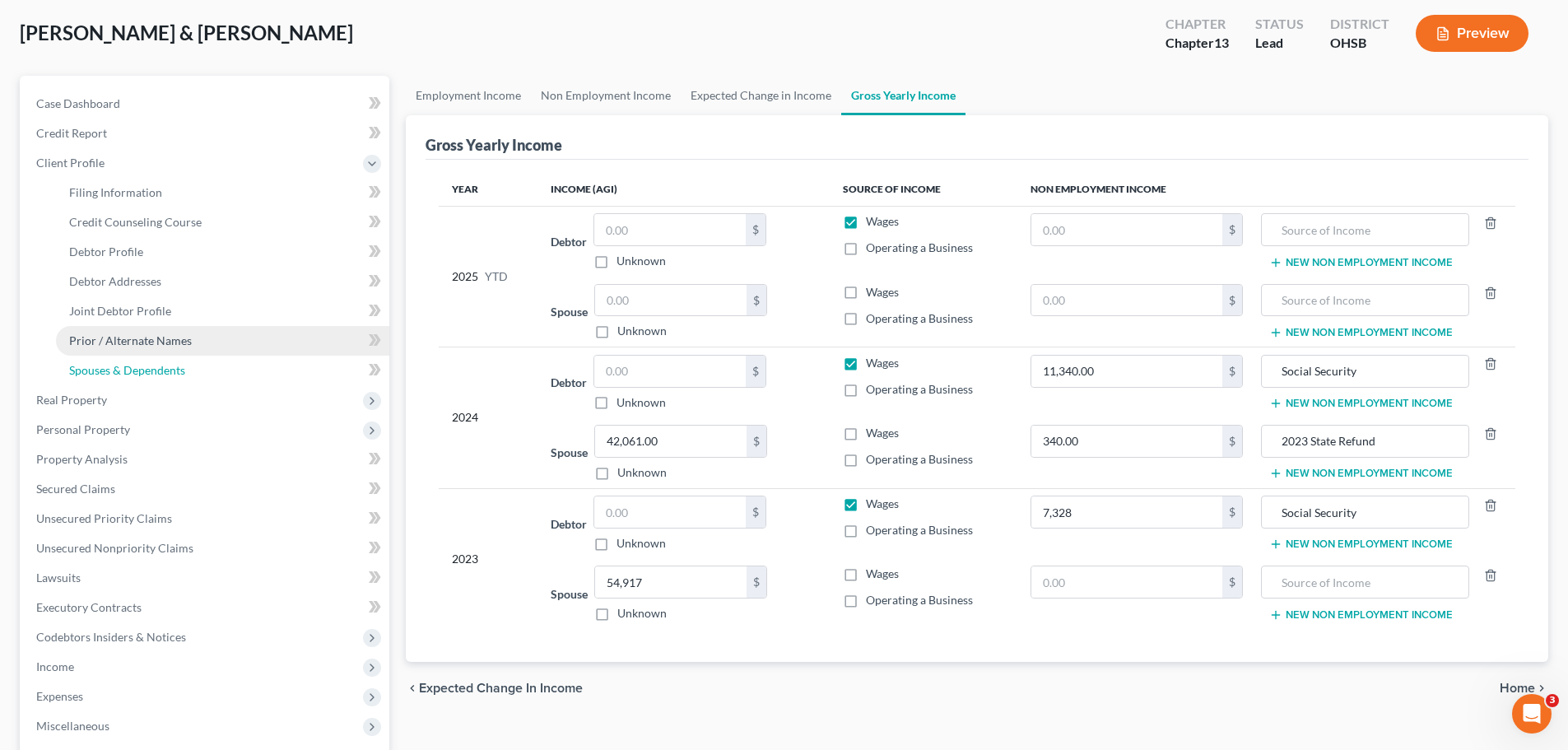
drag, startPoint x: 103, startPoint y: 359, endPoint x: 102, endPoint y: 351, distance: 8.1
click at [103, 358] on link "Spouses & Dependents" at bounding box center [223, 371] width 334 height 30
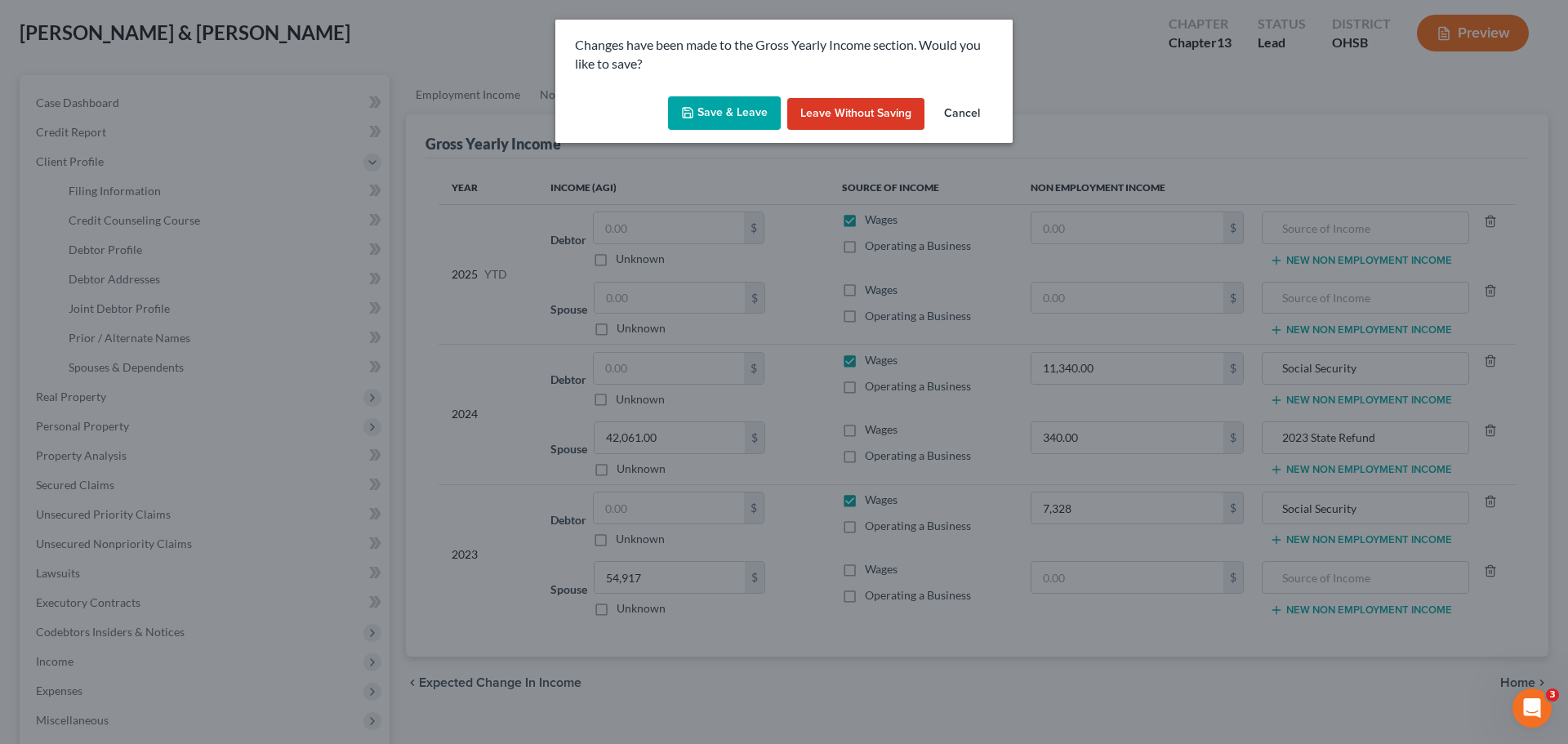
click at [709, 114] on button "Save & Leave" at bounding box center [724, 114] width 113 height 34
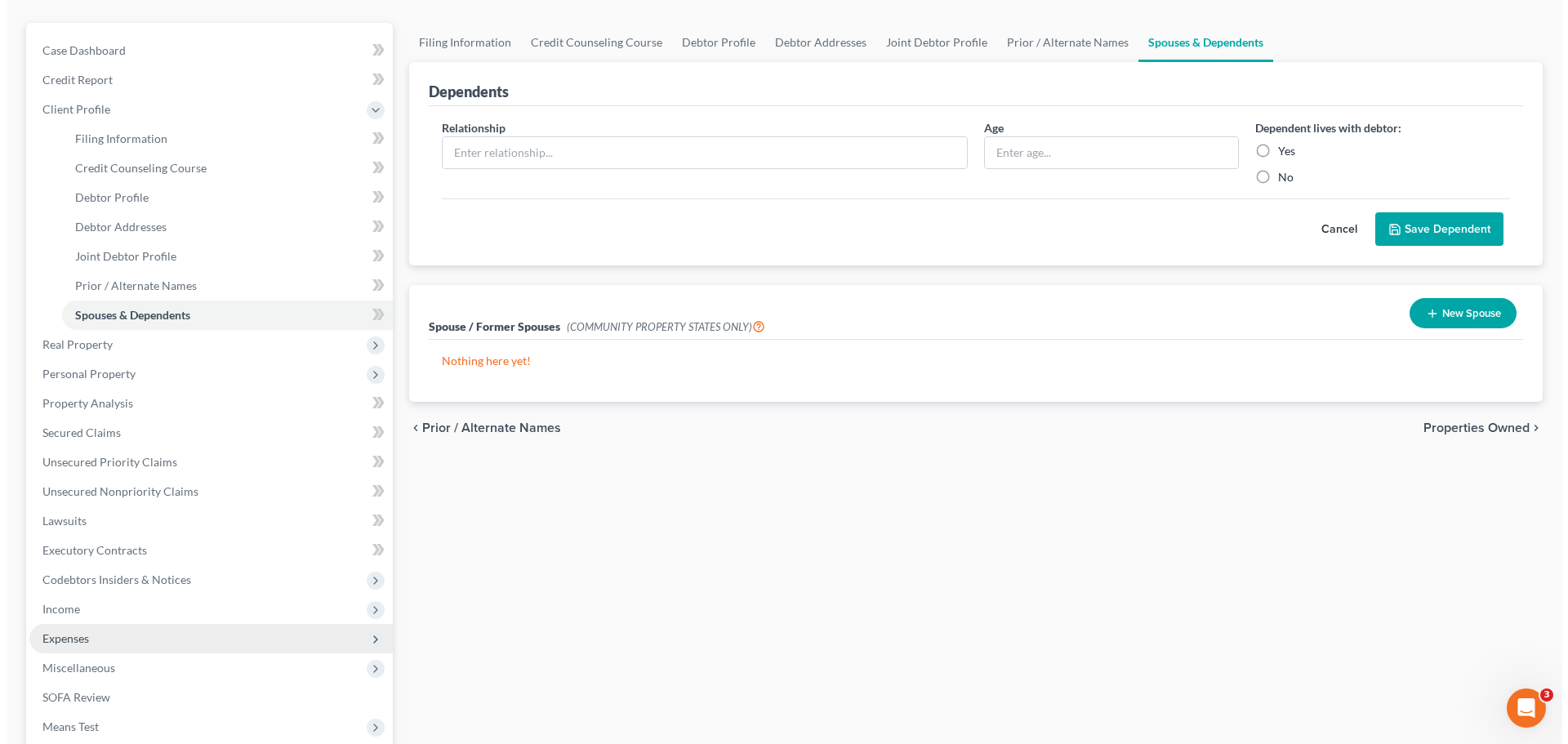
scroll to position [163, 0]
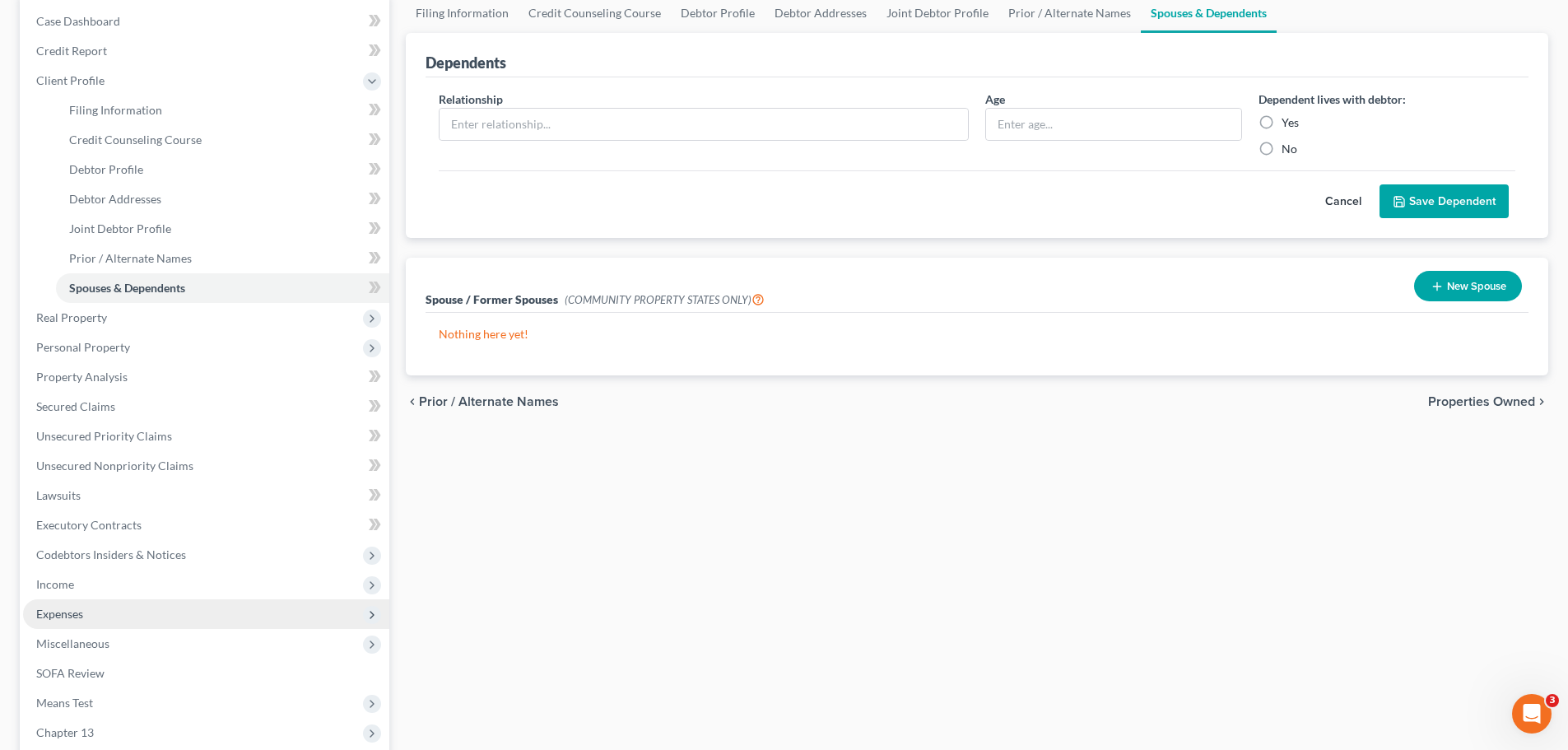
click at [72, 616] on span "Expenses" at bounding box center [59, 614] width 47 height 14
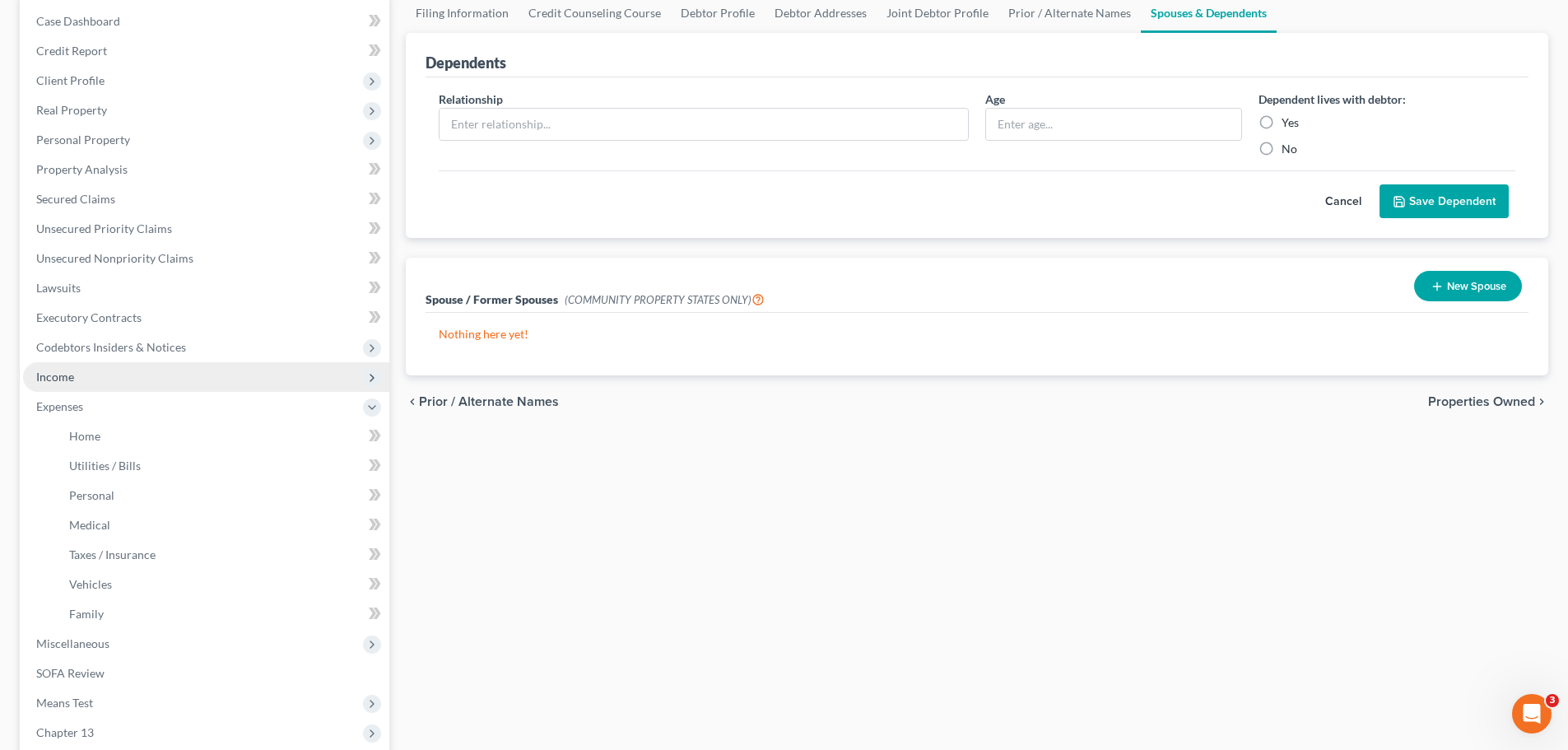
drag, startPoint x: 55, startPoint y: 365, endPoint x: 83, endPoint y: 383, distance: 33.3
click at [56, 365] on span "Income" at bounding box center [206, 377] width 366 height 30
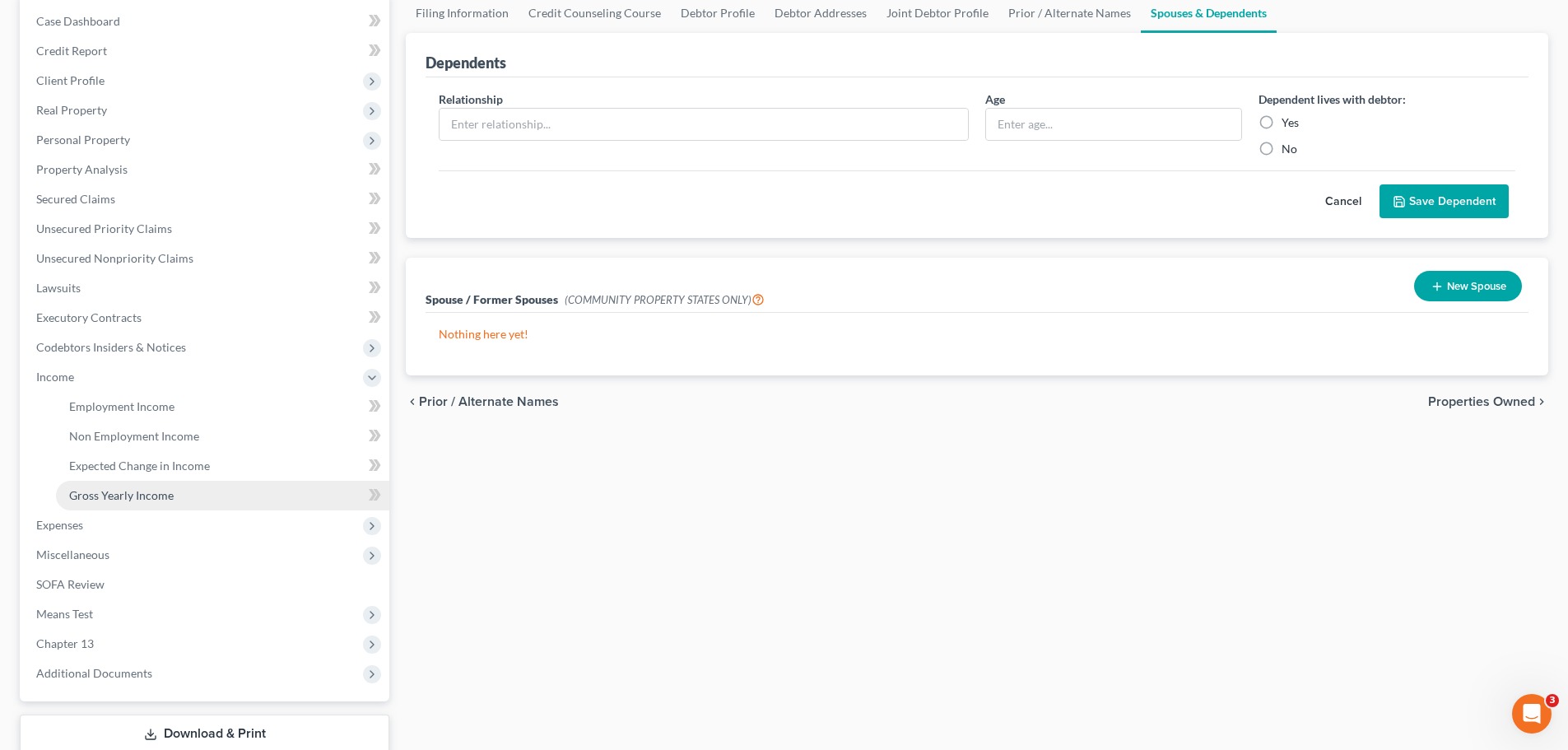
click at [120, 491] on span "Gross Yearly Income" at bounding box center [122, 495] width 104 height 14
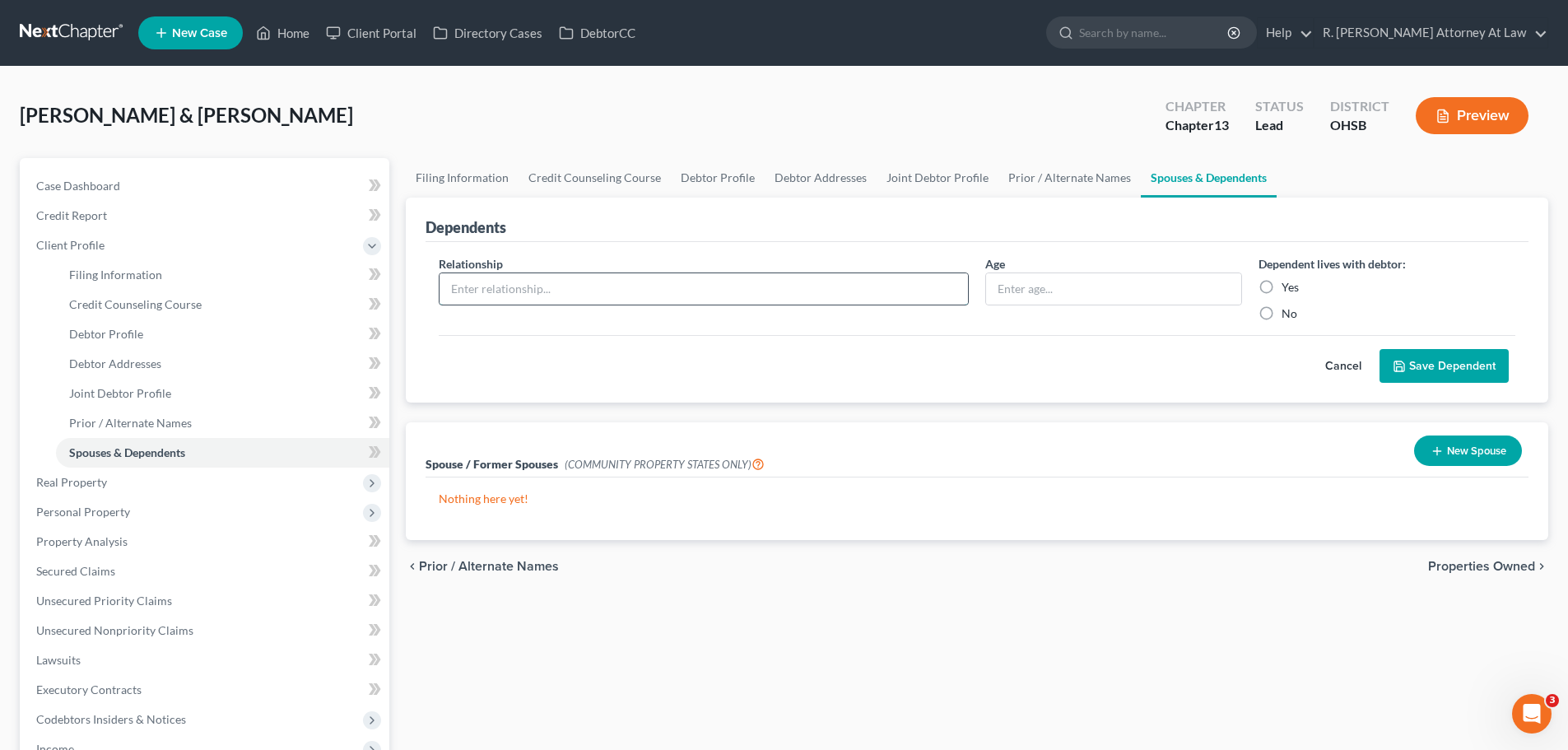
click at [803, 294] on input "text" at bounding box center [704, 289] width 529 height 32
type input "Daughter"
click at [1282, 288] on label "Yes" at bounding box center [1291, 287] width 17 height 16
click at [1288, 288] on input "Yes" at bounding box center [1293, 284] width 11 height 11
radio input "true"
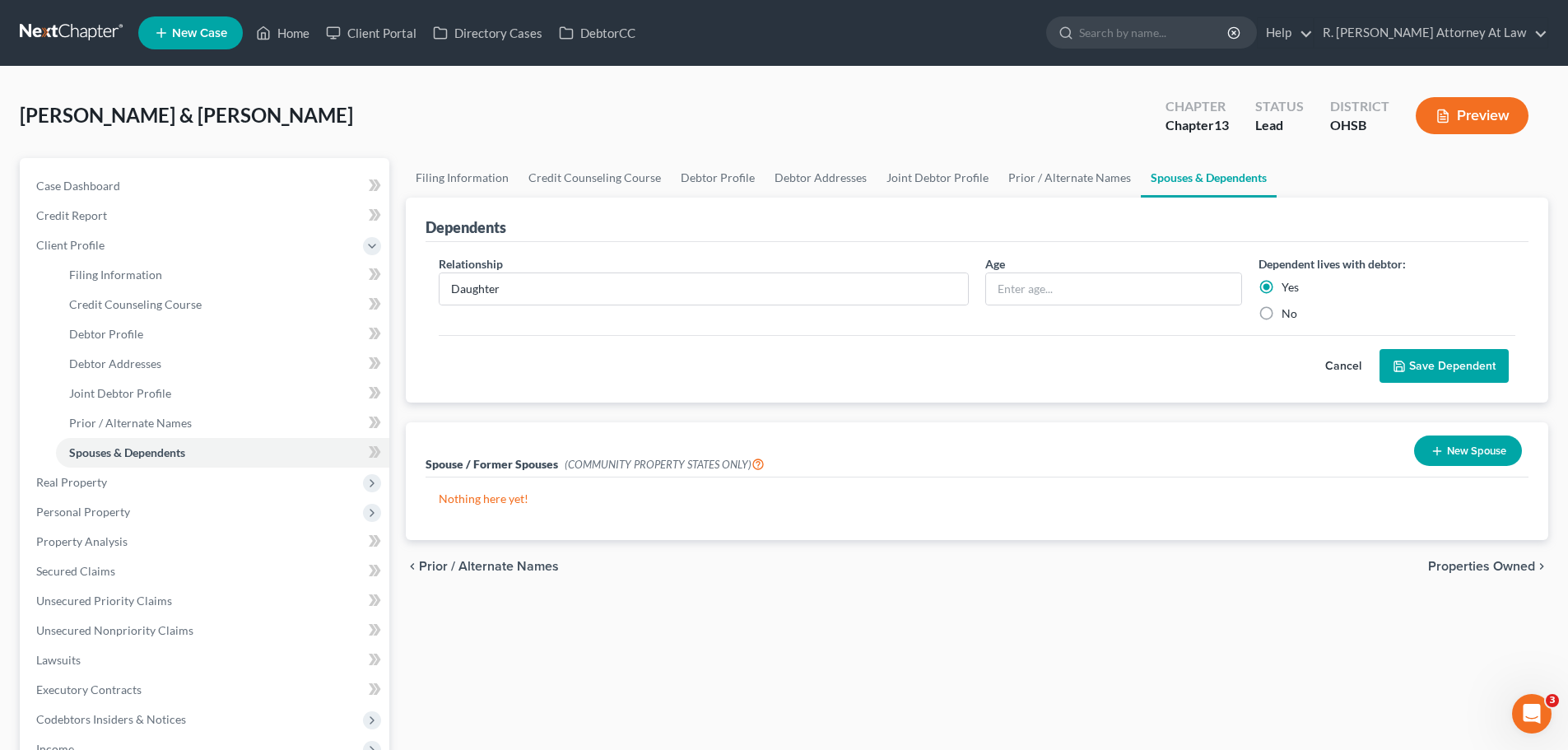
click at [1414, 365] on button "Save Dependent" at bounding box center [1444, 366] width 129 height 34
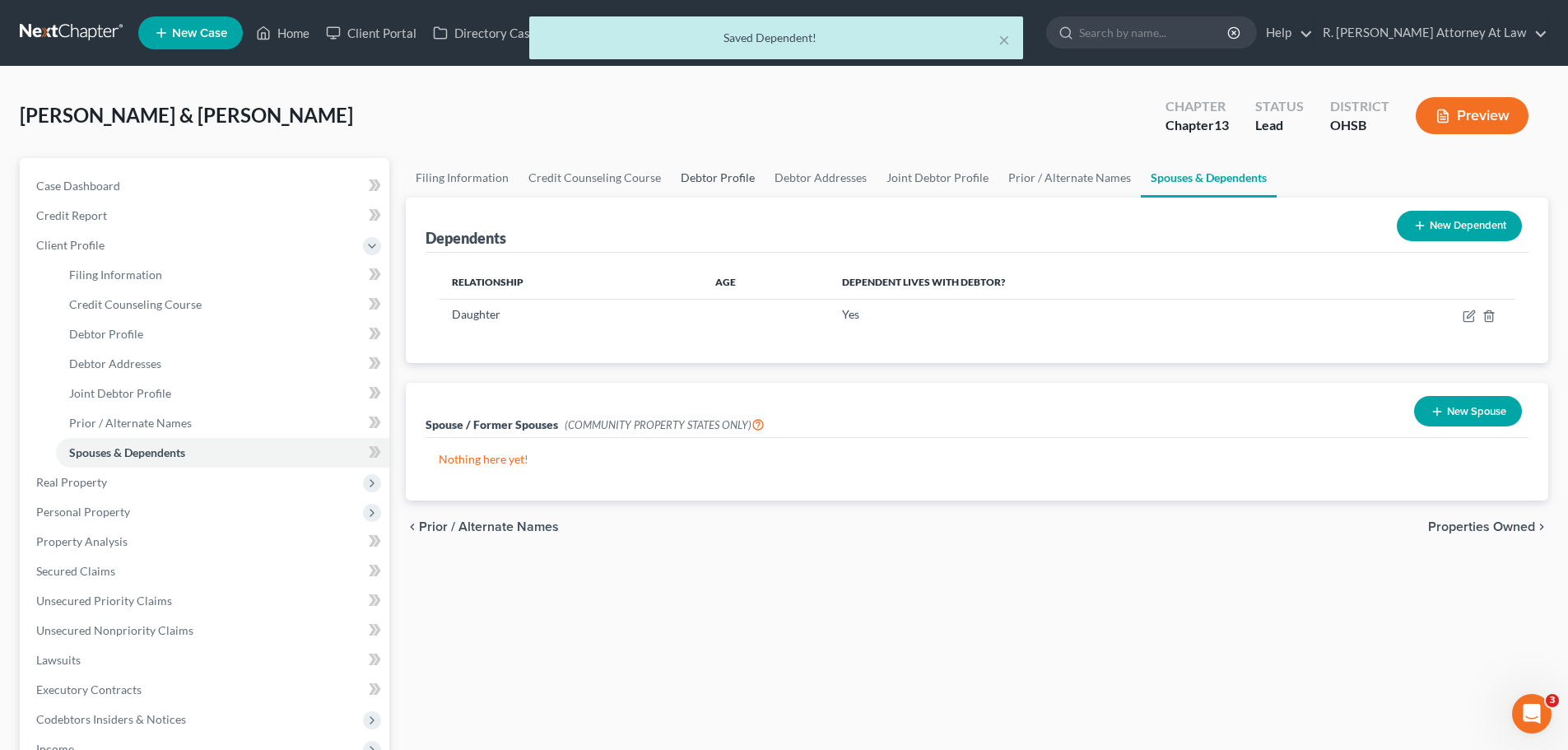
click at [721, 170] on link "Debtor Profile" at bounding box center [718, 178] width 94 height 39
select select "1"
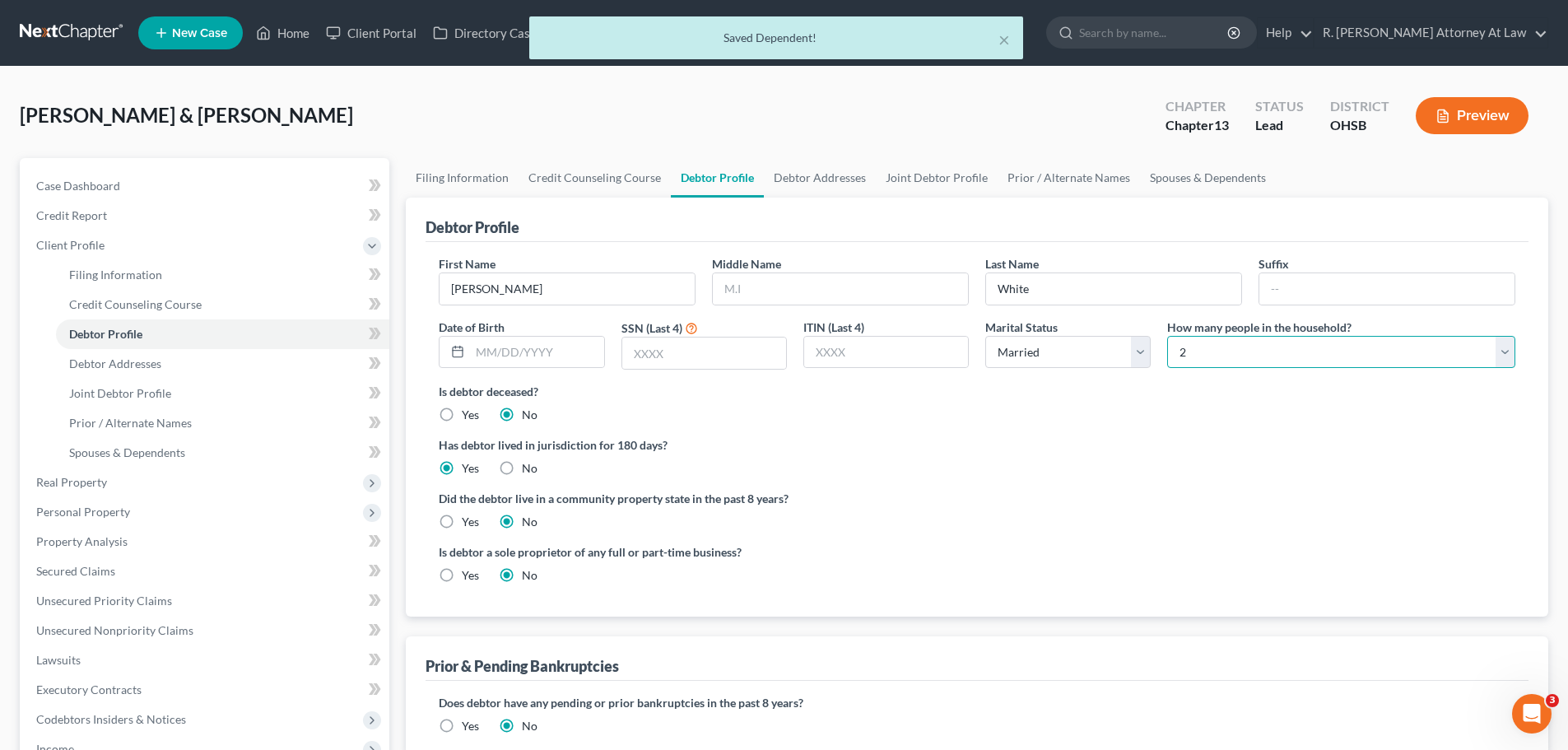
click at [1220, 357] on select "Select 1 2 3 4 5 6 7 8 9 10 11 12 13 14 15 16 17 18 19 20" at bounding box center [1341, 352] width 348 height 33
select select "2"
click at [1167, 336] on select "Select 1 2 3 4 5 6 7 8 9 10 11 12 13 14 15 16 17 18 19 20" at bounding box center [1341, 352] width 348 height 33
click at [1108, 434] on ng-include "First Name [PERSON_NAME] Middle Name Last Name White Suffix Date of Birth SSN (…" at bounding box center [977, 426] width 1077 height 342
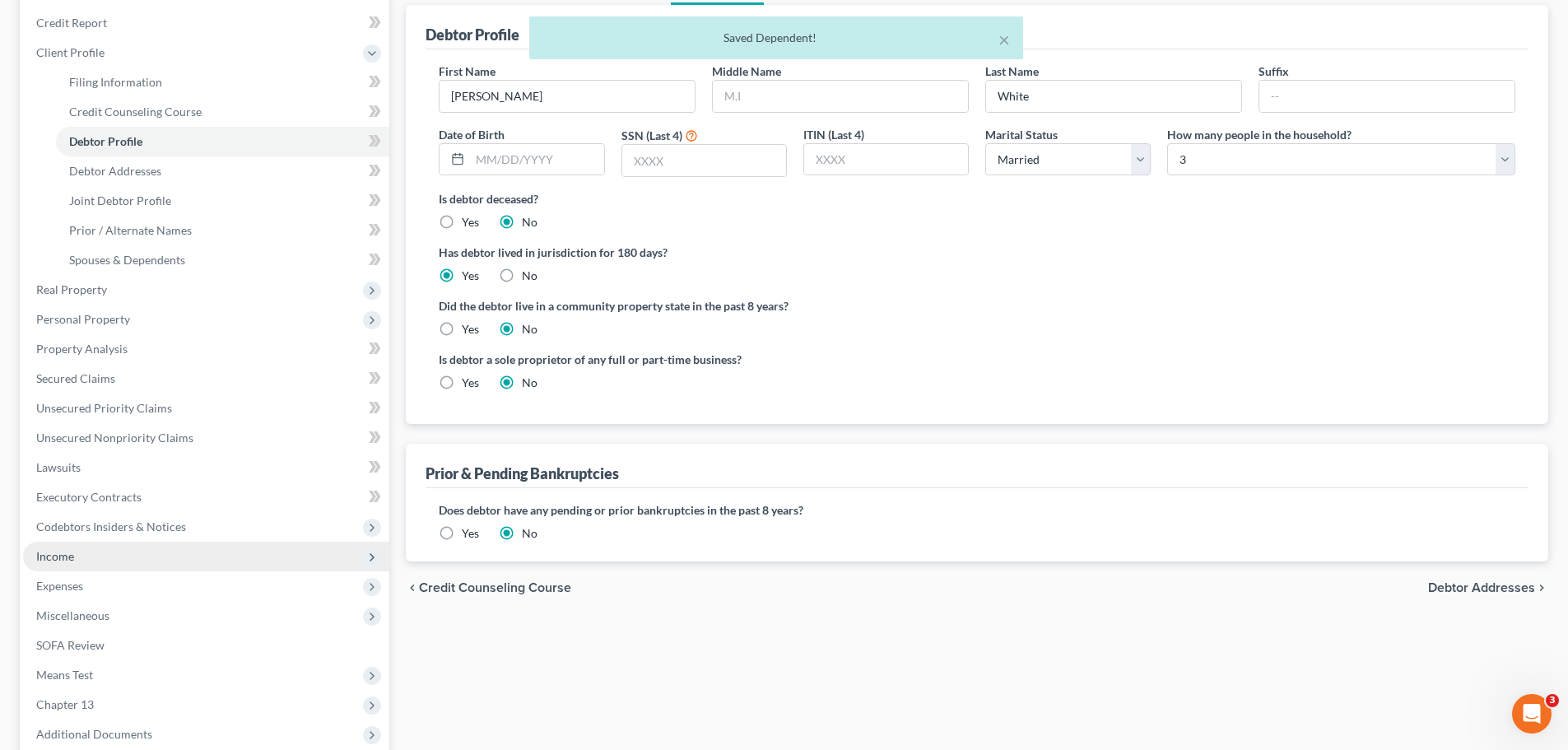
scroll to position [247, 0]
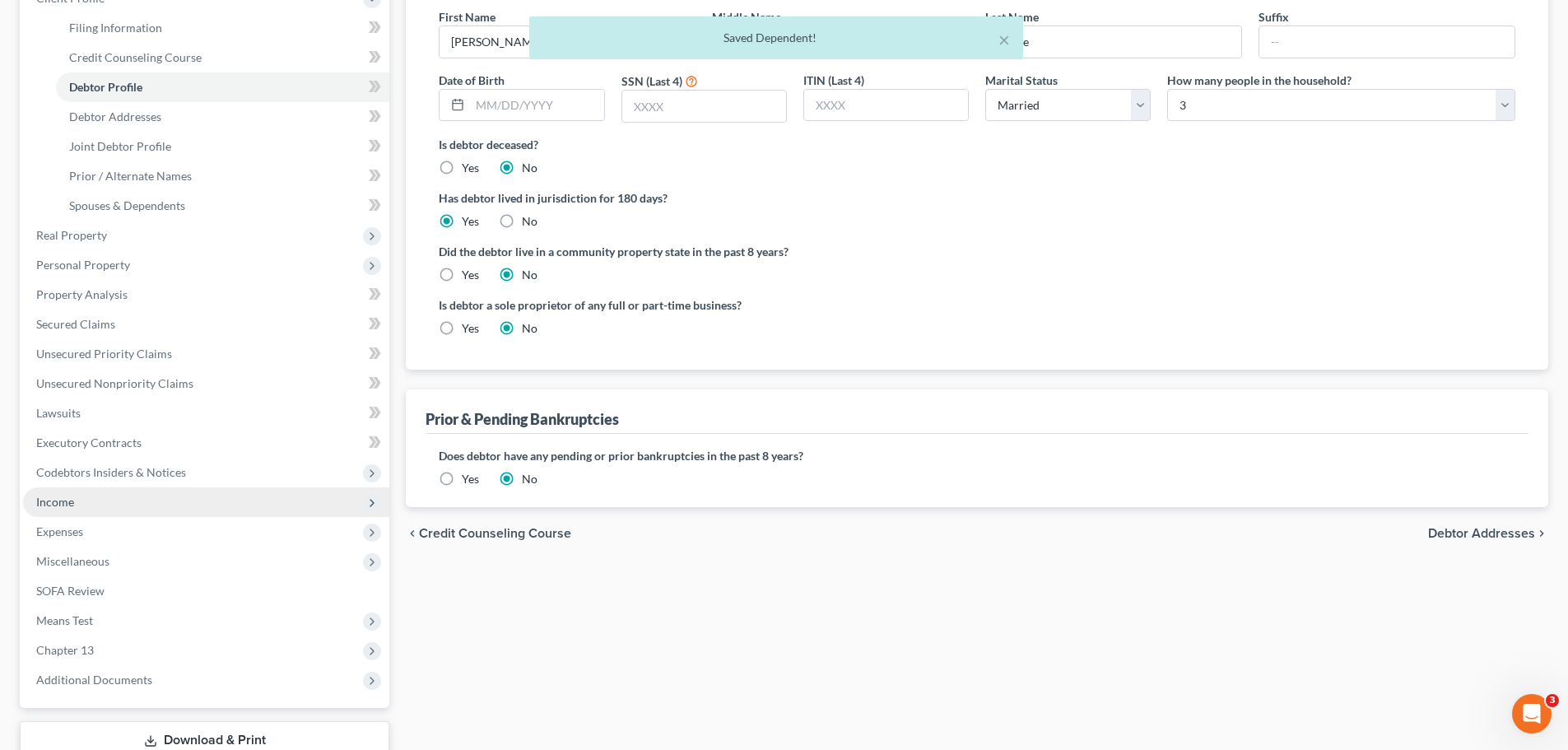
click at [69, 499] on span "Income" at bounding box center [55, 502] width 38 height 14
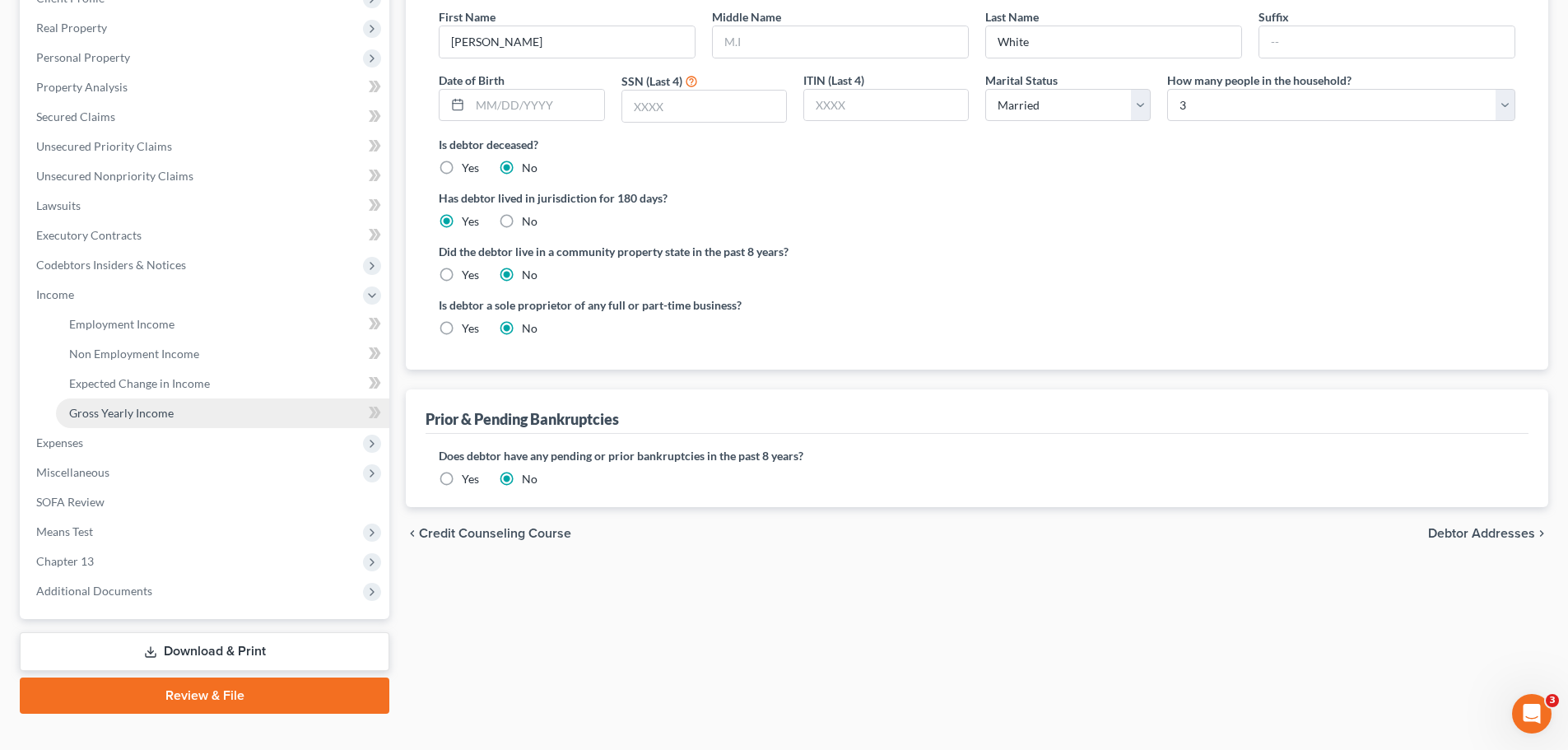
click at [121, 424] on link "Gross Yearly Income" at bounding box center [223, 414] width 334 height 30
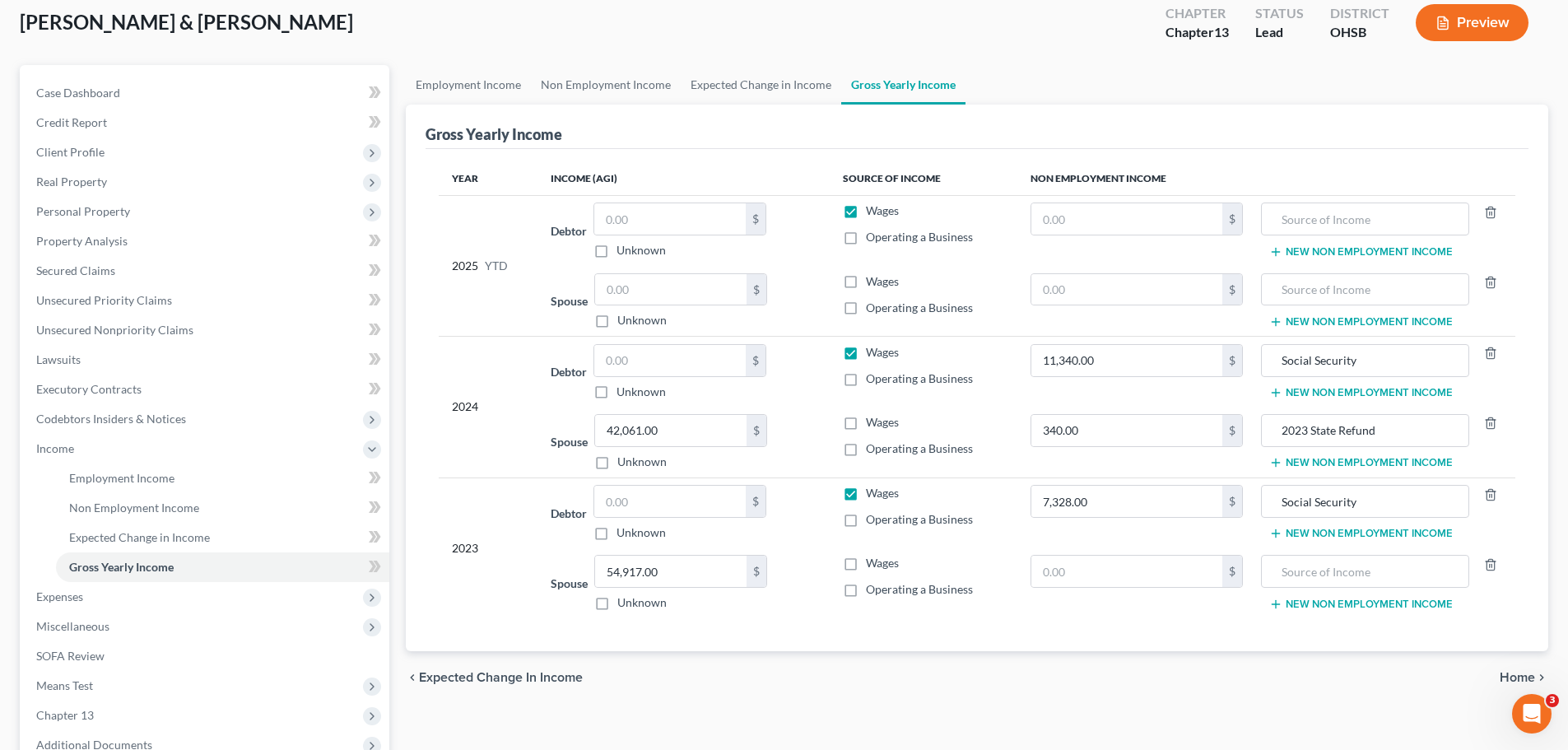
scroll to position [273, 0]
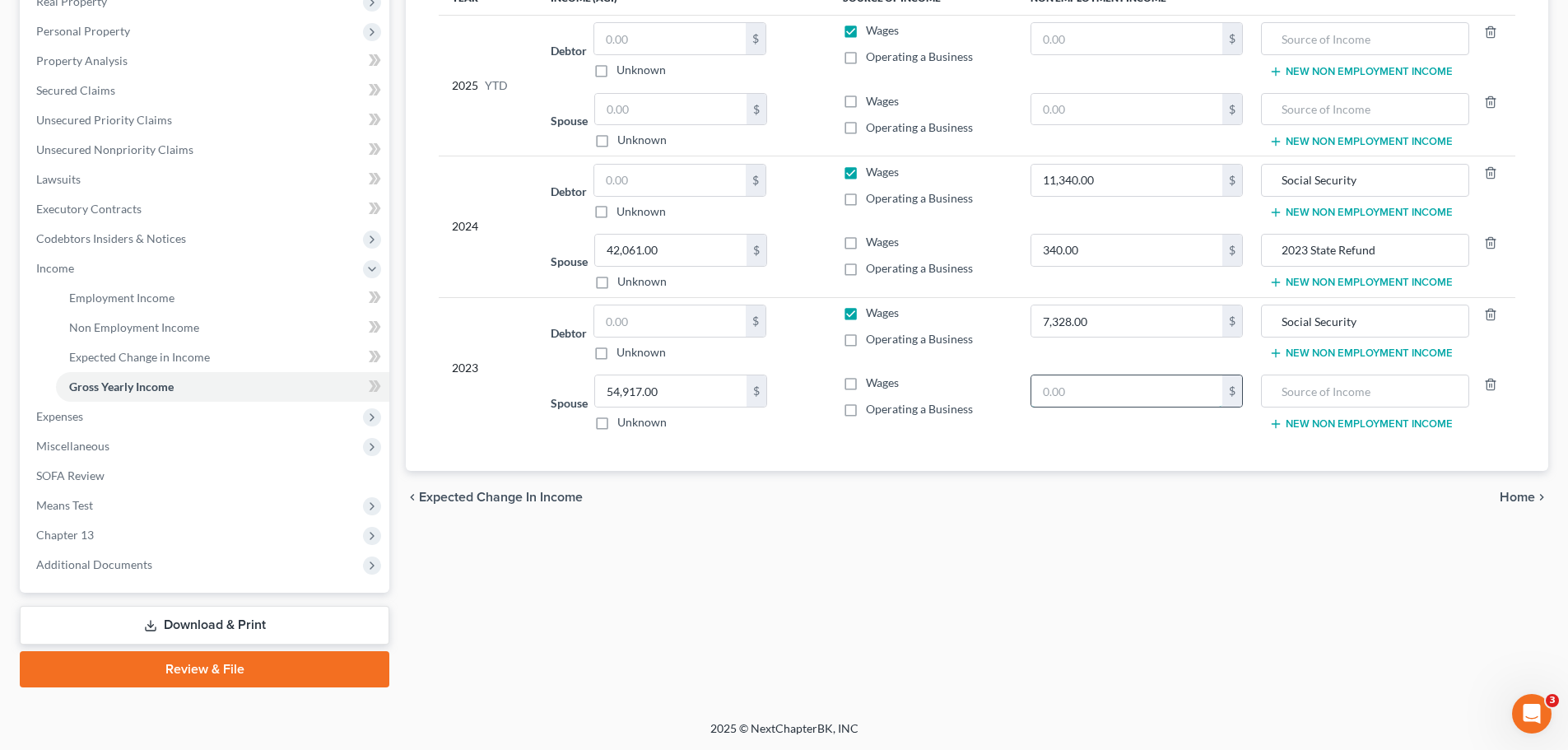
click at [1114, 396] on input "text" at bounding box center [1127, 391] width 192 height 32
type input "1,078.00"
drag, startPoint x: 1337, startPoint y: 411, endPoint x: 1340, endPoint y: 400, distance: 11.4
click at [1340, 400] on td "New Non Employment Income" at bounding box center [1386, 403] width 259 height 70
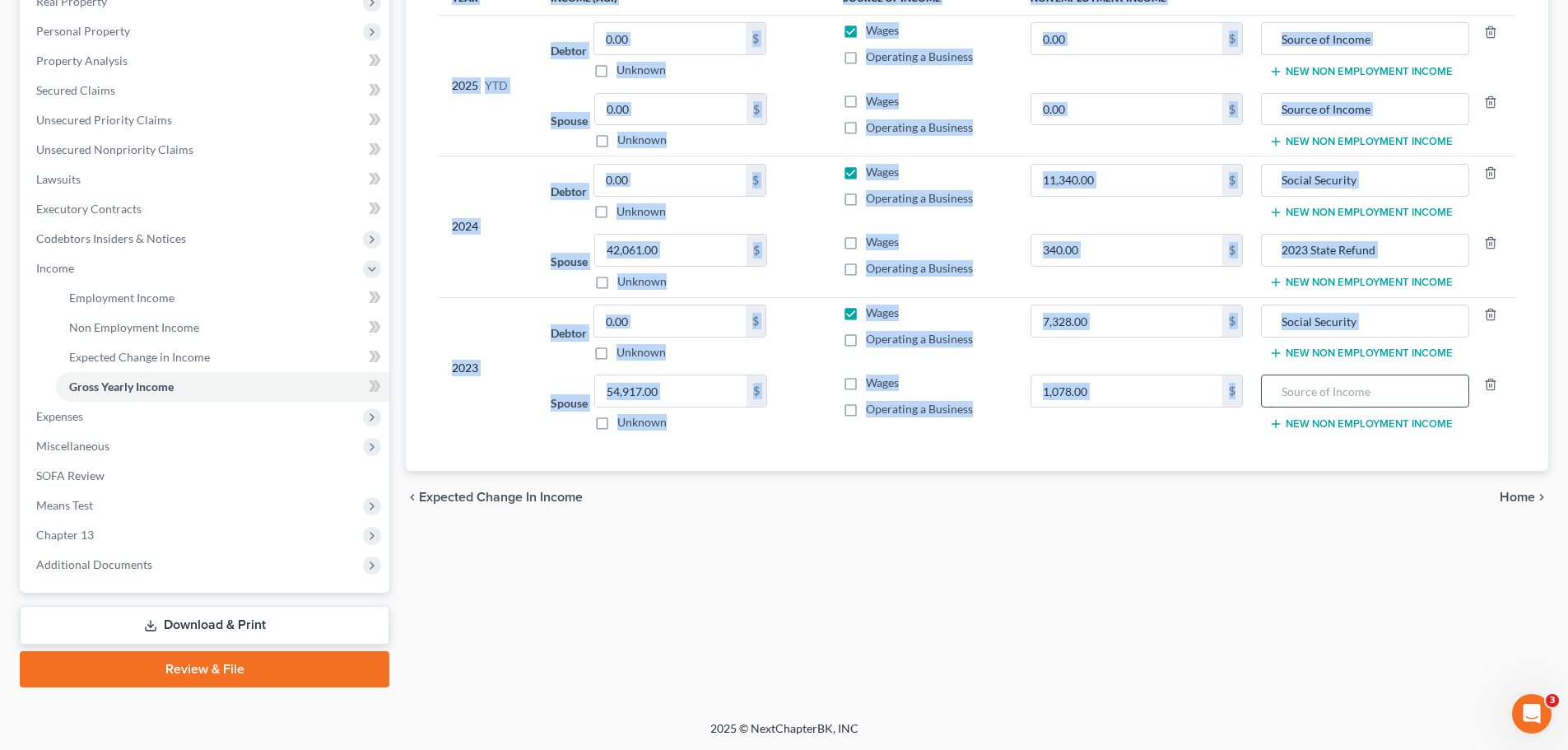
click at [1363, 396] on input "text" at bounding box center [1364, 391] width 189 height 32
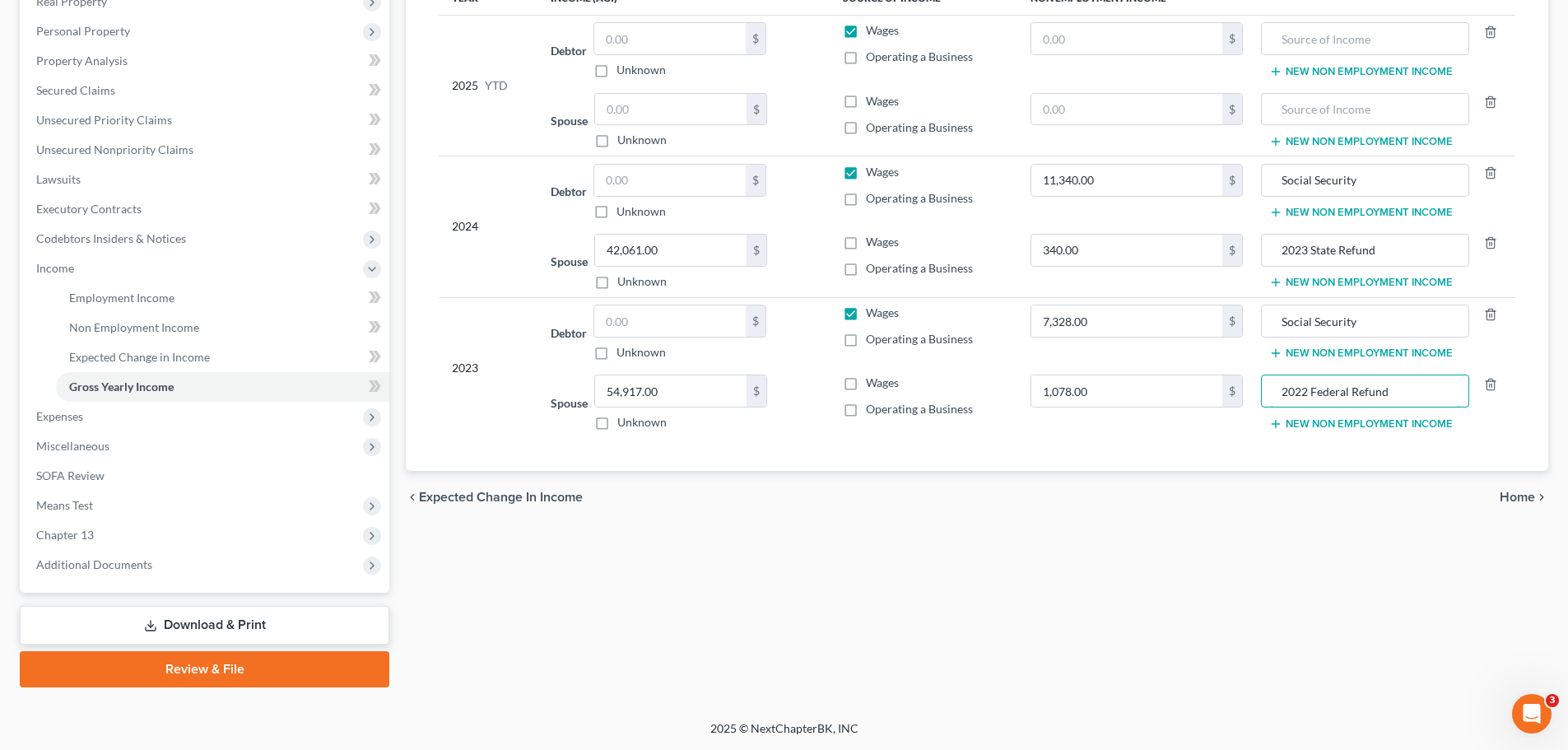
type input "2022 Federal Refund"
drag, startPoint x: 1350, startPoint y: 427, endPoint x: 1241, endPoint y: 408, distance: 110.6
click at [1346, 427] on button "New Non Employment Income" at bounding box center [1361, 424] width 184 height 13
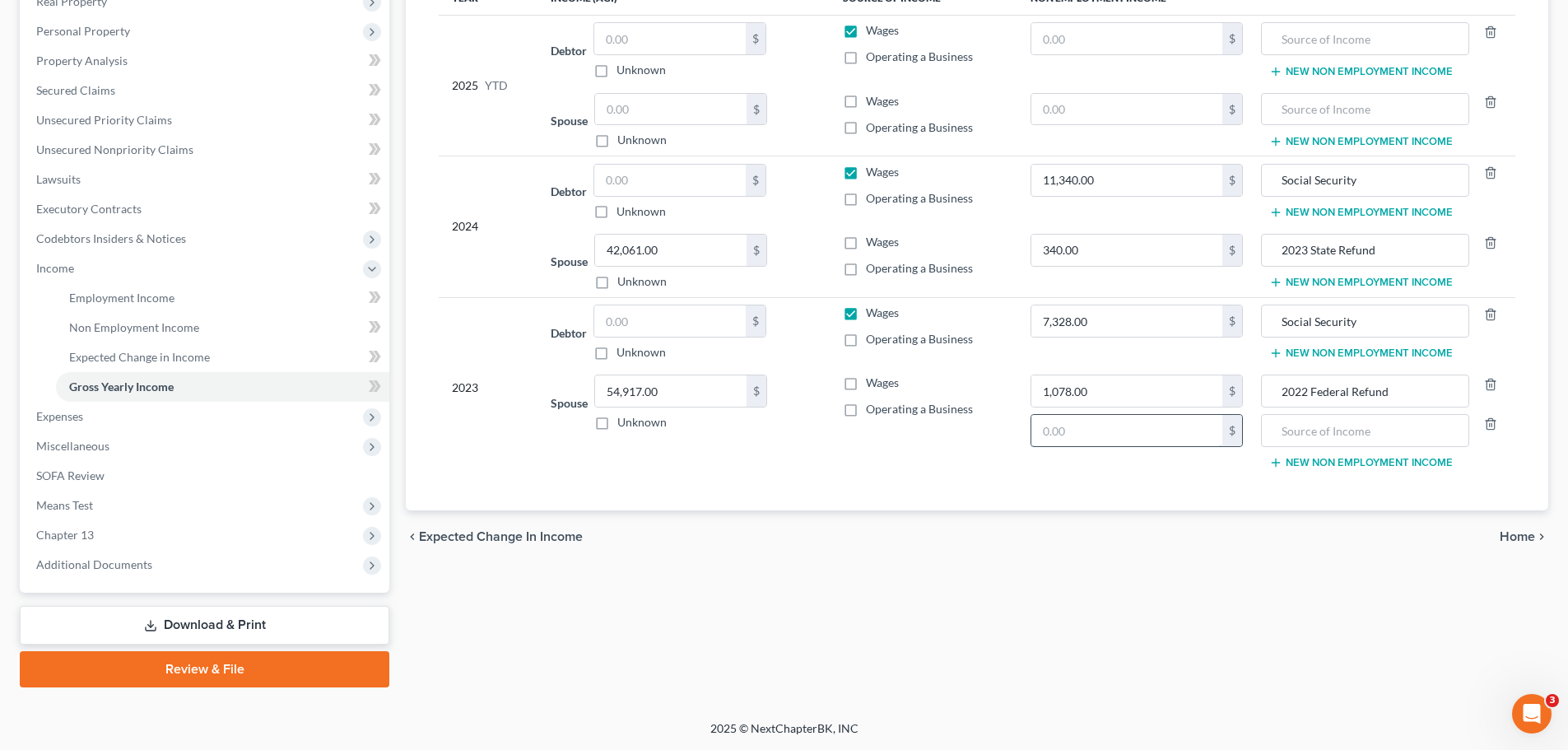
click at [1121, 426] on input "text" at bounding box center [1127, 431] width 192 height 32
type input "379.00"
click at [1440, 443] on input "text" at bounding box center [1364, 431] width 189 height 32
type input "2022 State Refund"
drag, startPoint x: 453, startPoint y: 589, endPoint x: 437, endPoint y: 522, distance: 68.9
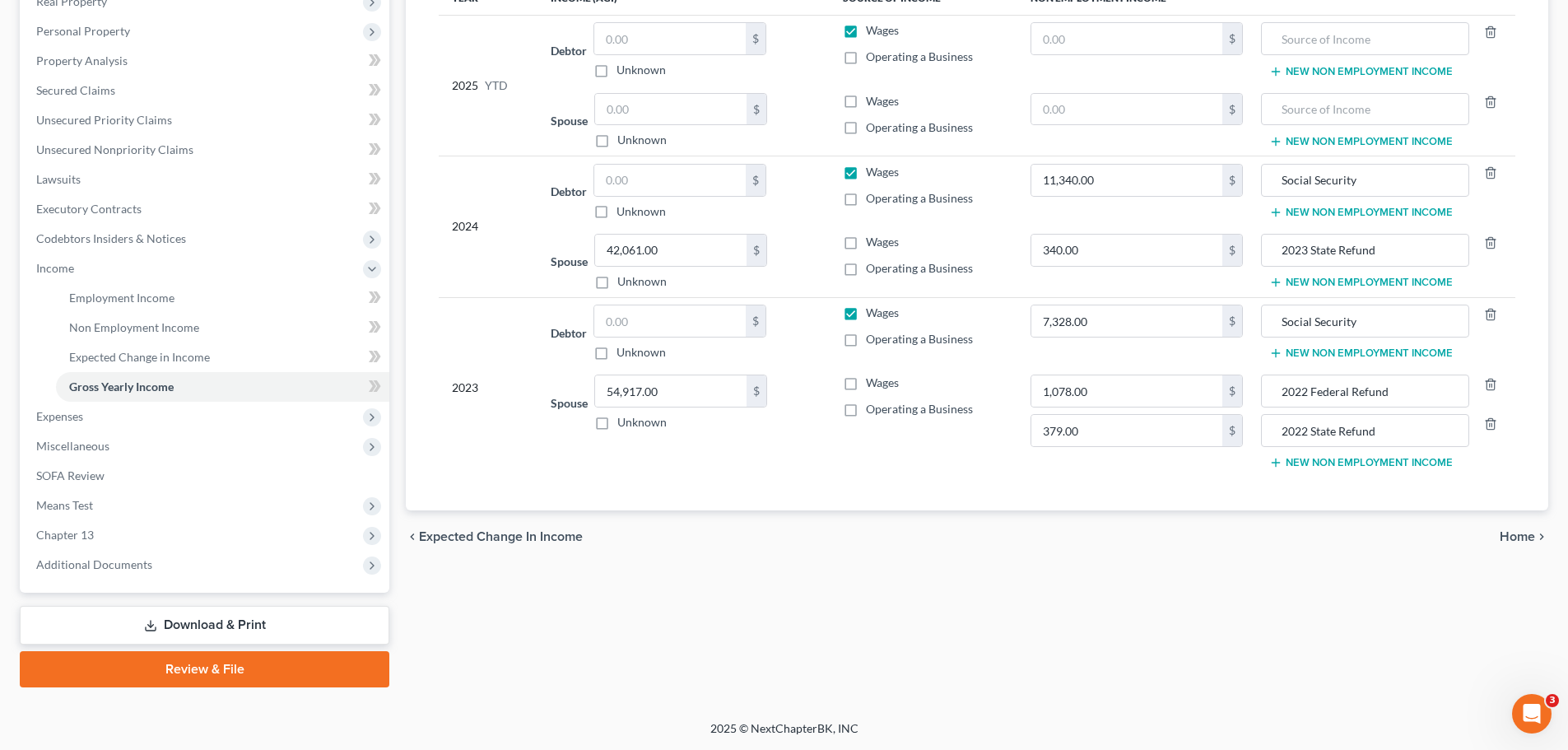
click at [452, 589] on div "Employment Income Non Employment Income Expected Change in Income Gross Yearly …" at bounding box center [977, 286] width 1159 height 803
click at [93, 160] on link "Unsecured Nonpriority Claims" at bounding box center [206, 150] width 366 height 30
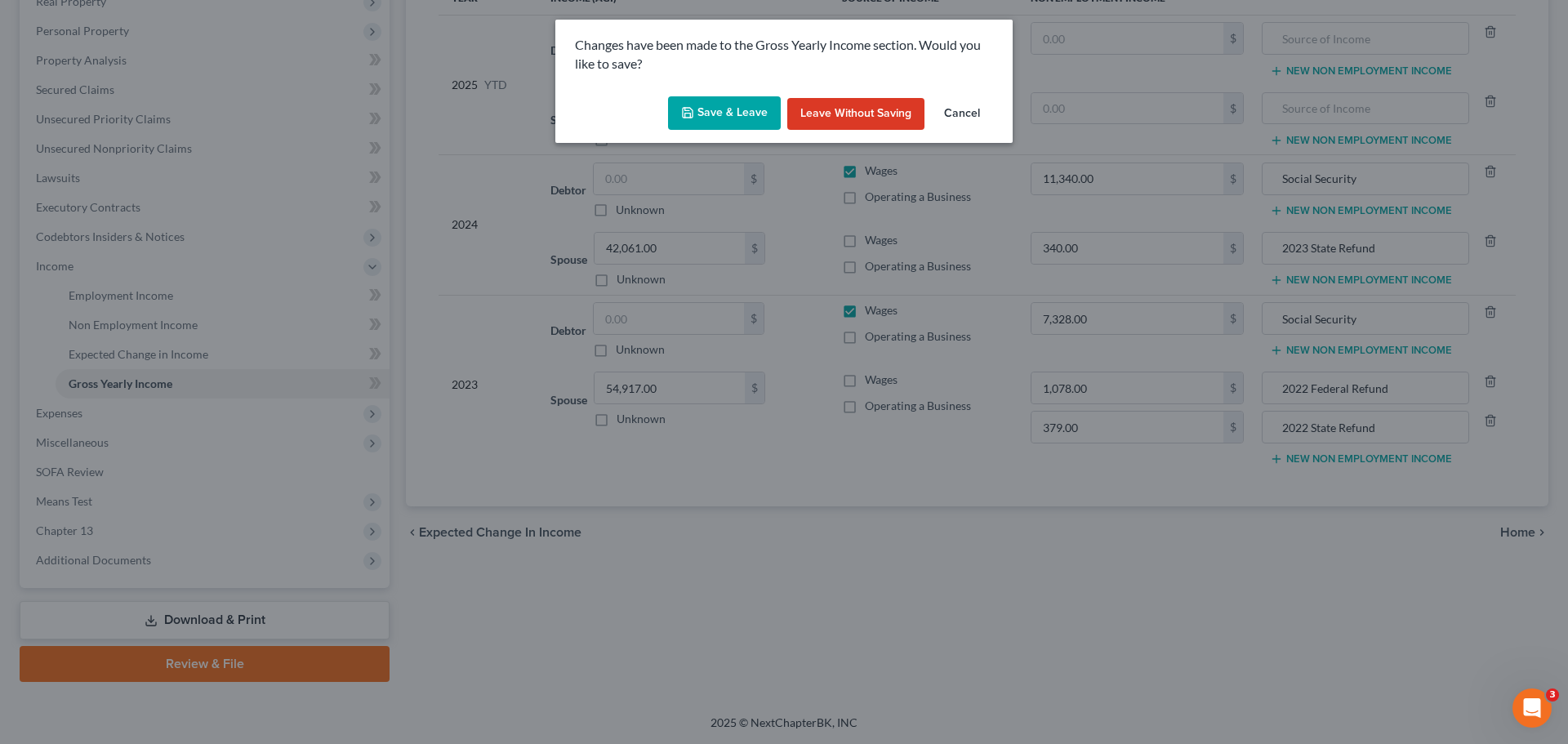
click at [756, 117] on button "Save & Leave" at bounding box center [724, 114] width 113 height 34
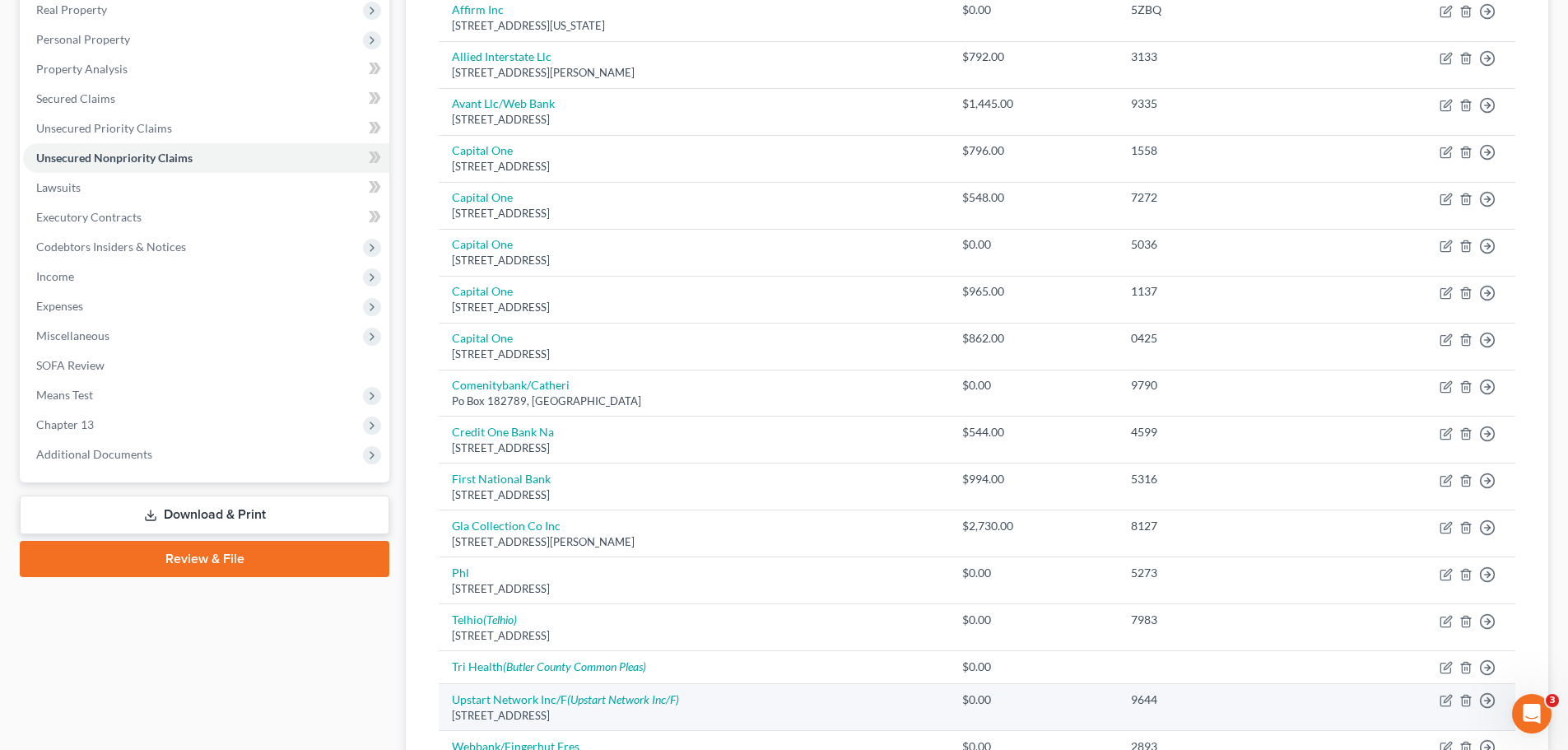
scroll to position [247, 0]
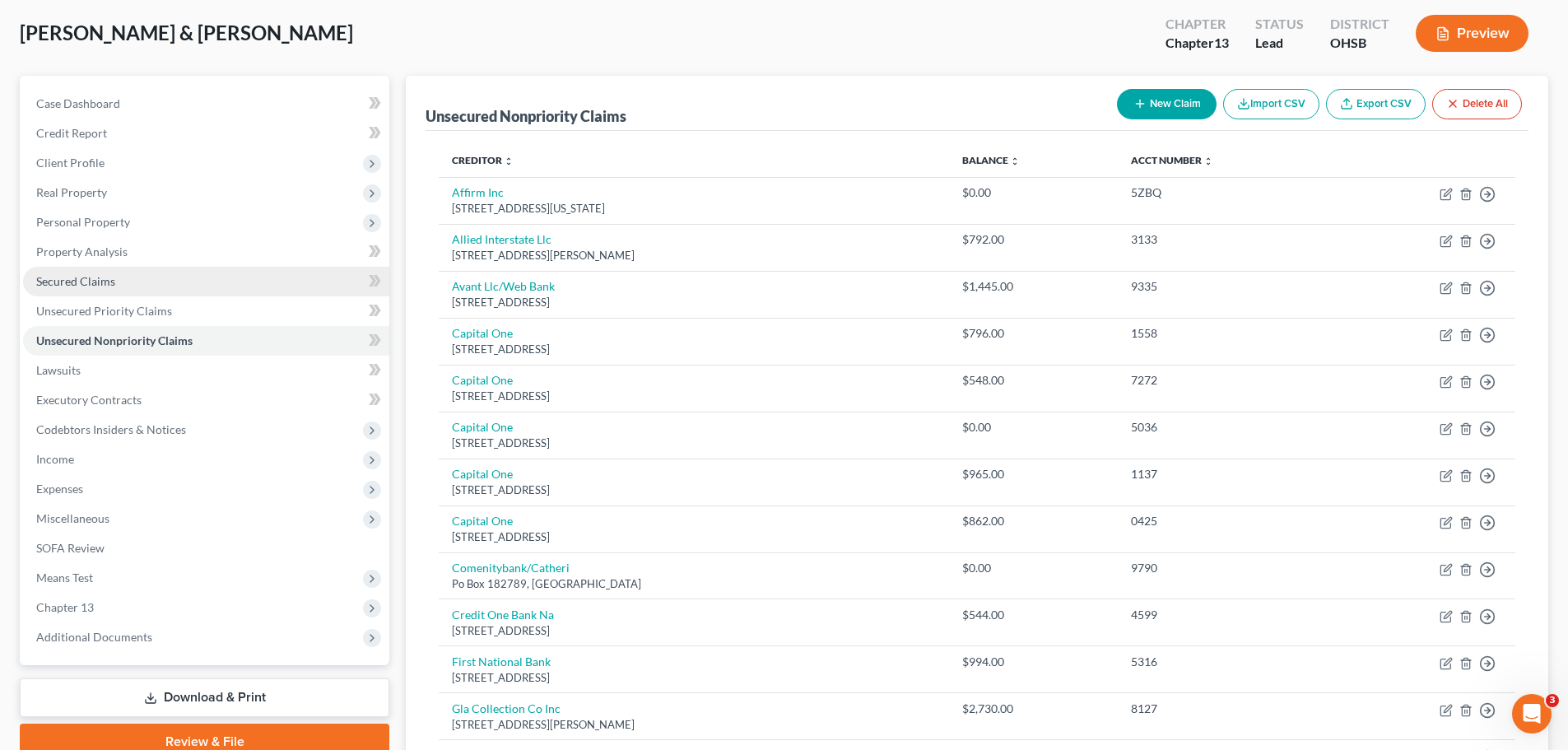
click at [73, 276] on span "Secured Claims" at bounding box center [75, 281] width 79 height 14
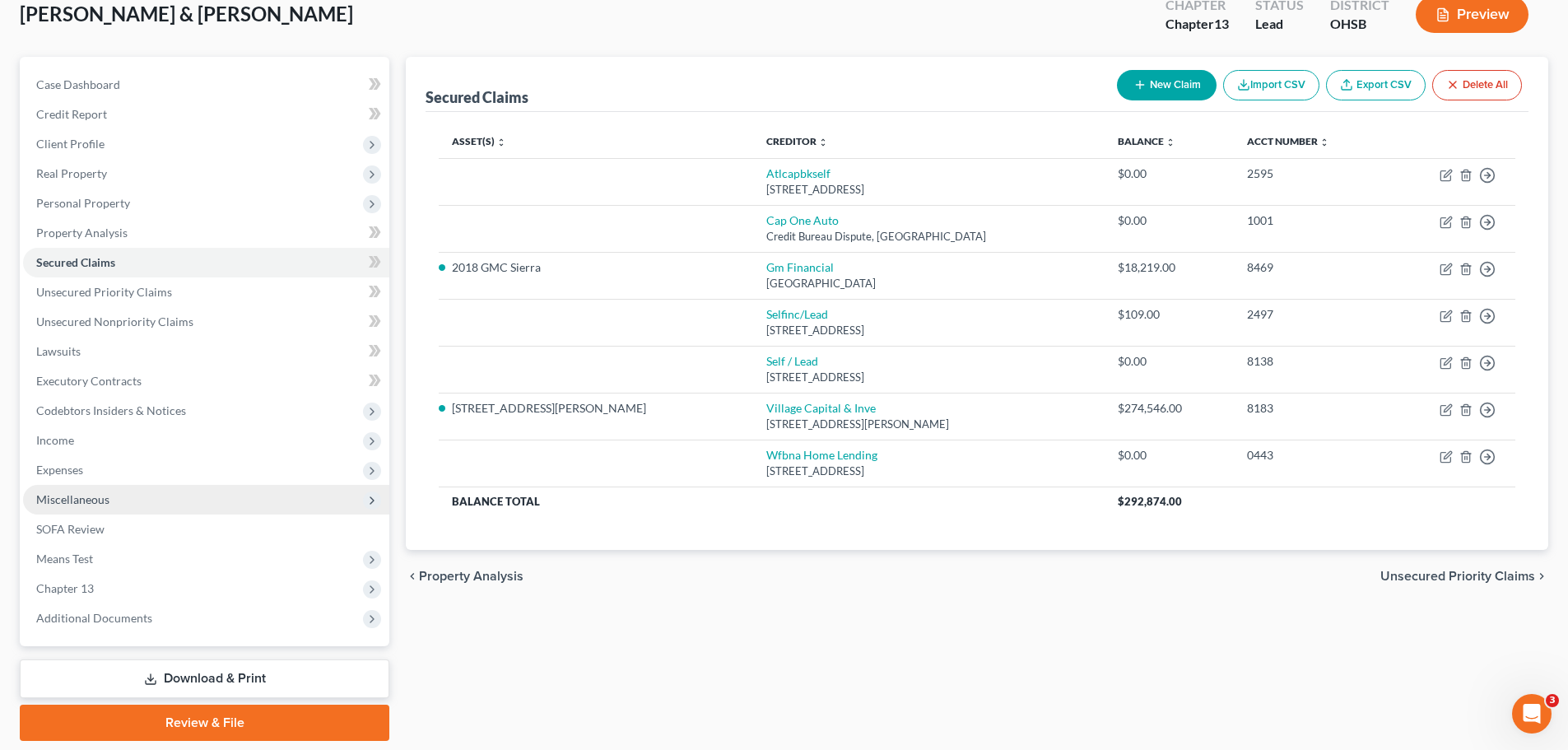
scroll to position [155, 0]
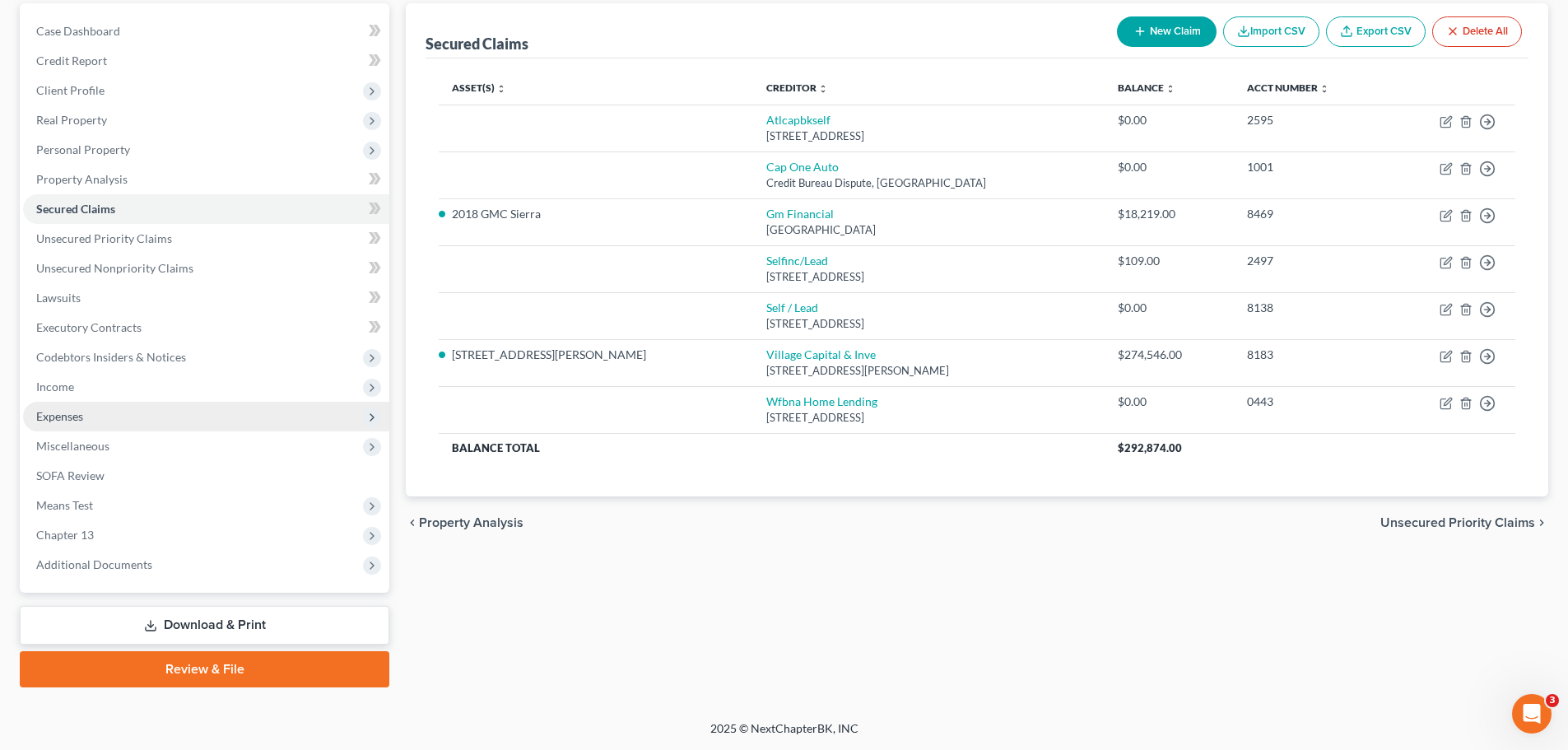
click at [77, 403] on span "Expenses" at bounding box center [206, 416] width 366 height 30
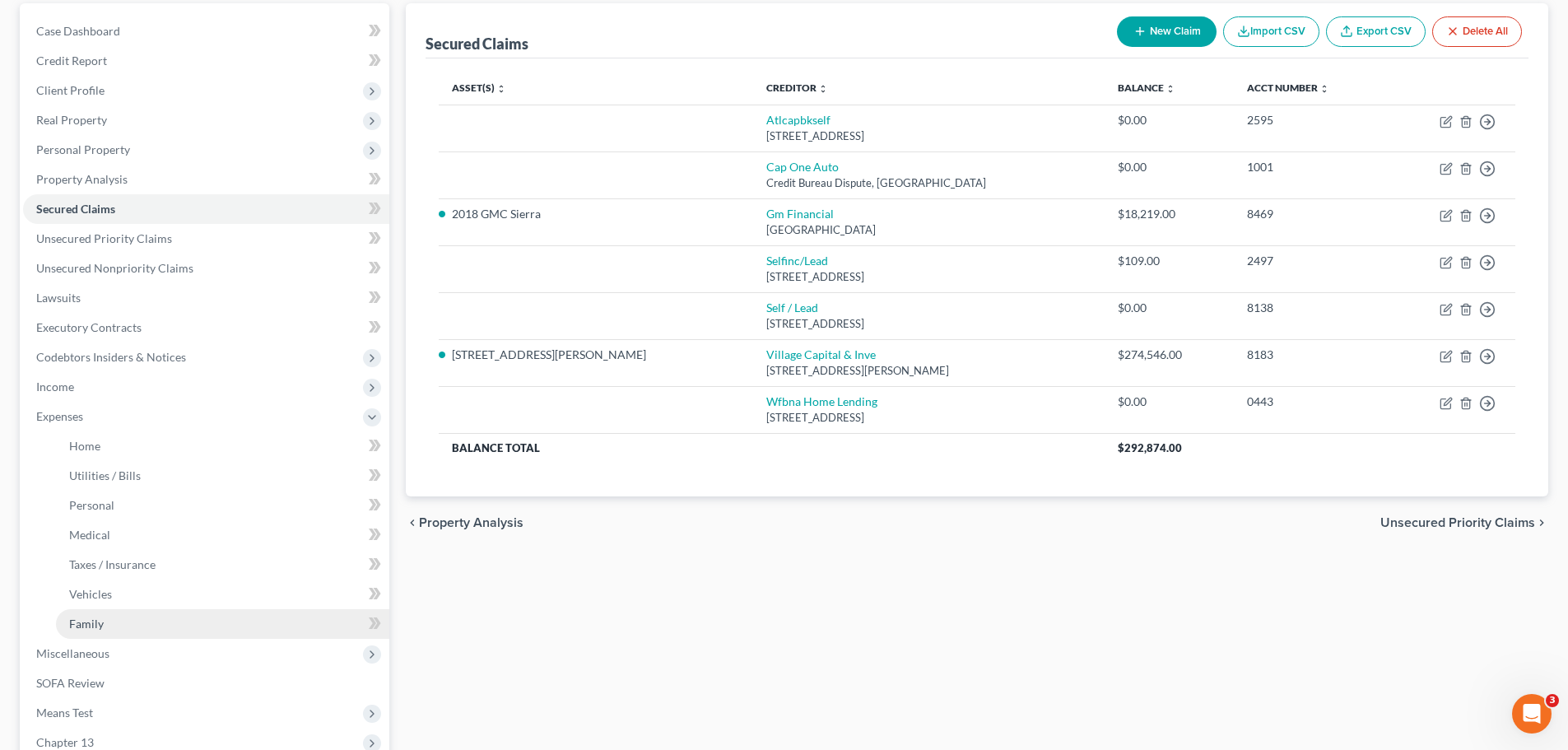
click at [113, 619] on link "Family" at bounding box center [223, 624] width 334 height 30
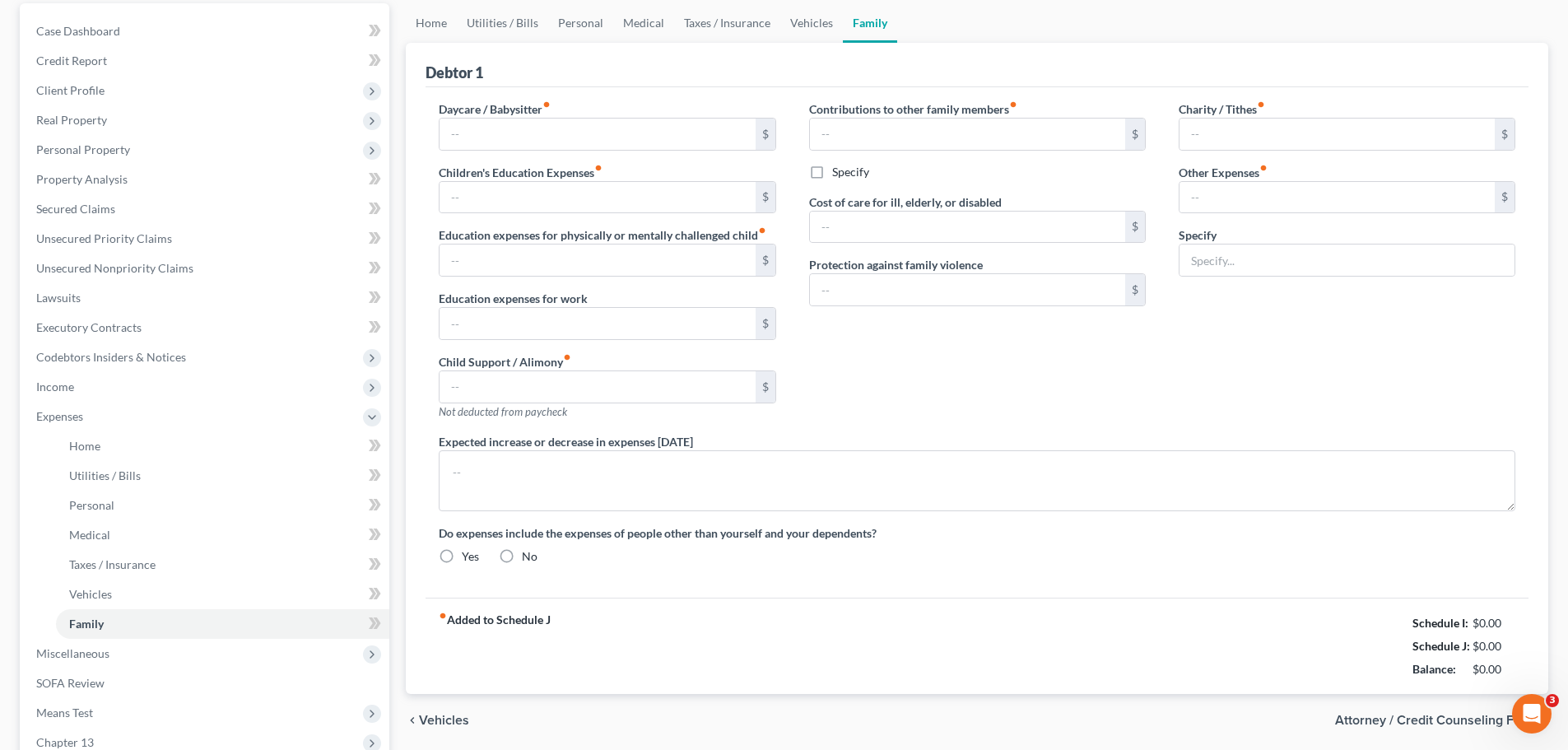
scroll to position [75, 0]
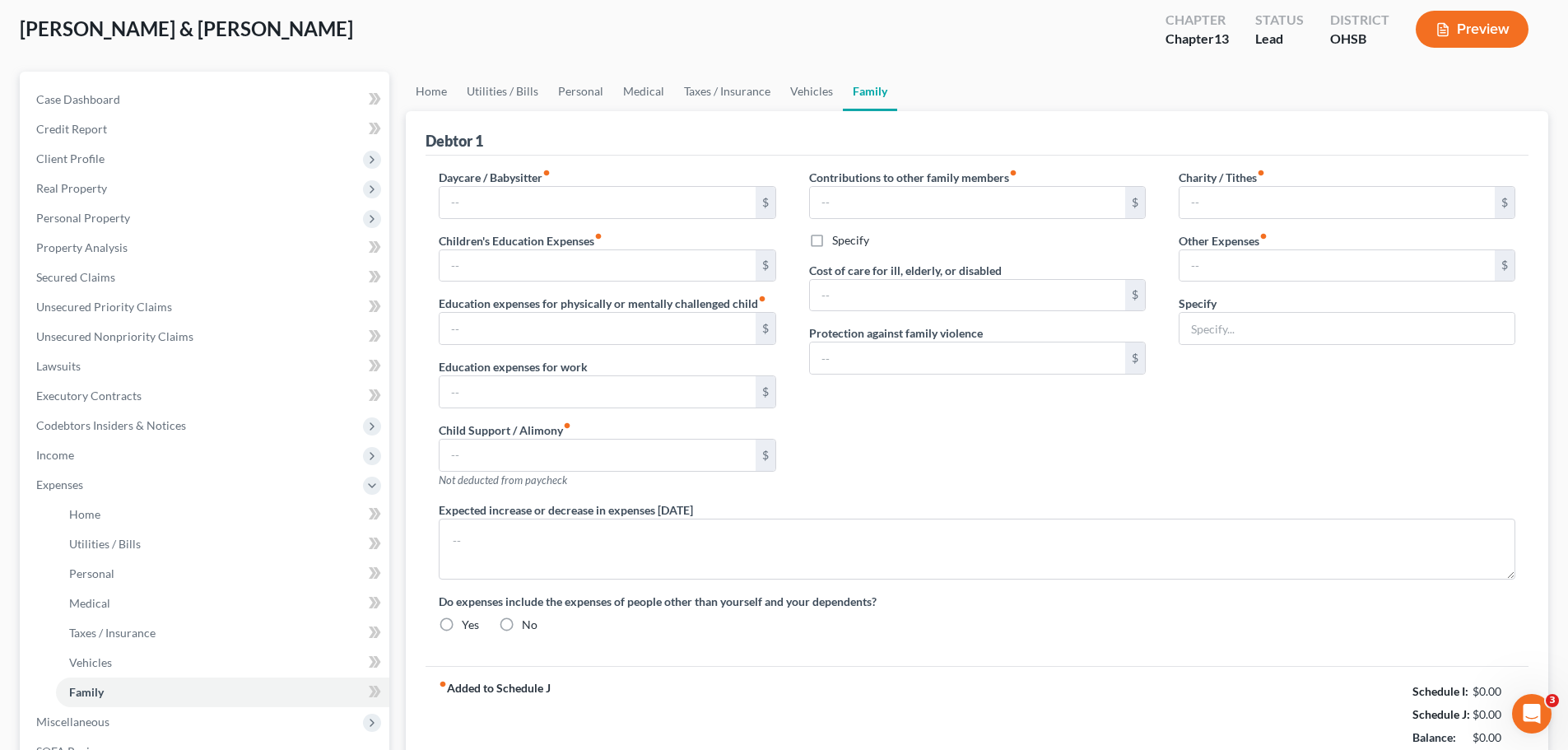
type input "0.00"
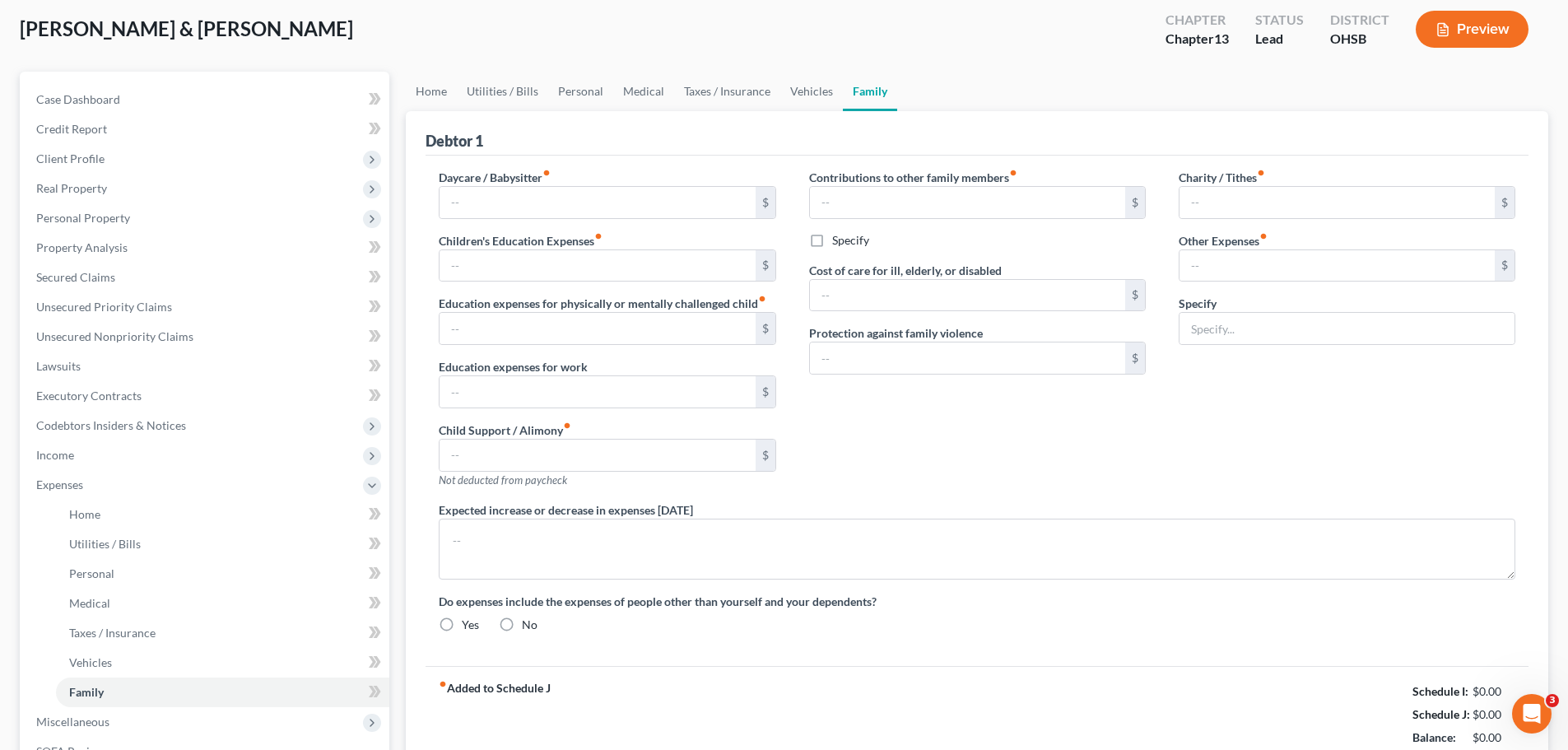
type input "0.00"
type input "72.00"
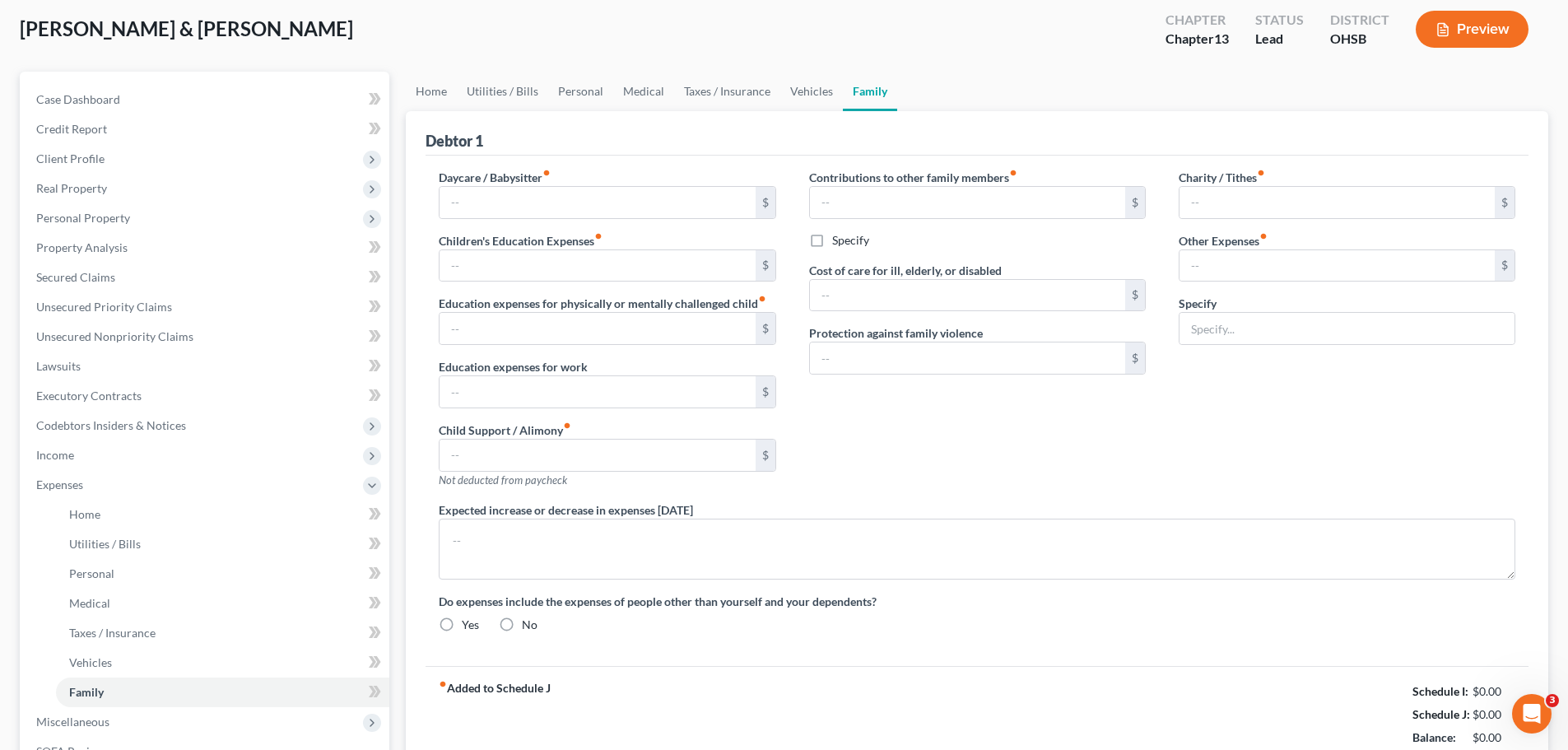
type input "Subscriptions 72"
radio input "true"
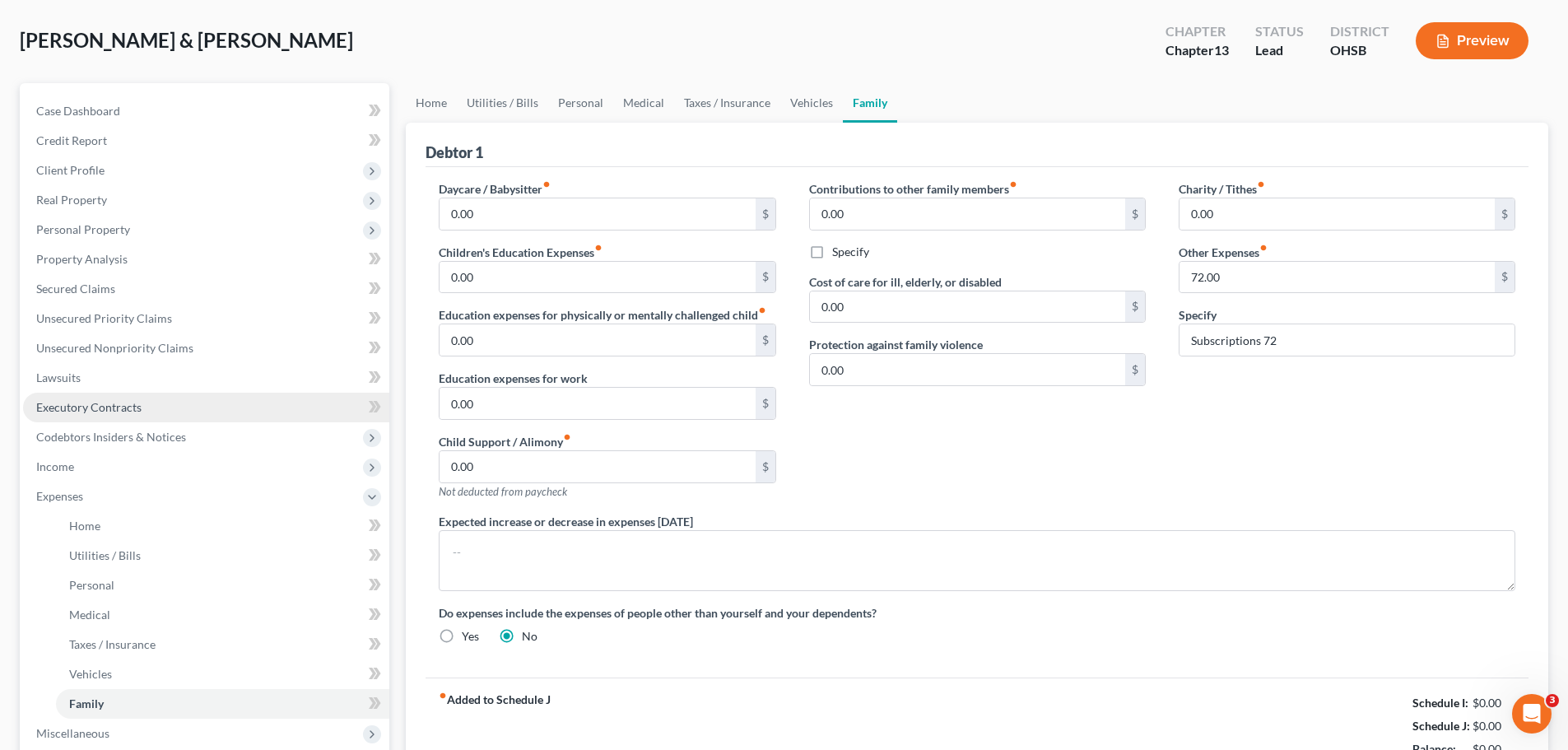
scroll to position [0, 0]
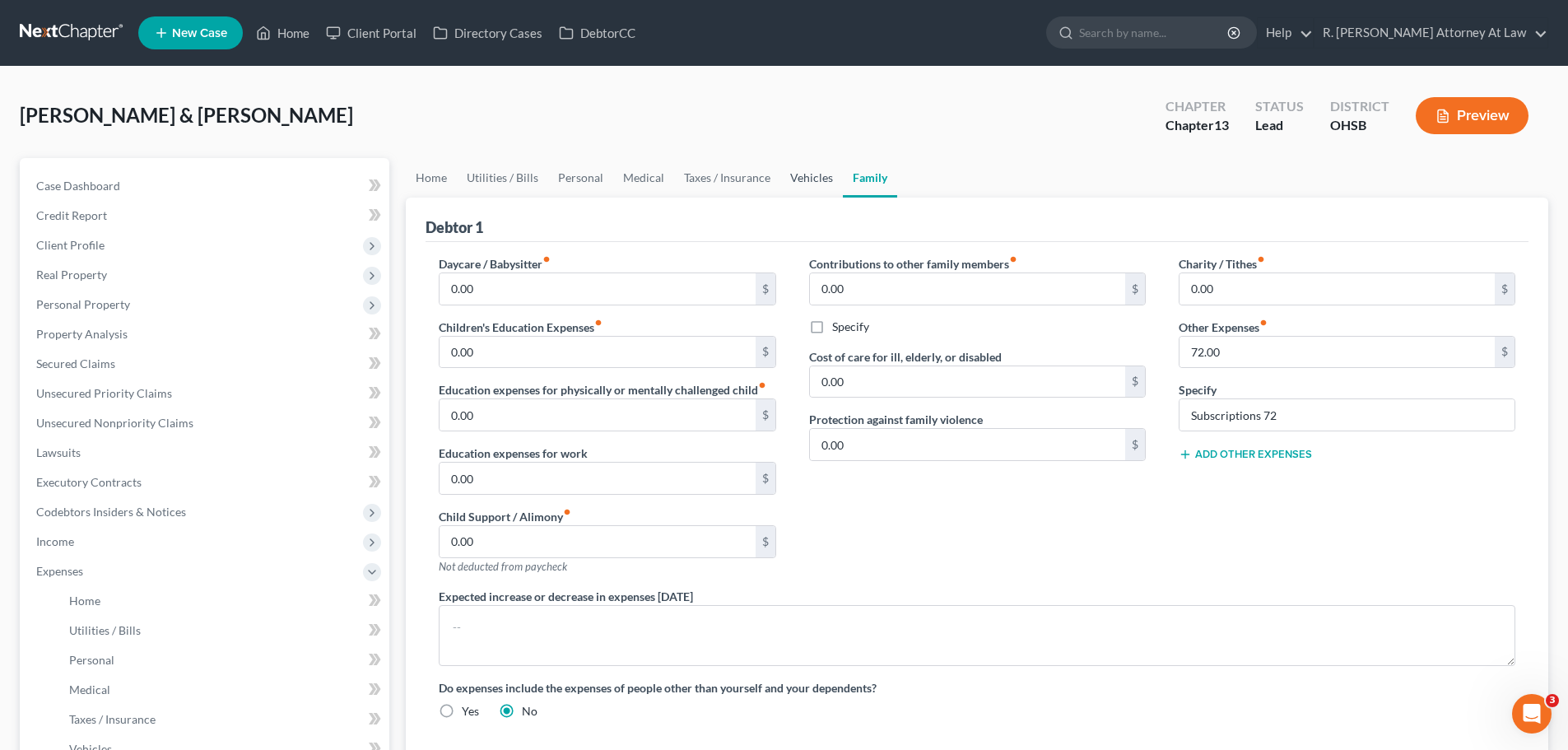
click at [792, 182] on link "Vehicles" at bounding box center [811, 178] width 62 height 39
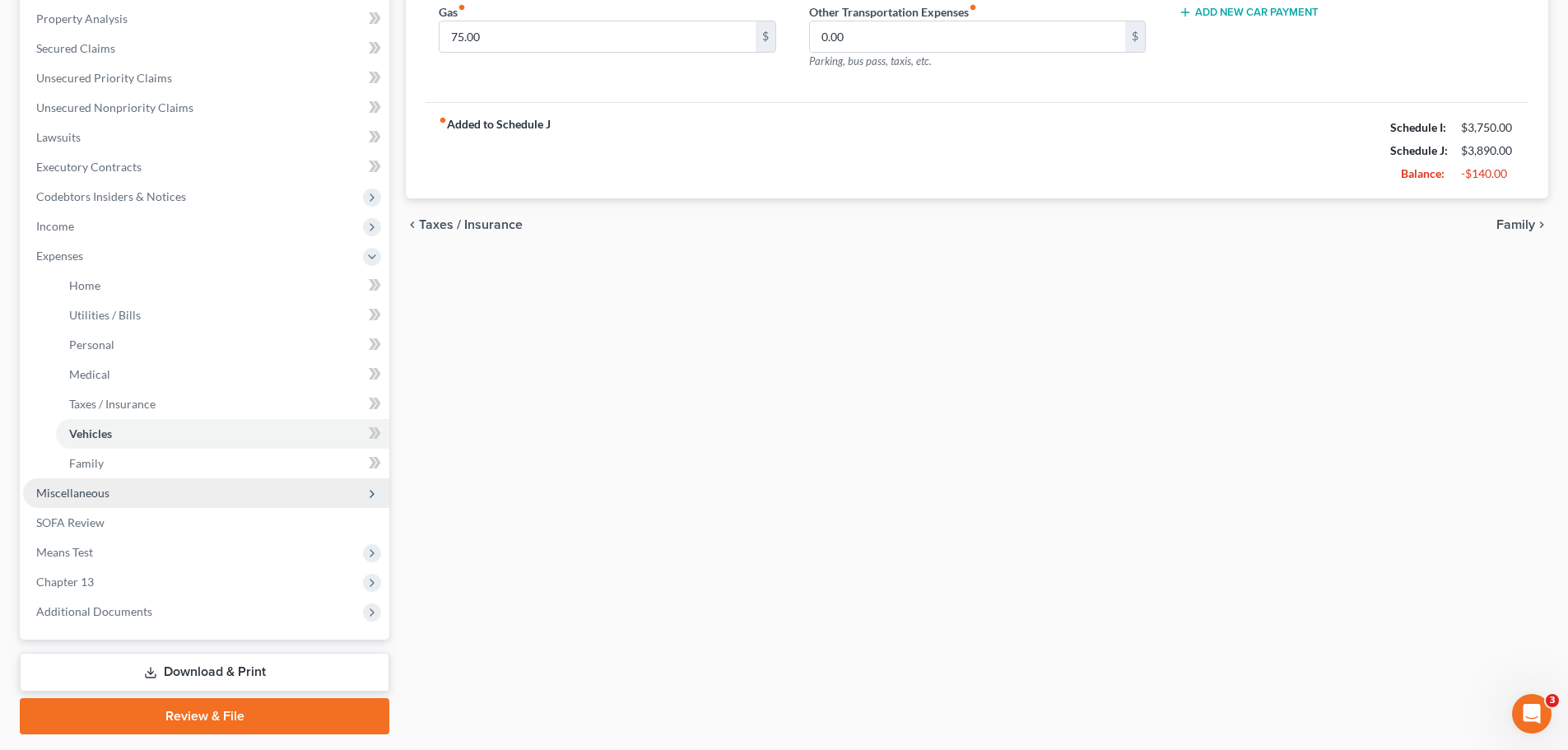
scroll to position [330, 0]
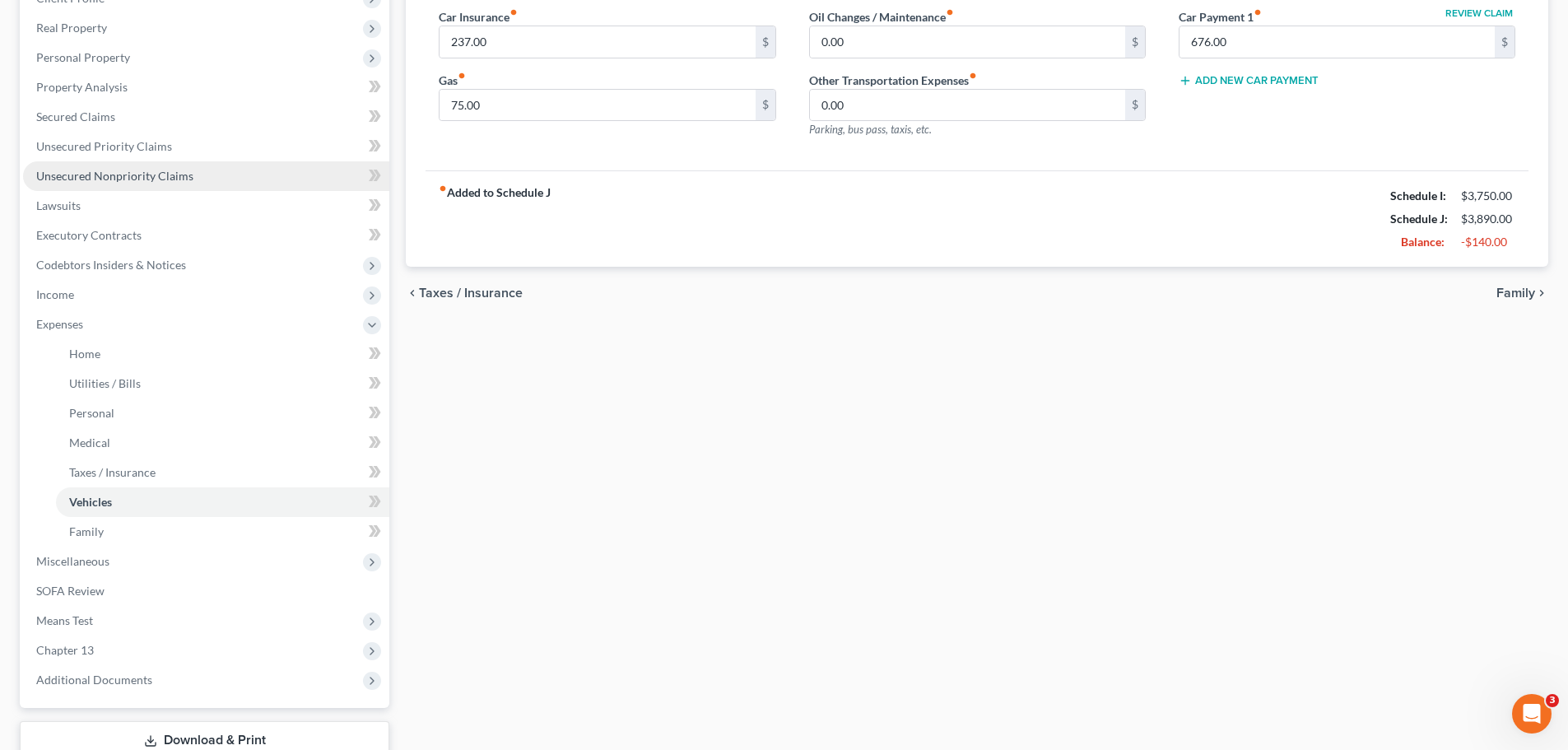
drag, startPoint x: 113, startPoint y: 184, endPoint x: 134, endPoint y: 176, distance: 22.5
click at [113, 184] on link "Unsecured Nonpriority Claims" at bounding box center [206, 176] width 366 height 30
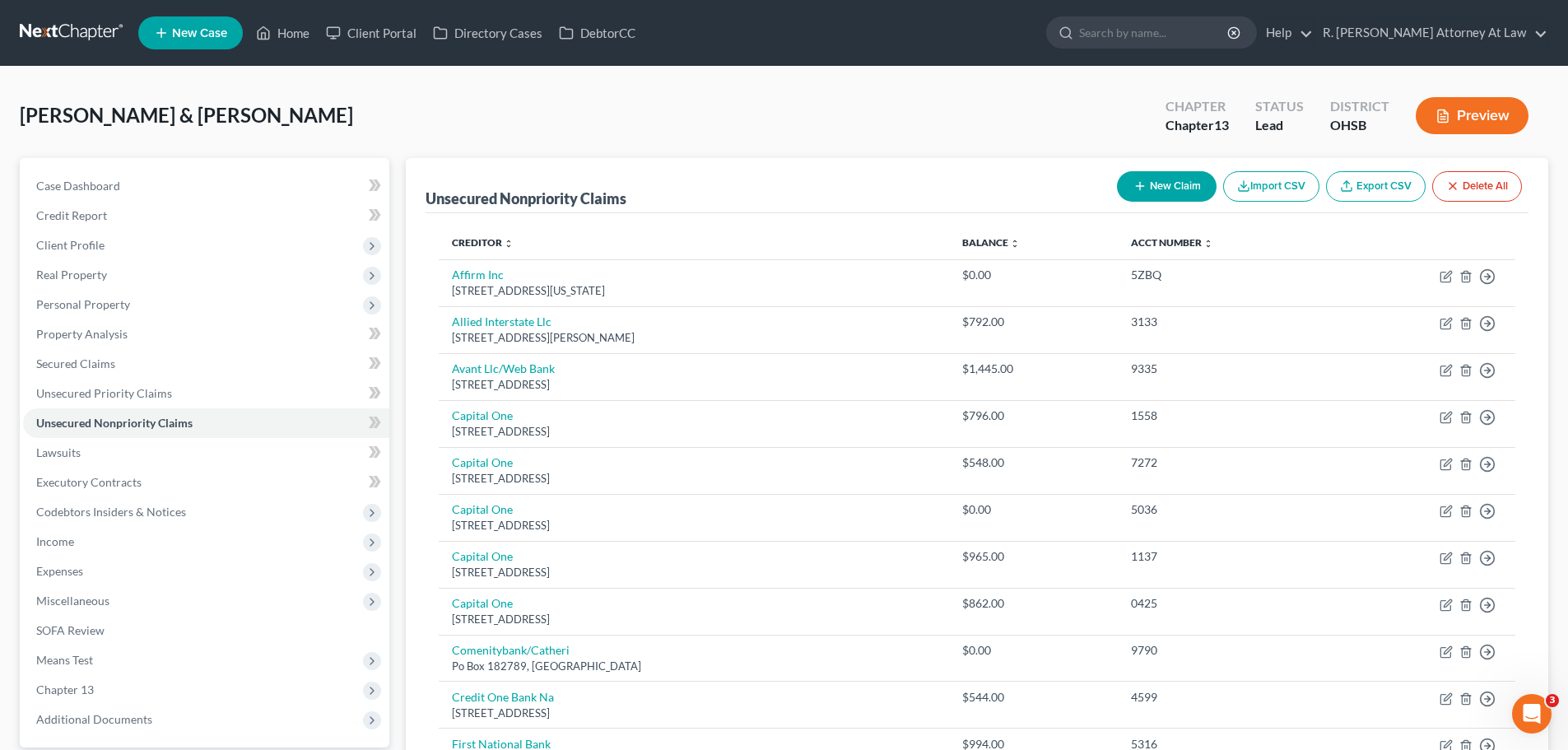
click at [1150, 176] on button "New Claim" at bounding box center [1167, 187] width 99 height 31
select select "2"
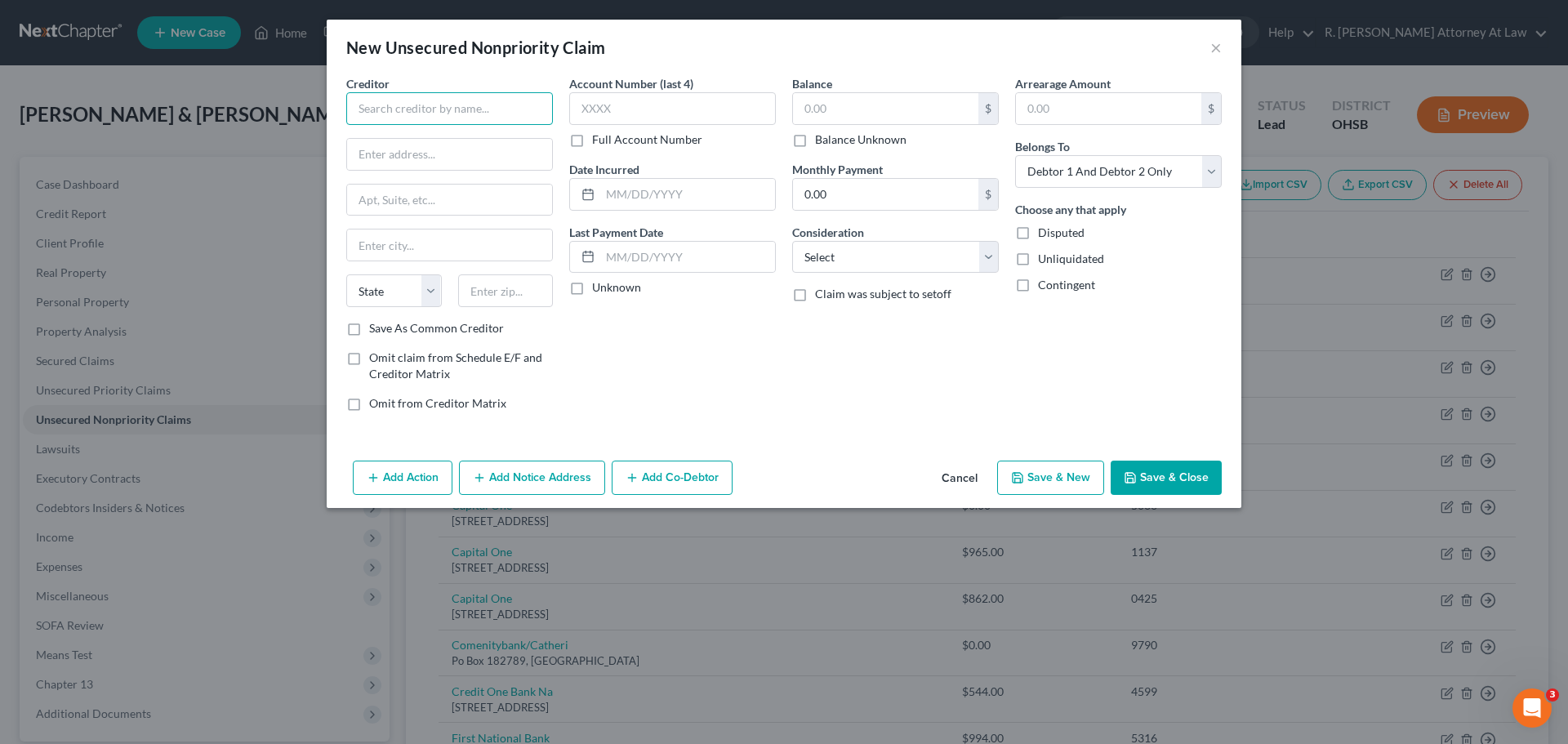
click at [441, 106] on input "text" at bounding box center [449, 109] width 206 height 32
type input "TriHealth"
drag, startPoint x: 407, startPoint y: 139, endPoint x: 541, endPoint y: 157, distance: 135.2
click at [408, 139] on div "TriHealth" at bounding box center [444, 137] width 170 height 16
type input "PO Box 630892"
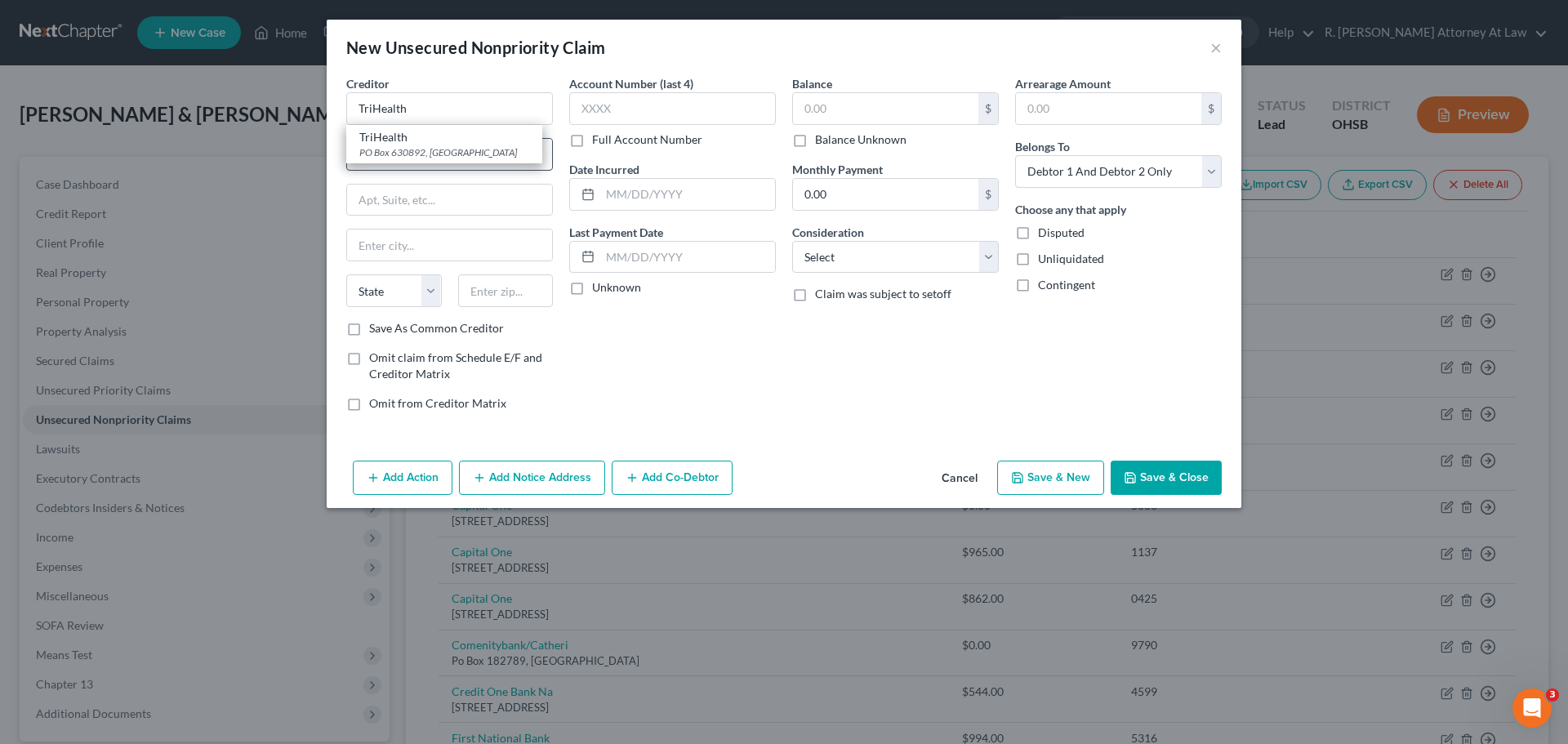
type input "[GEOGRAPHIC_DATA]"
select select "36"
type input "45263"
click at [880, 109] on input "text" at bounding box center [885, 109] width 185 height 31
type input "6"
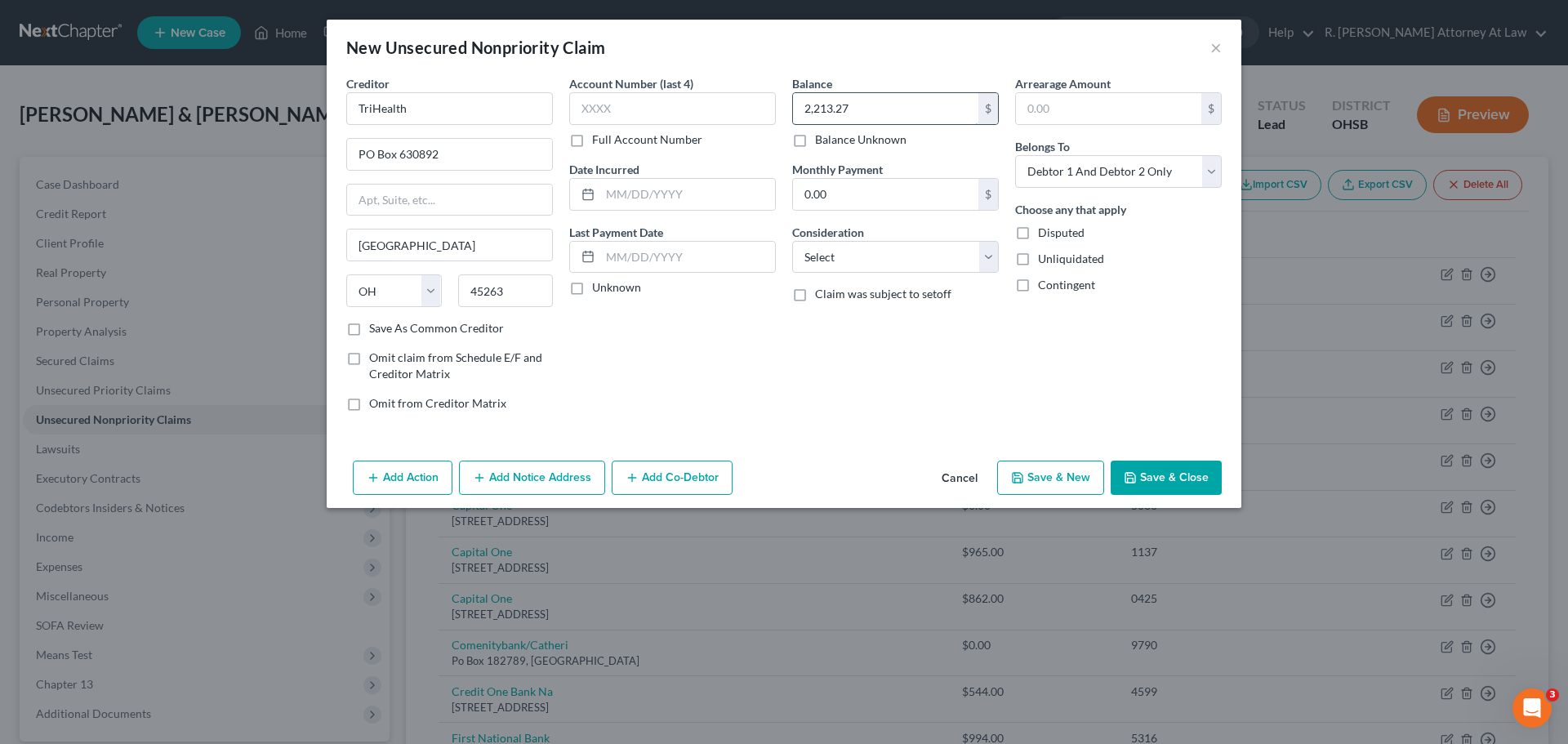
type input "2,213.27"
drag, startPoint x: 1065, startPoint y: 164, endPoint x: 1067, endPoint y: 152, distance: 12.2
click at [1065, 161] on select "Select Debtor 1 Only Debtor 2 Only Debtor 1 And Debtor 2 Only At Least One Of T…" at bounding box center [1118, 172] width 206 height 32
select select "1"
click at [1015, 155] on select "Select Debtor 1 Only Debtor 2 Only Debtor 1 And Debtor 2 Only At Least One Of T…" at bounding box center [1118, 172] width 206 height 32
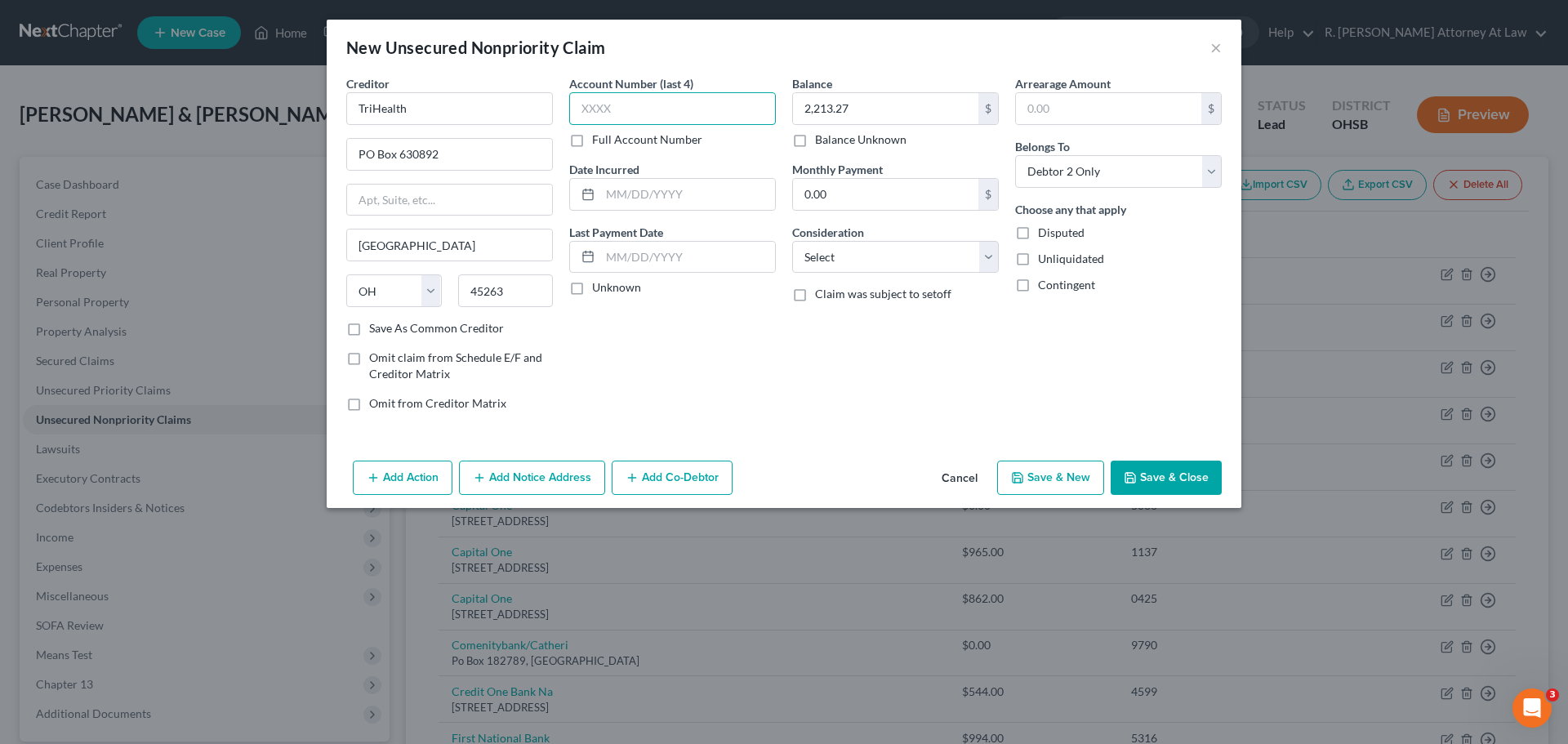
click at [632, 114] on input "text" at bounding box center [672, 109] width 206 height 32
type input "2417"
click at [607, 195] on input "text" at bounding box center [688, 194] width 175 height 31
type input "03/2025"
click at [874, 259] on select "Select Cable / Satellite Services Collection Agency Credit Card Debt Debt Couns…" at bounding box center [895, 257] width 206 height 32
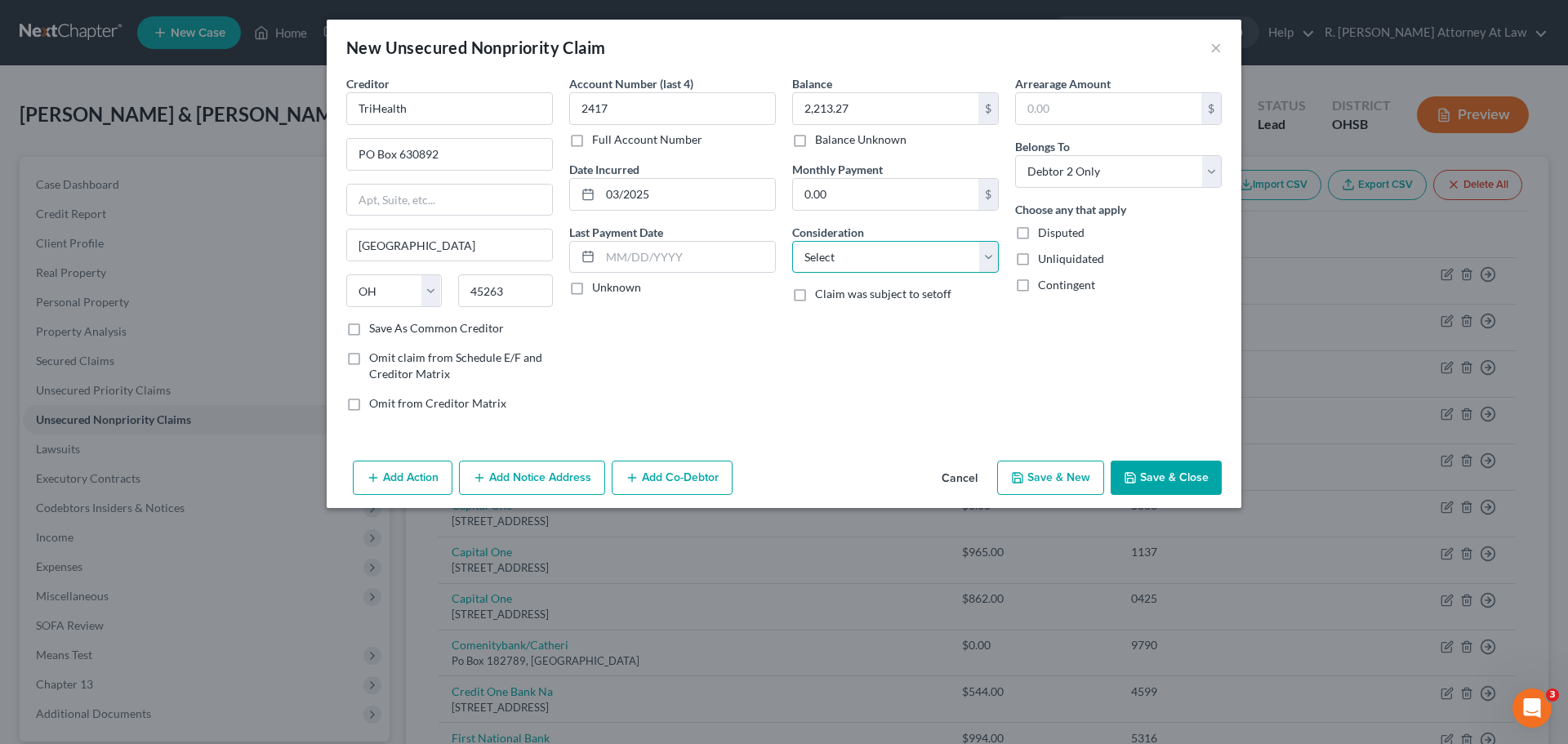
select select "9"
click at [792, 241] on select "Select Cable / Satellite Services Collection Agency Credit Card Debt Debt Couns…" at bounding box center [895, 257] width 206 height 32
click at [1137, 482] on icon "button" at bounding box center [1130, 477] width 13 height 13
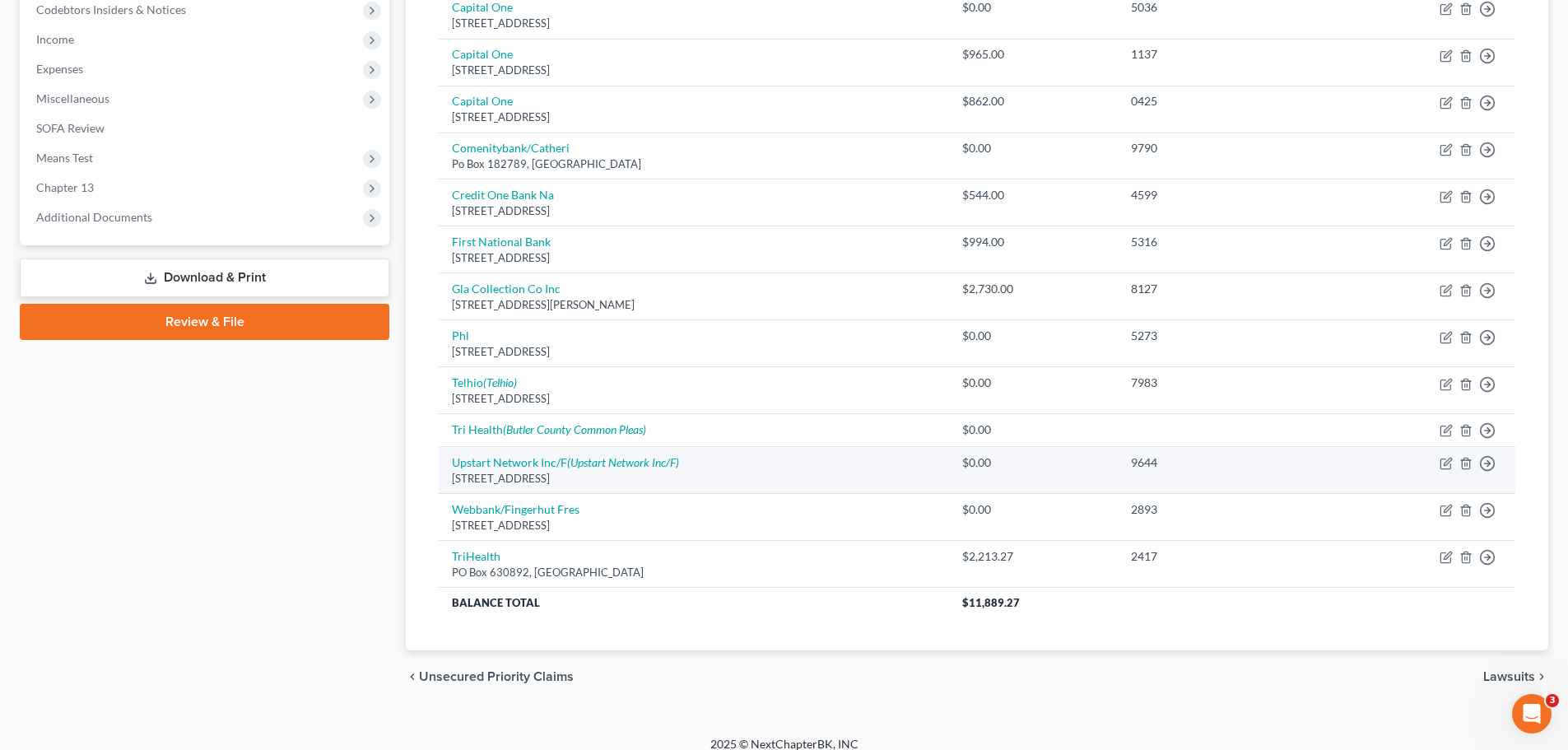
scroll to position [518, 0]
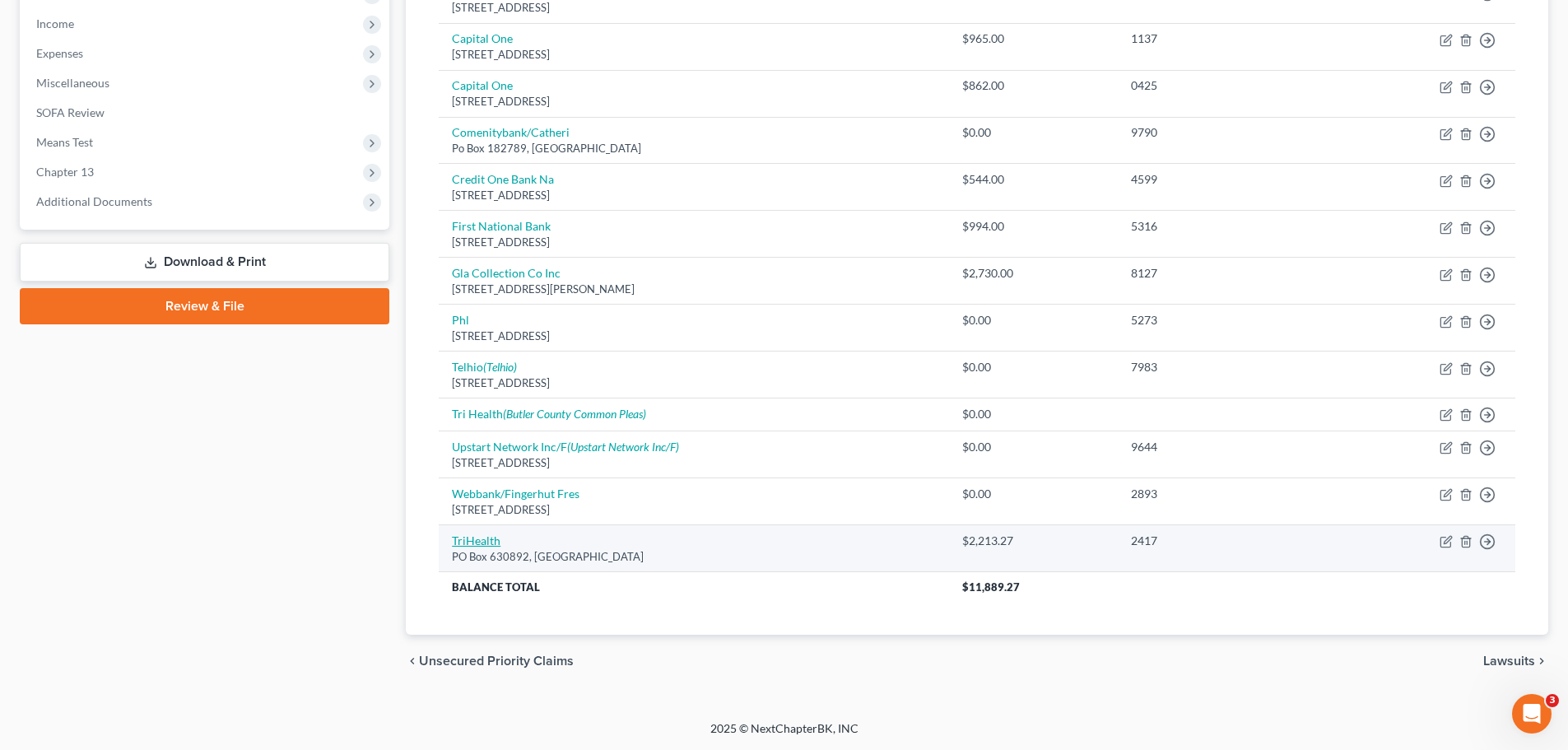
click at [491, 539] on link "TriHealth" at bounding box center [476, 540] width 49 height 14
select select "36"
select select "9"
select select "1"
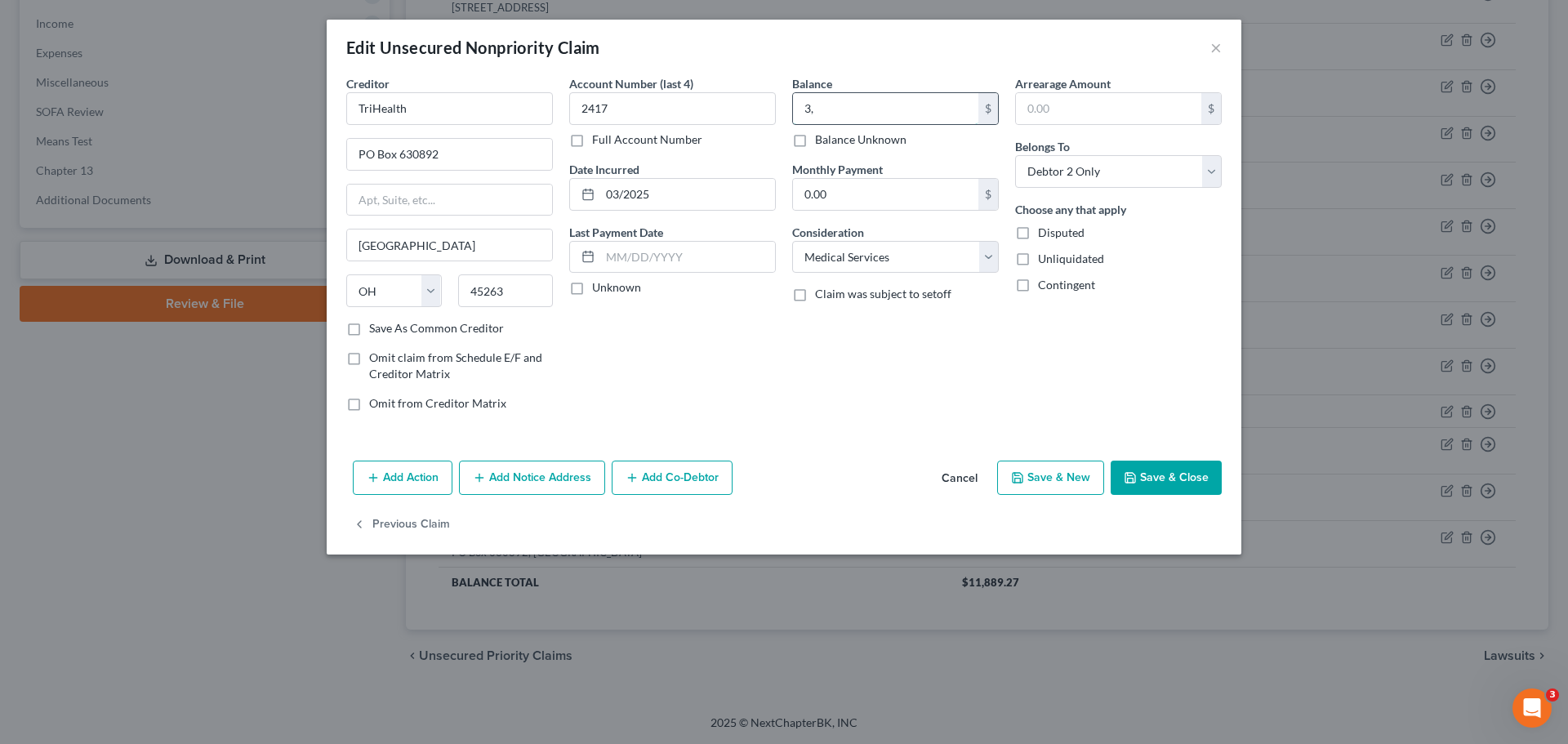
type input "3"
click at [1150, 474] on button "Save & Close" at bounding box center [1166, 478] width 111 height 34
type input "4,800.00"
type input "0"
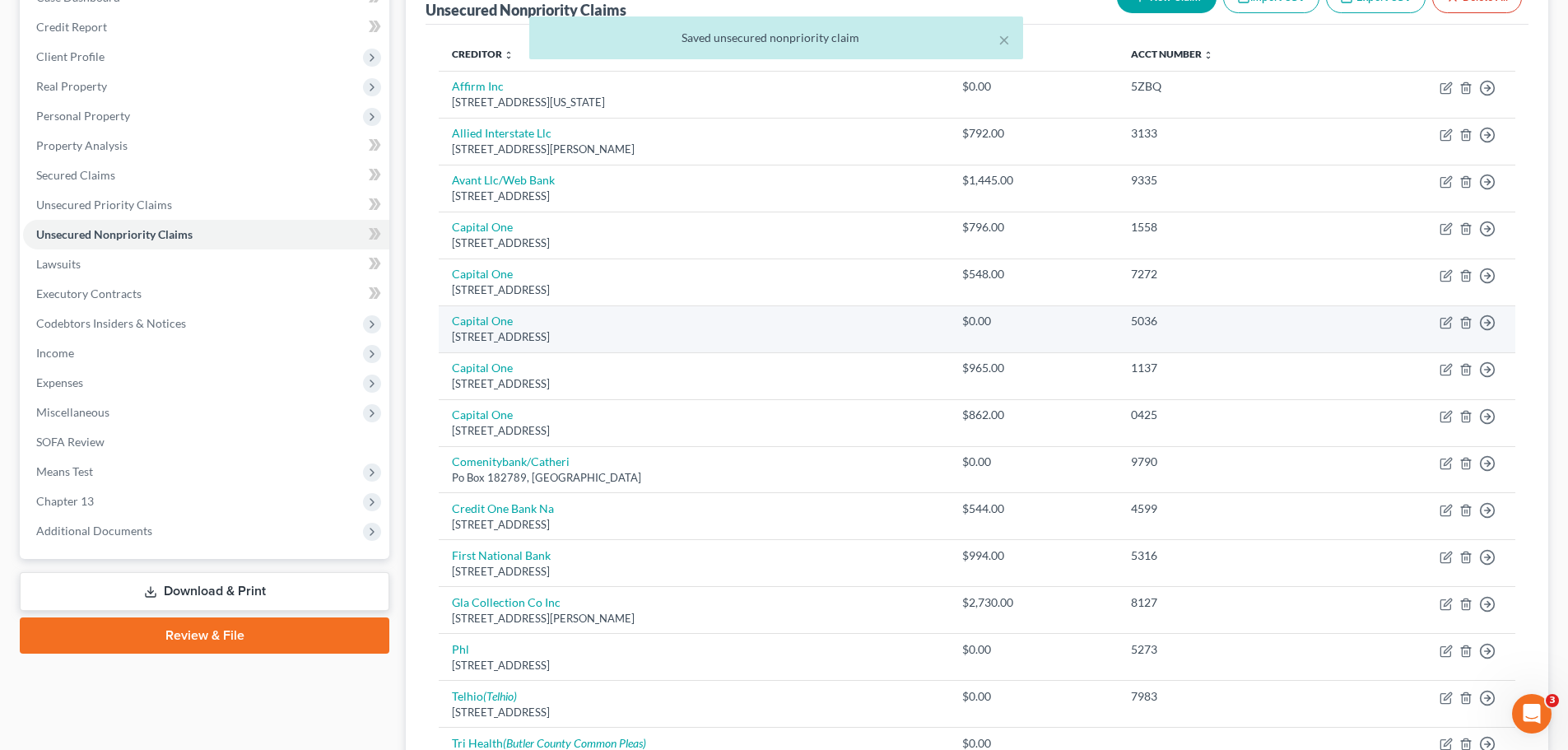
scroll to position [0, 0]
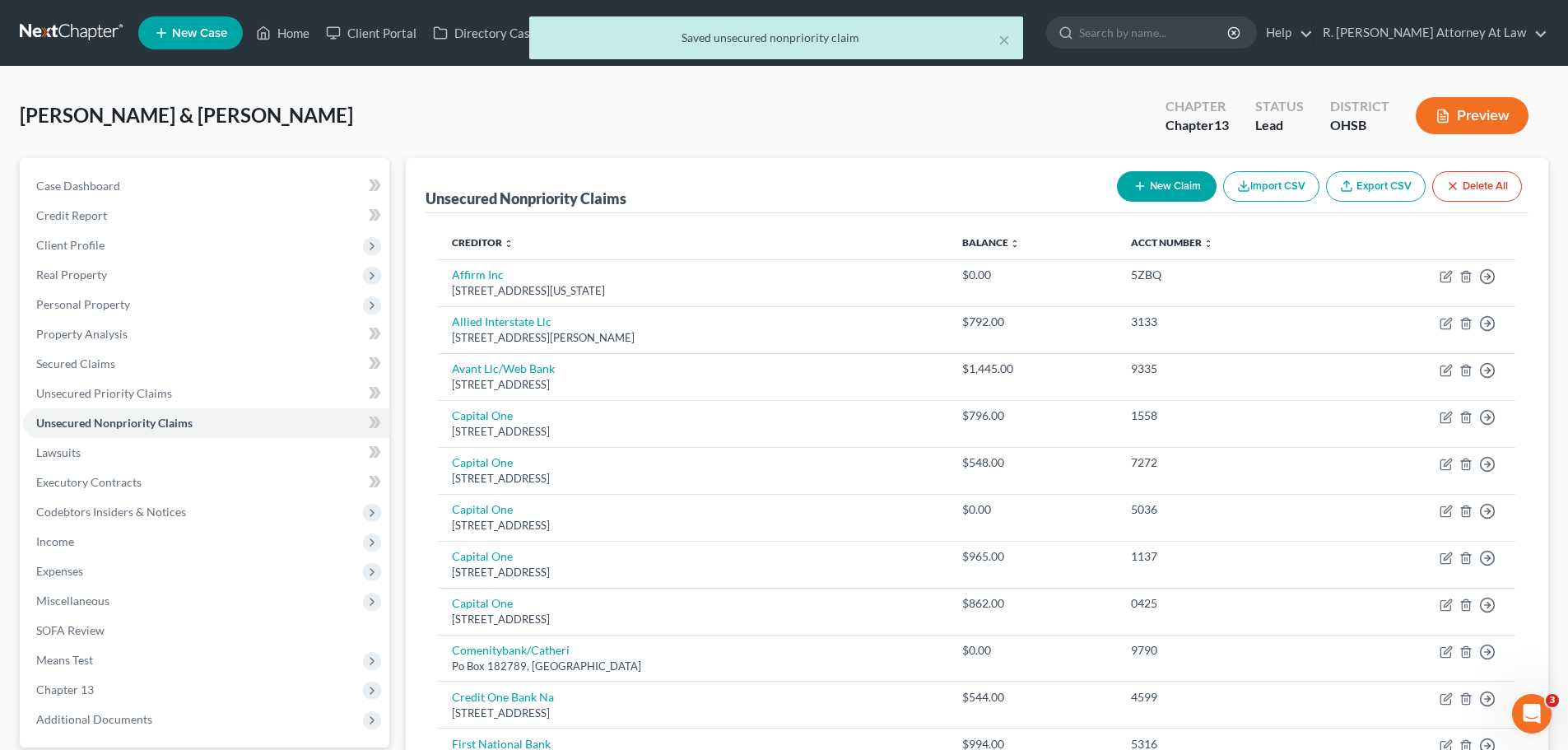
click at [1124, 191] on button "New Claim" at bounding box center [1167, 187] width 99 height 31
select select "2"
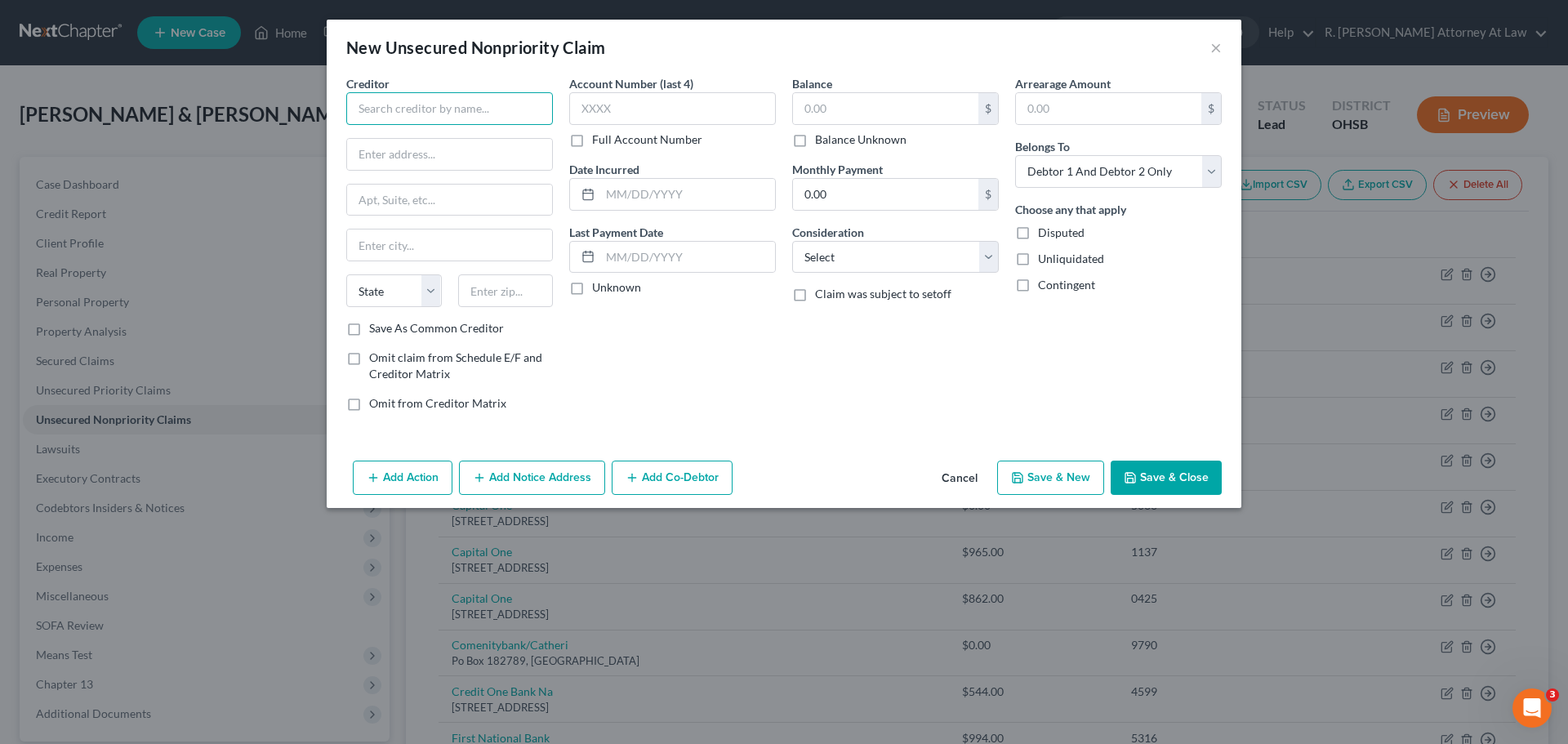
click at [459, 115] on input "text" at bounding box center [449, 109] width 206 height 32
type input "TriHealth"
click at [391, 155] on div "PO Box 630892, [GEOGRAPHIC_DATA]" at bounding box center [444, 152] width 170 height 14
type input "PO Box 630892"
type input "[GEOGRAPHIC_DATA]"
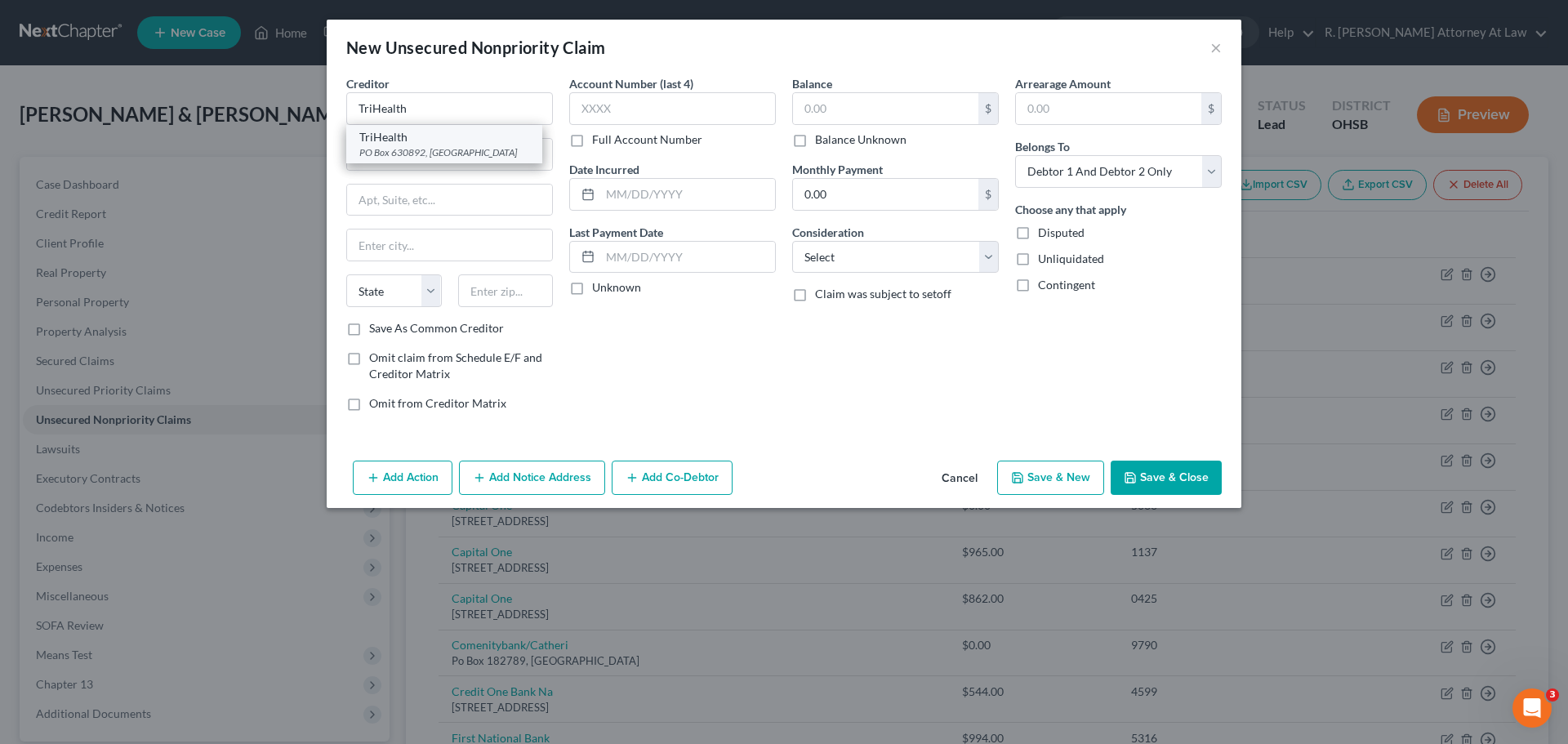
select select "36"
type input "45263"
click at [818, 112] on input "text" at bounding box center [885, 109] width 185 height 31
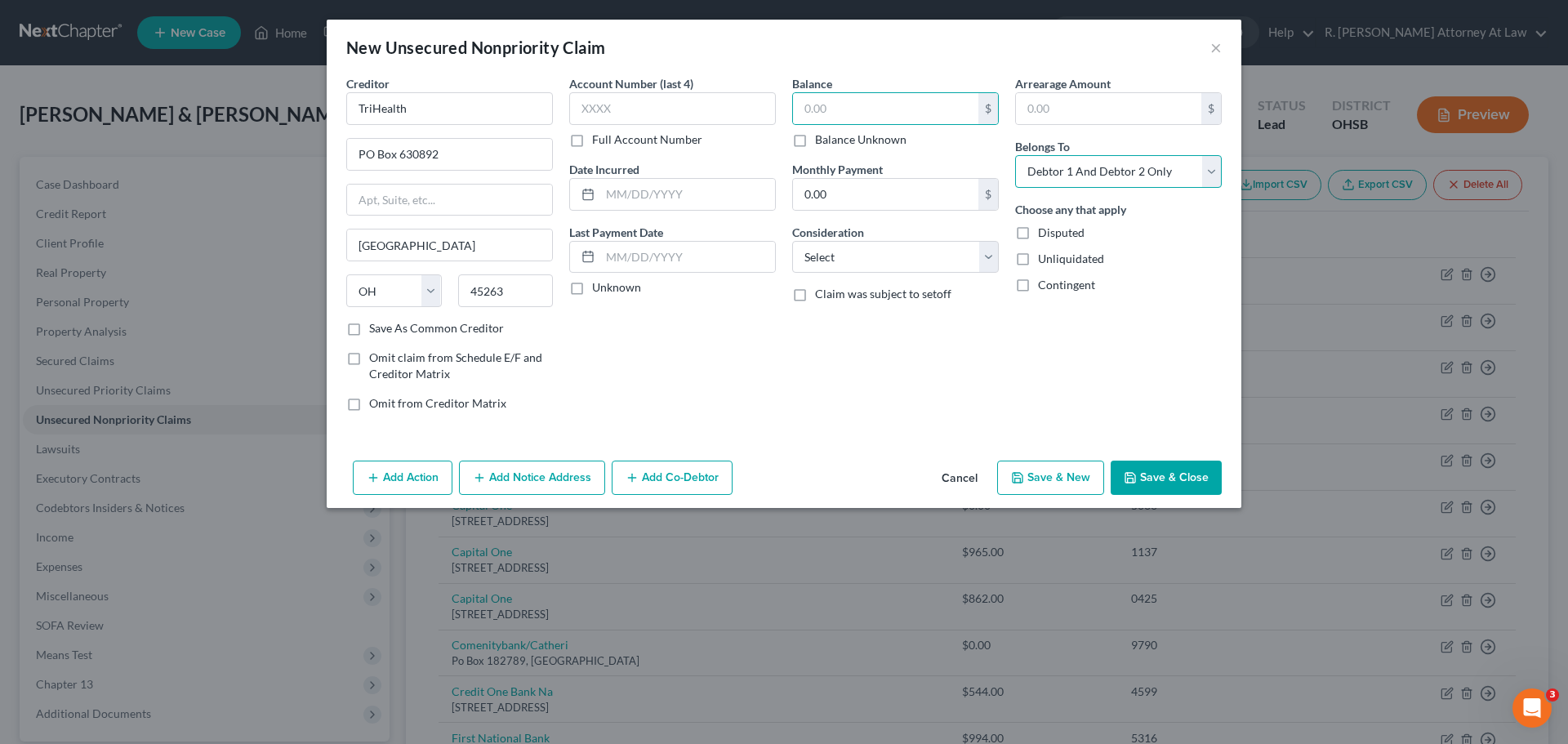
drag, startPoint x: 1082, startPoint y: 171, endPoint x: 1079, endPoint y: 179, distance: 8.5
click at [1083, 171] on select "Select Debtor 1 Only Debtor 2 Only Debtor 1 And Debtor 2 Only At Least One Of T…" at bounding box center [1118, 172] width 206 height 32
select select "0"
click at [1015, 155] on select "Select Debtor 1 Only Debtor 2 Only Debtor 1 And Debtor 2 Only At Least One Of T…" at bounding box center [1118, 172] width 206 height 32
click at [840, 256] on select "Select Cable / Satellite Services Collection Agency Credit Card Debt Debt Couns…" at bounding box center [895, 257] width 206 height 32
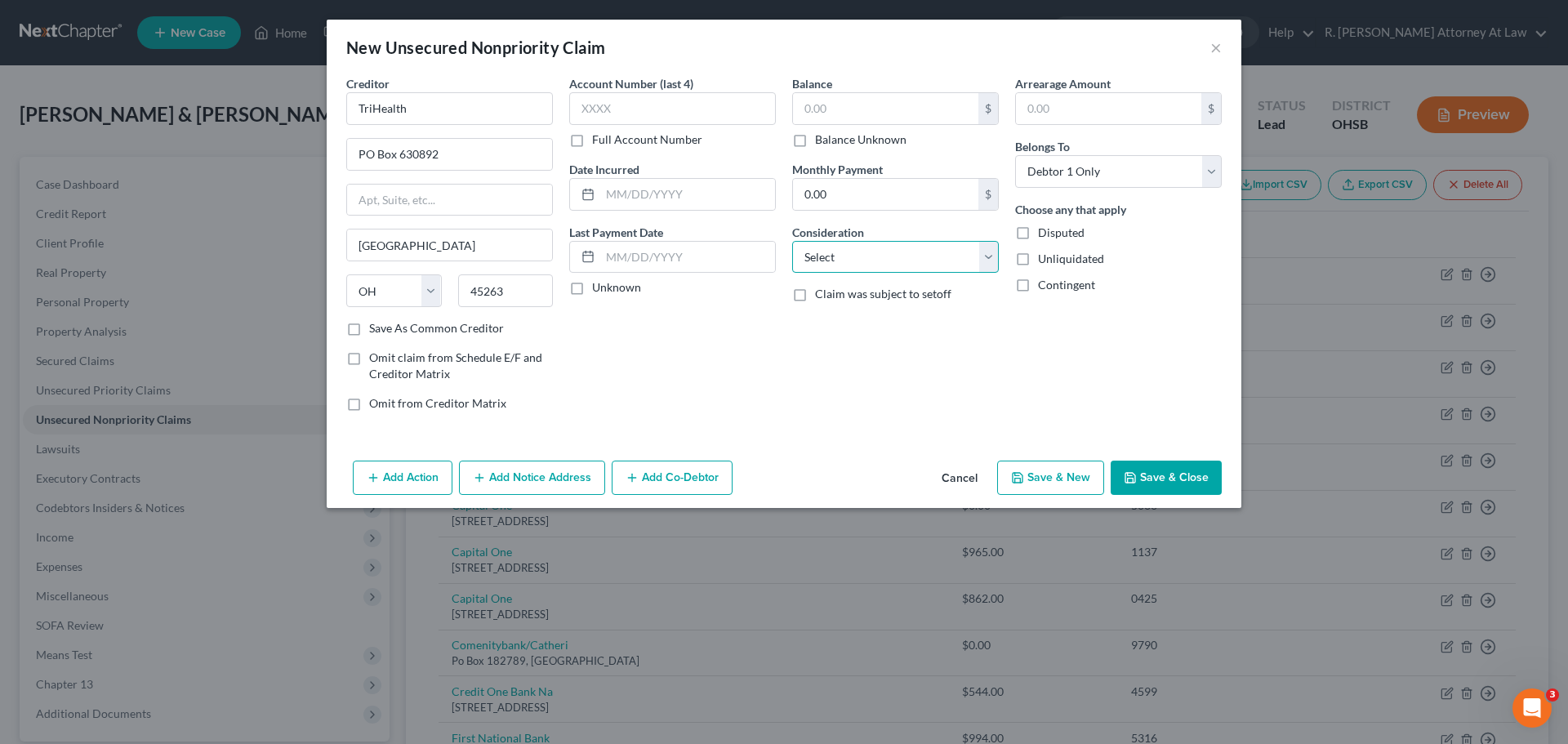
select select "9"
click at [792, 241] on select "Select Cable / Satellite Services Collection Agency Credit Card Debt Debt Couns…" at bounding box center [895, 257] width 206 height 32
click at [621, 198] on input "text" at bounding box center [688, 194] width 175 height 31
type input "01/2025"
drag, startPoint x: 802, startPoint y: 100, endPoint x: 811, endPoint y: 100, distance: 9.0
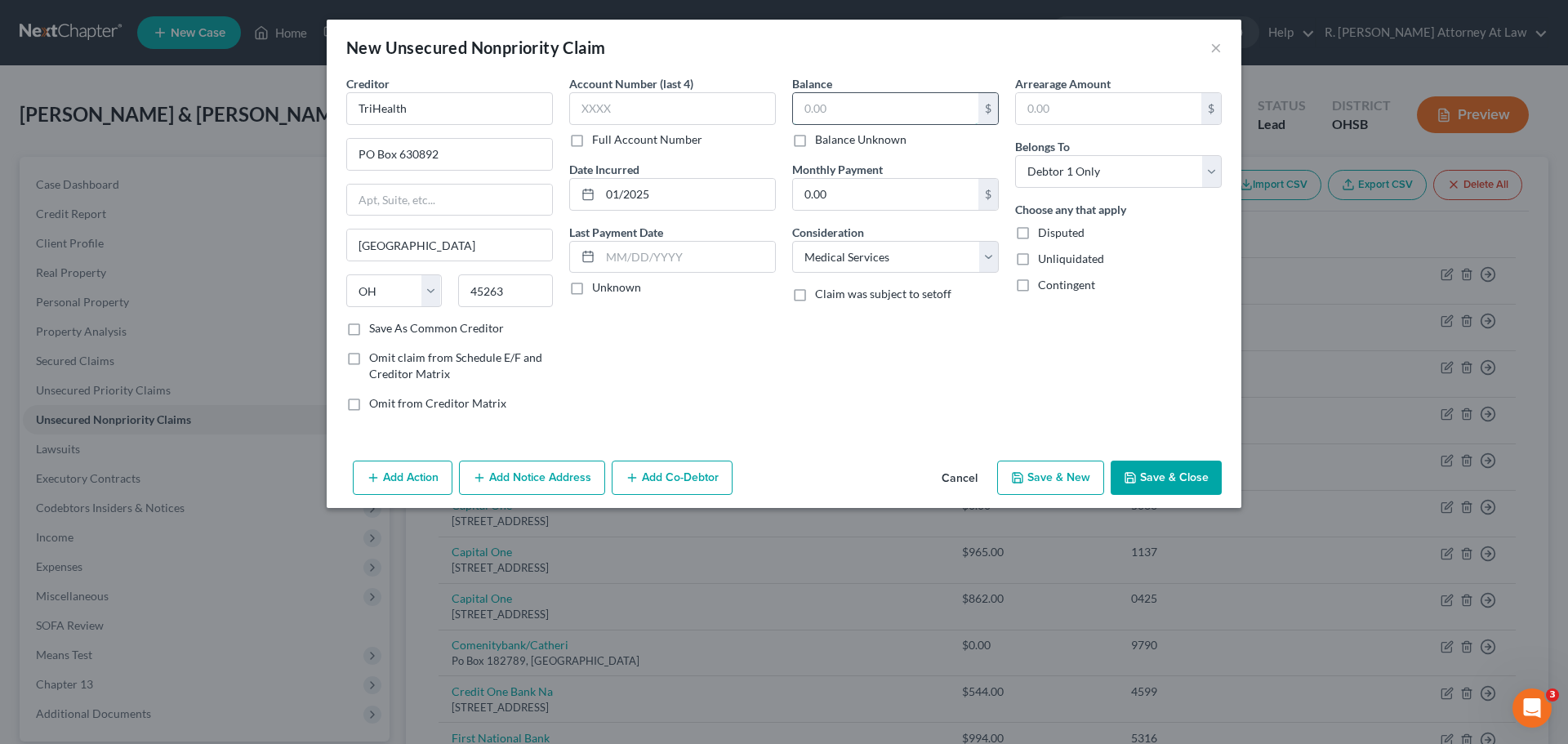
click at [804, 100] on input "text" at bounding box center [885, 109] width 185 height 31
type input "8,624"
click at [1161, 492] on button "Save & Close" at bounding box center [1166, 478] width 111 height 34
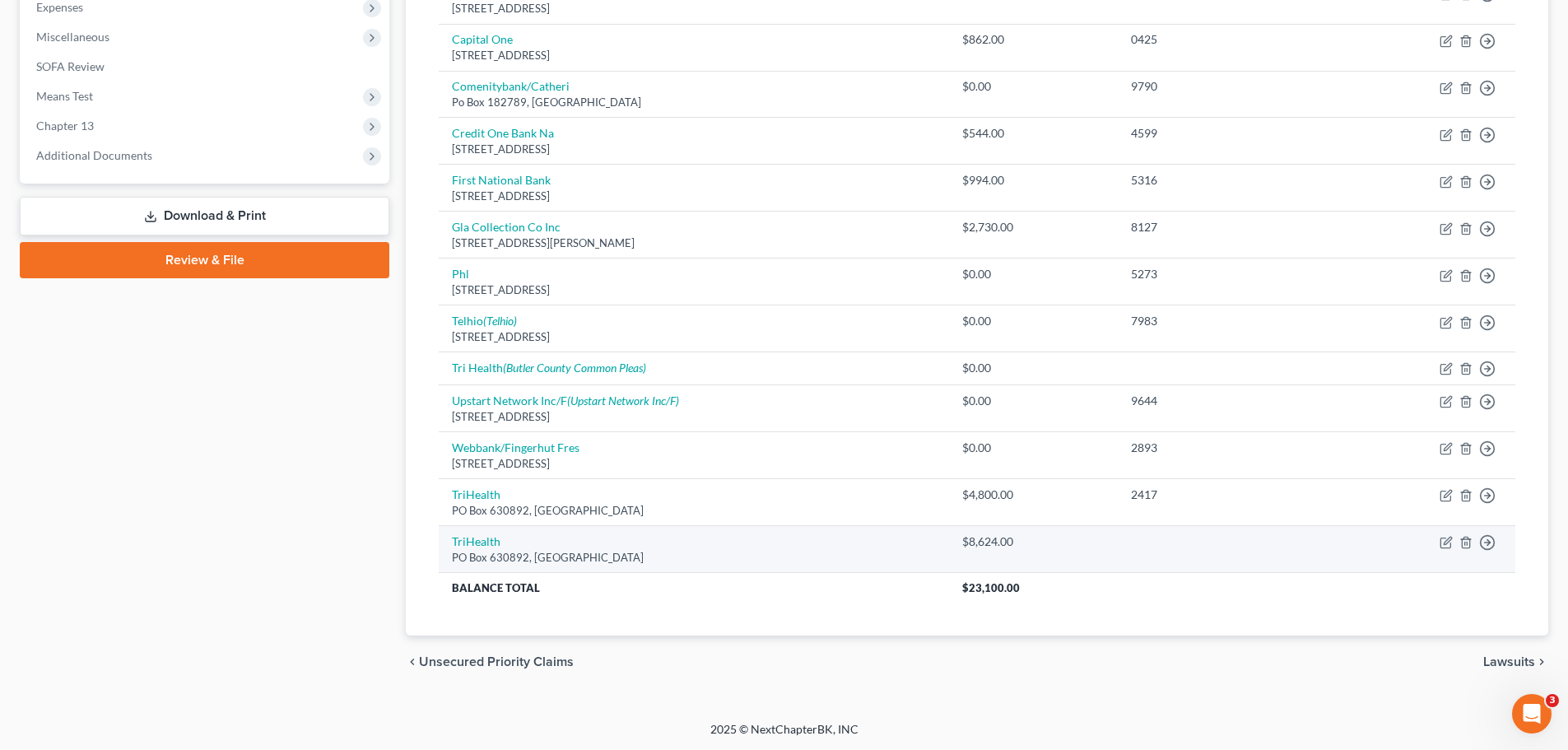
scroll to position [565, 0]
click at [1440, 543] on icon "button" at bounding box center [1446, 541] width 13 height 13
select select "36"
select select "9"
select select "0"
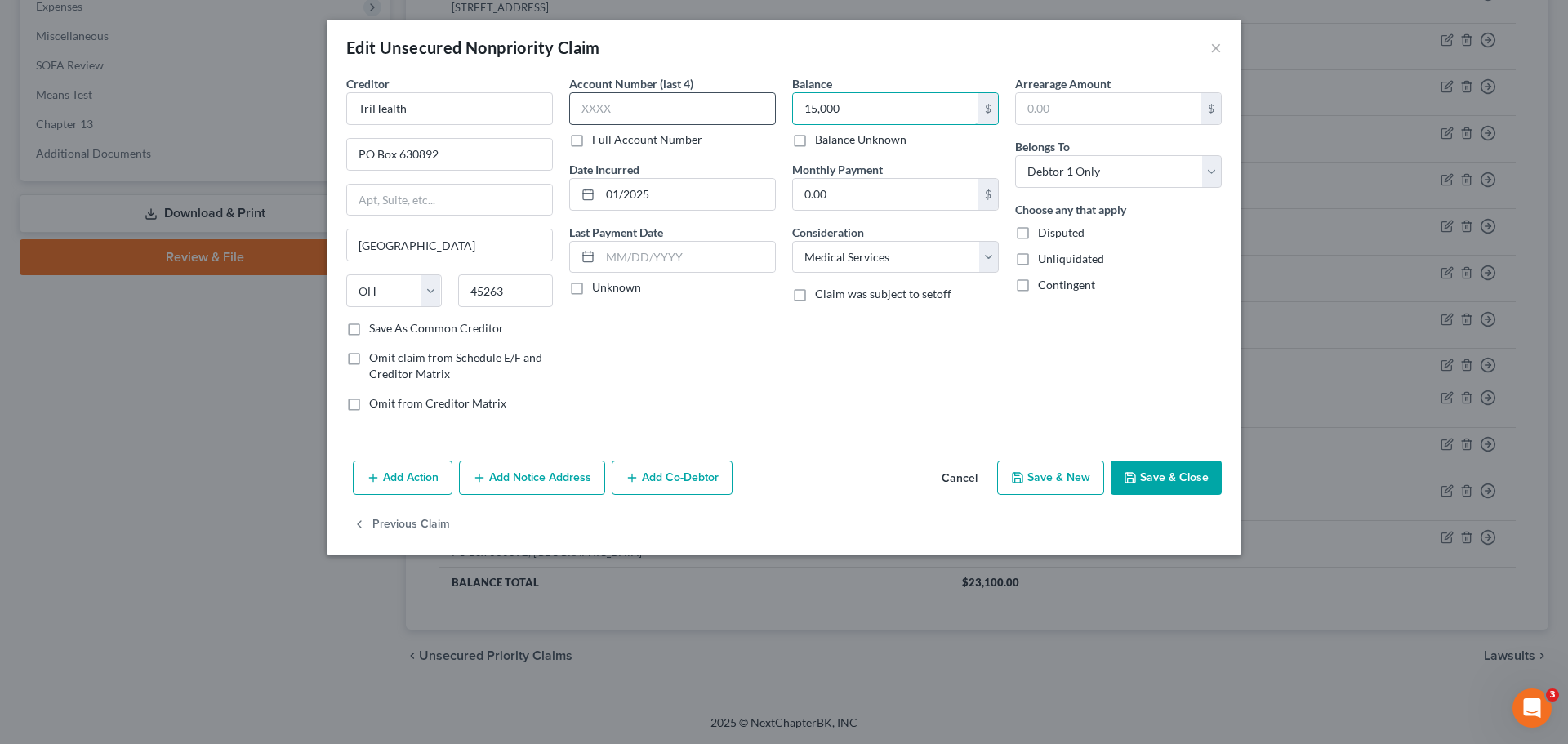
type input "15,000"
click at [696, 118] on input "text" at bounding box center [672, 109] width 206 height 32
type input "7616"
click at [1140, 471] on button "Save & Close" at bounding box center [1166, 478] width 111 height 34
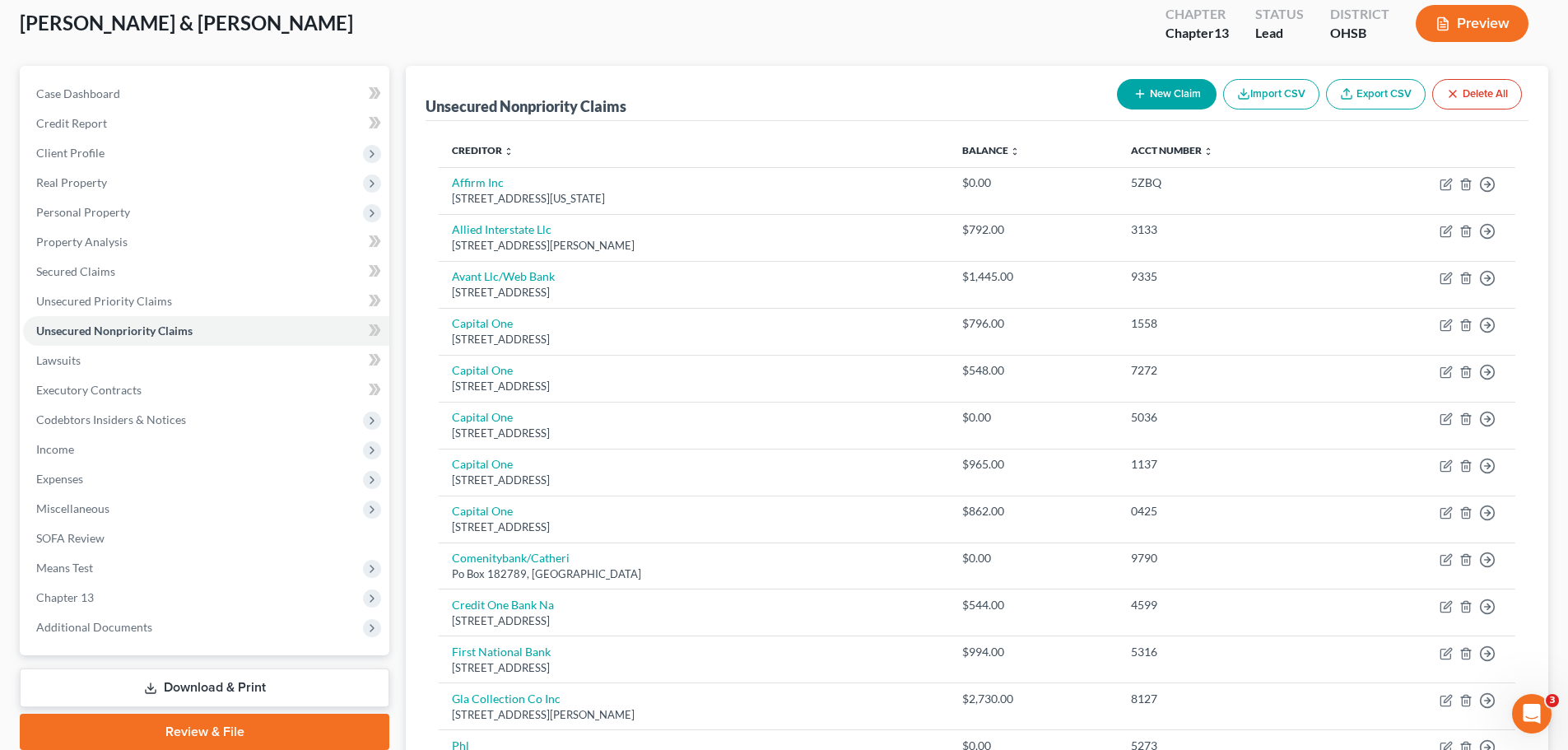
scroll to position [0, 0]
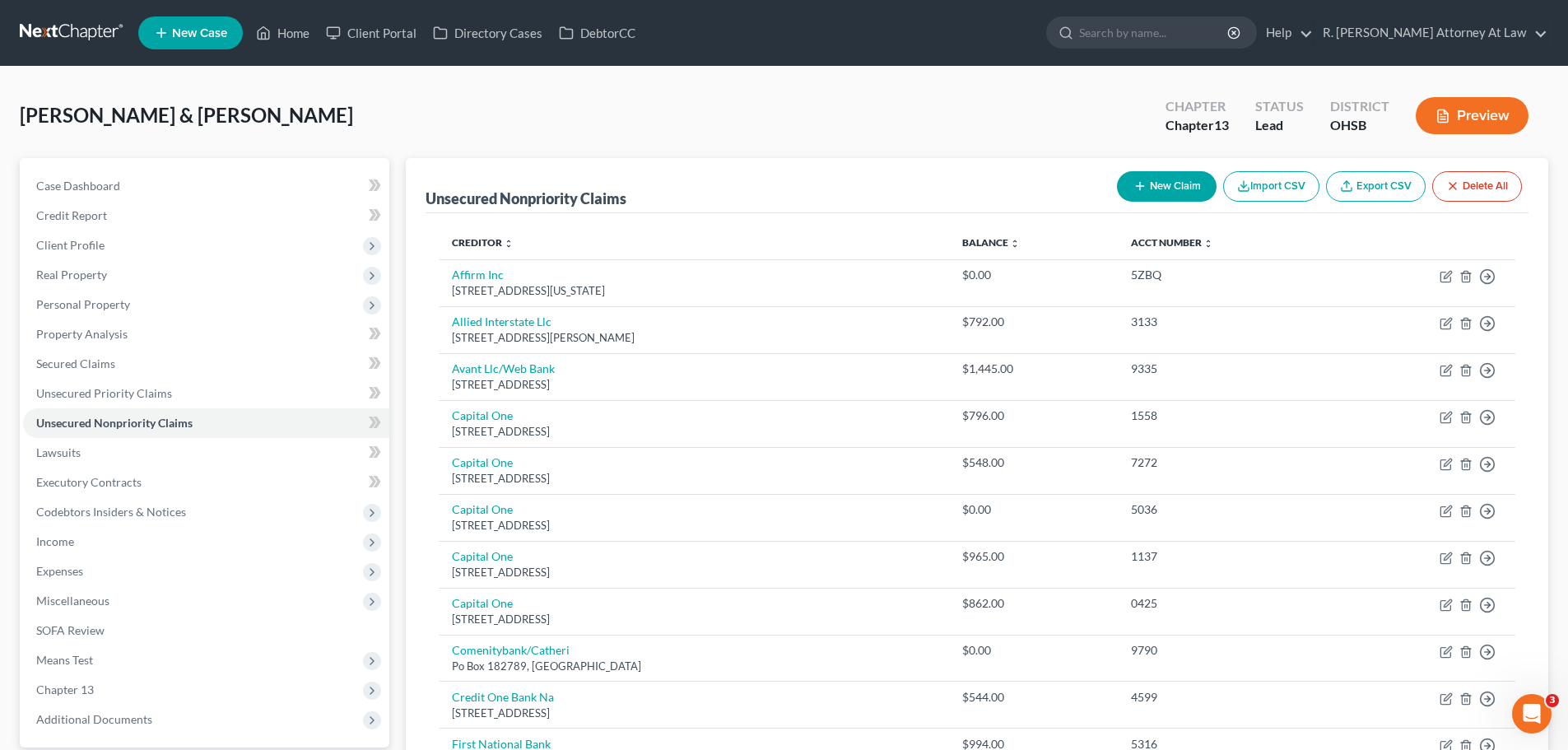
click at [1193, 184] on button "New Claim" at bounding box center [1167, 187] width 99 height 31
select select "2"
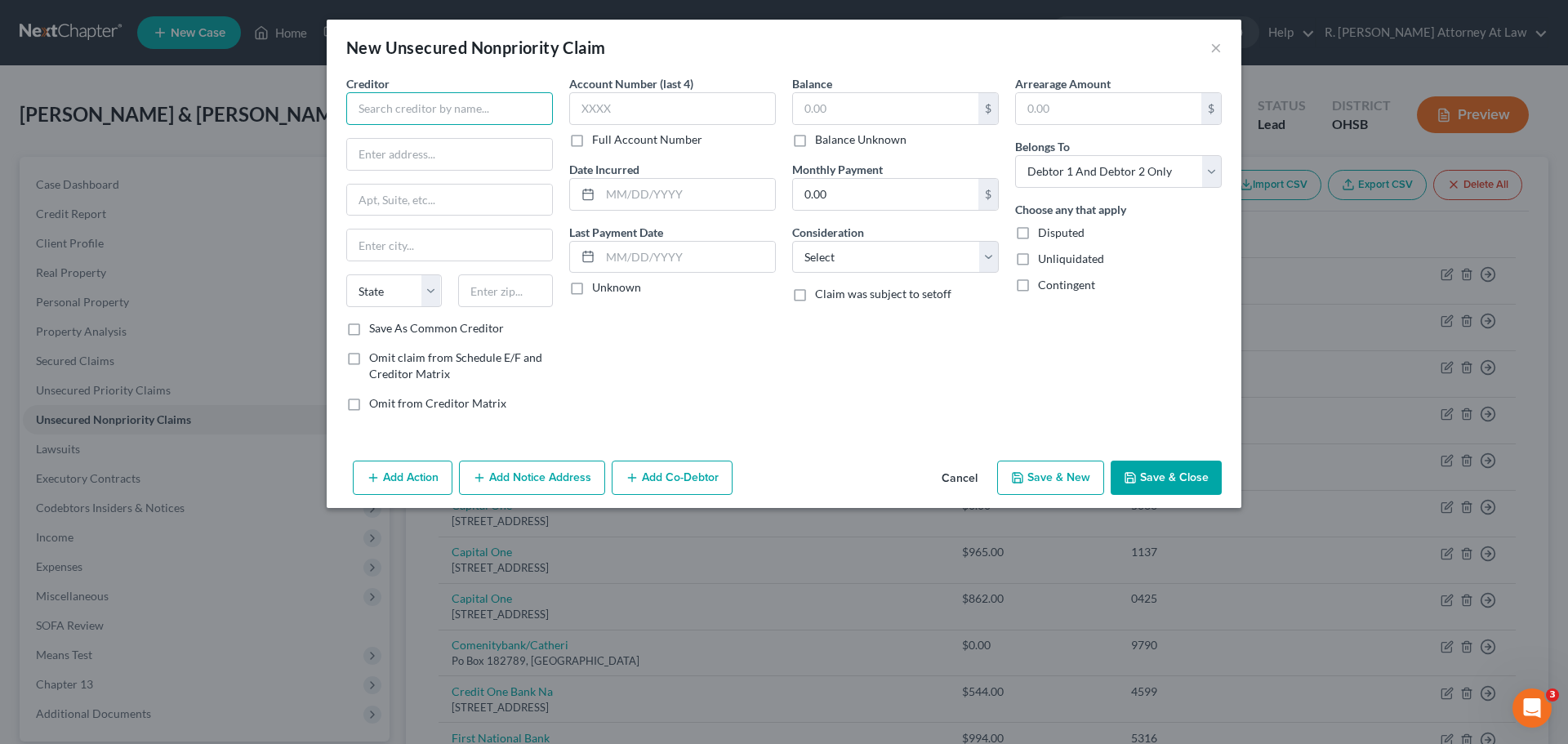
click at [432, 107] on input "text" at bounding box center [449, 109] width 206 height 32
click at [1222, 42] on div "New Unsecured Nonpriority Claim ×" at bounding box center [784, 47] width 914 height 55
click at [1215, 56] on button "×" at bounding box center [1216, 47] width 11 height 20
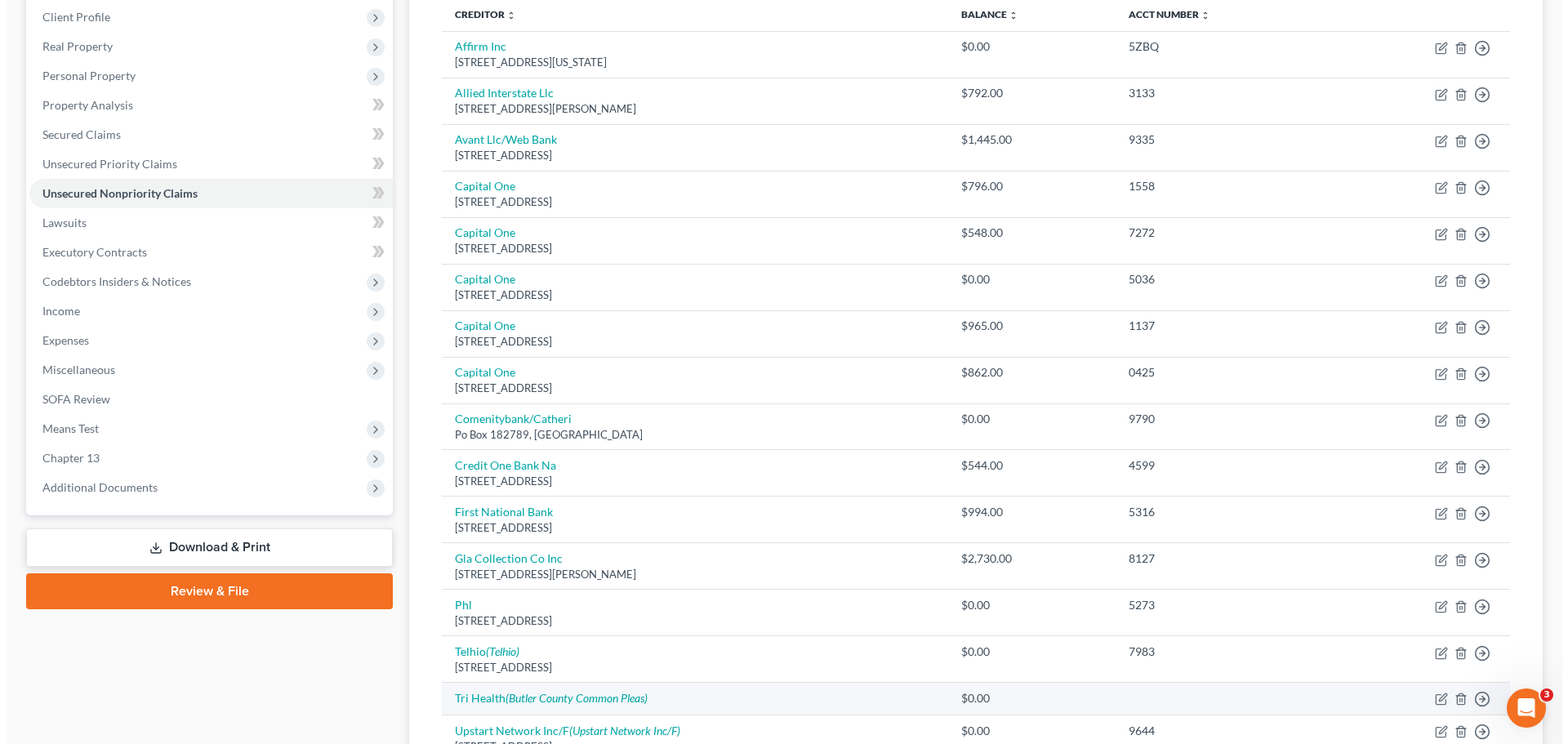
scroll to position [561, 0]
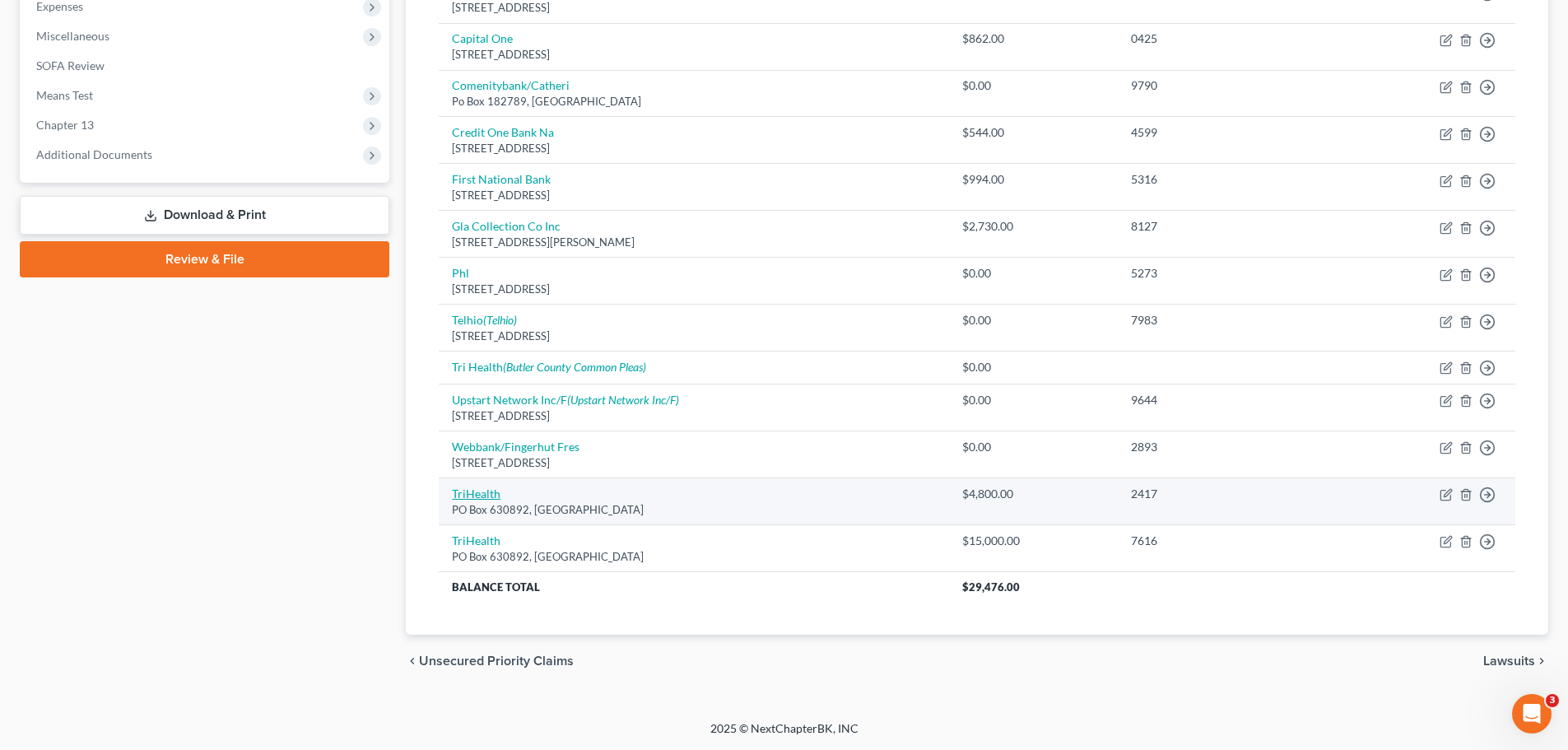
click at [482, 491] on link "TriHealth" at bounding box center [476, 493] width 49 height 14
select select "36"
select select "9"
select select "1"
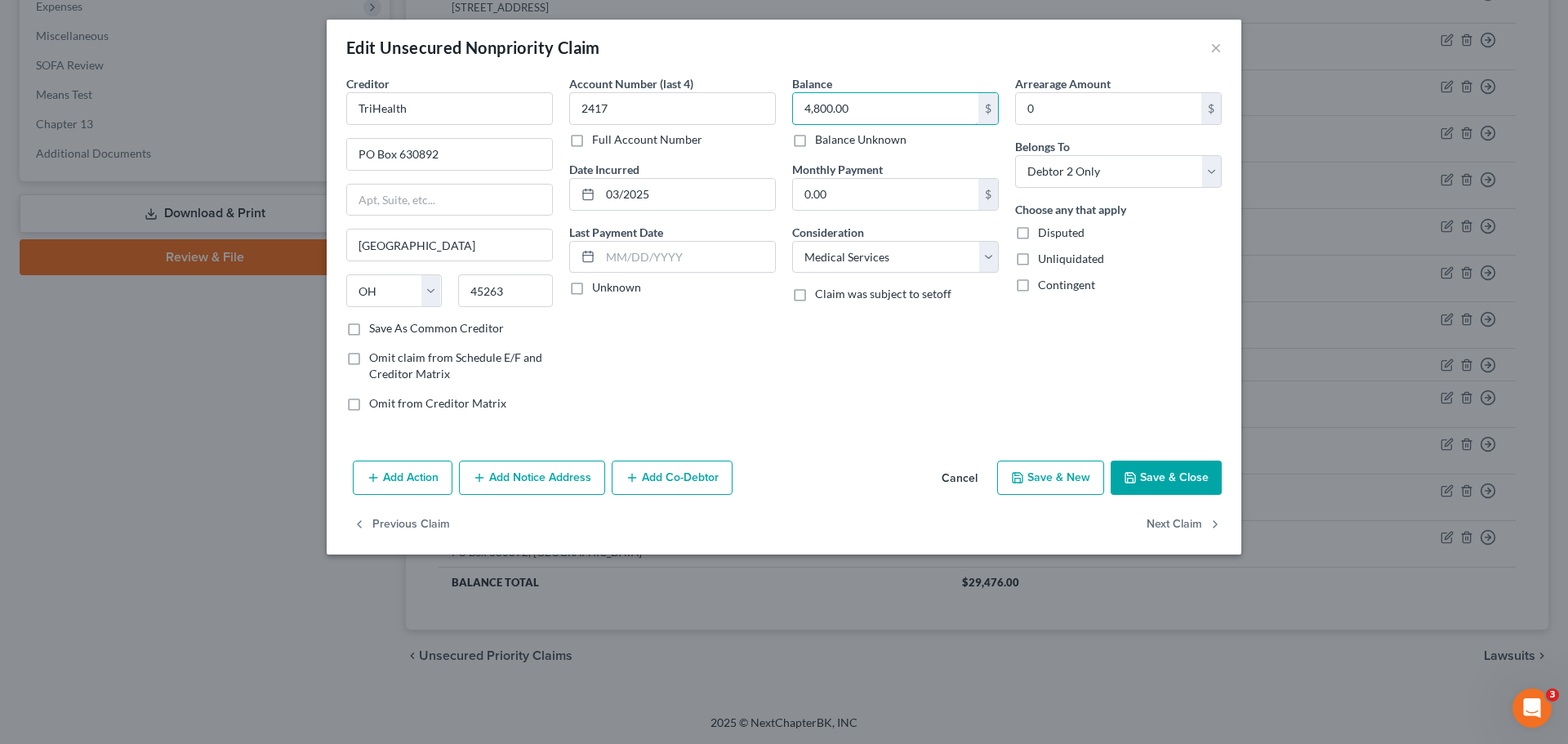
type input "4"
type input "34,000"
click at [565, 474] on button "Add Notice Address" at bounding box center [532, 478] width 146 height 34
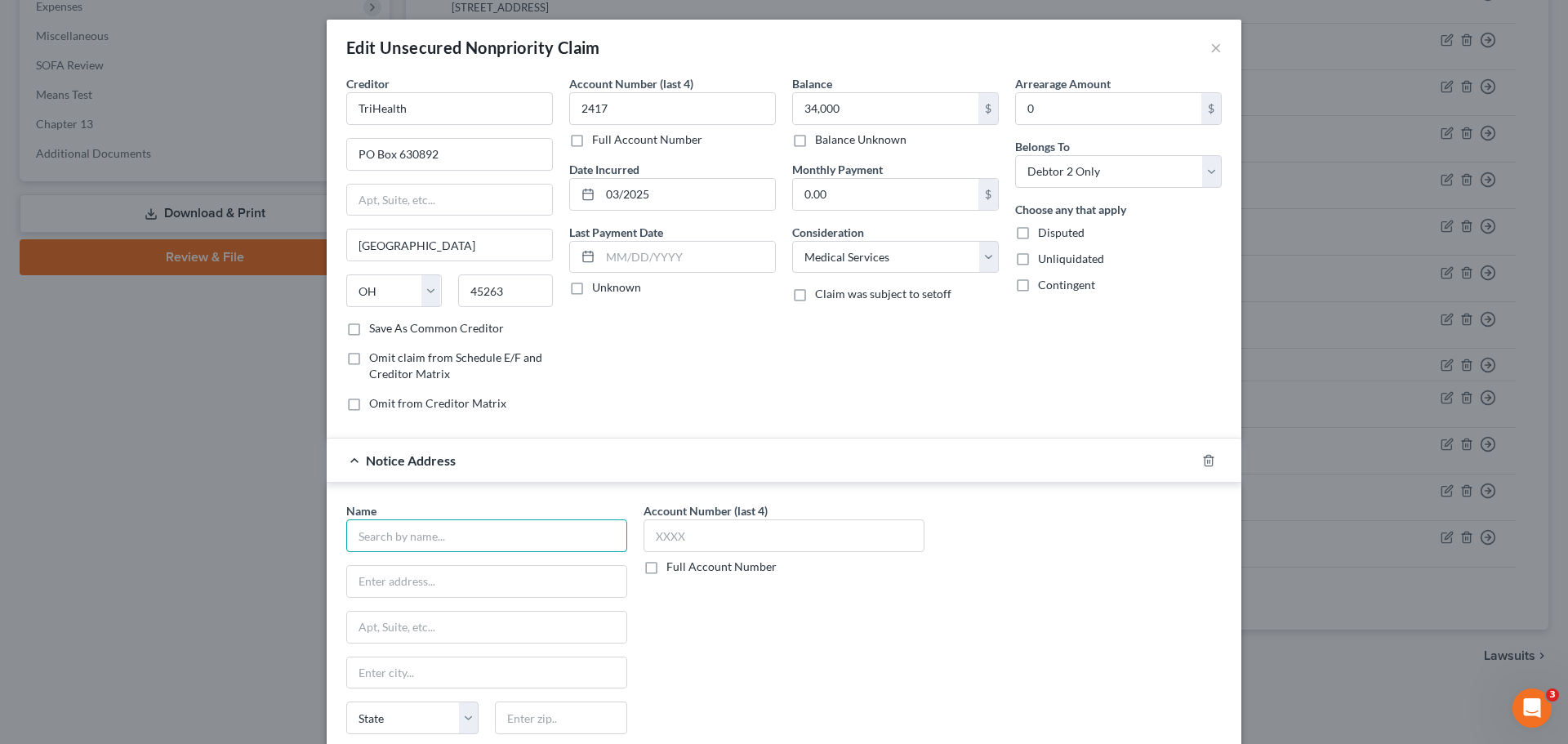
click at [418, 529] on input "text" at bounding box center [486, 536] width 281 height 32
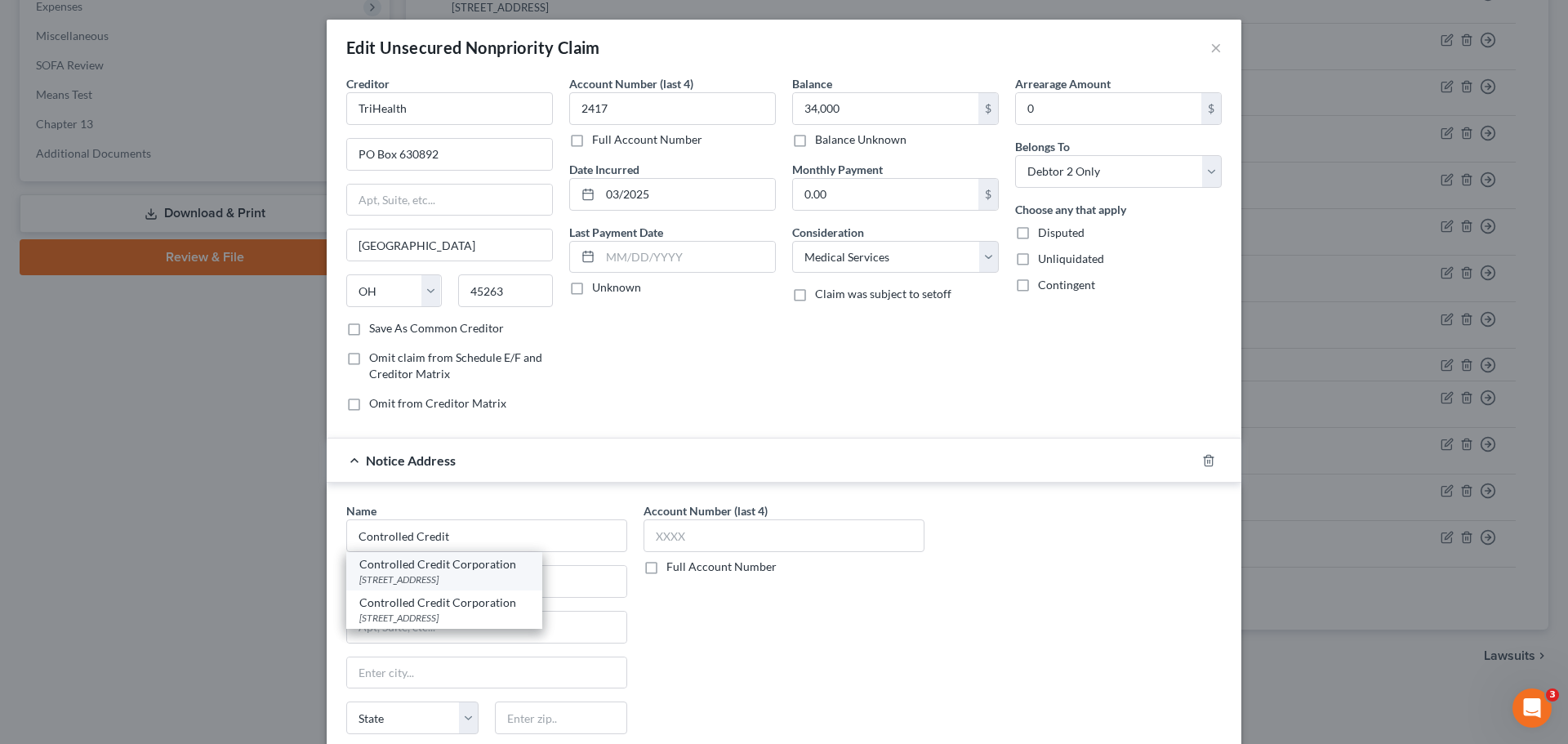
click at [410, 579] on div "[STREET_ADDRESS]" at bounding box center [444, 579] width 170 height 14
type input "Controlled Credit Corporation"
type input "PO Box 5154"
type input "[GEOGRAPHIC_DATA]"
select select "36"
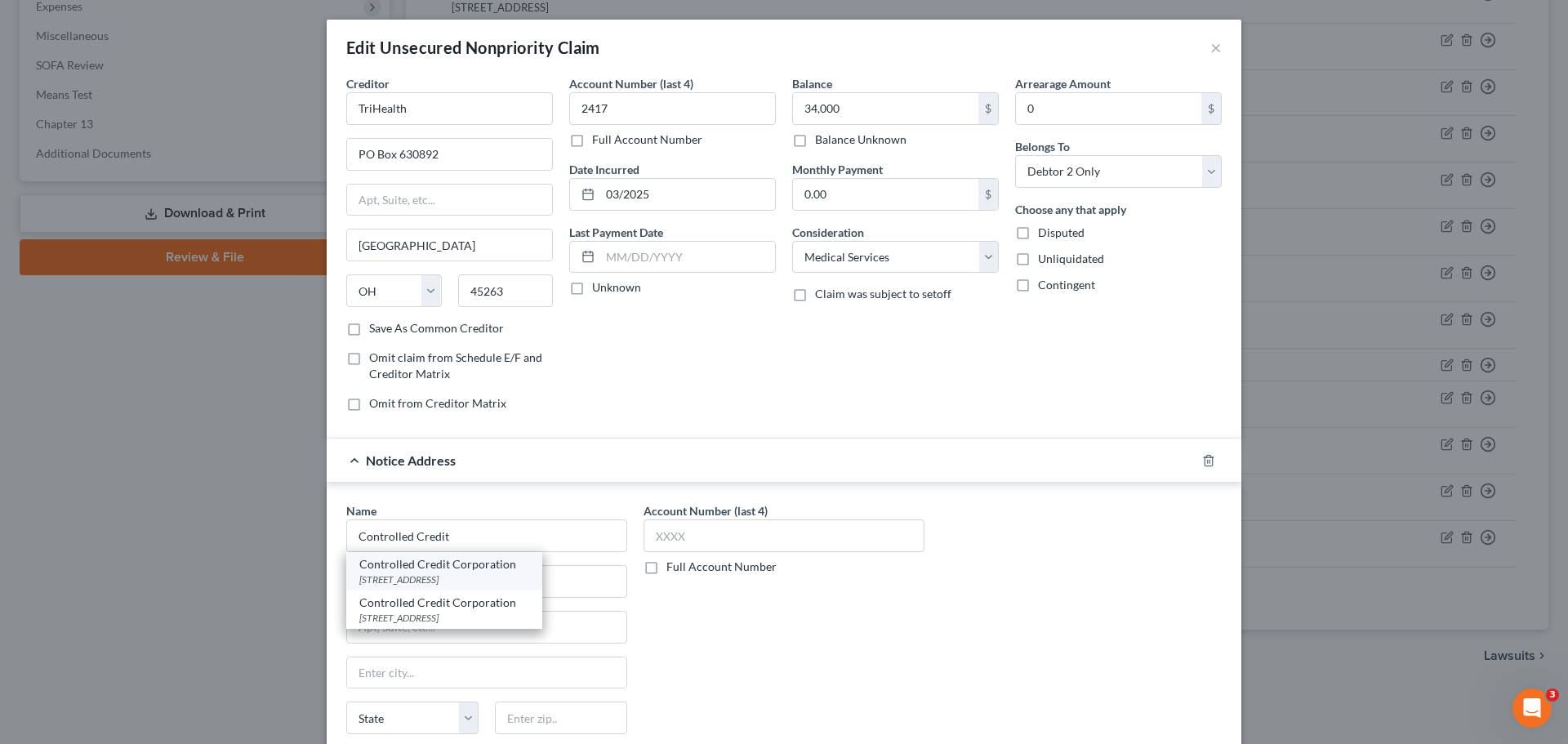
type input "45205"
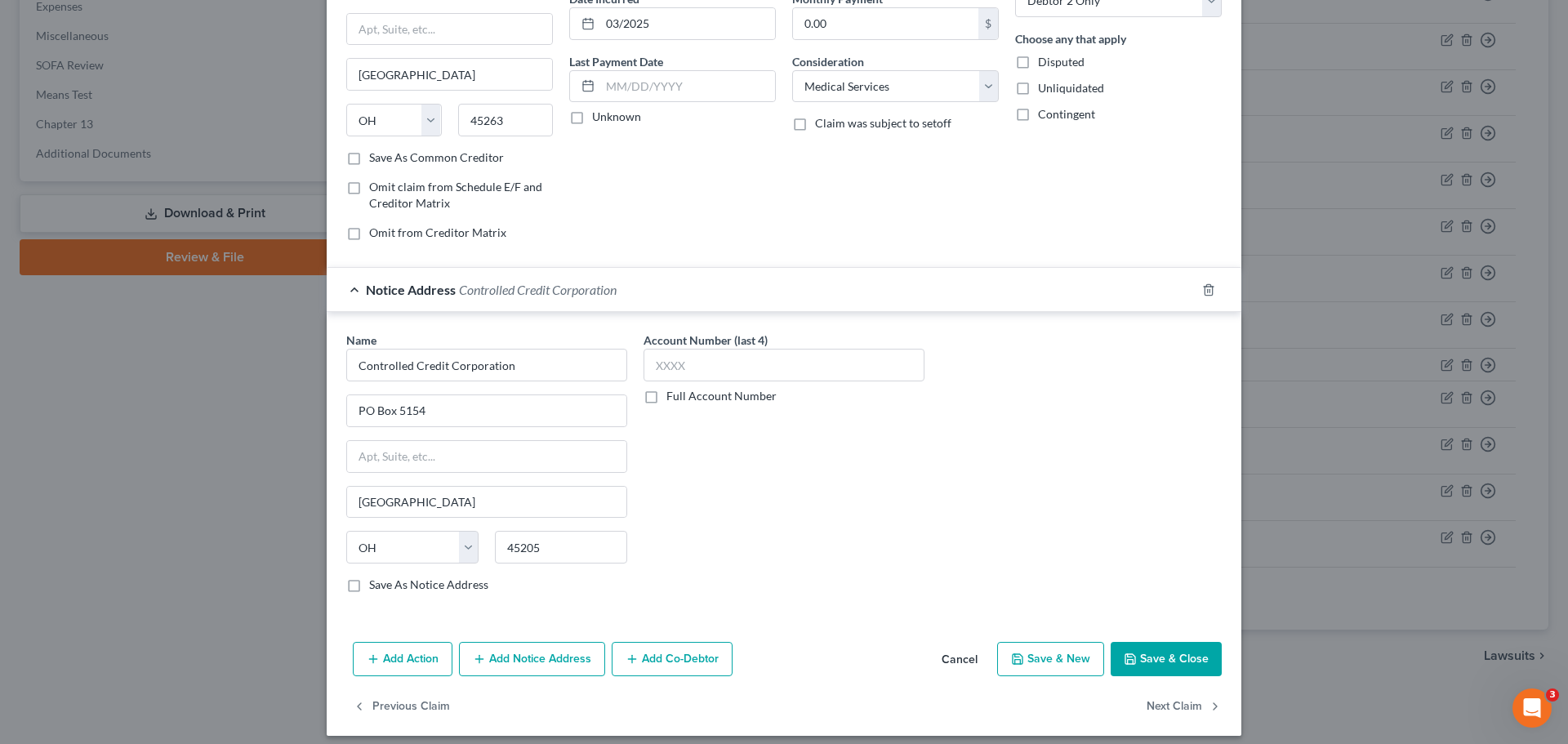
scroll to position [183, 0]
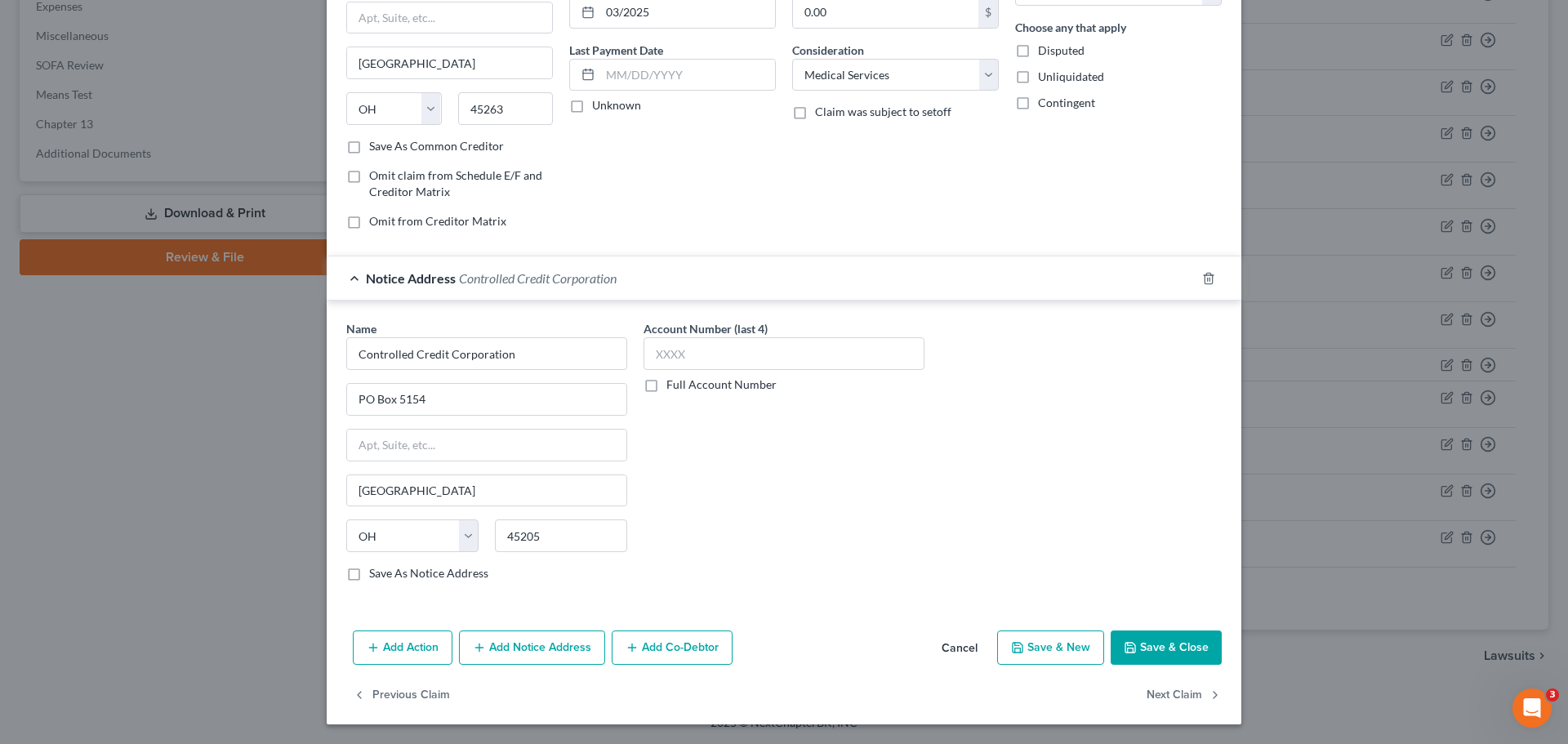
click at [1126, 642] on icon "button" at bounding box center [1130, 647] width 13 height 13
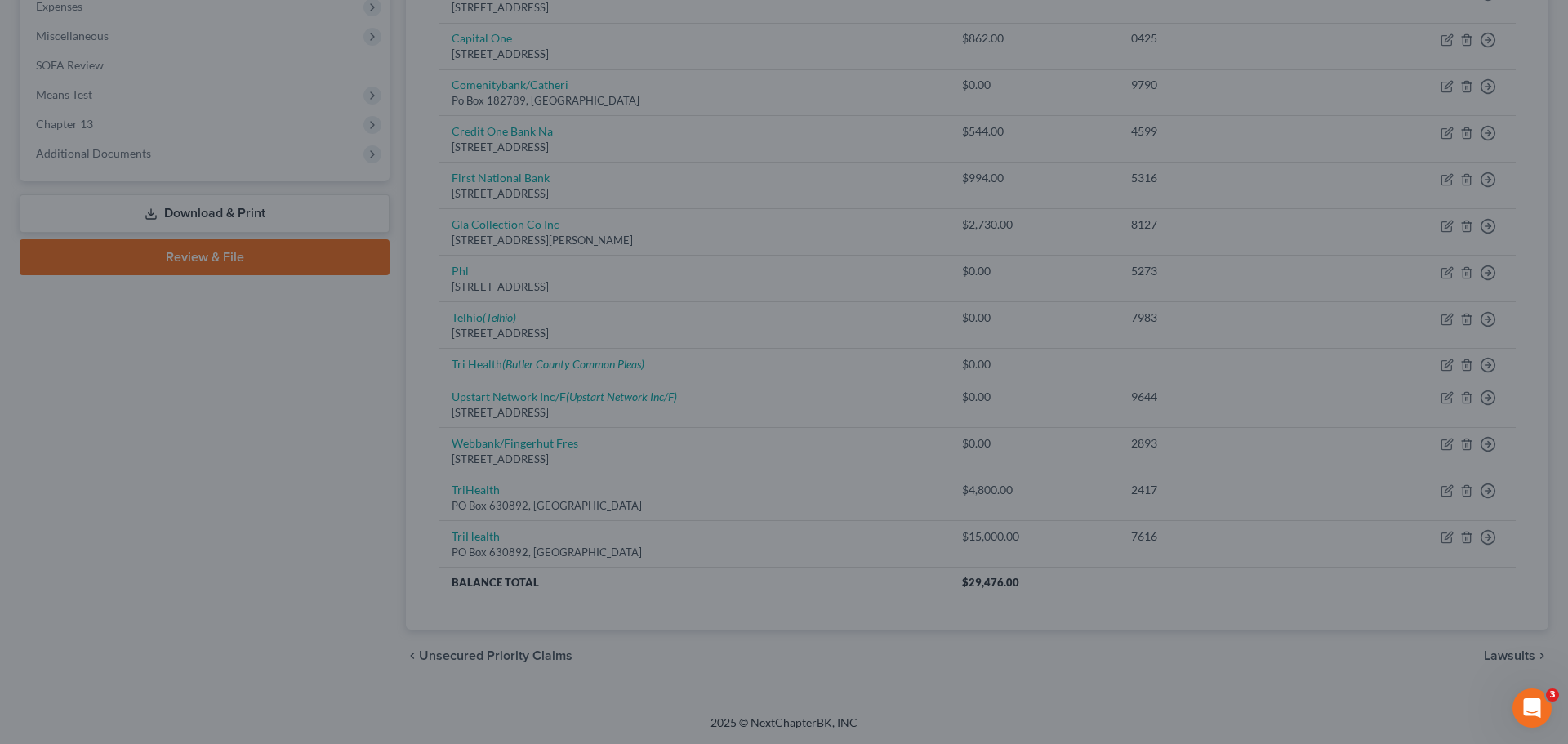
type input "34,000.00"
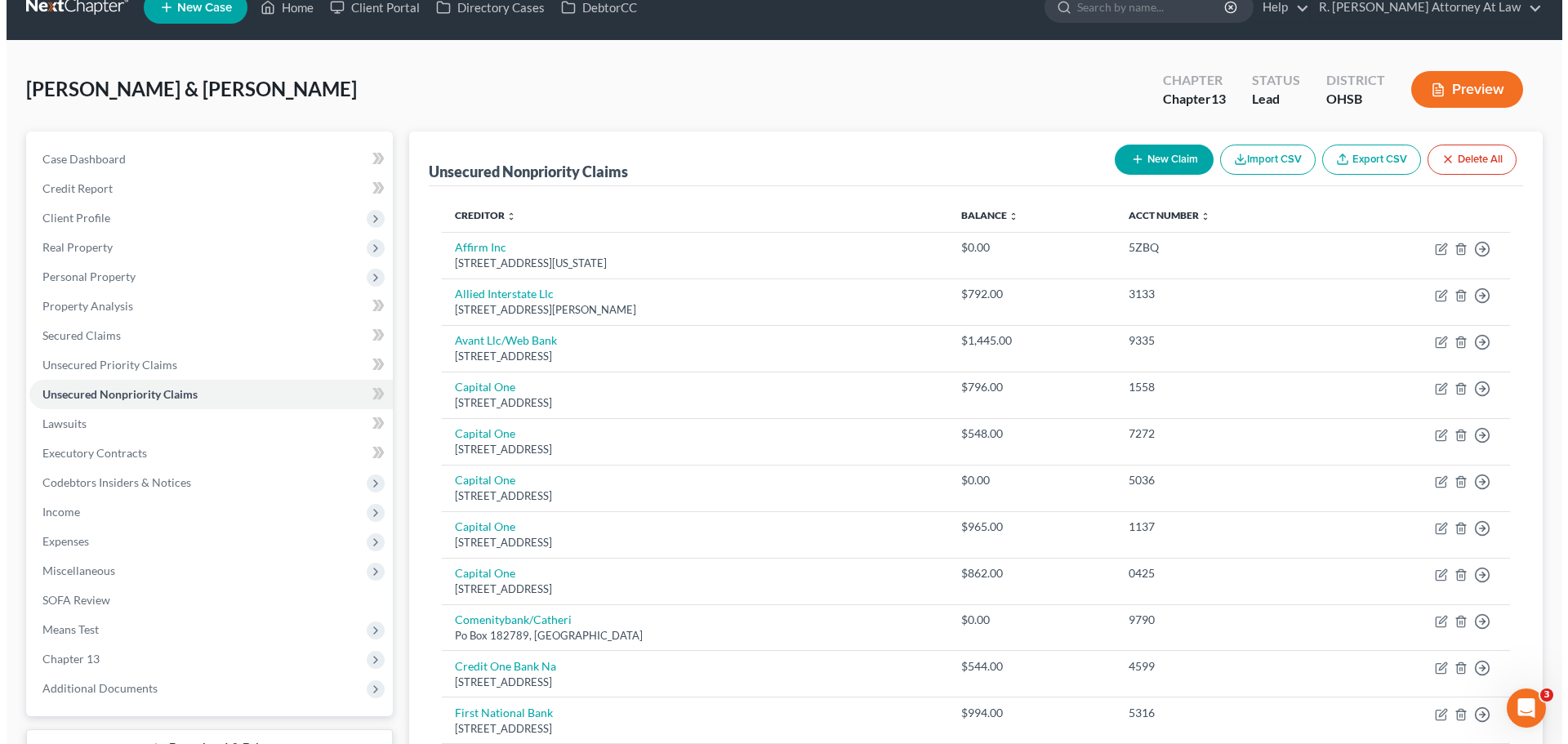
scroll to position [0, 0]
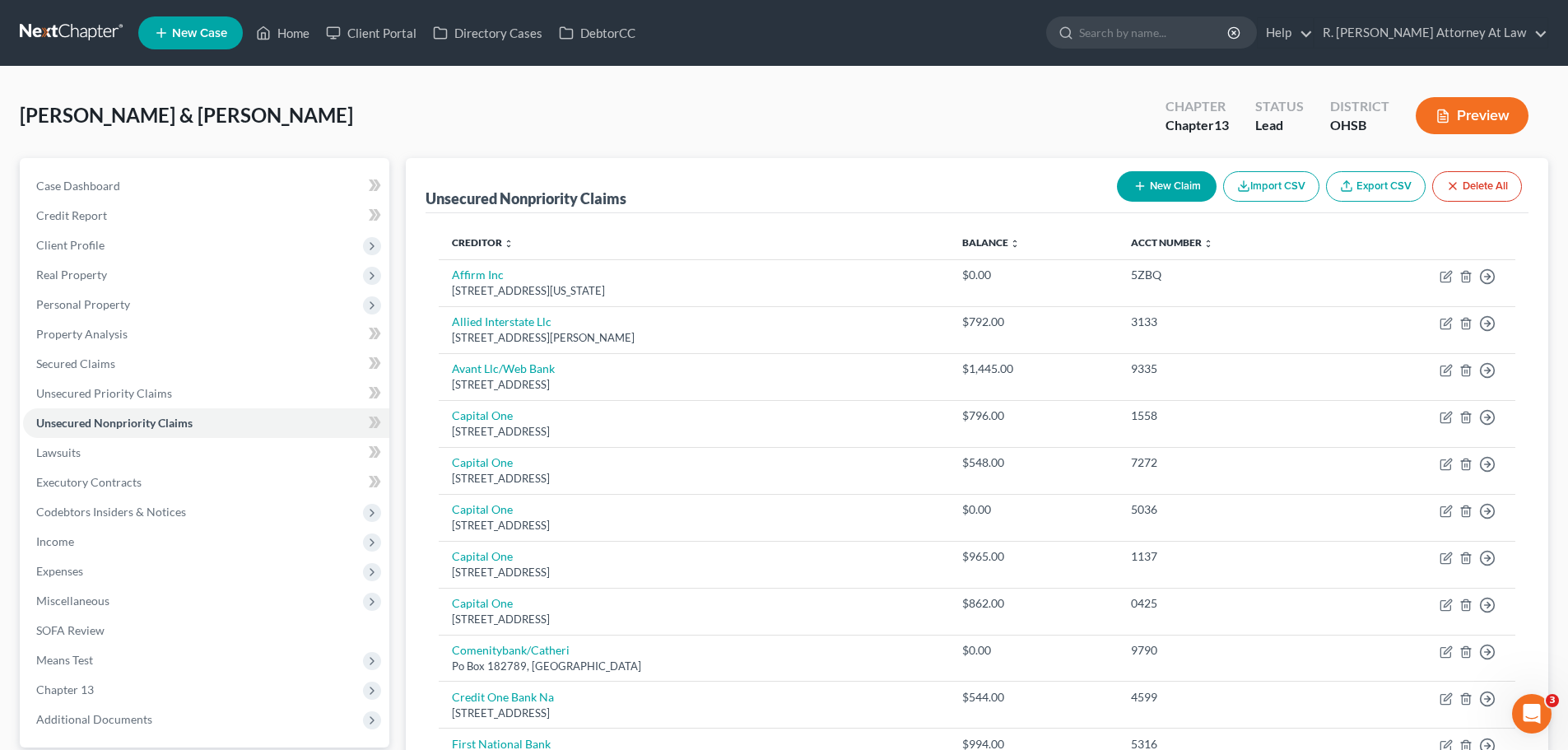
click at [1172, 195] on button "New Claim" at bounding box center [1167, 187] width 99 height 31
select select "2"
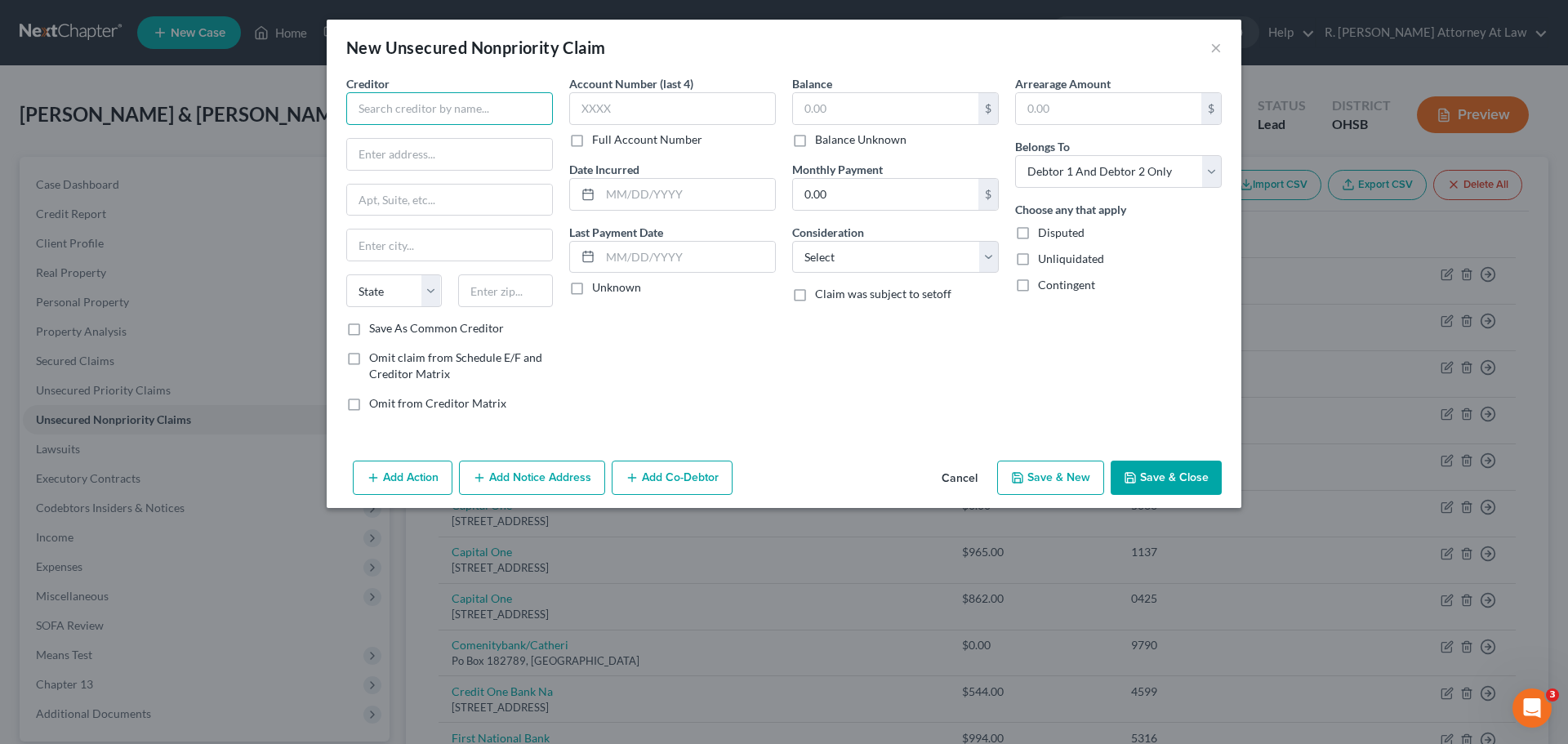
drag, startPoint x: 477, startPoint y: 111, endPoint x: 491, endPoint y: 110, distance: 14.0
click at [476, 111] on input "text" at bounding box center [449, 109] width 206 height 32
drag, startPoint x: 517, startPoint y: 108, endPoint x: 389, endPoint y: 108, distance: 128.0
click at [354, 108] on input "[PERSON_NAME] [PERSON_NAME] Memorial" at bounding box center [449, 109] width 206 height 32
click at [517, 110] on input "[PERSON_NAME] [PERSON_NAME] Memorial" at bounding box center [449, 109] width 206 height 32
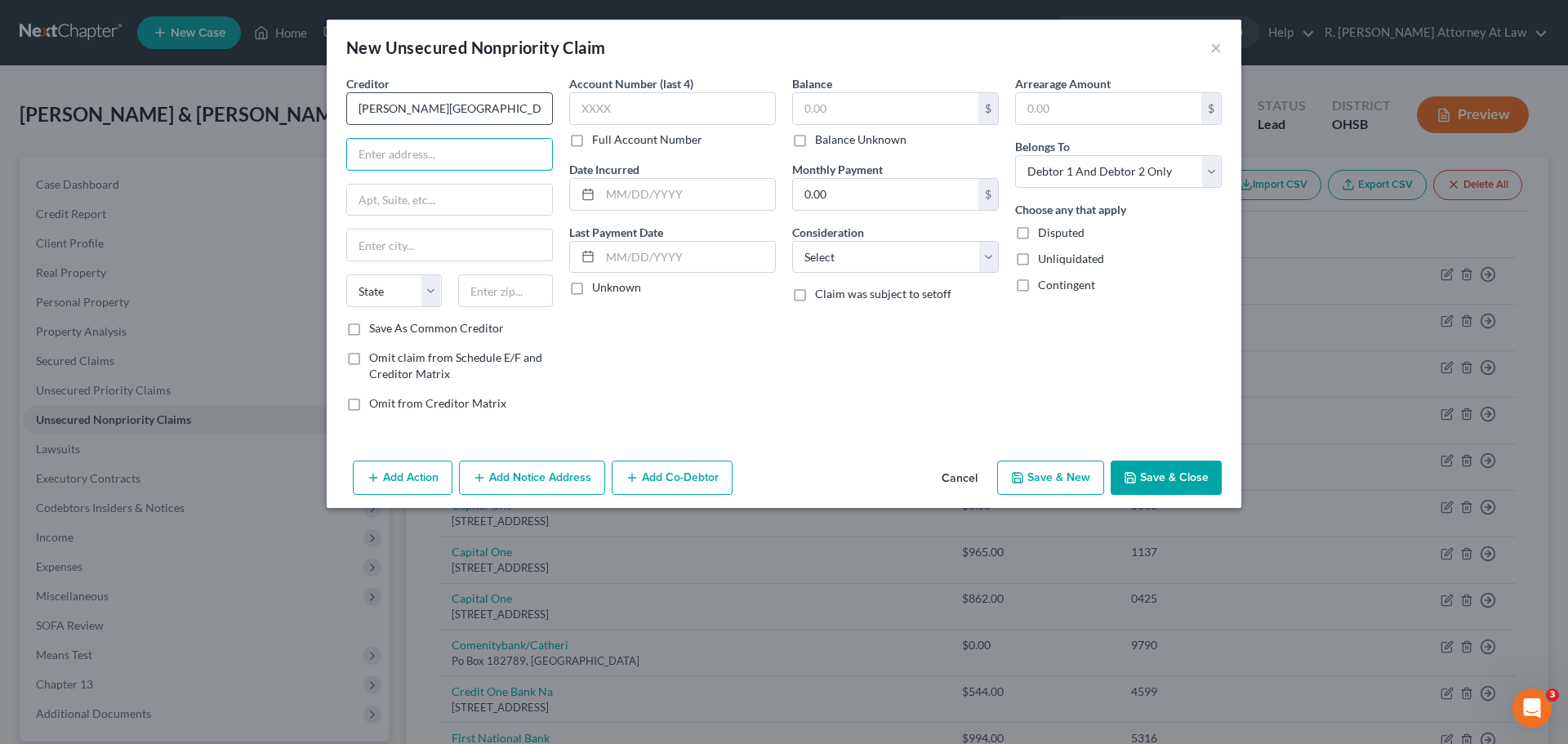
type input "[PERSON_NAME][GEOGRAPHIC_DATA][PERSON_NAME]"
type input "[STREET_ADDRESS]"
click at [503, 290] on input "text" at bounding box center [506, 290] width 96 height 32
type input "45056"
type input "[GEOGRAPHIC_DATA]"
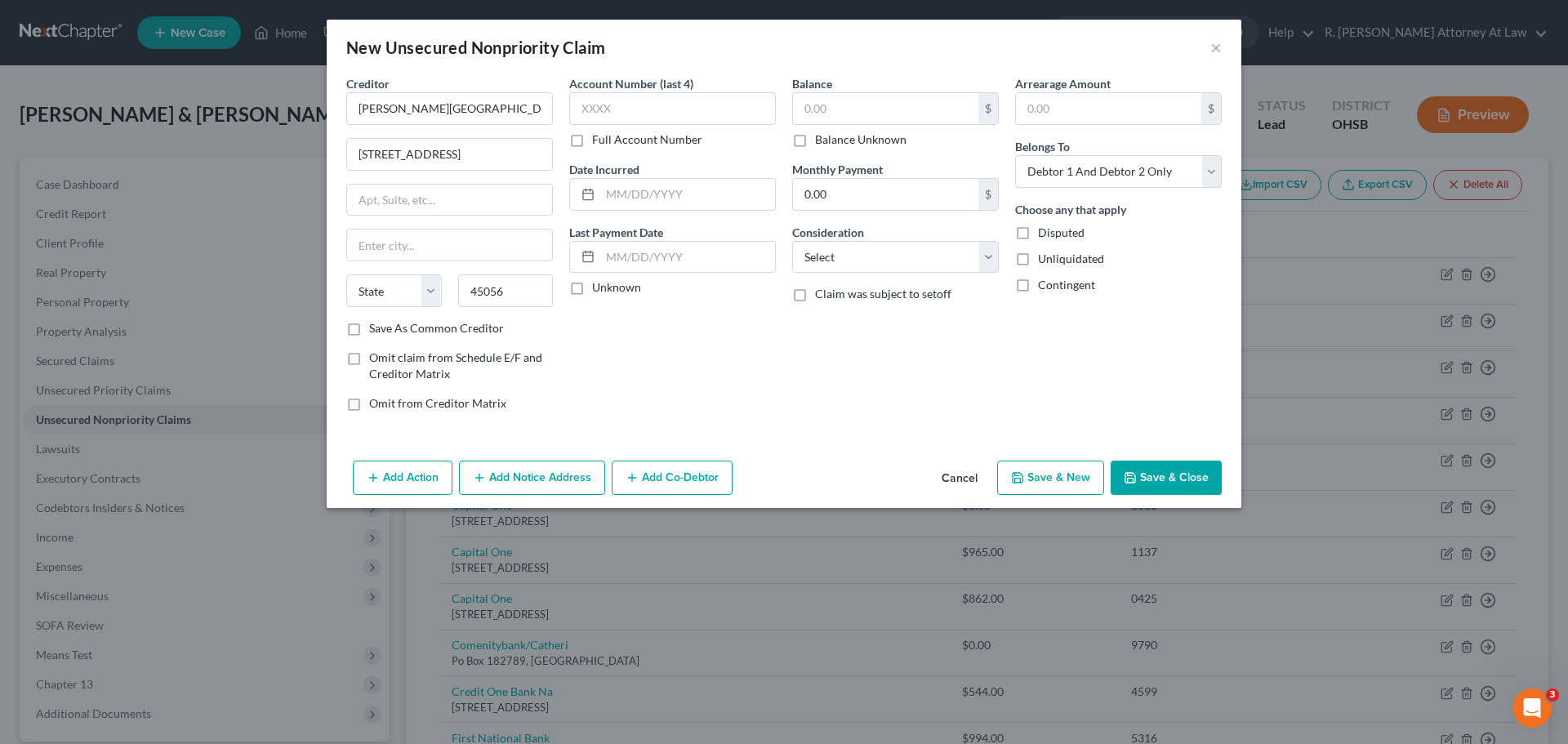
select select "36"
click at [369, 324] on label "Save As Common Creditor" at bounding box center [436, 328] width 135 height 16
click at [375, 324] on input "Save As Common Creditor" at bounding box center [380, 325] width 11 height 11
checkbox input "true"
click at [848, 261] on select "Select Cable / Satellite Services Collection Agency Credit Card Debt Debt Couns…" at bounding box center [895, 257] width 206 height 32
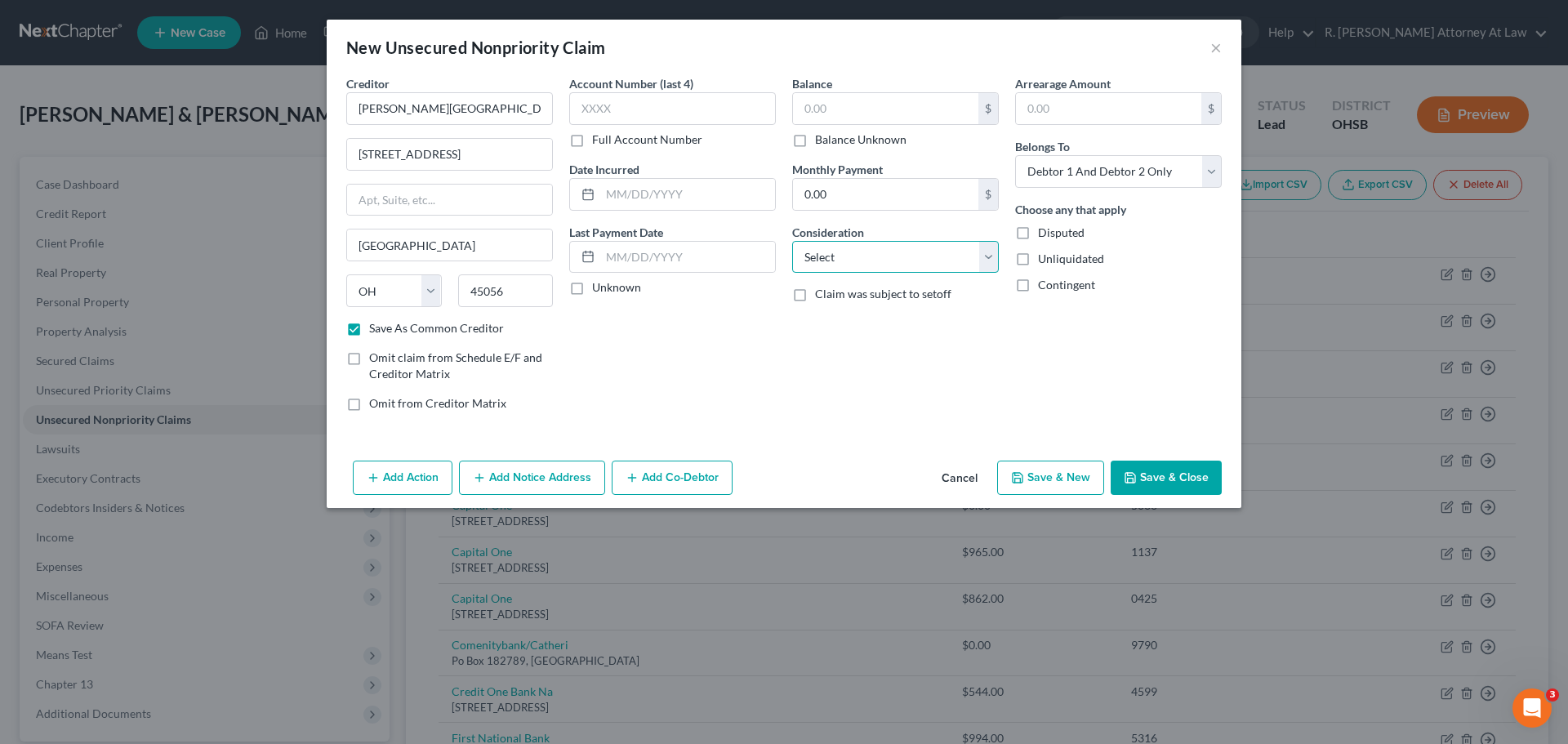
select select "9"
click at [792, 241] on select "Select Cable / Satellite Services Collection Agency Credit Card Debt Debt Couns…" at bounding box center [895, 257] width 206 height 32
click at [859, 103] on input "text" at bounding box center [885, 109] width 185 height 31
type input "2,379"
click at [1093, 180] on select "Select Debtor 1 Only Debtor 2 Only Debtor 1 And Debtor 2 Only At Least One Of T…" at bounding box center [1118, 172] width 206 height 32
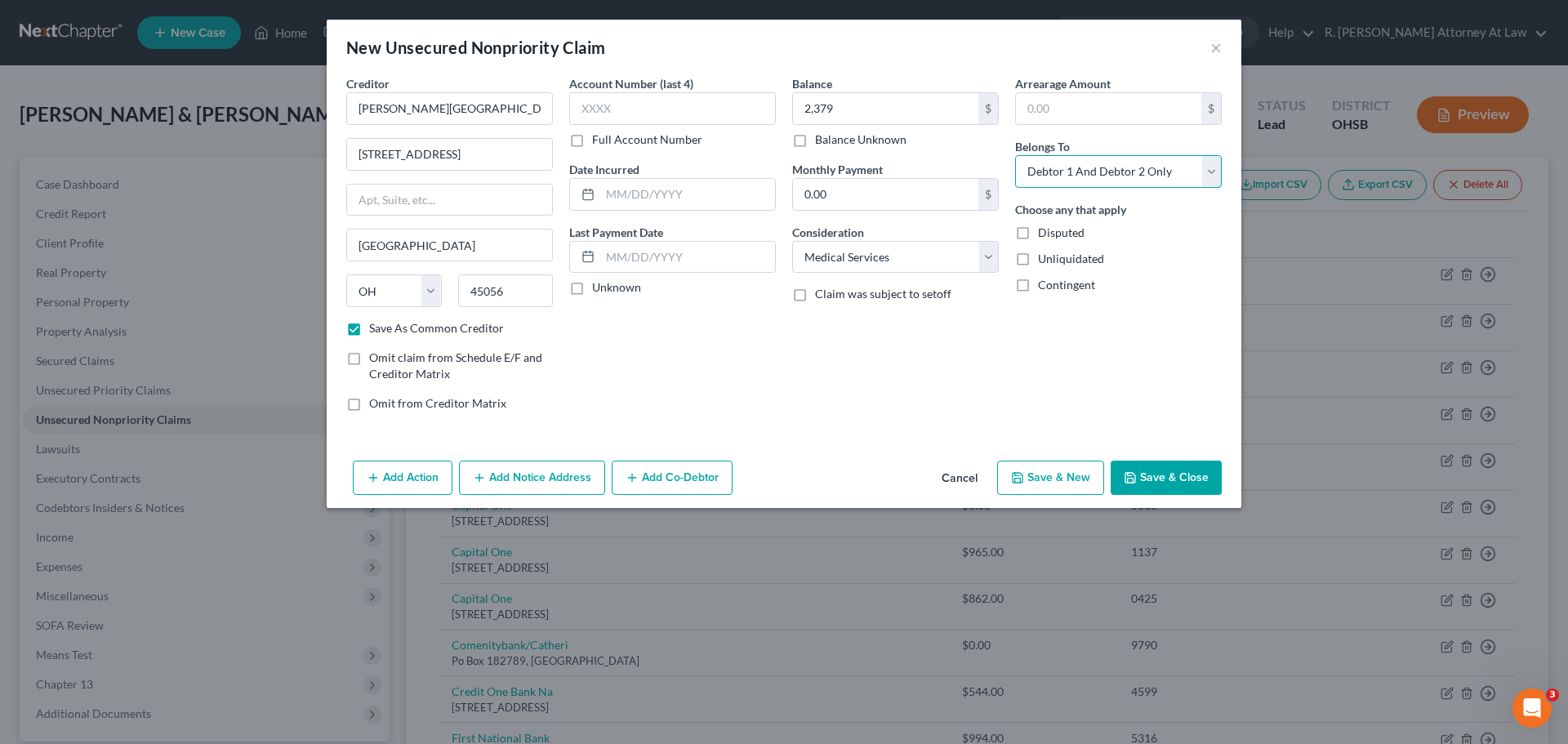
select select "1"
click at [1015, 155] on select "Select Debtor 1 Only Debtor 2 Only Debtor 1 And Debtor 2 Only At Least One Of T…" at bounding box center [1118, 172] width 206 height 32
click at [643, 199] on input "text" at bounding box center [688, 194] width 175 height 31
type input "2021"
click at [647, 118] on input "text" at bounding box center [672, 109] width 206 height 32
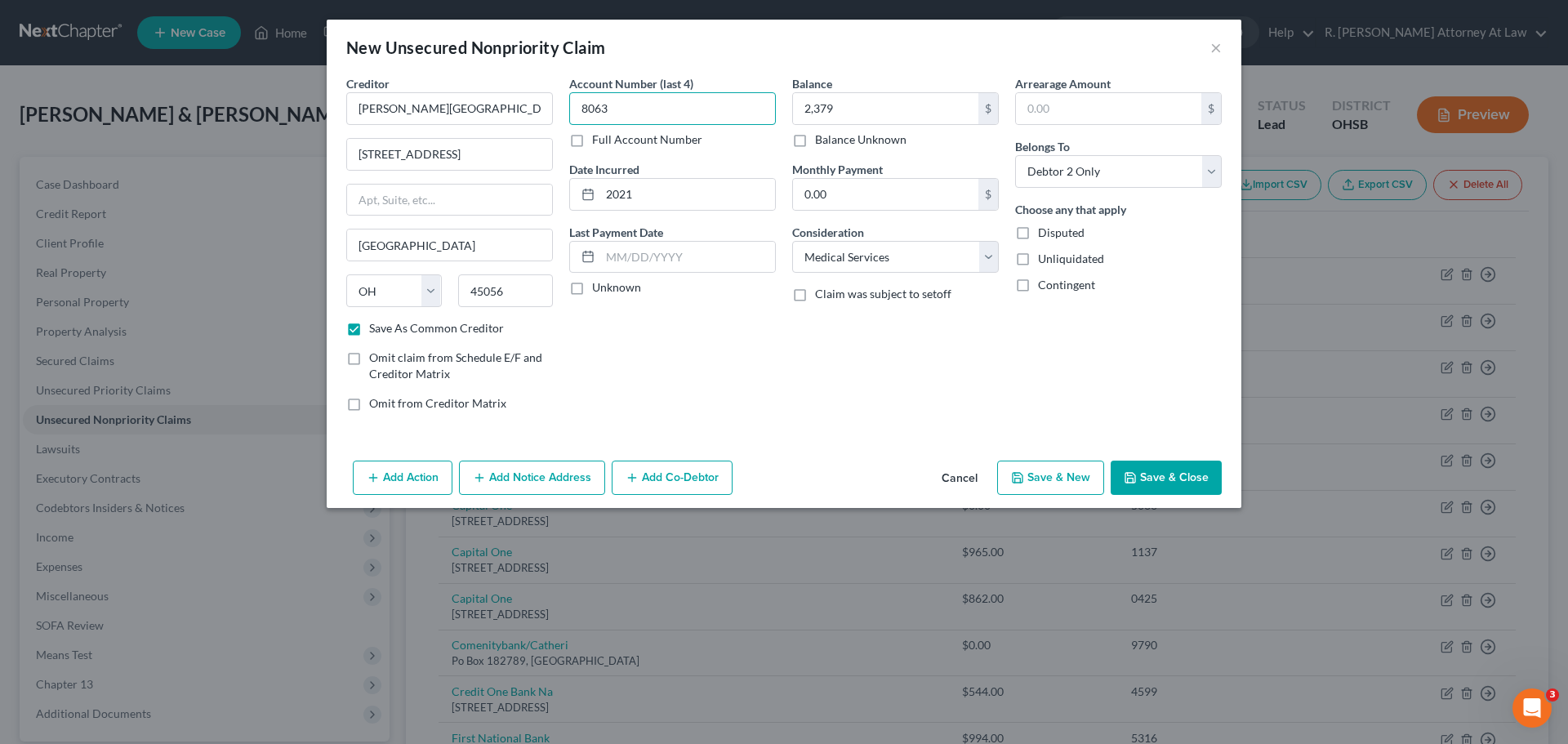
type input "8063"
click at [1147, 471] on button "Save & Close" at bounding box center [1166, 478] width 111 height 34
checkbox input "false"
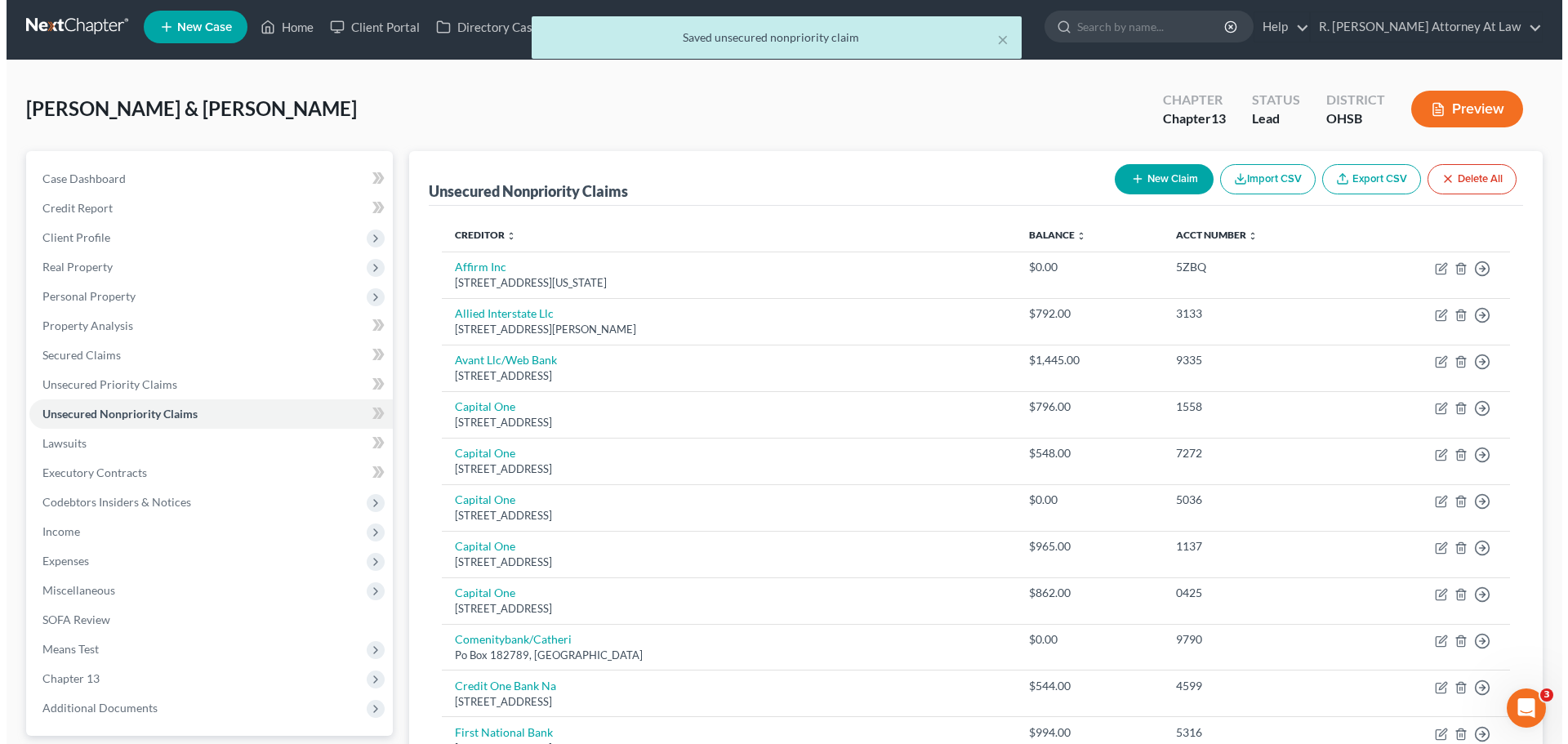
scroll to position [607, 0]
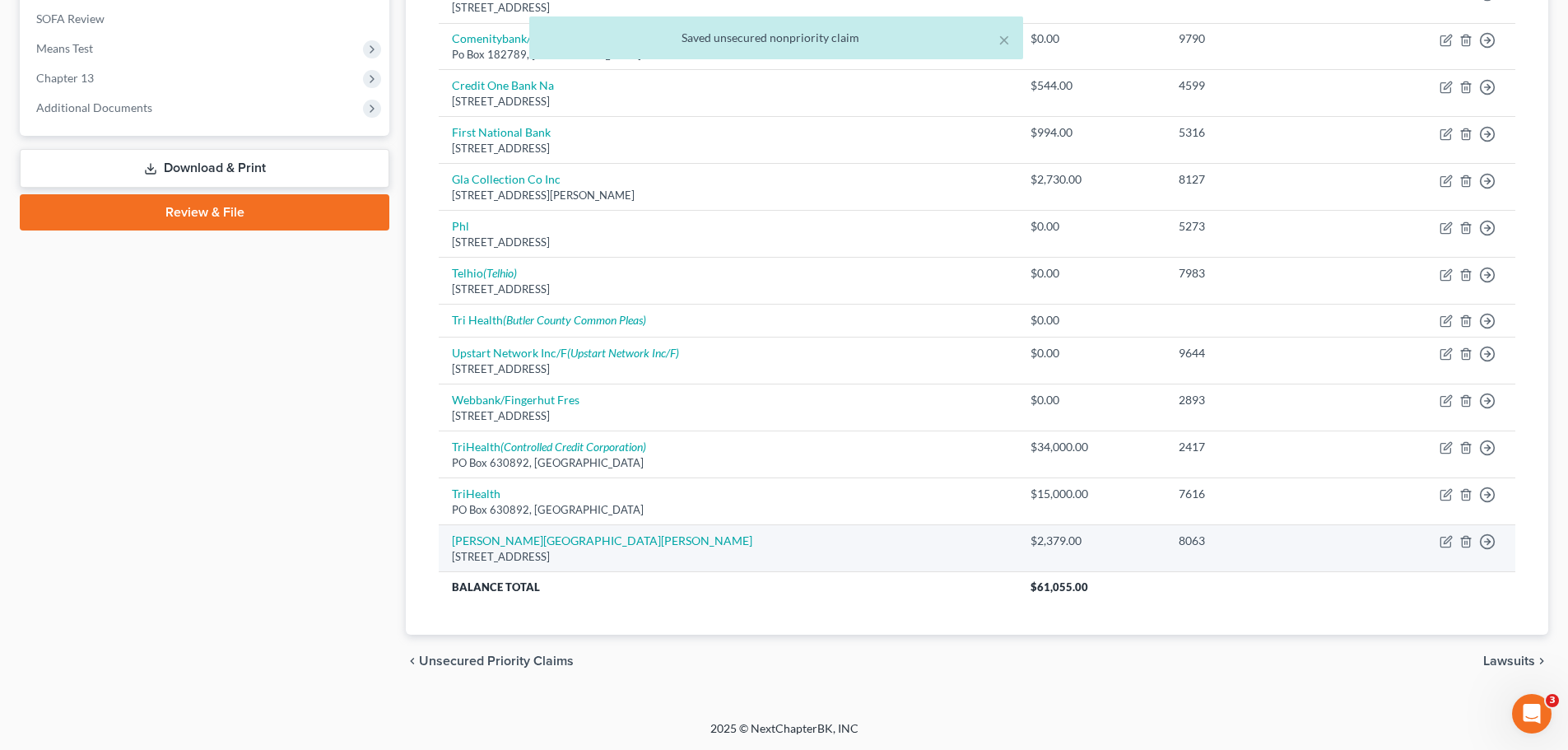
click at [516, 554] on div "[STREET_ADDRESS]" at bounding box center [728, 557] width 552 height 15
click at [525, 550] on div "[STREET_ADDRESS]" at bounding box center [728, 557] width 552 height 15
click at [527, 545] on link "[PERSON_NAME][GEOGRAPHIC_DATA][PERSON_NAME]" at bounding box center [602, 540] width 300 height 14
select select "36"
select select "9"
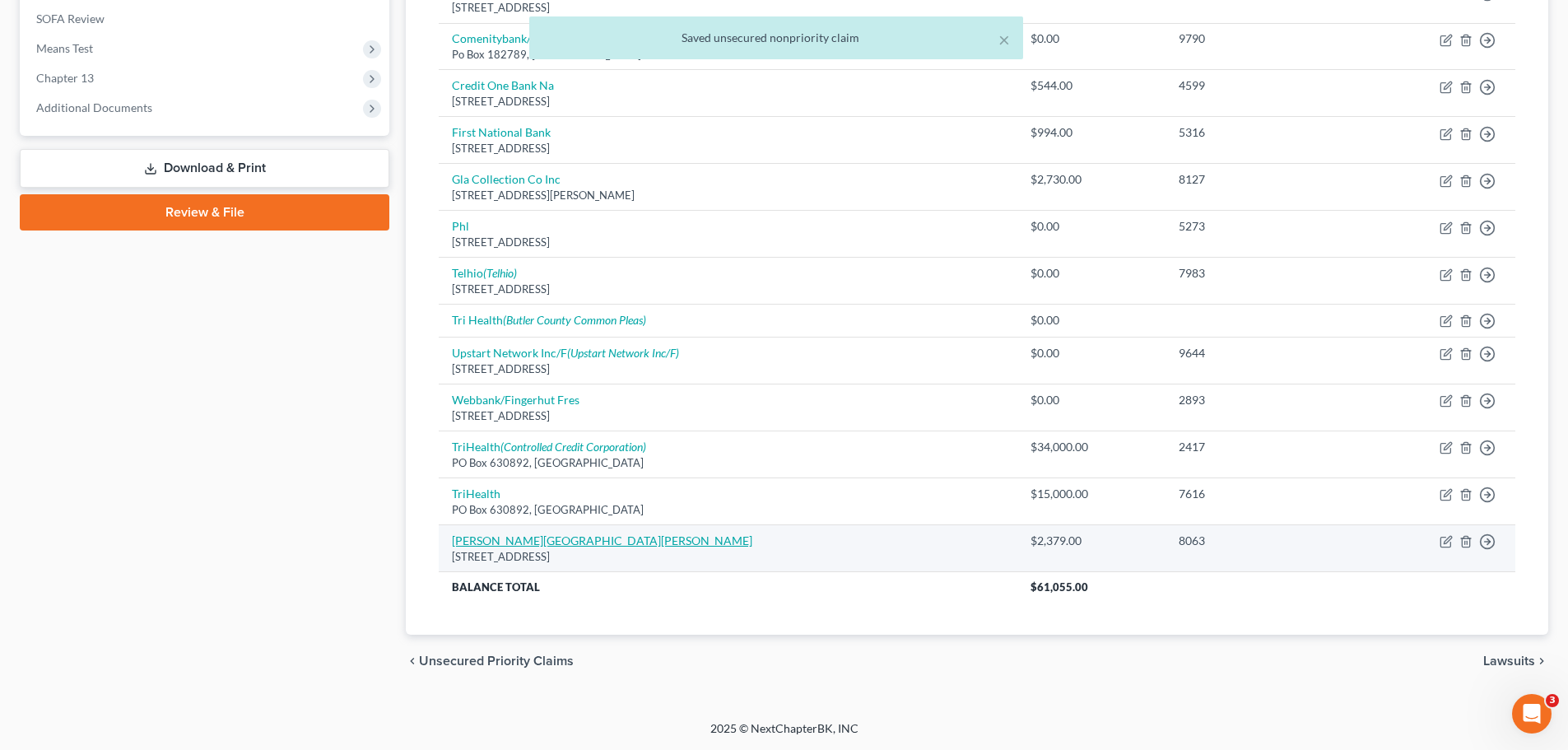
select select "1"
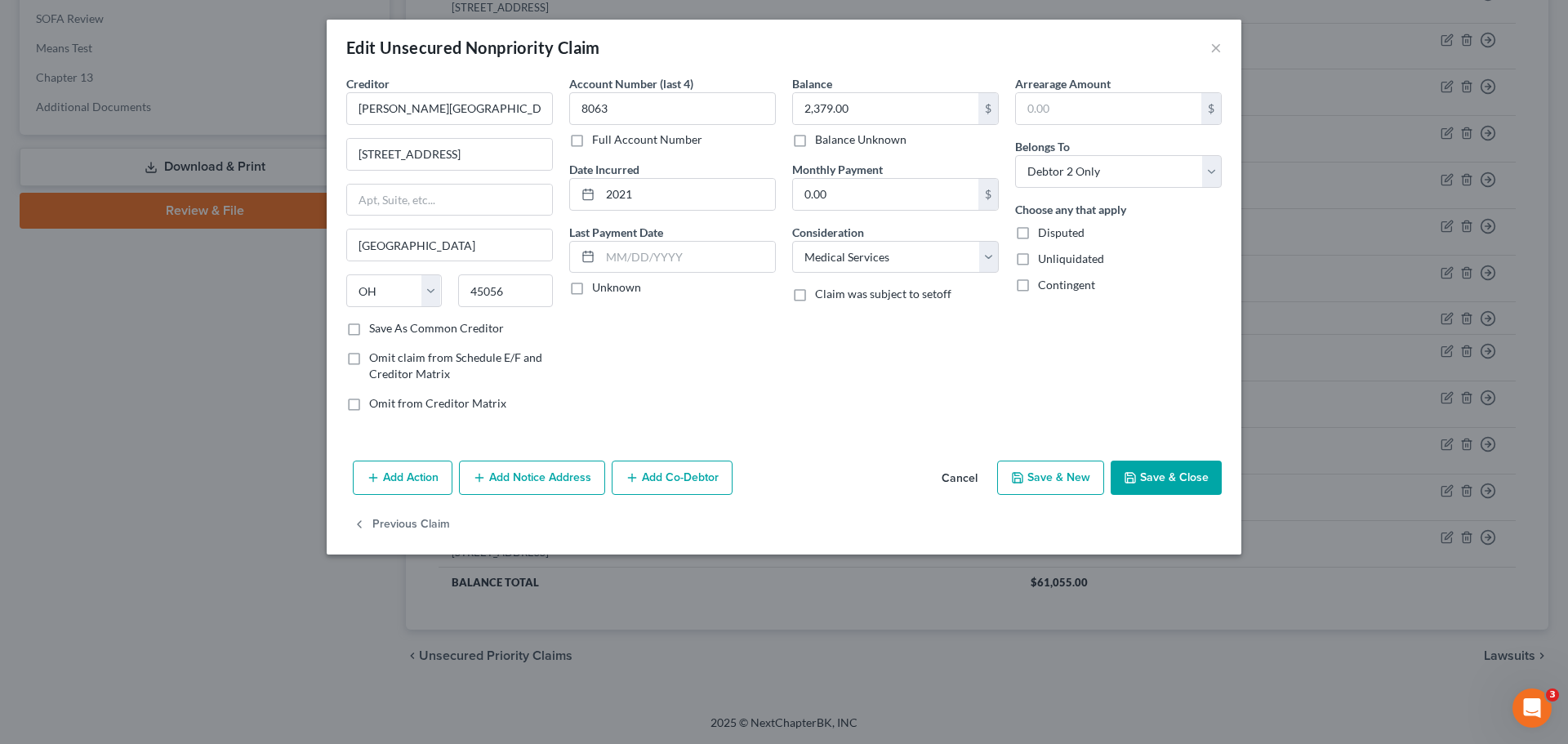
click at [537, 482] on button "Add Notice Address" at bounding box center [532, 478] width 146 height 34
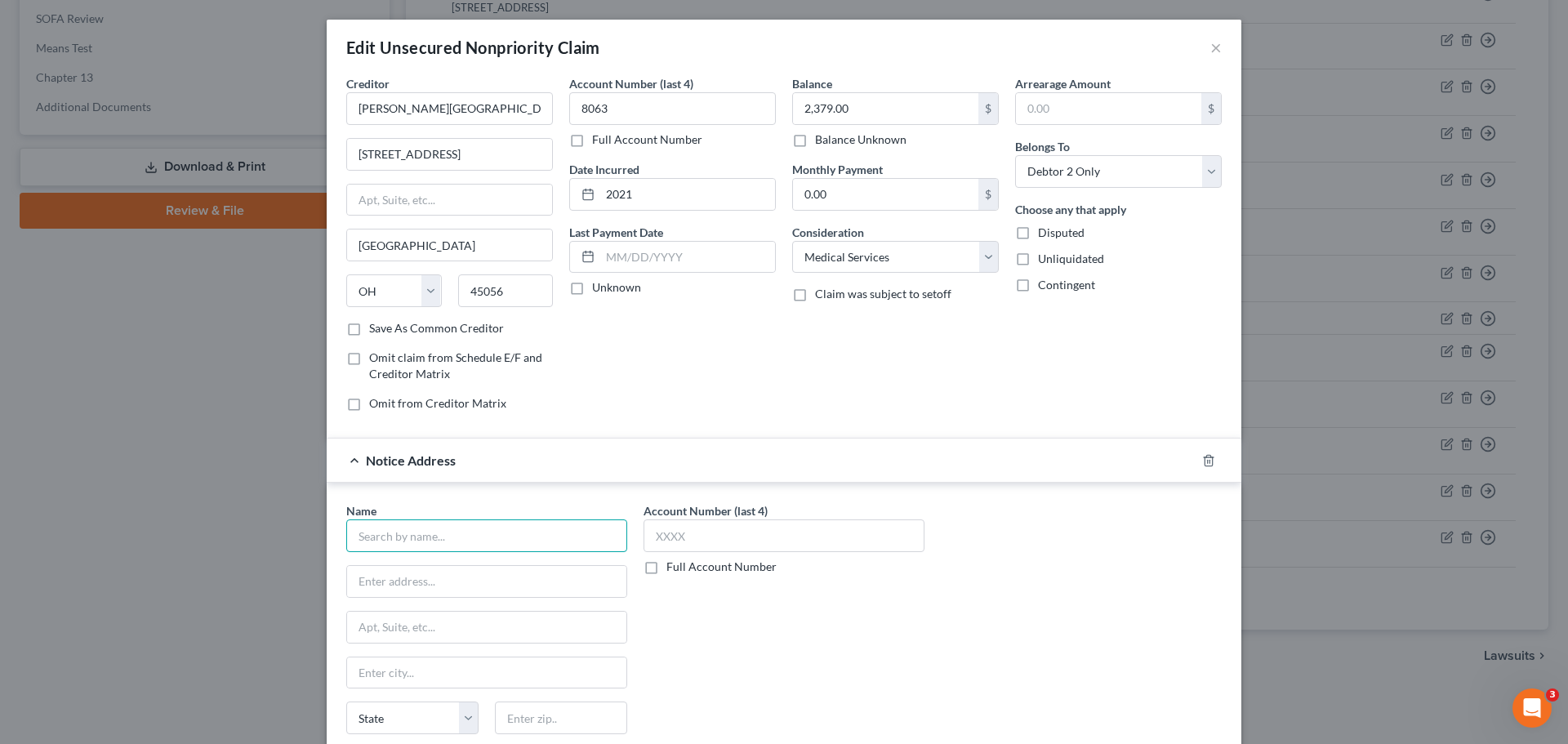
click at [462, 548] on input "text" at bounding box center [486, 536] width 281 height 32
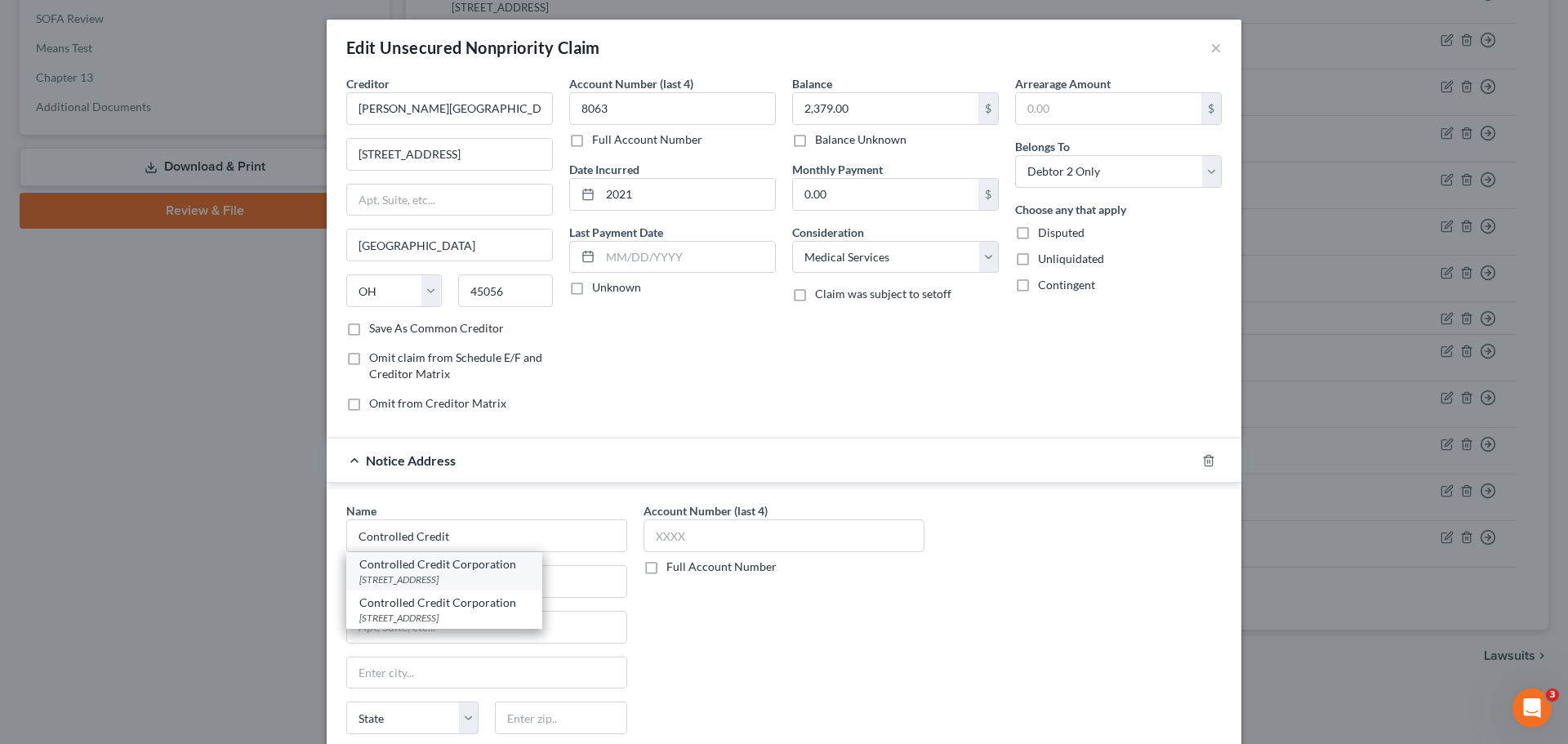
click at [482, 566] on div "Controlled Credit Corporation" at bounding box center [444, 564] width 170 height 16
type input "Controlled Credit Corporation"
type input "PO Box 5154"
type input "[GEOGRAPHIC_DATA]"
select select "36"
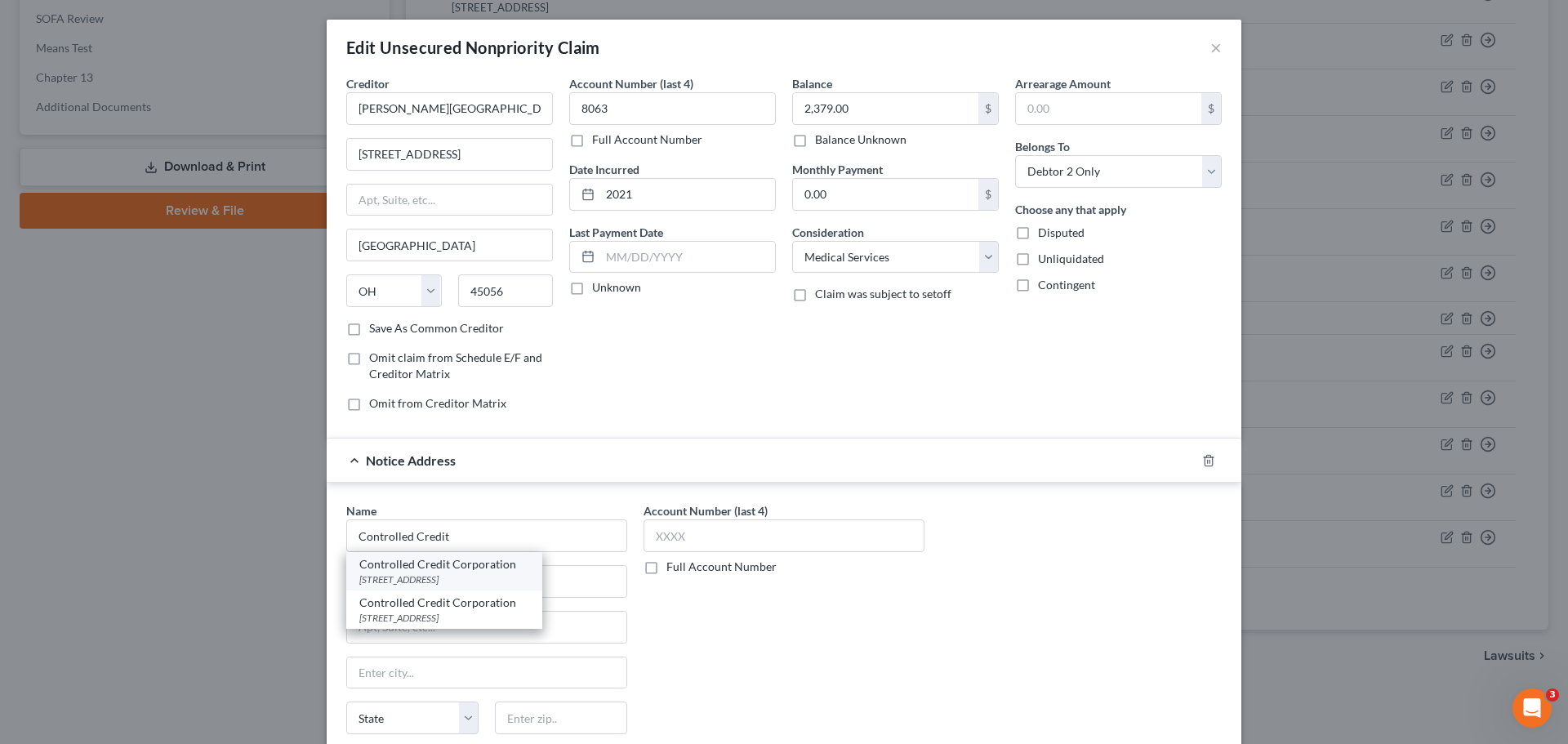
type input "45205"
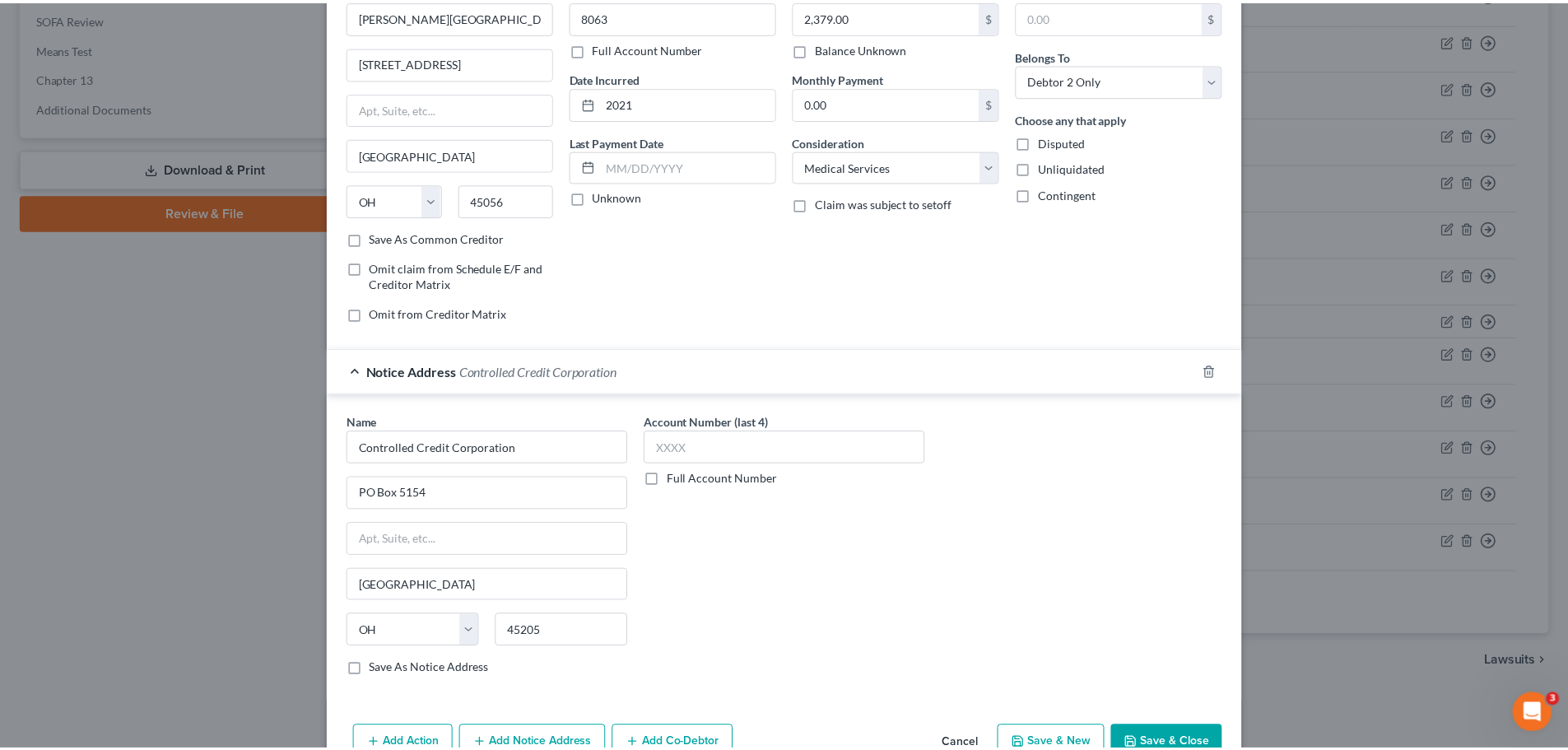
scroll to position [184, 0]
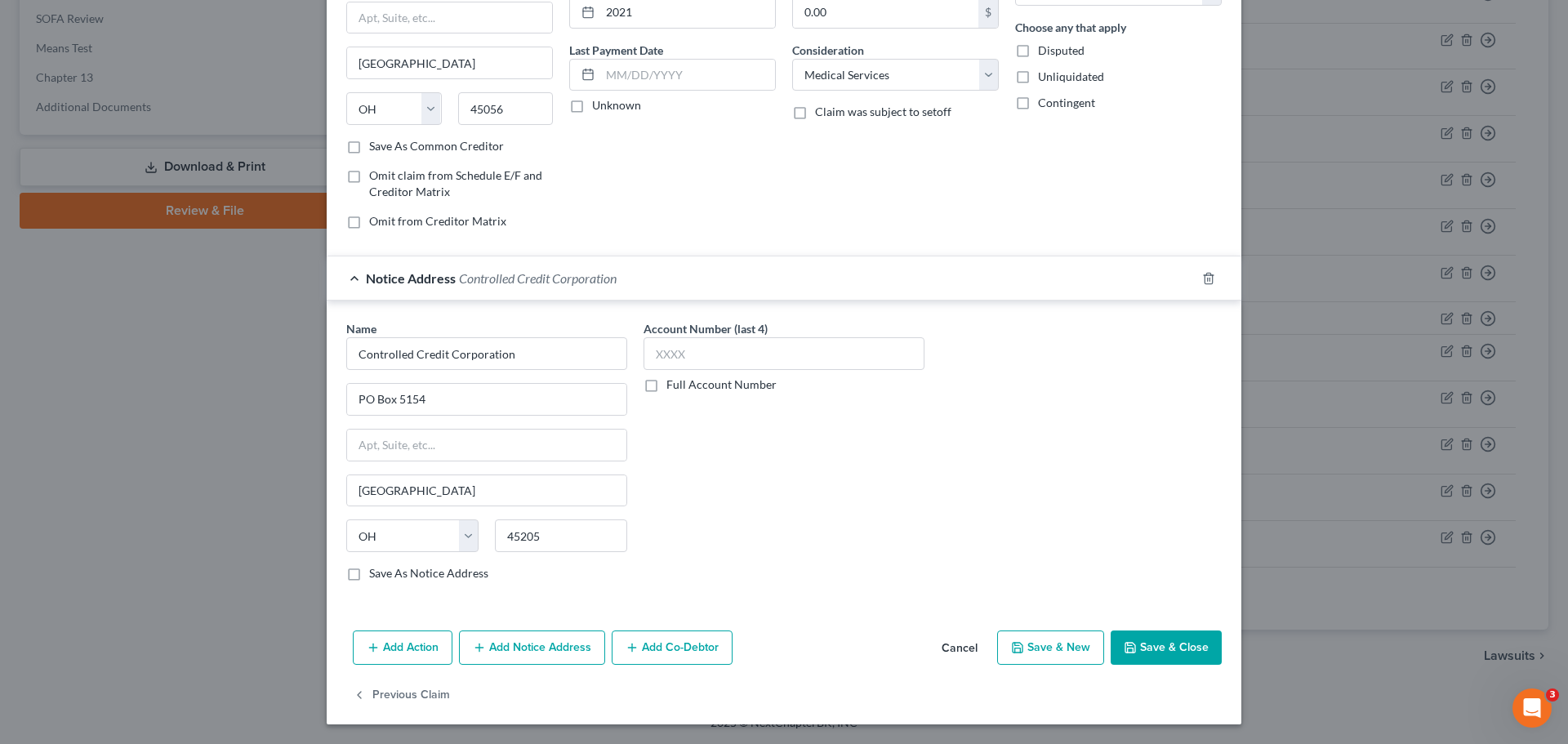
click at [1144, 646] on button "Save & Close" at bounding box center [1166, 648] width 111 height 34
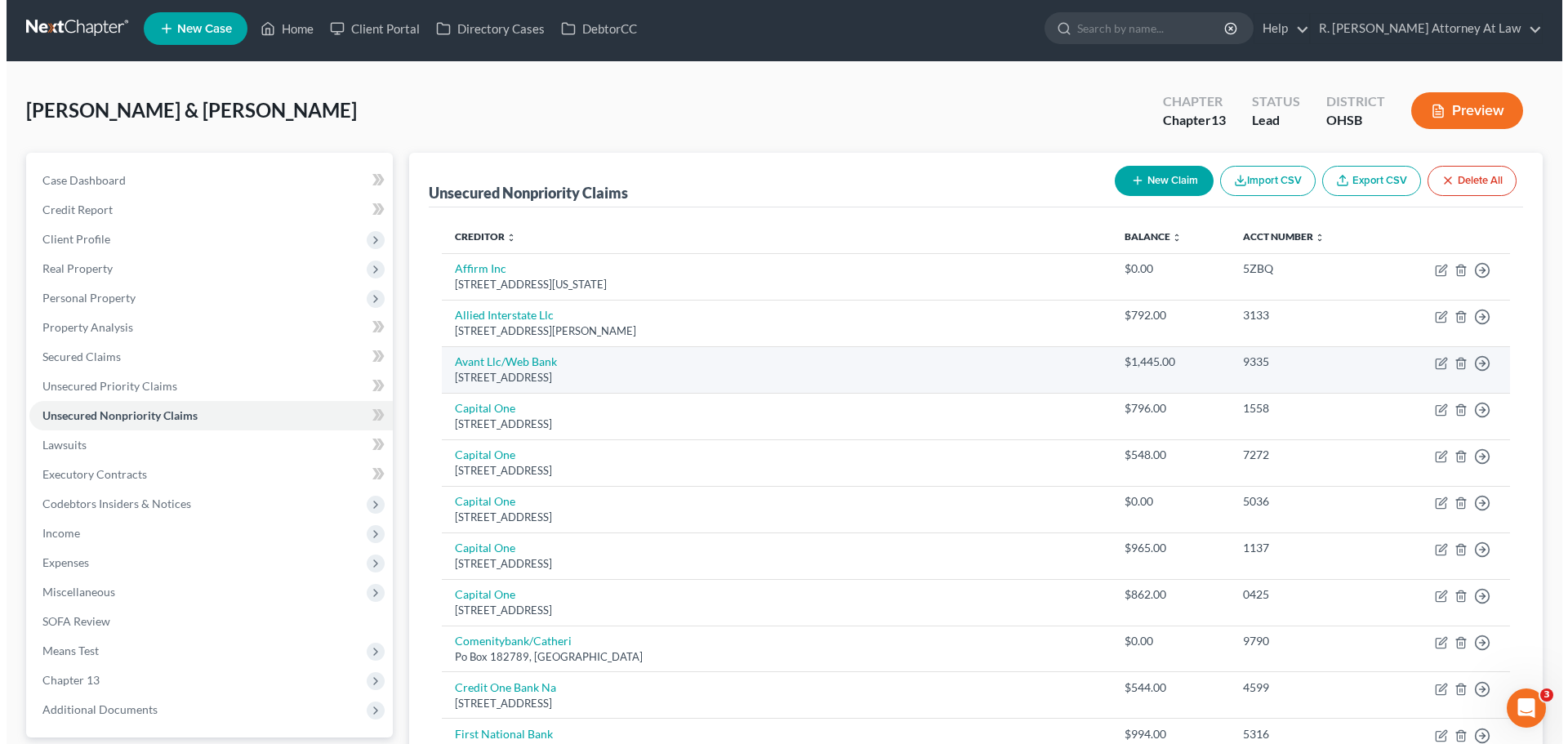
scroll to position [0, 0]
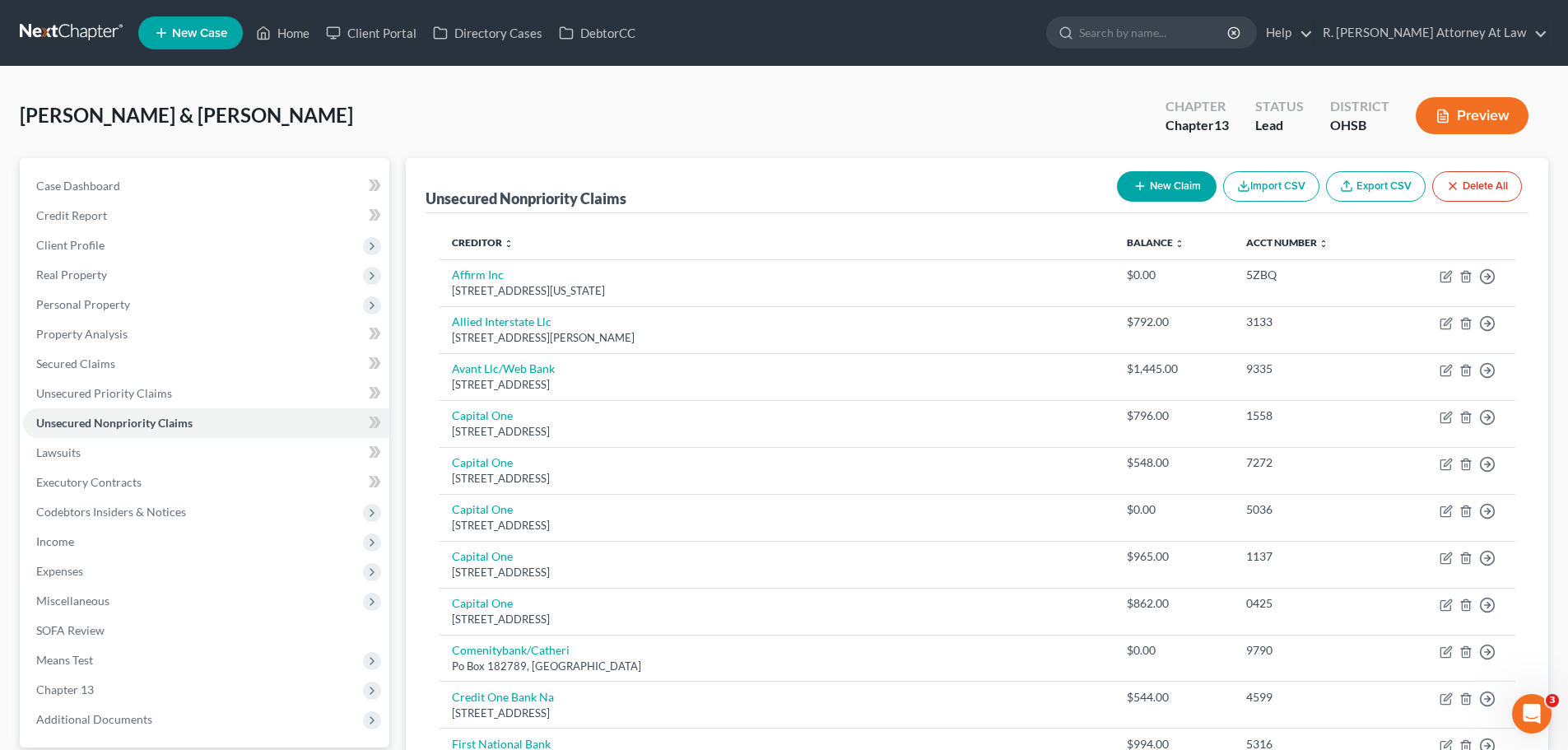
click at [1180, 184] on button "New Claim" at bounding box center [1167, 187] width 99 height 31
select select "2"
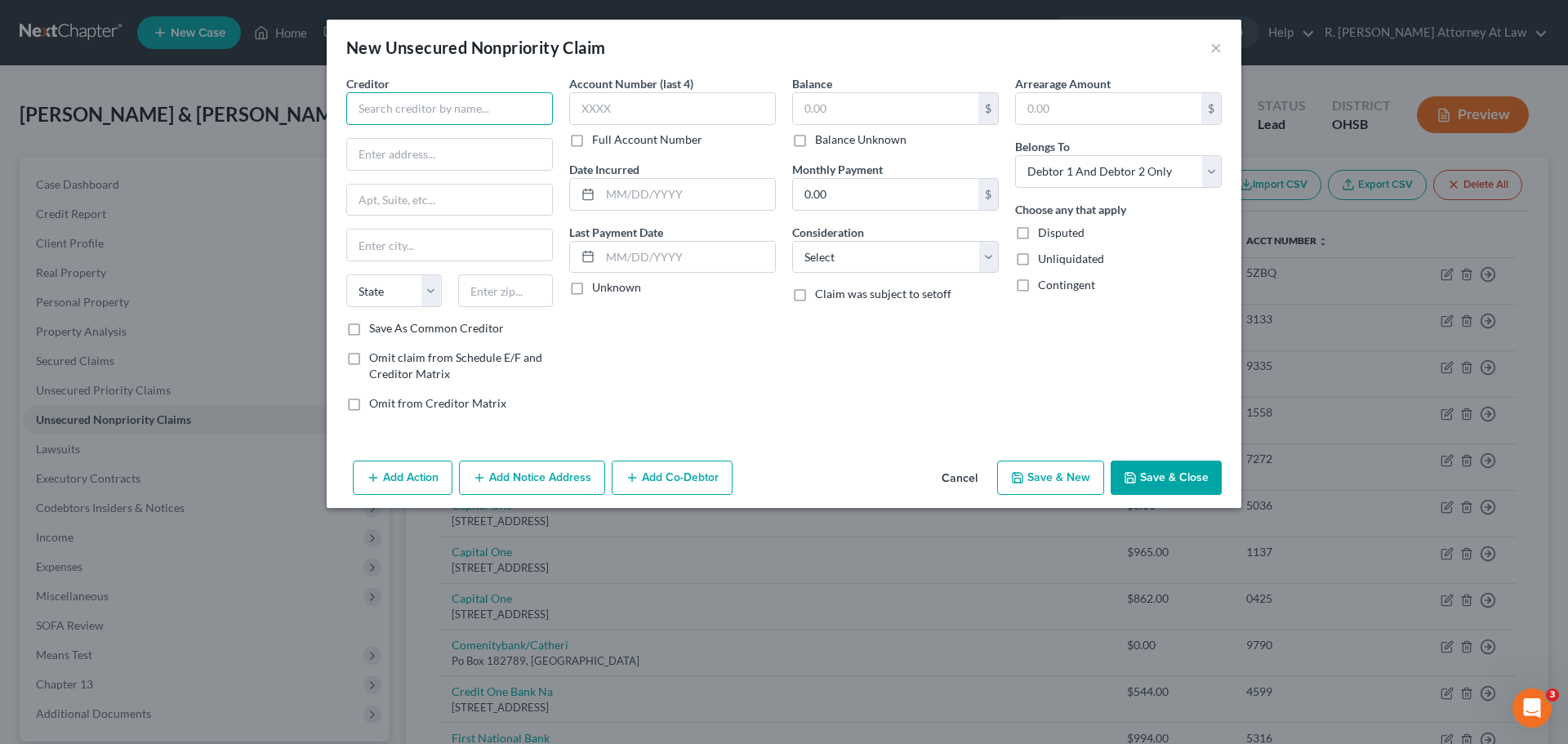
click at [365, 104] on input "text" at bounding box center [449, 109] width 206 height 32
click at [373, 107] on input "Tristate Imaging" at bounding box center [449, 109] width 206 height 32
drag, startPoint x: 408, startPoint y: 150, endPoint x: 482, endPoint y: 138, distance: 75.0
click at [409, 150] on div "[STREET_ADDRESS]" at bounding box center [444, 152] width 170 height 14
type input "Tri State Imaging"
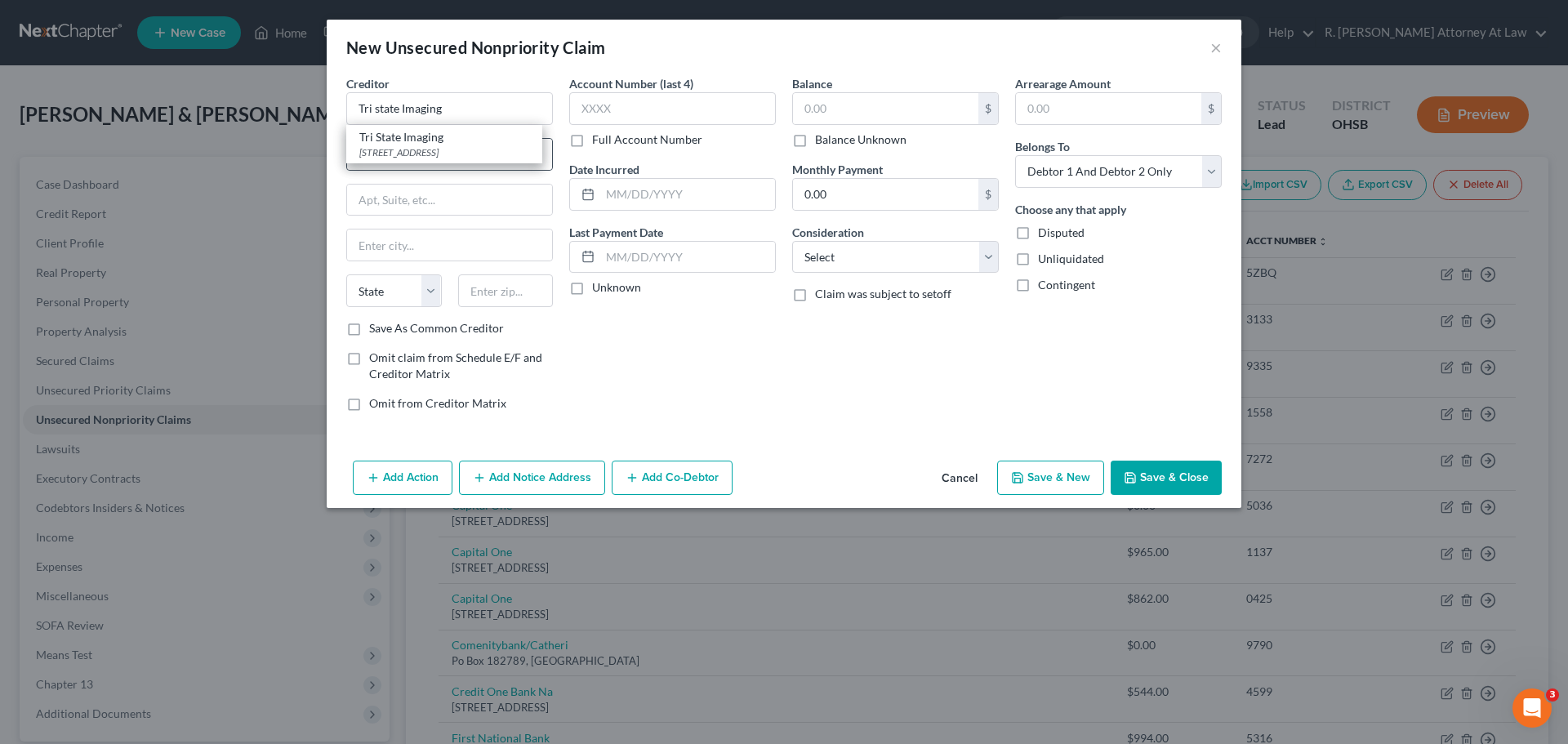
type input "[STREET_ADDRESS]"
type input "[GEOGRAPHIC_DATA]"
select select "36"
type input "45220"
click at [847, 262] on select "Select Cable / Satellite Services Collection Agency Credit Card Debt Debt Couns…" at bounding box center [895, 257] width 206 height 32
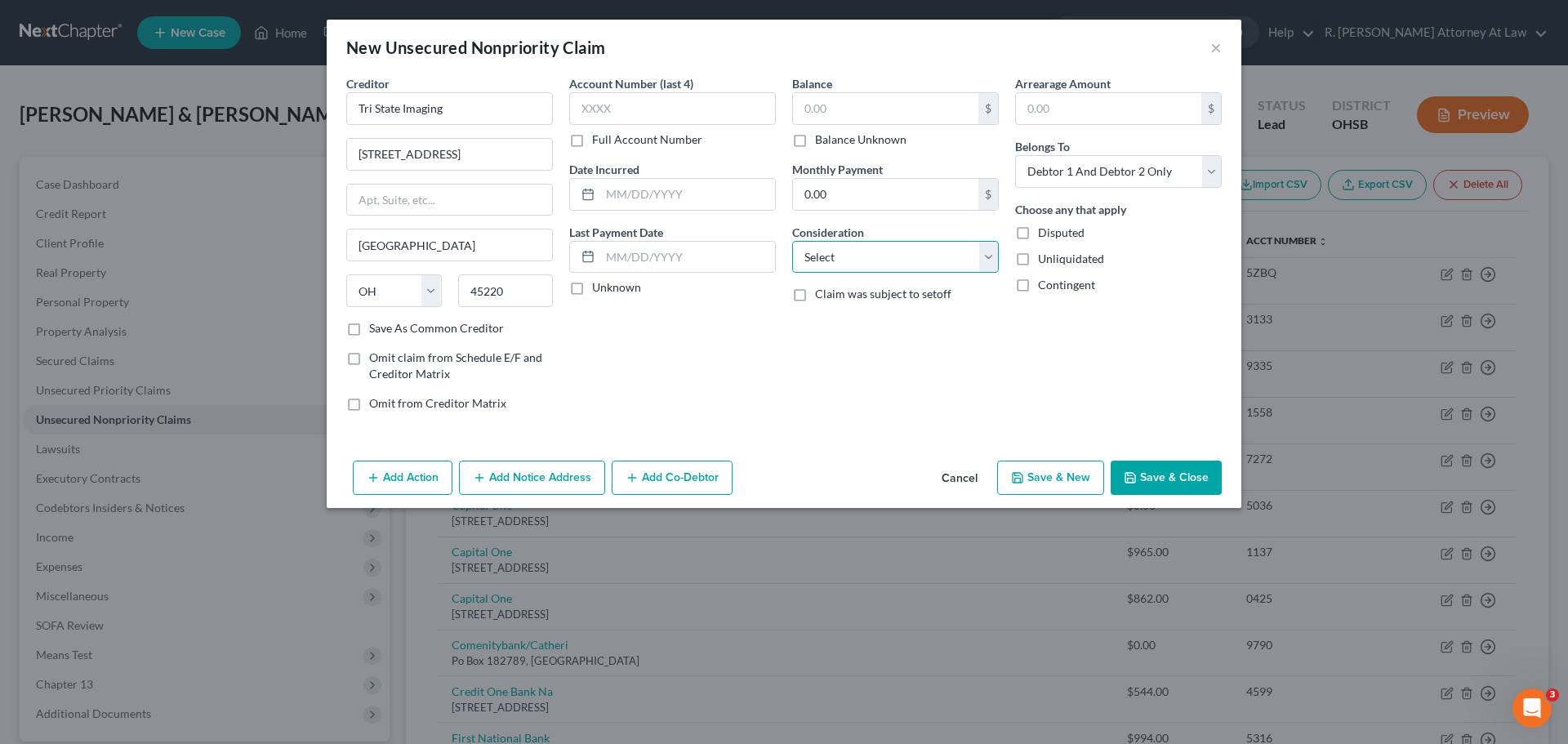
select select "9"
click at [792, 241] on select "Select Cable / Satellite Services Collection Agency Credit Card Debt Debt Couns…" at bounding box center [895, 257] width 206 height 32
click at [683, 108] on input "text" at bounding box center [672, 109] width 206 height 32
type input "8063"
drag, startPoint x: 732, startPoint y: 183, endPoint x: 739, endPoint y: 190, distance: 9.9
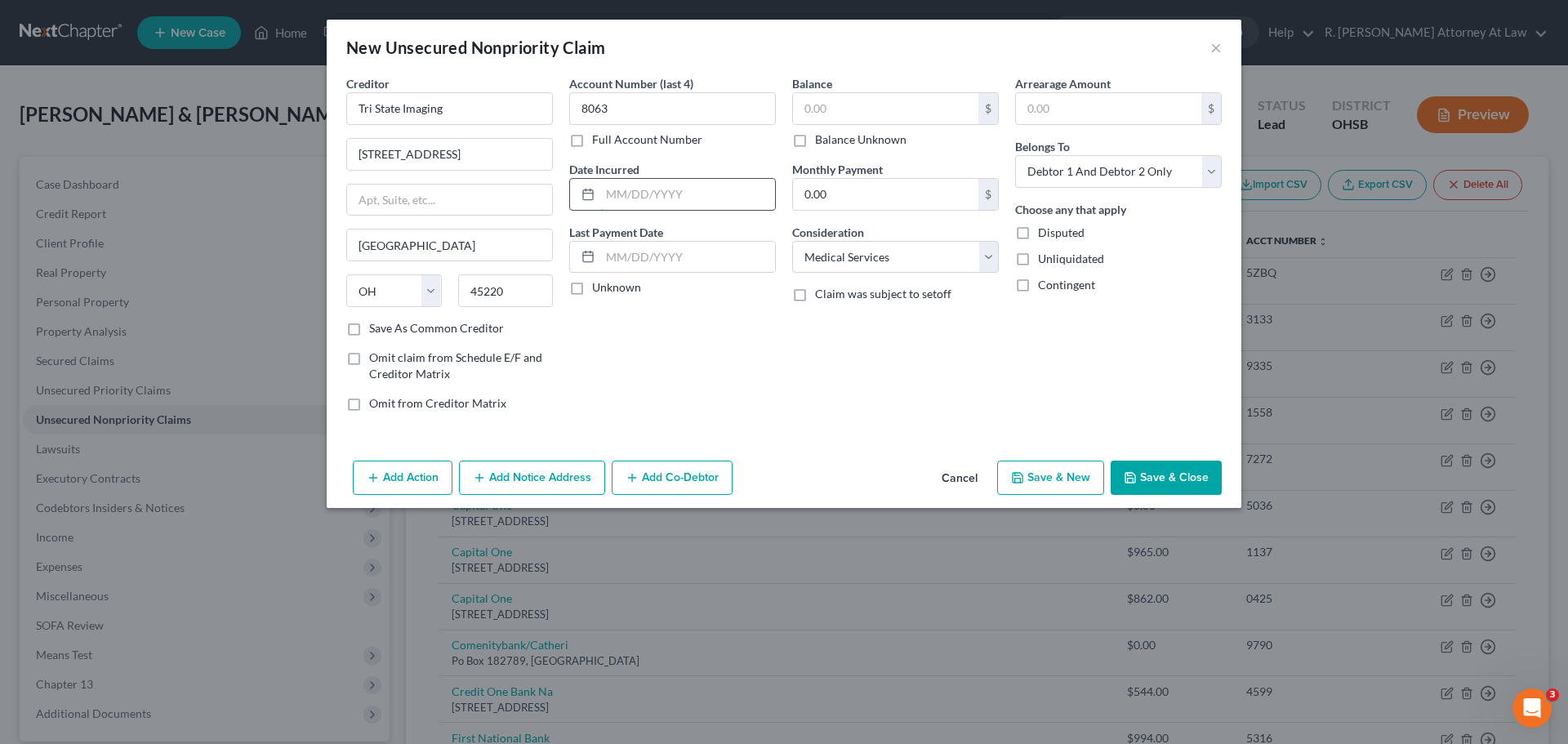
click at [738, 190] on input "text" at bounding box center [688, 194] width 175 height 31
type input "2024"
click at [880, 97] on input "text" at bounding box center [885, 109] width 185 height 31
type input "13.18"
click at [538, 475] on button "Add Notice Address" at bounding box center [532, 478] width 146 height 34
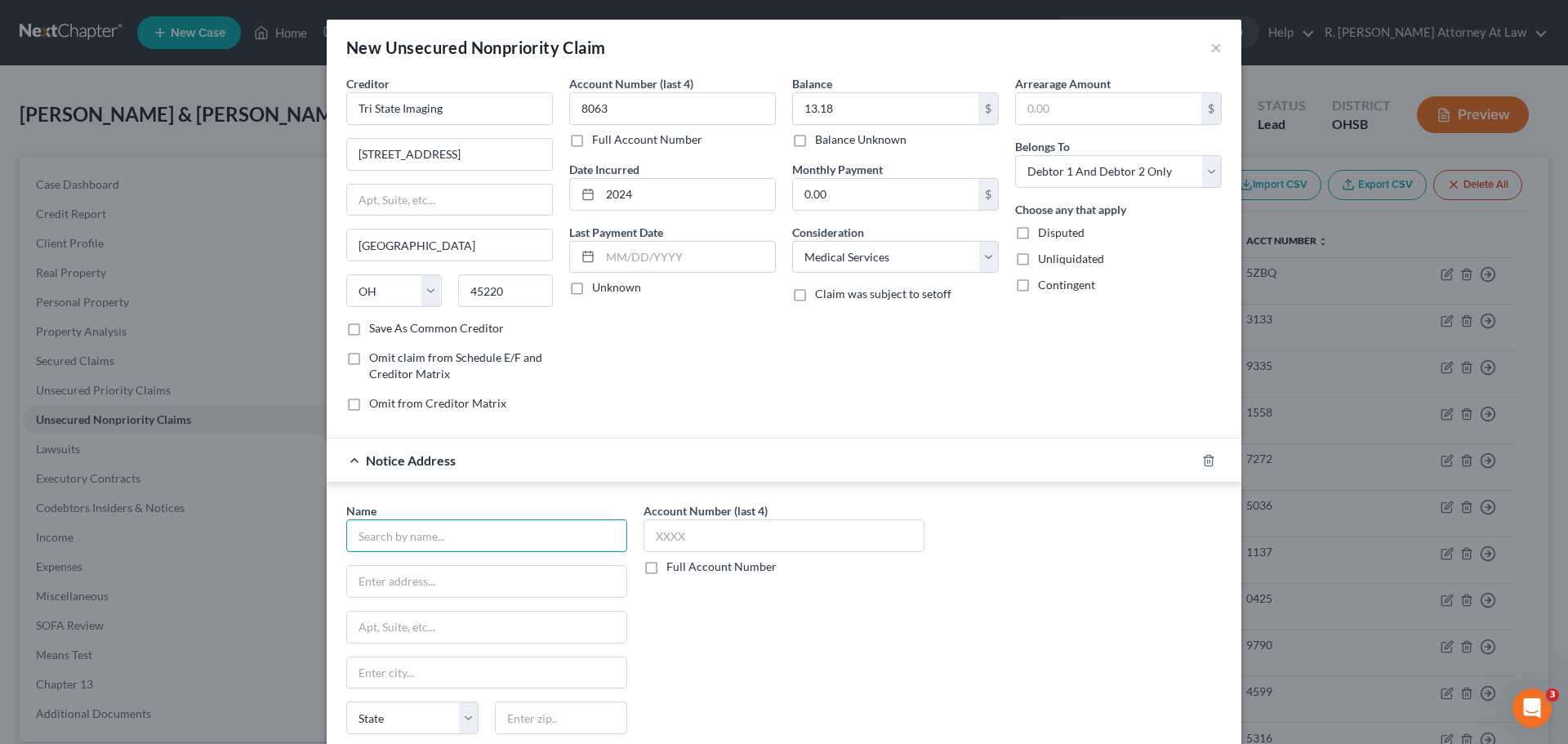
click at [461, 536] on input "text" at bounding box center [486, 536] width 281 height 32
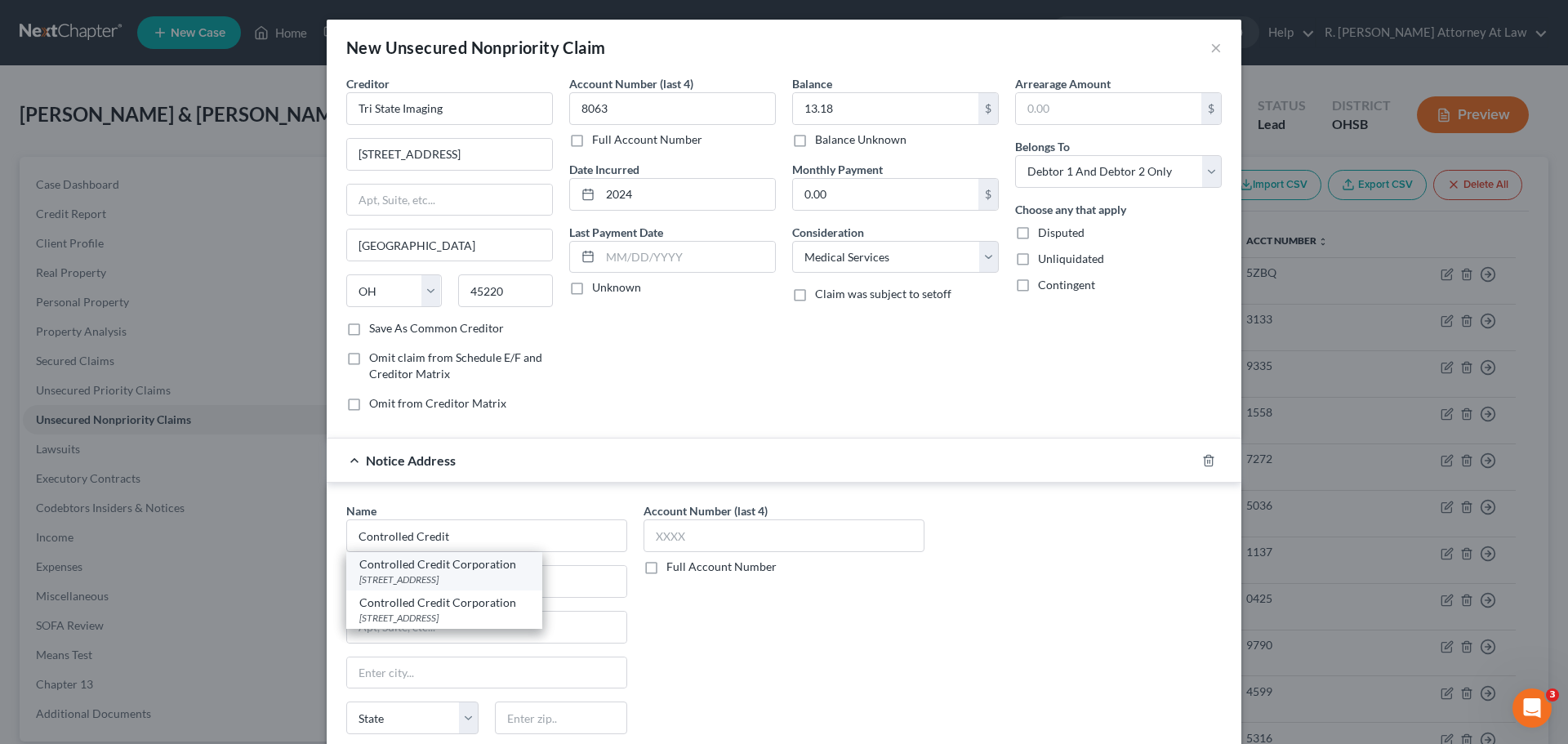
click at [396, 566] on div "Controlled Credit Corporation" at bounding box center [444, 564] width 170 height 16
type input "Controlled Credit Corporation"
type input "PO Box 5154"
type input "[GEOGRAPHIC_DATA]"
select select "36"
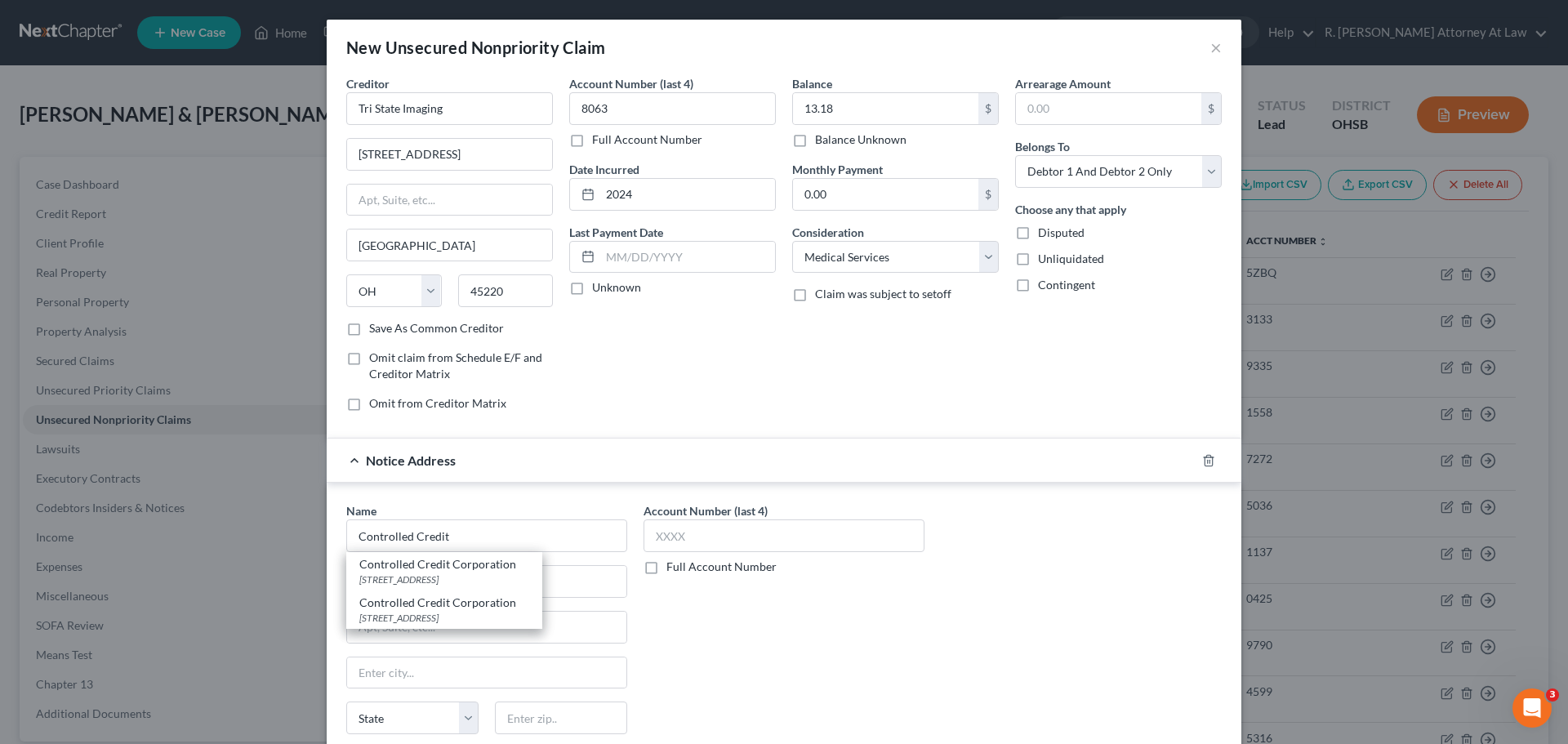
type input "45205"
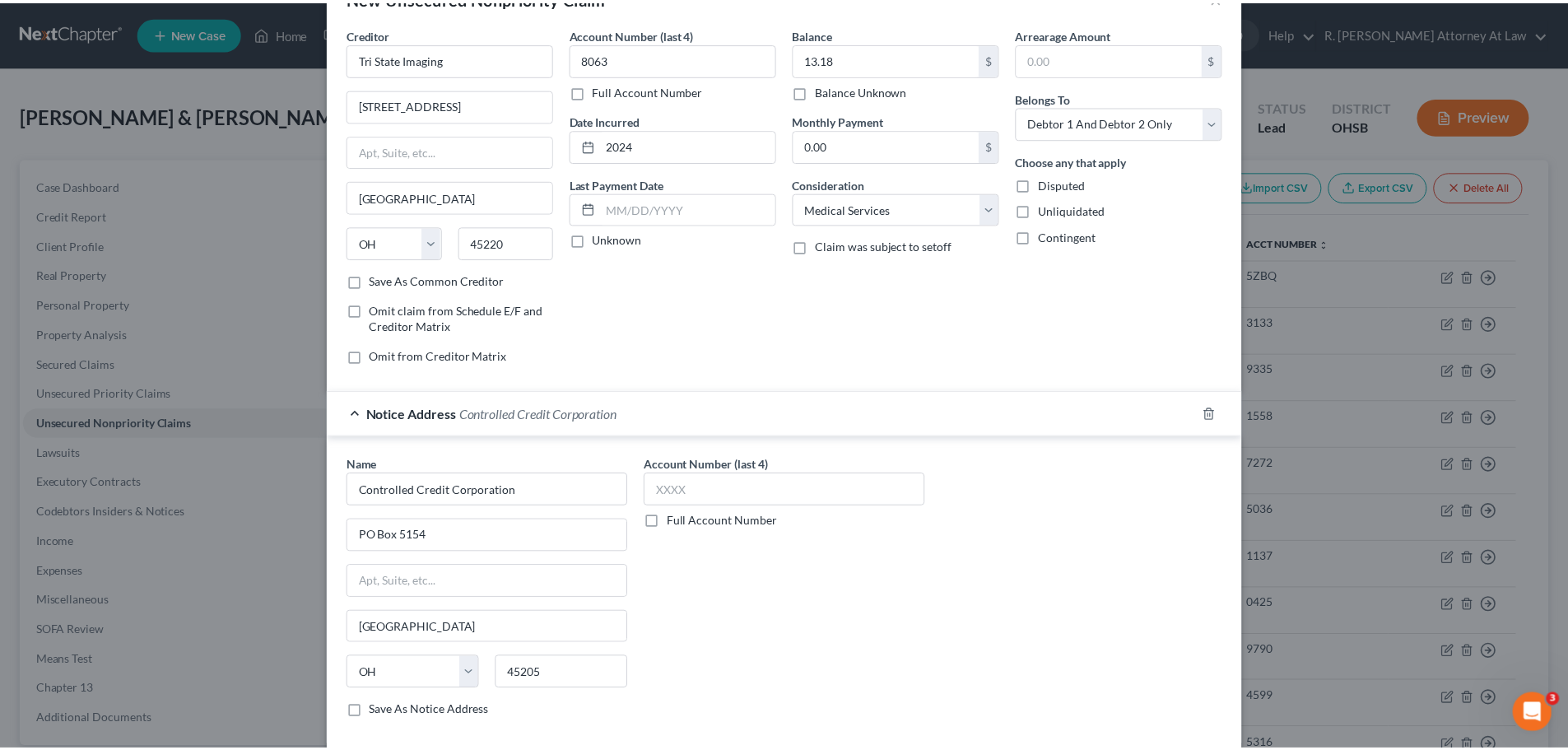
scroll to position [137, 0]
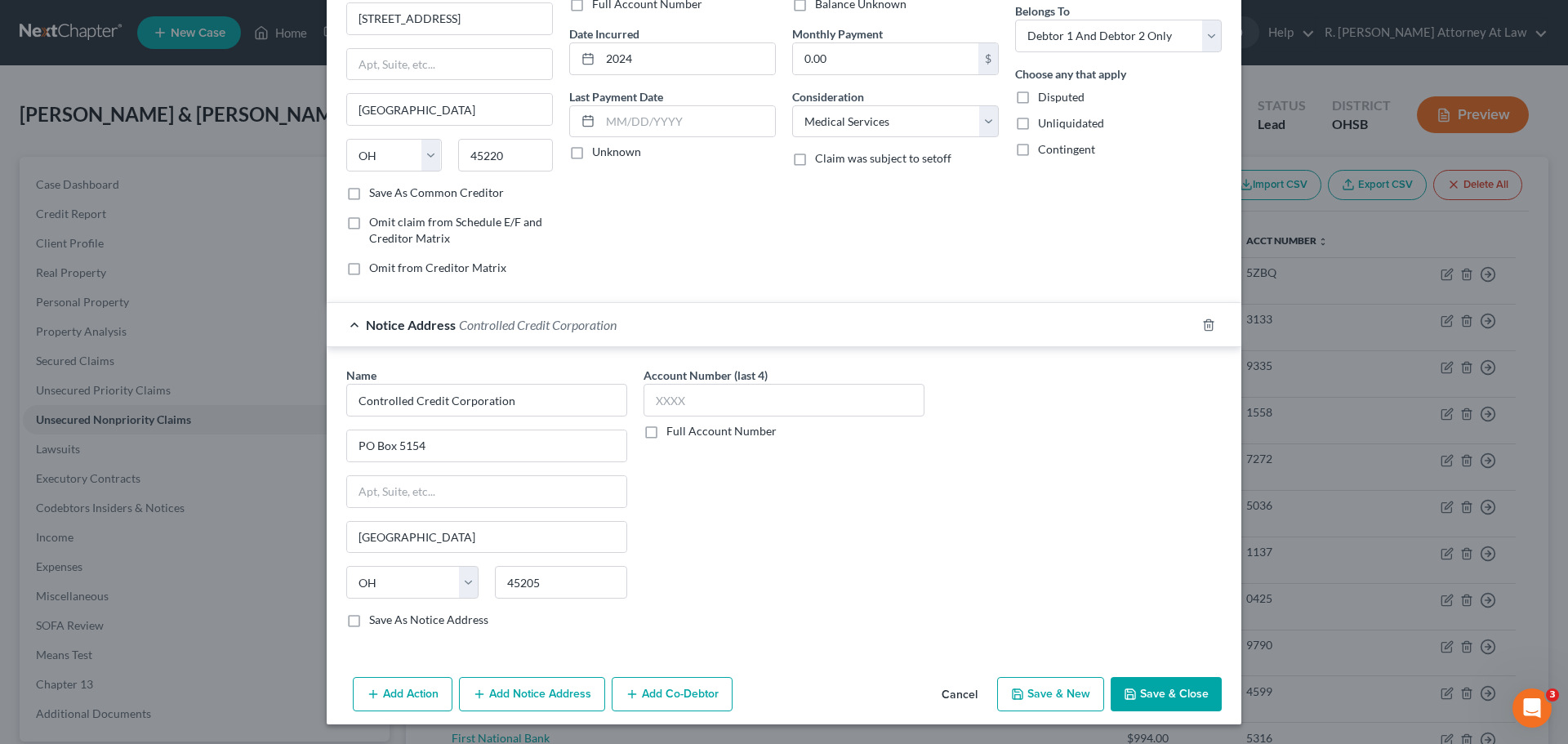
click at [1154, 699] on button "Save & Close" at bounding box center [1166, 694] width 111 height 34
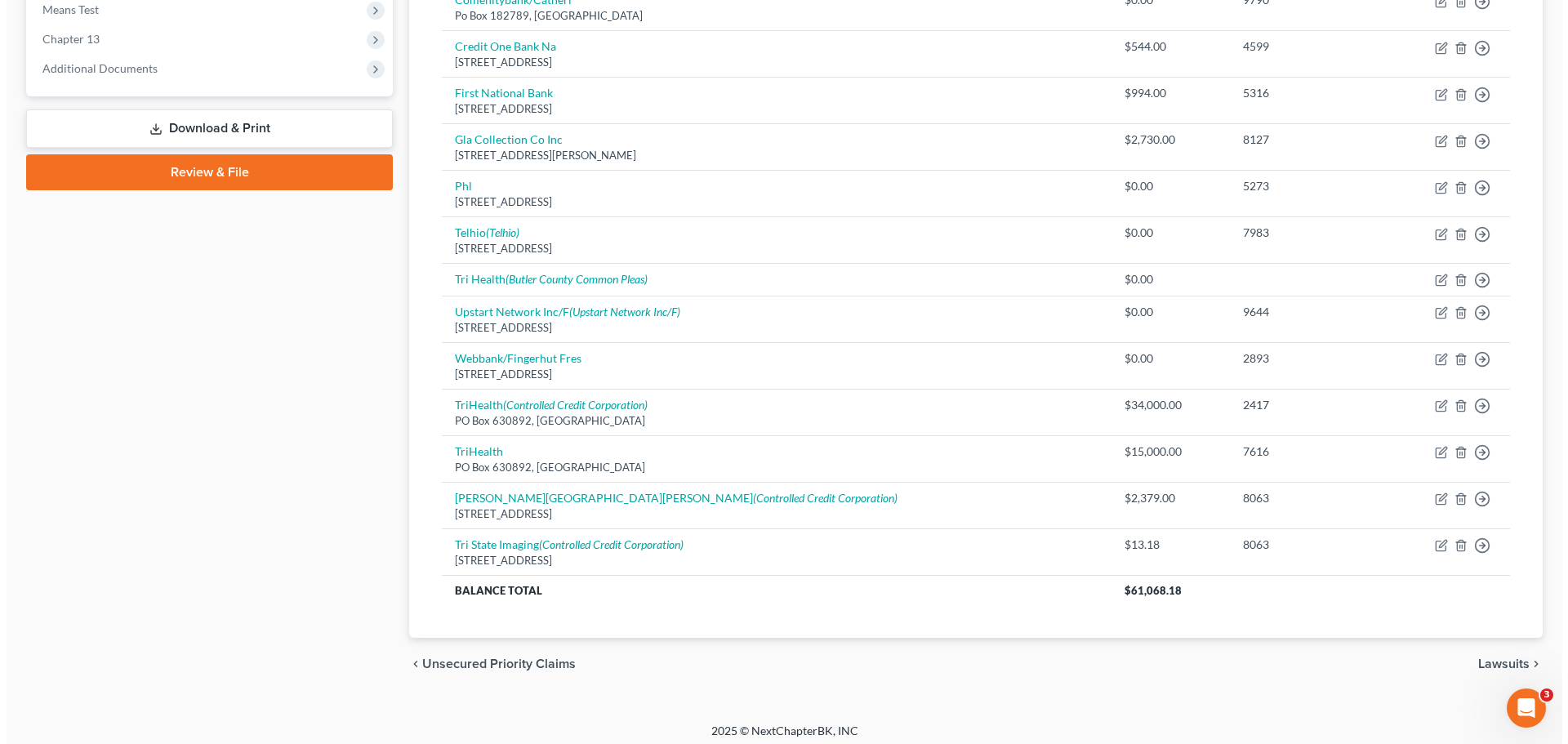
scroll to position [654, 0]
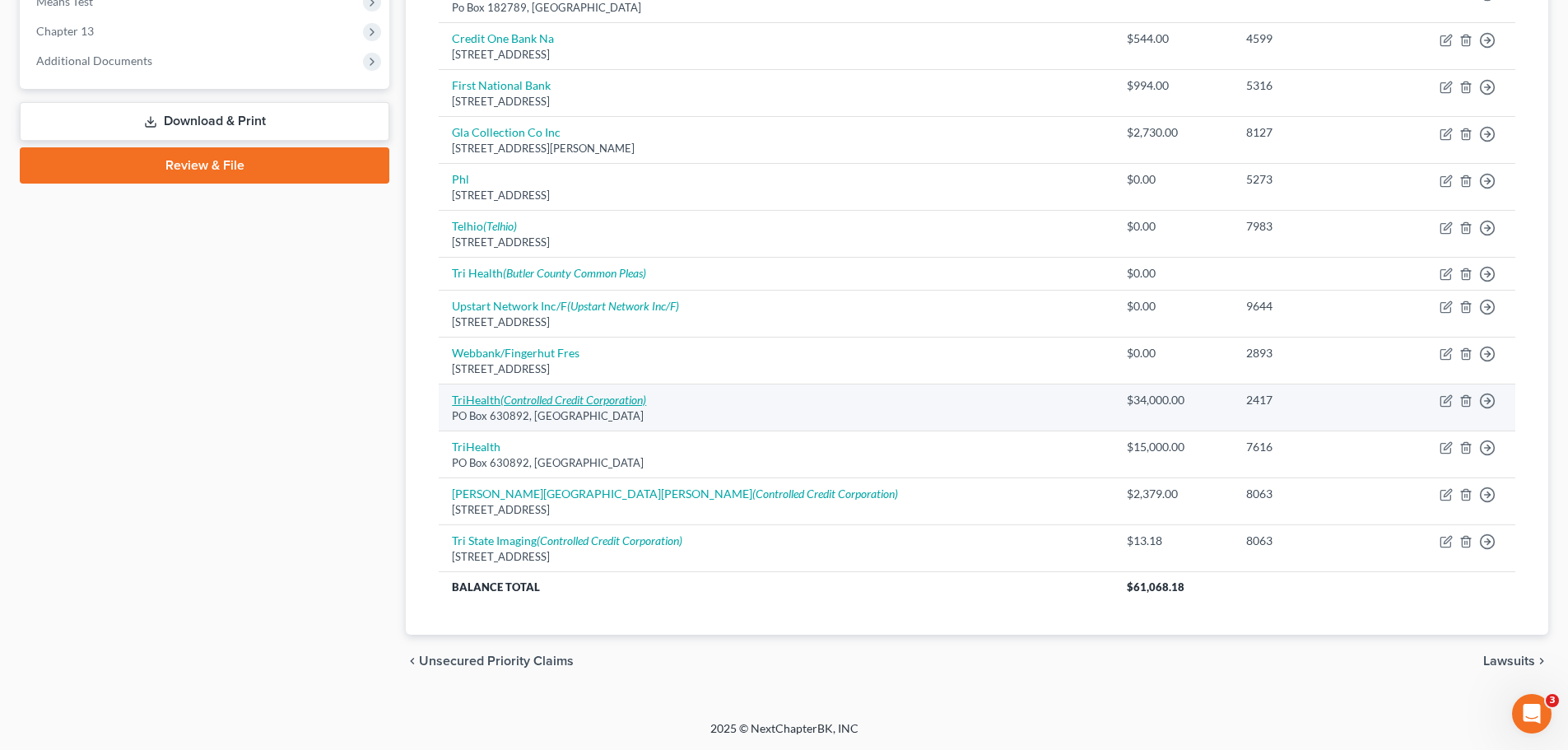
click at [493, 402] on link "TriHealth (Controlled Credit Corporation)" at bounding box center [549, 400] width 194 height 14
select select "36"
select select "9"
select select "1"
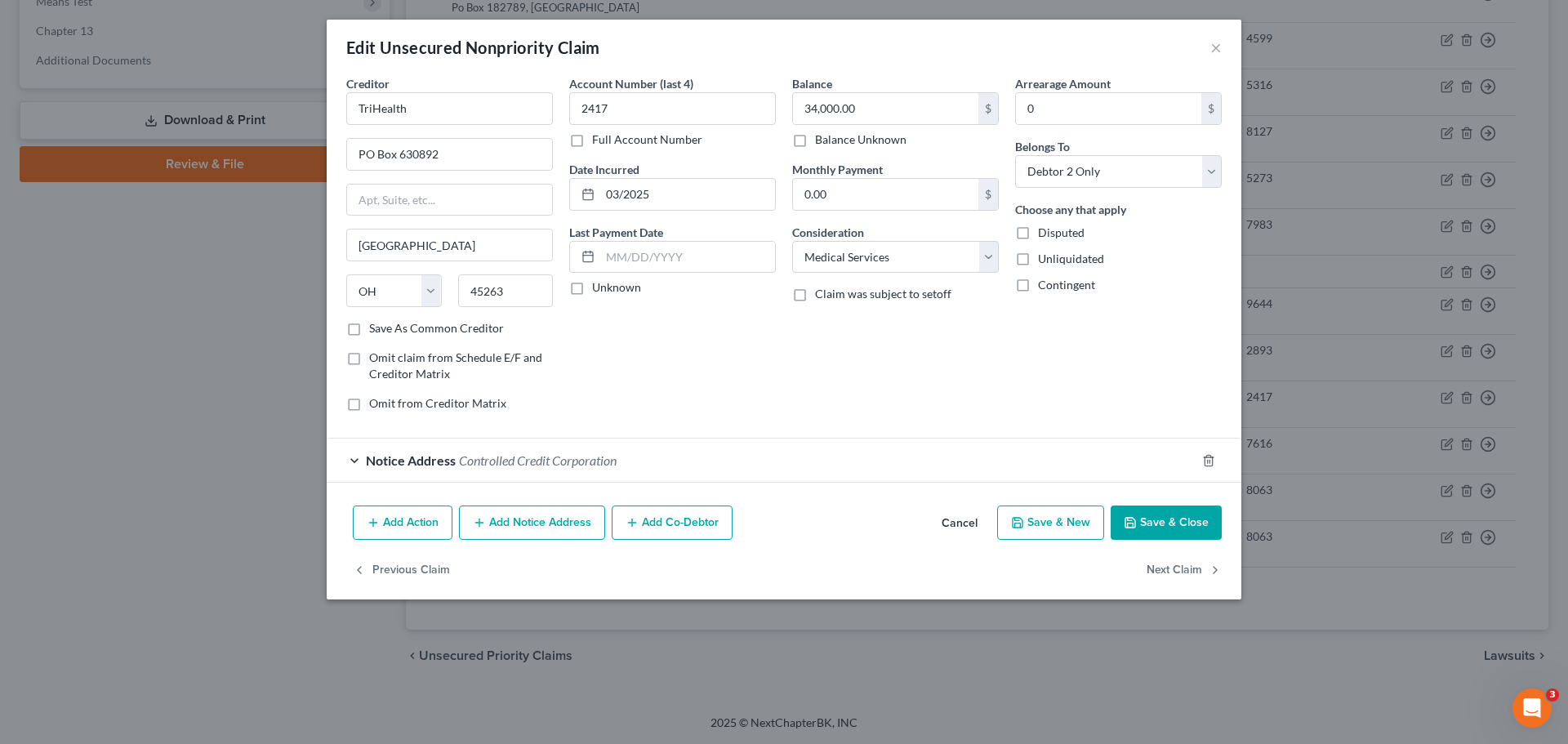
click at [548, 512] on button "Add Notice Address" at bounding box center [532, 522] width 146 height 34
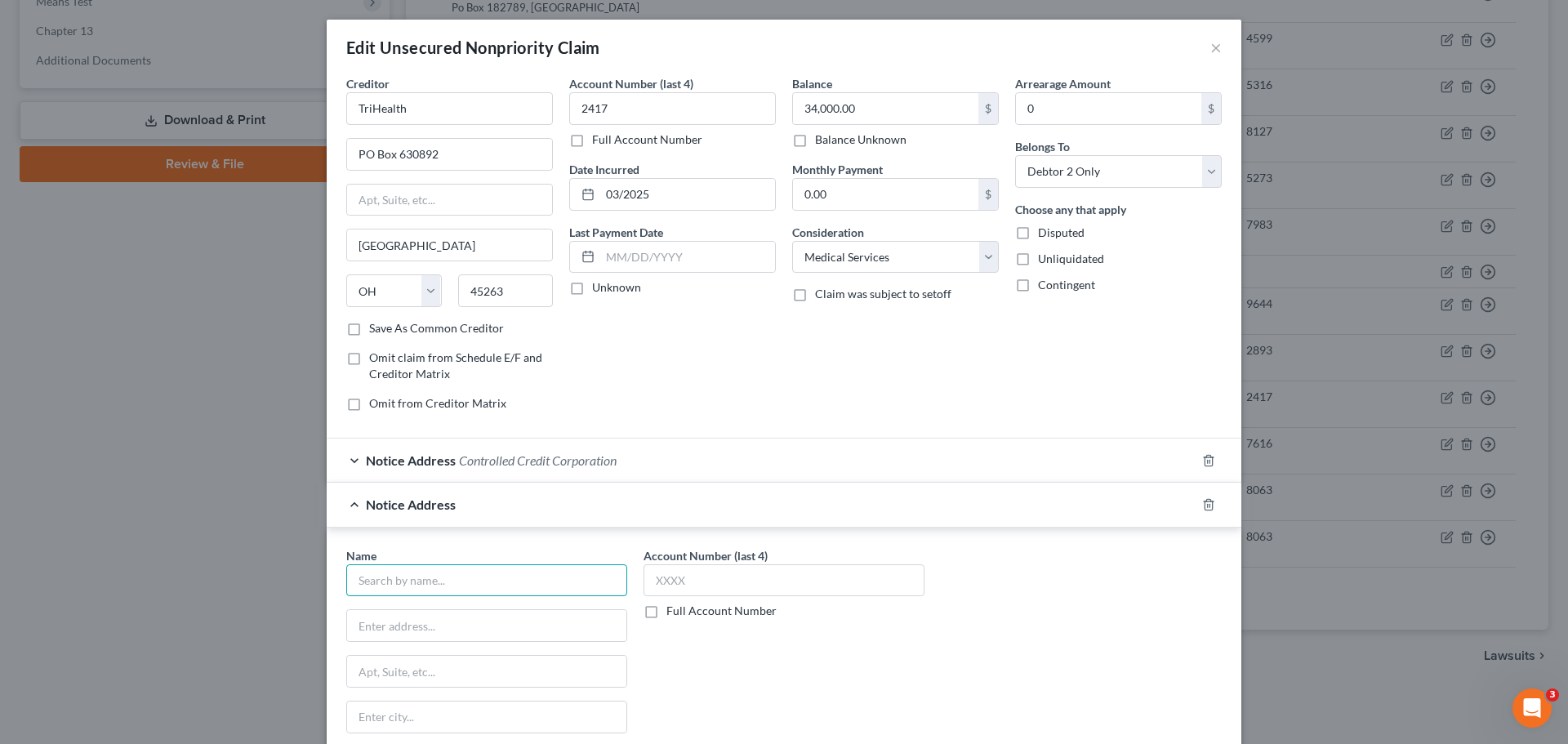
click at [452, 577] on input "text" at bounding box center [486, 581] width 281 height 32
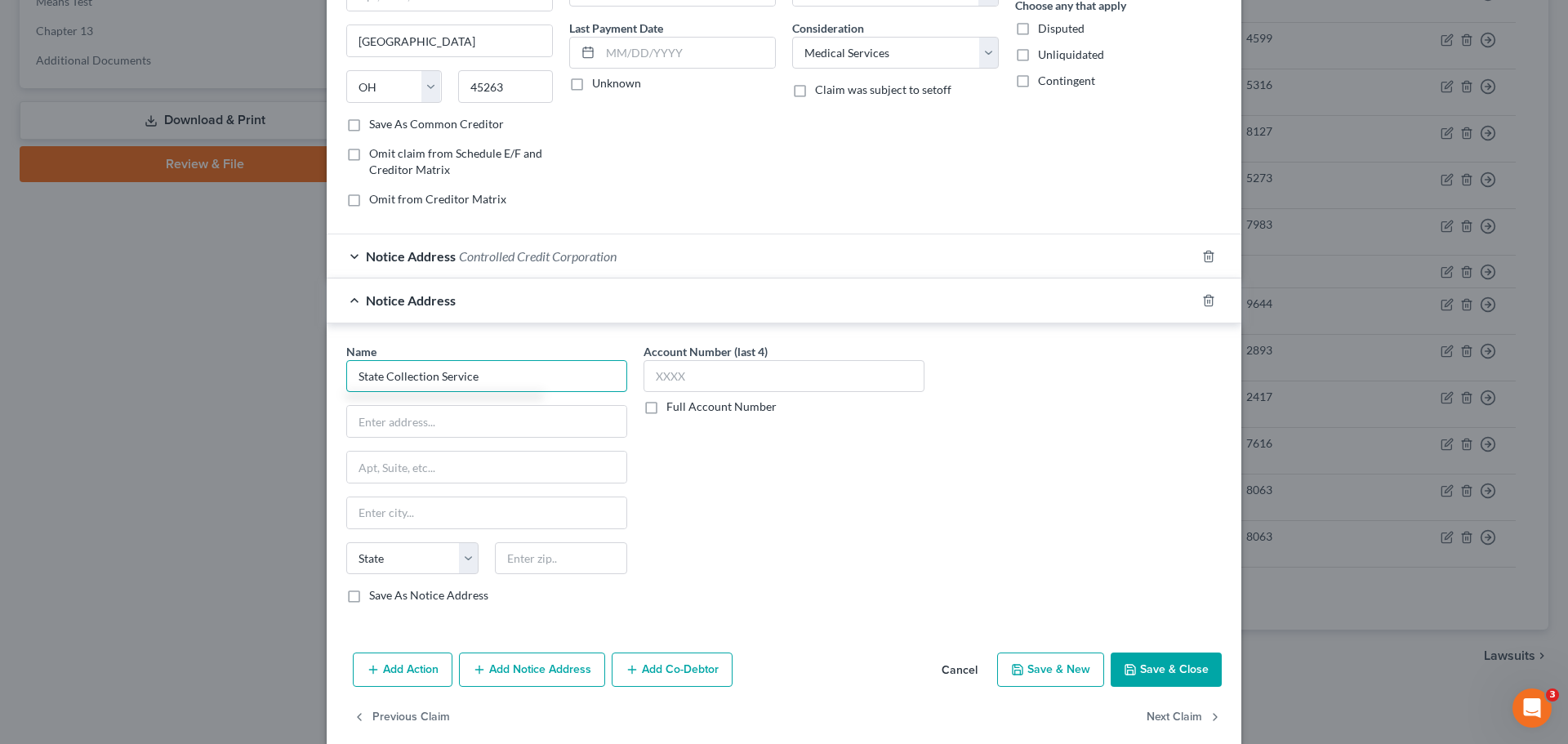
scroll to position [227, 0]
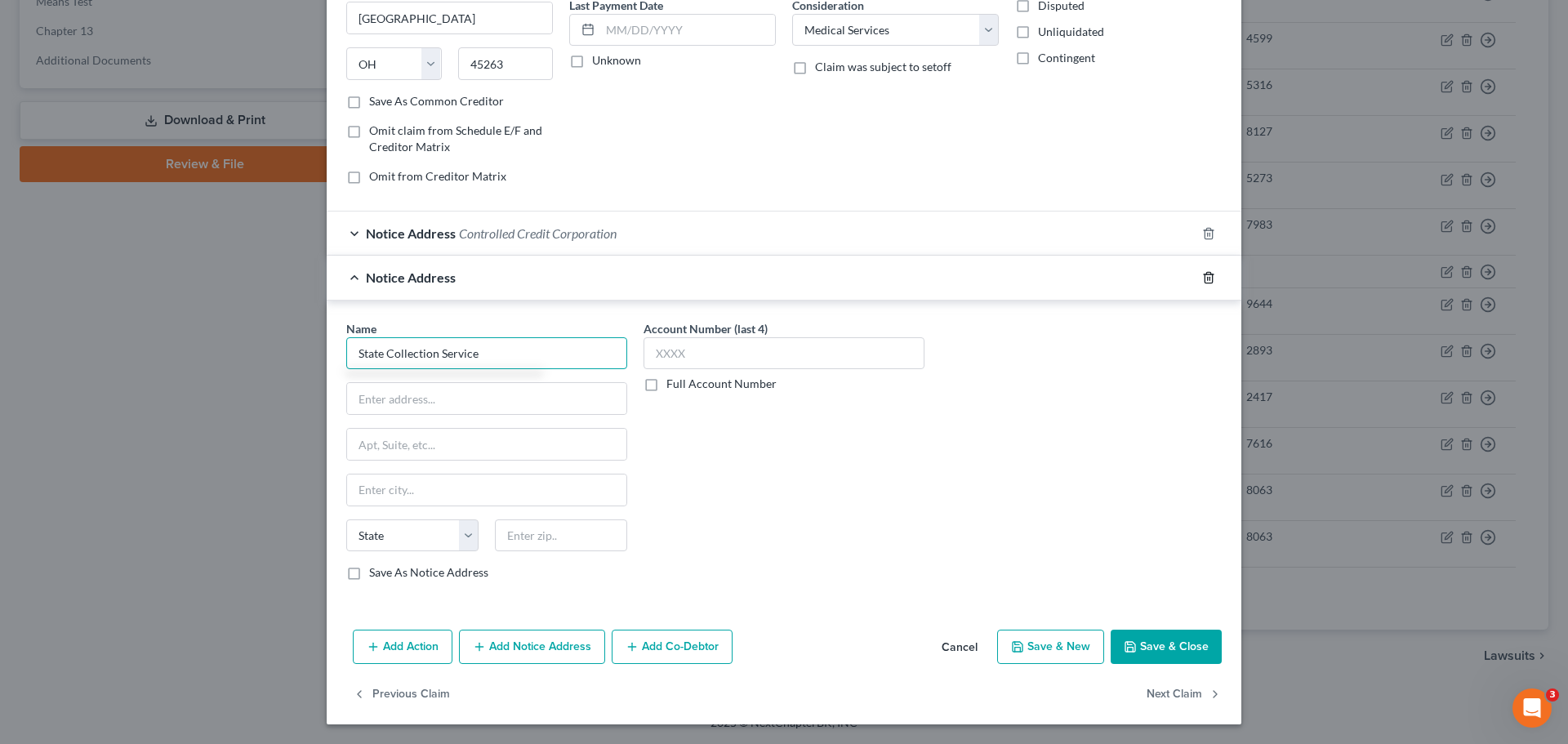
type input "State Collection Service"
click at [1202, 277] on icon "button" at bounding box center [1208, 277] width 13 height 13
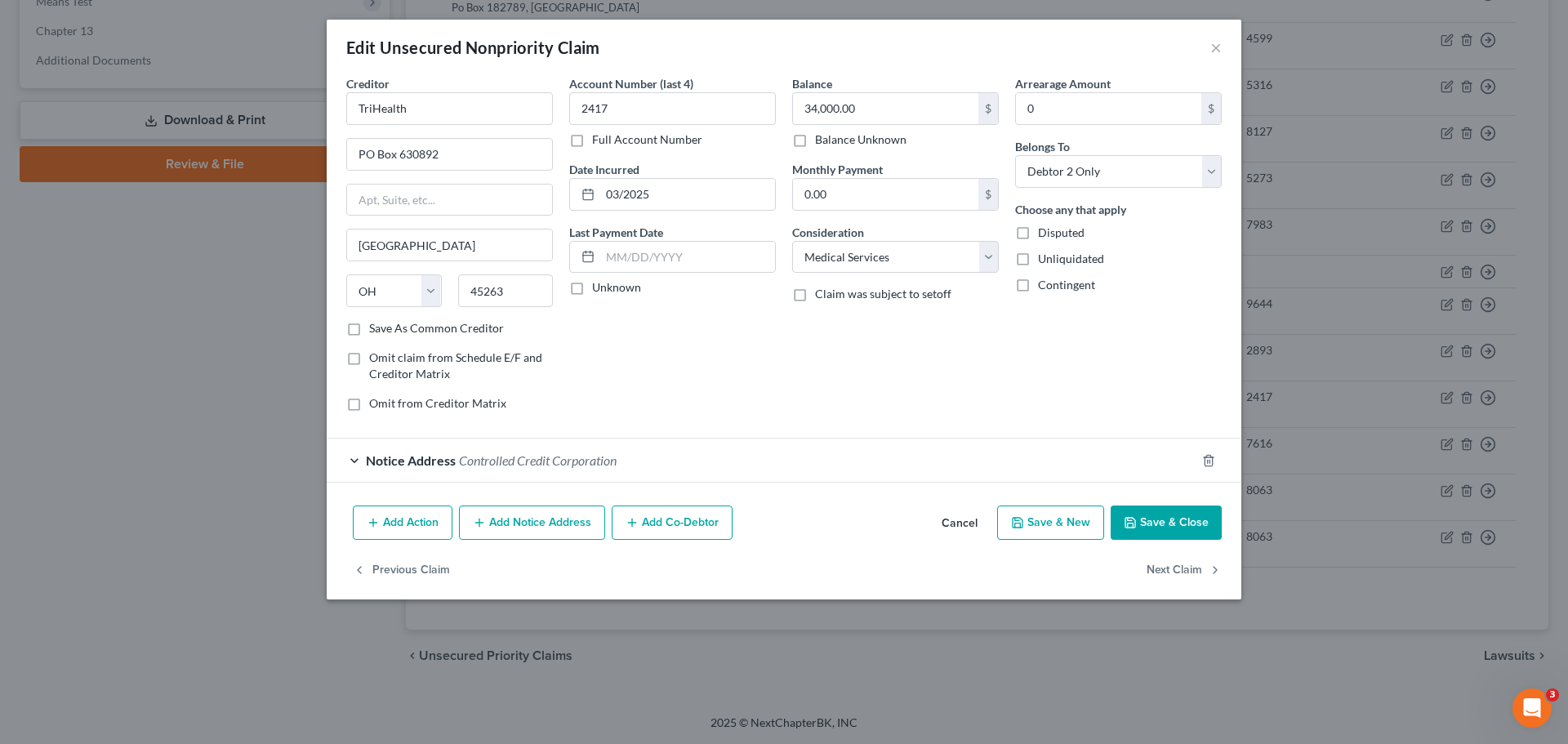
scroll to position [0, 0]
click at [1158, 526] on button "Save & Close" at bounding box center [1166, 522] width 111 height 34
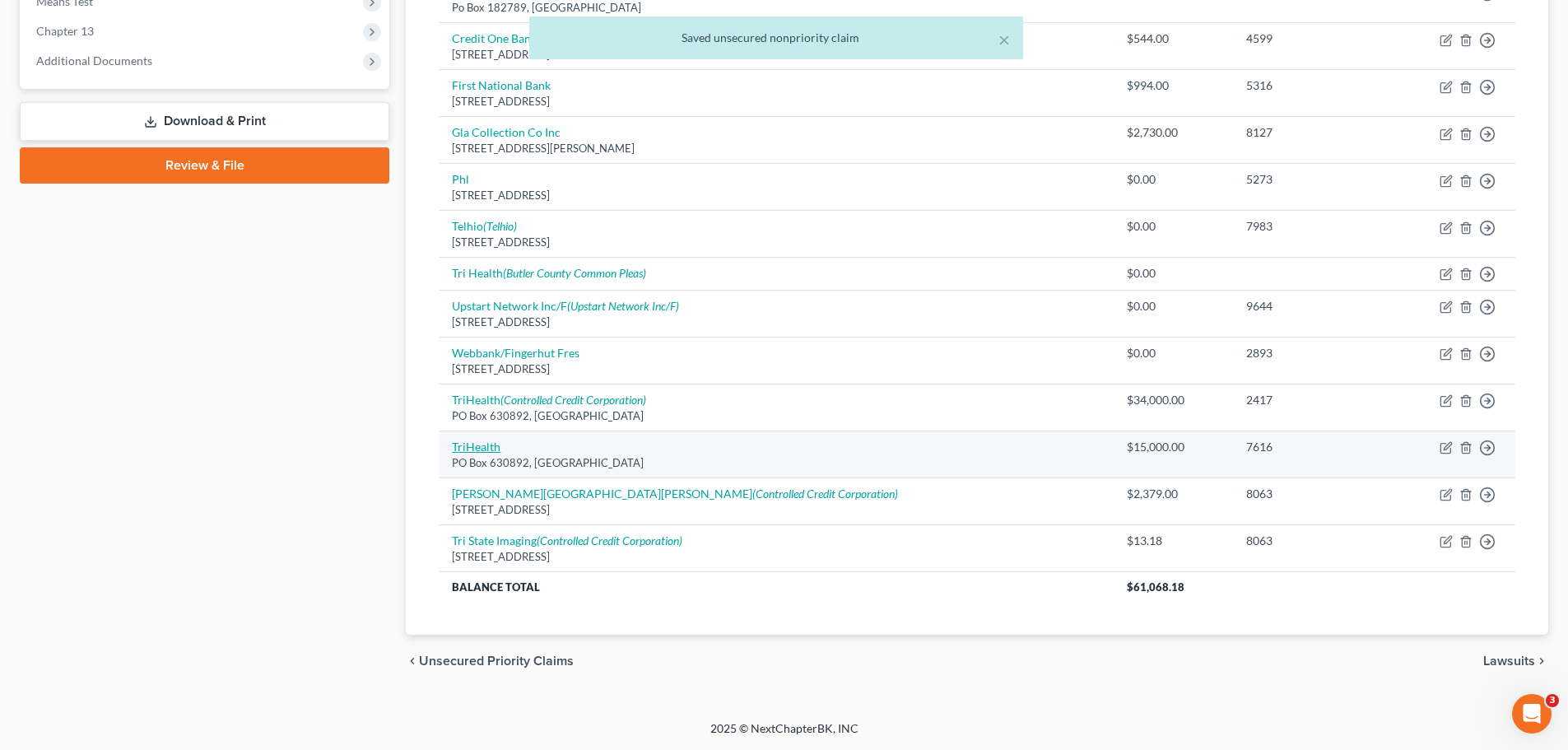
click at [490, 444] on link "TriHealth" at bounding box center [476, 447] width 49 height 14
select select "36"
select select "9"
select select "0"
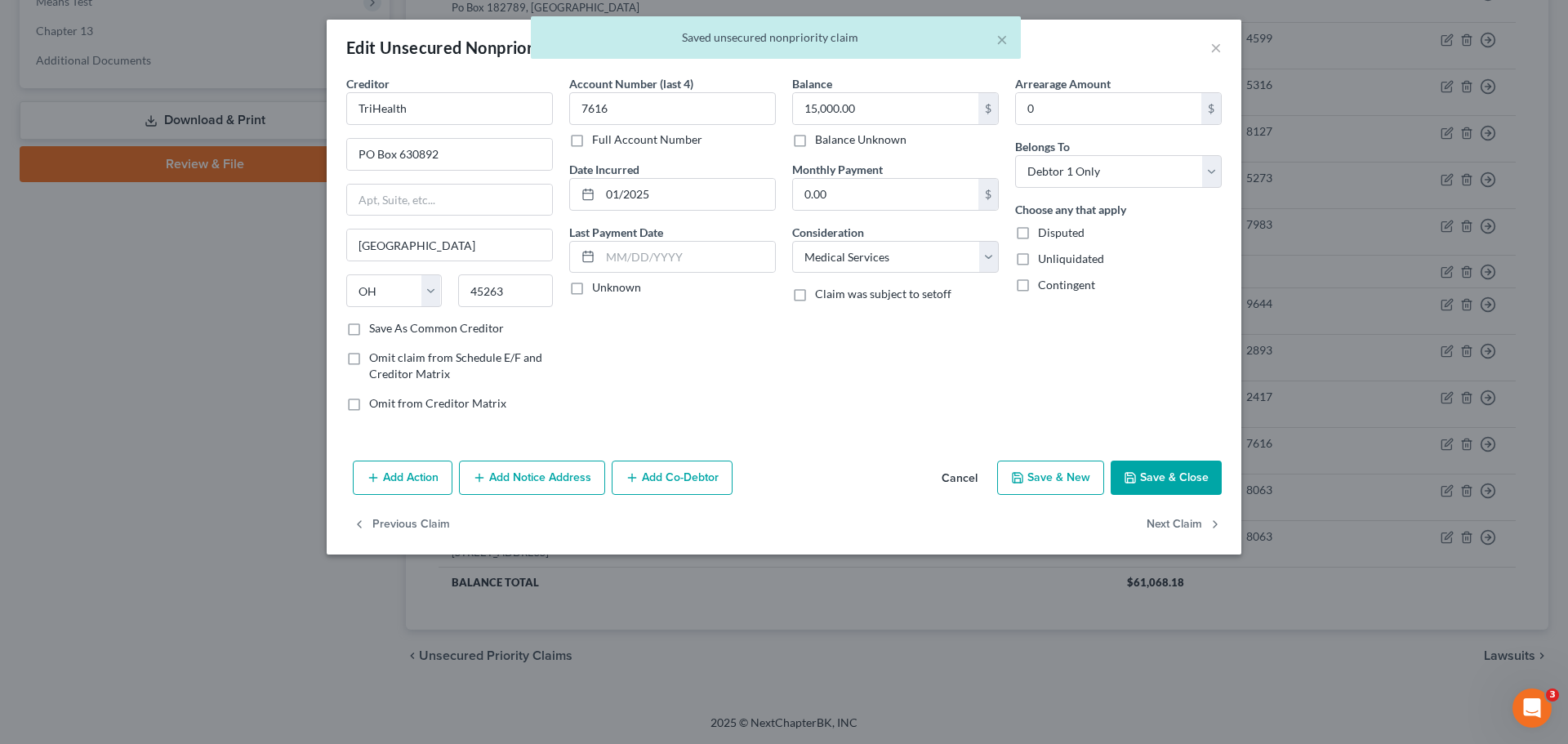
click at [532, 484] on button "Add Notice Address" at bounding box center [532, 478] width 146 height 34
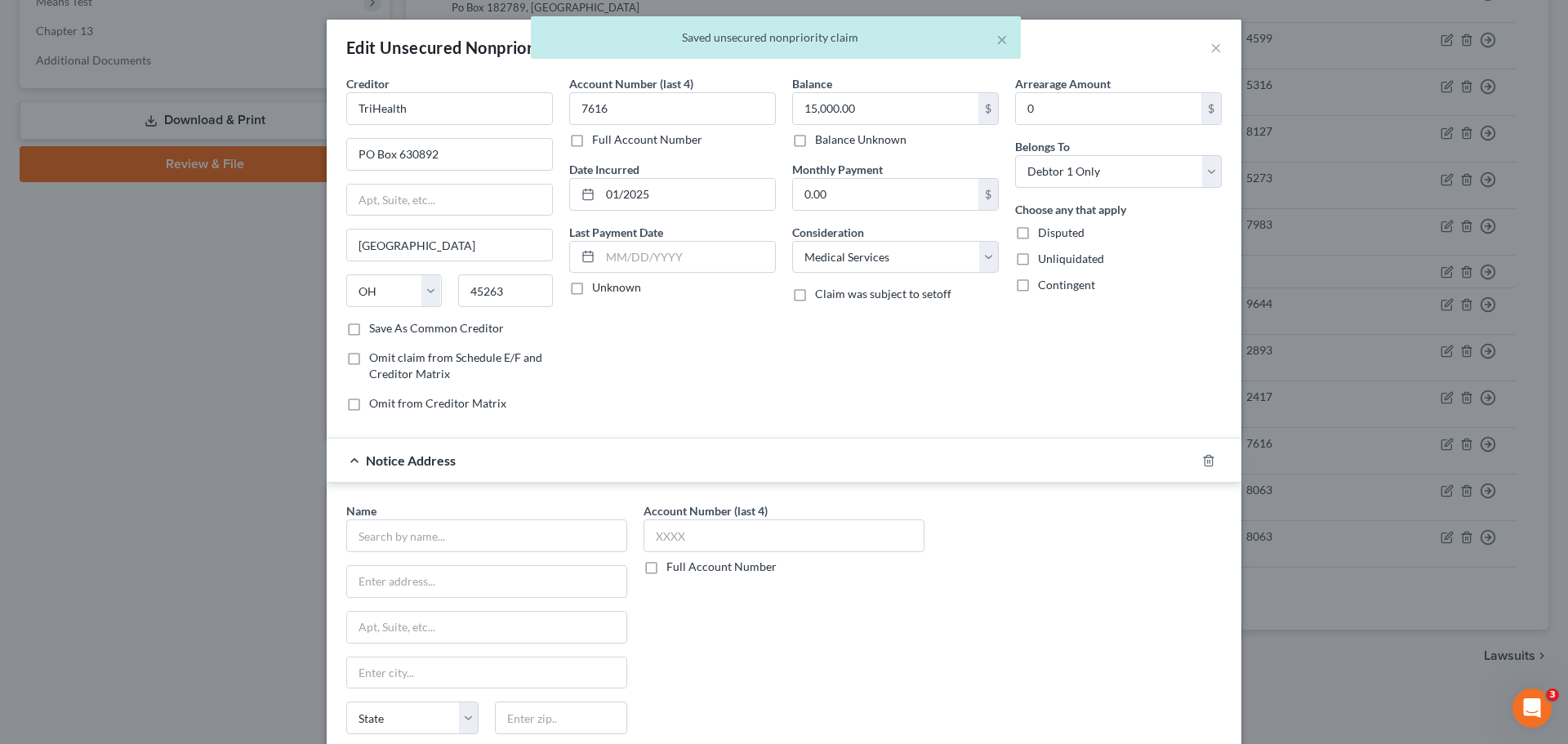
click at [469, 555] on div "Name * State [US_STATE] AK AR AZ CA CO CT DE DC [GEOGRAPHIC_DATA] [GEOGRAPHIC_D…" at bounding box center [486, 634] width 281 height 262
click at [469, 539] on input "text" at bounding box center [486, 536] width 281 height 32
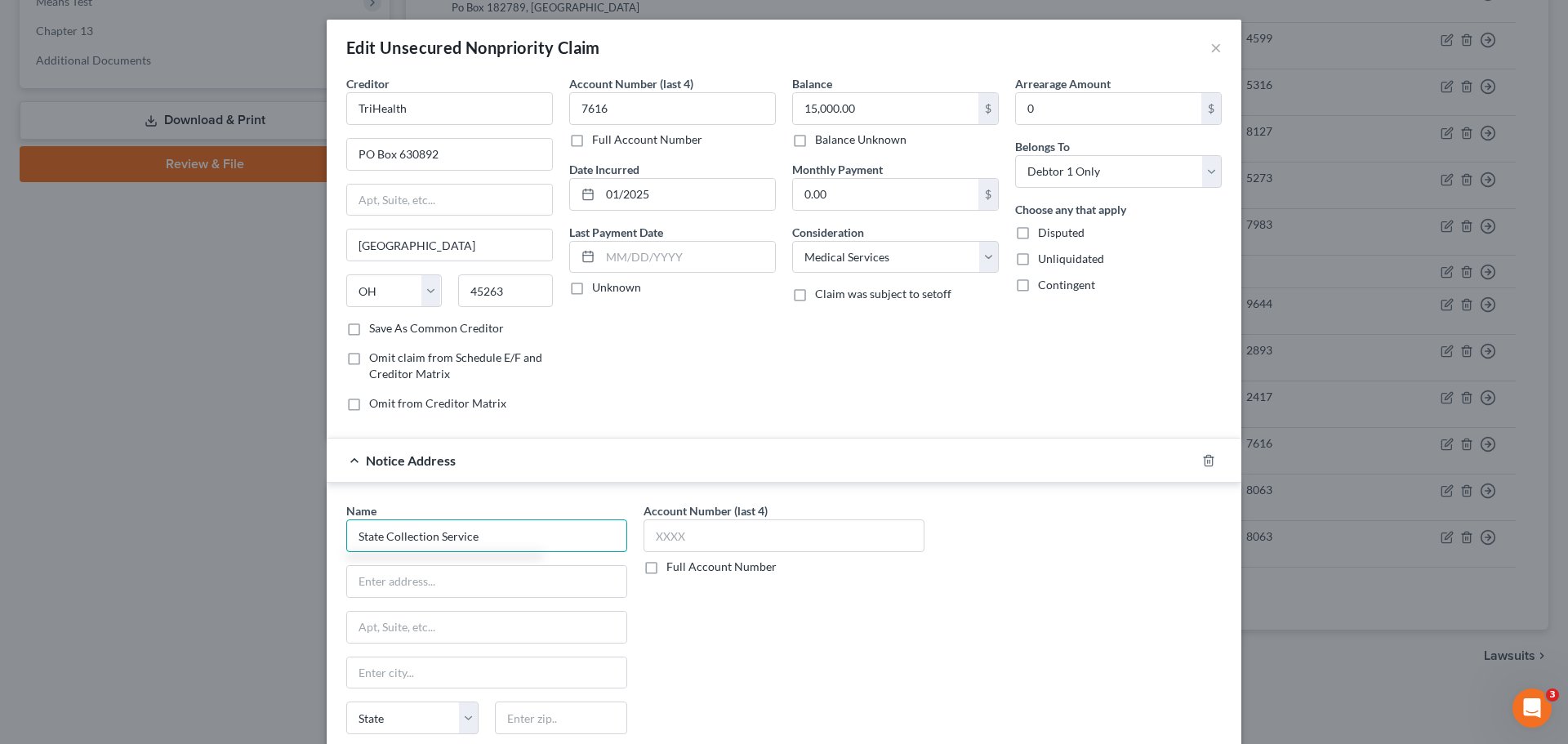
type input "State Collection Service"
type input "PO Box 6250"
type input "53716"
type input "[GEOGRAPHIC_DATA]"
select select "52"
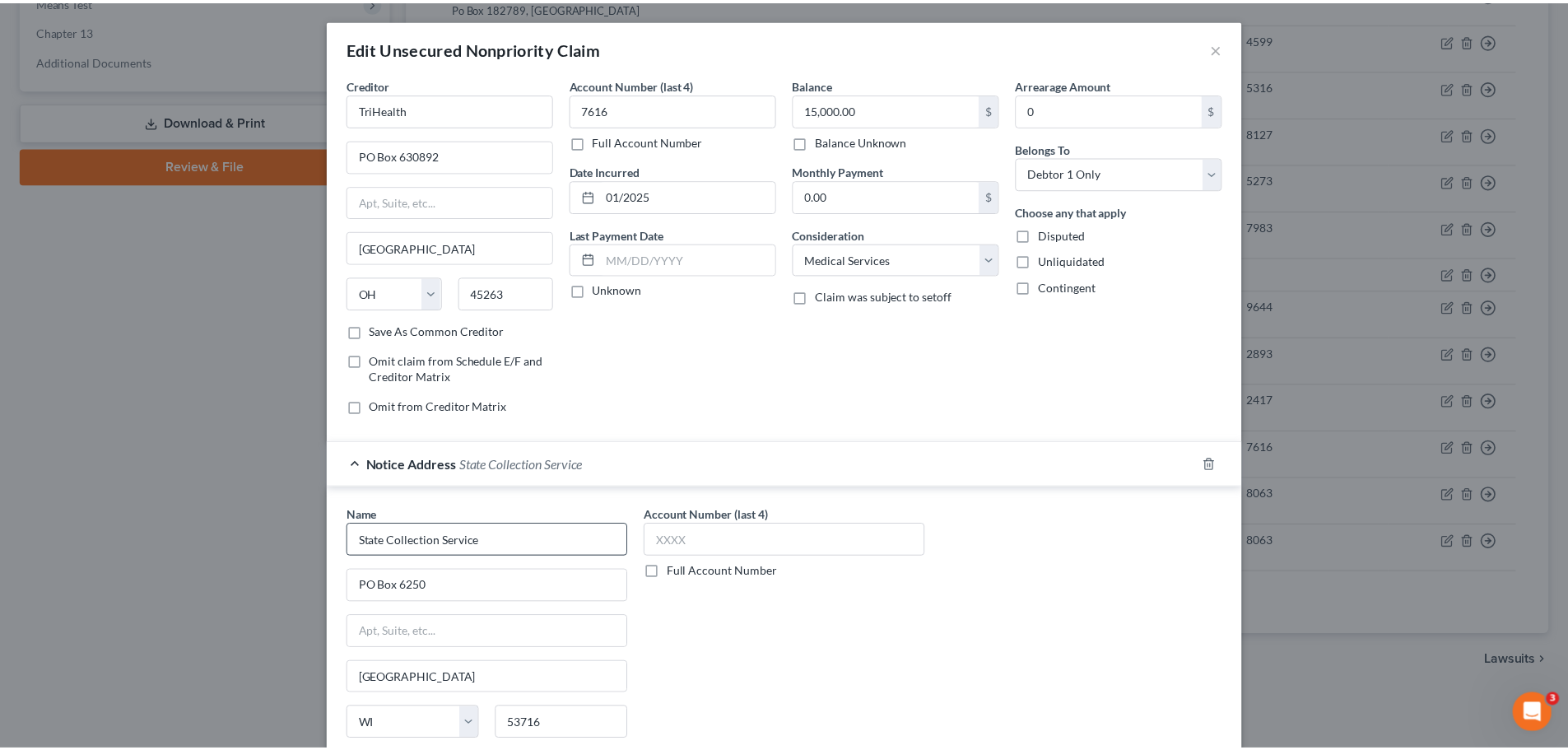
scroll to position [184, 0]
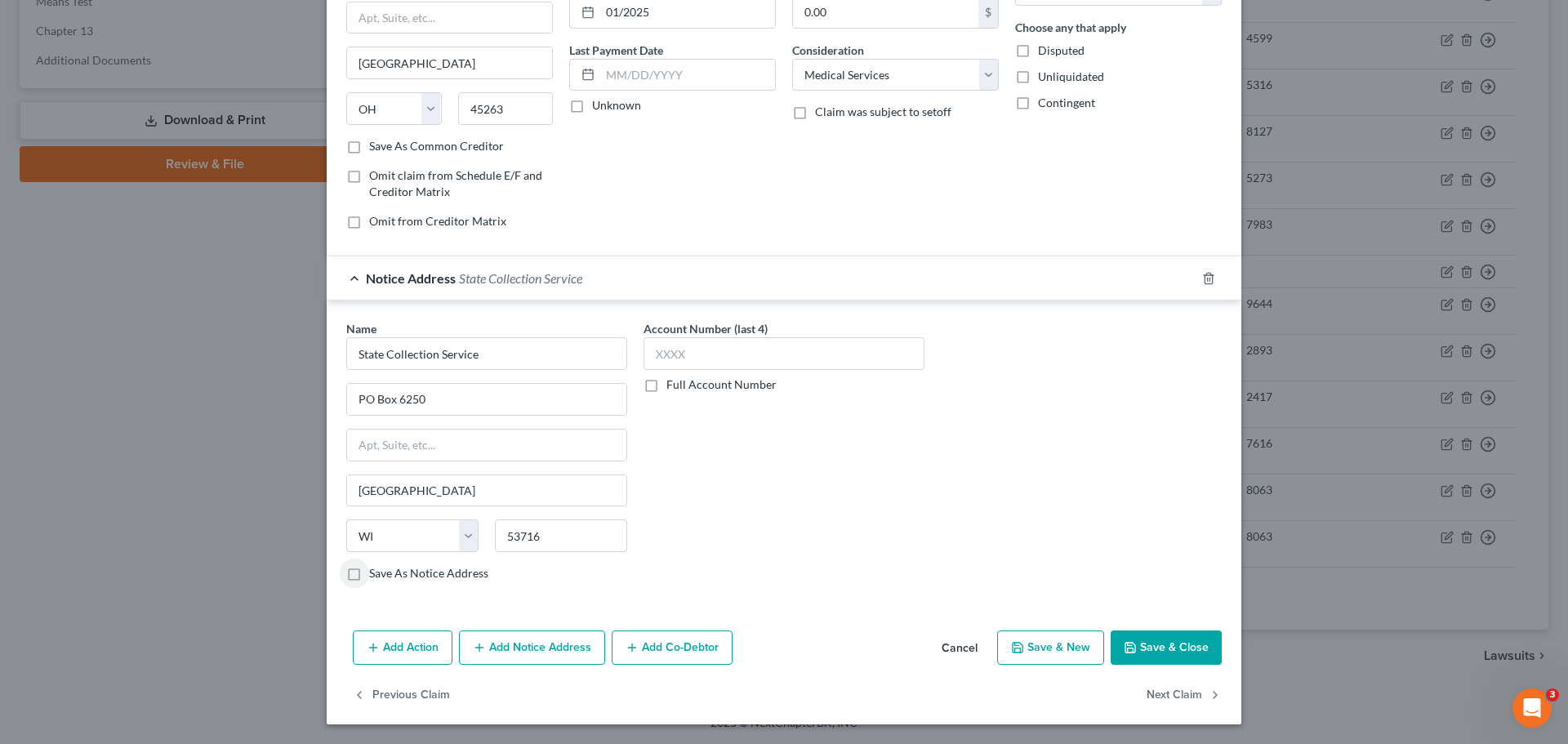
click at [1145, 632] on button "Save & Close" at bounding box center [1166, 648] width 111 height 34
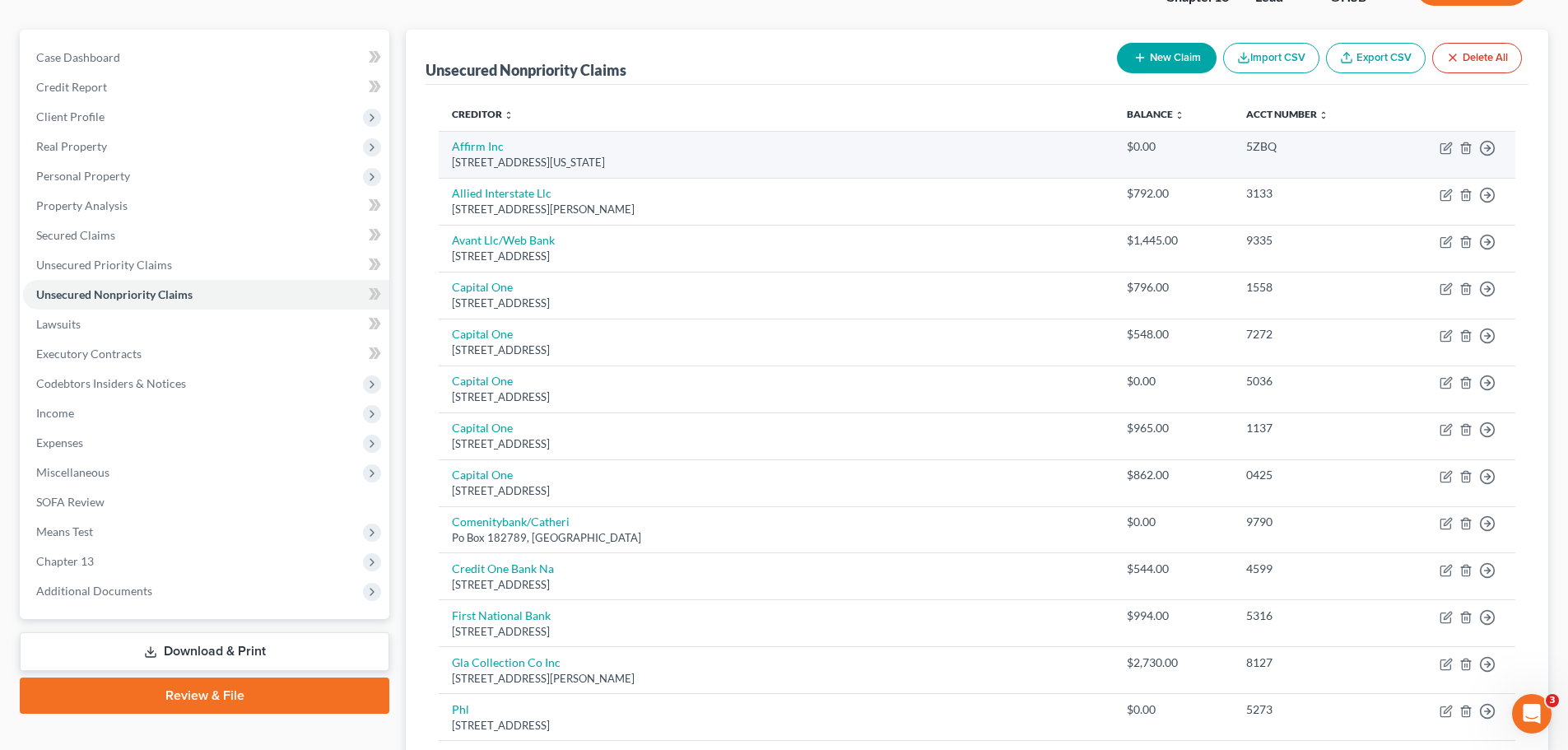
scroll to position [0, 0]
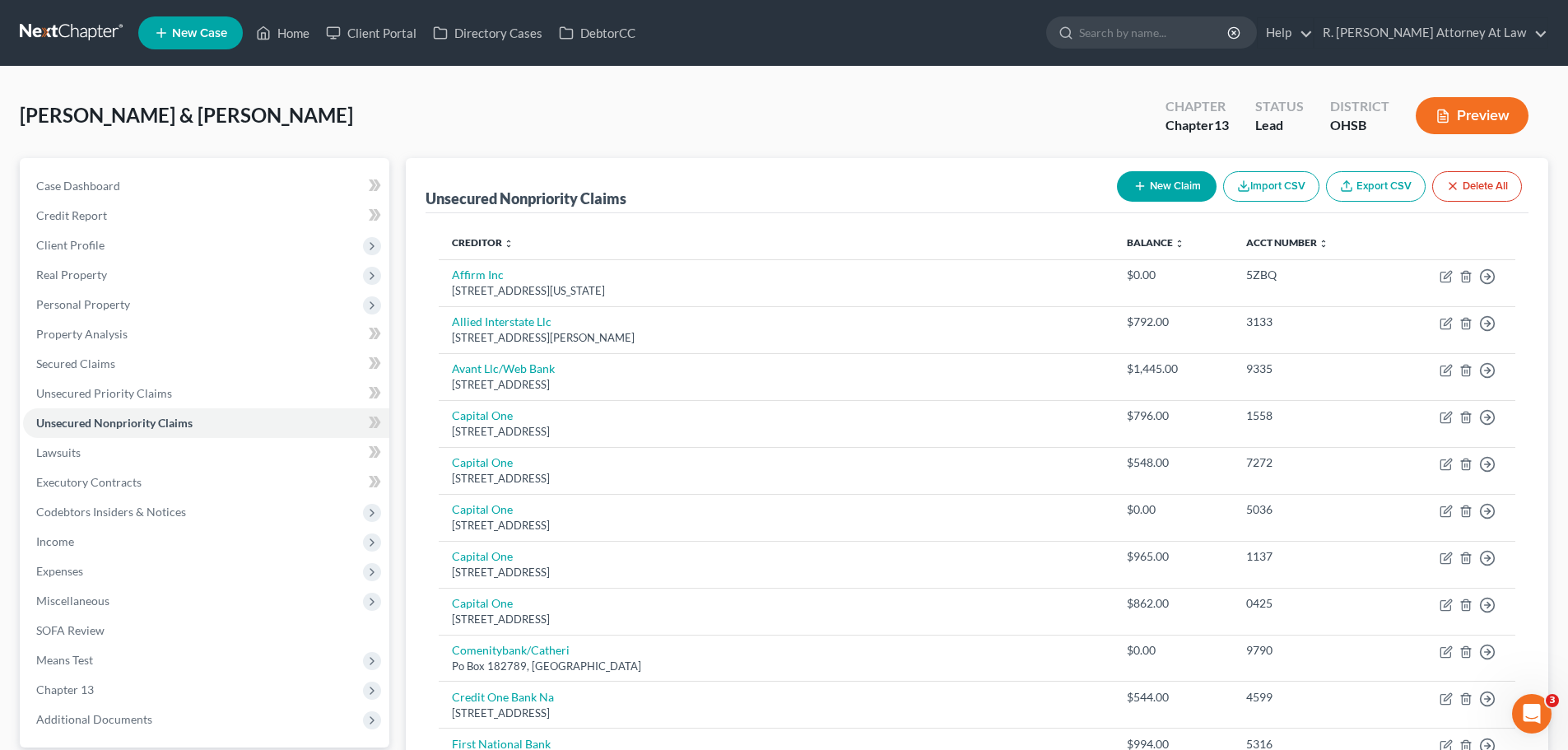
click at [1145, 200] on button "New Claim" at bounding box center [1167, 187] width 99 height 31
select select "2"
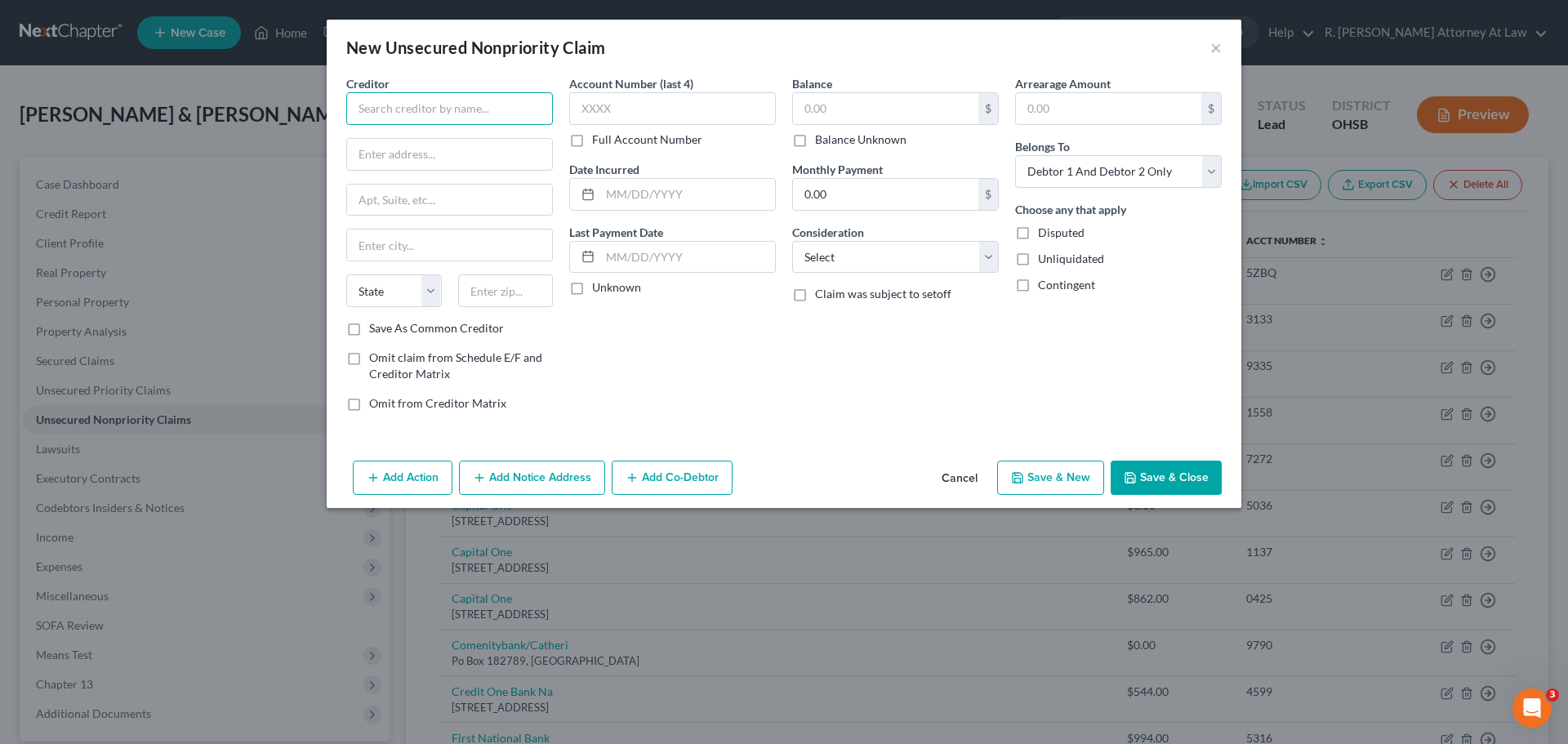
click at [464, 112] on input "text" at bounding box center [449, 109] width 206 height 32
type input "Tristate Imaging Medical Group"
type input "PO box 42538"
type input "45242"
type input "[GEOGRAPHIC_DATA]"
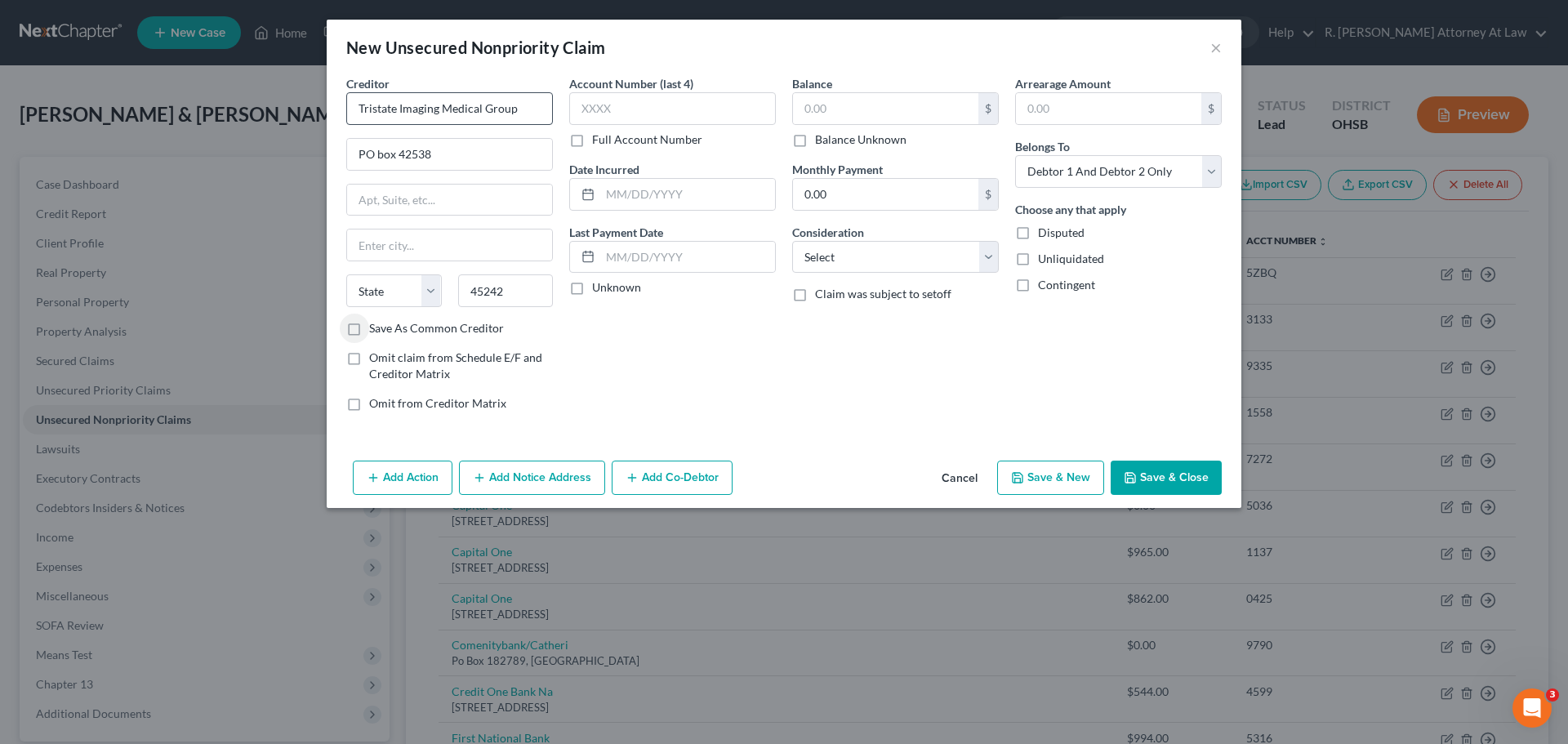
select select "36"
drag, startPoint x: 739, startPoint y: 196, endPoint x: 745, endPoint y: 183, distance: 14.3
click at [739, 195] on input "text" at bounding box center [688, 194] width 175 height 31
type input "2024"
click at [840, 246] on select "Select Cable / Satellite Services Collection Agency Credit Card Debt Debt Couns…" at bounding box center [895, 257] width 206 height 32
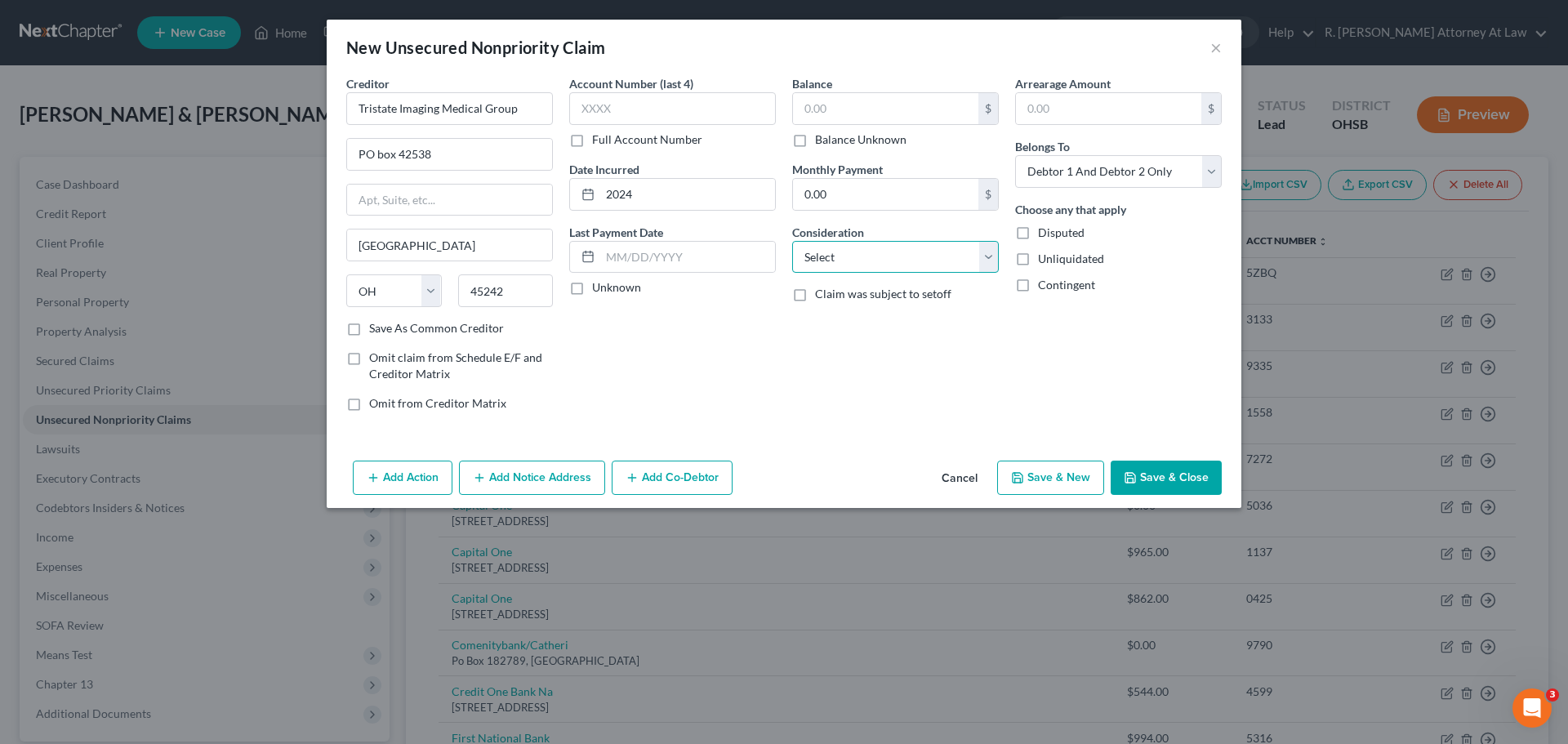
select select "9"
click at [792, 241] on select "Select Cable / Satellite Services Collection Agency Credit Card Debt Debt Couns…" at bounding box center [895, 257] width 206 height 32
click at [632, 118] on input "text" at bounding box center [672, 109] width 206 height 32
type input "2375"
click at [867, 106] on input "text" at bounding box center [885, 109] width 185 height 31
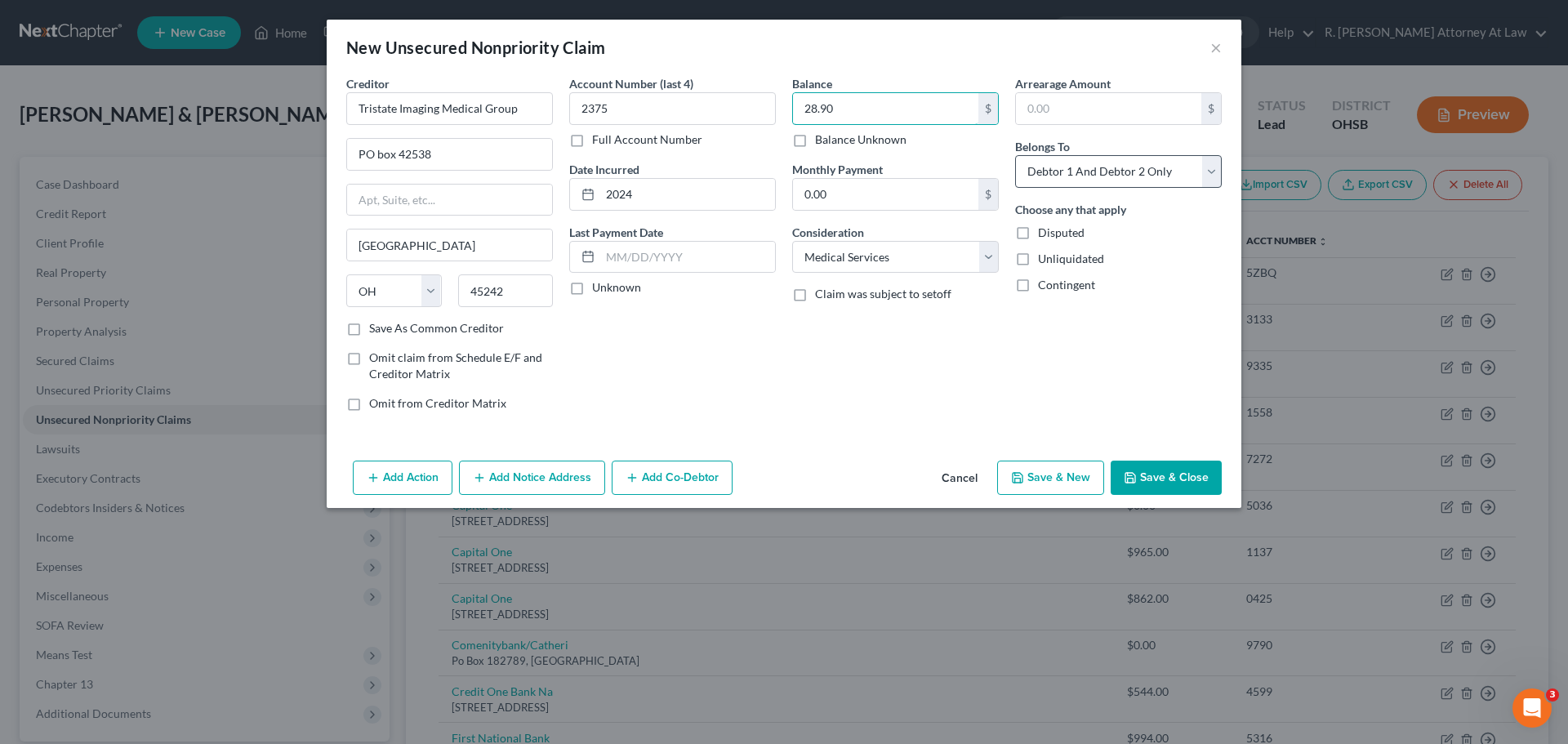
type input "28.90"
click at [1138, 167] on select "Select Debtor 1 Only Debtor 2 Only Debtor 1 And Debtor 2 Only At Least One Of T…" at bounding box center [1118, 172] width 206 height 32
click at [1015, 155] on select "Select Debtor 1 Only Debtor 2 Only Debtor 1 And Debtor 2 Only At Least One Of T…" at bounding box center [1118, 172] width 206 height 32
drag, startPoint x: 1054, startPoint y: 177, endPoint x: 1054, endPoint y: 185, distance: 8.0
click at [1054, 178] on select "Select Debtor 1 Only Debtor 2 Only Debtor 1 And Debtor 2 Only At Least One Of T…" at bounding box center [1118, 172] width 206 height 32
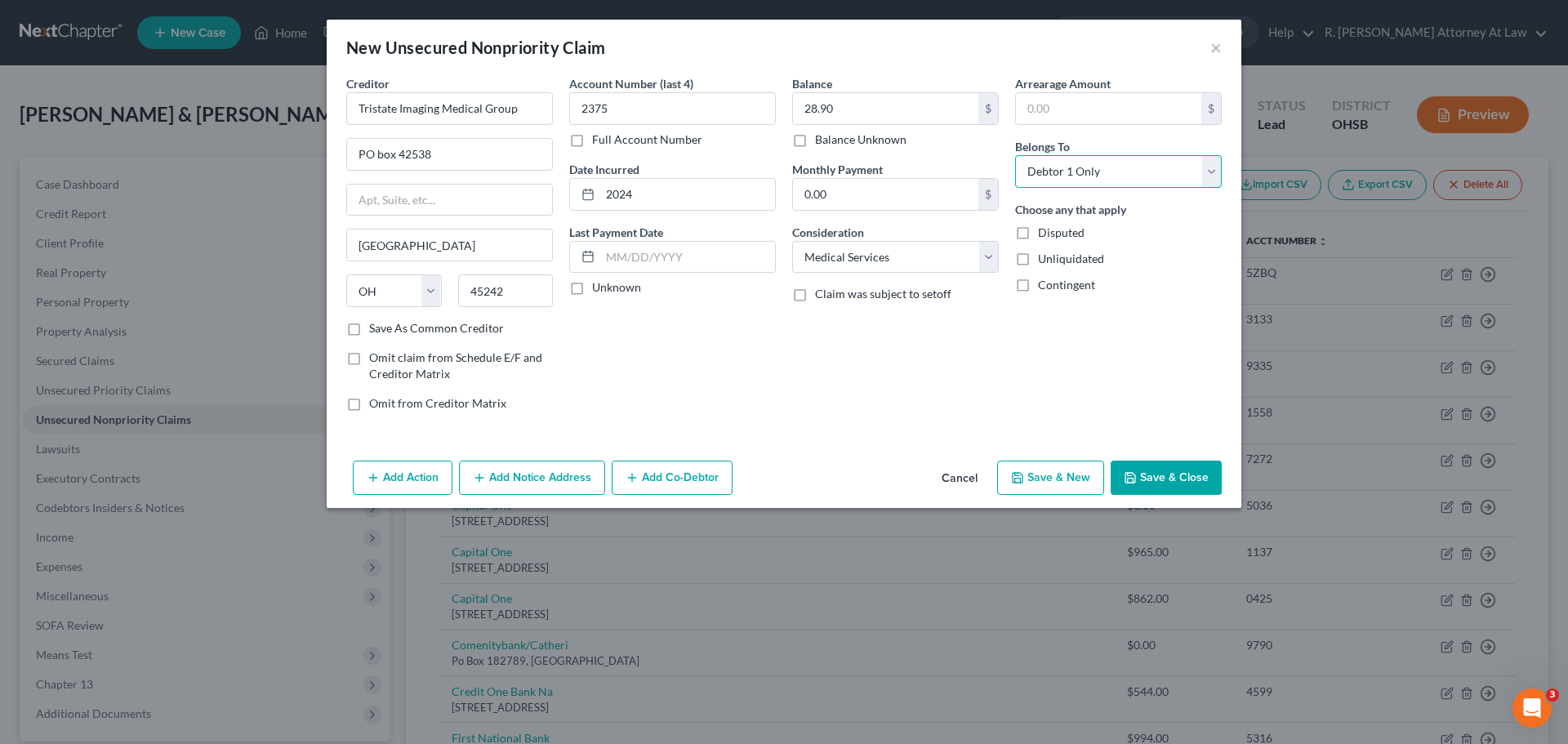
select select "1"
click at [1015, 155] on select "Select Debtor 1 Only Debtor 2 Only Debtor 1 And Debtor 2 Only At Least One Of T…" at bounding box center [1118, 172] width 206 height 32
click at [1160, 469] on button "Save & Close" at bounding box center [1166, 478] width 111 height 34
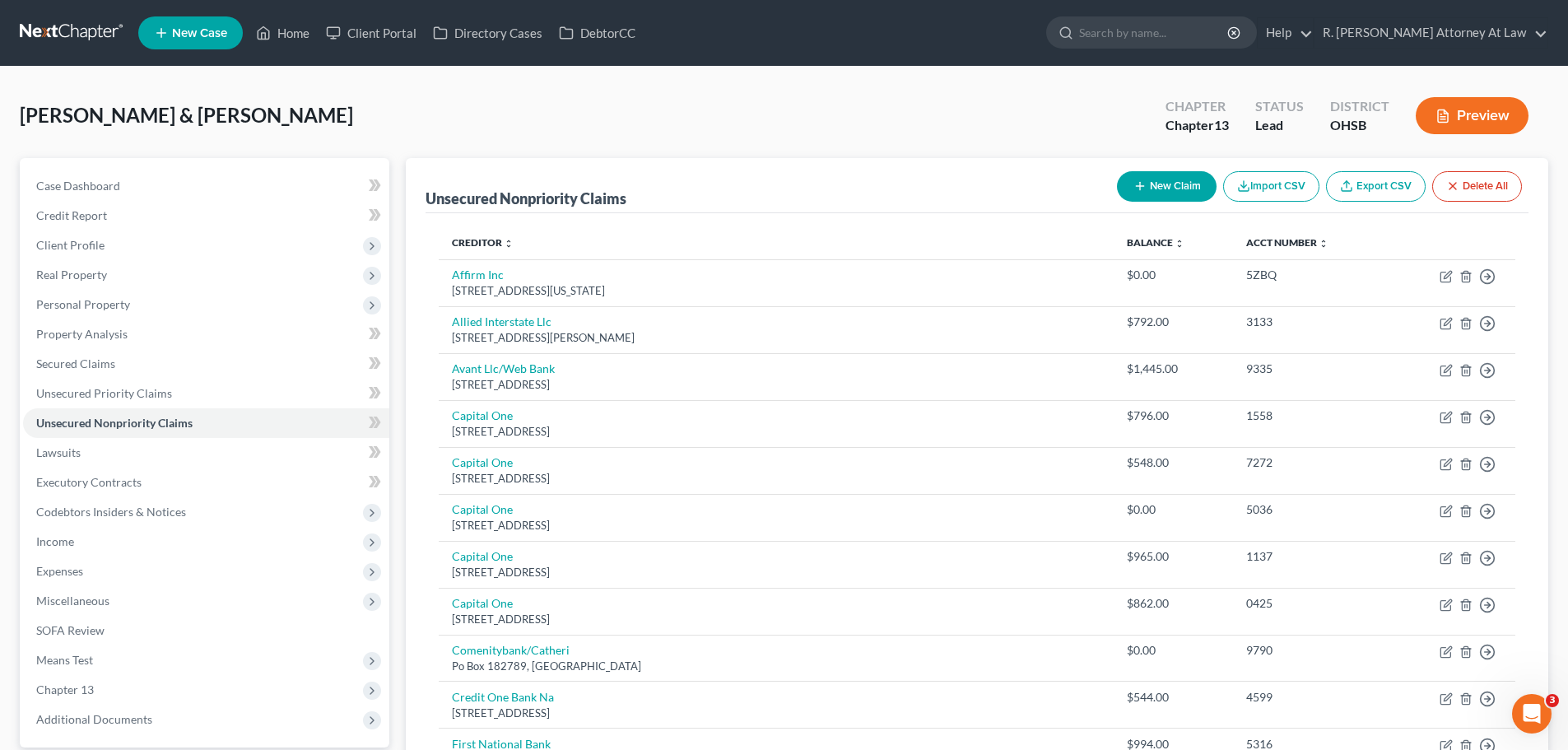
click at [1131, 196] on button "New Claim" at bounding box center [1167, 187] width 99 height 31
select select "2"
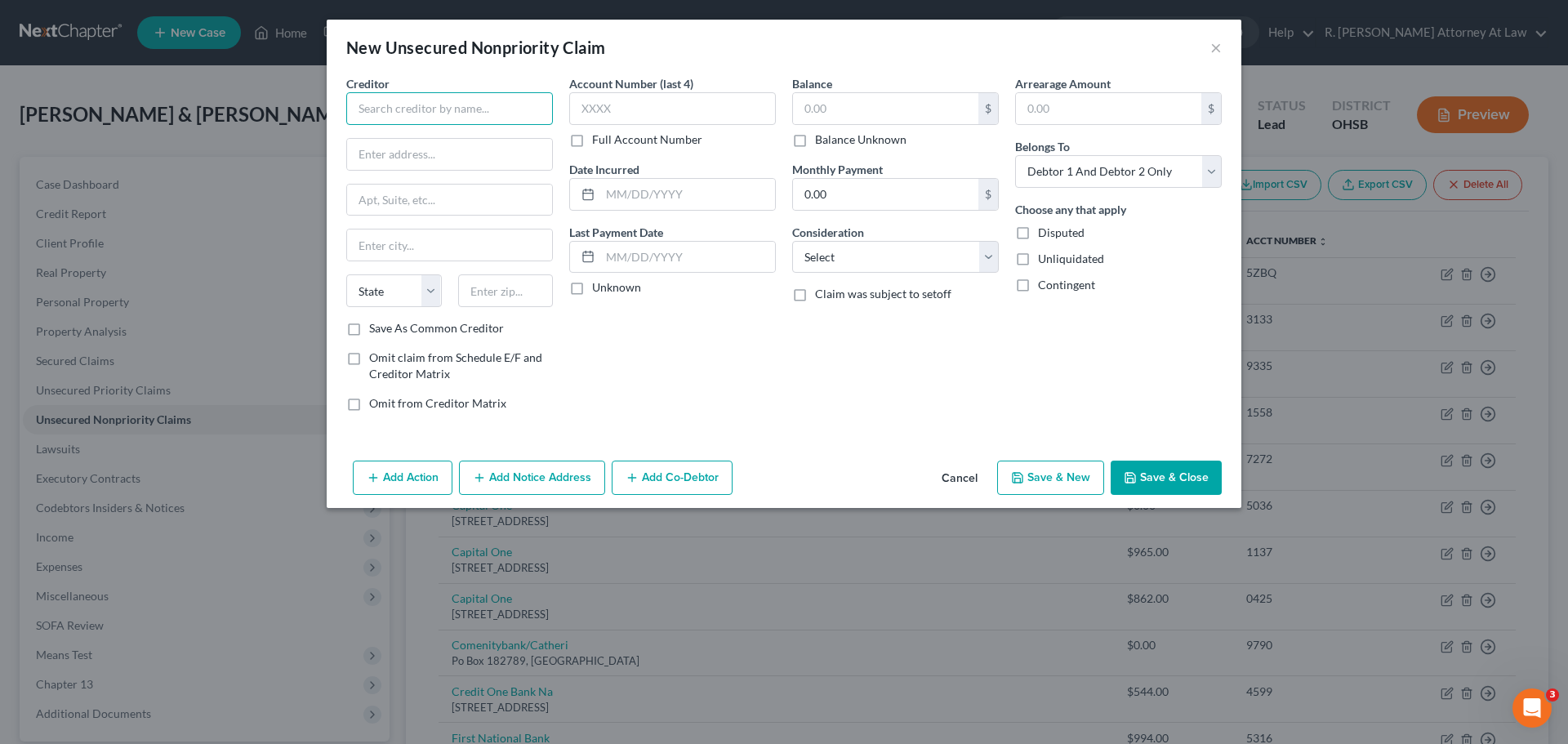
click at [465, 108] on input "text" at bounding box center [449, 109] width 206 height 32
type input "E"
type input "Qualified Emergency Specialist"
type input "PO Box 734835"
type input "60673"
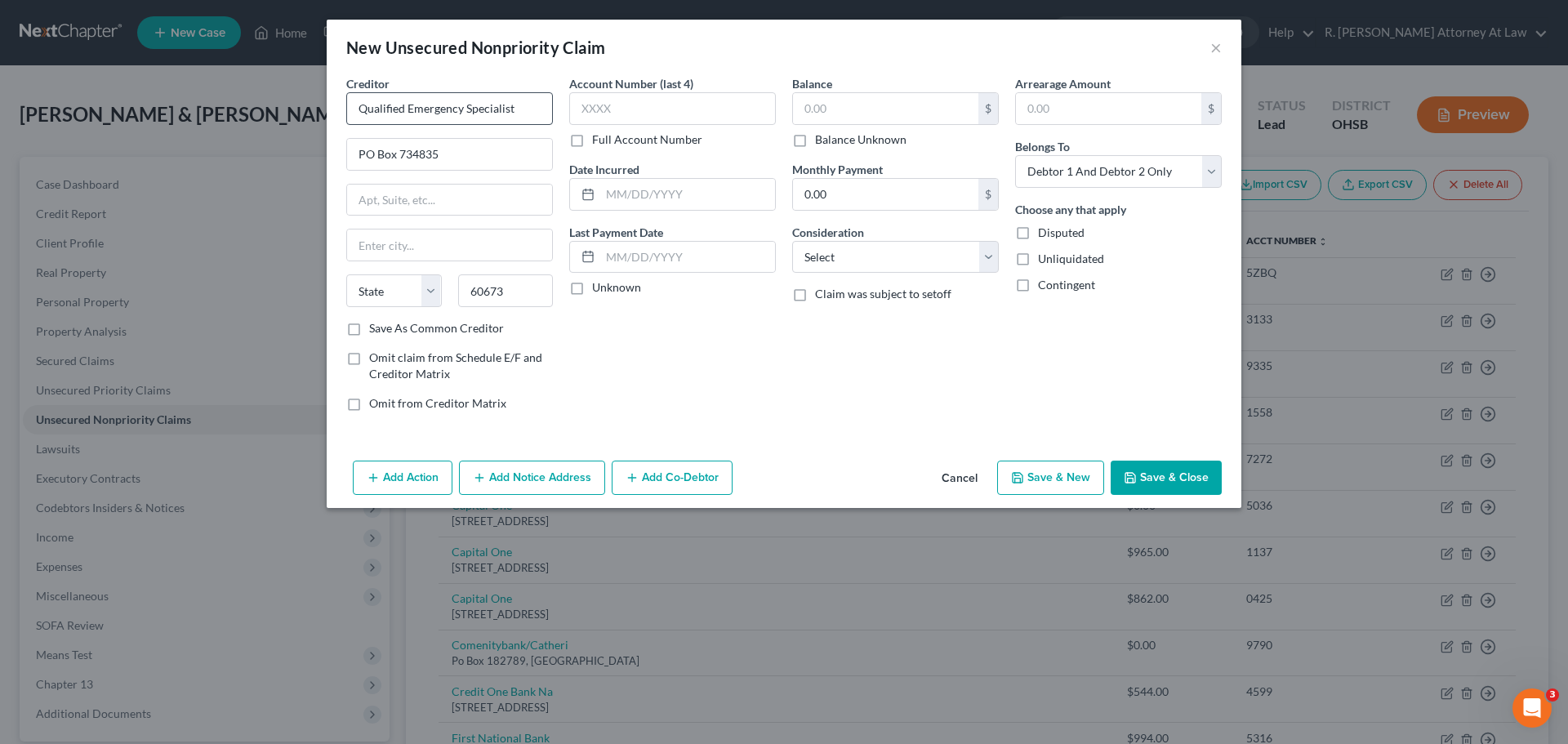
type input "[GEOGRAPHIC_DATA]"
select select "14"
click at [853, 92] on div "Balance $ Balance Unknown Balance Undetermined $ Balance Unknown" at bounding box center [895, 111] width 206 height 73
click at [877, 94] on input "text" at bounding box center [885, 109] width 185 height 31
type input "107.94"
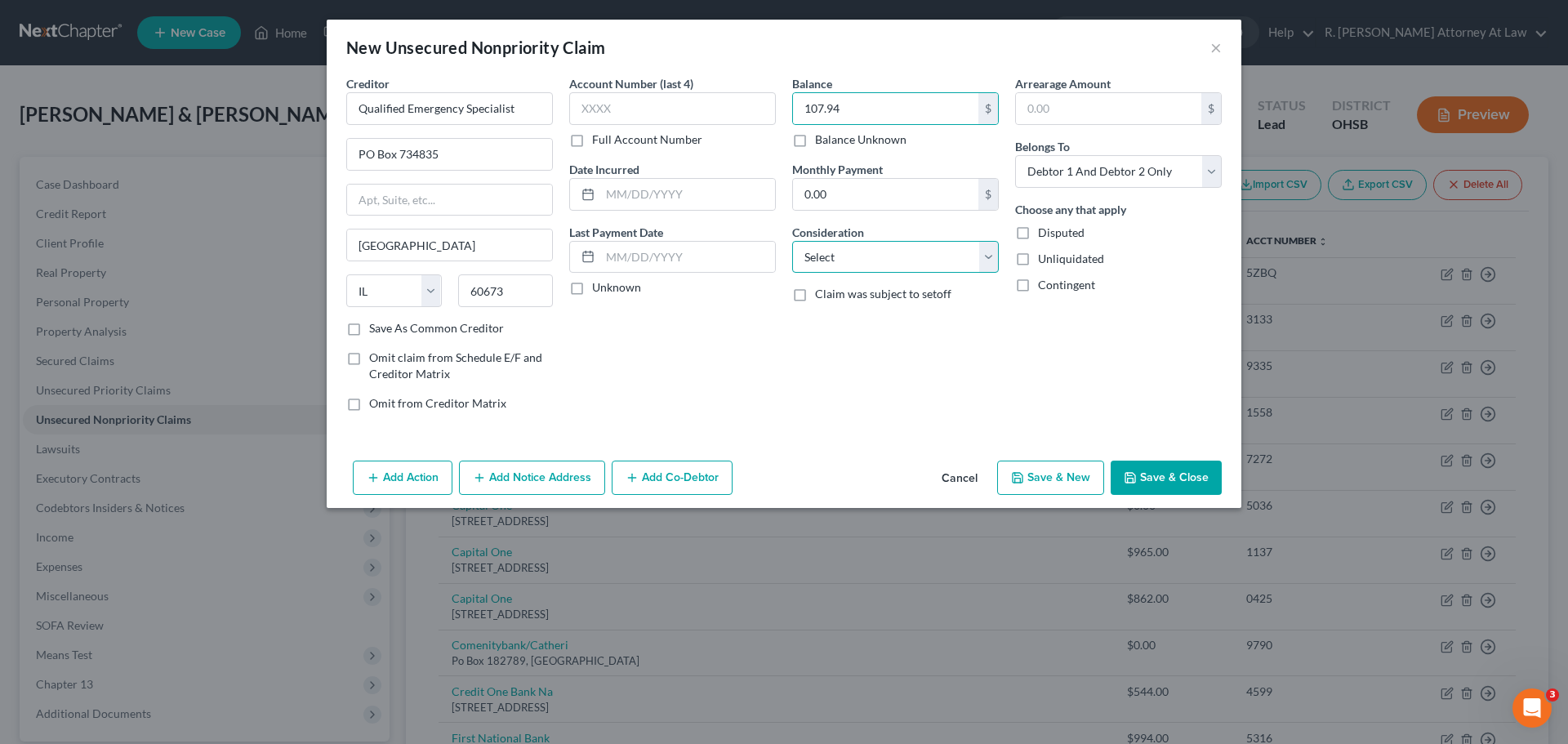
click at [884, 262] on select "Select Cable / Satellite Services Collection Agency Credit Card Debt Debt Couns…" at bounding box center [895, 257] width 206 height 32
select select "9"
click at [792, 241] on select "Select Cable / Satellite Services Collection Agency Credit Card Debt Debt Couns…" at bounding box center [895, 257] width 206 height 32
click at [1089, 186] on select "Select Debtor 1 Only Debtor 2 Only Debtor 1 And Debtor 2 Only At Least One Of T…" at bounding box center [1118, 172] width 206 height 32
select select "1"
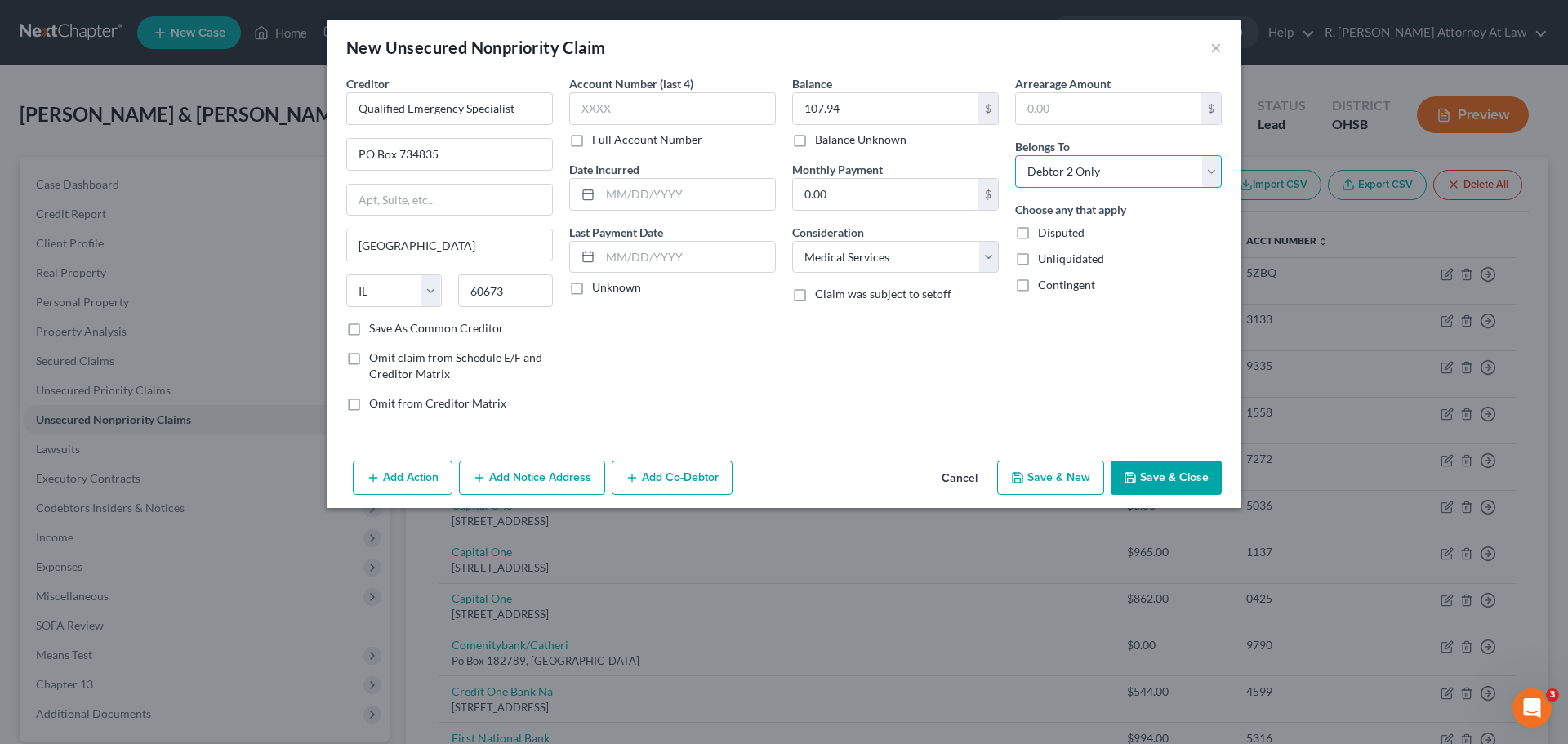
click at [1015, 155] on select "Select Debtor 1 Only Debtor 2 Only Debtor 1 And Debtor 2 Only At Least One Of T…" at bounding box center [1118, 172] width 206 height 32
click at [660, 206] on input "text" at bounding box center [688, 194] width 175 height 31
type input "2022"
click at [744, 104] on input "text" at bounding box center [672, 109] width 206 height 32
type input "5840"
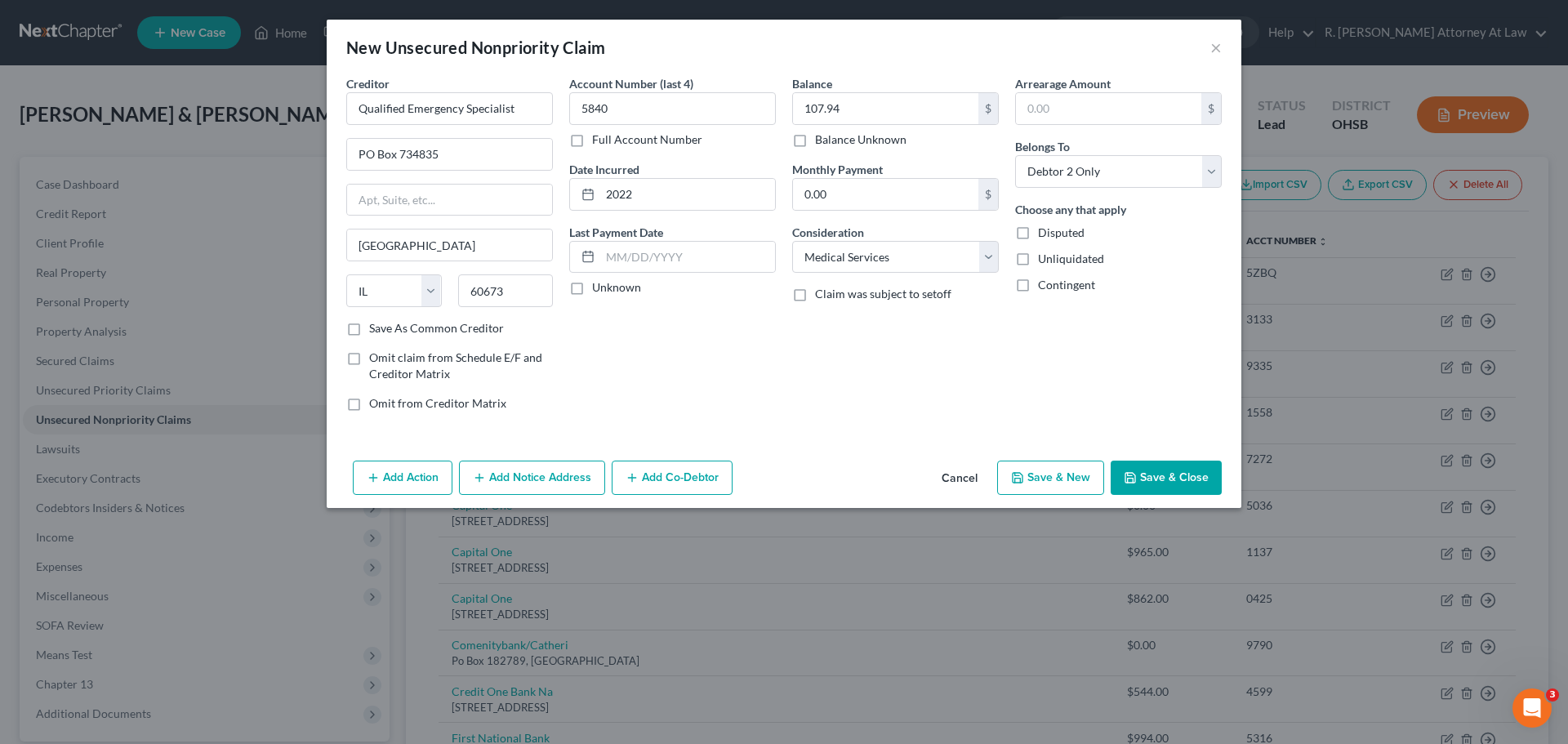
click at [1145, 472] on button "Save & Close" at bounding box center [1166, 478] width 111 height 34
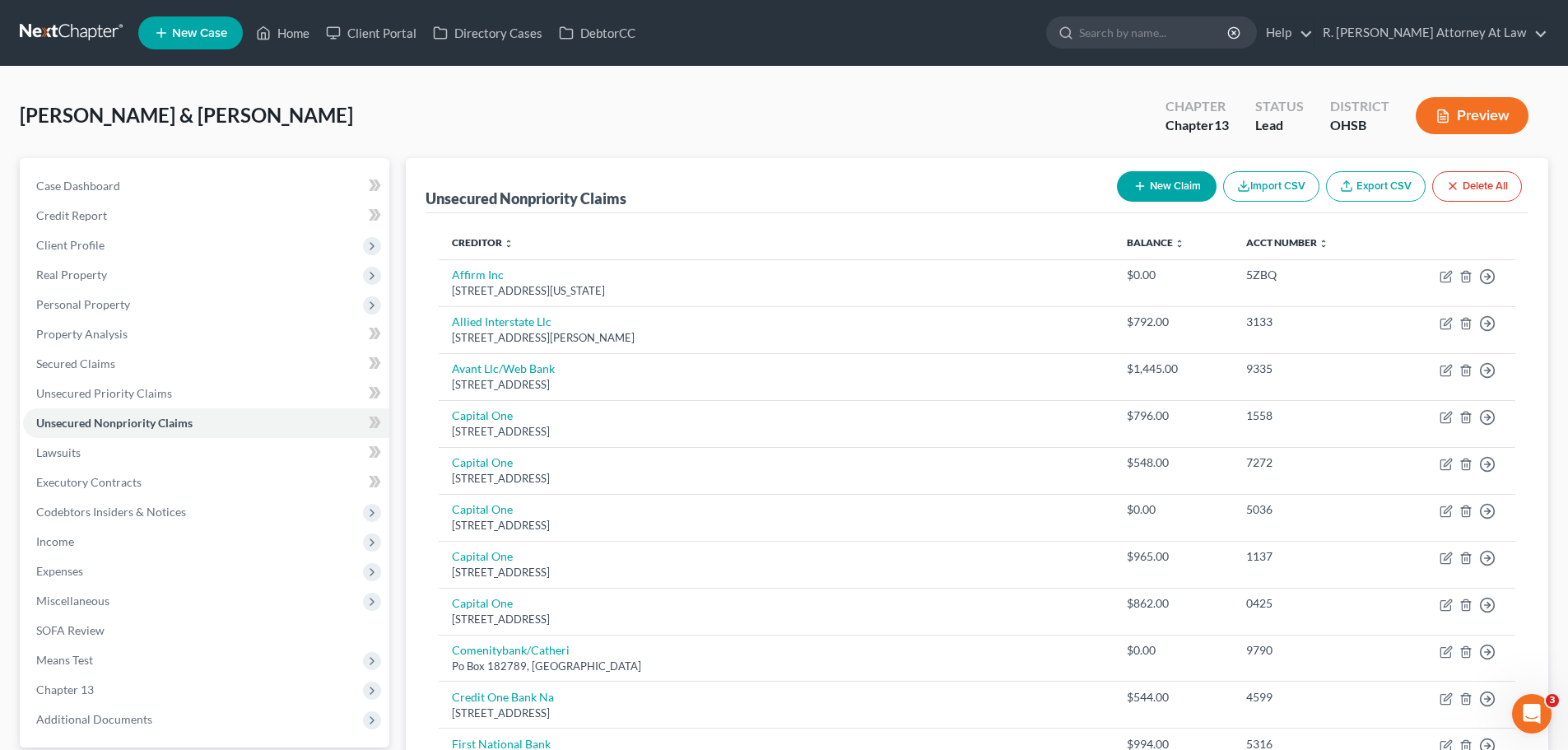
click at [1154, 169] on div "New Claim Import CSV Export CSV Delete All" at bounding box center [1320, 186] width 419 height 44
click at [1147, 183] on button "New Claim" at bounding box center [1167, 187] width 99 height 31
select select "2"
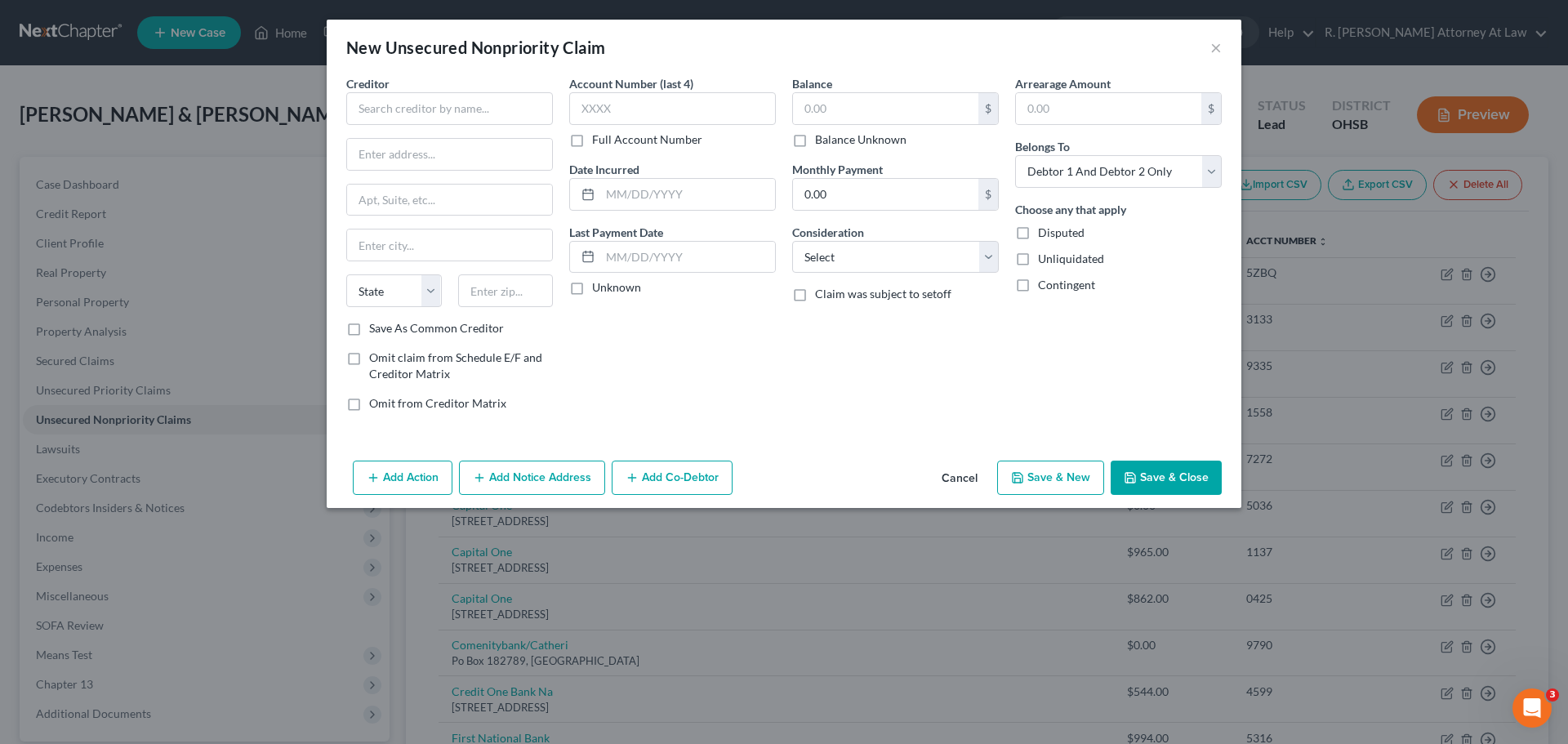
click at [442, 135] on div "Creditor * State [US_STATE] AK AR AZ CA CO [GEOGRAPHIC_DATA] DE DC [GEOGRAPHIC_…" at bounding box center [449, 197] width 206 height 245
click at [443, 118] on input "text" at bounding box center [449, 109] width 206 height 32
type input "[PERSON_NAME][GEOGRAPHIC_DATA]"
type input "[STREET_ADDRESS][PERSON_NAME]"
type input "45013"
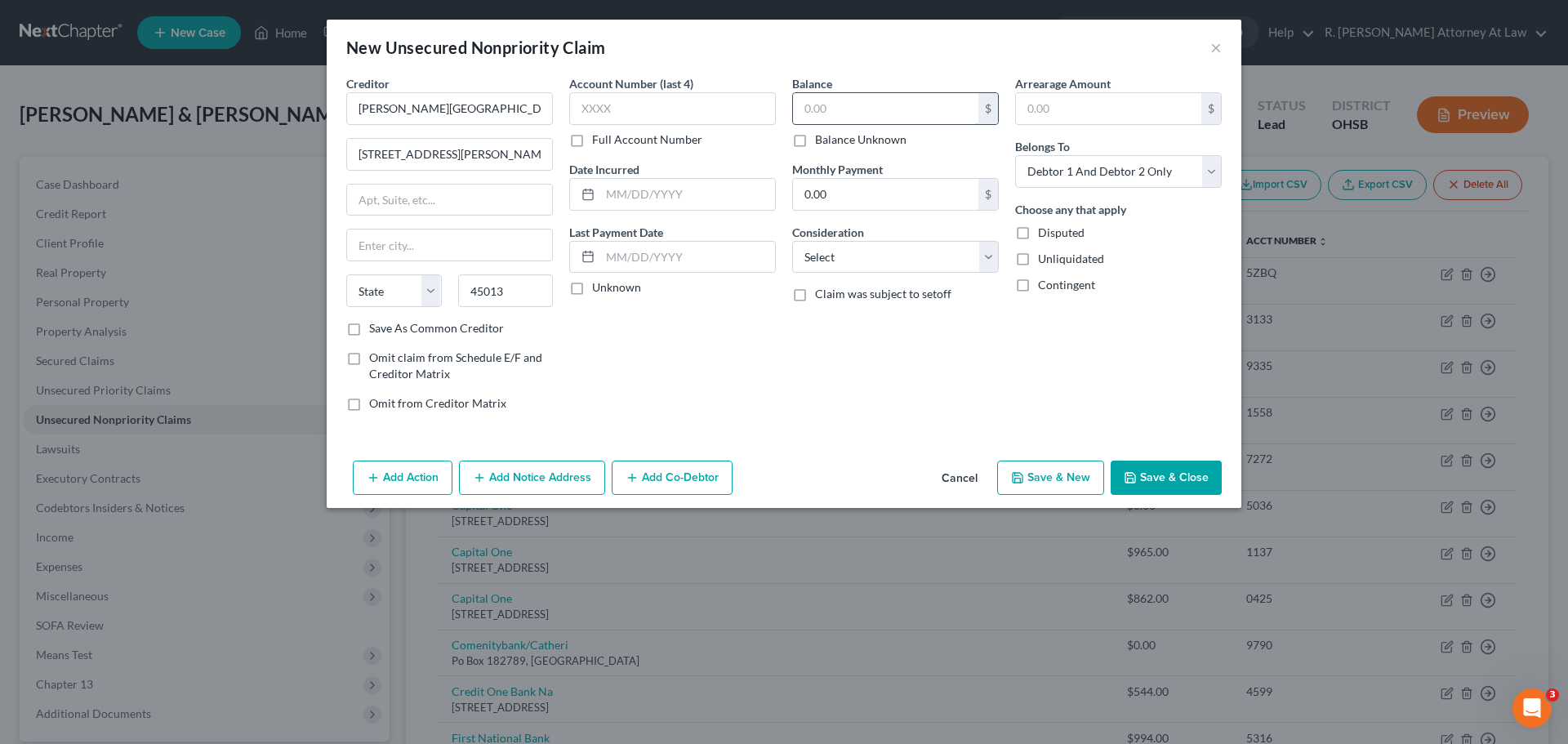
type input "[PERSON_NAME]"
select select "36"
click at [845, 116] on input "text" at bounding box center [885, 109] width 185 height 31
type input "7"
type input "97.50"
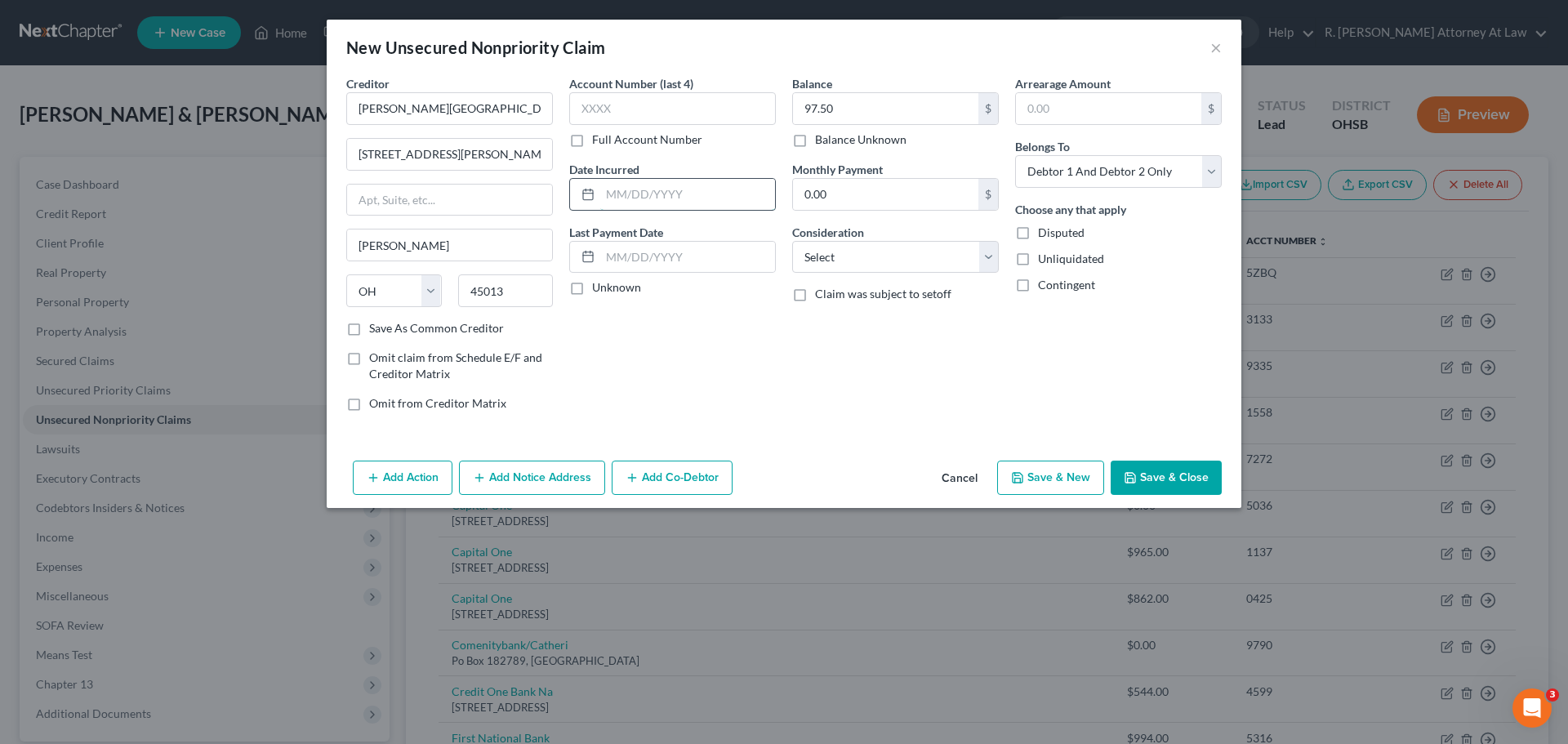
click at [688, 201] on input "text" at bounding box center [688, 194] width 175 height 31
type input "2023"
click at [820, 271] on select "Select Cable / Satellite Services Collection Agency Credit Card Debt Debt Couns…" at bounding box center [895, 257] width 206 height 32
select select "9"
click at [792, 241] on select "Select Cable / Satellite Services Collection Agency Credit Card Debt Debt Couns…" at bounding box center [895, 257] width 206 height 32
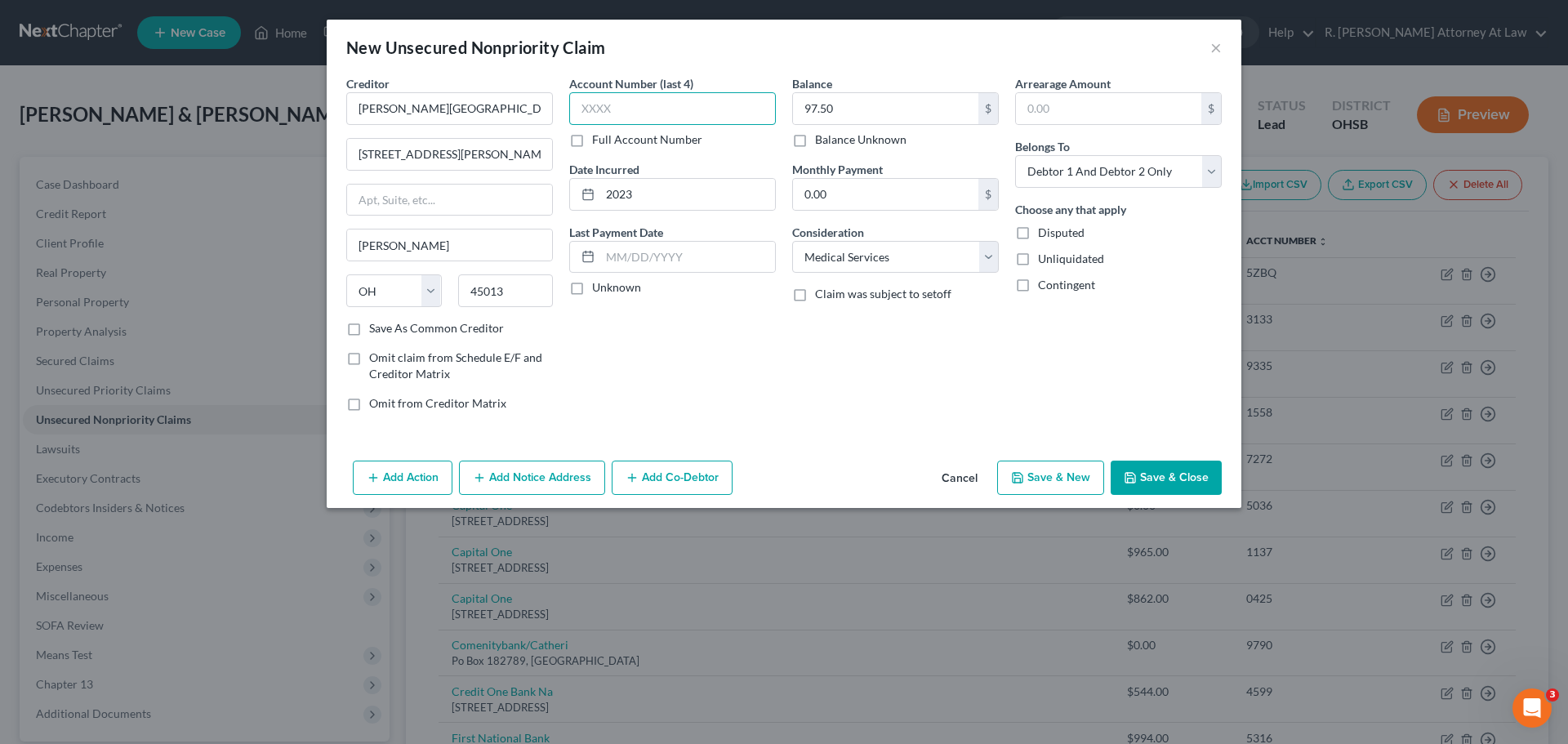
click at [666, 108] on input "text" at bounding box center [672, 109] width 206 height 32
click at [1131, 172] on select "Select Debtor 1 Only Debtor 2 Only Debtor 1 And Debtor 2 Only At Least One Of T…" at bounding box center [1118, 172] width 206 height 32
select select "0"
click at [1015, 155] on select "Select Debtor 1 Only Debtor 2 Only Debtor 1 And Debtor 2 Only At Least One Of T…" at bounding box center [1118, 172] width 206 height 32
click at [516, 478] on button "Add Notice Address" at bounding box center [532, 478] width 146 height 34
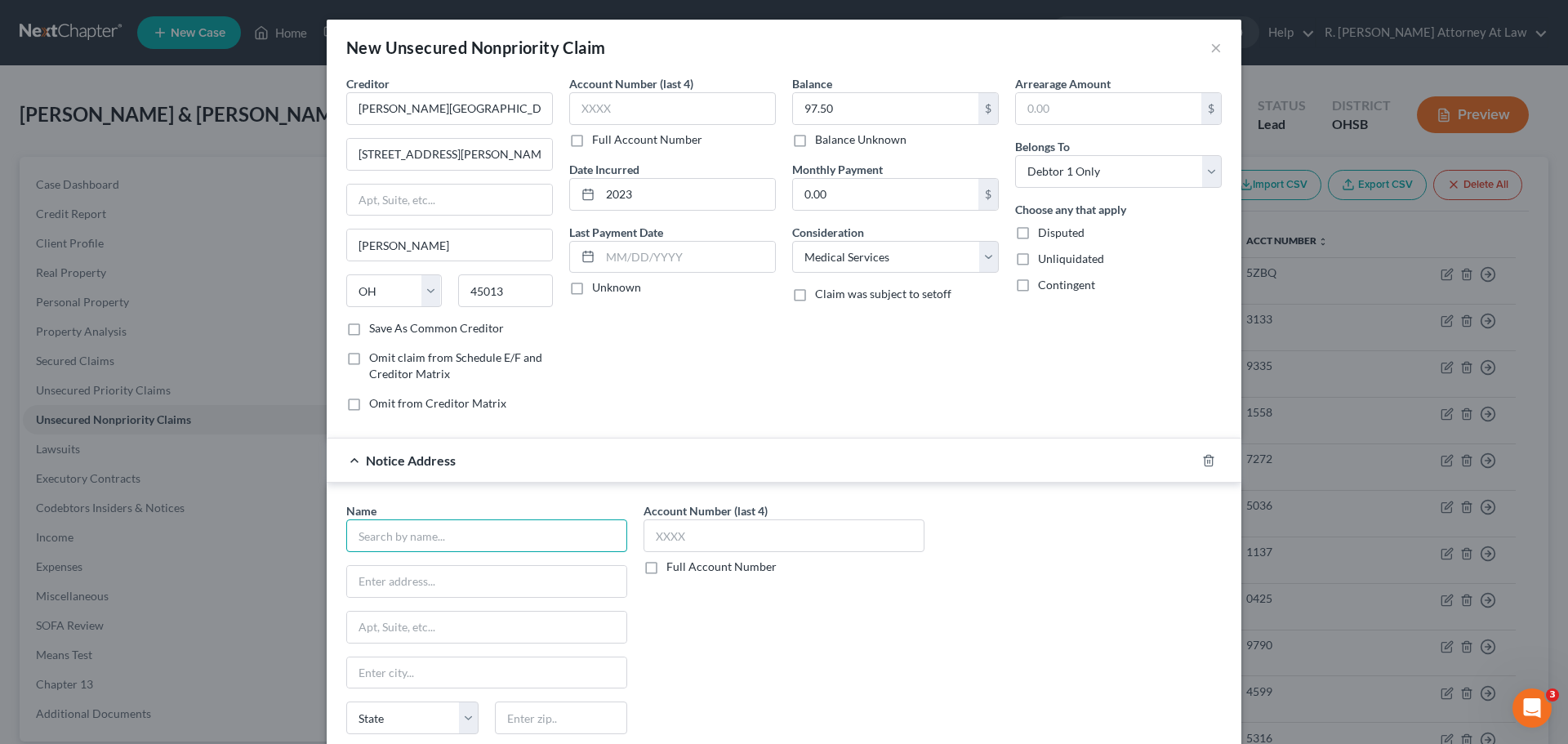
click at [420, 538] on input "text" at bounding box center [486, 536] width 281 height 32
type input "U"
type input "IC Systems"
type input "[STREET_ADDRESS] Eat"
type input "PO Box 64378"
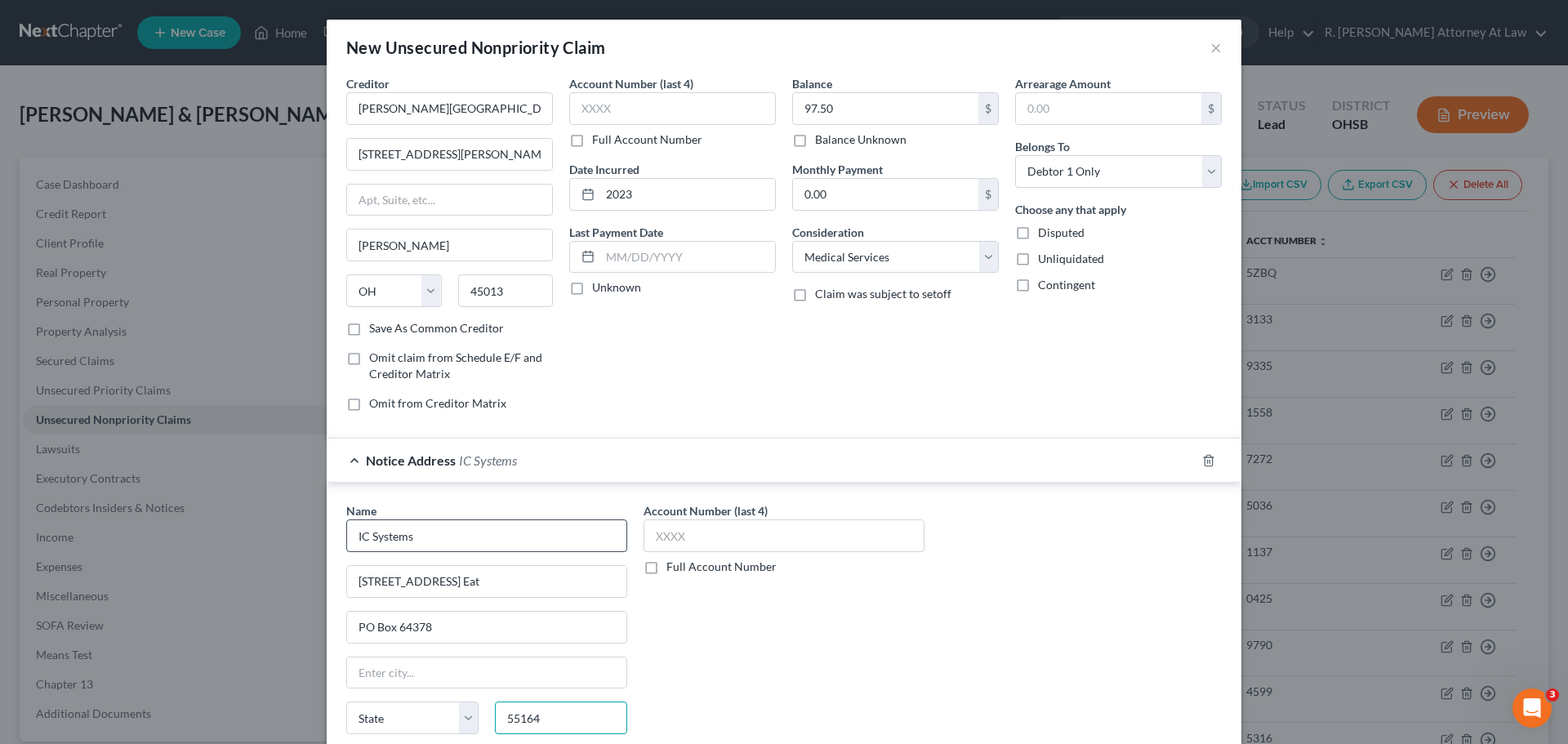
type input "55164"
type input "Saint [PERSON_NAME]"
select select "24"
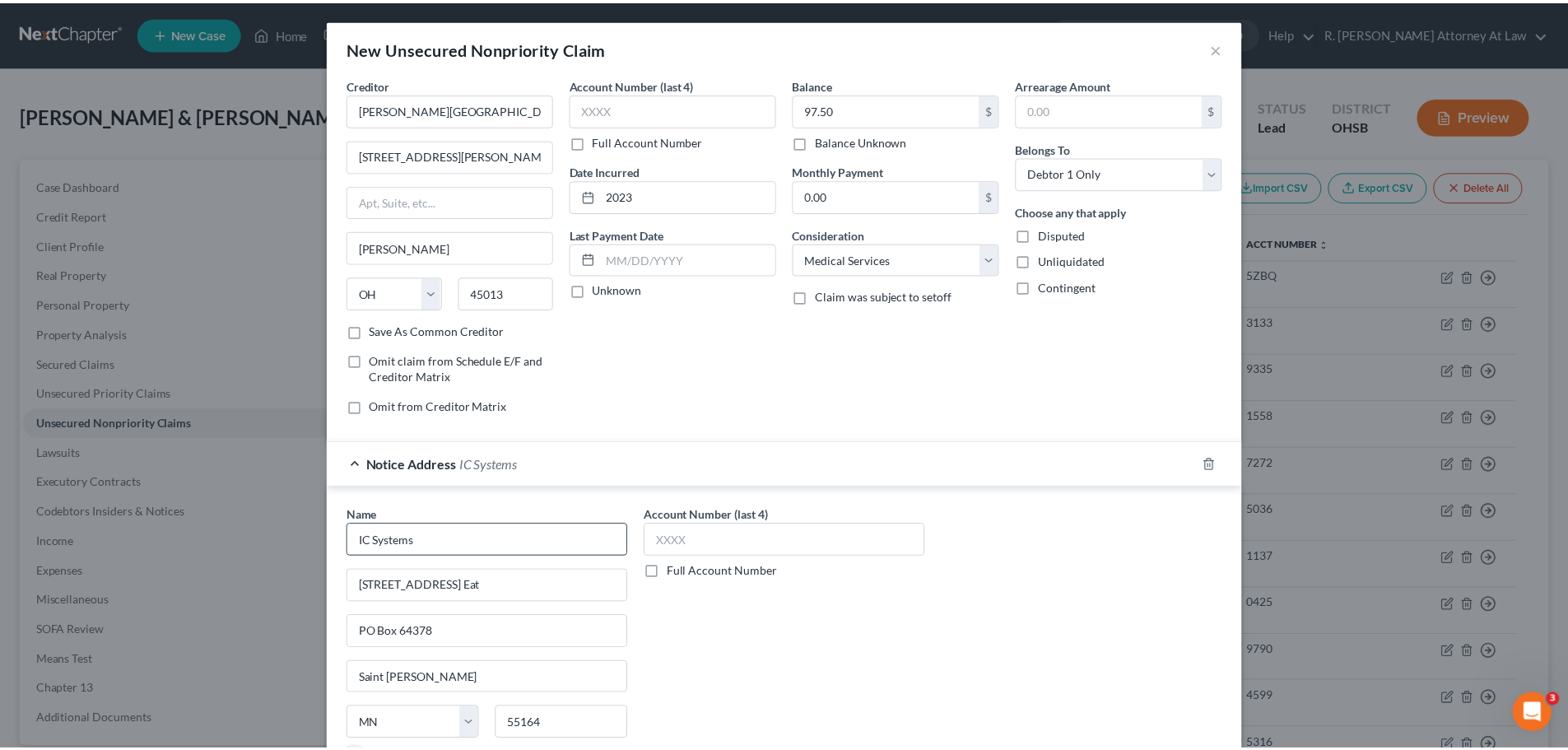
scroll to position [137, 0]
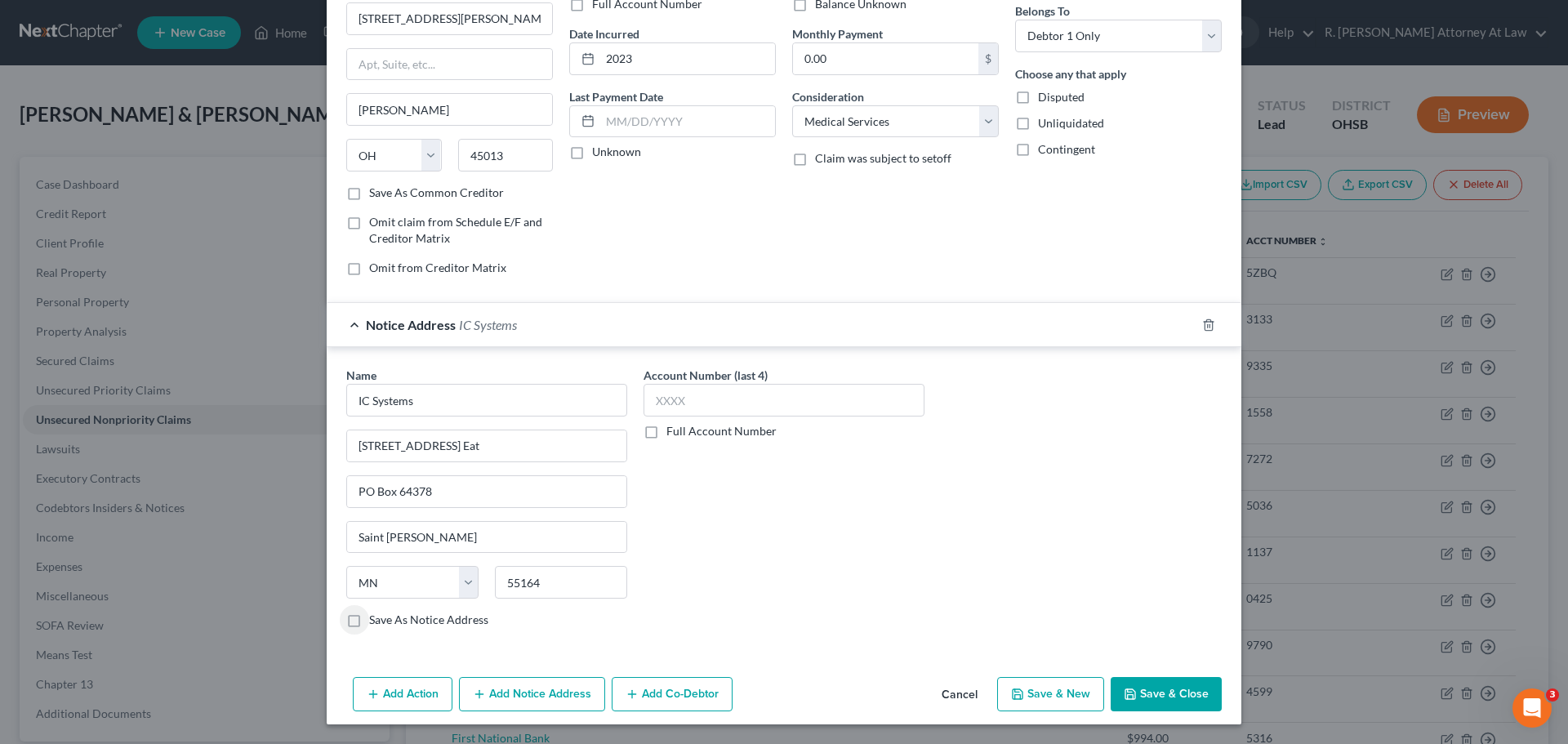
click at [1119, 695] on button "Save & Close" at bounding box center [1166, 694] width 111 height 34
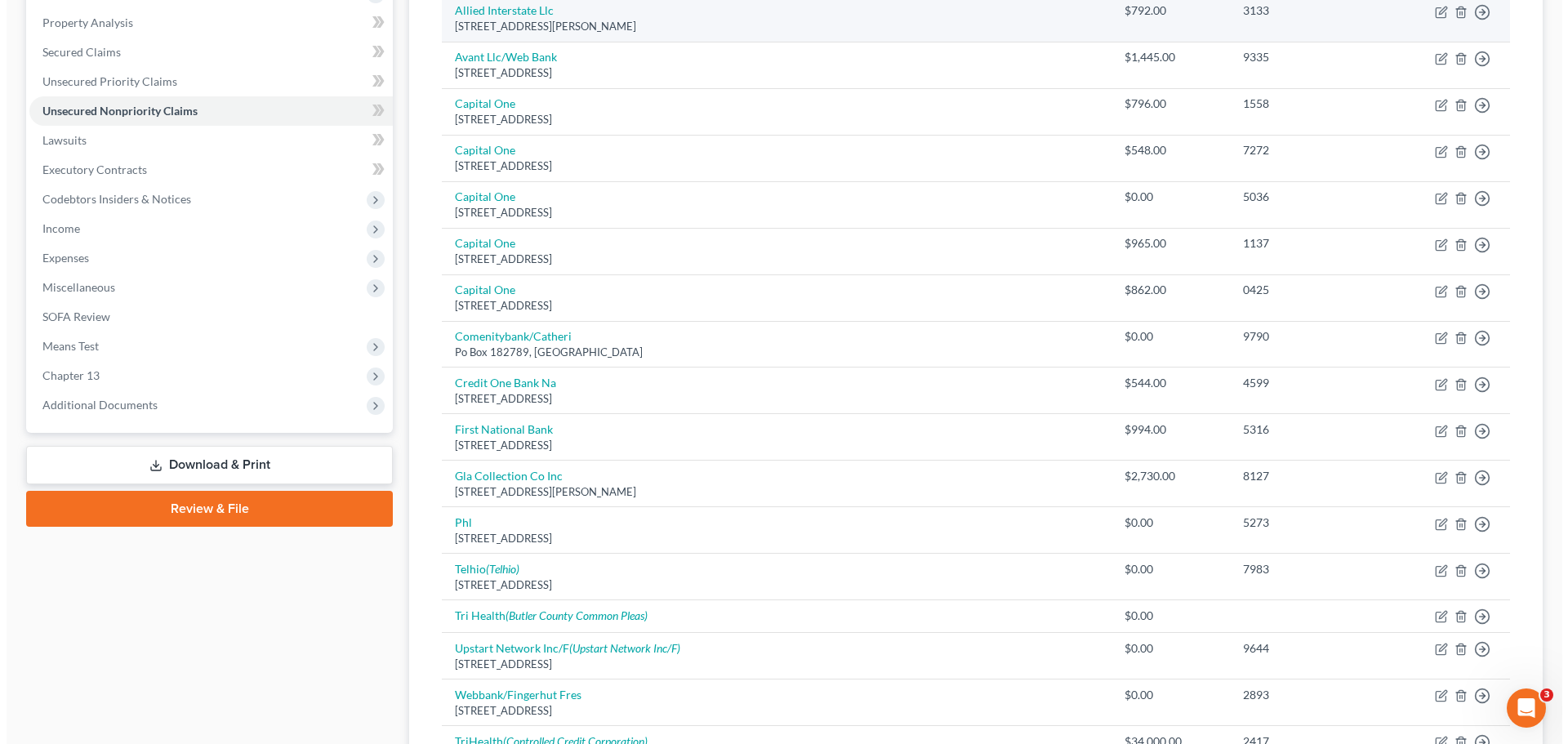
scroll to position [82, 0]
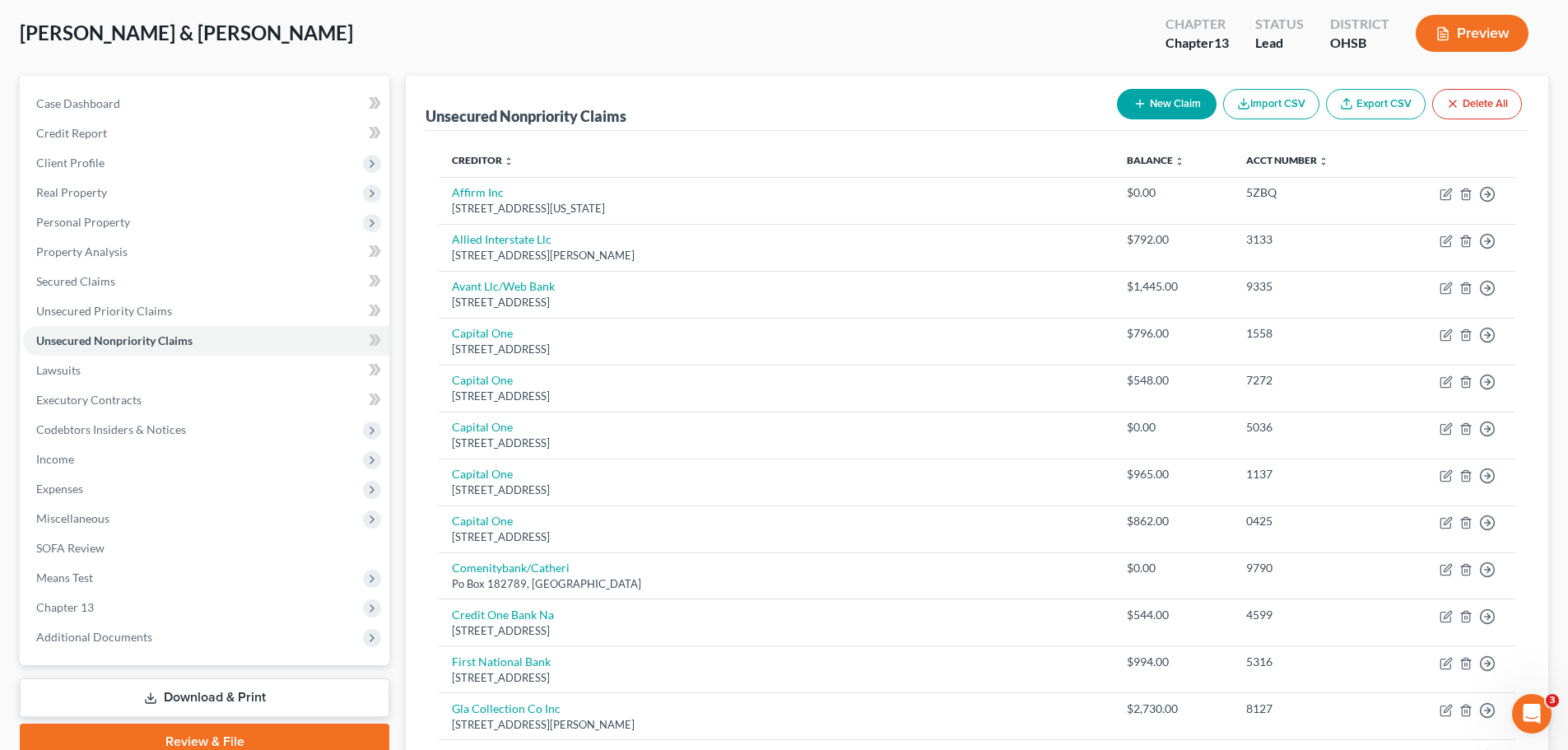
click at [1163, 112] on button "New Claim" at bounding box center [1167, 104] width 99 height 31
select select "2"
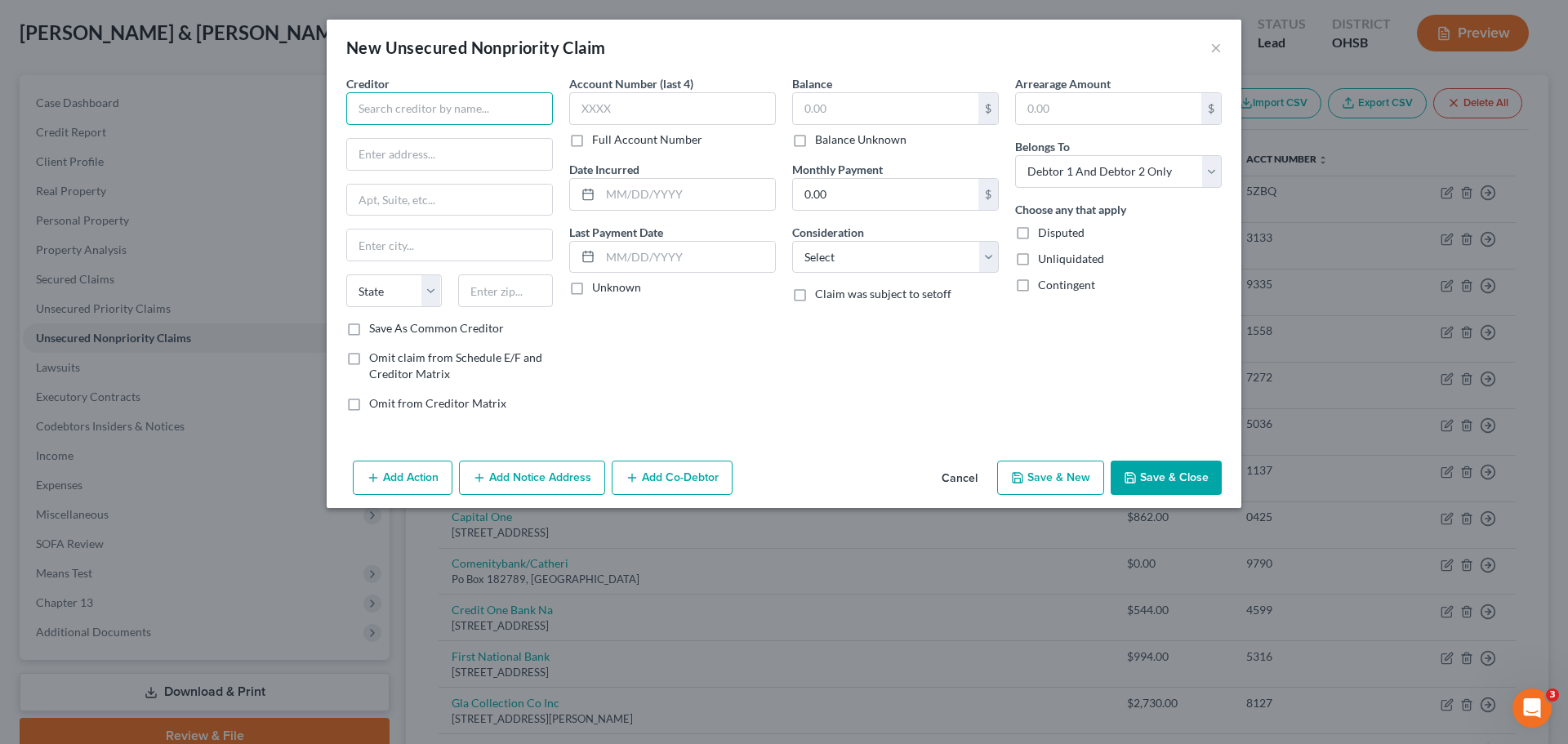
click at [503, 118] on input "text" at bounding box center [449, 109] width 206 height 32
type input "Hanover Insurance Group"
type input "[STREET_ADDRESS][PERSON_NAME]"
type input "45236"
type input "[GEOGRAPHIC_DATA]"
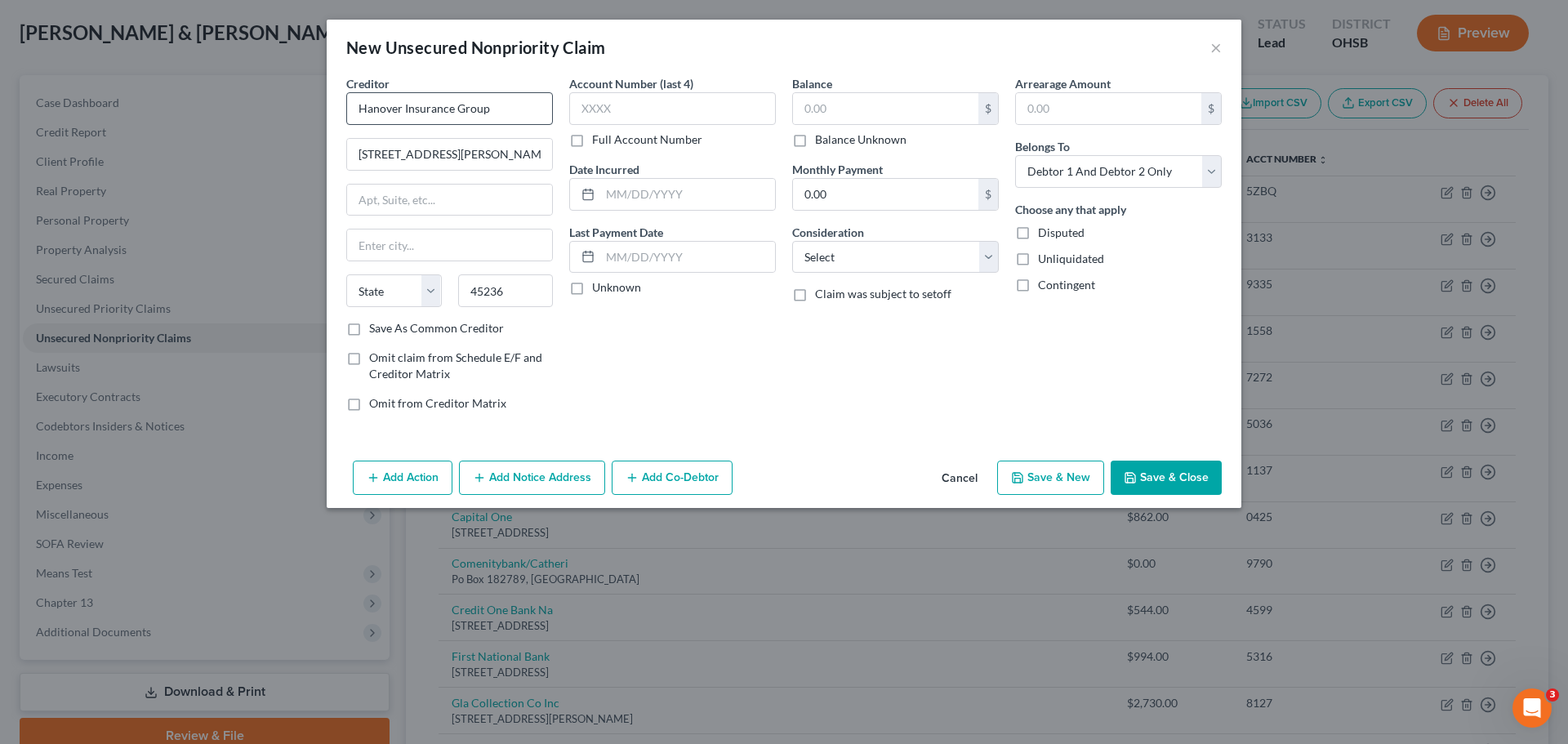
select select "36"
click at [922, 108] on input "text" at bounding box center [885, 109] width 185 height 31
type input "134.87"
click at [1088, 184] on select "Select Debtor 1 Only Debtor 2 Only Debtor 1 And Debtor 2 Only At Least One Of T…" at bounding box center [1118, 172] width 206 height 32
select select "0"
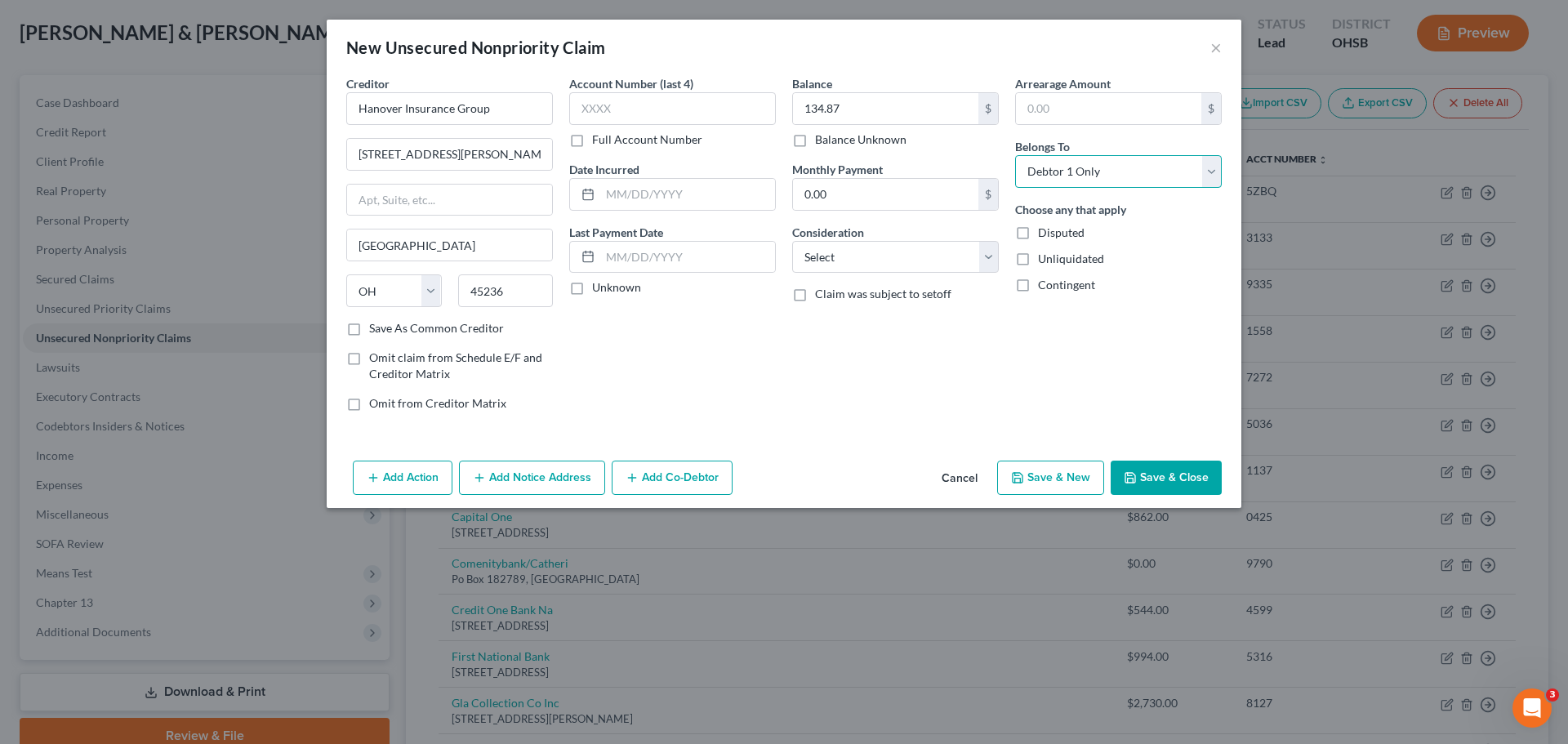
click at [1015, 155] on select "Select Debtor 1 Only Debtor 2 Only Debtor 1 And Debtor 2 Only At Least One Of T…" at bounding box center [1118, 172] width 206 height 32
click at [647, 109] on input "text" at bounding box center [672, 109] width 206 height 32
type input "3203"
click at [674, 190] on input "text" at bounding box center [688, 194] width 175 height 31
type input "2024"
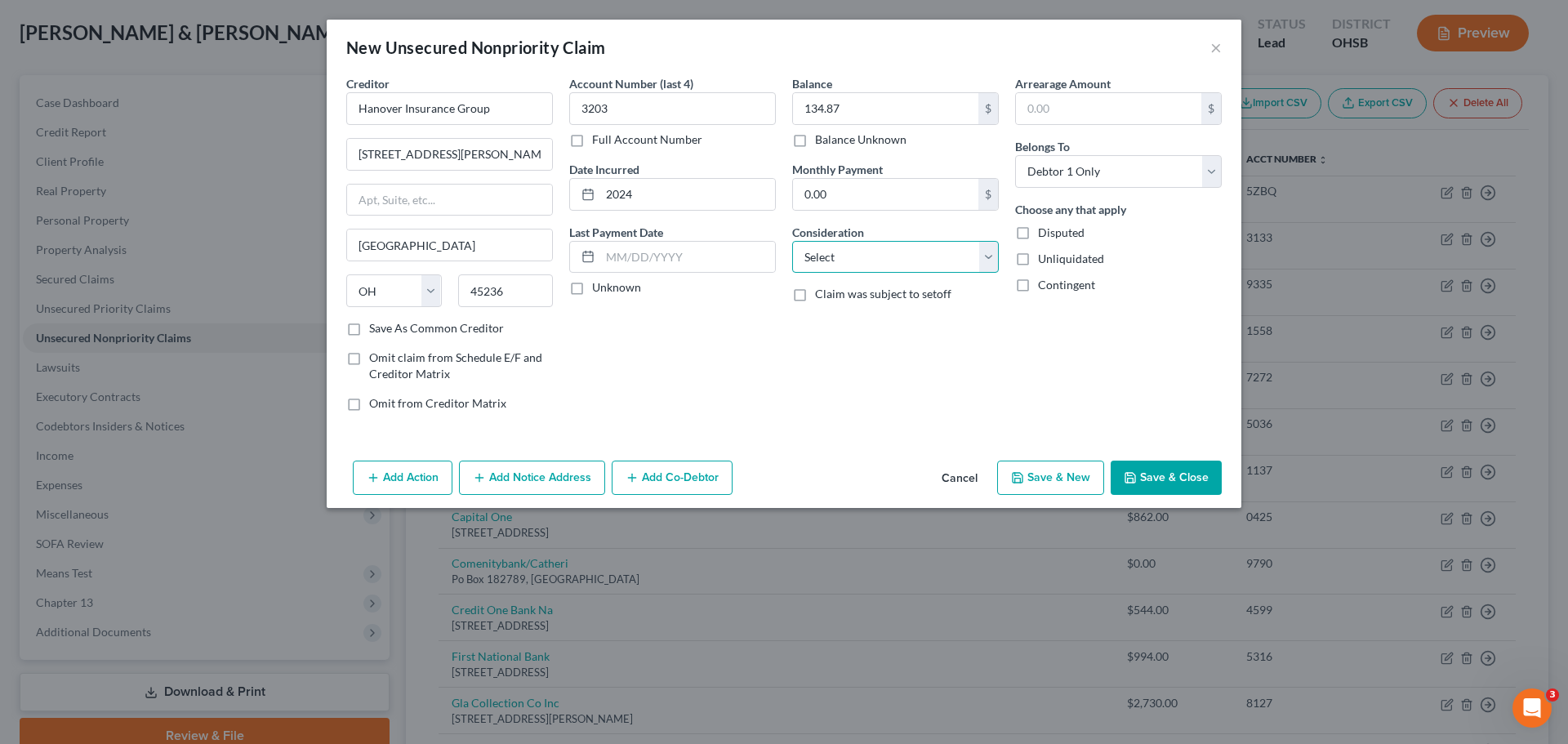
click at [848, 266] on select "Select Cable / Satellite Services Collection Agency Credit Card Debt Debt Couns…" at bounding box center [895, 257] width 206 height 32
select select "14"
click at [792, 241] on select "Select Cable / Satellite Services Collection Agency Credit Card Debt Debt Couns…" at bounding box center [895, 257] width 206 height 32
click at [547, 489] on button "Add Notice Address" at bounding box center [532, 478] width 146 height 34
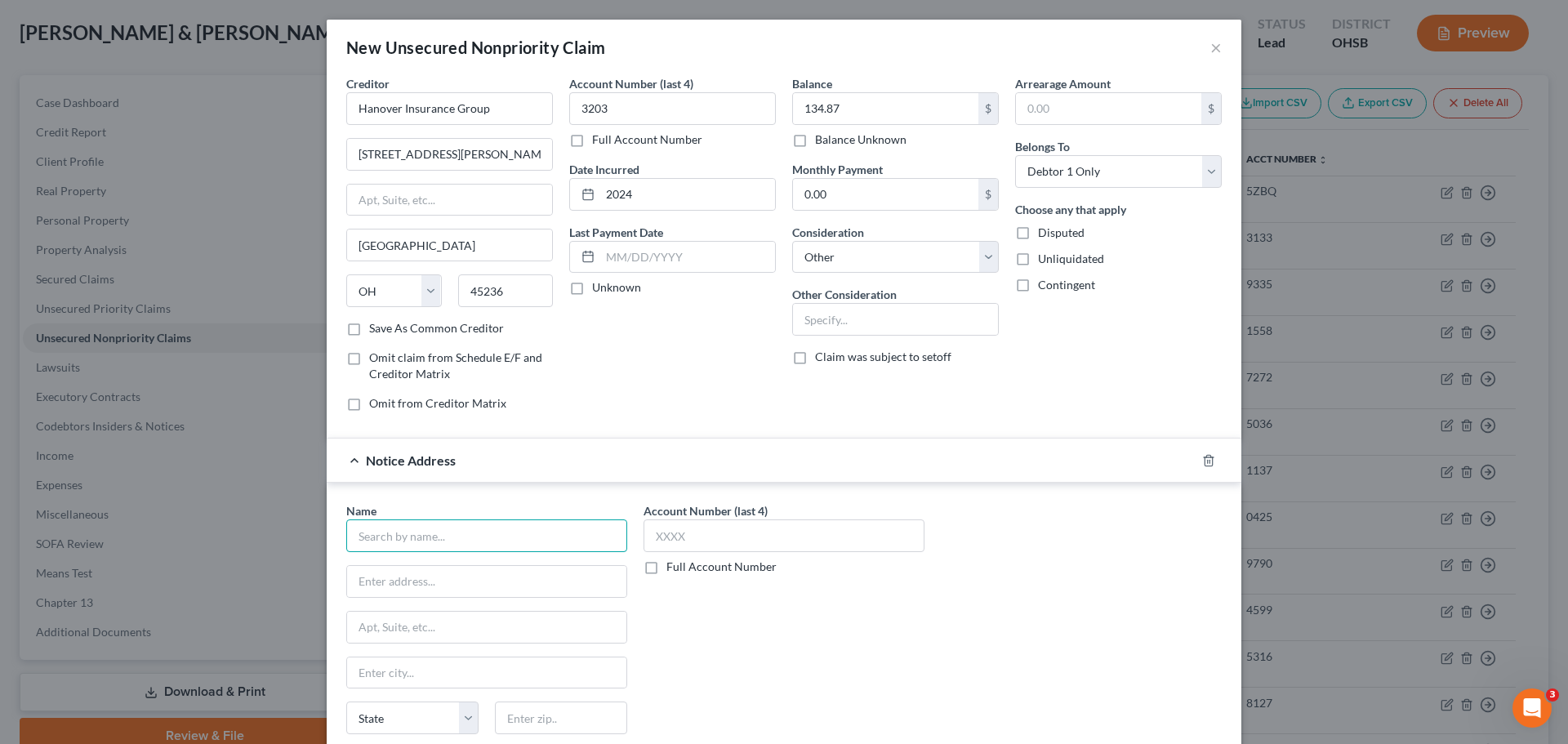
click at [430, 532] on input "text" at bounding box center [486, 536] width 281 height 32
type input "Media Collections DBA [PERSON_NAME] and Creed"
type input "[STREET_ADDRESS]"
type input "44087"
type input "Twinsburg"
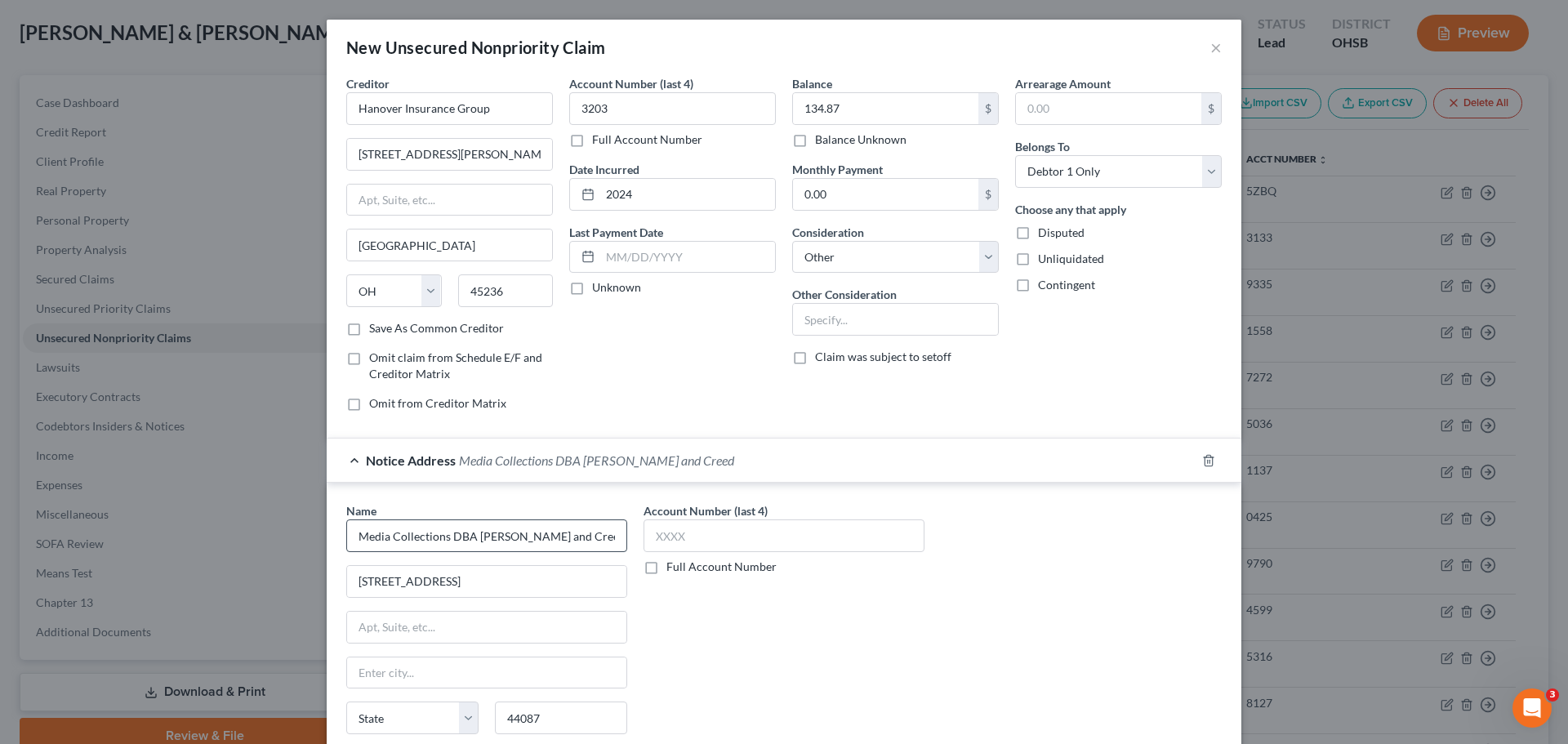
select select "36"
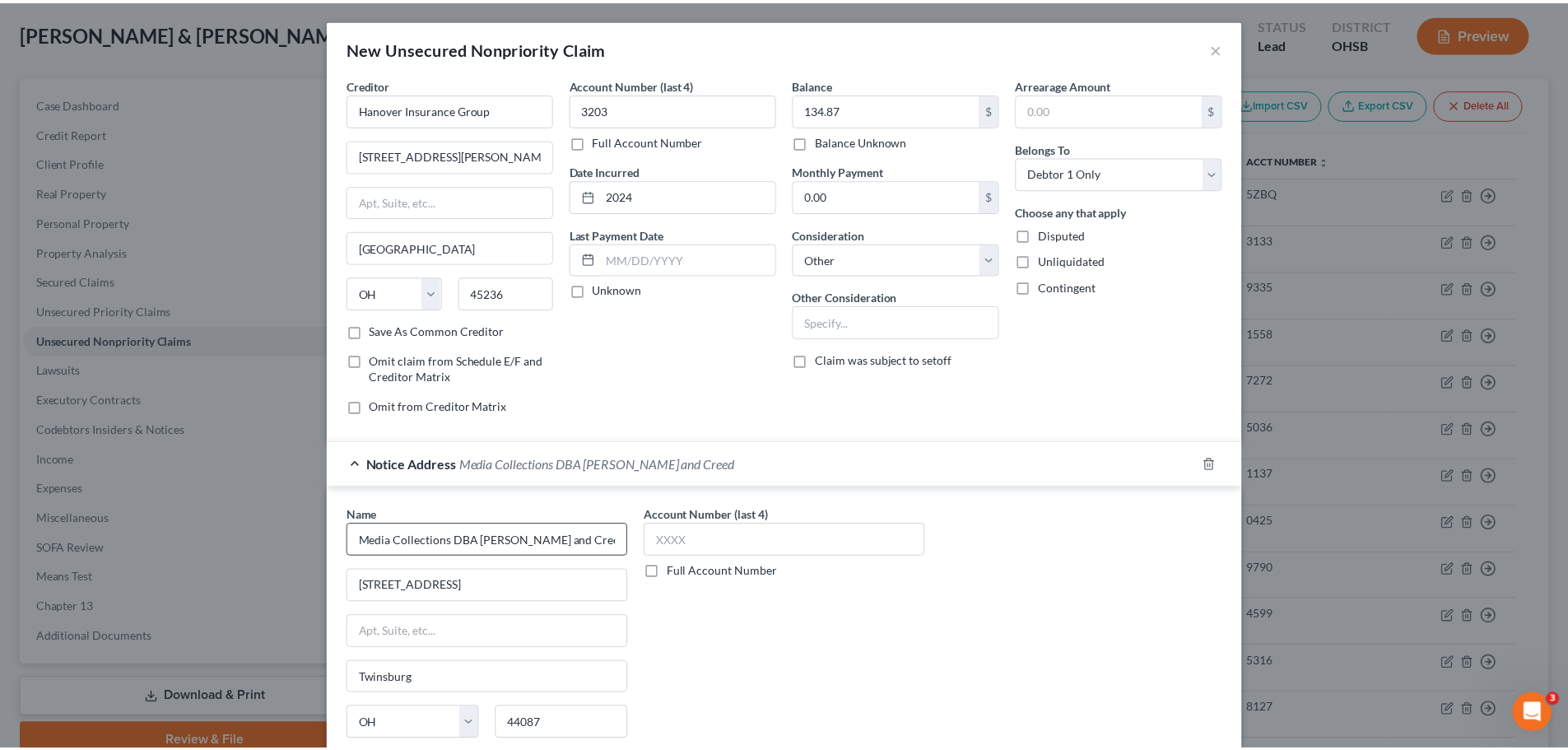
scroll to position [137, 0]
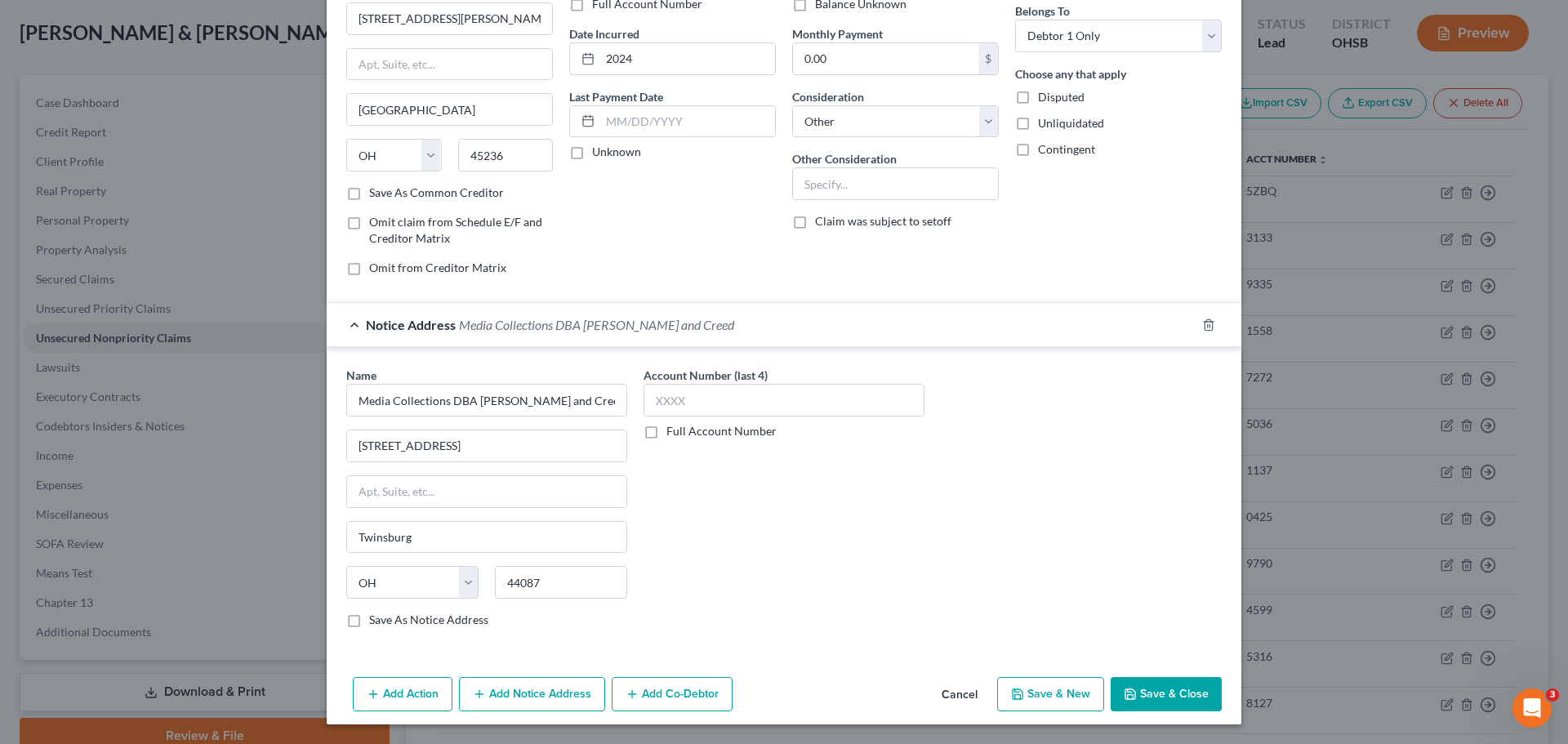
click at [1179, 687] on button "Save & Close" at bounding box center [1166, 694] width 111 height 34
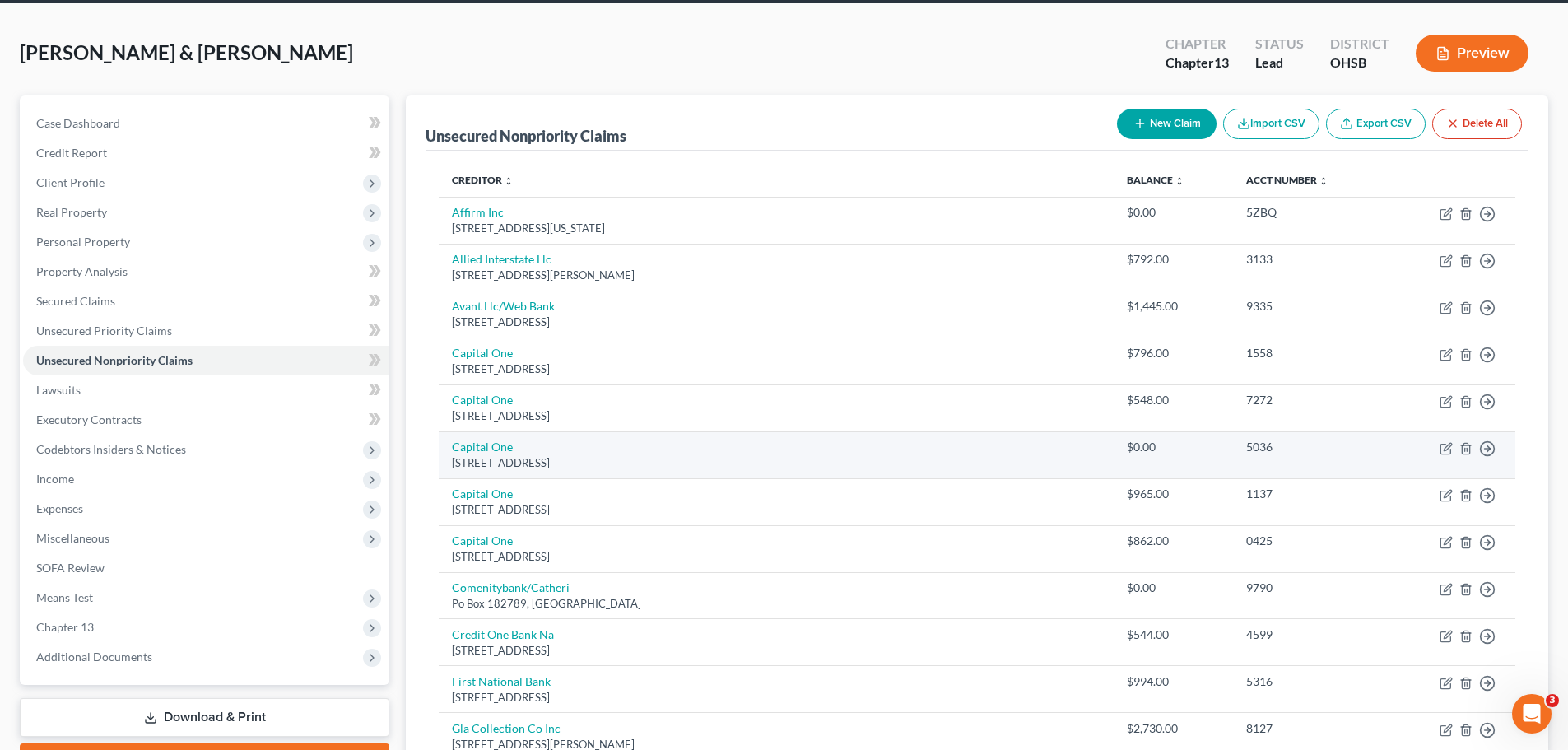
scroll to position [0, 0]
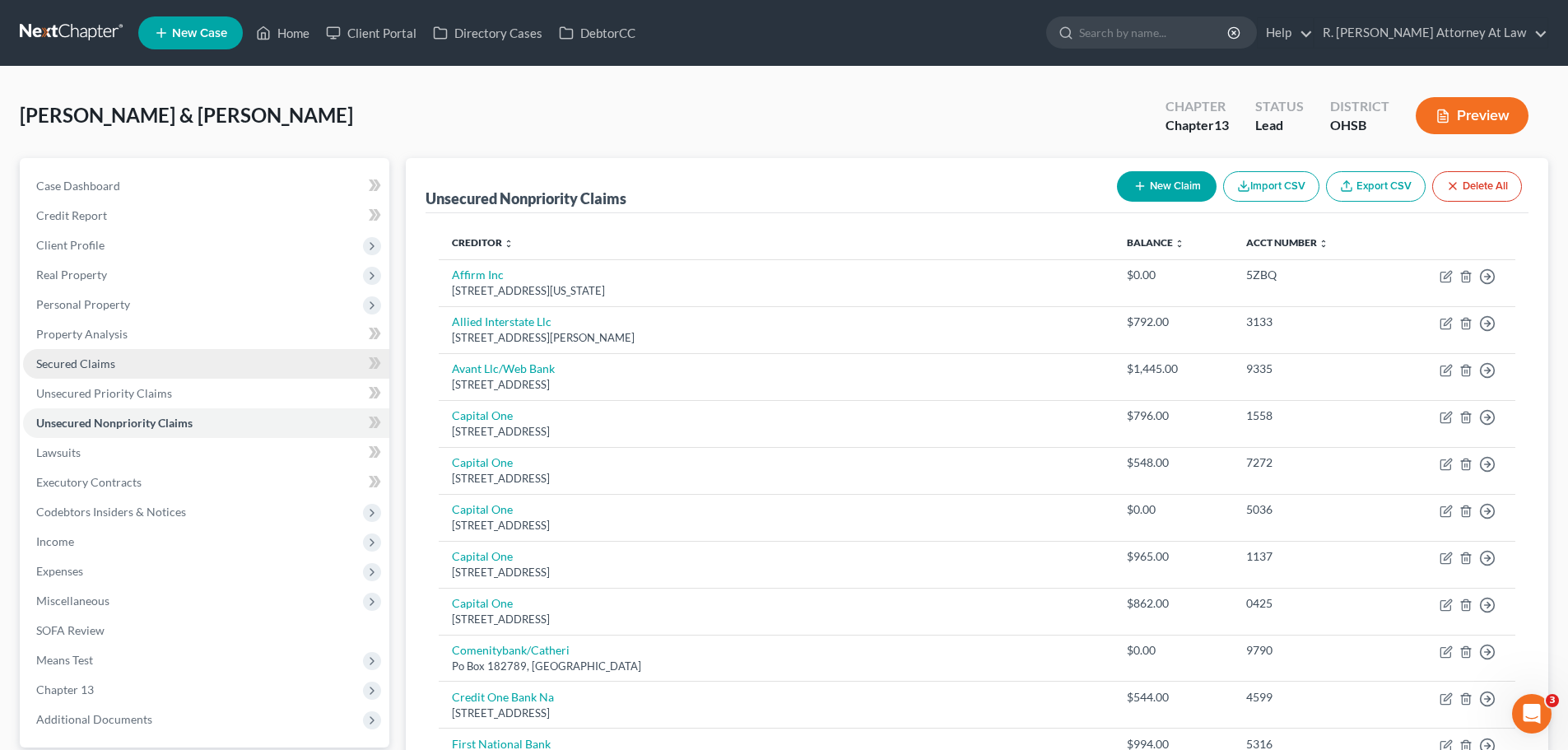
click at [86, 366] on span "Secured Claims" at bounding box center [75, 364] width 79 height 14
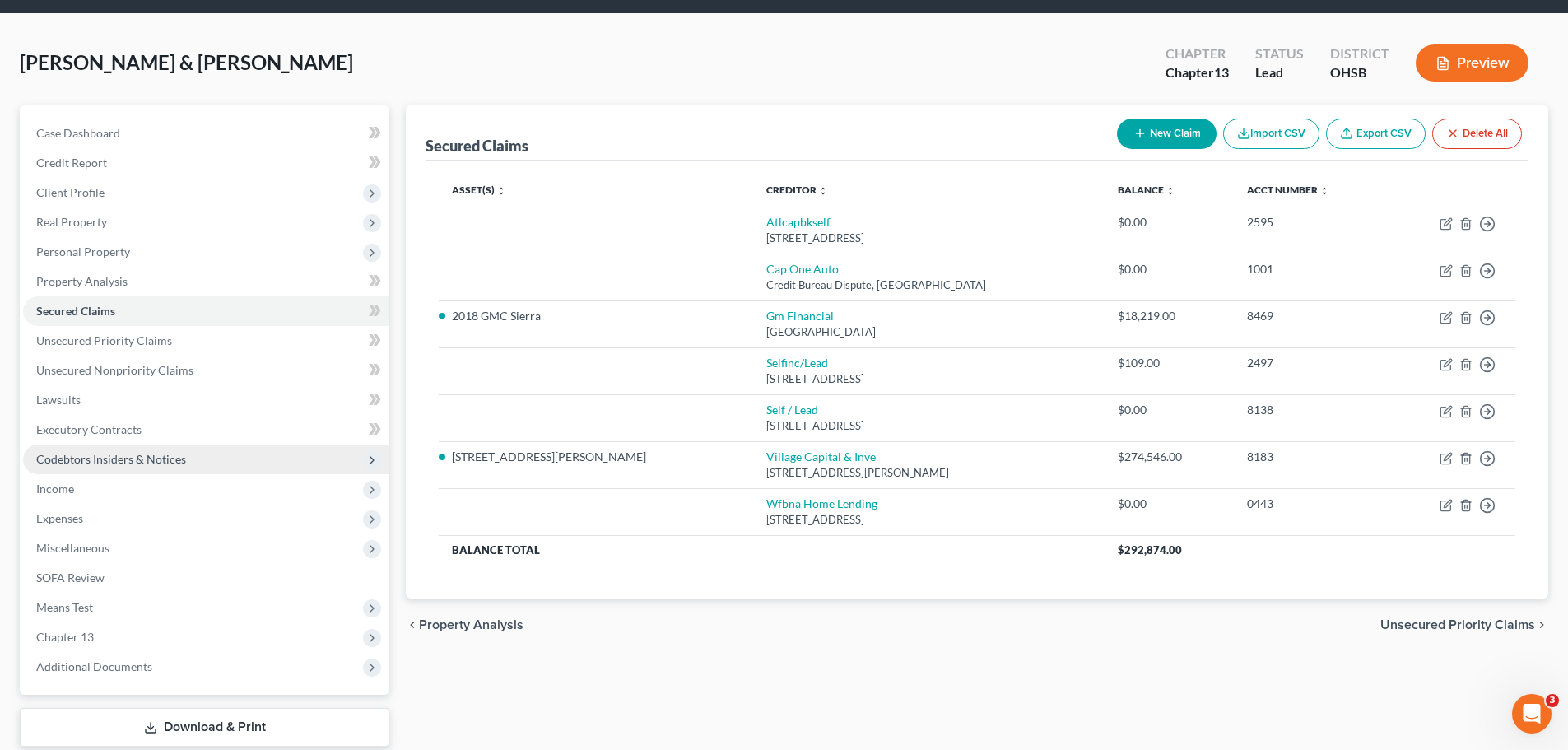
scroll to position [82, 0]
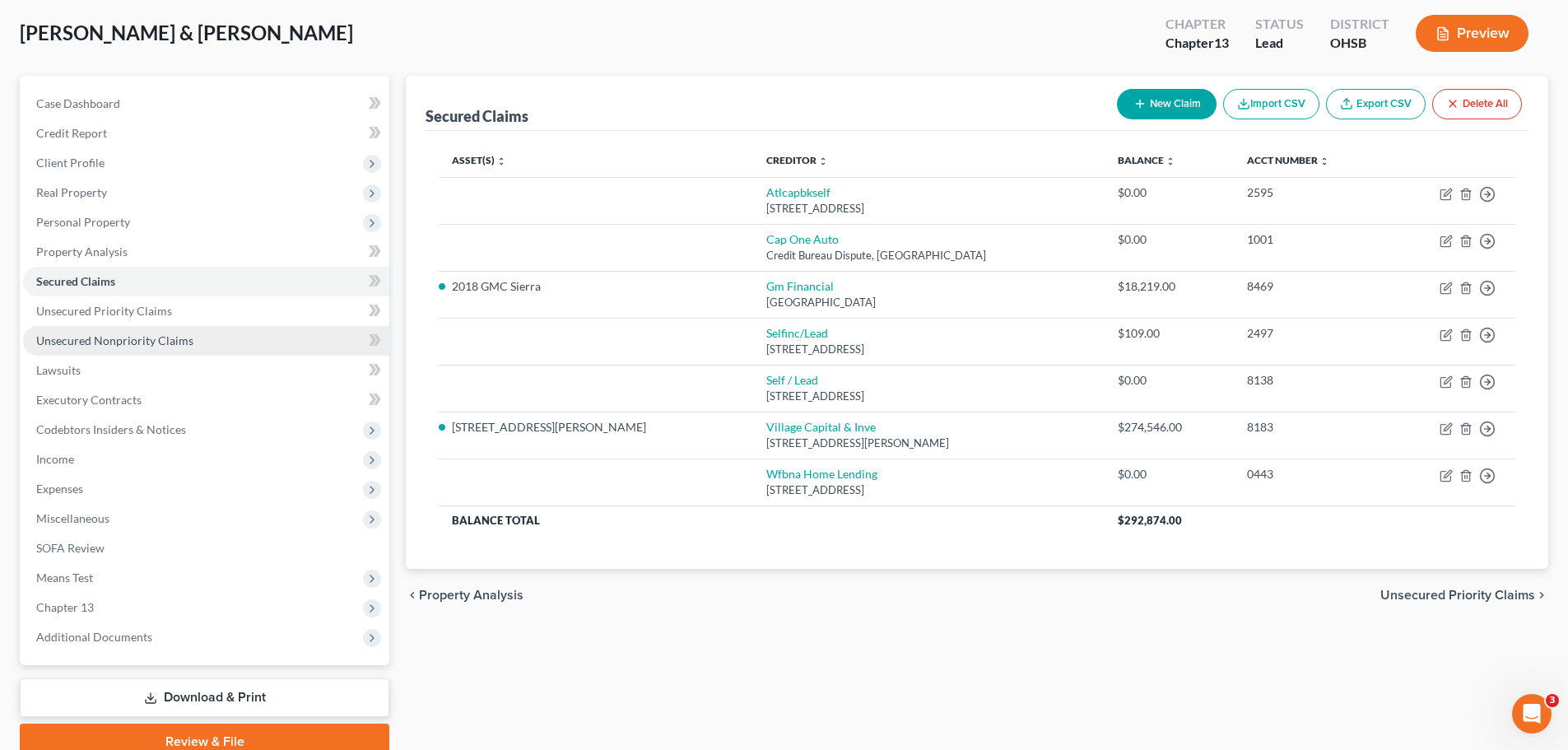
click at [121, 343] on span "Unsecured Nonpriority Claims" at bounding box center [115, 341] width 157 height 14
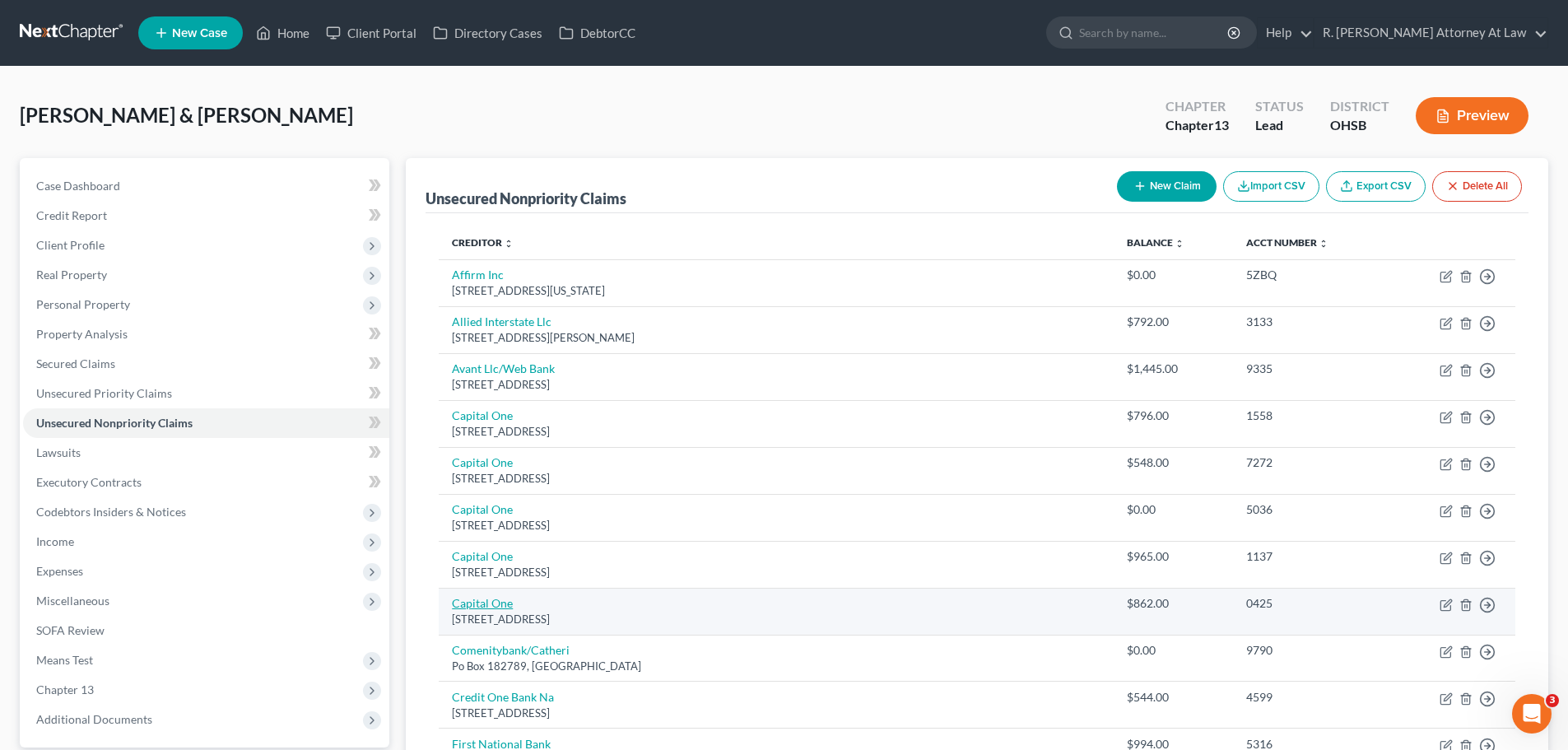
click at [482, 604] on link "Capital One" at bounding box center [482, 603] width 61 height 14
select select "46"
select select "2"
select select "0"
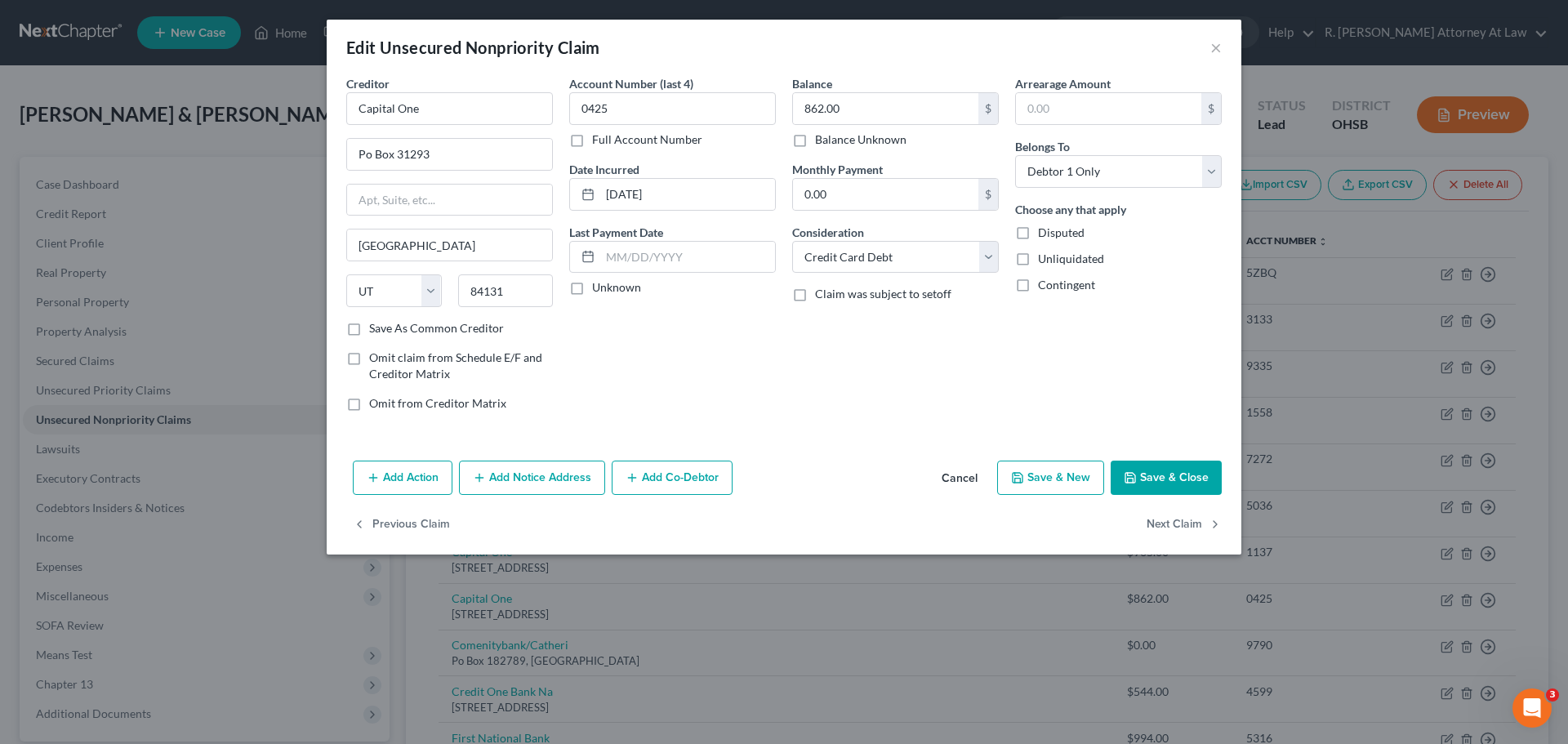
click at [539, 476] on button "Add Notice Address" at bounding box center [532, 478] width 146 height 34
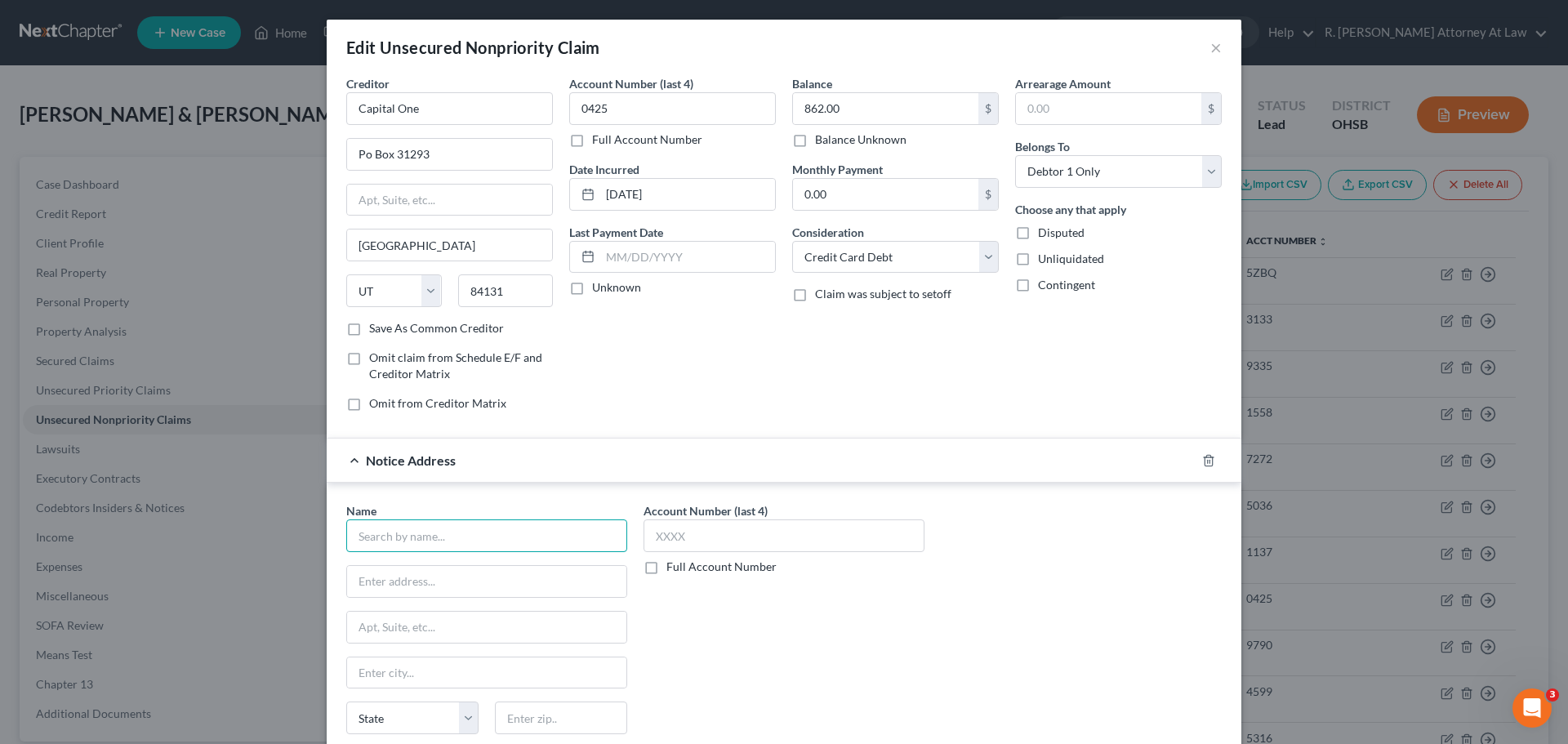
click at [442, 538] on input "text" at bounding box center [486, 536] width 281 height 32
type input "MRS"
type input "1"
type input "MRS"
type input "[STREET_ADDRESS]"
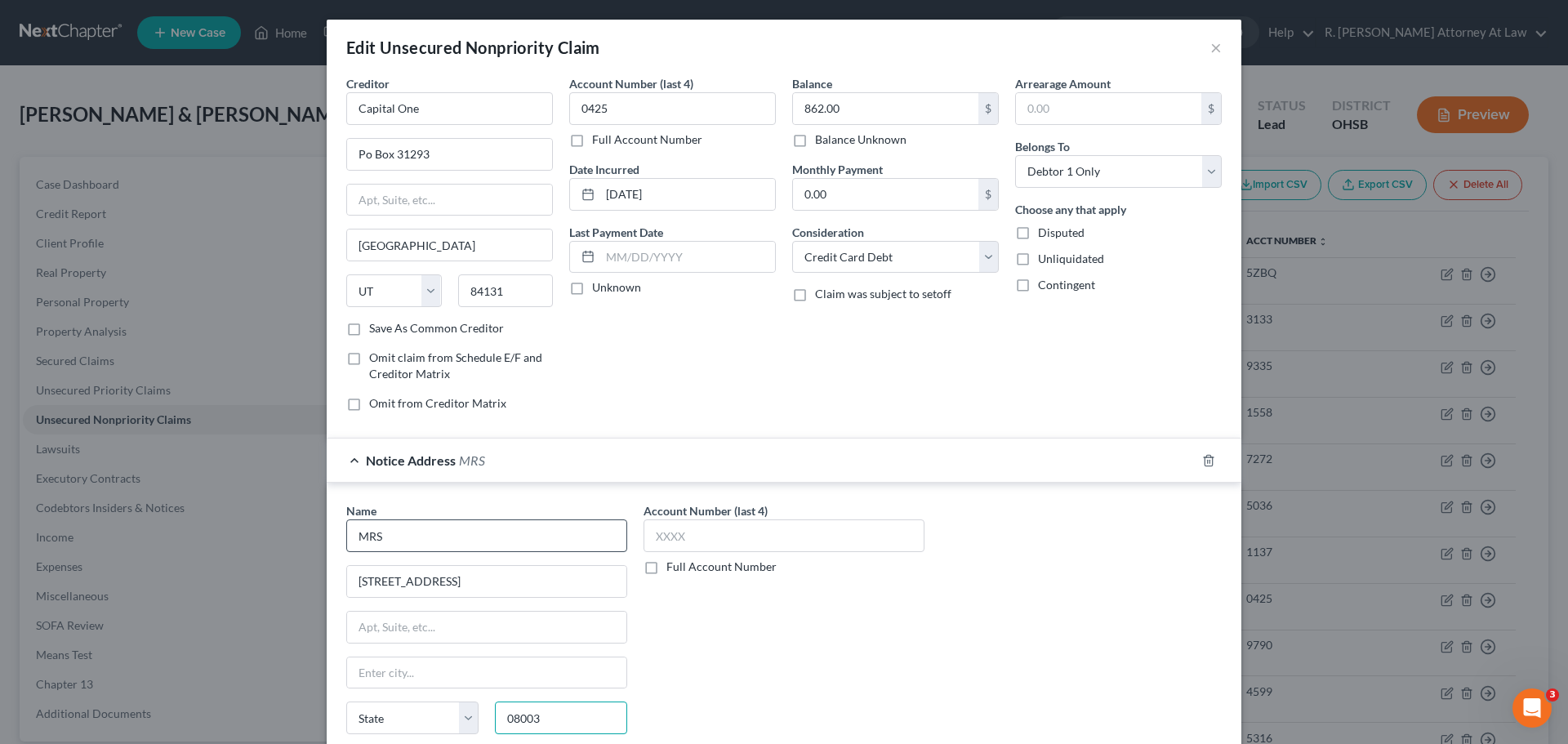
type input "08003"
type input "[GEOGRAPHIC_DATA]"
select select "33"
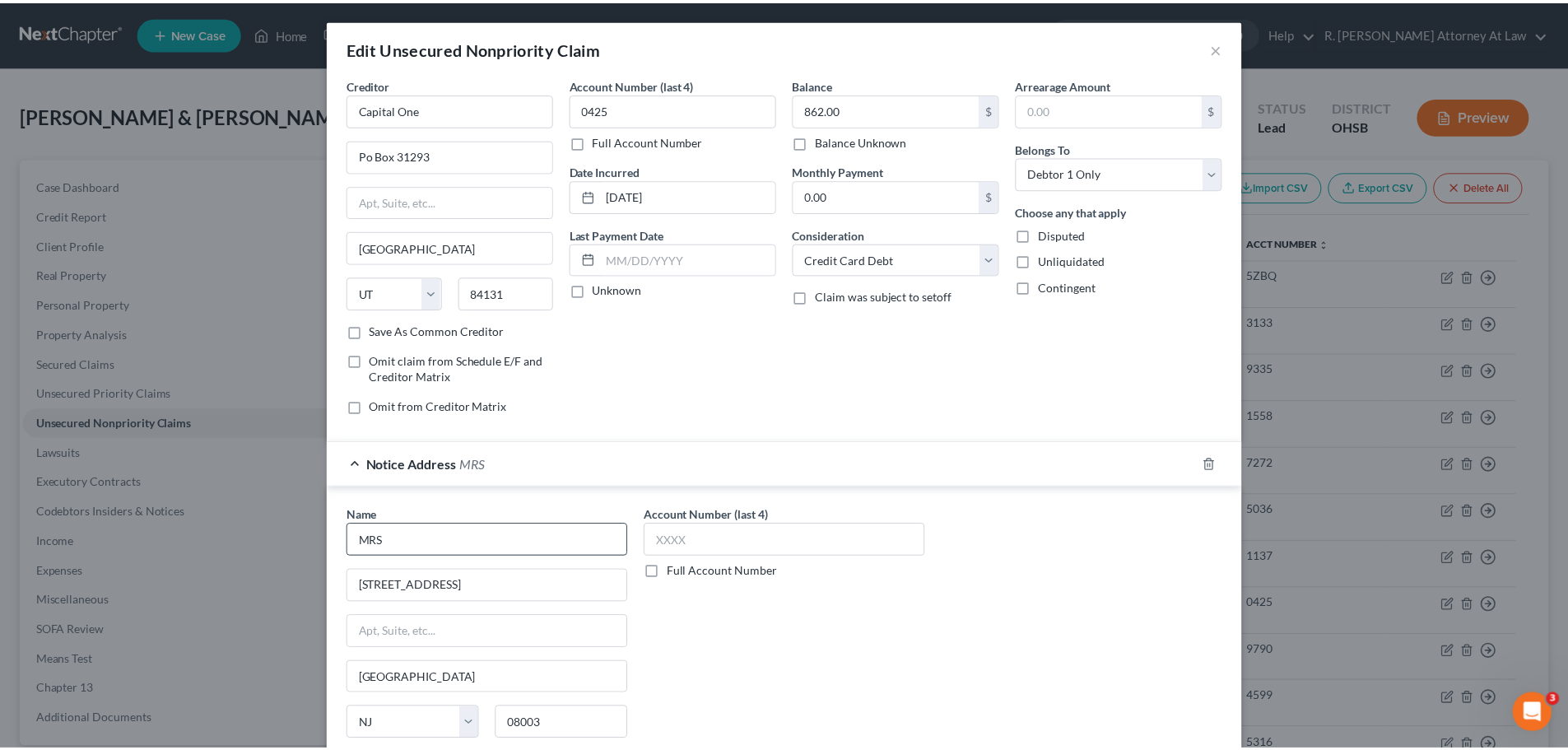
scroll to position [184, 0]
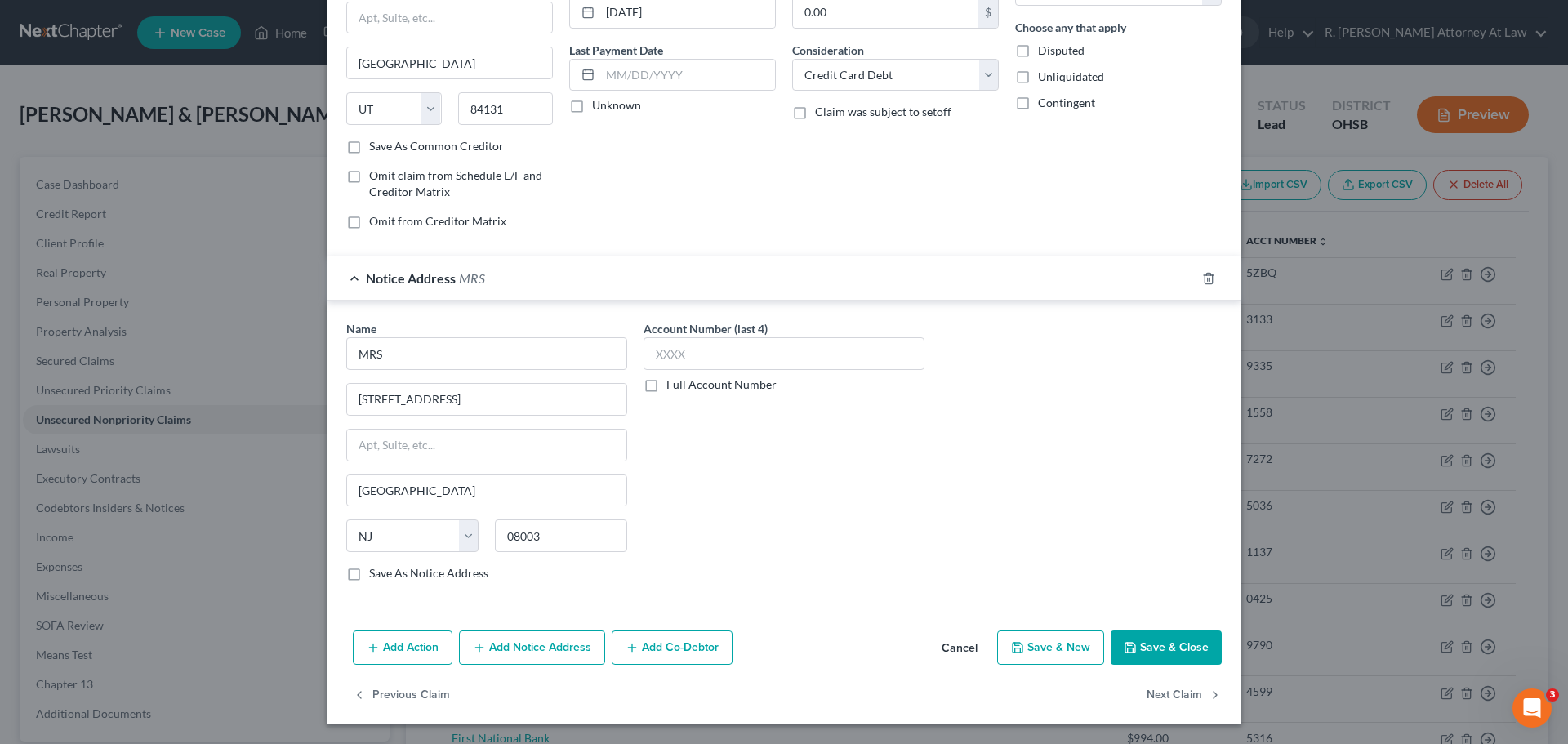
click at [1141, 644] on button "Save & Close" at bounding box center [1166, 648] width 111 height 34
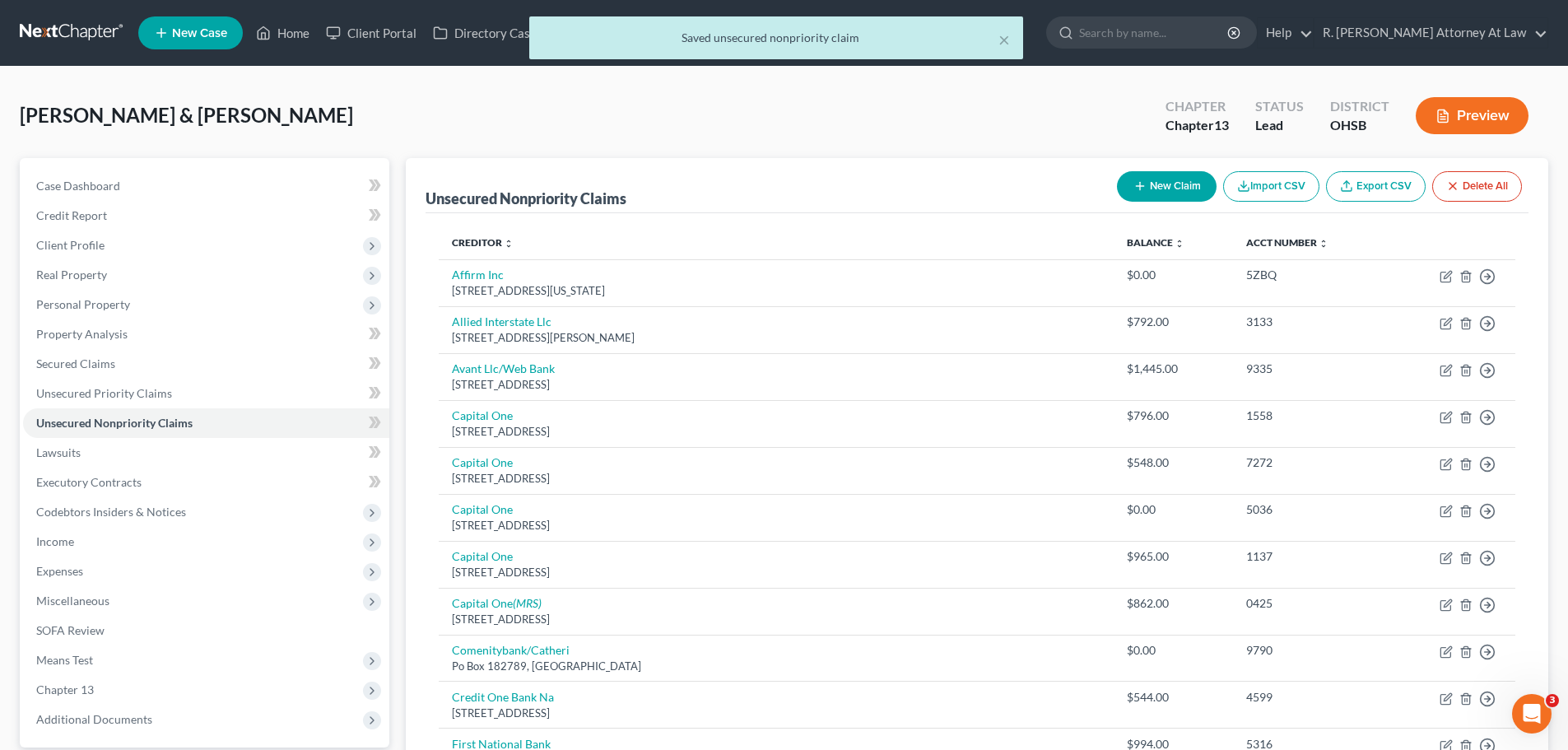
click at [1134, 189] on icon "button" at bounding box center [1140, 186] width 13 height 13
select select "2"
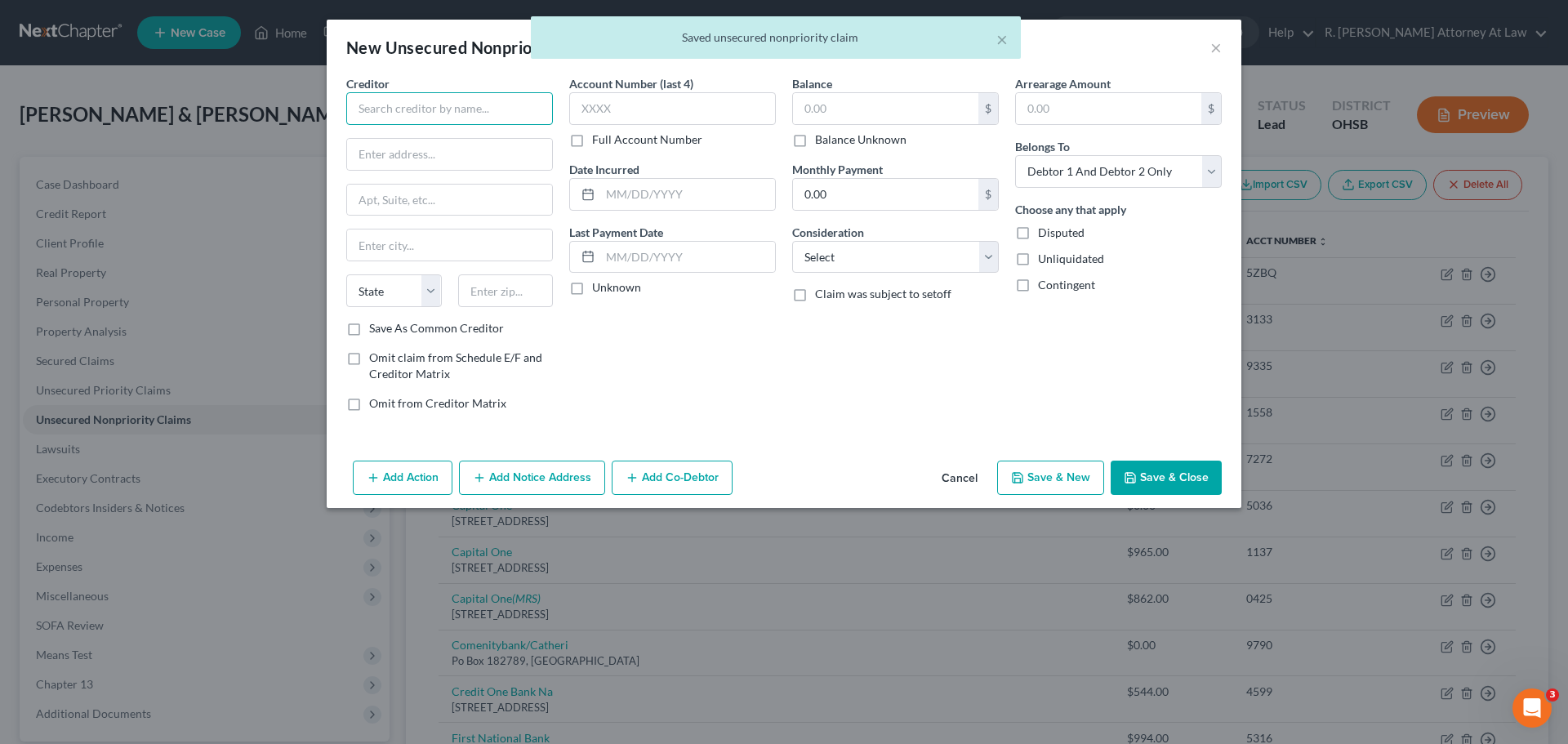
drag, startPoint x: 429, startPoint y: 114, endPoint x: 438, endPoint y: 114, distance: 9.0
click at [430, 114] on input "text" at bounding box center [449, 109] width 206 height 32
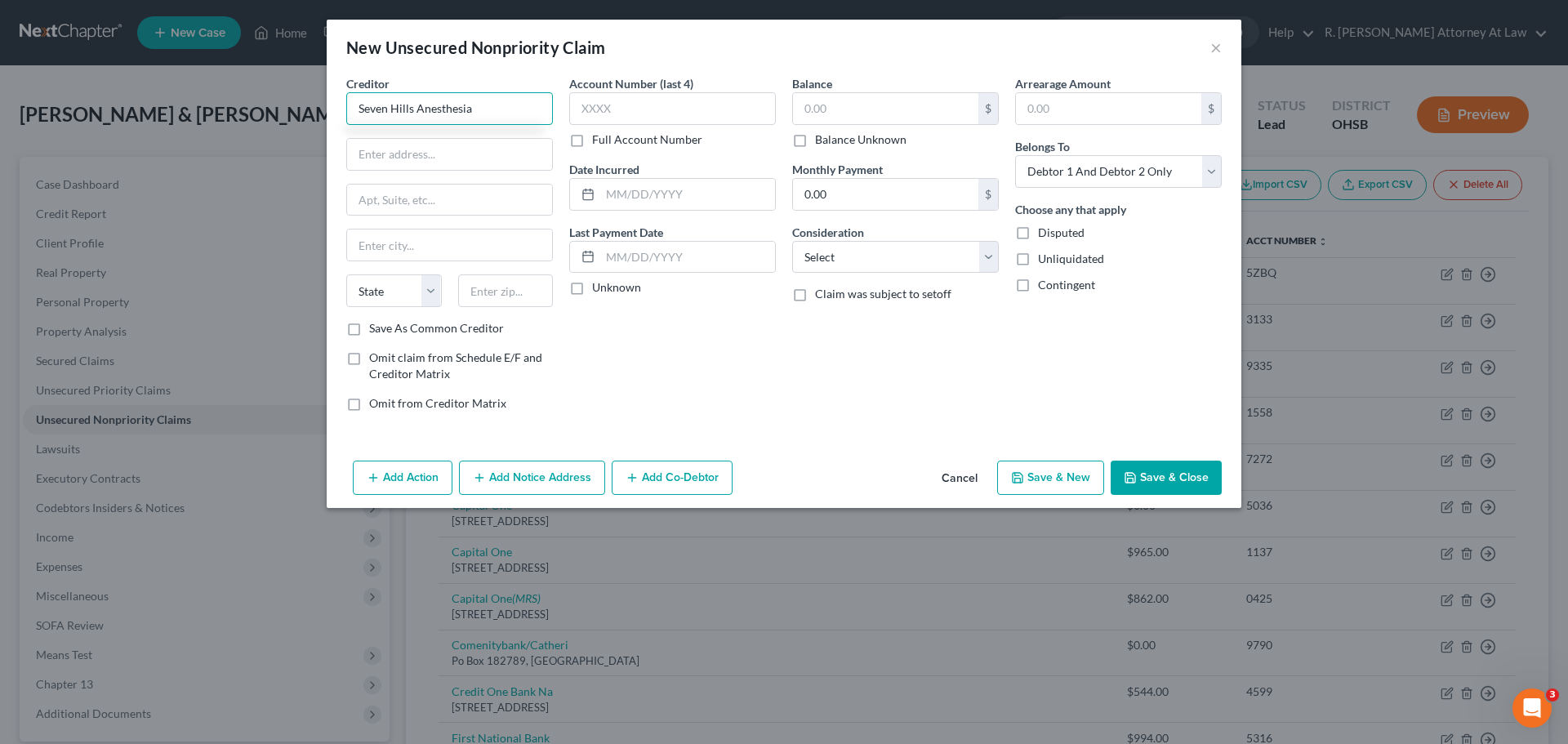
type input "Seven Hills Anesthesia"
click at [458, 144] on input "text" at bounding box center [449, 155] width 205 height 31
type input "PO Box 630794"
type input "45263"
type input "[GEOGRAPHIC_DATA]"
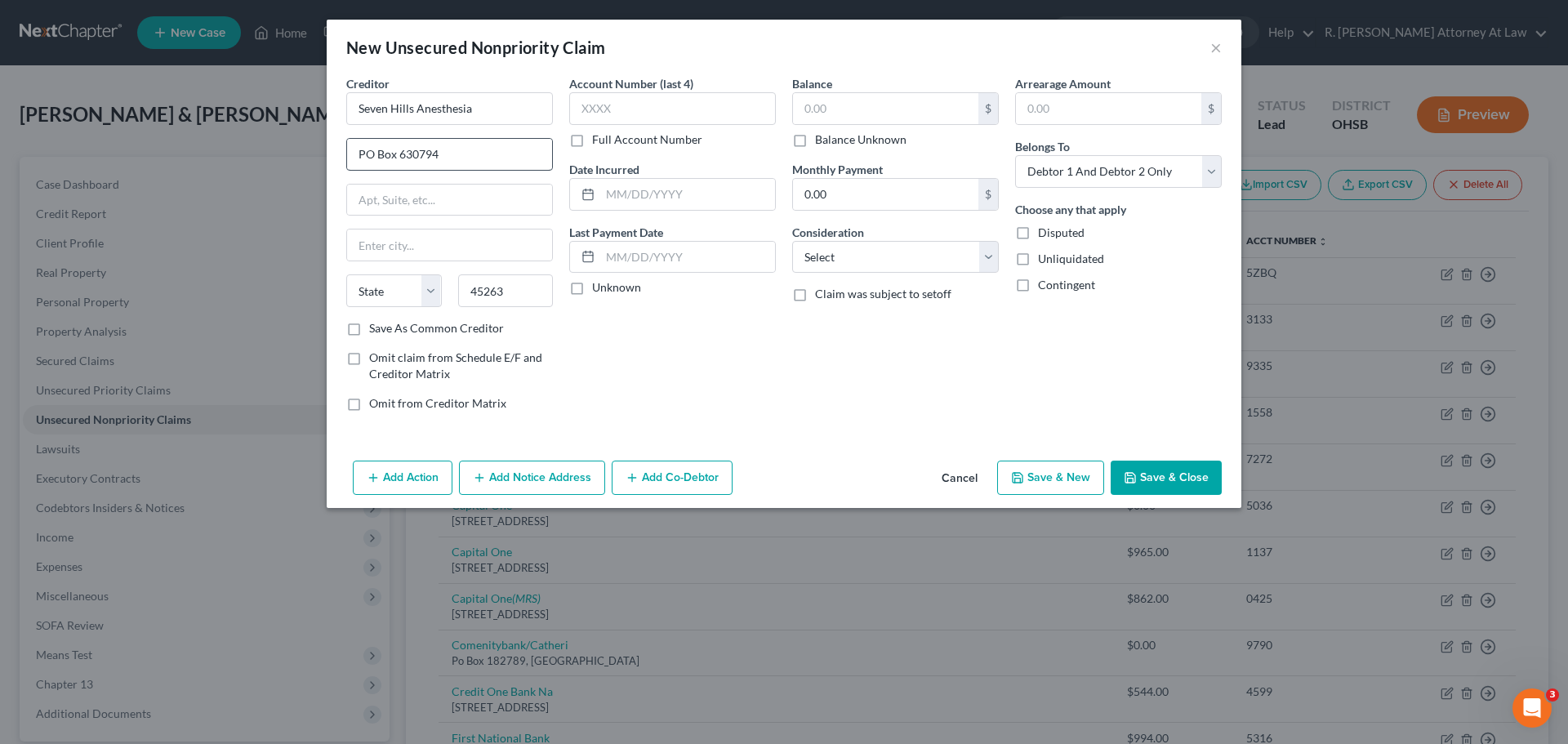
select select "36"
drag, startPoint x: 356, startPoint y: 332, endPoint x: 368, endPoint y: 324, distance: 14.4
click at [369, 332] on label "Save As Common Creditor" at bounding box center [436, 328] width 135 height 16
click at [375, 331] on input "Save As Common Creditor" at bounding box center [380, 325] width 11 height 11
checkbox input "true"
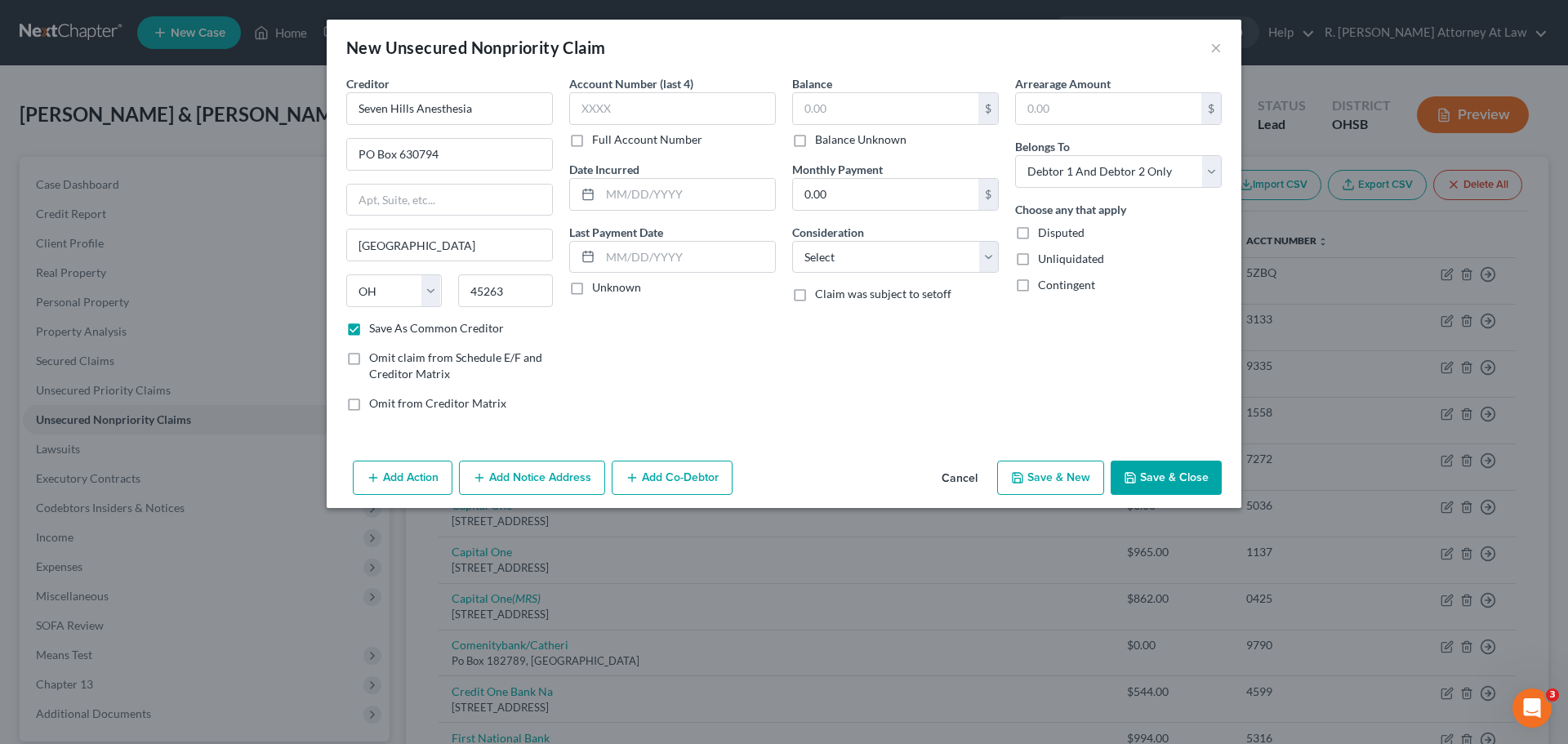
click at [841, 280] on div "Balance $ Balance Unknown Balance Undetermined $ Balance Unknown Monthly Paymen…" at bounding box center [895, 250] width 223 height 350
click at [847, 261] on select "Select Cable / Satellite Services Collection Agency Credit Card Debt Debt Couns…" at bounding box center [895, 257] width 206 height 32
select select "9"
click at [792, 241] on select "Select Cable / Satellite Services Collection Agency Credit Card Debt Debt Couns…" at bounding box center [895, 257] width 206 height 32
click at [1074, 182] on select "Select Debtor 1 Only Debtor 2 Only Debtor 1 And Debtor 2 Only At Least One Of T…" at bounding box center [1118, 172] width 206 height 32
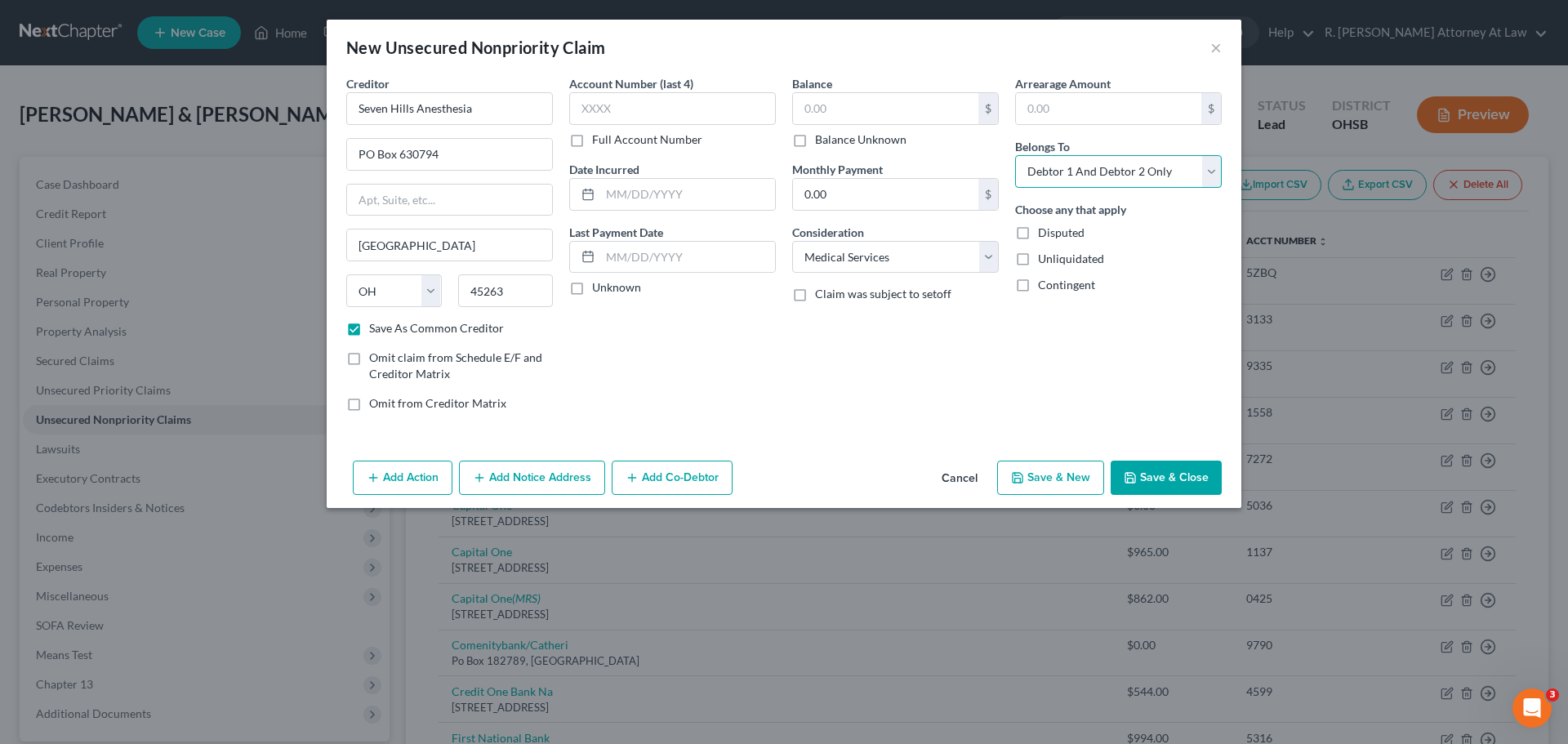
select select "1"
click at [1015, 155] on select "Select Debtor 1 Only Debtor 2 Only Debtor 1 And Debtor 2 Only At Least One Of T…" at bounding box center [1118, 172] width 206 height 32
drag, startPoint x: 861, startPoint y: 97, endPoint x: 860, endPoint y: 82, distance: 15.0
click at [860, 97] on input "text" at bounding box center [885, 109] width 185 height 31
type input "2,730"
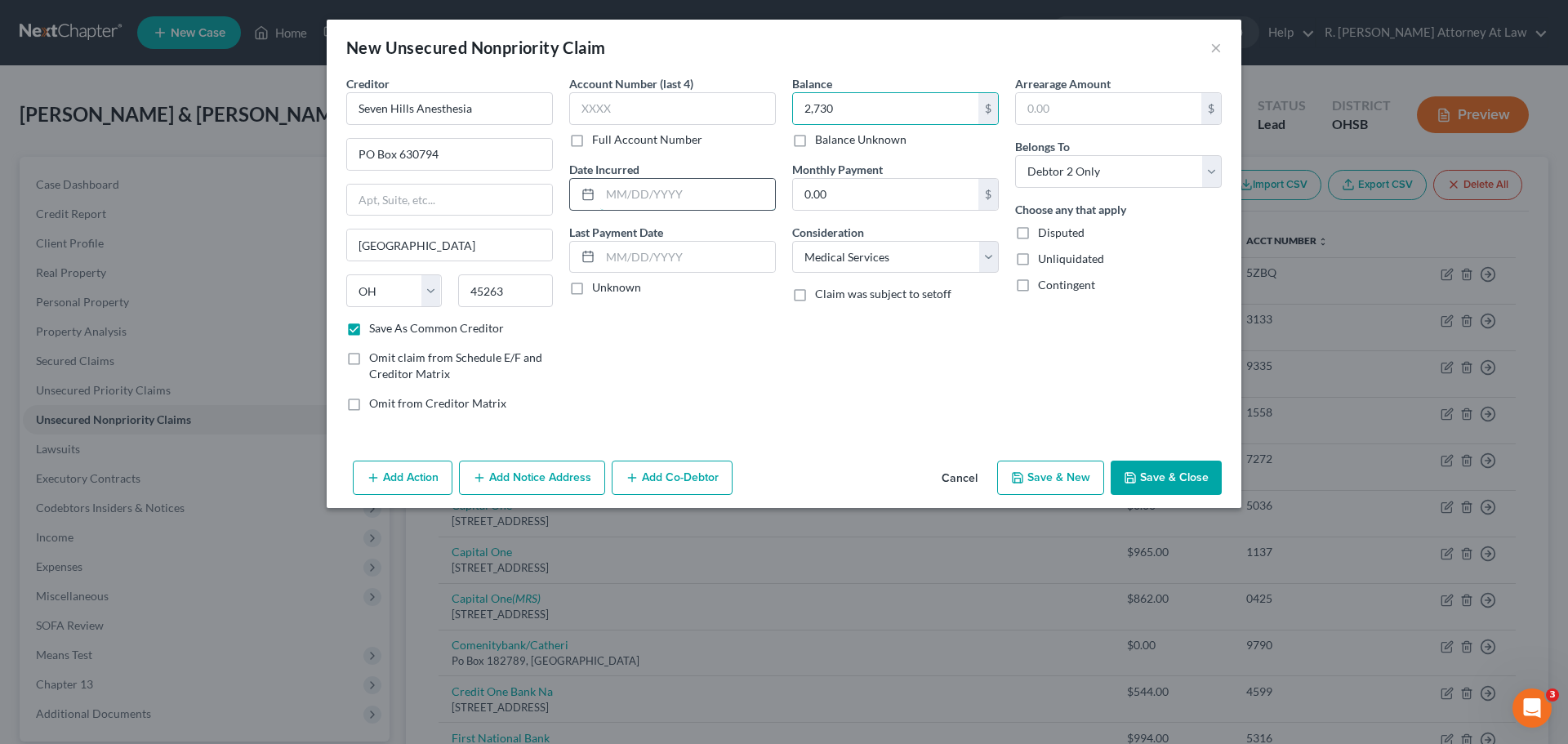
click at [698, 200] on input "text" at bounding box center [688, 194] width 175 height 31
type input "2022"
click at [616, 109] on input "text" at bounding box center [672, 109] width 206 height 32
type input "8160"
click at [1037, 471] on button "Save & New" at bounding box center [1050, 478] width 107 height 34
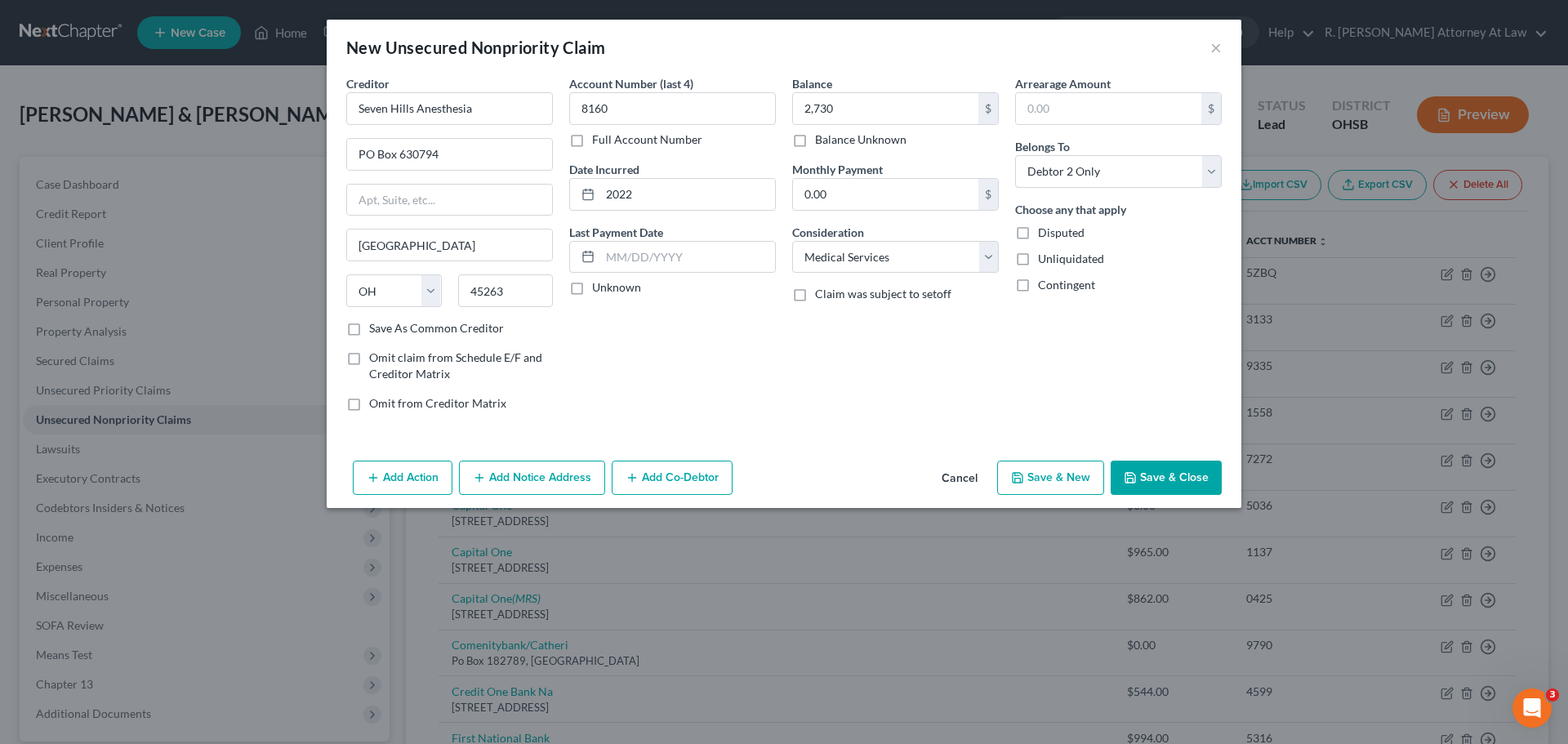
checkbox input "false"
select select "2"
type input "2,730.00"
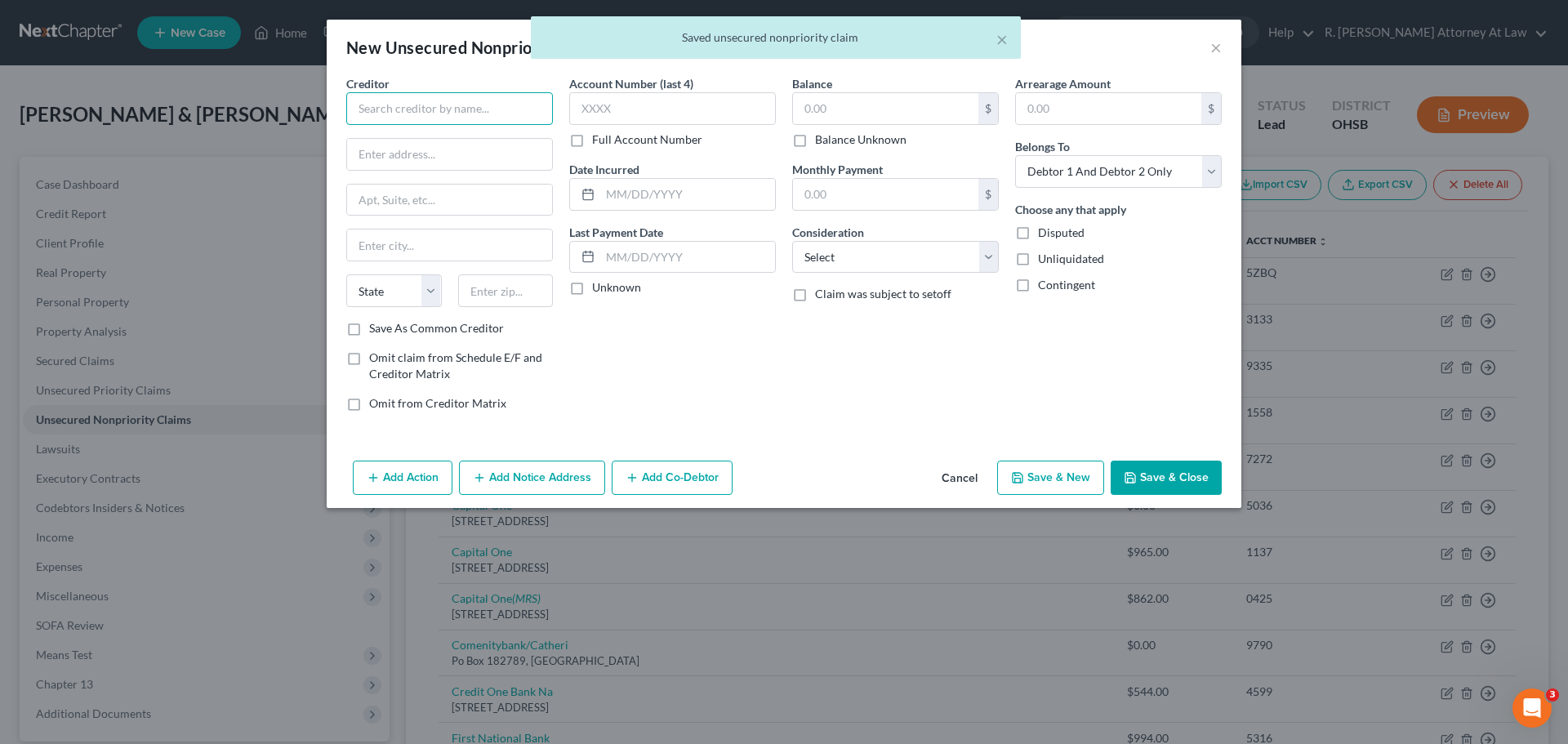
drag, startPoint x: 394, startPoint y: 94, endPoint x: 404, endPoint y: 93, distance: 10.0
click at [398, 94] on input "text" at bounding box center [449, 109] width 206 height 32
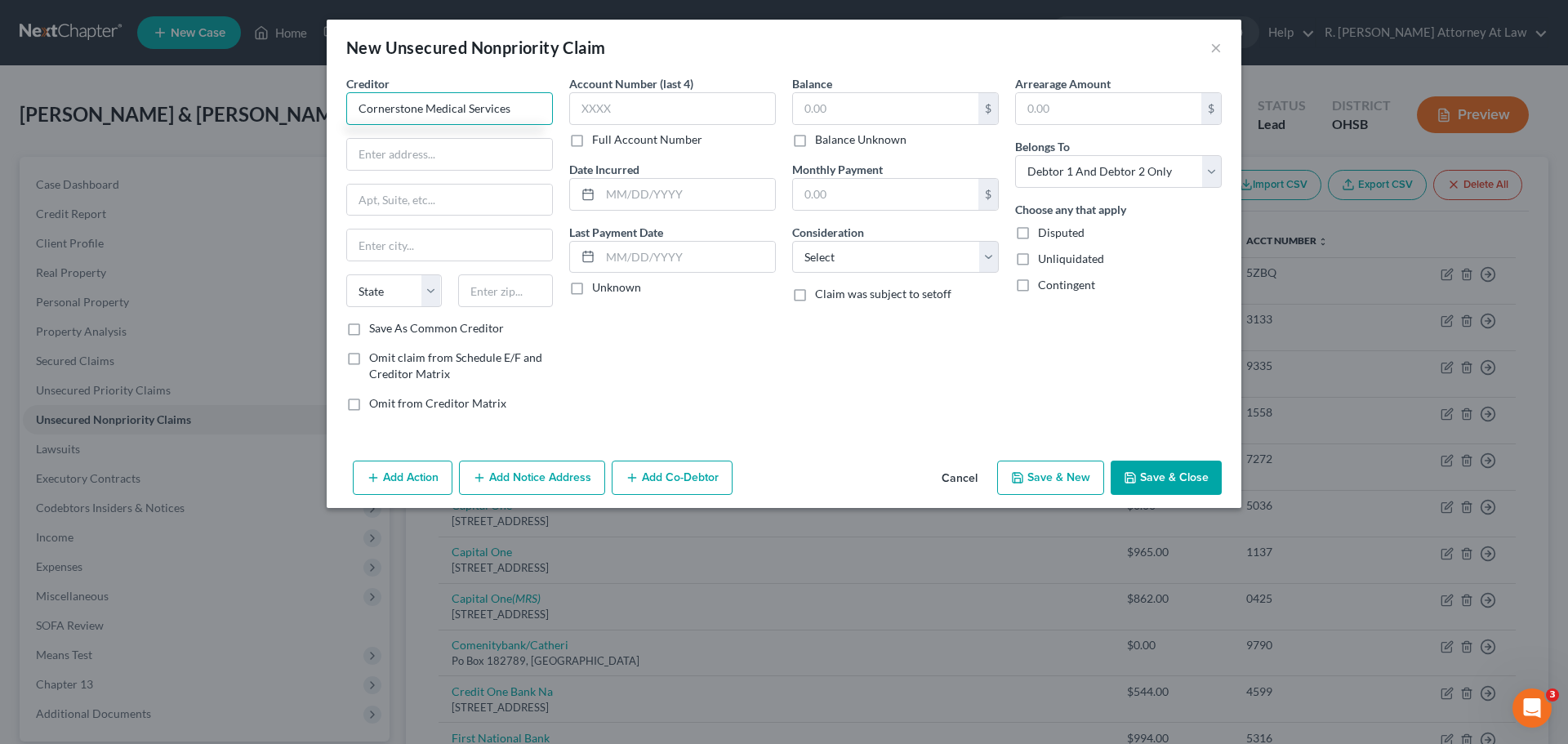
type input "Cornerstone Medical Services"
type input "PO Box 825543"
type input "19182"
type input "[GEOGRAPHIC_DATA]"
select select "39"
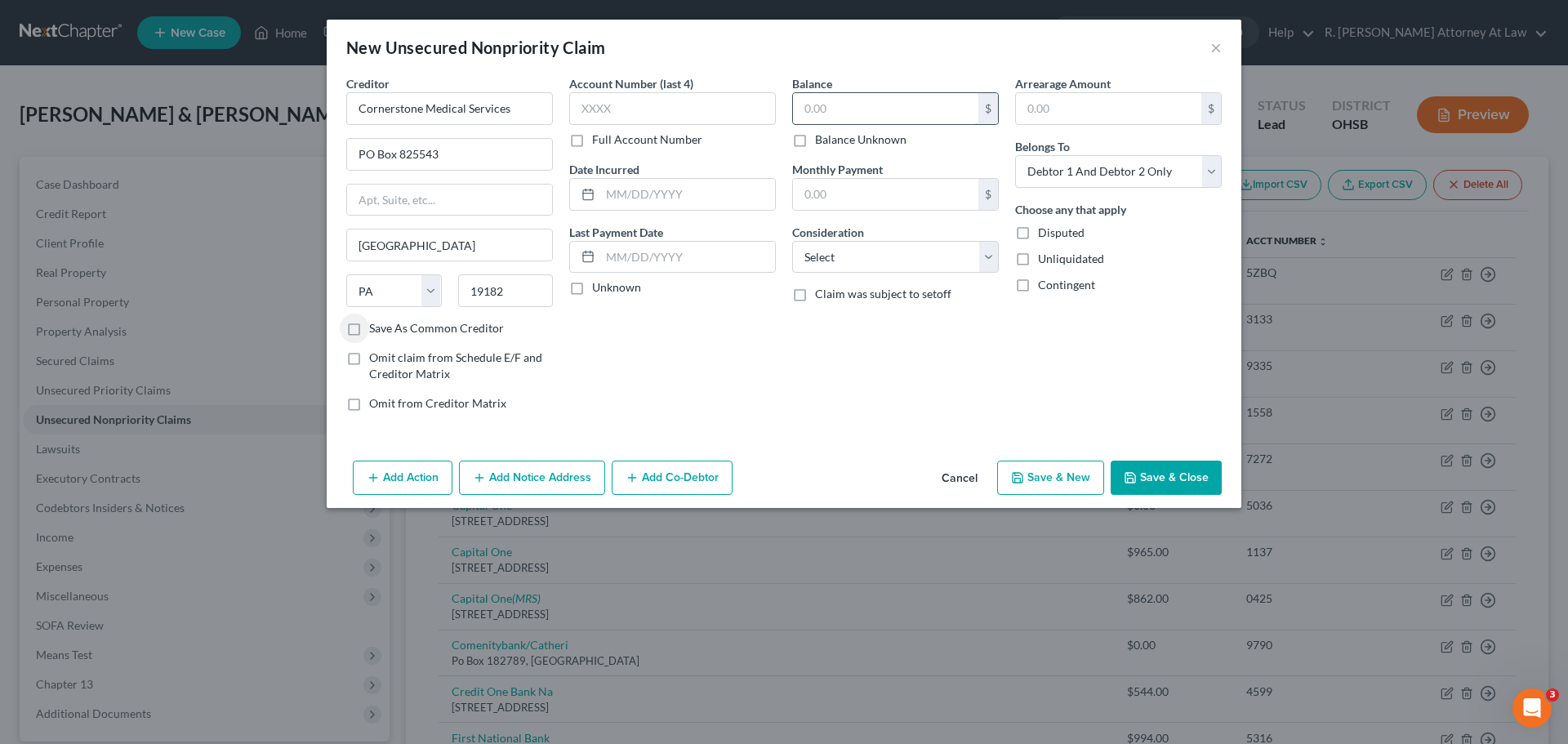
drag, startPoint x: 869, startPoint y: 119, endPoint x: 857, endPoint y: 116, distance: 12.4
click at [867, 119] on input "text" at bounding box center [885, 109] width 185 height 31
click at [641, 183] on input "text" at bounding box center [688, 194] width 175 height 31
click at [1066, 175] on select "Select Debtor 1 Only Debtor 2 Only Debtor 1 And Debtor 2 Only At Least One Of T…" at bounding box center [1118, 172] width 206 height 32
click at [1015, 155] on select "Select Debtor 1 Only Debtor 2 Only Debtor 1 And Debtor 2 Only At Least One Of T…" at bounding box center [1118, 172] width 206 height 32
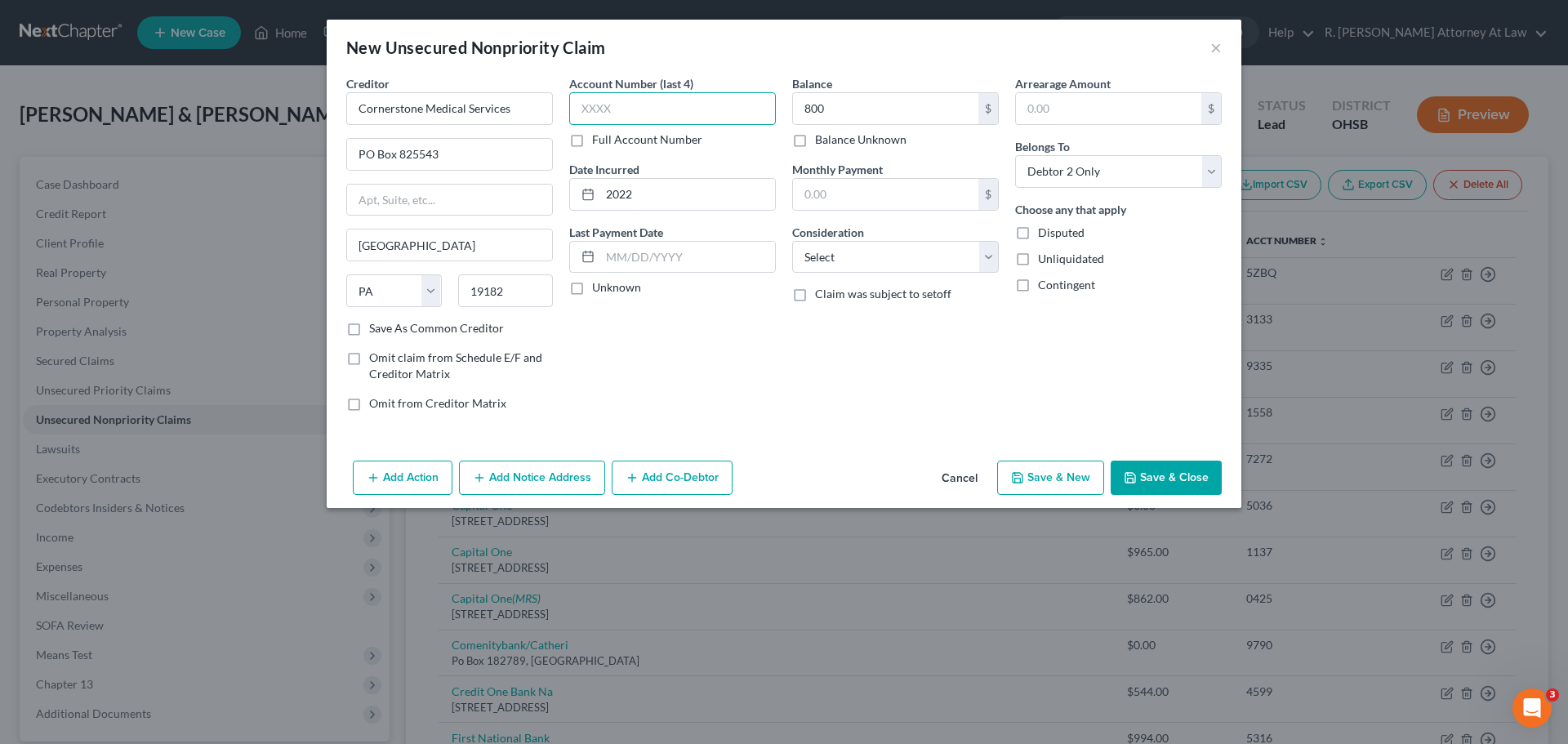
click at [682, 97] on input "text" at bounding box center [672, 109] width 206 height 32
click at [890, 274] on div "Balance 800.00 $ Balance Unknown Balance Undetermined 800 $ Balance Unknown Mon…" at bounding box center [895, 250] width 223 height 350
click at [889, 269] on select "Select Cable / Satellite Services Collection Agency Credit Card Debt Debt Couns…" at bounding box center [895, 257] width 206 height 32
click at [792, 241] on select "Select Cable / Satellite Services Collection Agency Credit Card Debt Debt Couns…" at bounding box center [895, 257] width 206 height 32
click at [1232, 482] on div "Add Action Add Notice Address Add Co-Debtor Cancel Save & New Save & Close" at bounding box center [784, 481] width 914 height 54
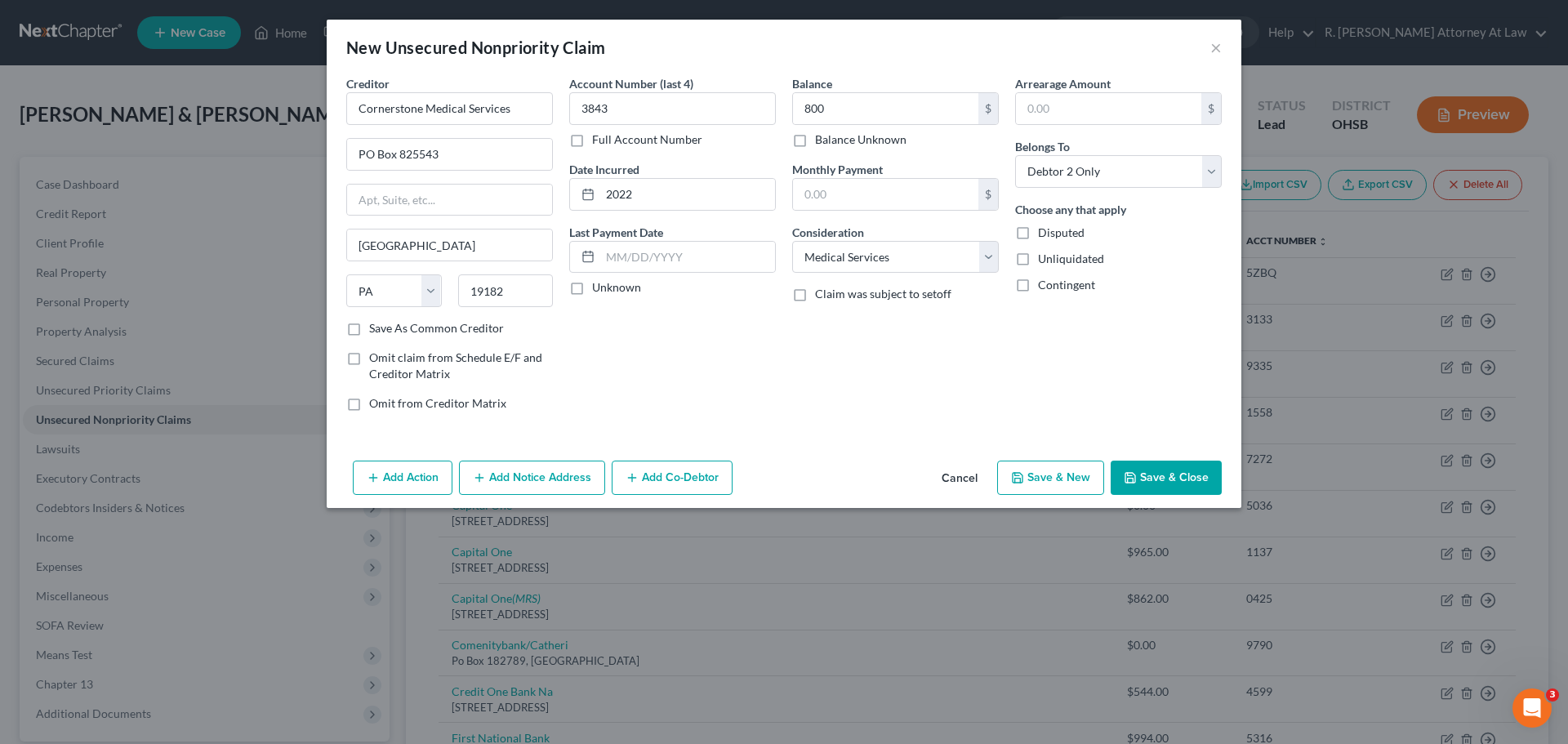
click at [1152, 478] on button "Save & Close" at bounding box center [1166, 478] width 111 height 34
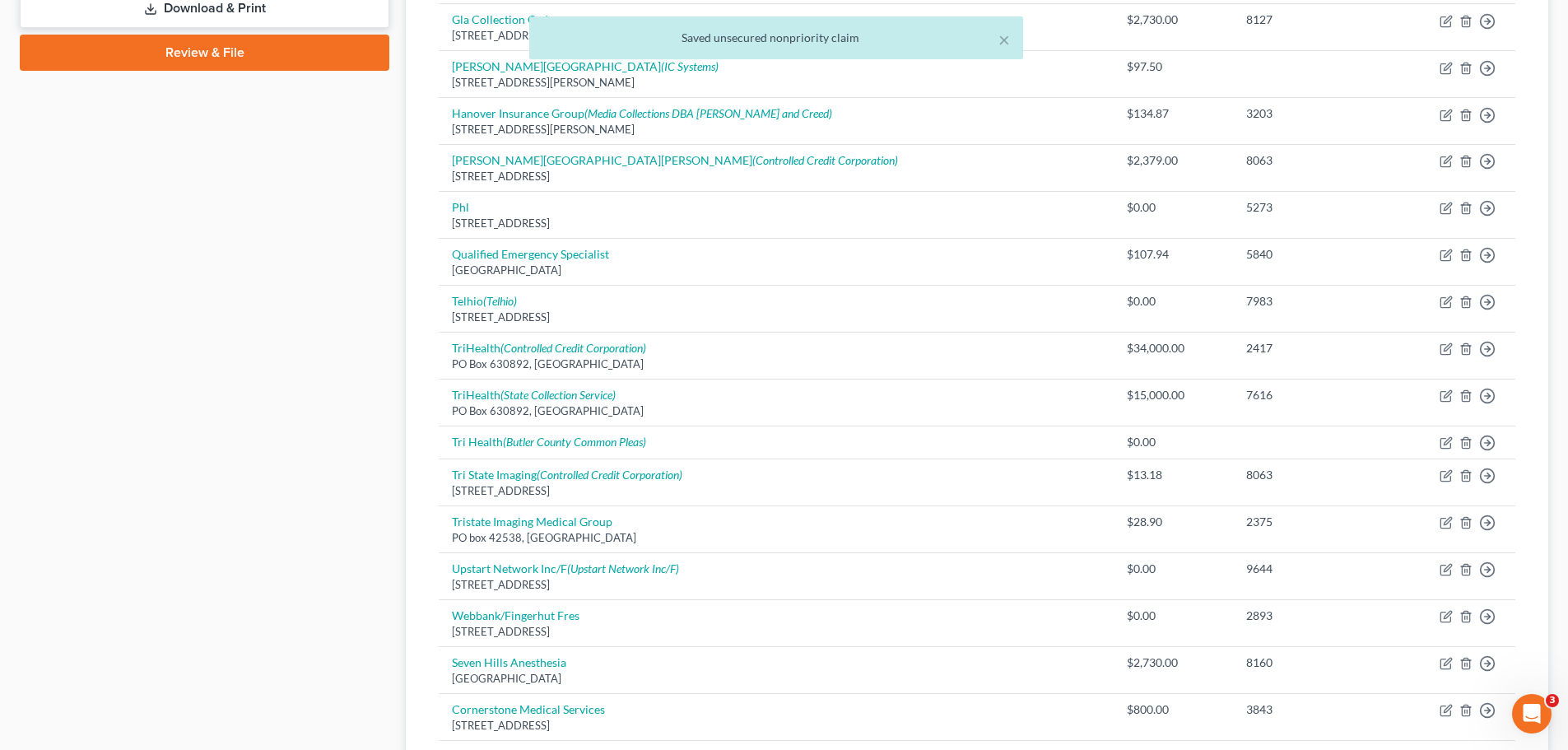
scroll to position [941, 0]
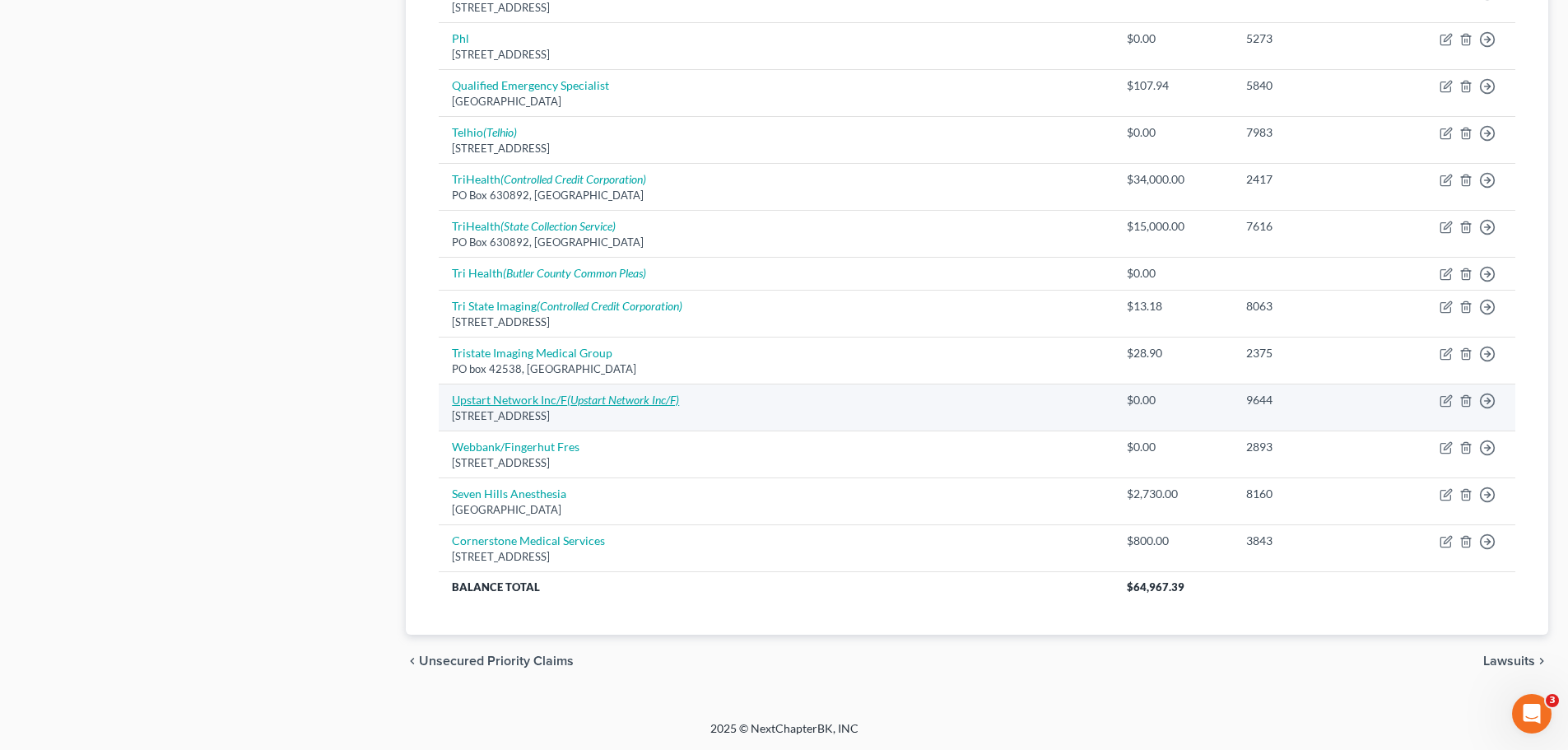
click at [619, 400] on icon "(Upstart Network Inc/F)" at bounding box center [623, 400] width 112 height 14
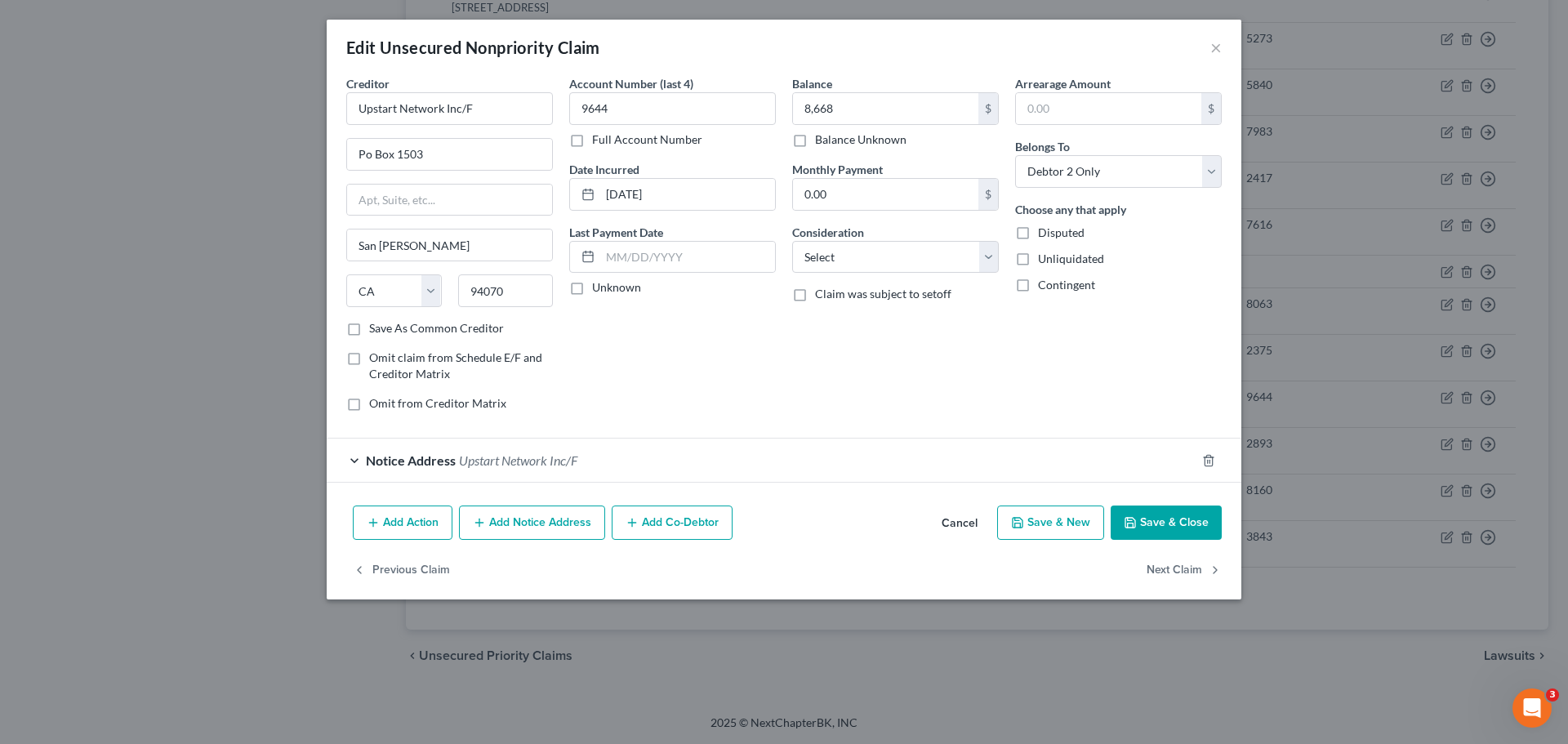
click at [1155, 531] on button "Save & Close" at bounding box center [1166, 522] width 111 height 34
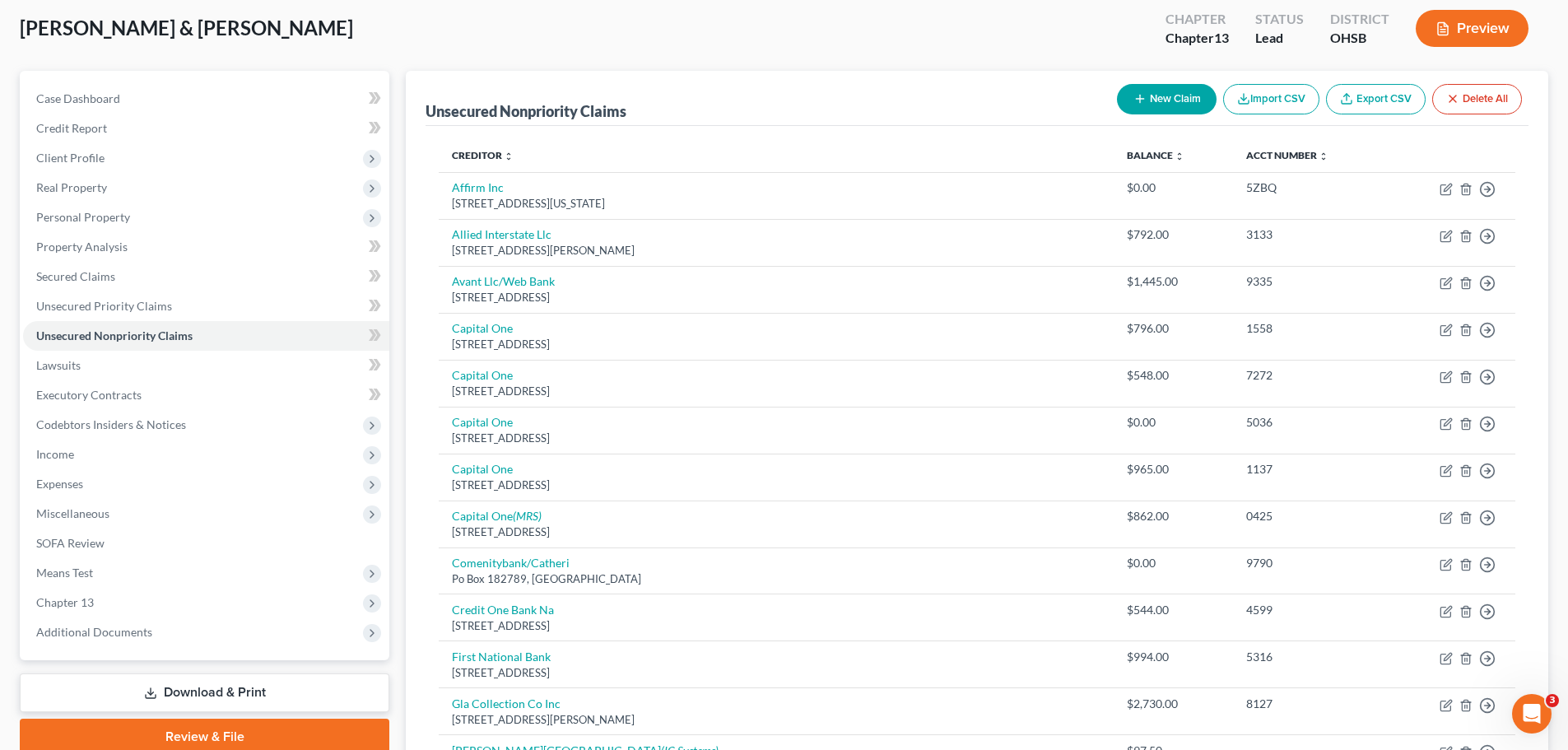
scroll to position [0, 0]
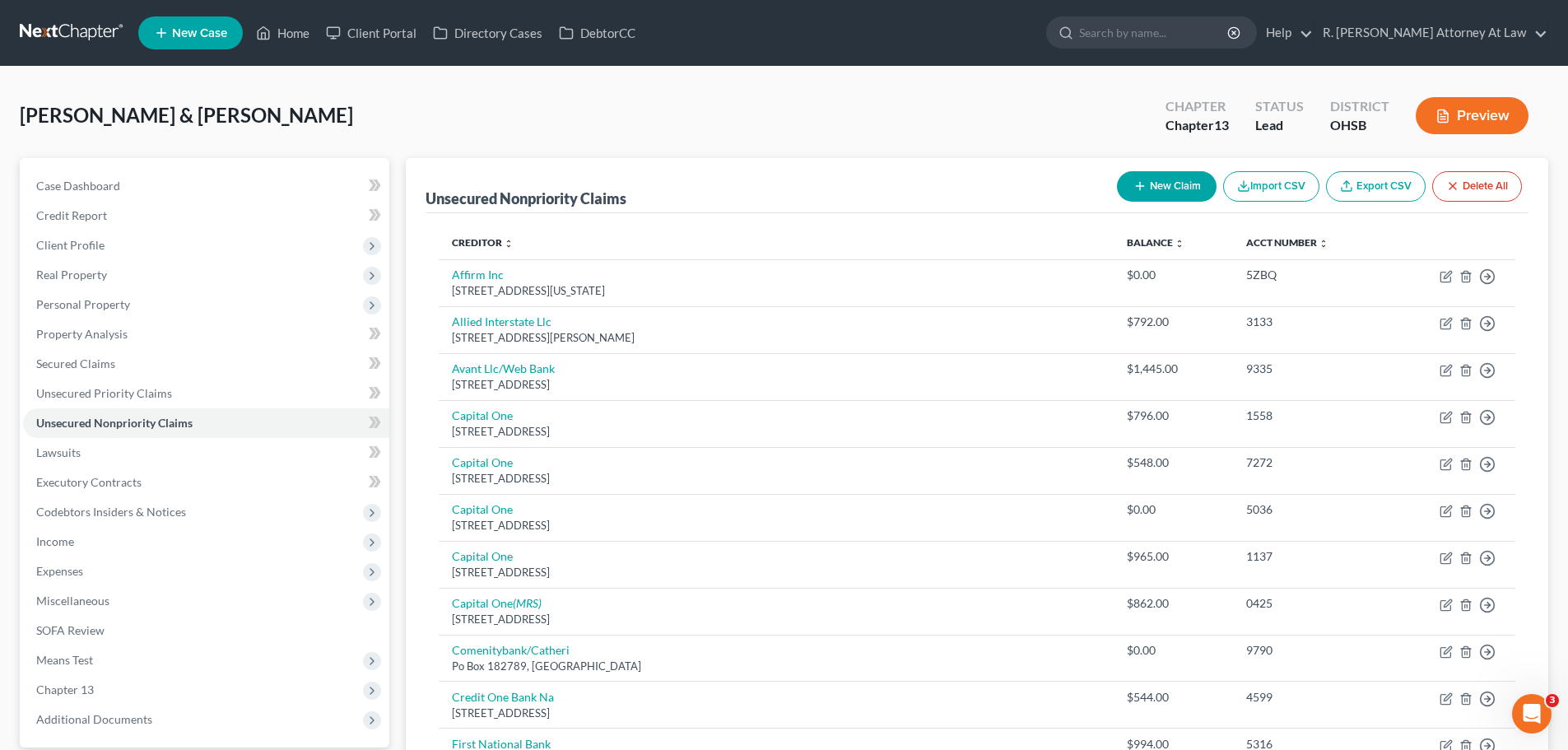
click at [1143, 176] on button "New Claim" at bounding box center [1167, 187] width 99 height 31
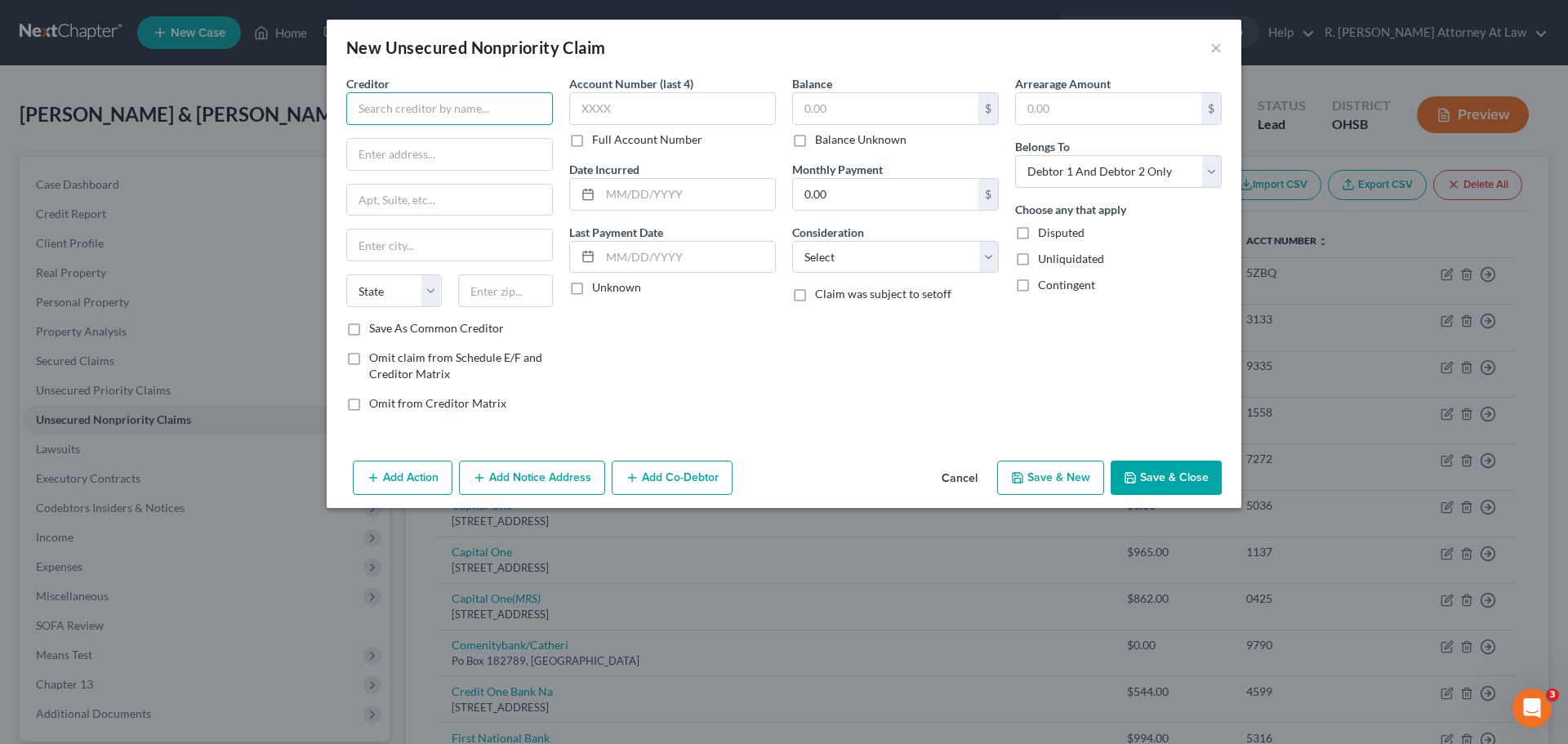
click at [458, 113] on input "text" at bounding box center [449, 109] width 206 height 32
click at [851, 109] on input "text" at bounding box center [885, 109] width 185 height 31
click at [733, 192] on input "text" at bounding box center [688, 194] width 175 height 31
click at [1082, 167] on select "Select Debtor 1 Only Debtor 2 Only Debtor 1 And Debtor 2 Only At Least One Of T…" at bounding box center [1118, 172] width 206 height 32
click at [1015, 155] on select "Select Debtor 1 Only Debtor 2 Only Debtor 1 And Debtor 2 Only At Least One Of T…" at bounding box center [1118, 172] width 206 height 32
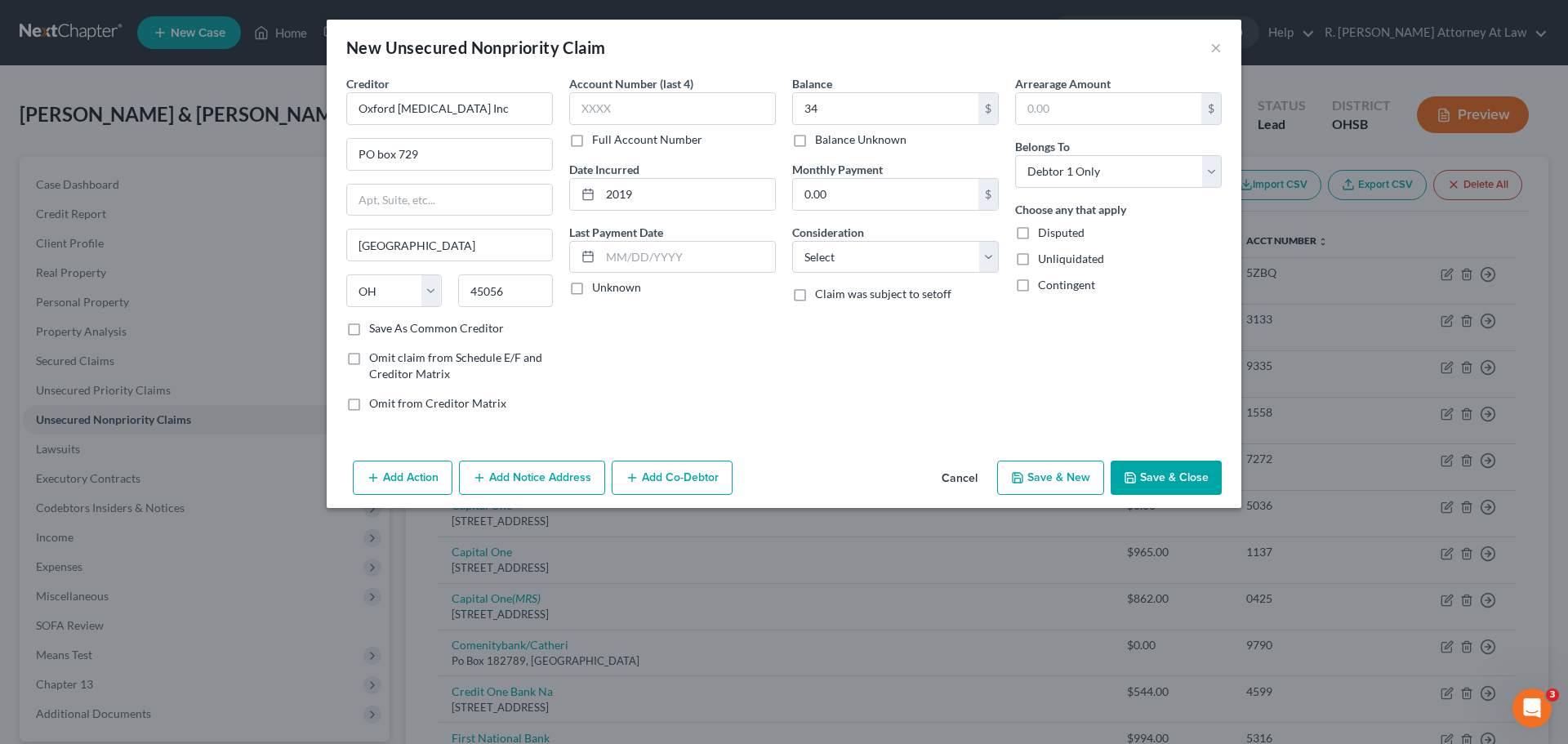
click at [1080, 189] on div "Arrearage Amount $ Belongs To * Select Debtor 1 Only Debtor 2 Only Debtor 1 And…" at bounding box center [1118, 250] width 223 height 350
click at [1080, 181] on select "Select Debtor 1 Only Debtor 2 Only Debtor 1 And Debtor 2 Only At Least One Of T…" at bounding box center [1118, 172] width 206 height 32
click at [1015, 155] on select "Select Debtor 1 Only Debtor 2 Only Debtor 1 And Debtor 2 Only At Least One Of T…" at bounding box center [1118, 172] width 206 height 32
click at [660, 104] on input "text" at bounding box center [672, 109] width 206 height 32
click at [831, 240] on label "Consideration" at bounding box center [828, 233] width 72 height 17
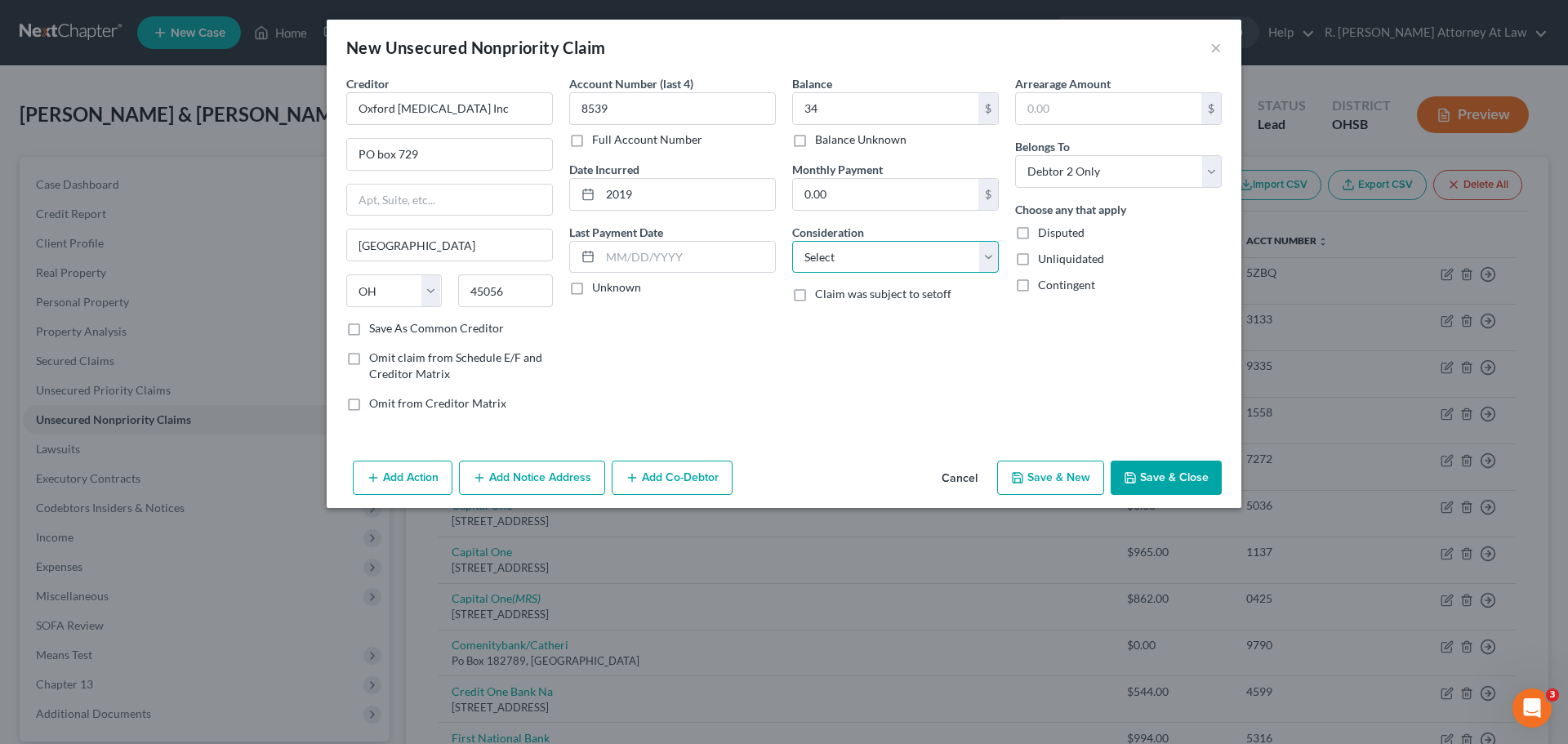
click at [829, 267] on select "Select Cable / Satellite Services Collection Agency Credit Card Debt Debt Couns…" at bounding box center [895, 257] width 206 height 32
click at [792, 241] on select "Select Cable / Satellite Services Collection Agency Credit Card Debt Debt Couns…" at bounding box center [895, 257] width 206 height 32
click at [1079, 472] on button "Save & New" at bounding box center [1050, 478] width 107 height 34
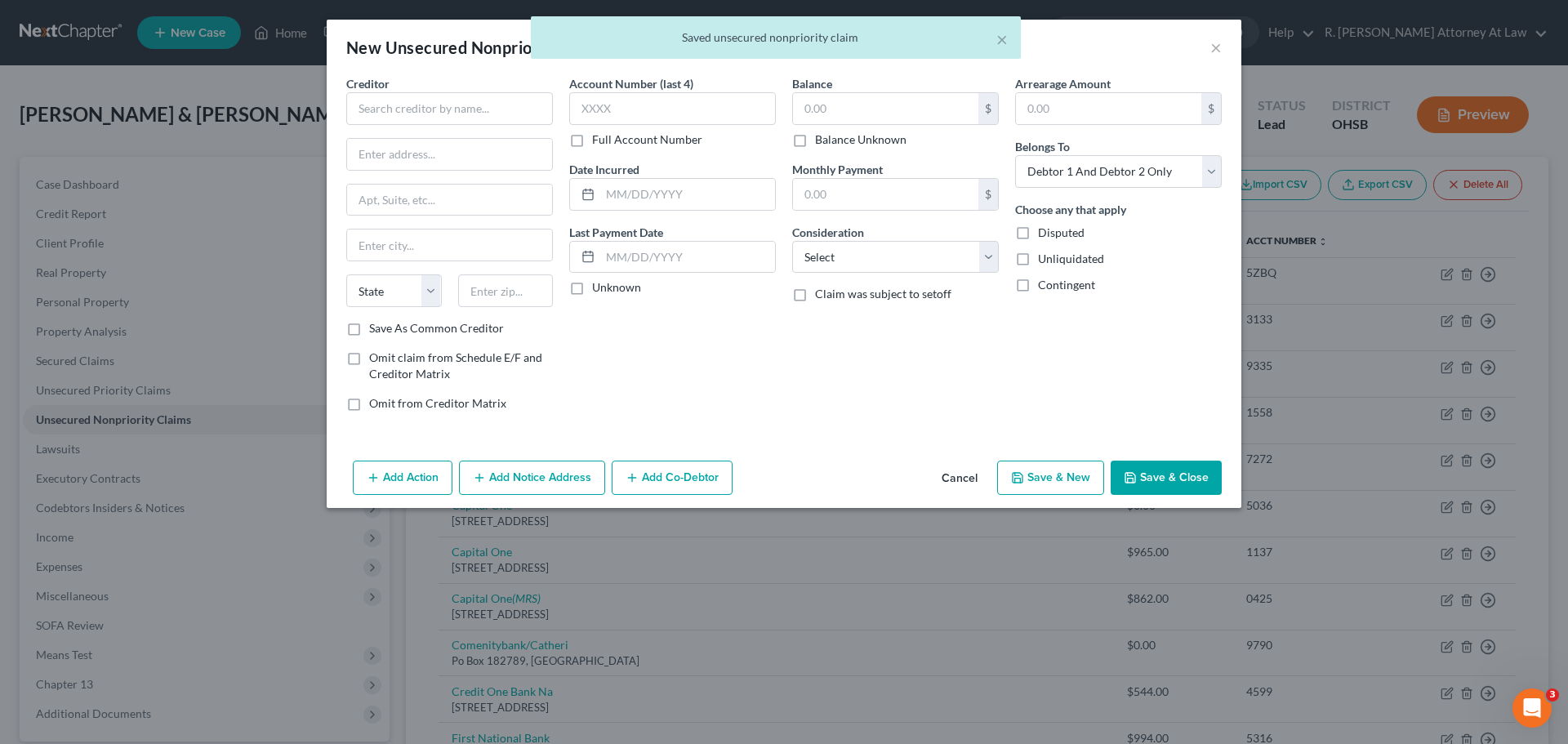
click at [419, 92] on div "Creditor *" at bounding box center [449, 99] width 206 height 50
click at [444, 118] on input "text" at bounding box center [449, 109] width 206 height 32
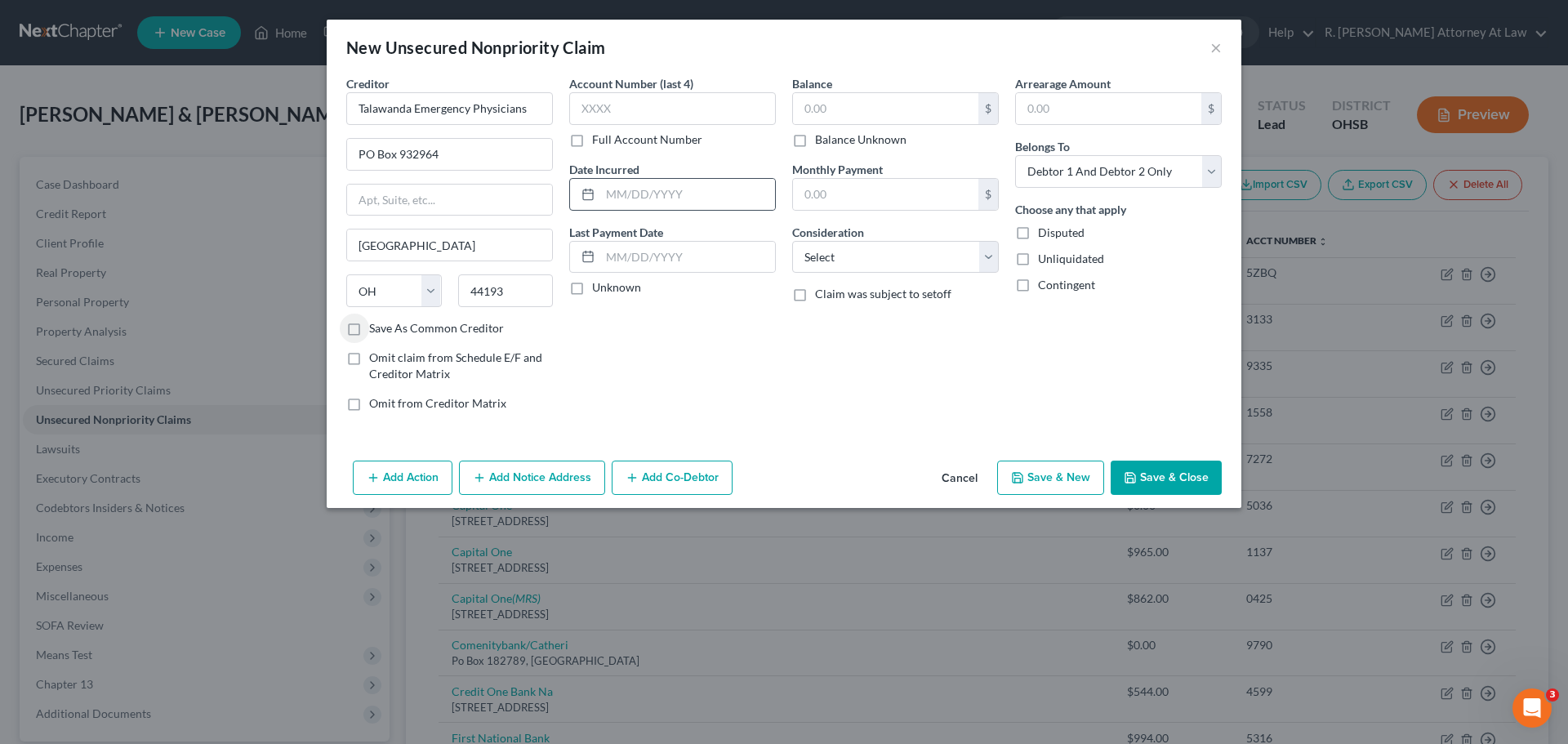
click at [587, 191] on icon at bounding box center [587, 194] width 13 height 13
click at [634, 183] on input "text" at bounding box center [688, 194] width 175 height 31
click at [627, 119] on input "text" at bounding box center [672, 109] width 206 height 32
click at [863, 126] on div "$ Balance Unknown" at bounding box center [895, 120] width 206 height 55
click at [863, 119] on input "text" at bounding box center [885, 109] width 185 height 31
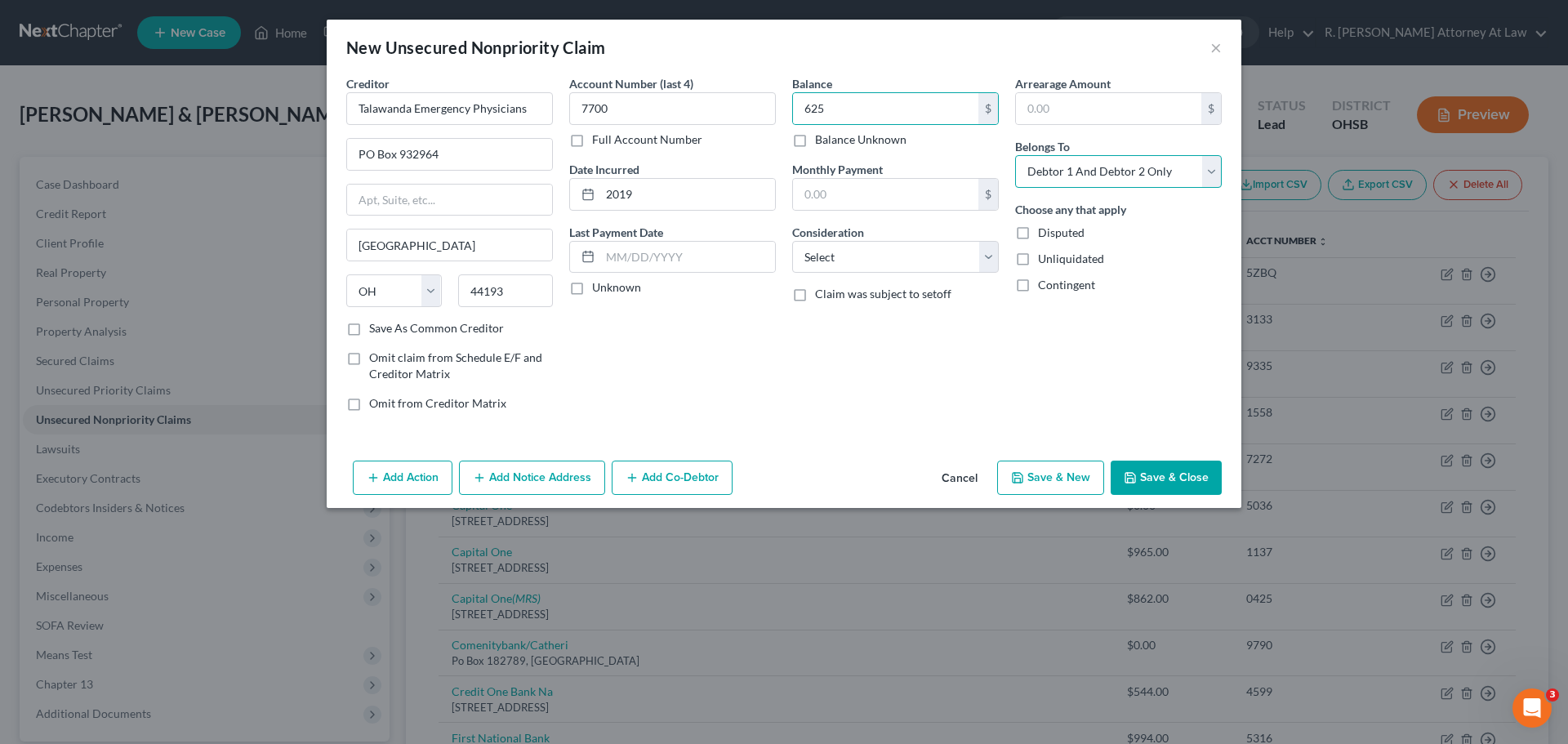
drag, startPoint x: 1132, startPoint y: 170, endPoint x: 1110, endPoint y: 187, distance: 27.8
click at [1118, 179] on select "Select Debtor 1 Only Debtor 2 Only Debtor 1 And Debtor 2 Only At Least One Of T…" at bounding box center [1118, 172] width 206 height 32
click at [1015, 155] on select "Select Debtor 1 Only Debtor 2 Only Debtor 1 And Debtor 2 Only At Least One Of T…" at bounding box center [1118, 172] width 206 height 32
click at [893, 262] on select "Select Cable / Satellite Services Collection Agency Credit Card Debt Debt Couns…" at bounding box center [895, 257] width 206 height 32
click at [792, 241] on select "Select Cable / Satellite Services Collection Agency Credit Card Debt Debt Couns…" at bounding box center [895, 257] width 206 height 32
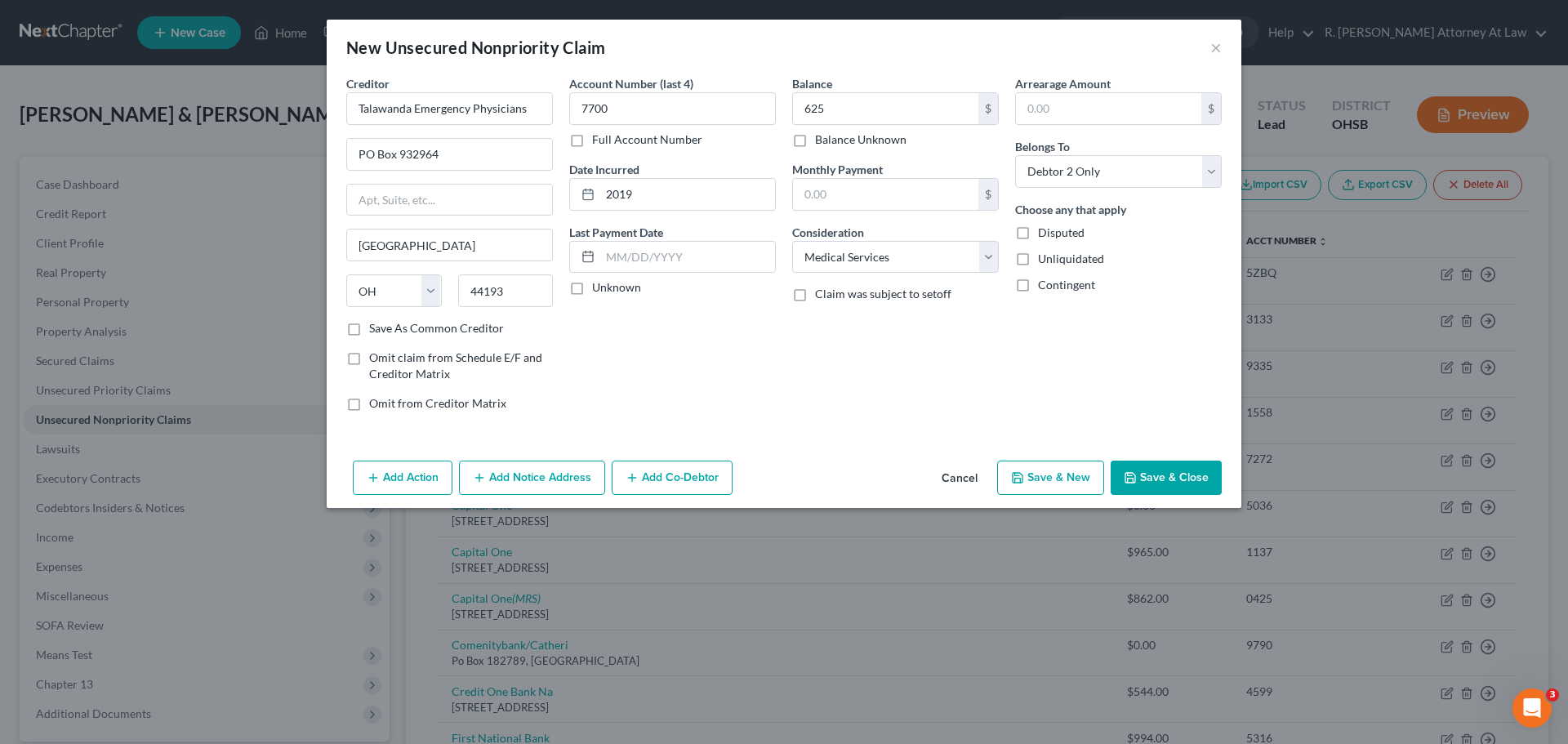
click at [1169, 471] on button "Save & Close" at bounding box center [1166, 478] width 111 height 34
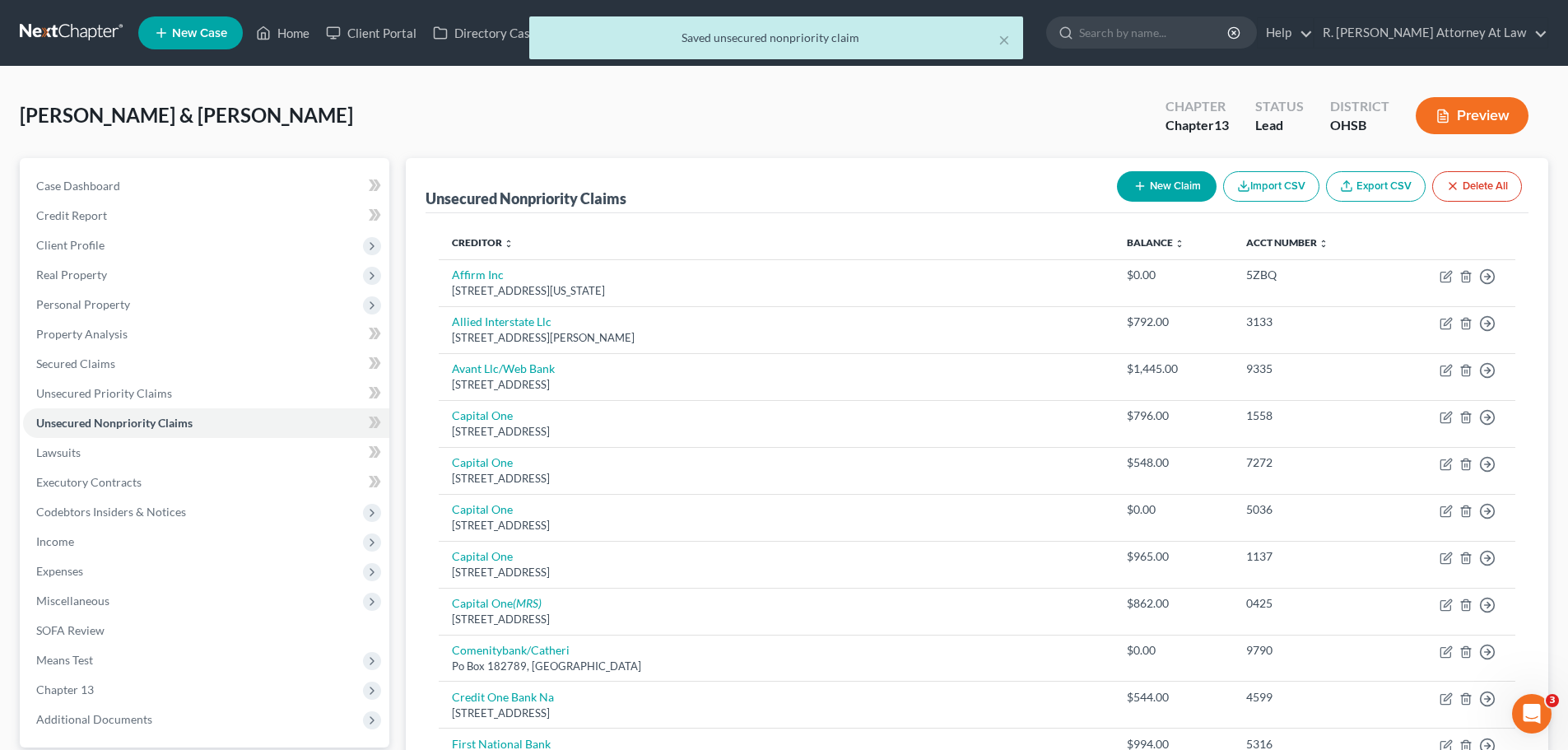
click at [1135, 187] on icon "button" at bounding box center [1140, 186] width 13 height 13
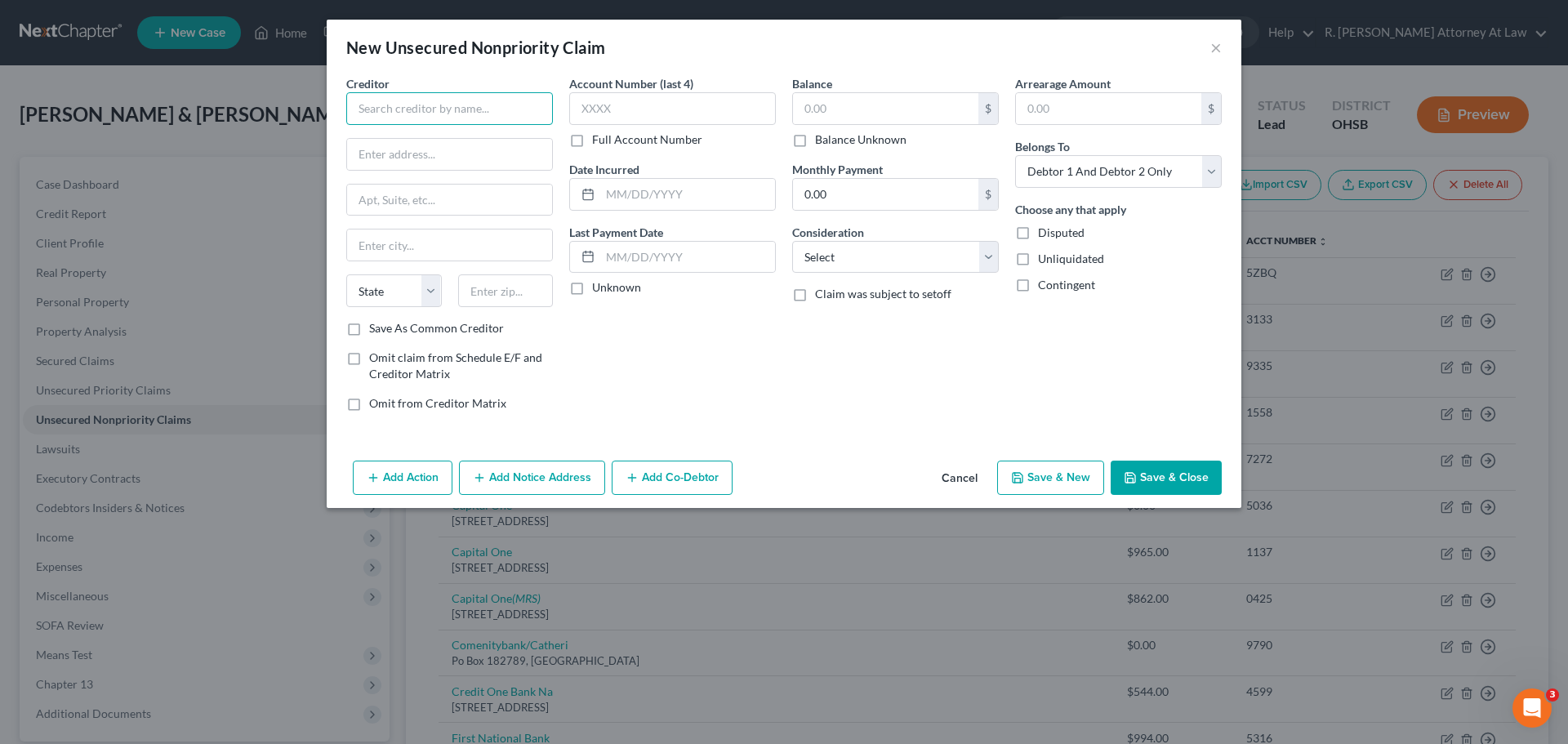
click at [509, 114] on input "text" at bounding box center [449, 109] width 206 height 32
click at [416, 163] on input "text" at bounding box center [449, 155] width 205 height 31
click at [369, 329] on label "Save As Common Creditor" at bounding box center [436, 328] width 135 height 16
click at [375, 329] on input "Save As Common Creditor" at bounding box center [380, 325] width 11 height 11
click at [850, 115] on input "text" at bounding box center [885, 109] width 185 height 31
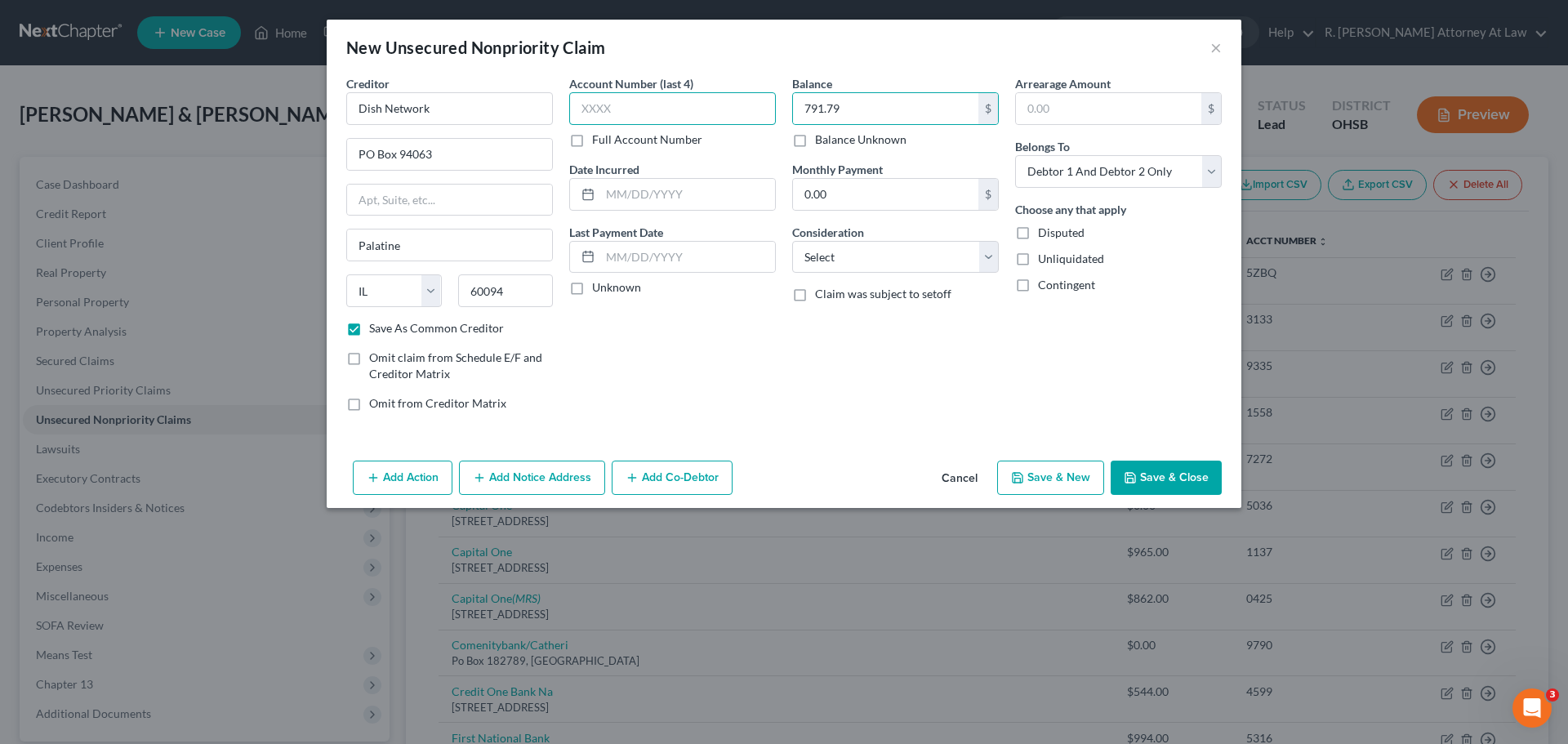
click at [691, 111] on input "text" at bounding box center [672, 109] width 206 height 32
click at [1025, 158] on select "Select Debtor 1 Only Debtor 2 Only Debtor 1 And Debtor 2 Only At Least One Of T…" at bounding box center [1118, 172] width 206 height 32
click at [1015, 155] on select "Select Debtor 1 Only Debtor 2 Only Debtor 1 And Debtor 2 Only At Least One Of T…" at bounding box center [1118, 172] width 206 height 32
click at [885, 246] on select "Select Cable / Satellite Services Collection Agency Credit Card Debt Debt Couns…" at bounding box center [895, 257] width 206 height 32
click at [792, 241] on select "Select Cable / Satellite Services Collection Agency Credit Card Debt Debt Couns…" at bounding box center [895, 257] width 206 height 32
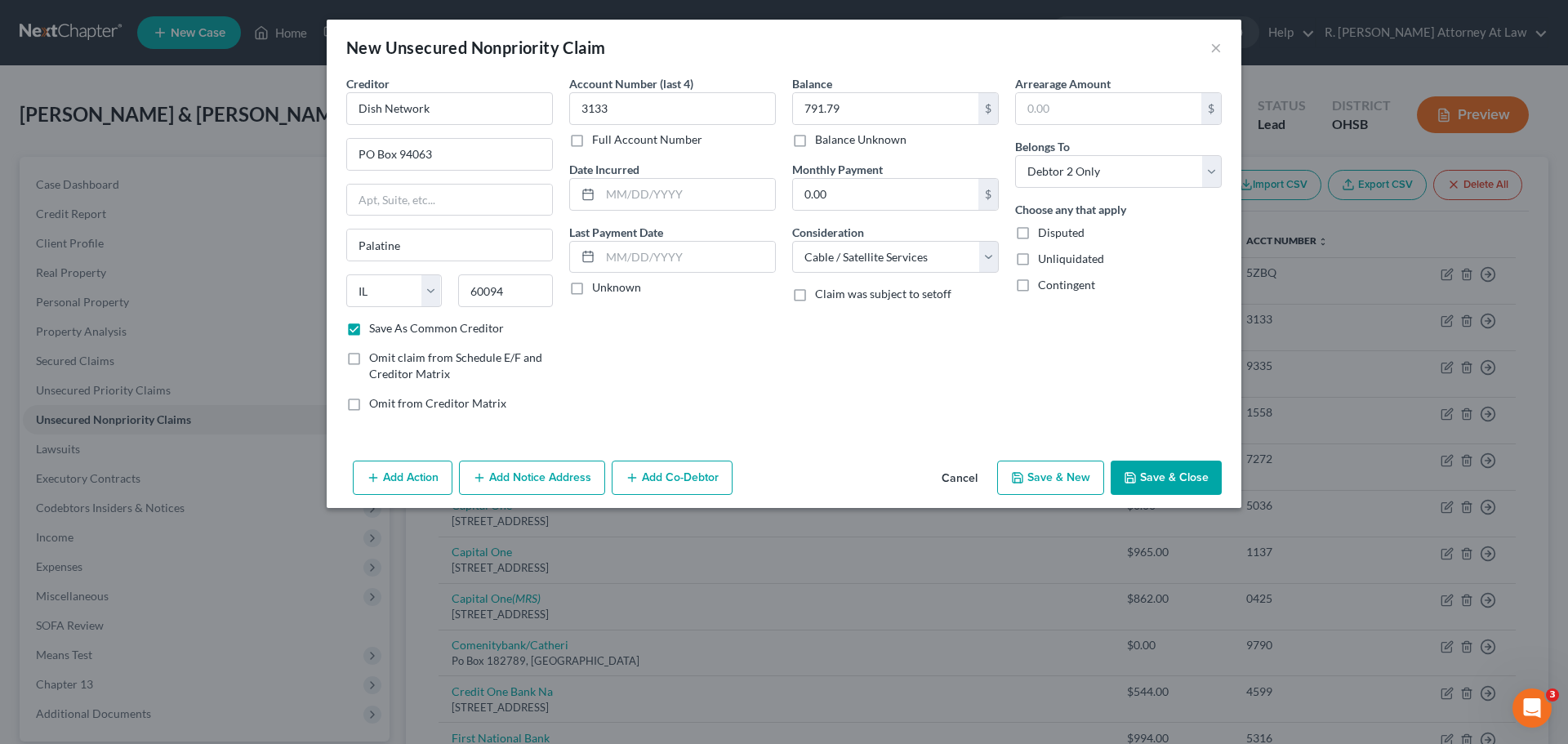
click at [532, 480] on button "Add Notice Address" at bounding box center [532, 478] width 146 height 34
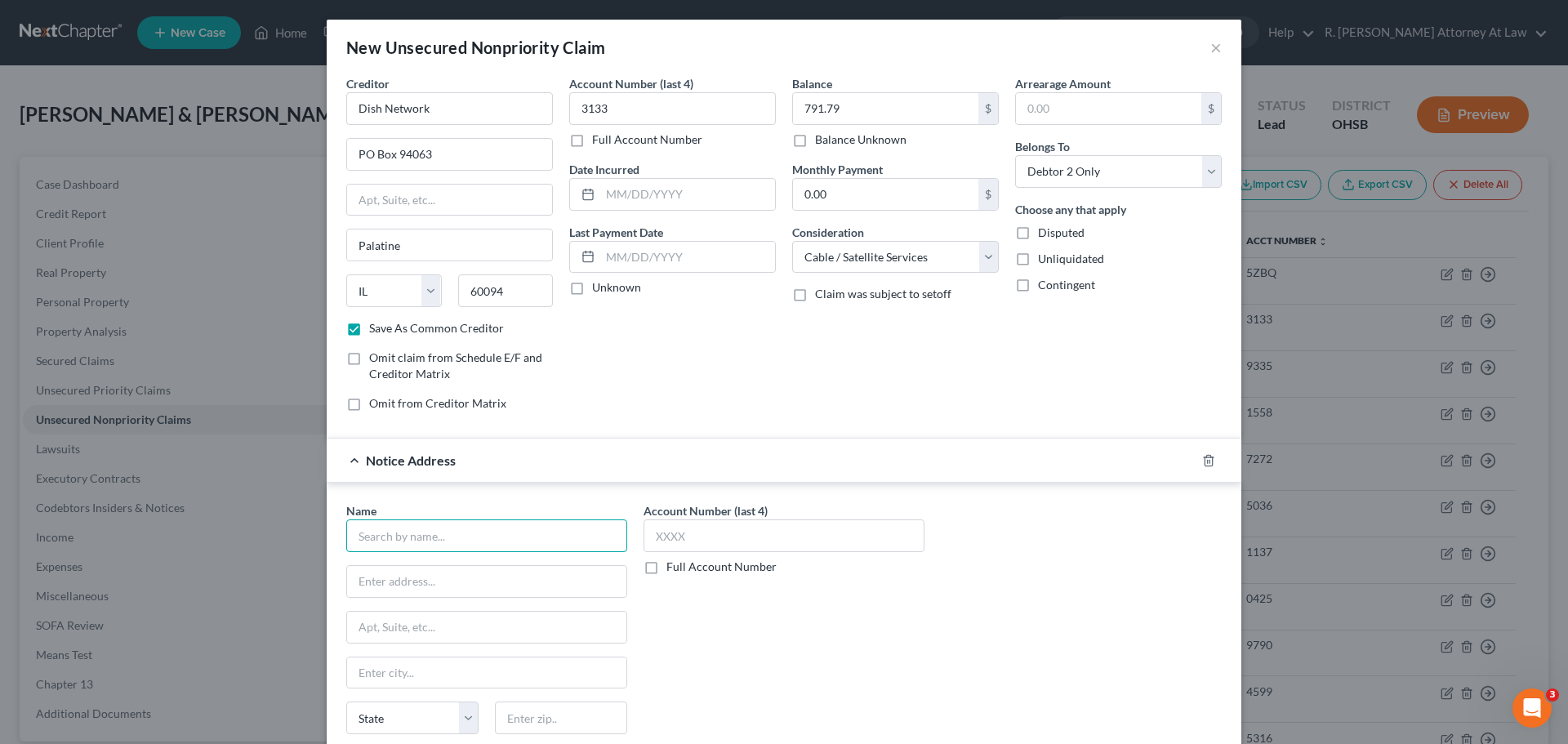
click at [440, 544] on input "text" at bounding box center [486, 536] width 281 height 32
click at [668, 118] on input "3133" at bounding box center [672, 109] width 206 height 32
click at [656, 196] on input "text" at bounding box center [688, 194] width 175 height 31
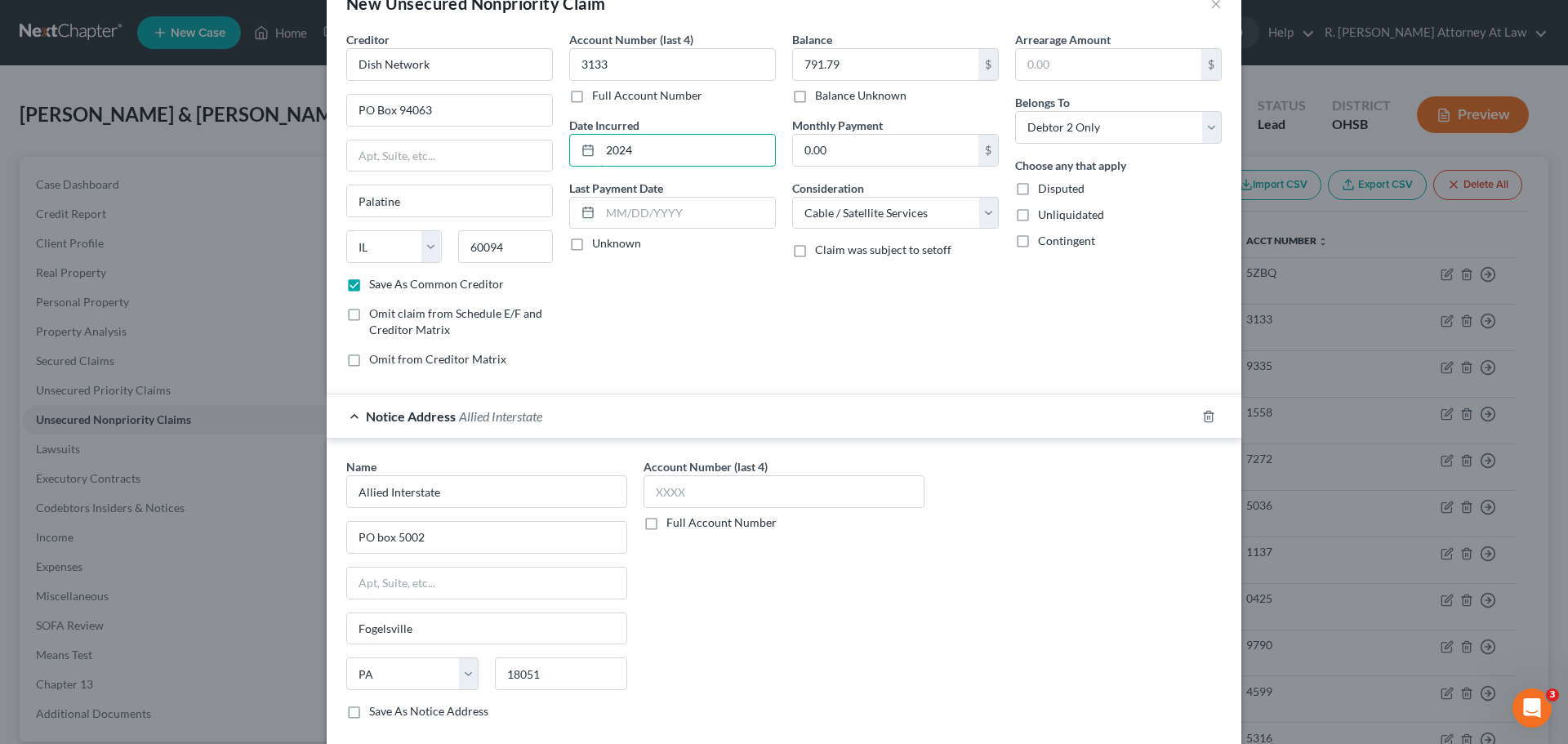
scroll to position [136, 0]
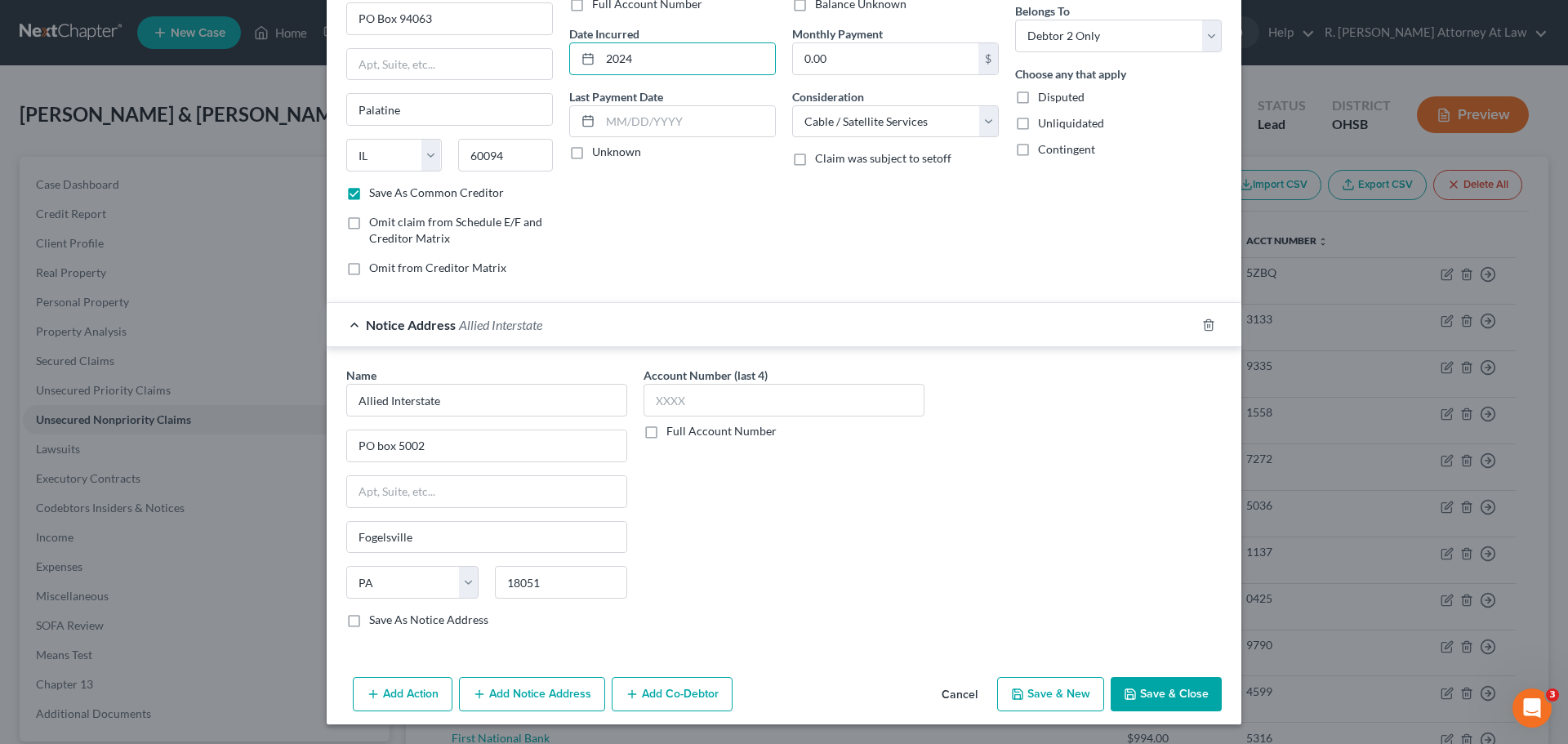
click at [1149, 685] on button "Save & Close" at bounding box center [1166, 694] width 111 height 34
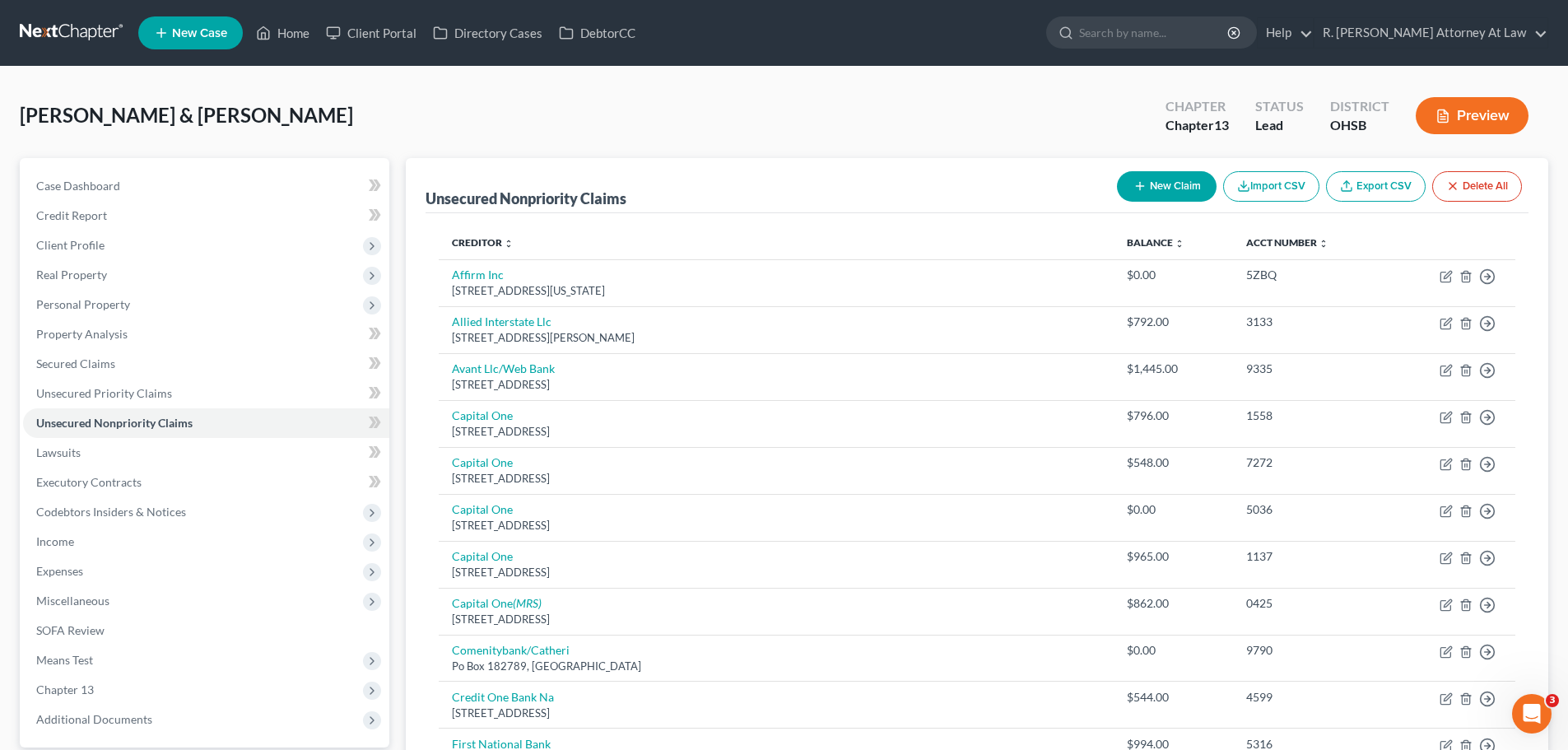
click at [1134, 182] on icon "button" at bounding box center [1140, 186] width 13 height 13
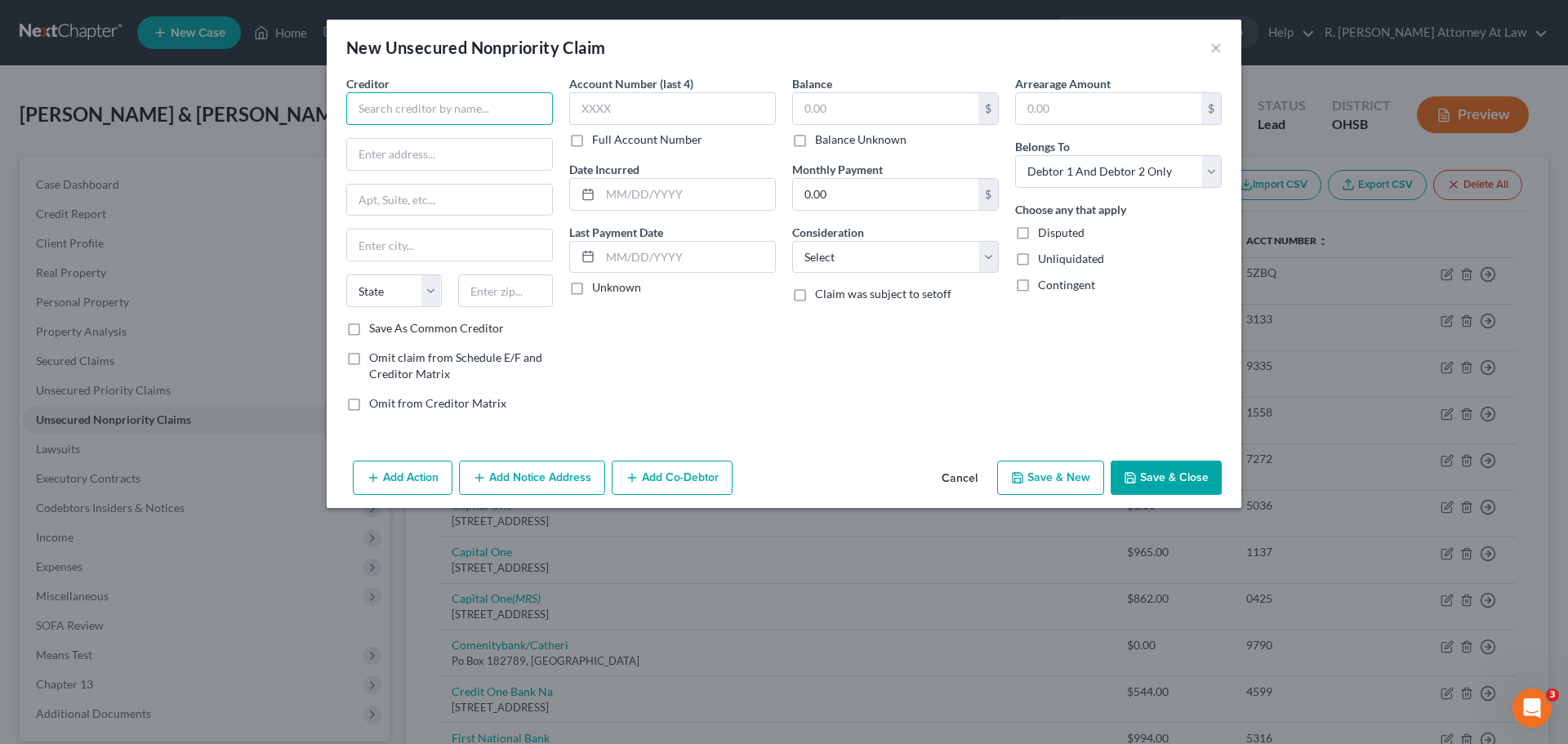
click at [396, 116] on input "text" at bounding box center [449, 109] width 206 height 32
click at [1216, 54] on button "×" at bounding box center [1216, 47] width 11 height 20
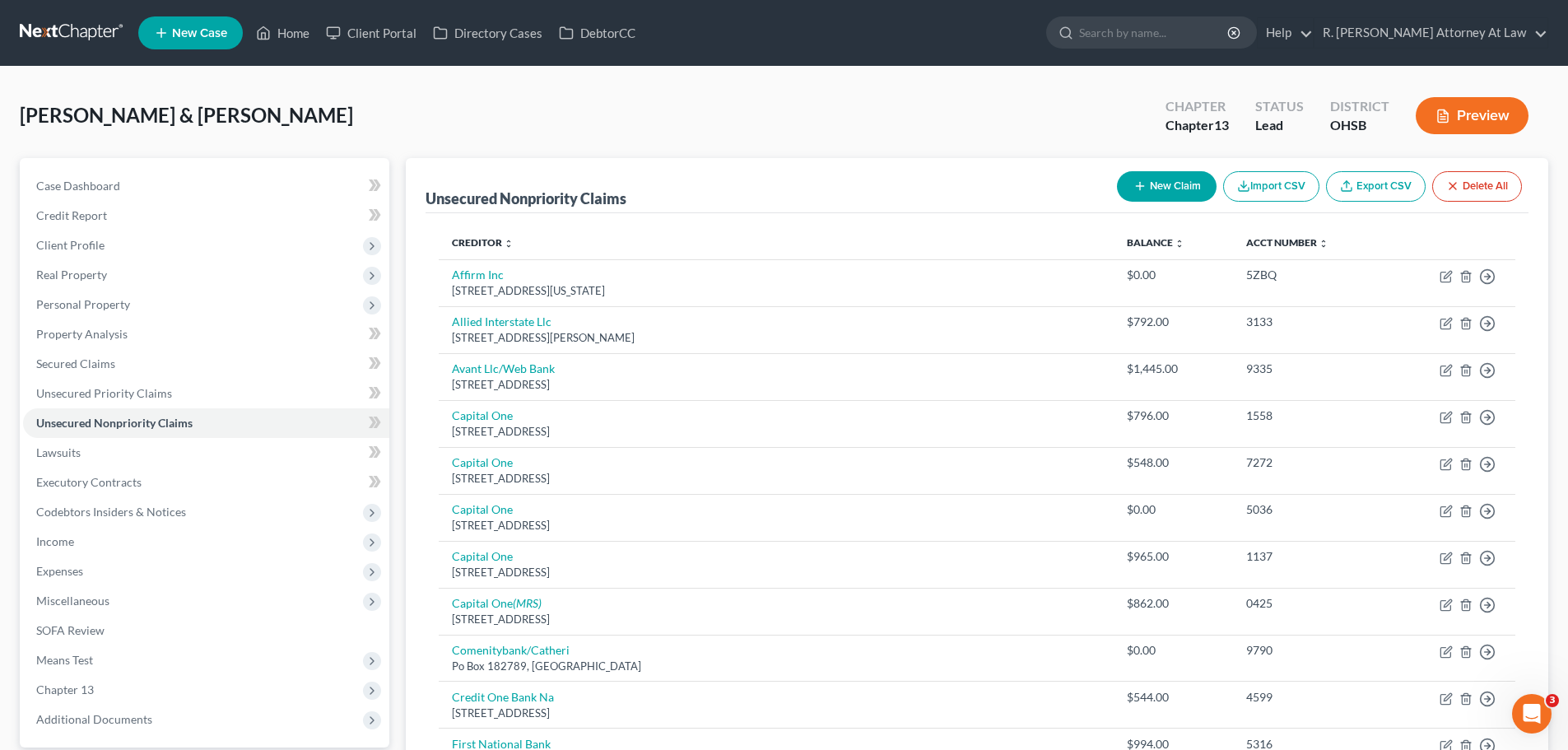
click at [1163, 189] on button "New Claim" at bounding box center [1167, 187] width 99 height 31
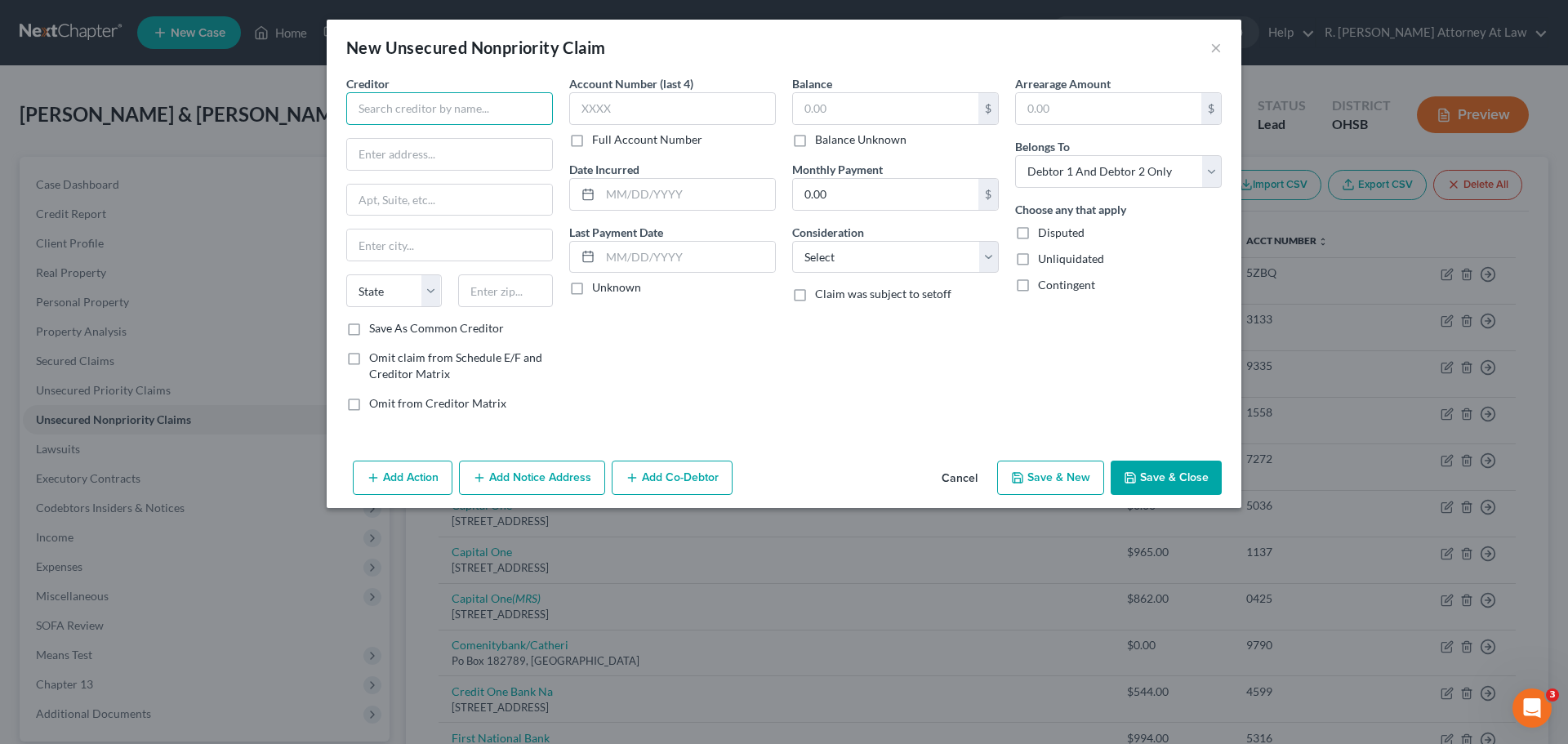
click at [415, 99] on input "text" at bounding box center [449, 109] width 206 height 32
click at [439, 149] on div "[STREET_ADDRESS]" at bounding box center [444, 152] width 170 height 14
click at [841, 114] on input "text" at bounding box center [885, 109] width 185 height 31
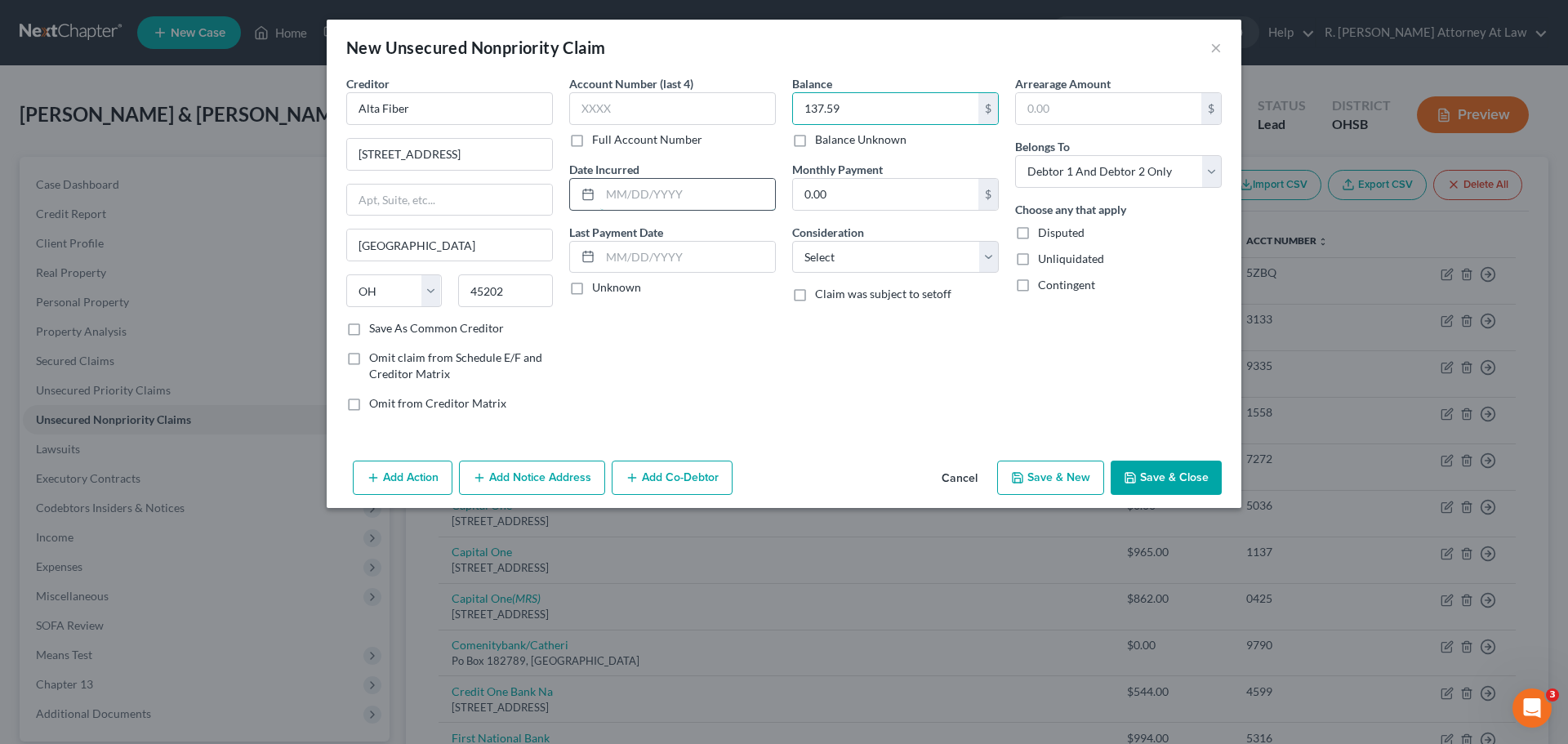
click at [715, 195] on input "text" at bounding box center [688, 194] width 175 height 31
click at [1062, 185] on select "Select Debtor 1 Only Debtor 2 Only Debtor 1 And Debtor 2 Only At Least One Of T…" at bounding box center [1118, 172] width 206 height 32
click at [1015, 155] on select "Select Debtor 1 Only Debtor 2 Only Debtor 1 And Debtor 2 Only At Least One Of T…" at bounding box center [1118, 172] width 206 height 32
click at [823, 247] on select "Select Cable / Satellite Services Collection Agency Credit Card Debt Debt Couns…" at bounding box center [895, 257] width 206 height 32
click at [792, 241] on select "Select Cable / Satellite Services Collection Agency Credit Card Debt Debt Couns…" at bounding box center [895, 257] width 206 height 32
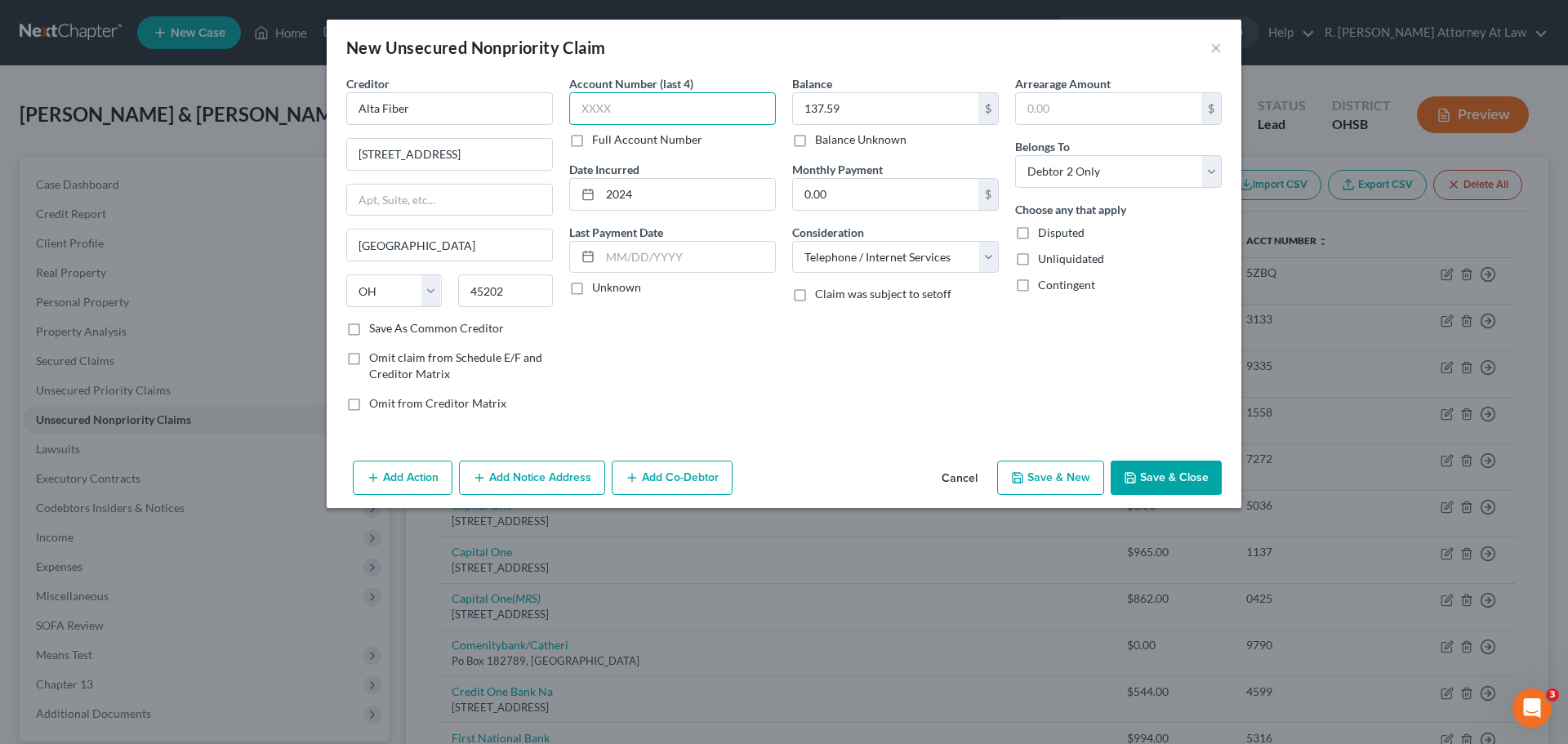
click at [655, 114] on input "text" at bounding box center [672, 109] width 206 height 32
click at [1154, 479] on button "Save & Close" at bounding box center [1166, 478] width 111 height 34
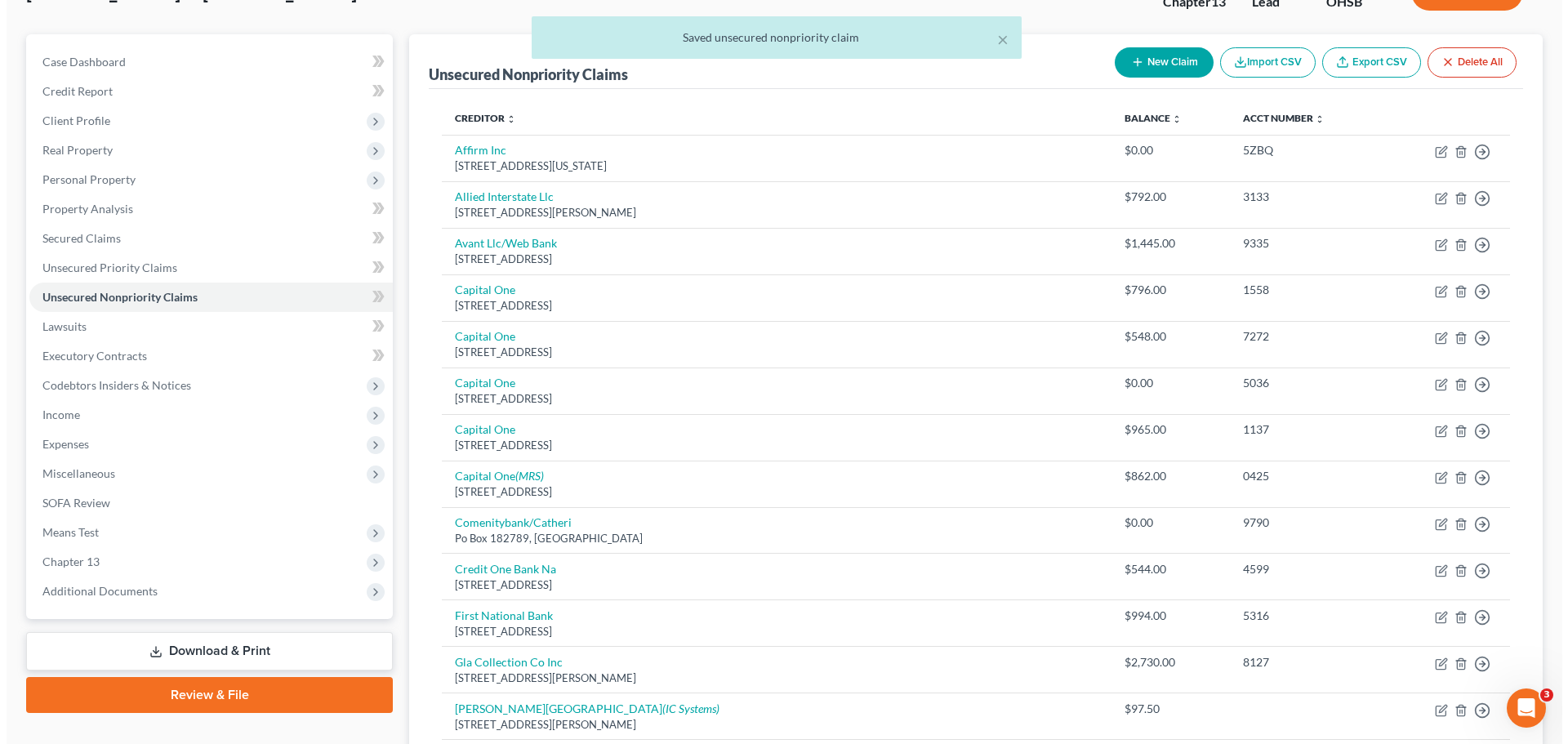
scroll to position [0, 0]
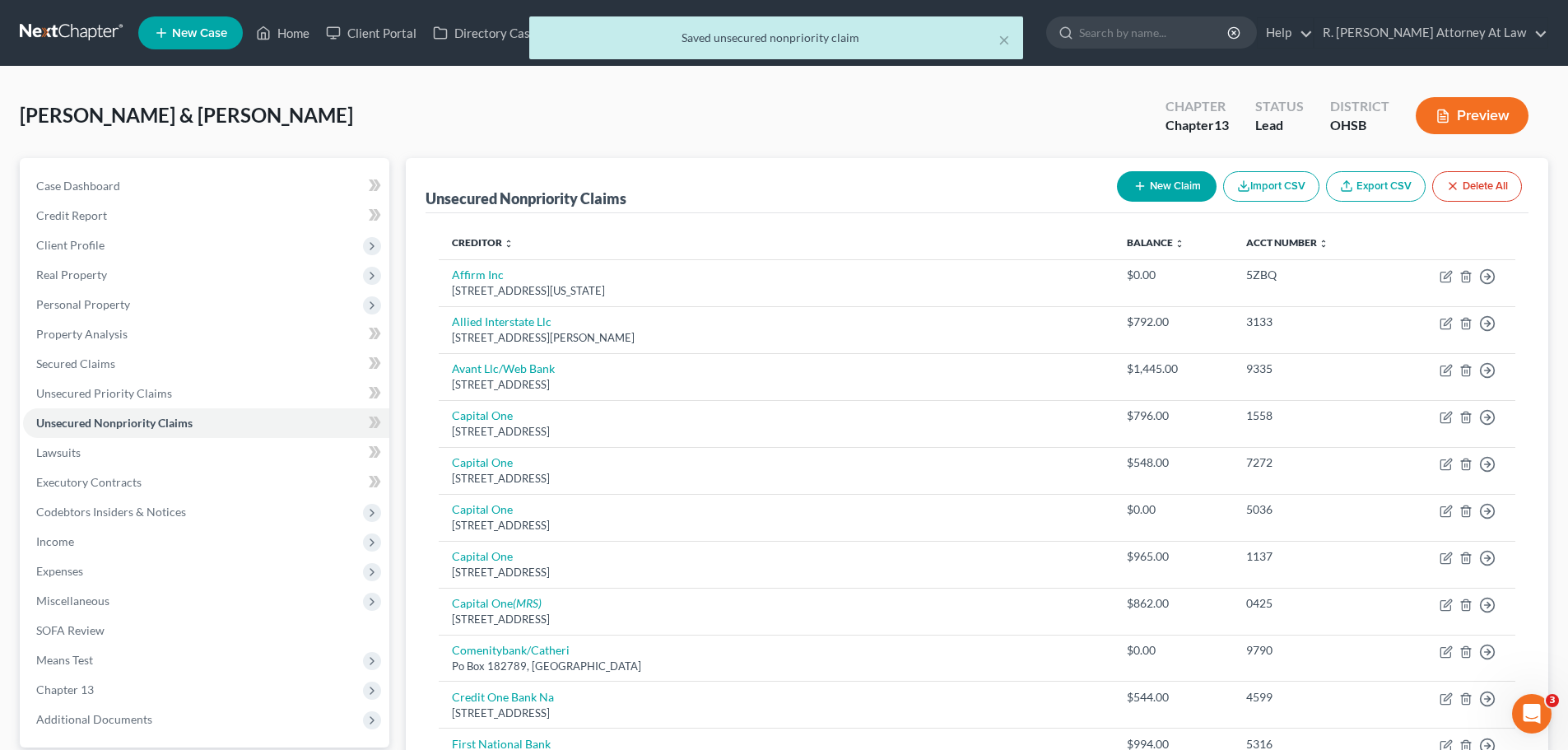
click at [1161, 178] on button "New Claim" at bounding box center [1167, 187] width 99 height 31
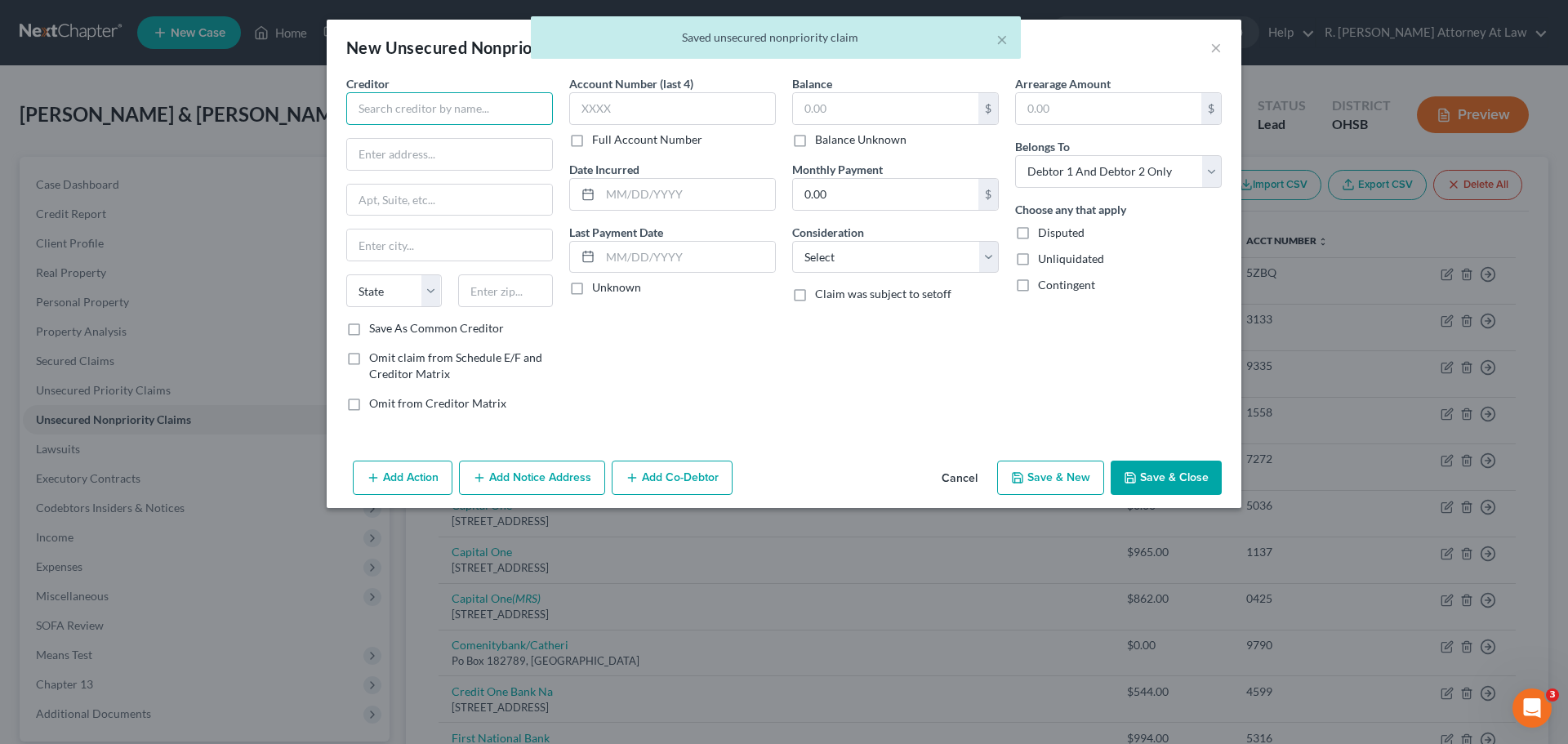
click at [357, 114] on input "text" at bounding box center [449, 109] width 206 height 32
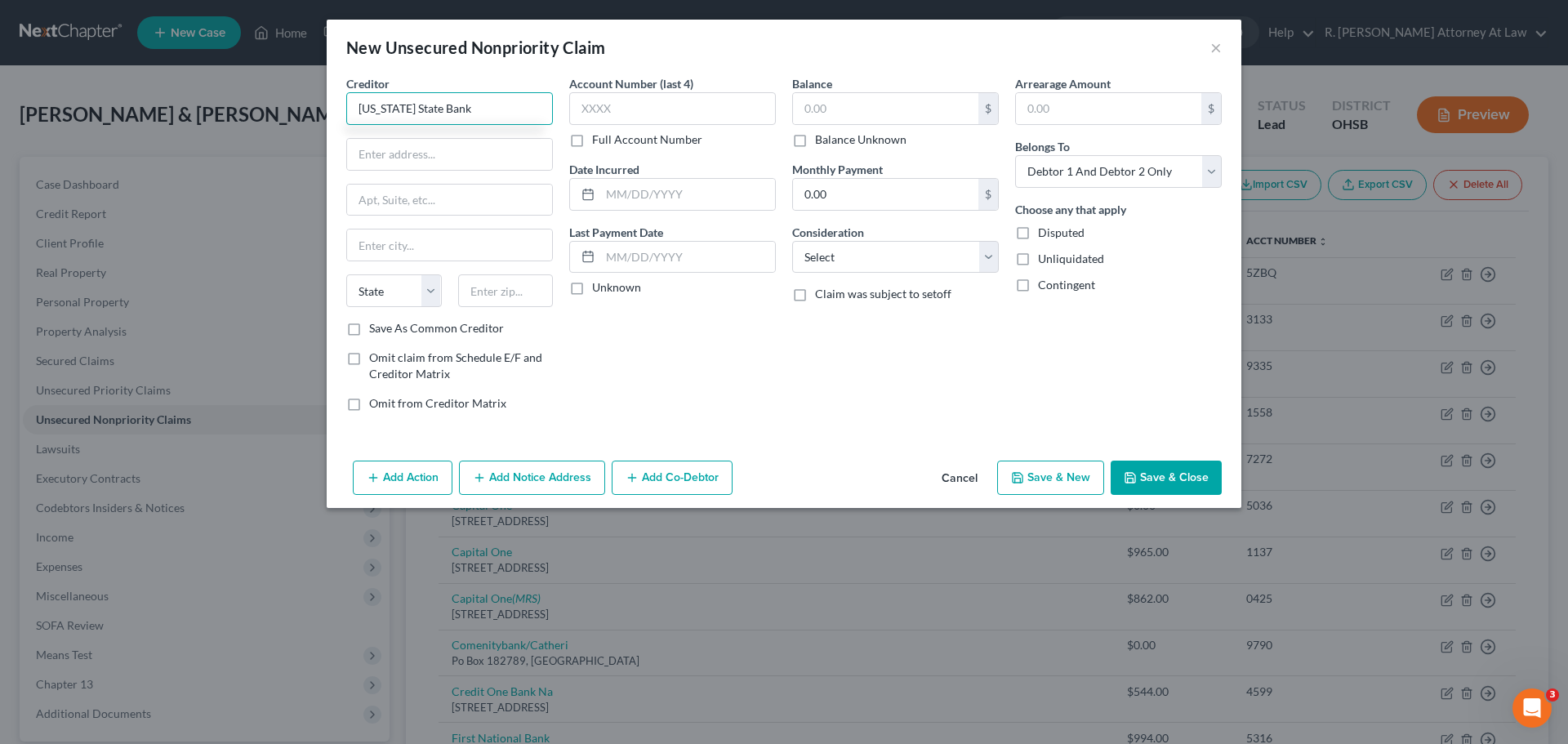
drag, startPoint x: 443, startPoint y: 111, endPoint x: 345, endPoint y: 116, distance: 98.1
click at [342, 116] on div "Creditor * [US_STATE] State Bank State [US_STATE] AK AR AZ CA CO [GEOGRAPHIC_DA…" at bounding box center [449, 250] width 223 height 350
click at [430, 149] on input "text" at bounding box center [449, 155] width 205 height 31
click at [803, 113] on input "text" at bounding box center [885, 109] width 185 height 31
click at [1050, 177] on select "Select Debtor 1 Only Debtor 2 Only Debtor 1 And Debtor 2 Only At Least One Of T…" at bounding box center [1118, 172] width 206 height 32
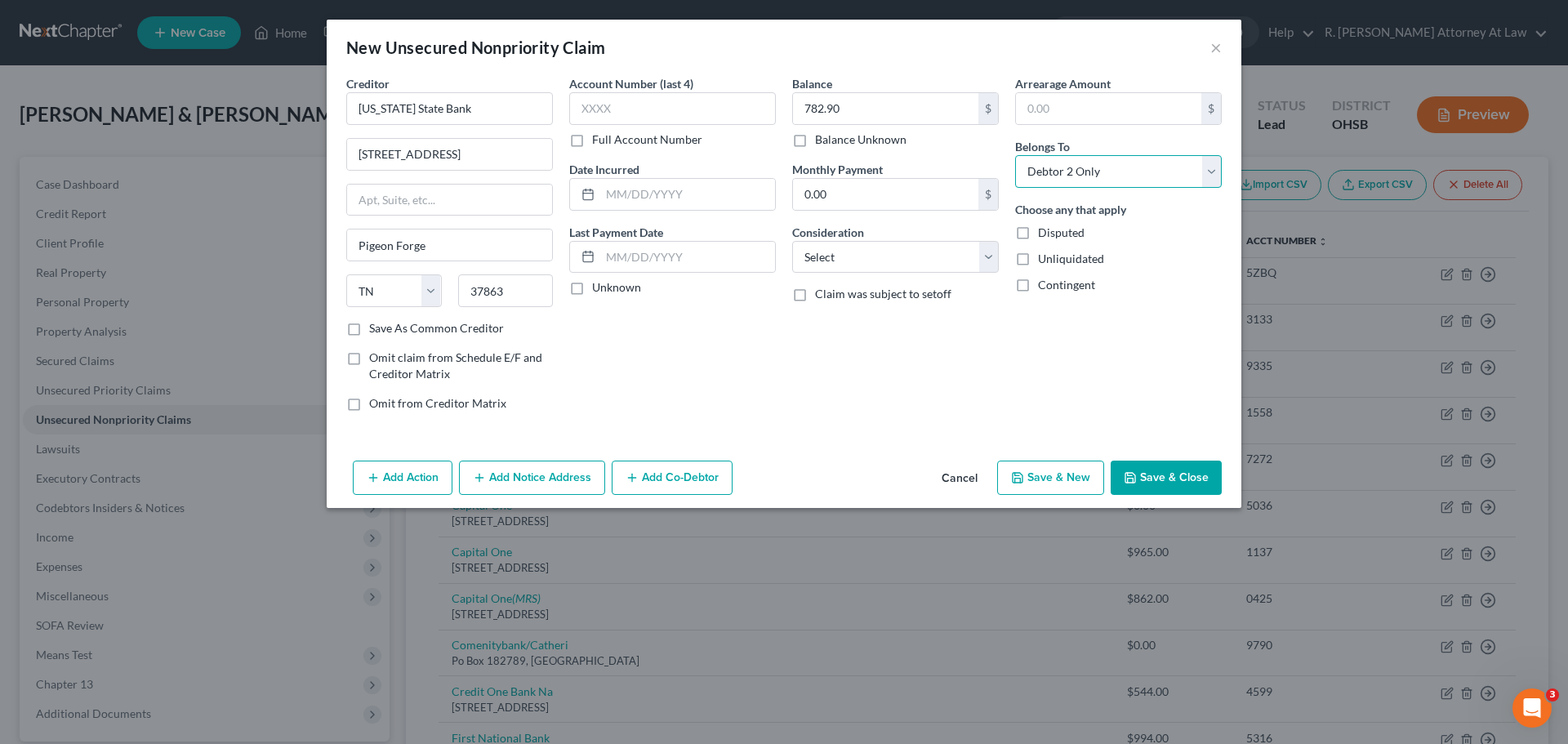
click at [1015, 155] on select "Select Debtor 1 Only Debtor 2 Only Debtor 1 And Debtor 2 Only At Least One Of T…" at bounding box center [1118, 172] width 206 height 32
click at [643, 101] on input "text" at bounding box center [672, 109] width 206 height 32
click at [689, 183] on input "text" at bounding box center [688, 194] width 175 height 31
drag, startPoint x: 904, startPoint y: 246, endPoint x: 893, endPoint y: 268, distance: 24.6
click at [903, 246] on select "Select Cable / Satellite Services Collection Agency Credit Card Debt Debt Couns…" at bounding box center [895, 257] width 206 height 32
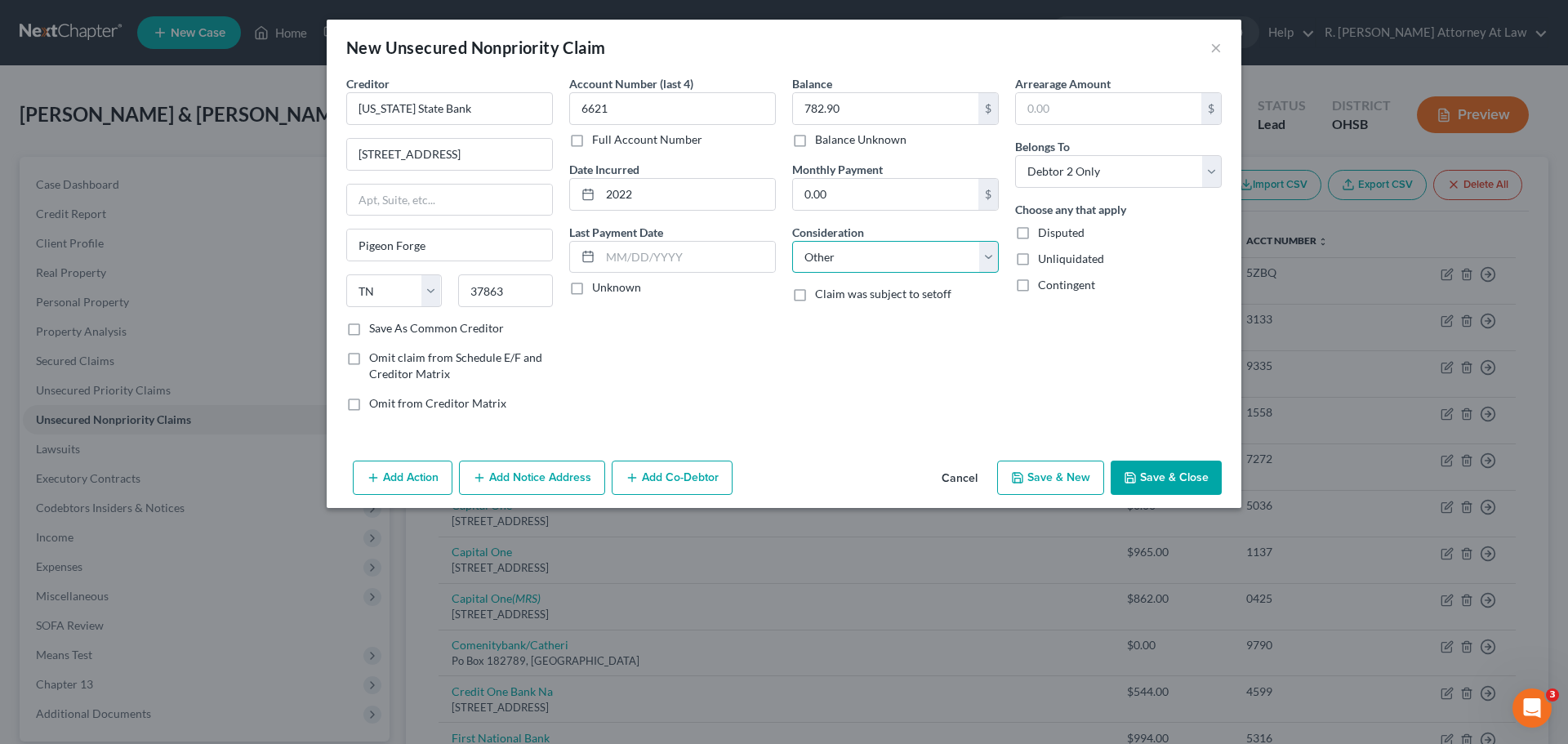
click at [792, 241] on select "Select Cable / Satellite Services Collection Agency Credit Card Debt Debt Couns…" at bounding box center [895, 257] width 206 height 32
click at [545, 486] on button "Add Notice Address" at bounding box center [532, 478] width 146 height 34
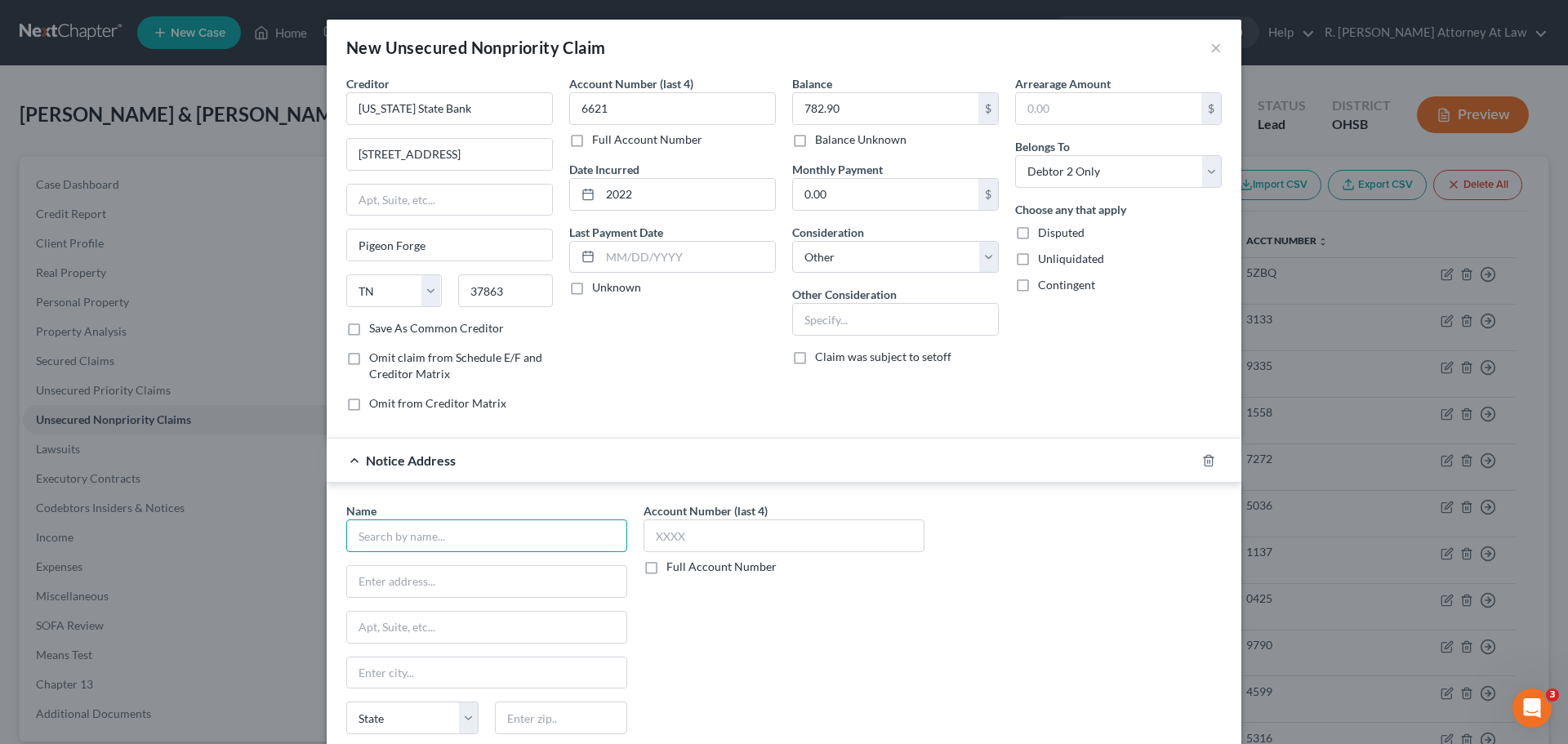
click at [419, 527] on input "text" at bounding box center [486, 536] width 281 height 32
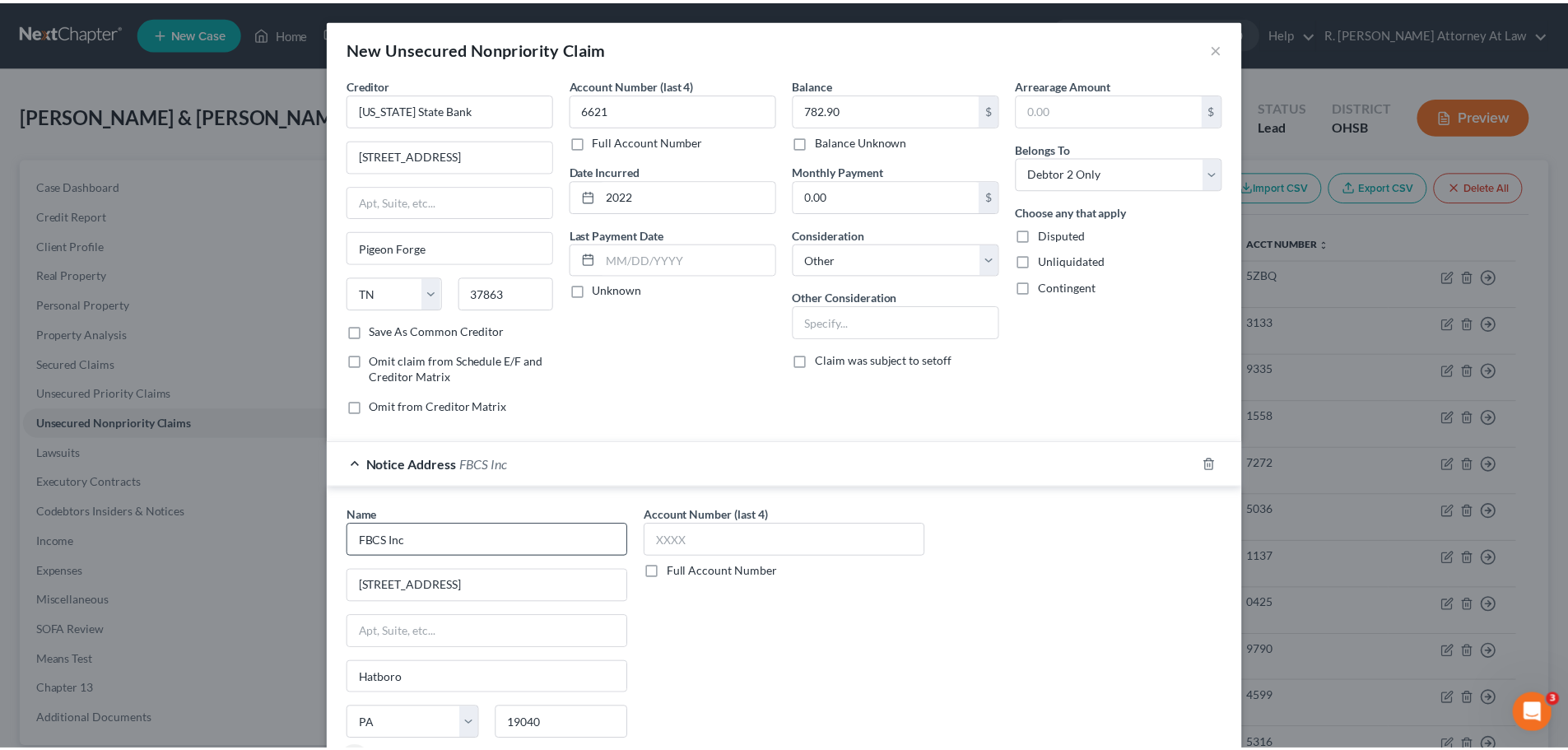
scroll to position [137, 0]
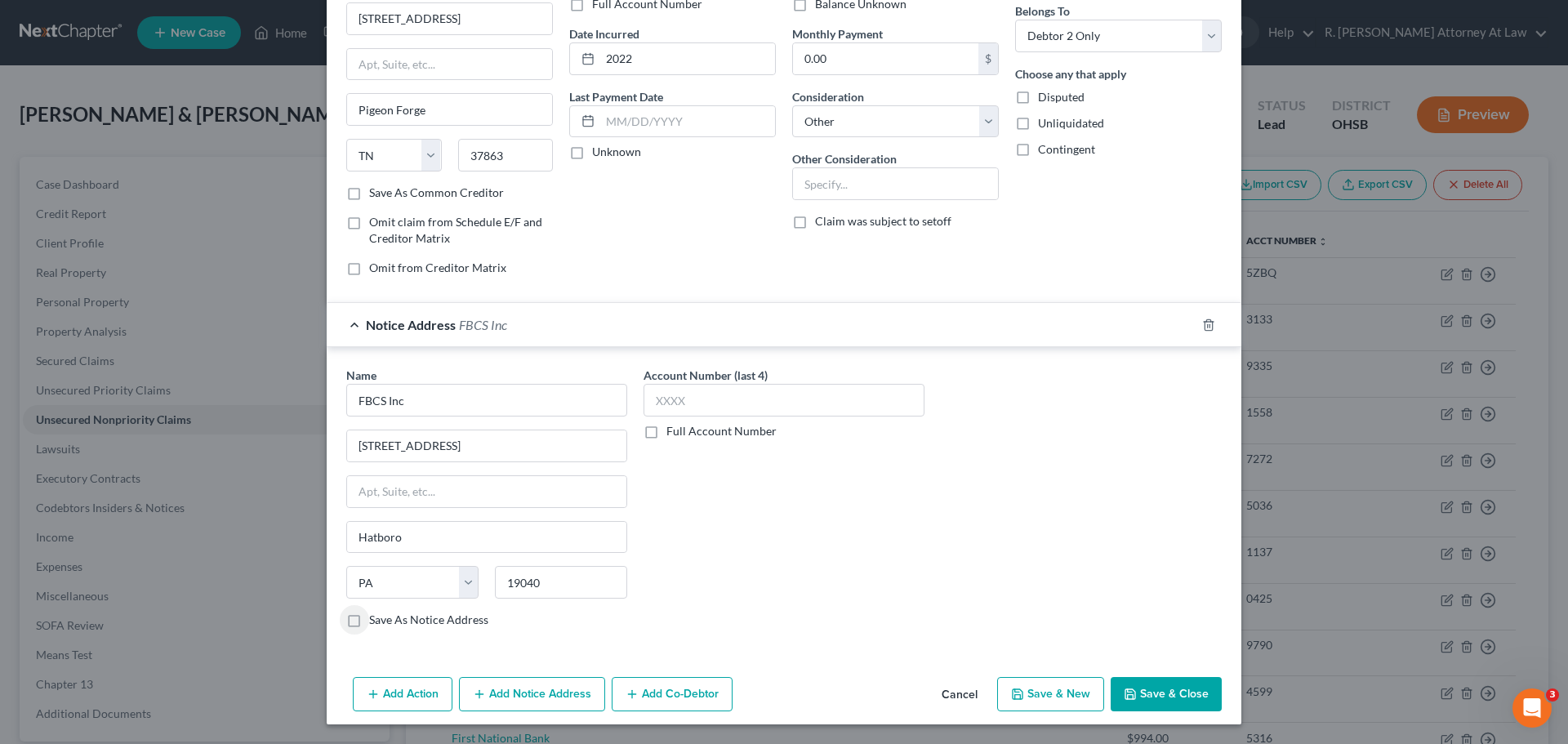
click at [1168, 696] on button "Save & Close" at bounding box center [1166, 694] width 111 height 34
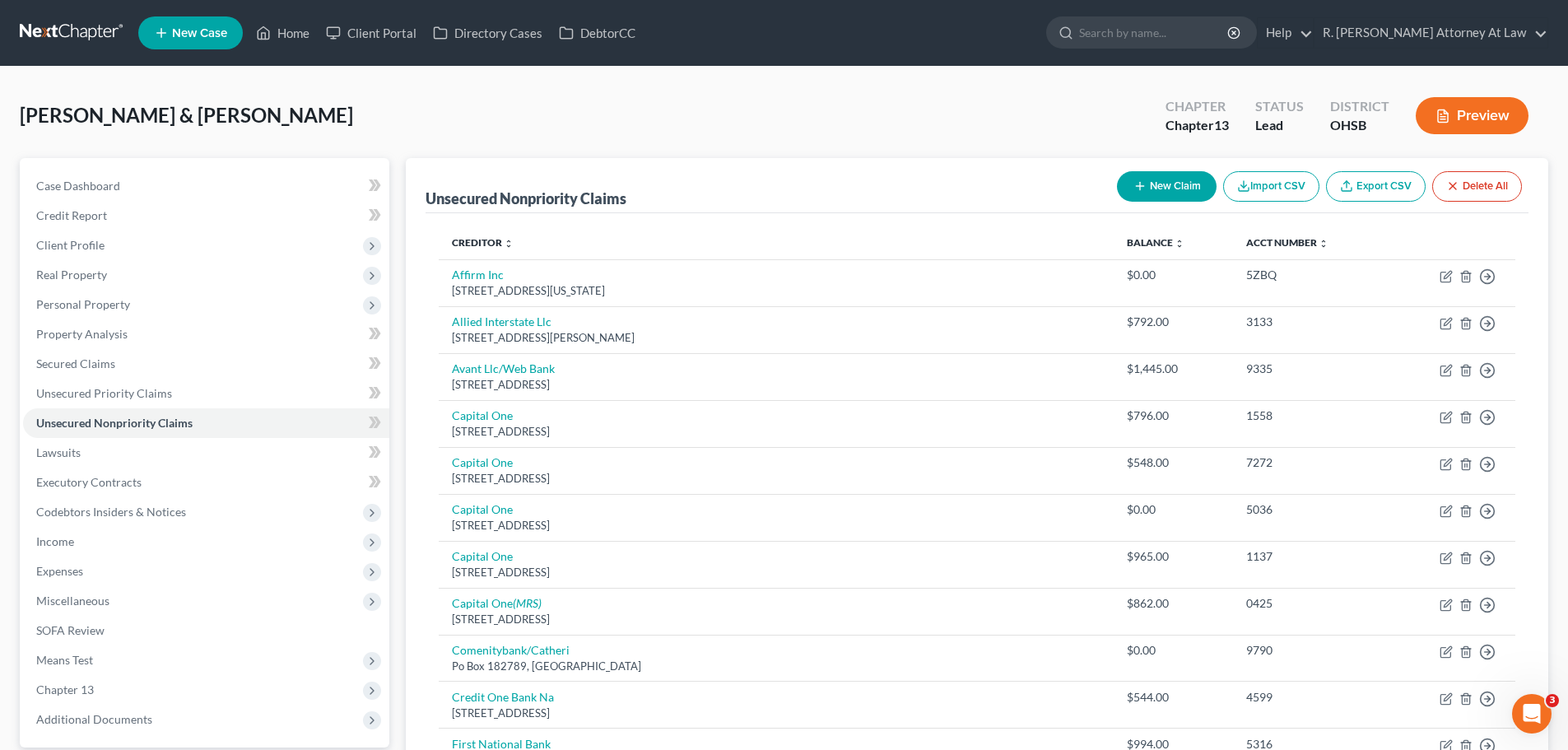
click at [1135, 190] on icon "button" at bounding box center [1140, 186] width 13 height 13
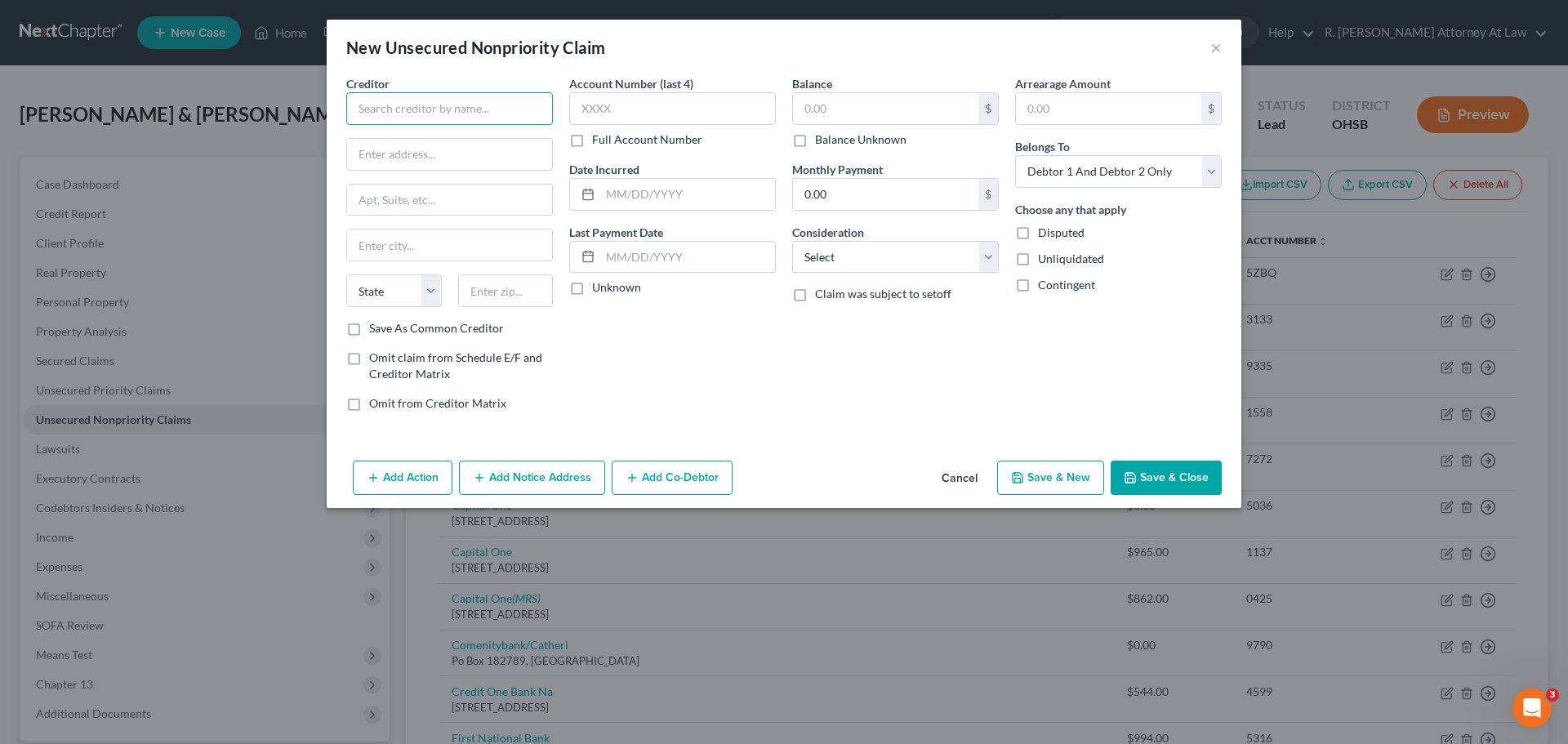
click at [452, 121] on input "text" at bounding box center [449, 109] width 206 height 32
click at [425, 147] on div "[GEOGRAPHIC_DATA]" at bounding box center [444, 152] width 170 height 14
click at [859, 116] on input "text" at bounding box center [885, 109] width 185 height 31
click at [707, 194] on input "text" at bounding box center [688, 194] width 175 height 31
click at [876, 257] on select "Select Cable / Satellite Services Collection Agency Credit Card Debt Debt Couns…" at bounding box center [895, 257] width 206 height 32
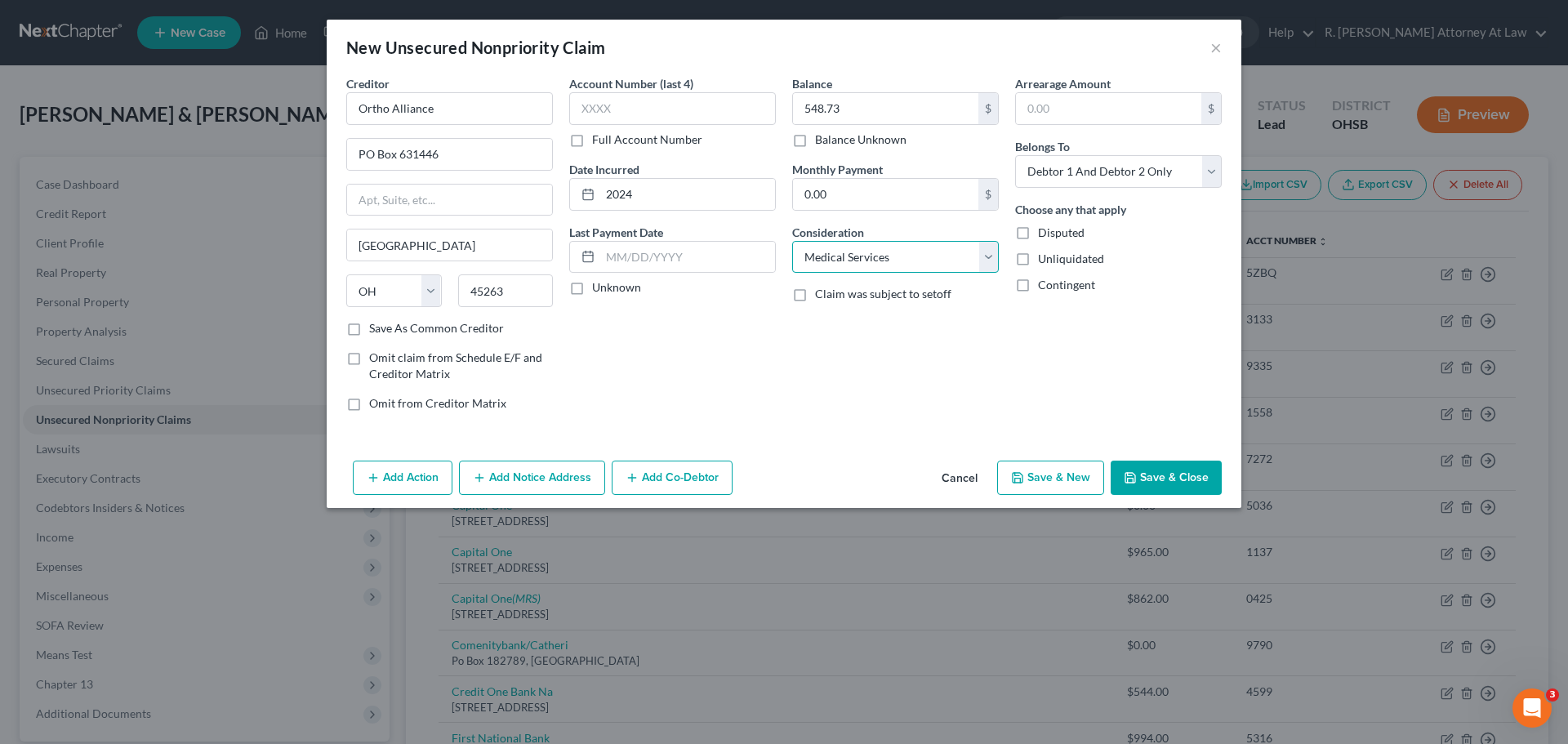
click at [792, 241] on select "Select Cable / Satellite Services Collection Agency Credit Card Debt Debt Couns…" at bounding box center [895, 257] width 206 height 32
click at [1162, 482] on button "Save & Close" at bounding box center [1166, 478] width 111 height 34
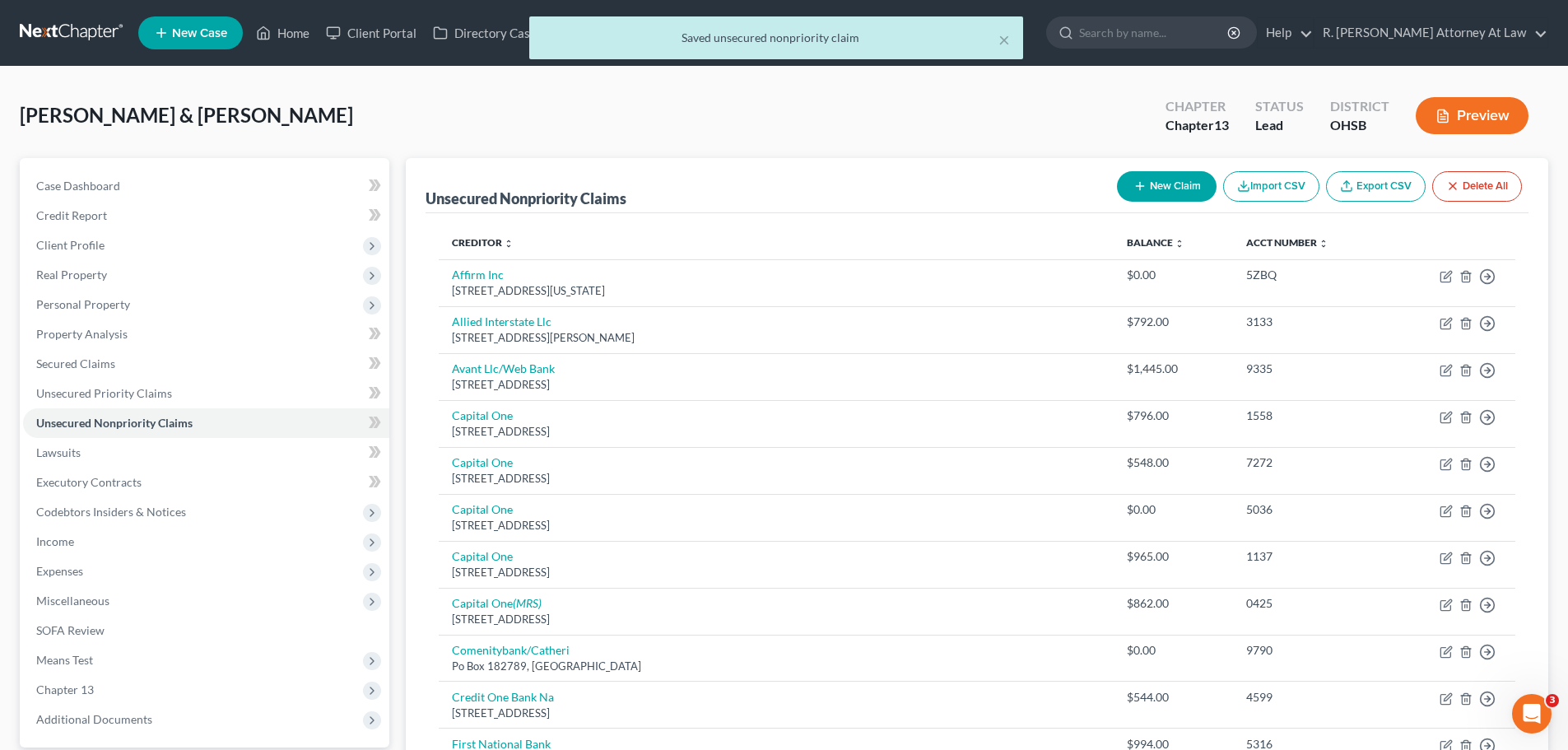
click at [1147, 187] on button "New Claim" at bounding box center [1167, 187] width 99 height 31
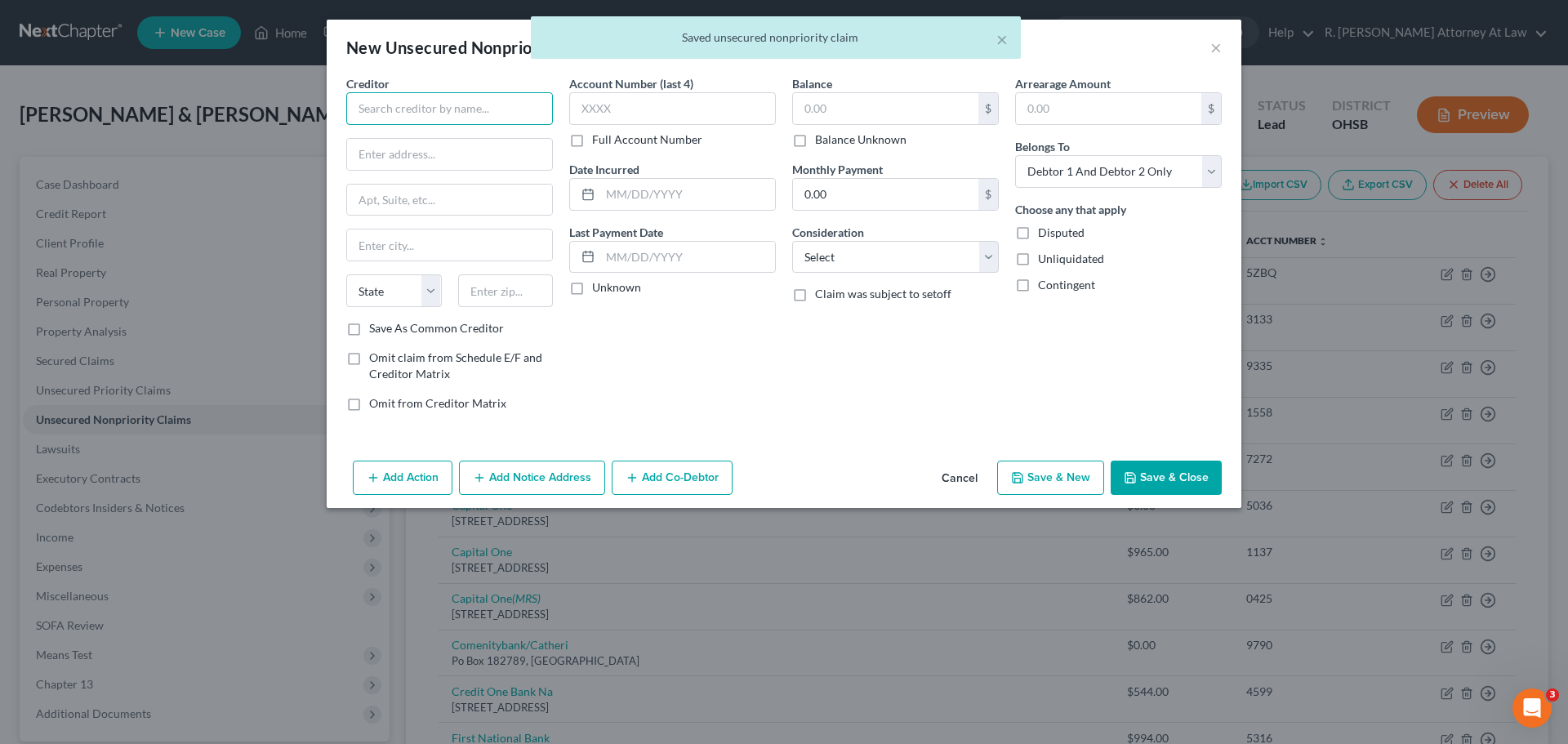
click at [419, 107] on input "text" at bounding box center [449, 109] width 206 height 32
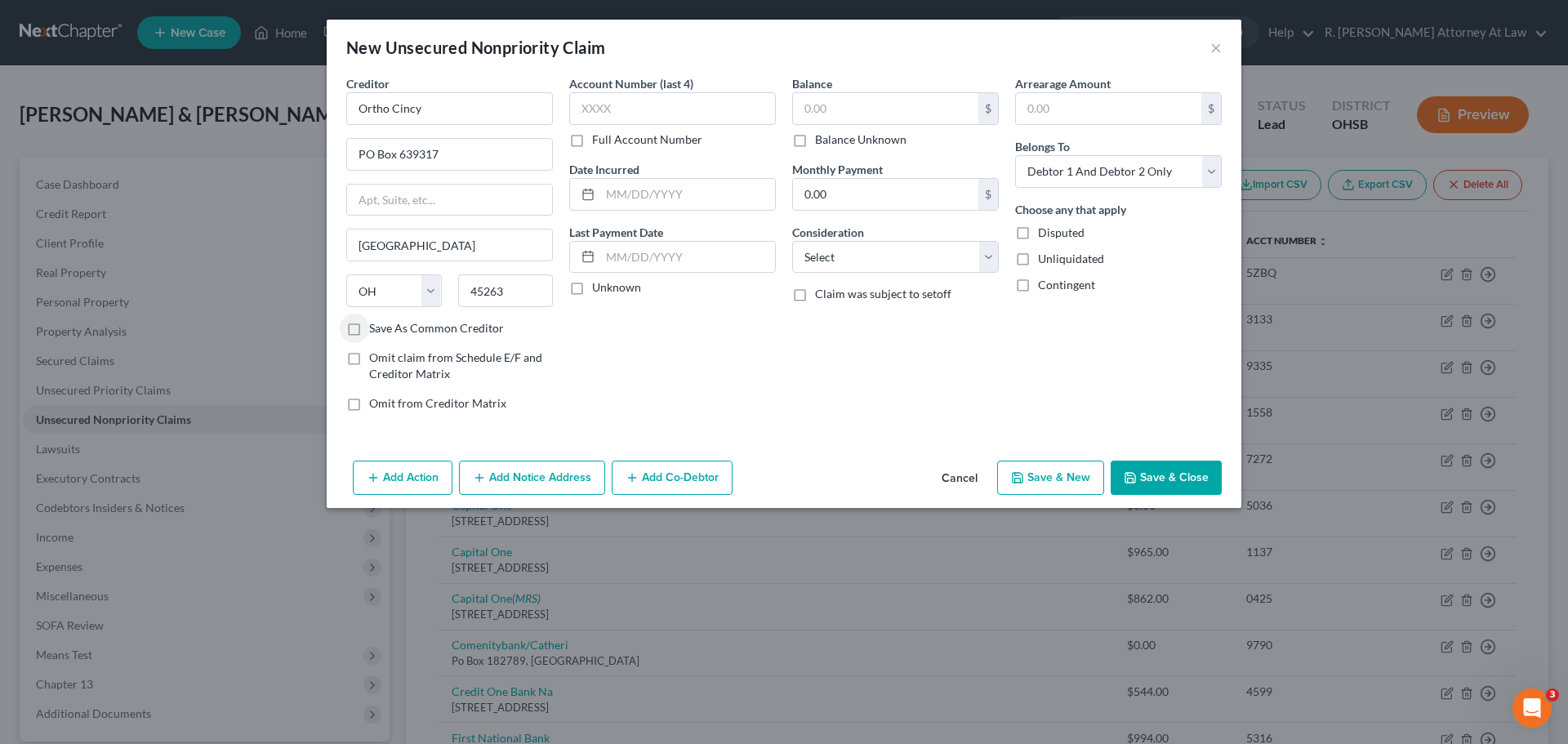
click at [625, 175] on label "Date Incurred" at bounding box center [604, 169] width 70 height 17
click at [635, 183] on input "text" at bounding box center [688, 194] width 175 height 31
click at [895, 264] on select "Select Cable / Satellite Services Collection Agency Credit Card Debt Debt Couns…" at bounding box center [895, 257] width 206 height 32
click at [792, 241] on select "Select Cable / Satellite Services Collection Agency Credit Card Debt Debt Couns…" at bounding box center [895, 257] width 206 height 32
click at [907, 121] on input "text" at bounding box center [885, 109] width 185 height 31
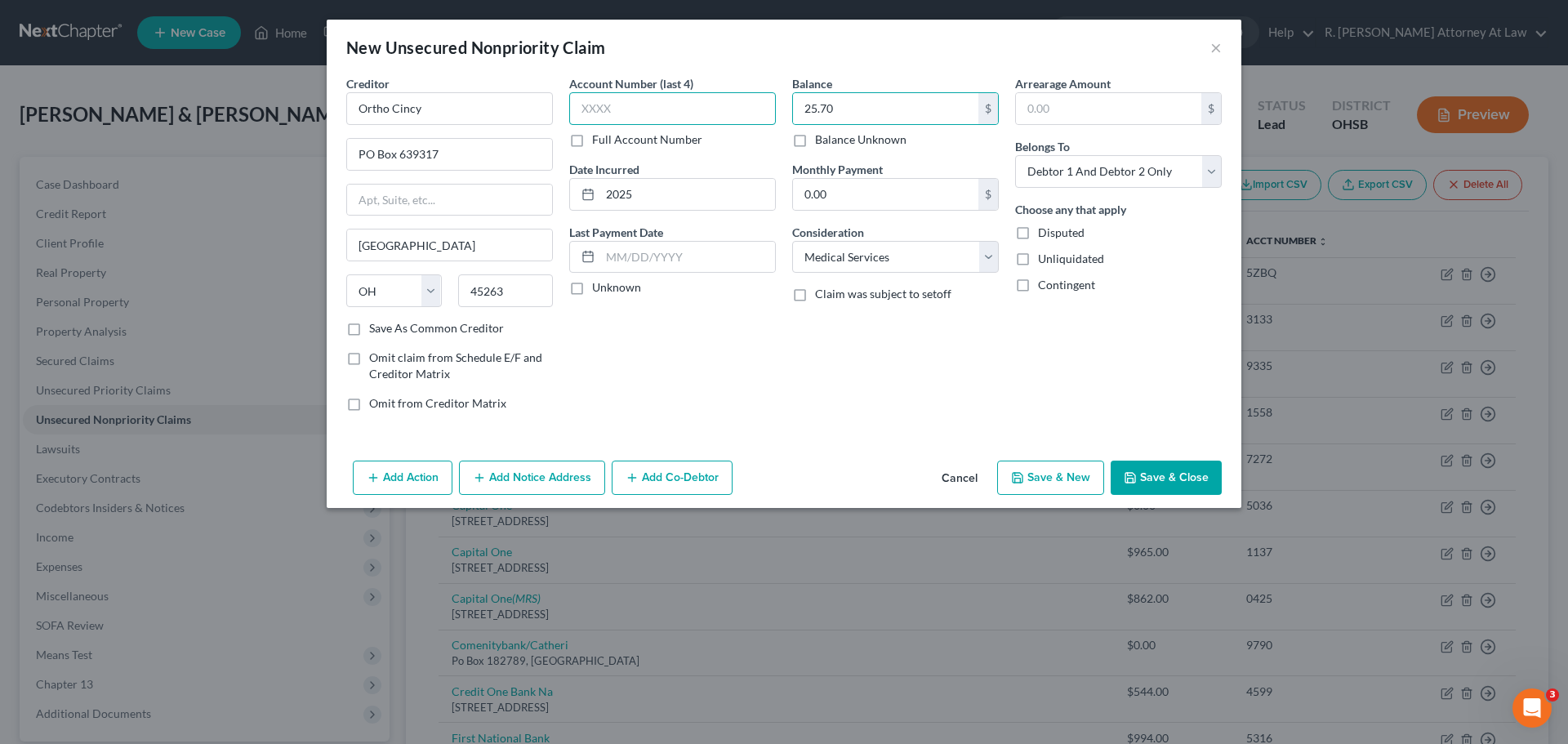
click at [694, 111] on input "text" at bounding box center [672, 109] width 206 height 32
click at [1019, 186] on select "Select Debtor 1 Only Debtor 2 Only Debtor 1 And Debtor 2 Only At Least One Of T…" at bounding box center [1118, 172] width 206 height 32
click at [1015, 155] on select "Select Debtor 1 Only Debtor 2 Only Debtor 1 And Debtor 2 Only At Least One Of T…" at bounding box center [1118, 172] width 206 height 32
click at [1154, 480] on button "Save & Close" at bounding box center [1166, 478] width 111 height 34
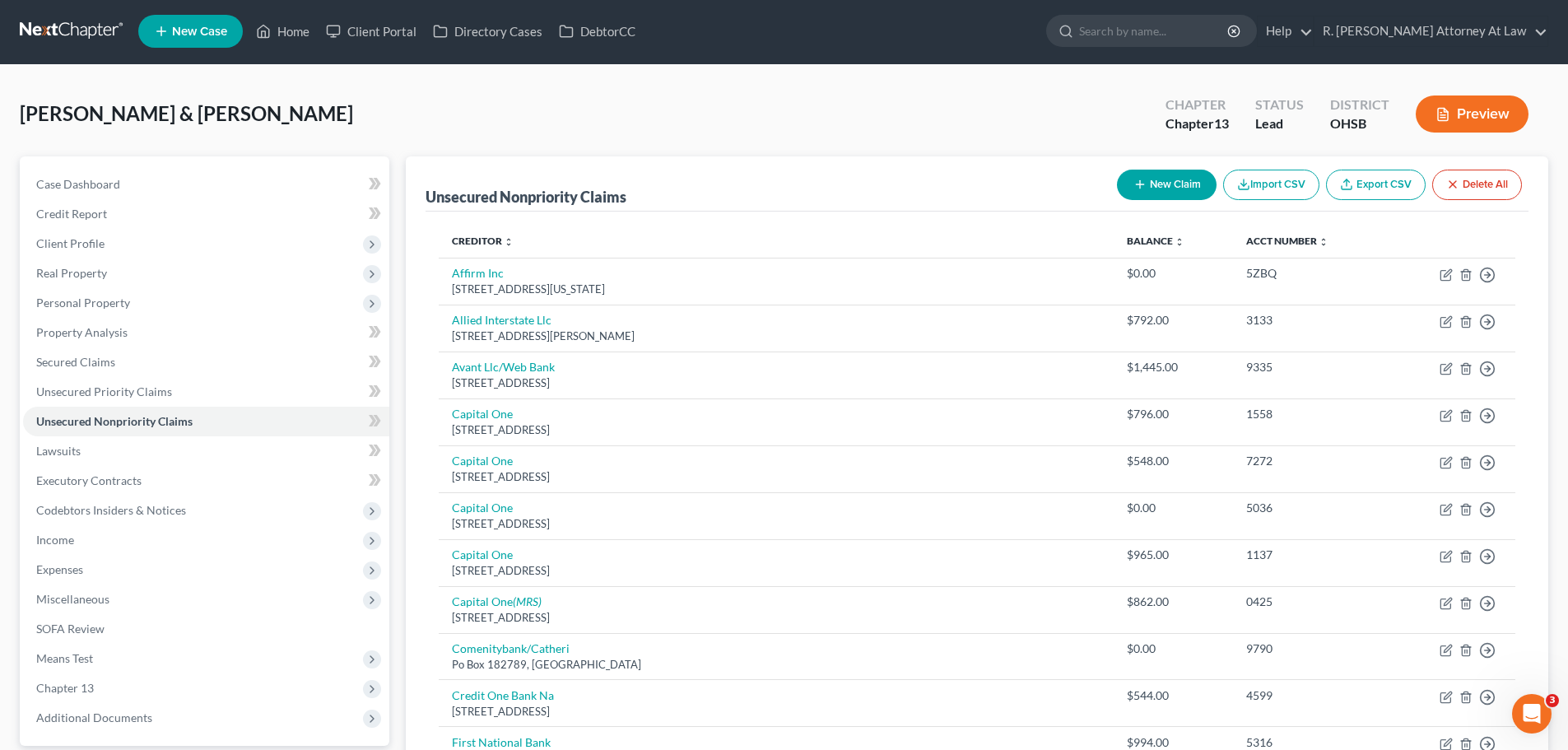
scroll to position [0, 0]
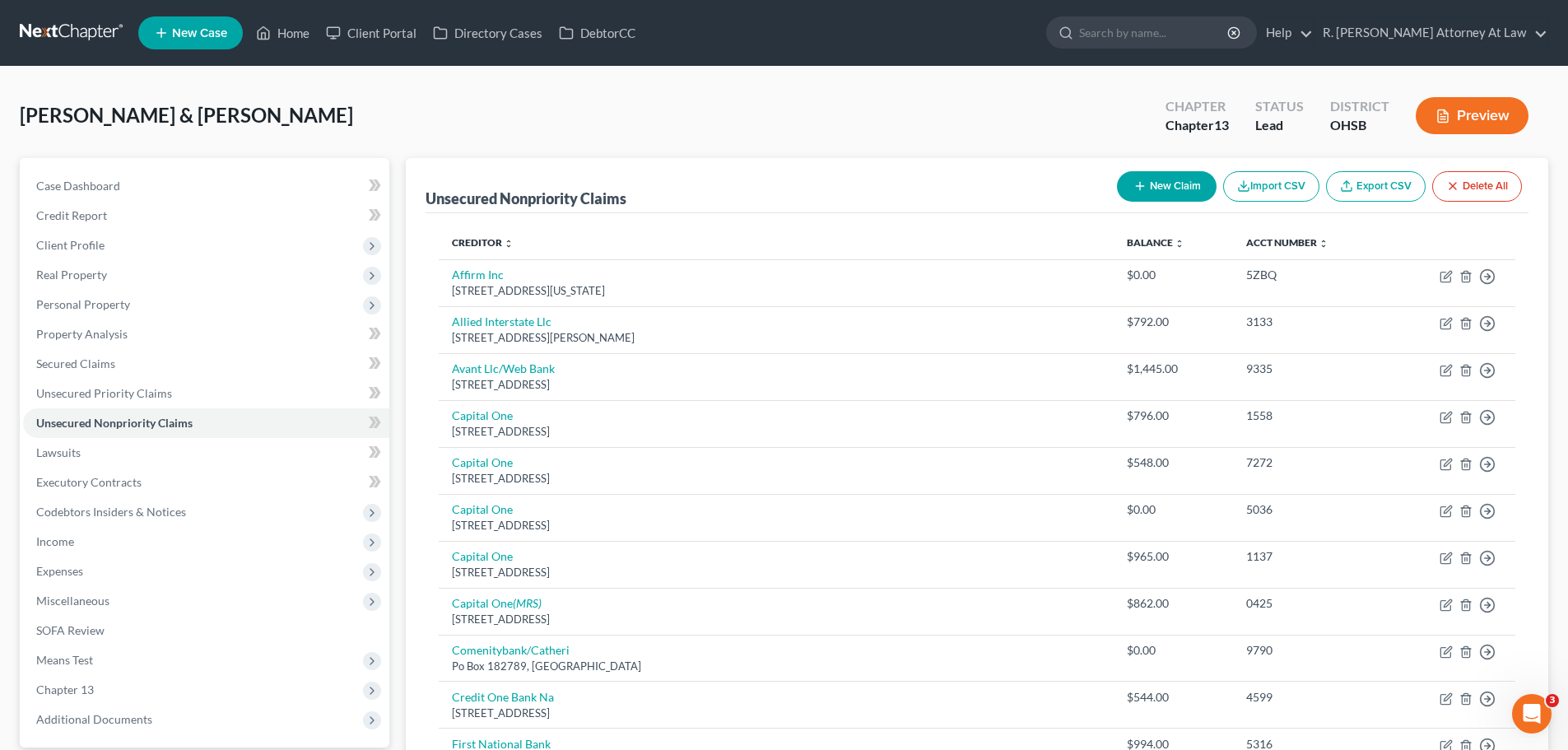
click at [1154, 175] on button "New Claim" at bounding box center [1167, 187] width 99 height 31
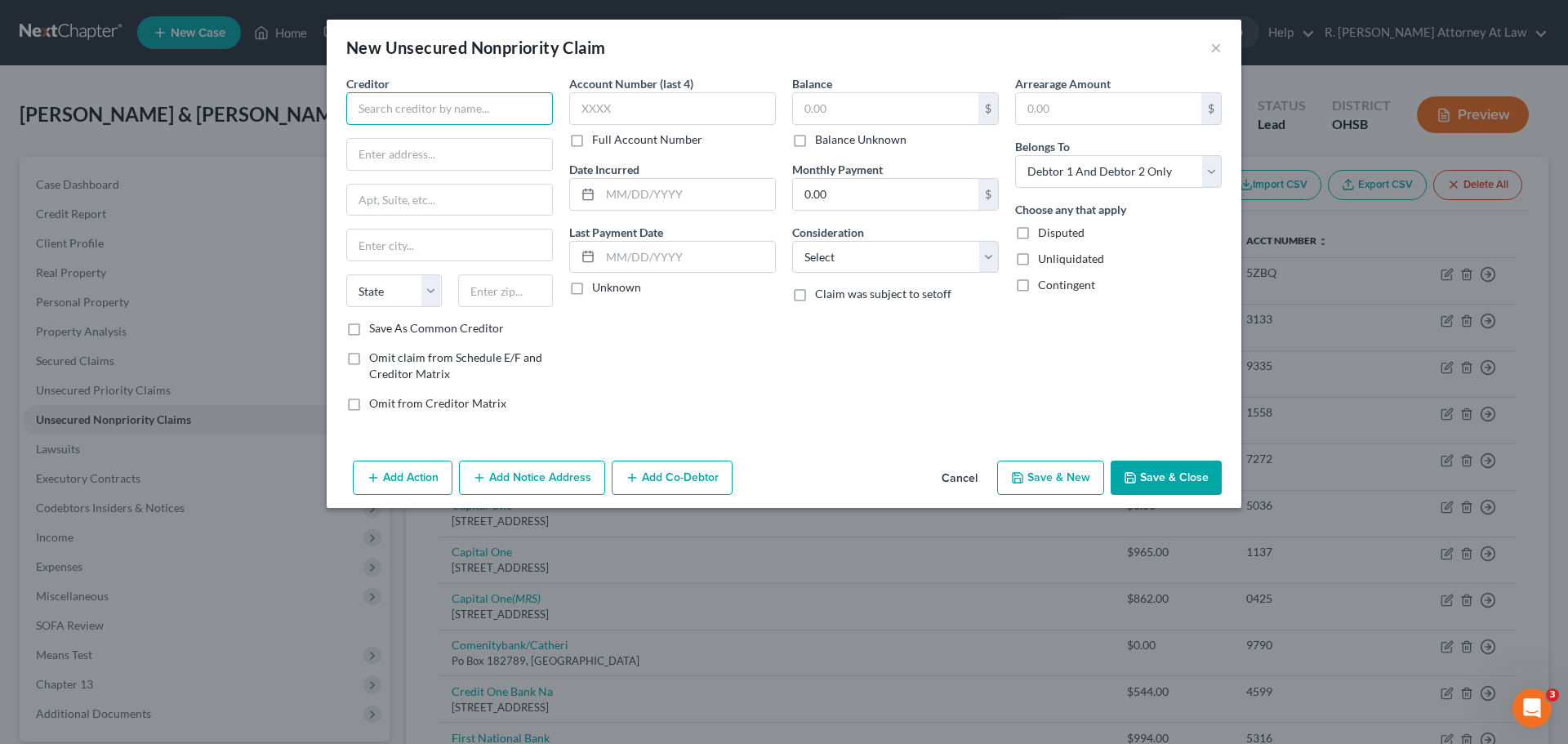
click at [481, 118] on input "text" at bounding box center [449, 109] width 206 height 32
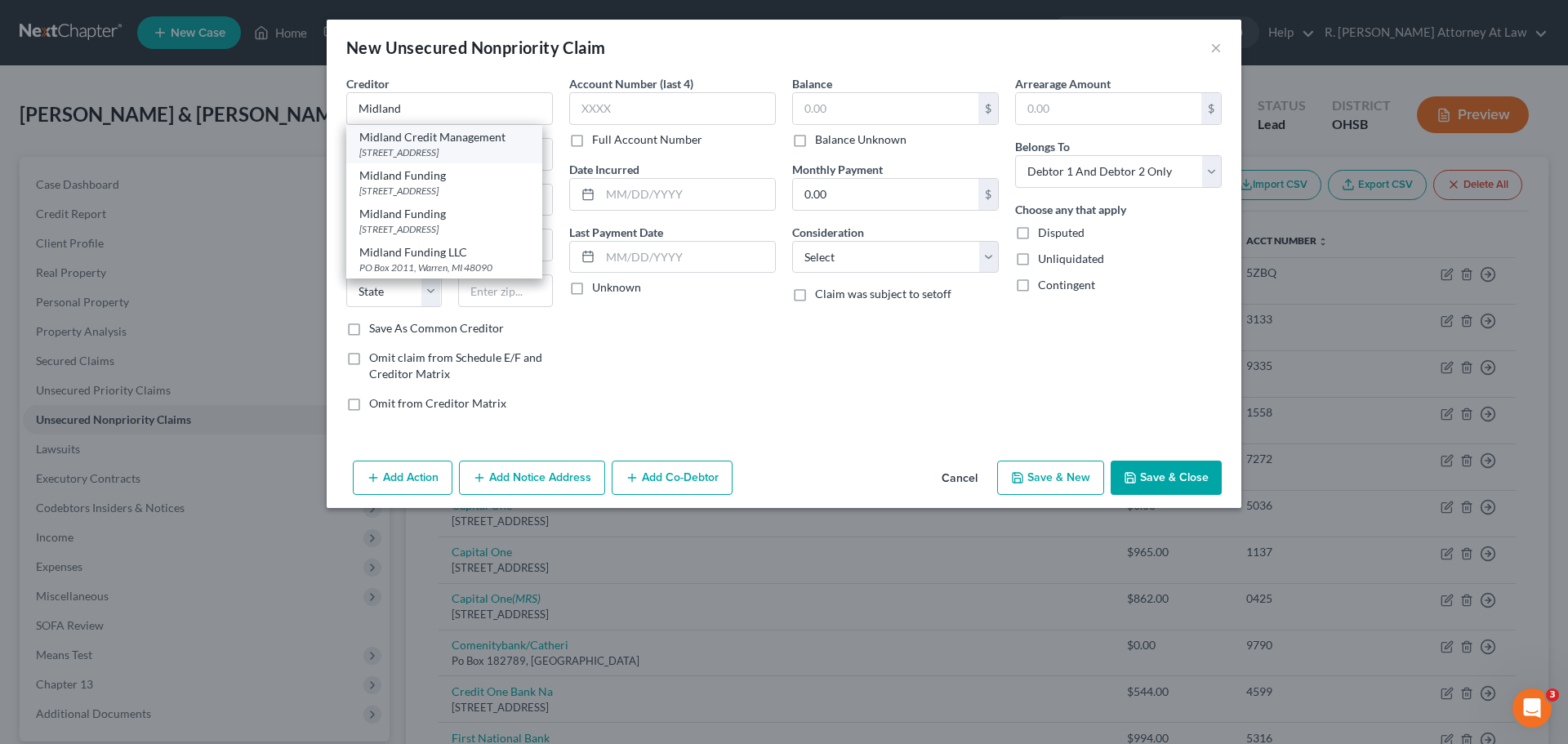
click at [419, 153] on div "[STREET_ADDRESS]" at bounding box center [444, 152] width 170 height 14
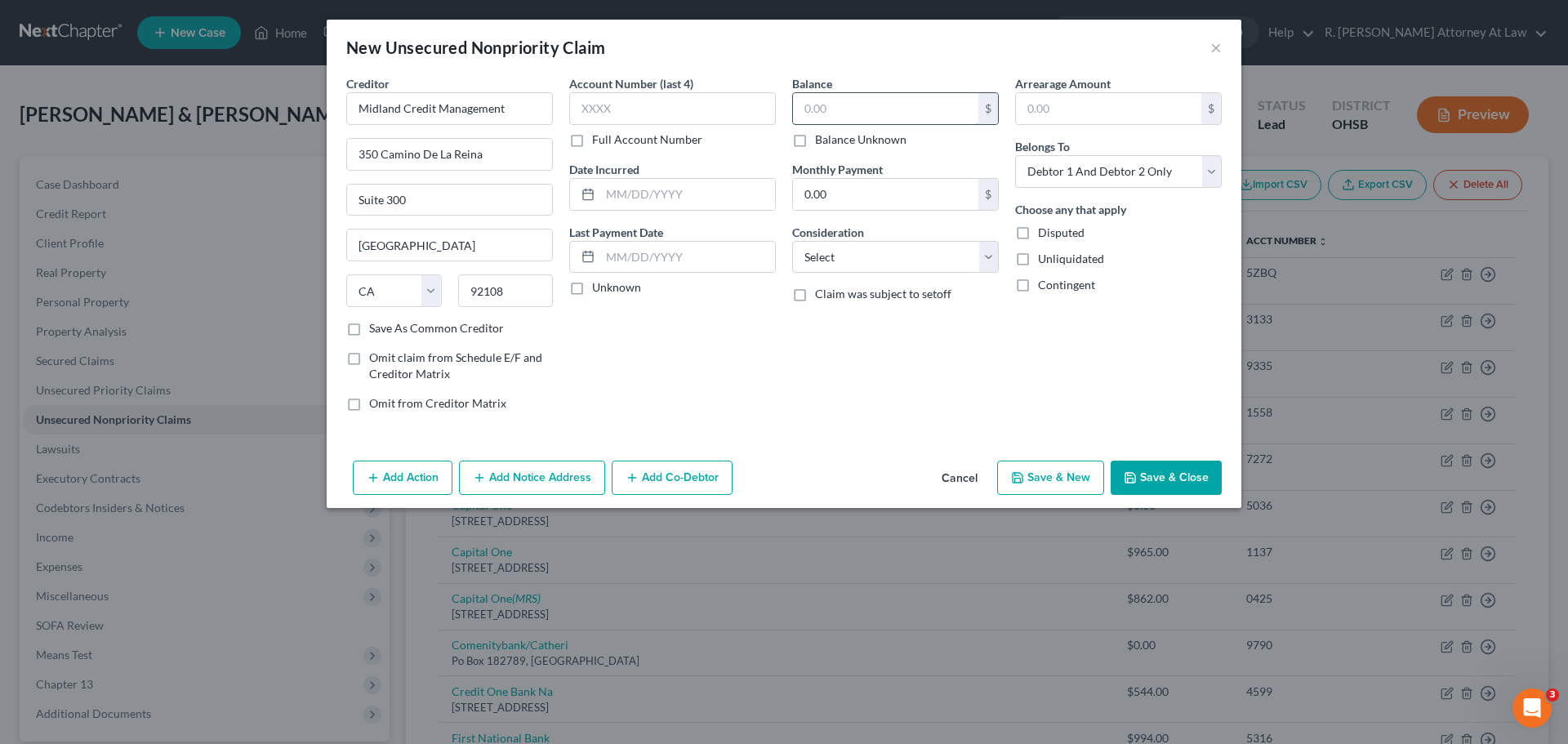
click at [817, 121] on input "text" at bounding box center [885, 109] width 185 height 31
click at [675, 99] on input "text" at bounding box center [672, 109] width 206 height 32
click at [827, 254] on select "Select Cable / Satellite Services Collection Agency Credit Card Debt Debt Couns…" at bounding box center [895, 257] width 206 height 32
click at [792, 241] on select "Select Cable / Satellite Services Collection Agency Credit Card Debt Debt Couns…" at bounding box center [895, 257] width 206 height 32
click at [1066, 177] on select "Select Debtor 1 Only Debtor 2 Only Debtor 1 And Debtor 2 Only At Least One Of T…" at bounding box center [1118, 172] width 206 height 32
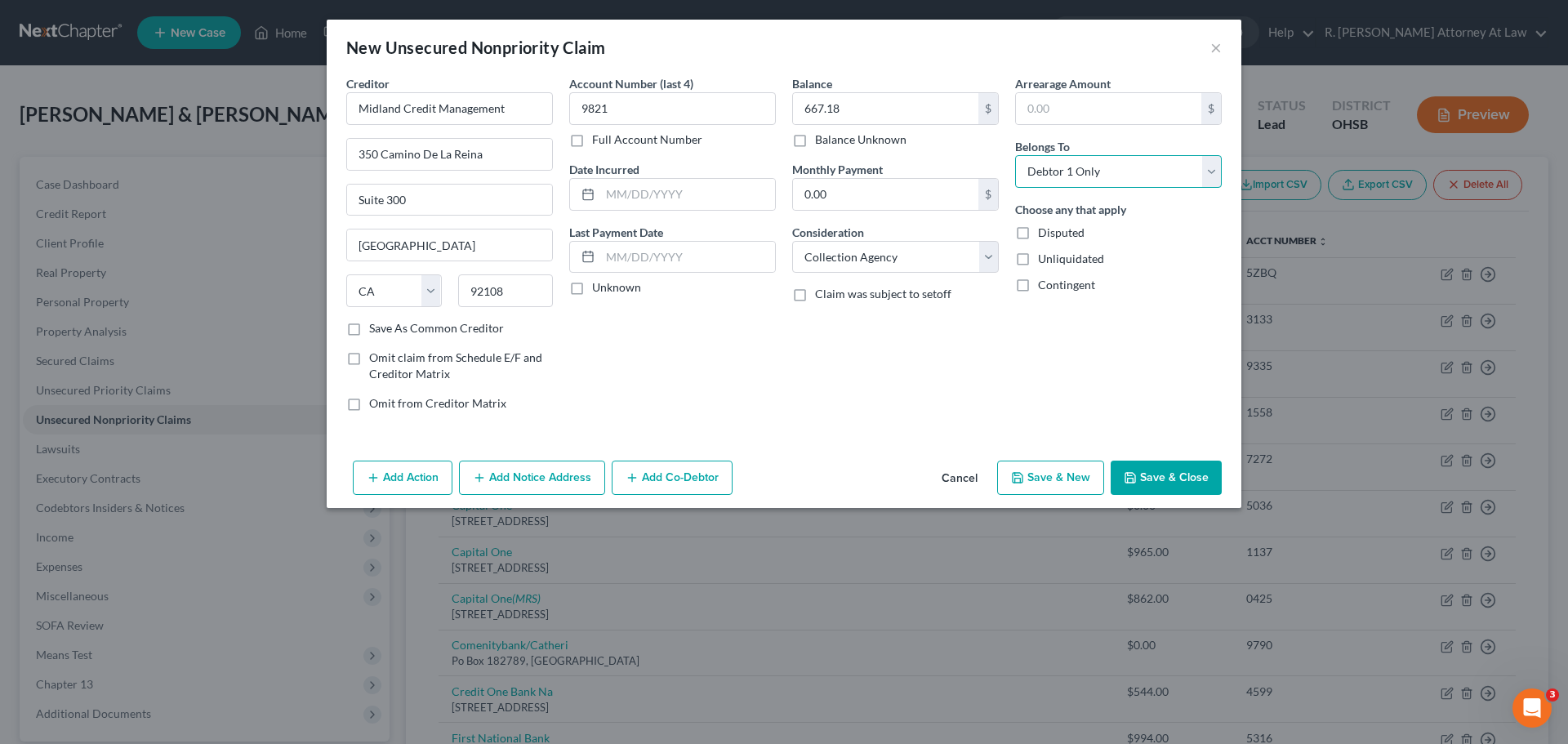
click at [1015, 155] on select "Select Debtor 1 Only Debtor 2 Only Debtor 1 And Debtor 2 Only At Least One Of T…" at bounding box center [1118, 172] width 206 height 32
click at [735, 195] on input "text" at bounding box center [688, 194] width 175 height 31
click at [1187, 482] on button "Save & Close" at bounding box center [1166, 478] width 111 height 34
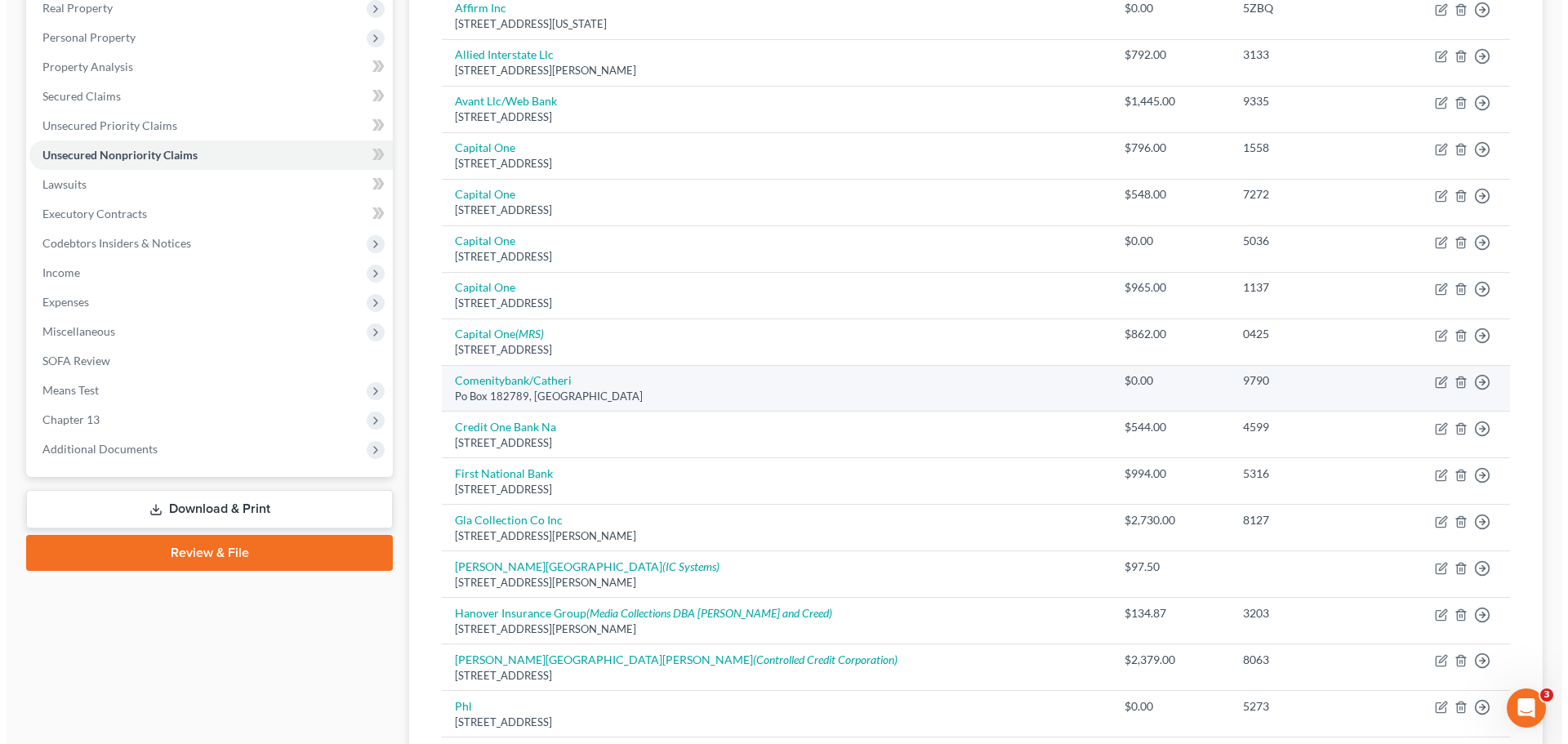
scroll to position [245, 0]
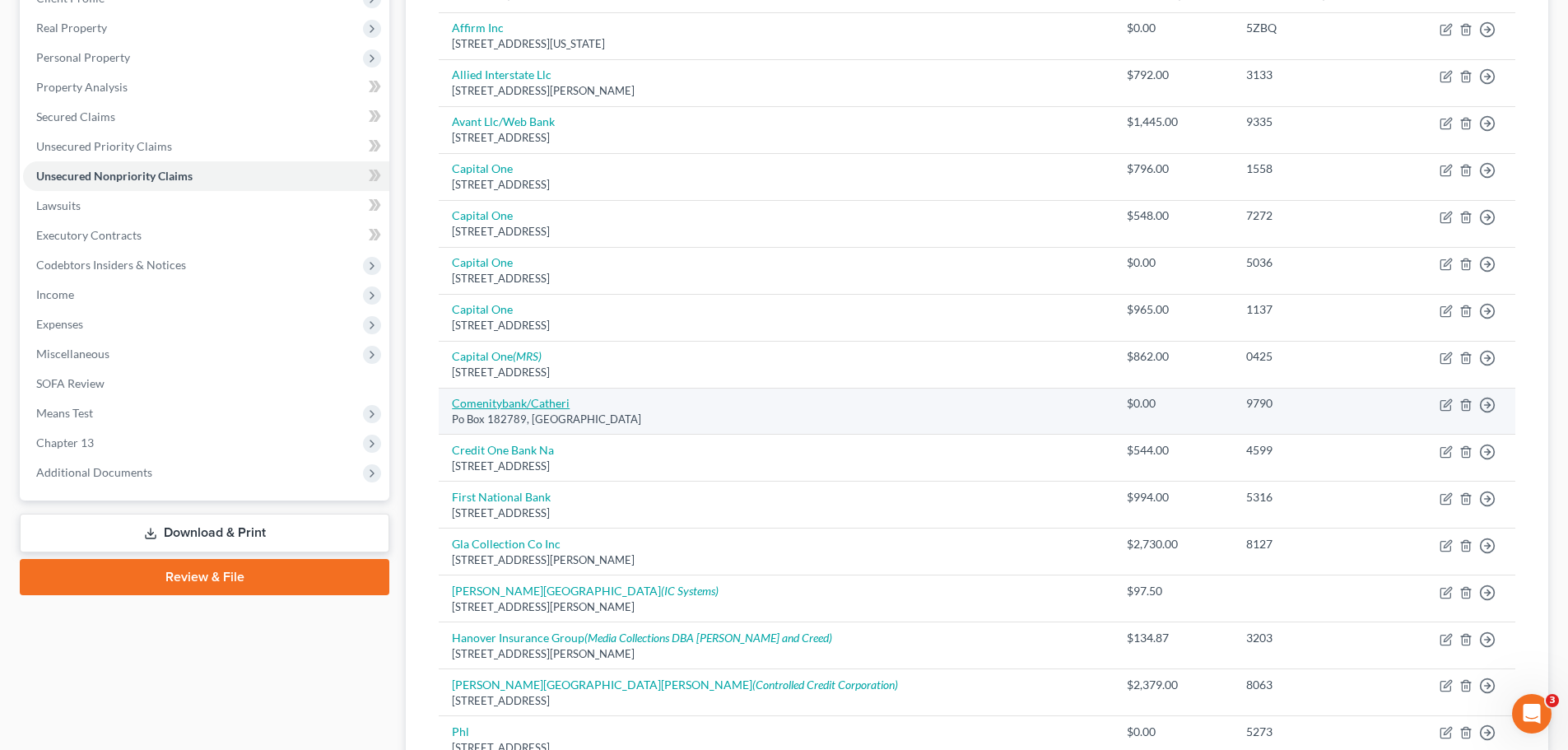
click at [555, 405] on link "Comenitybank/Catheri" at bounding box center [511, 403] width 118 height 14
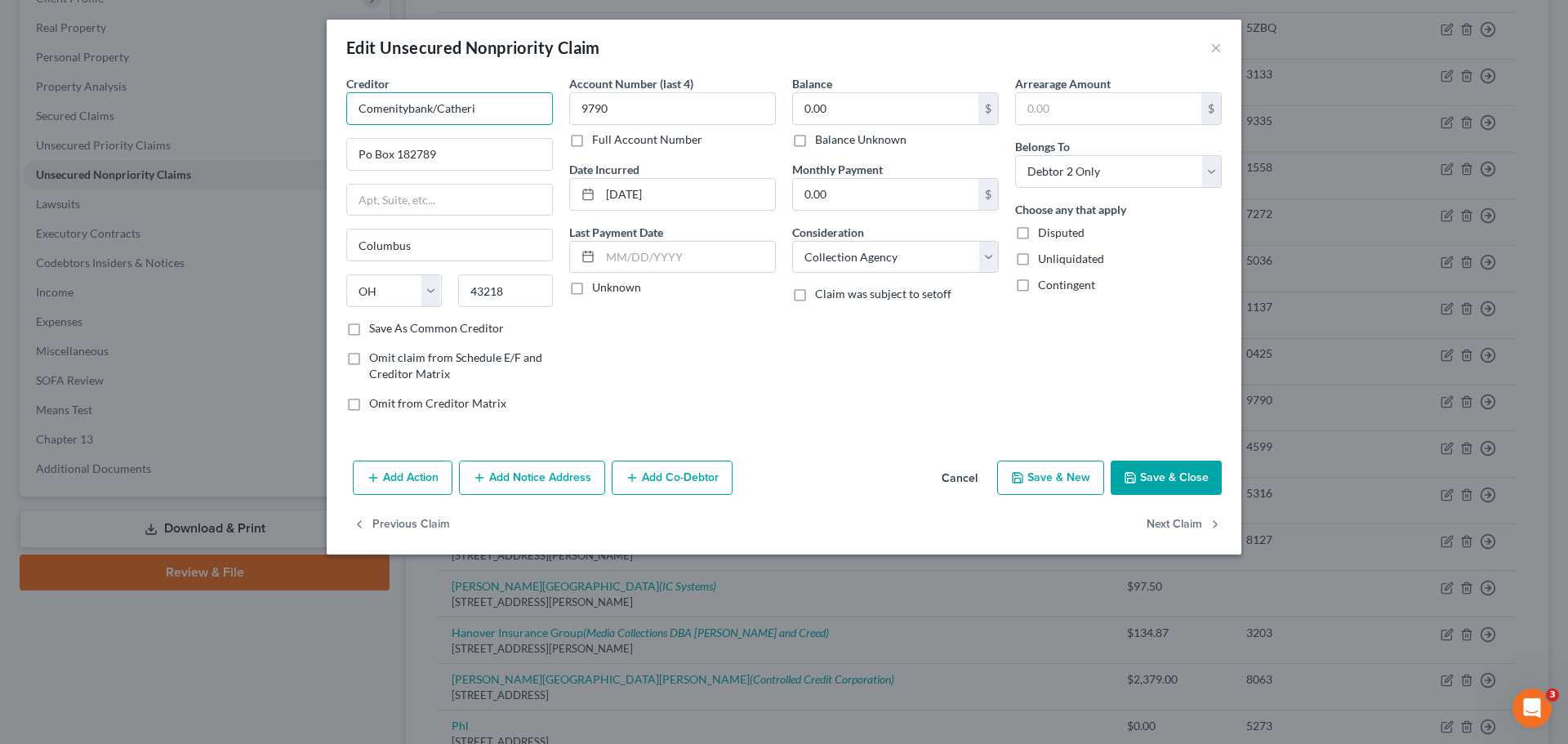
click at [496, 113] on input "Comenitybank/Catheri" at bounding box center [449, 109] width 206 height 32
drag, startPoint x: 513, startPoint y: 502, endPoint x: 512, endPoint y: 488, distance: 14.0
click at [512, 496] on div "Add Action Add Notice Address Add Co-Debtor Cancel Save & New Save & Close" at bounding box center [784, 481] width 914 height 54
click at [512, 488] on button "Add Notice Address" at bounding box center [532, 478] width 146 height 34
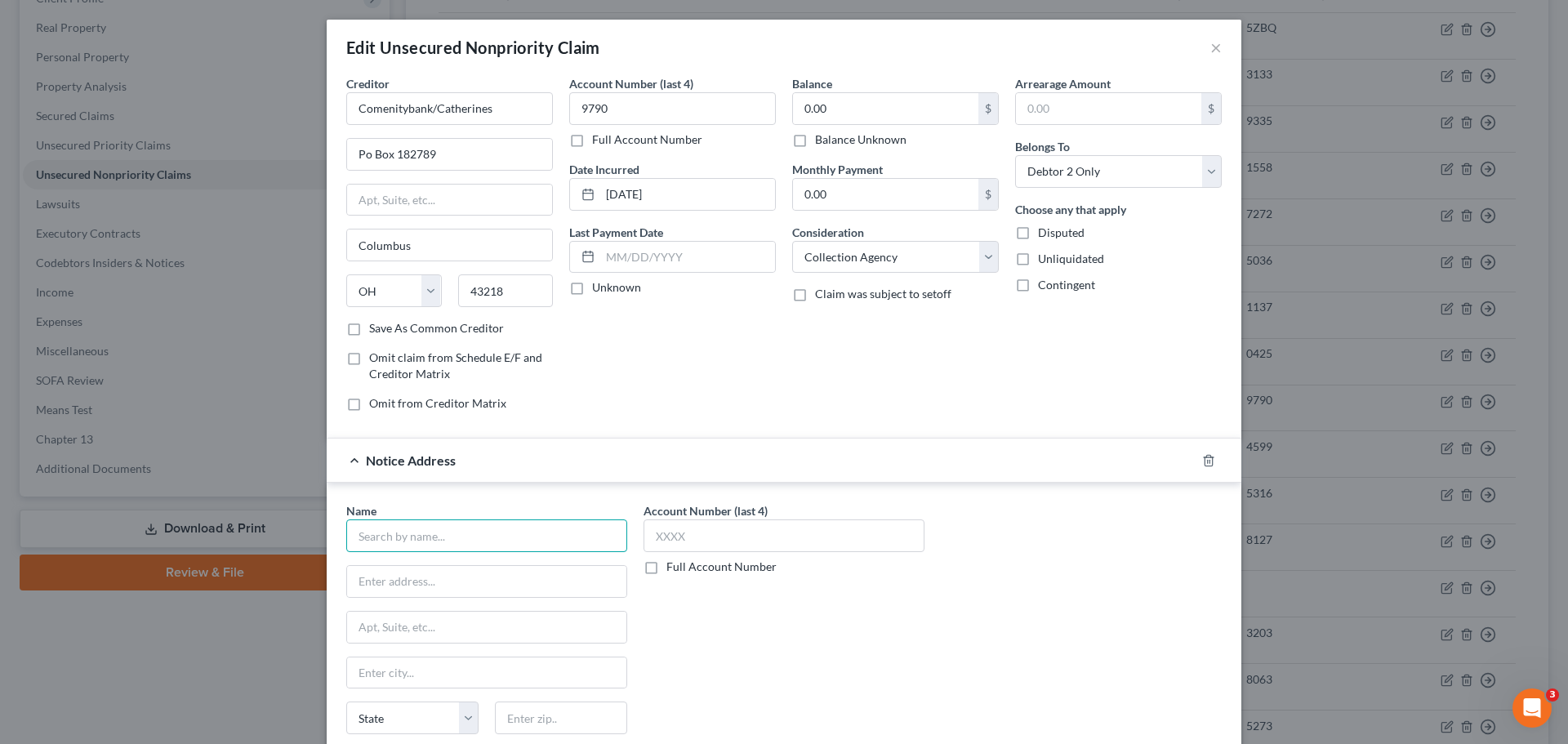
click at [438, 533] on input "text" at bounding box center [486, 536] width 281 height 32
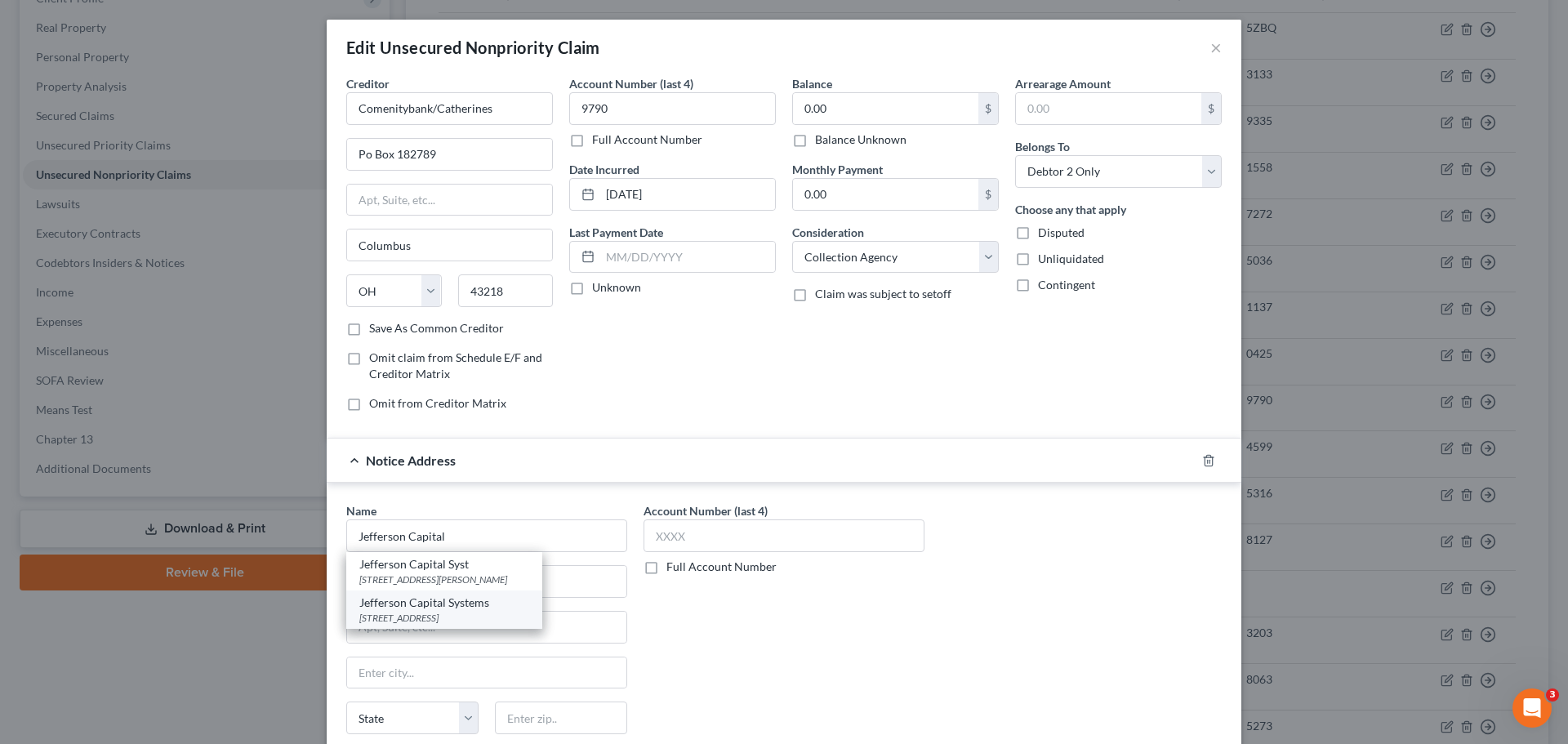
click at [436, 606] on div "Jefferson Capital Systems" at bounding box center [444, 602] width 170 height 16
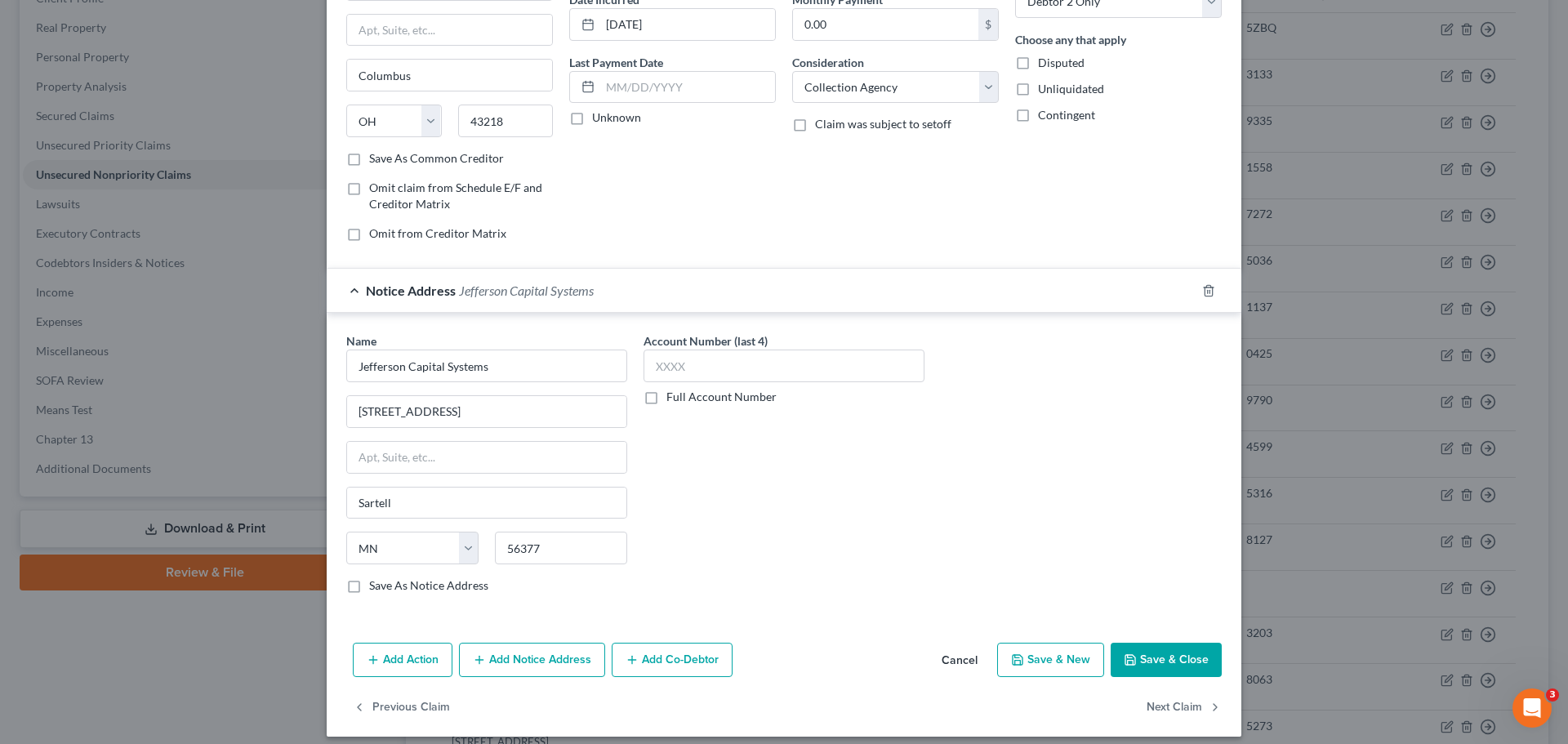
scroll to position [183, 0]
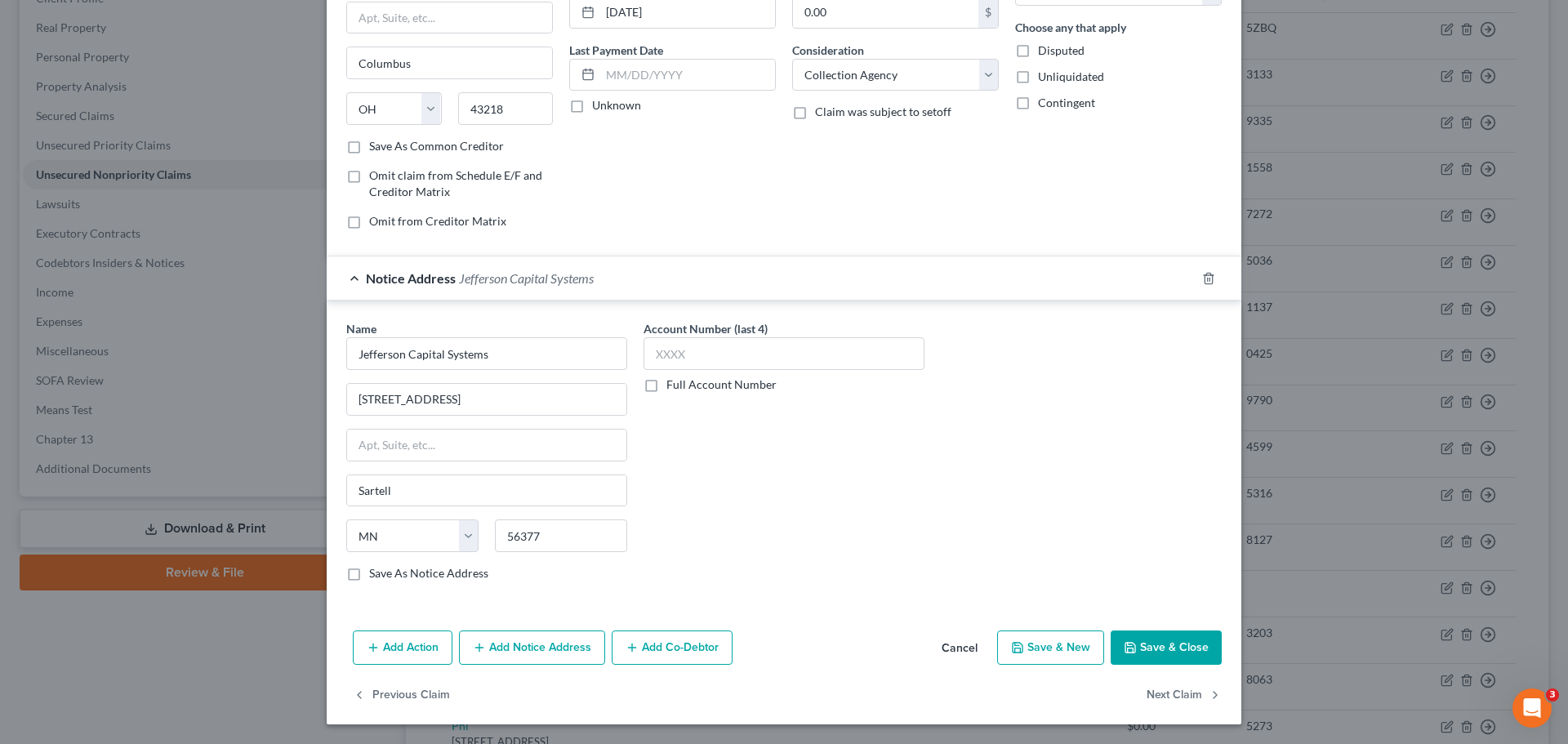
click at [1124, 650] on icon "button" at bounding box center [1130, 647] width 13 height 13
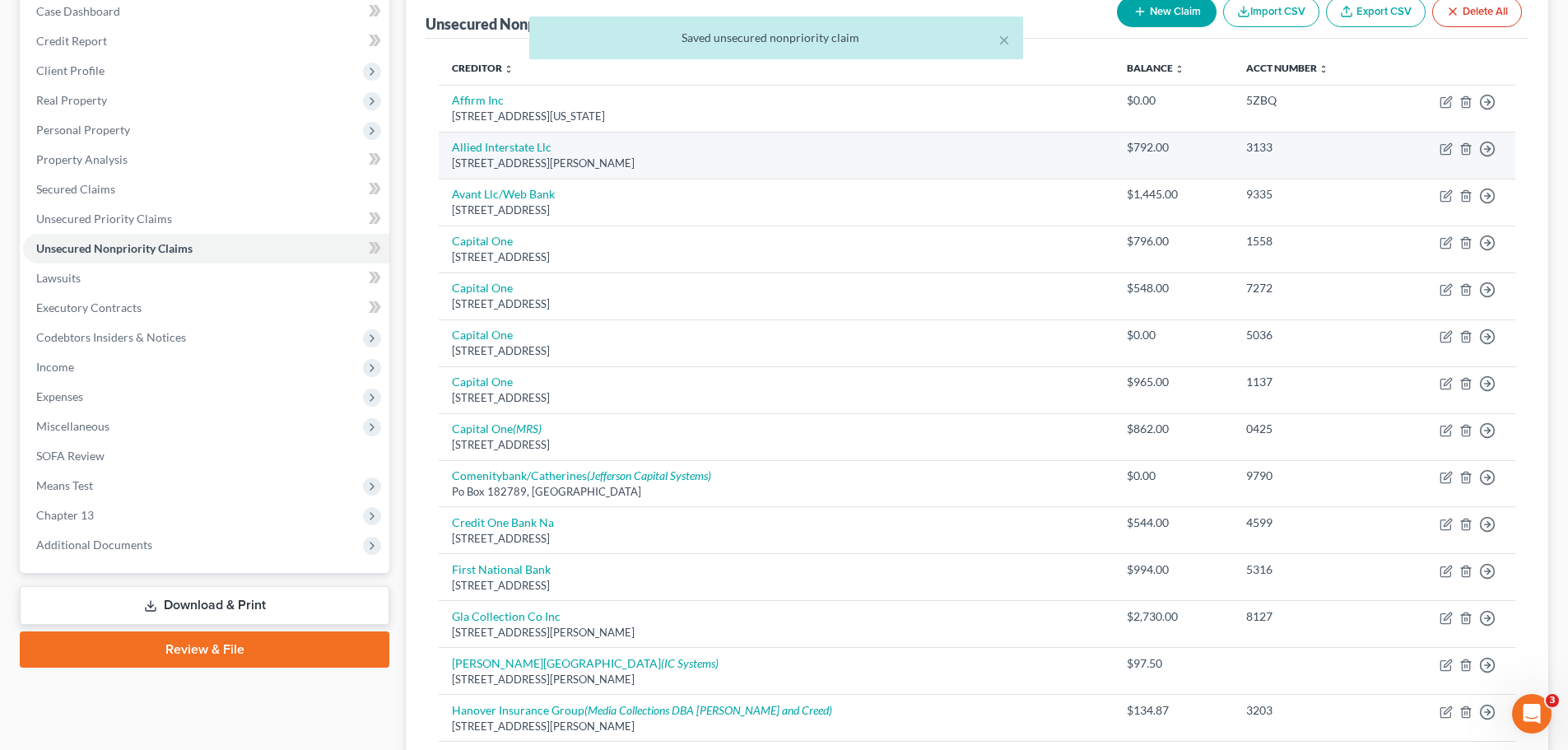
scroll to position [0, 0]
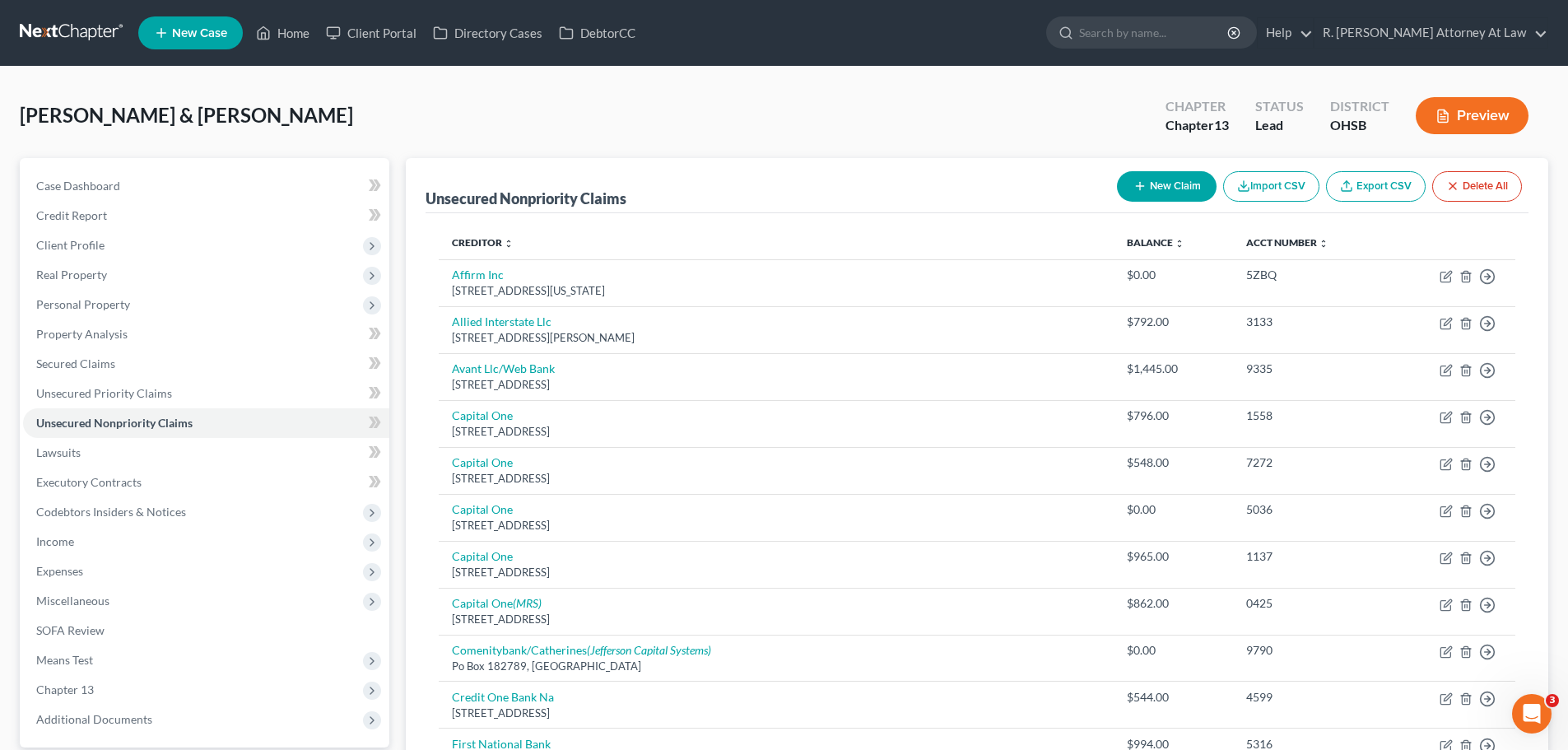
click at [1180, 184] on button "New Claim" at bounding box center [1167, 187] width 99 height 31
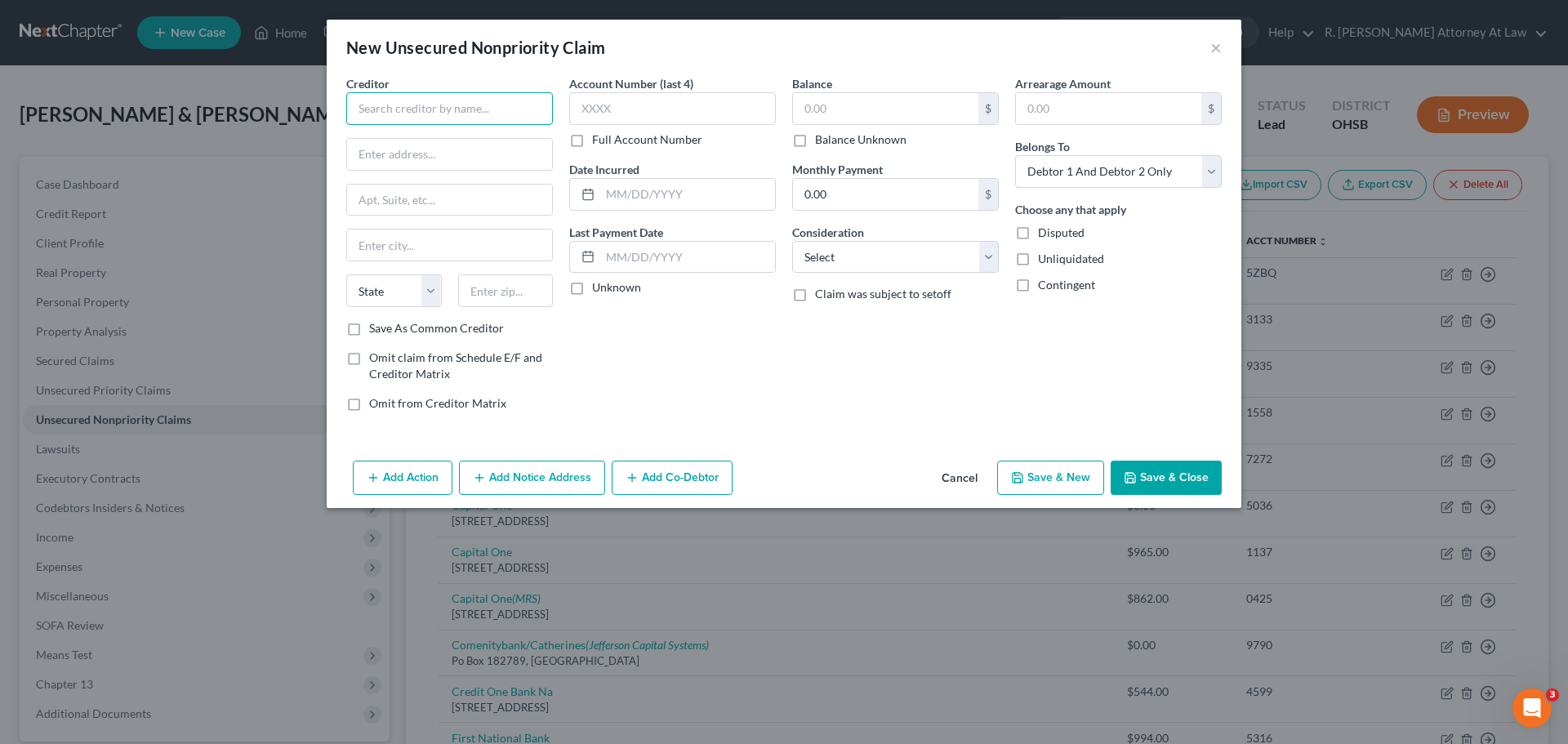
click at [397, 117] on input "text" at bounding box center [449, 109] width 206 height 32
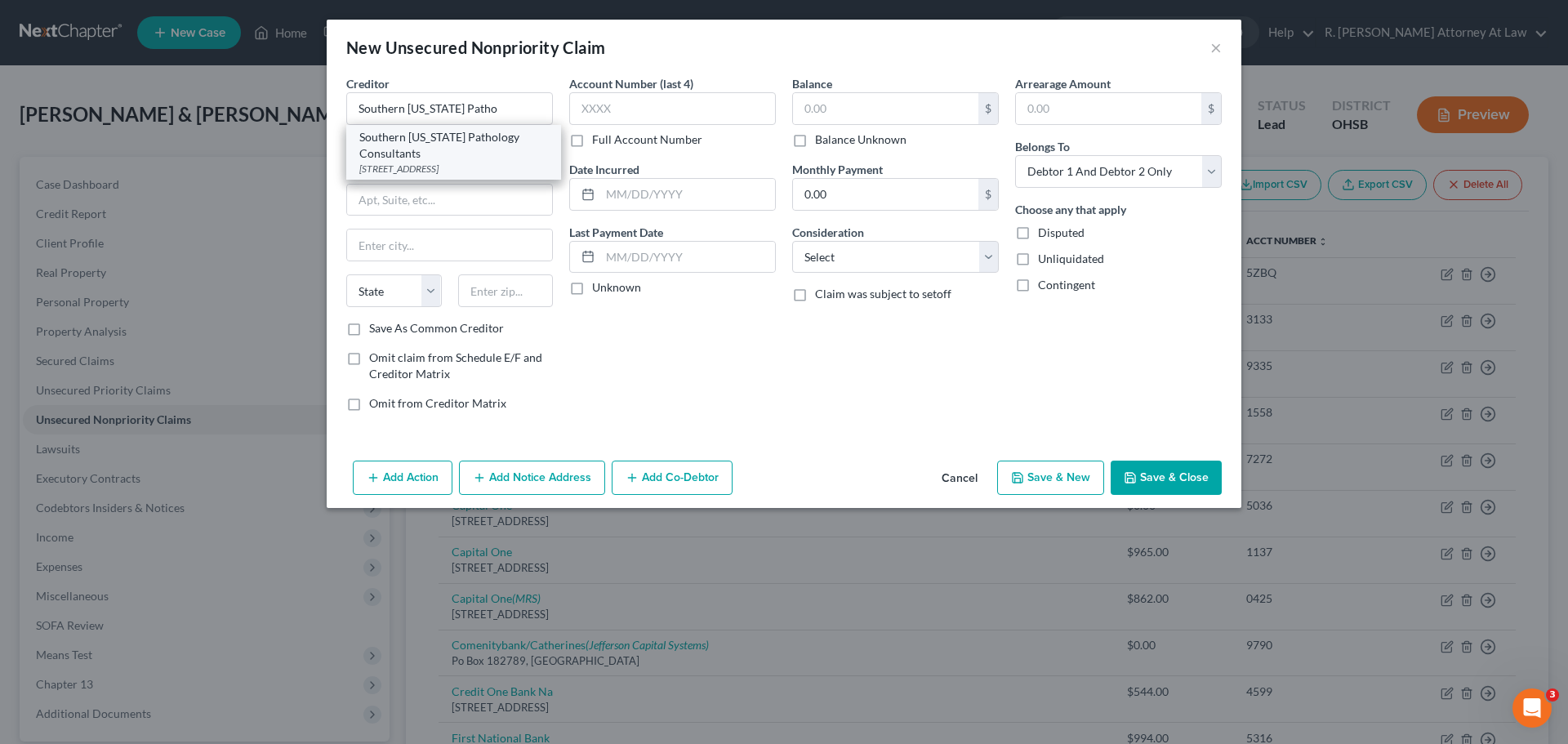
click at [423, 132] on div "Southern [US_STATE] Pathology Consultants" at bounding box center [453, 145] width 188 height 32
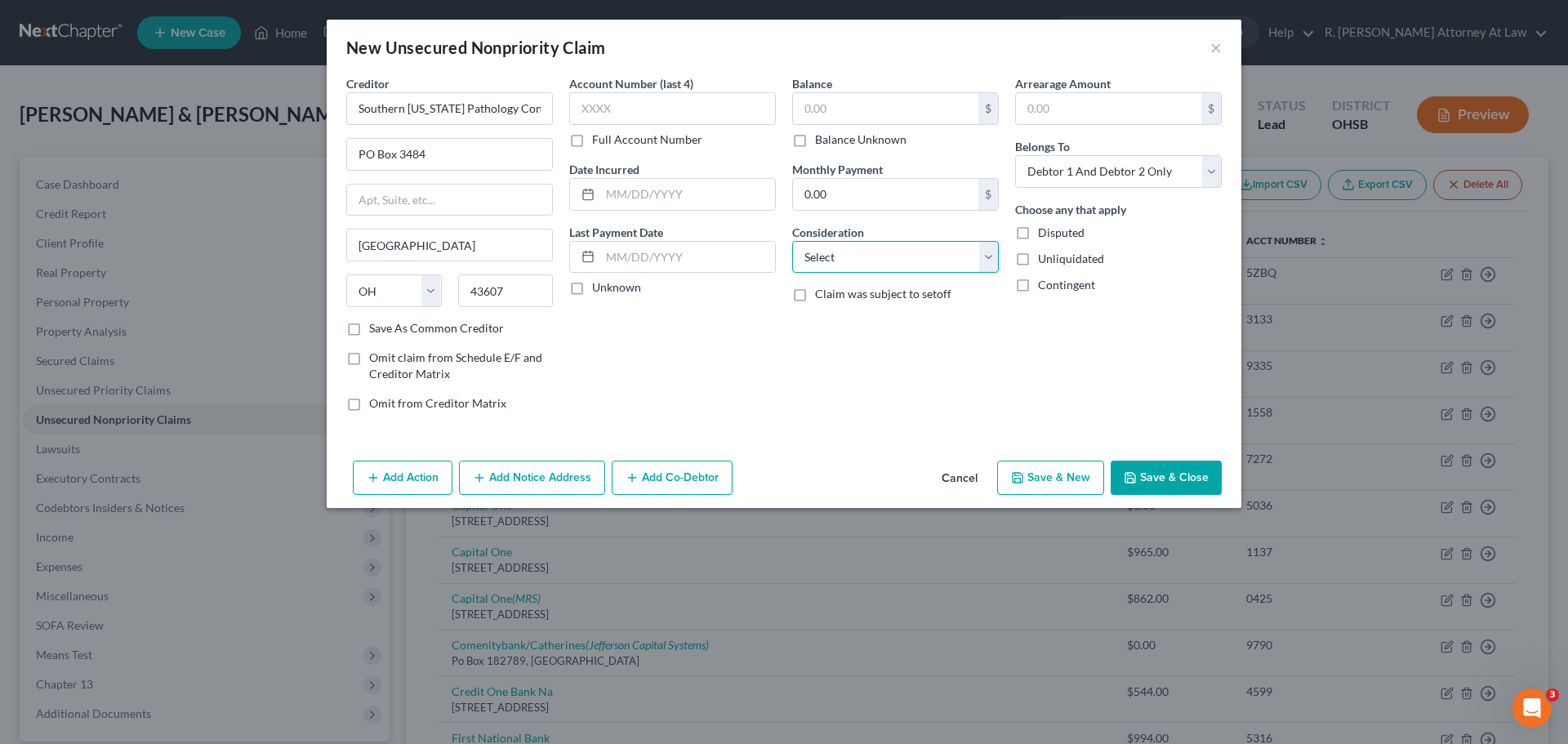
click at [851, 253] on select "Select Cable / Satellite Services Collection Agency Credit Card Debt Debt Couns…" at bounding box center [895, 257] width 206 height 32
click at [792, 241] on select "Select Cable / Satellite Services Collection Agency Credit Card Debt Debt Couns…" at bounding box center [895, 257] width 206 height 32
click at [679, 183] on input "text" at bounding box center [688, 194] width 175 height 31
click at [665, 101] on input "text" at bounding box center [672, 109] width 206 height 32
click at [840, 104] on input "text" at bounding box center [885, 109] width 185 height 31
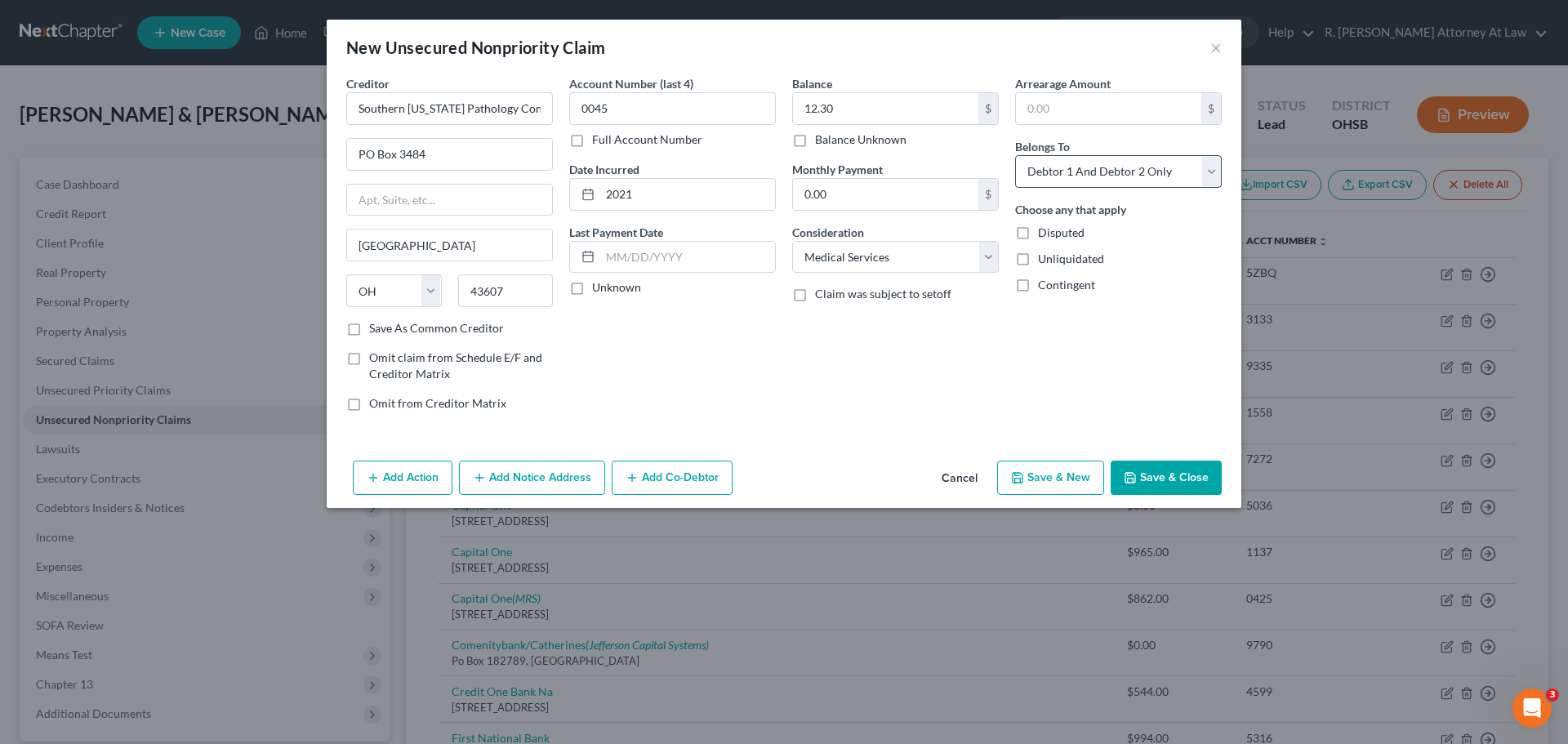
click at [1029, 187] on div "Arrearage Amount $ Belongs To * Select Debtor 1 Only Debtor 2 Only Debtor 1 And…" at bounding box center [1118, 250] width 223 height 350
click at [1054, 187] on select "Select Debtor 1 Only Debtor 2 Only Debtor 1 And Debtor 2 Only At Least One Of T…" at bounding box center [1118, 172] width 206 height 32
click at [1015, 155] on select "Select Debtor 1 Only Debtor 2 Only Debtor 1 And Debtor 2 Only At Least One Of T…" at bounding box center [1118, 172] width 206 height 32
click at [1154, 471] on button "Save & Close" at bounding box center [1166, 478] width 111 height 34
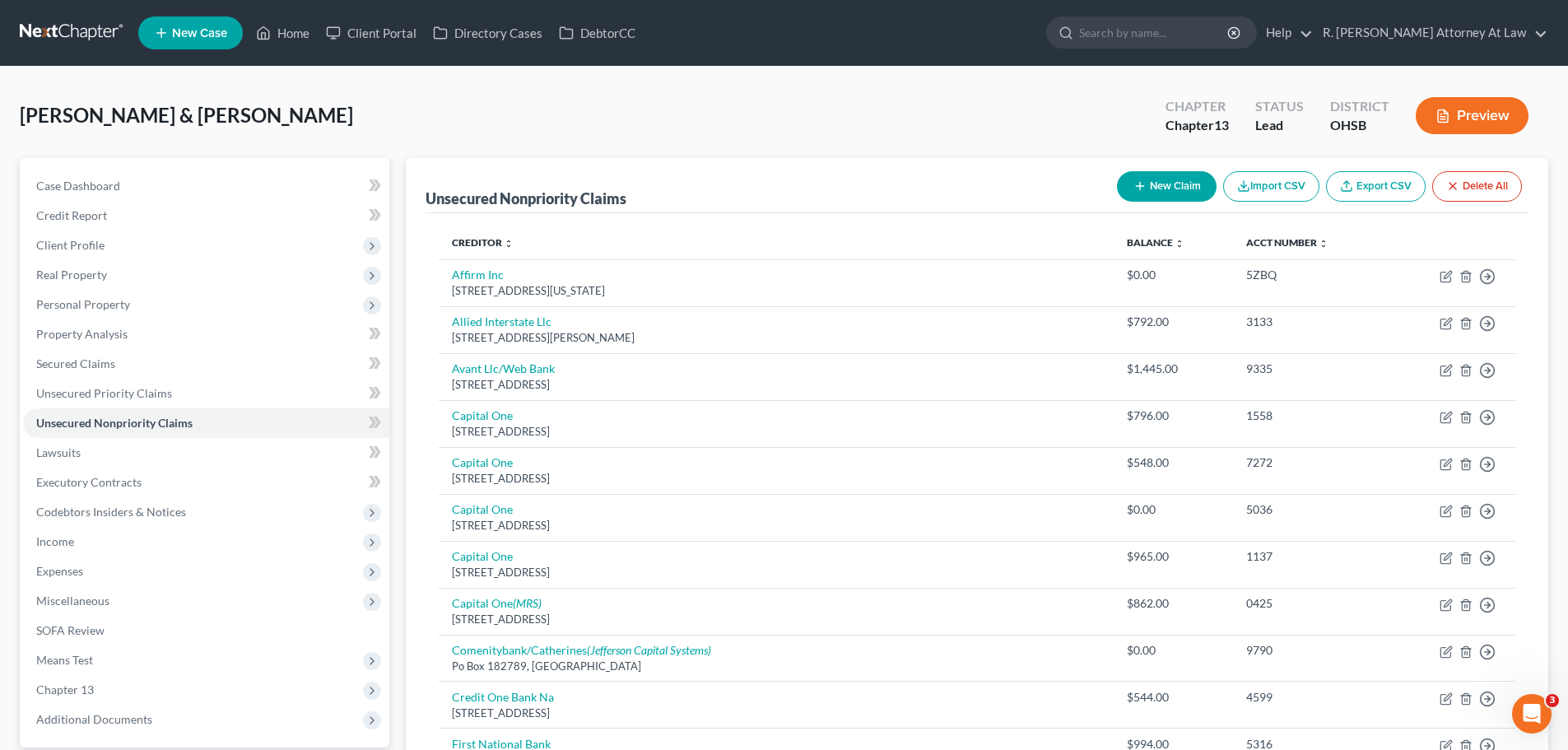
click at [1141, 198] on button "New Claim" at bounding box center [1167, 187] width 99 height 31
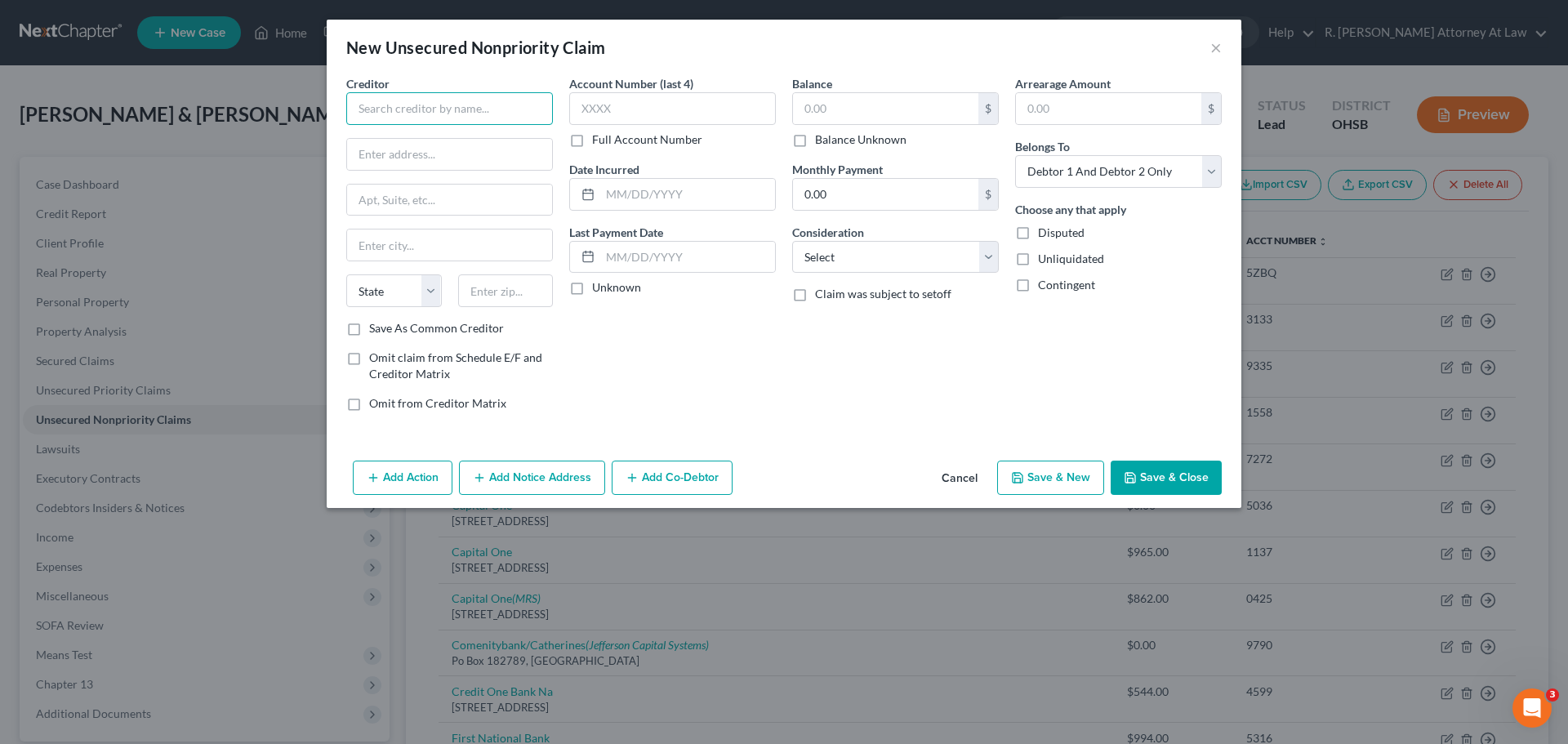
click at [464, 122] on input "text" at bounding box center [449, 109] width 206 height 32
click at [446, 150] on div "[STREET_ADDRESS]" at bounding box center [444, 152] width 170 height 14
click at [637, 100] on input "text" at bounding box center [672, 109] width 206 height 32
click at [646, 191] on input "text" at bounding box center [688, 194] width 175 height 31
click at [885, 116] on input "text" at bounding box center [885, 109] width 185 height 31
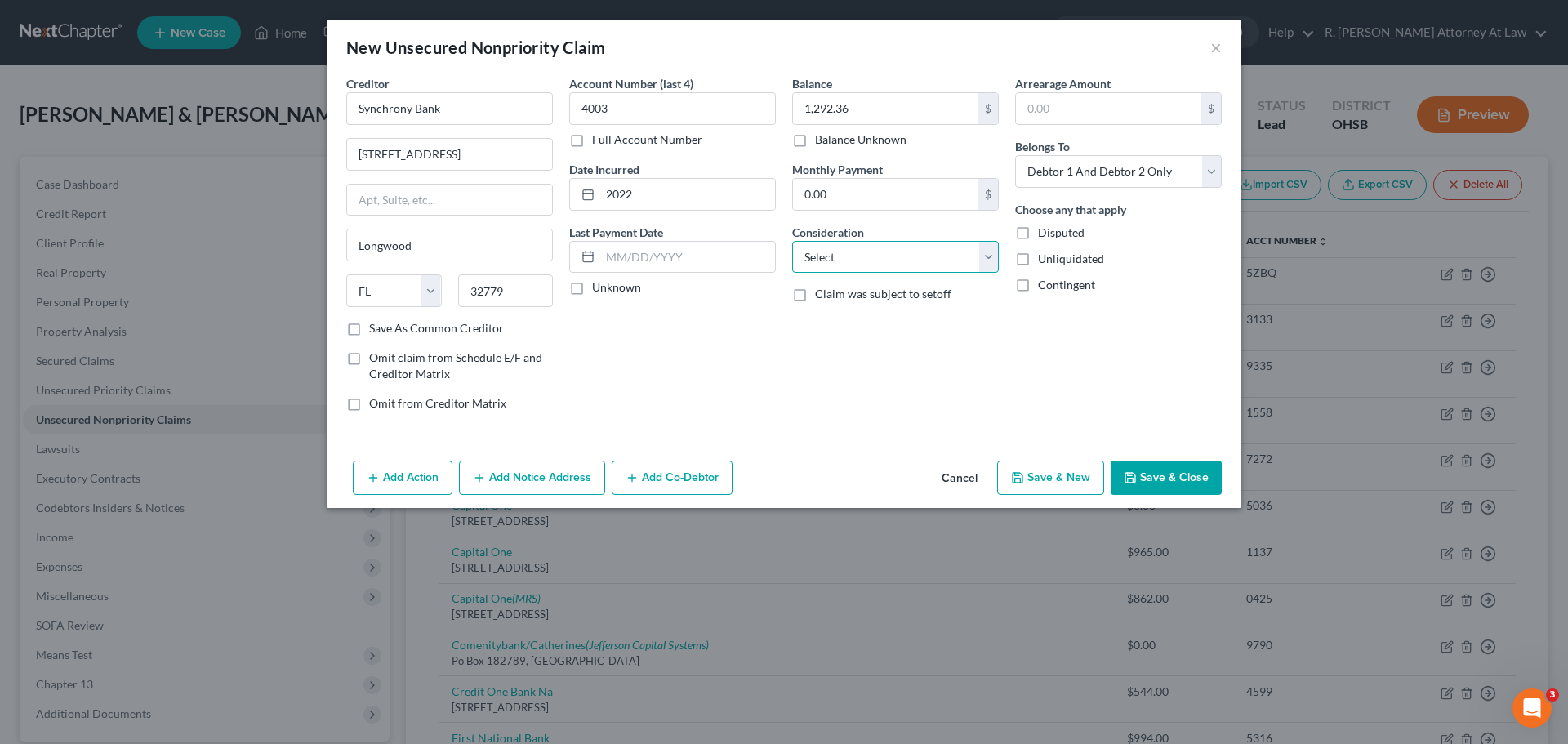
click at [895, 248] on select "Select Cable / Satellite Services Collection Agency Credit Card Debt Debt Couns…" at bounding box center [895, 257] width 206 height 32
click at [792, 241] on select "Select Cable / Satellite Services Collection Agency Credit Card Debt Debt Couns…" at bounding box center [895, 257] width 206 height 32
click at [531, 475] on button "Add Notice Address" at bounding box center [532, 478] width 146 height 34
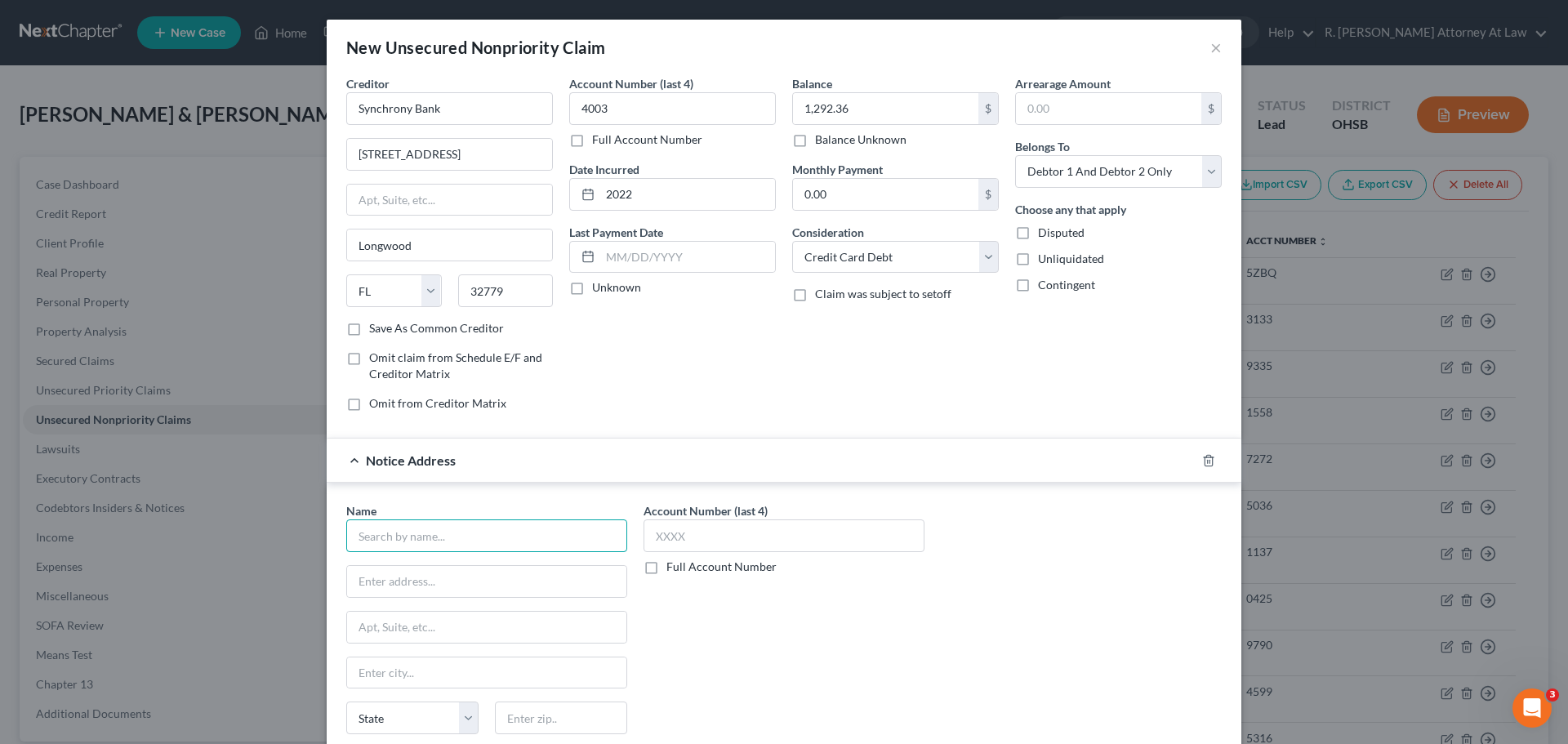
click at [416, 534] on input "text" at bounding box center [486, 536] width 281 height 32
click at [1058, 189] on div "Arrearage Amount $ Belongs To * Select Debtor 1 Only Debtor 2 Only Debtor 1 And…" at bounding box center [1118, 250] width 223 height 350
click at [1058, 183] on select "Select Debtor 1 Only Debtor 2 Only Debtor 1 And Debtor 2 Only At Least One Of T…" at bounding box center [1118, 172] width 206 height 32
click at [1015, 155] on select "Select Debtor 1 Only Debtor 2 Only Debtor 1 And Debtor 2 Only At Least One Of T…" at bounding box center [1118, 172] width 206 height 32
click at [522, 536] on input "text" at bounding box center [486, 536] width 281 height 32
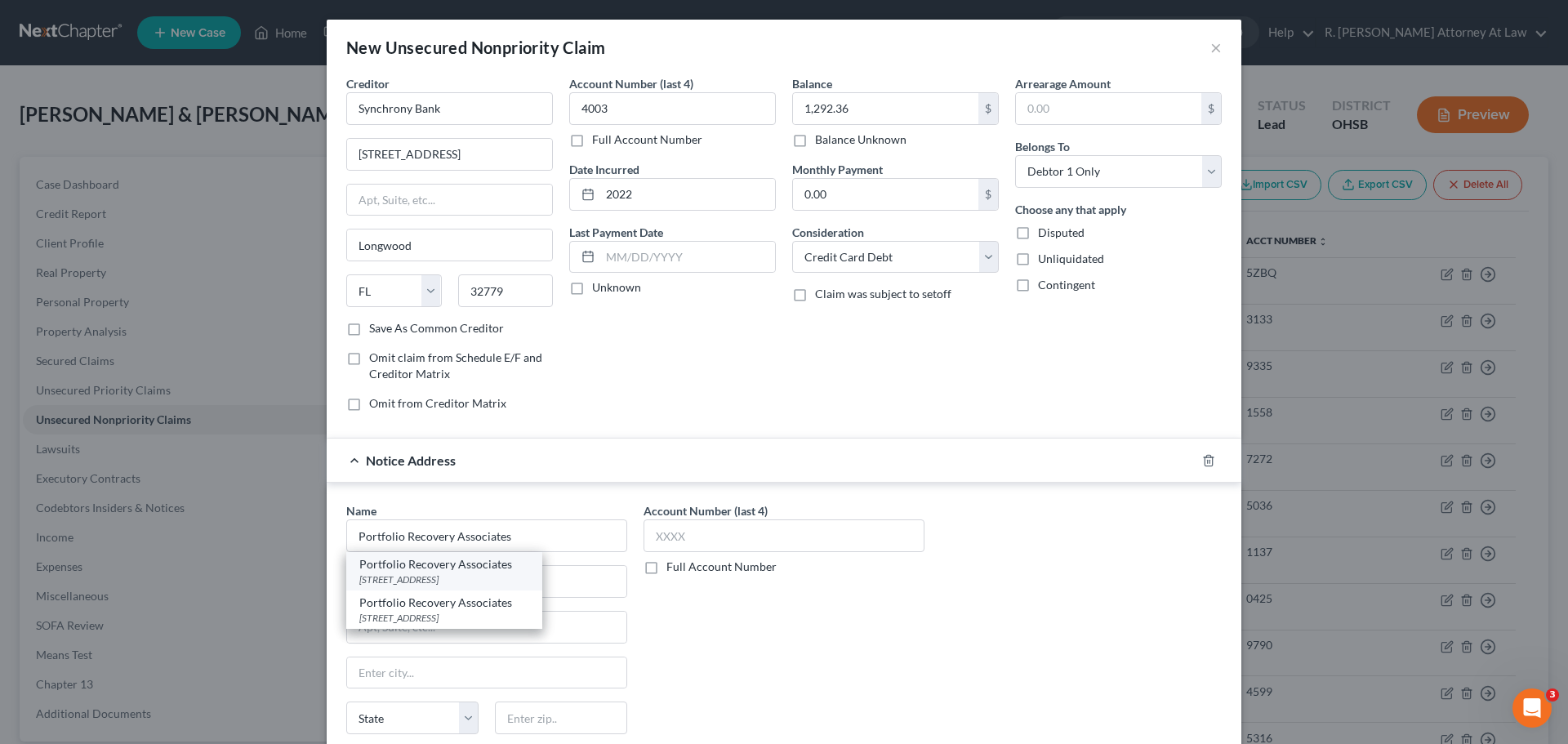
click at [476, 567] on div "Portfolio Recovery Associates" at bounding box center [444, 564] width 170 height 16
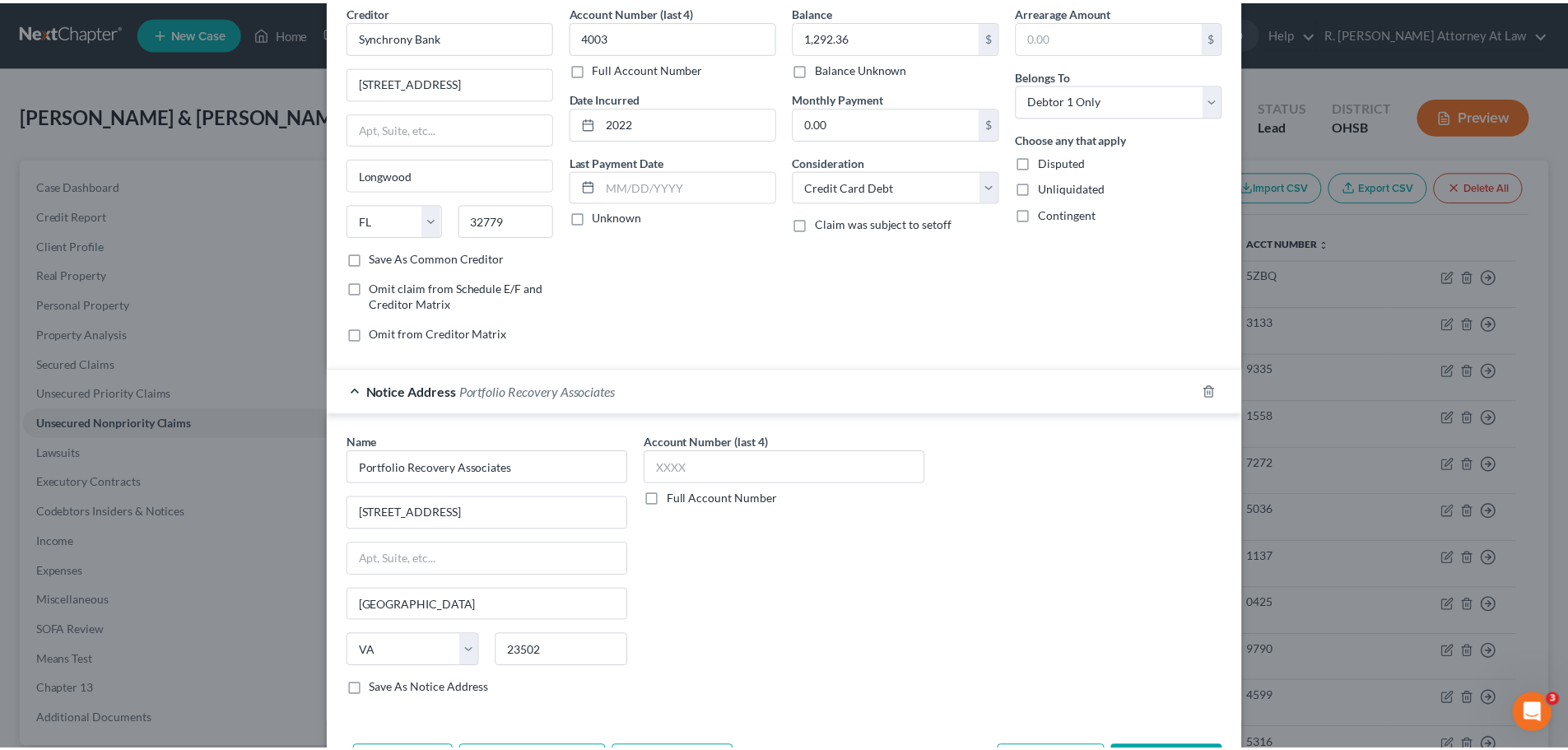
scroll to position [137, 0]
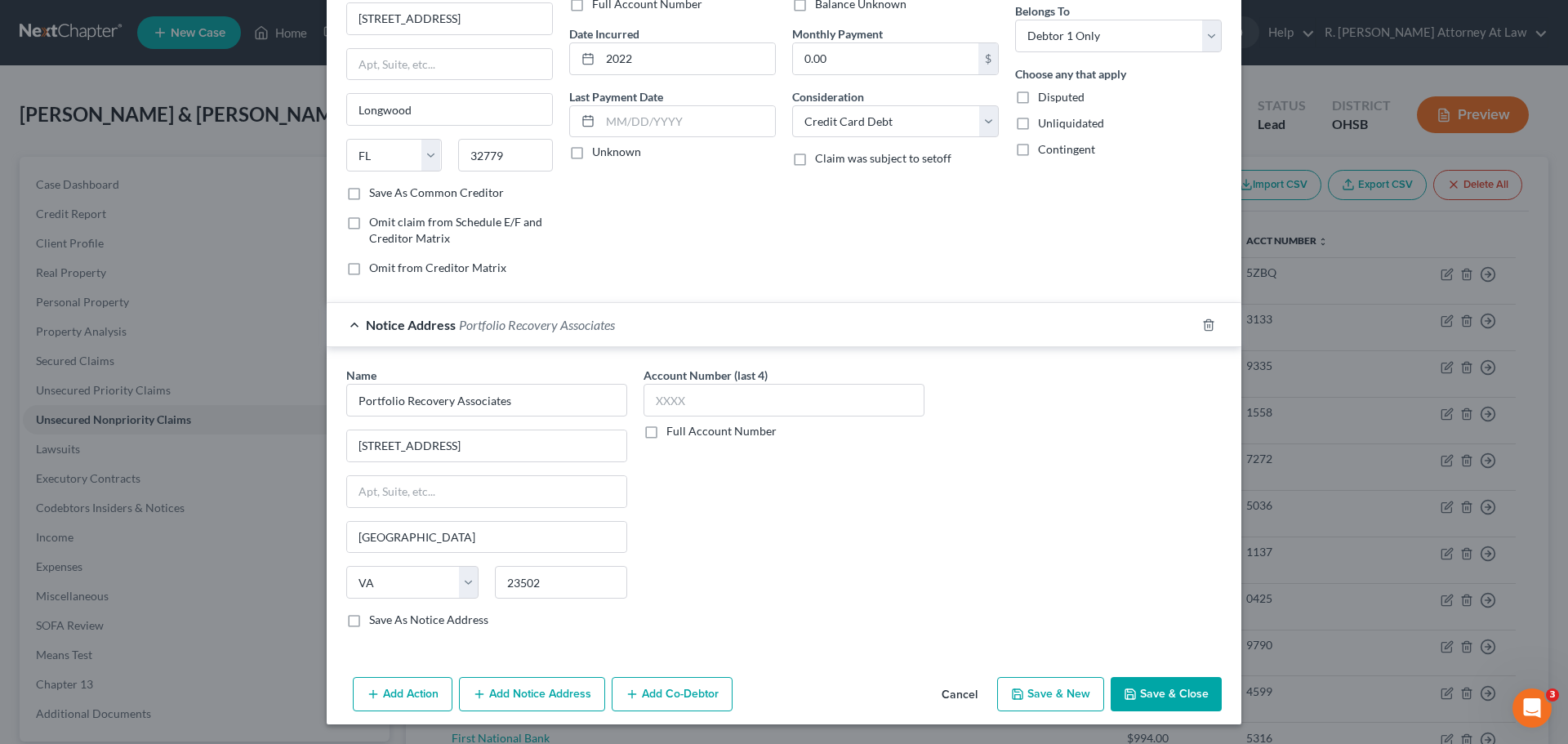
click at [1128, 696] on polyline "button" at bounding box center [1130, 697] width 6 height 4
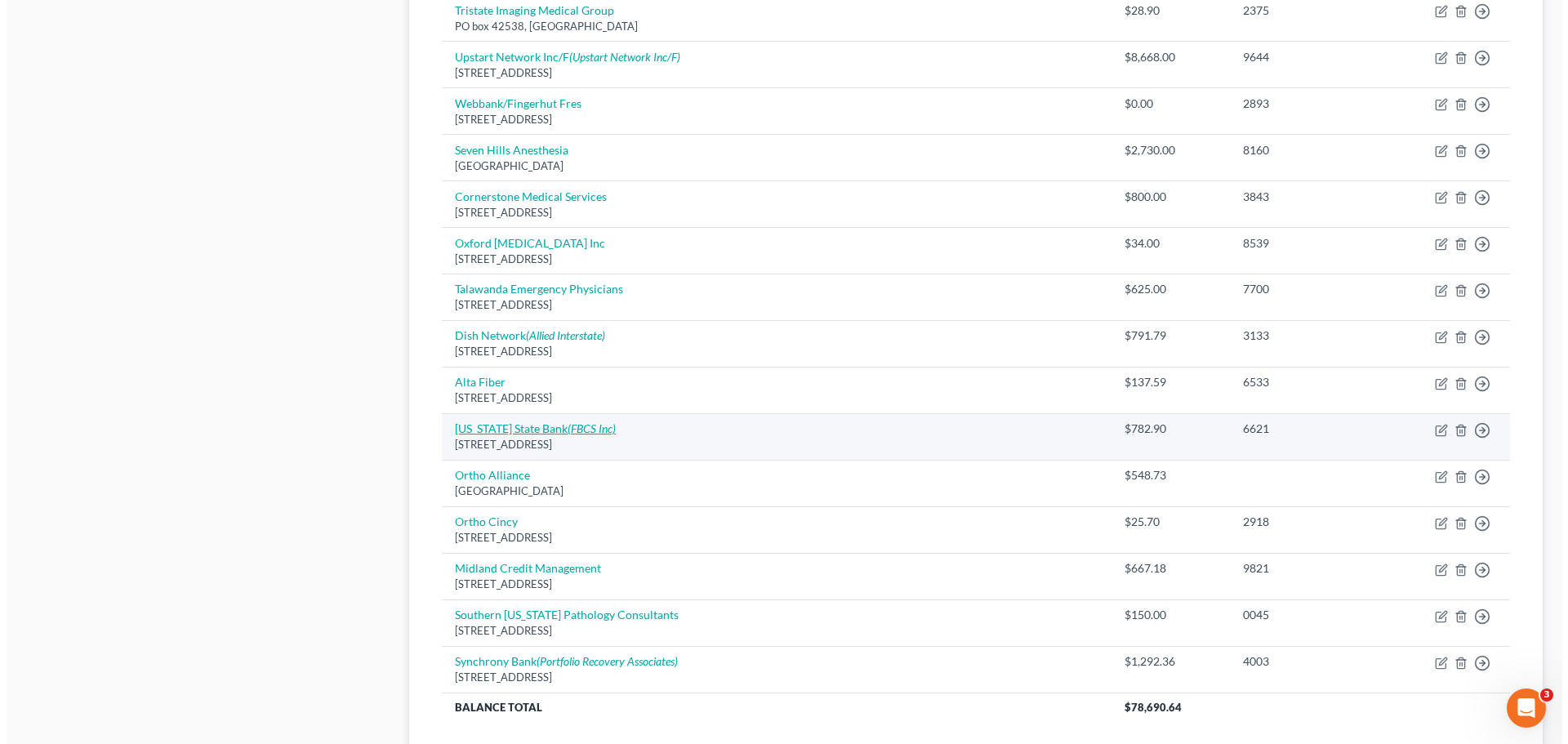
scroll to position [1234, 0]
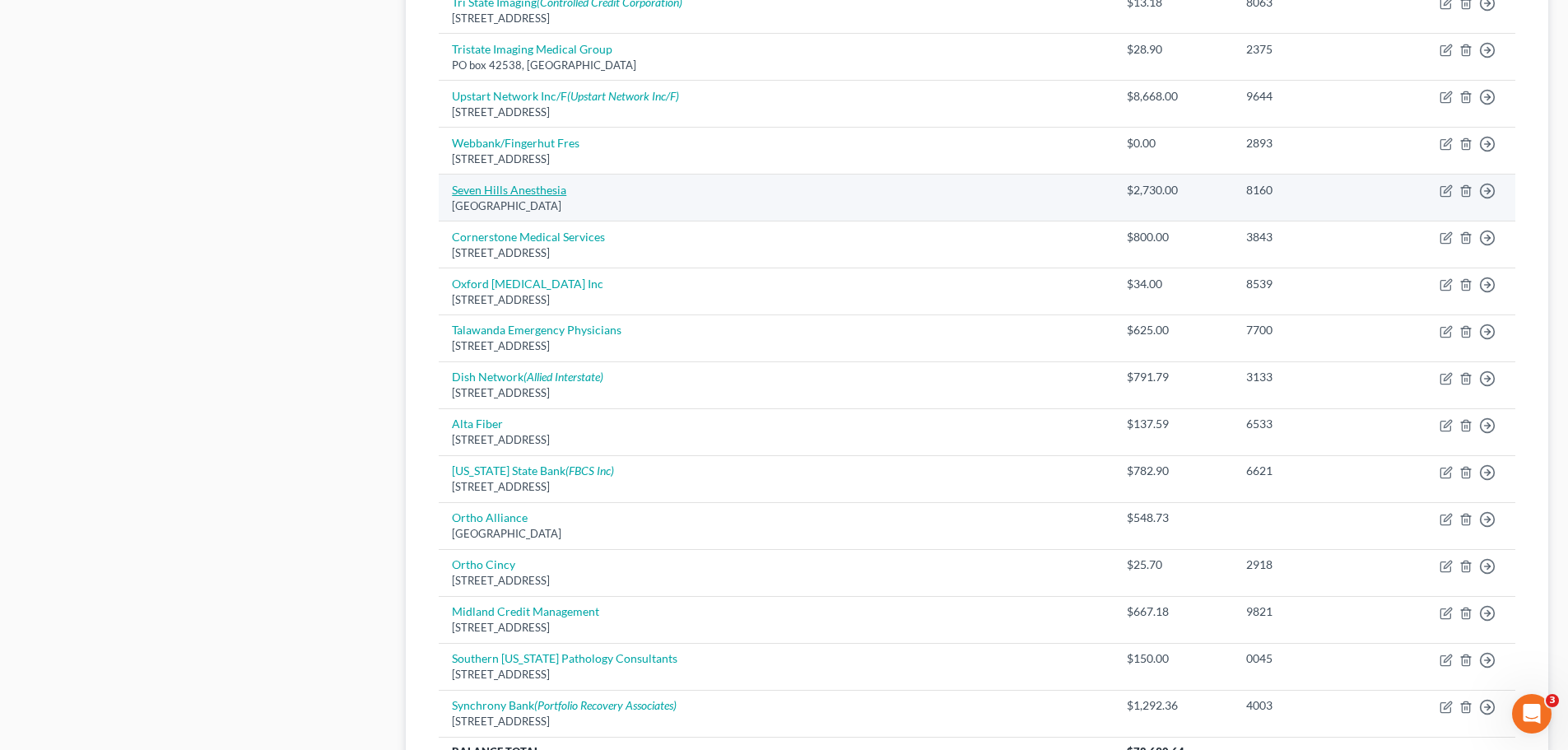
click at [508, 191] on link "Seven Hills Anesthesia" at bounding box center [509, 190] width 115 height 14
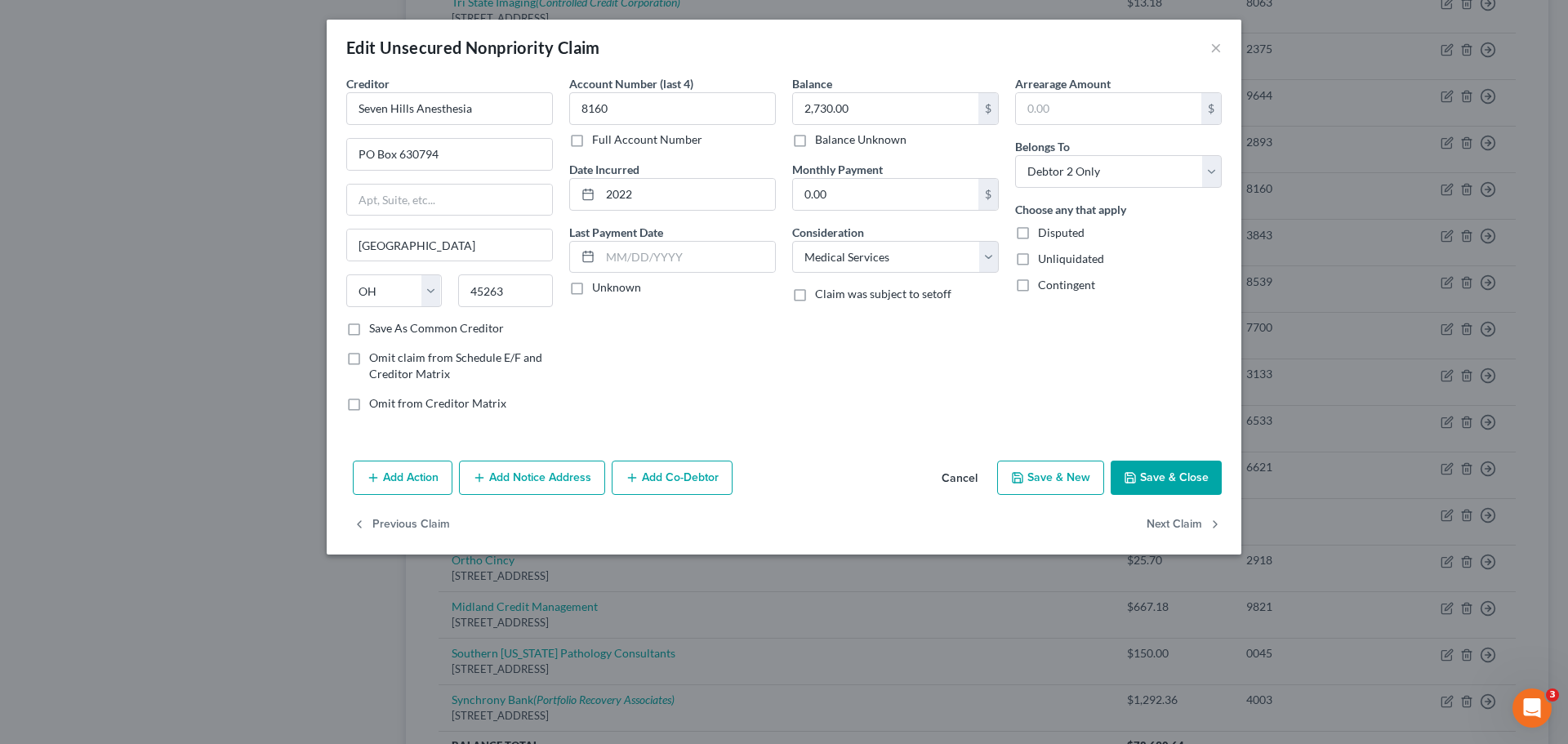
click at [492, 479] on button "Add Notice Address" at bounding box center [532, 478] width 146 height 34
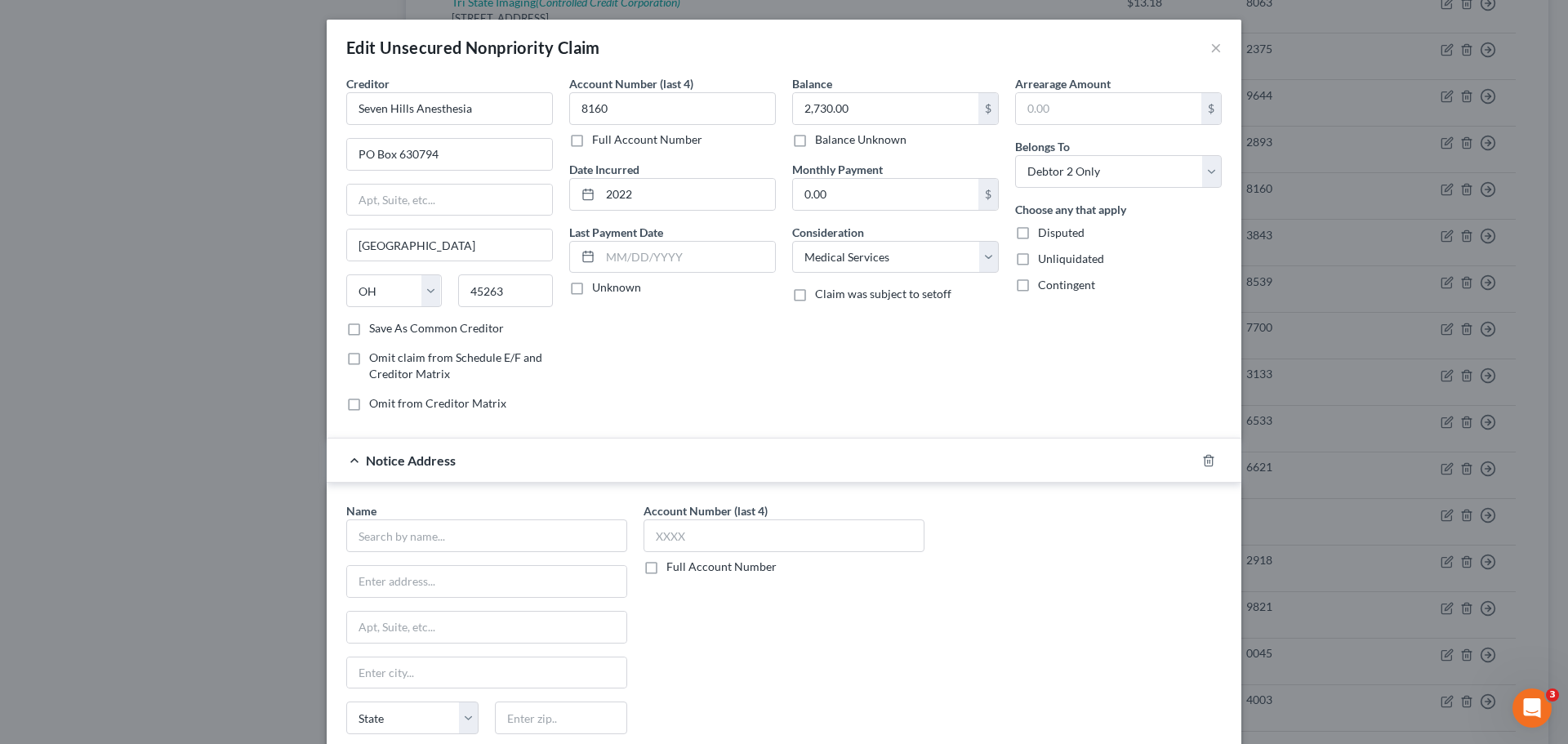
click at [424, 504] on div "Name *" at bounding box center [486, 527] width 281 height 50
click at [413, 530] on input "text" at bounding box center [486, 536] width 281 height 32
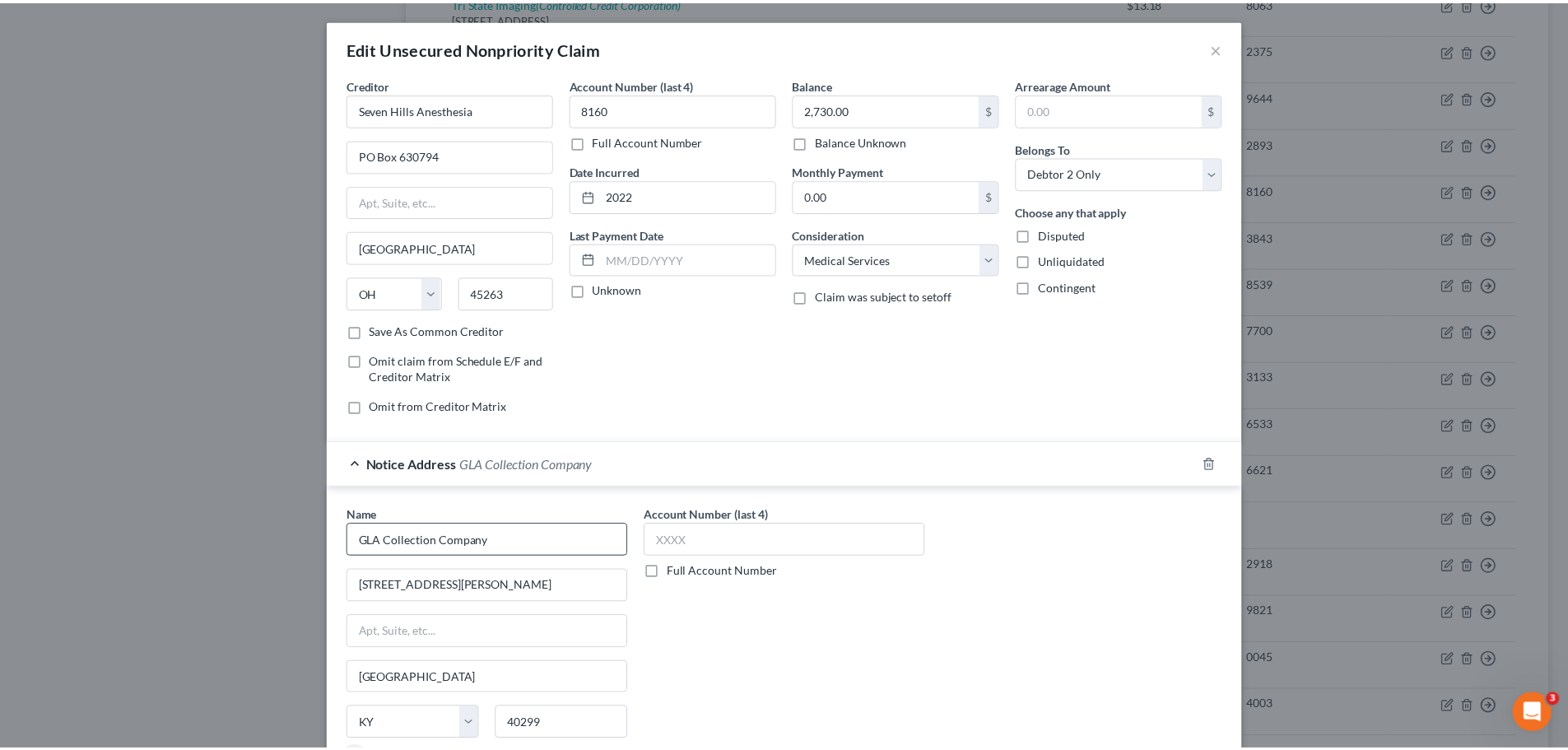
scroll to position [184, 0]
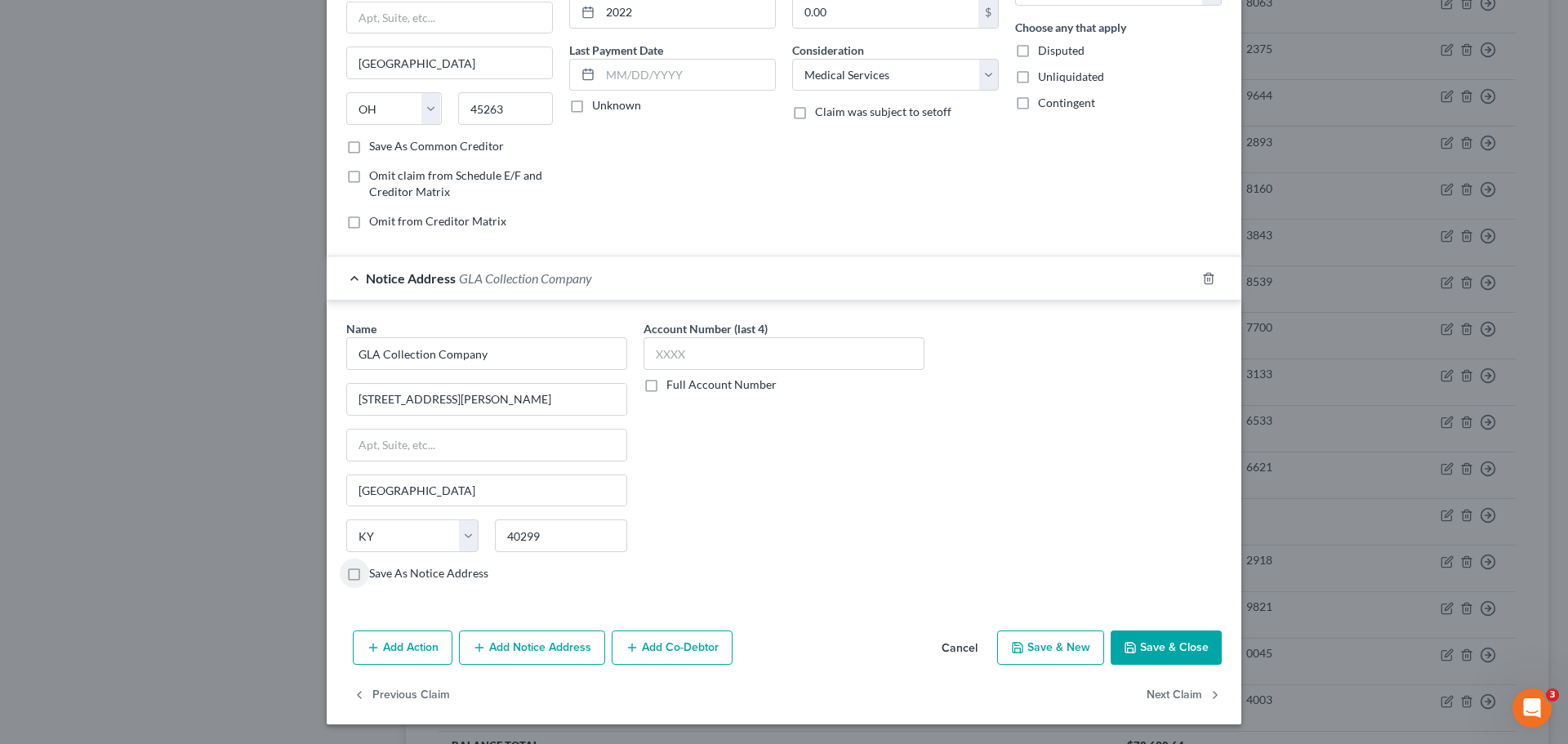
click at [1148, 645] on button "Save & Close" at bounding box center [1166, 648] width 111 height 34
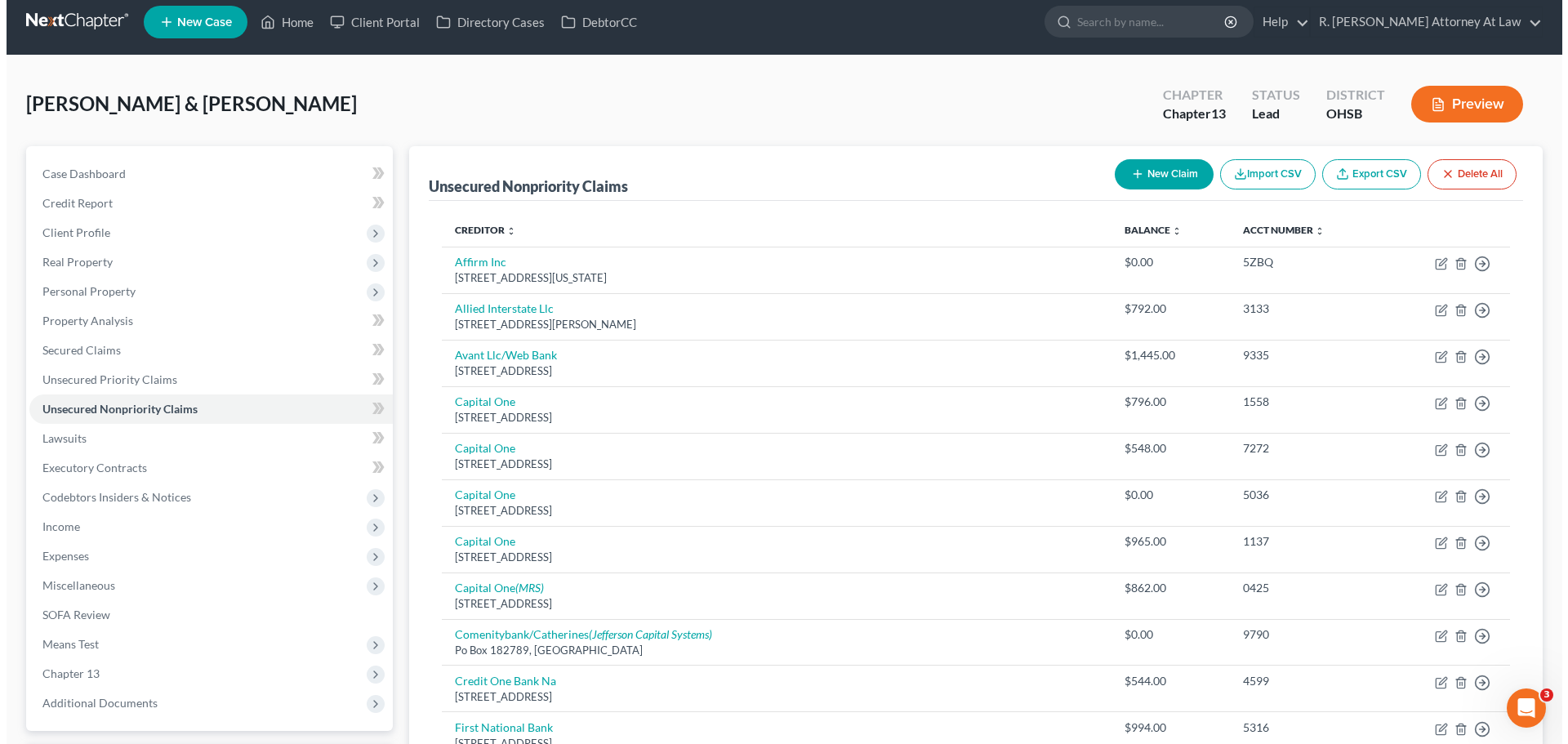
scroll to position [9, 0]
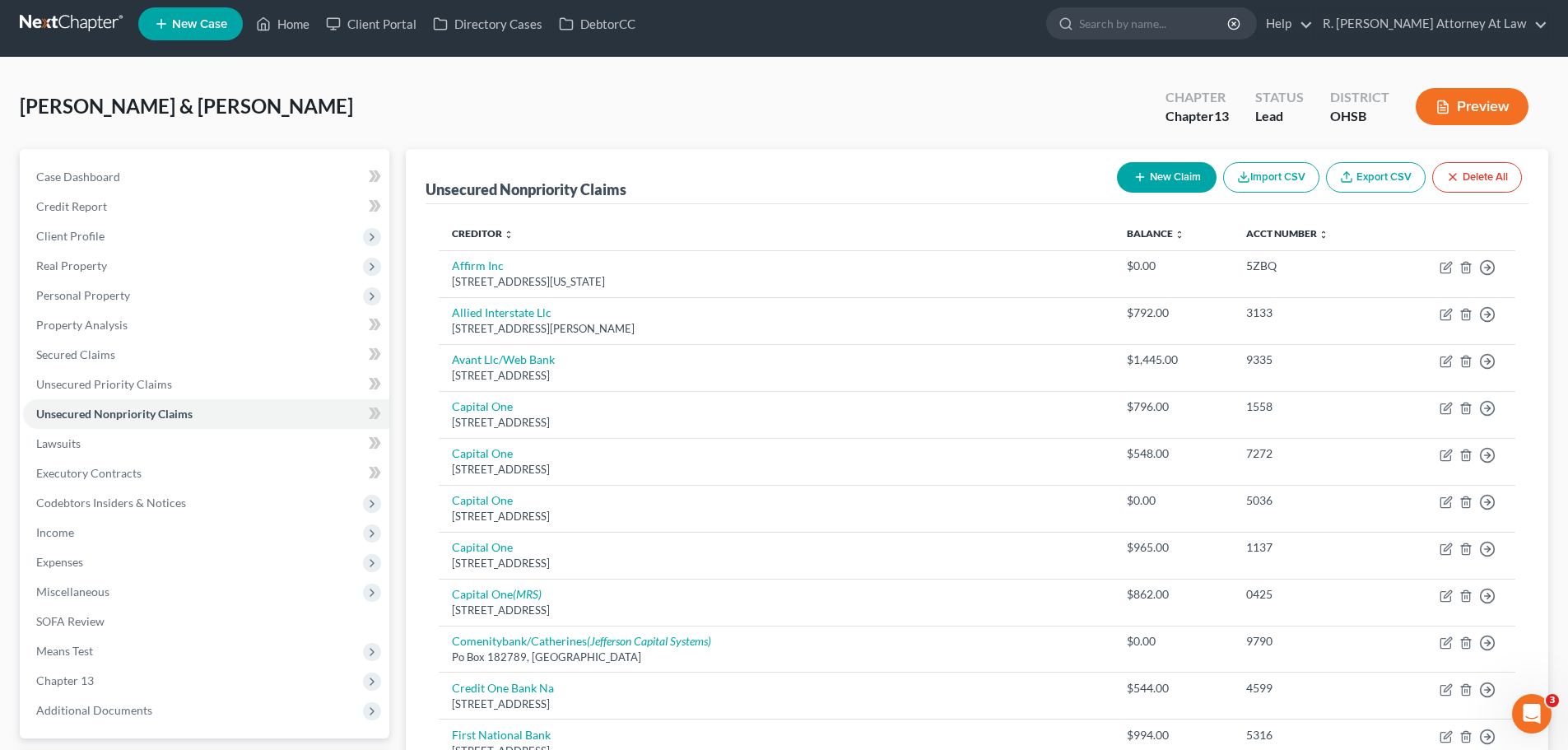
click at [1146, 172] on button "New Claim" at bounding box center [1167, 177] width 99 height 31
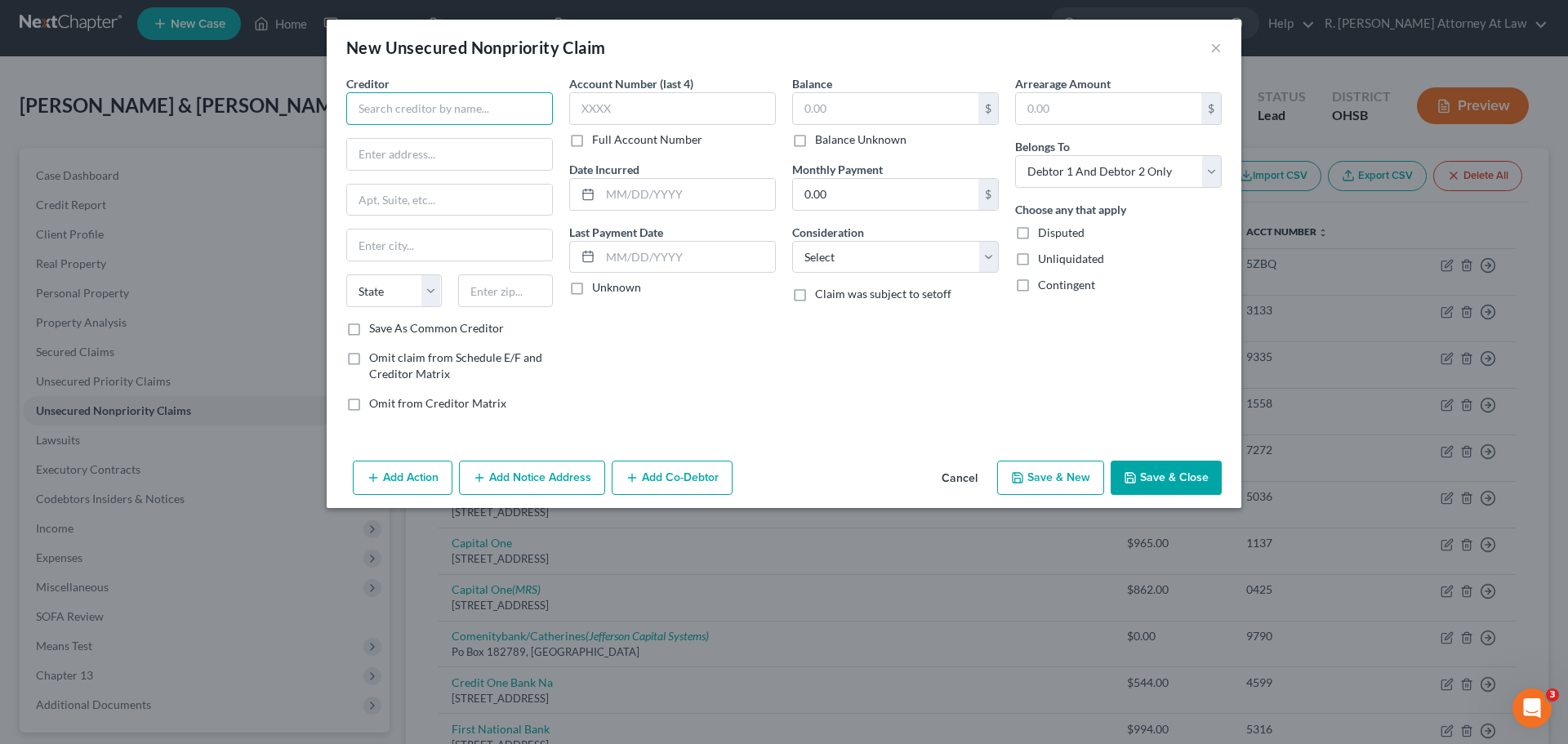
click at [419, 118] on input "text" at bounding box center [449, 109] width 206 height 32
drag, startPoint x: 788, startPoint y: 251, endPoint x: 790, endPoint y: 236, distance: 15.1
click at [790, 250] on div "Balance $ Balance Unknown Balance Undetermined $ Balance Unknown Monthly Paymen…" at bounding box center [895, 250] width 223 height 350
click at [830, 256] on select "Select Cable / Satellite Services Collection Agency Credit Card Debt Debt Couns…" at bounding box center [895, 257] width 206 height 32
click at [792, 241] on select "Select Cable / Satellite Services Collection Agency Credit Card Debt Debt Couns…" at bounding box center [895, 257] width 206 height 32
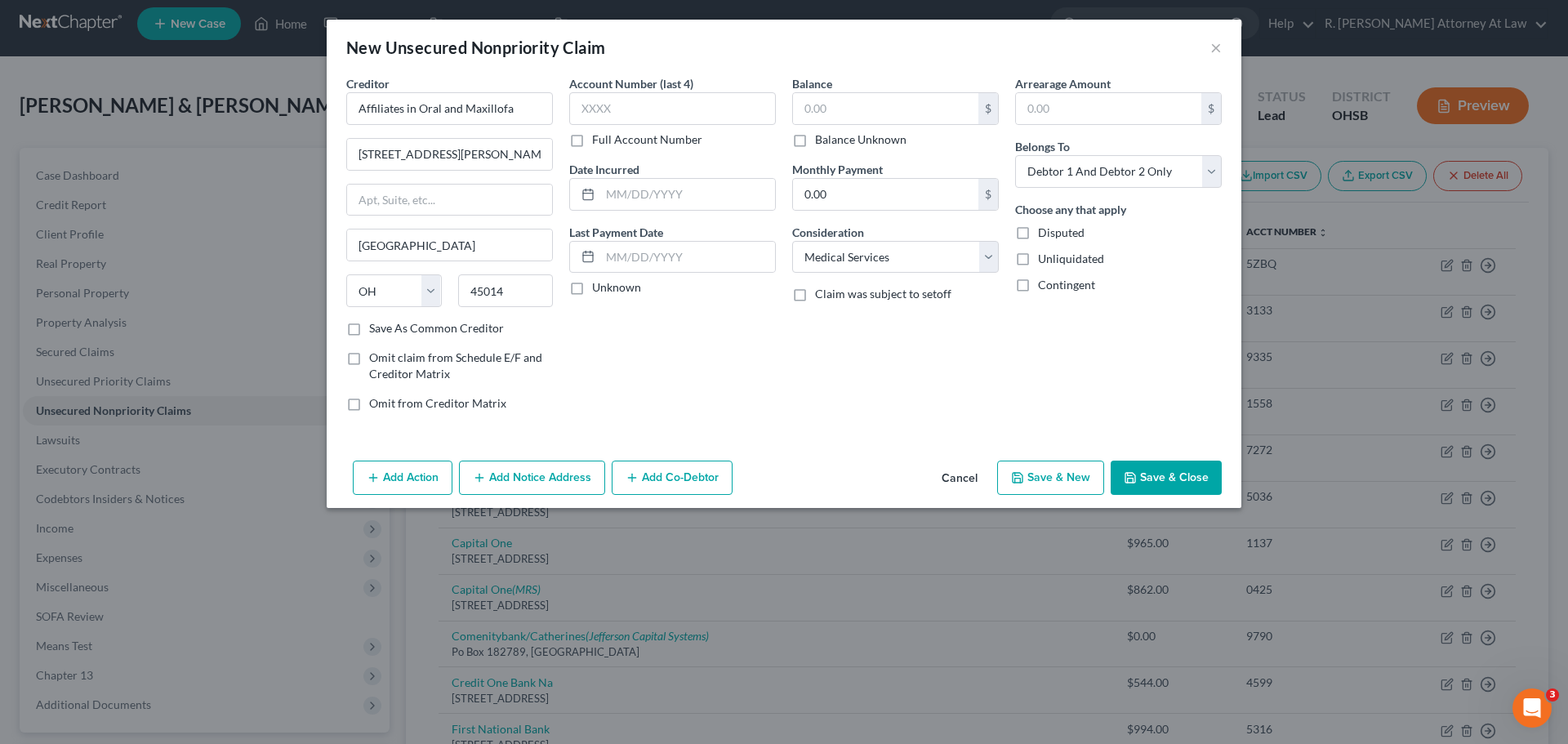
click at [872, 76] on div "Balance $ Balance Unknown Balance Undetermined $ Balance Unknown" at bounding box center [895, 111] width 206 height 73
click at [904, 113] on input "text" at bounding box center [885, 109] width 185 height 31
click at [672, 121] on input "text" at bounding box center [672, 109] width 206 height 32
click at [1082, 167] on select "Select Debtor 1 Only Debtor 2 Only Debtor 1 And Debtor 2 Only At Least One Of T…" at bounding box center [1118, 172] width 206 height 32
click at [1015, 155] on select "Select Debtor 1 Only Debtor 2 Only Debtor 1 And Debtor 2 Only At Least One Of T…" at bounding box center [1118, 172] width 206 height 32
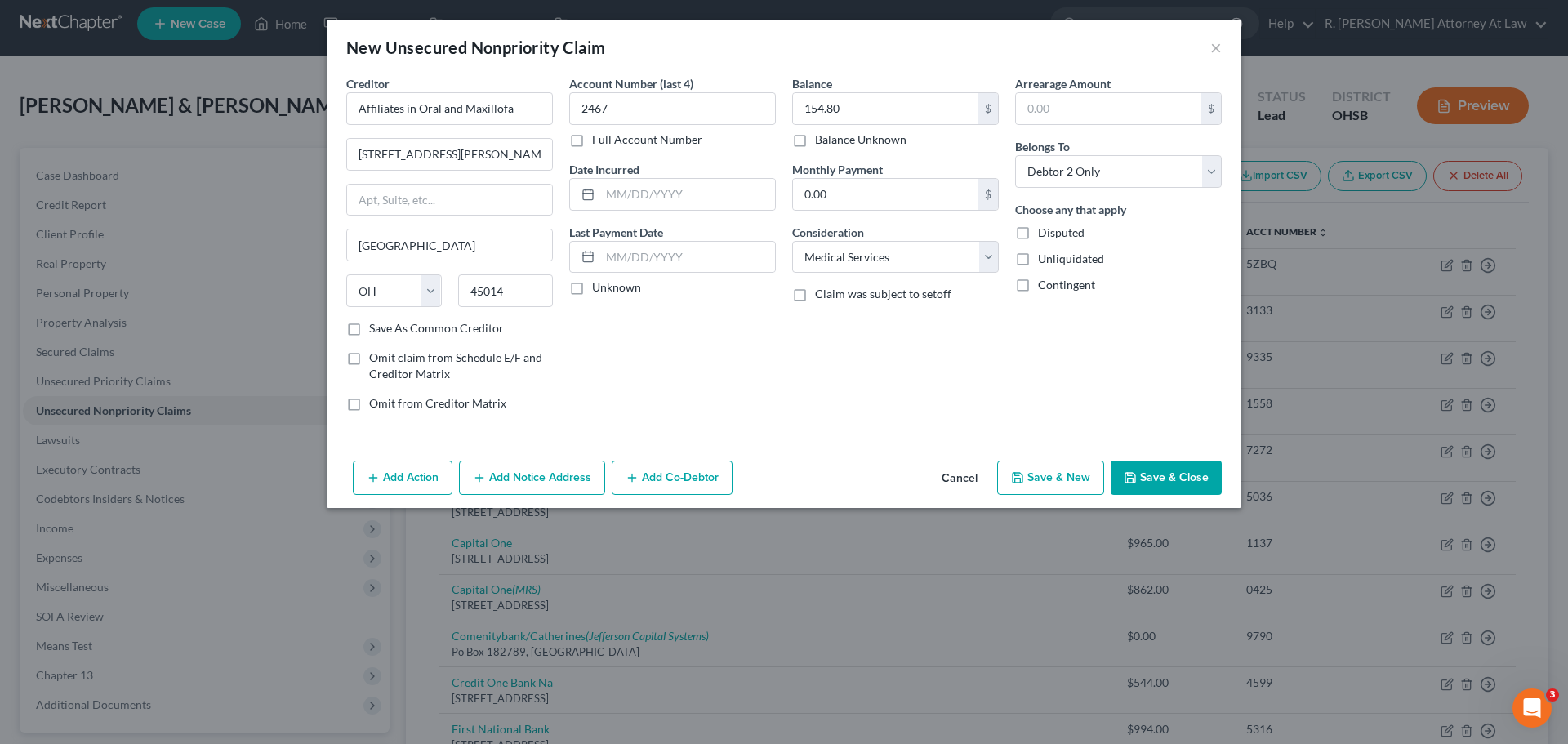
click at [555, 476] on button "Add Notice Address" at bounding box center [532, 478] width 146 height 34
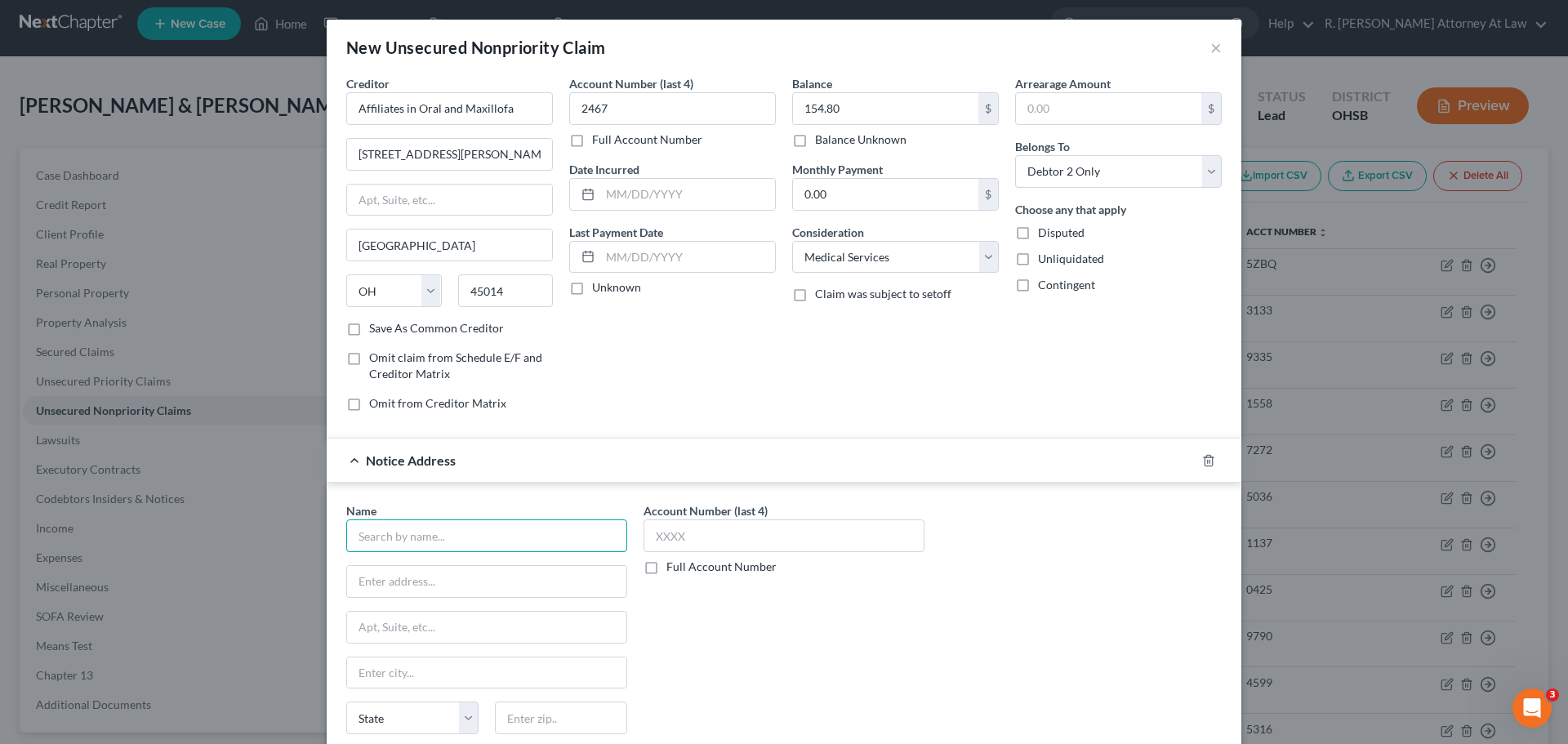
click at [436, 531] on input "text" at bounding box center [486, 536] width 281 height 32
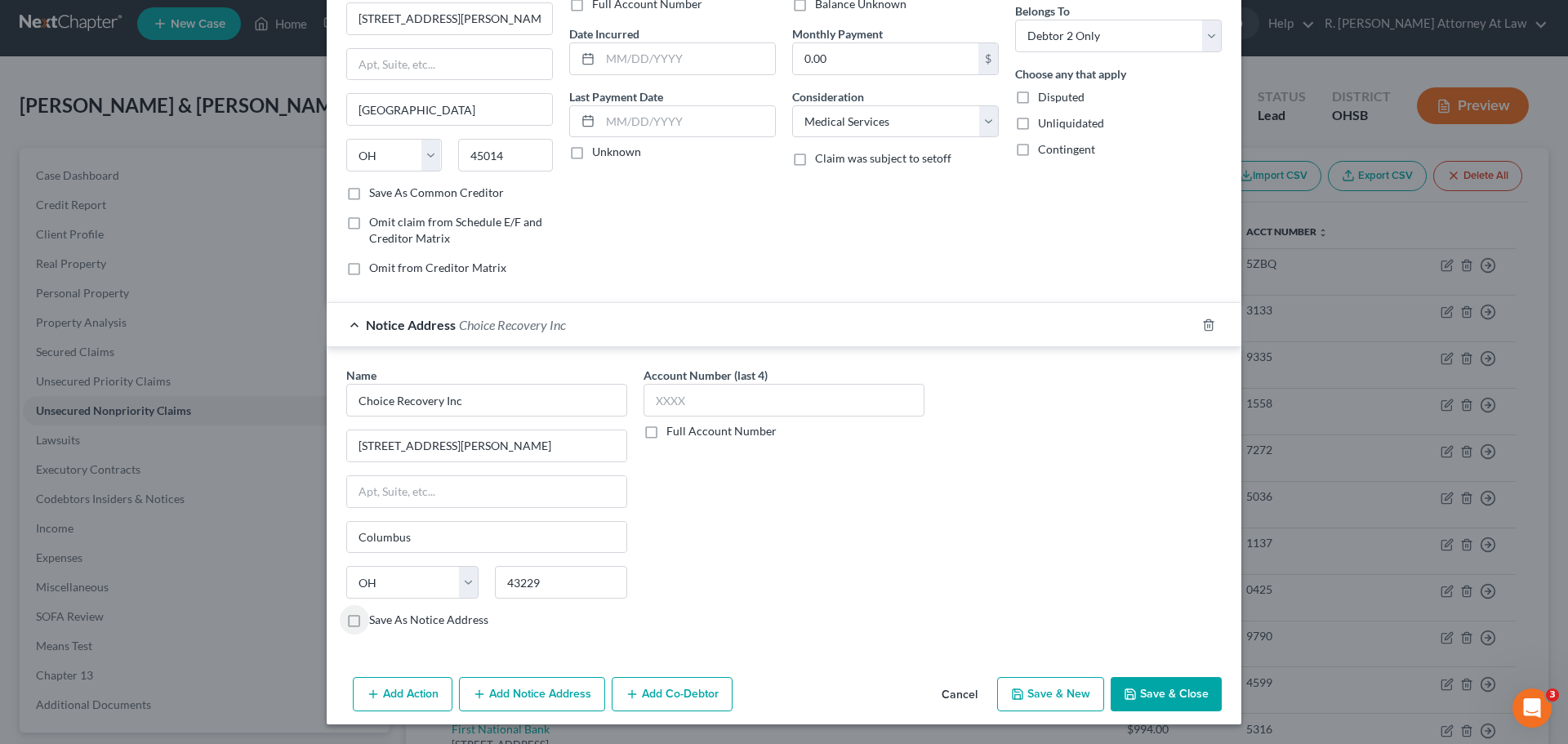
drag, startPoint x: 349, startPoint y: 627, endPoint x: 375, endPoint y: 623, distance: 26.3
click at [369, 627] on label "Save As Notice Address" at bounding box center [429, 619] width 119 height 16
click at [375, 623] on input "Save As Notice Address" at bounding box center [380, 617] width 11 height 11
click at [1134, 692] on button "Save & Close" at bounding box center [1166, 694] width 111 height 34
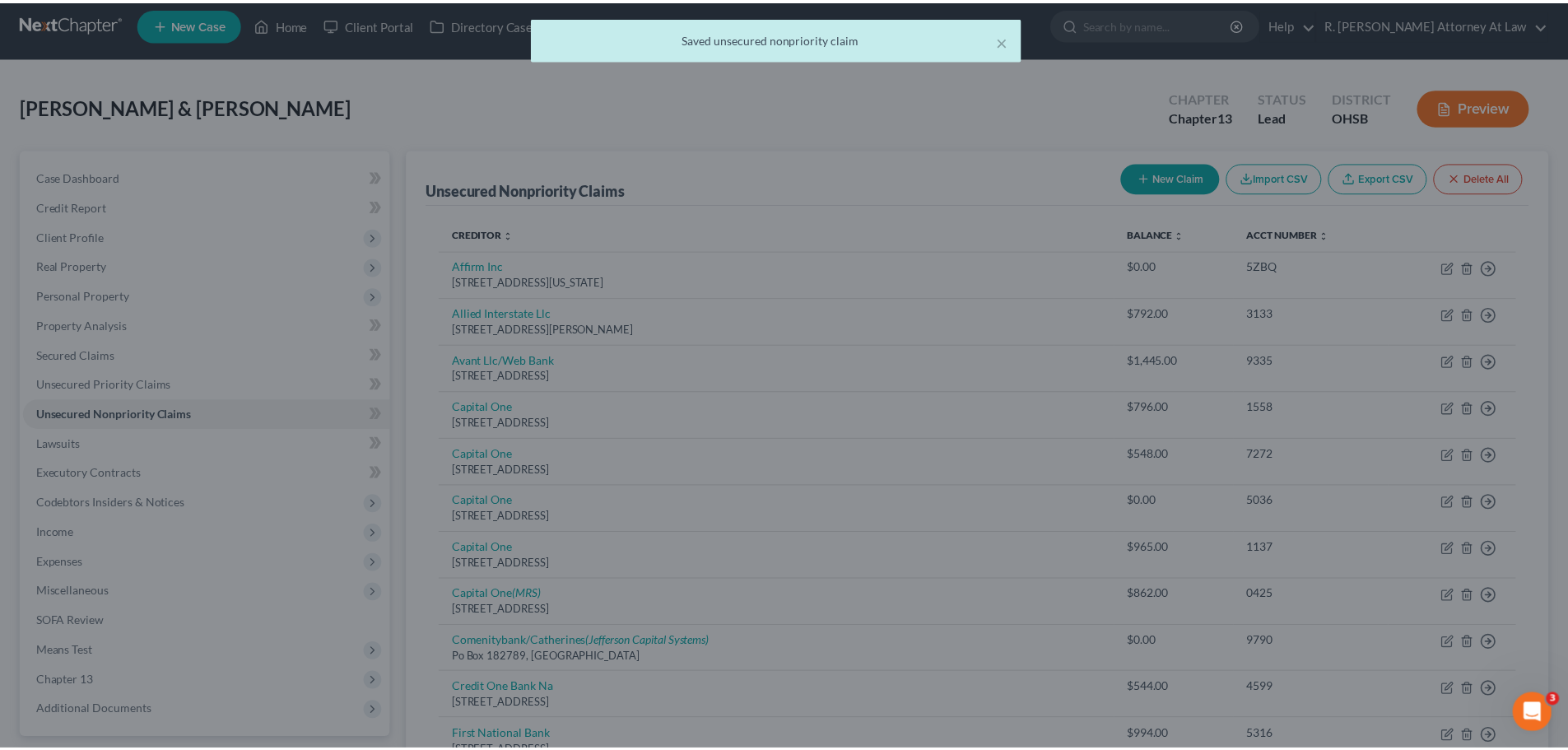
scroll to position [0, 0]
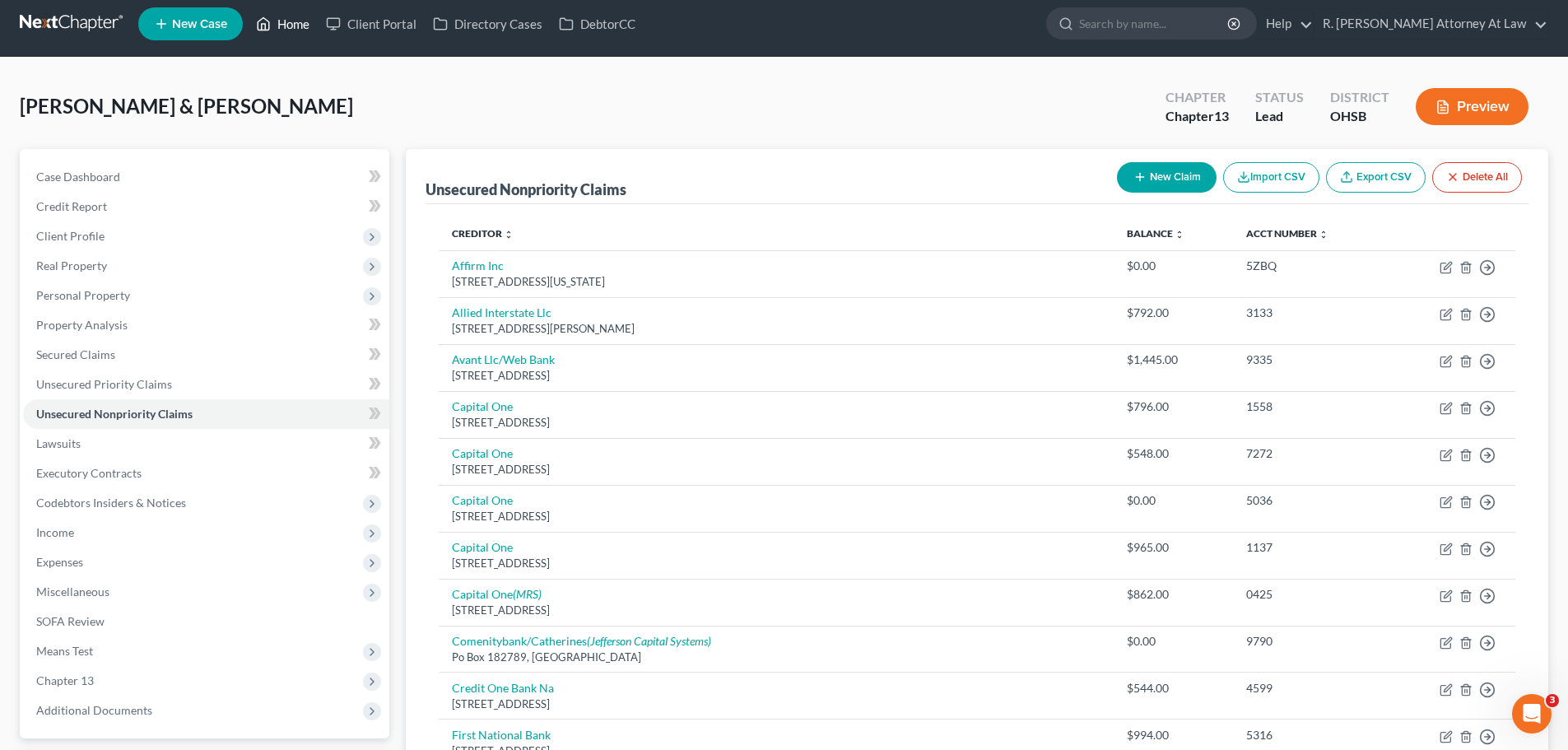
click at [285, 28] on link "Home" at bounding box center [283, 24] width 70 height 30
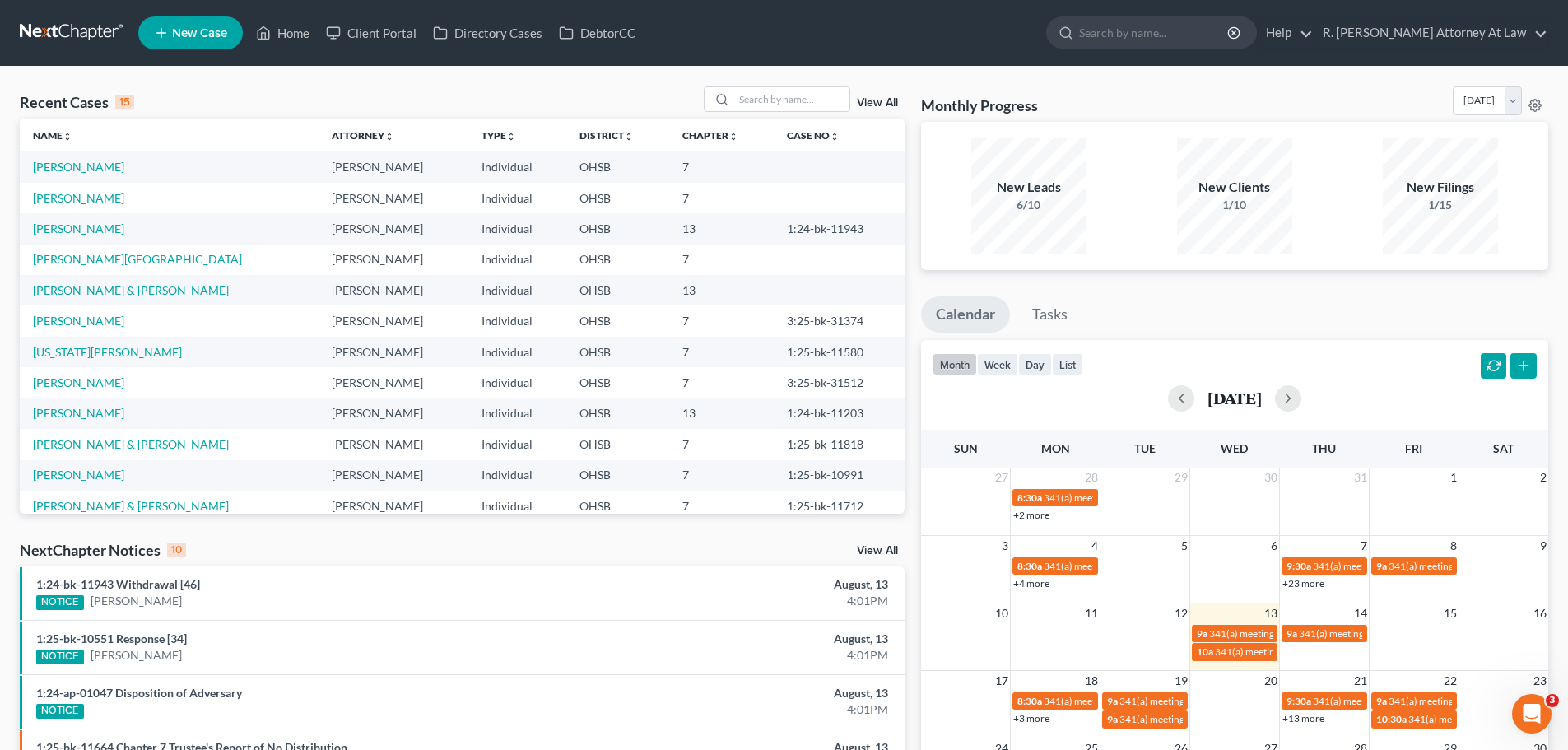
click at [100, 290] on link "[PERSON_NAME] & [PERSON_NAME]" at bounding box center [130, 290] width 196 height 14
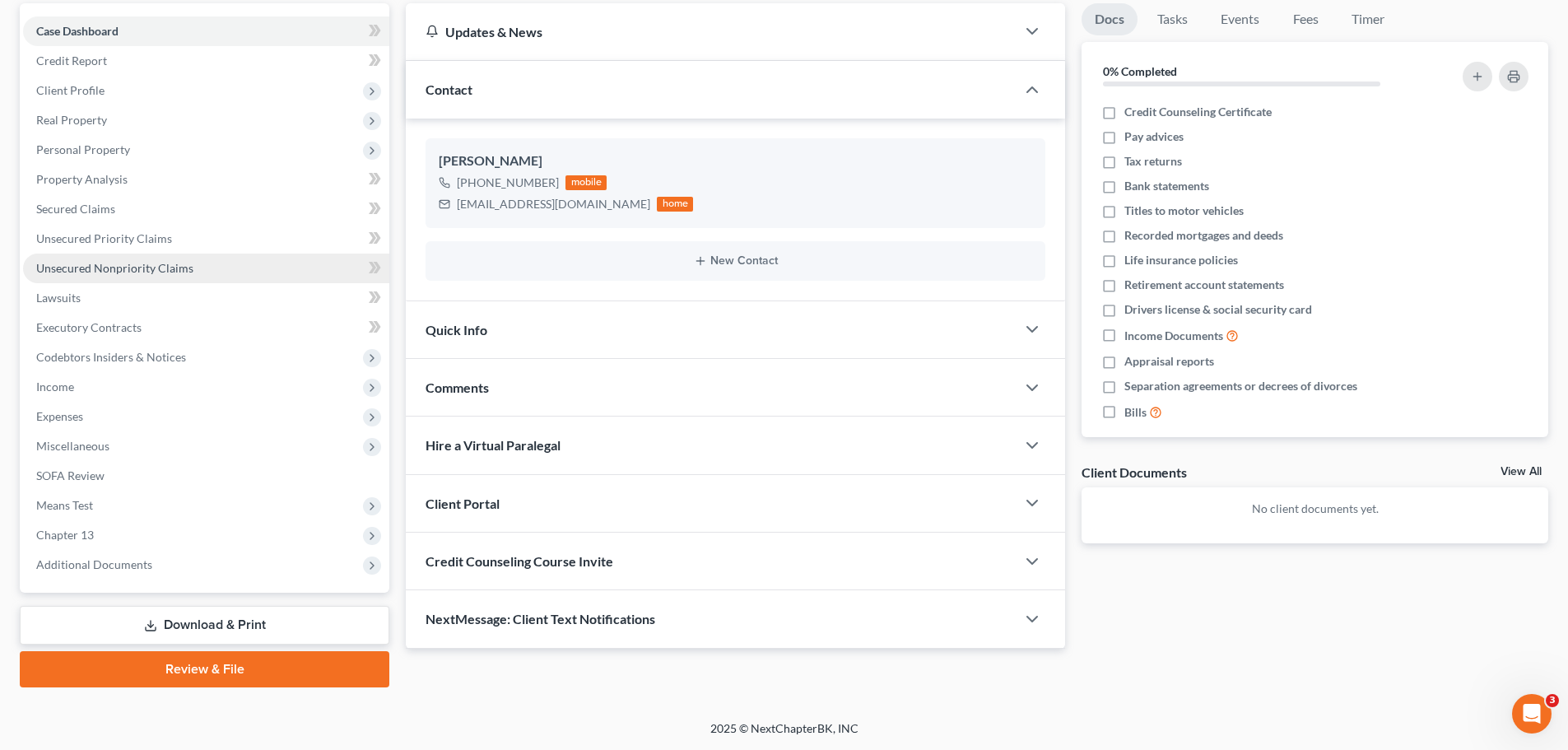
click at [118, 272] on span "Unsecured Nonpriority Claims" at bounding box center [115, 268] width 157 height 14
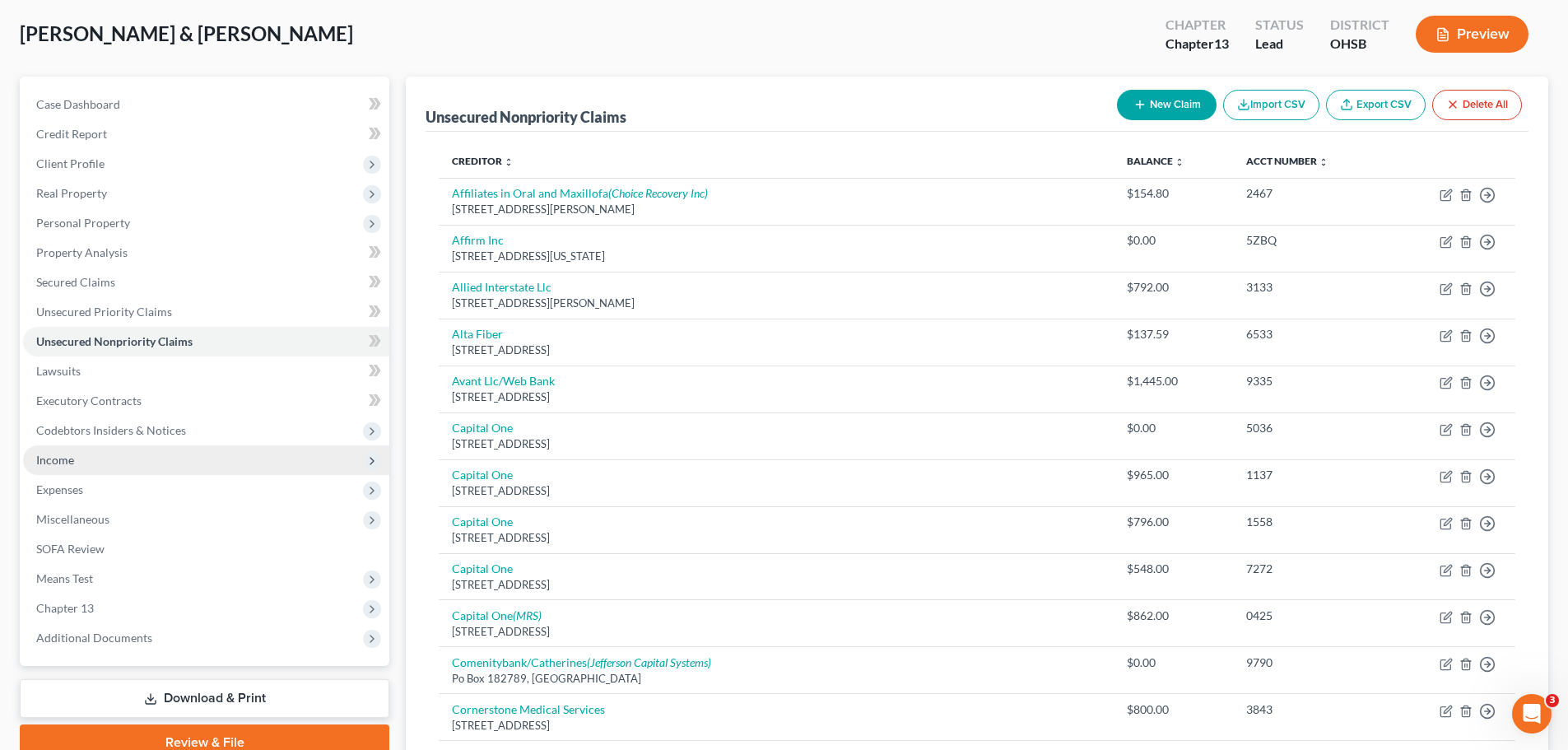
scroll to position [82, 0]
click at [48, 458] on span "Income" at bounding box center [55, 459] width 38 height 14
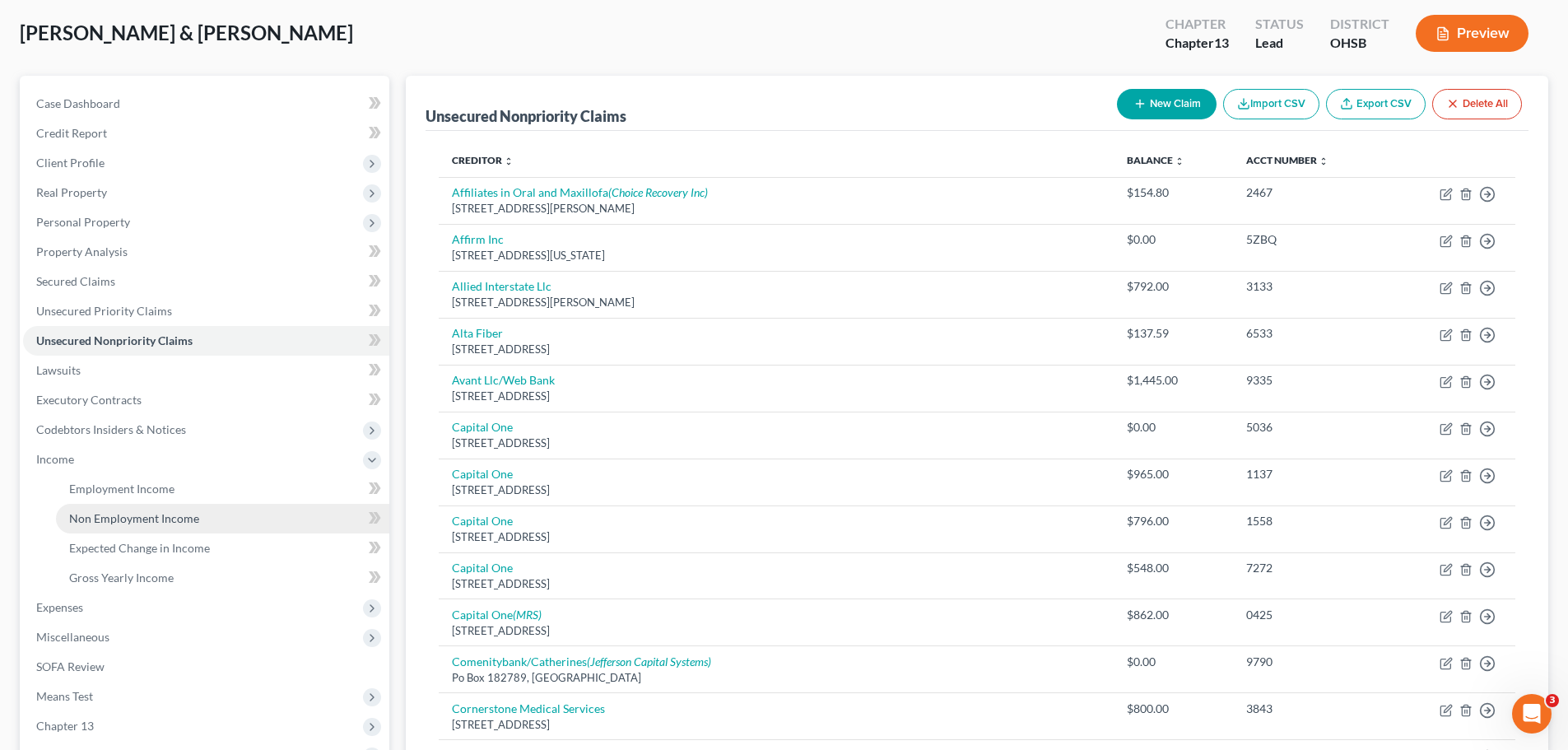
click at [107, 512] on span "Non Employment Income" at bounding box center [134, 518] width 130 height 14
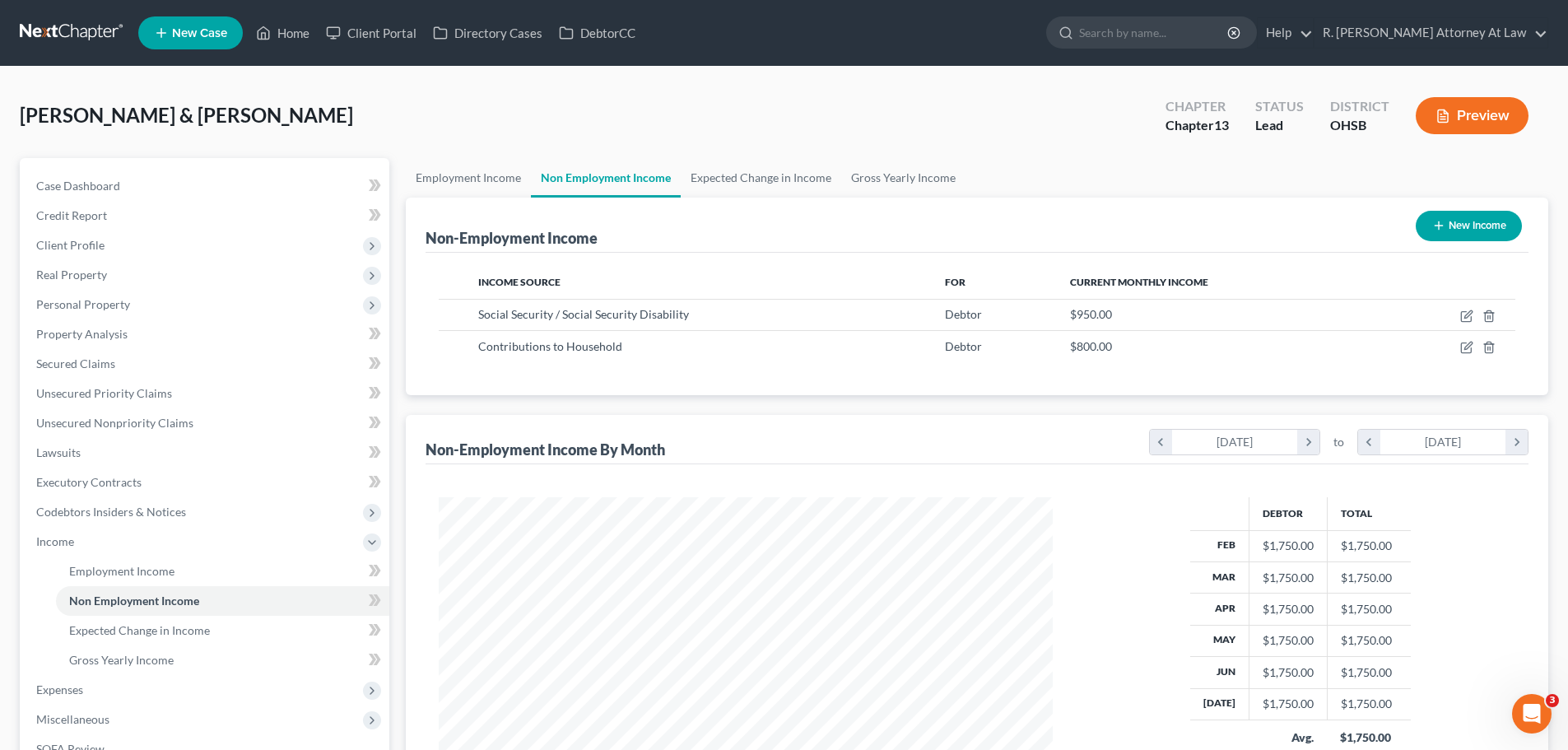
scroll to position [307, 647]
click at [771, 33] on ul "New Case Home Client Portal Directory Cases DebtorCC - No Result - See all resu…" at bounding box center [844, 33] width 1411 height 43
click at [454, 179] on link "Employment Income" at bounding box center [468, 178] width 125 height 39
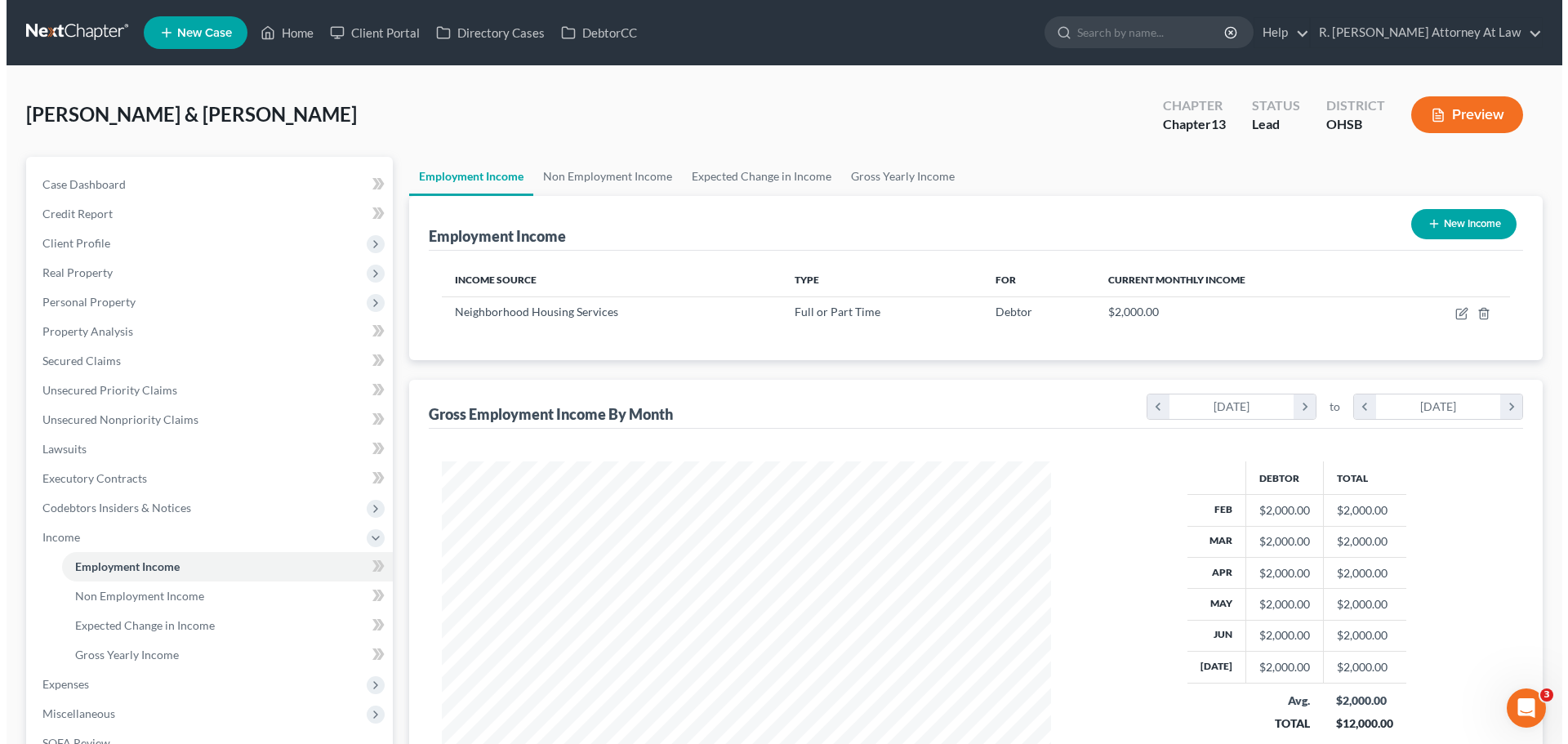
scroll to position [305, 642]
click at [1448, 235] on button "New Income" at bounding box center [1457, 224] width 105 height 31
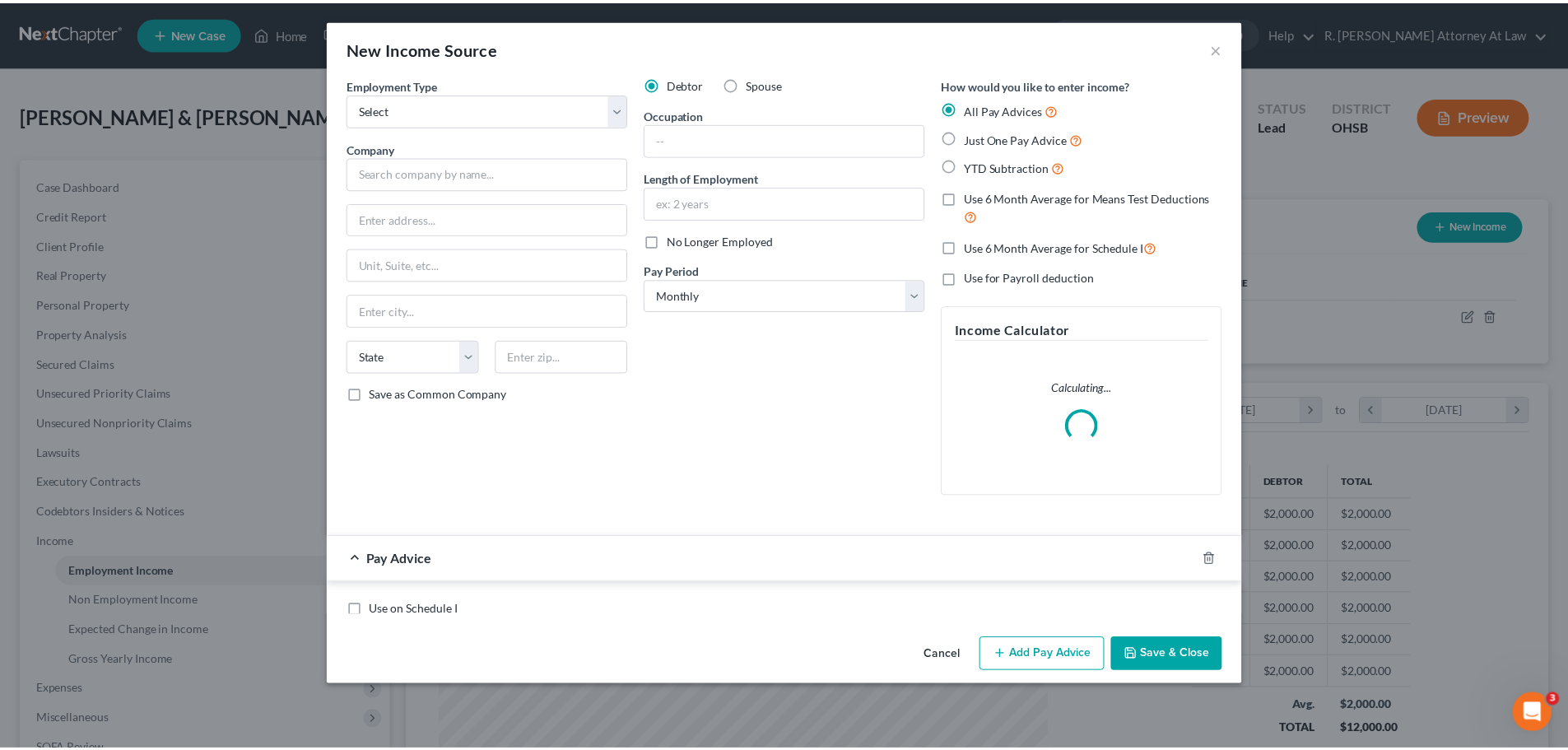
scroll to position [310, 653]
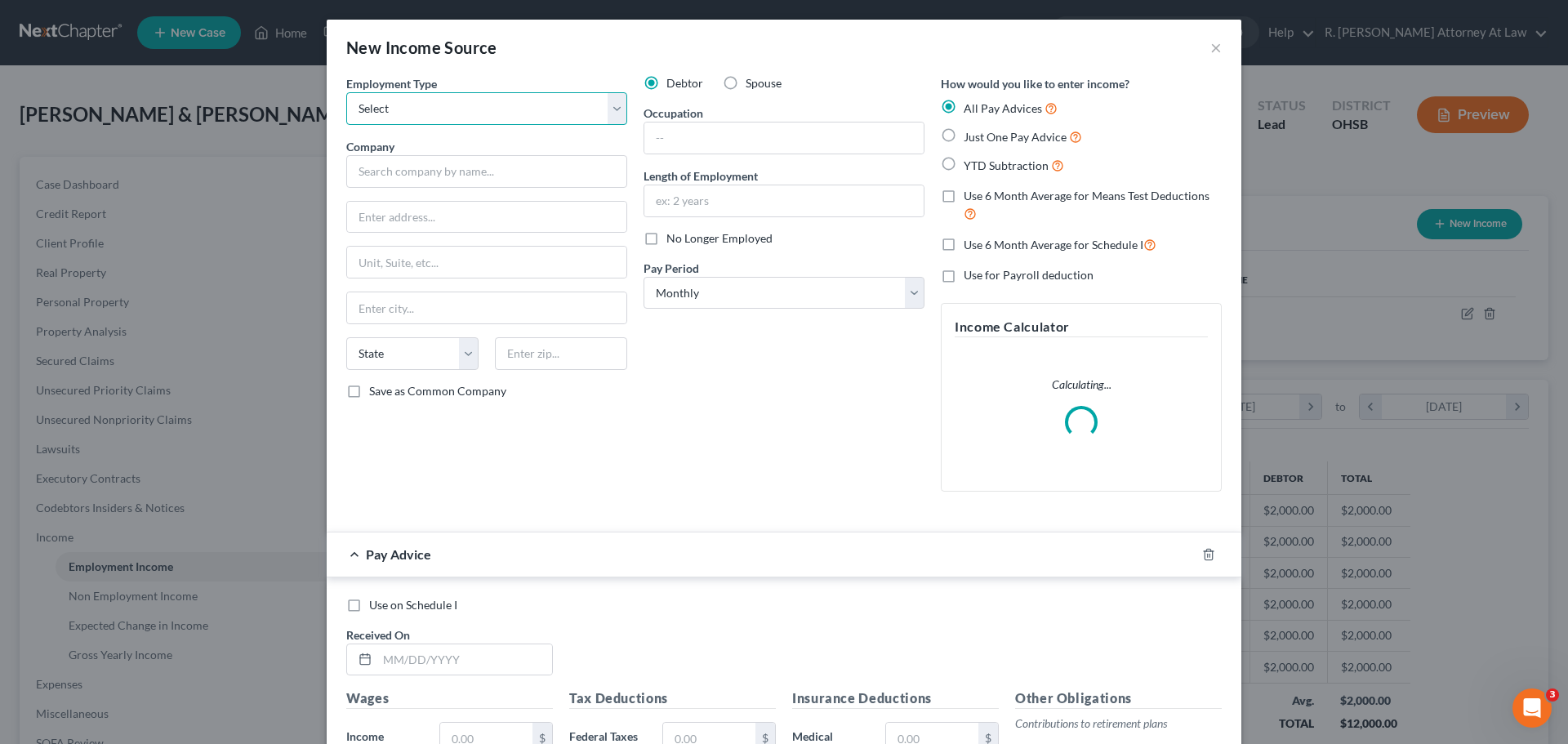
drag, startPoint x: 481, startPoint y: 109, endPoint x: 472, endPoint y: 116, distance: 11.4
click at [478, 110] on select "Select Full or [DEMOGRAPHIC_DATA] Employment Self Employment" at bounding box center [486, 109] width 281 height 32
click at [346, 93] on select "Select Full or [DEMOGRAPHIC_DATA] Employment Self Employment" at bounding box center [486, 109] width 281 height 32
click at [964, 142] on label "Just One Pay Advice" at bounding box center [1022, 137] width 118 height 19
click at [970, 138] on input "Just One Pay Advice" at bounding box center [975, 132] width 11 height 11
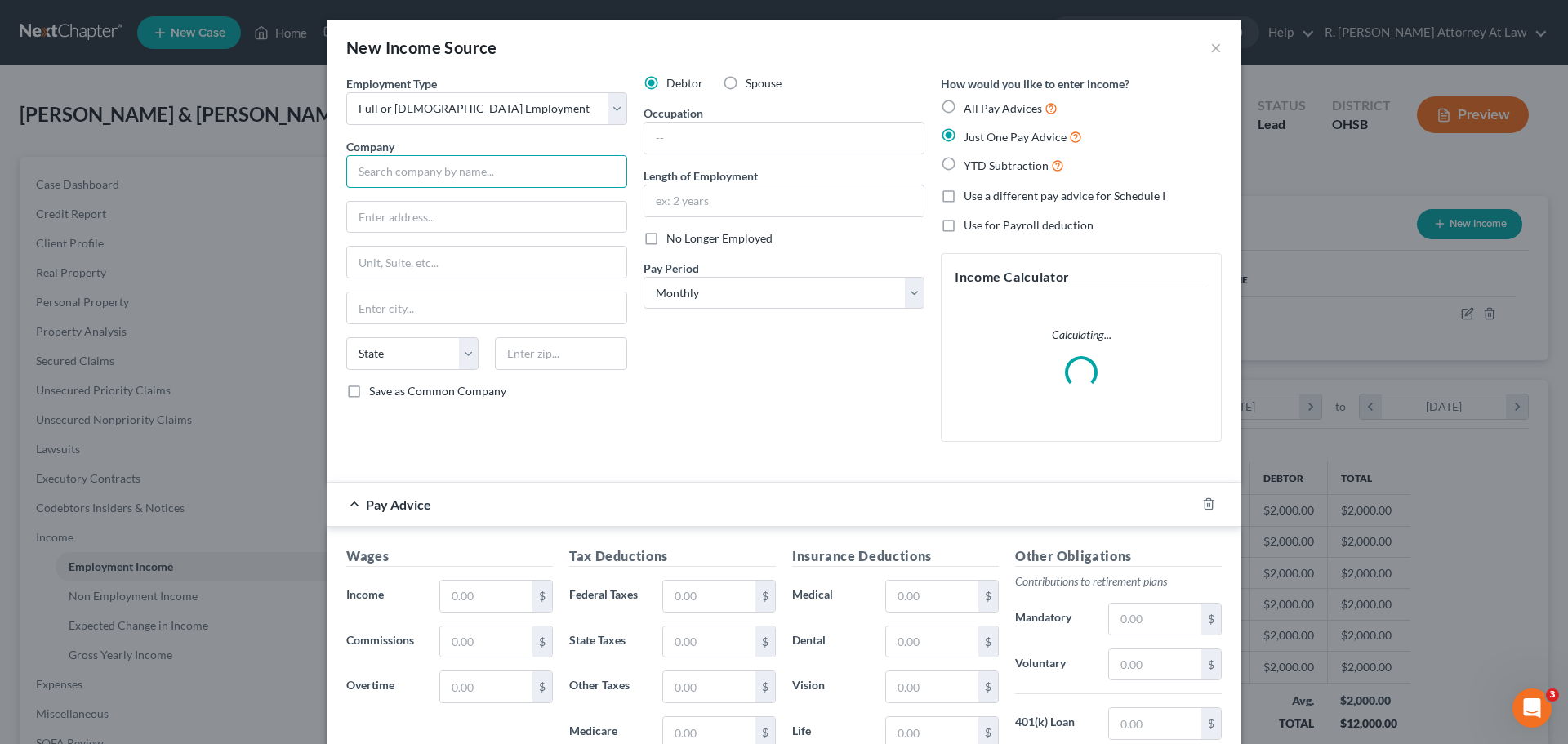
click at [447, 182] on input "text" at bounding box center [486, 172] width 281 height 32
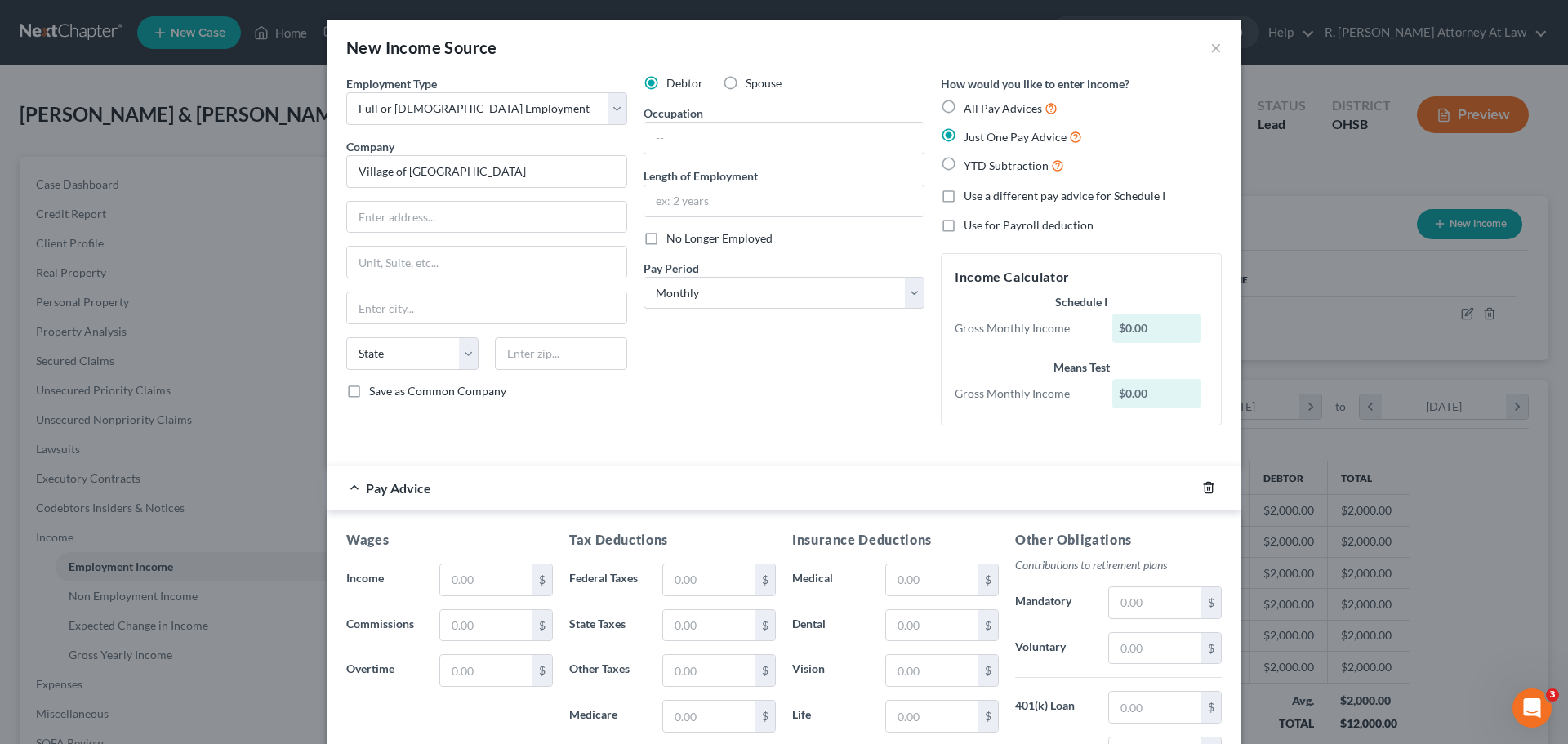
click at [1205, 487] on icon "button" at bounding box center [1208, 488] width 8 height 11
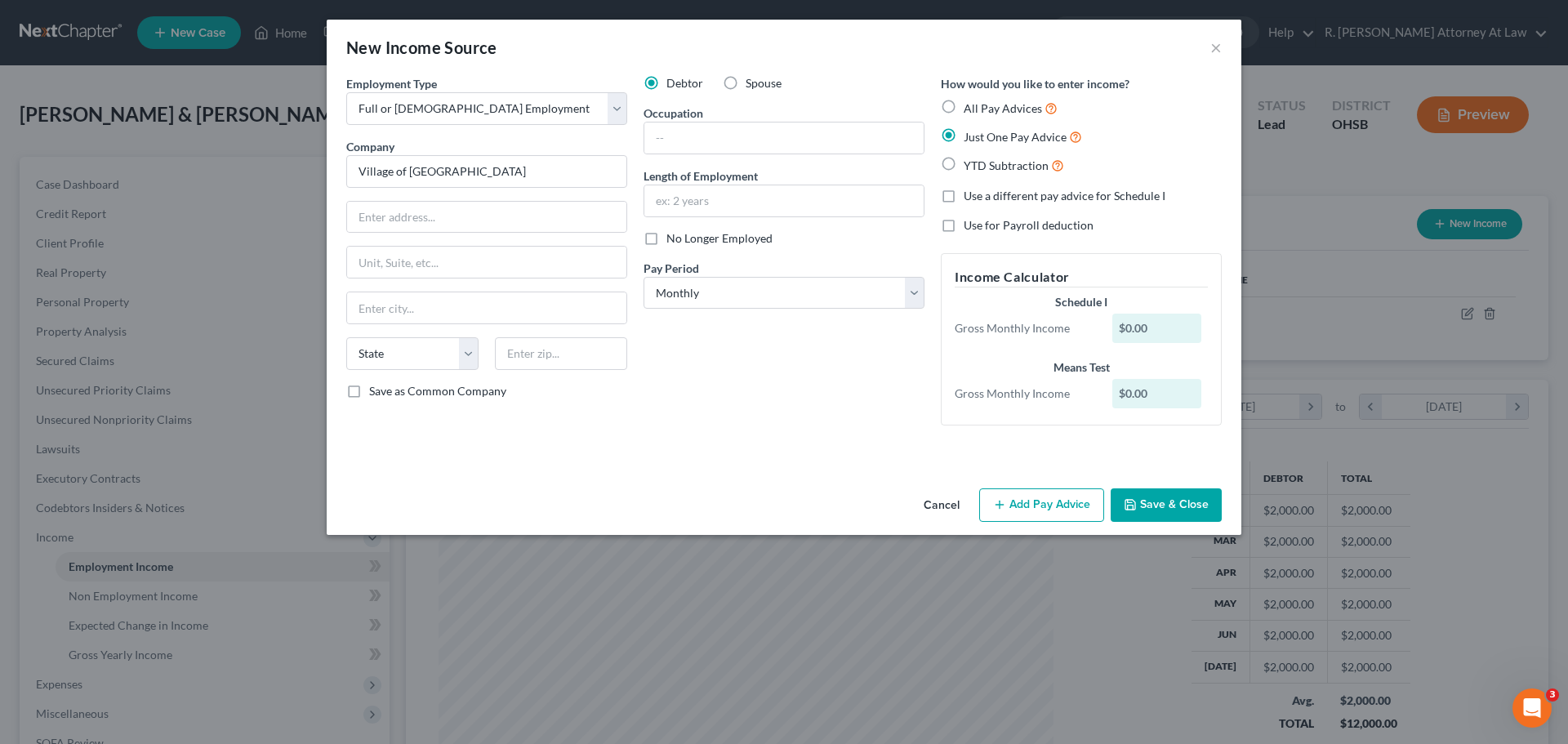
drag, startPoint x: 1152, startPoint y: 509, endPoint x: 1215, endPoint y: 482, distance: 68.5
click at [1153, 509] on button "Save & Close" at bounding box center [1166, 505] width 111 height 34
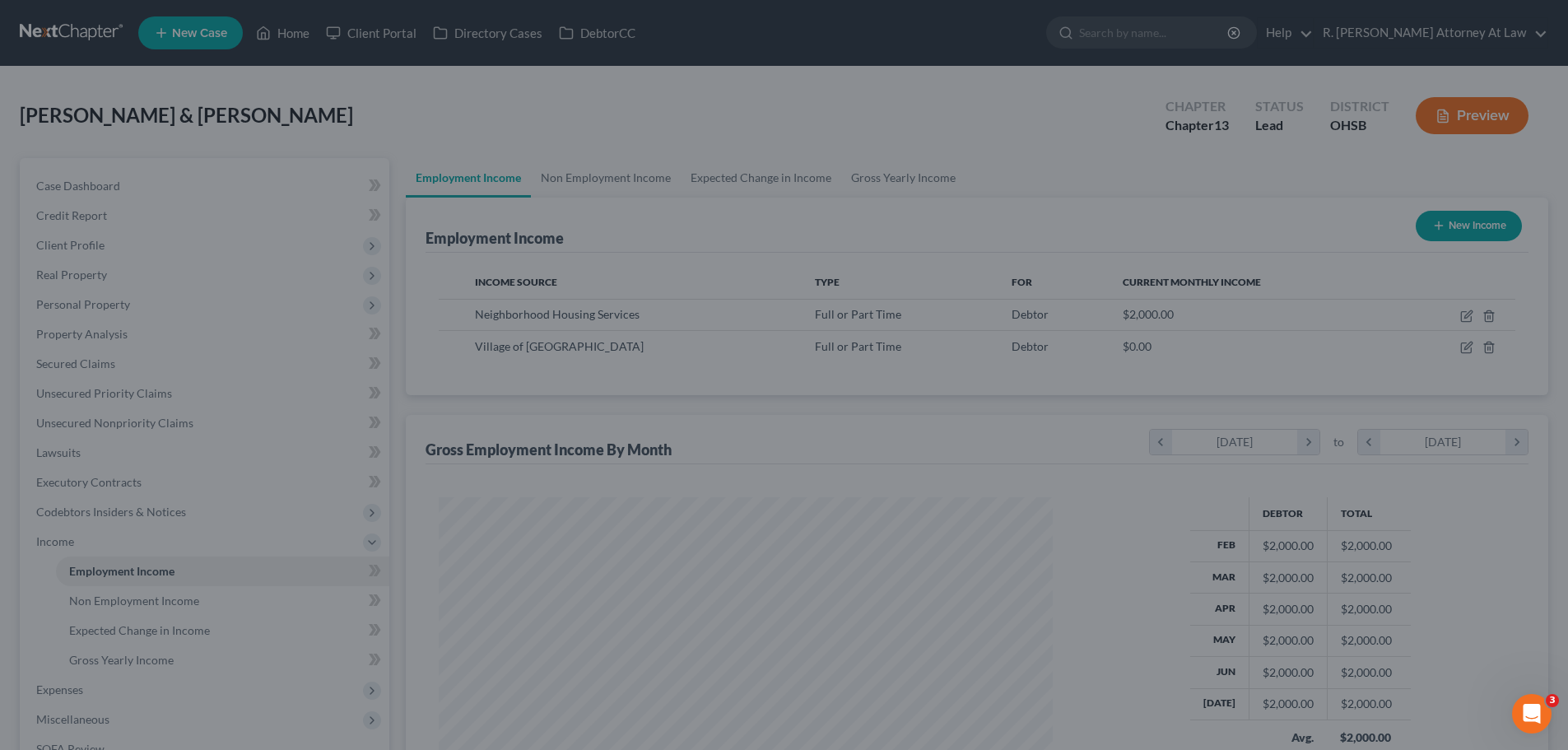
scroll to position [823249, 822651]
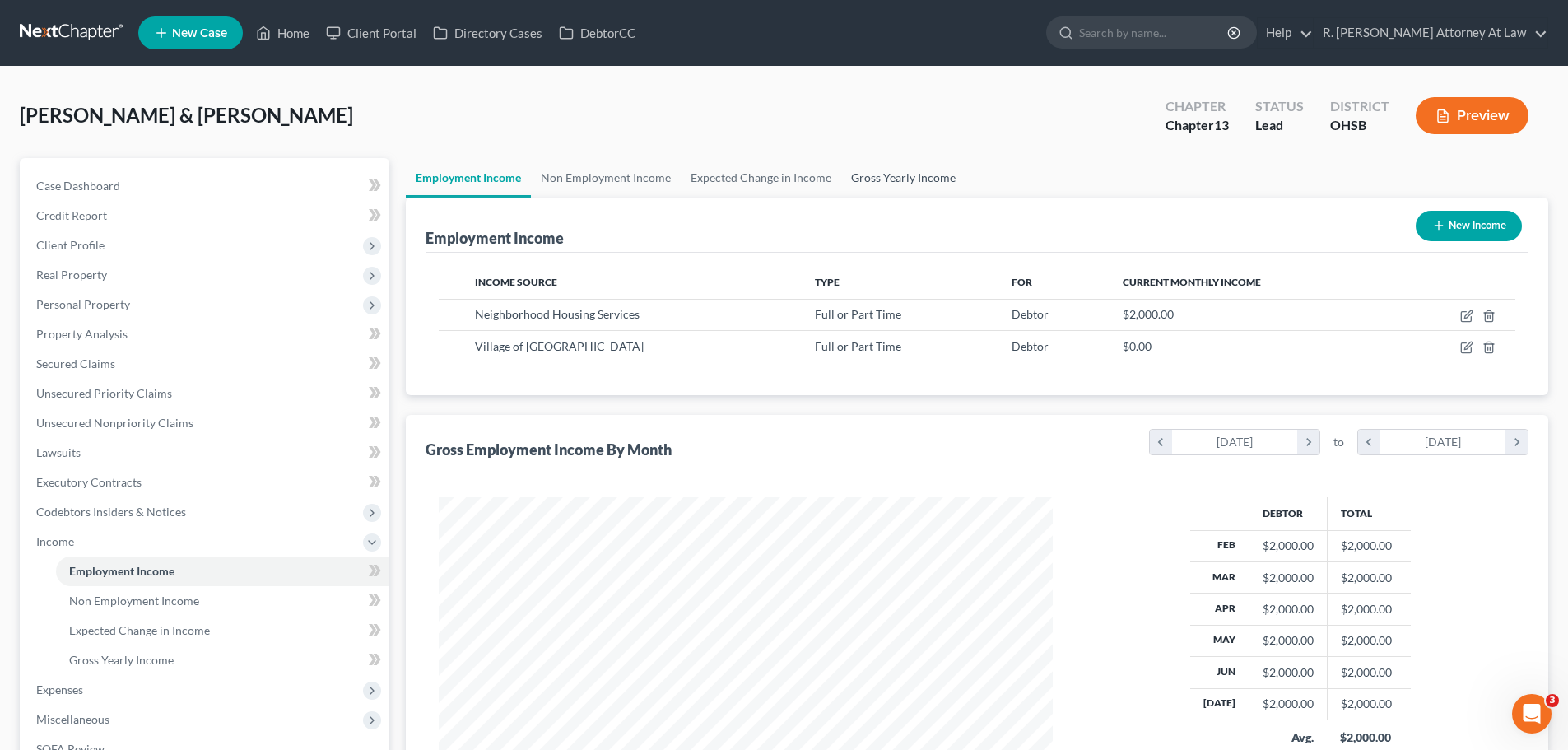
click at [926, 178] on link "Gross Yearly Income" at bounding box center [903, 178] width 124 height 39
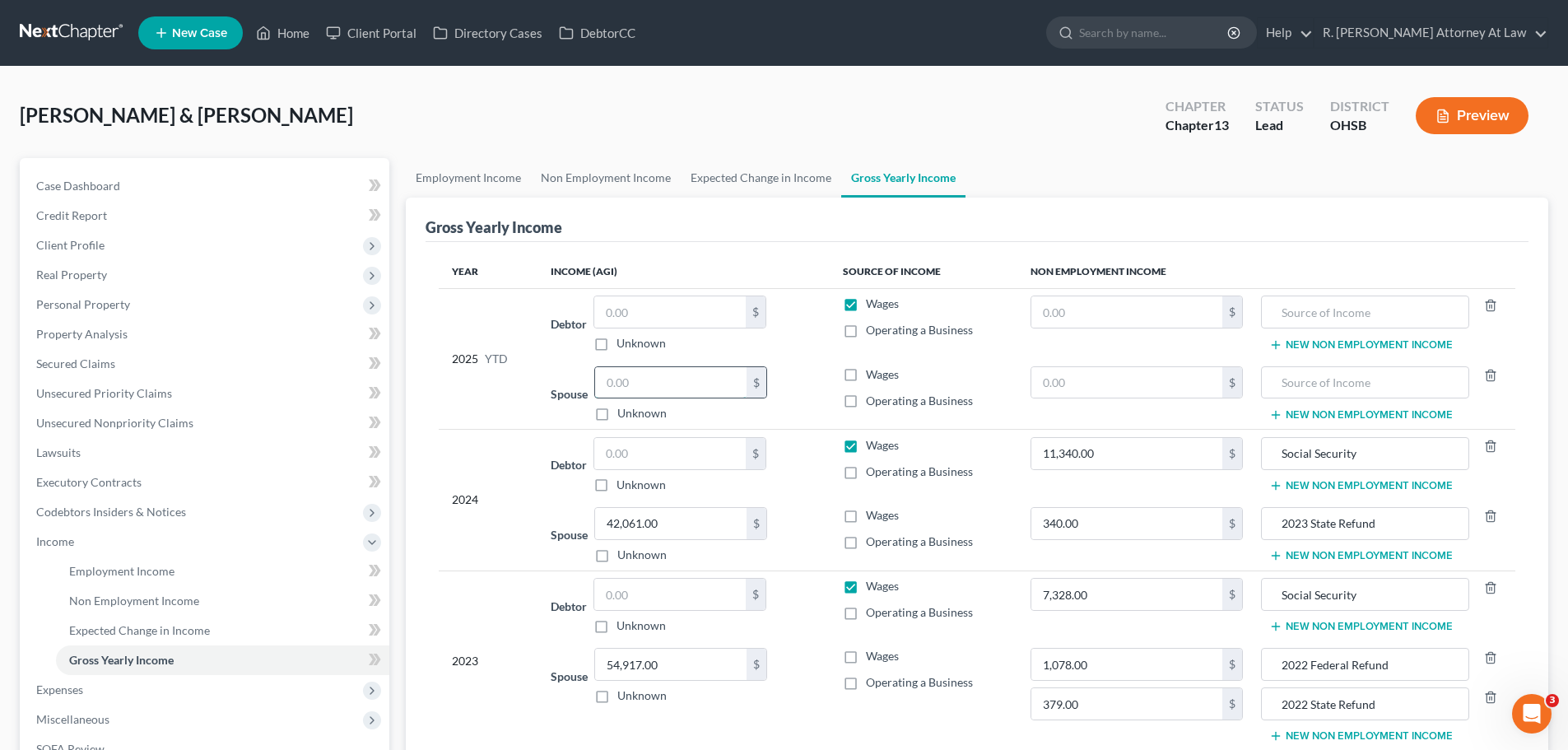
click at [630, 390] on input "text" at bounding box center [670, 383] width 151 height 32
click at [454, 162] on link "Employment Income" at bounding box center [468, 178] width 125 height 39
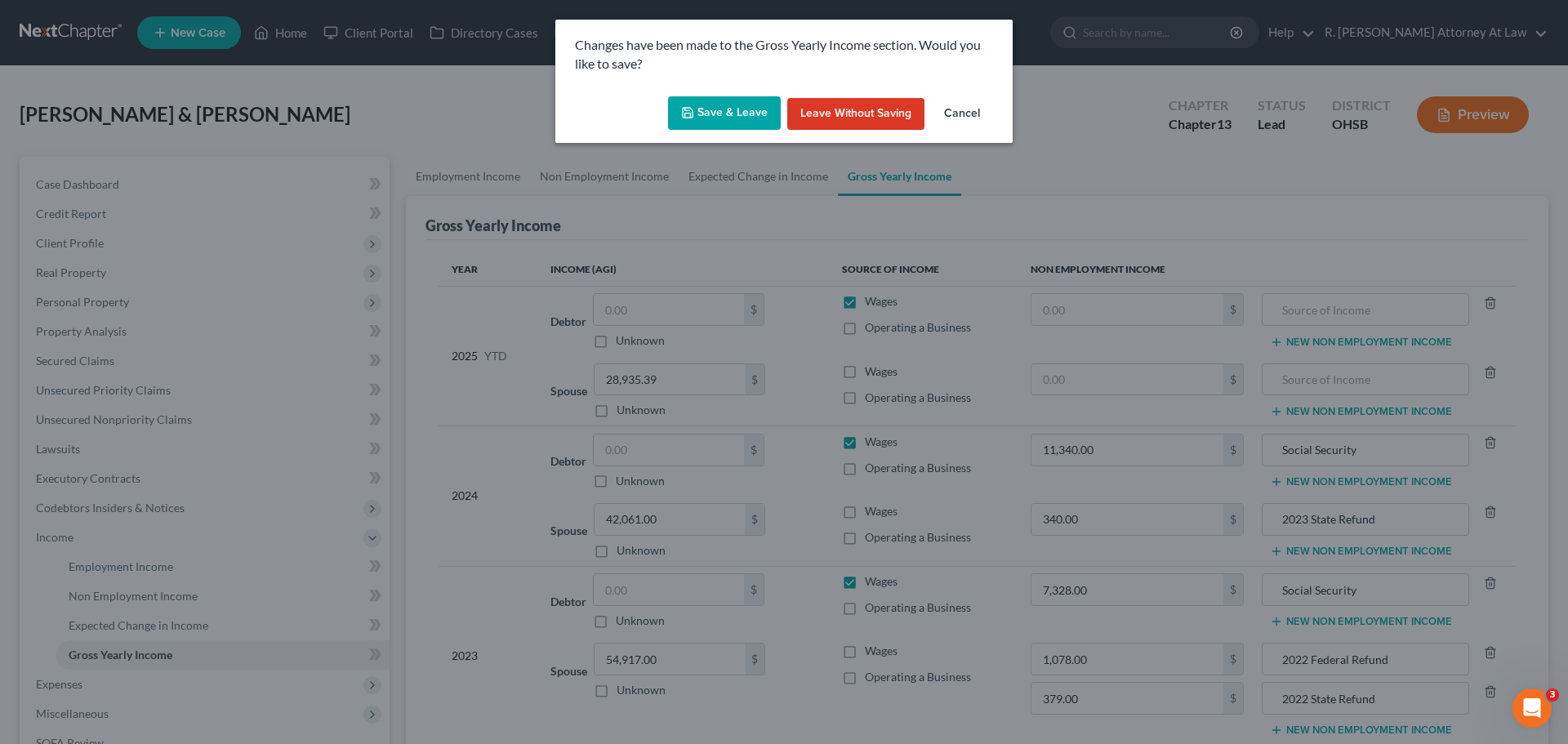
drag, startPoint x: 742, startPoint y: 116, endPoint x: 877, endPoint y: 116, distance: 135.0
click at [744, 116] on button "Save & Leave" at bounding box center [724, 114] width 113 height 34
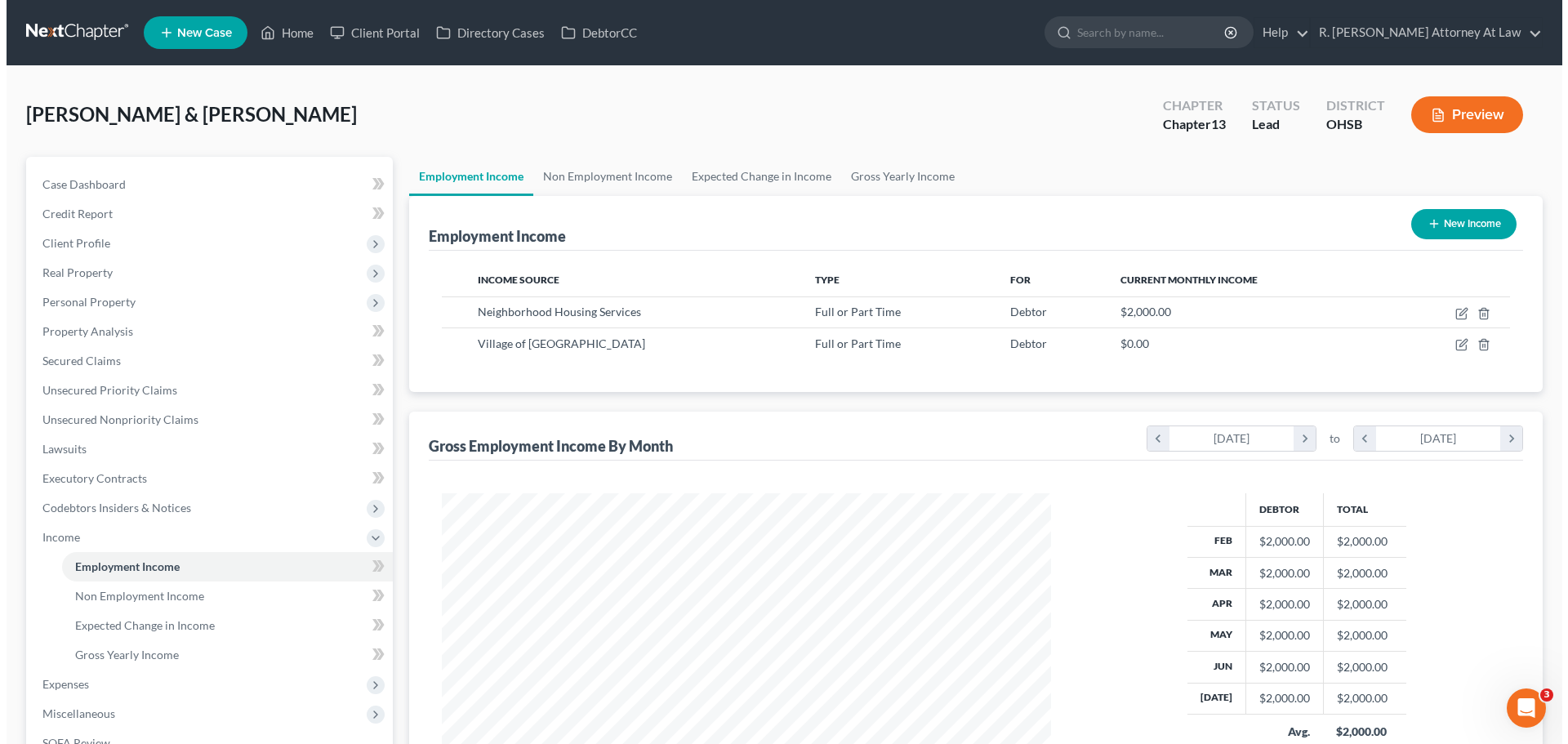
scroll to position [305, 642]
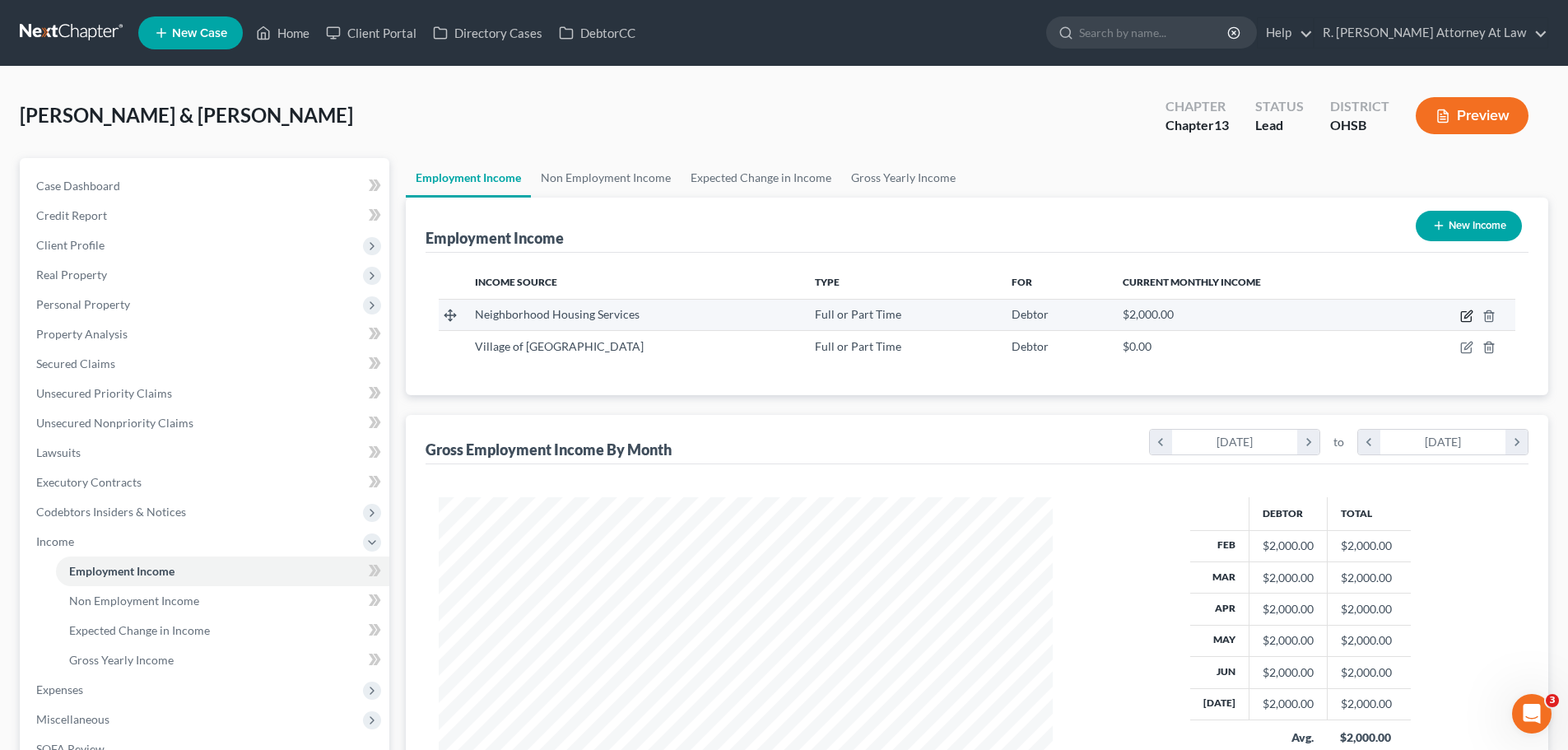
click at [1464, 317] on icon "button" at bounding box center [1466, 316] width 13 height 13
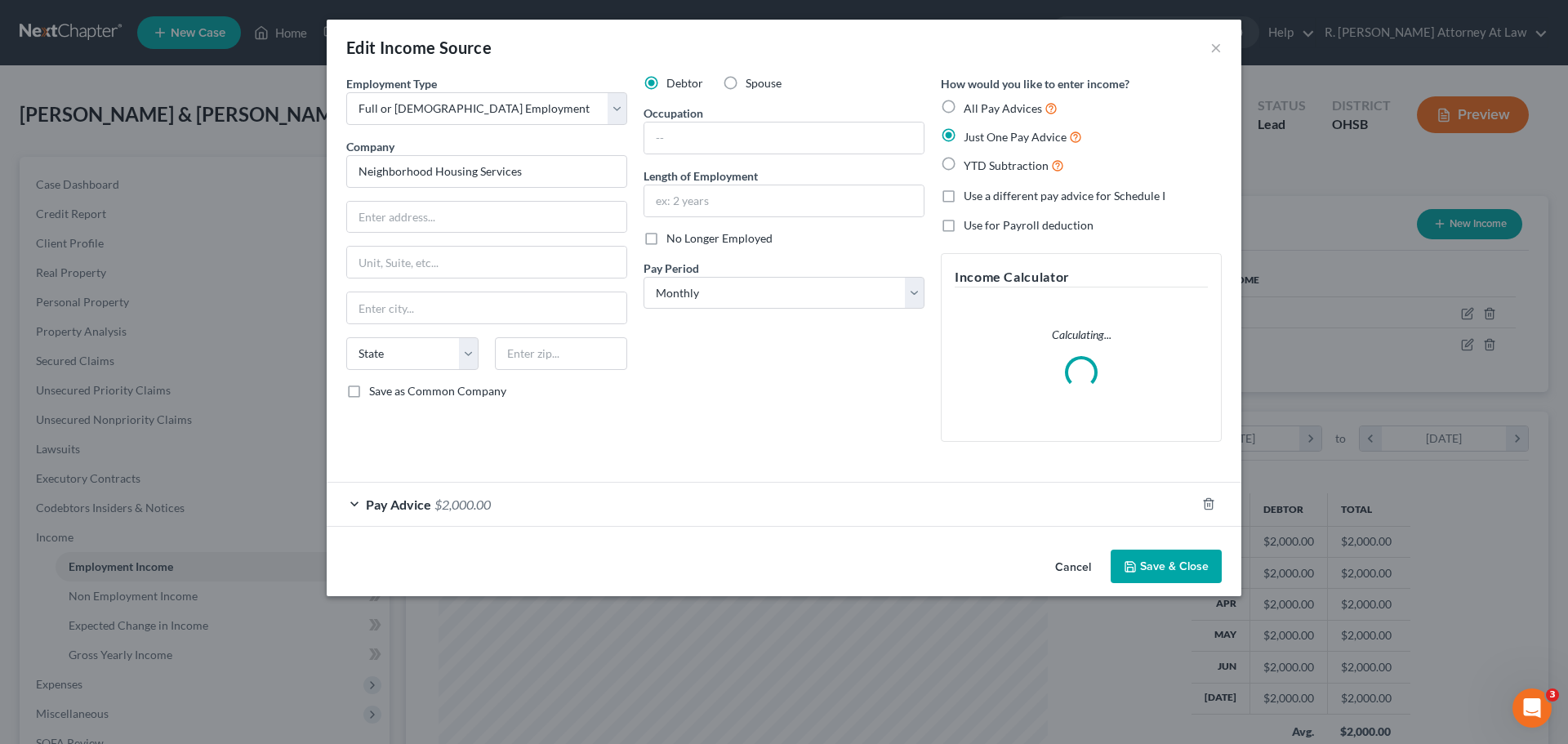
scroll to position [307, 648]
click at [456, 521] on div "Pay Advice $2,000.00" at bounding box center [761, 504] width 868 height 43
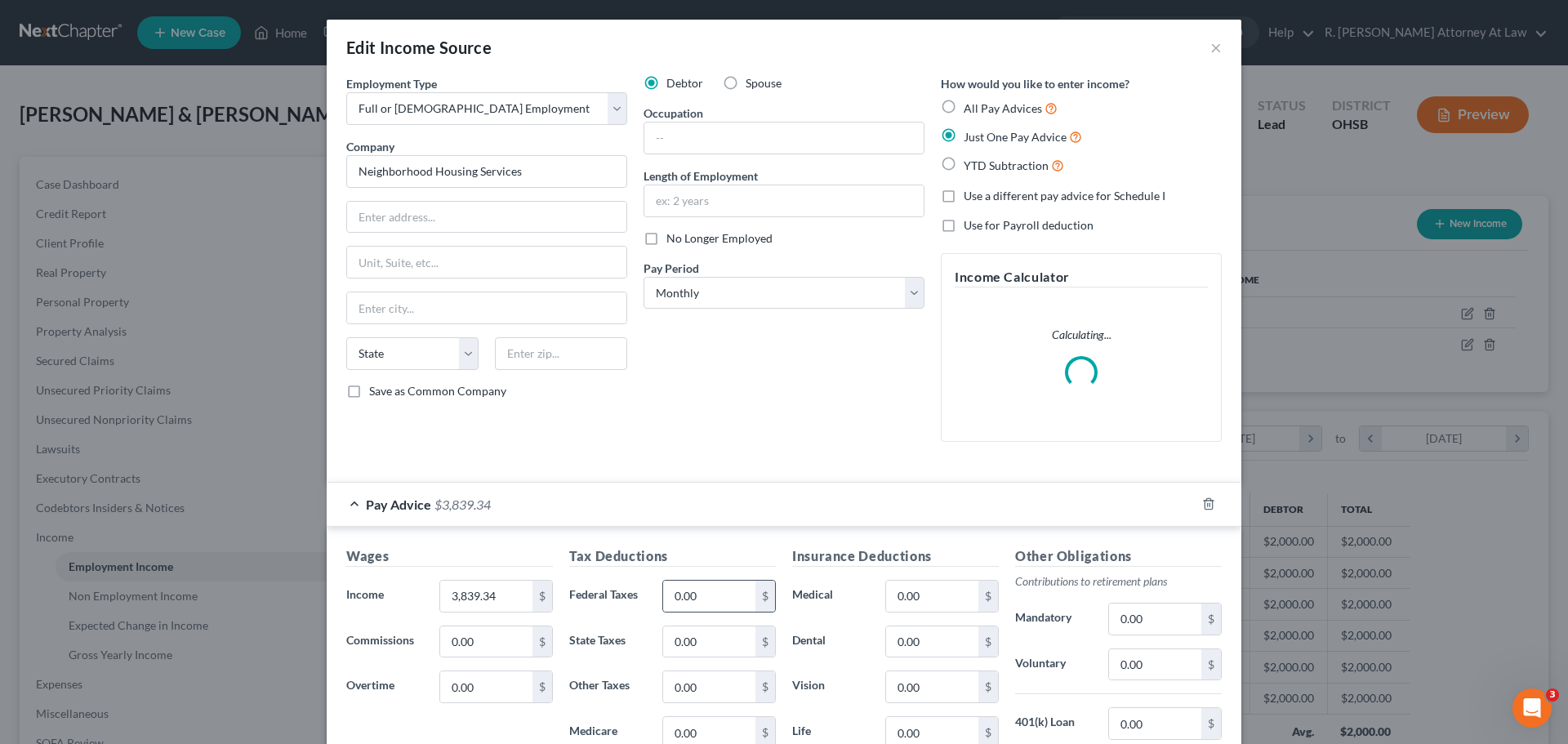
drag, startPoint x: 765, startPoint y: 606, endPoint x: 754, endPoint y: 606, distance: 11.0
click at [756, 606] on div "$" at bounding box center [765, 596] width 20 height 31
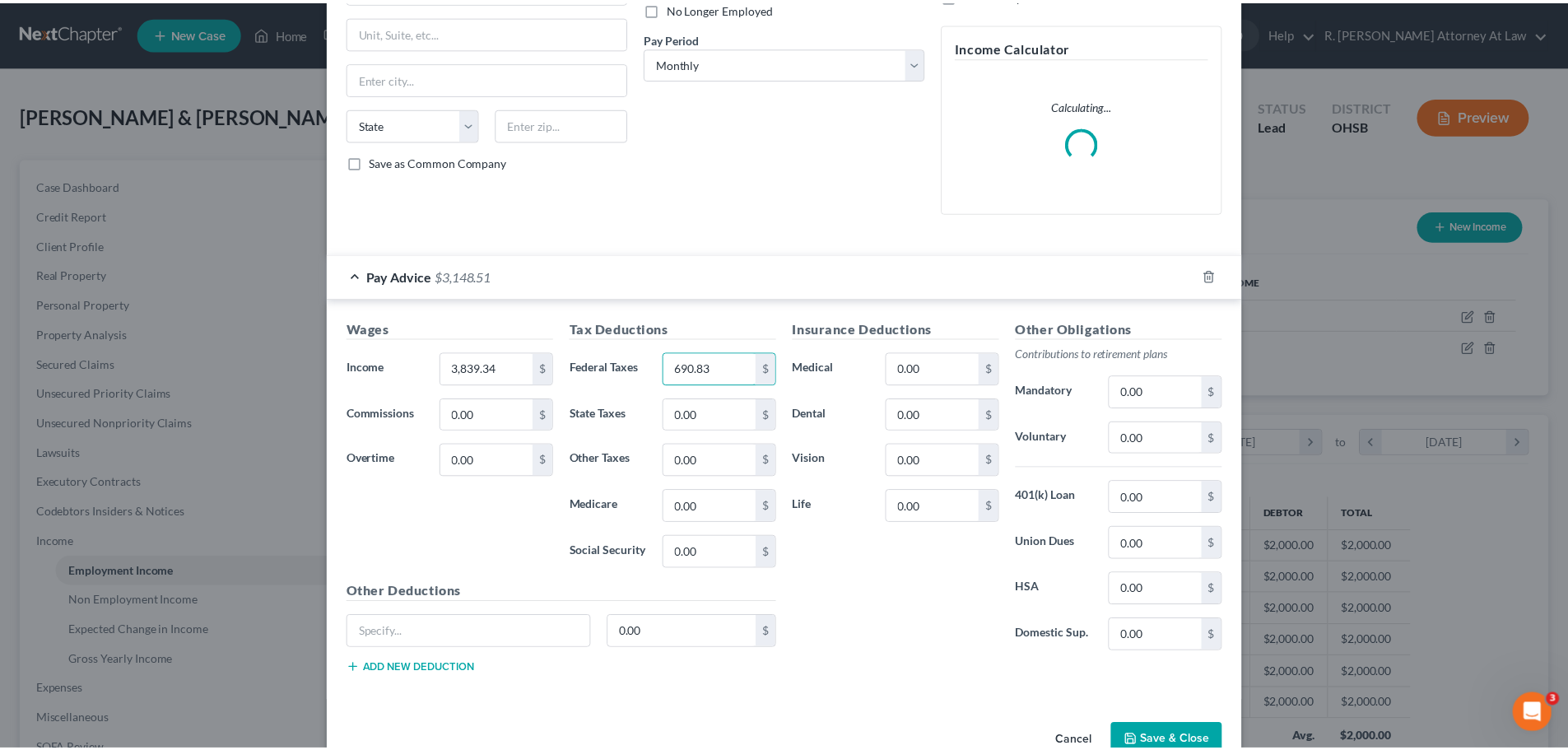
scroll to position [247, 0]
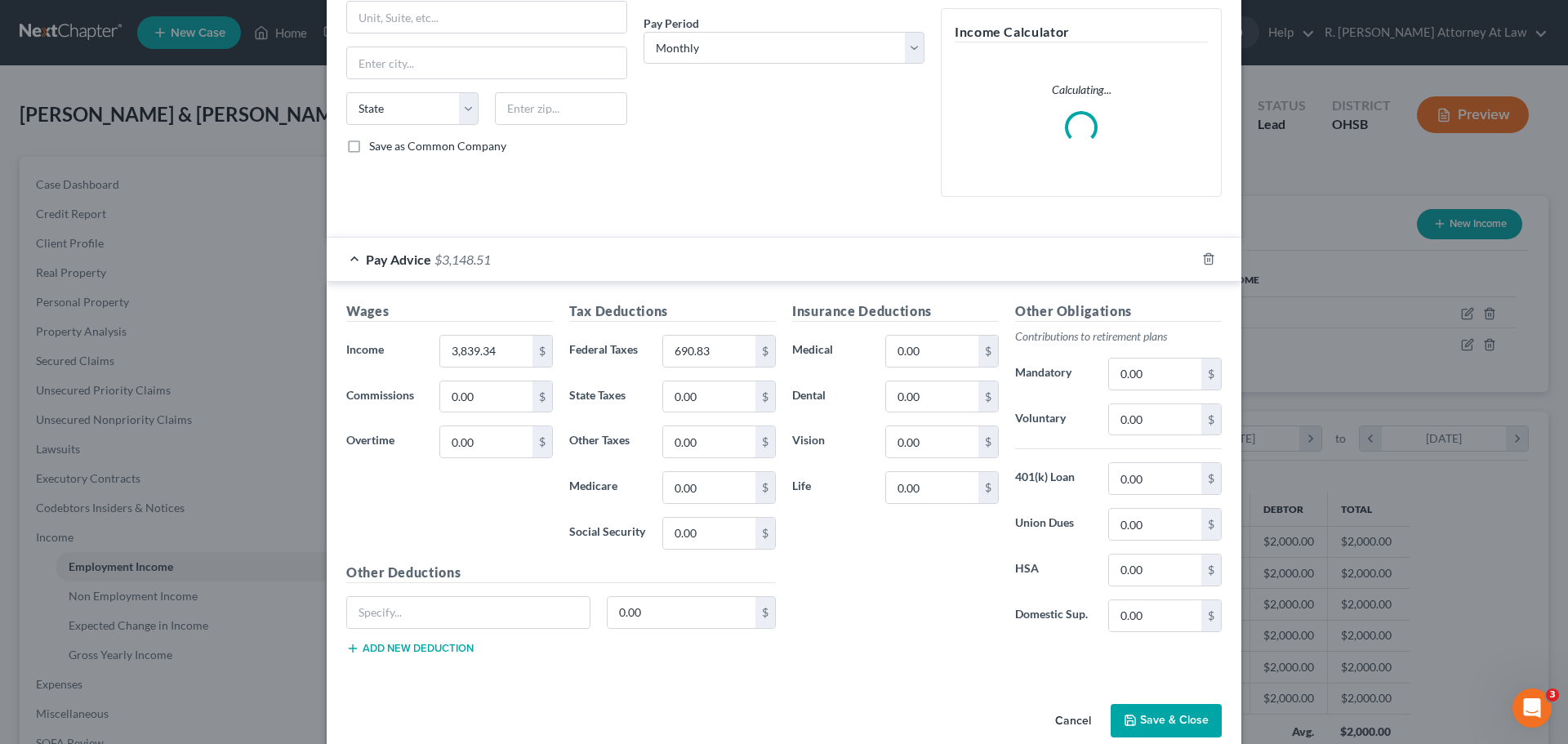
click at [1165, 730] on button "Save & Close" at bounding box center [1166, 721] width 111 height 34
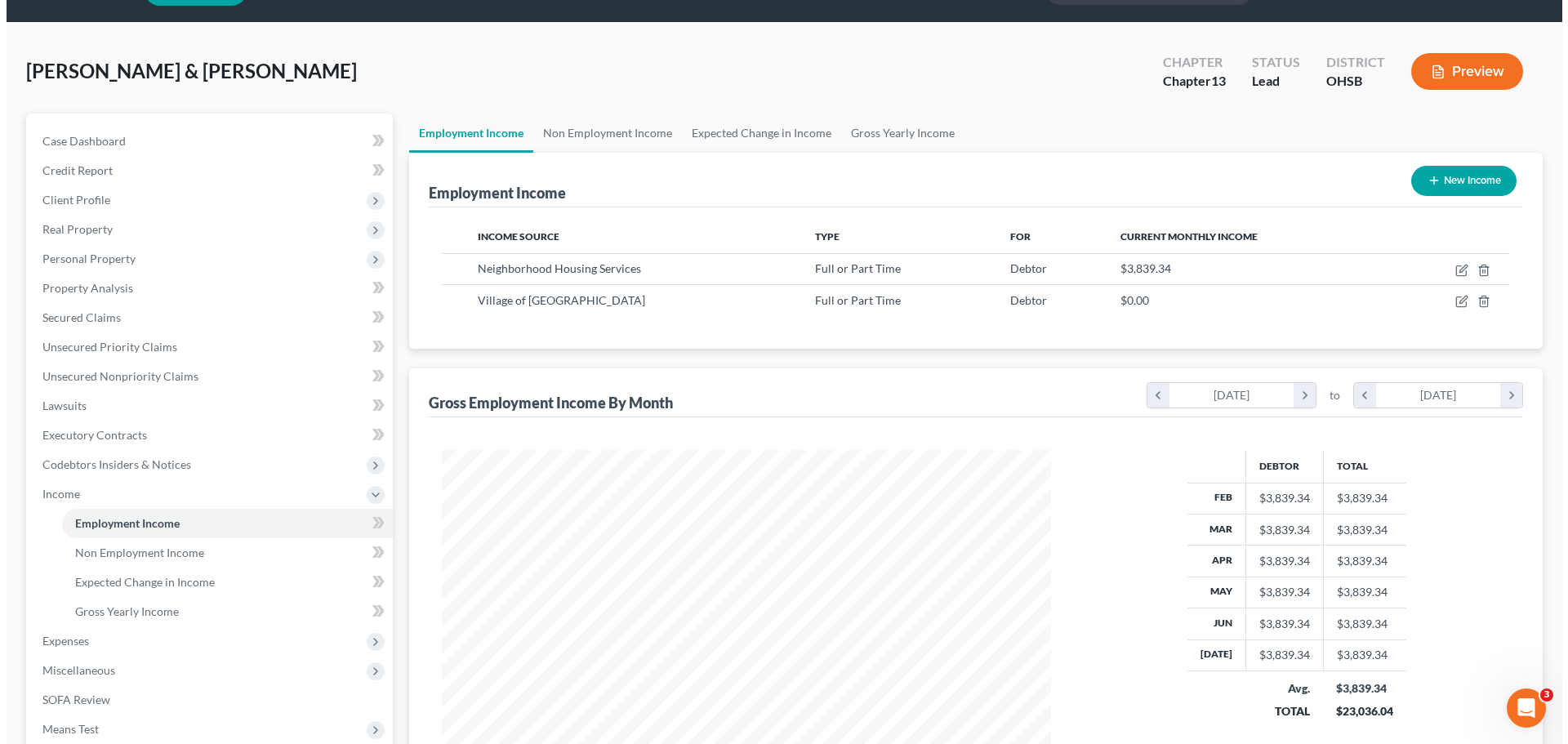
scroll to position [82, 0]
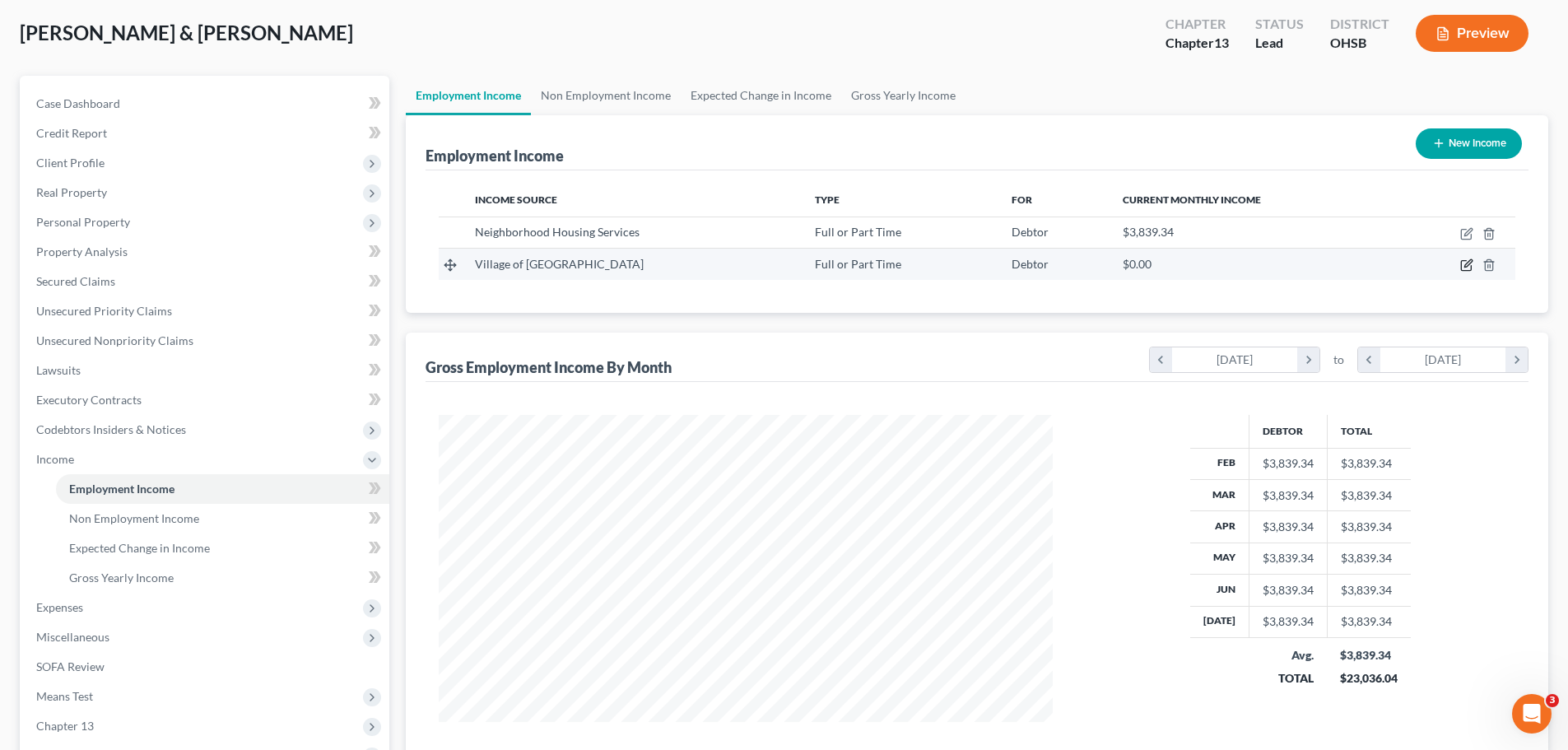
click at [1463, 265] on icon "button" at bounding box center [1466, 265] width 13 height 13
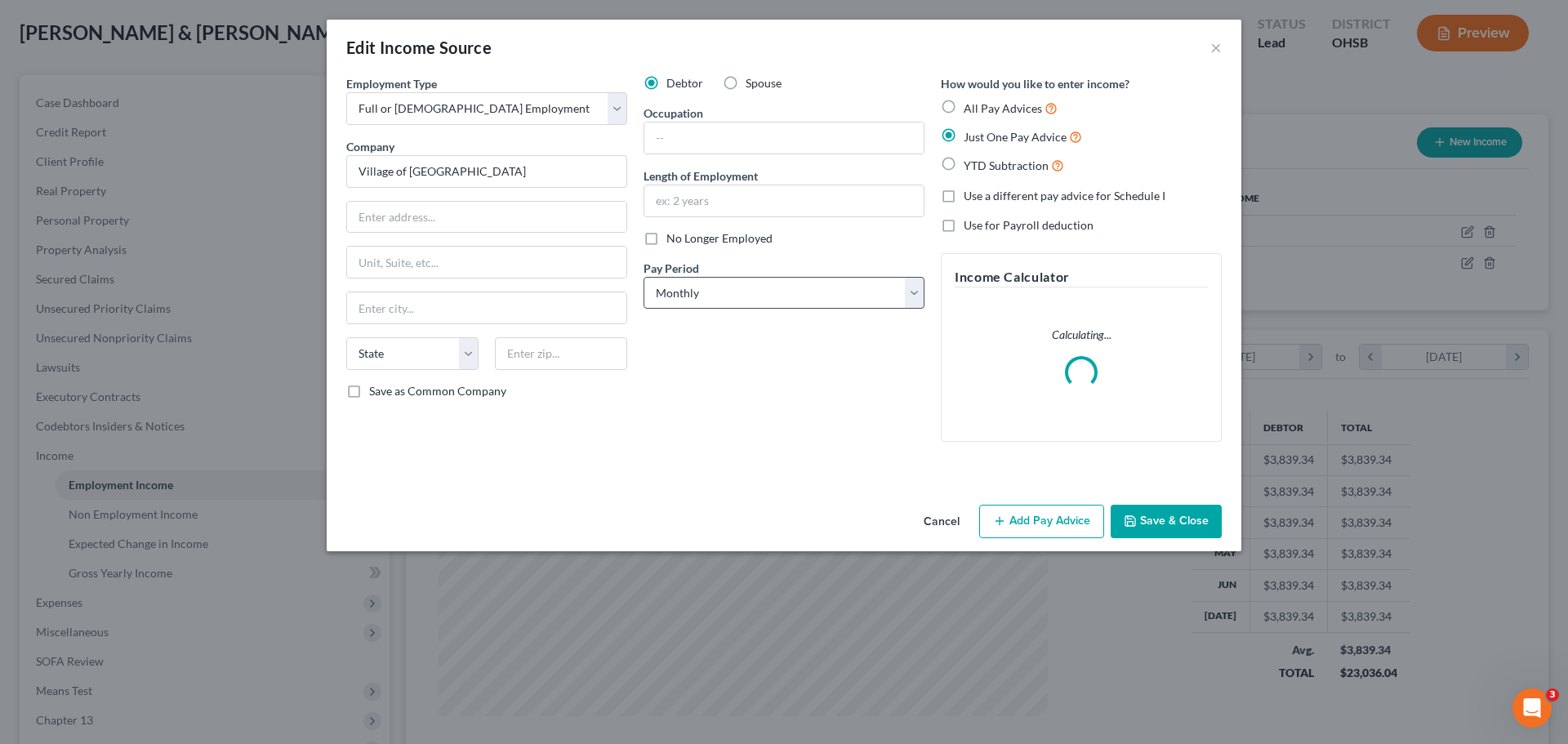
scroll to position [307, 648]
click at [1051, 526] on button "Add Pay Advice" at bounding box center [1041, 521] width 125 height 34
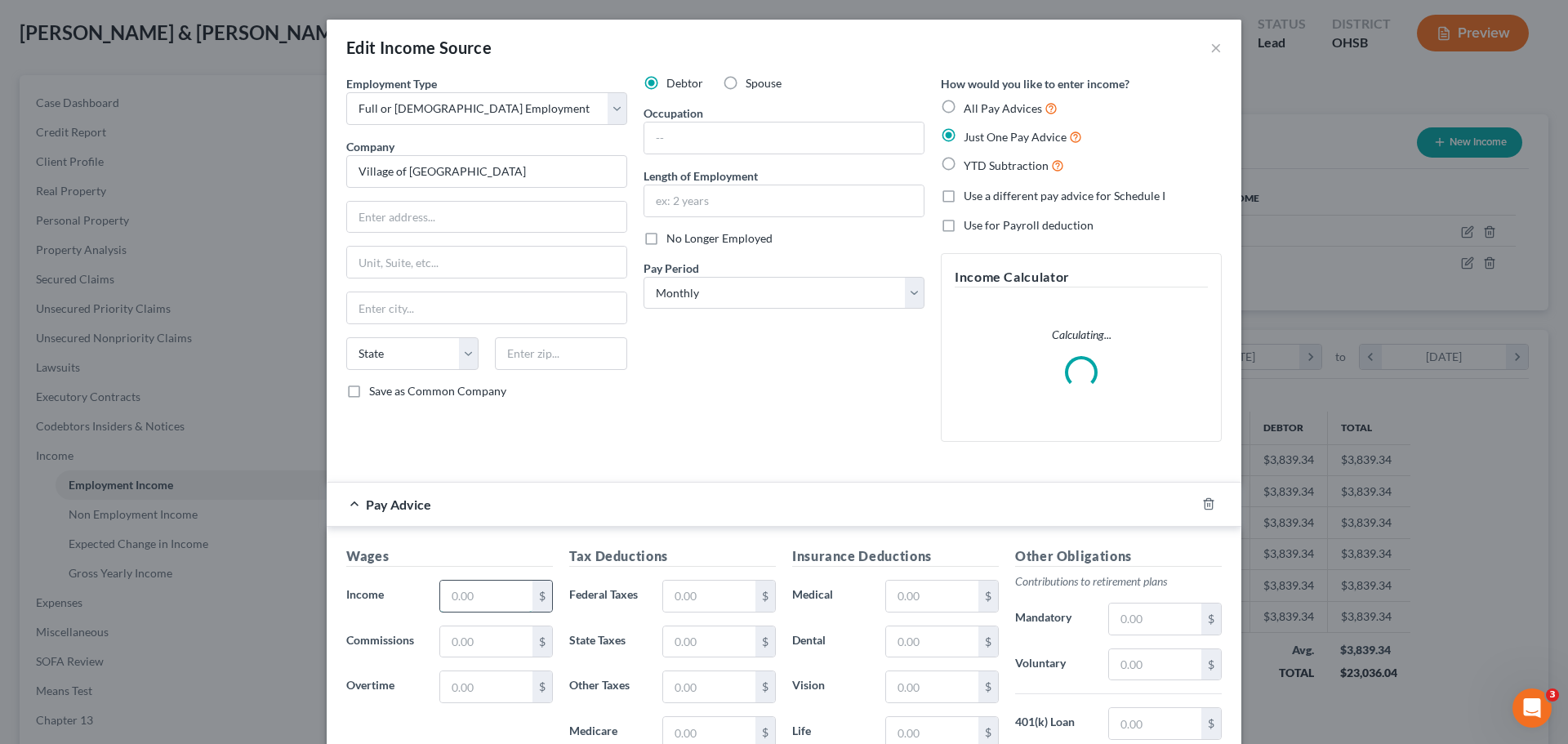
click at [487, 583] on input "text" at bounding box center [486, 596] width 93 height 31
click at [705, 598] on input "text" at bounding box center [709, 596] width 93 height 31
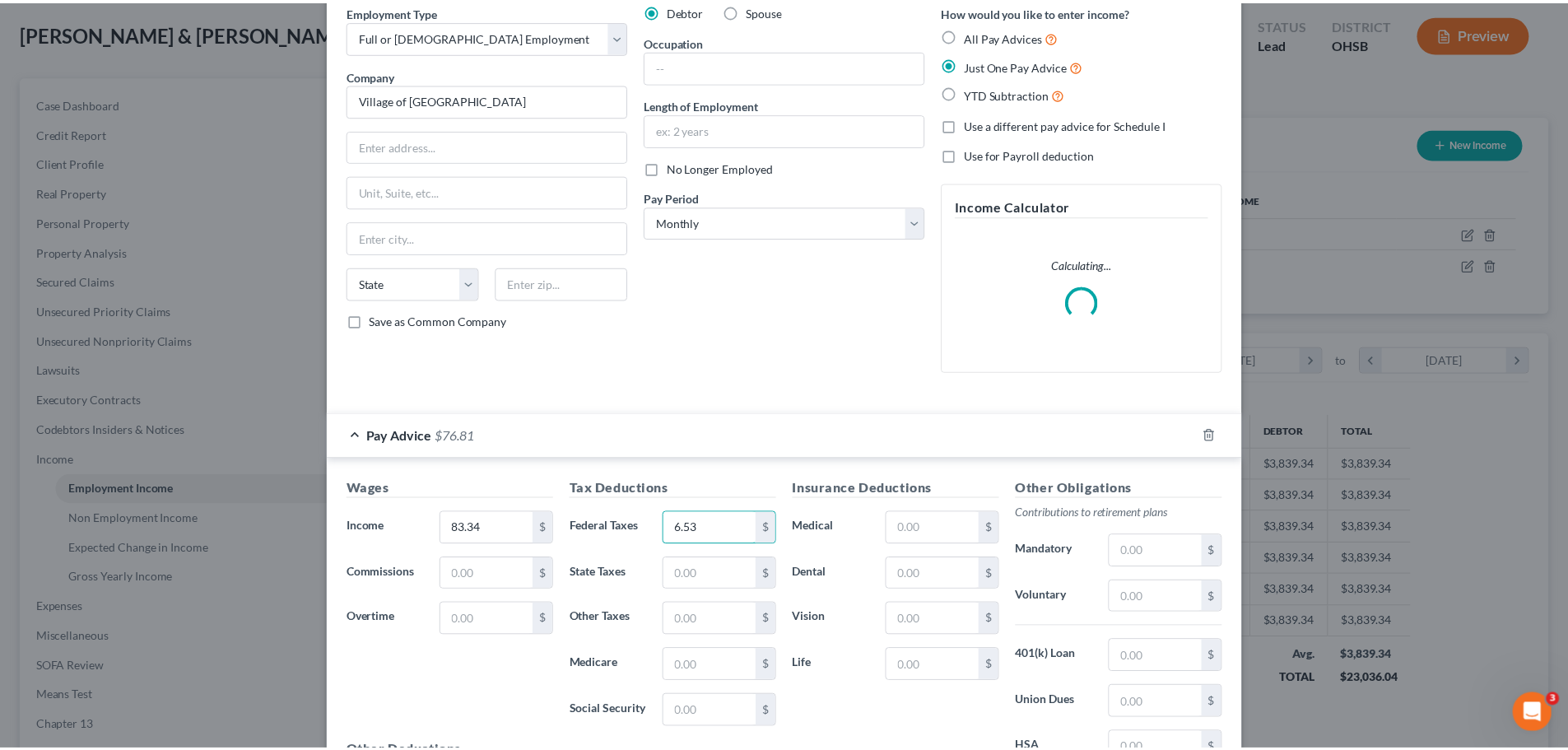
scroll to position [273, 0]
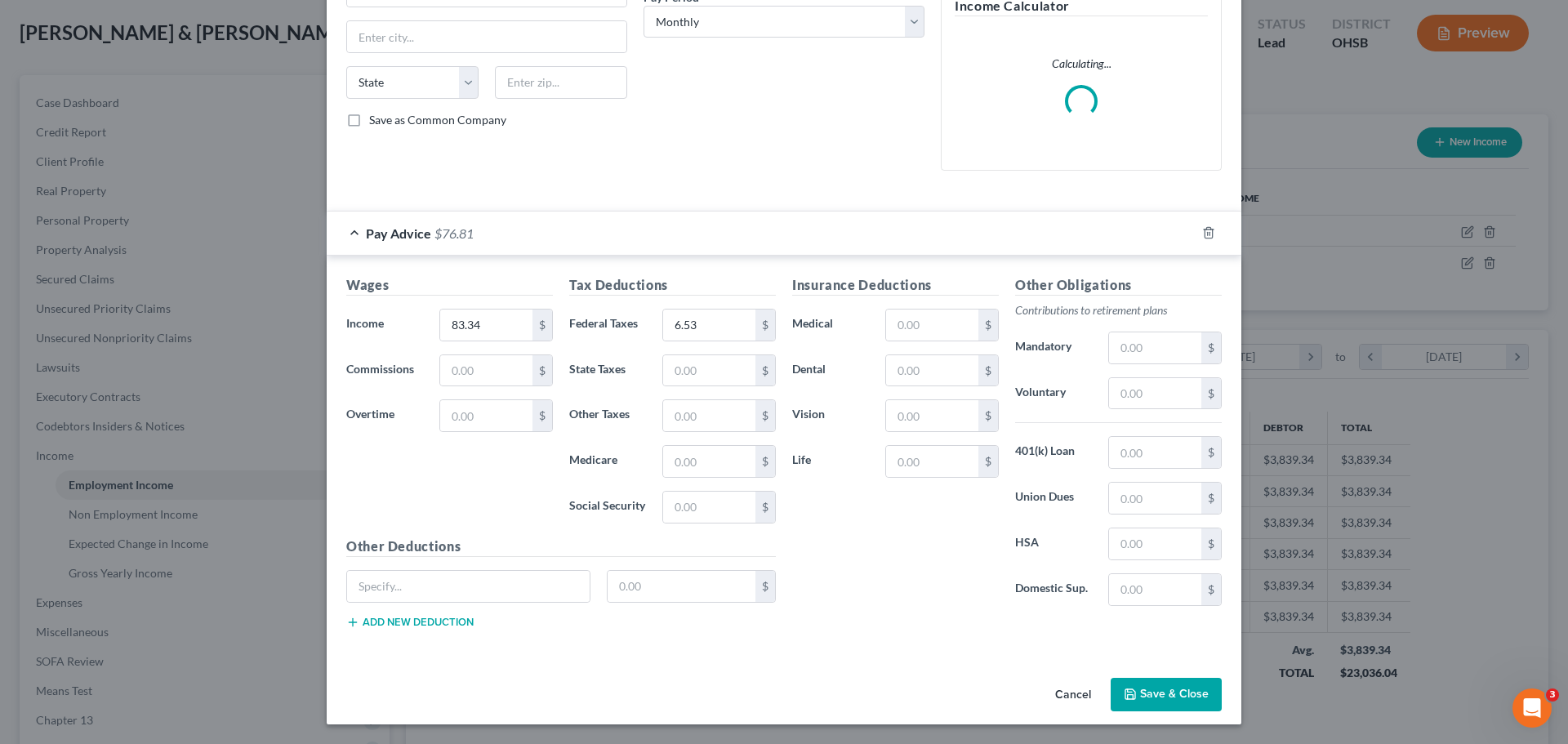
click at [1160, 690] on button "Save & Close" at bounding box center [1166, 695] width 111 height 34
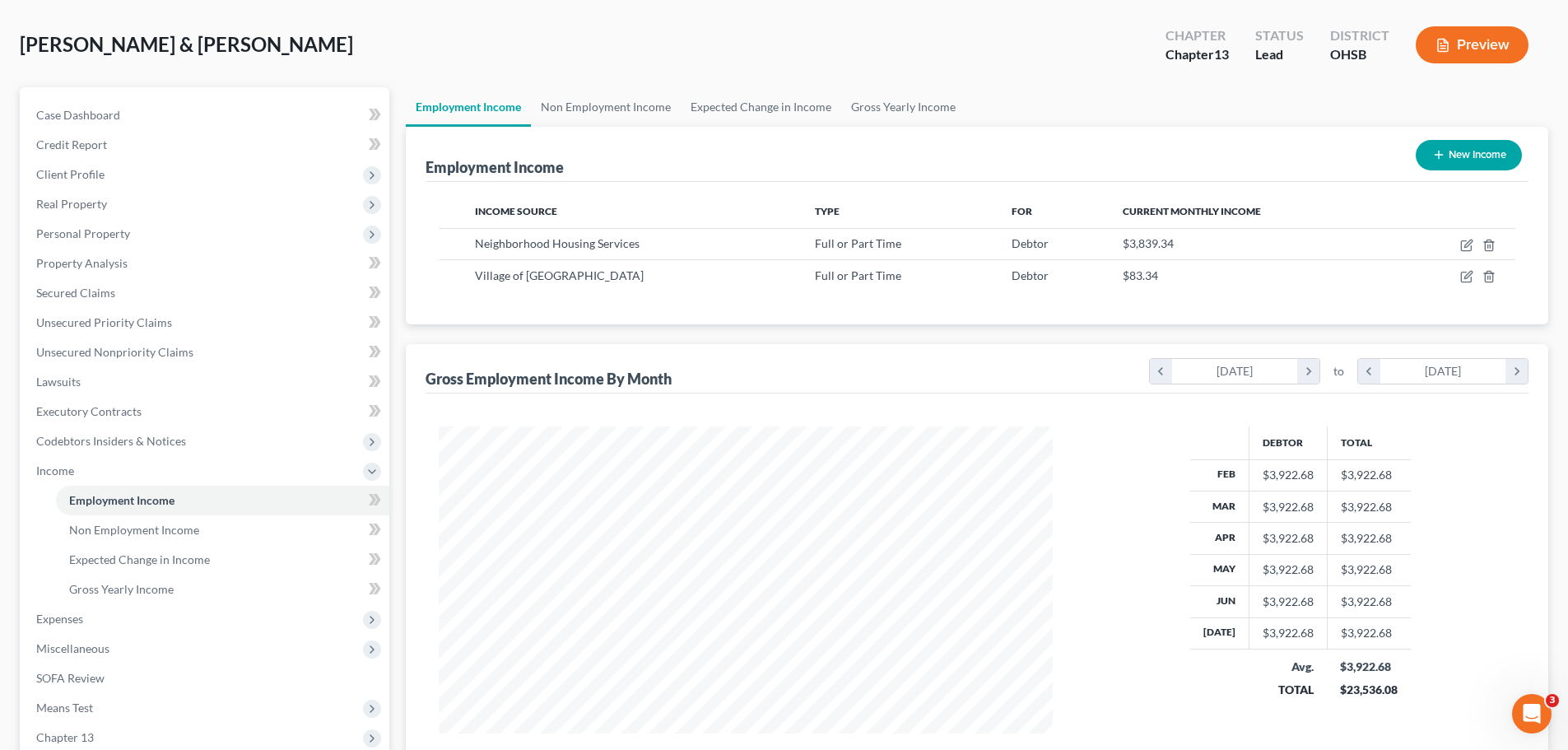
scroll to position [0, 0]
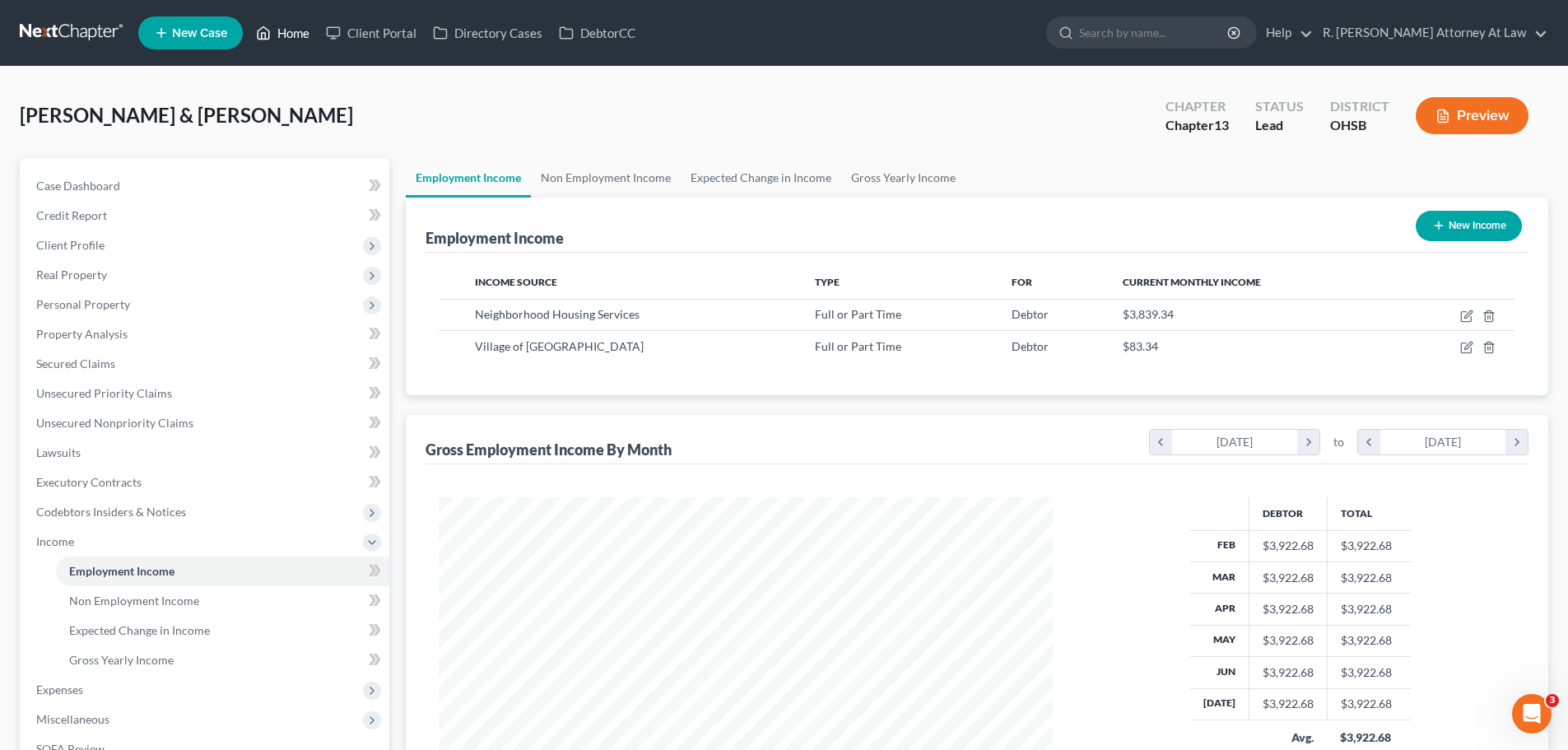
click at [289, 36] on link "Home" at bounding box center [283, 33] width 70 height 30
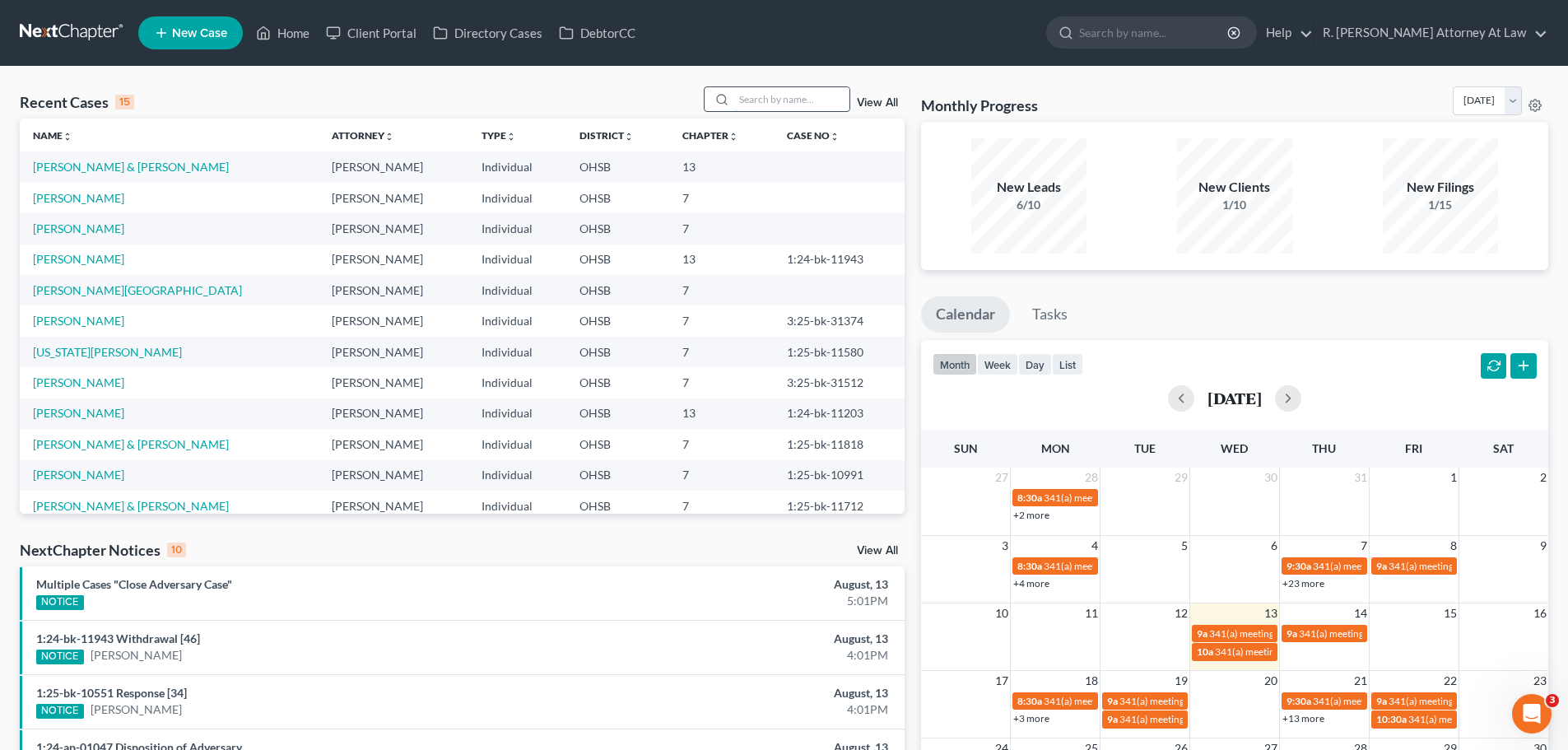
click at [793, 107] on input "search" at bounding box center [792, 99] width 116 height 24
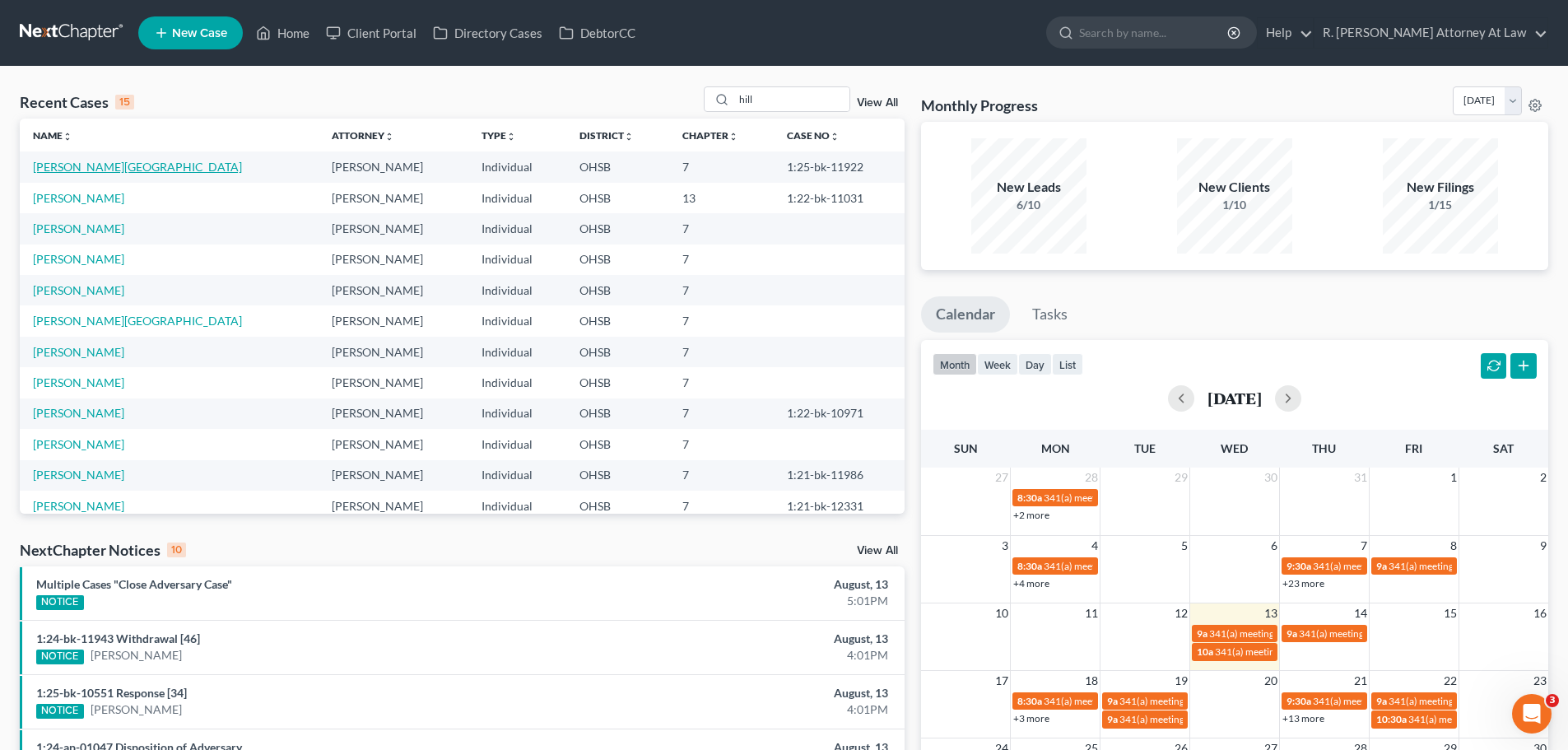
click at [75, 169] on link "[PERSON_NAME][GEOGRAPHIC_DATA]" at bounding box center [137, 167] width 209 height 14
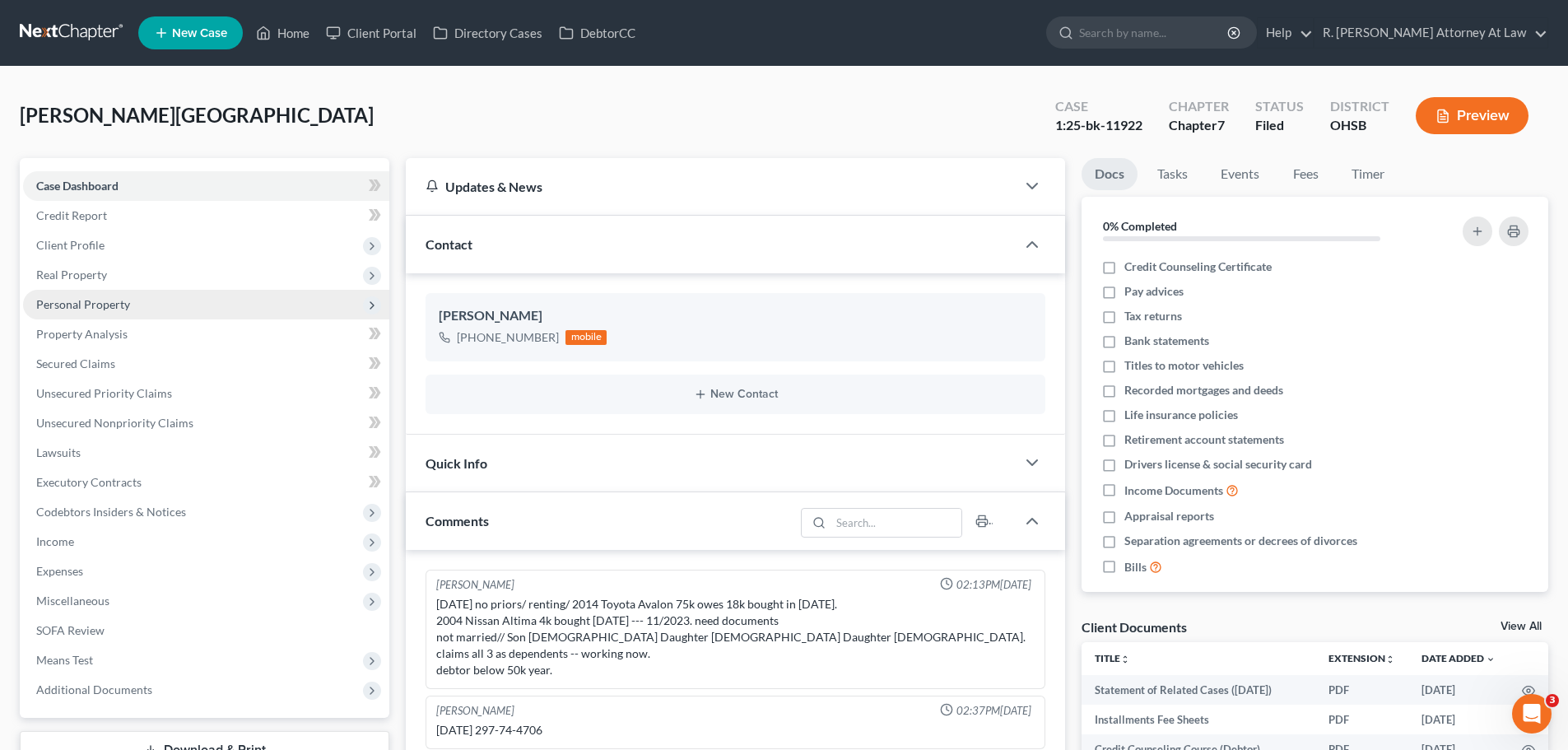
click at [85, 307] on span "Personal Property" at bounding box center [83, 304] width 94 height 14
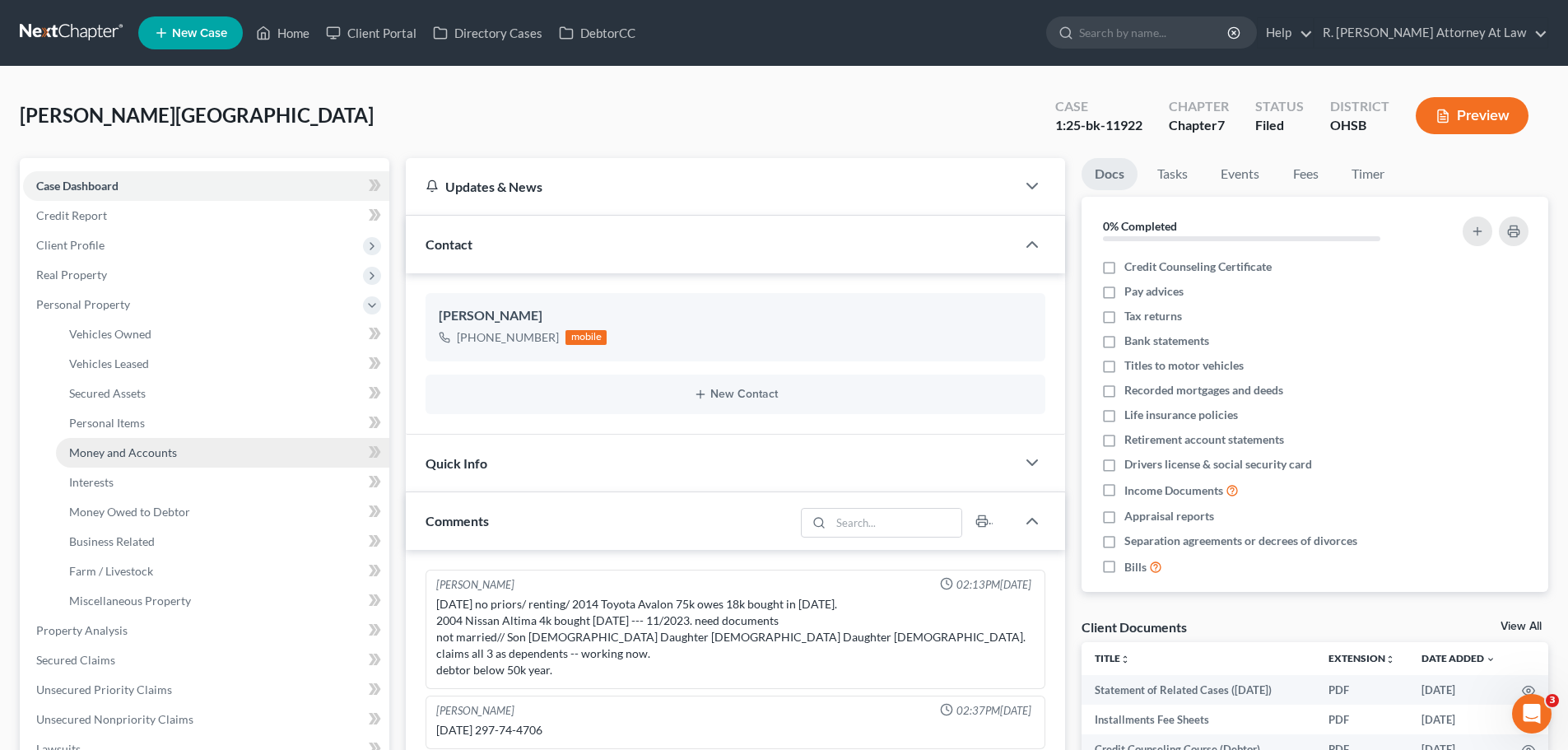
drag, startPoint x: 106, startPoint y: 464, endPoint x: 142, endPoint y: 449, distance: 39.0
click at [106, 465] on link "Money and Accounts" at bounding box center [223, 453] width 334 height 30
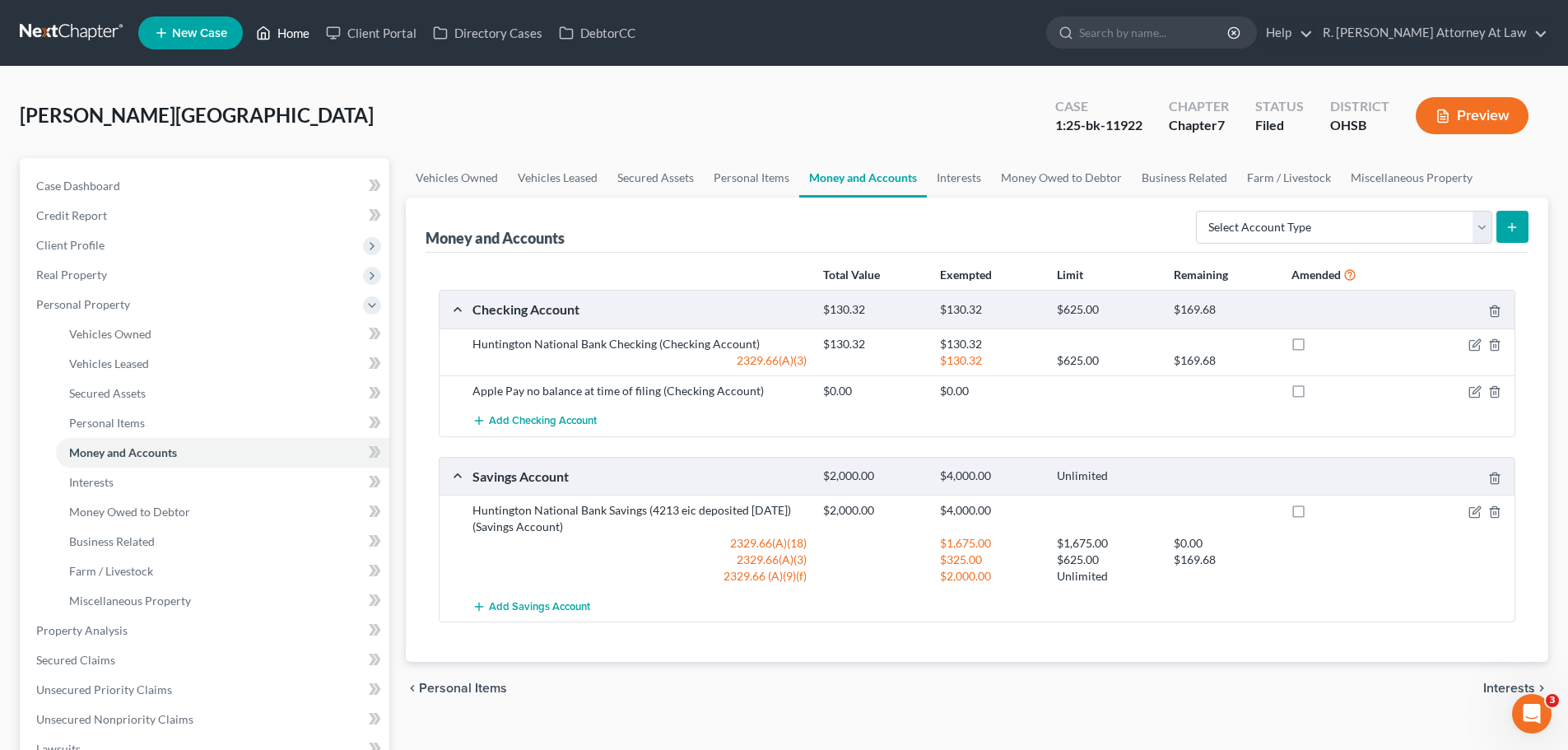
click at [288, 33] on link "Home" at bounding box center [283, 33] width 70 height 30
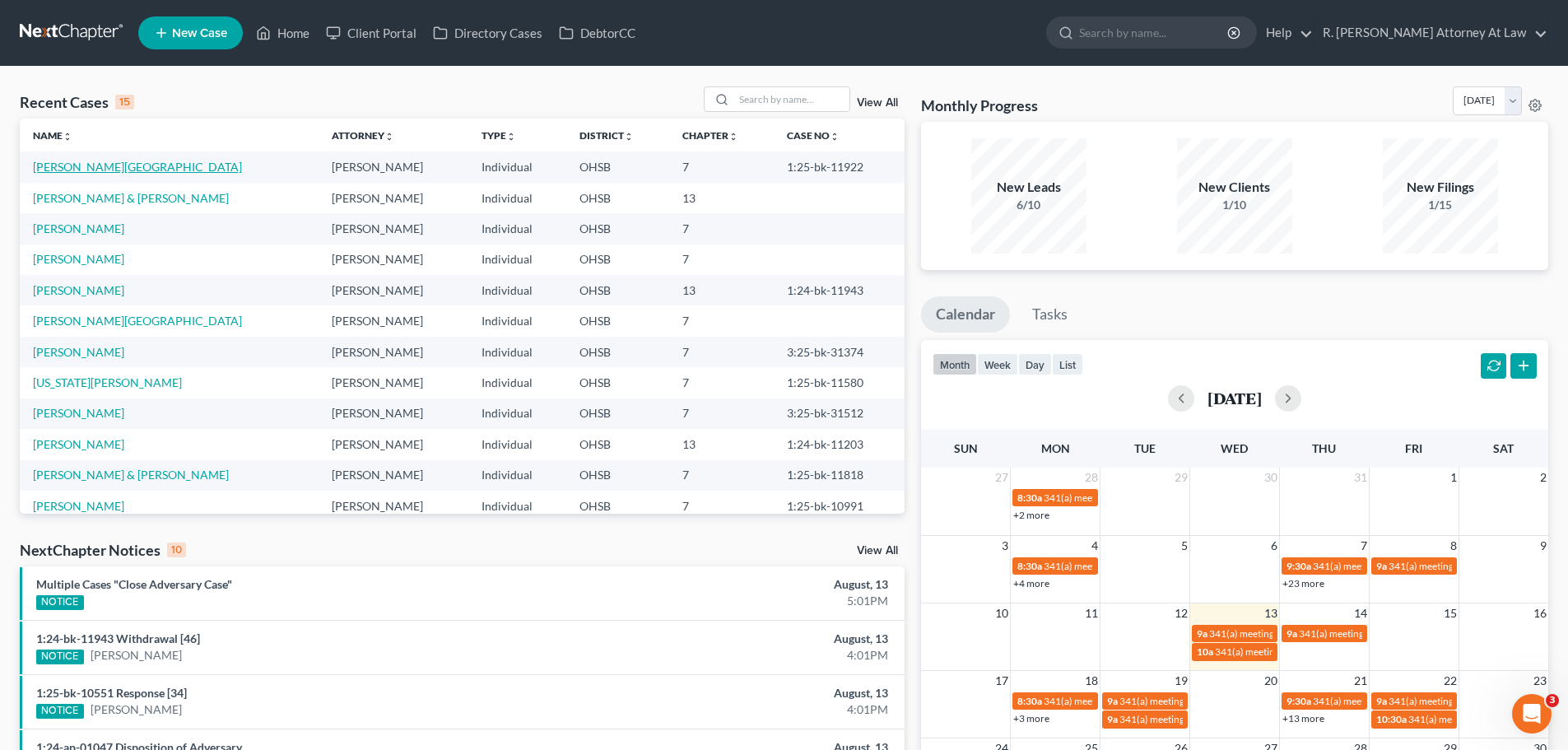
click at [57, 162] on link "[PERSON_NAME][GEOGRAPHIC_DATA]" at bounding box center [137, 167] width 209 height 14
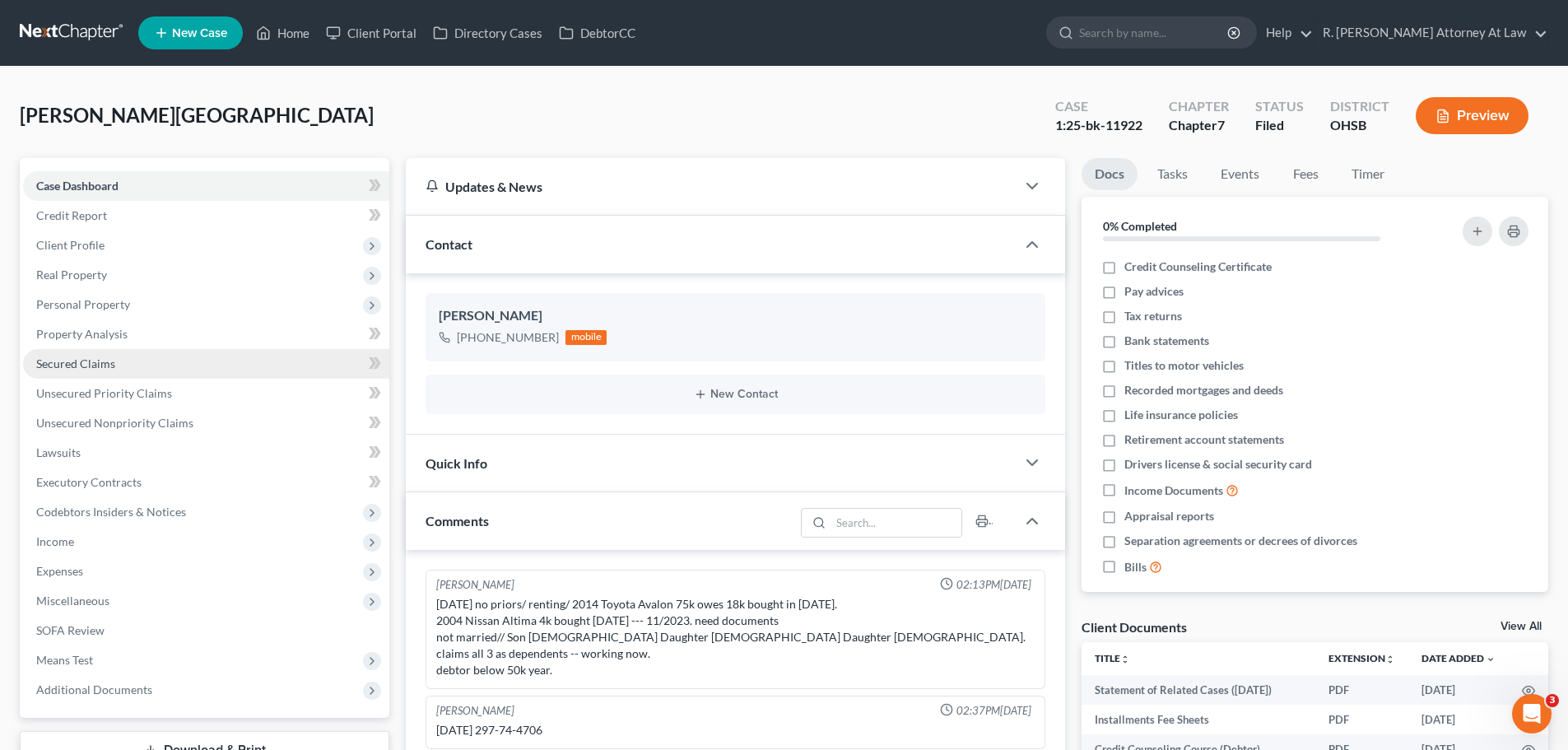
click at [71, 362] on span "Secured Claims" at bounding box center [75, 364] width 79 height 14
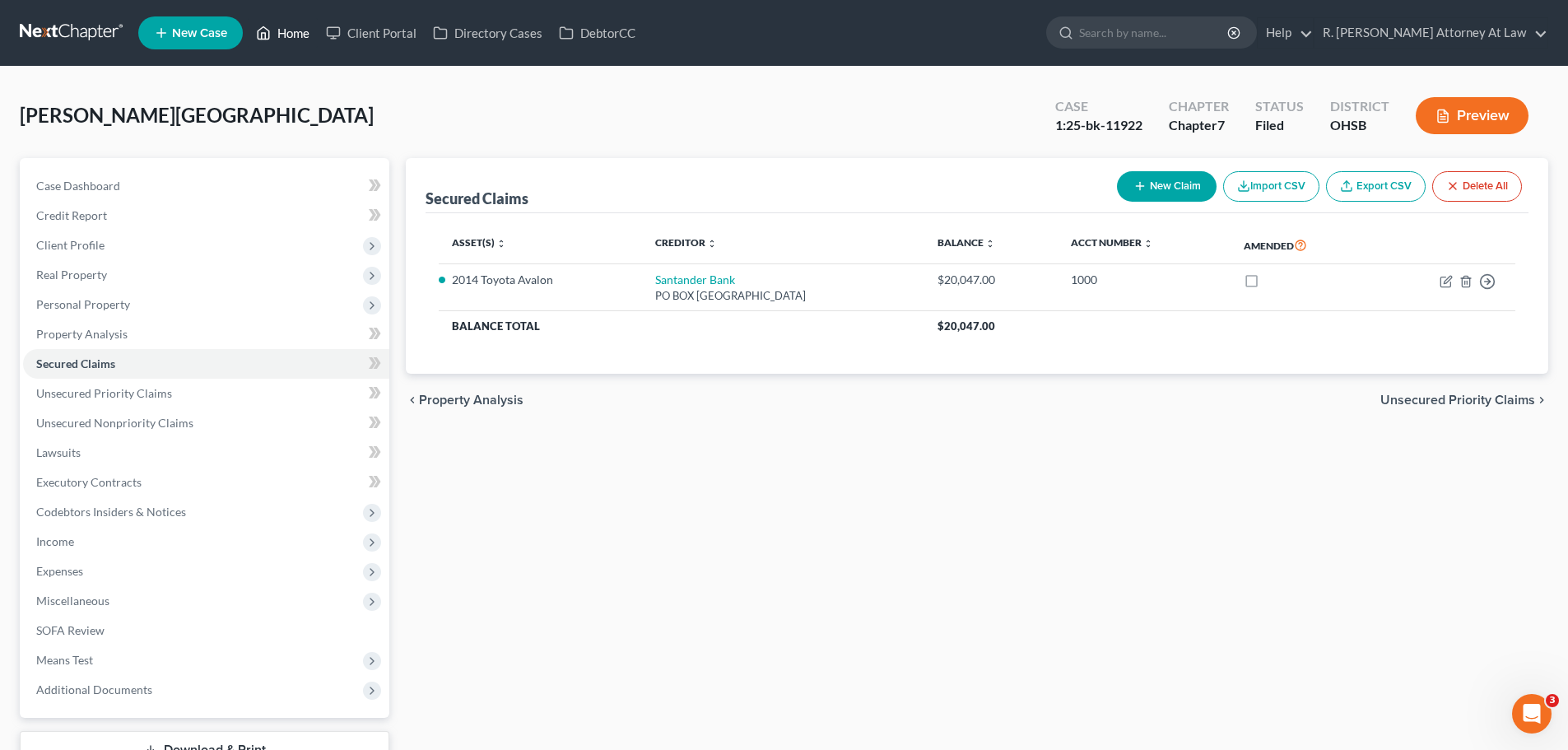
click at [300, 39] on link "Home" at bounding box center [283, 33] width 70 height 30
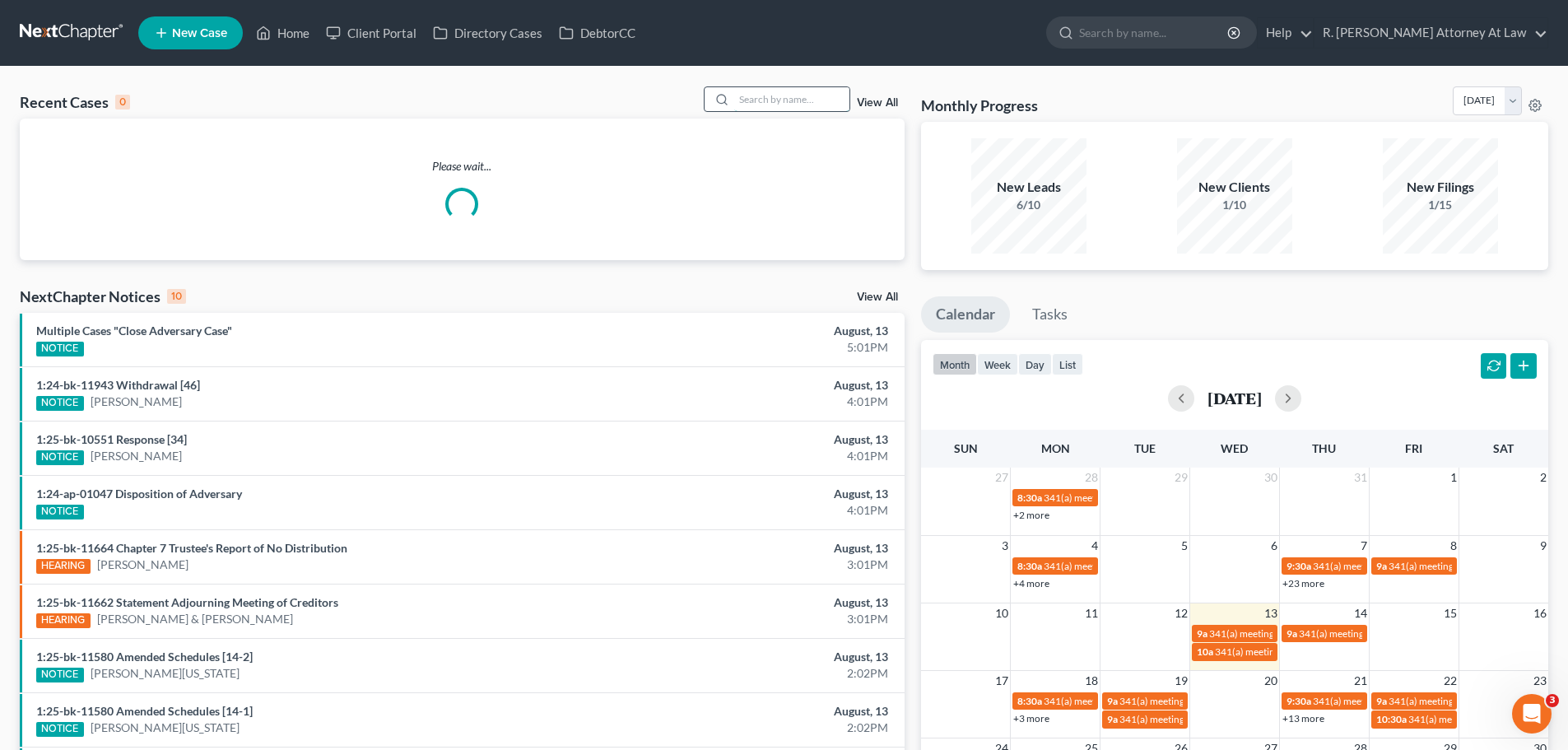
click at [791, 104] on input "search" at bounding box center [792, 99] width 116 height 24
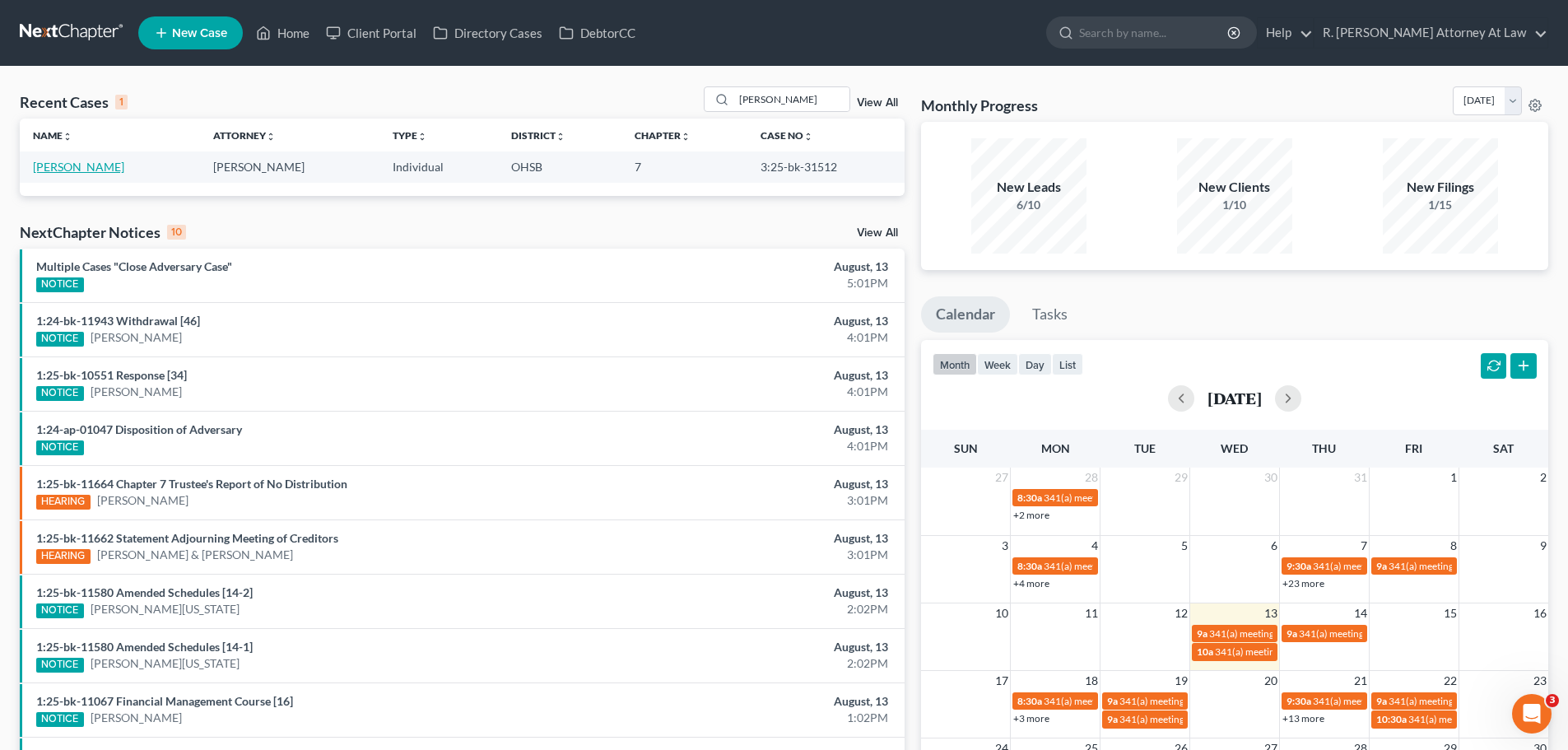
click at [68, 174] on link "[PERSON_NAME]" at bounding box center [78, 167] width 92 height 14
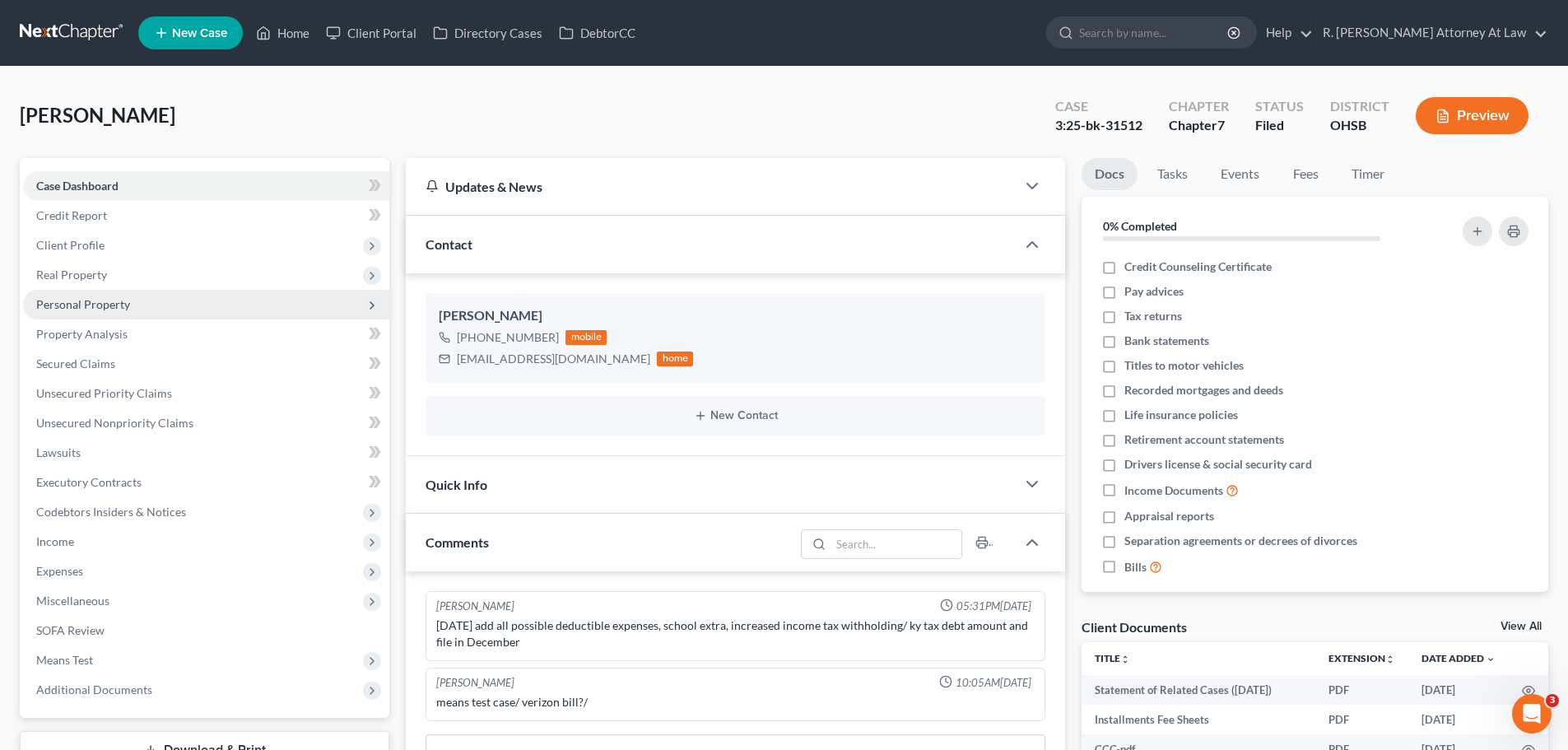
click at [73, 306] on span "Personal Property" at bounding box center [83, 304] width 94 height 14
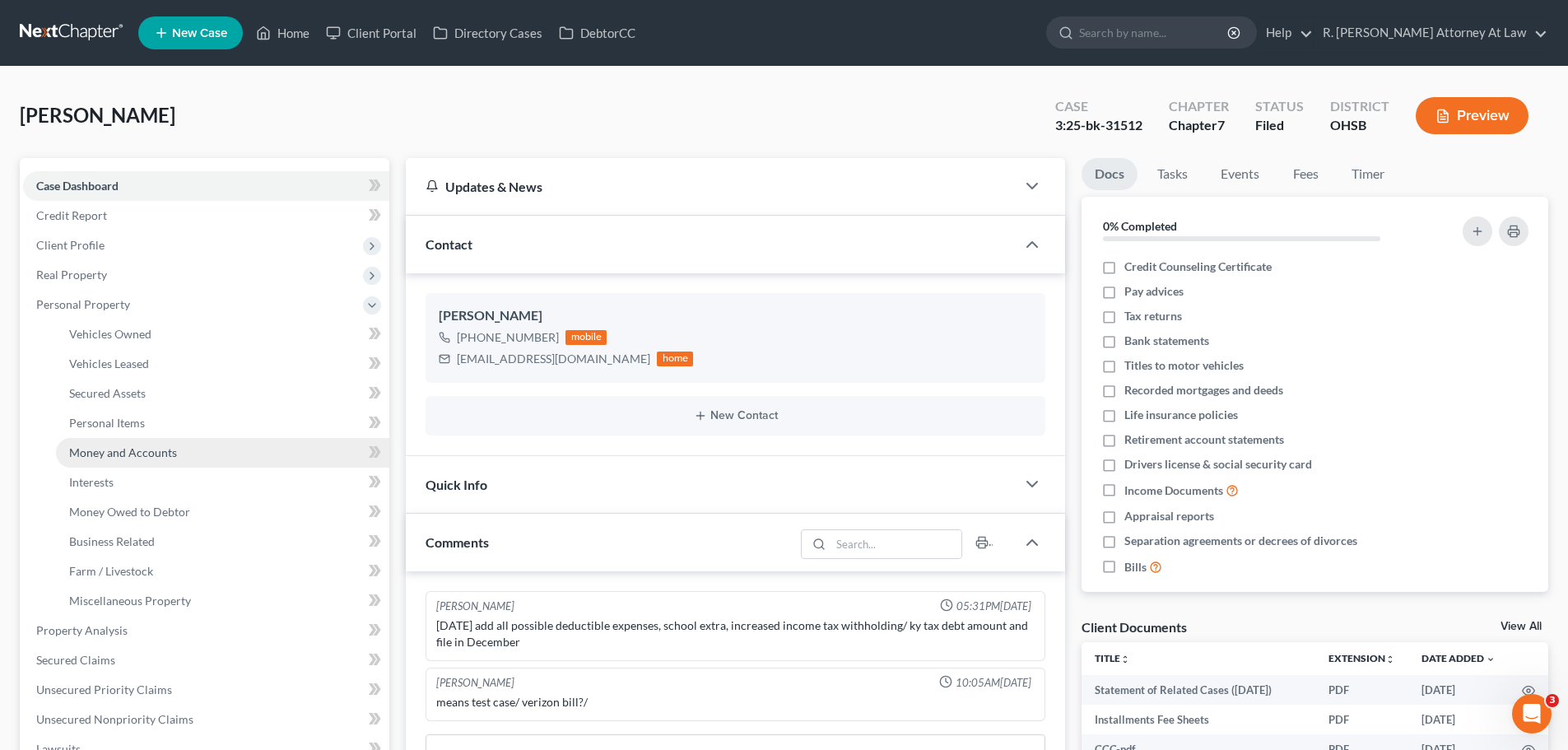
click at [108, 450] on span "Money and Accounts" at bounding box center [123, 452] width 108 height 14
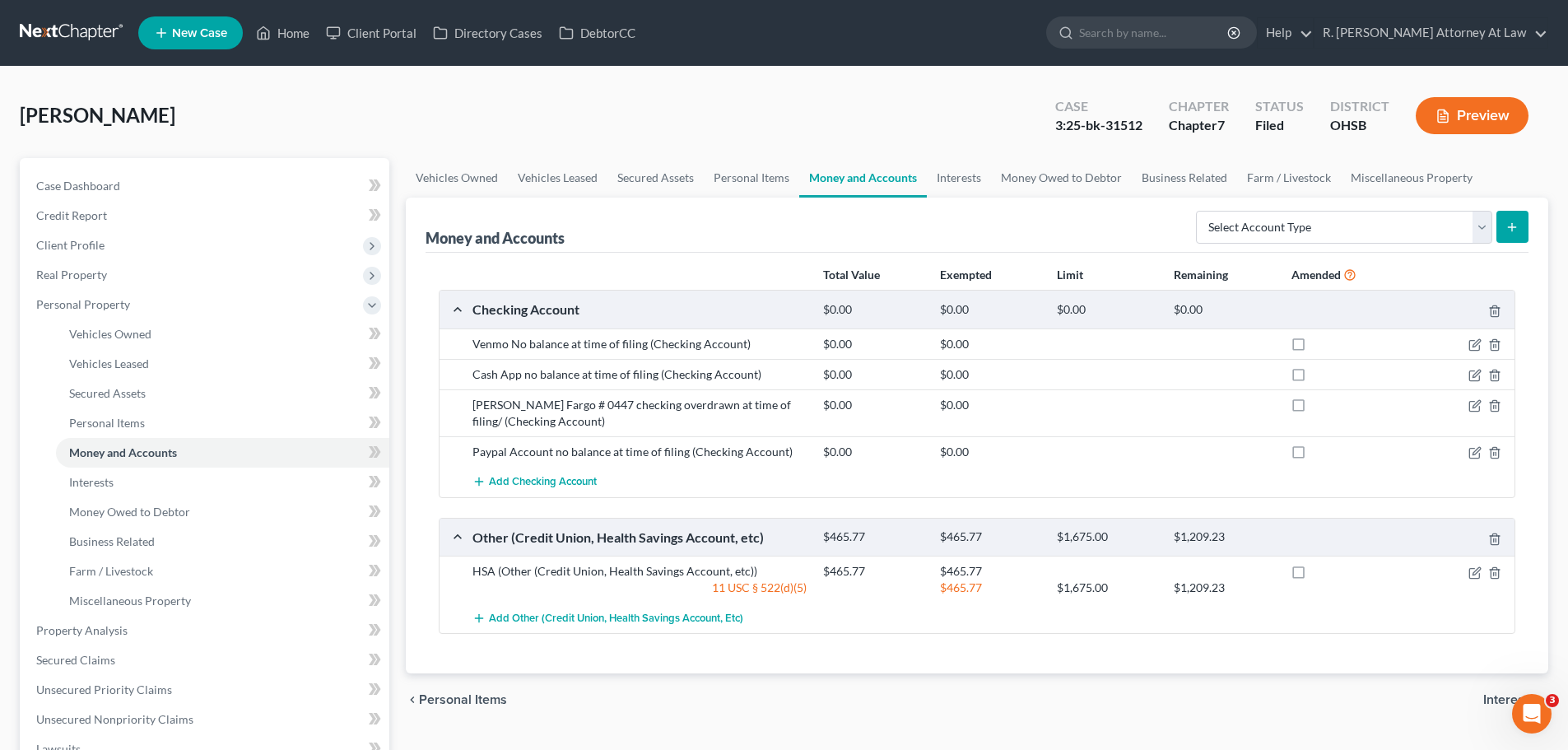
scroll to position [82, 0]
